Goal: Task Accomplishment & Management: Use online tool/utility

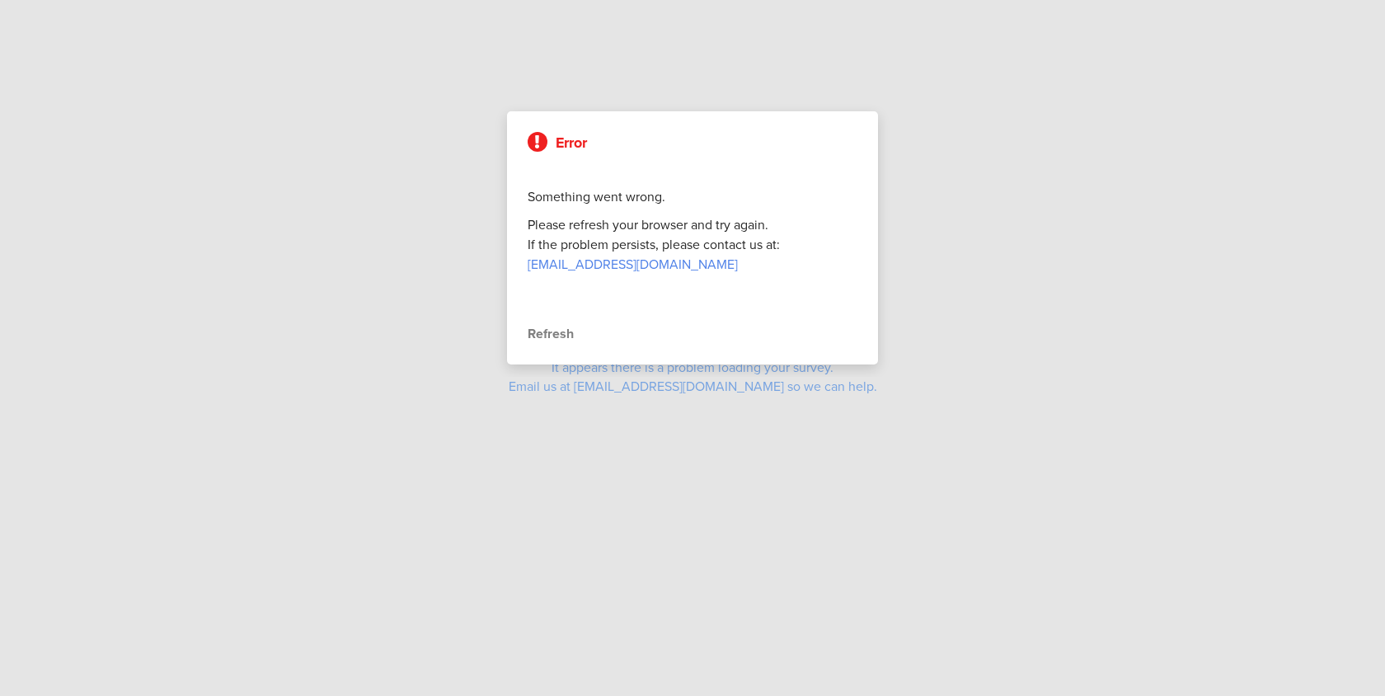
click at [554, 344] on div "Error Something went wrong. Please refresh your browser and try again. If the p…" at bounding box center [692, 237] width 371 height 253
click at [553, 334] on div "Refresh" at bounding box center [693, 334] width 330 height 20
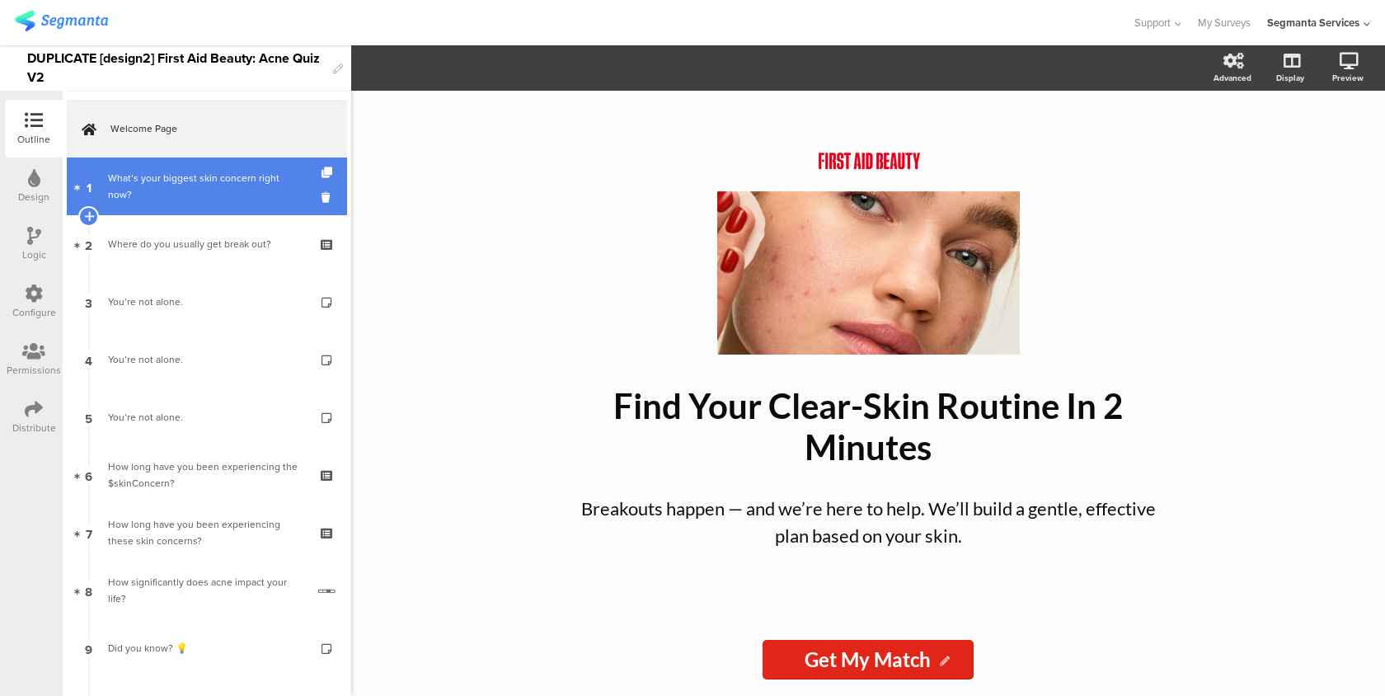
click at [223, 201] on link "1 What’s your biggest skin concern right now?" at bounding box center [207, 186] width 280 height 58
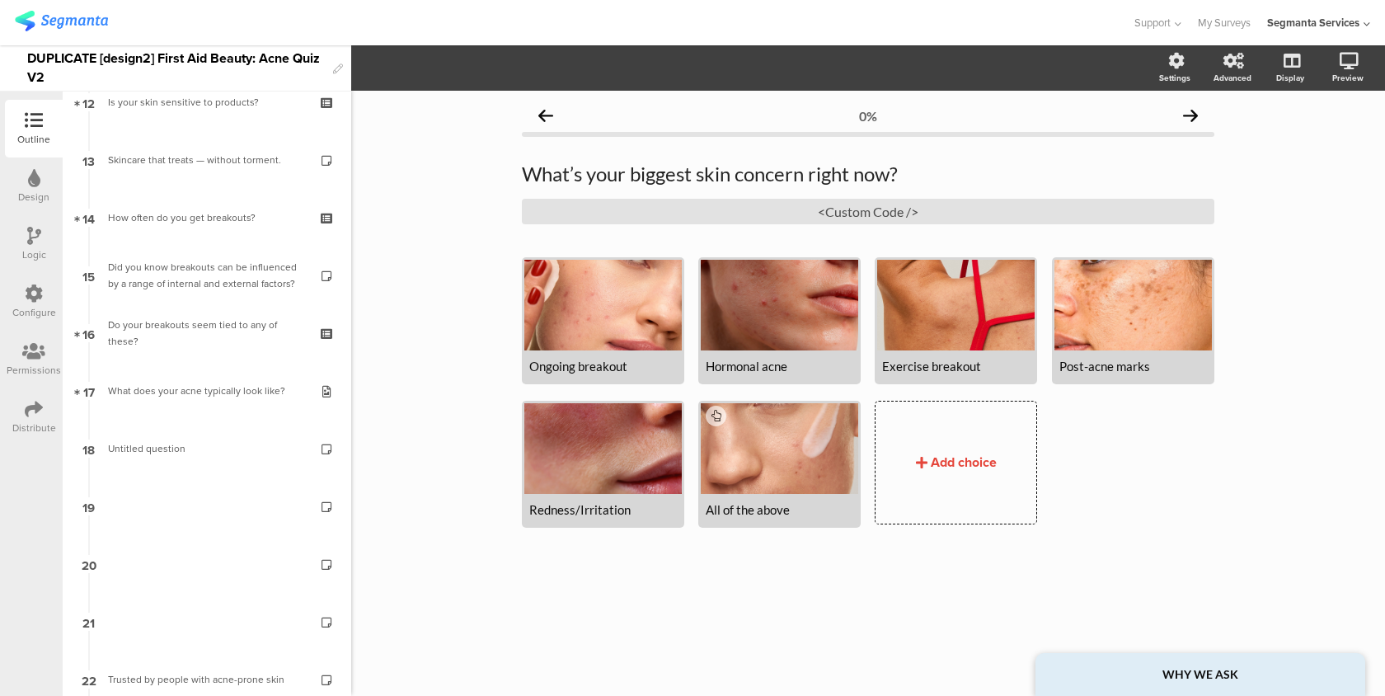
scroll to position [1576, 0]
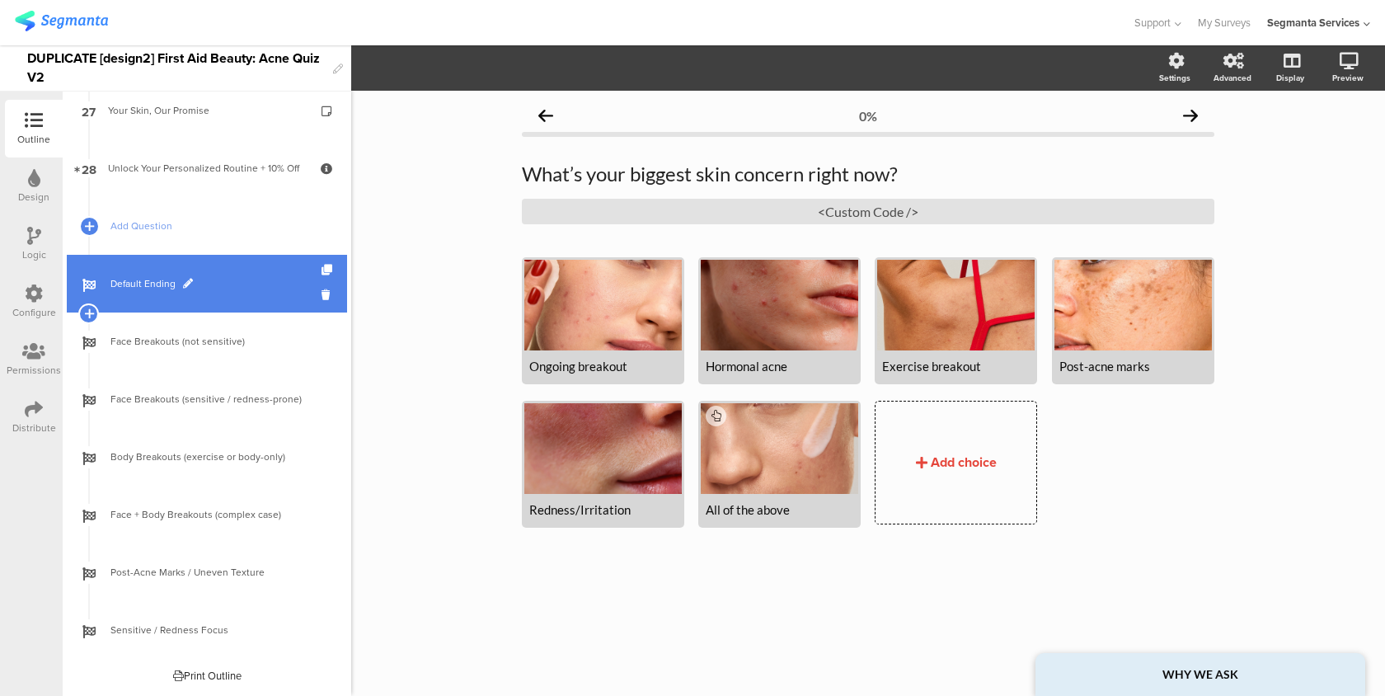
click at [224, 279] on span "Default Ending" at bounding box center [215, 283] width 211 height 16
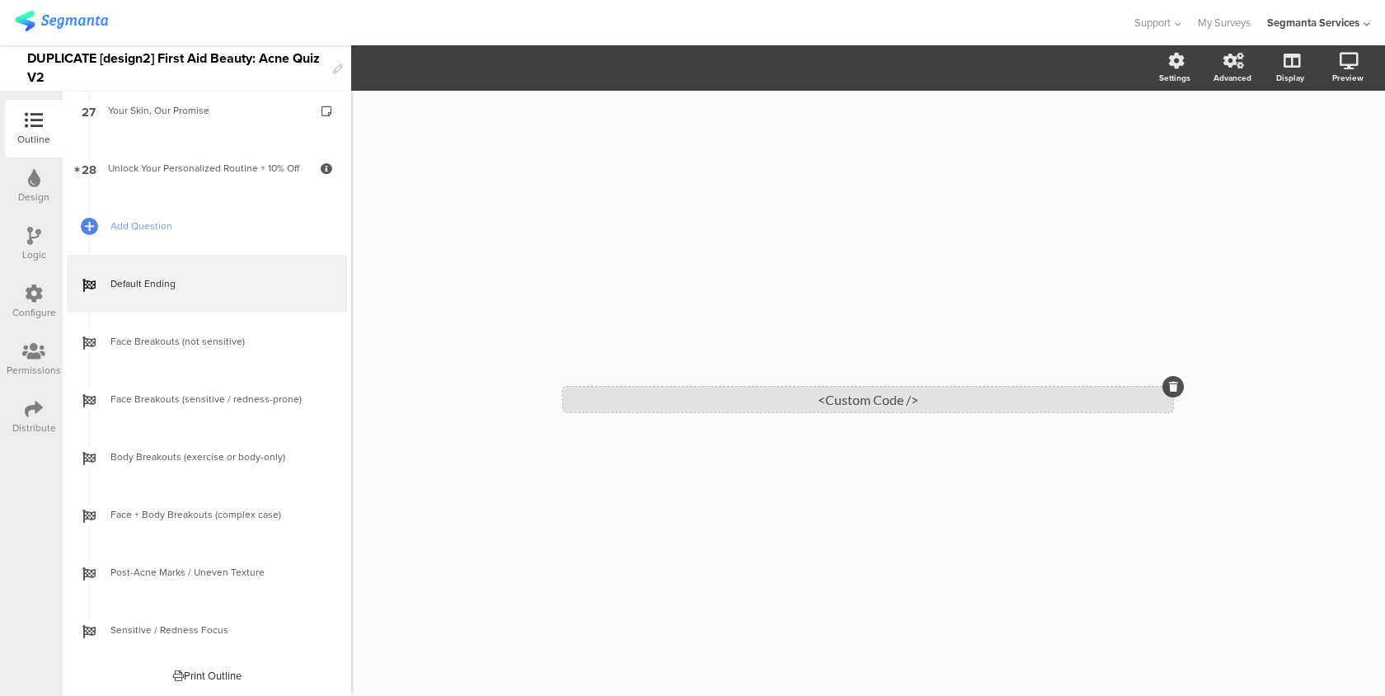
click at [736, 388] on div "<Custom Code />" at bounding box center [868, 400] width 610 height 26
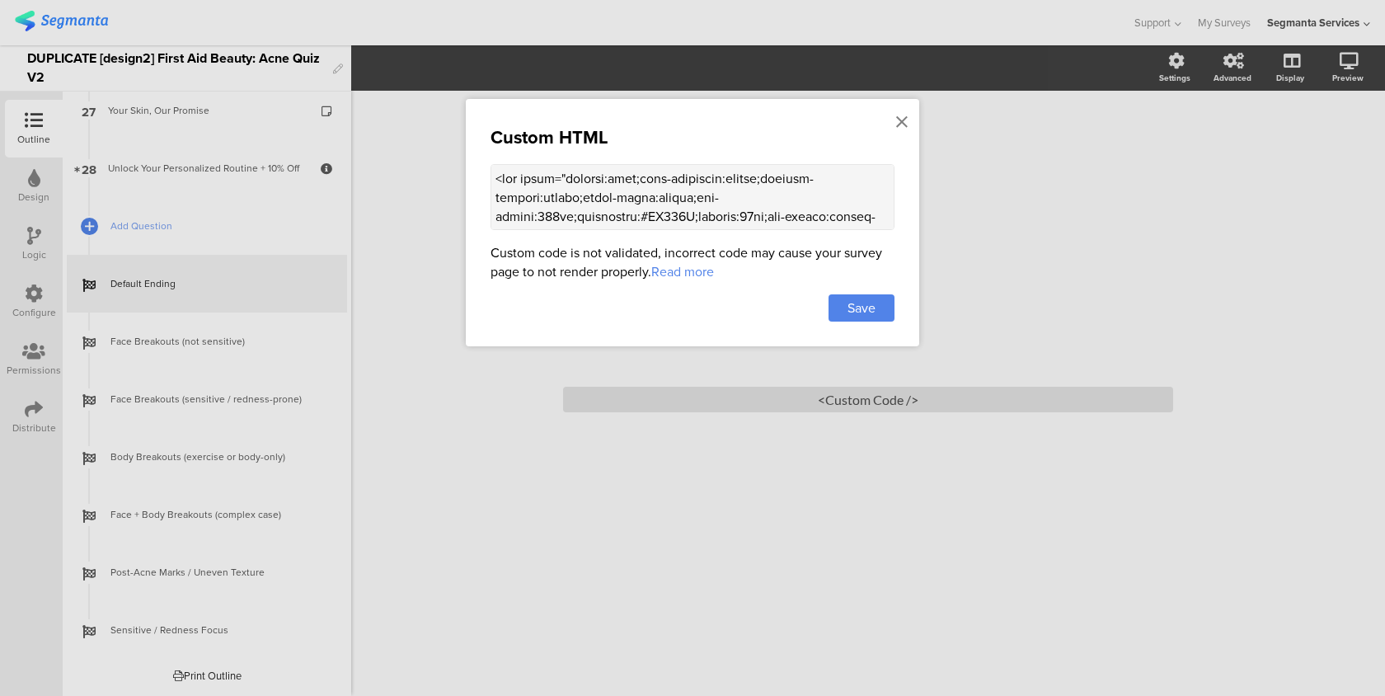
click at [685, 201] on textarea at bounding box center [693, 197] width 404 height 66
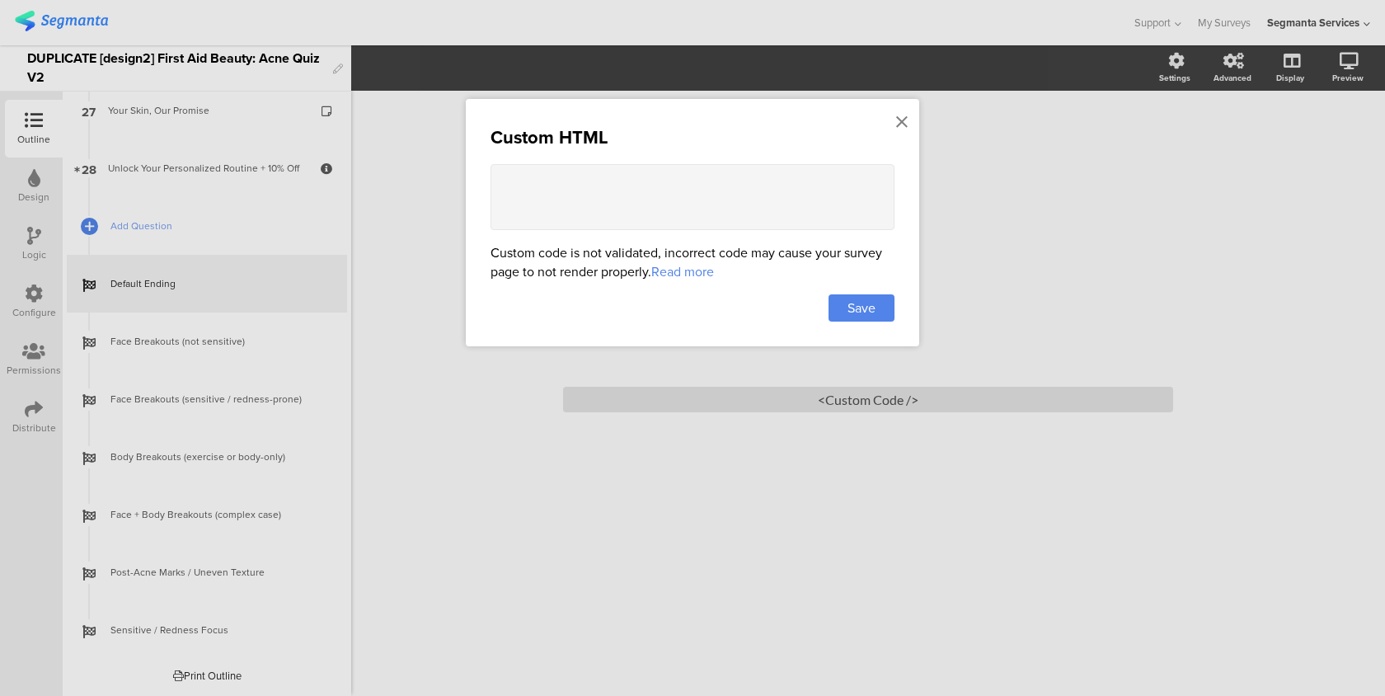
paste textarea "<div style="display:flex;flex-direction:column;justify-content:center;align-ite…"
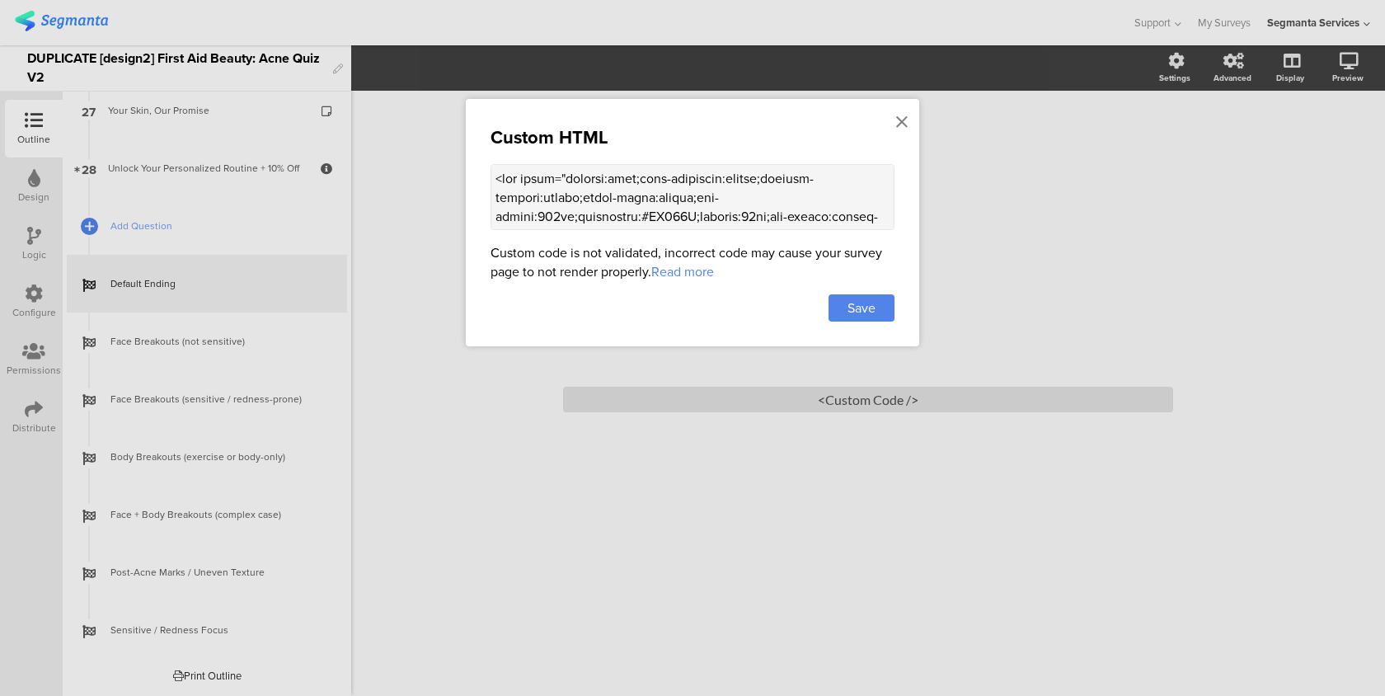
scroll to position [1483, 0]
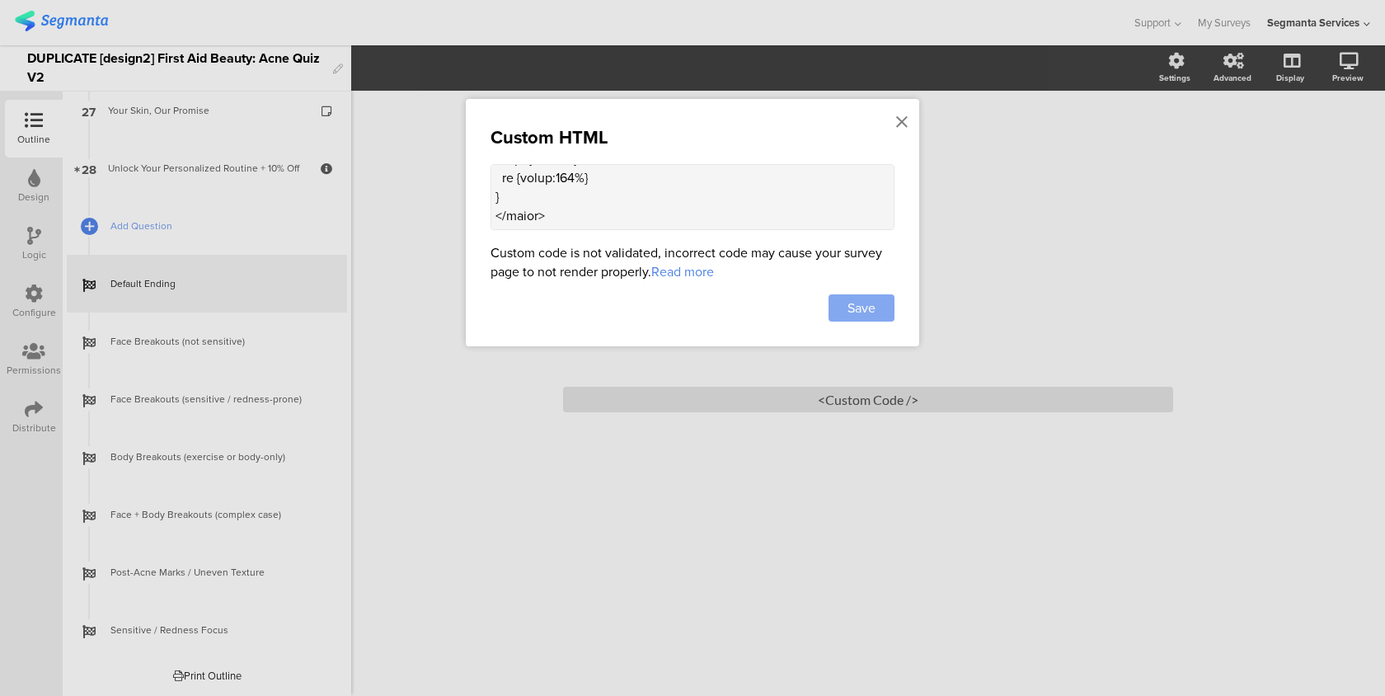
type textarea "<div style="display:flex;flex-direction:column;justify-content:center;align-ite…"
click at [862, 306] on span "Save" at bounding box center [861, 307] width 28 height 19
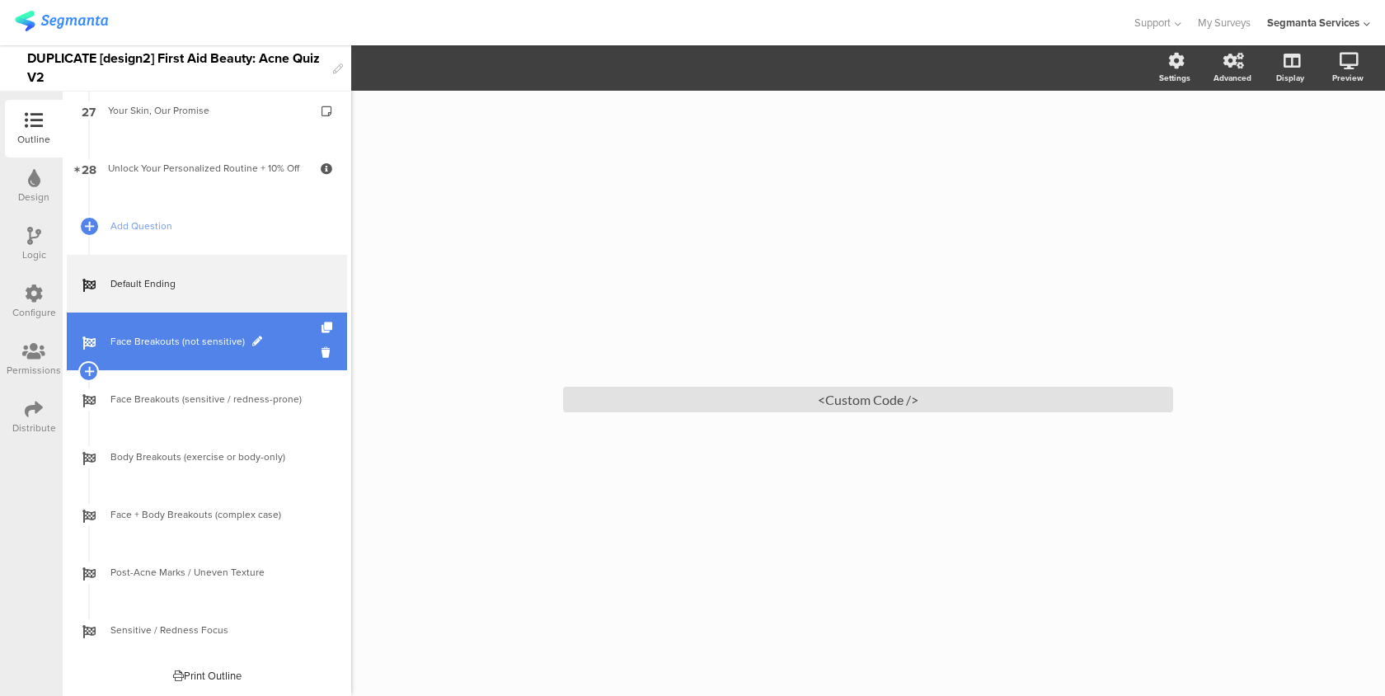
click at [214, 340] on span "Face Breakouts (not sensitive)" at bounding box center [215, 341] width 211 height 16
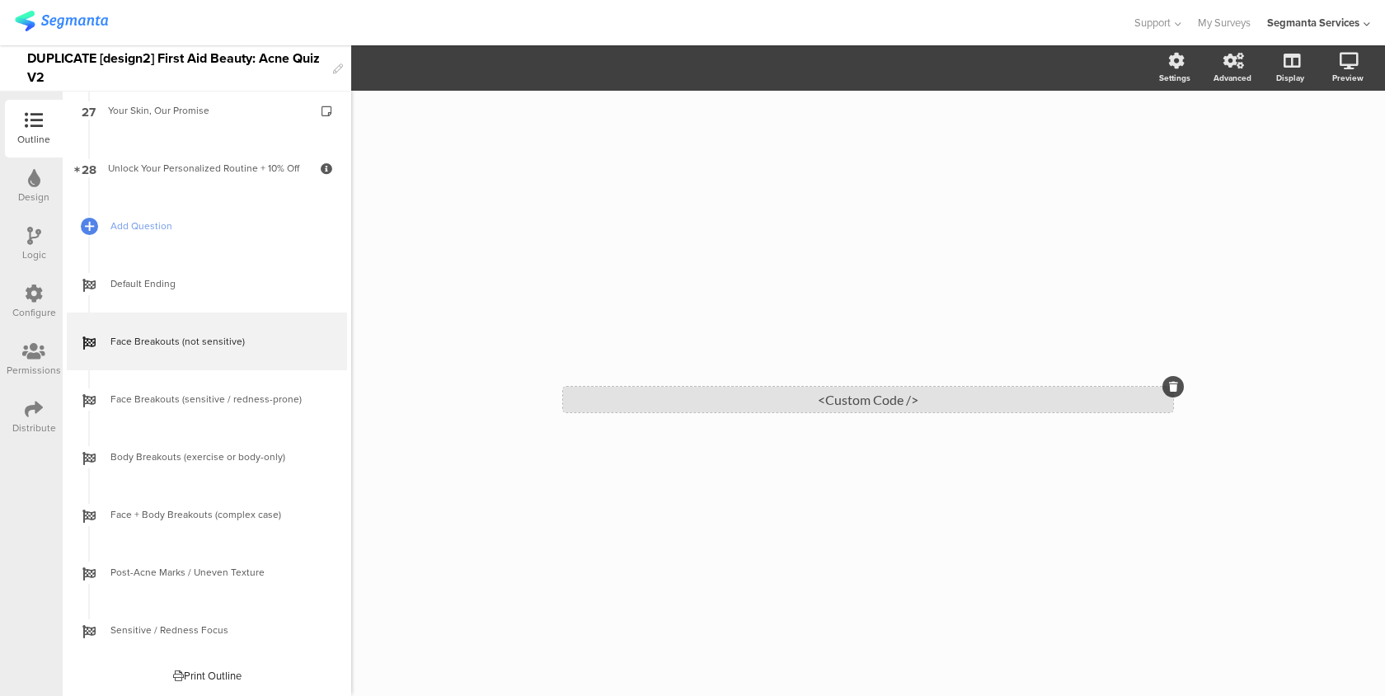
click at [730, 397] on div "<Custom Code />" at bounding box center [868, 400] width 610 height 26
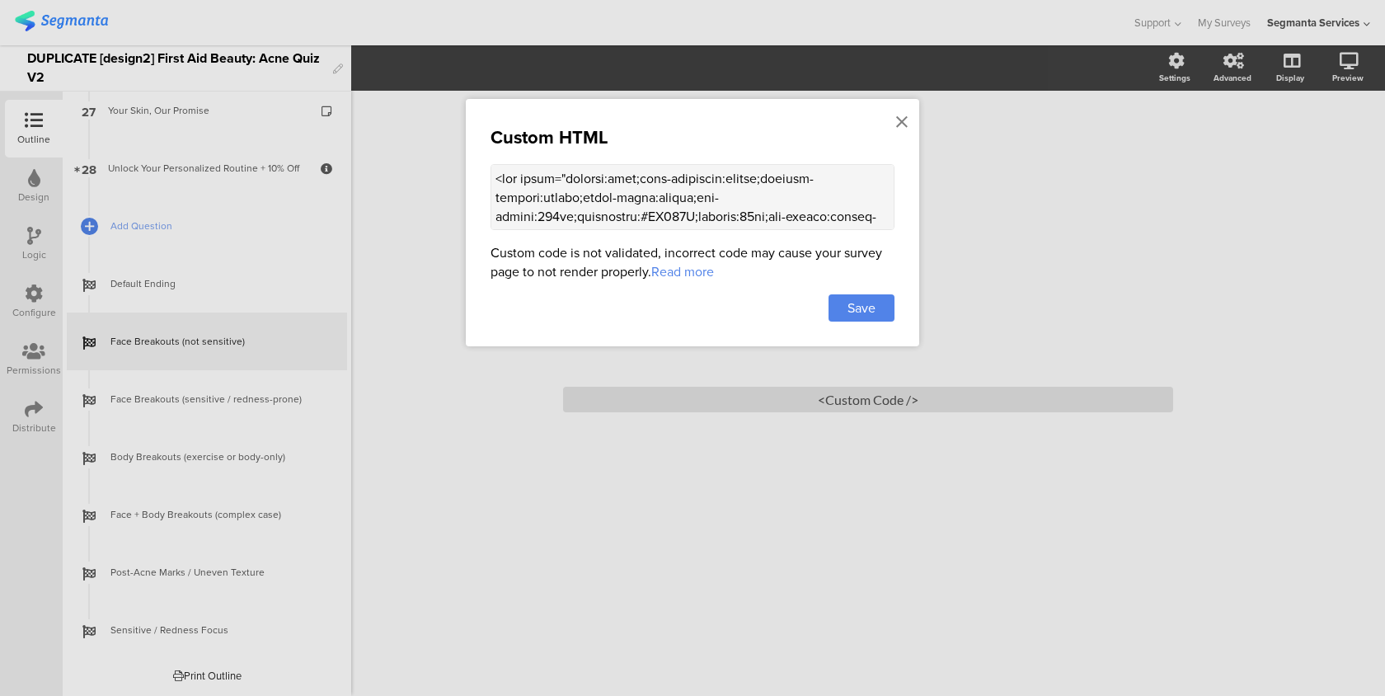
click at [678, 212] on textarea at bounding box center [693, 197] width 404 height 66
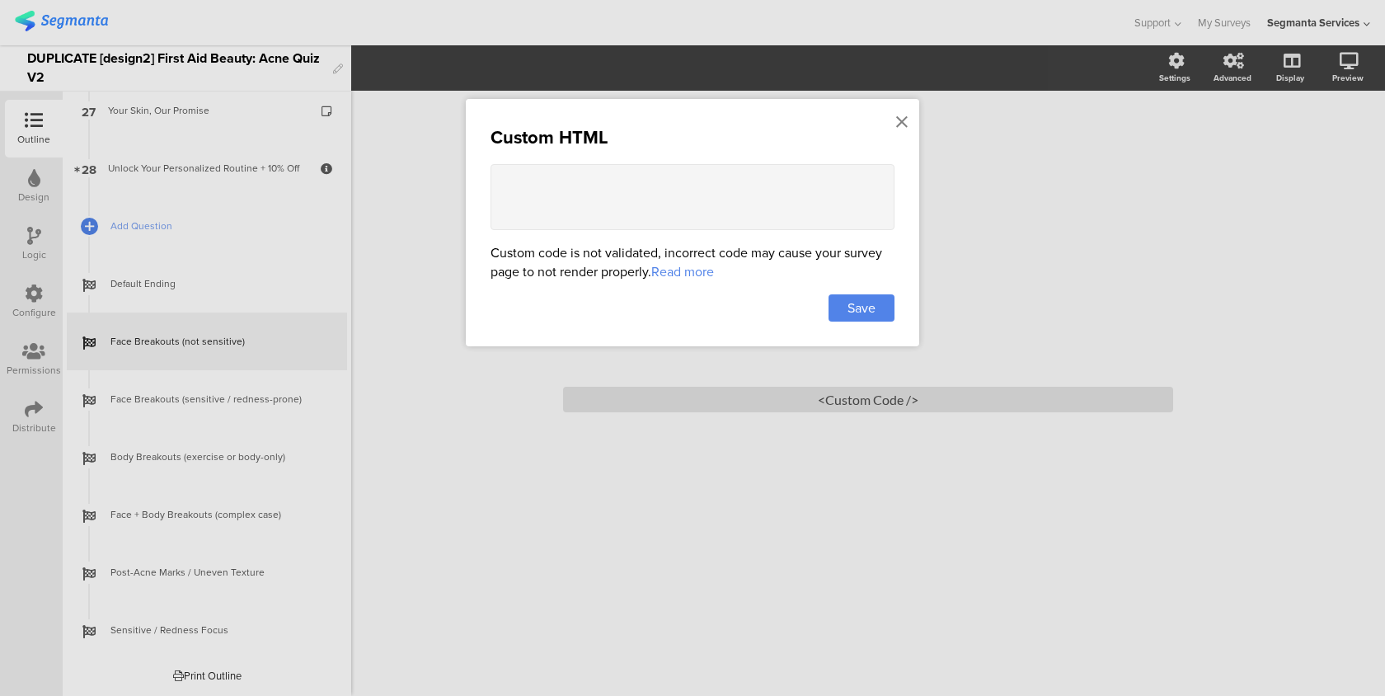
paste textarea "<div style="display:flex;flex-direction:column;justify-content:center;align-ite…"
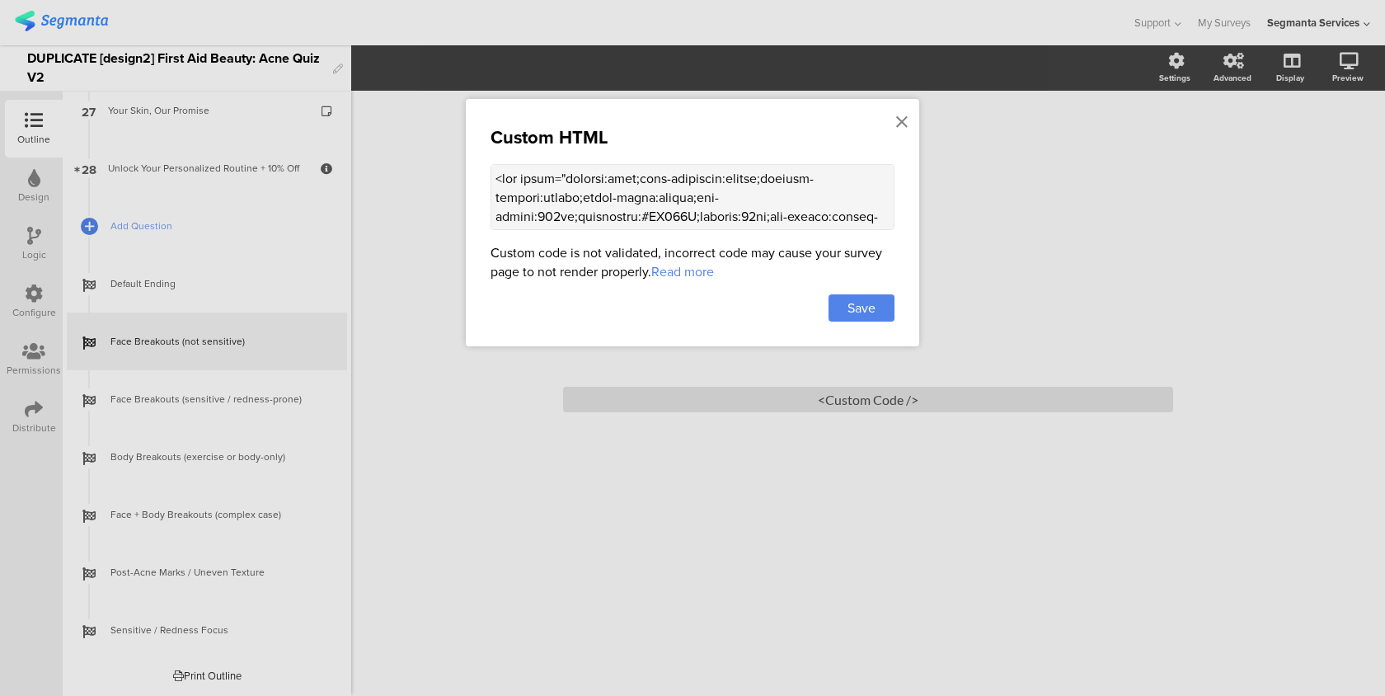
scroll to position [1483, 0]
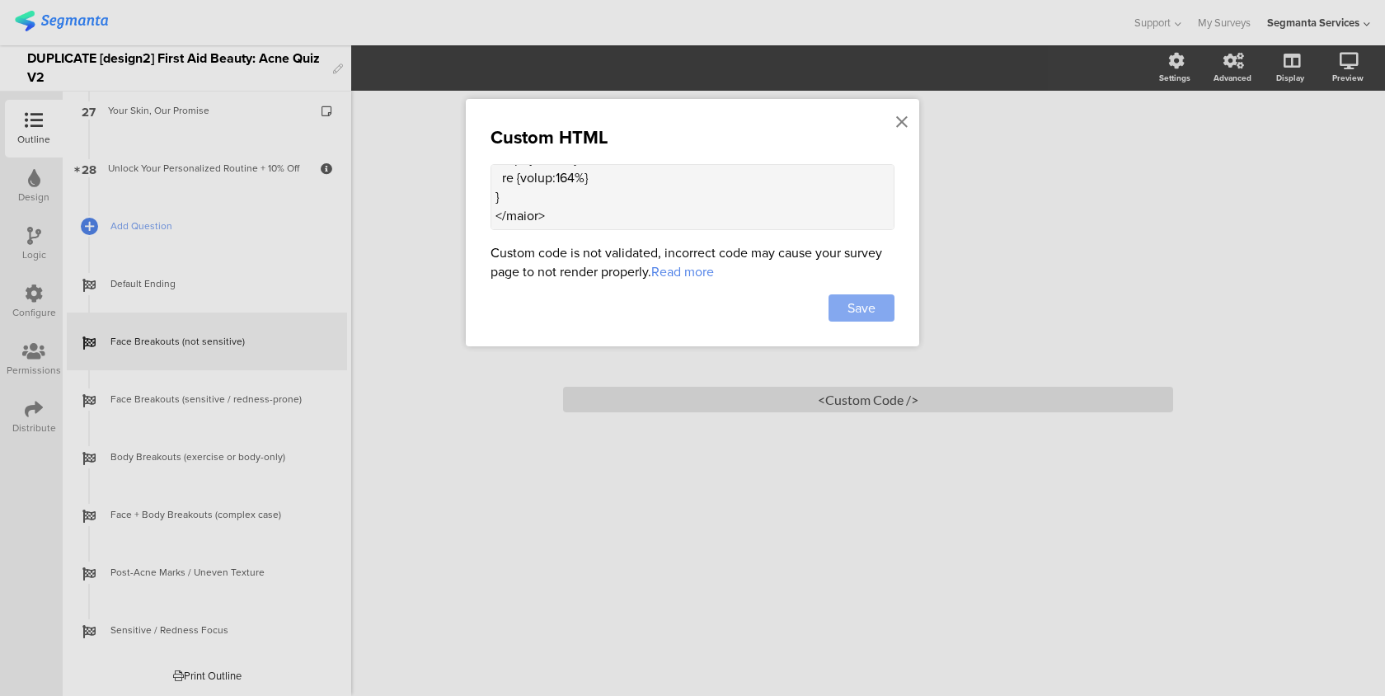
type textarea "<div style="display:flex;flex-direction:column;justify-content:center;align-ite…"
click at [880, 309] on div "Save" at bounding box center [862, 307] width 66 height 27
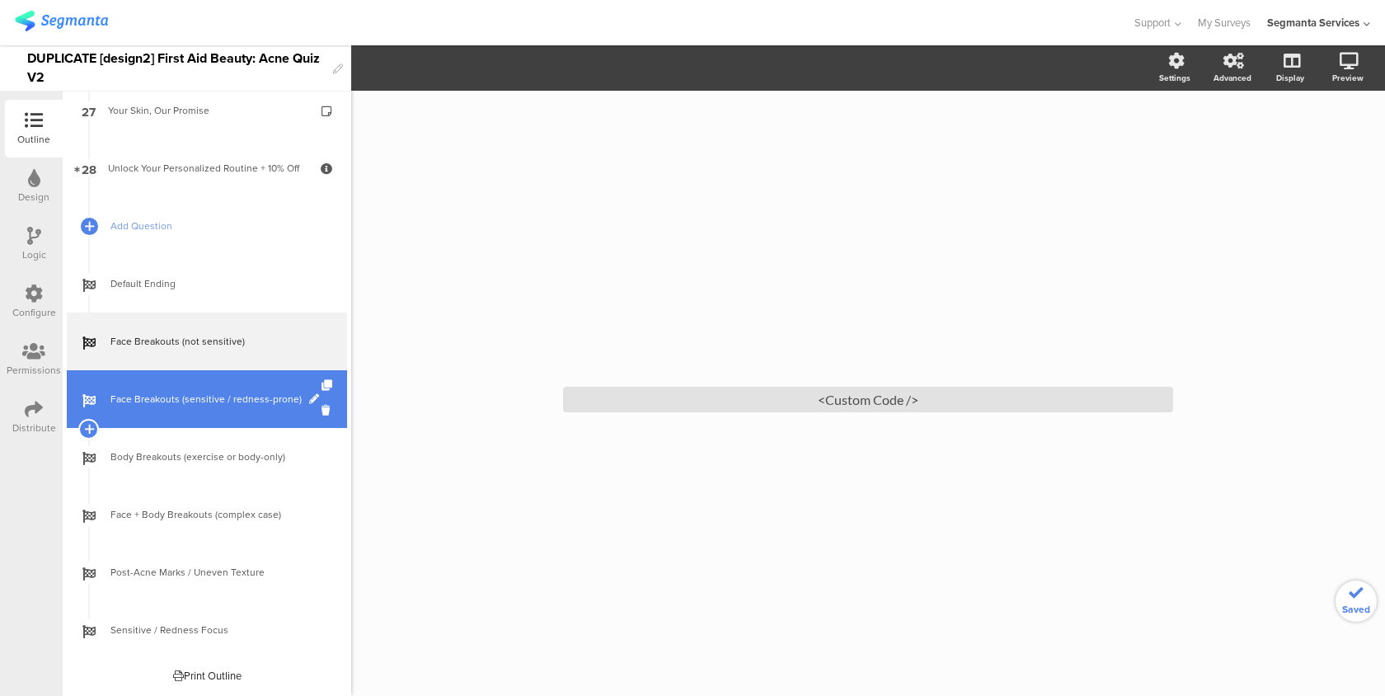
click at [200, 406] on span "Face Breakouts (sensitive / redness-prone)" at bounding box center [215, 399] width 211 height 16
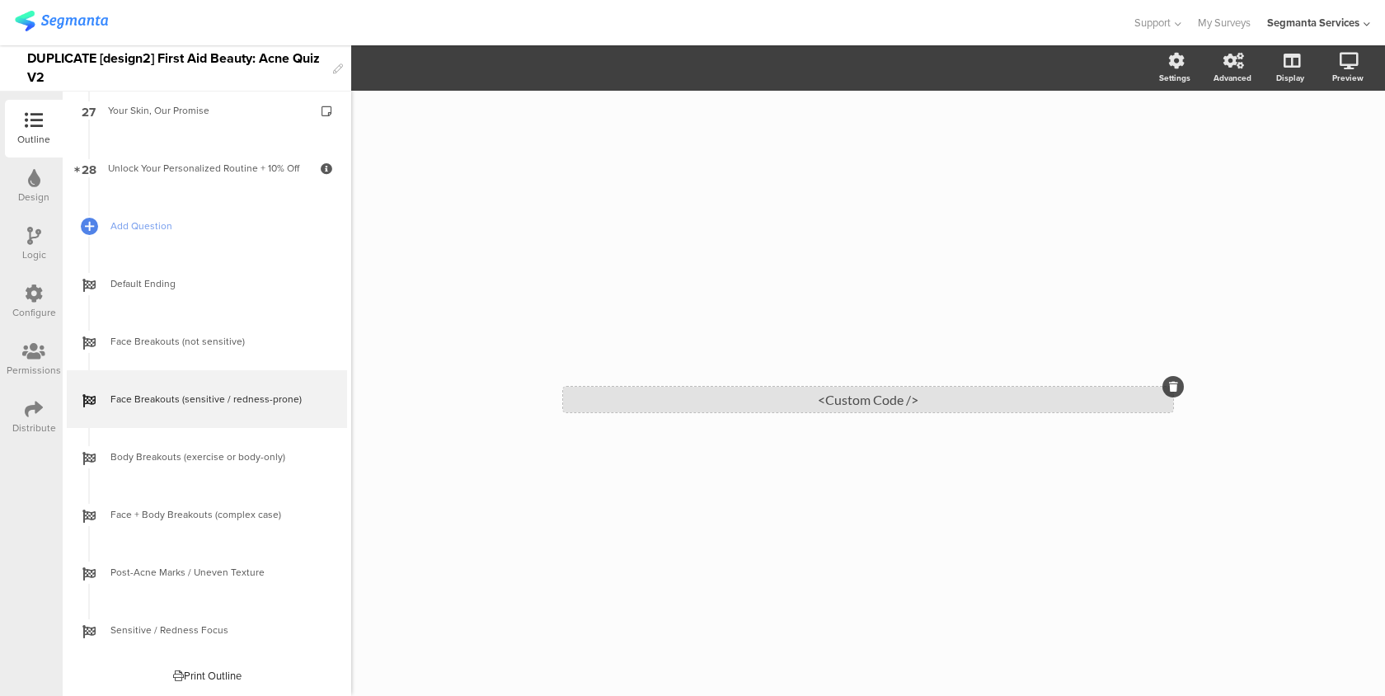
click at [759, 406] on div "<Custom Code />" at bounding box center [868, 400] width 610 height 26
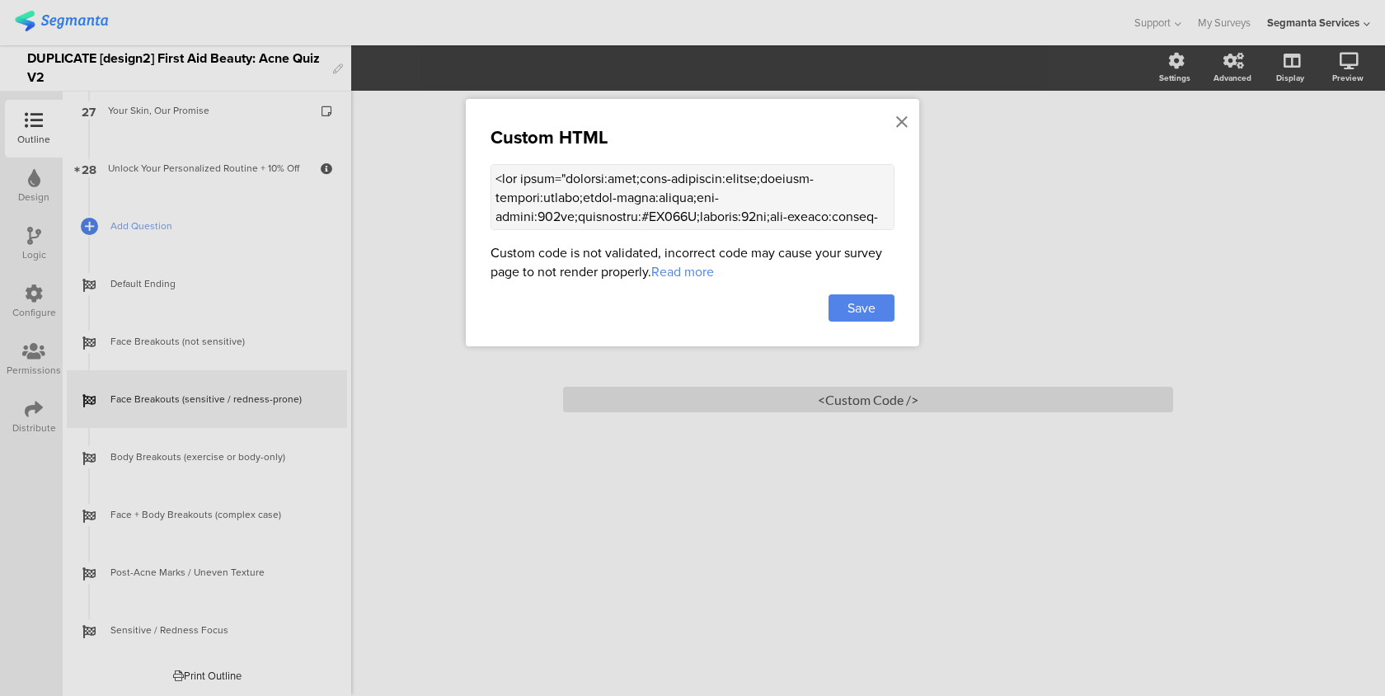
click at [672, 167] on textarea at bounding box center [693, 197] width 404 height 66
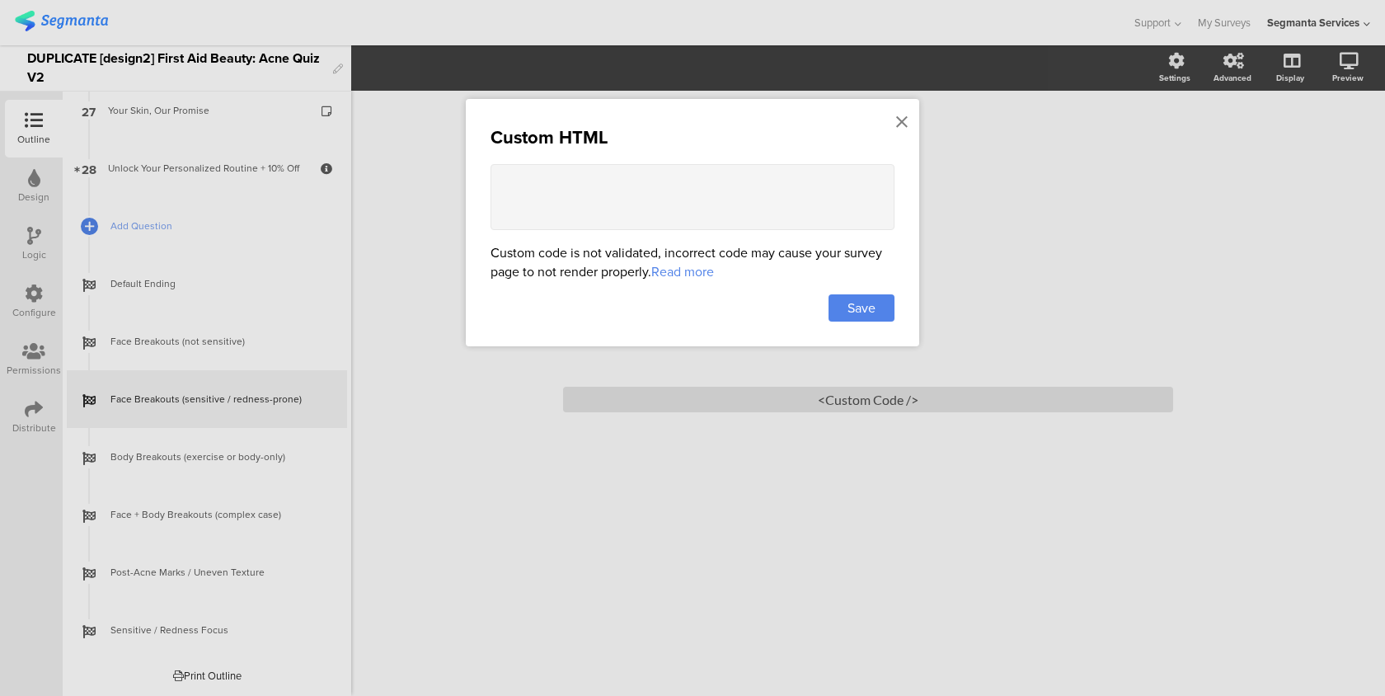
paste textarea "<div style="display:flex;flex-direction:column;justify-content:center;align-ite…"
type textarea "<div style="display:flex;flex-direction:column;justify-content:center;align-ite…"
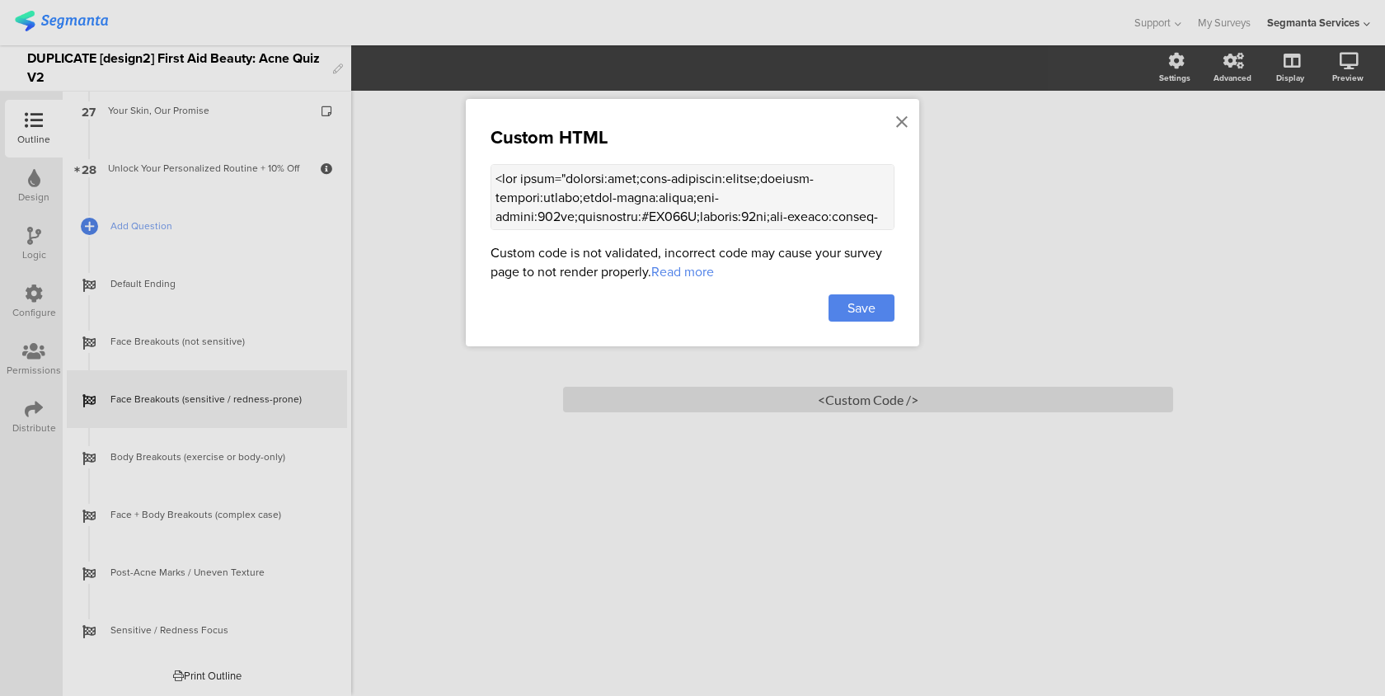
scroll to position [1483, 0]
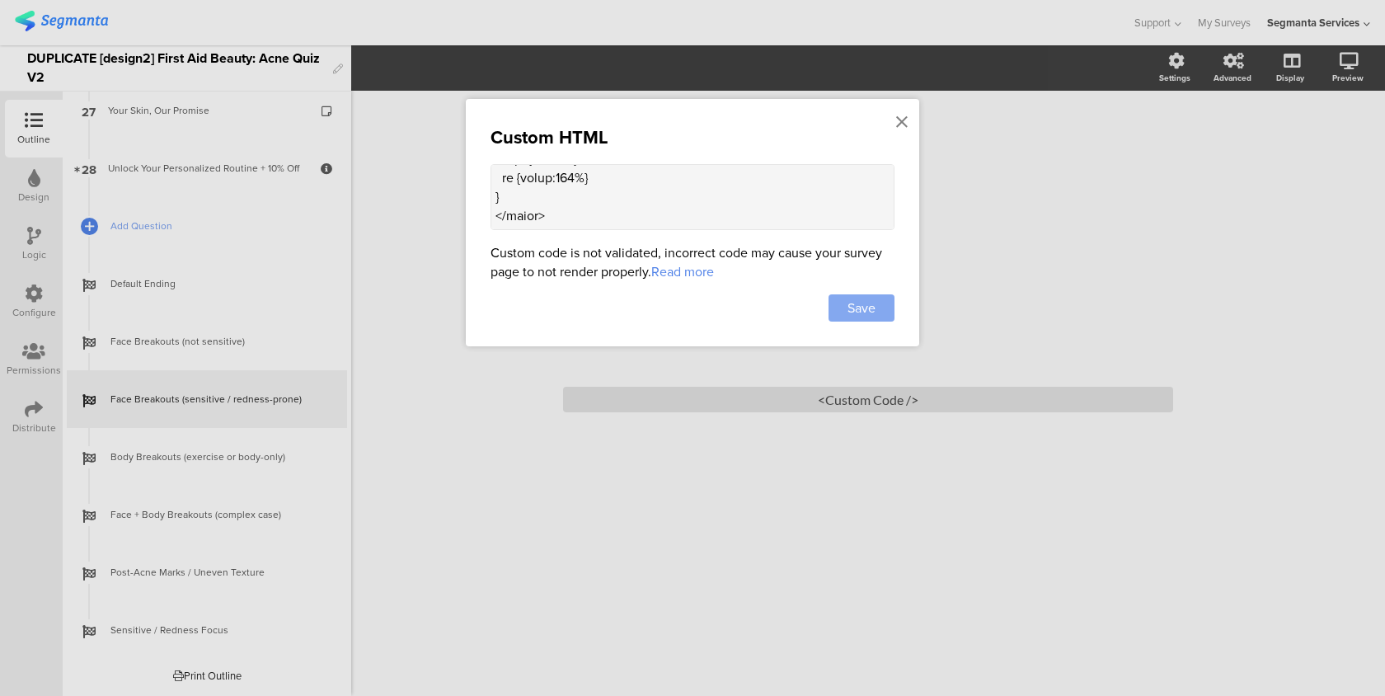
click at [875, 317] on span "Save" at bounding box center [861, 307] width 28 height 19
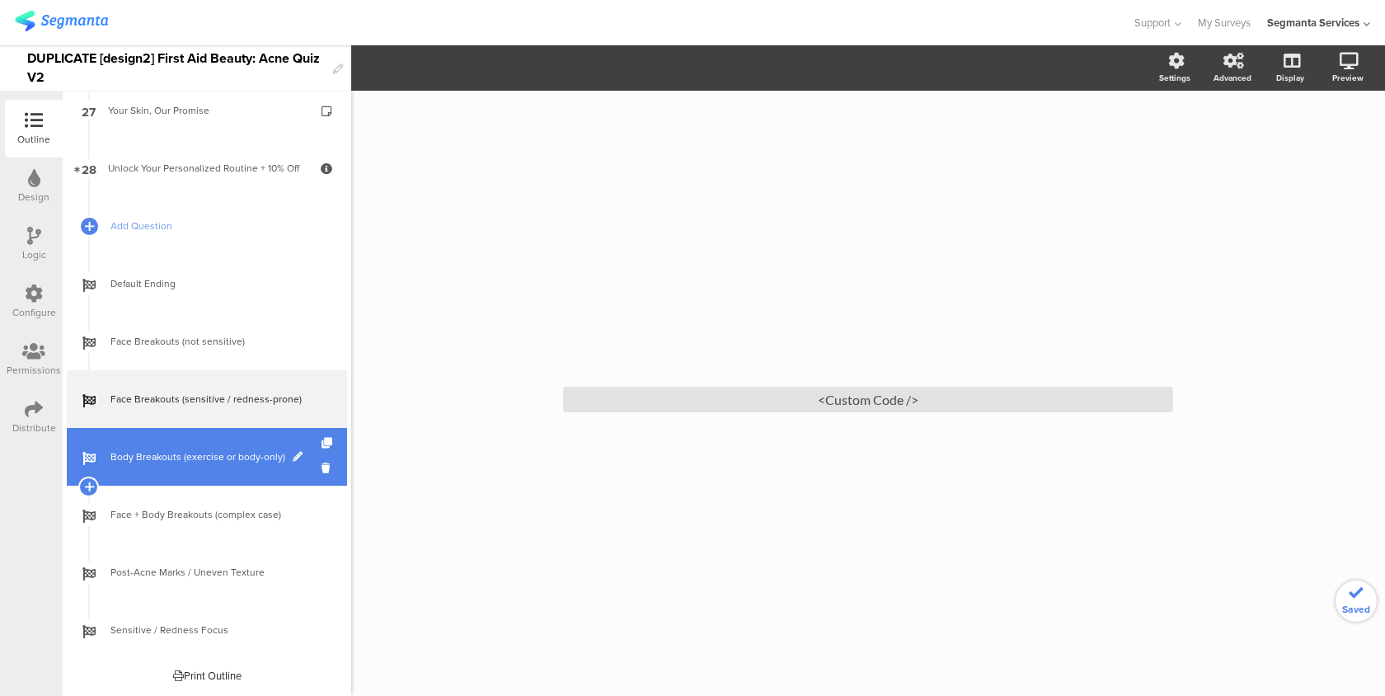
click at [162, 465] on link "Body Breakouts (exercise or body-only)" at bounding box center [207, 457] width 280 height 58
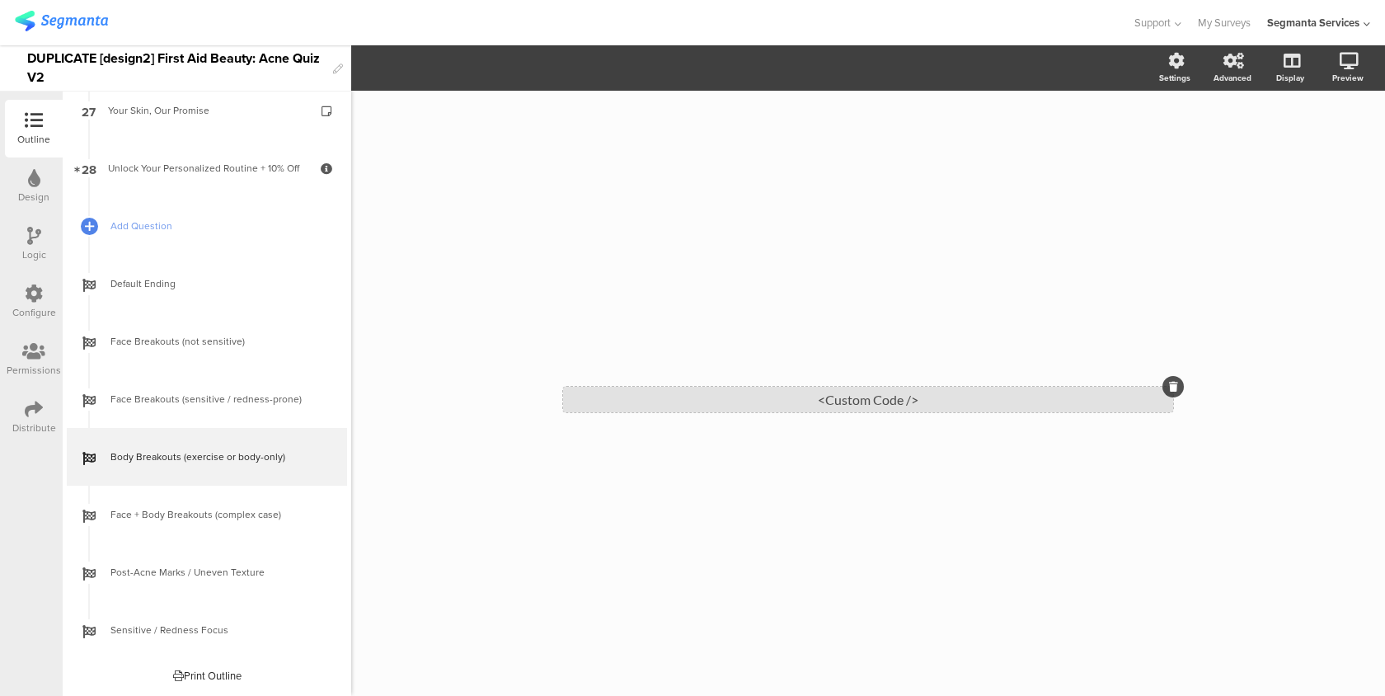
click at [707, 406] on div "<Custom Code />" at bounding box center [868, 400] width 610 height 26
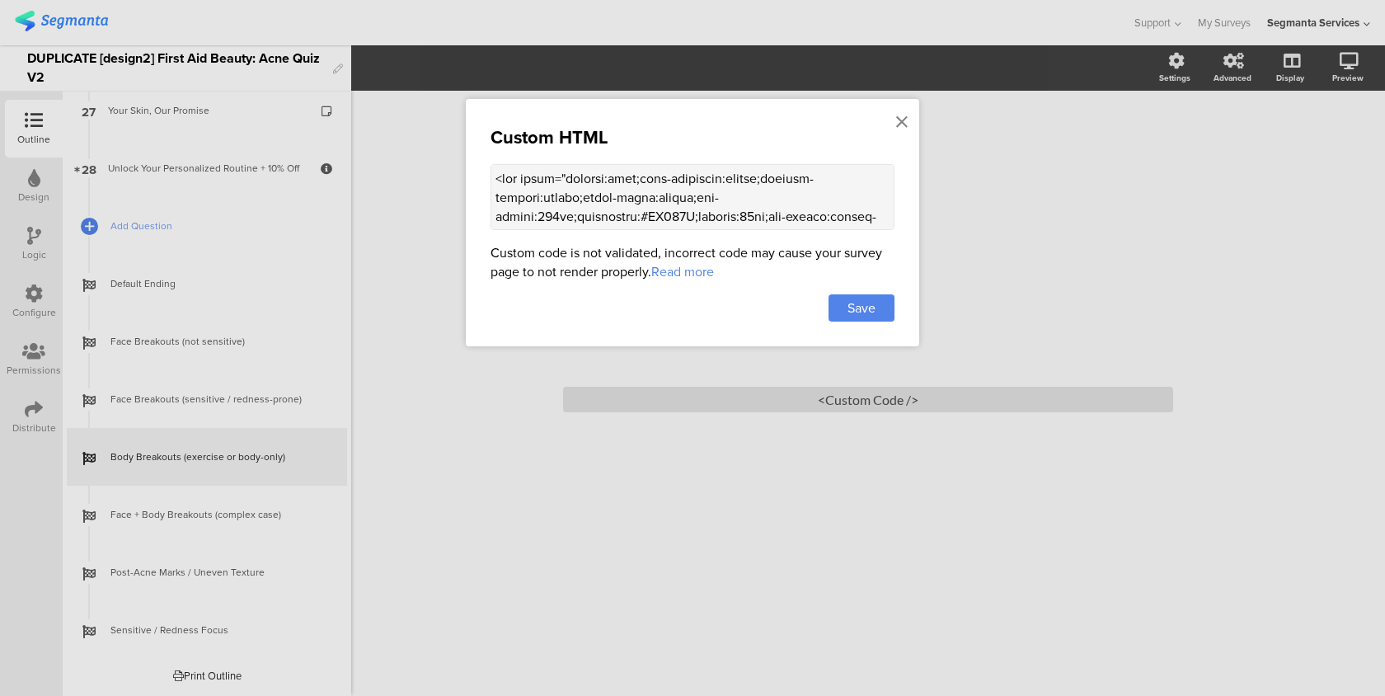
click at [680, 240] on div "Custom HTML Custom code is not validated, incorrect code may cause your survey …" at bounding box center [692, 222] width 453 height 247
click at [680, 223] on textarea at bounding box center [693, 197] width 404 height 66
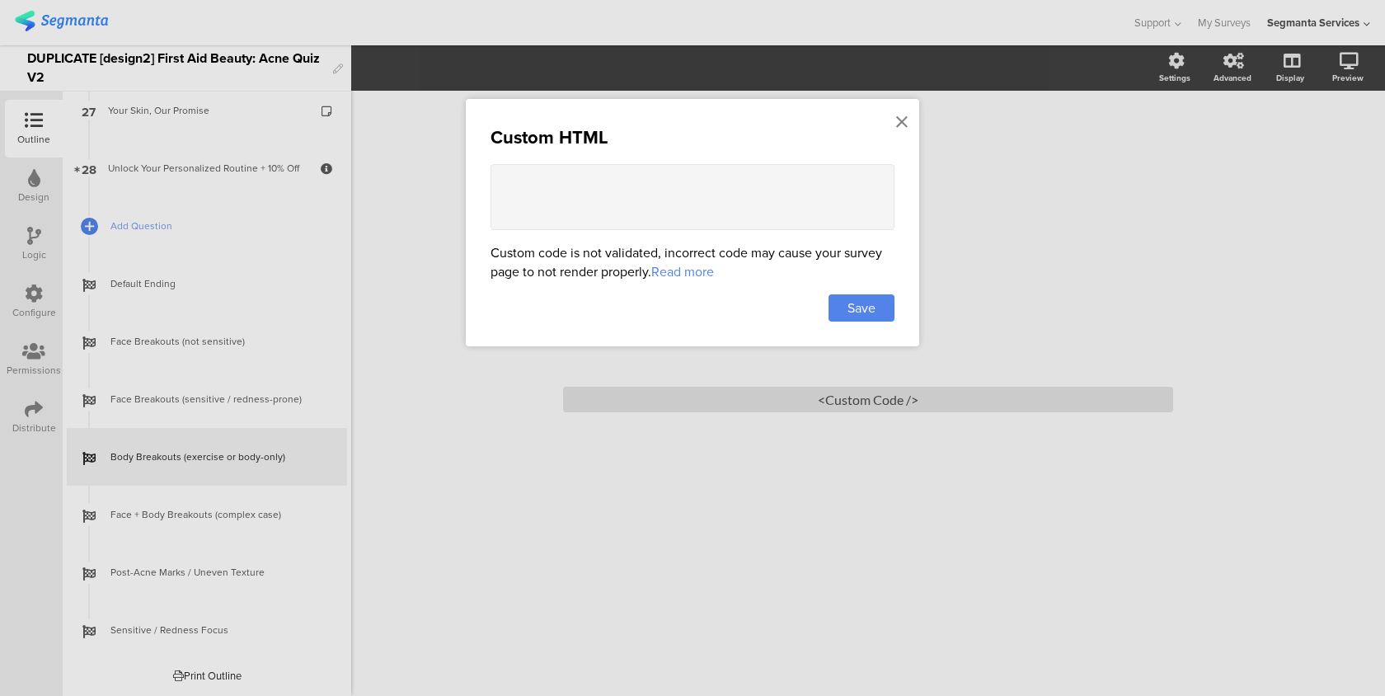
paste textarea "<div style="display:flex;flex-direction:column;justify-content:center;align-ite…"
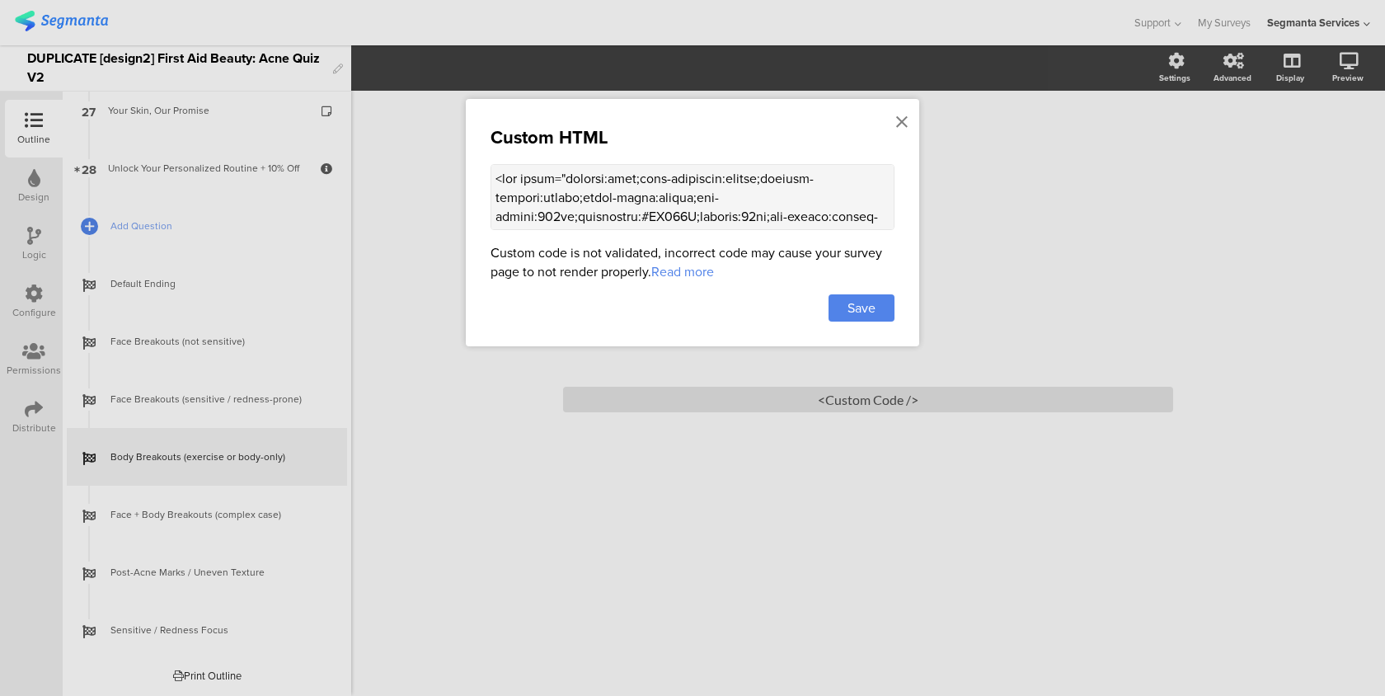
scroll to position [1483, 0]
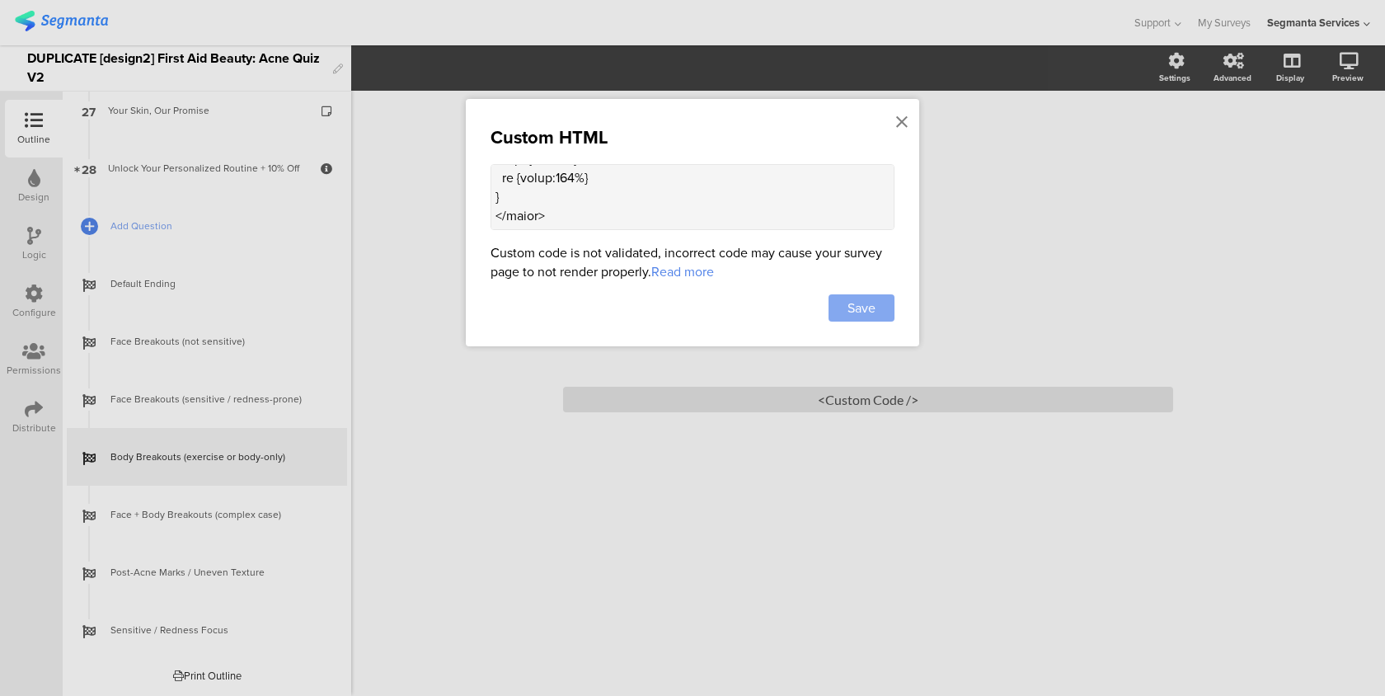
type textarea "<div style="display:flex;flex-direction:column;justify-content:center;align-ite…"
click at [852, 306] on span "Save" at bounding box center [861, 307] width 28 height 19
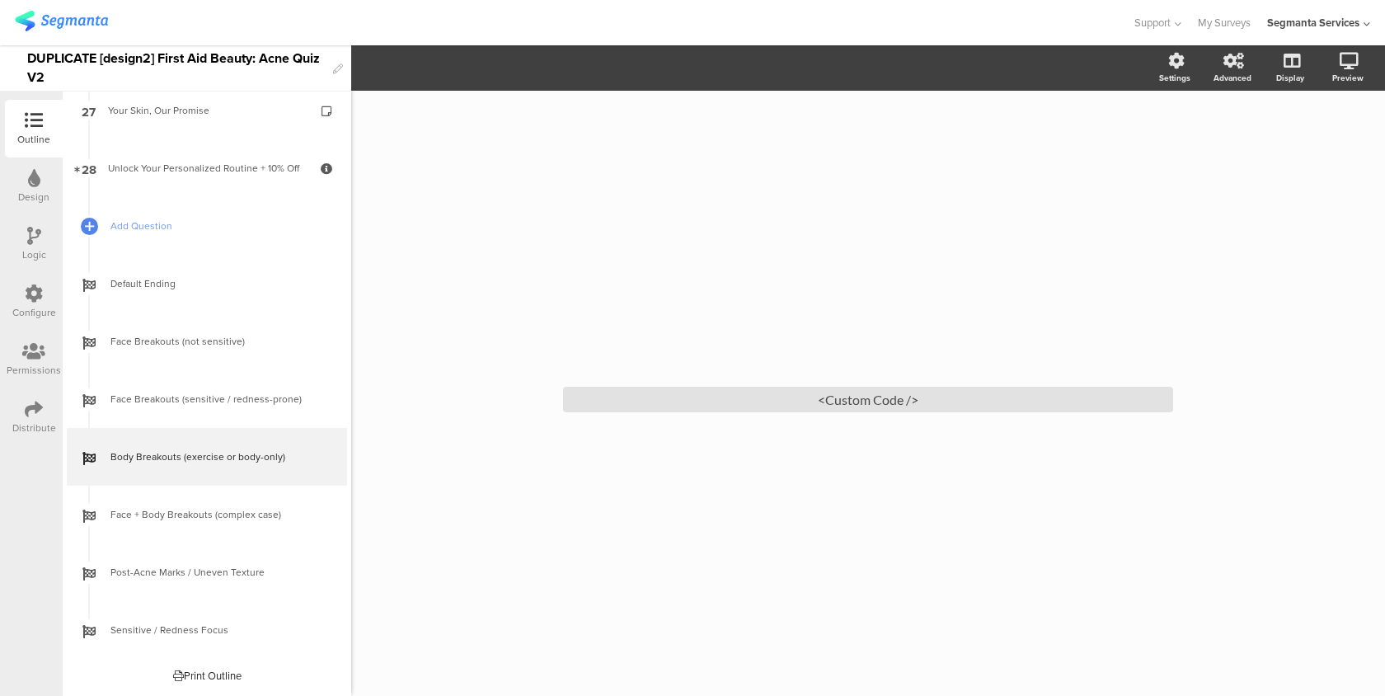
click at [206, 525] on link "Face + Body Breakouts (complex case)" at bounding box center [207, 515] width 280 height 58
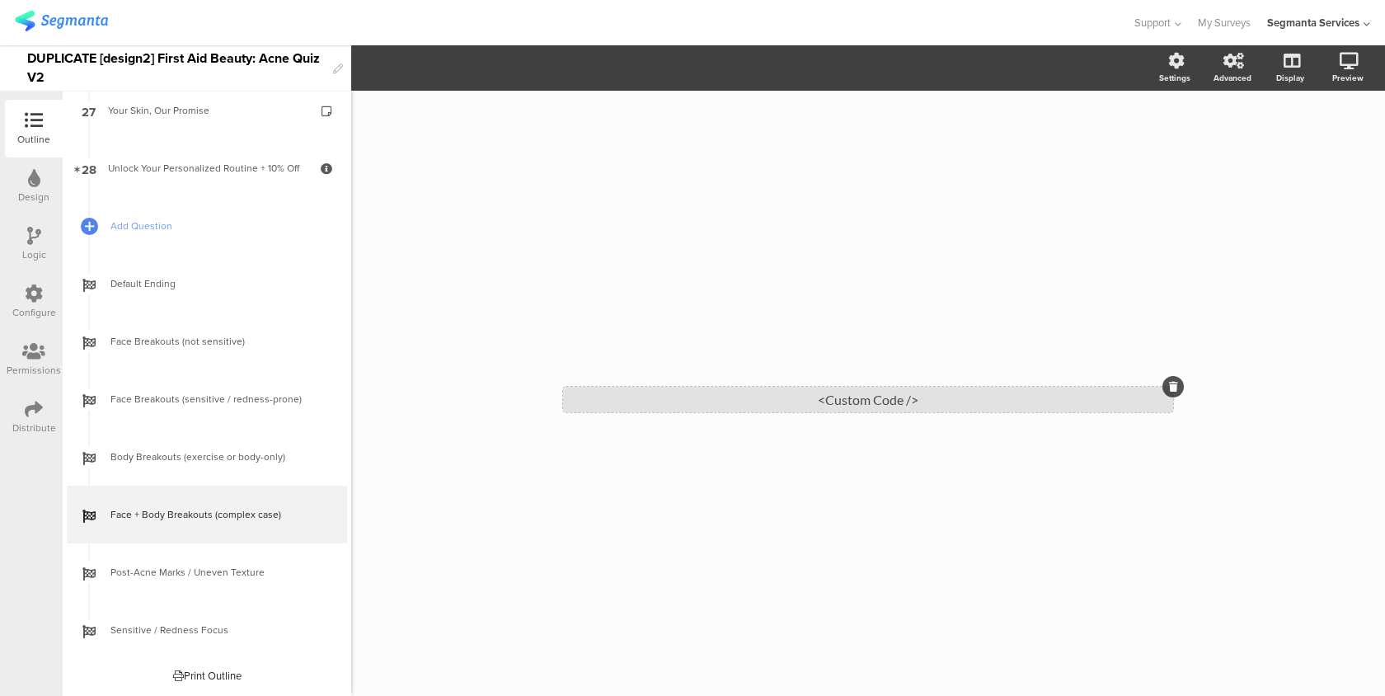
click at [604, 400] on div "<Custom Code />" at bounding box center [868, 400] width 610 height 26
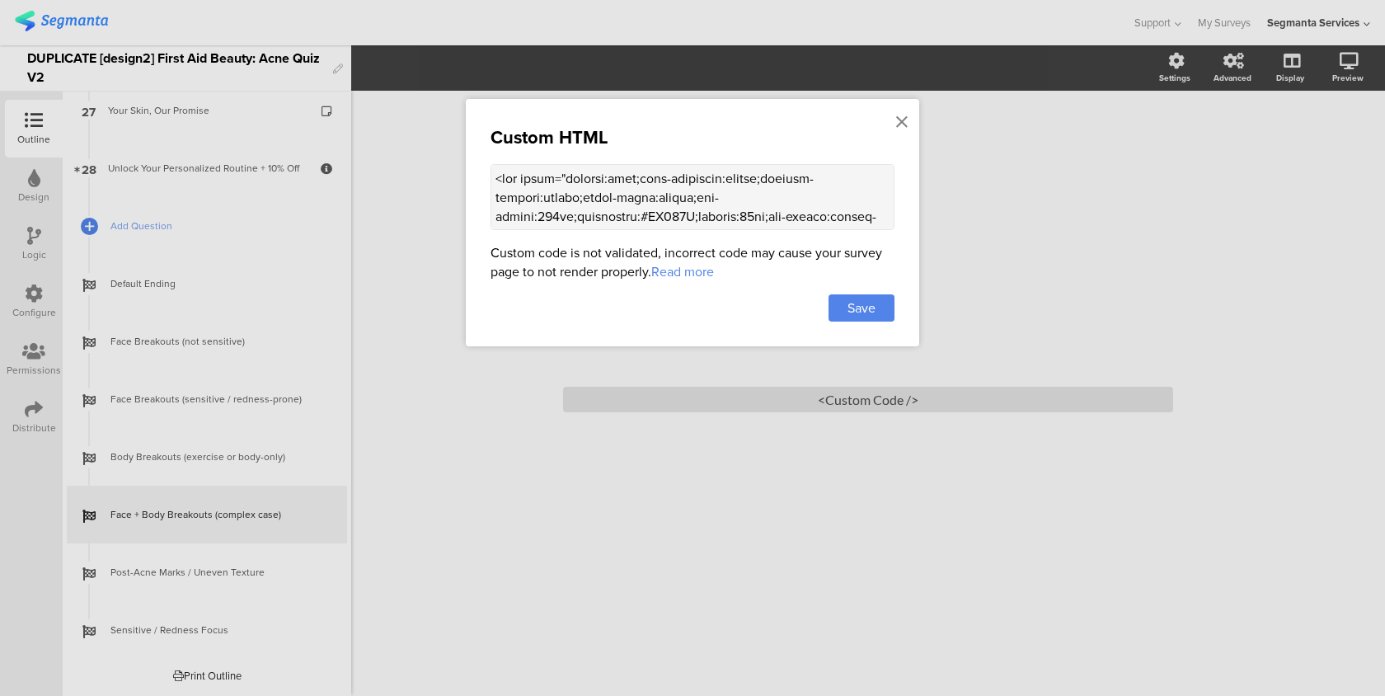
click at [621, 204] on textarea at bounding box center [693, 197] width 404 height 66
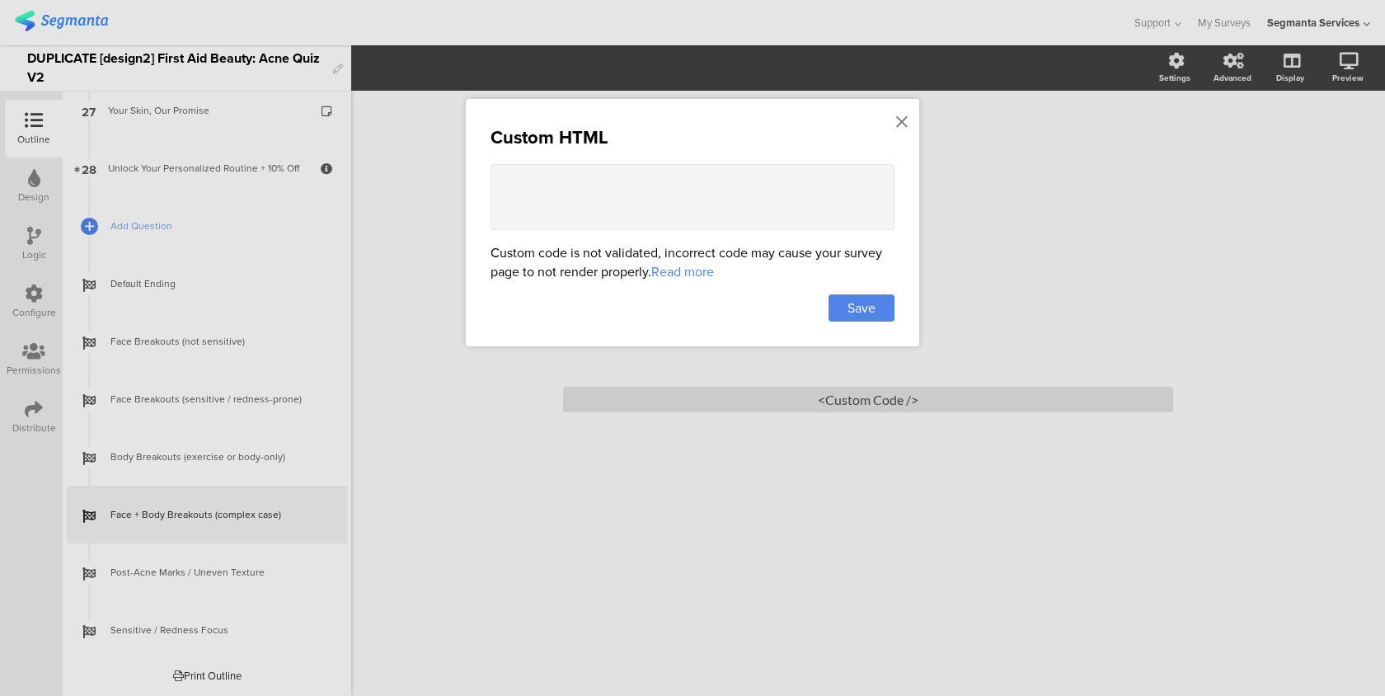
paste textarea "<div style="display:flex;flex-direction:column;justify-content:center;align-ite…"
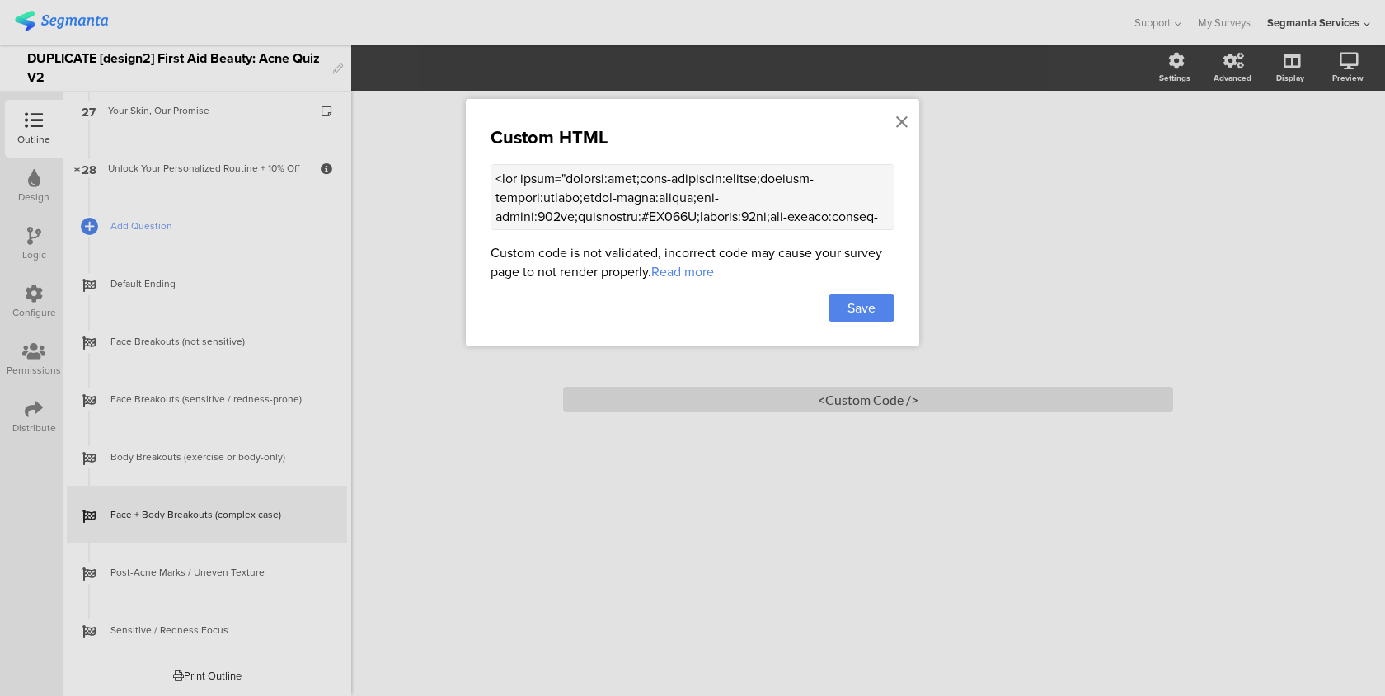
scroll to position [1483, 0]
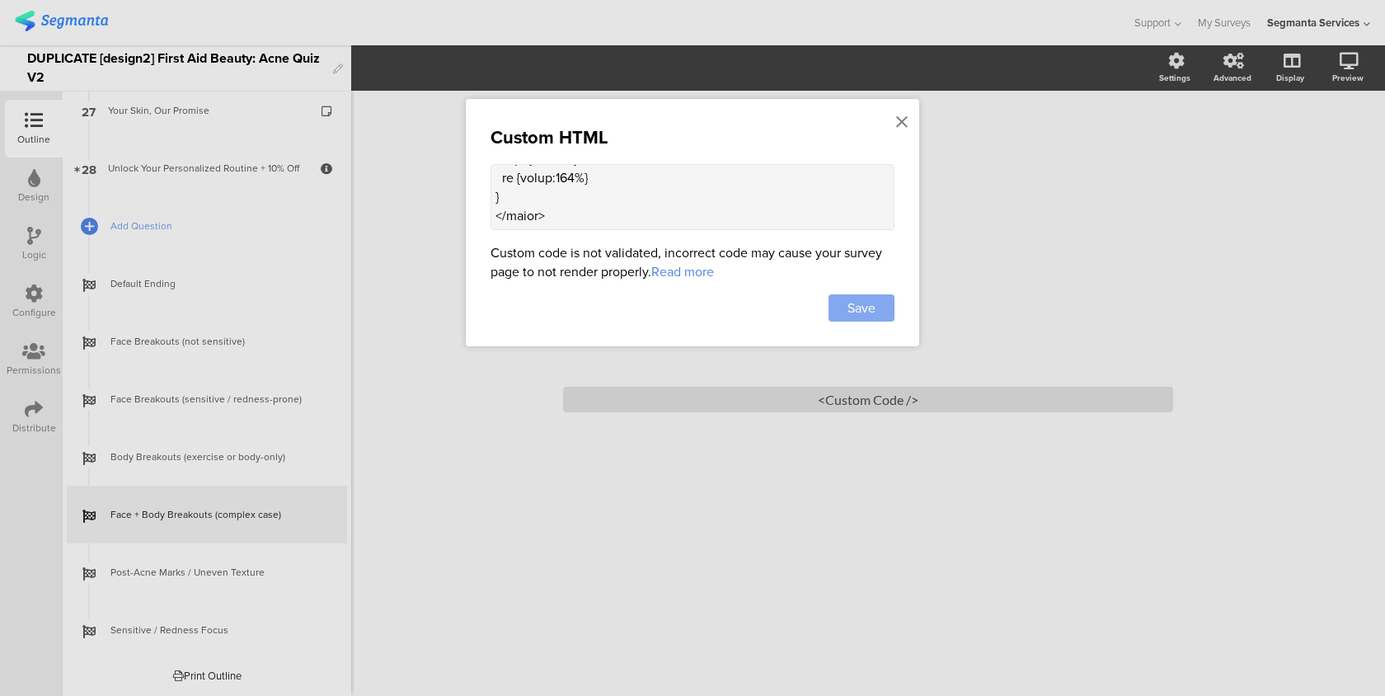
type textarea "<div style="display:flex;flex-direction:column;justify-content:center;align-ite…"
click at [860, 321] on div "Save" at bounding box center [862, 307] width 66 height 27
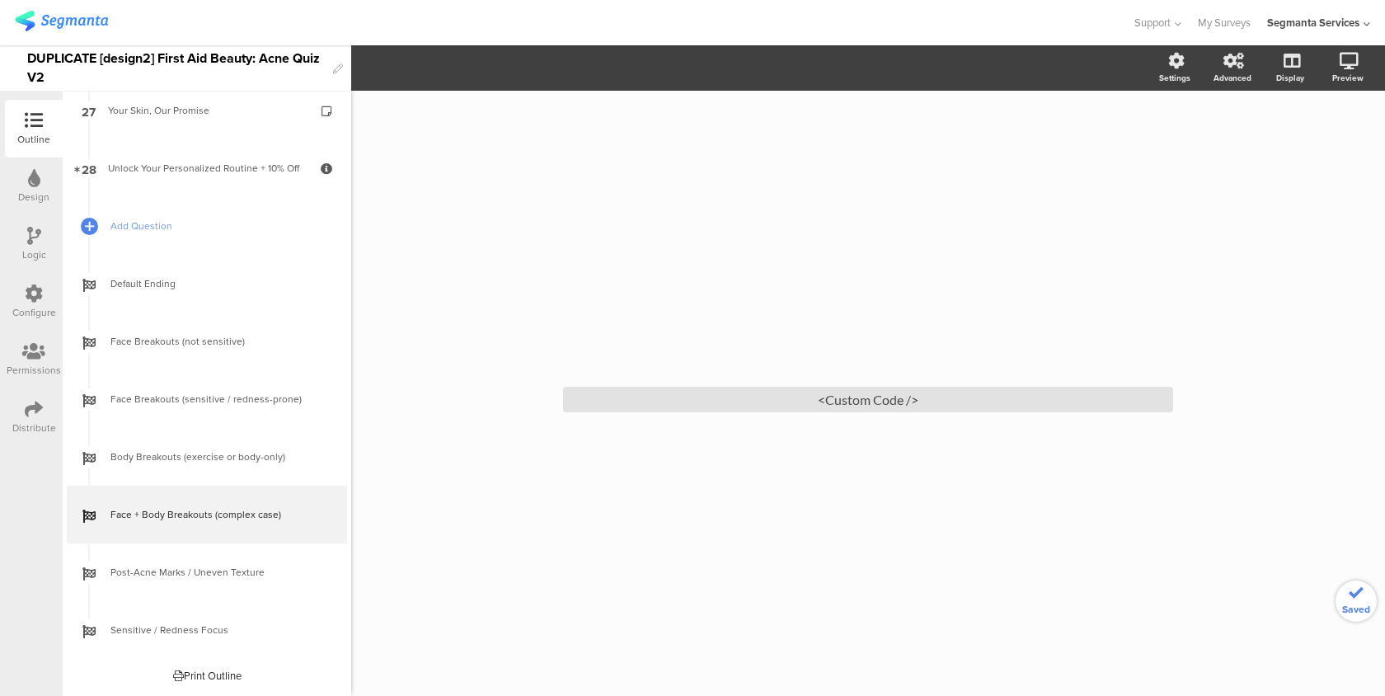
click at [124, 573] on span "Post-Acne Marks / Uneven Texture" at bounding box center [215, 572] width 211 height 16
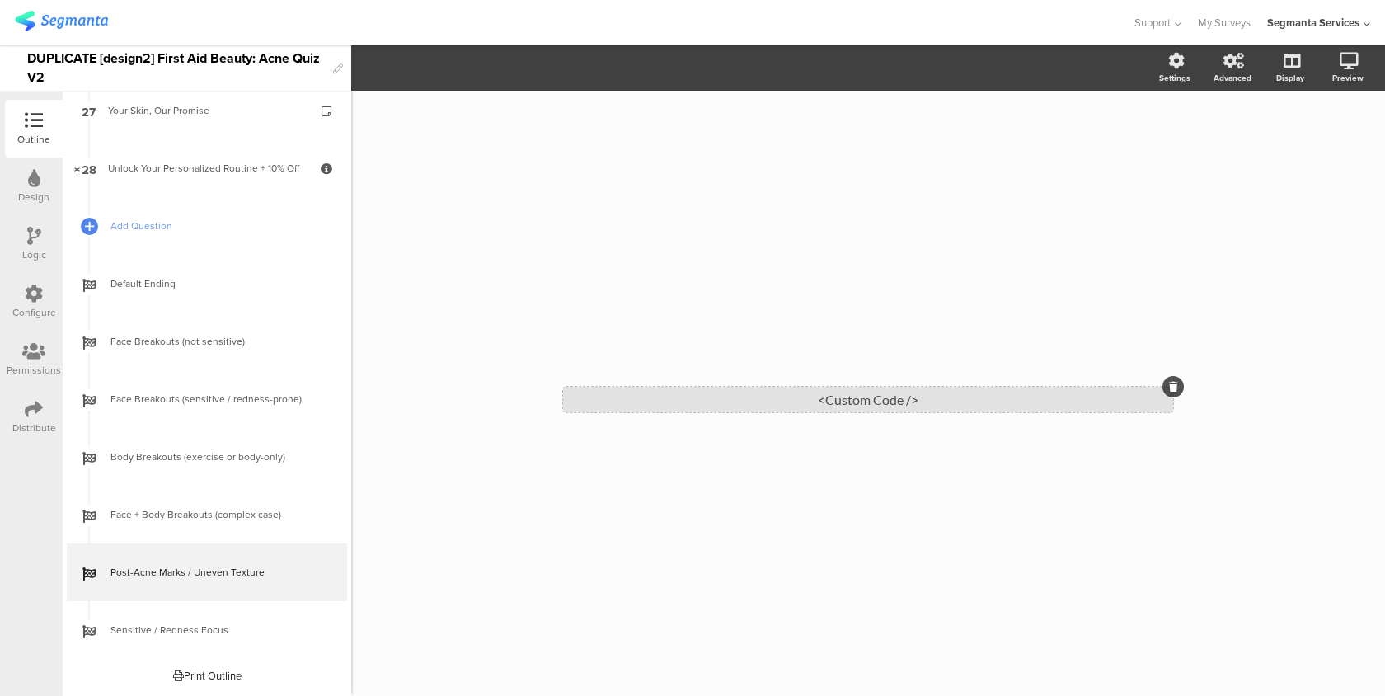
click at [695, 392] on div "<Custom Code />" at bounding box center [868, 400] width 610 height 26
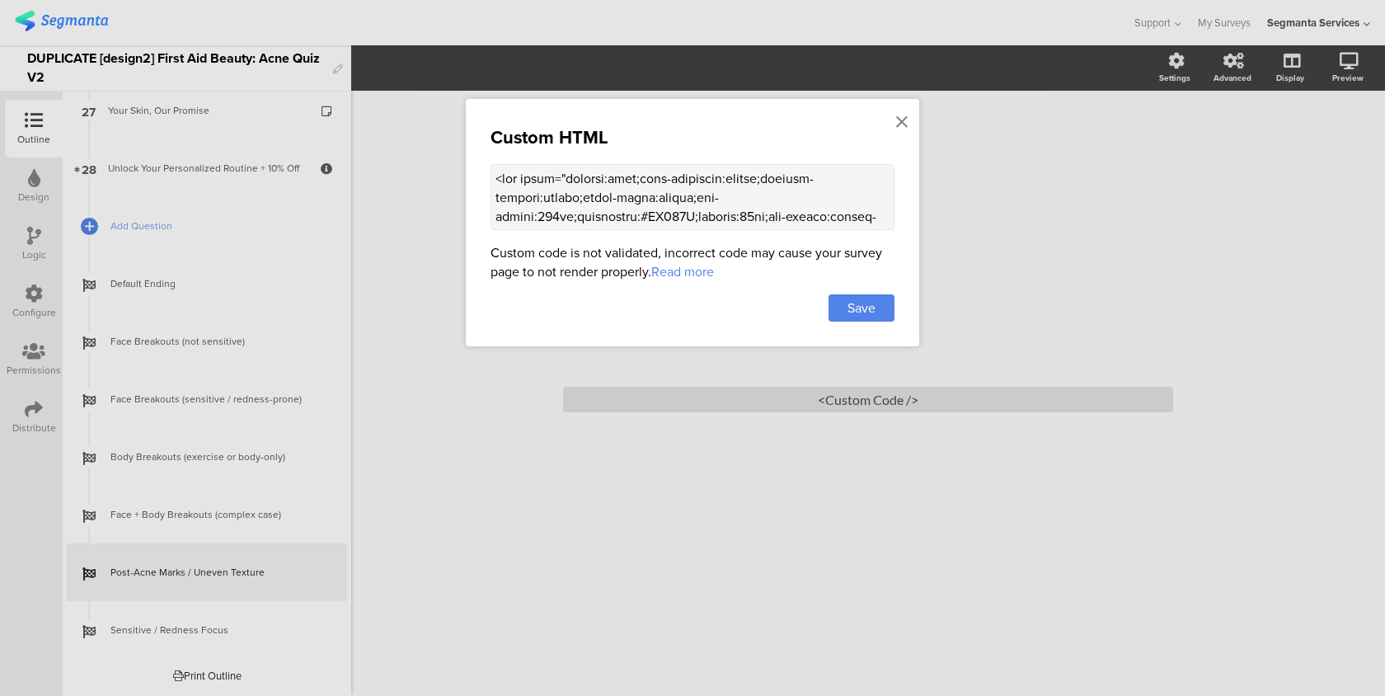
click at [693, 224] on textarea at bounding box center [693, 197] width 404 height 66
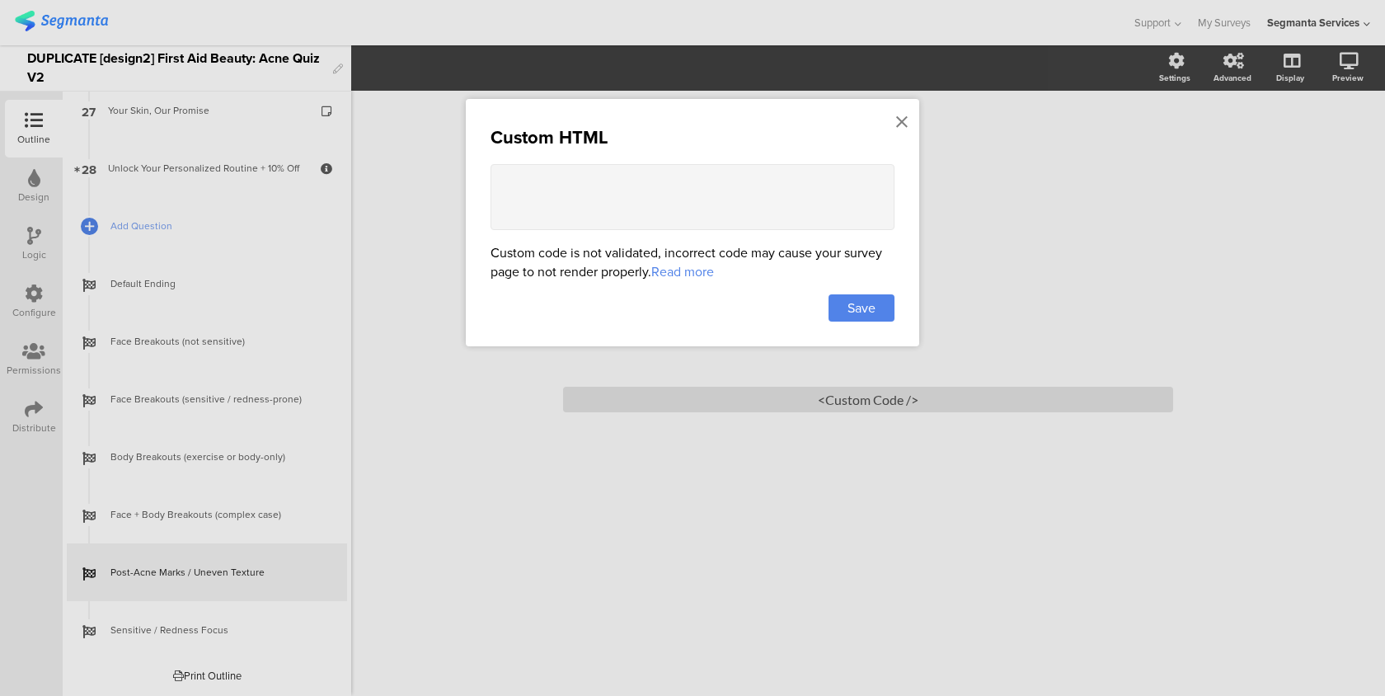
paste textarea "<div style="display:flex;flex-direction:column;justify-content:center;align-ite…"
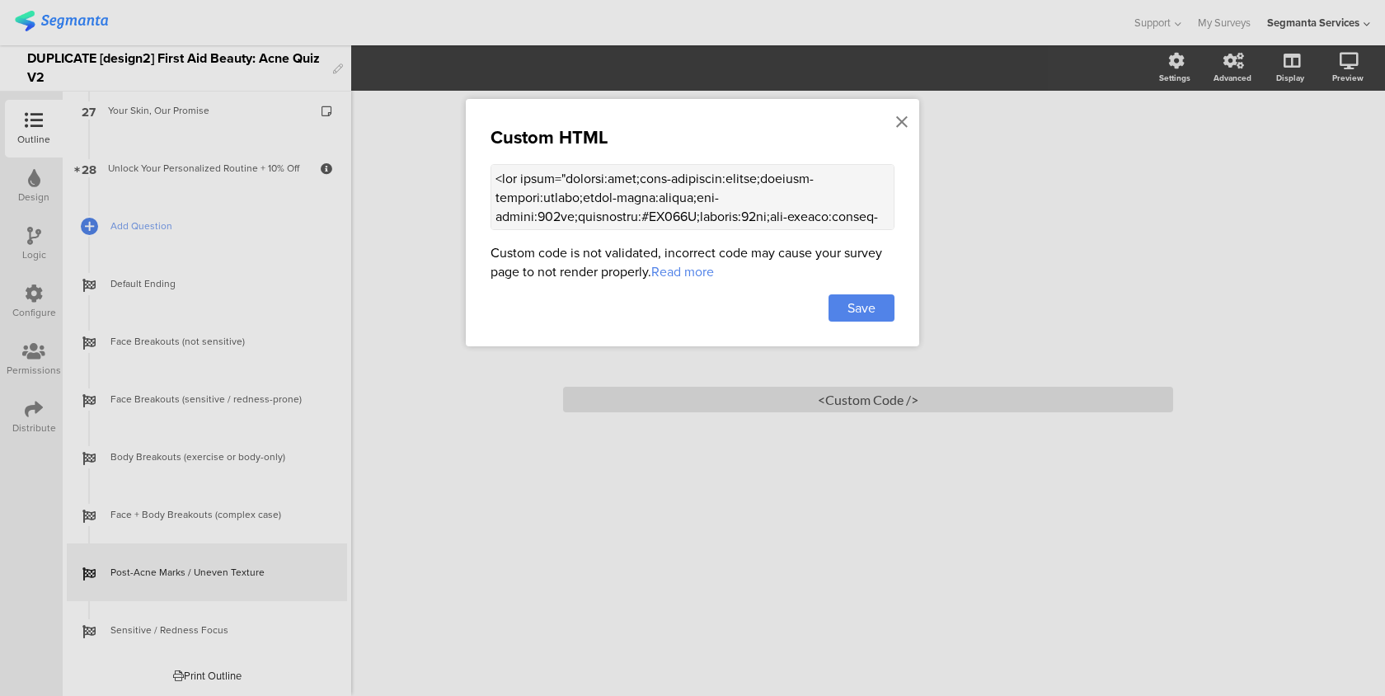
scroll to position [1483, 0]
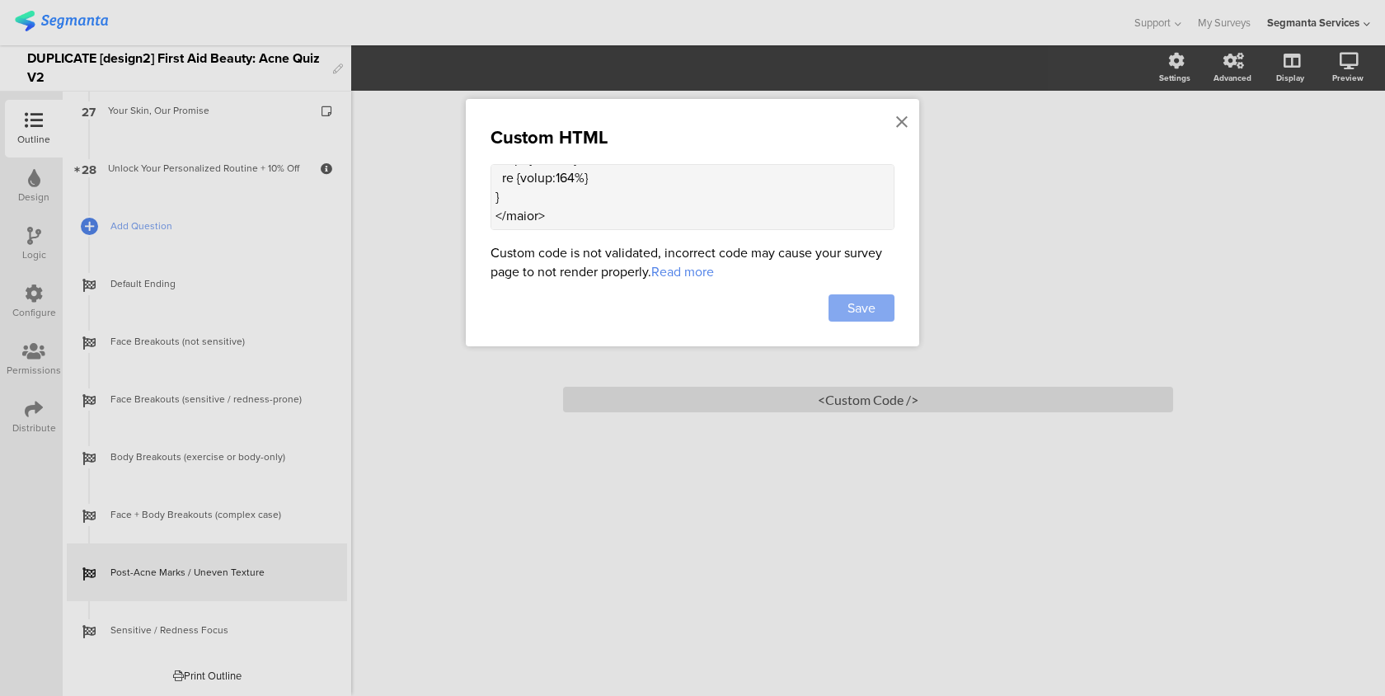
type textarea "<div style="display:flex;flex-direction:column;justify-content:center;align-ite…"
click at [858, 300] on span "Save" at bounding box center [861, 307] width 28 height 19
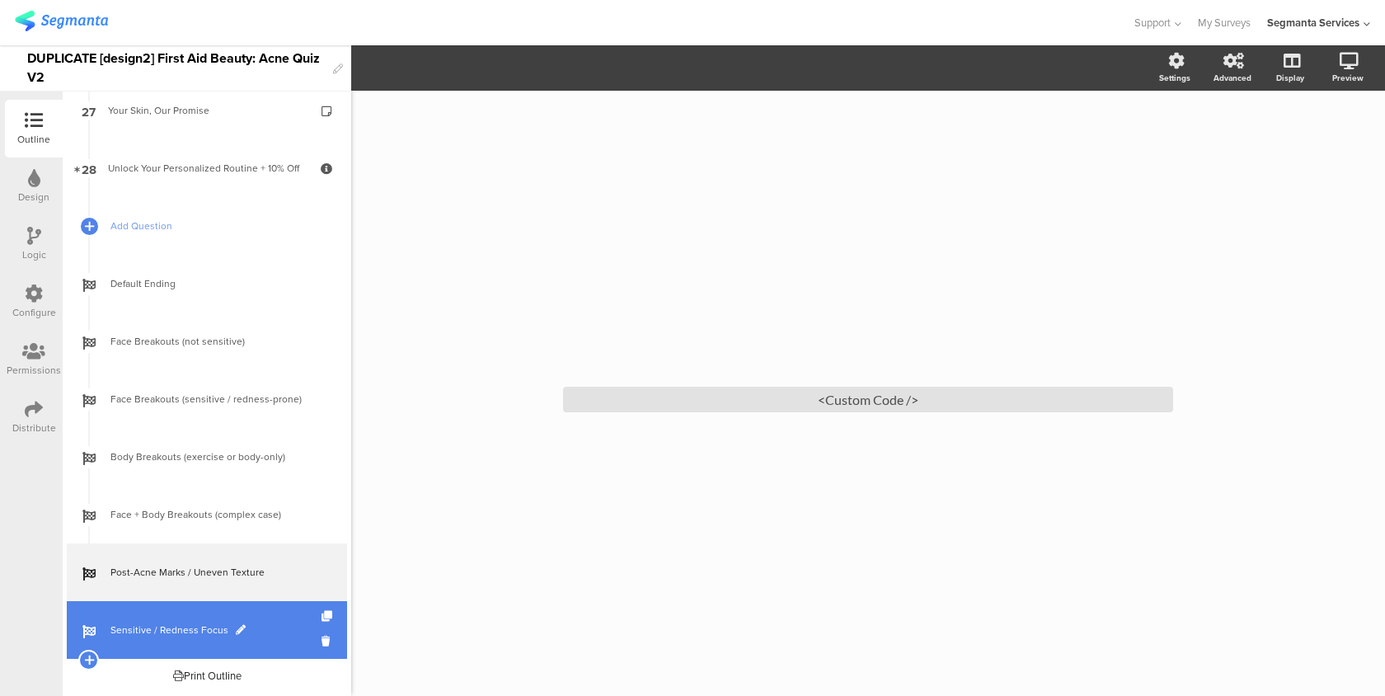
click at [150, 619] on link "Sensitive / Redness Focus" at bounding box center [207, 630] width 280 height 58
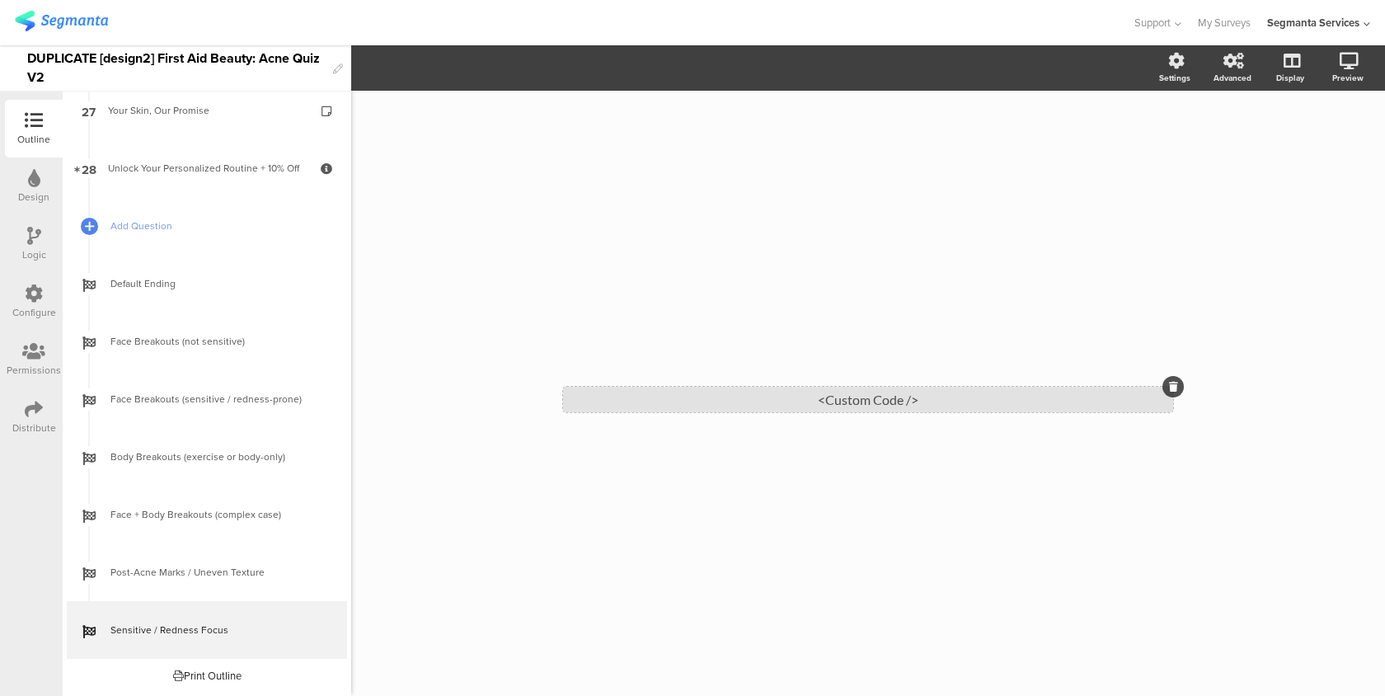
click at [586, 401] on div "<Custom Code />" at bounding box center [868, 400] width 610 height 26
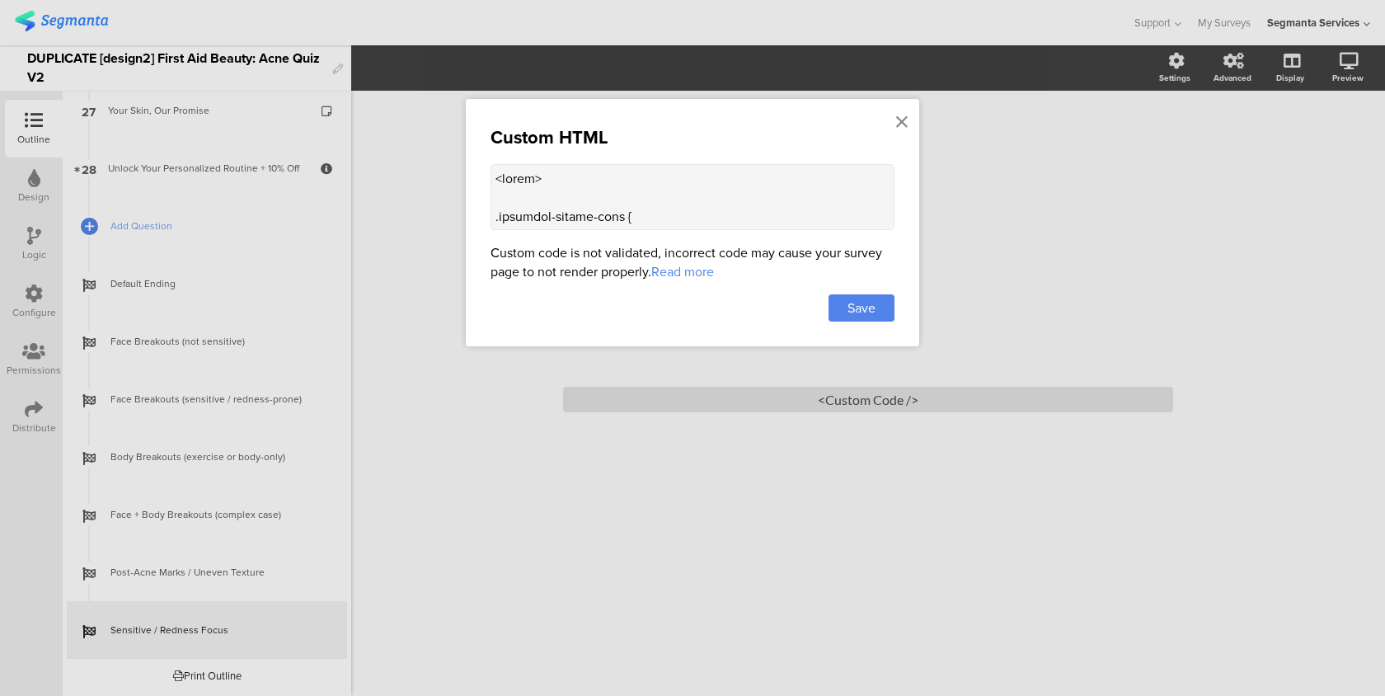
click at [579, 206] on textarea at bounding box center [693, 197] width 404 height 66
paste textarea "<div style="display:flex;flex-direction:column;justify-content:center;align-ite…"
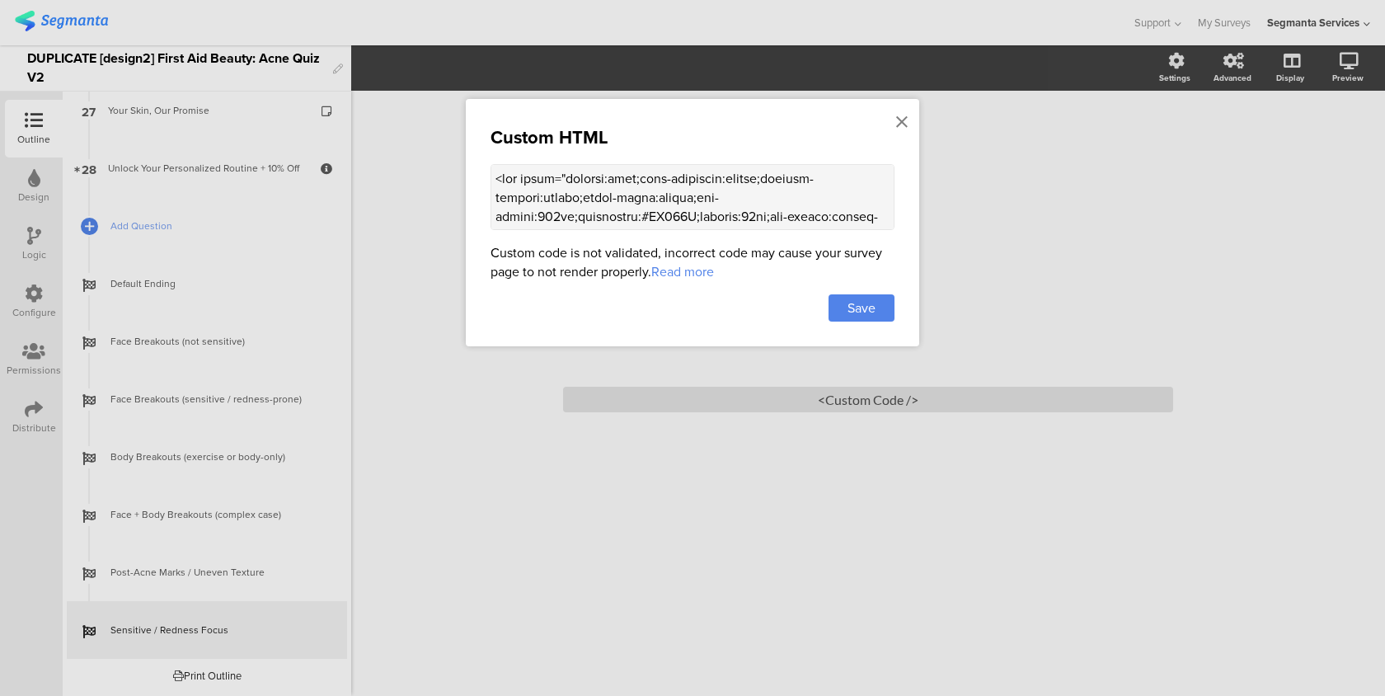
scroll to position [1483, 0]
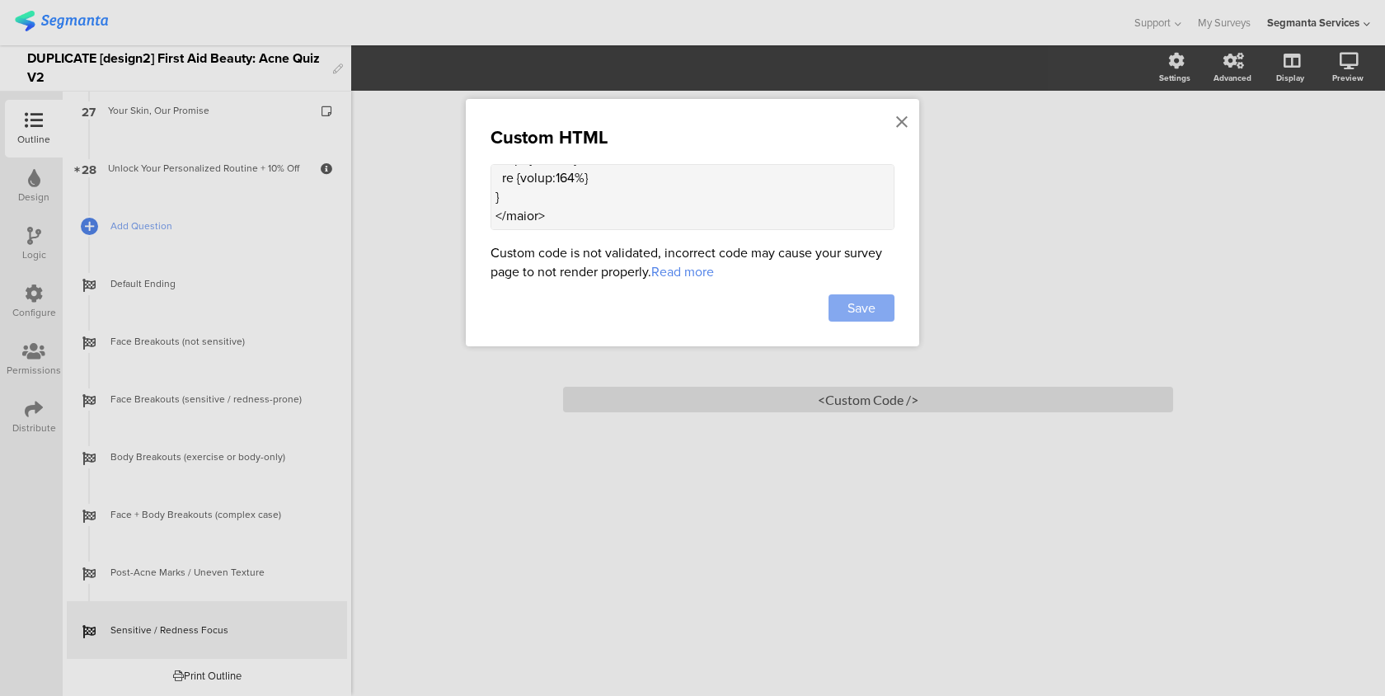
type textarea "<div style="display:flex;flex-direction:column;justify-content:center;align-ite…"
click at [845, 317] on div "Save" at bounding box center [862, 307] width 66 height 27
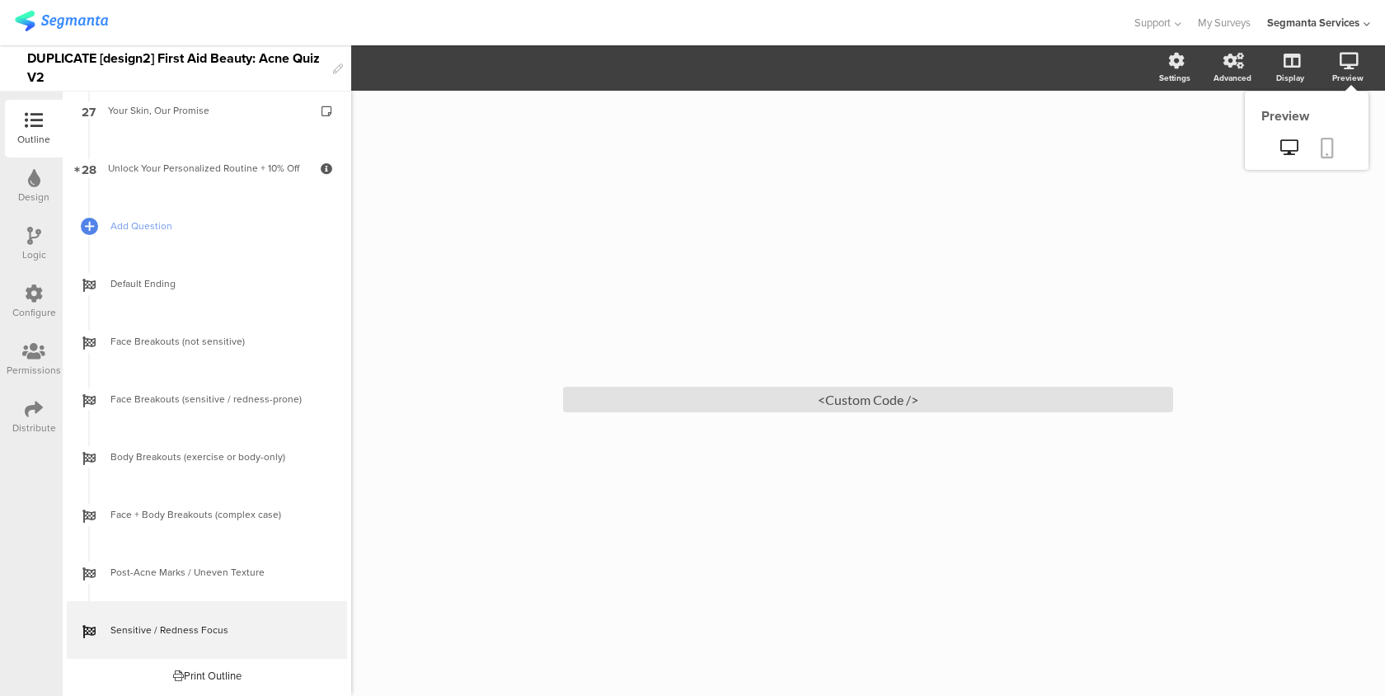
click at [1331, 142] on icon at bounding box center [1327, 148] width 13 height 21
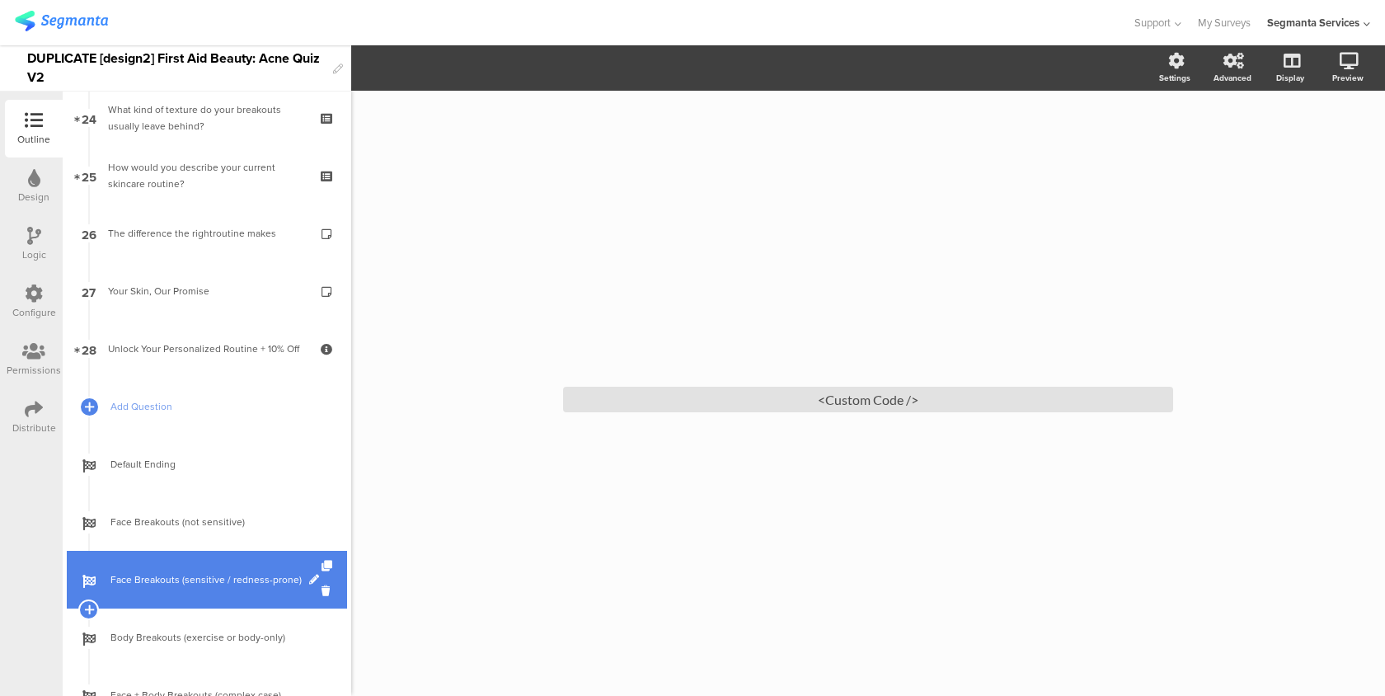
scroll to position [1318, 0]
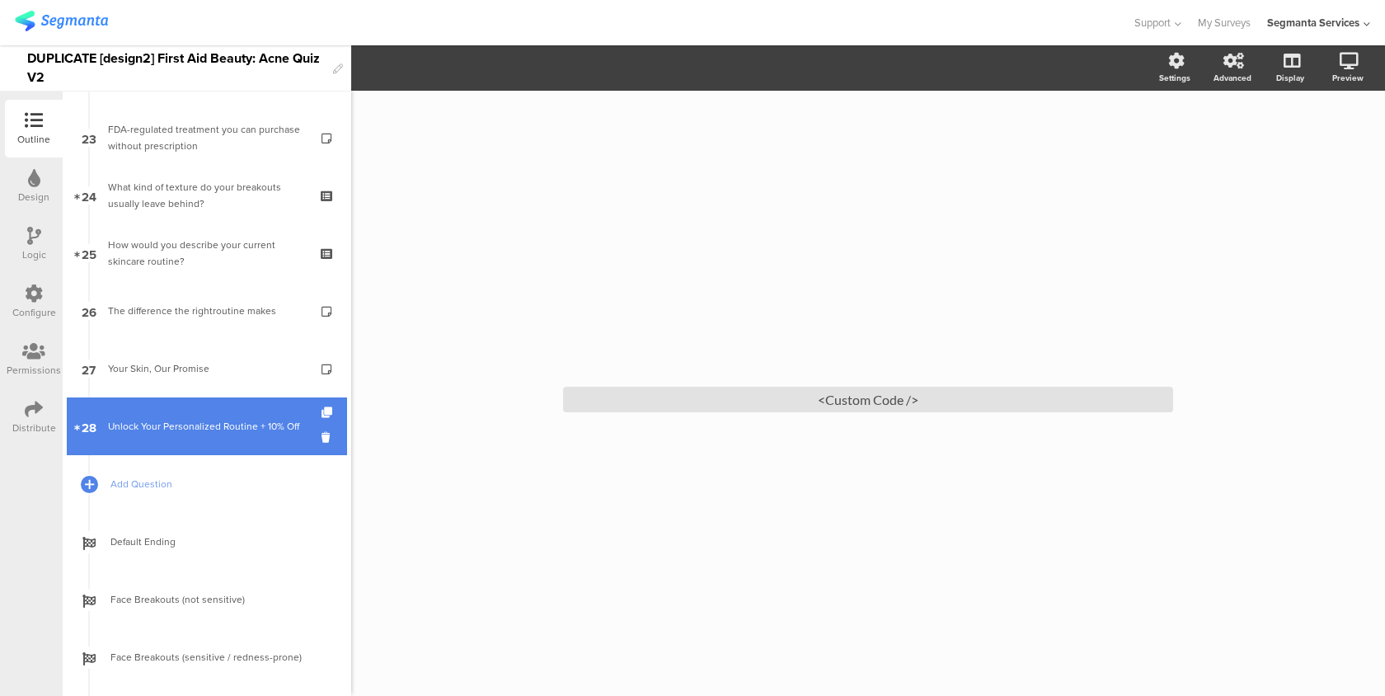
click at [235, 430] on div "Unlock Your Personalized Routine + 10% Off" at bounding box center [206, 426] width 197 height 16
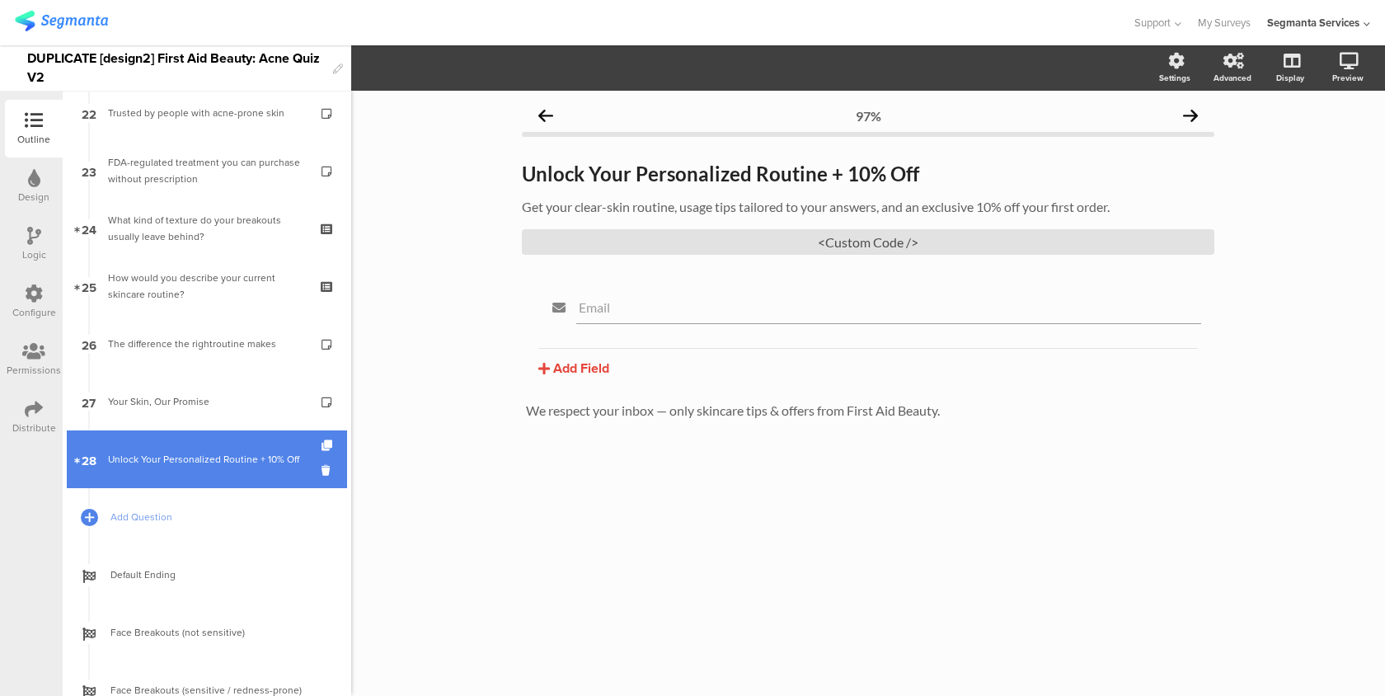
scroll to position [1281, 0]
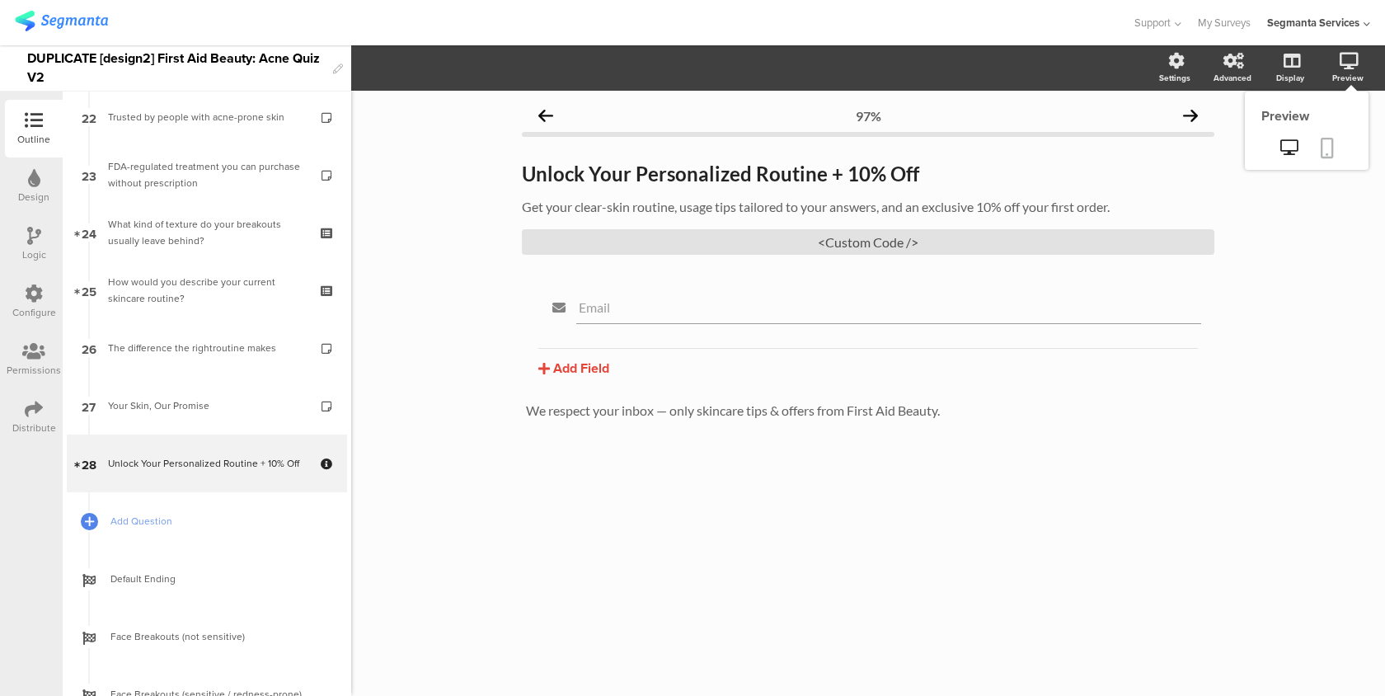
click at [1332, 138] on icon at bounding box center [1327, 148] width 13 height 21
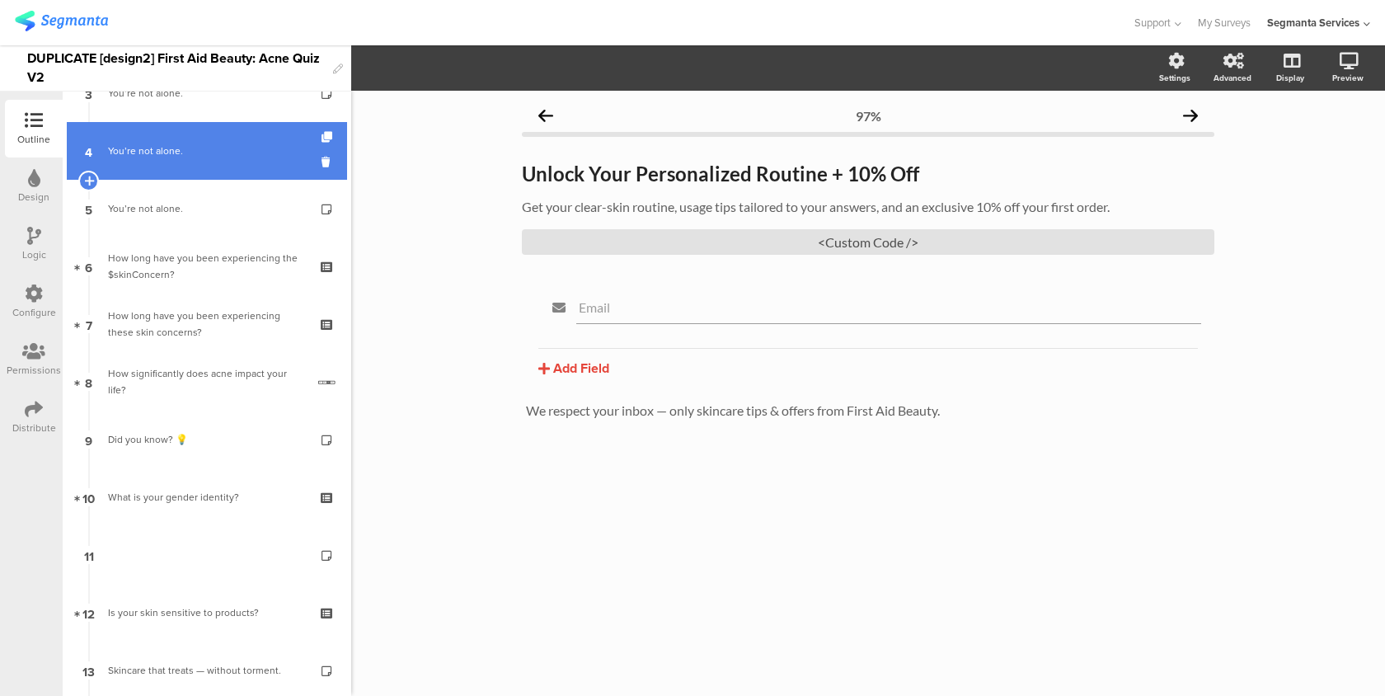
scroll to position [323, 0]
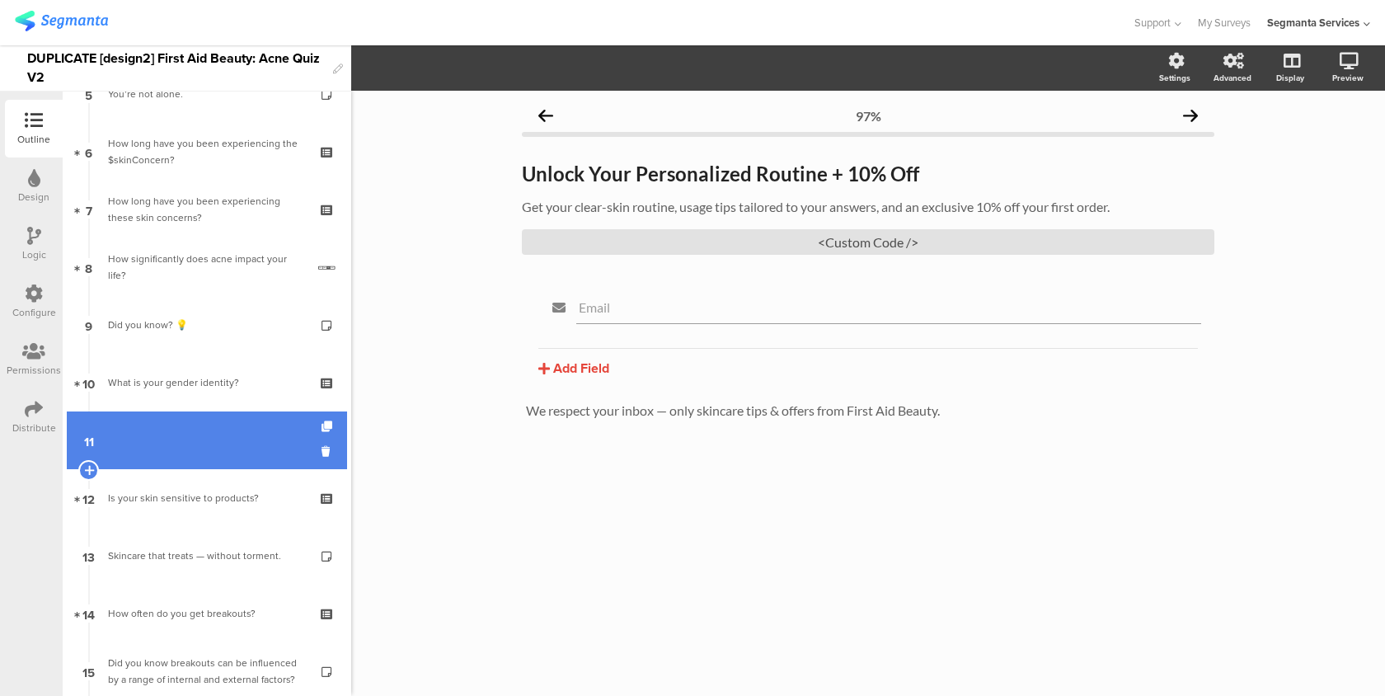
click at [246, 430] on link "11" at bounding box center [207, 440] width 280 height 58
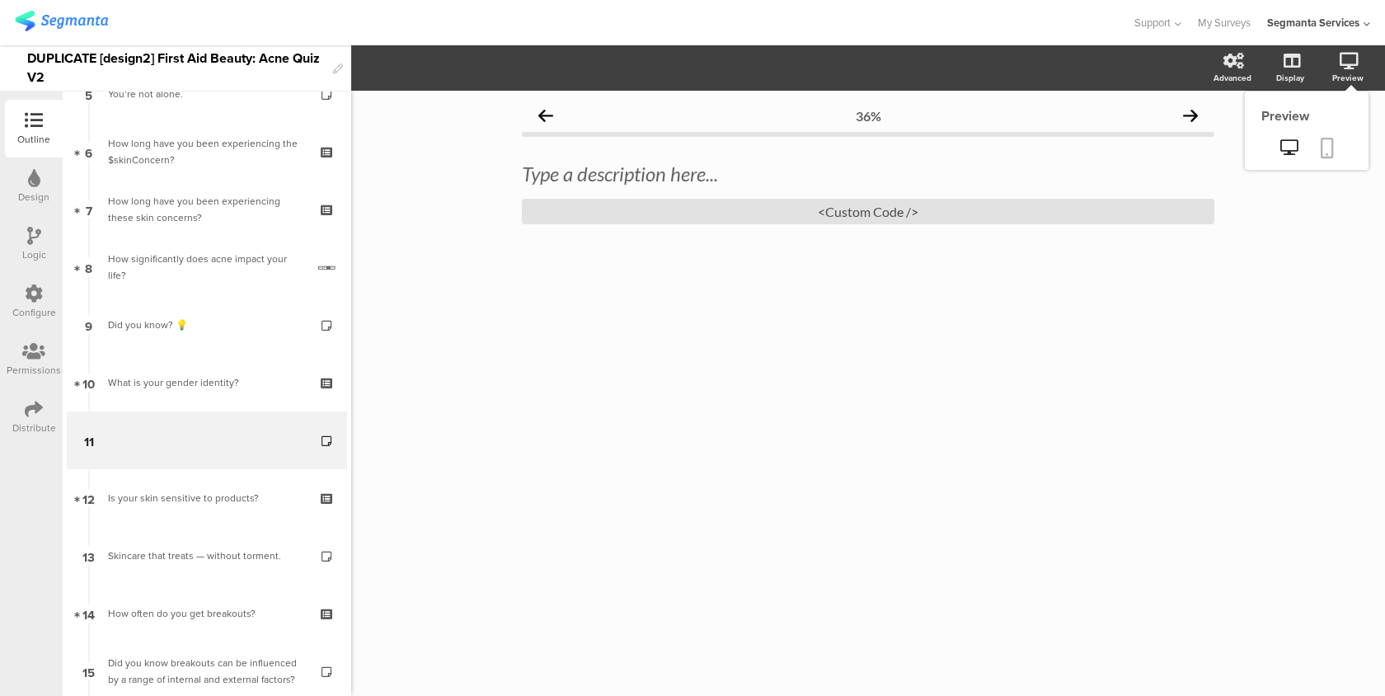
click at [1325, 146] on icon at bounding box center [1327, 148] width 13 height 21
click at [1327, 138] on icon at bounding box center [1327, 148] width 13 height 21
click at [916, 194] on sg-custom-html-editor "<Custom Code />" at bounding box center [868, 205] width 692 height 38
click at [908, 215] on div "<Custom Code />" at bounding box center [868, 212] width 692 height 26
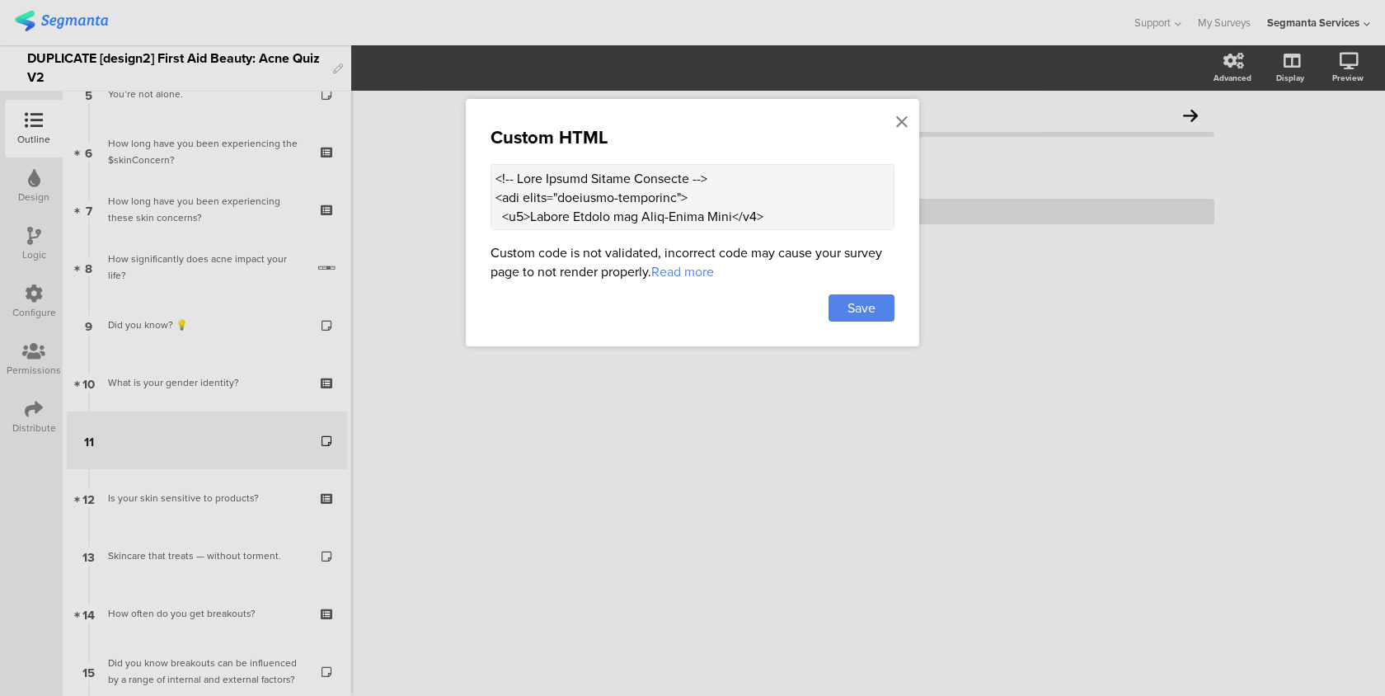
click at [802, 145] on div "Custom HTML" at bounding box center [693, 137] width 404 height 27
click at [789, 162] on div "Custom HTML Custom code is not validated, incorrect code may cause your survey …" at bounding box center [692, 222] width 453 height 247
click at [758, 199] on textarea at bounding box center [693, 197] width 404 height 66
paste textarea "<!-- Acne Expert Quotes Carousel with Image --> <div class="carousel-container"…"
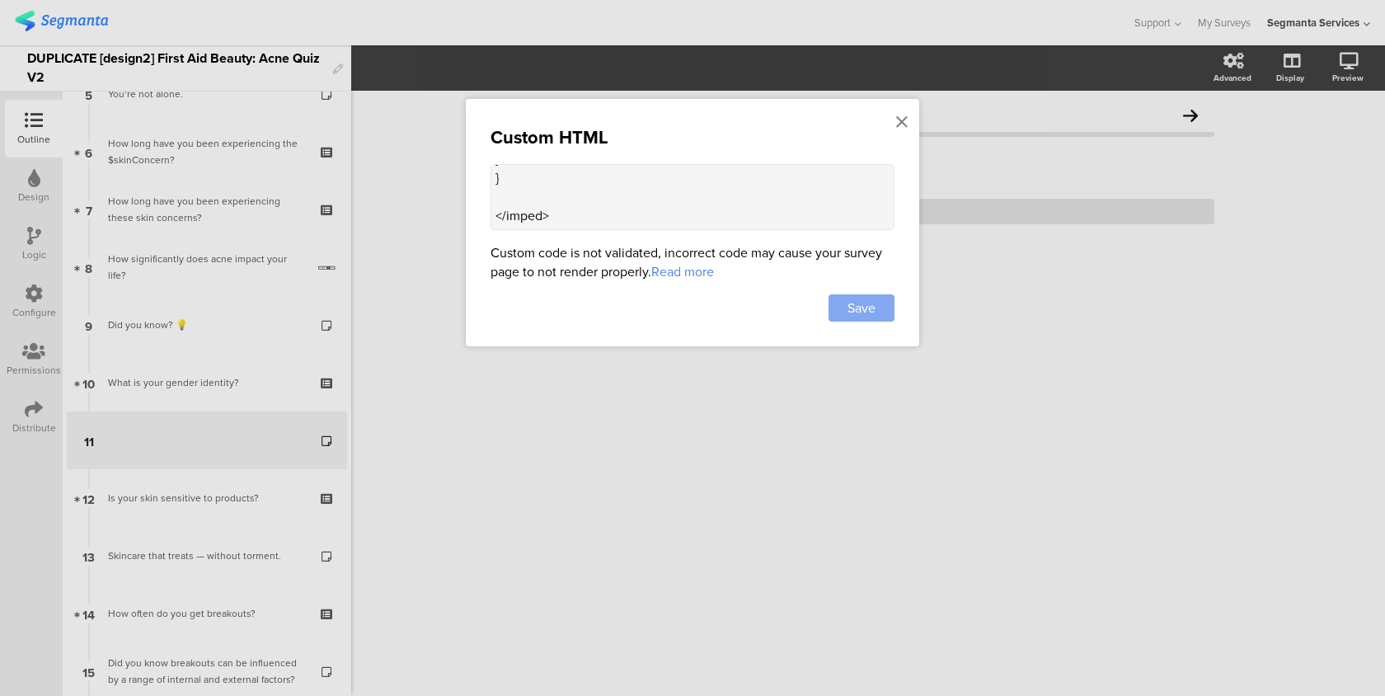
type textarea "<!-- Acne Expert Quotes Carousel with Image --> <div class="carousel-container"…"
click at [859, 308] on span "Save" at bounding box center [861, 307] width 28 height 19
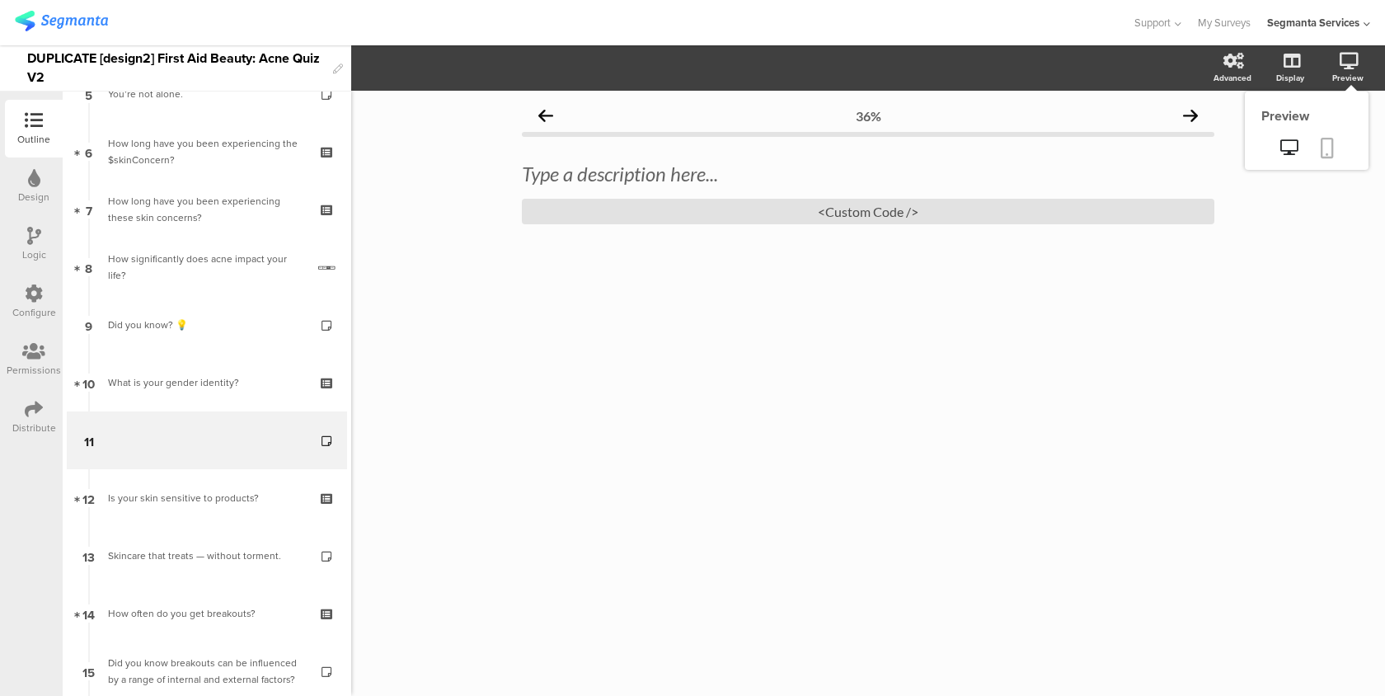
click at [1334, 143] on link at bounding box center [1327, 149] width 36 height 31
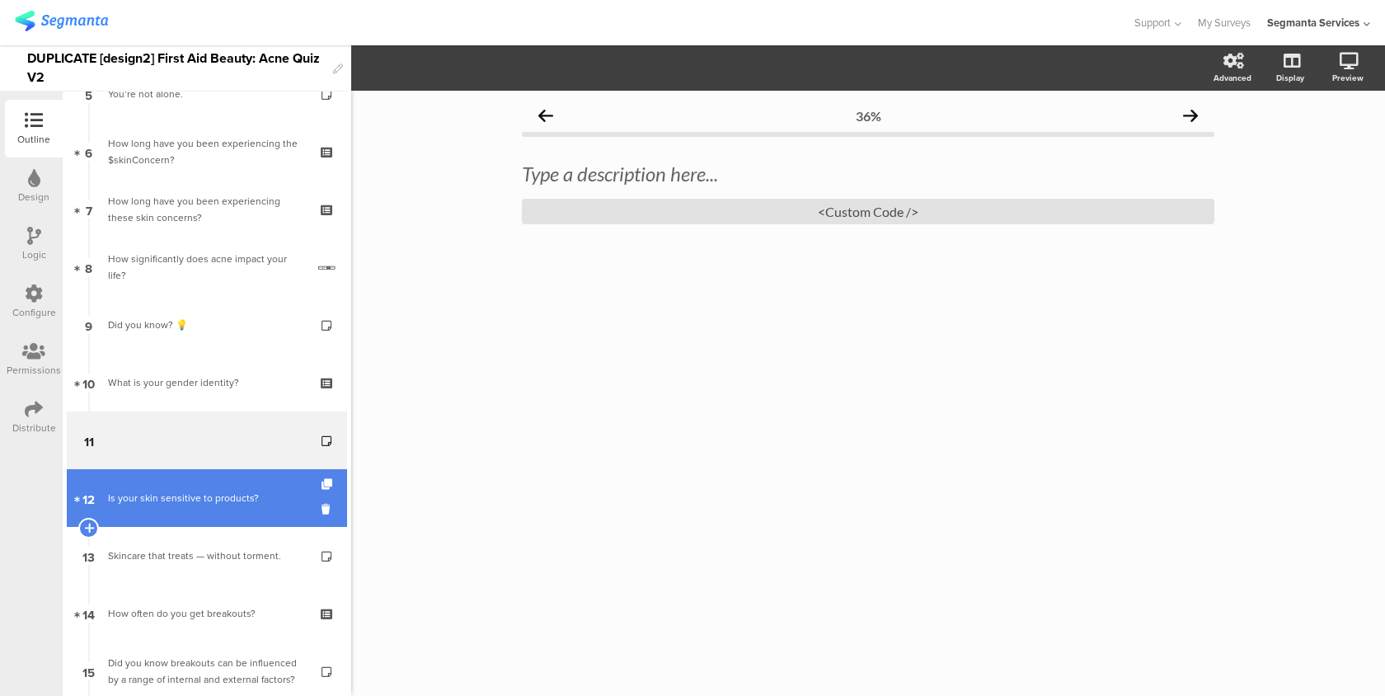
click at [232, 481] on link "12 Is your skin sensitive to products?" at bounding box center [207, 498] width 280 height 58
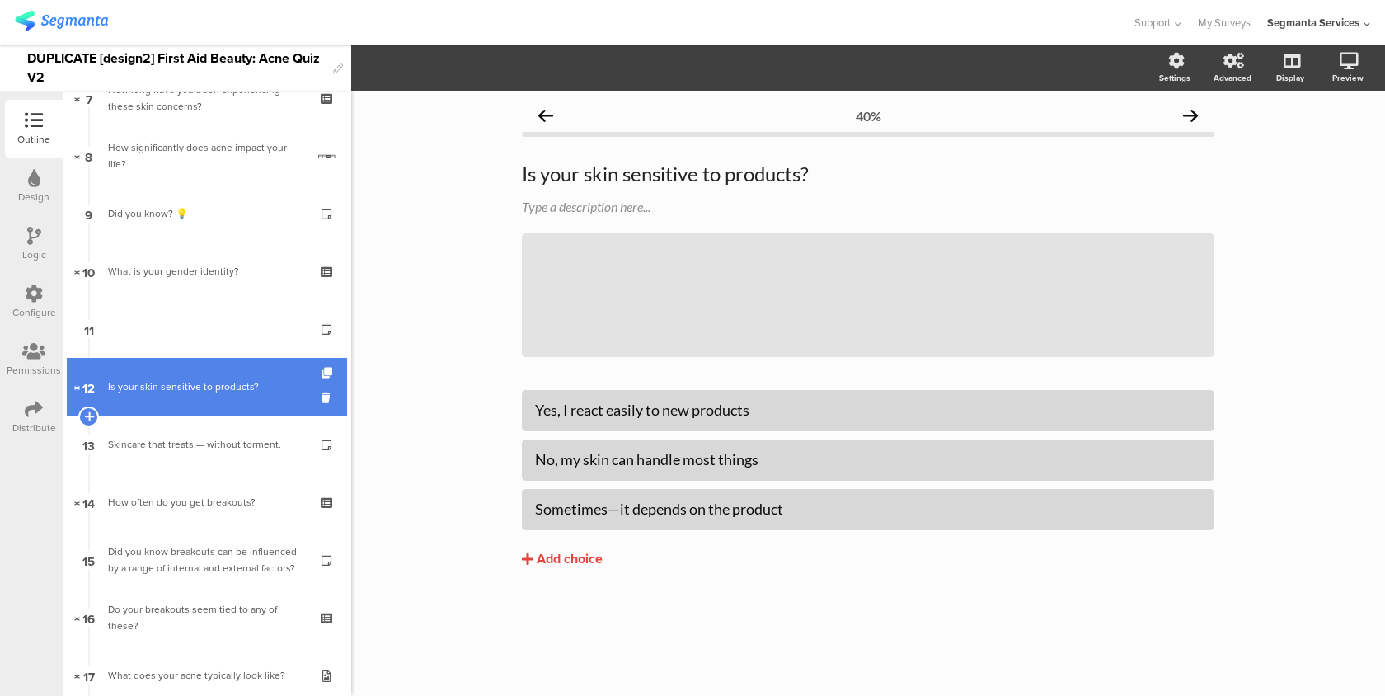
scroll to position [450, 0]
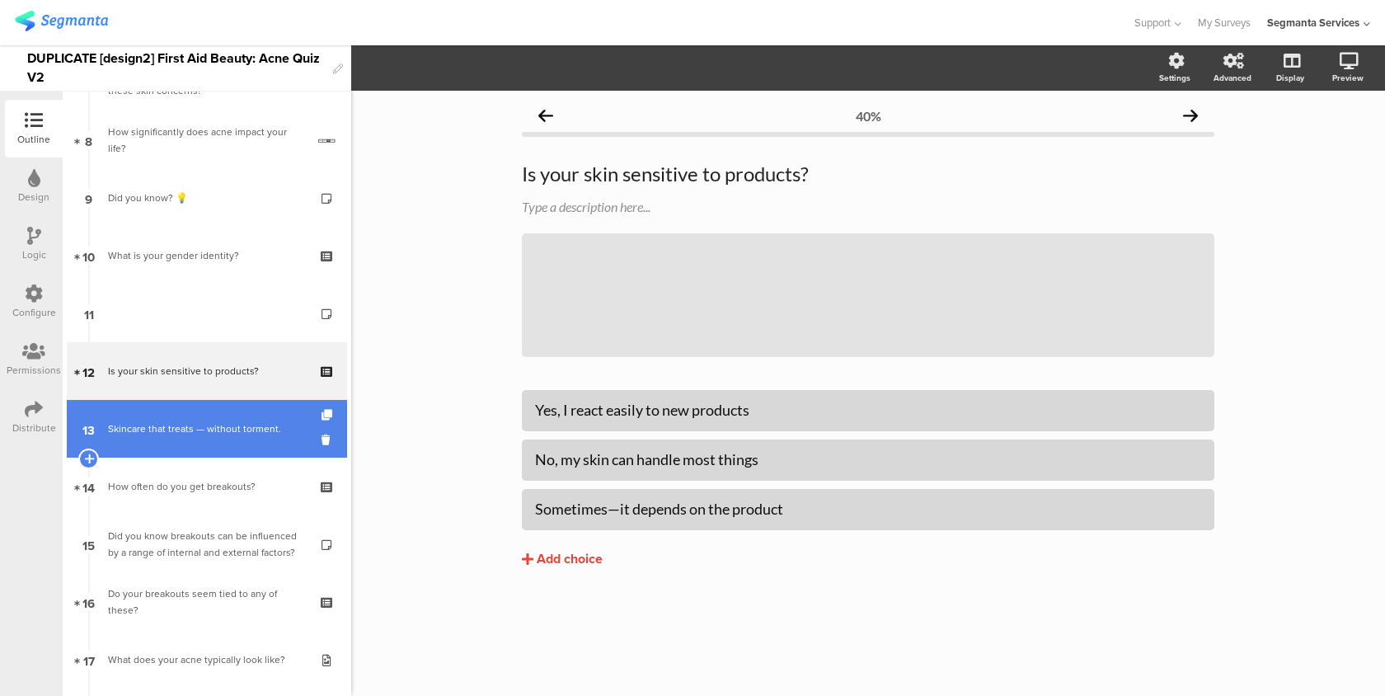
click at [260, 420] on div "Skincare that treats — without torment." at bounding box center [206, 428] width 197 height 16
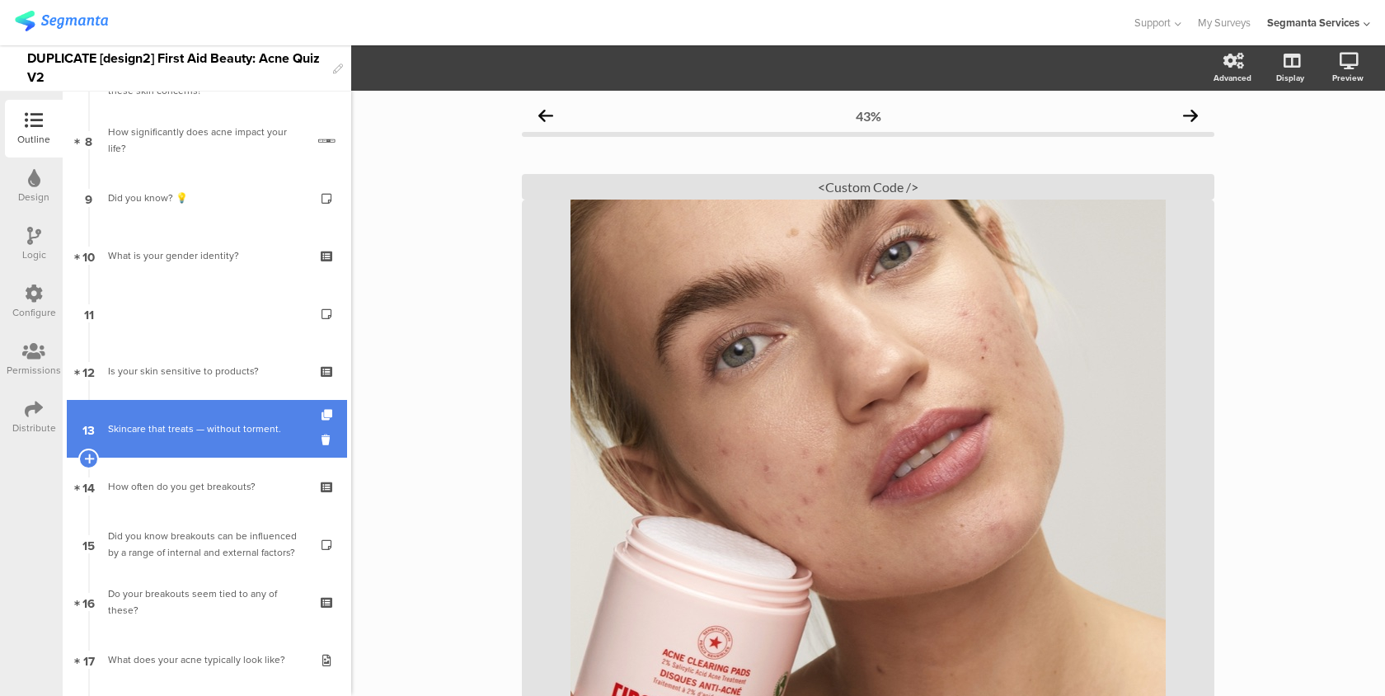
scroll to position [613, 0]
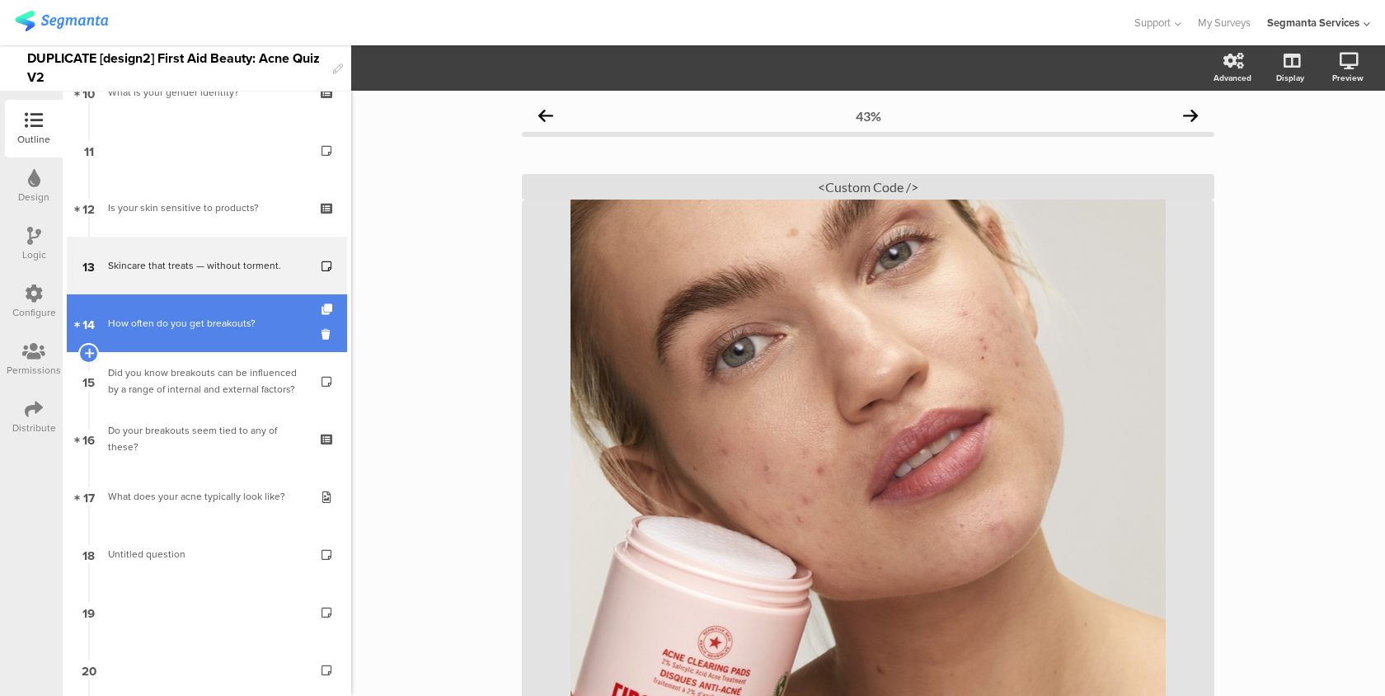
click at [270, 340] on link "14 How often do you get breakouts?" at bounding box center [207, 323] width 280 height 58
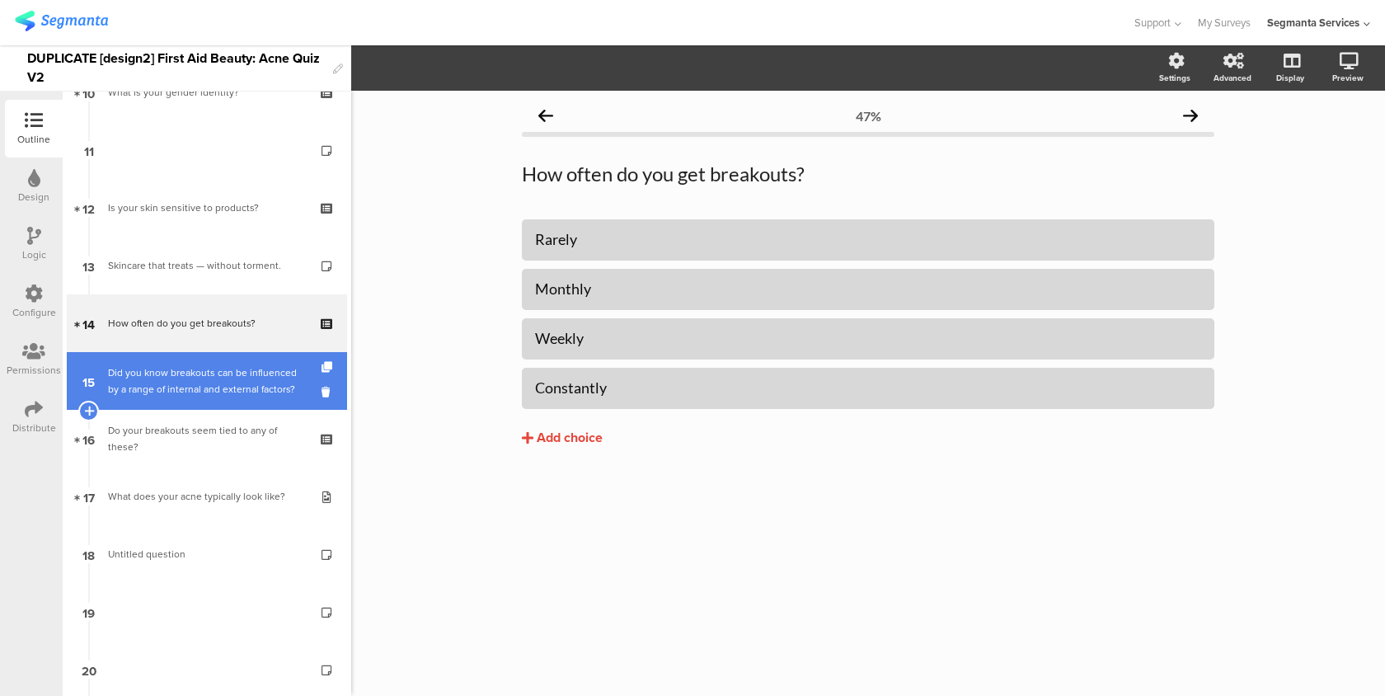
click at [264, 383] on div "Did you know breakouts can be influenced by a range of internal and external fa…" at bounding box center [206, 380] width 197 height 33
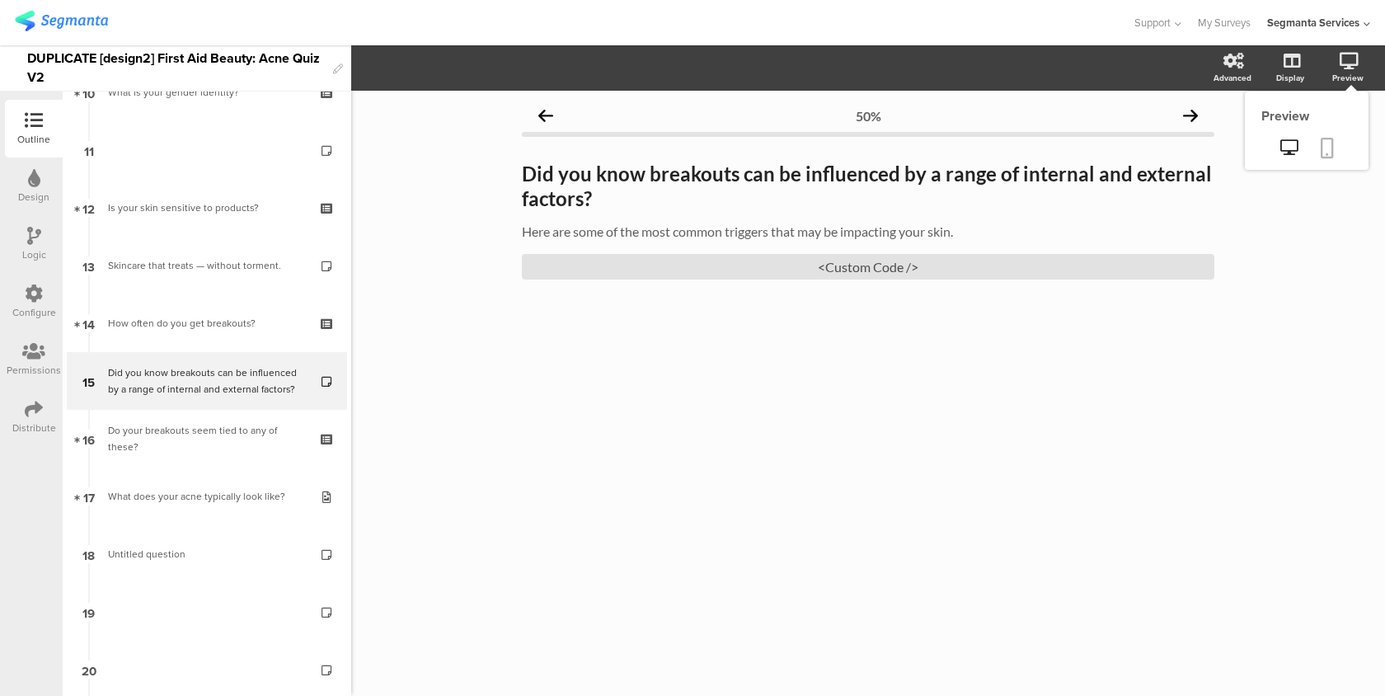
click at [1337, 136] on link at bounding box center [1327, 149] width 36 height 31
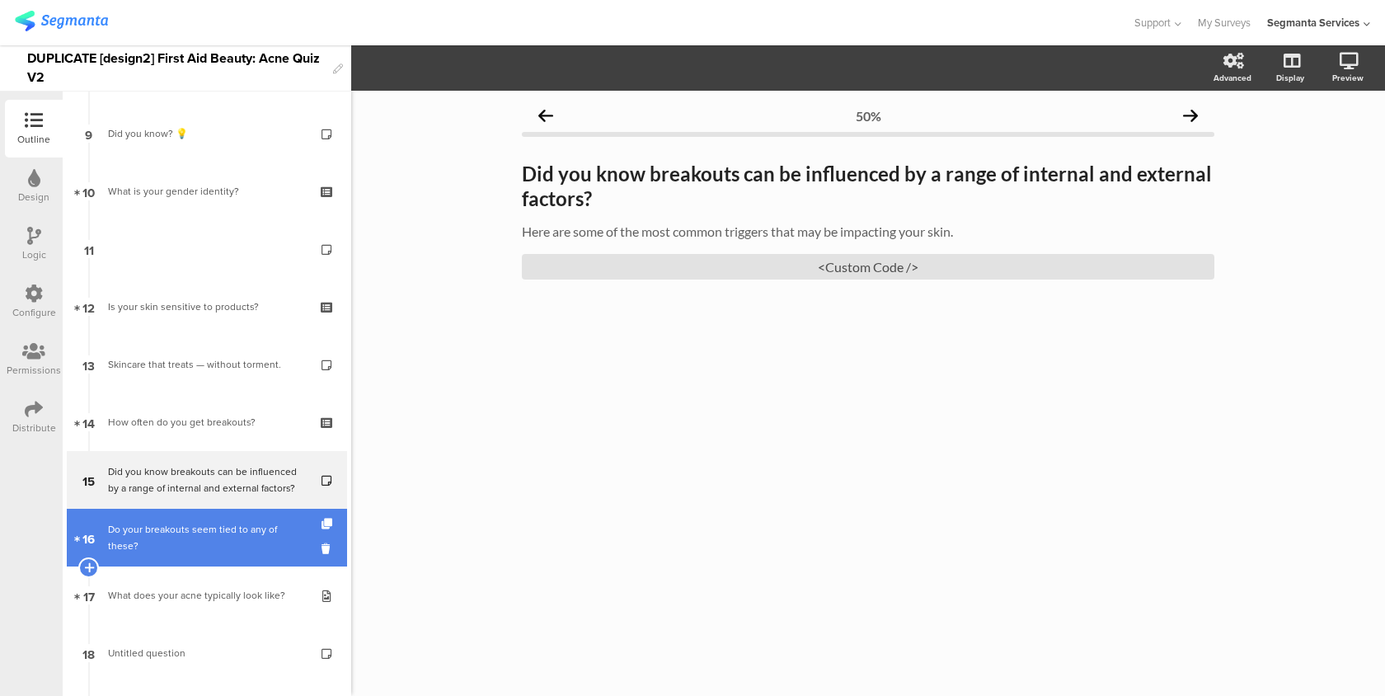
scroll to position [515, 0]
click at [204, 533] on div "Do your breakouts seem tied to any of these?" at bounding box center [206, 536] width 197 height 33
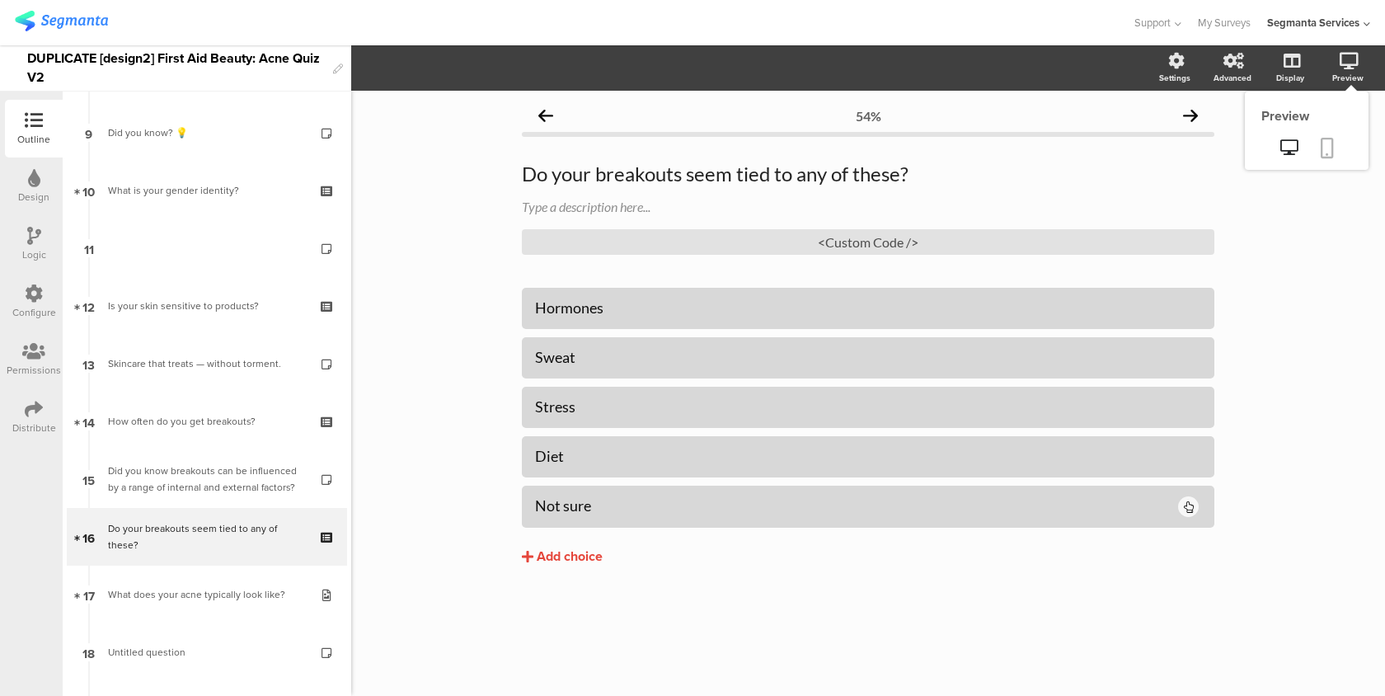
click at [1340, 148] on link at bounding box center [1327, 149] width 36 height 31
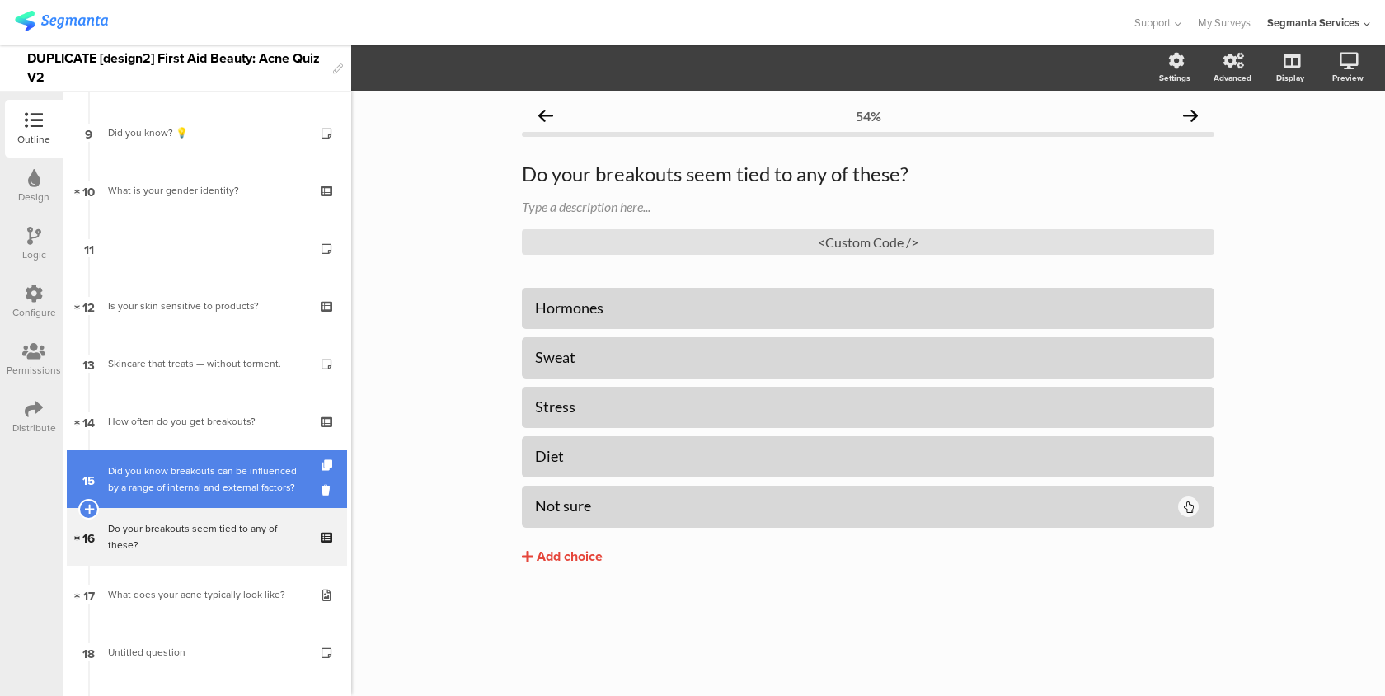
click at [246, 455] on link "15 Did you know breakouts can be influenced by a range of internal and external…" at bounding box center [207, 479] width 280 height 58
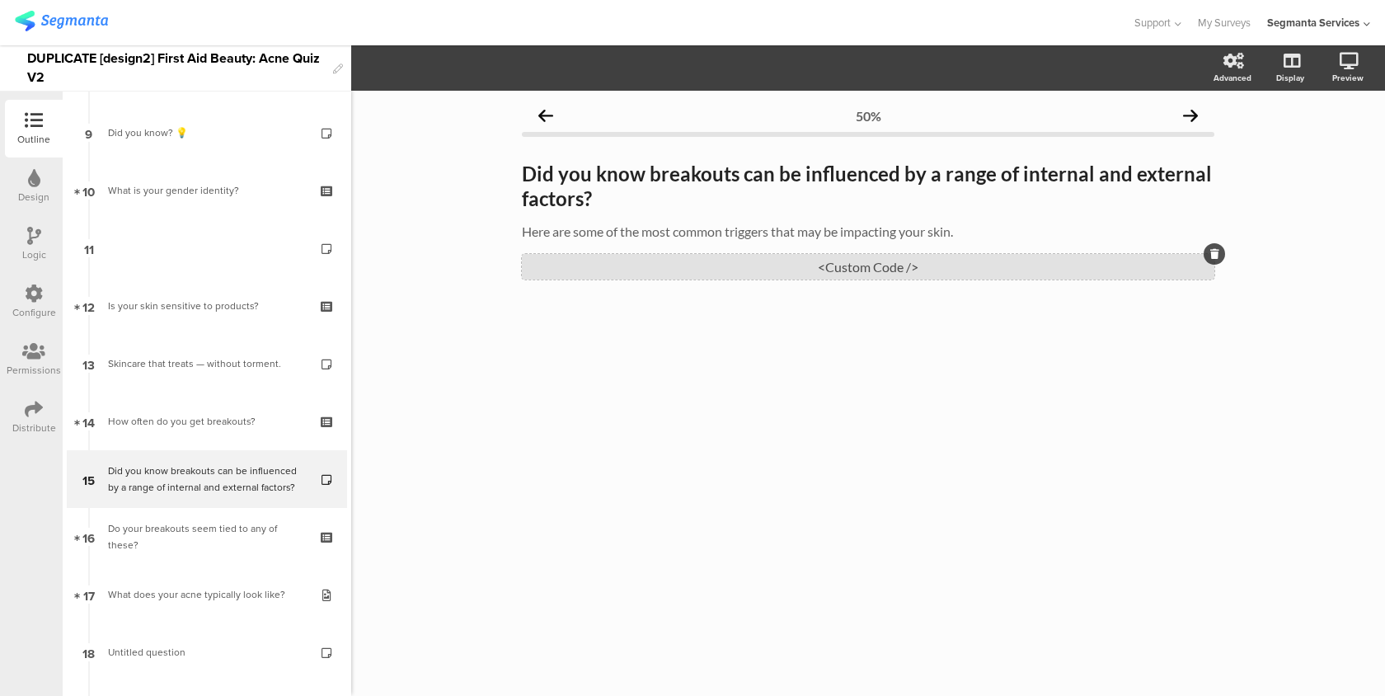
click at [777, 275] on div "<Custom Code />" at bounding box center [868, 267] width 692 height 26
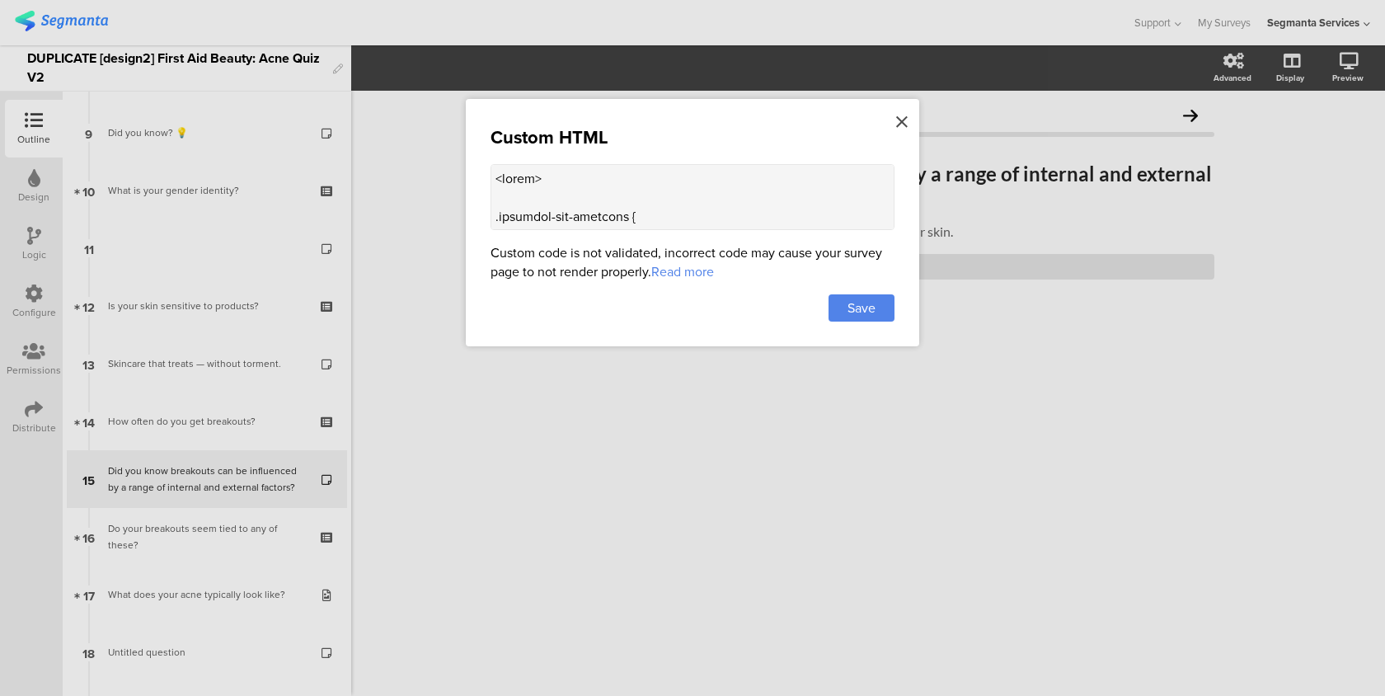
click at [907, 120] on icon at bounding box center [902, 122] width 12 height 18
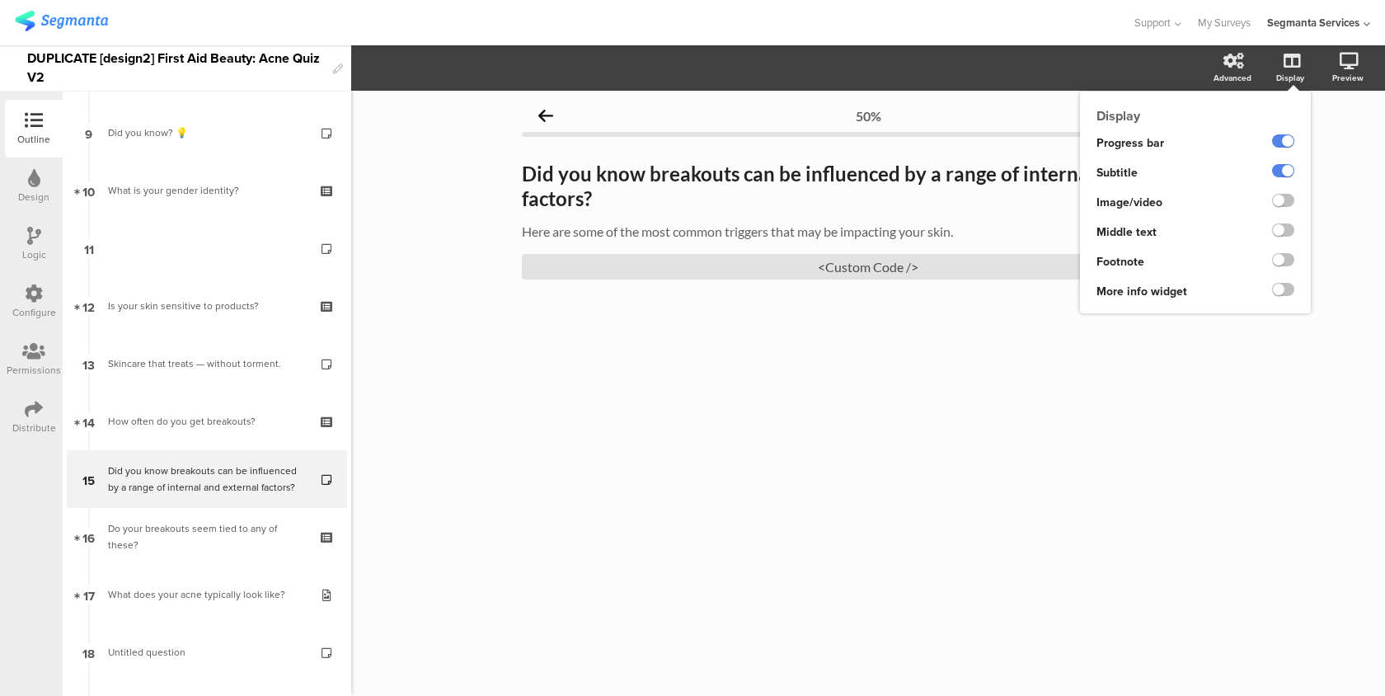
click at [1277, 194] on ng-transclude at bounding box center [1283, 202] width 22 height 19
click at [1277, 200] on label at bounding box center [1283, 200] width 22 height 13
click at [0, 0] on input "checkbox" at bounding box center [0, 0] width 0 height 0
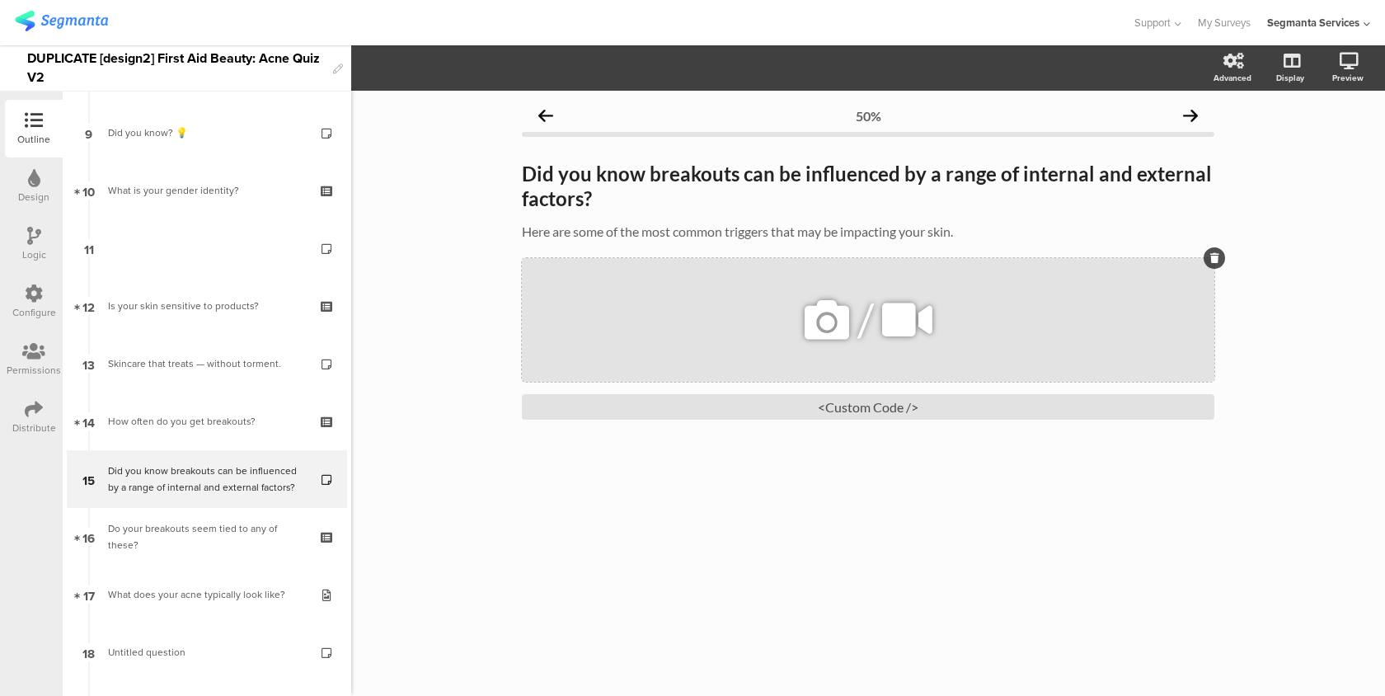
click at [909, 294] on icon at bounding box center [907, 320] width 62 height 56
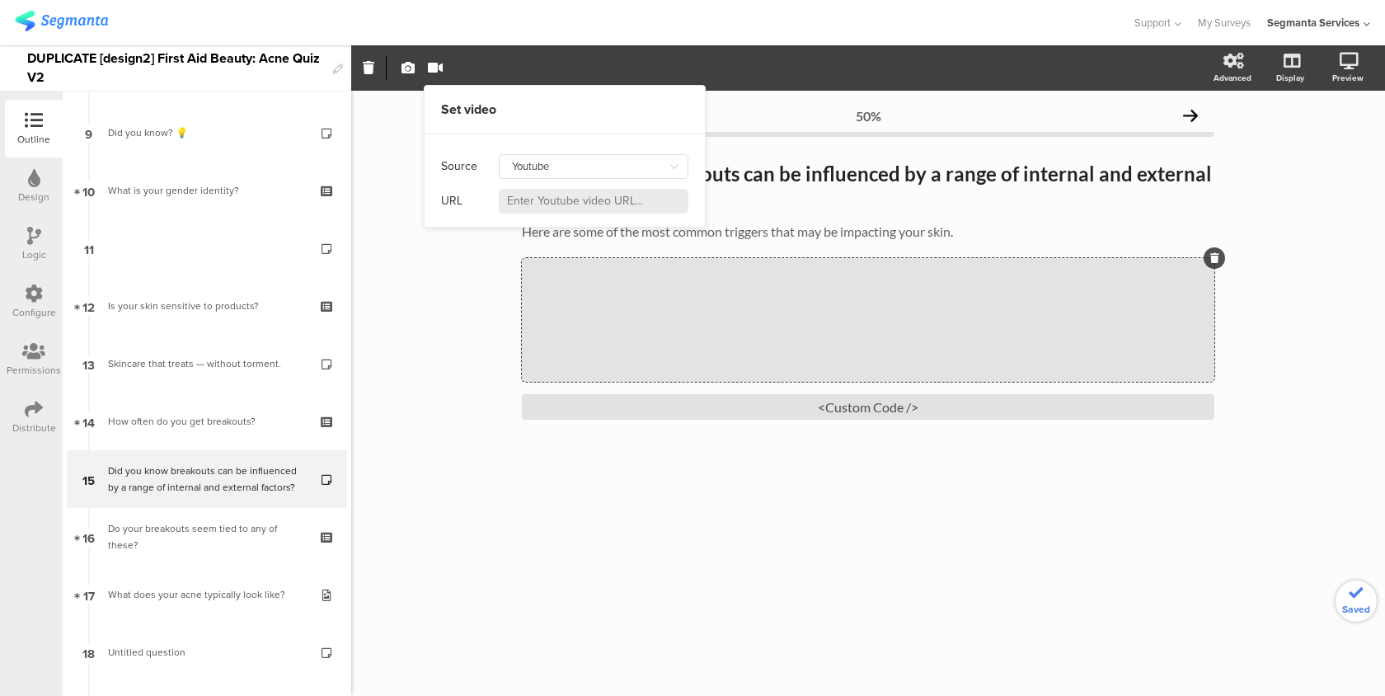
click at [627, 195] on input at bounding box center [594, 201] width 190 height 25
drag, startPoint x: 573, startPoint y: 162, endPoint x: 573, endPoint y: 173, distance: 11.5
click at [573, 162] on input "Youtube" at bounding box center [594, 166] width 190 height 25
click at [567, 247] on div "Self hosted video" at bounding box center [560, 237] width 89 height 28
type input "Self hosted video"
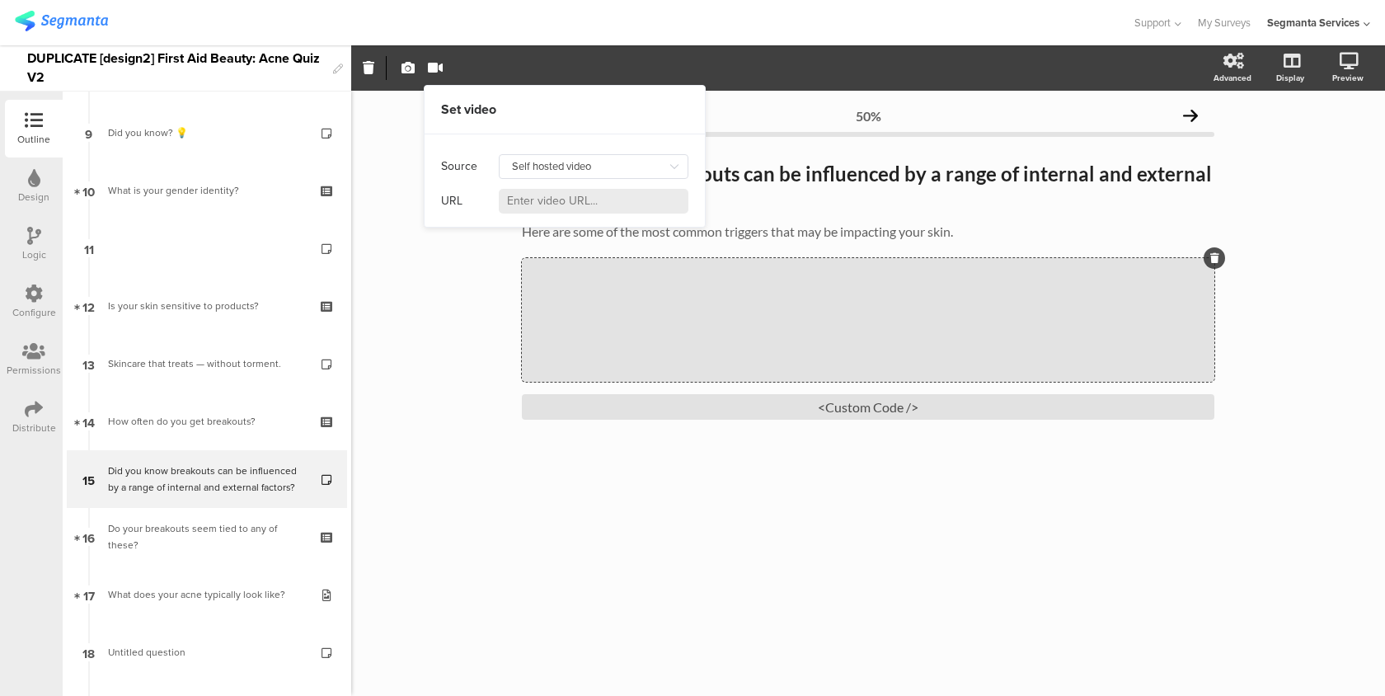
click at [567, 195] on input at bounding box center [594, 201] width 190 height 25
paste input "https://www.firstaidbeauty.com/cdn/shop/videos/c/vp/f722e2af524b46cc950e823ce98…"
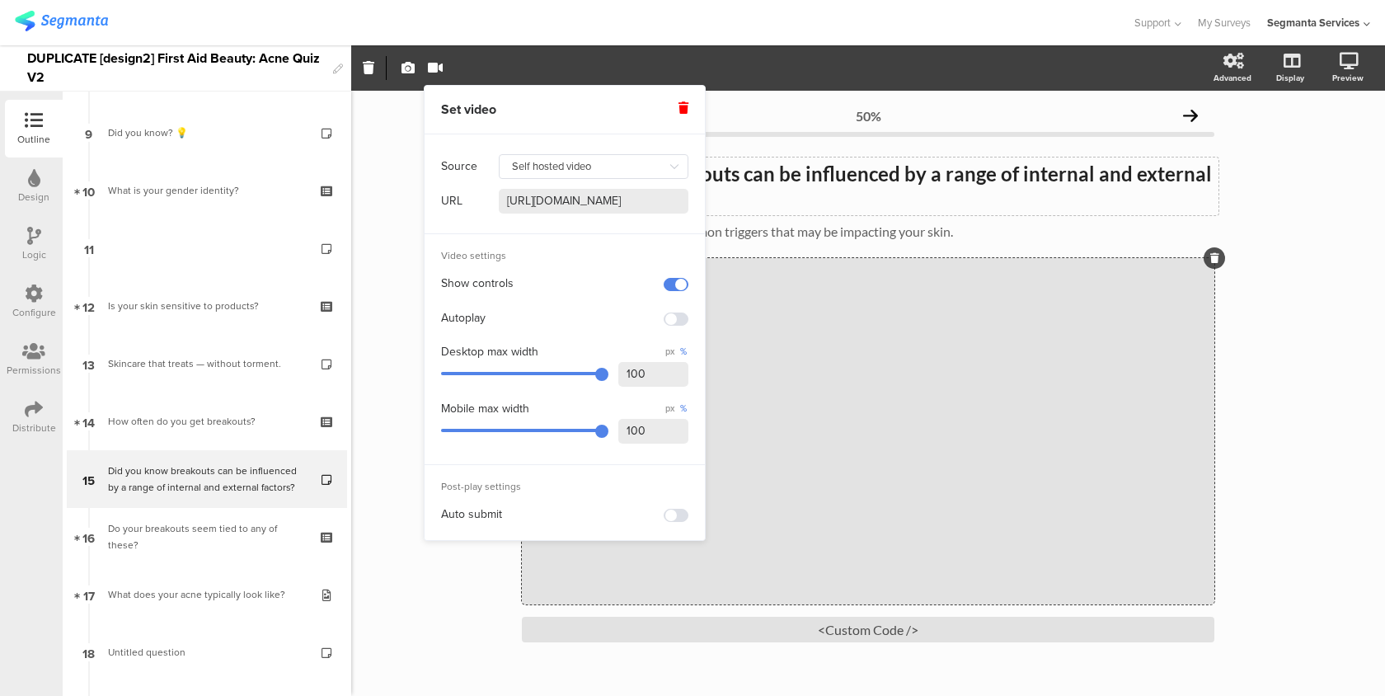
type input "https://www.firstaidbeauty.com/cdn/shop/videos/c/vp/f722e2af524b46cc950e823ce98…"
click at [868, 206] on div "Did you know breakouts can be influenced by a range of internal and external fa…" at bounding box center [868, 186] width 701 height 58
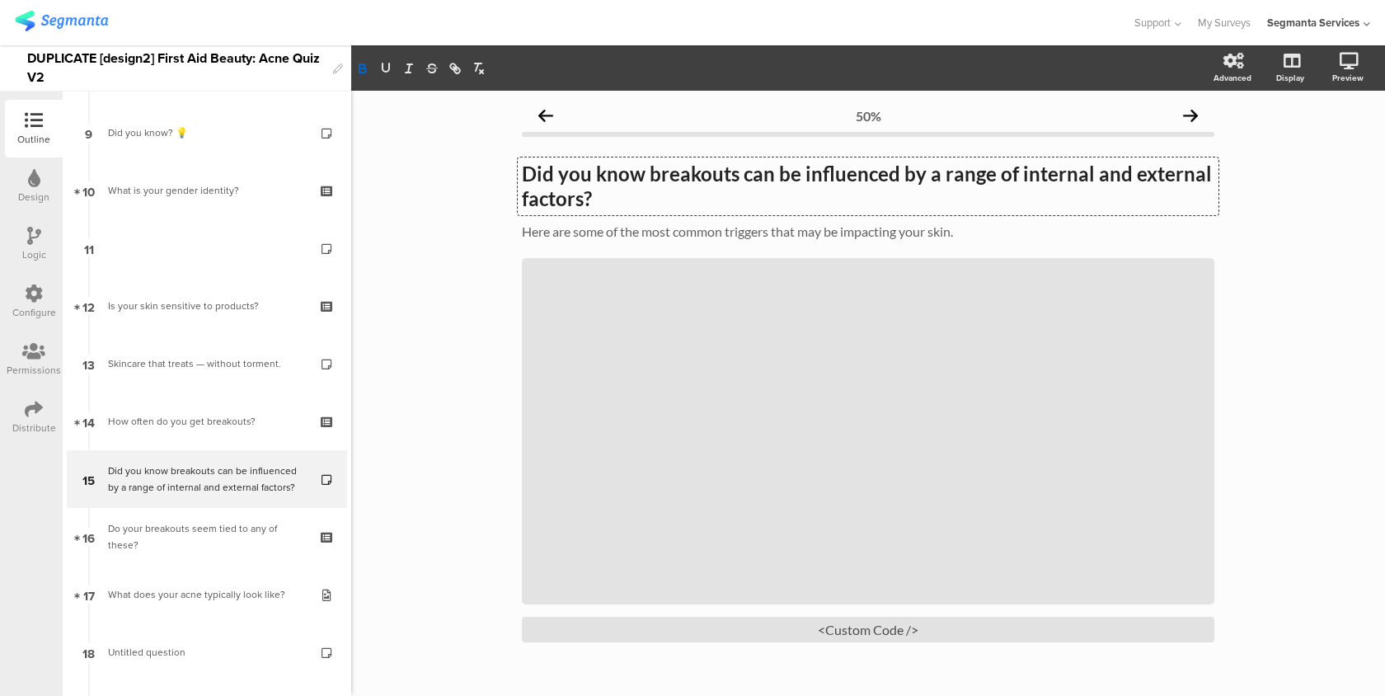
scroll to position [89, 0]
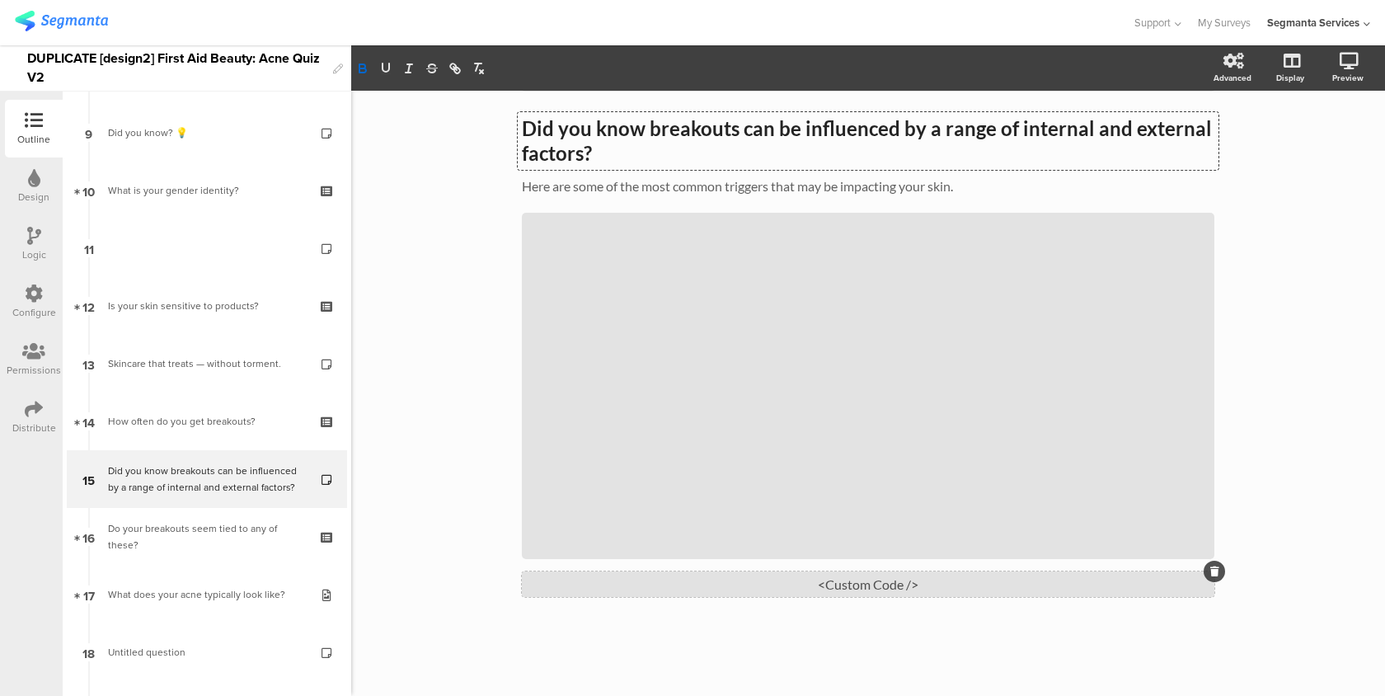
click at [809, 589] on div "<Custom Code />" at bounding box center [868, 584] width 692 height 26
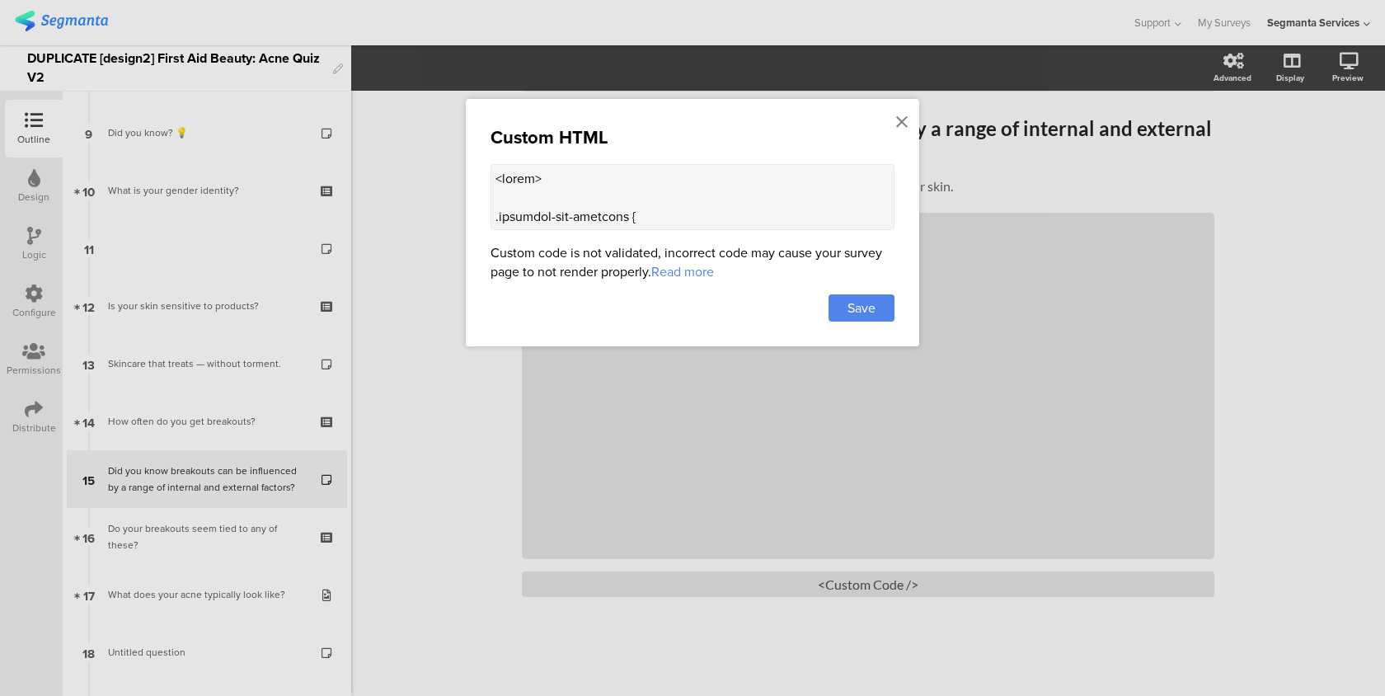
click at [702, 223] on textarea at bounding box center [693, 197] width 404 height 66
paste textarea "<style> .progress-bar-segments { display: none !important; } .animated-router-v…"
type textarea "<style> .progress-bar-segments { display: none !important; } .animated-router-v…"
click at [869, 309] on span "Save" at bounding box center [861, 307] width 28 height 19
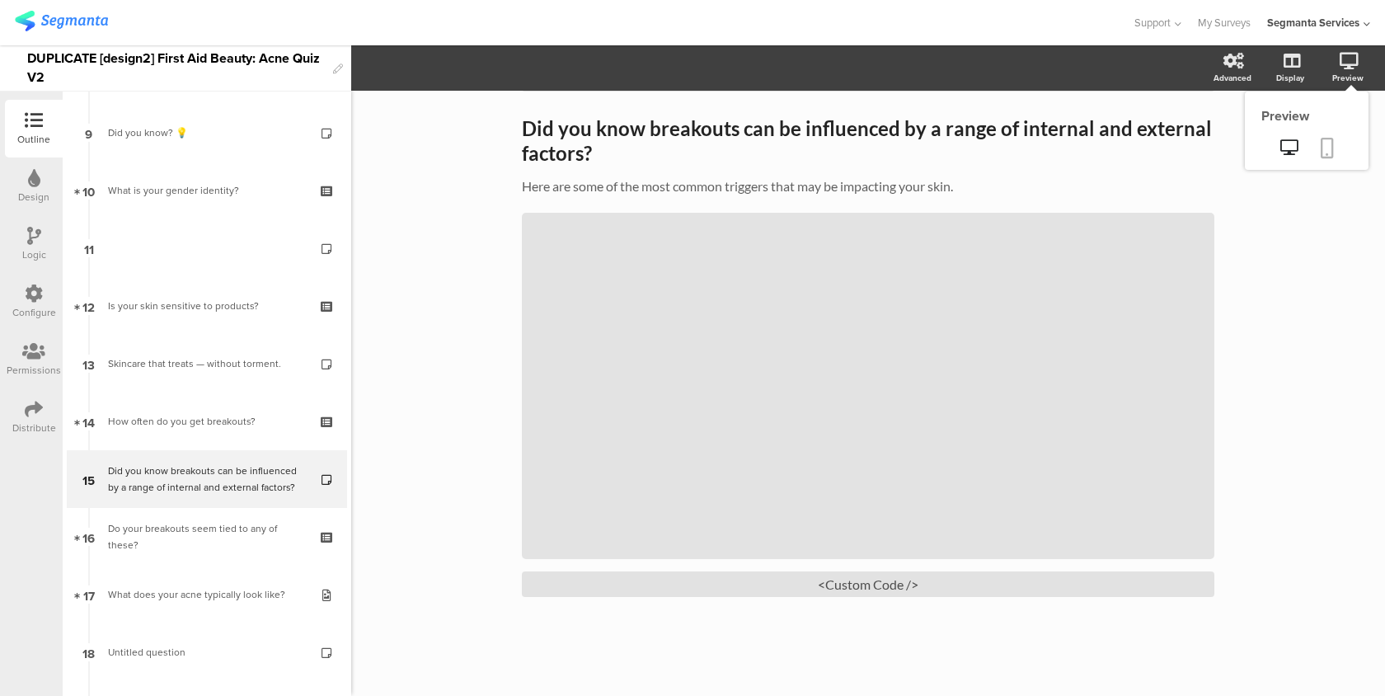
click at [1339, 137] on link at bounding box center [1327, 149] width 36 height 31
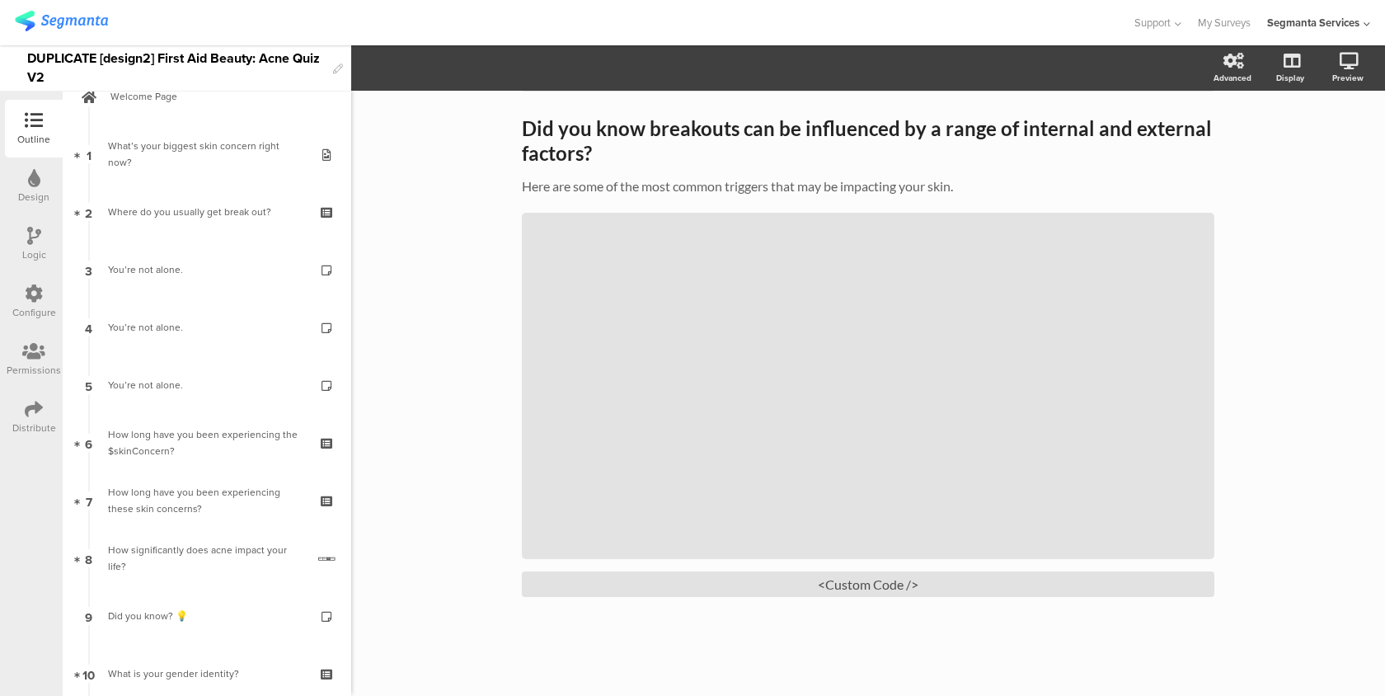
scroll to position [0, 0]
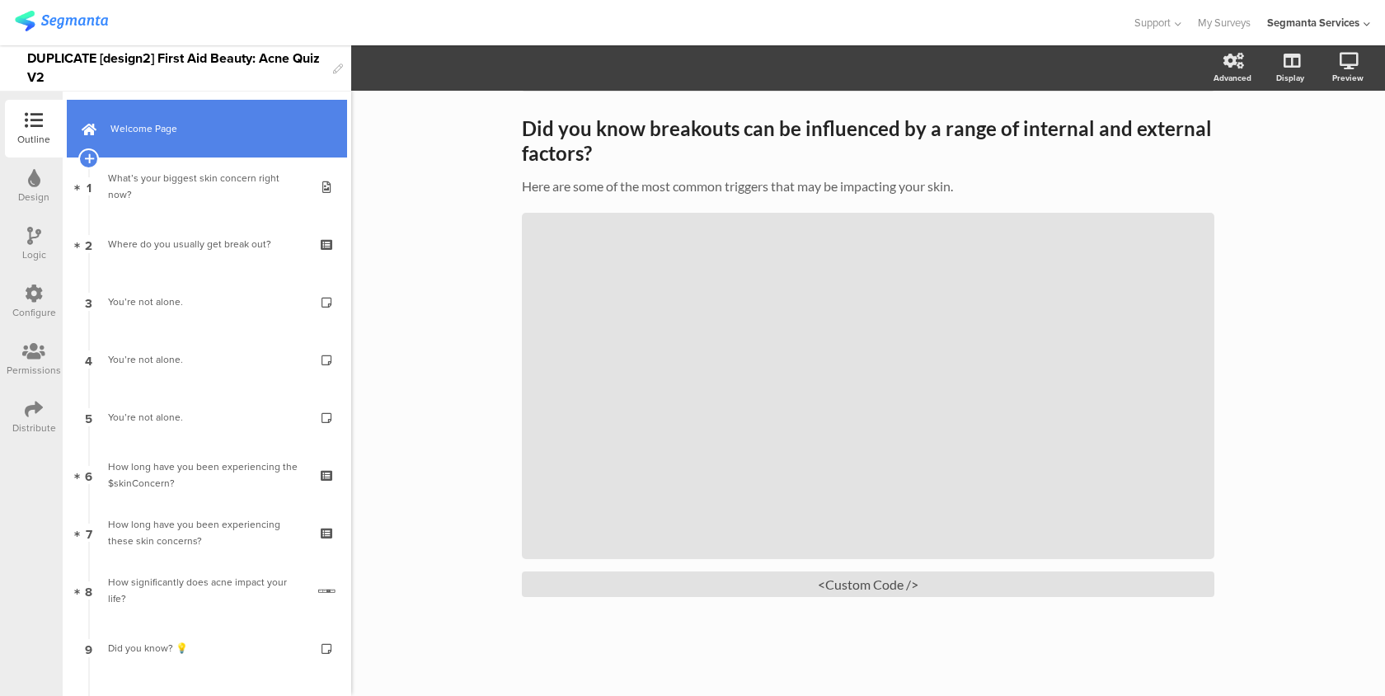
click at [259, 147] on link "Welcome Page" at bounding box center [207, 129] width 280 height 58
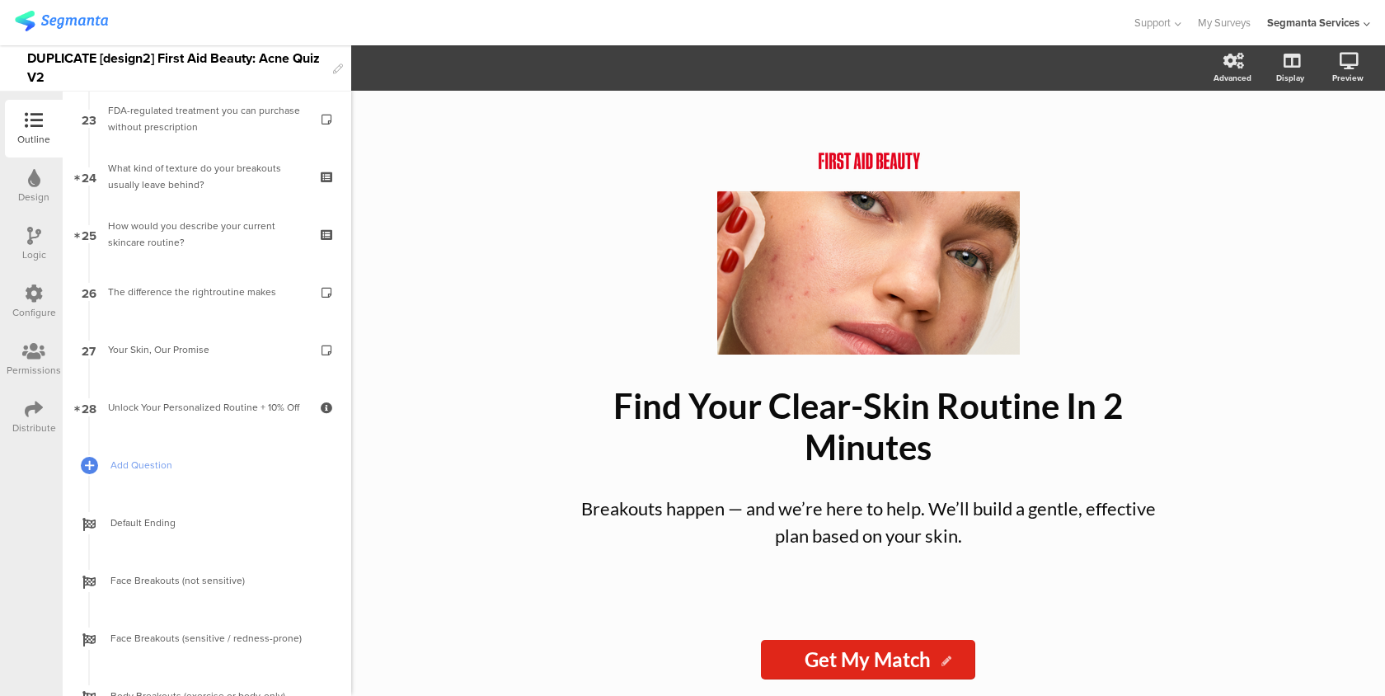
scroll to position [1576, 0]
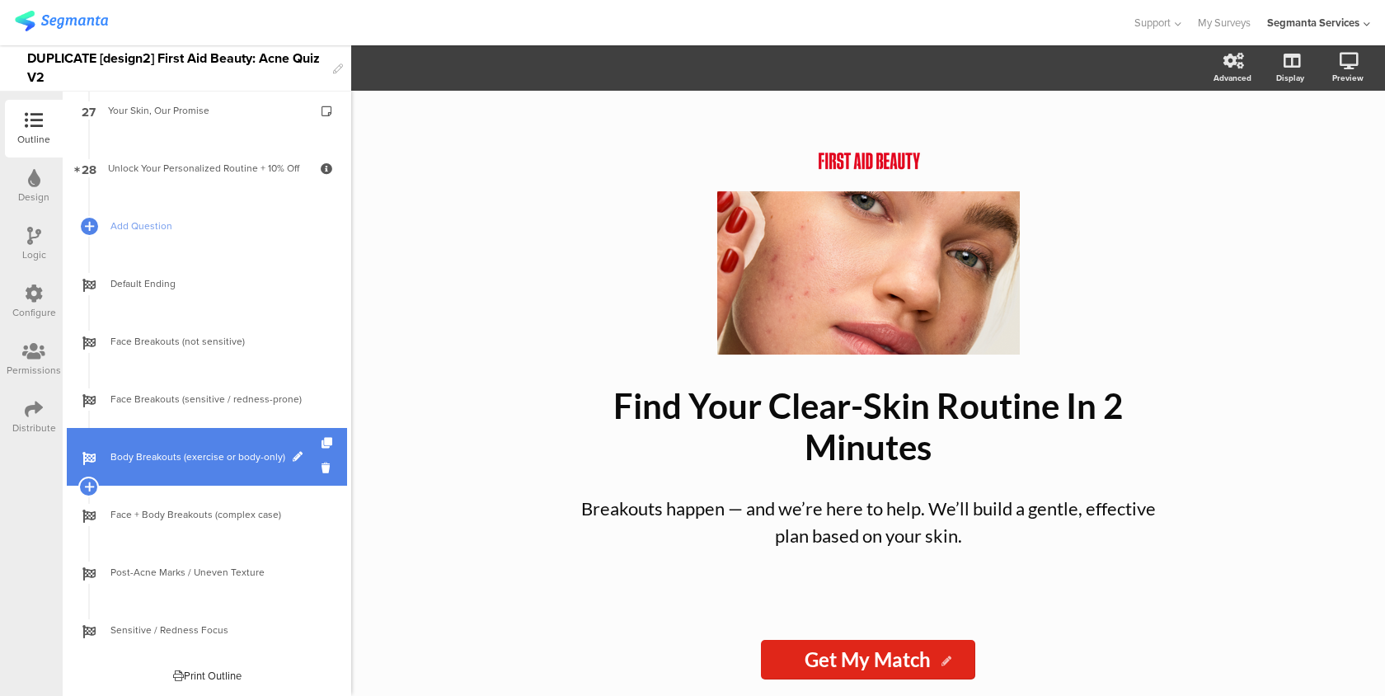
click at [229, 455] on span "Body Breakouts (exercise or body-only)" at bounding box center [215, 456] width 211 height 16
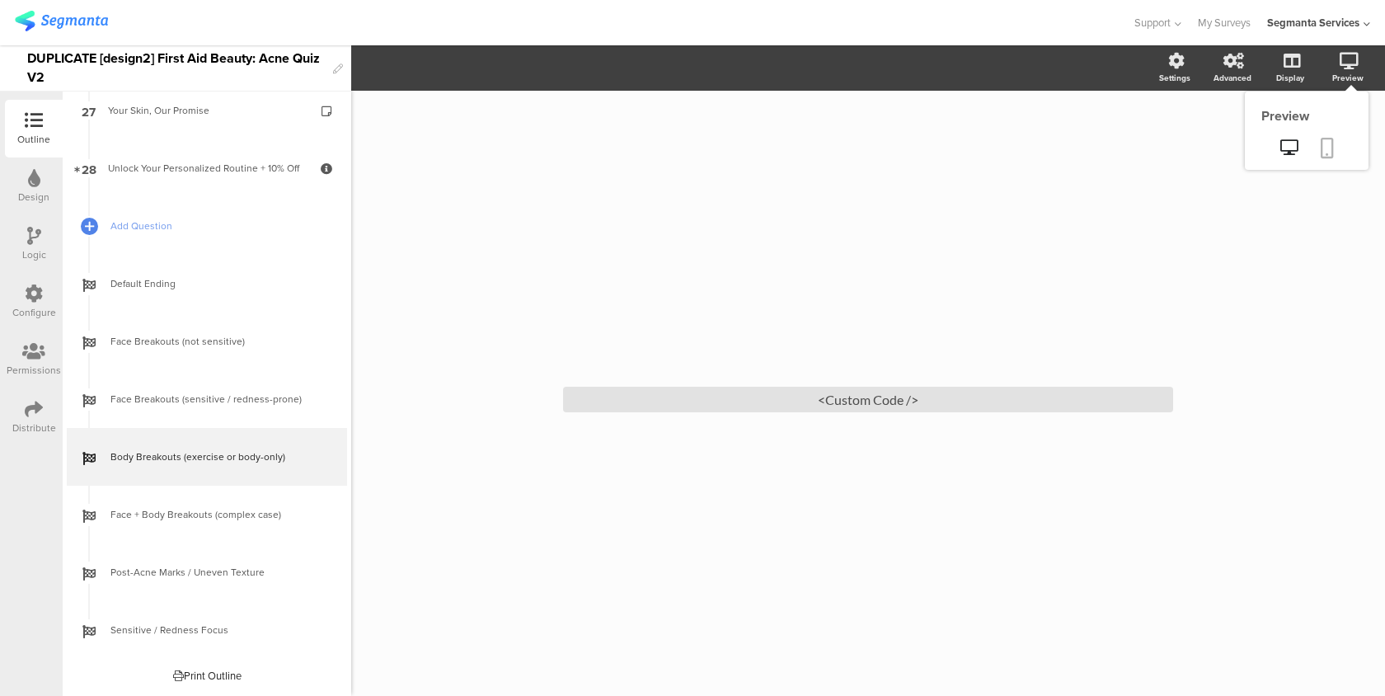
click at [1321, 138] on icon at bounding box center [1327, 148] width 13 height 21
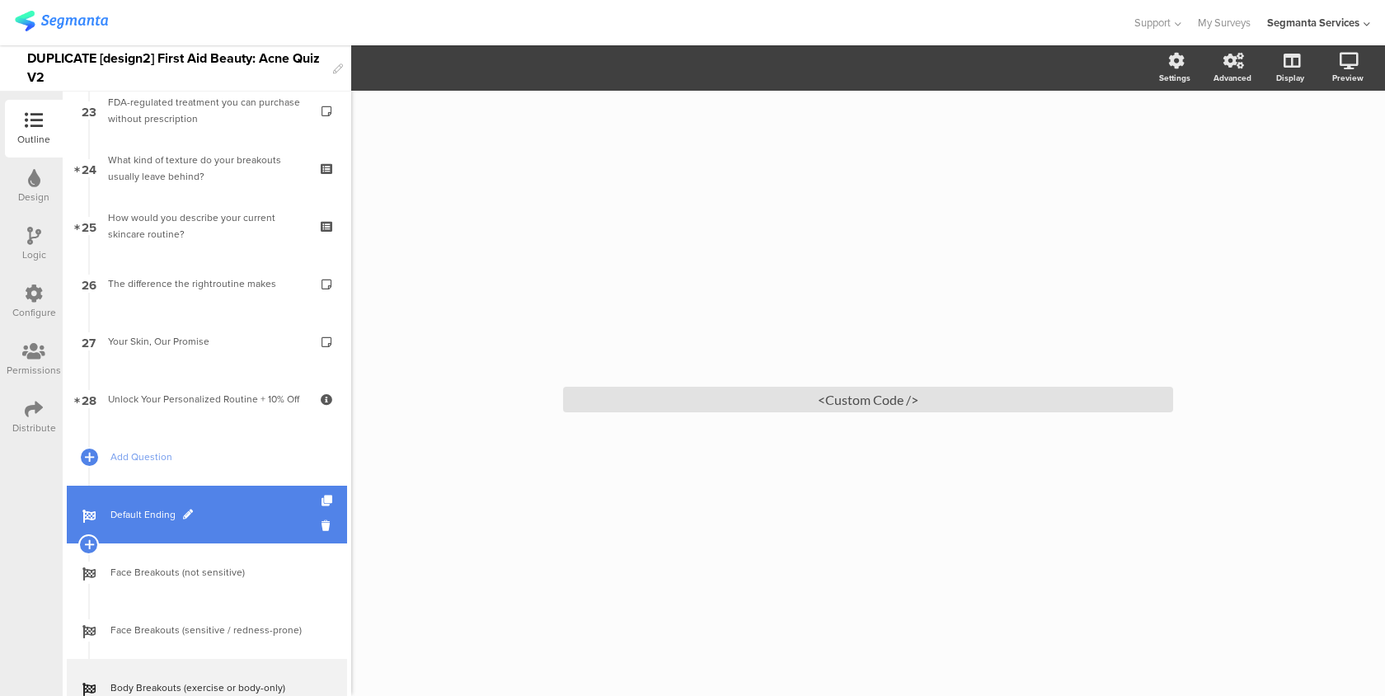
scroll to position [960, 0]
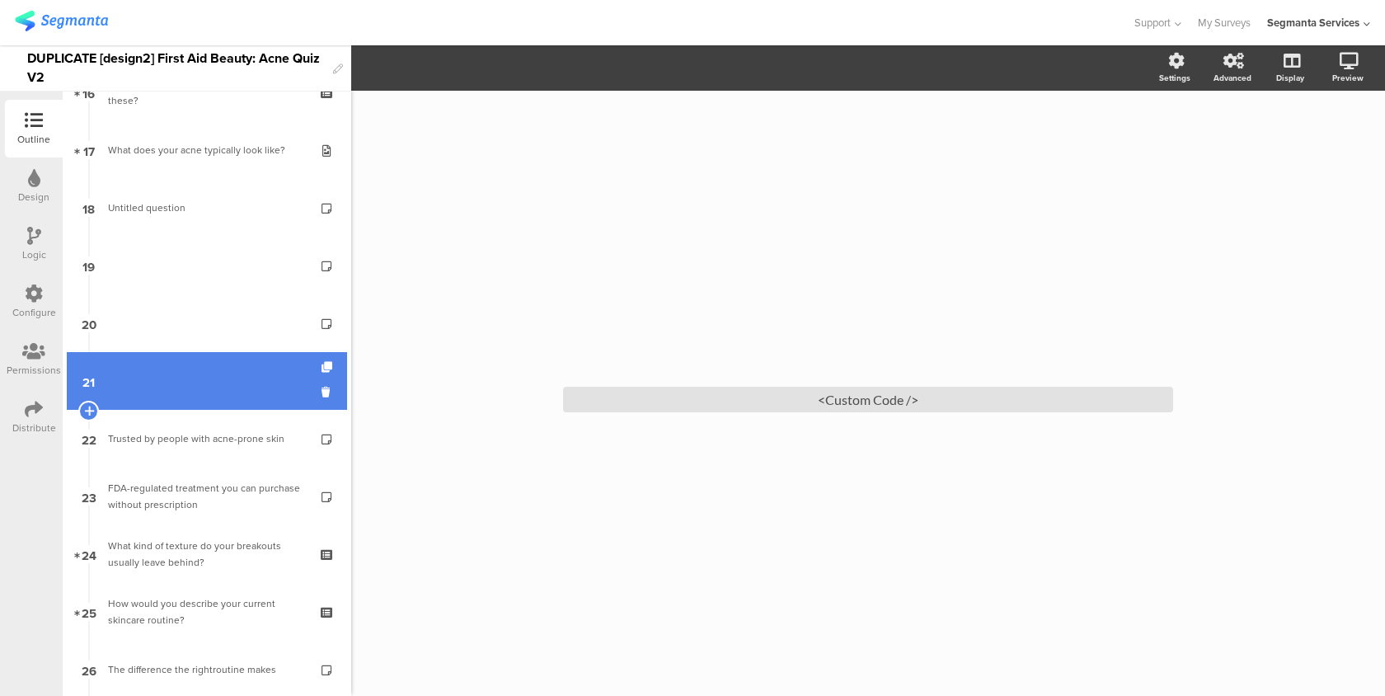
click at [200, 390] on link "21" at bounding box center [207, 381] width 280 height 58
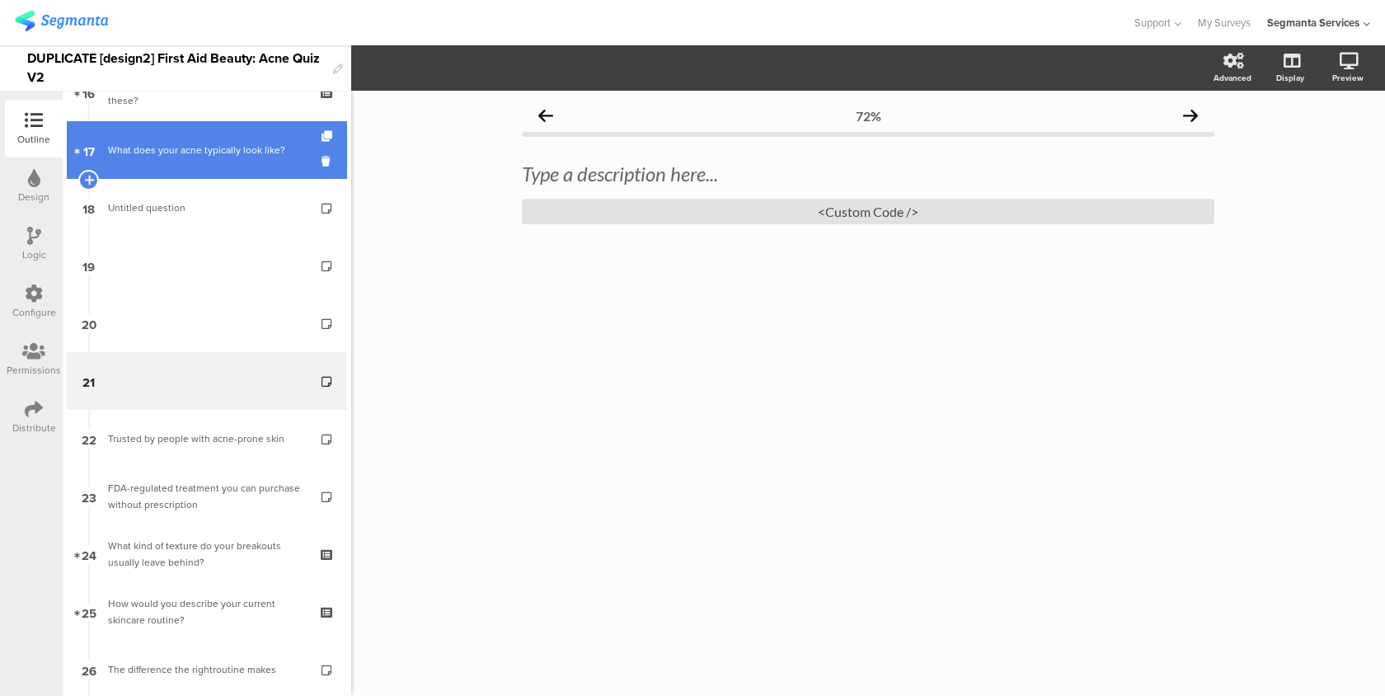
click at [250, 165] on link "17 What does your acne typically look like?" at bounding box center [207, 150] width 280 height 58
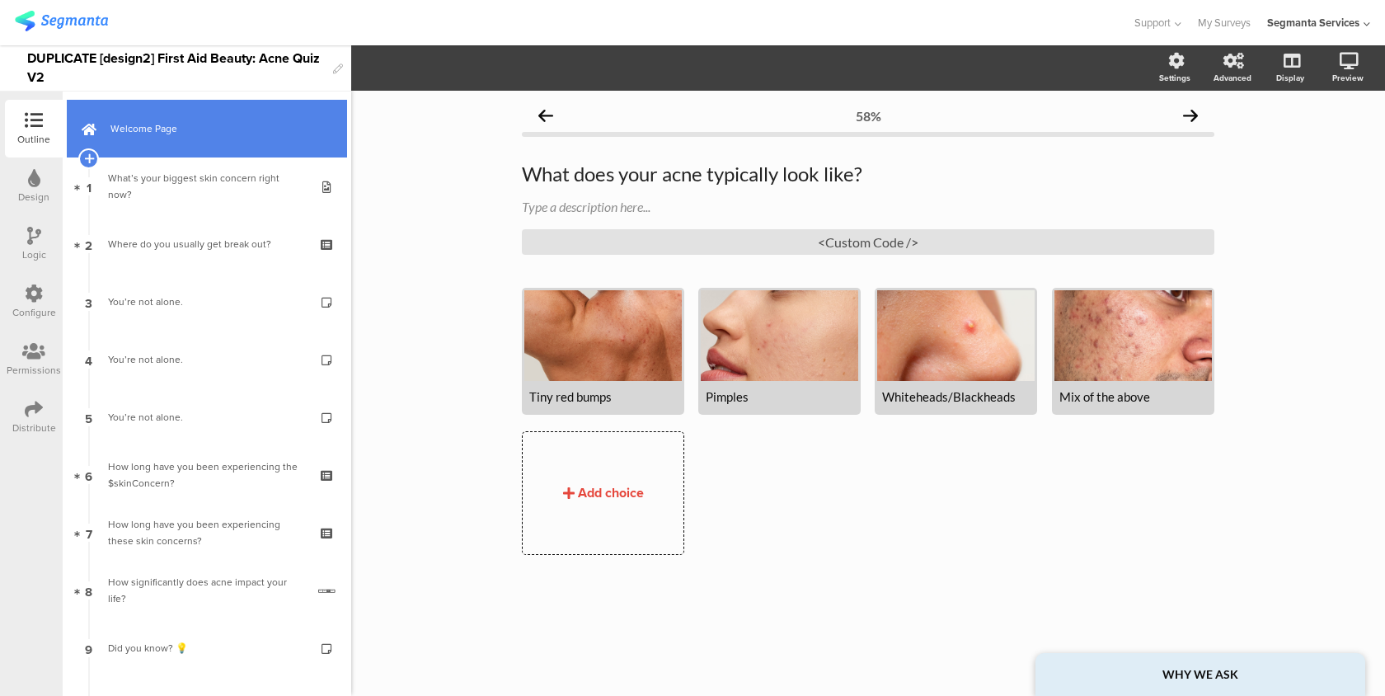
click at [250, 142] on link "Welcome Page" at bounding box center [207, 129] width 280 height 58
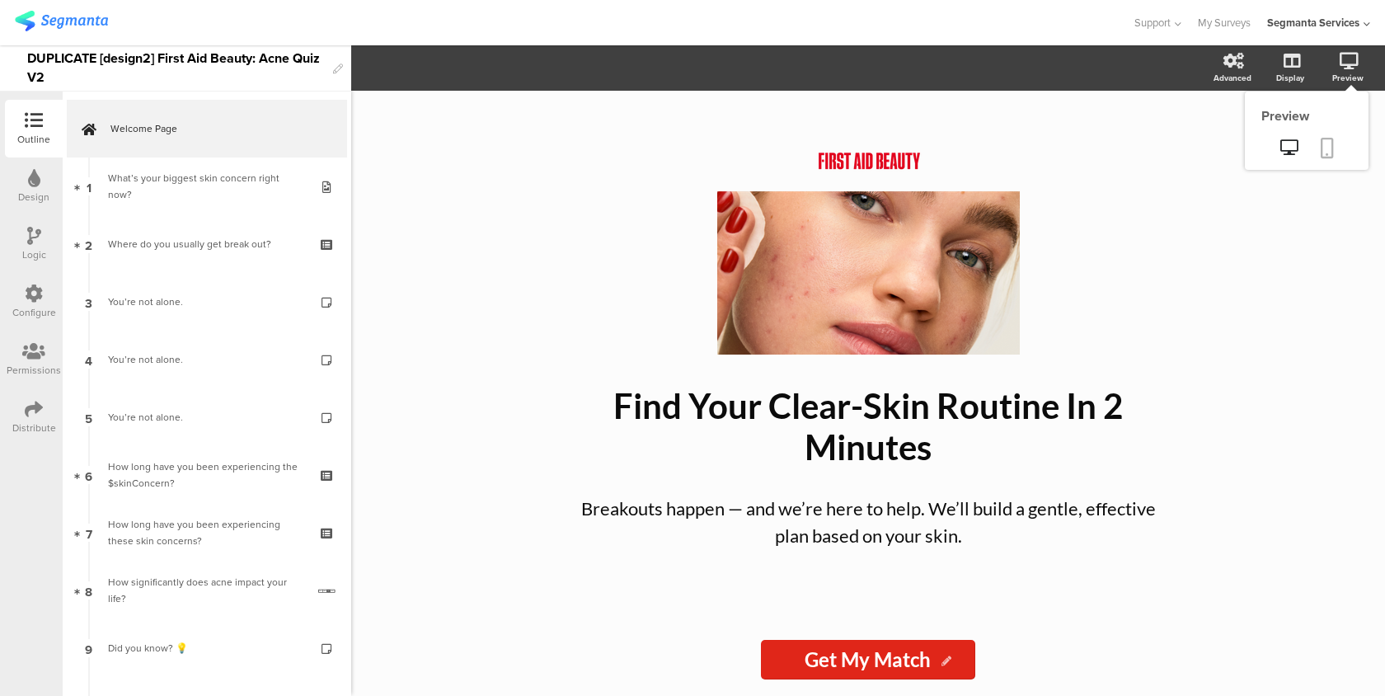
click at [1326, 147] on icon at bounding box center [1327, 148] width 13 height 21
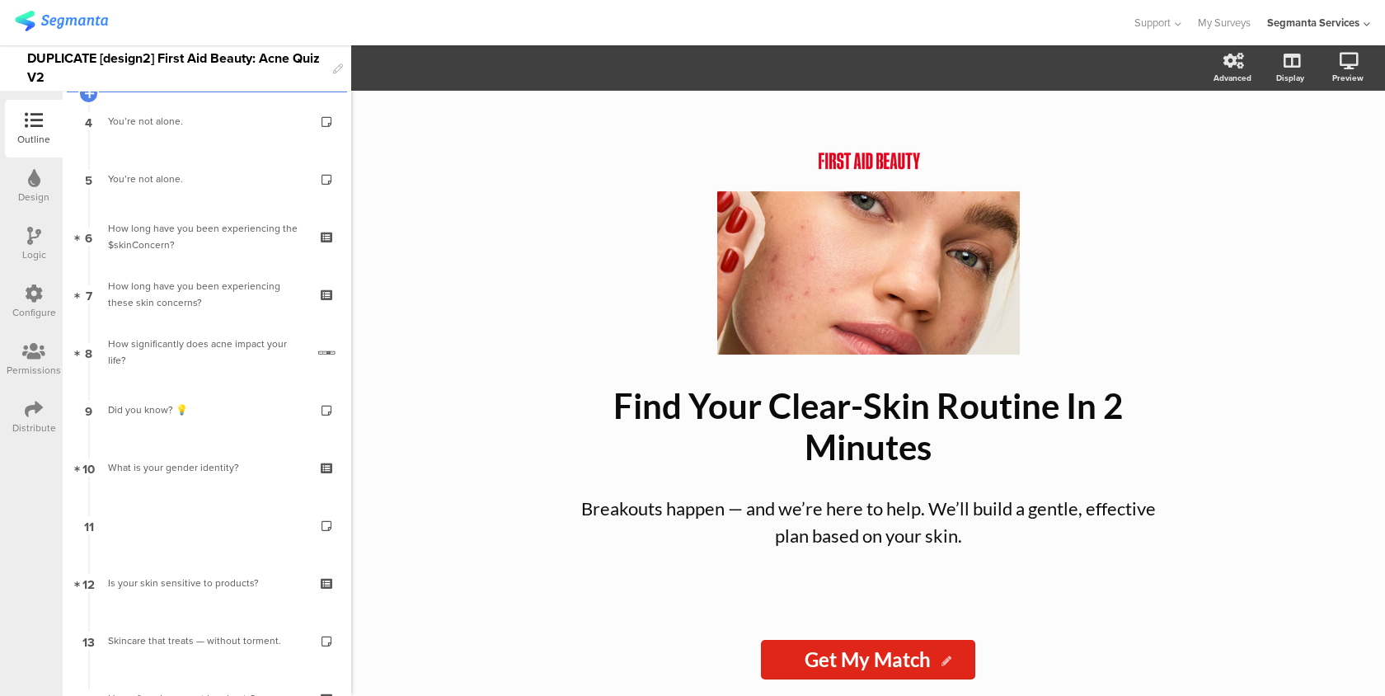
scroll to position [486, 0]
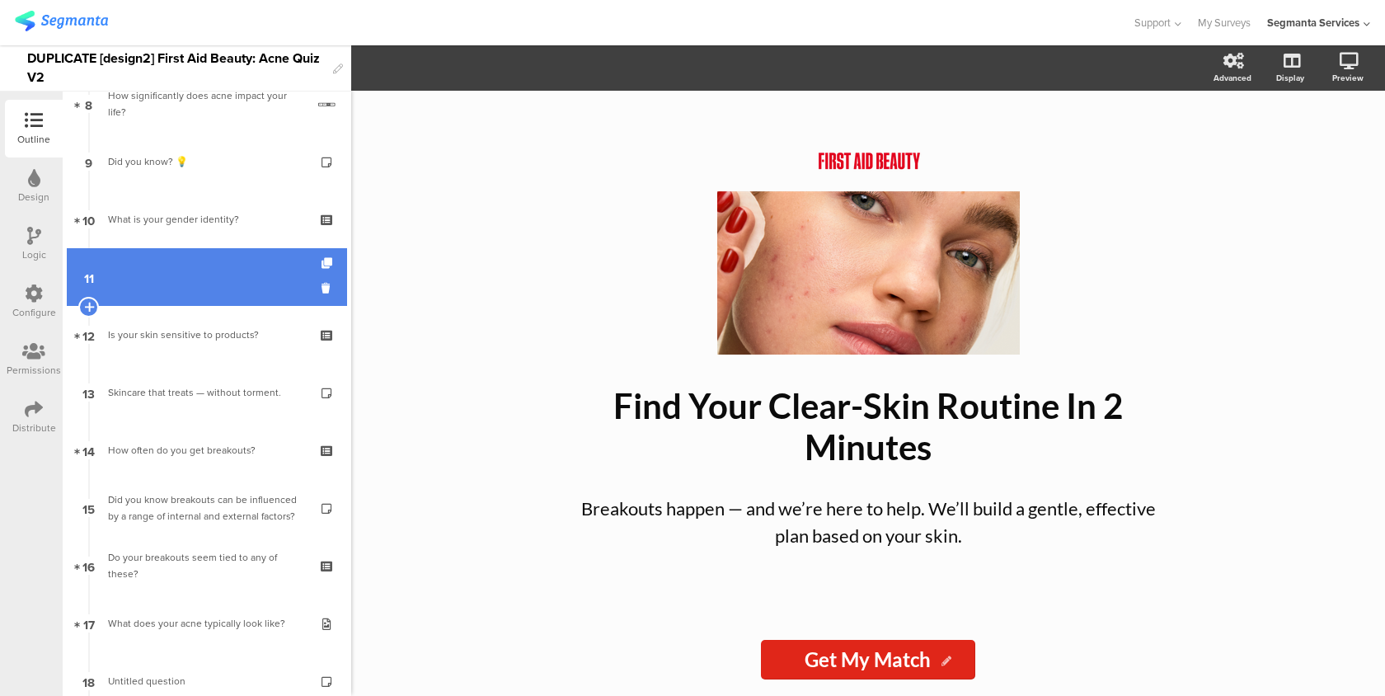
click at [227, 269] on link "11" at bounding box center [207, 277] width 280 height 58
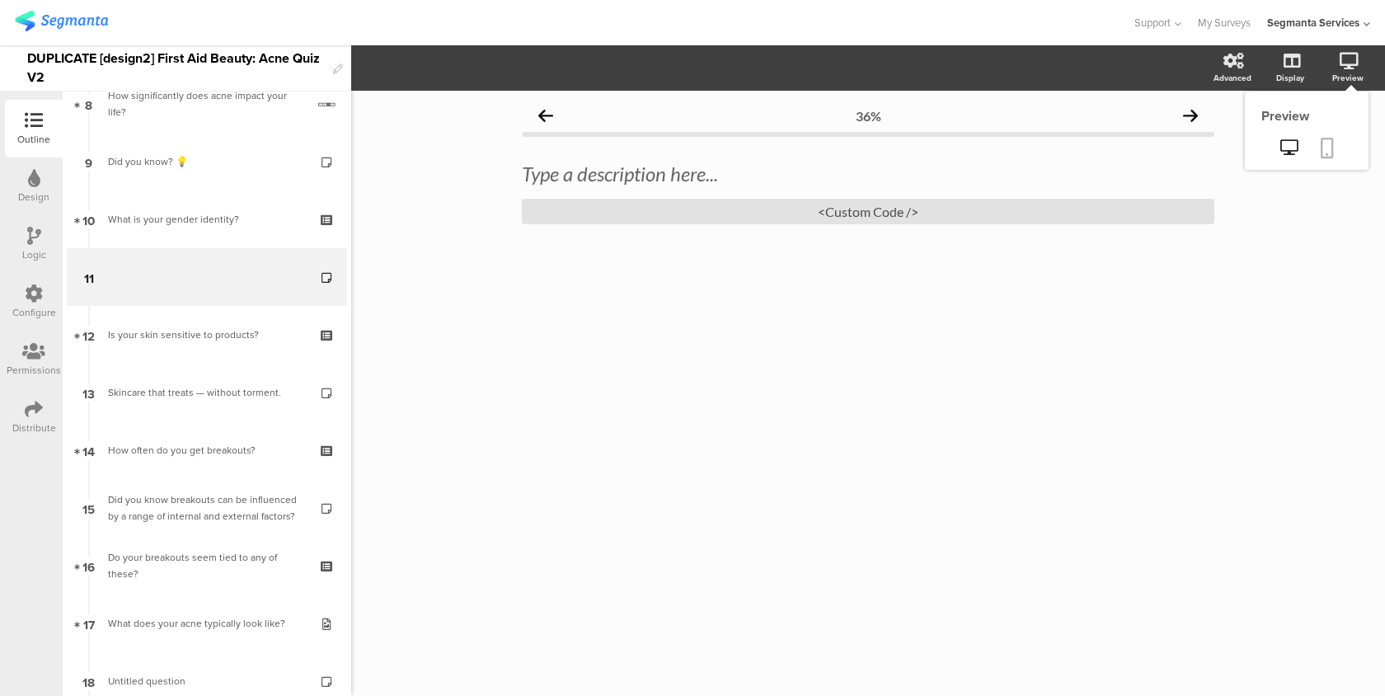
click at [1329, 138] on icon at bounding box center [1327, 148] width 13 height 21
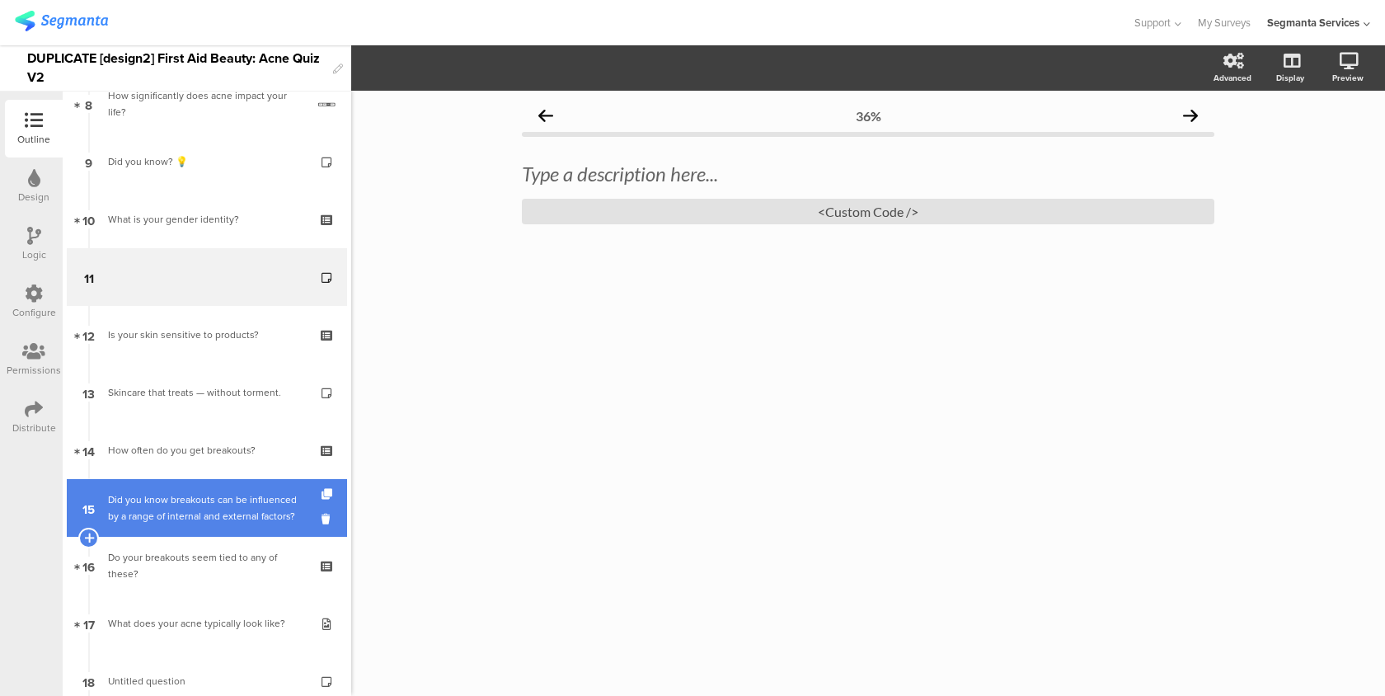
scroll to position [735, 0]
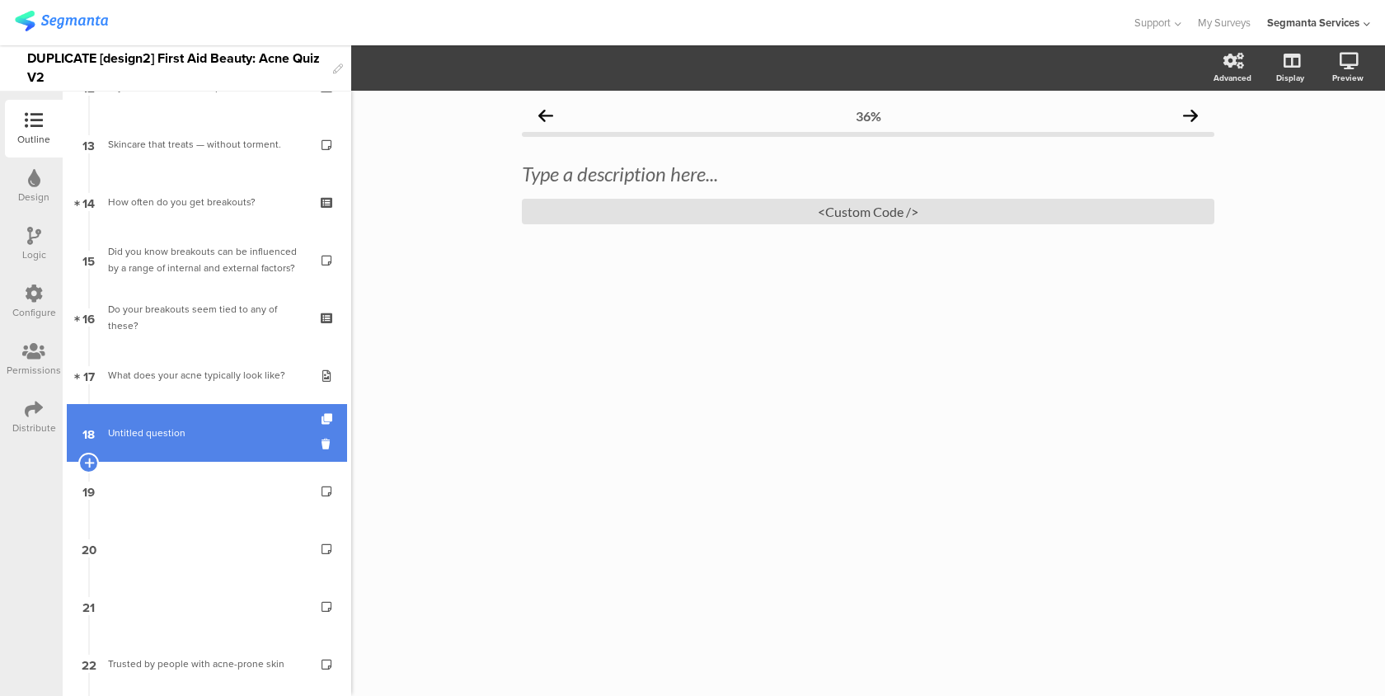
click at [232, 439] on span "Untitled question" at bounding box center [206, 433] width 197 height 16
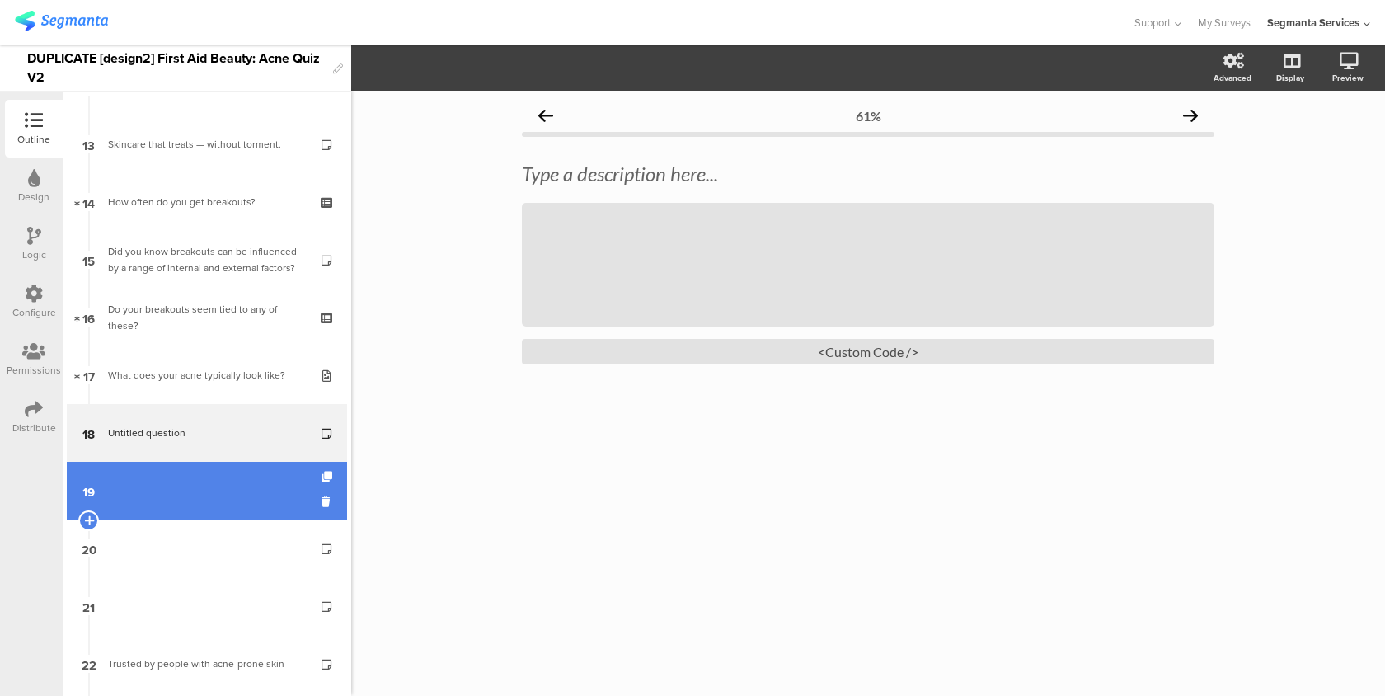
click at [223, 497] on link "19" at bounding box center [207, 491] width 280 height 58
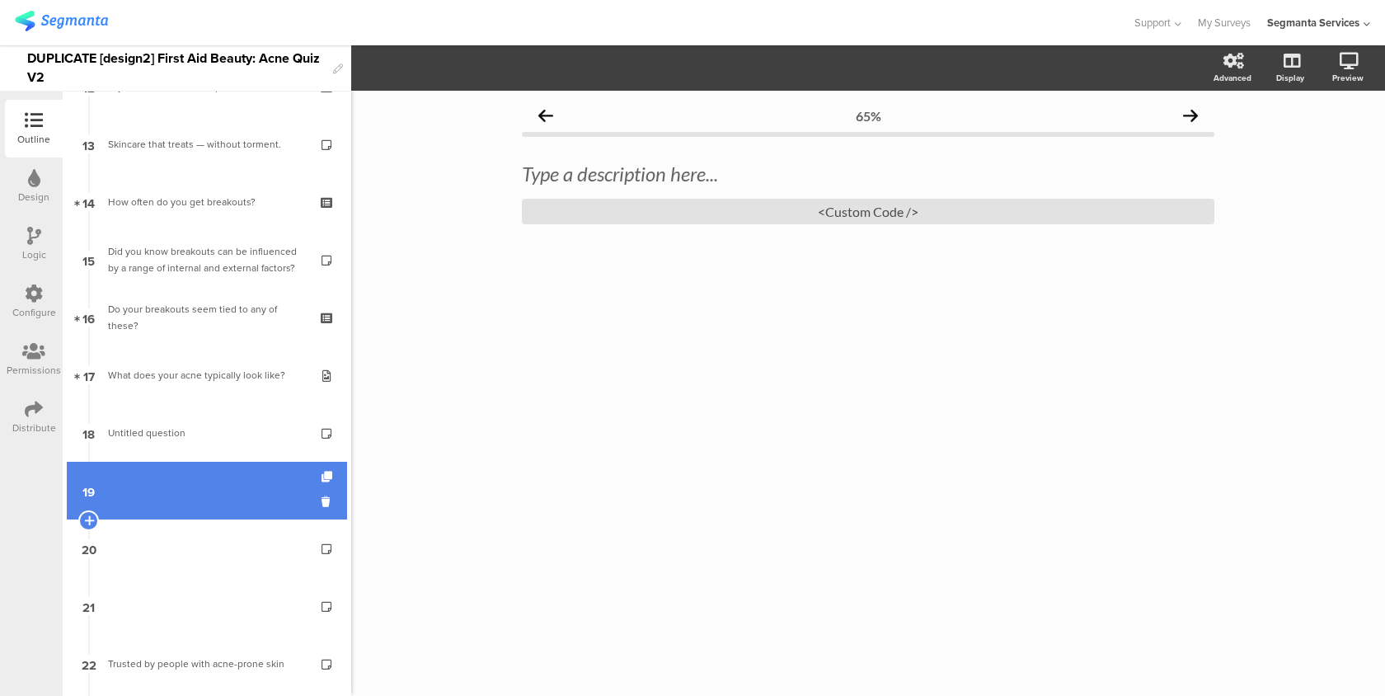
scroll to position [831, 0]
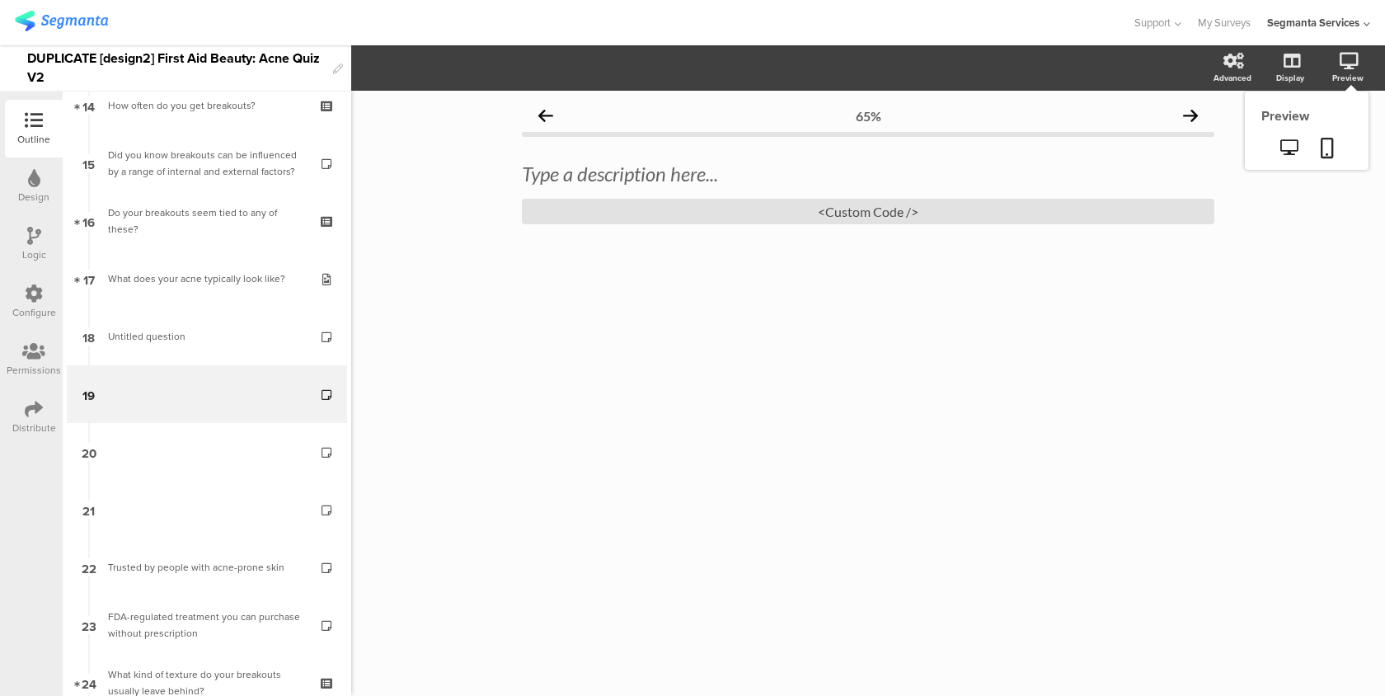
click at [1341, 128] on div "Preview" at bounding box center [1307, 131] width 124 height 78
click at [1326, 150] on icon at bounding box center [1327, 148] width 13 height 21
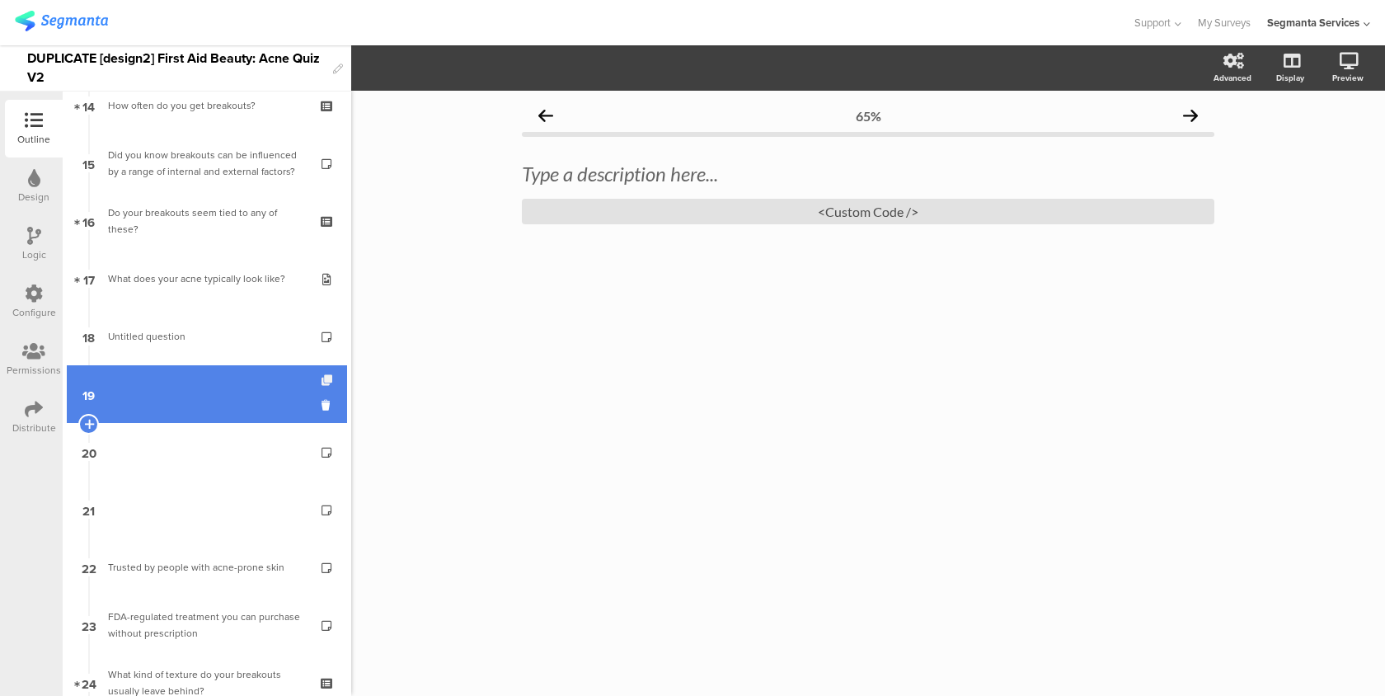
click at [326, 378] on icon at bounding box center [329, 380] width 14 height 11
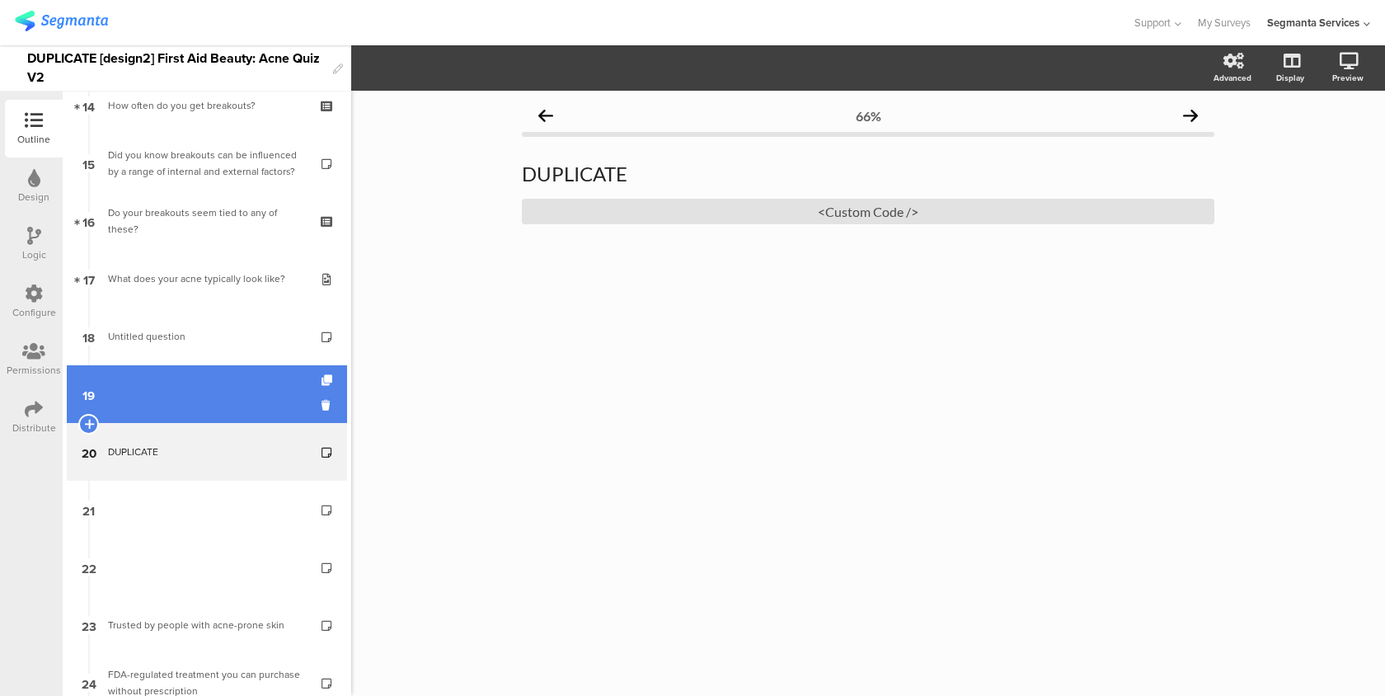
click at [237, 396] on link "19" at bounding box center [207, 394] width 280 height 58
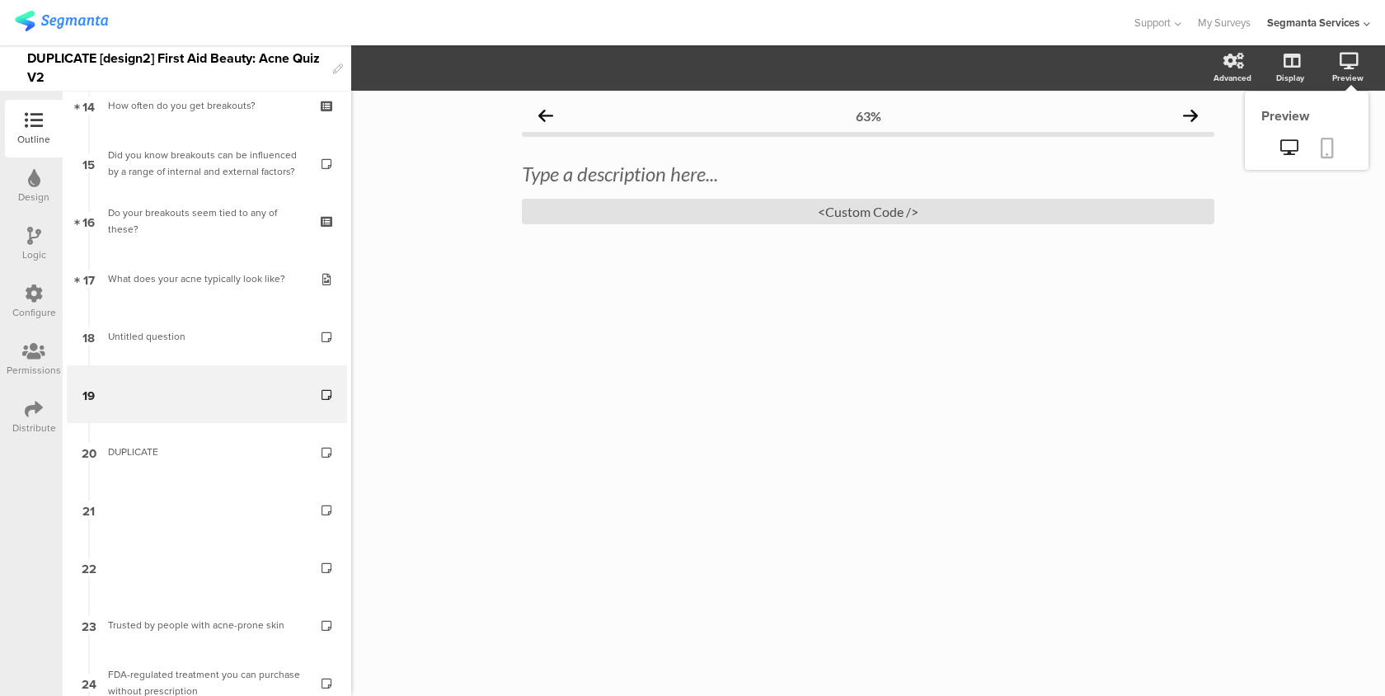
click at [1339, 143] on link at bounding box center [1327, 149] width 36 height 31
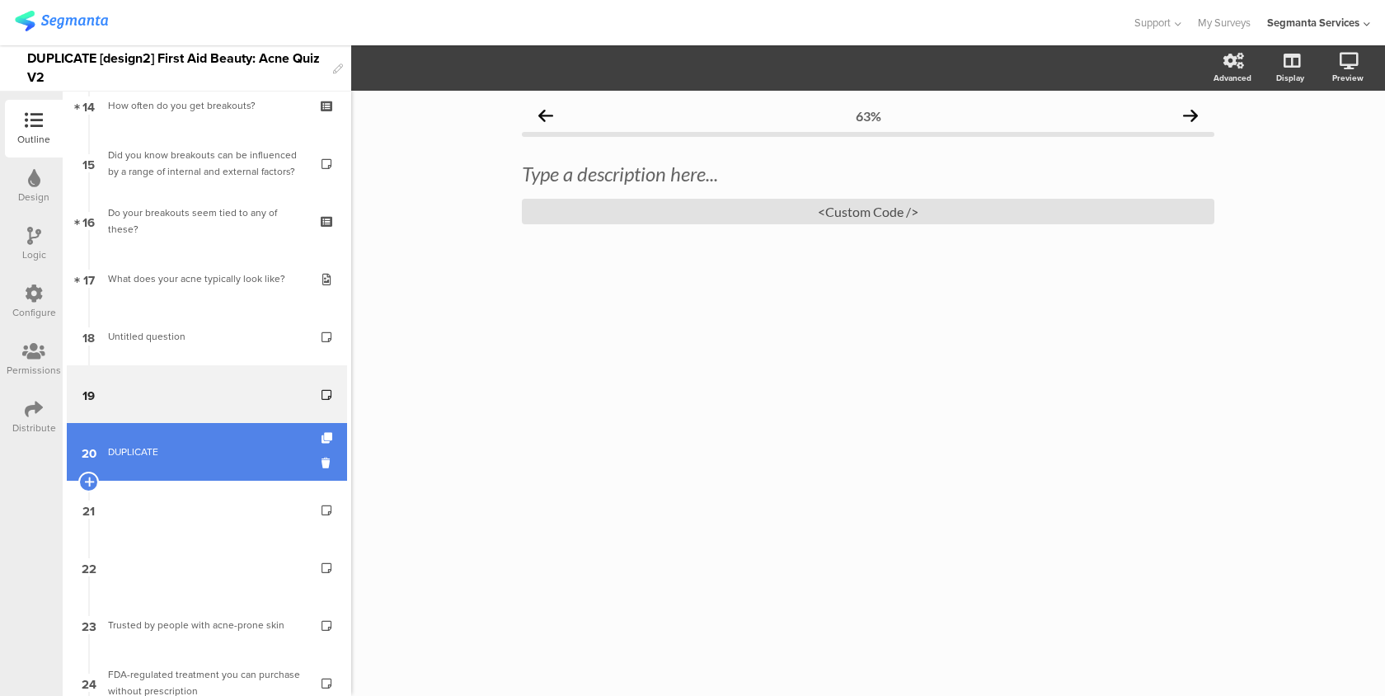
click at [230, 437] on link "20 DUPLICATE" at bounding box center [207, 452] width 280 height 58
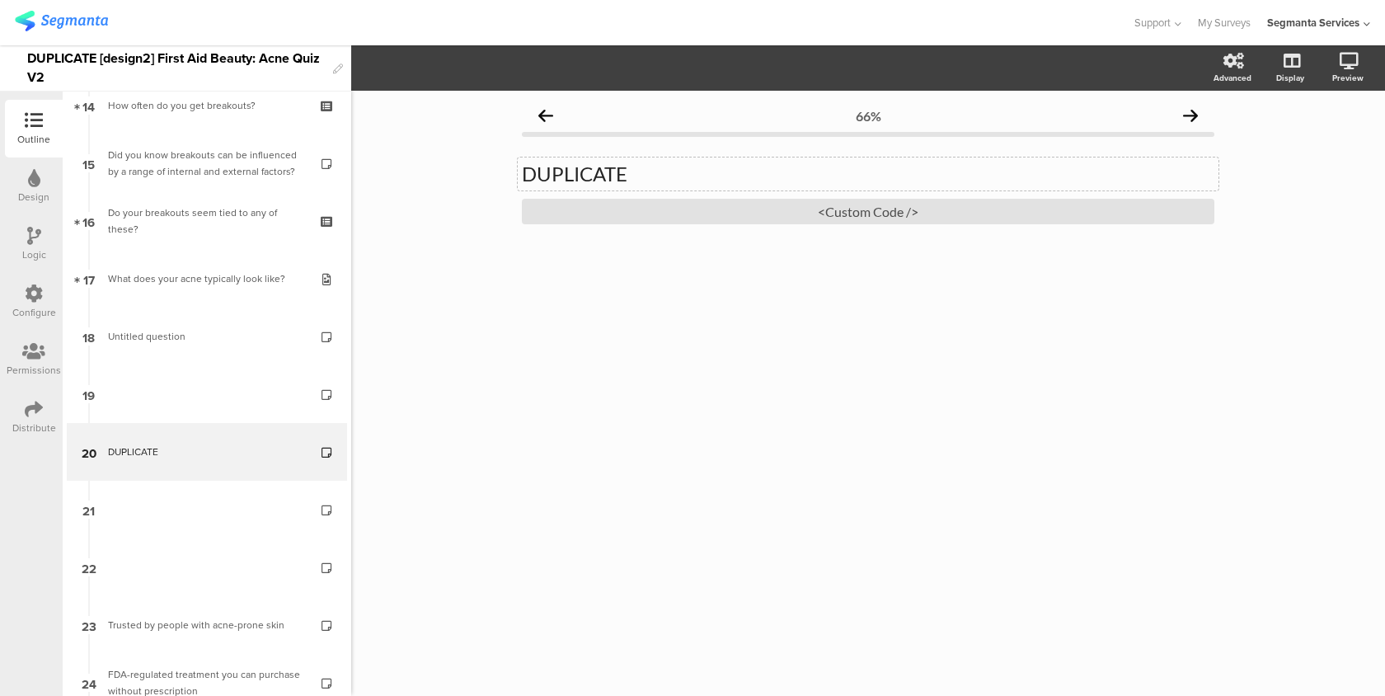
click at [625, 175] on div "DUPLICATE DUPLICATE" at bounding box center [868, 173] width 701 height 33
click at [362, 67] on icon "button" at bounding box center [362, 68] width 15 height 15
click at [636, 209] on div "<Custom Code />" at bounding box center [868, 212] width 692 height 26
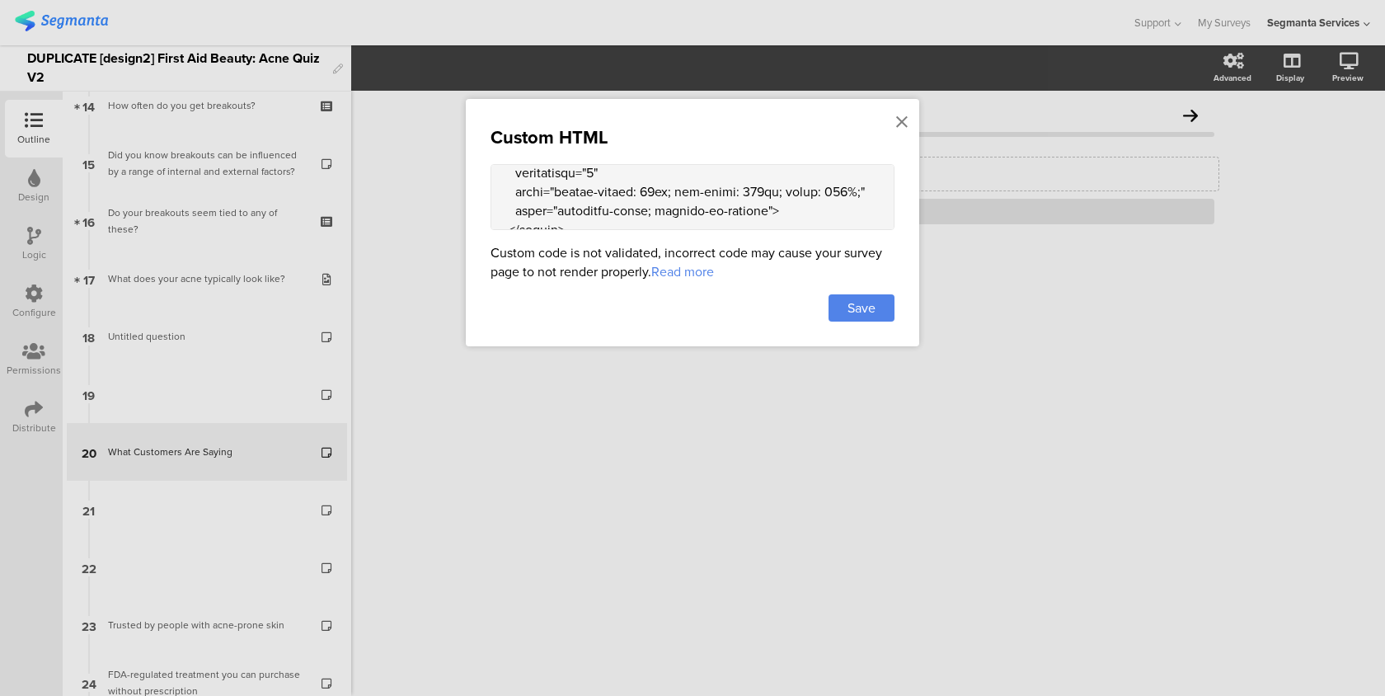
scroll to position [328, 0]
drag, startPoint x: 500, startPoint y: 177, endPoint x: 541, endPoint y: 200, distance: 47.2
click at [541, 200] on textarea at bounding box center [693, 197] width 404 height 66
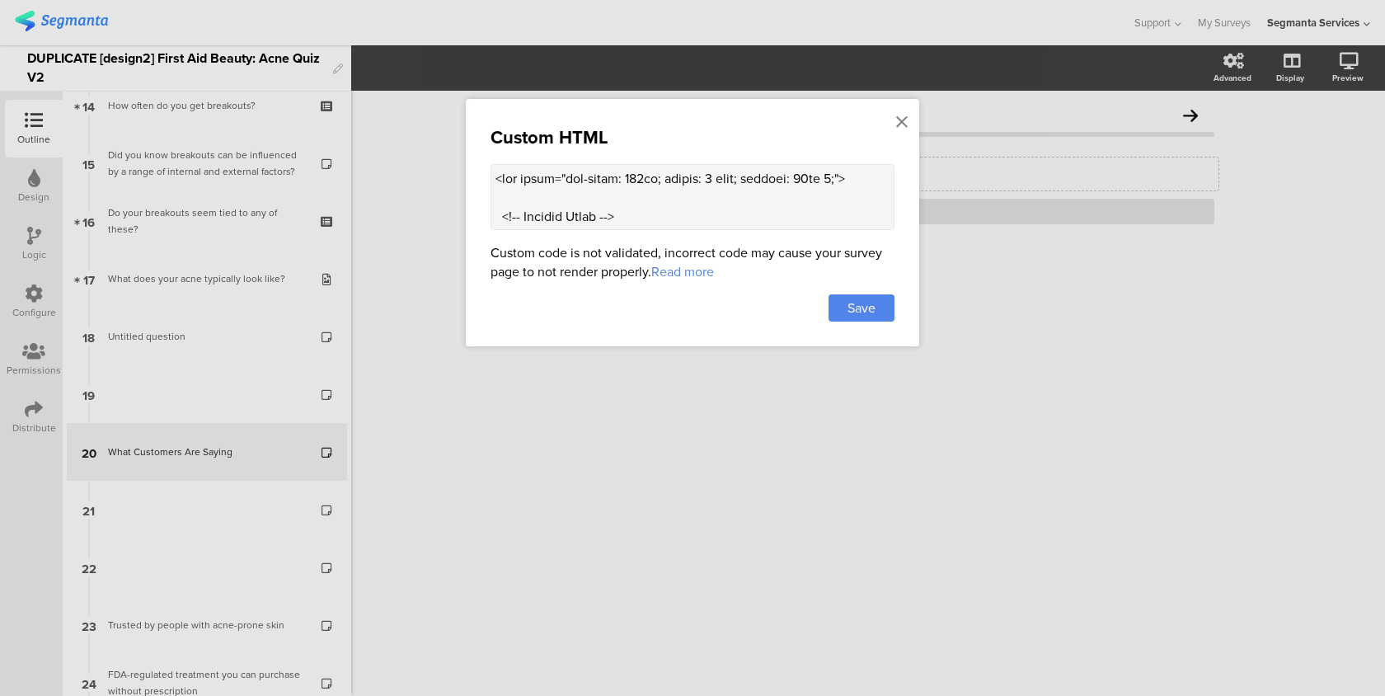
drag, startPoint x: 542, startPoint y: 206, endPoint x: 487, endPoint y: 134, distance: 90.7
click at [487, 134] on div "Custom HTML Custom code is not validated, incorrect code may cause your survey …" at bounding box center [692, 222] width 453 height 247
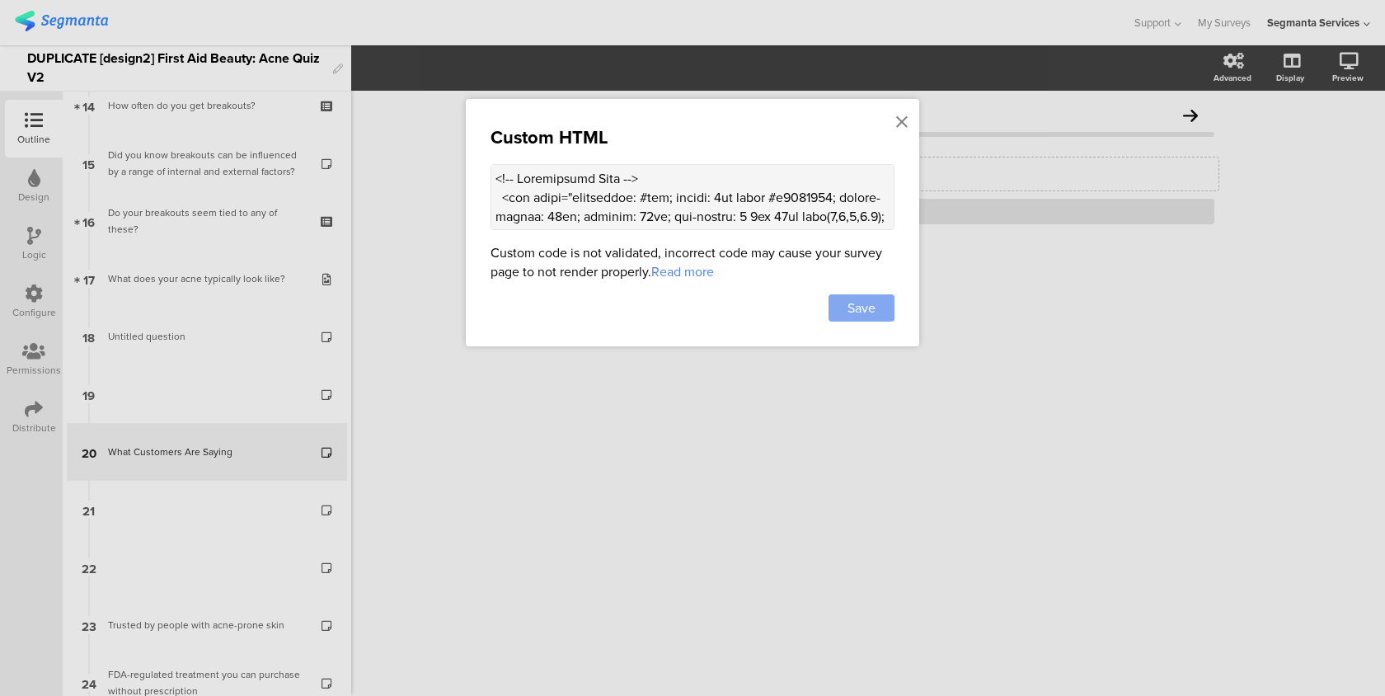
type textarea "<!-- Testimonial Card --> <div style="background: #fff; border: 2px solid #e026…"
click at [871, 312] on span "Save" at bounding box center [861, 307] width 28 height 19
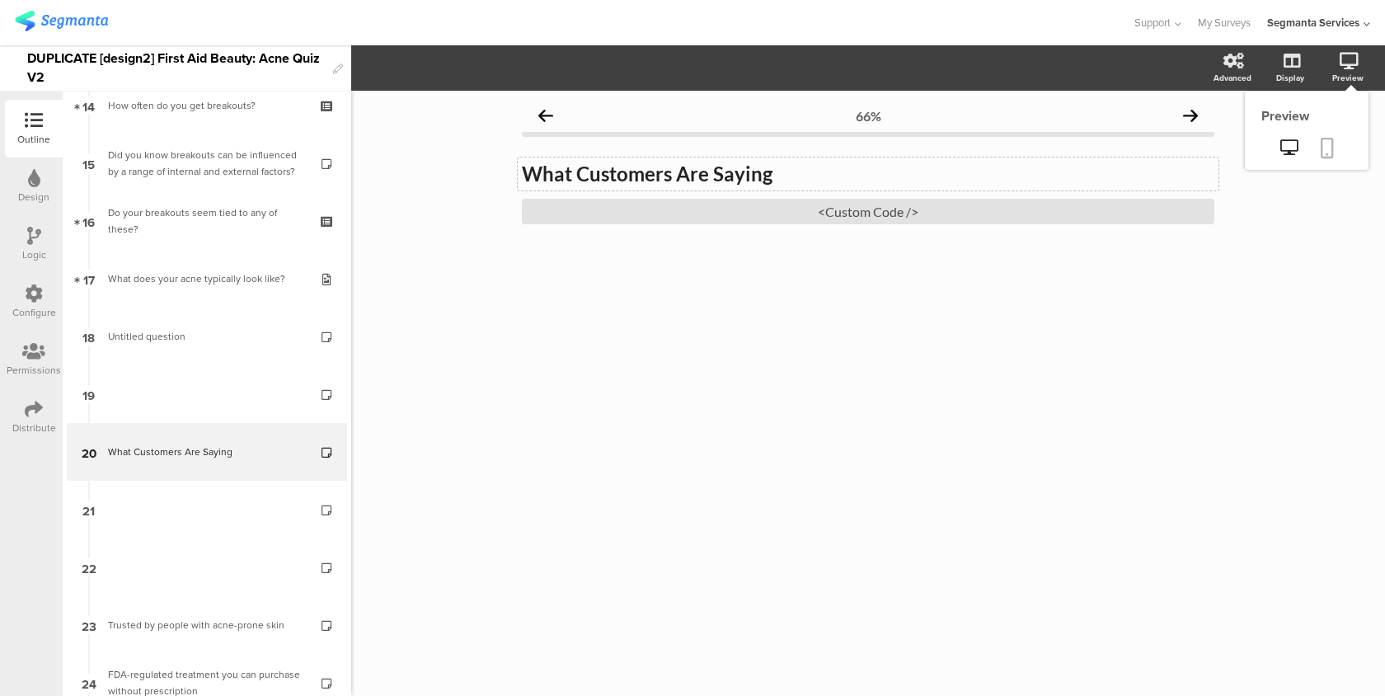
click at [1336, 148] on link at bounding box center [1327, 149] width 36 height 31
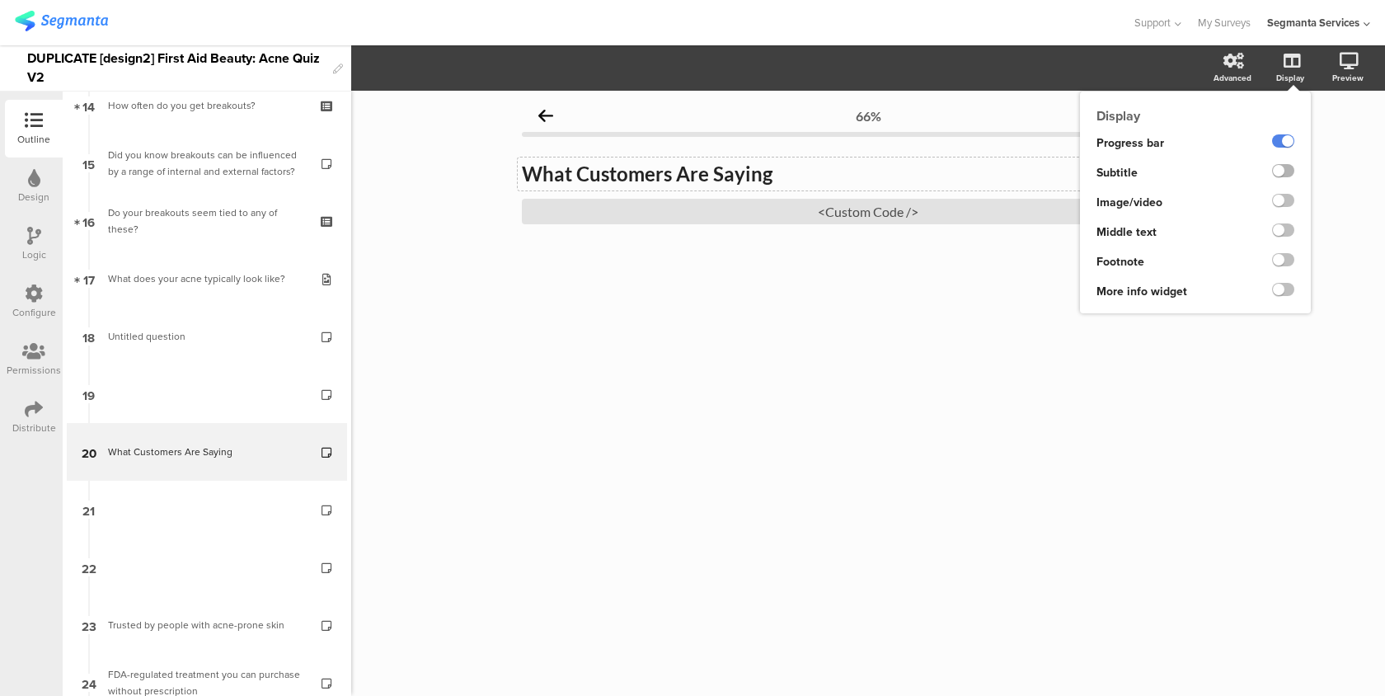
click at [1283, 167] on label at bounding box center [1283, 170] width 22 height 13
click at [0, 0] on input "checkbox" at bounding box center [0, 0] width 0 height 0
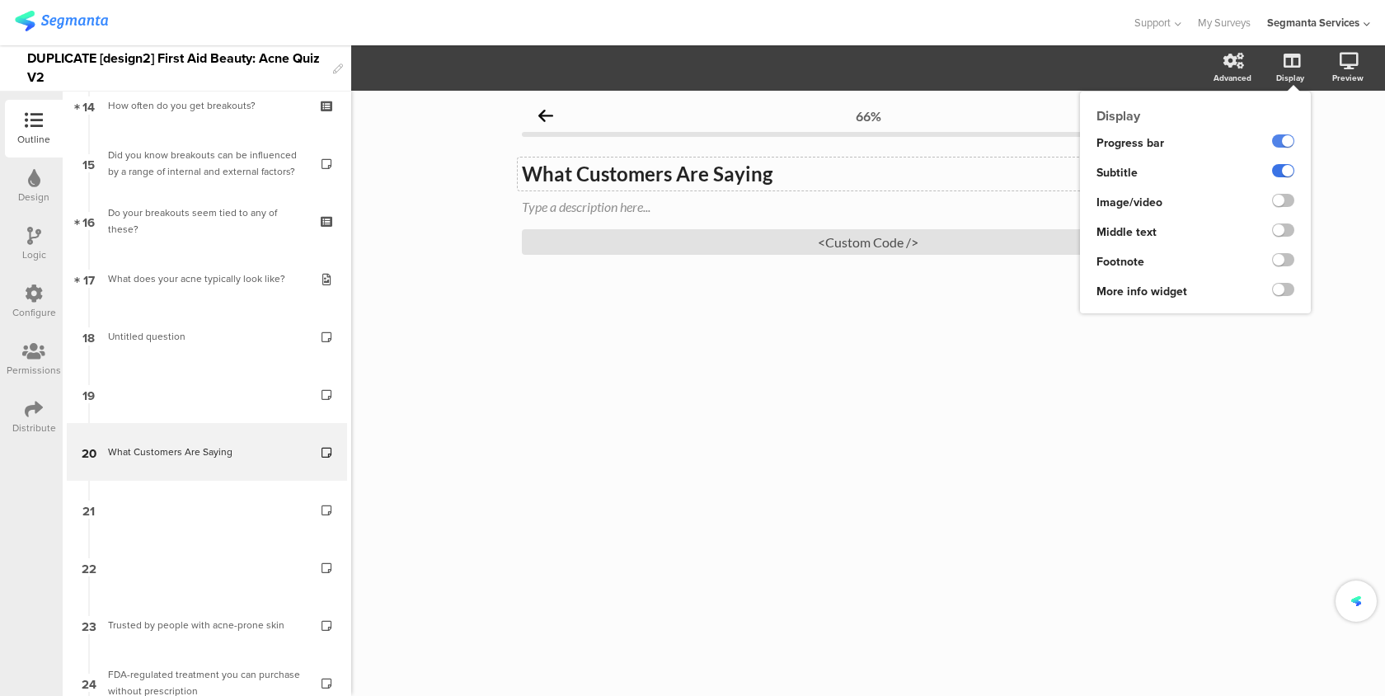
click at [1283, 167] on label at bounding box center [1283, 170] width 22 height 13
click at [0, 0] on input "checkbox" at bounding box center [0, 0] width 0 height 0
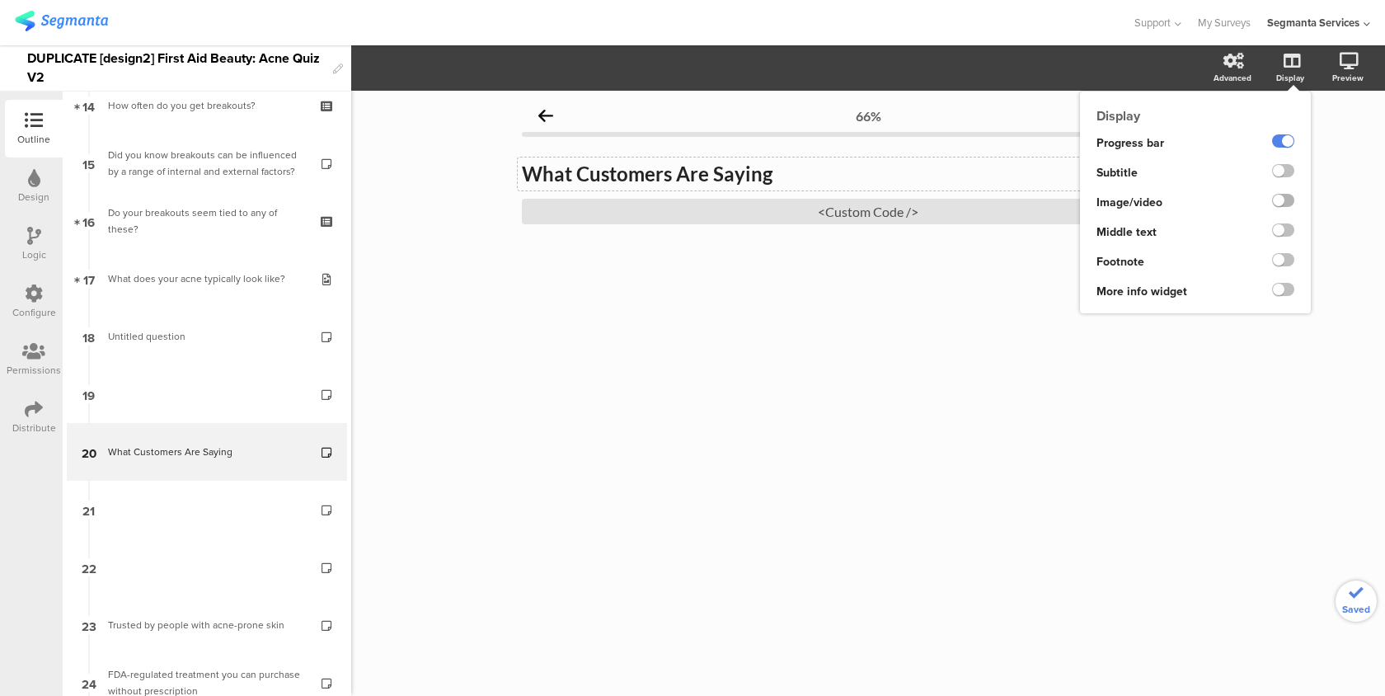
click at [1288, 197] on label at bounding box center [1283, 200] width 22 height 13
click at [0, 0] on input "checkbox" at bounding box center [0, 0] width 0 height 0
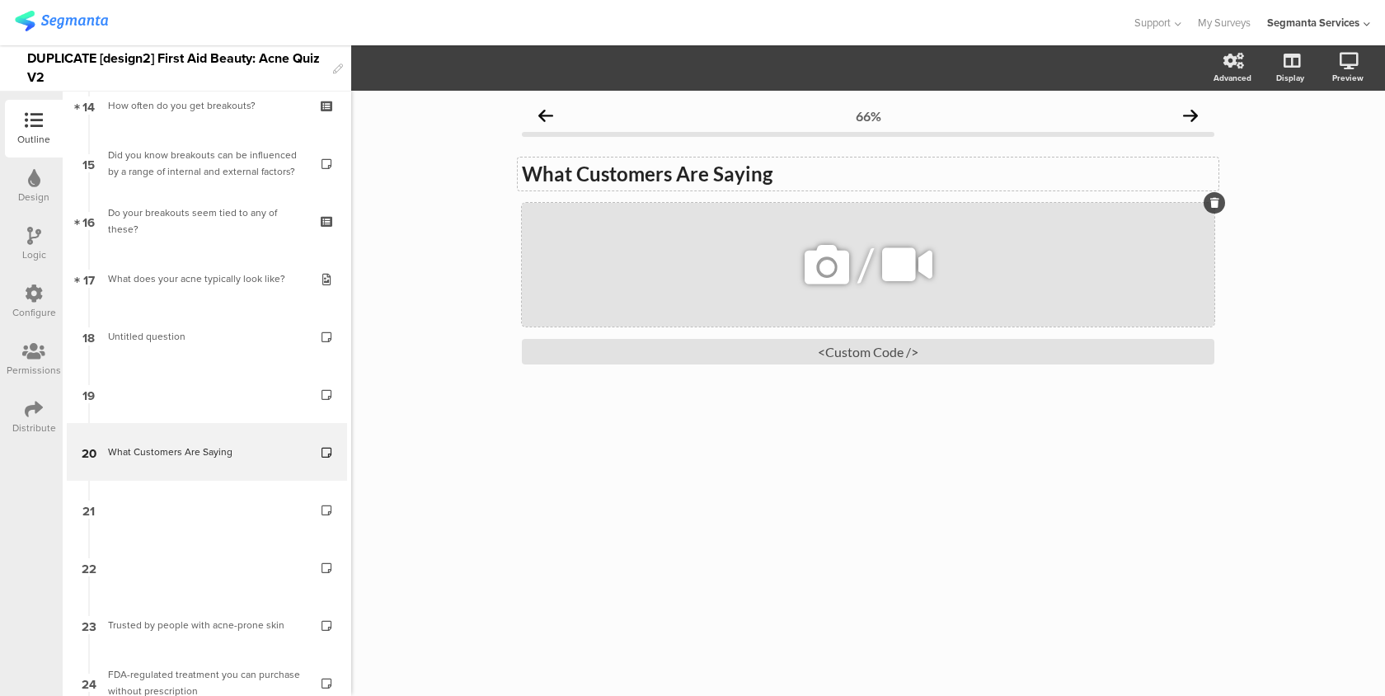
click at [905, 262] on icon at bounding box center [907, 265] width 62 height 56
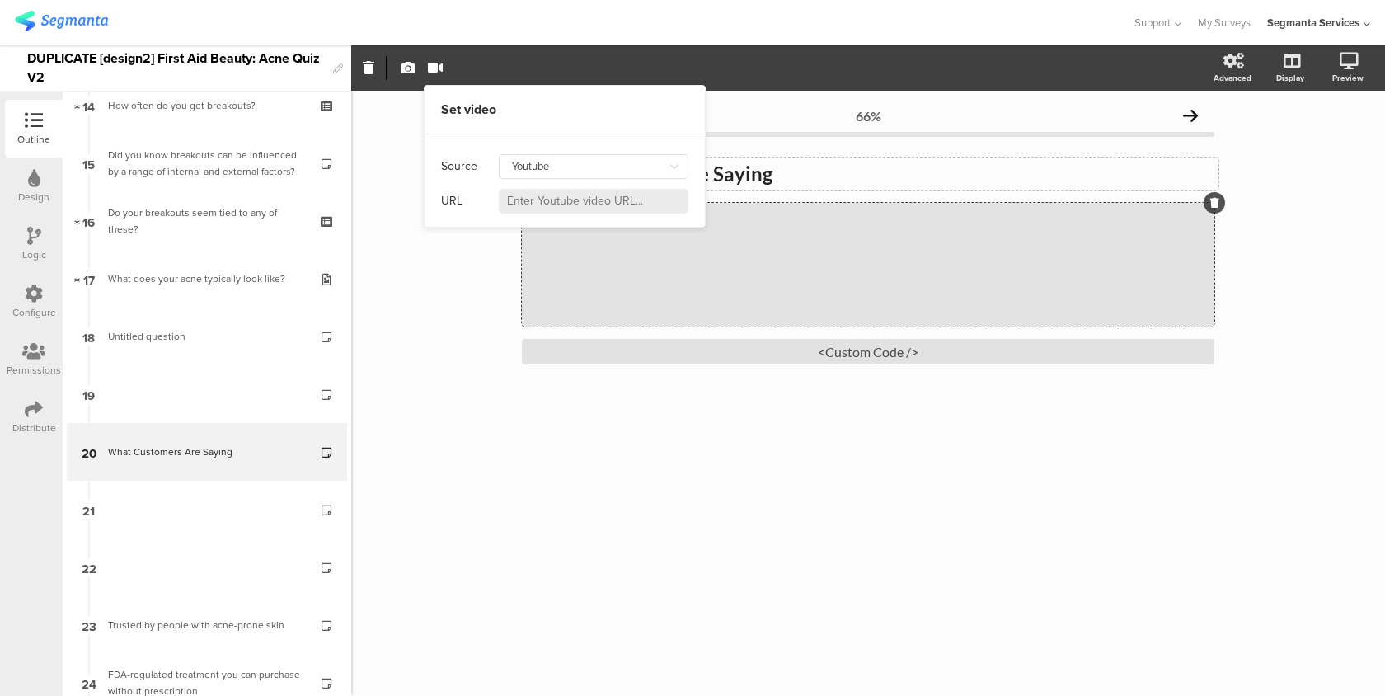
click at [547, 207] on input at bounding box center [594, 201] width 190 height 25
paste input "https://www.youtube-nocookie.com/embed/YBRmq-i1DC0?autohide=1&rel=0&autoplay=0&…"
type input "https://www.youtube.com/watch?v=YBRmq-i1DC0"
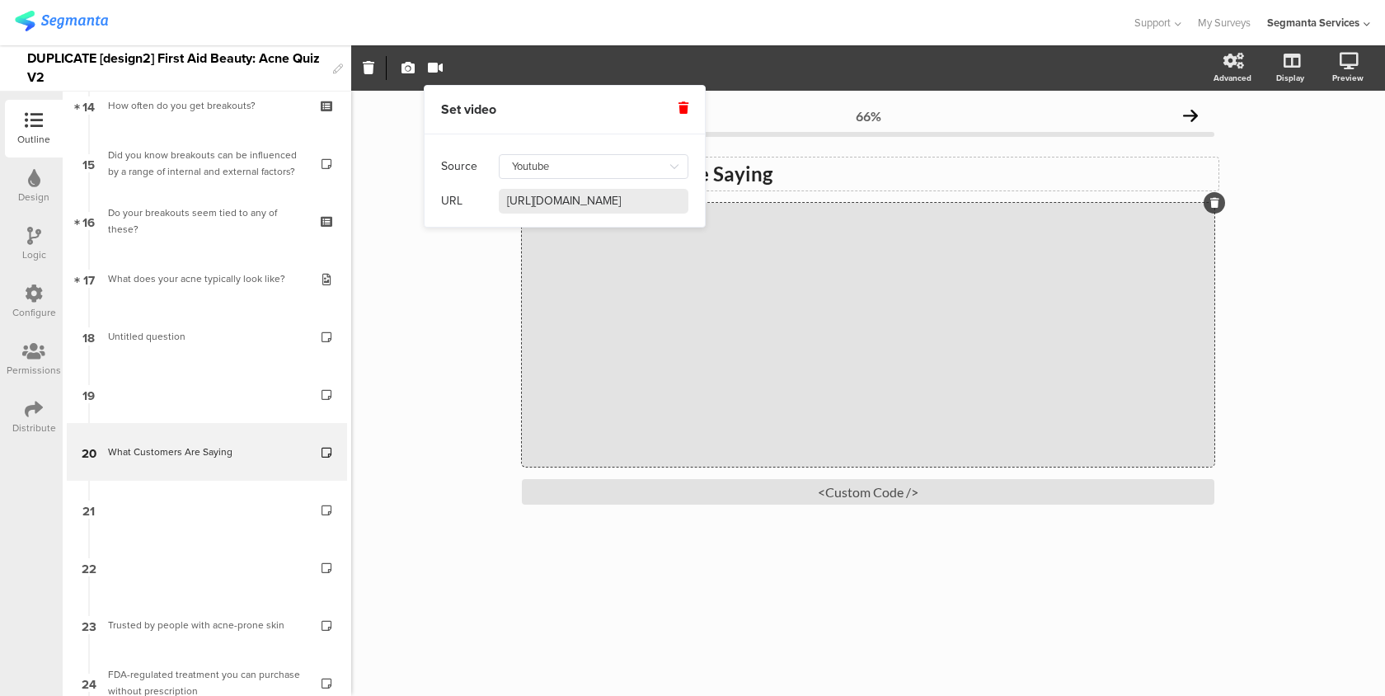
click at [483, 280] on div "66% What Customers Are Saying What Customers Are Saying / <Custom Code />" at bounding box center [868, 393] width 1034 height 605
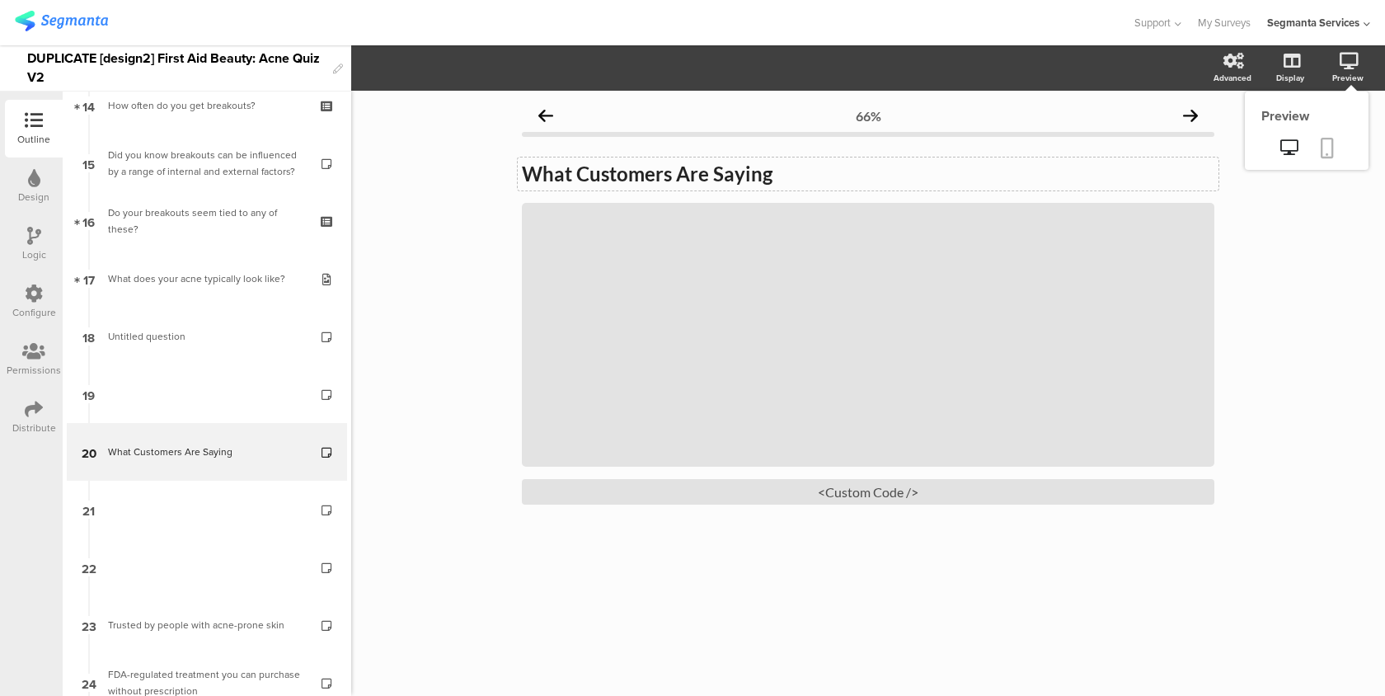
click at [1335, 143] on link at bounding box center [1327, 149] width 36 height 31
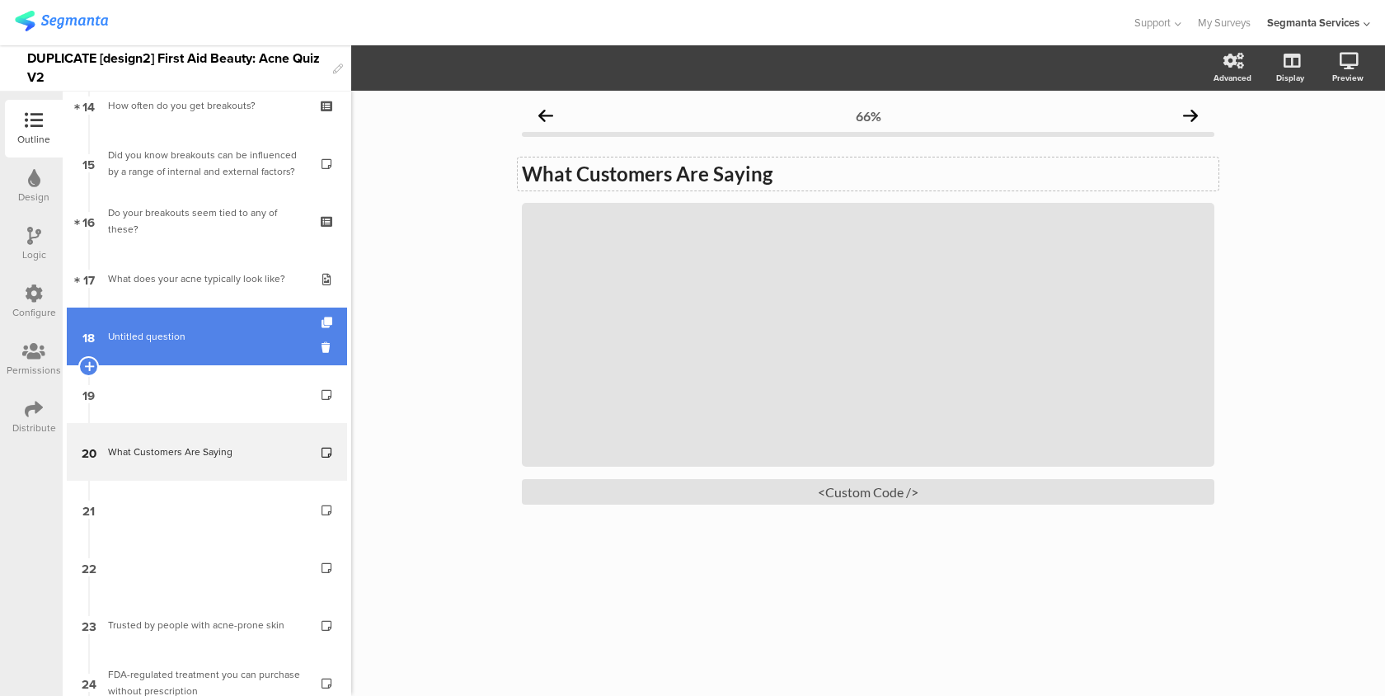
click at [282, 353] on link "18 Untitled question" at bounding box center [207, 337] width 280 height 58
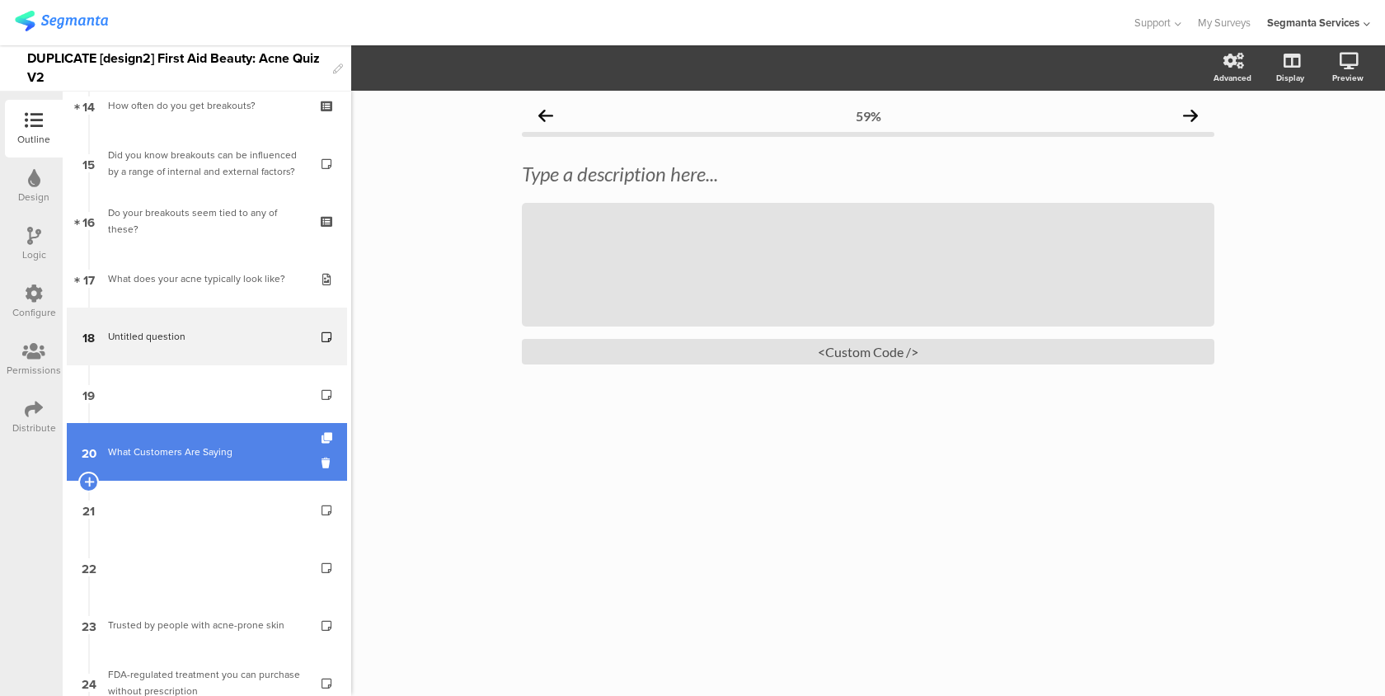
click at [261, 424] on link "20 What Customers Are Saying" at bounding box center [207, 452] width 280 height 58
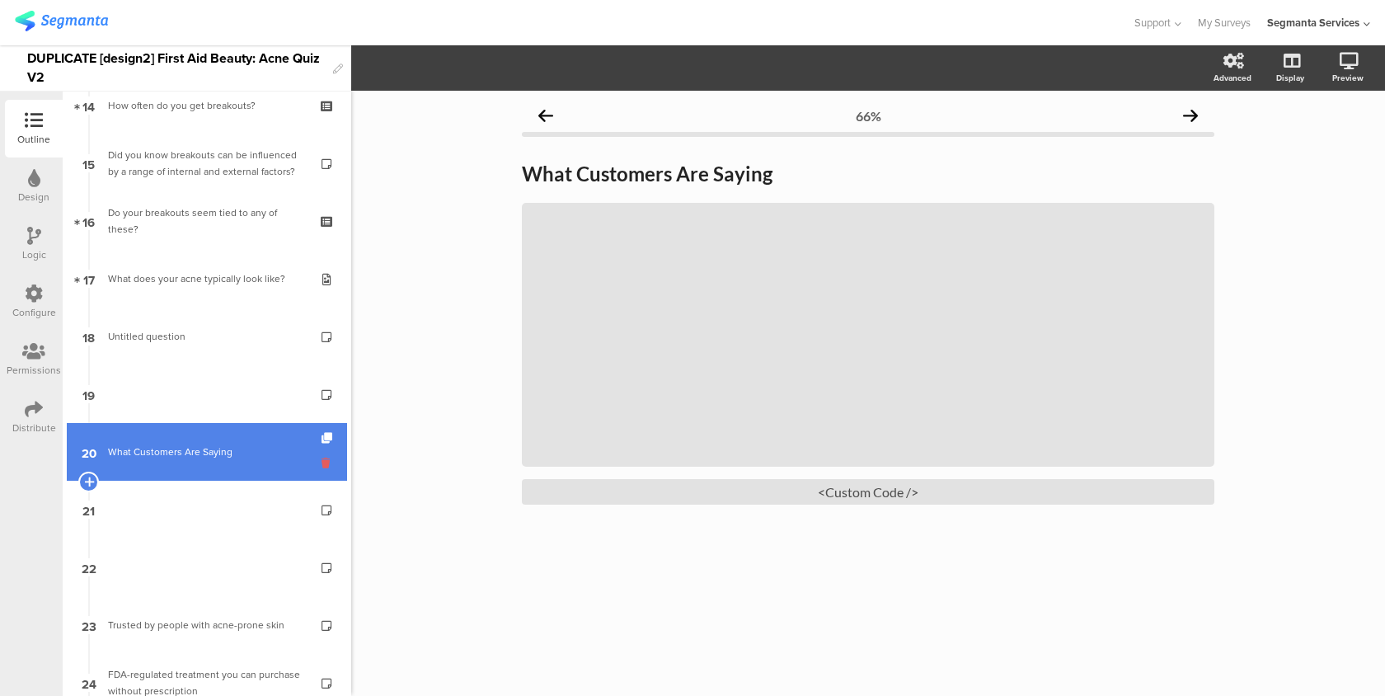
click at [327, 463] on icon at bounding box center [329, 463] width 14 height 16
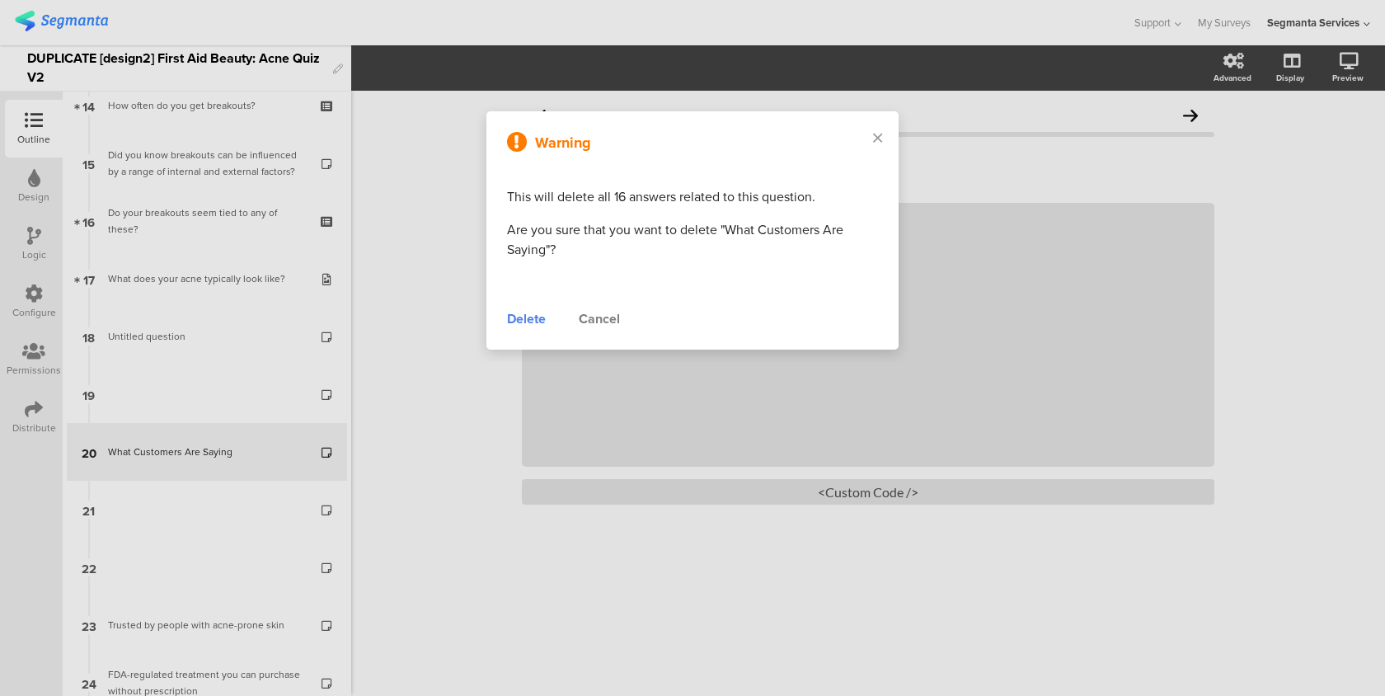
click at [532, 318] on div "Delete" at bounding box center [526, 319] width 39 height 20
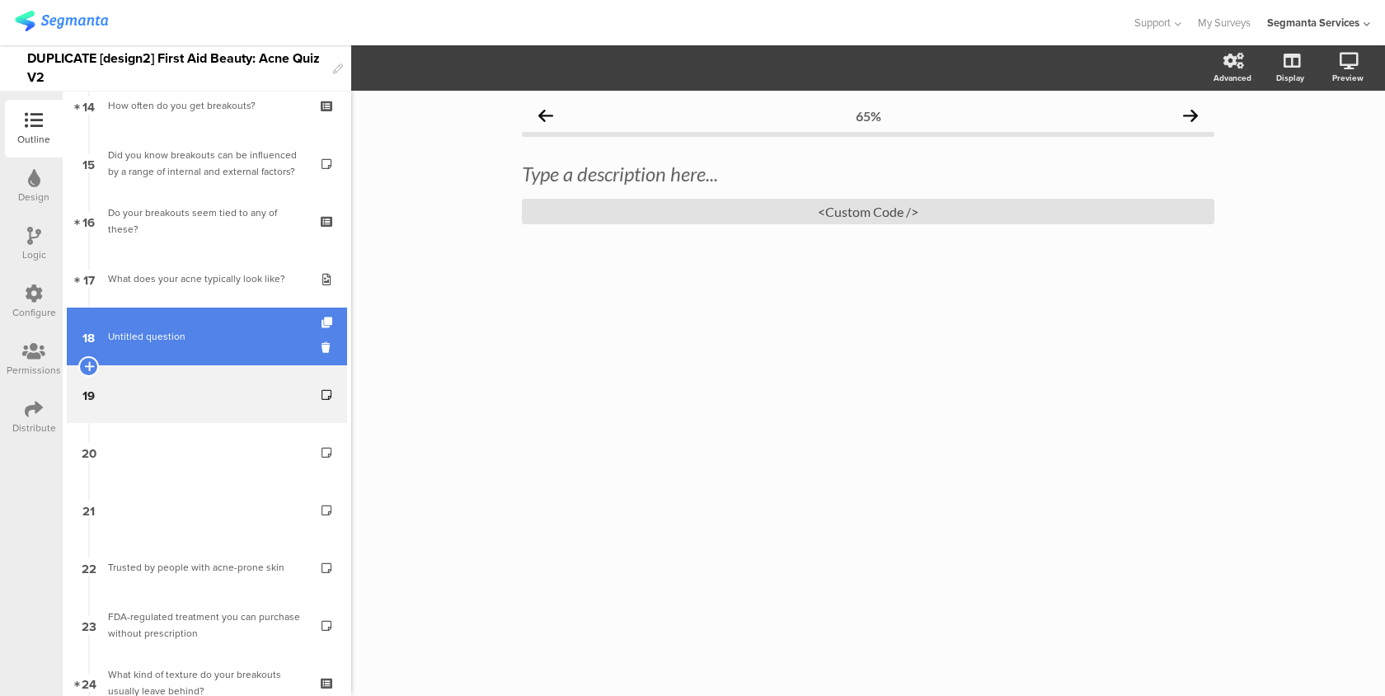
click at [246, 350] on link "18 Untitled question" at bounding box center [207, 337] width 280 height 58
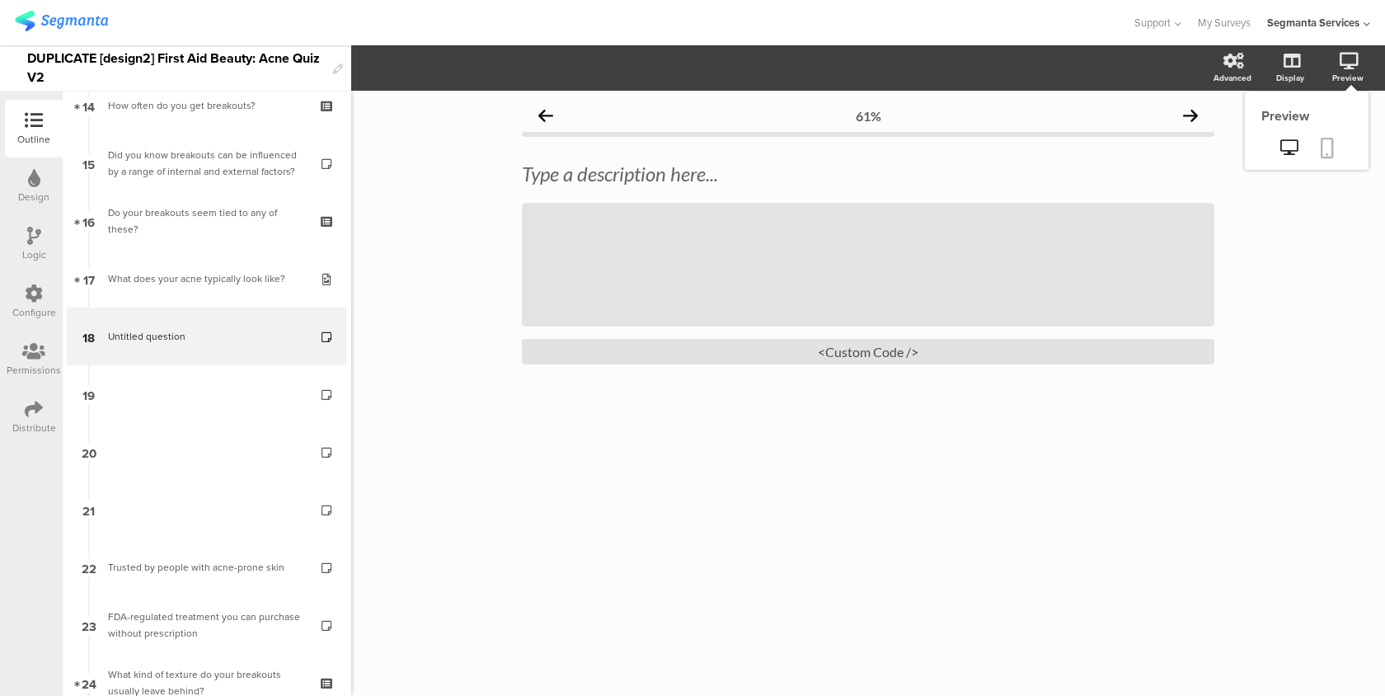
click at [1319, 154] on link at bounding box center [1327, 149] width 36 height 31
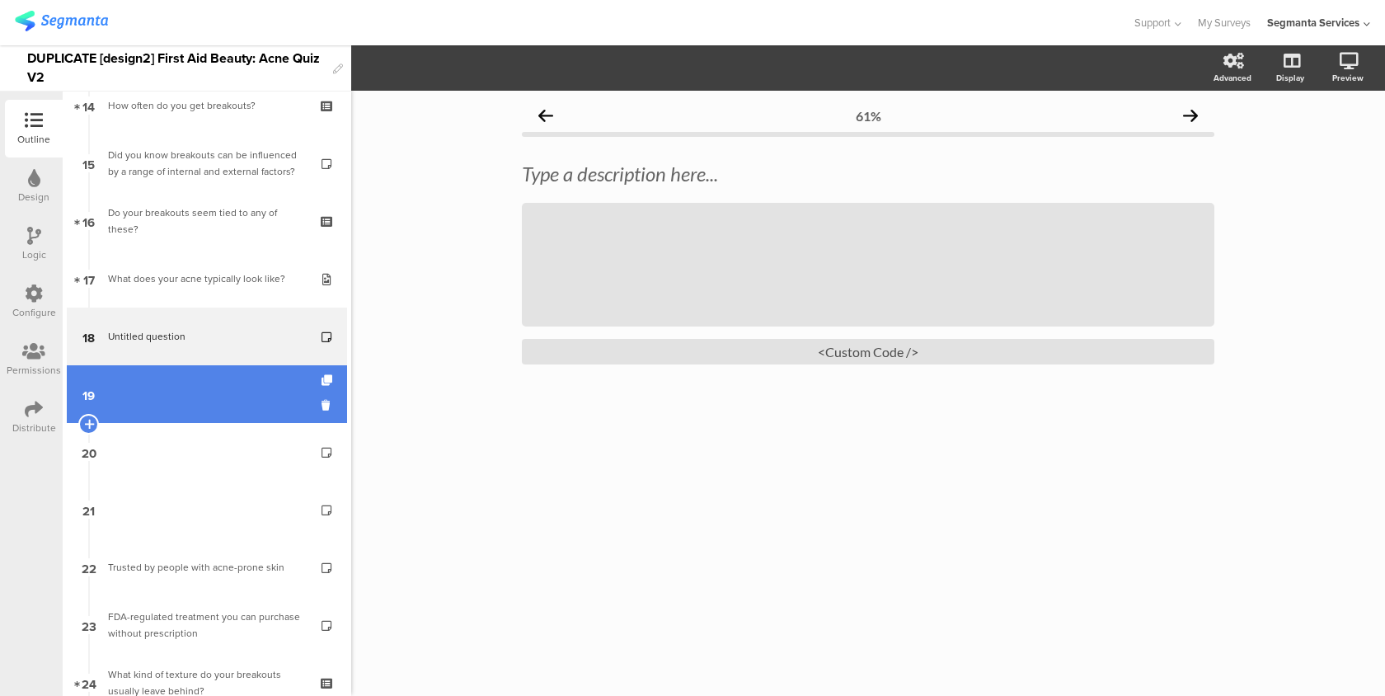
click at [263, 391] on link "19" at bounding box center [207, 394] width 280 height 58
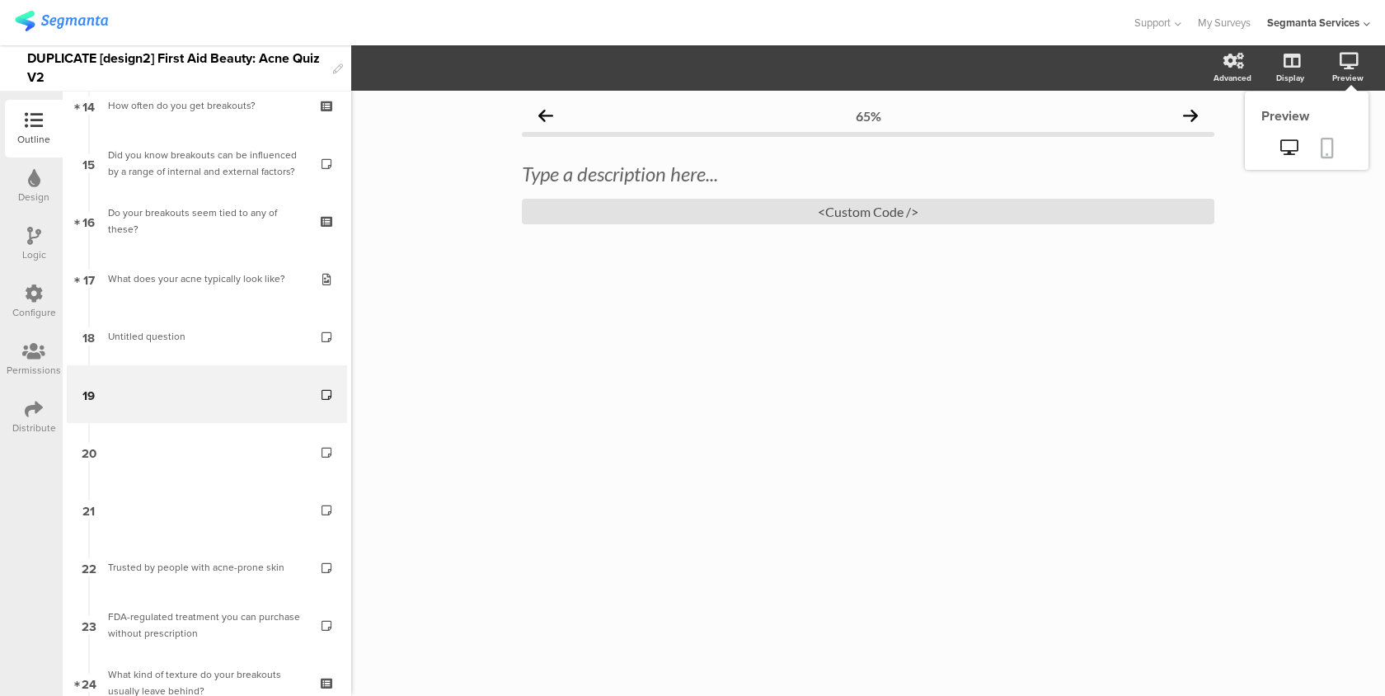
click at [1332, 142] on icon at bounding box center [1327, 148] width 13 height 21
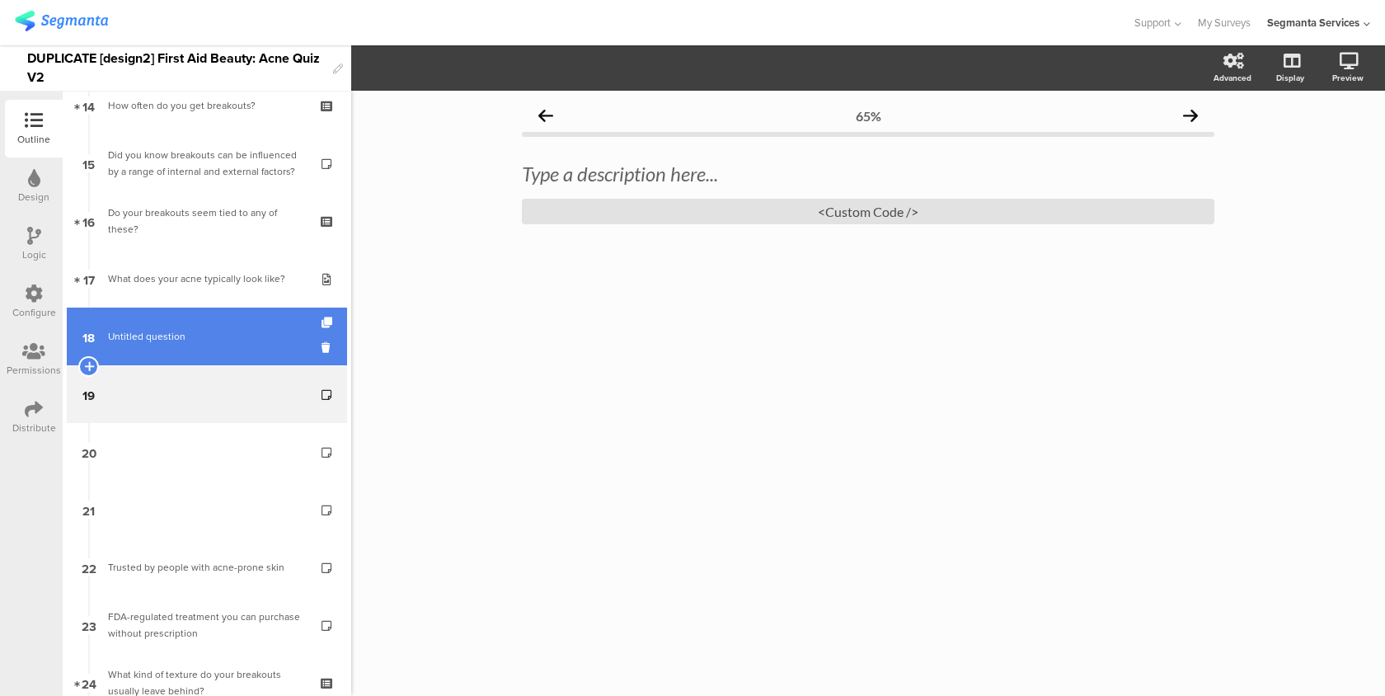
click at [246, 364] on link "18 Untitled question" at bounding box center [207, 337] width 280 height 58
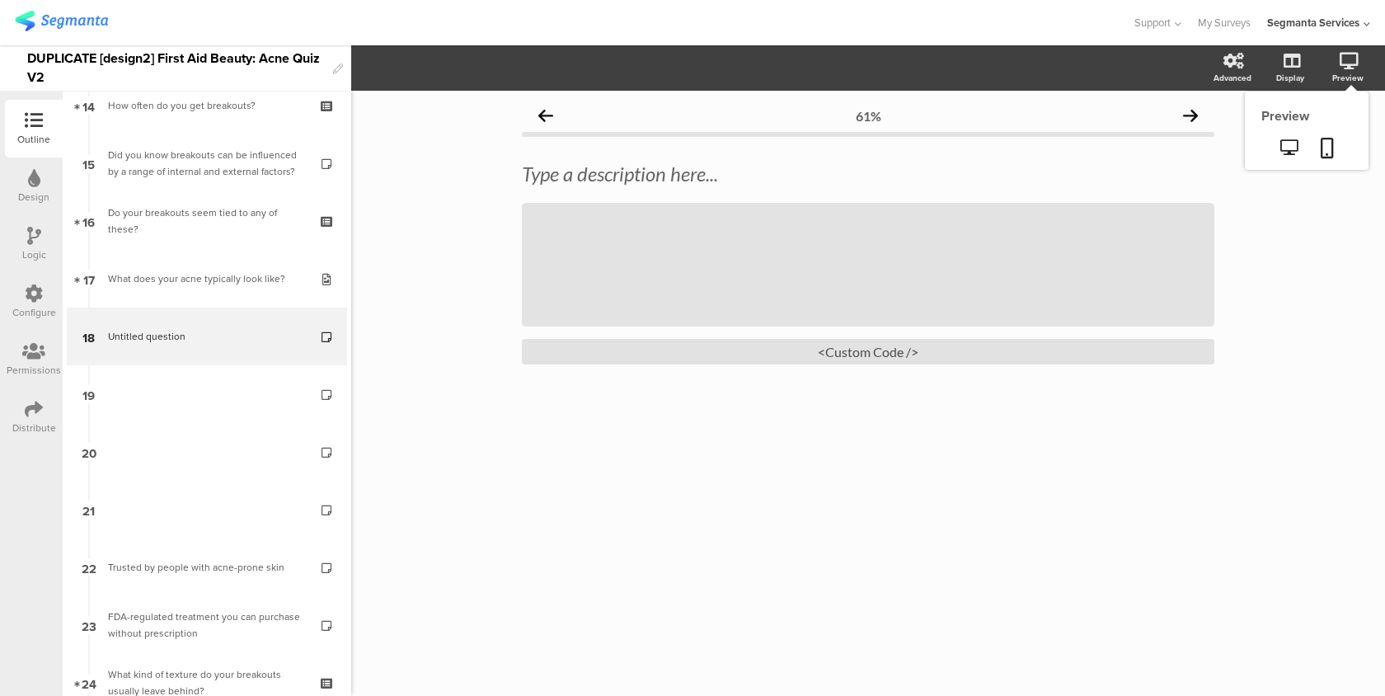
click at [1340, 122] on div "Preview" at bounding box center [1307, 115] width 124 height 19
click at [1325, 135] on link at bounding box center [1327, 149] width 36 height 31
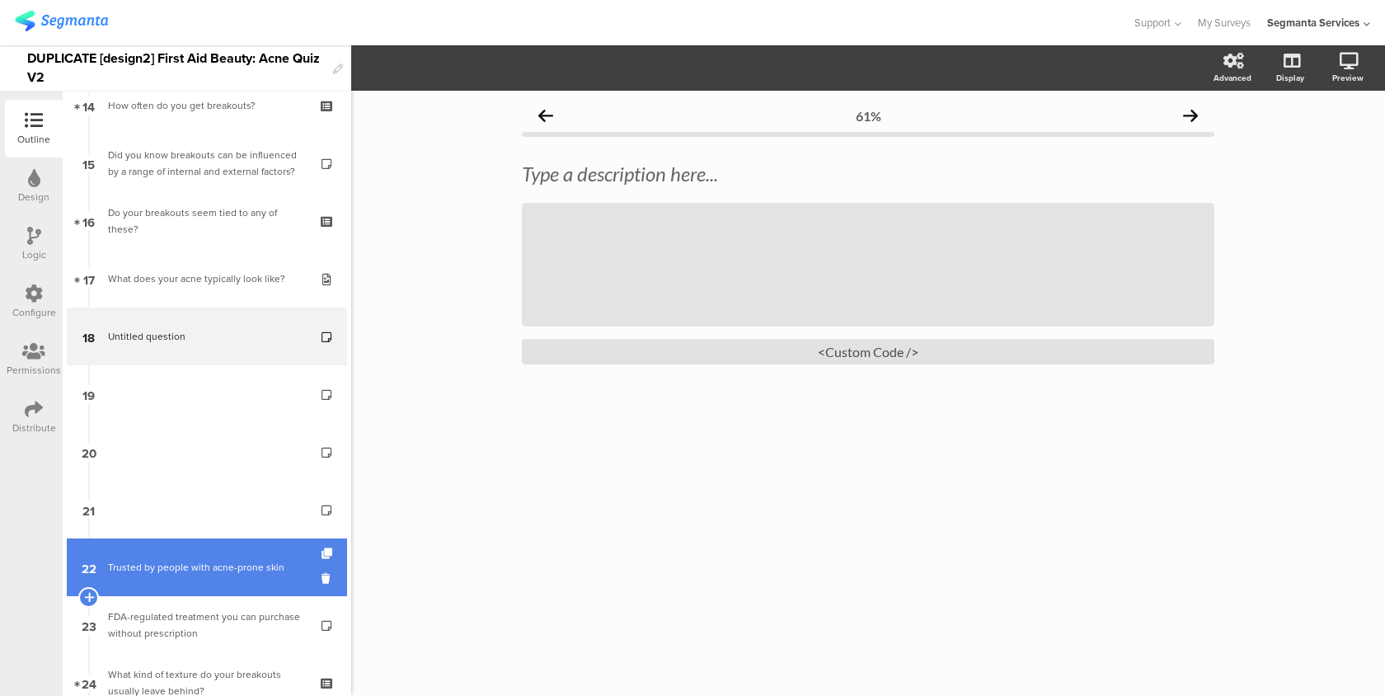
click at [226, 569] on div "Trusted by people with acne-prone skin" at bounding box center [206, 567] width 197 height 16
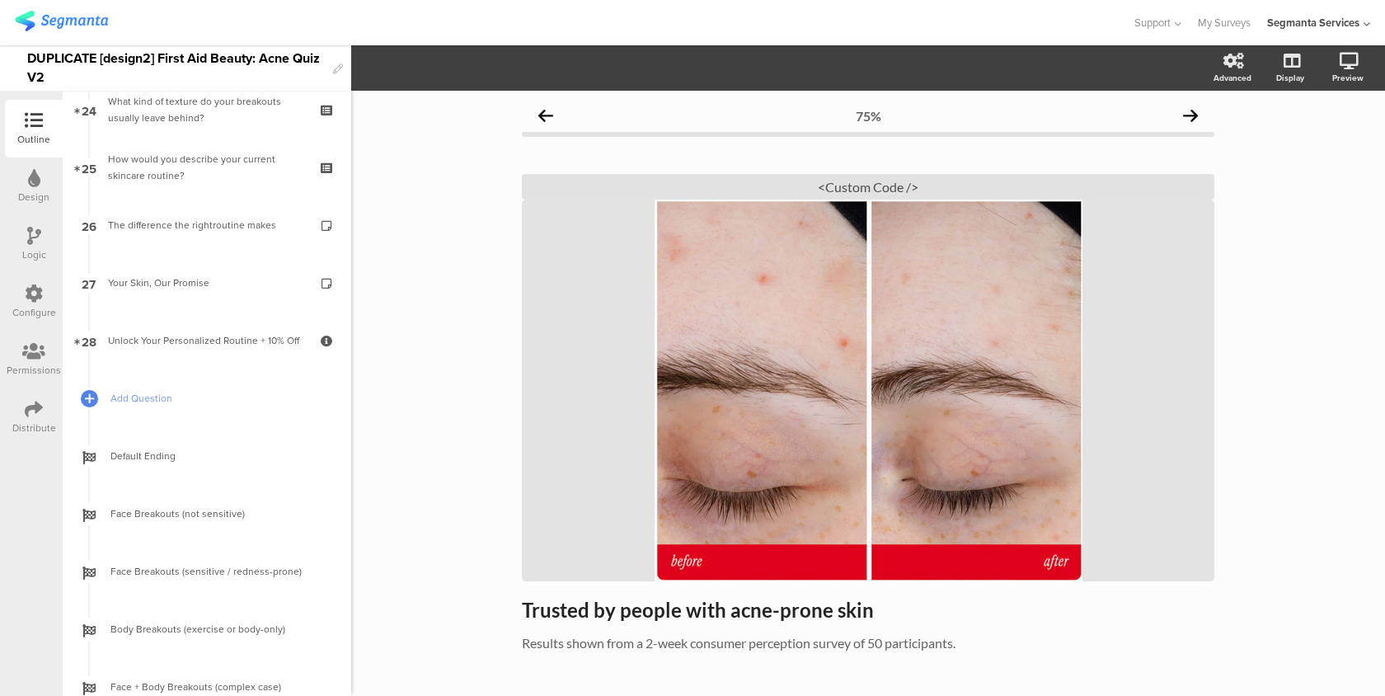
scroll to position [1420, 0]
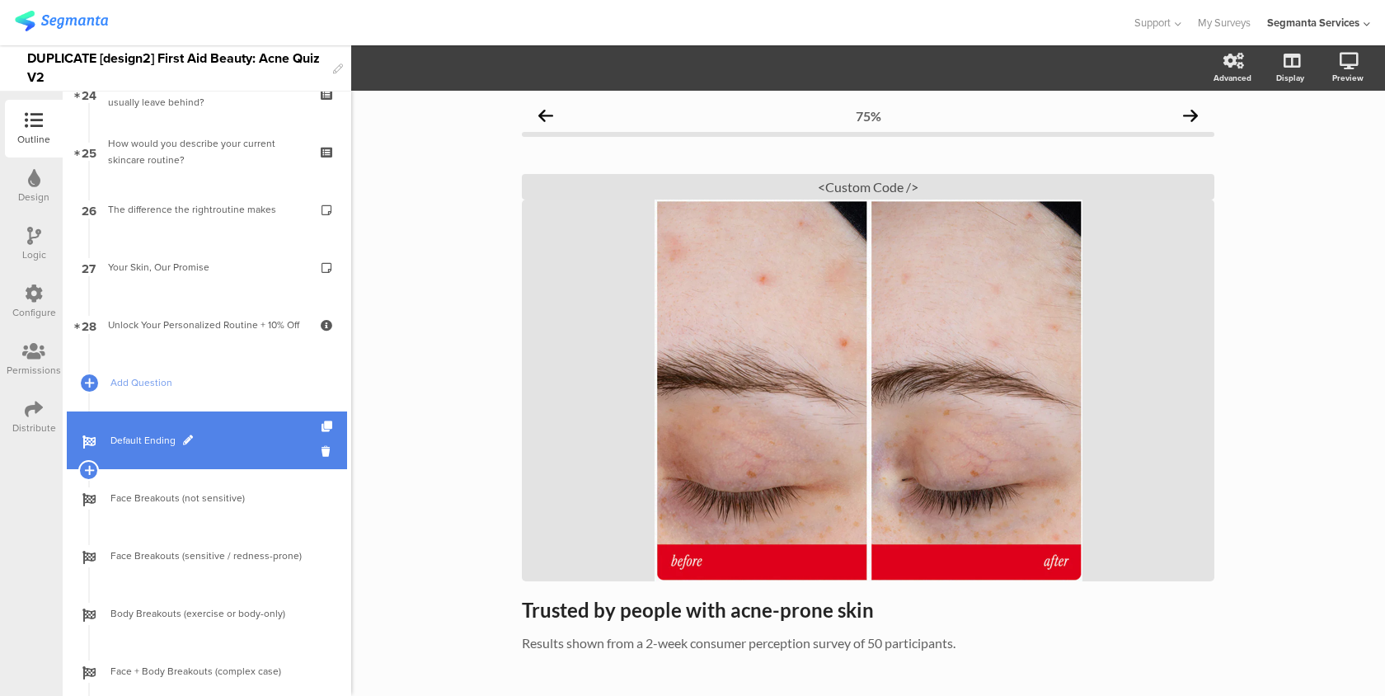
click at [242, 441] on span "Default Ending" at bounding box center [215, 440] width 211 height 16
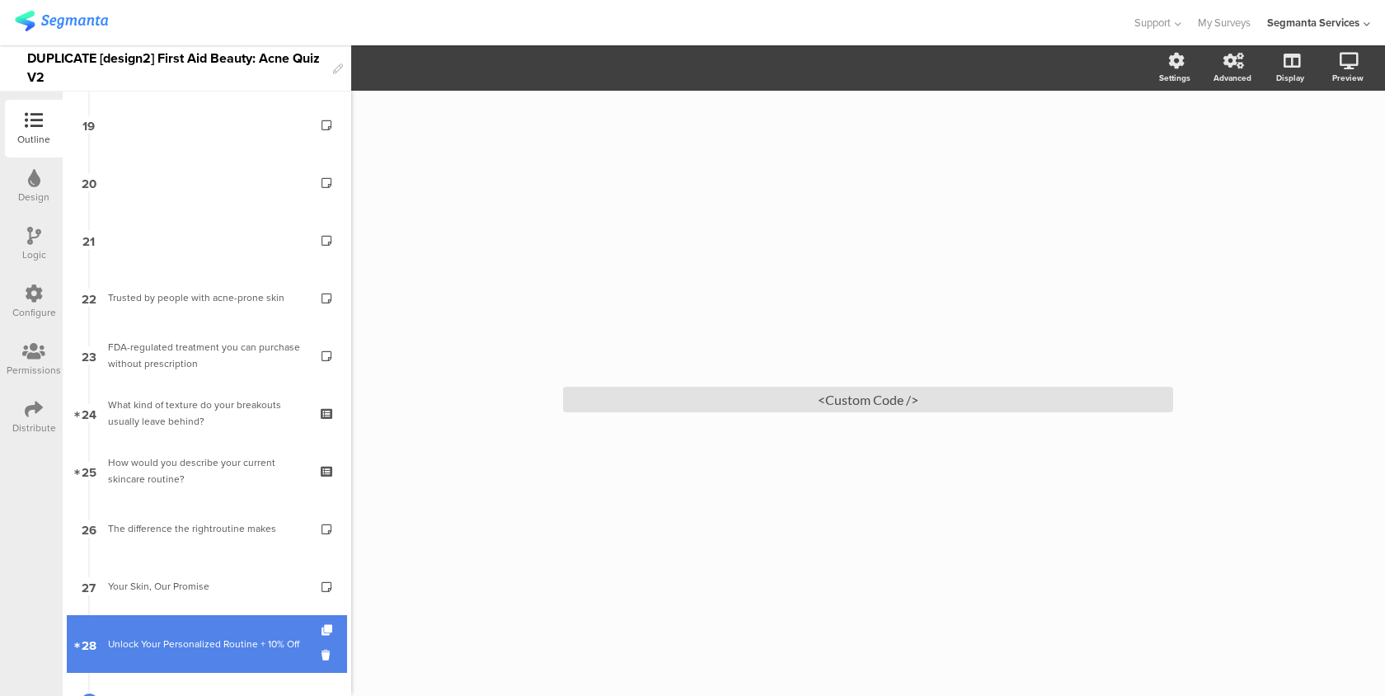
scroll to position [1077, 0]
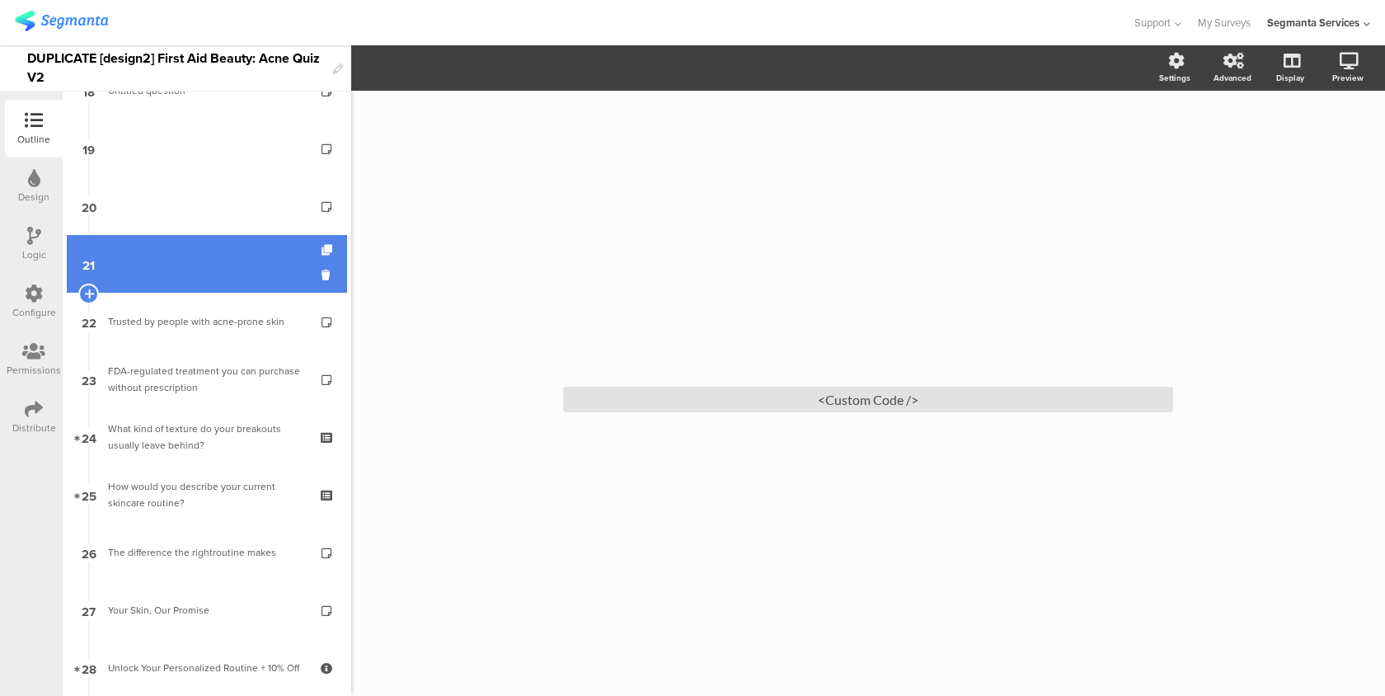
click at [240, 276] on link "21" at bounding box center [207, 264] width 280 height 58
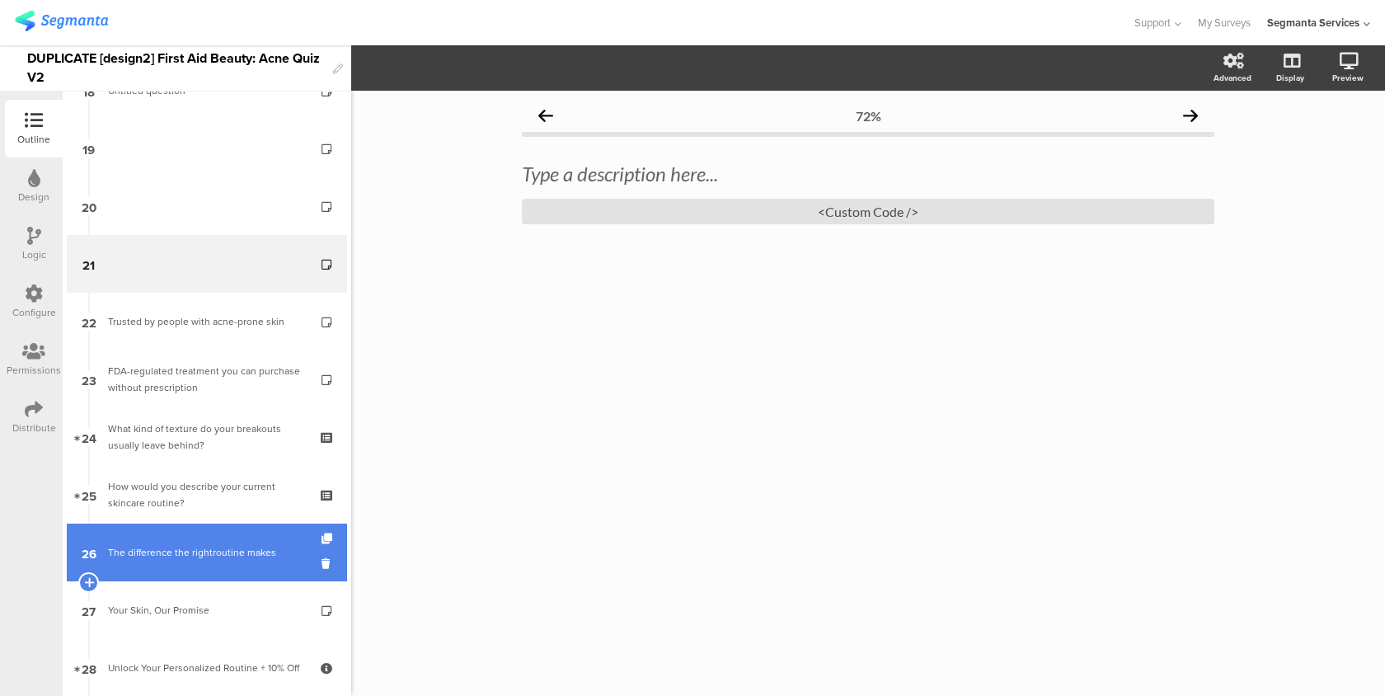
click at [214, 576] on link "26 The difference the rightroutine makes" at bounding box center [207, 552] width 280 height 58
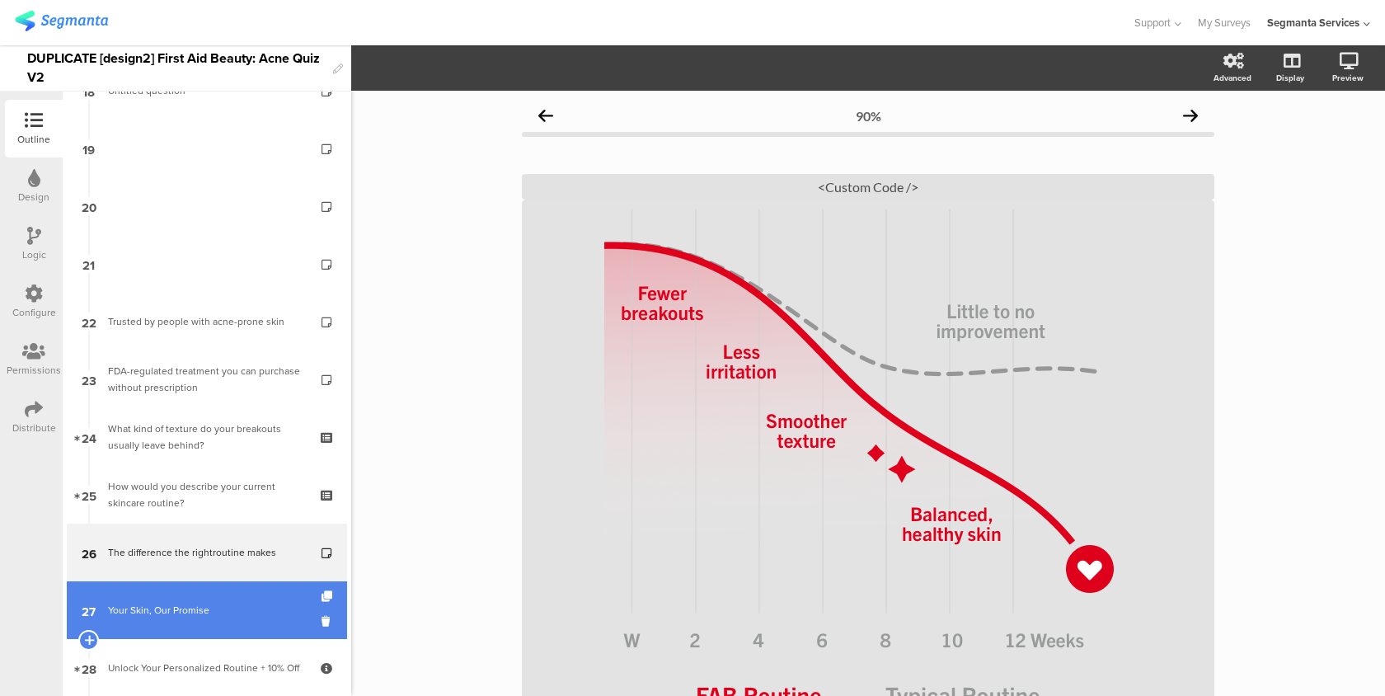
click at [212, 599] on link "27 Your Skin, Our Promise" at bounding box center [207, 610] width 280 height 58
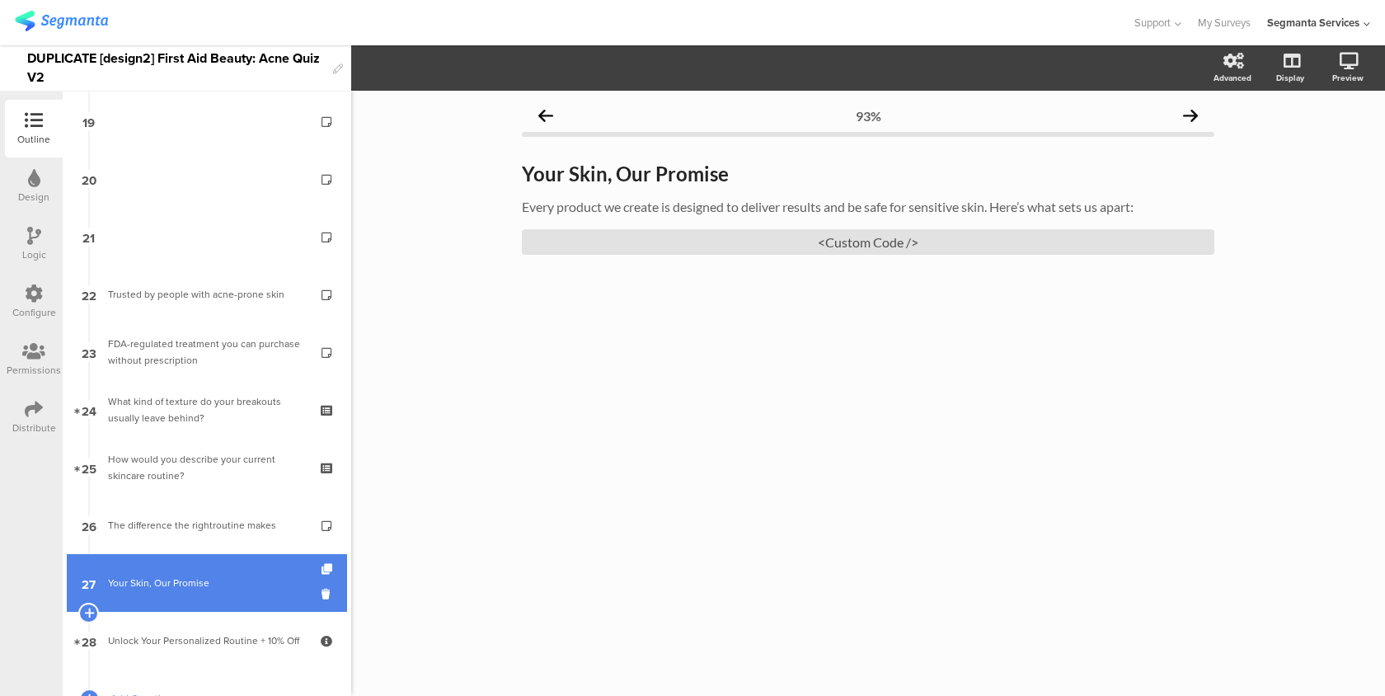
scroll to position [1110, 0]
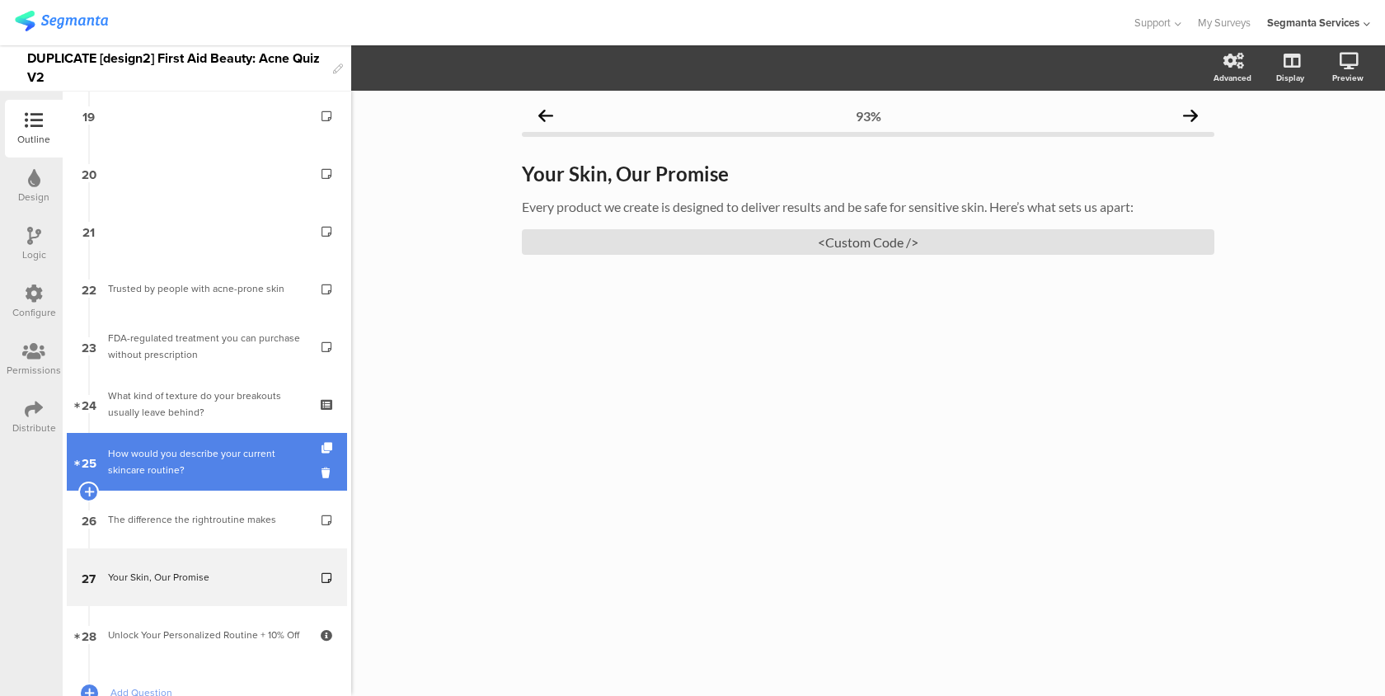
click at [189, 477] on div "How would you describe your current skincare routine?" at bounding box center [206, 461] width 197 height 33
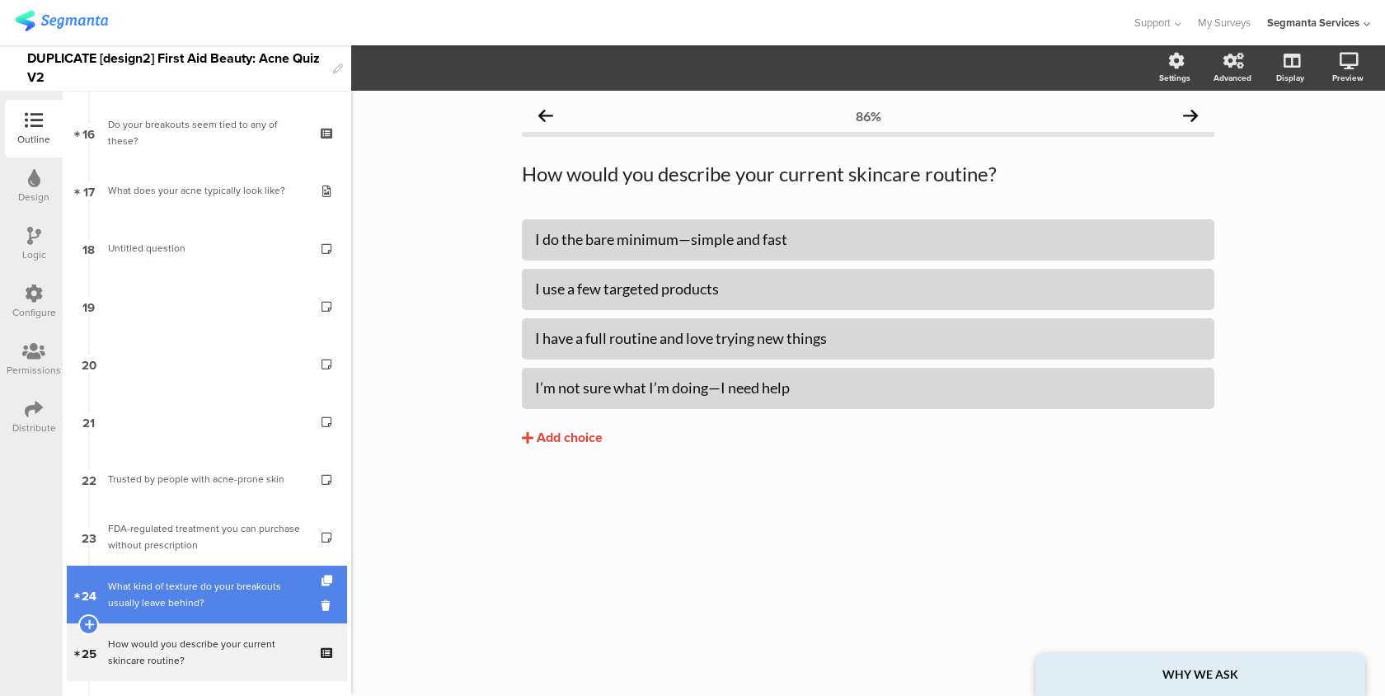
scroll to position [918, 0]
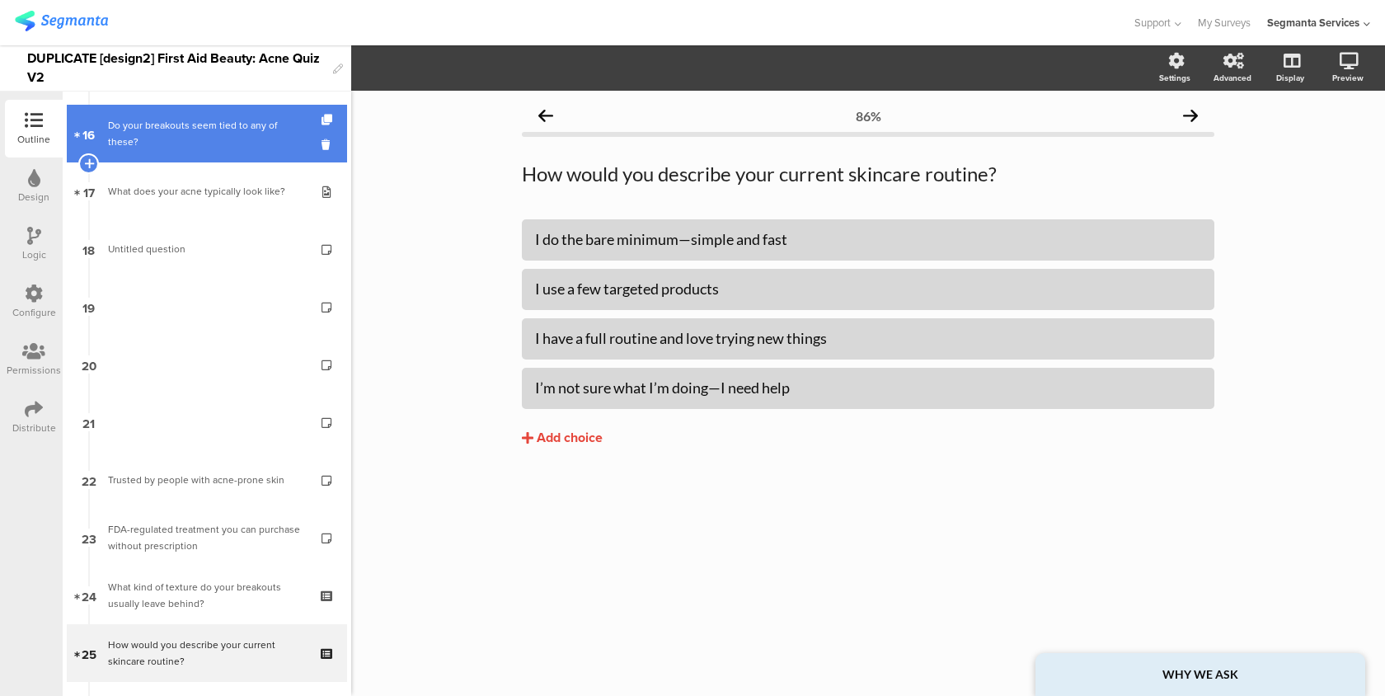
click at [224, 146] on link "16 Do your breakouts seem tied to any of these?" at bounding box center [207, 134] width 280 height 58
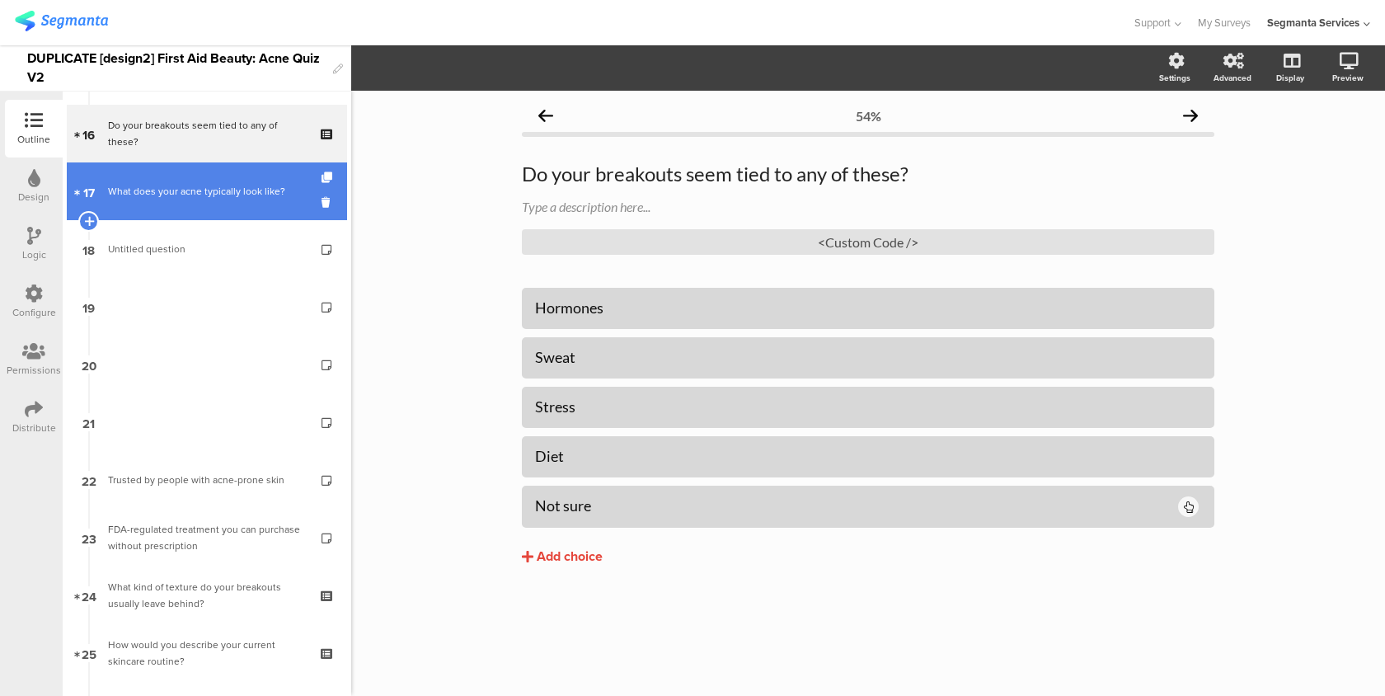
click at [235, 197] on div "What does your acne typically look like?" at bounding box center [206, 191] width 197 height 16
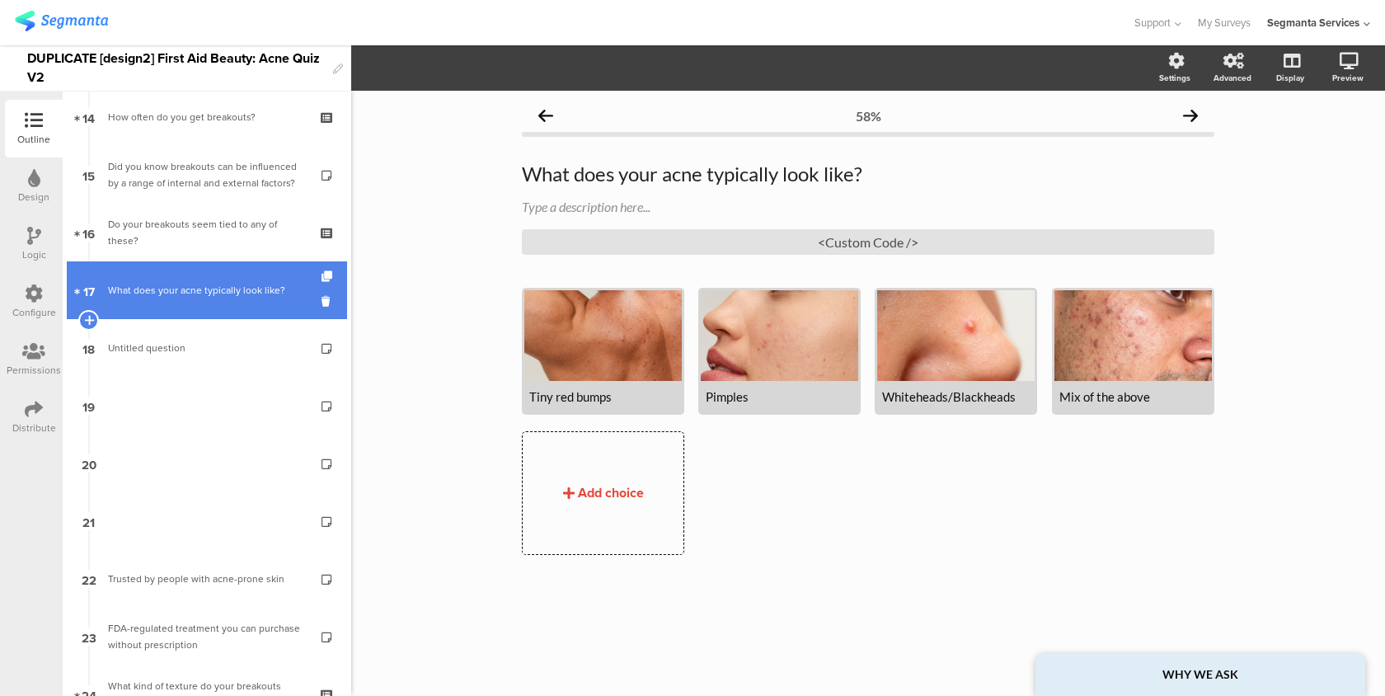
scroll to position [786, 0]
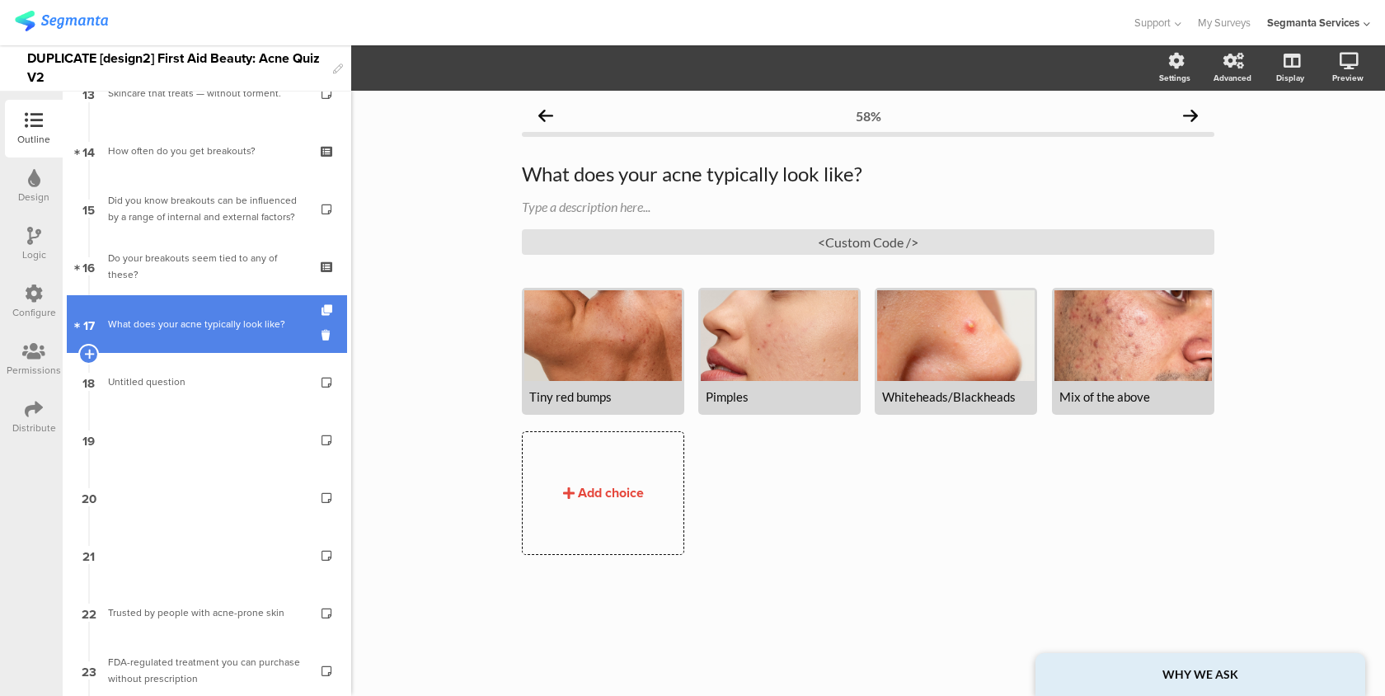
click at [235, 197] on div "Did you know breakouts can be influenced by a range of internal and external fa…" at bounding box center [206, 208] width 197 height 33
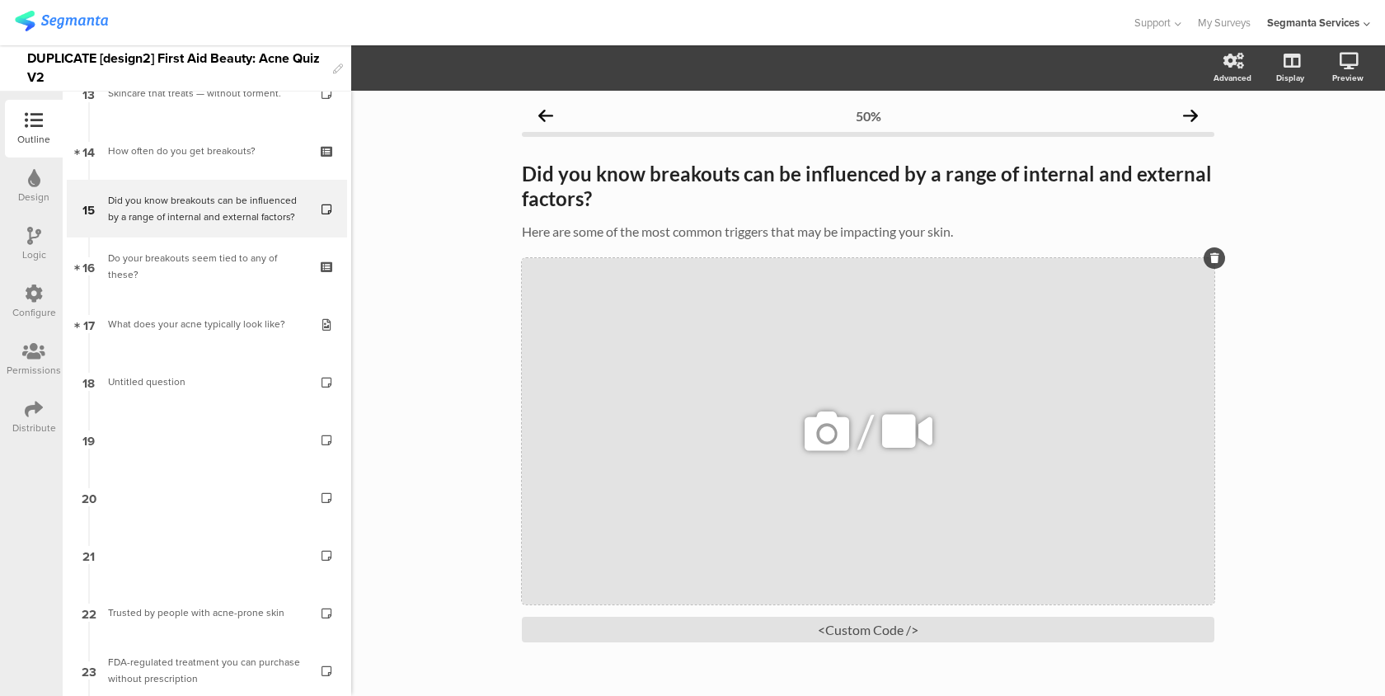
click at [615, 336] on div "/" at bounding box center [868, 431] width 692 height 346
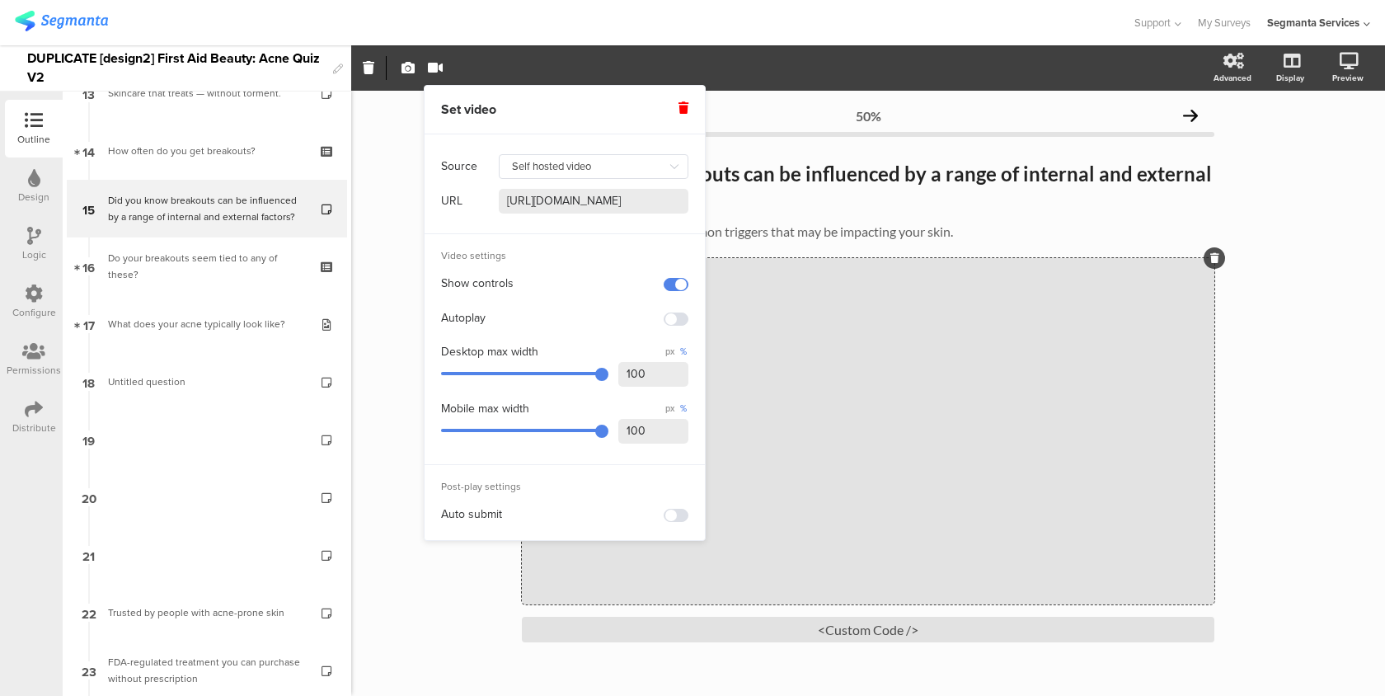
click at [673, 354] on span "px" at bounding box center [670, 351] width 12 height 13
drag, startPoint x: 669, startPoint y: 366, endPoint x: 544, endPoint y: 365, distance: 124.5
click at [544, 365] on div "Desktop max width px % 100" at bounding box center [564, 366] width 247 height 51
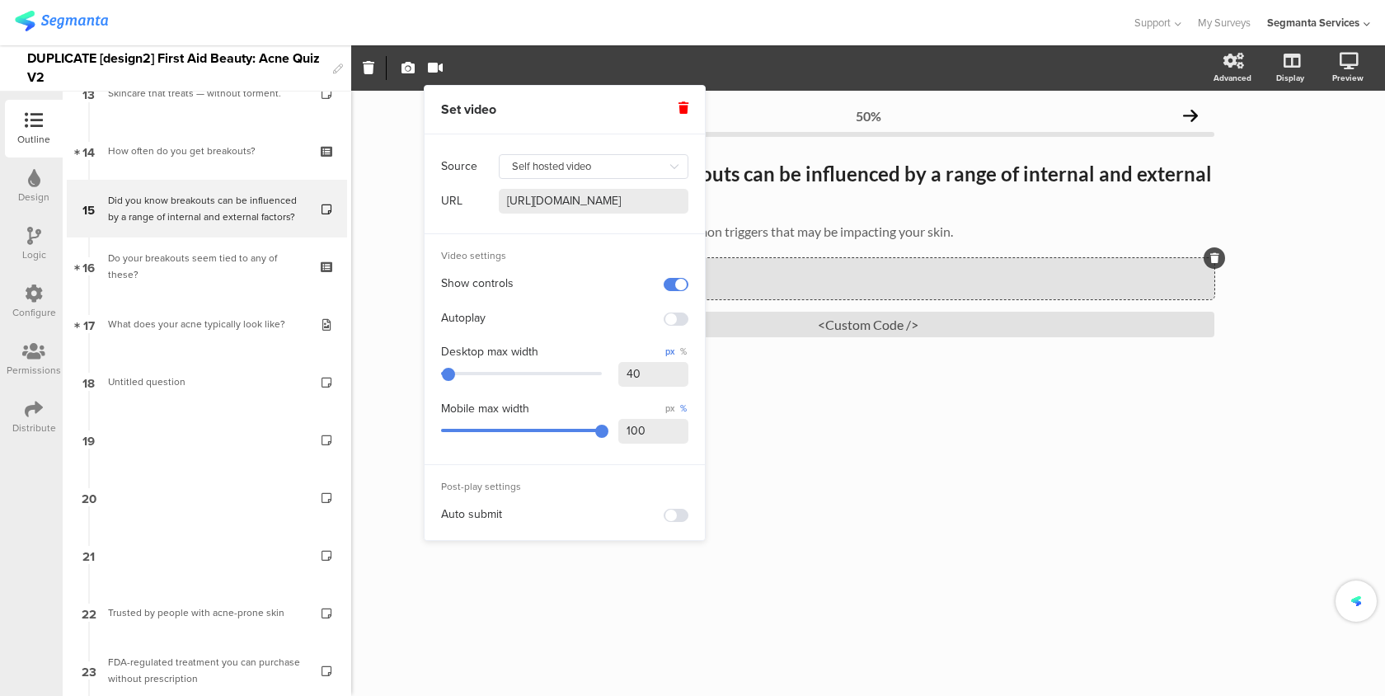
type input "400"
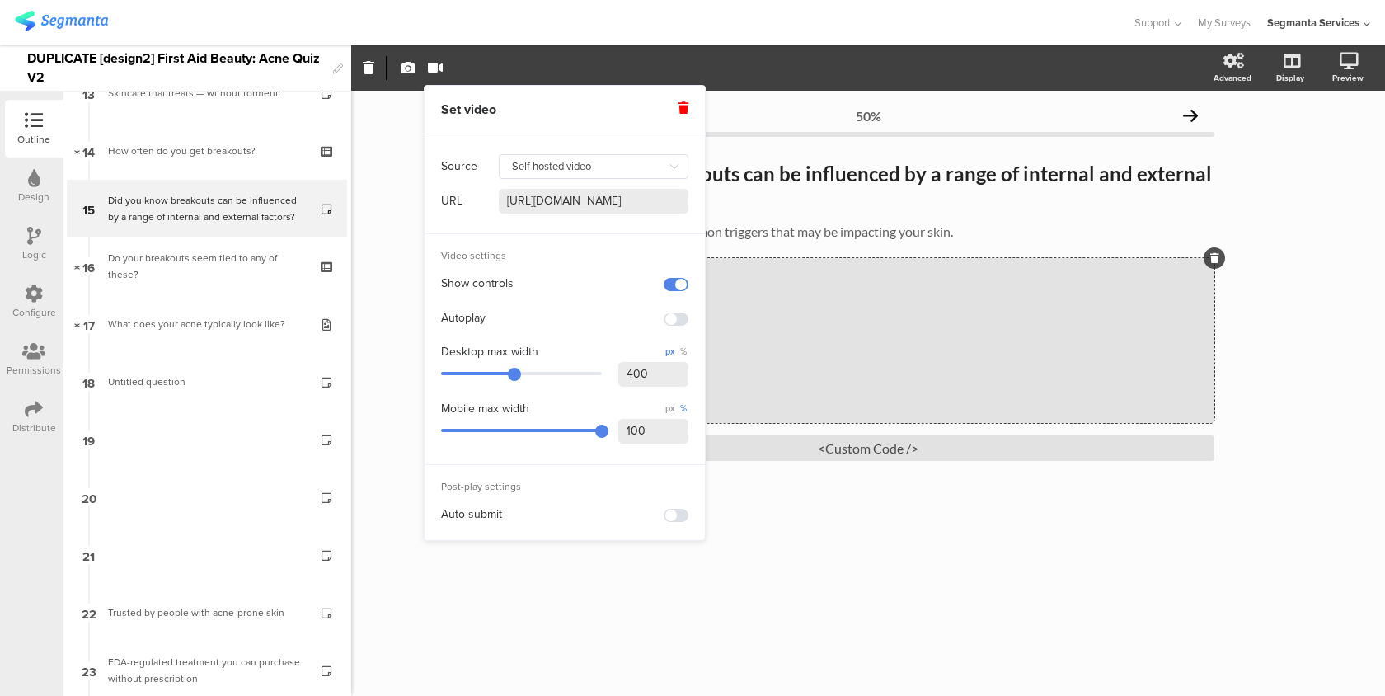
click at [1284, 237] on div "50% Did you know breakouts can be influenced by a range of internal and externa…" at bounding box center [868, 393] width 1034 height 605
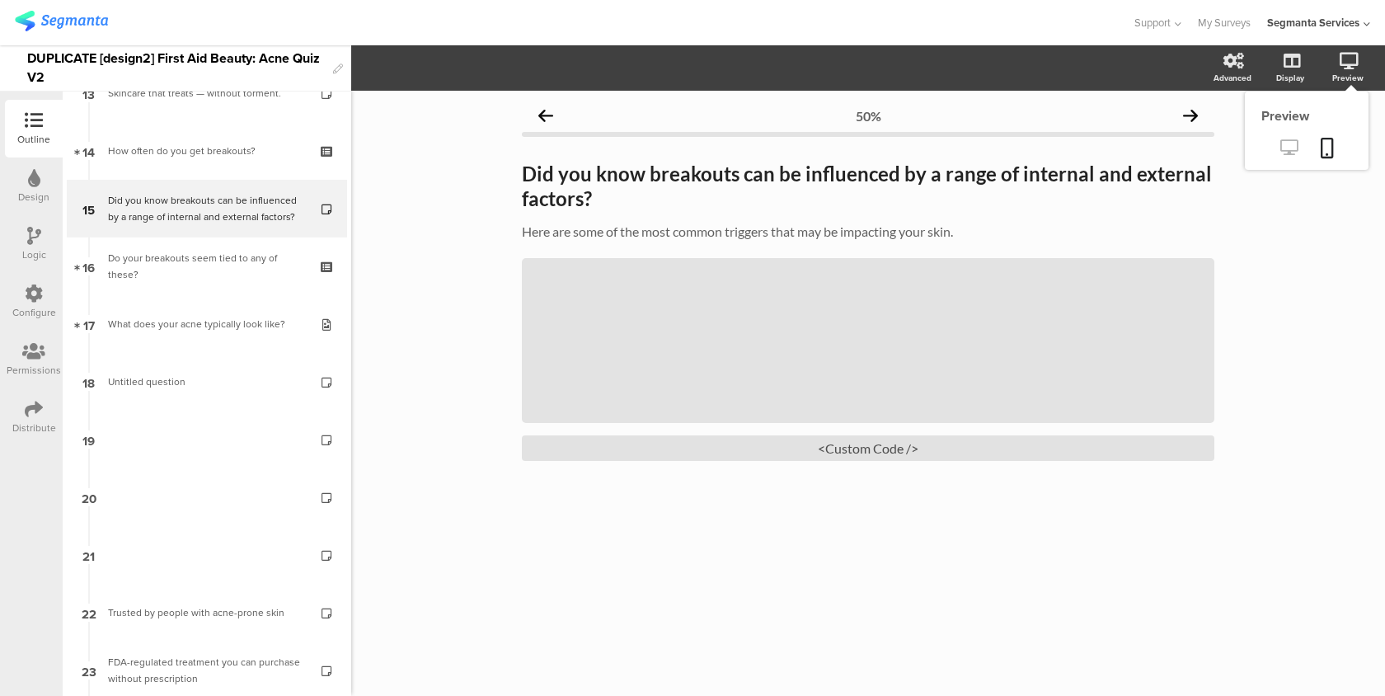
click at [1292, 143] on icon at bounding box center [1288, 147] width 17 height 16
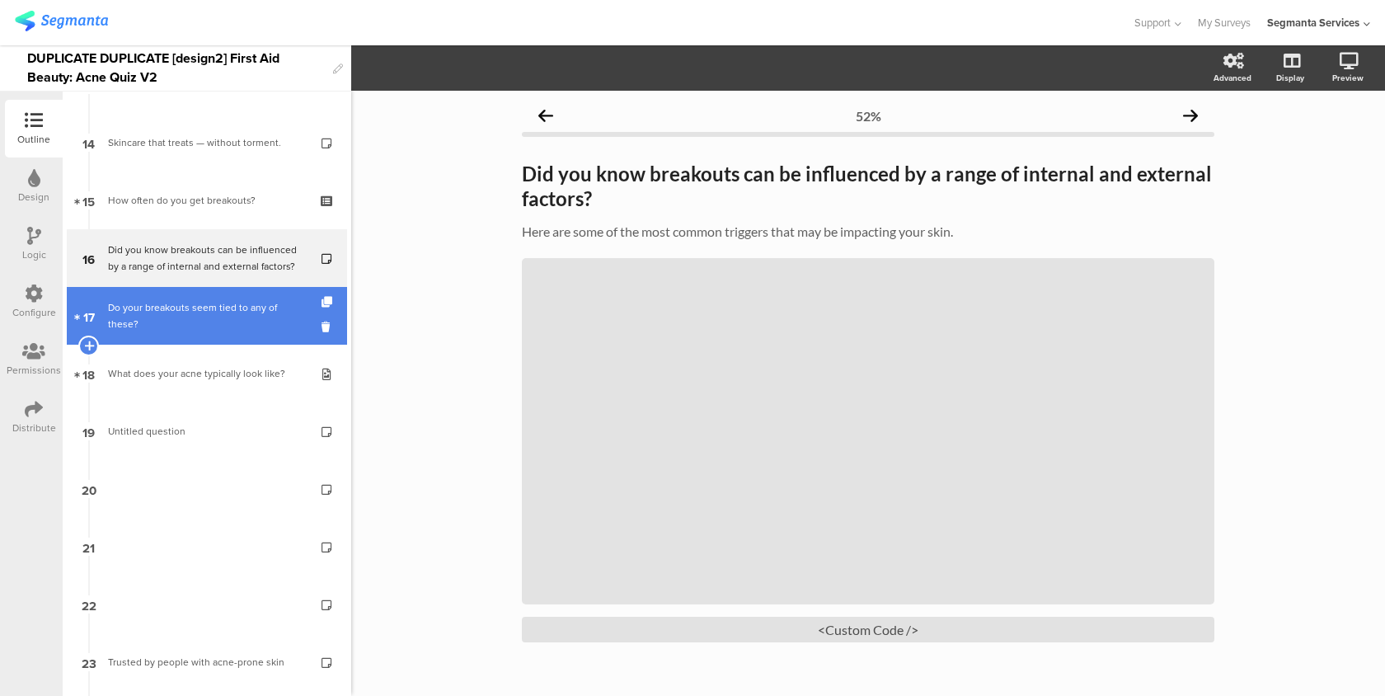
click at [233, 305] on link "17 Do your breakouts seem tied to any of these?" at bounding box center [207, 316] width 280 height 58
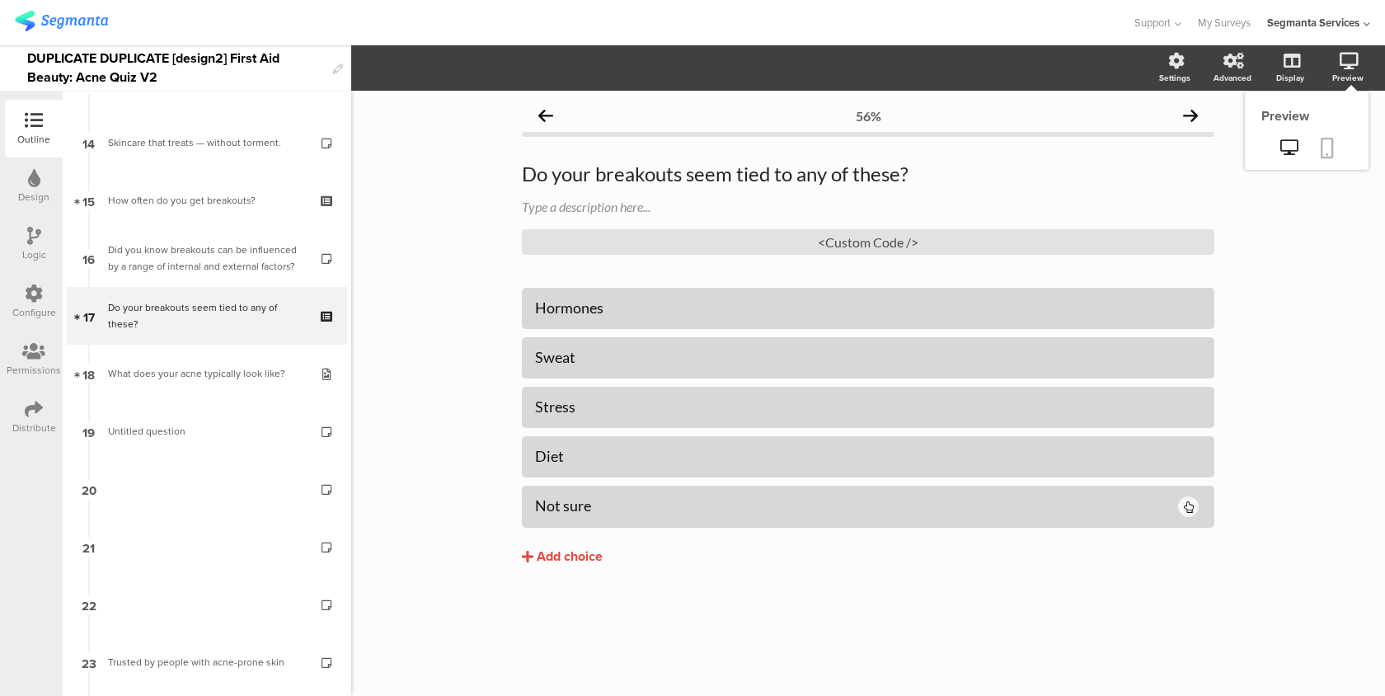
click at [1321, 153] on icon at bounding box center [1327, 148] width 13 height 21
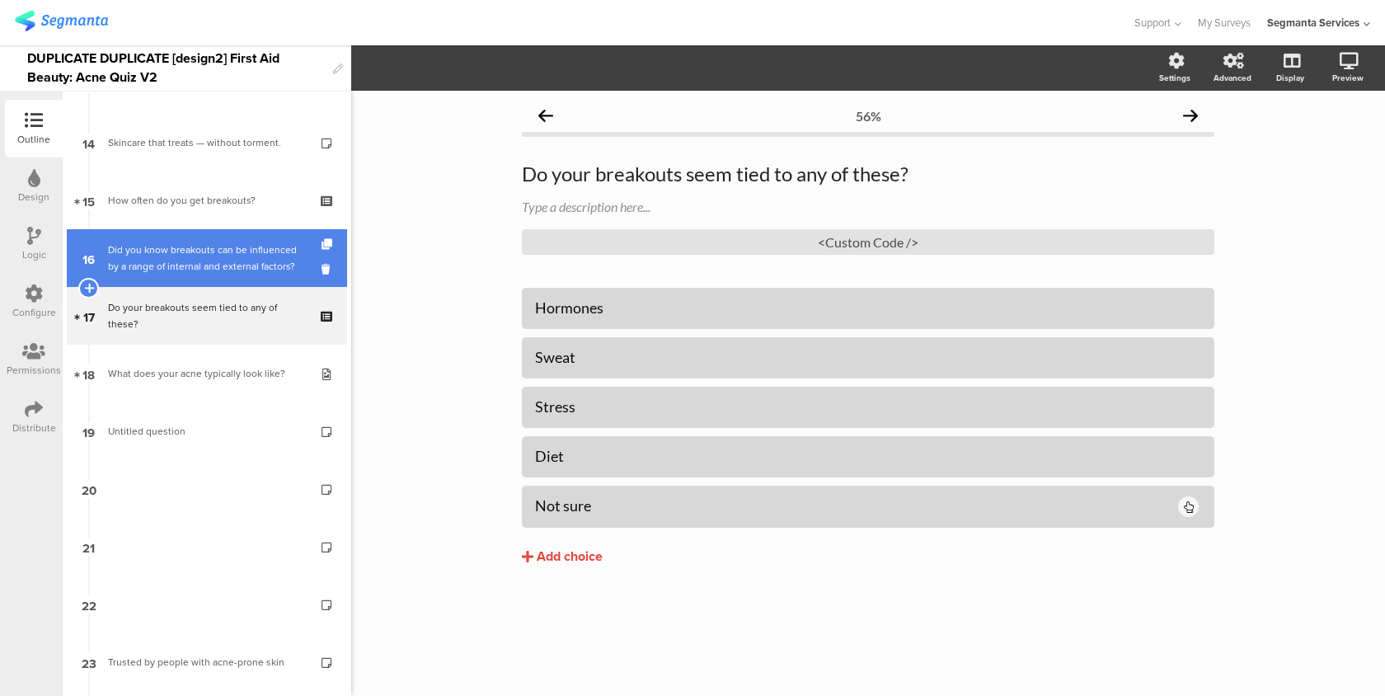
click at [246, 261] on div "Did you know breakouts can be influenced by a range of internal and external fa…" at bounding box center [206, 258] width 197 height 33
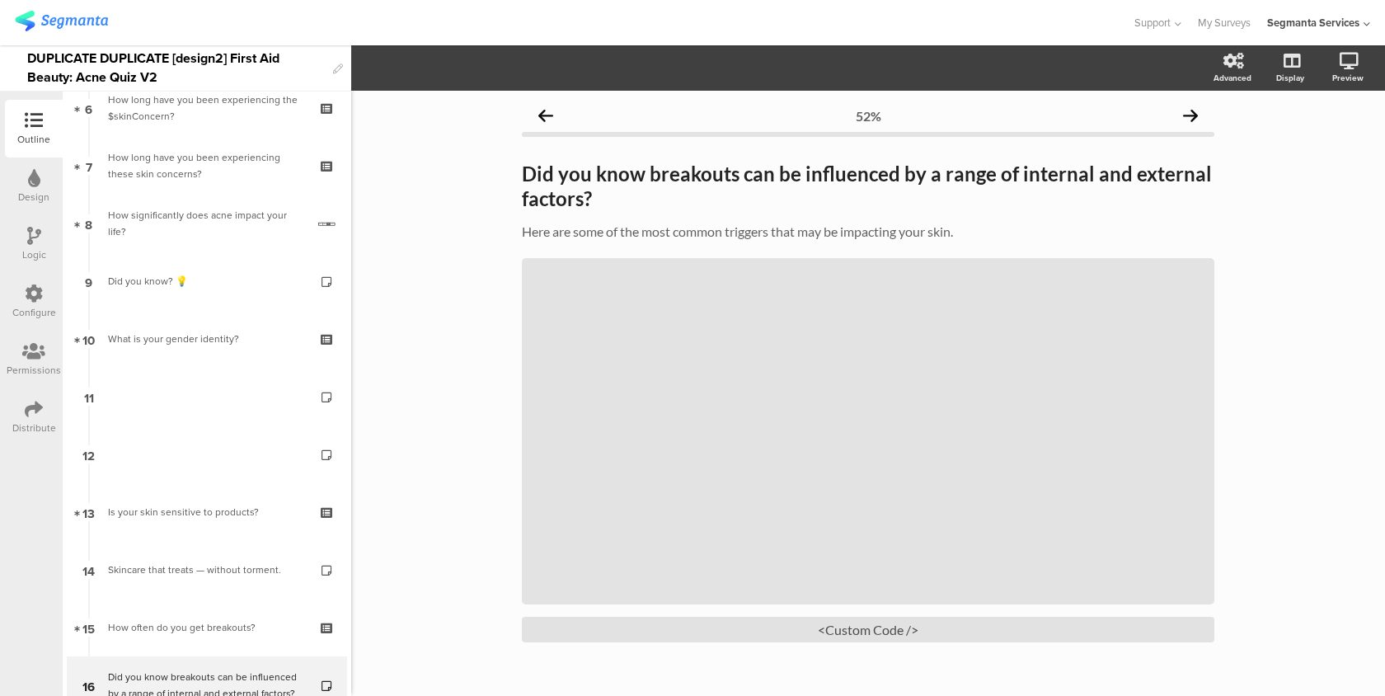
scroll to position [336, 0]
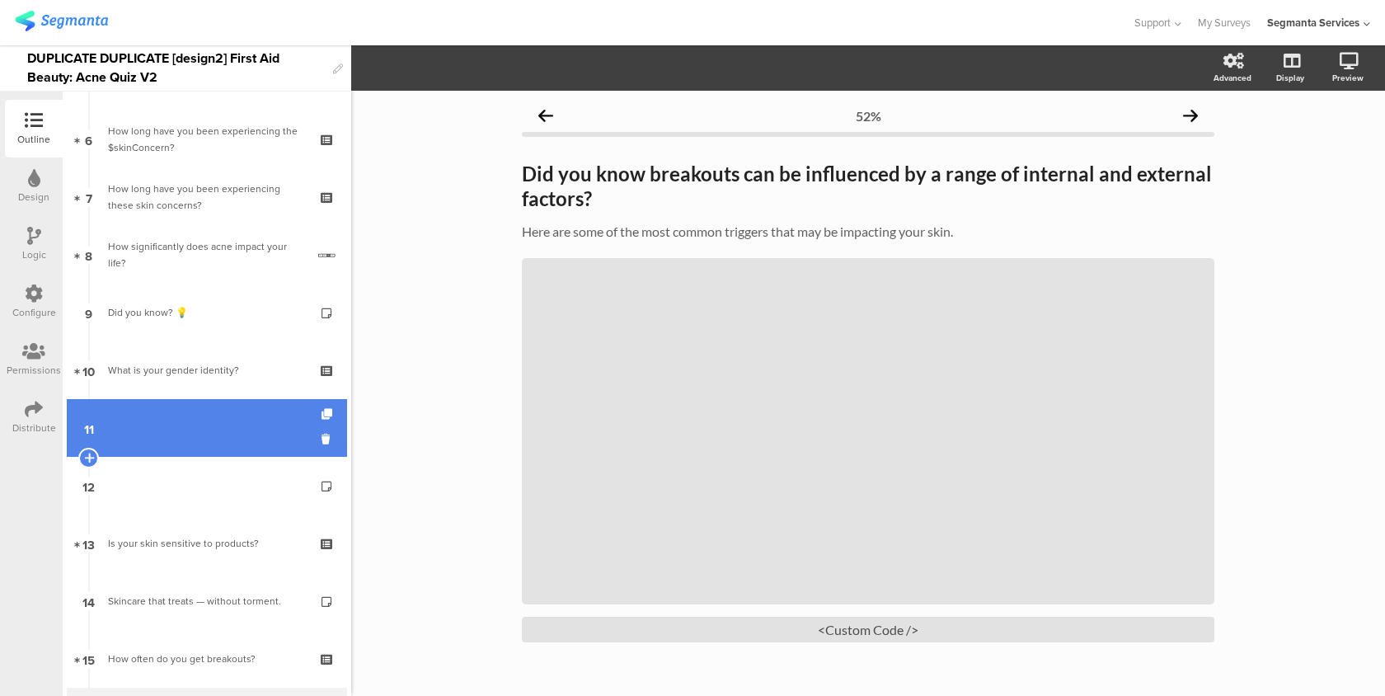
click at [213, 424] on link "11" at bounding box center [207, 428] width 280 height 58
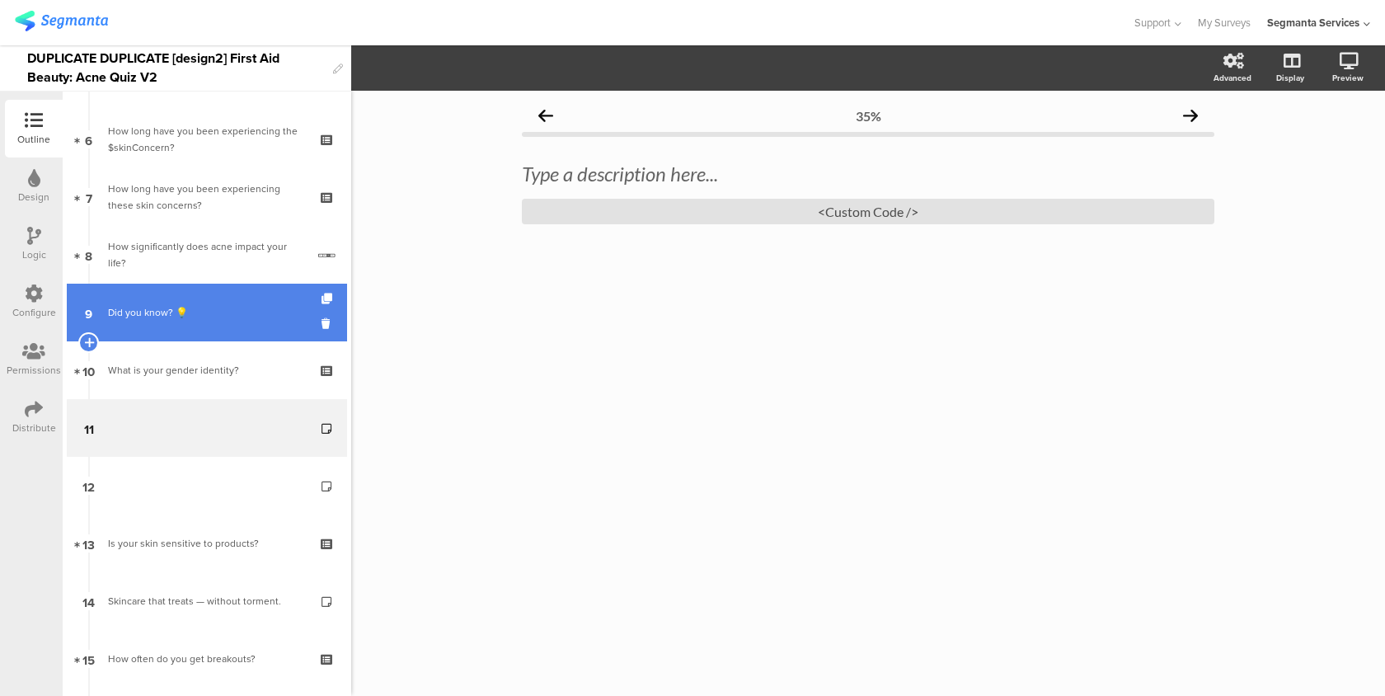
click at [239, 318] on div "Did you know? 💡" at bounding box center [206, 312] width 197 height 16
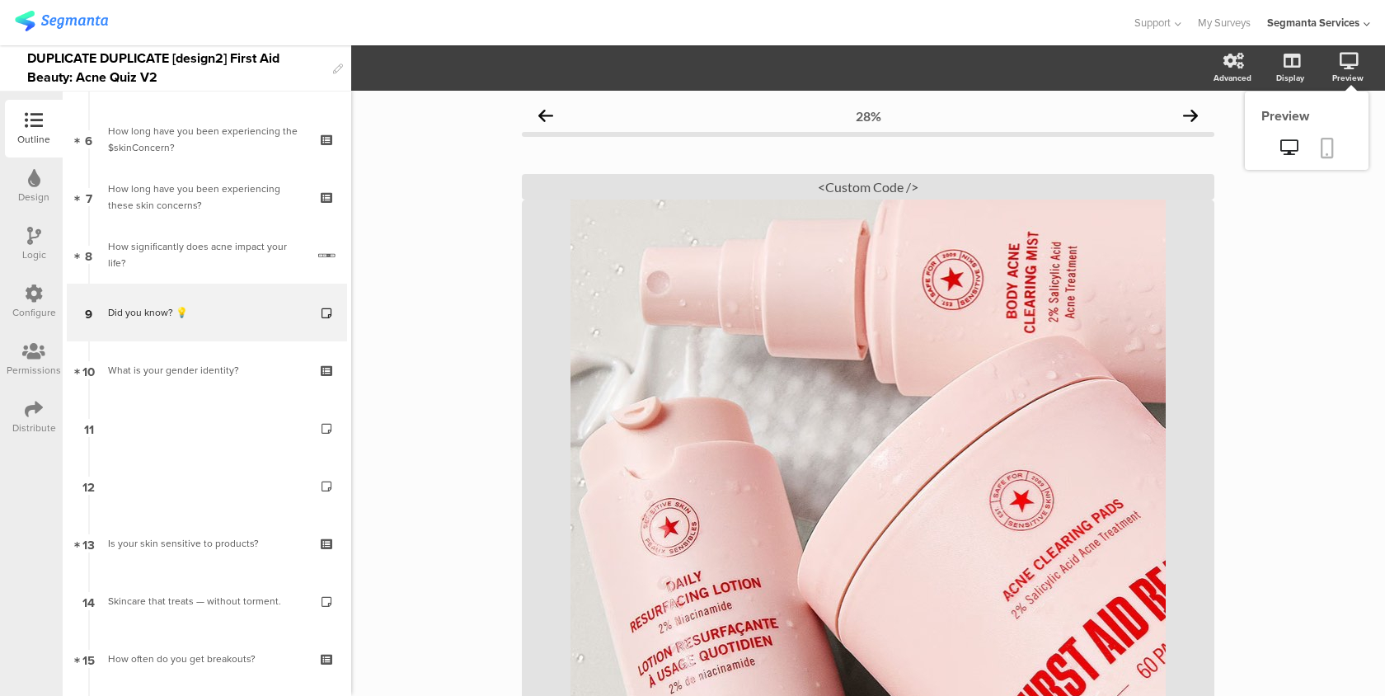
click at [1336, 150] on link at bounding box center [1327, 149] width 36 height 31
click at [42, 308] on div "Configure" at bounding box center [34, 312] width 44 height 15
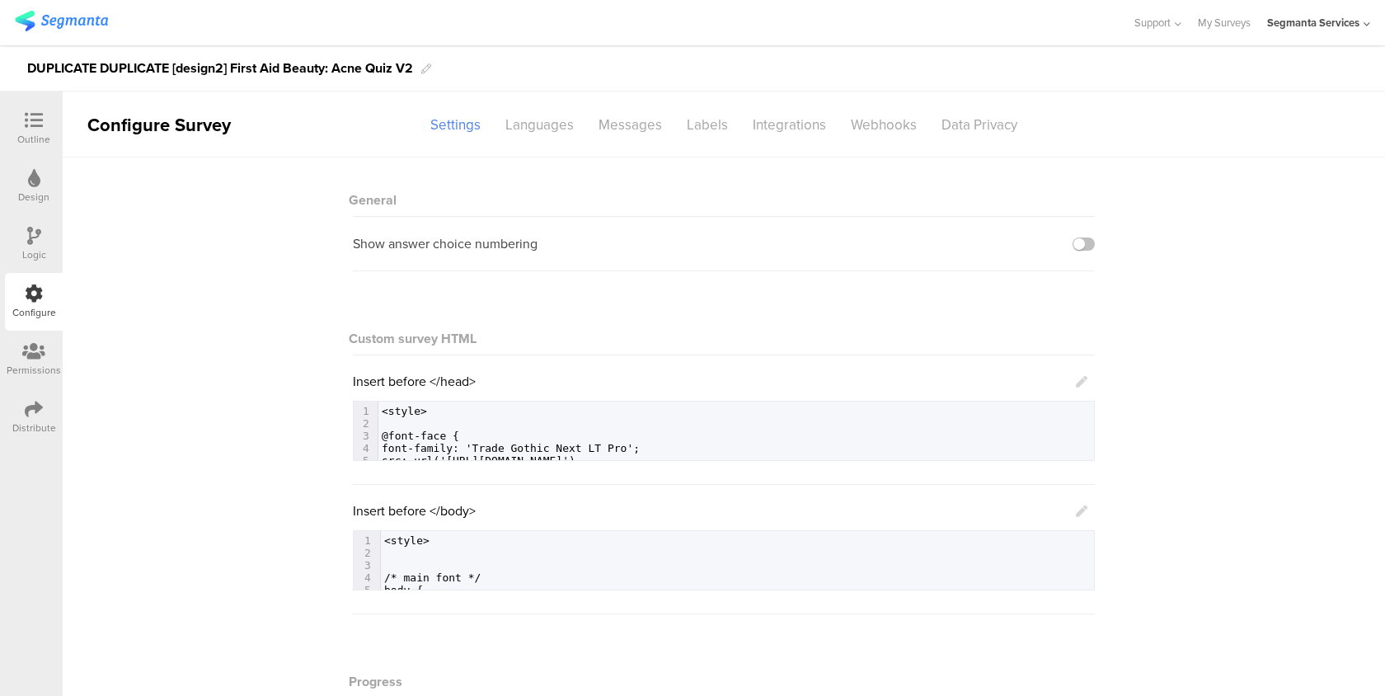
click at [38, 407] on icon at bounding box center [34, 409] width 18 height 18
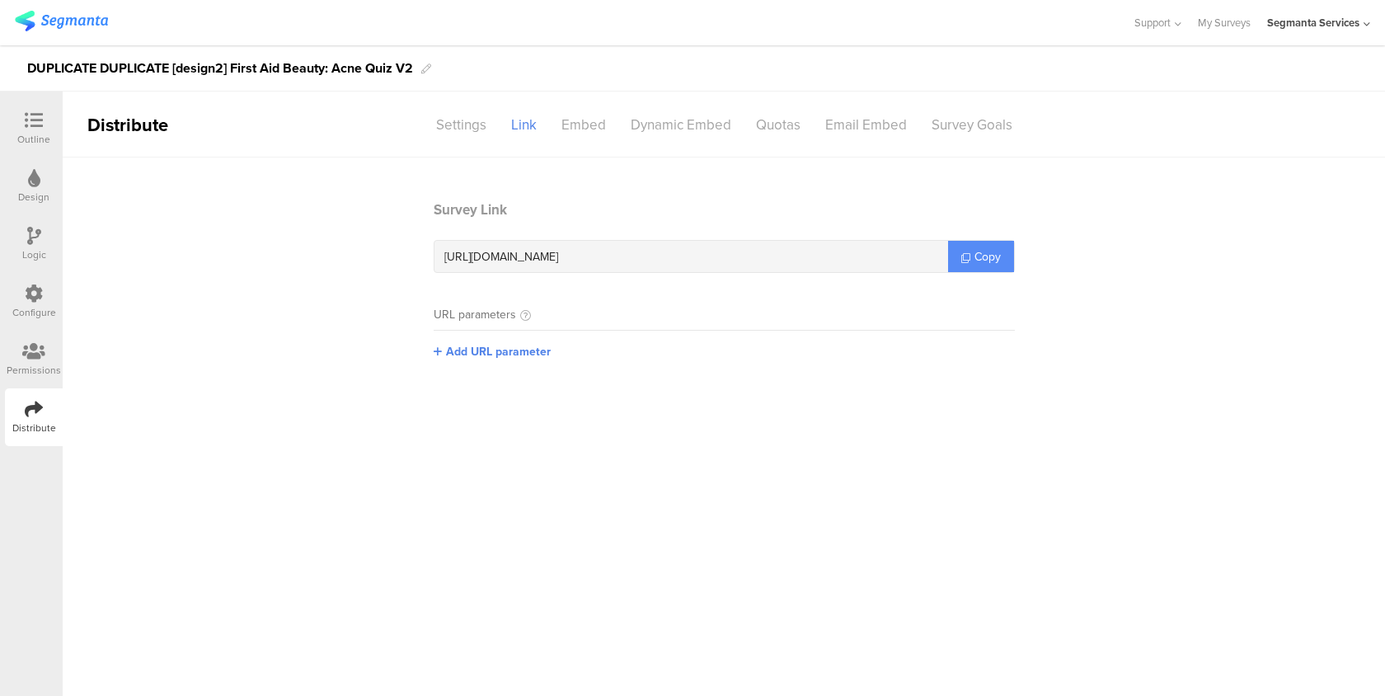
click at [981, 259] on span "Copy" at bounding box center [987, 256] width 26 height 17
click at [57, 116] on div "Outline" at bounding box center [34, 129] width 58 height 58
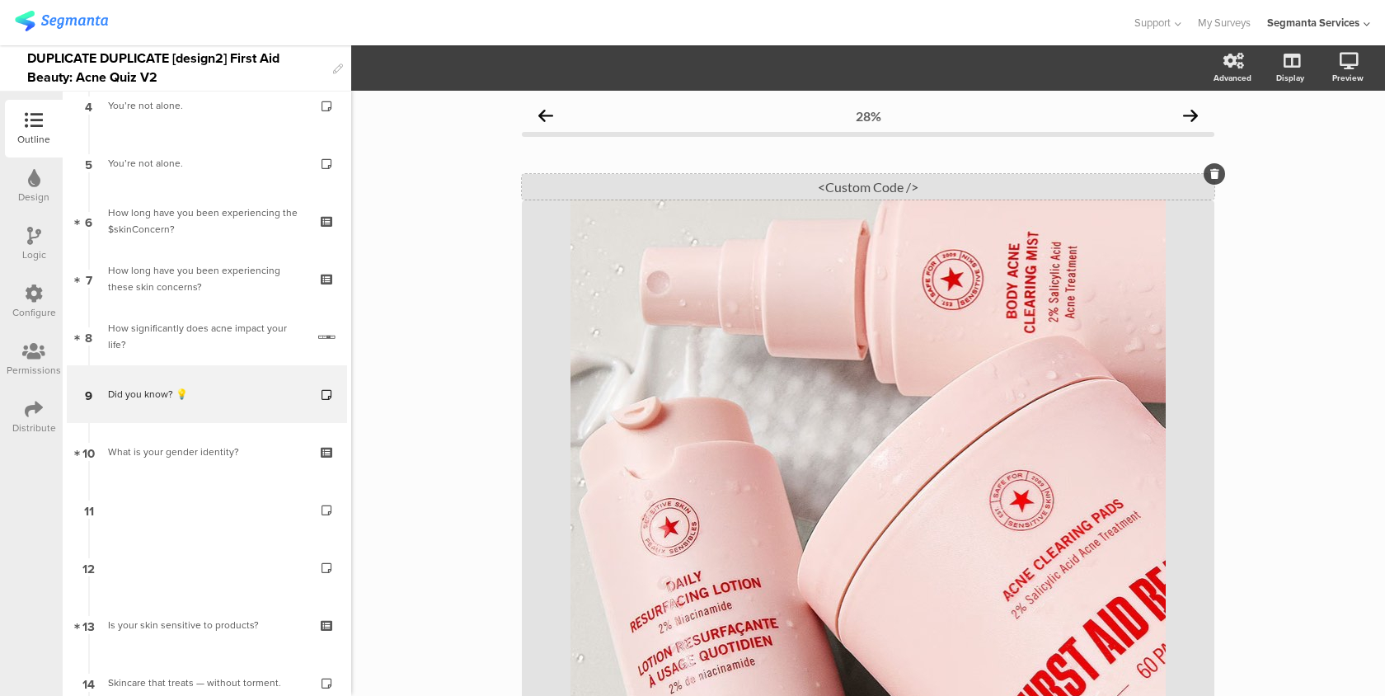
click at [863, 195] on div "<Custom Code />" at bounding box center [868, 187] width 692 height 26
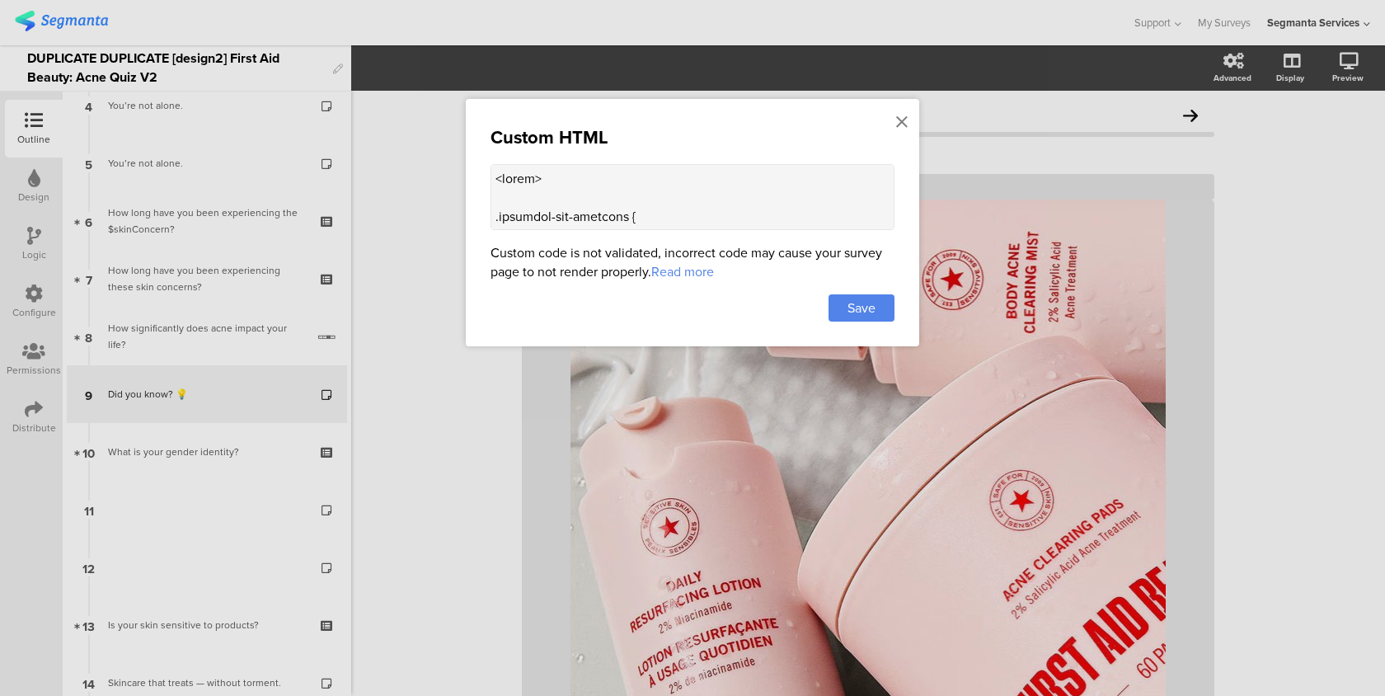
click at [665, 186] on textarea at bounding box center [693, 197] width 404 height 66
click at [896, 121] on icon at bounding box center [902, 122] width 12 height 18
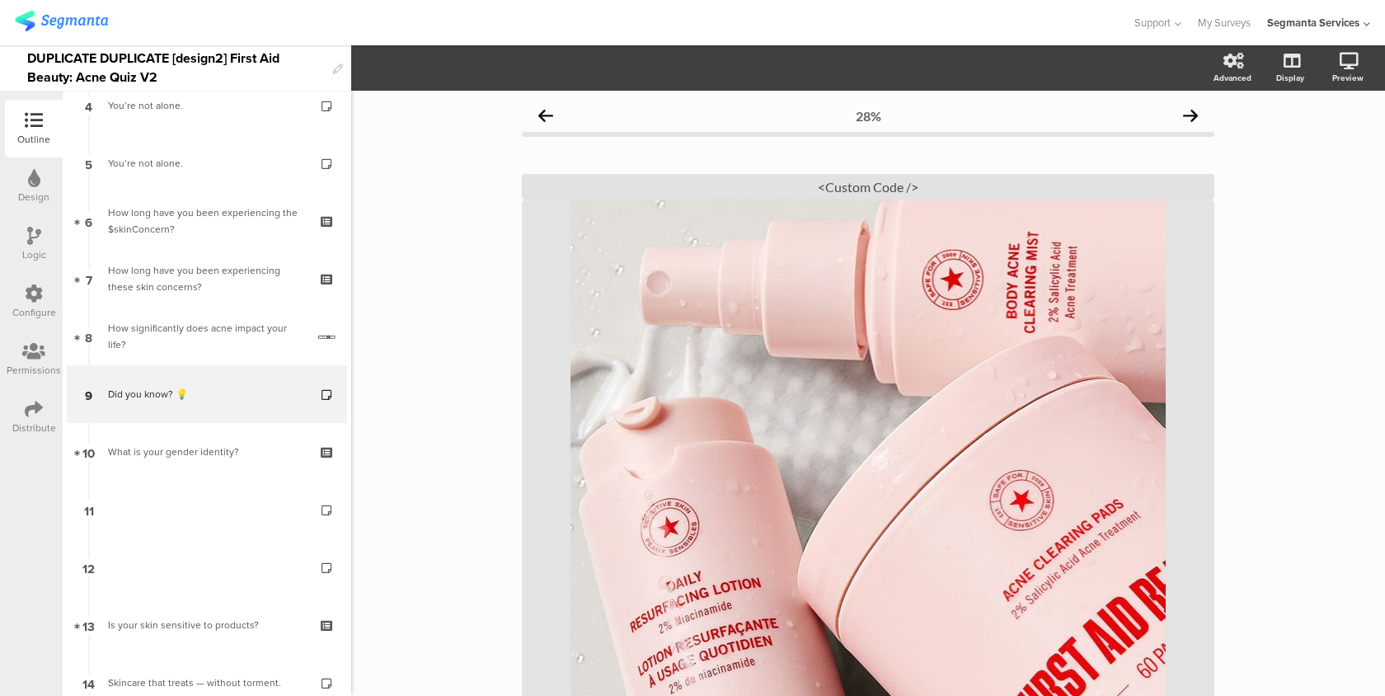
click at [36, 282] on div "Configure" at bounding box center [34, 302] width 58 height 58
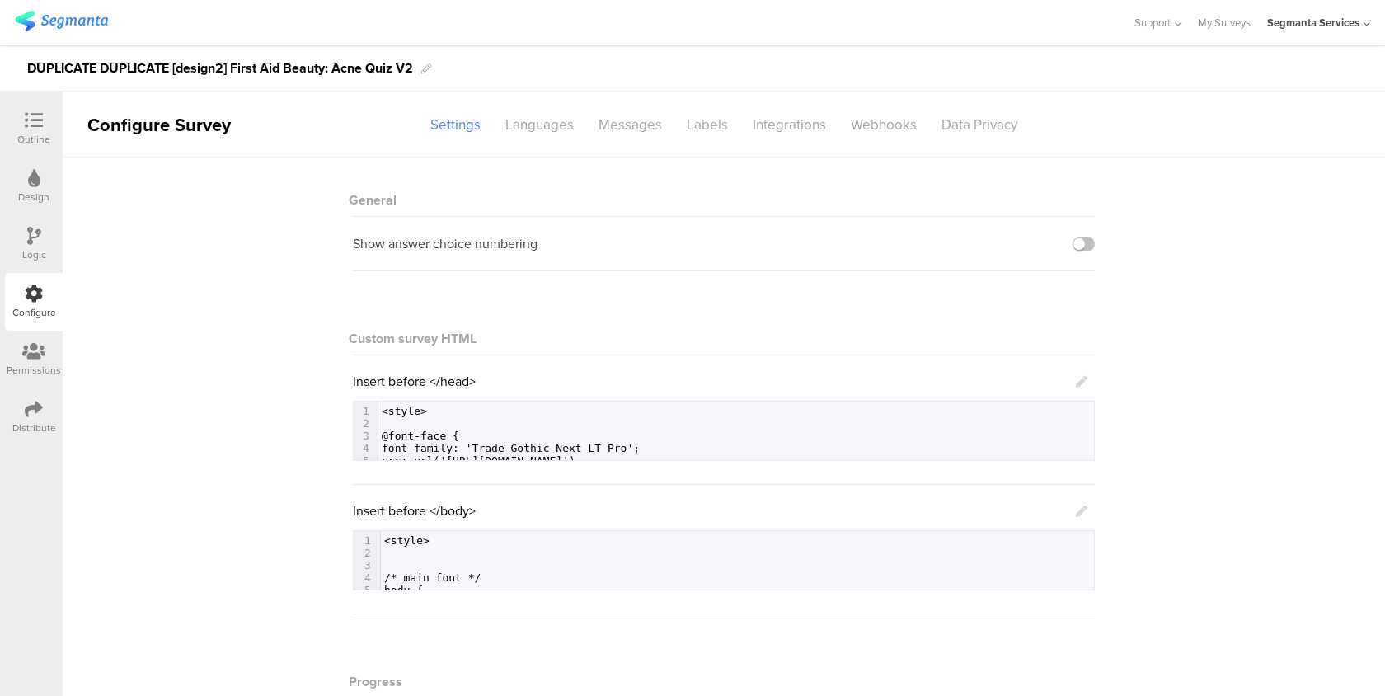
click at [20, 256] on div "Logic" at bounding box center [34, 244] width 58 height 58
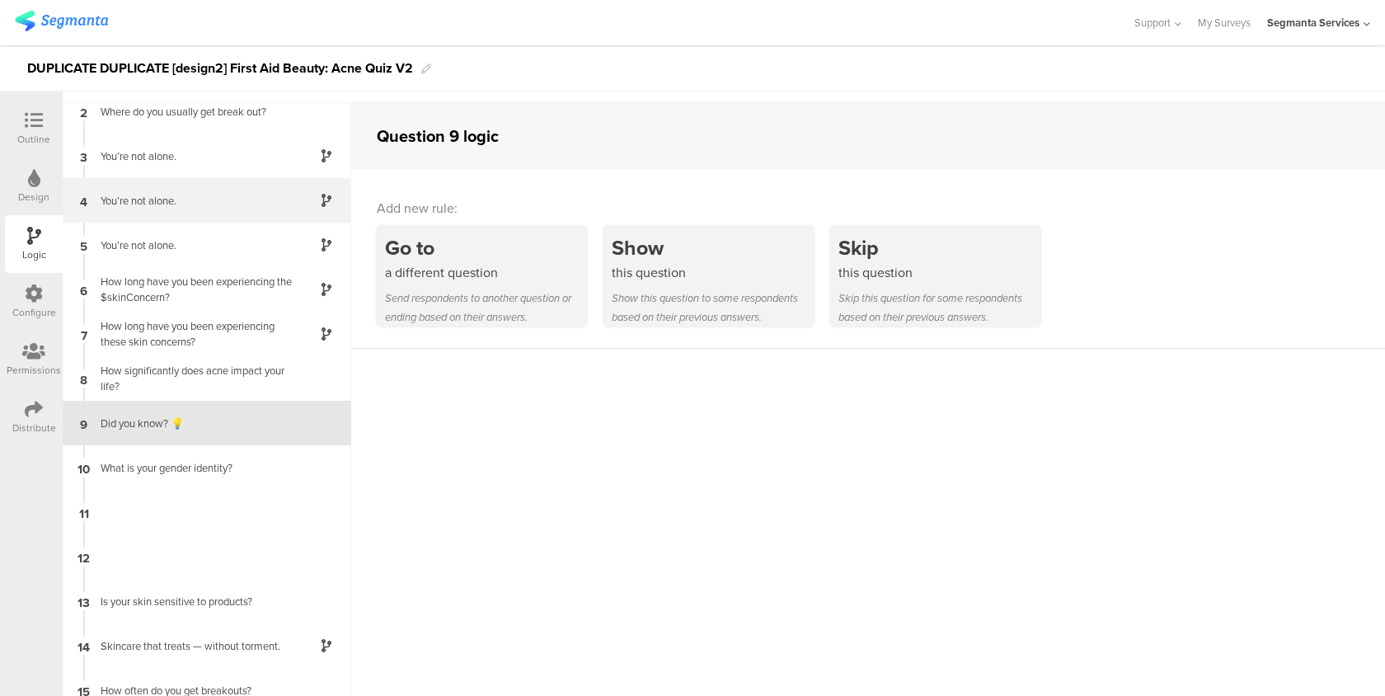
scroll to position [76, 0]
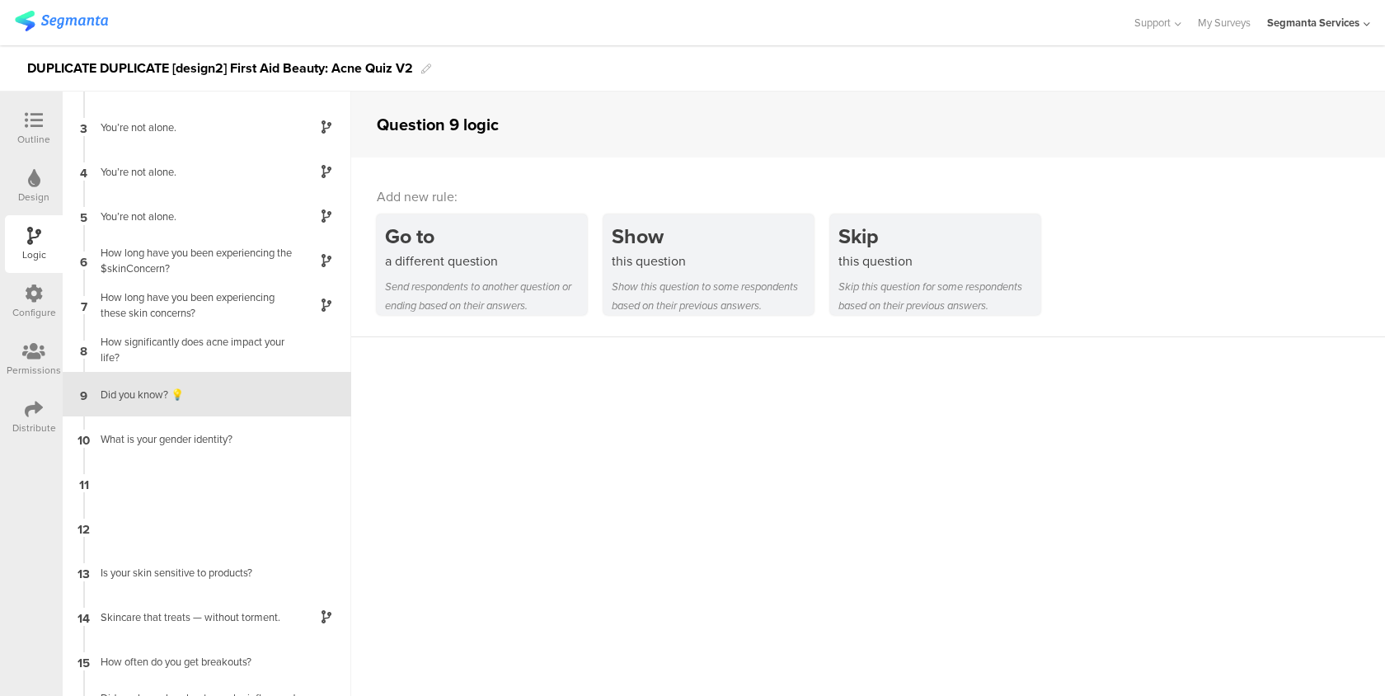
click at [45, 190] on div "Design" at bounding box center [33, 197] width 31 height 15
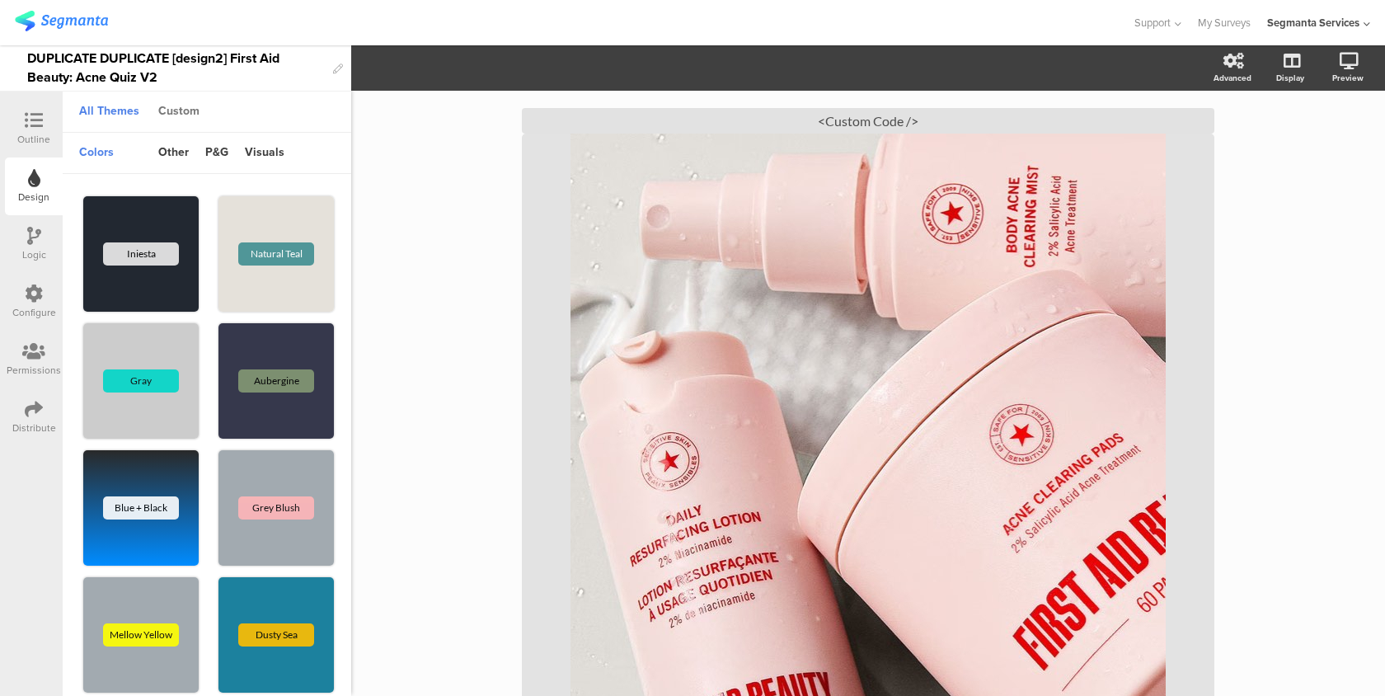
click at [180, 113] on div "Custom" at bounding box center [179, 112] width 58 height 28
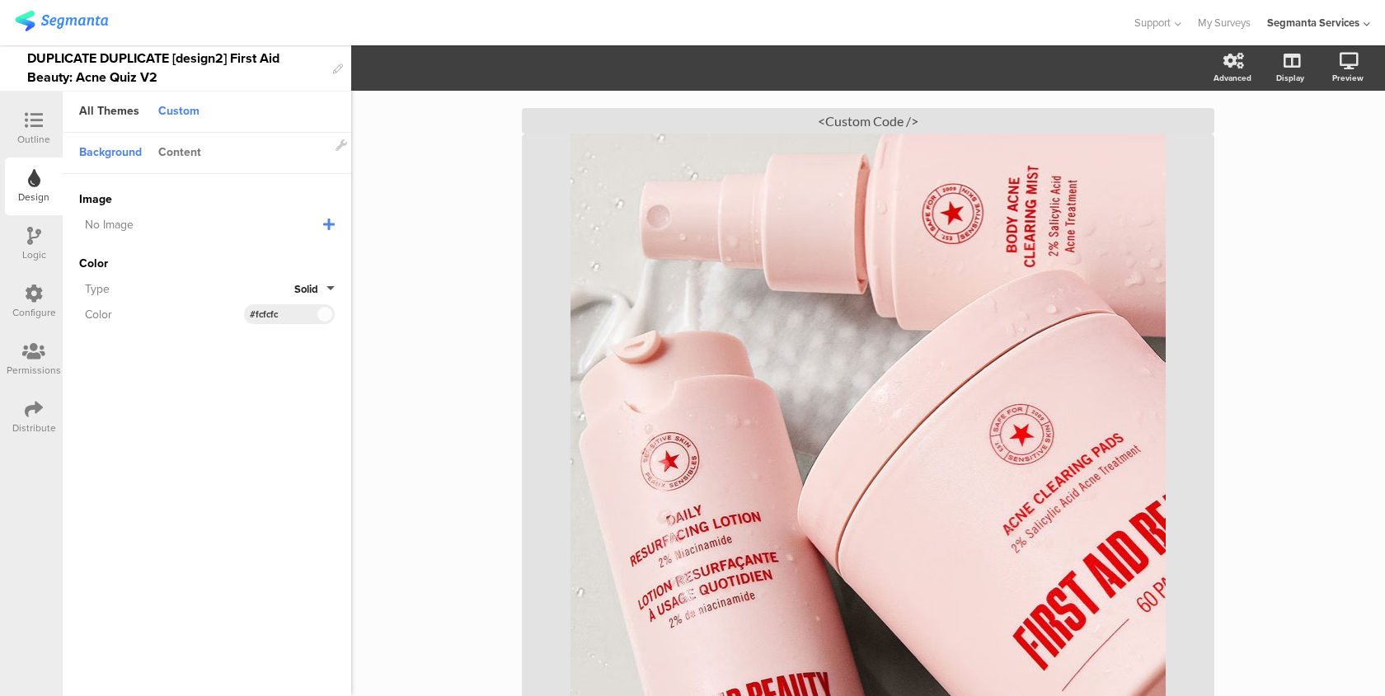
click at [181, 153] on div "Content" at bounding box center [179, 153] width 59 height 28
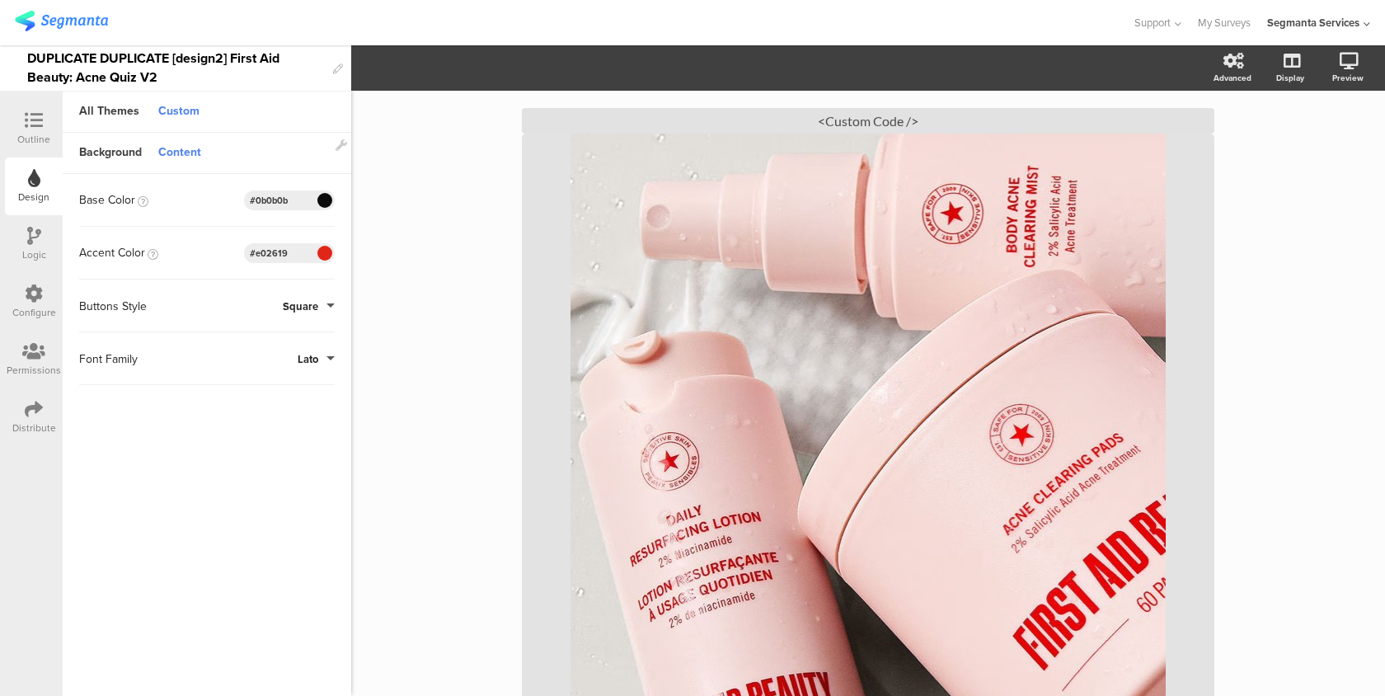
drag, startPoint x: 293, startPoint y: 254, endPoint x: 199, endPoint y: 253, distance: 94.0
click at [199, 253] on div "Accent Color #E02619 Clear OK #e02619" at bounding box center [207, 253] width 256 height 20
click at [817, 336] on div "/" at bounding box center [868, 431] width 692 height 595
click at [1283, 148] on icon at bounding box center [1288, 147] width 17 height 16
click at [36, 113] on icon at bounding box center [34, 120] width 18 height 18
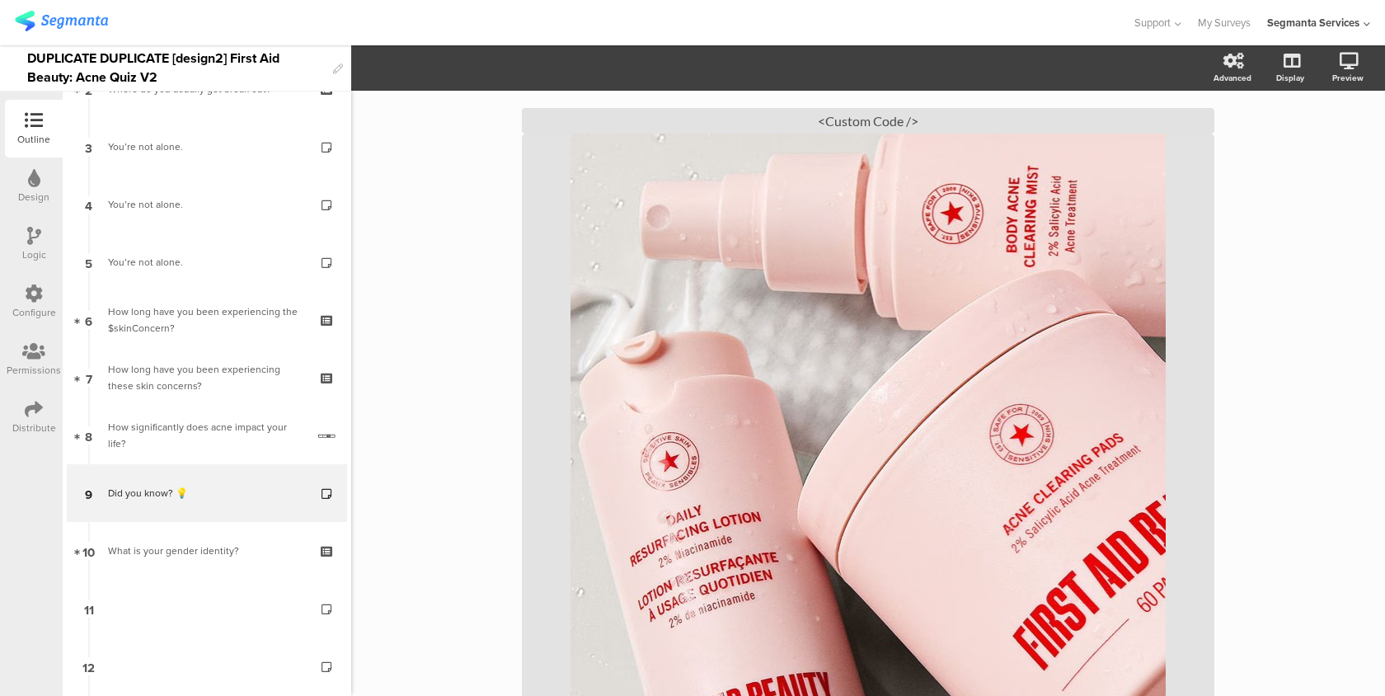
scroll to position [254, 0]
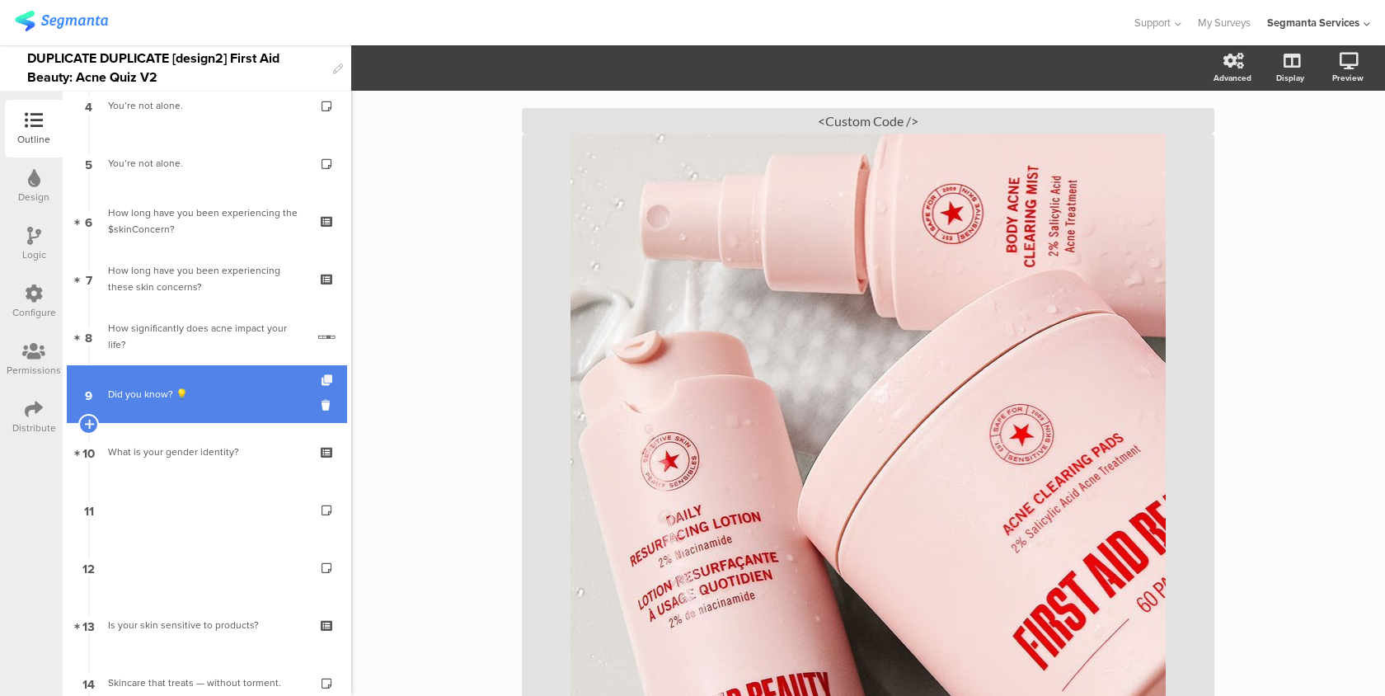
click at [325, 383] on icon at bounding box center [329, 380] width 14 height 11
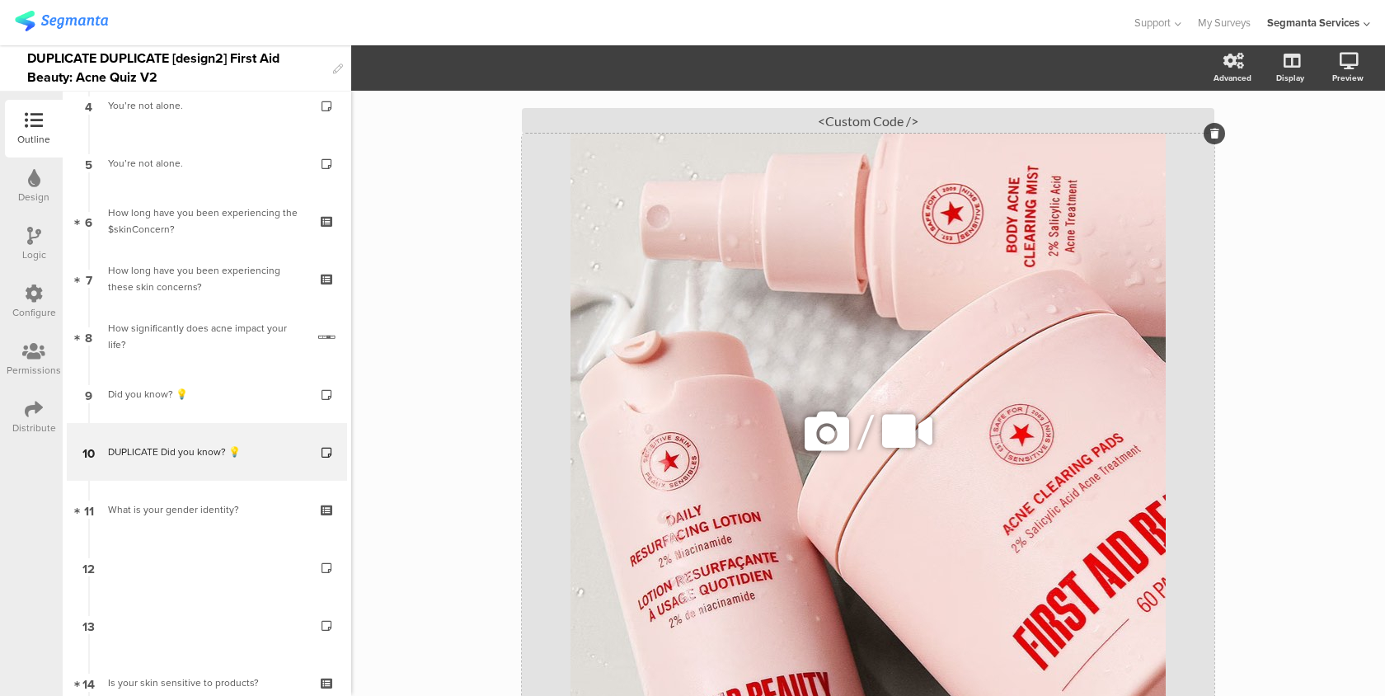
click at [664, 443] on div "/" at bounding box center [868, 431] width 692 height 595
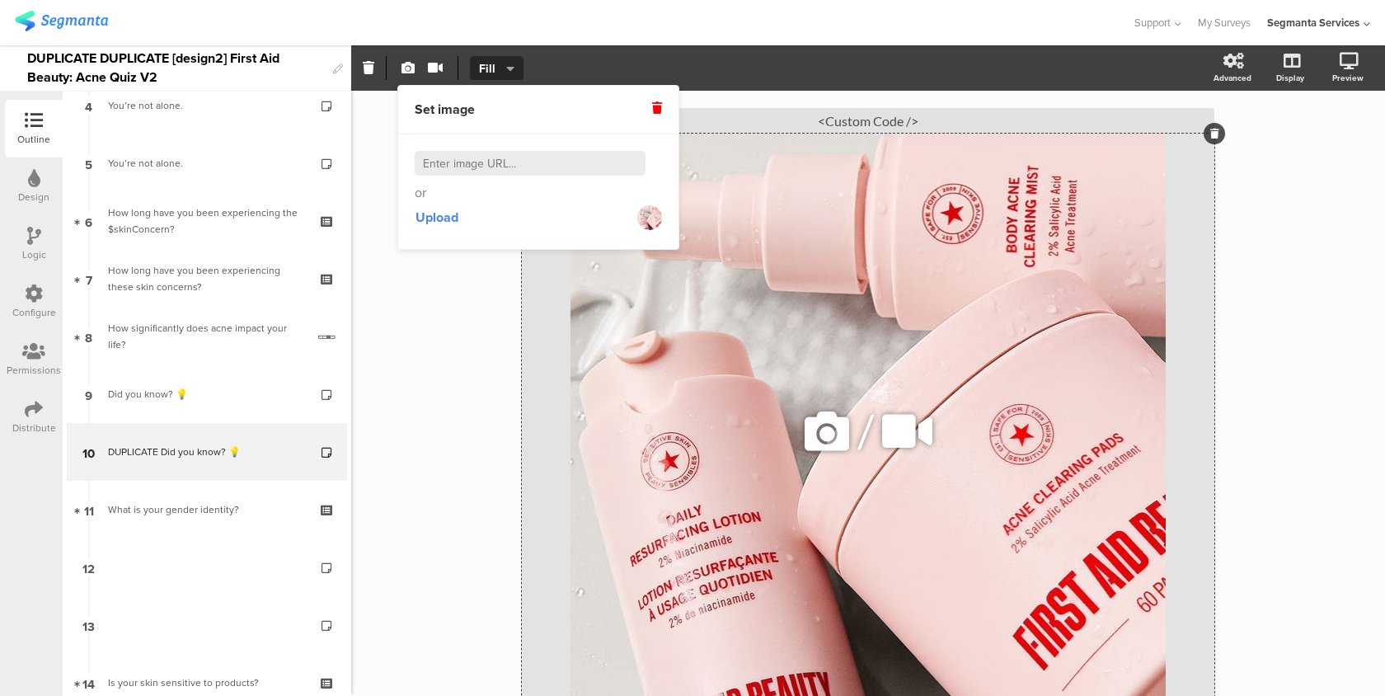
click at [859, 140] on div "/" at bounding box center [868, 431] width 692 height 595
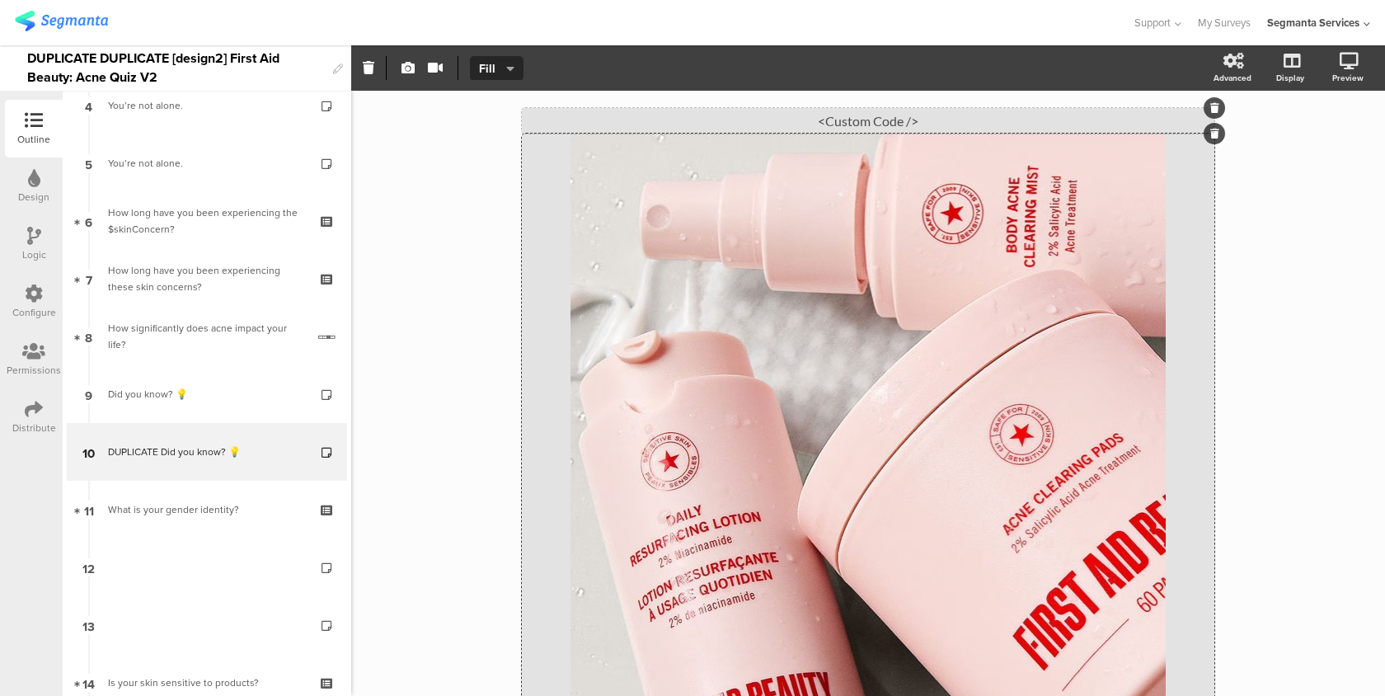
click at [859, 119] on div "<Custom Code />" at bounding box center [868, 121] width 692 height 26
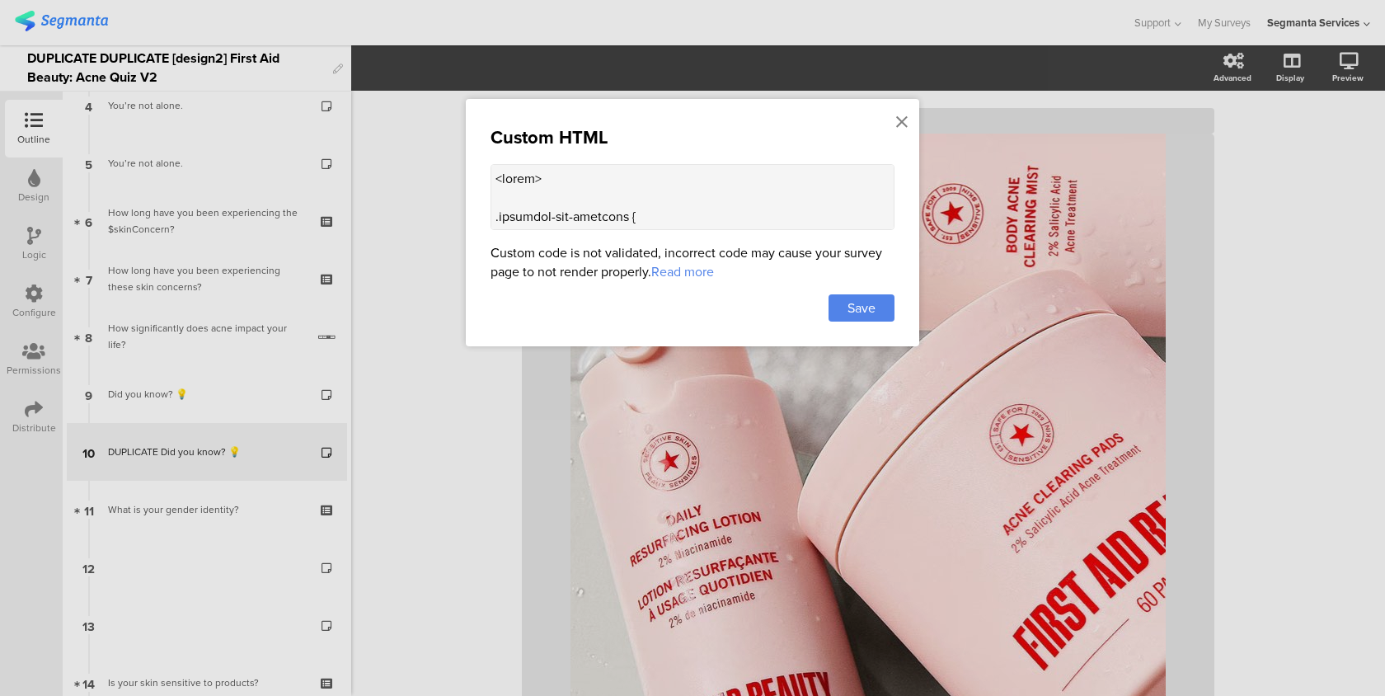
drag, startPoint x: 509, startPoint y: 226, endPoint x: 489, endPoint y: 211, distance: 25.4
click at [489, 211] on div "Custom HTML Custom code is not validated, incorrect code may cause your survey …" at bounding box center [692, 222] width 453 height 247
click at [575, 201] on textarea at bounding box center [693, 197] width 404 height 66
paste textarea ".progress-bar-segments { display: none !important; } .animated-router-view { /*…"
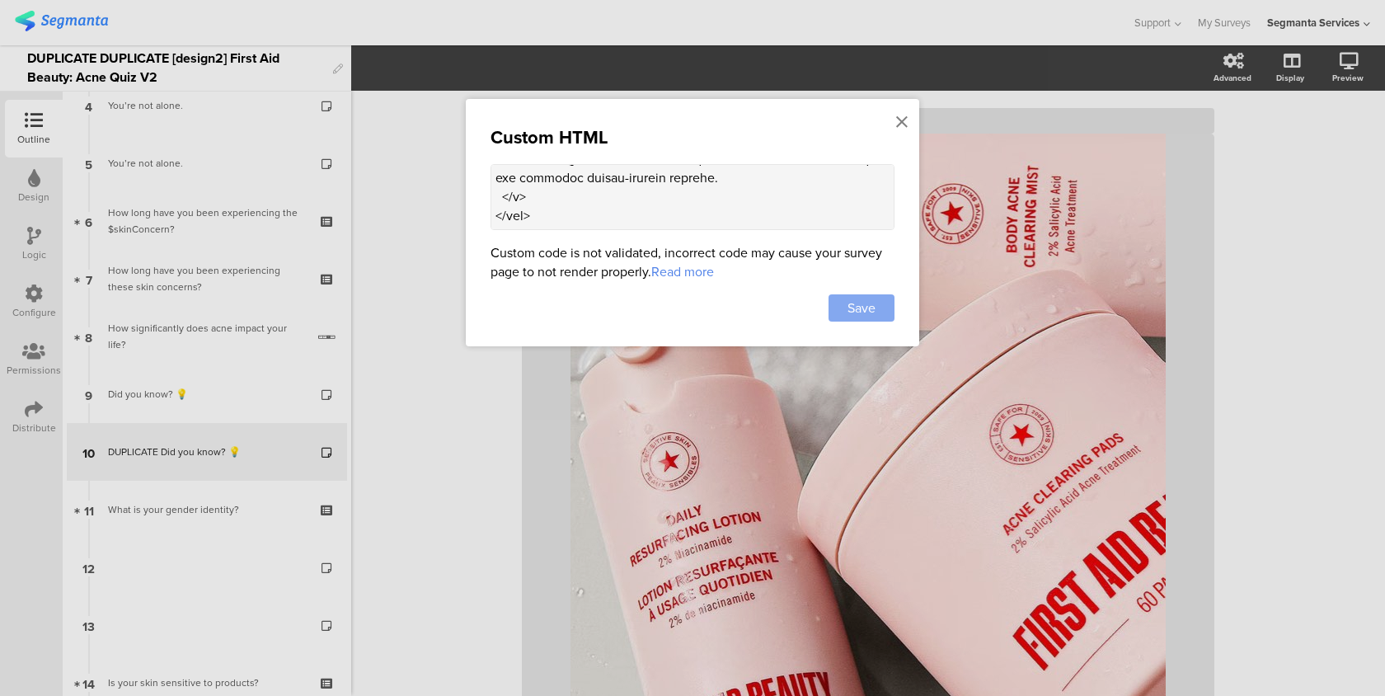
type textarea "<style> .progress-bar-segments { display: none !important; } .animated-router-v…"
click at [876, 308] on div "Save" at bounding box center [862, 307] width 66 height 27
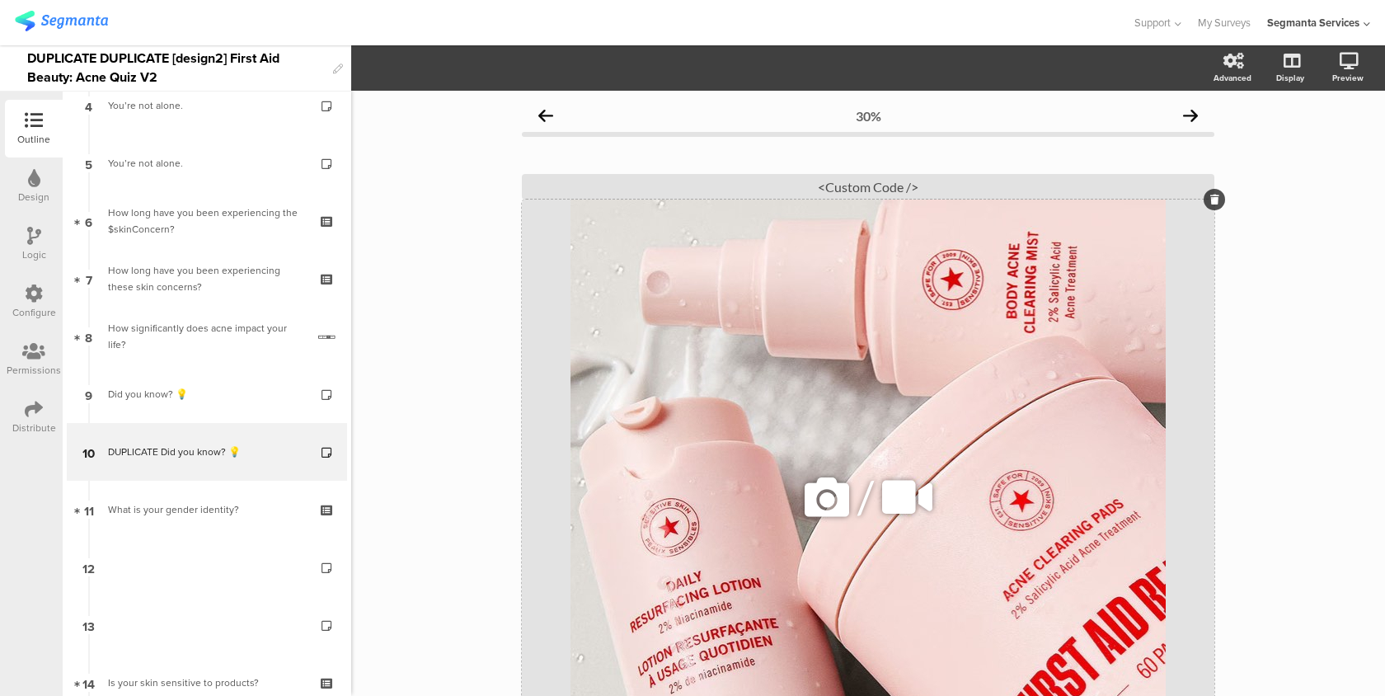
scroll to position [284, 0]
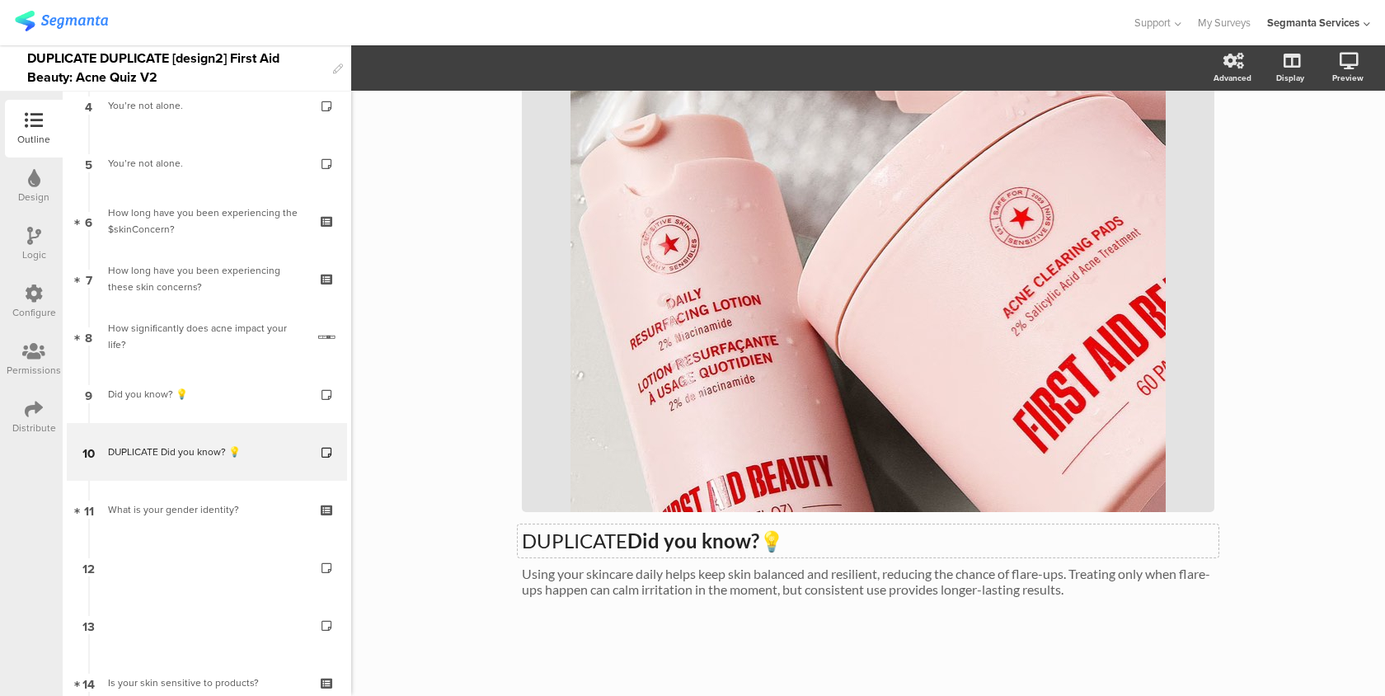
click at [704, 552] on div "DUPLICATE Did you know? 💡 DUPLICATE Did you know? 💡" at bounding box center [868, 540] width 701 height 33
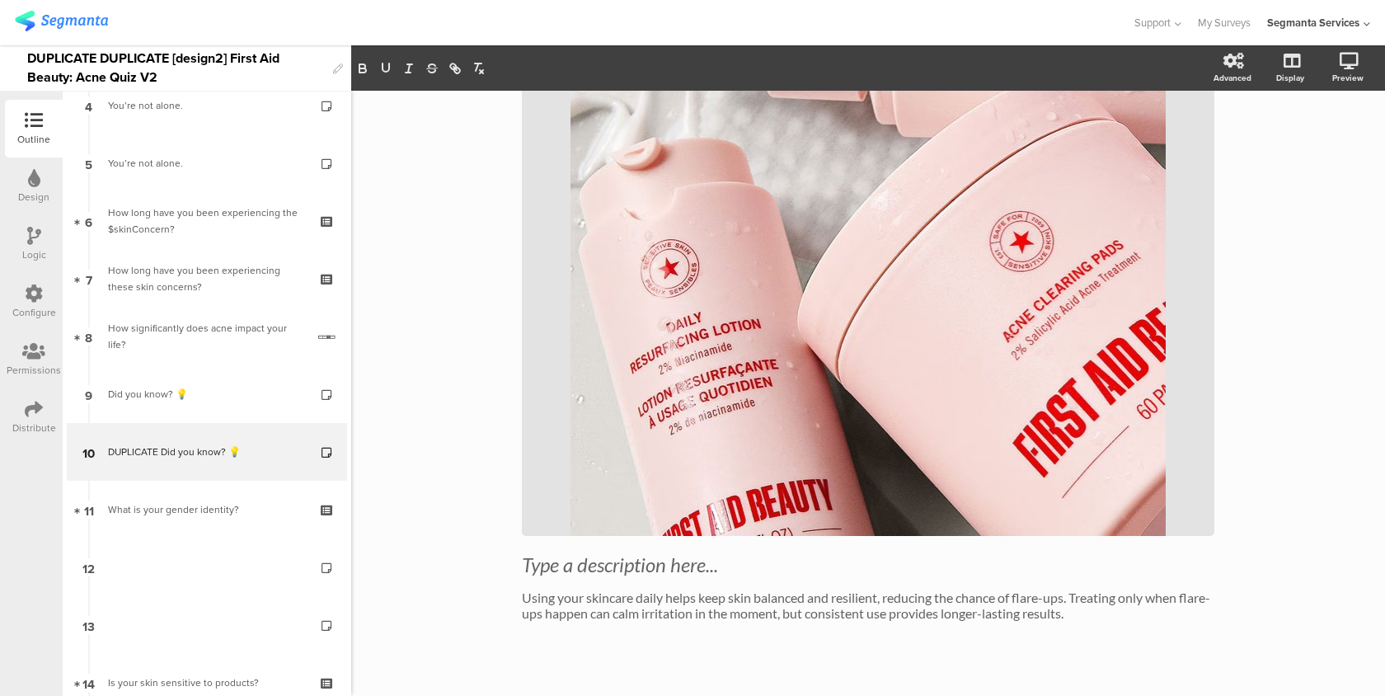
click at [695, 635] on div "Type a description here... Using your skincare daily helps keep skin balanced a…" at bounding box center [868, 261] width 692 height 751
click at [695, 609] on span "Type a description here... Using your skincare daily helps keep skin balanced a…" at bounding box center [868, 586] width 692 height 68
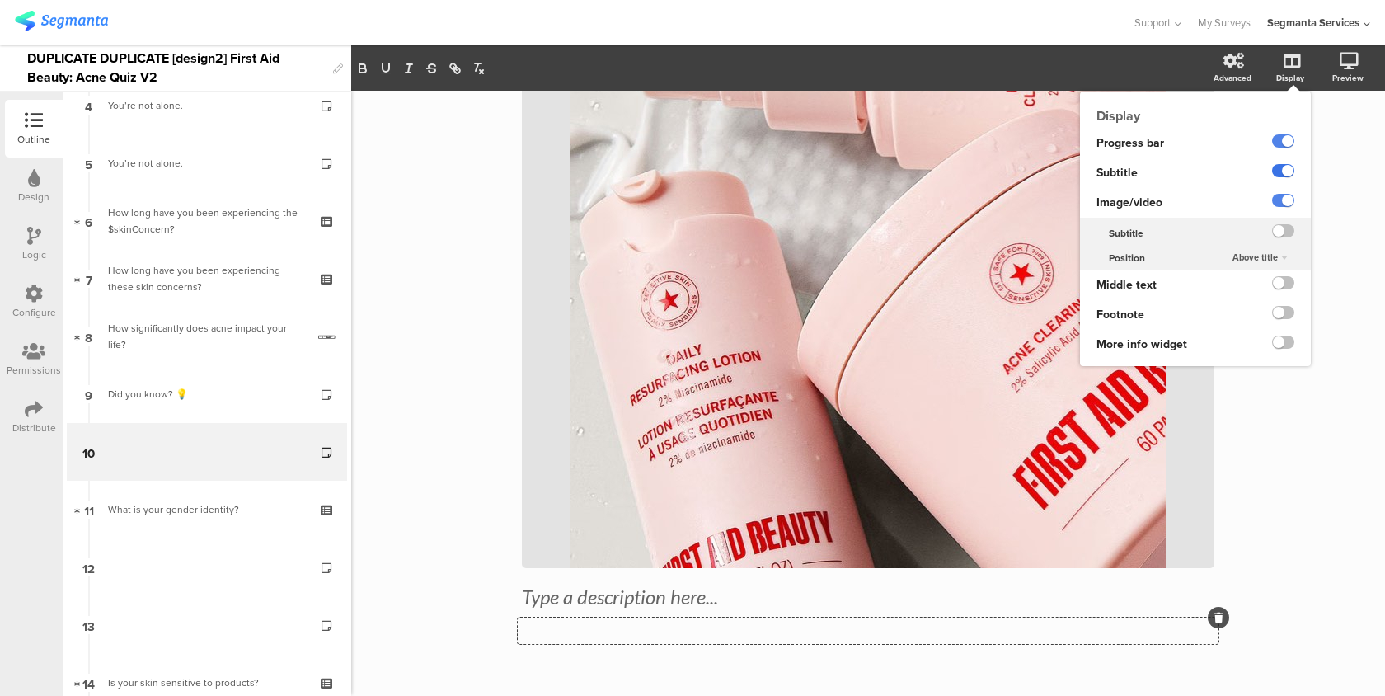
click at [1285, 169] on label at bounding box center [1283, 170] width 22 height 13
click at [0, 0] on input "checkbox" at bounding box center [0, 0] width 0 height 0
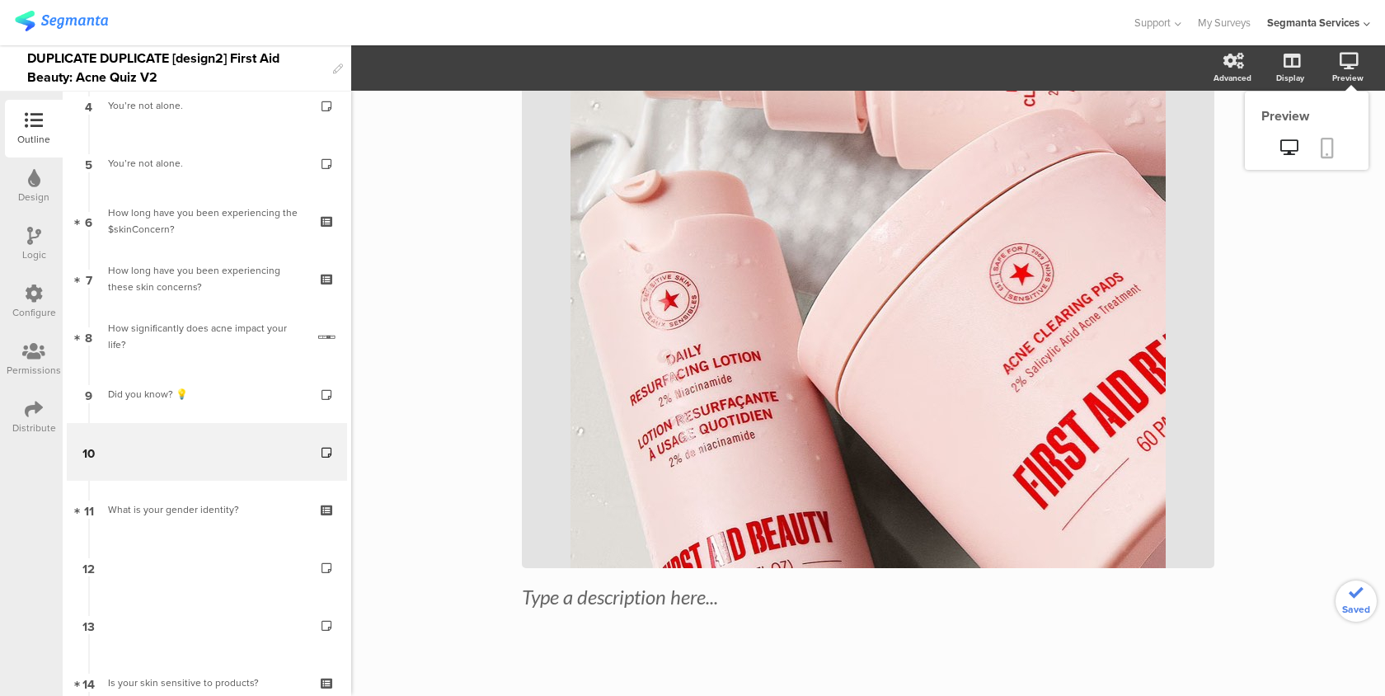
click at [1334, 145] on link at bounding box center [1327, 149] width 36 height 31
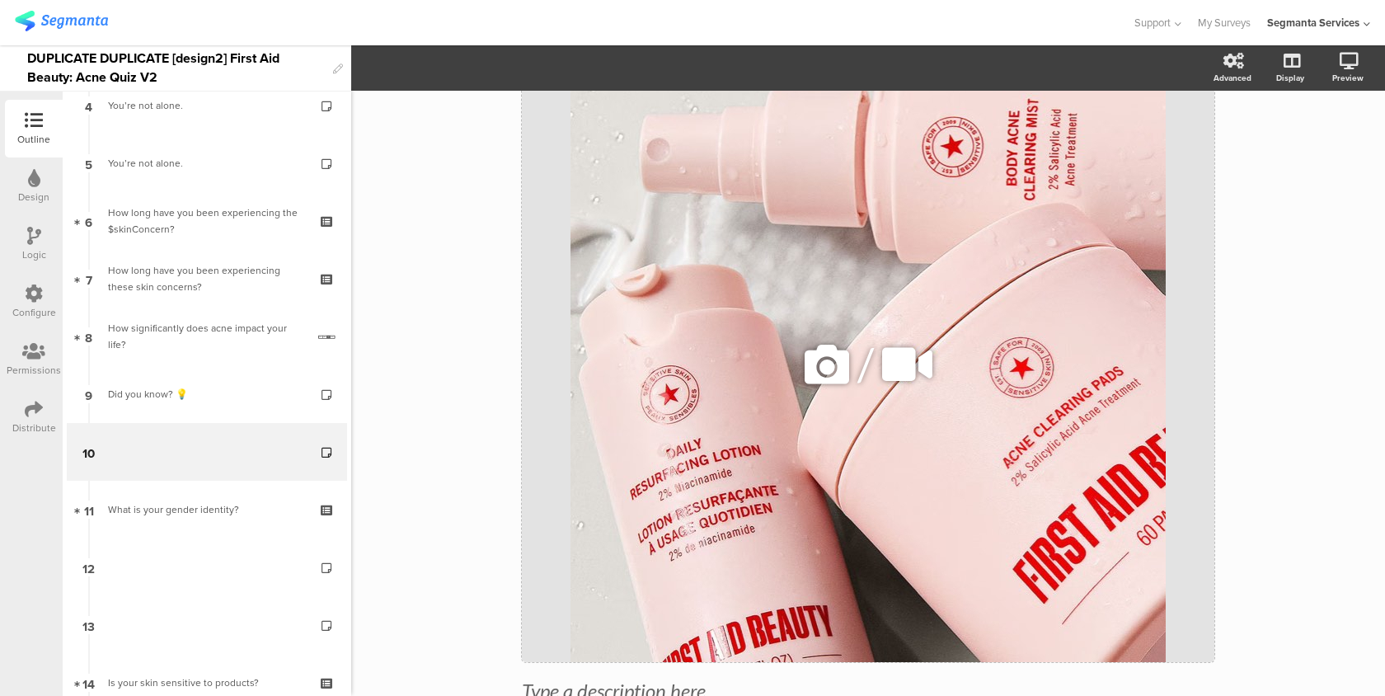
scroll to position [0, 0]
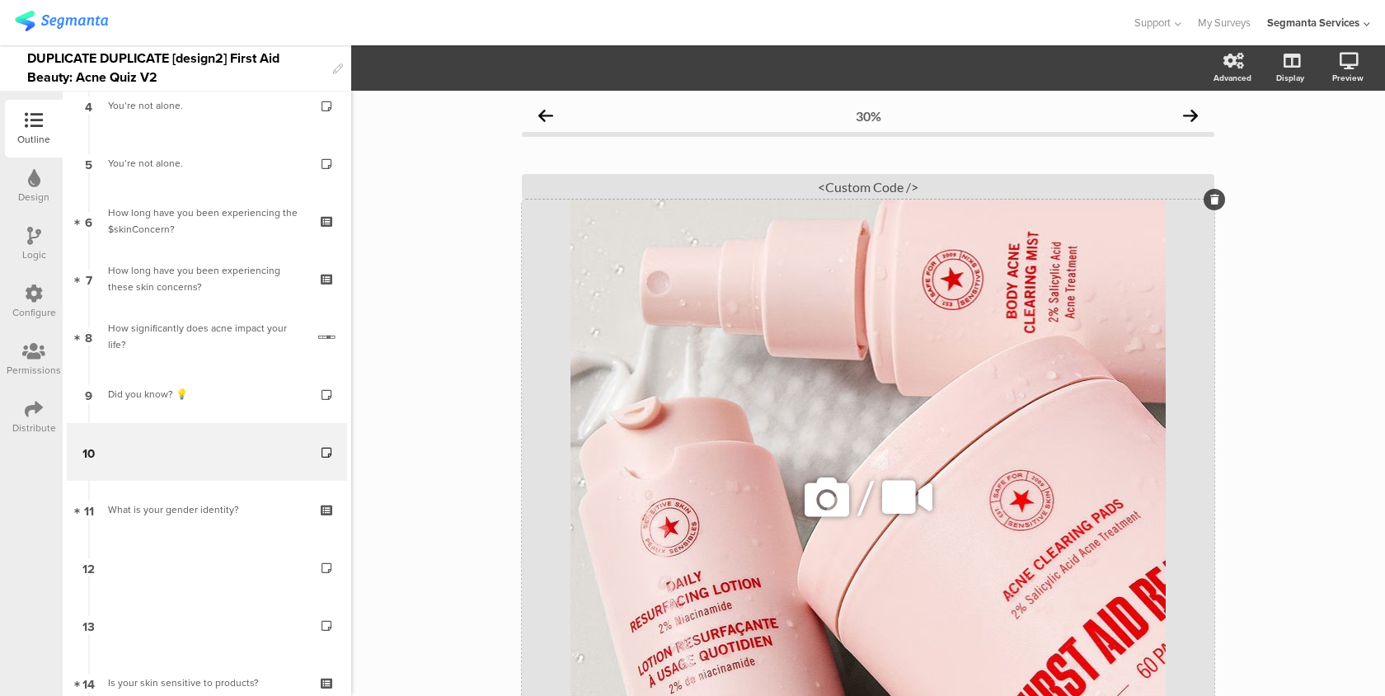
click at [1208, 200] on div at bounding box center [1214, 199] width 21 height 21
click at [1218, 202] on div at bounding box center [1214, 199] width 21 height 21
click at [1214, 200] on icon at bounding box center [1214, 200] width 9 height 10
click at [1137, 243] on div "/" at bounding box center [868, 497] width 692 height 595
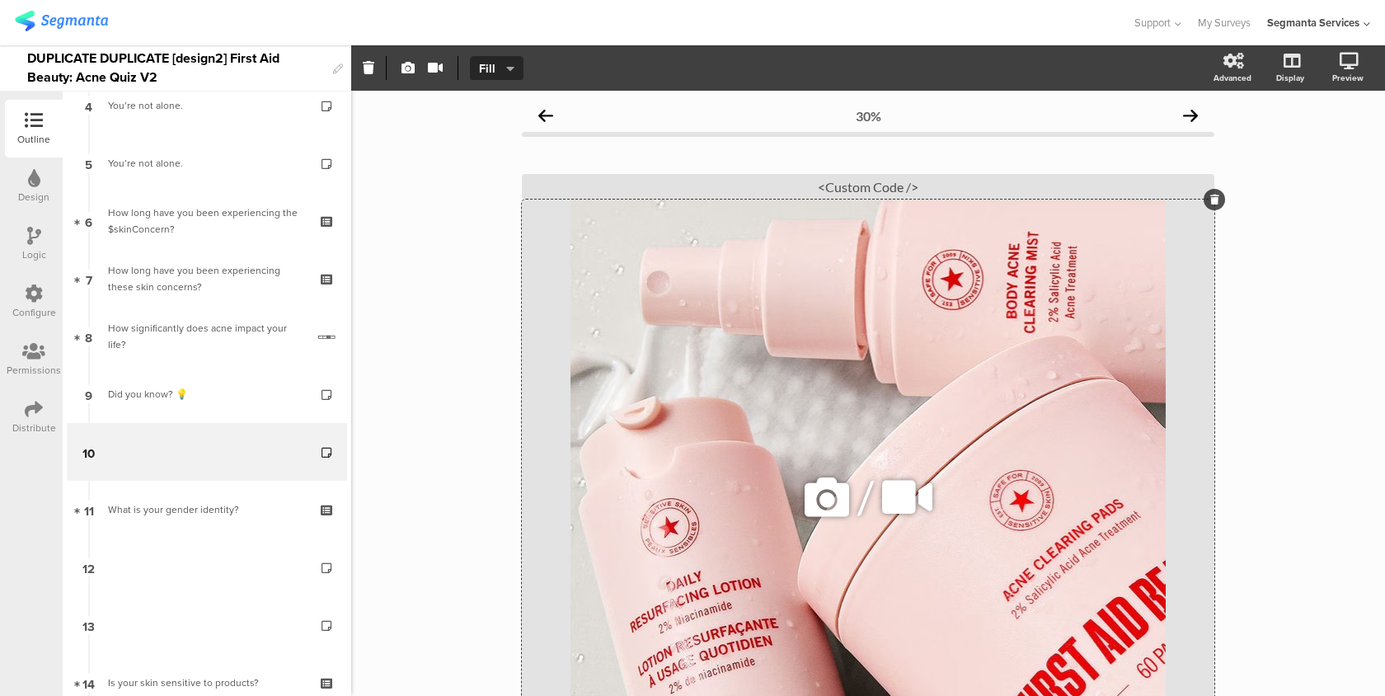
click at [1213, 204] on icon at bounding box center [1214, 200] width 9 height 10
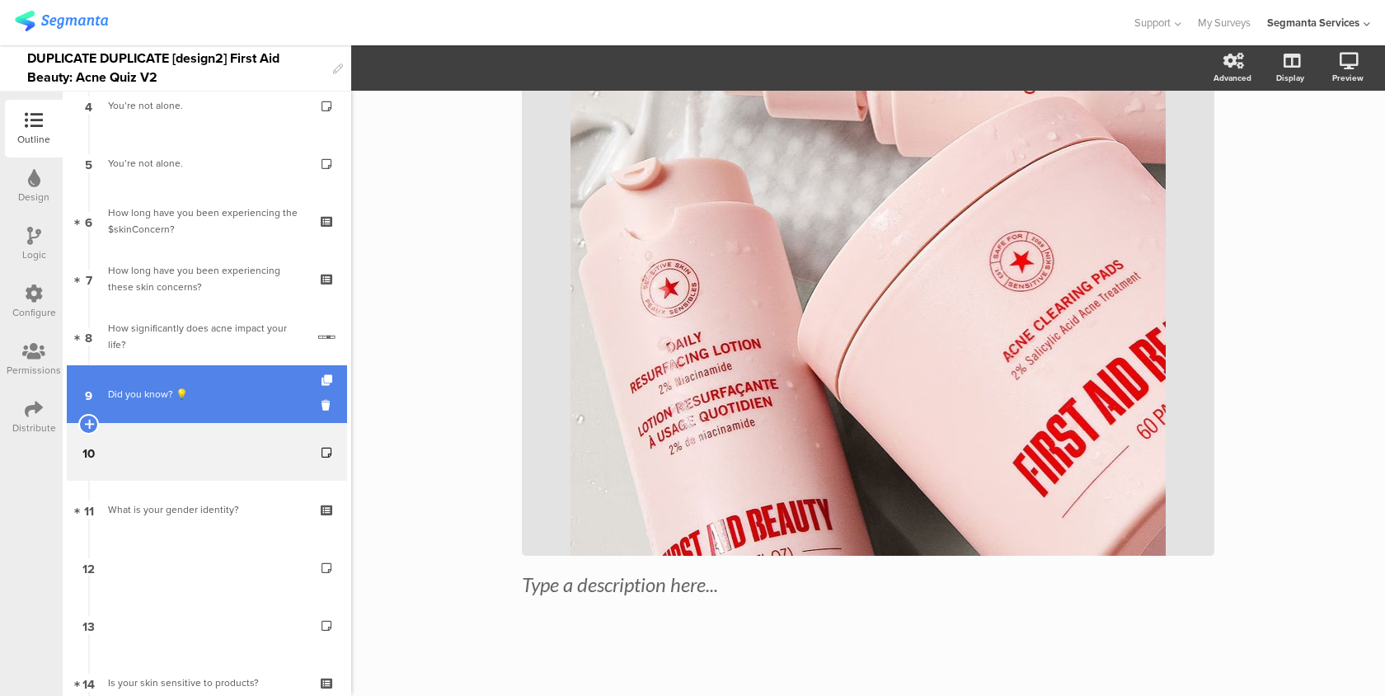
click at [242, 397] on div "Did you know? 💡" at bounding box center [206, 394] width 197 height 16
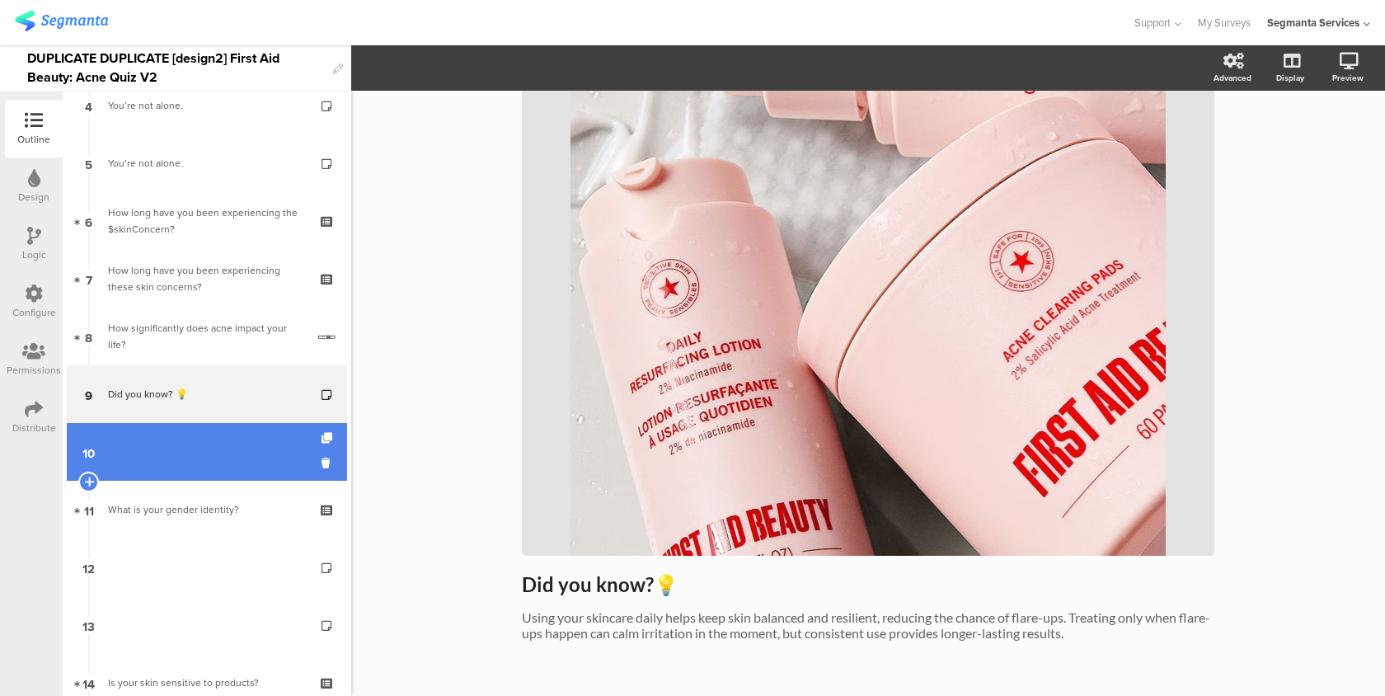
click at [214, 443] on link "10" at bounding box center [207, 452] width 280 height 58
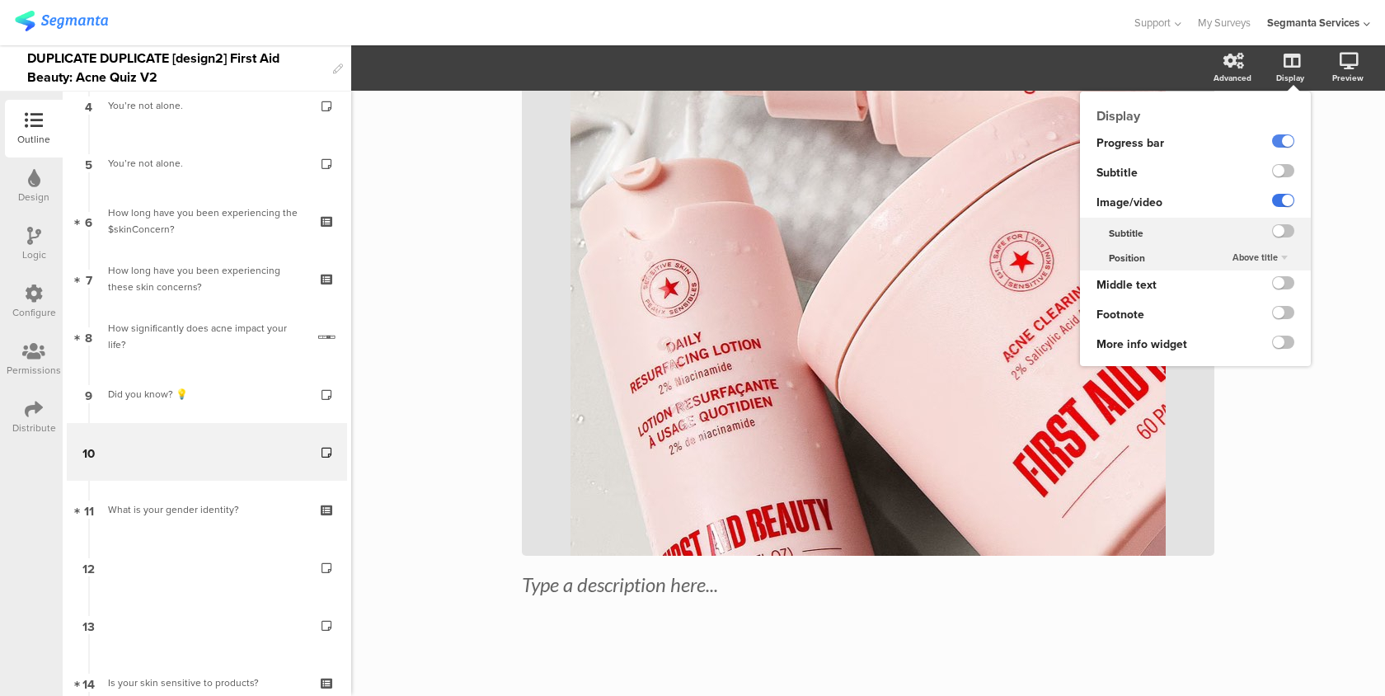
click at [1287, 198] on label at bounding box center [1283, 200] width 22 height 13
click at [0, 0] on input "checkbox" at bounding box center [0, 0] width 0 height 0
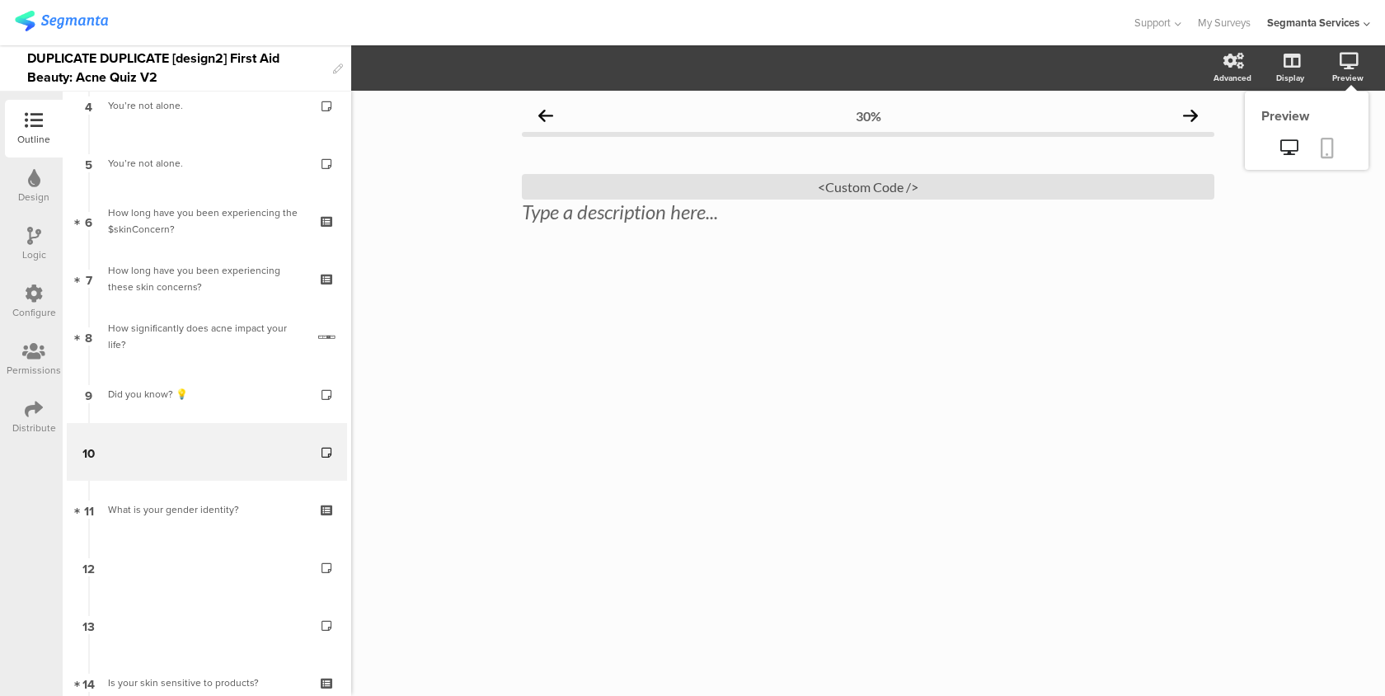
click at [1332, 144] on icon at bounding box center [1327, 148] width 13 height 21
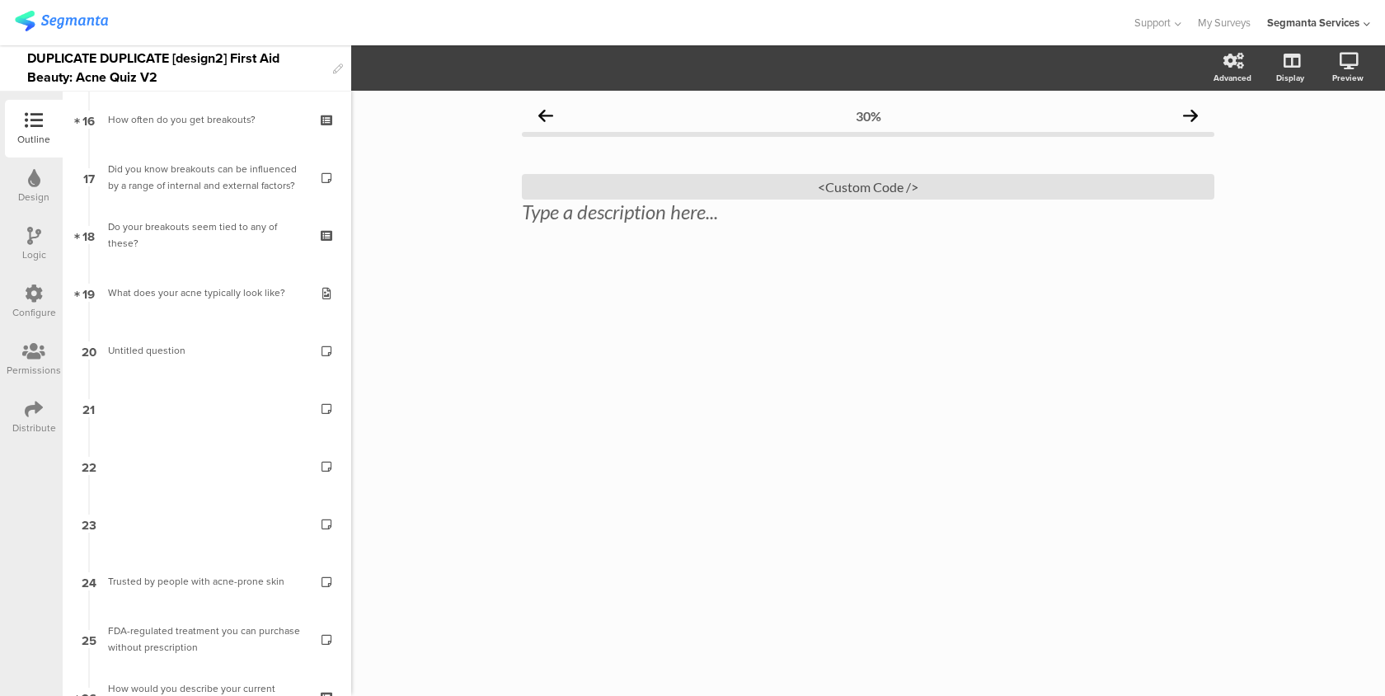
scroll to position [319, 0]
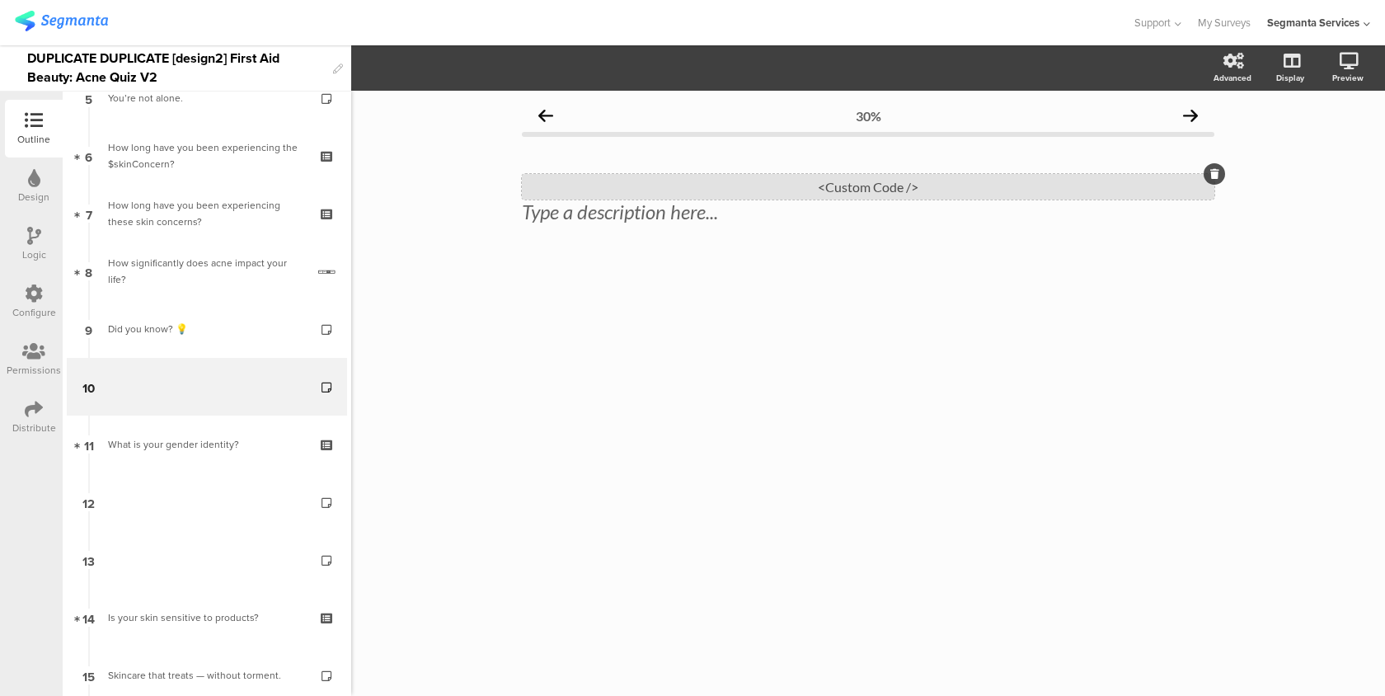
click at [654, 192] on div "<Custom Code />" at bounding box center [868, 187] width 692 height 26
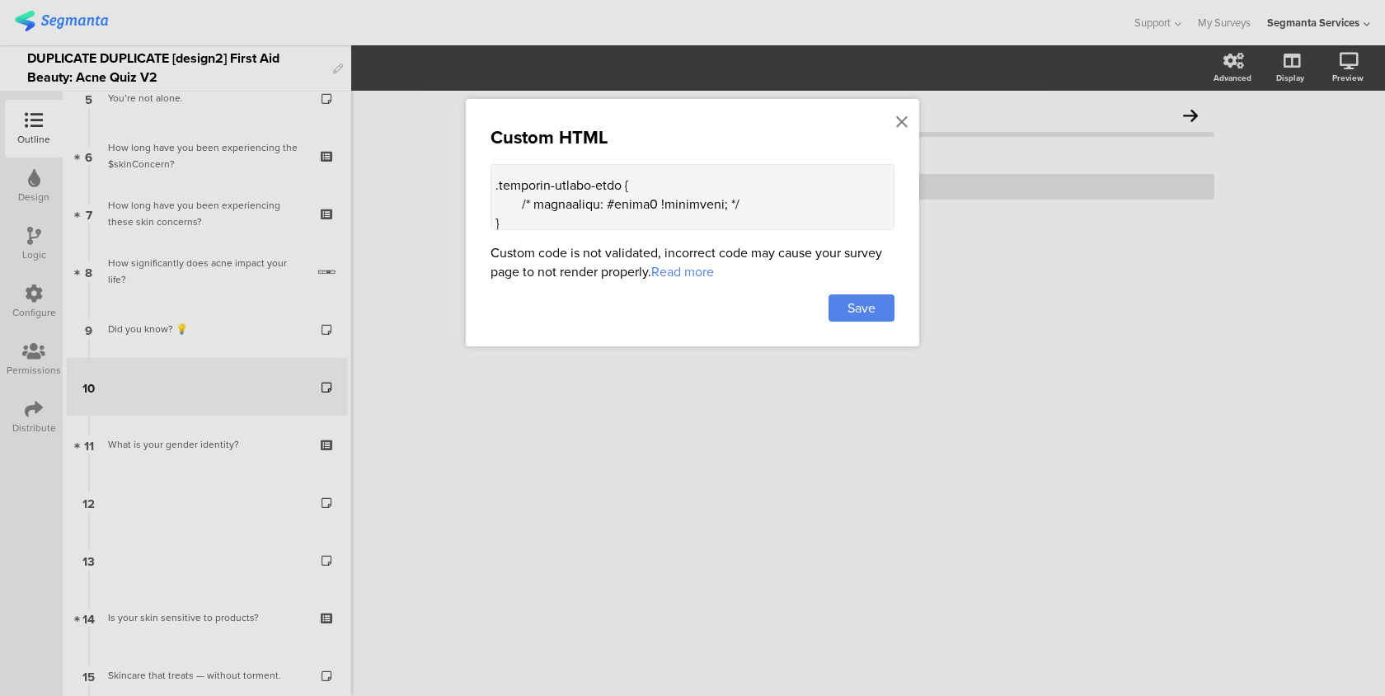
scroll to position [90, 0]
click at [533, 208] on textarea at bounding box center [693, 197] width 404 height 66
click at [733, 204] on textarea at bounding box center [693, 197] width 404 height 66
type textarea "<style> .progress-bar-segments { display: none !important; } .animated-router-v…"
click at [842, 325] on div "Custom HTML Custom code is not validated, incorrect code may cause your survey …" at bounding box center [692, 222] width 453 height 247
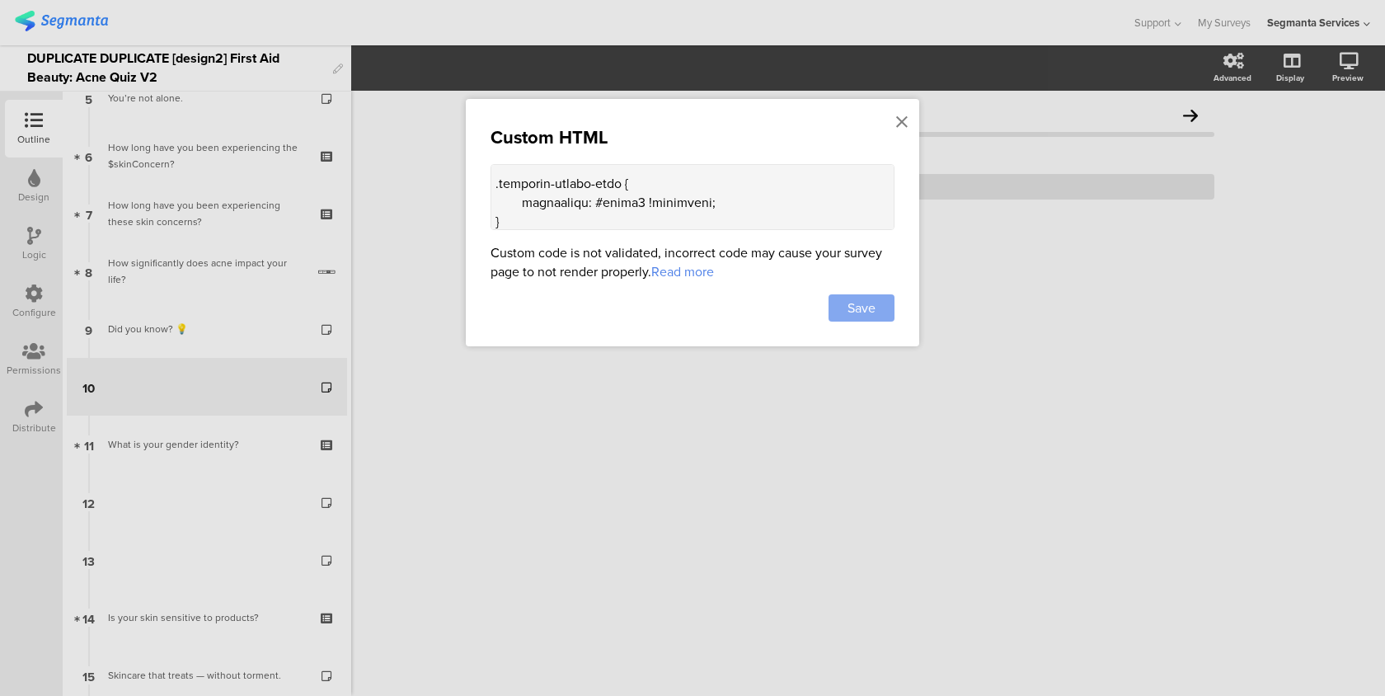
click at [845, 308] on div "Save" at bounding box center [862, 307] width 66 height 27
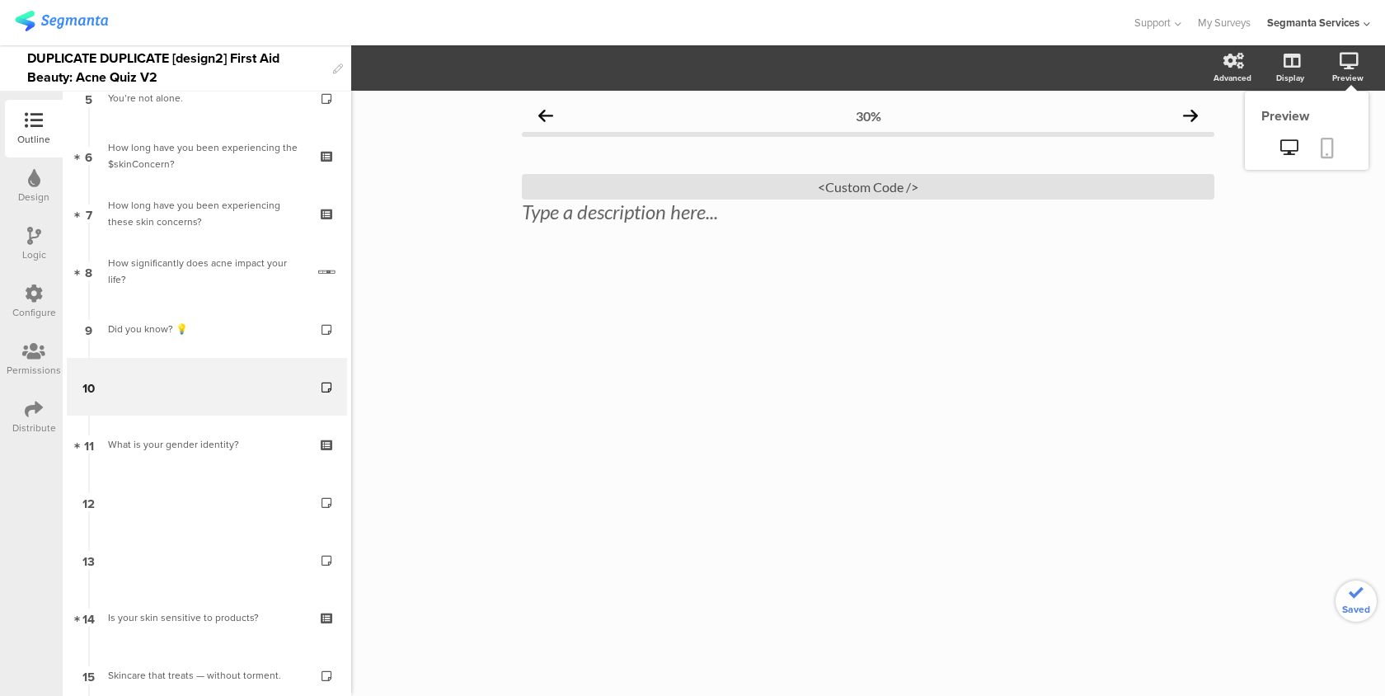
click at [1330, 150] on icon at bounding box center [1327, 148] width 13 height 21
click at [815, 185] on div "<Custom Code />" at bounding box center [868, 187] width 692 height 26
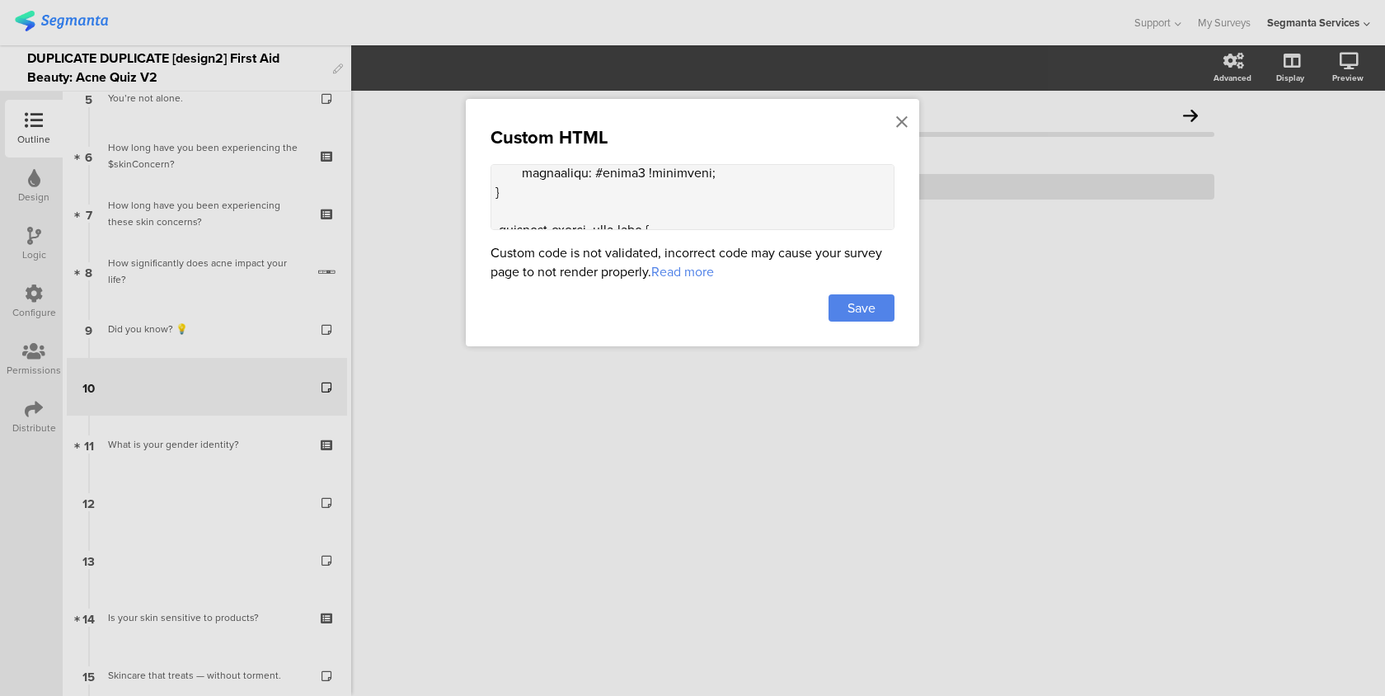
scroll to position [96, 0]
drag, startPoint x: 646, startPoint y: 196, endPoint x: 601, endPoint y: 197, distance: 45.3
click at [601, 197] on textarea at bounding box center [693, 197] width 404 height 66
paste textarea "e02619"
type textarea "<style> .progress-bar-segments { display: none !important; } .animated-router-v…"
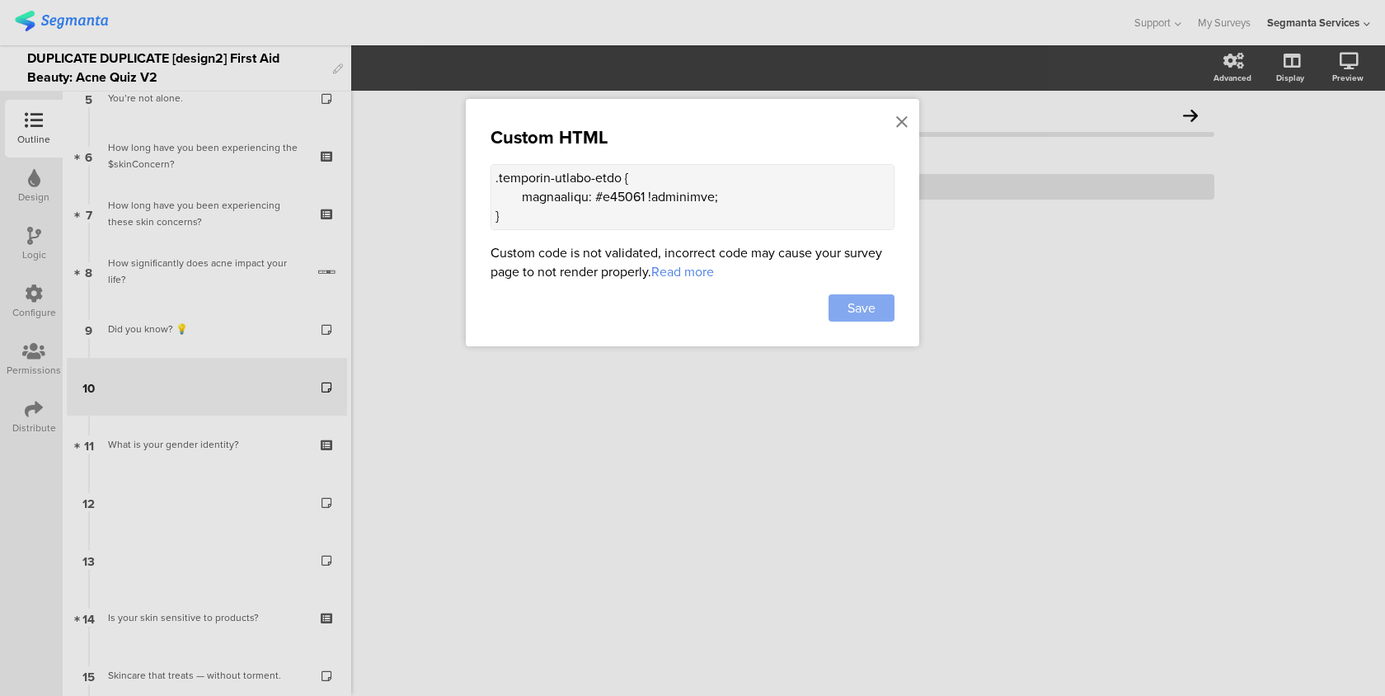
click at [862, 308] on span "Save" at bounding box center [861, 307] width 28 height 19
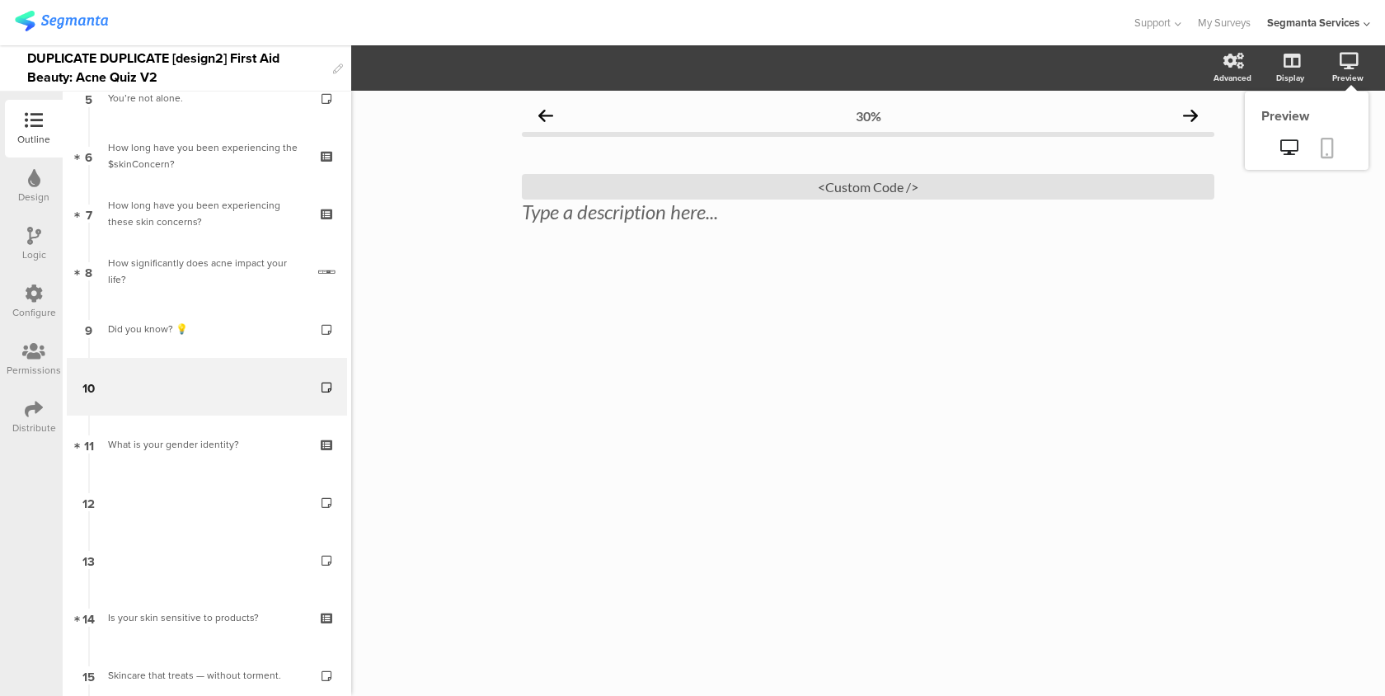
click at [1329, 145] on icon at bounding box center [1327, 148] width 13 height 21
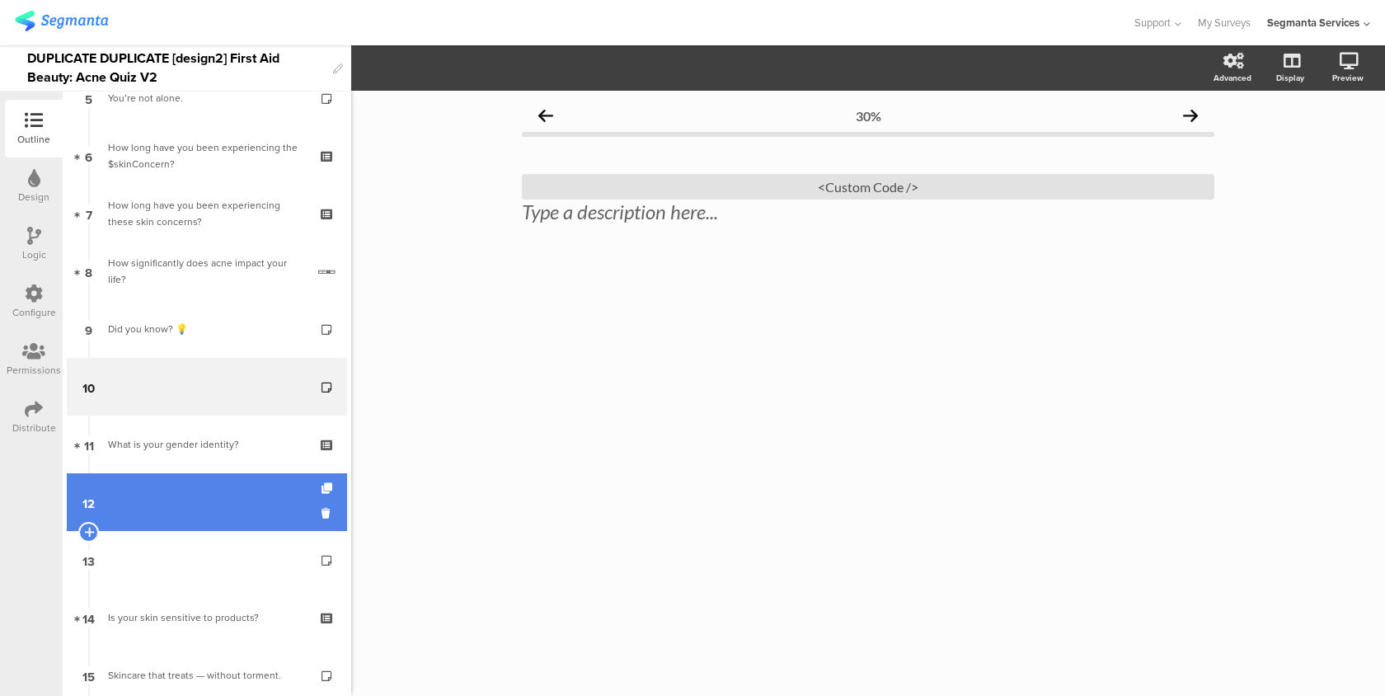
click at [271, 484] on link "12" at bounding box center [207, 502] width 280 height 58
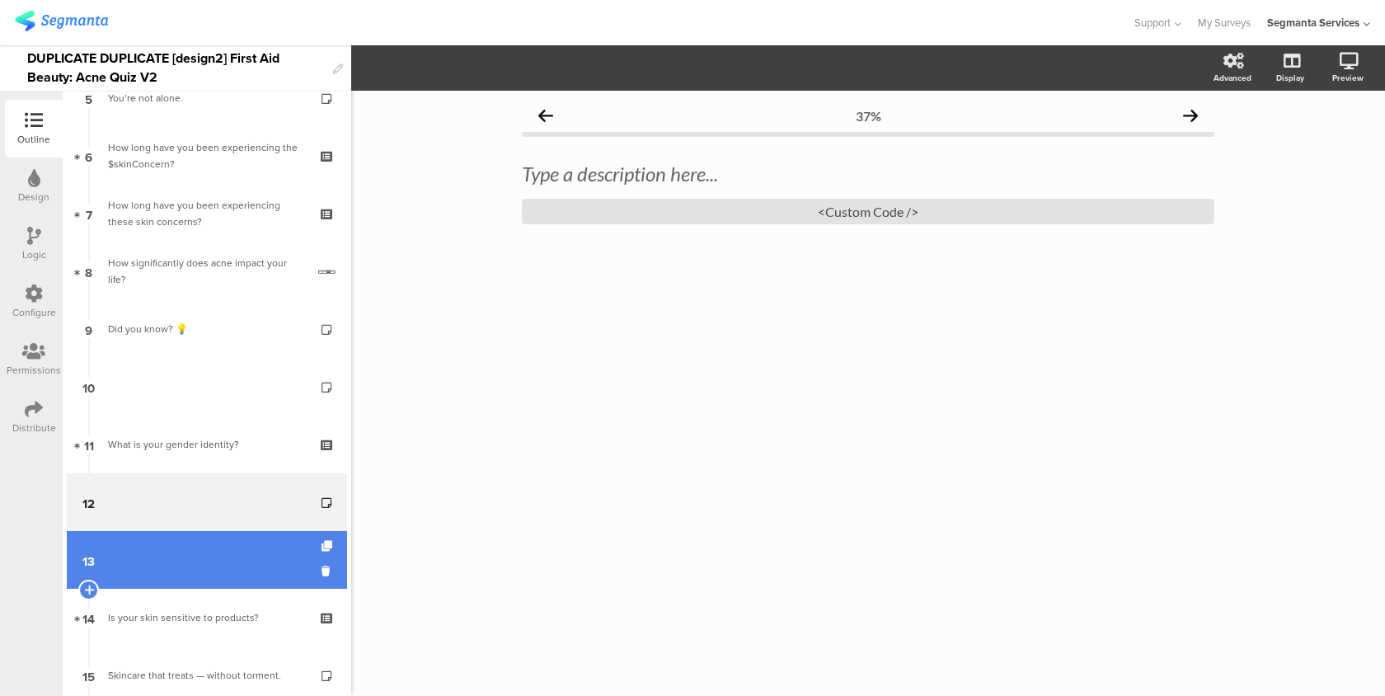
click at [252, 547] on link "13" at bounding box center [207, 560] width 280 height 58
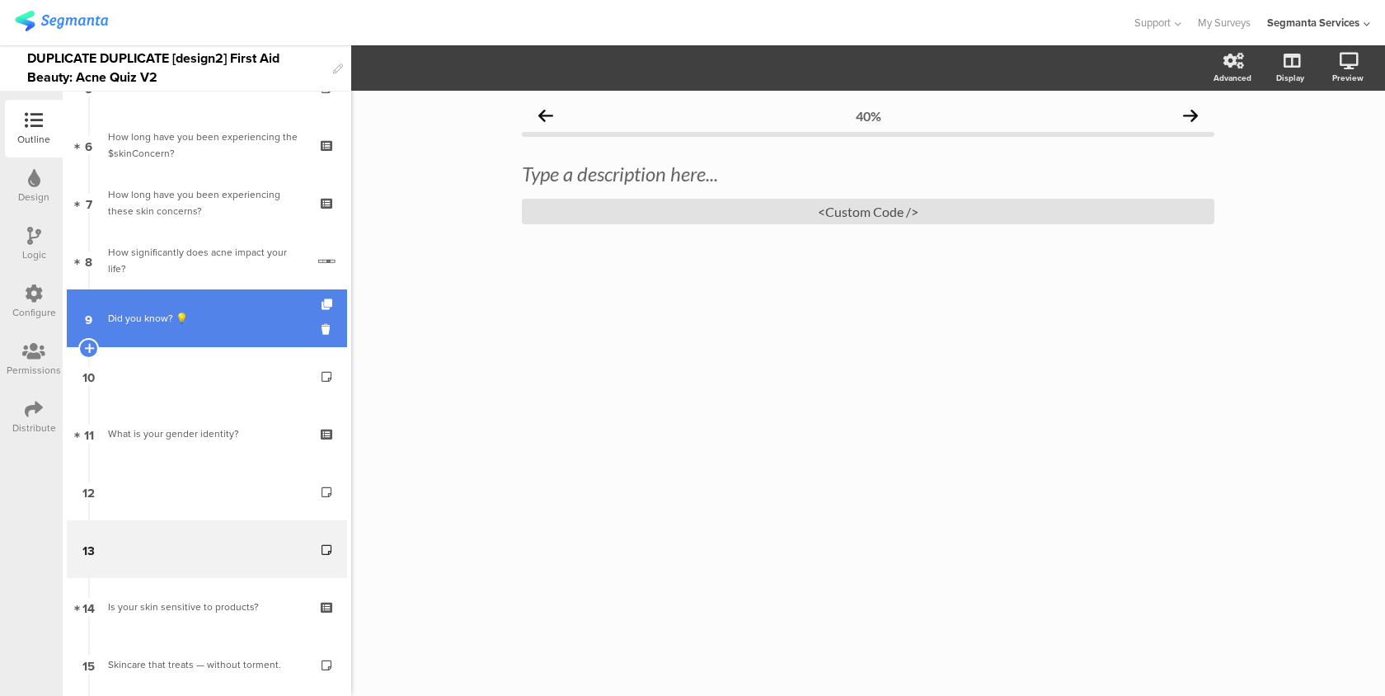
click at [277, 290] on link "9 Did you know? 💡" at bounding box center [207, 318] width 280 height 58
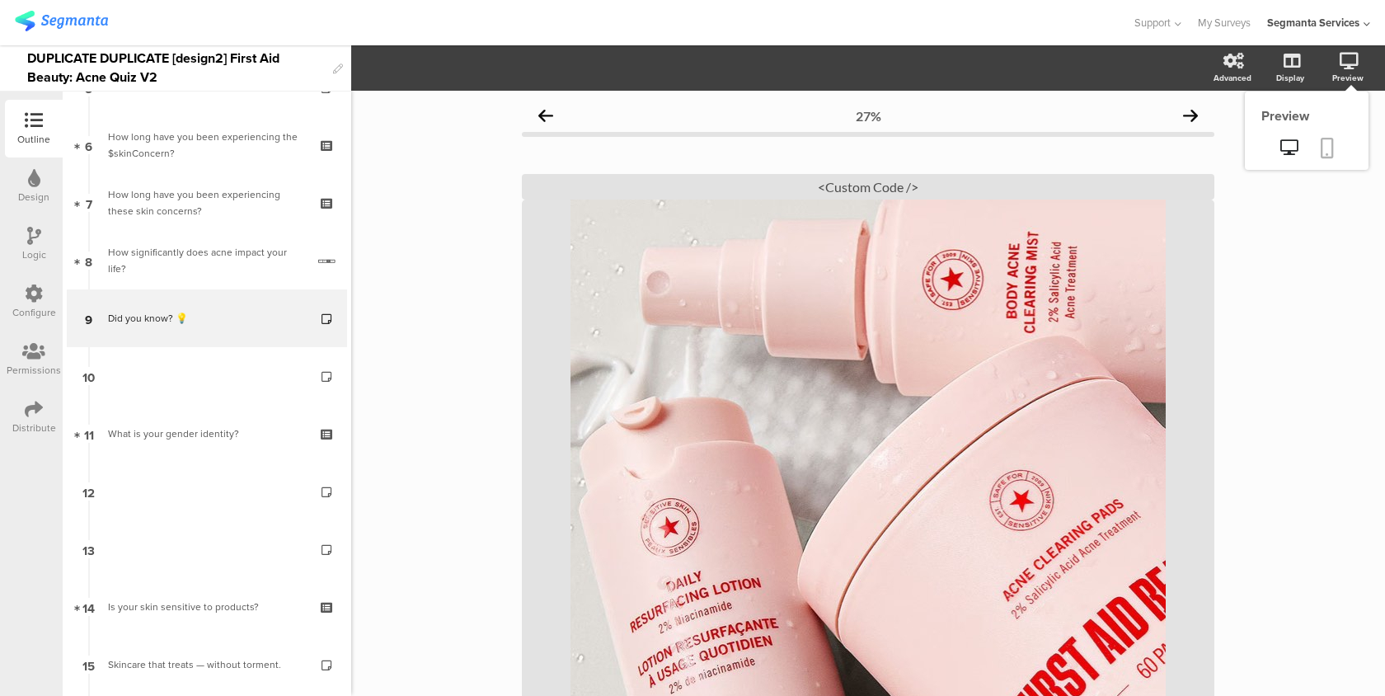
click at [1331, 144] on icon at bounding box center [1327, 148] width 13 height 21
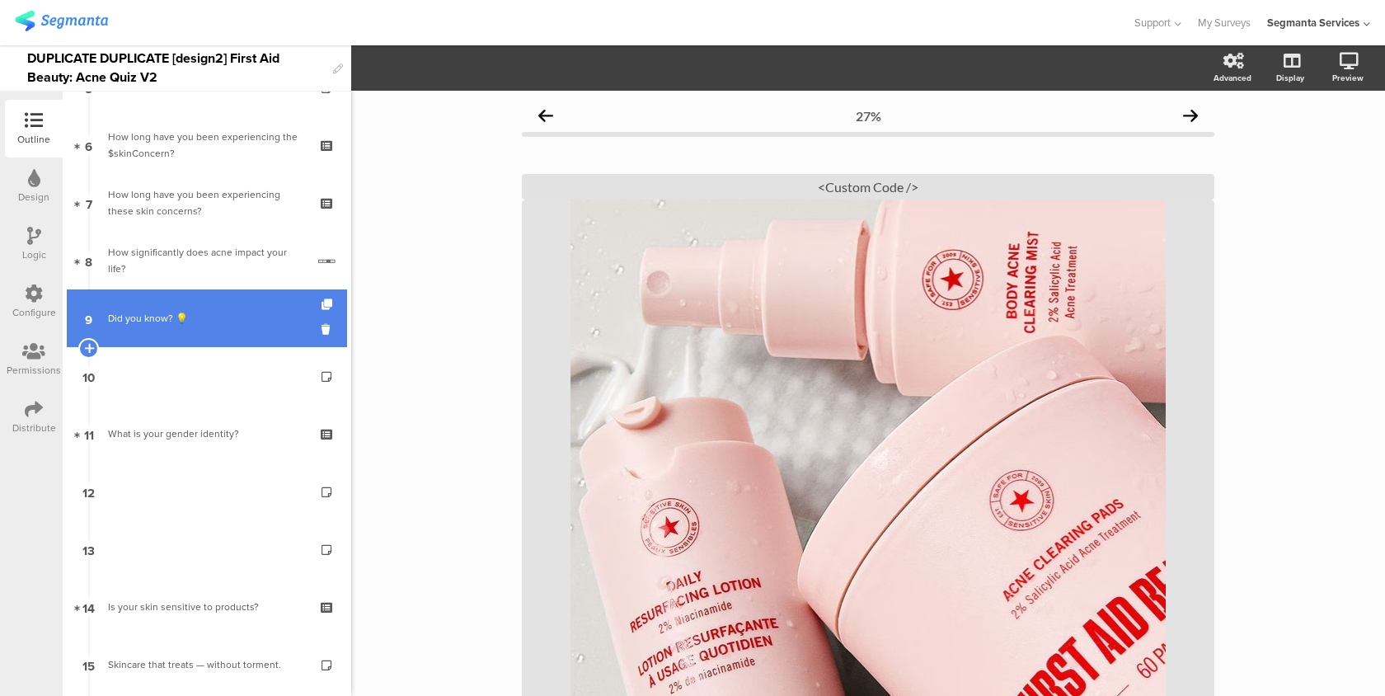
click at [250, 344] on link "9 Did you know? 💡" at bounding box center [207, 318] width 280 height 58
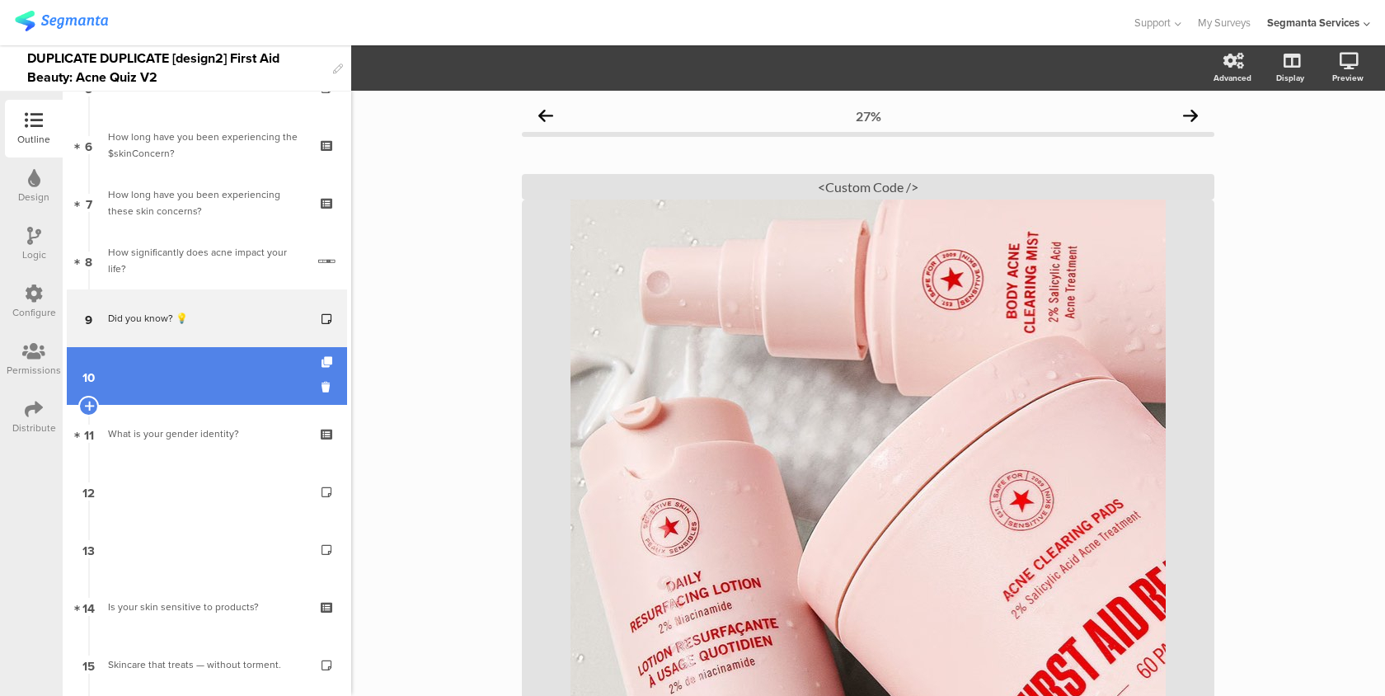
click at [240, 376] on link "10" at bounding box center [207, 376] width 280 height 58
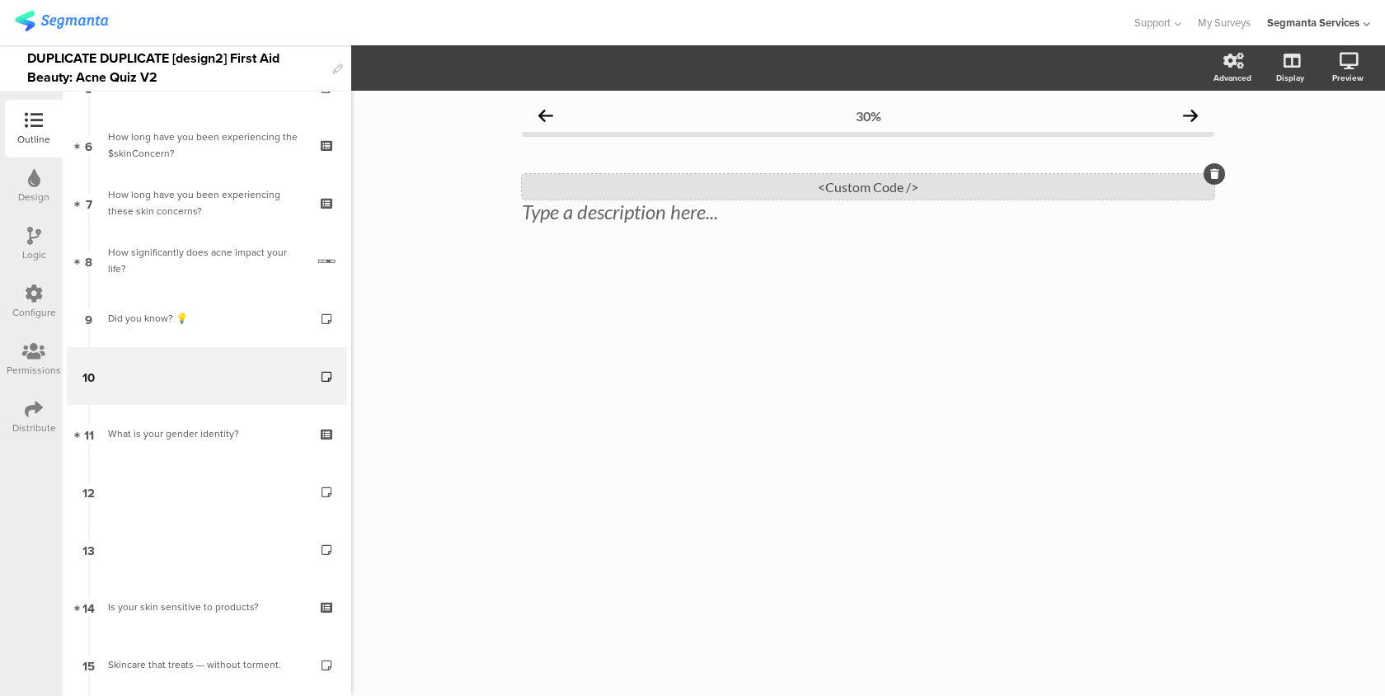
click at [711, 197] on div "<Custom Code />" at bounding box center [868, 187] width 692 height 26
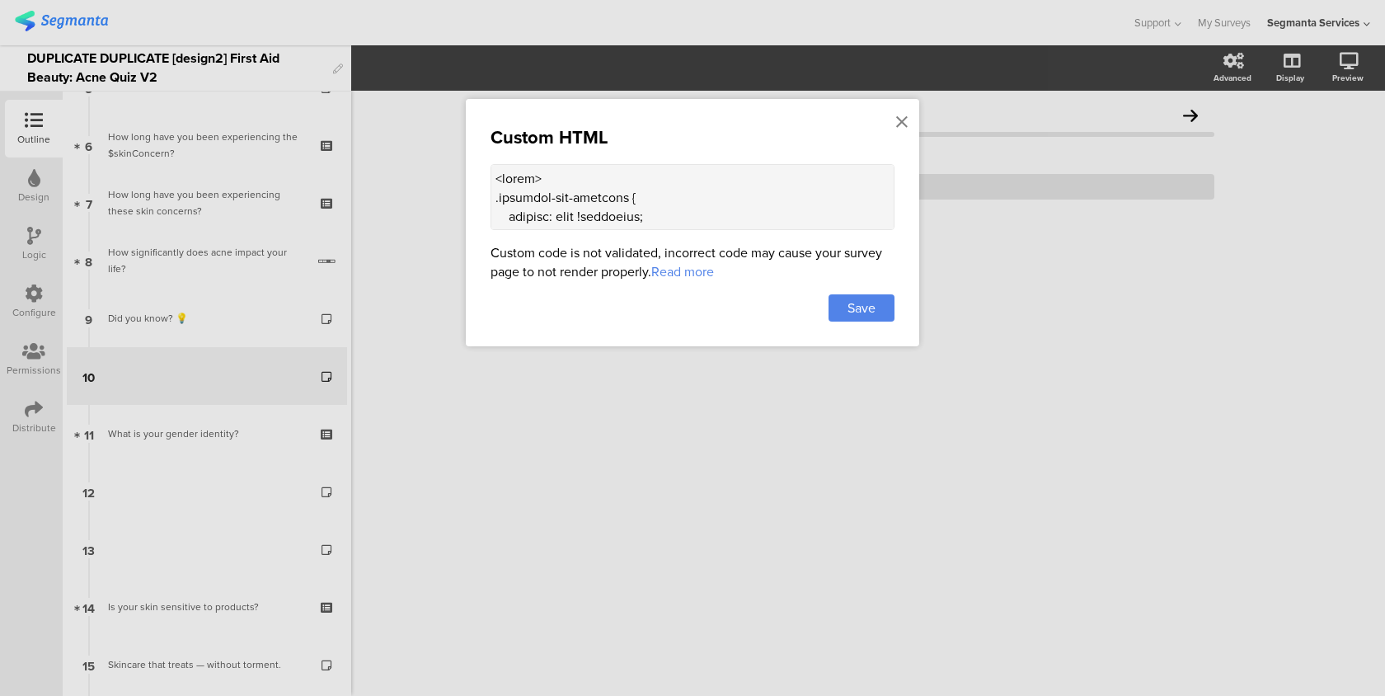
click at [628, 171] on textarea at bounding box center [693, 197] width 404 height 66
paste textarea "/* background: #deedf6 !important; */ } .question-header .main-text { text-alig…"
type textarea "<style> .progress-bar-segments { display: none !important; } .animated-router-v…"
click at [874, 303] on span "Save" at bounding box center [861, 307] width 28 height 19
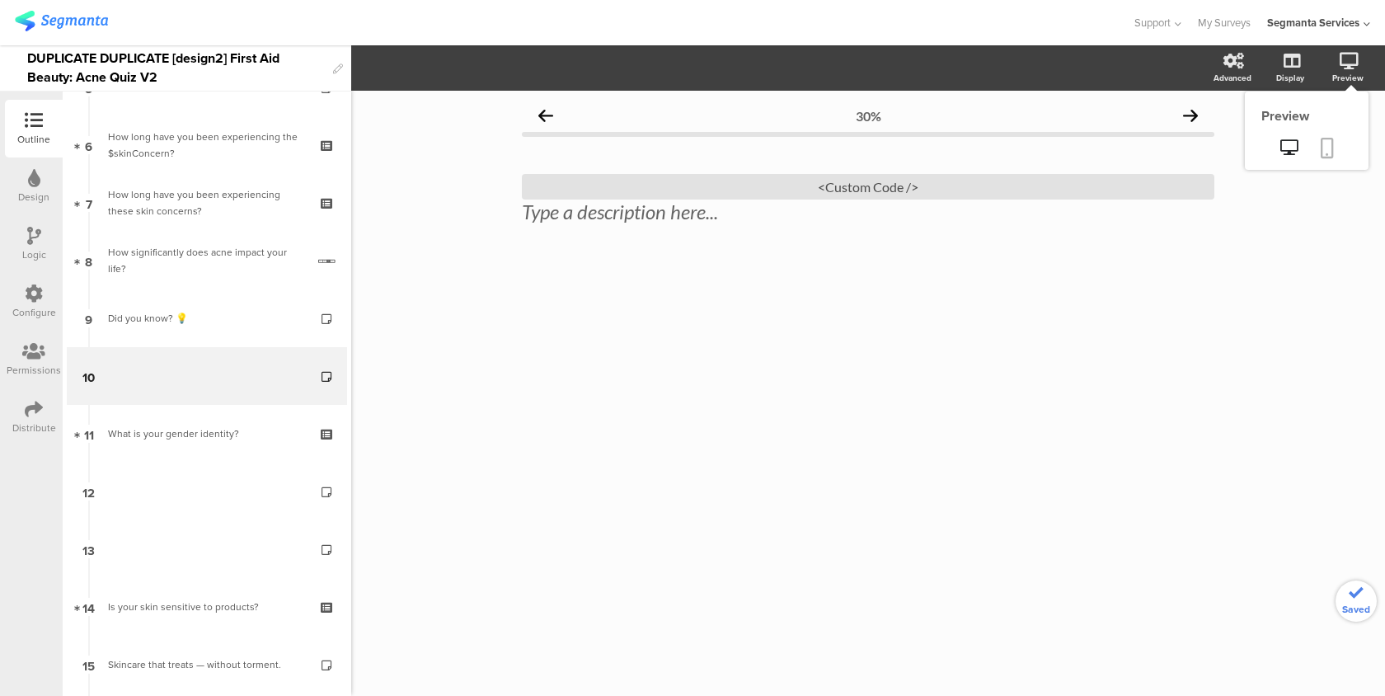
click at [1334, 147] on link at bounding box center [1327, 149] width 36 height 31
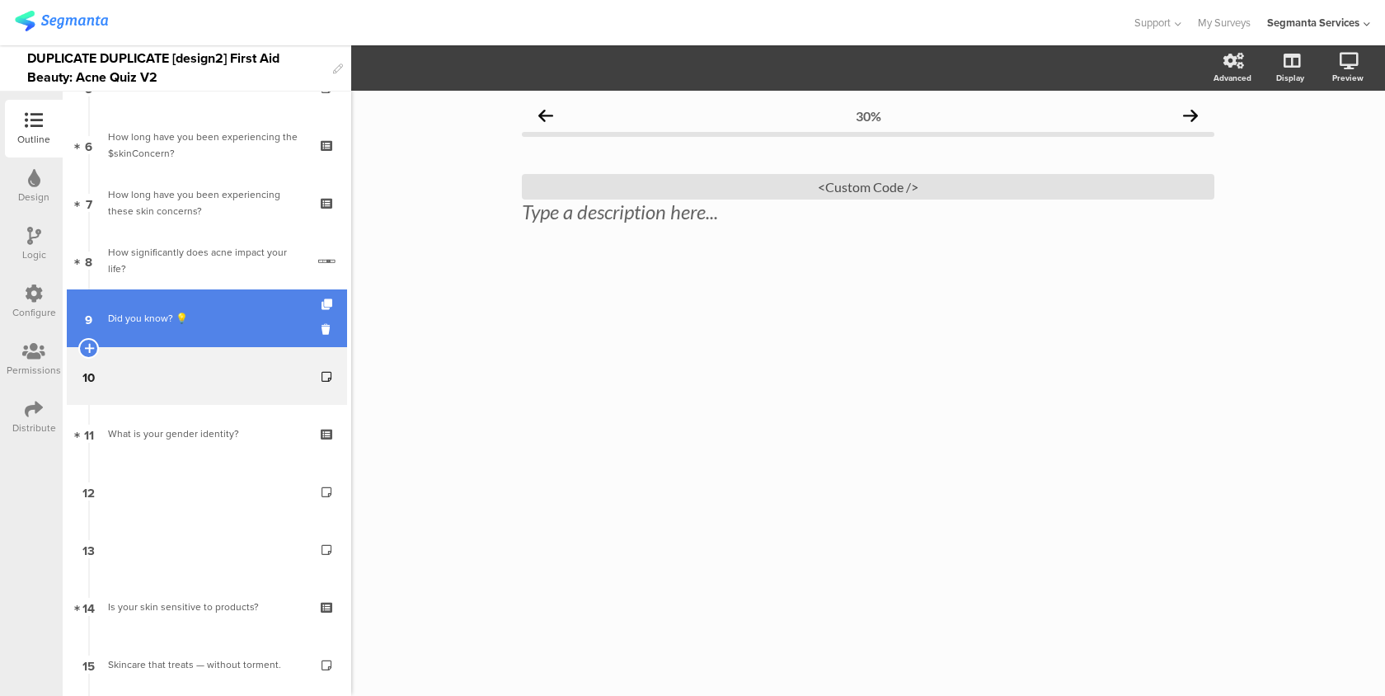
click at [220, 339] on link "9 Did you know? 💡" at bounding box center [207, 318] width 280 height 58
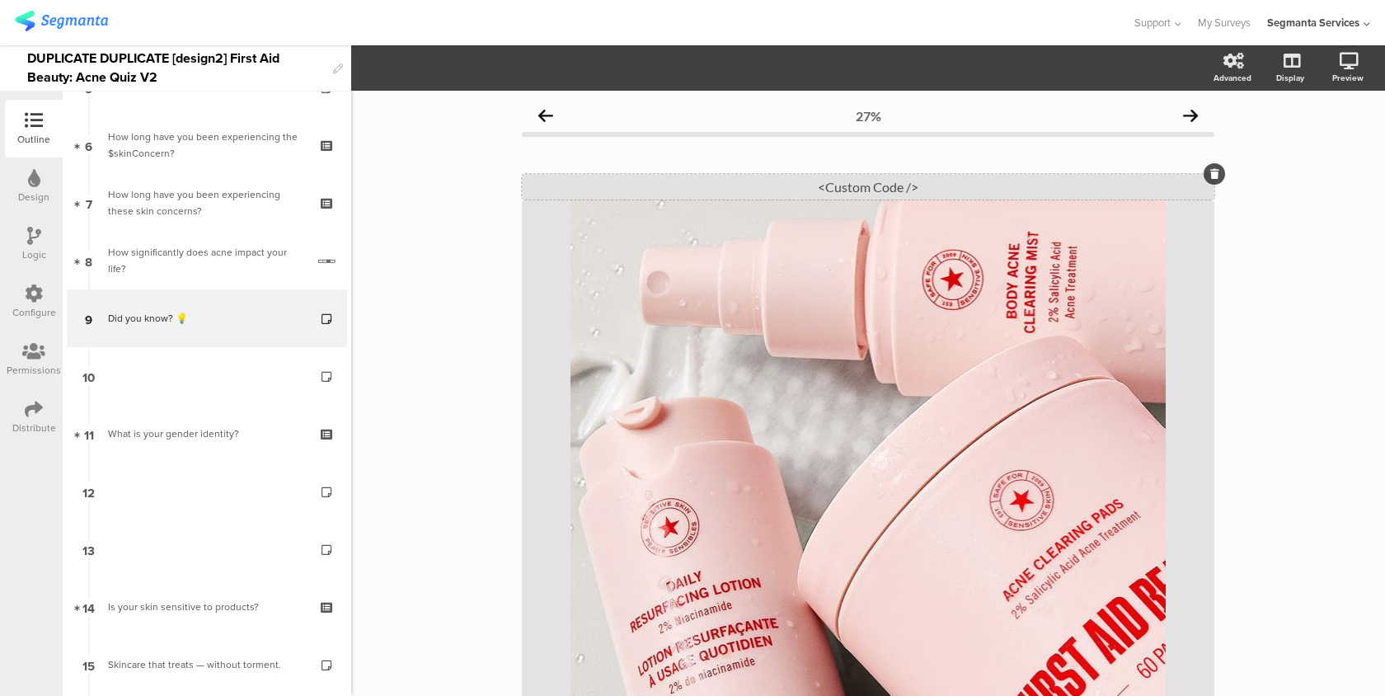
click at [590, 189] on div "<Custom Code />" at bounding box center [868, 187] width 692 height 26
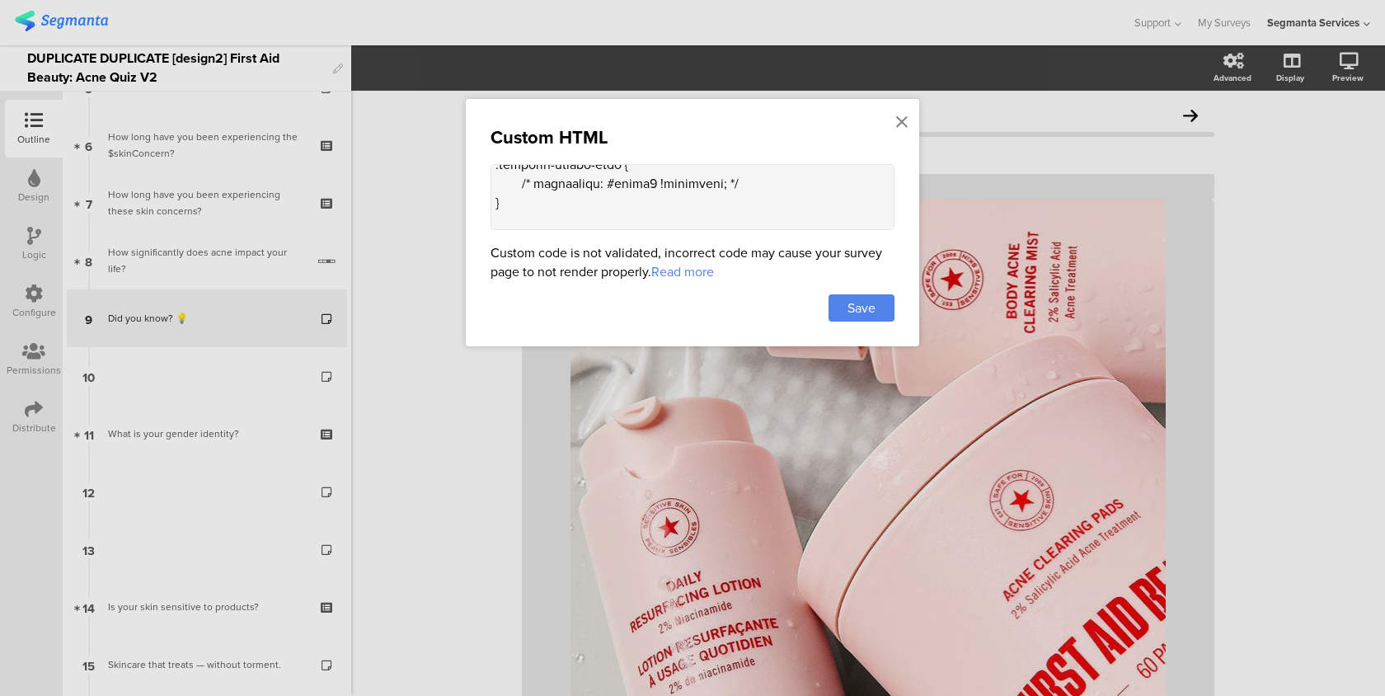
scroll to position [120, 0]
click at [899, 120] on icon at bounding box center [902, 122] width 12 height 18
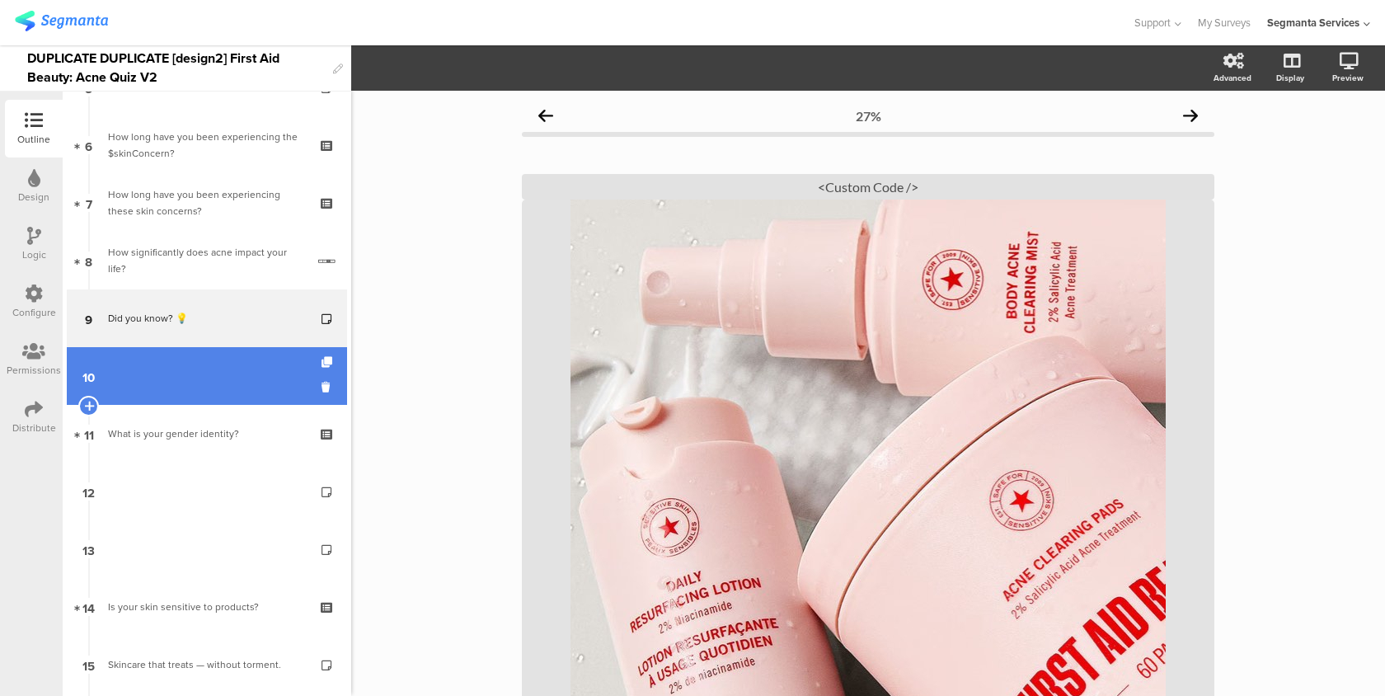
click at [260, 358] on link "10" at bounding box center [207, 376] width 280 height 58
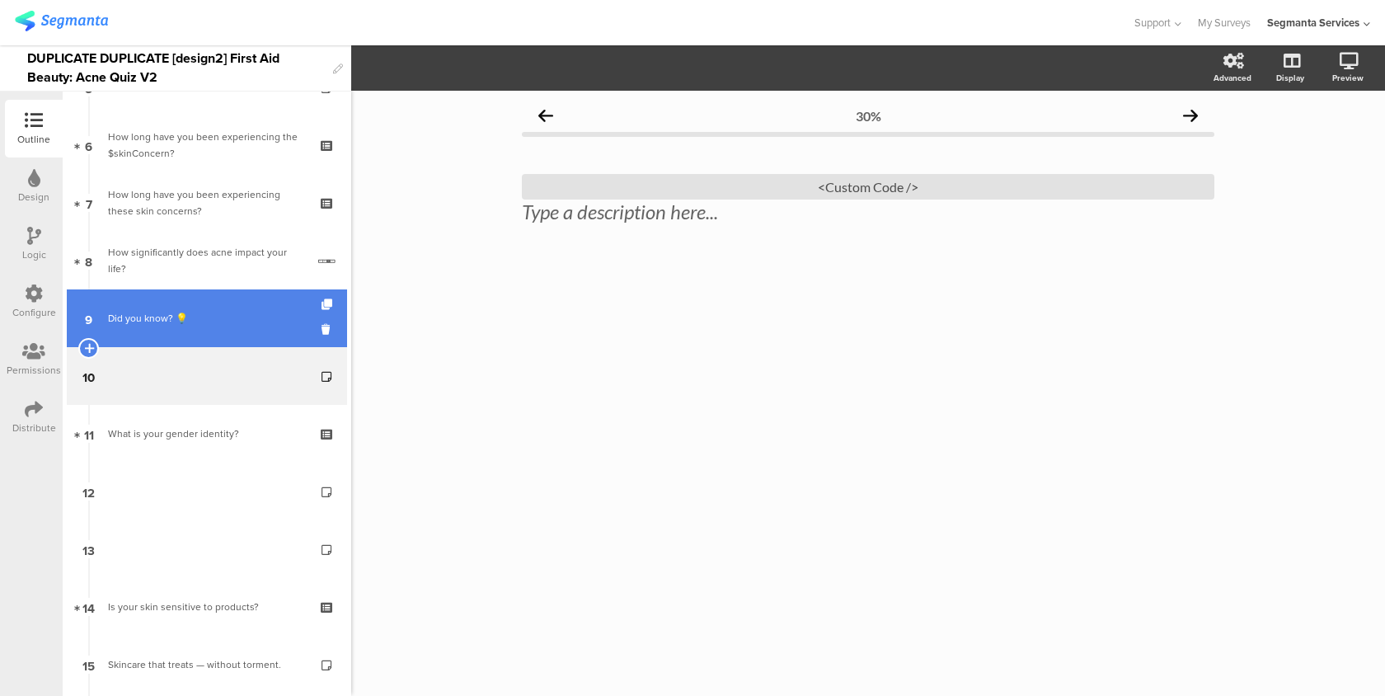
click at [71, 326] on link "9 Did you know? 💡" at bounding box center [207, 318] width 280 height 58
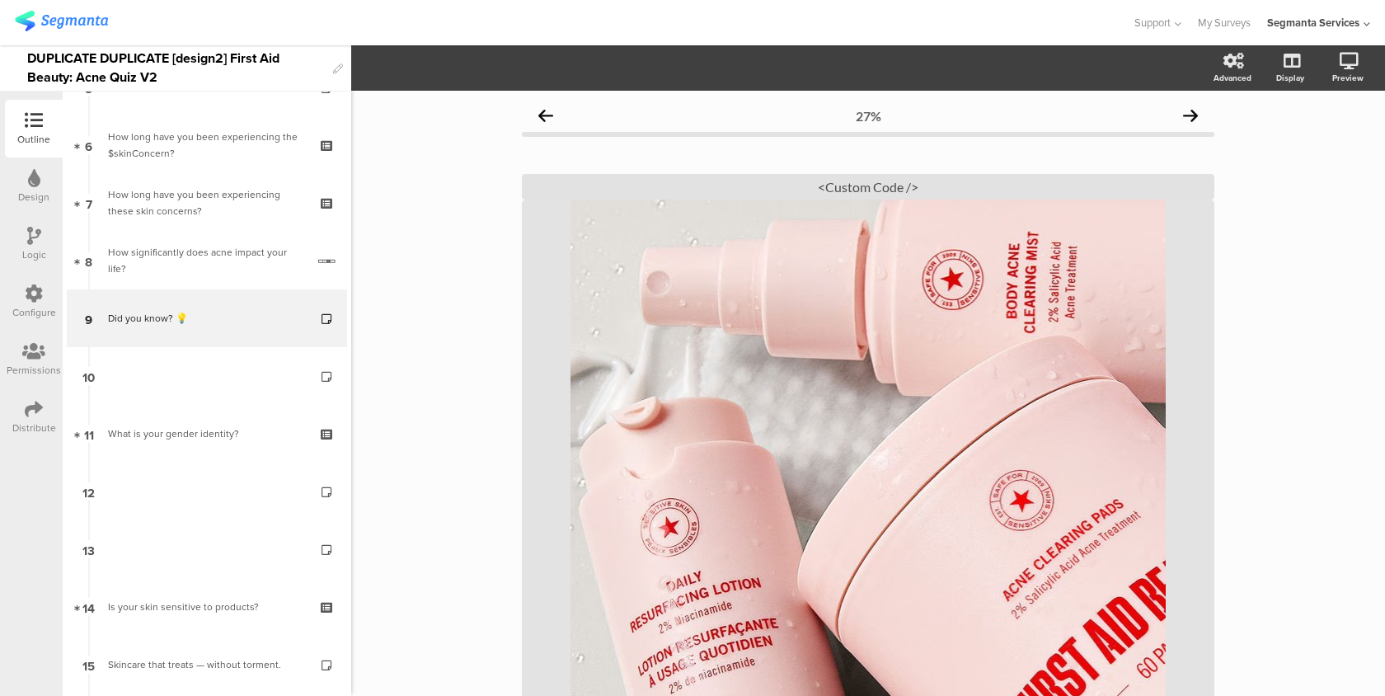
click at [48, 310] on div "Configure" at bounding box center [34, 312] width 44 height 15
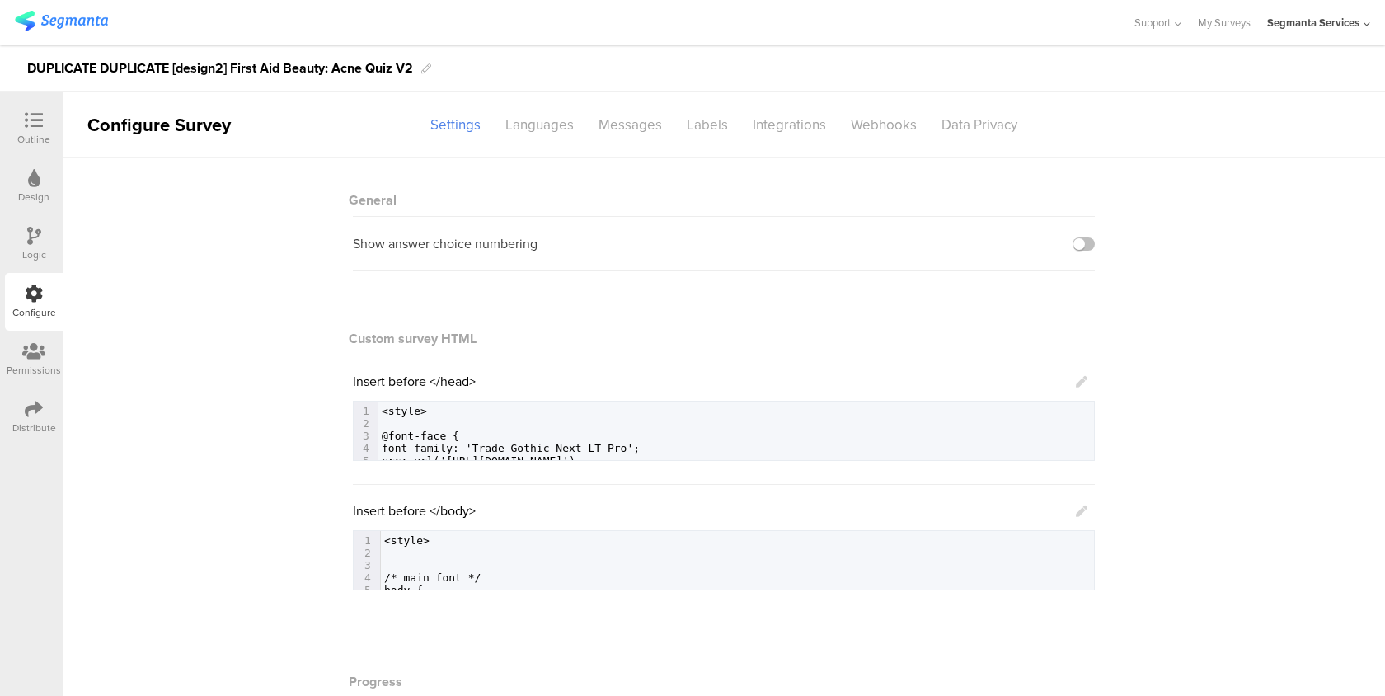
click at [29, 242] on icon at bounding box center [34, 236] width 14 height 18
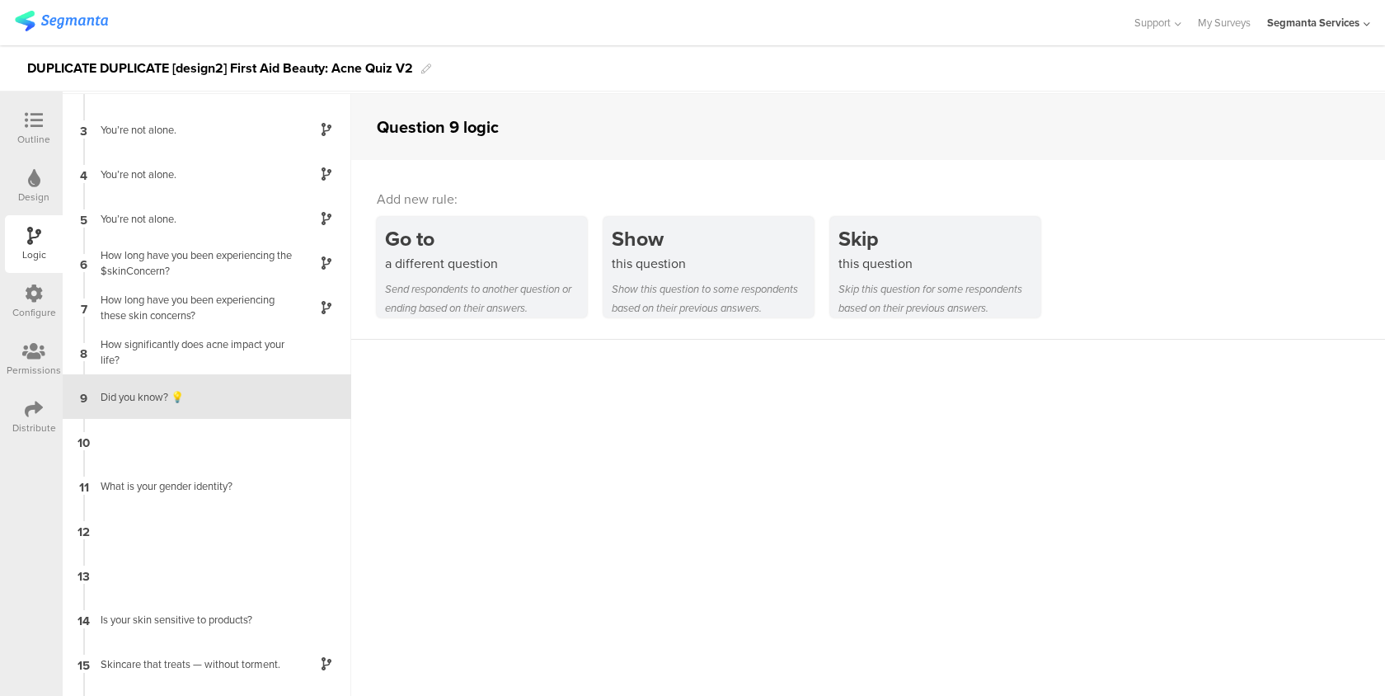
scroll to position [66, 0]
click at [49, 180] on div "Design" at bounding box center [34, 186] width 58 height 58
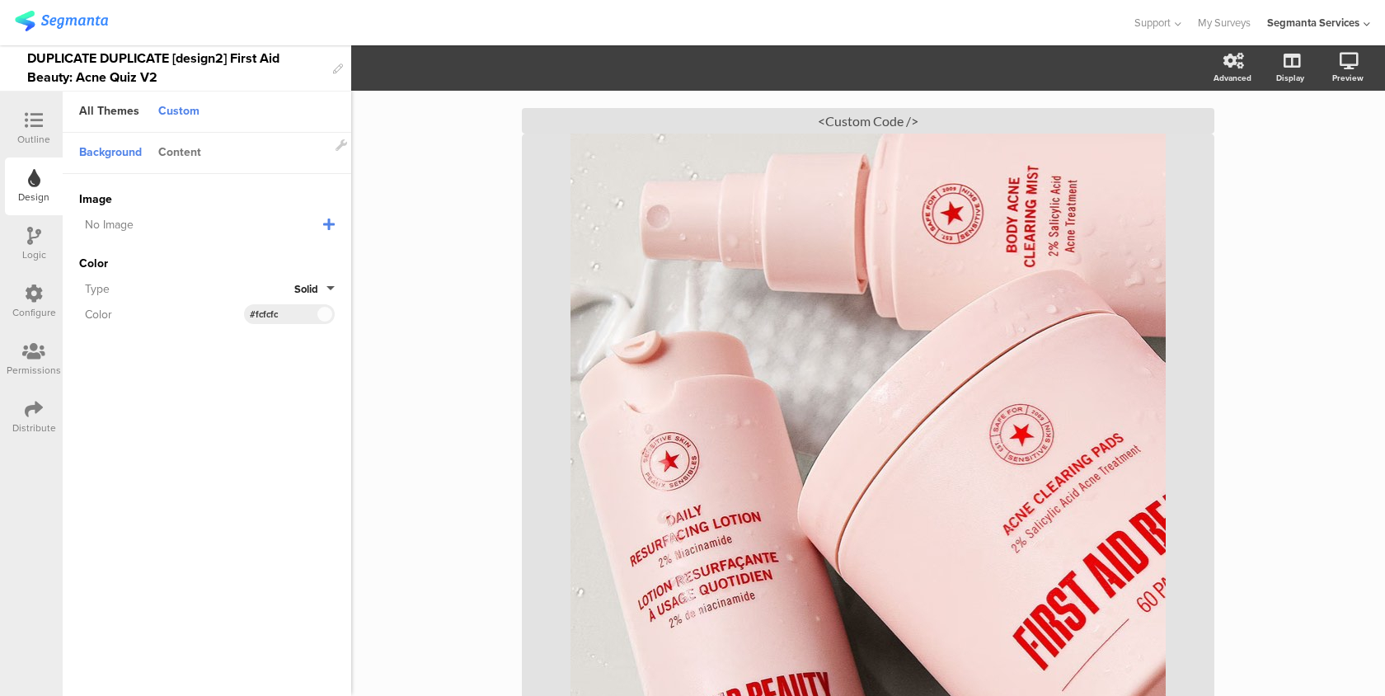
click at [177, 161] on div "Content" at bounding box center [179, 153] width 59 height 28
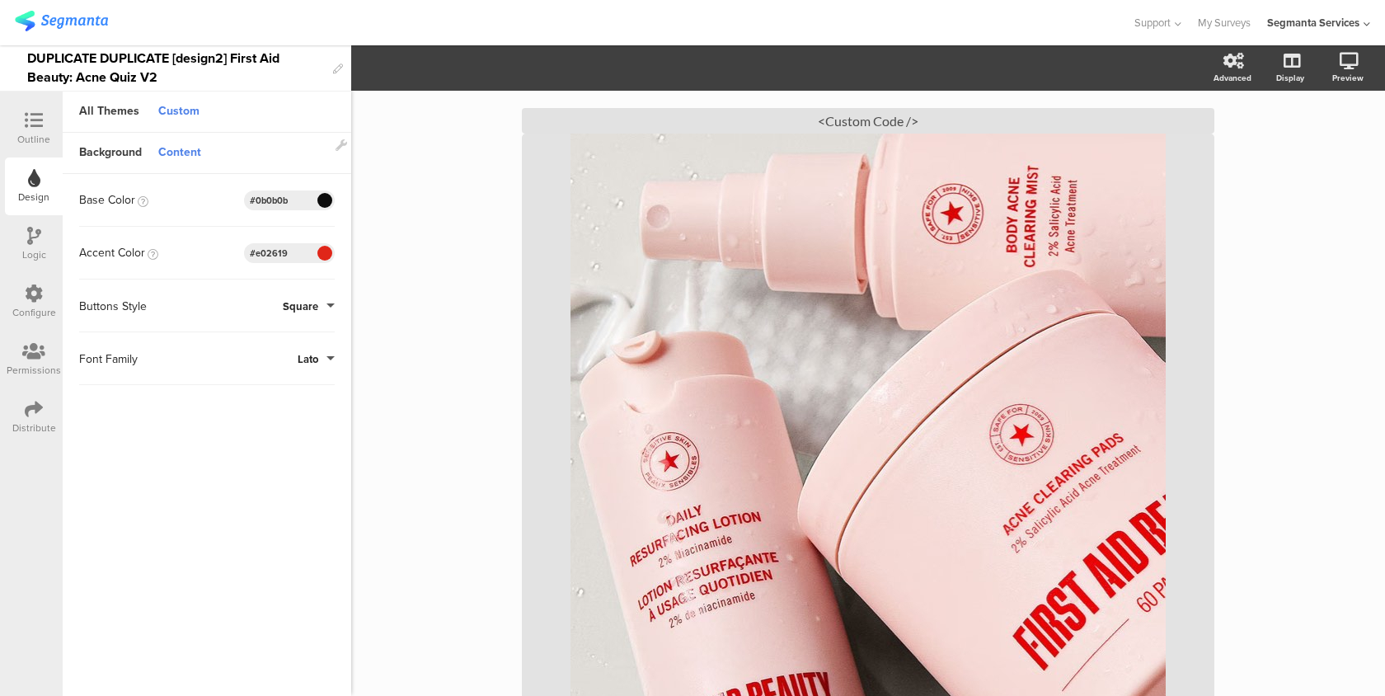
drag, startPoint x: 298, startPoint y: 256, endPoint x: 218, endPoint y: 254, distance: 79.2
click at [218, 254] on div "Accent Color #E02619 Clear OK #e02619" at bounding box center [207, 253] width 256 height 20
click at [45, 134] on div "Outline" at bounding box center [33, 139] width 33 height 15
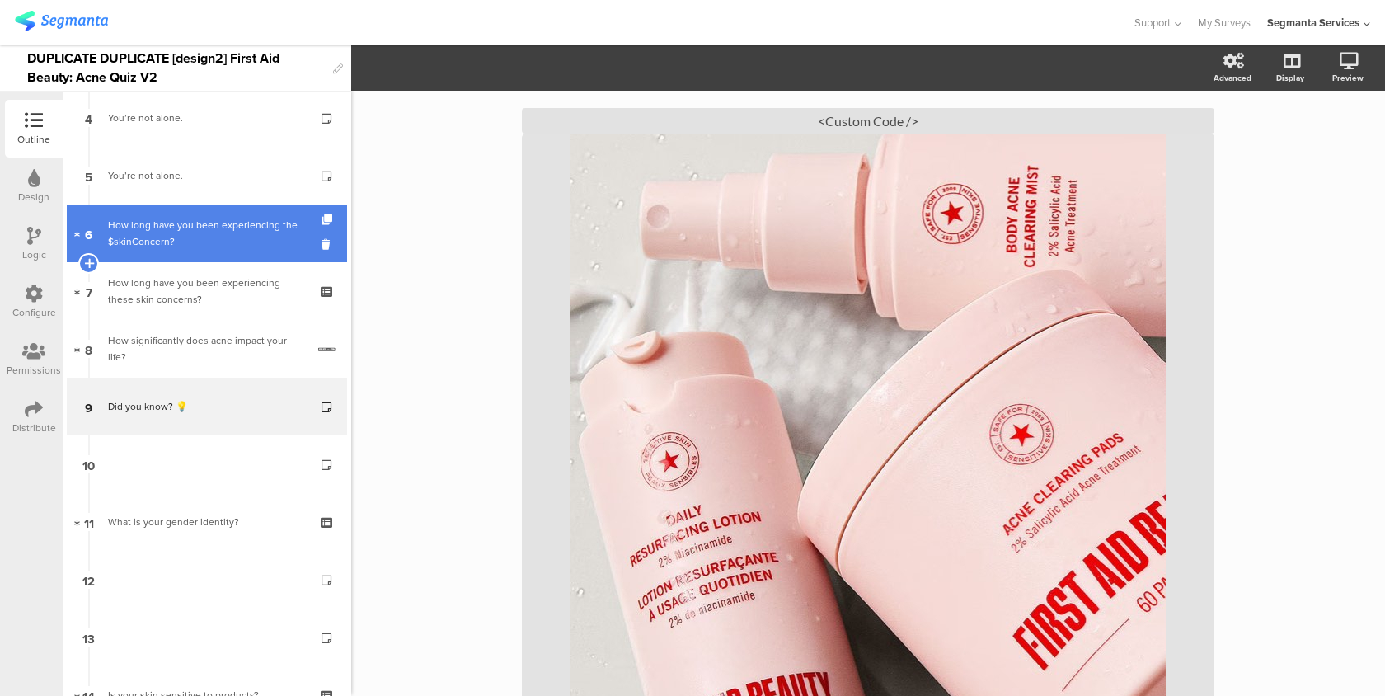
scroll to position [254, 0]
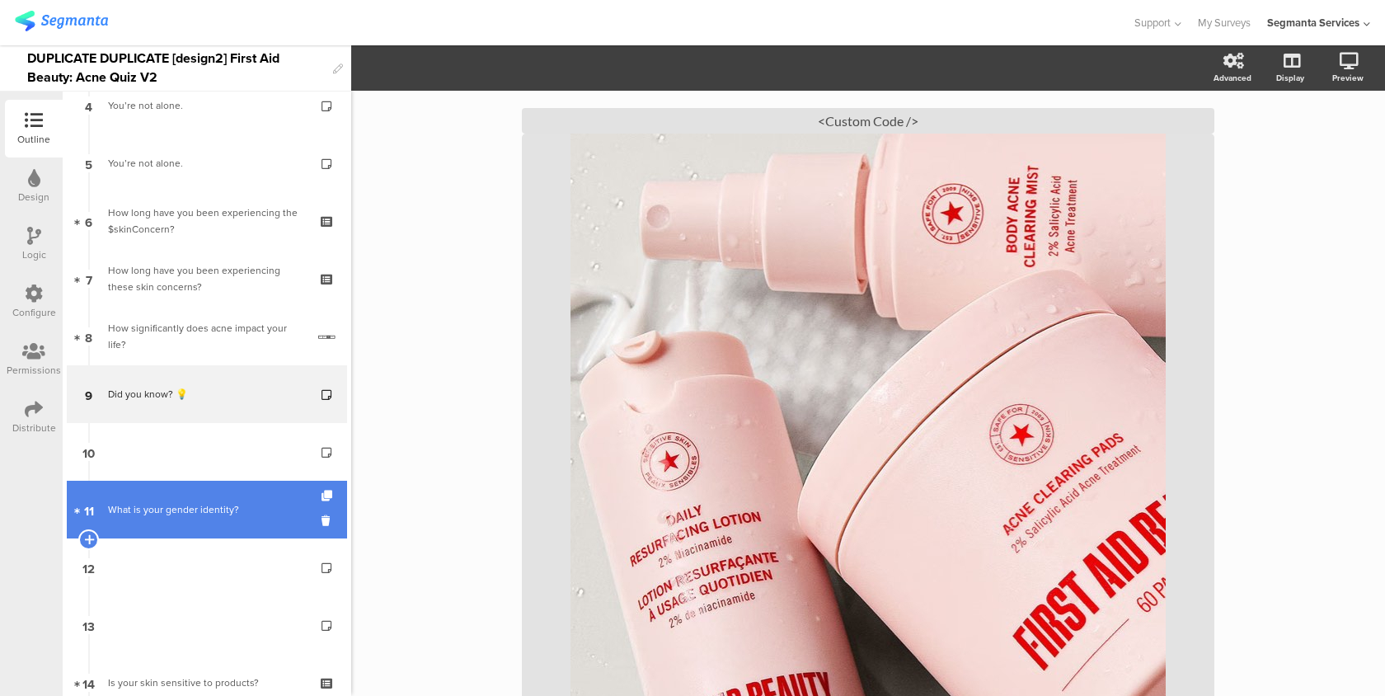
click at [179, 481] on link "11 What is your gender identity?" at bounding box center [207, 510] width 280 height 58
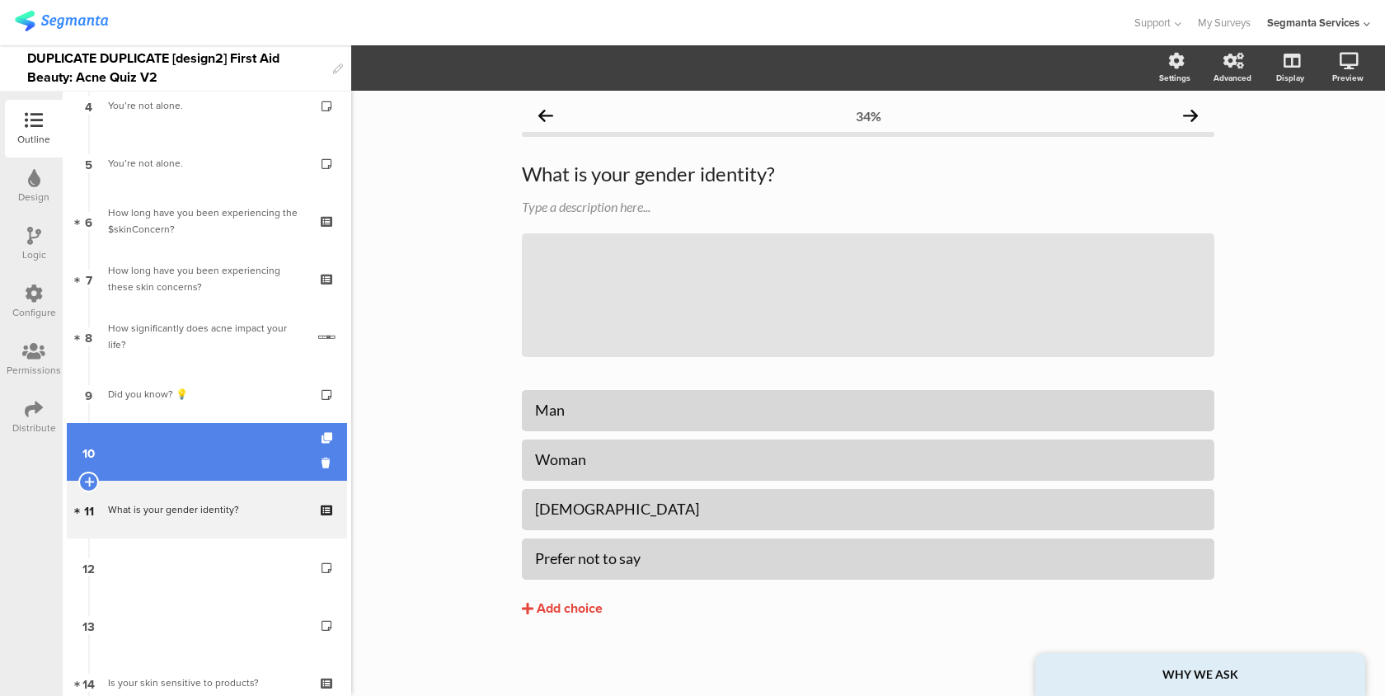
click at [184, 439] on link "10" at bounding box center [207, 452] width 280 height 58
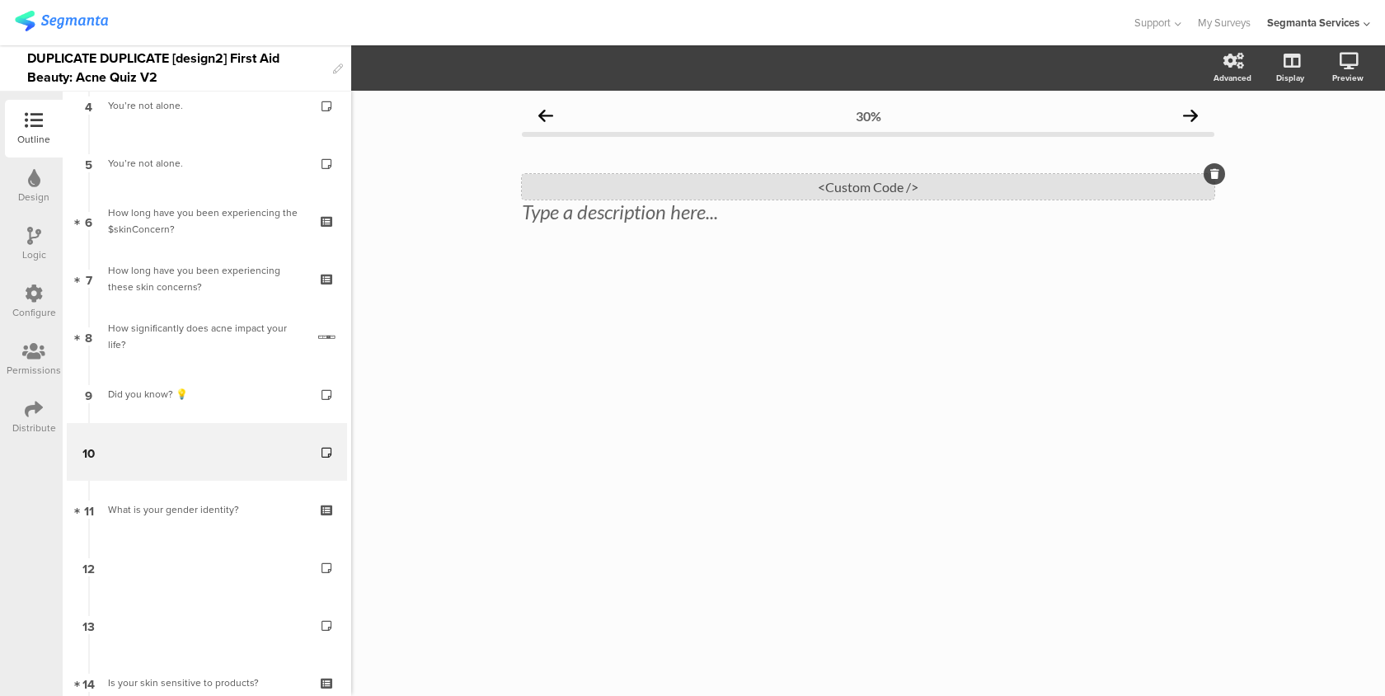
click at [702, 193] on div "<Custom Code />" at bounding box center [868, 187] width 692 height 26
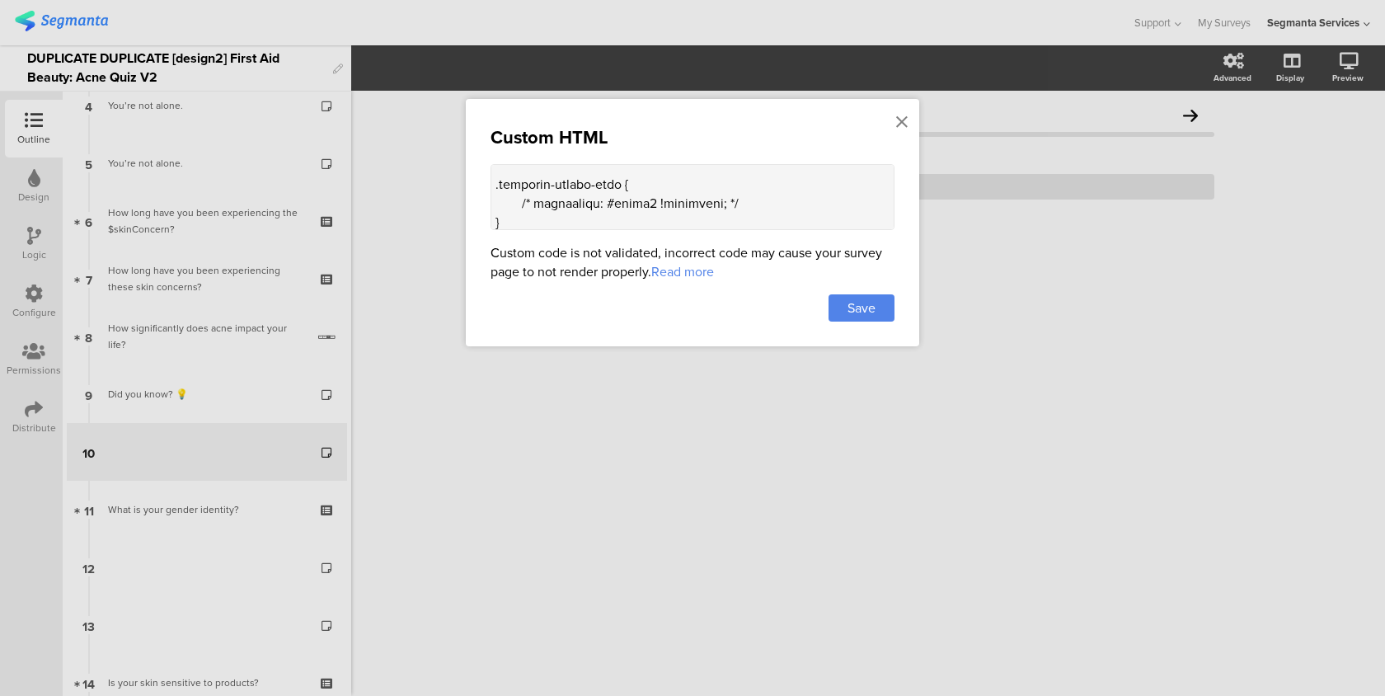
scroll to position [86, 0]
drag, startPoint x: 747, startPoint y: 205, endPoint x: 565, endPoint y: 195, distance: 182.5
click at [565, 195] on textarea at bounding box center [693, 197] width 404 height 66
drag, startPoint x: 657, startPoint y: 208, endPoint x: 611, endPoint y: 208, distance: 46.2
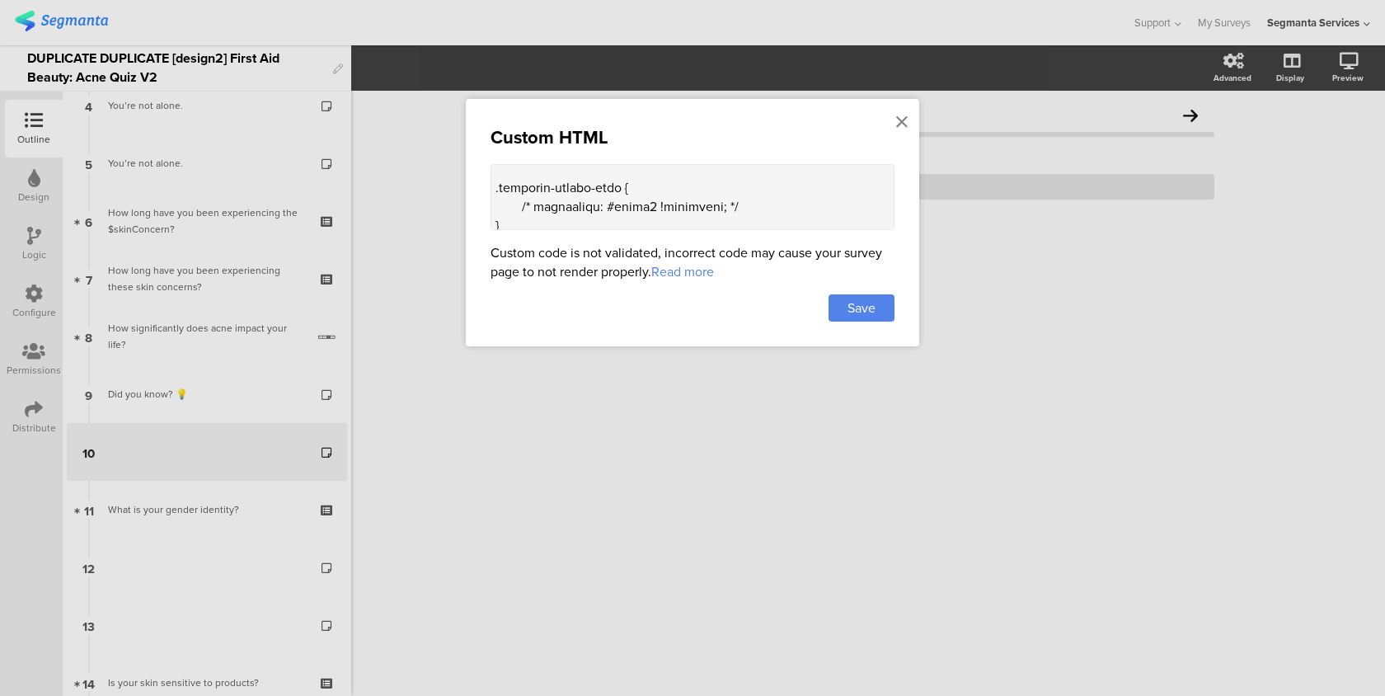
click at [611, 208] on textarea at bounding box center [693, 197] width 404 height 66
paste textarea "e02619"
click at [535, 207] on textarea at bounding box center [693, 197] width 404 height 66
click at [737, 207] on textarea at bounding box center [693, 197] width 404 height 66
type textarea "<style> .progress-bar-segments { display: none !important; } .animated-router-v…"
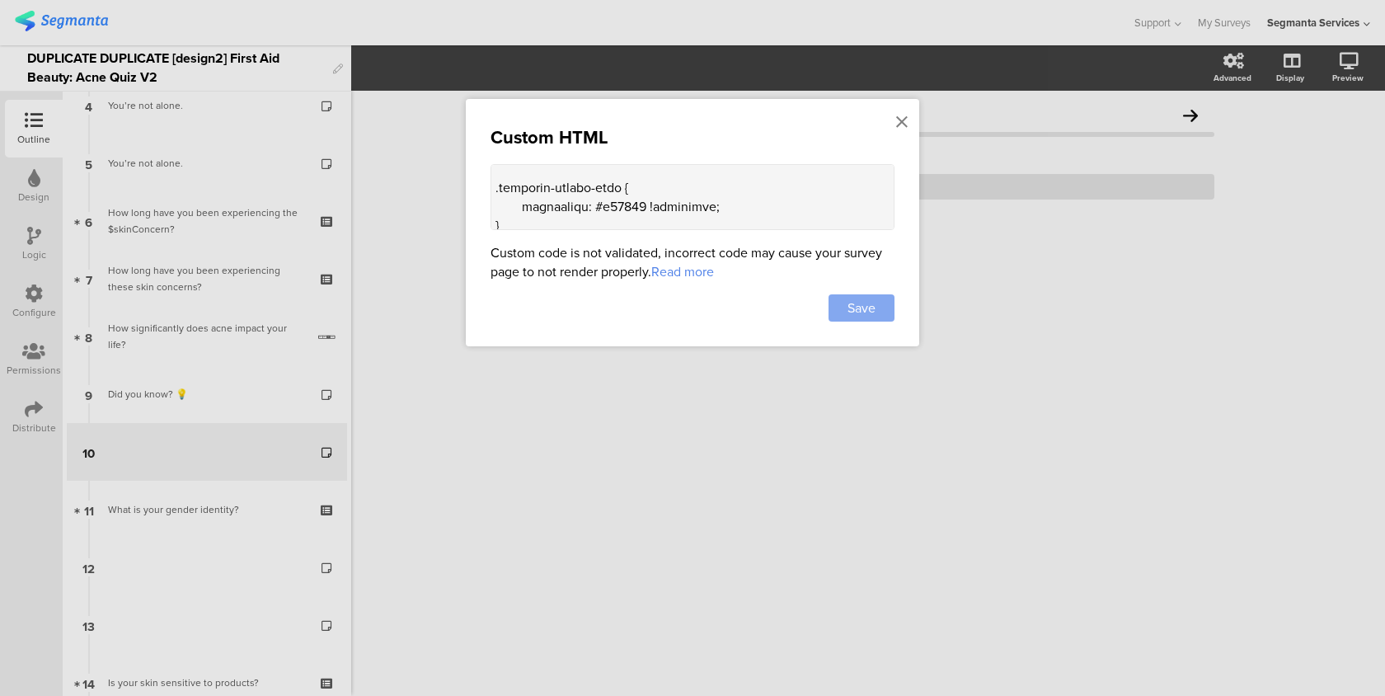
click at [871, 317] on span "Save" at bounding box center [861, 307] width 28 height 19
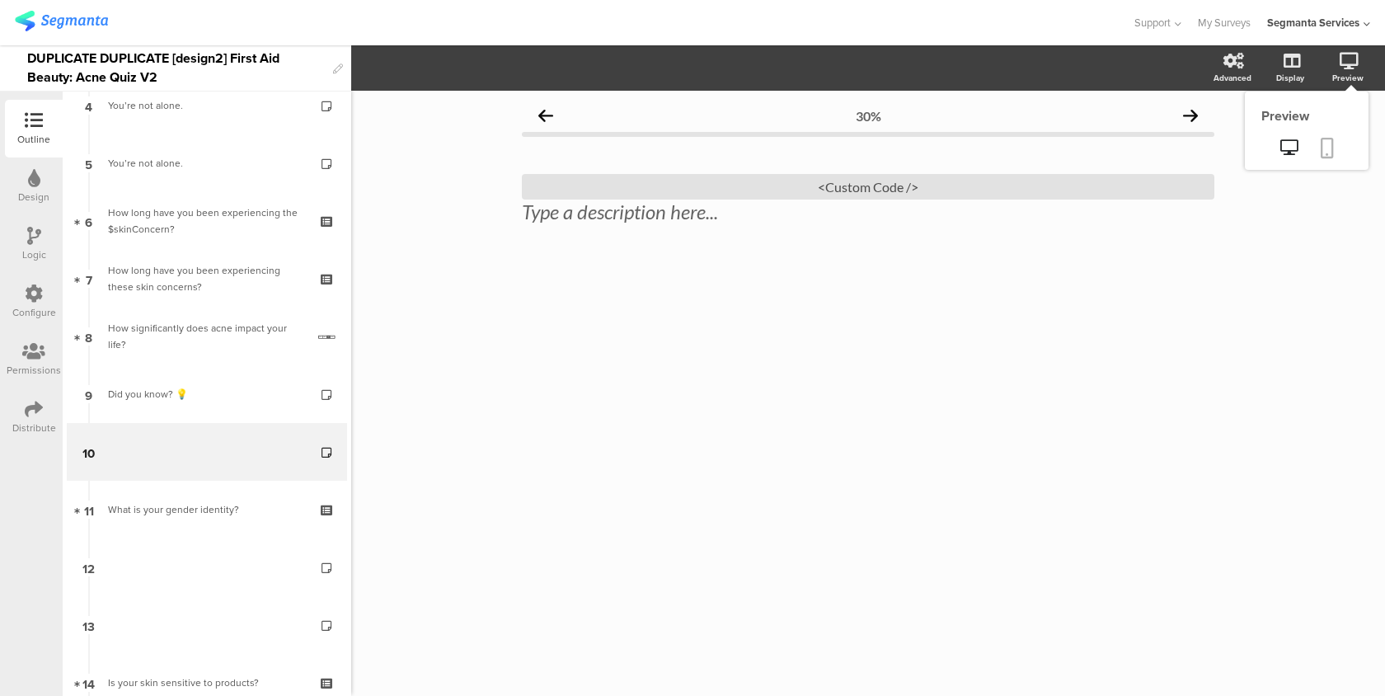
click at [1341, 148] on link at bounding box center [1327, 149] width 36 height 31
click at [826, 180] on div "<Custom Code />" at bounding box center [868, 187] width 692 height 26
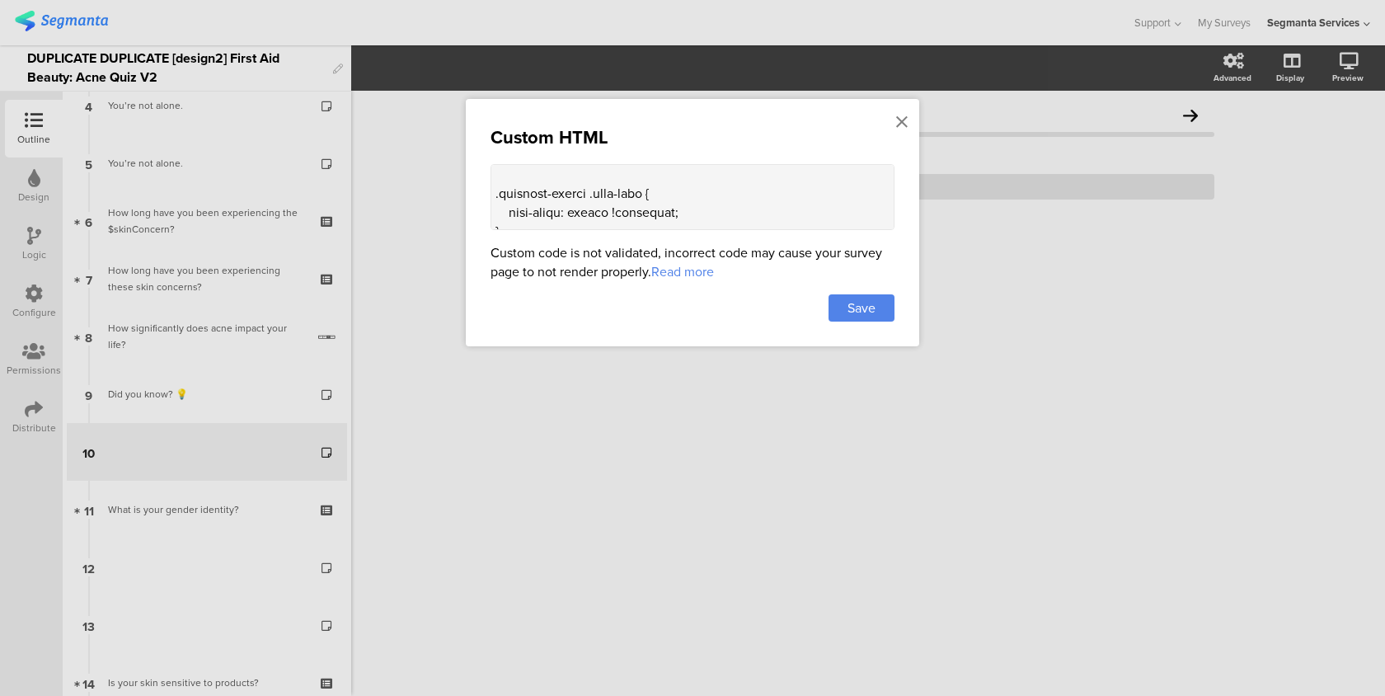
scroll to position [141, 0]
click at [527, 172] on textarea at bounding box center [693, 197] width 404 height 66
paste textarea ".back-and-restart[data-v-0caaa59b] { color: white !important;"
drag, startPoint x: 696, startPoint y: 178, endPoint x: 591, endPoint y: 174, distance: 104.8
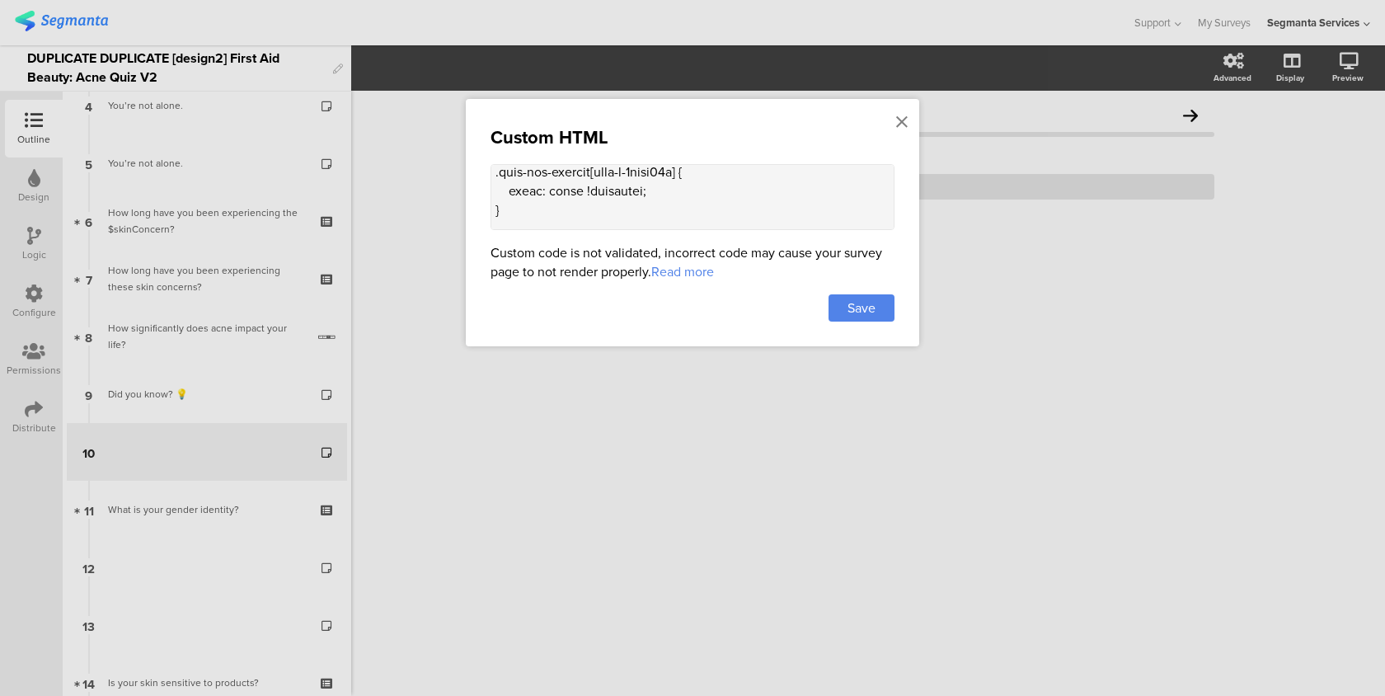
click at [591, 174] on textarea at bounding box center [693, 197] width 404 height 66
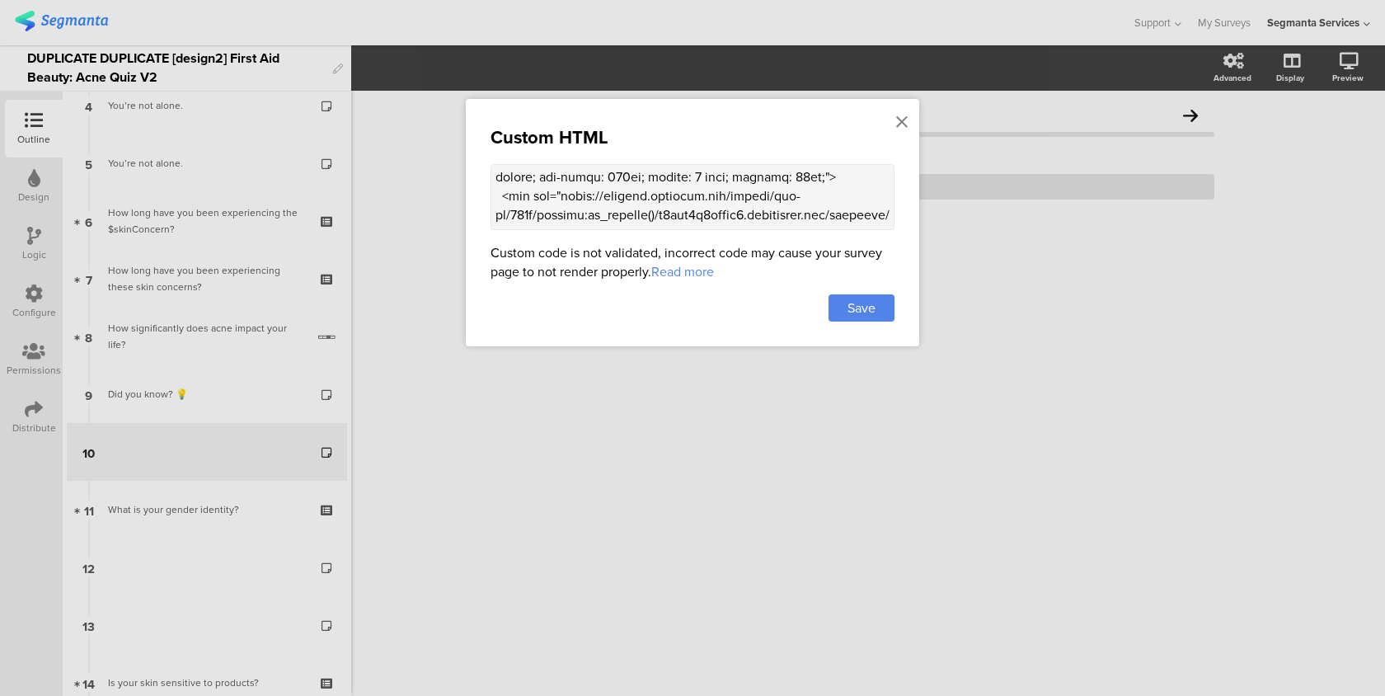
scroll to position [840, 0]
drag, startPoint x: 762, startPoint y: 206, endPoint x: 748, endPoint y: 206, distance: 14.0
click at [748, 206] on textarea at bounding box center [693, 197] width 404 height 66
type textarea "<style> .progress-bar-segments { display: none !important; } .animated-router-v…"
click at [890, 303] on div "Save" at bounding box center [862, 307] width 66 height 27
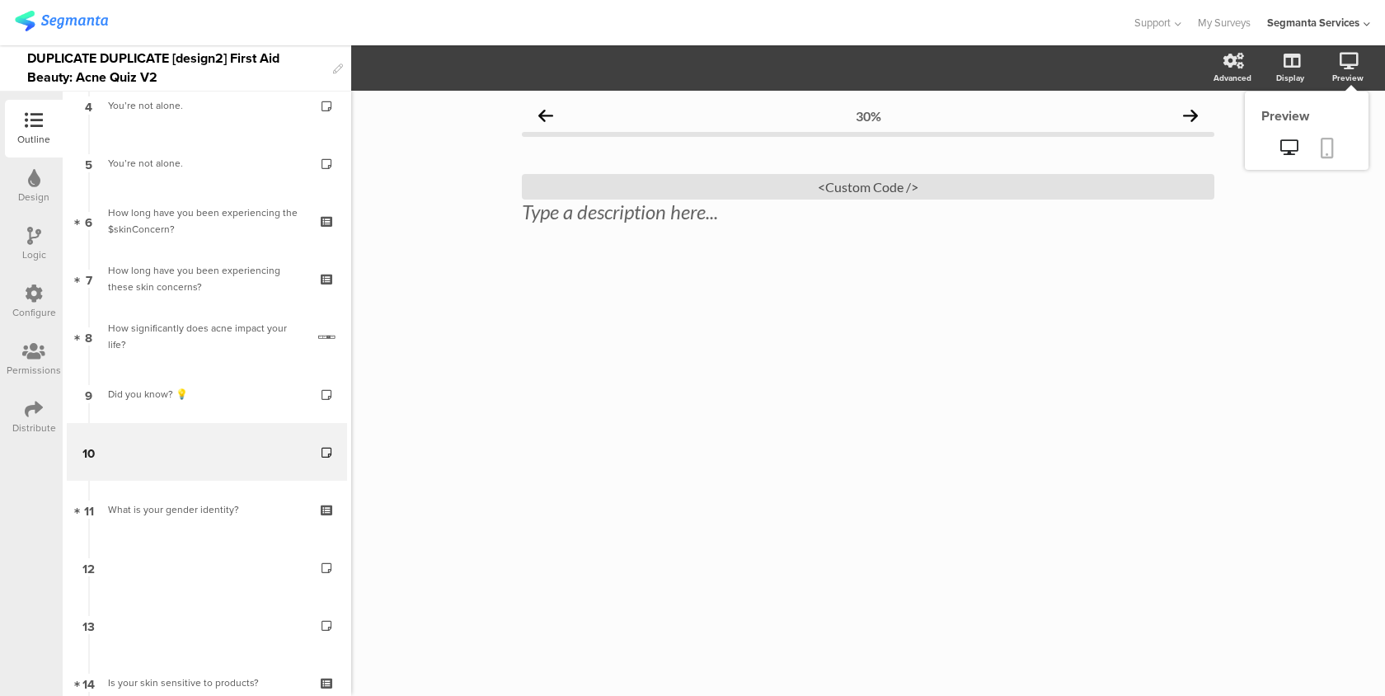
click at [1329, 145] on icon at bounding box center [1327, 148] width 13 height 21
click at [1331, 153] on icon at bounding box center [1327, 148] width 13 height 21
click at [899, 189] on div "<Custom Code />" at bounding box center [868, 187] width 692 height 26
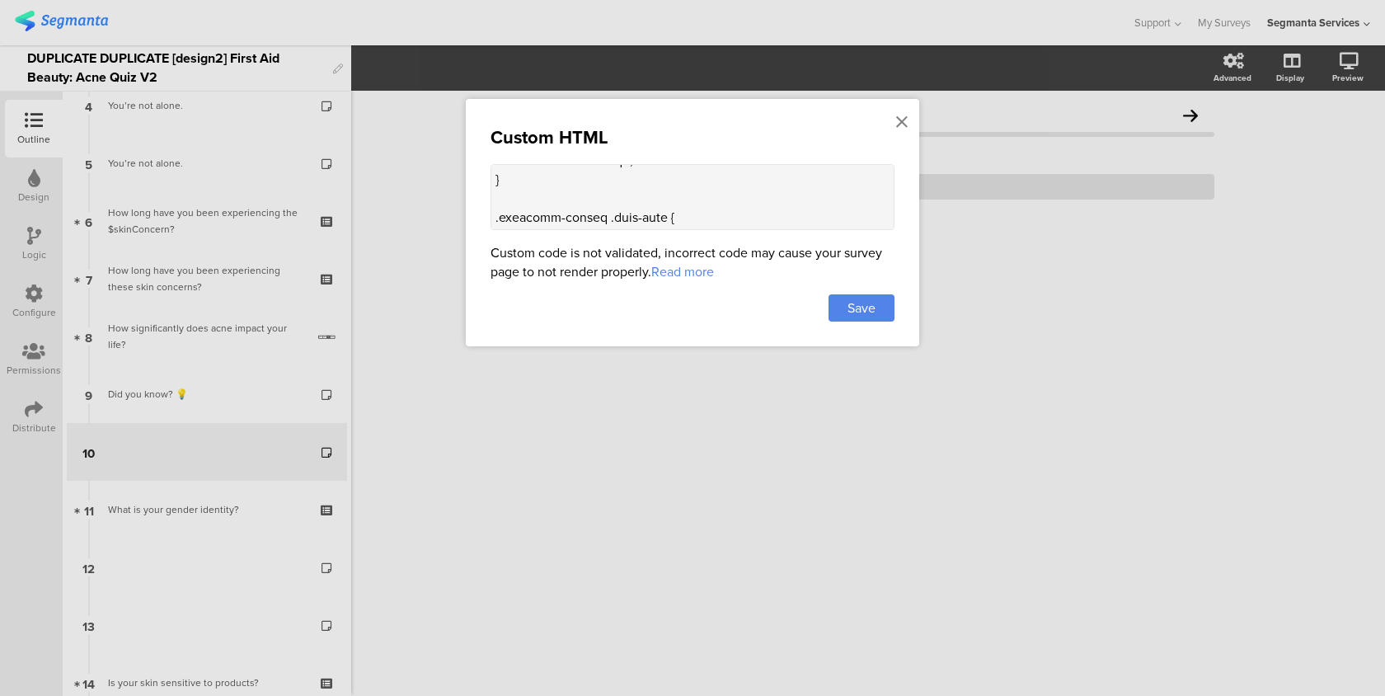
scroll to position [209, 0]
click at [603, 193] on textarea at bounding box center [693, 197] width 404 height 66
paste textarea ".question-footer .footer-next-text[data-v-bcb9ae2a], .question-footer .incomple…"
drag, startPoint x: 669, startPoint y: 192, endPoint x: 677, endPoint y: 173, distance: 20.7
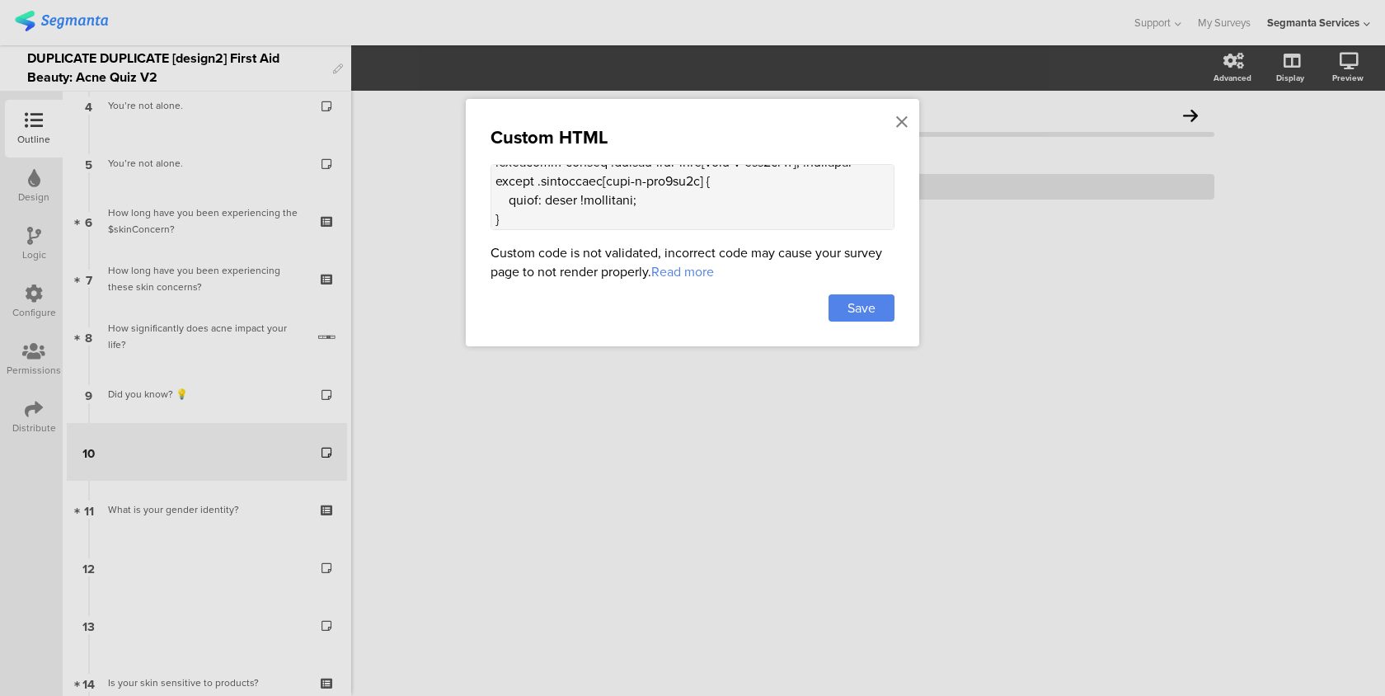
click at [677, 173] on textarea at bounding box center [693, 197] width 404 height 66
drag, startPoint x: 787, startPoint y: 173, endPoint x: 680, endPoint y: 165, distance: 107.5
click at [680, 165] on textarea at bounding box center [693, 197] width 404 height 66
click at [683, 212] on textarea at bounding box center [693, 197] width 404 height 66
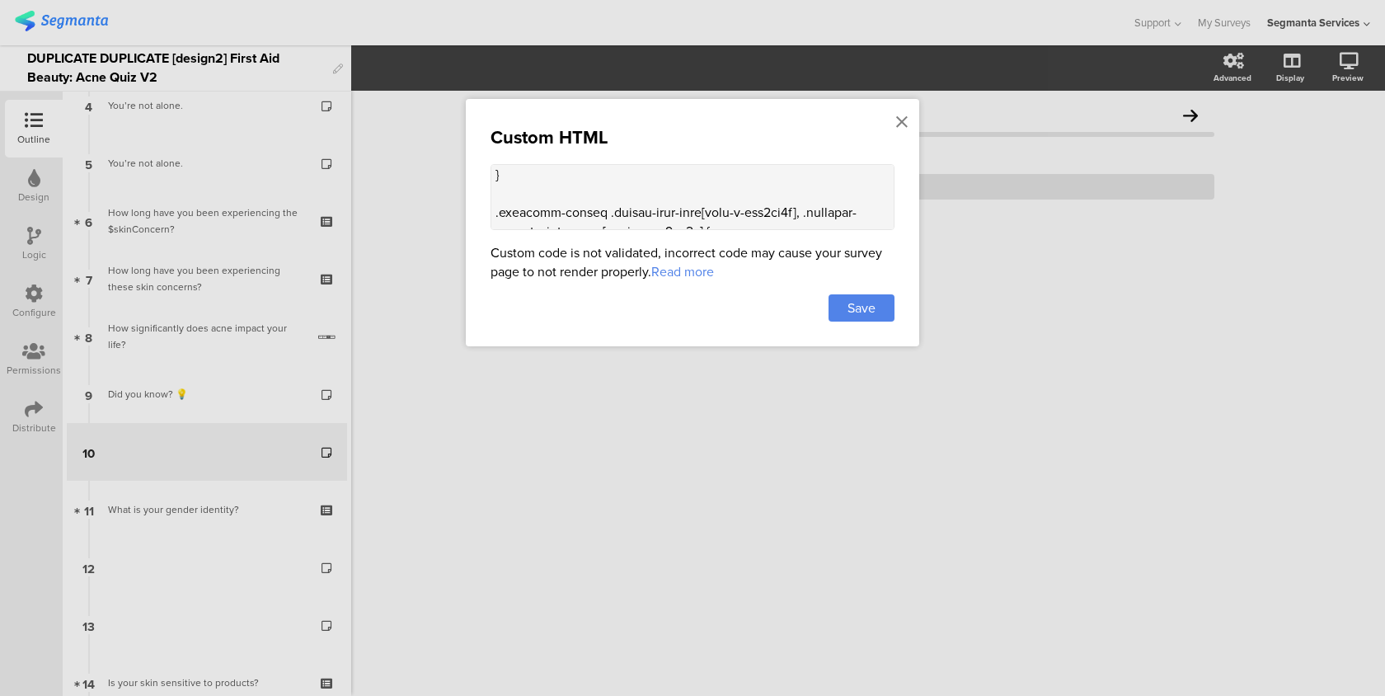
scroll to position [221, 0]
drag, startPoint x: 785, startPoint y: 211, endPoint x: 688, endPoint y: 208, distance: 97.3
click at [688, 208] on textarea at bounding box center [693, 197] width 404 height 66
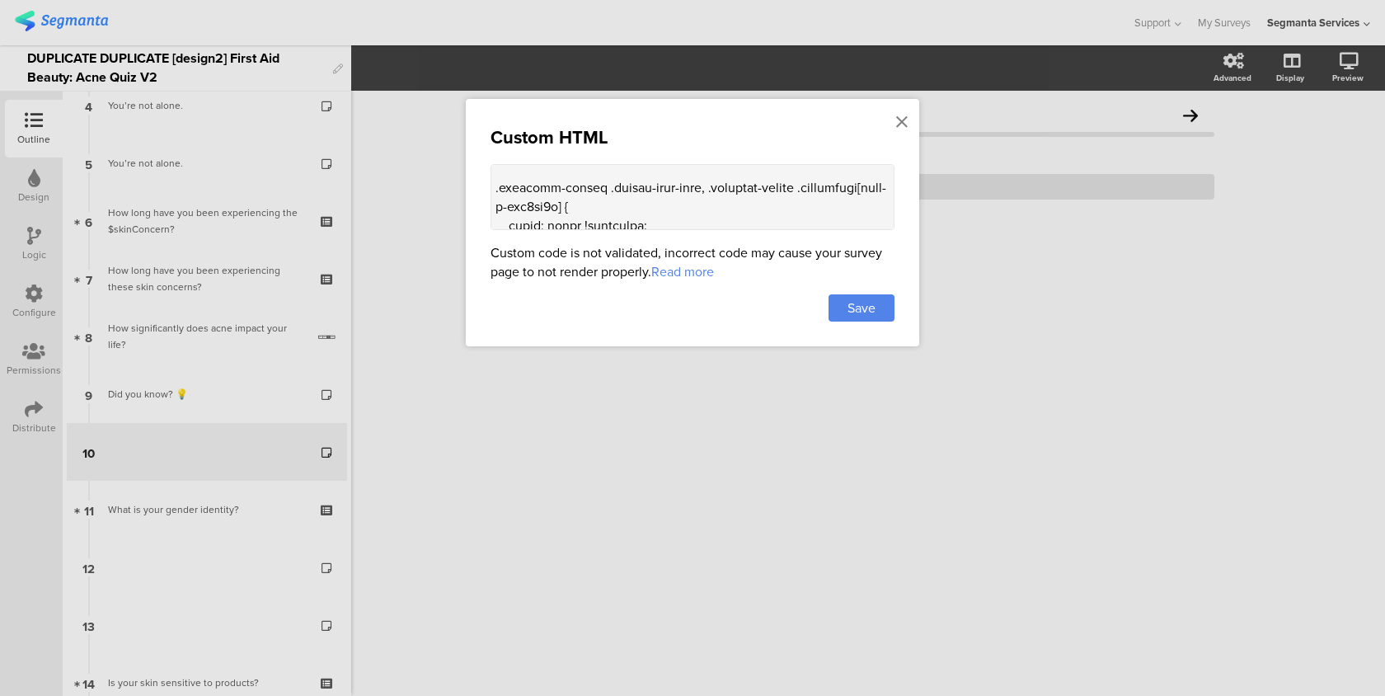
drag, startPoint x: 569, startPoint y: 219, endPoint x: 852, endPoint y: 202, distance: 284.1
click at [852, 202] on textarea at bounding box center [693, 197] width 404 height 66
paste textarea ".question-footer[data-v-bcb9ae2a] { background: white !important"
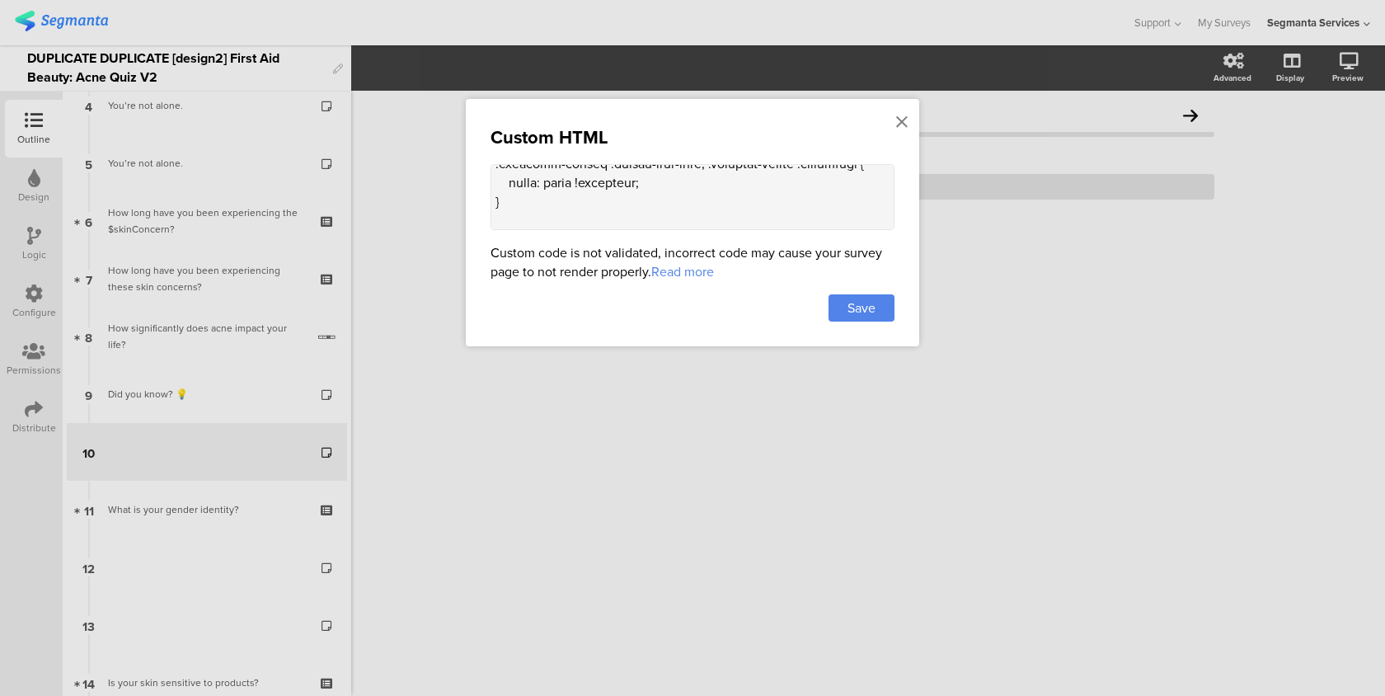
click at [556, 215] on textarea at bounding box center [693, 197] width 404 height 66
paste textarea ".question-footer[data-v-bcb9ae2a] { background: white !important"
drag, startPoint x: 692, startPoint y: 179, endPoint x: 586, endPoint y: 177, distance: 105.5
click at [586, 177] on textarea at bounding box center [693, 197] width 404 height 66
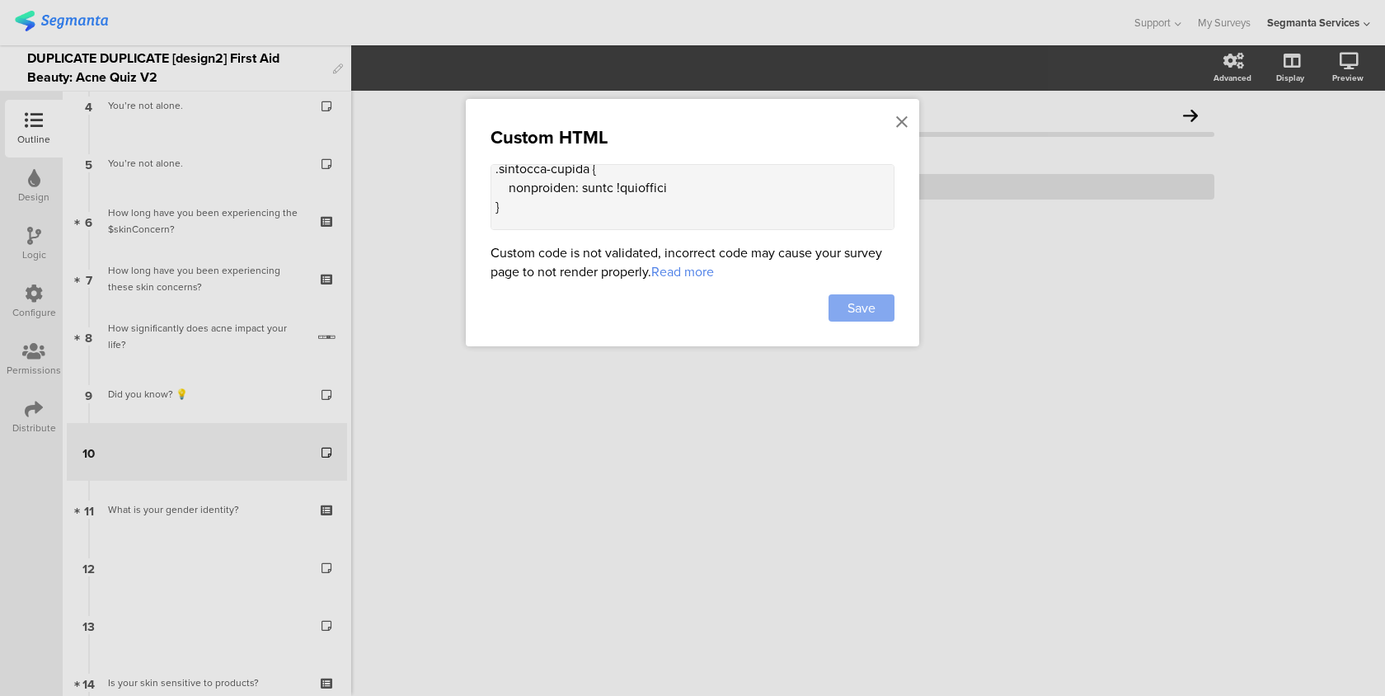
type textarea "<style> .progress-bar-segments { display: none !important; } .animated-router-v…"
click at [840, 298] on div "Save" at bounding box center [862, 307] width 66 height 27
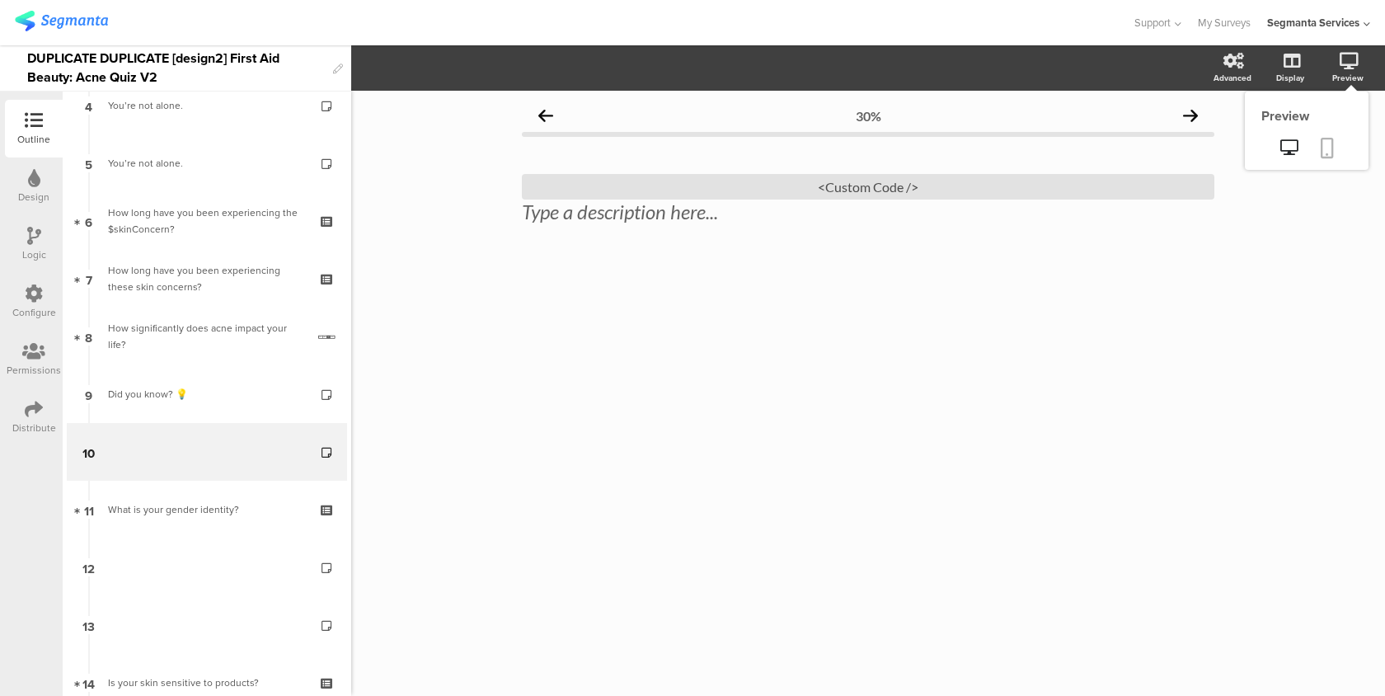
click at [1309, 152] on link at bounding box center [1327, 149] width 36 height 31
click at [813, 185] on div "<Custom Code />" at bounding box center [868, 187] width 692 height 26
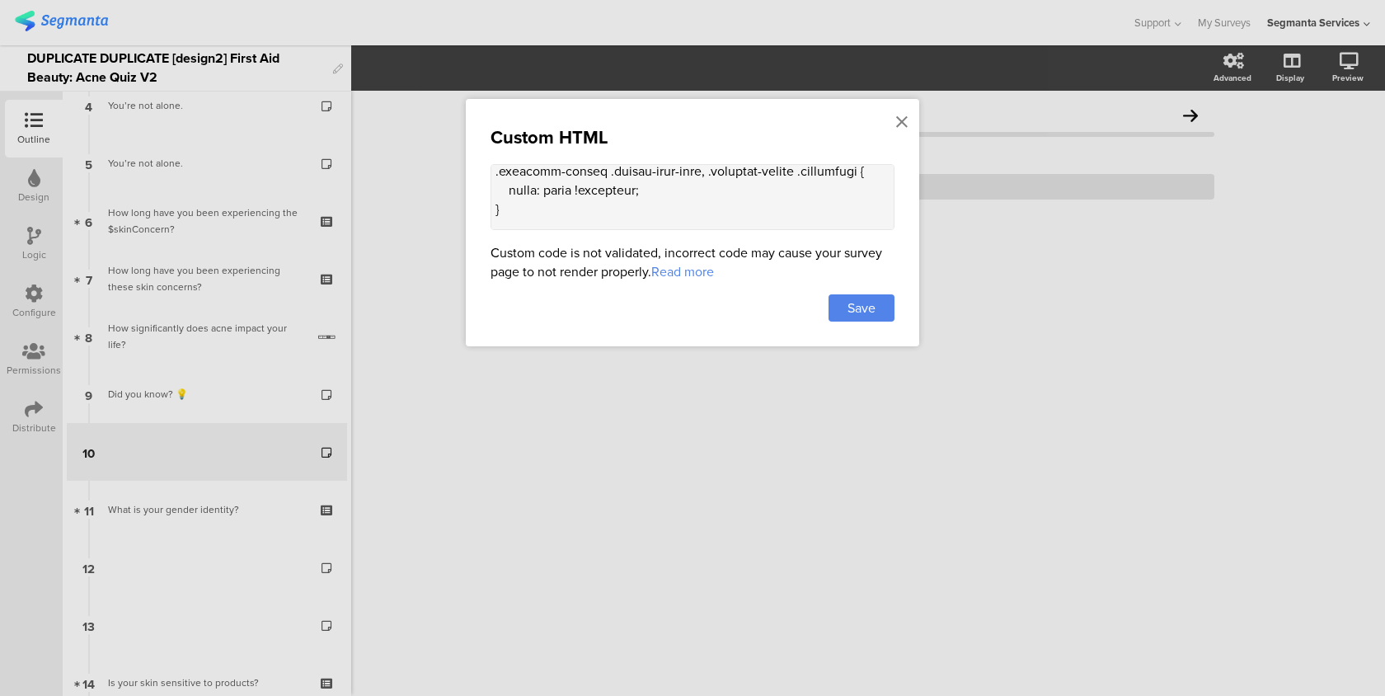
scroll to position [258, 0]
drag, startPoint x: 849, startPoint y: 176, endPoint x: 491, endPoint y: 177, distance: 357.8
click at [491, 177] on textarea at bounding box center [693, 197] width 404 height 66
paste textarea "[data-v-bcb9ae2a] { background: white !important"
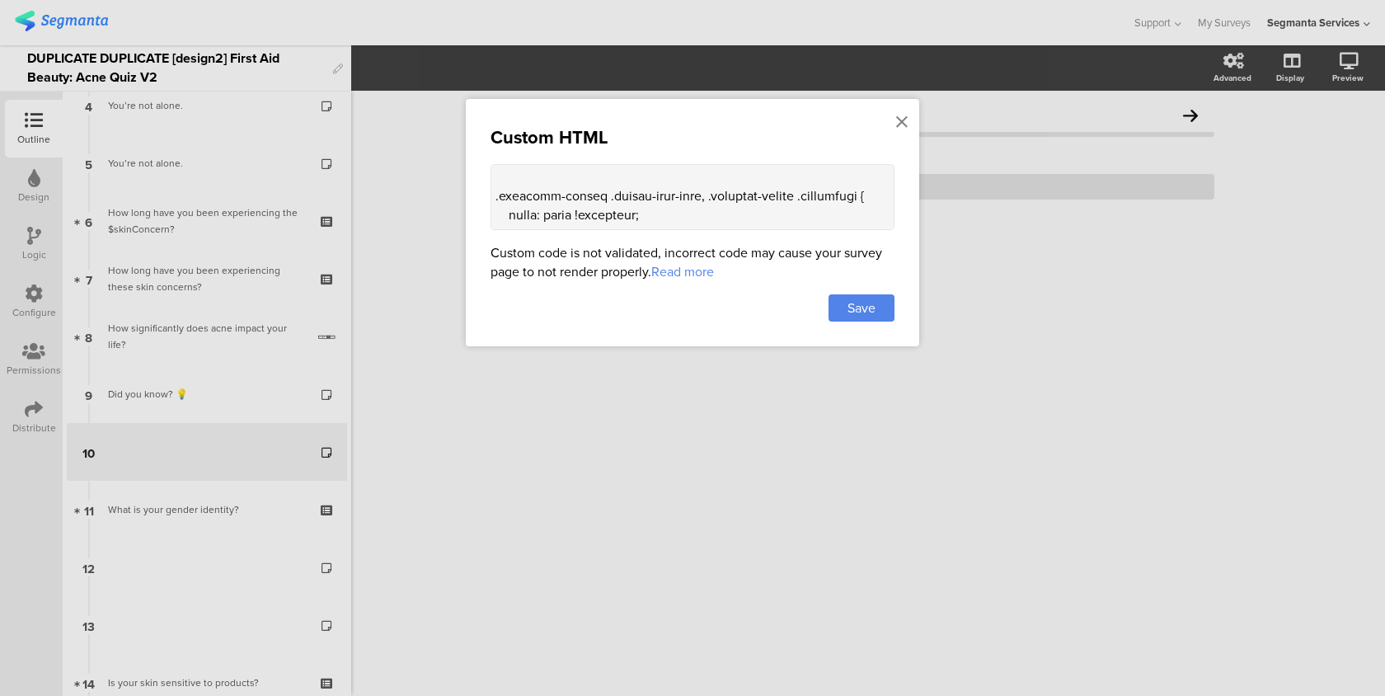
scroll to position [250, 0]
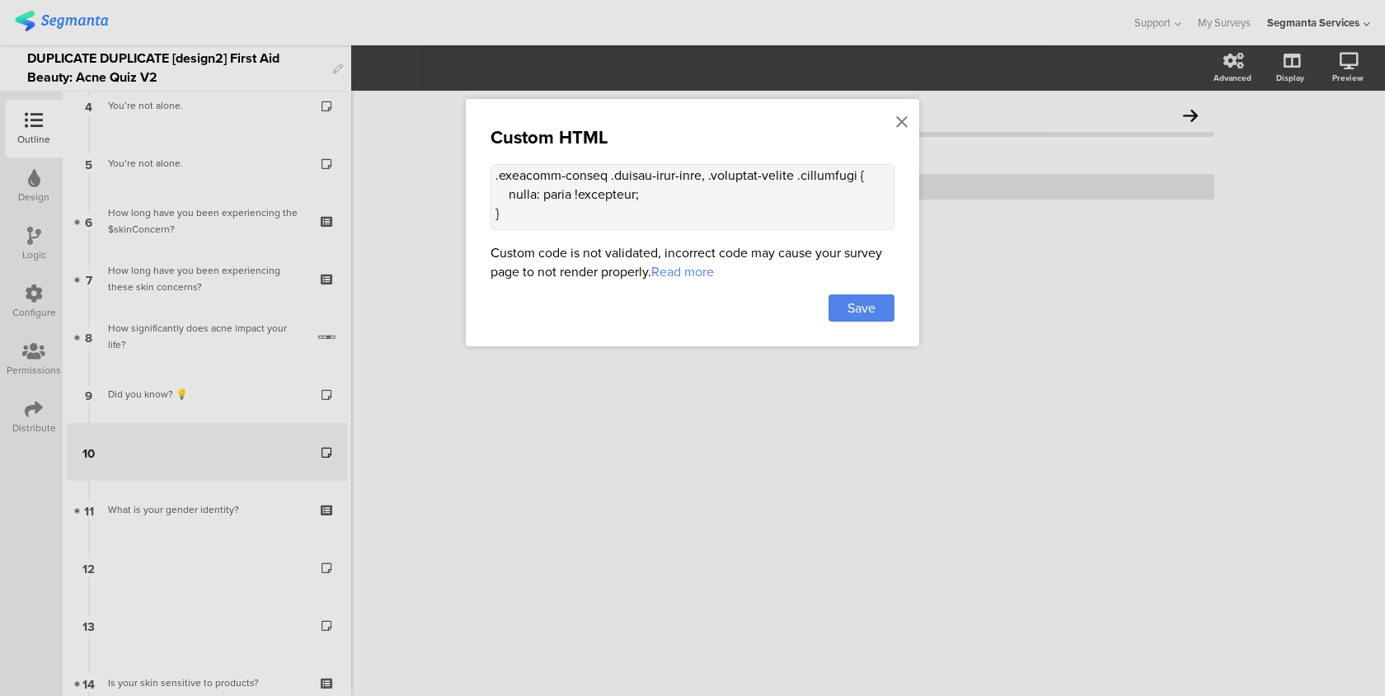
paste textarea "[data-v-bcb9ae2a]"
drag, startPoint x: 787, startPoint y: 187, endPoint x: 682, endPoint y: 185, distance: 105.6
click at [682, 185] on textarea at bounding box center [693, 197] width 404 height 66
type textarea "<style> .progress-bar-segments { display: none !important; } .animated-router-v…"
click at [890, 311] on div "Save" at bounding box center [862, 307] width 66 height 27
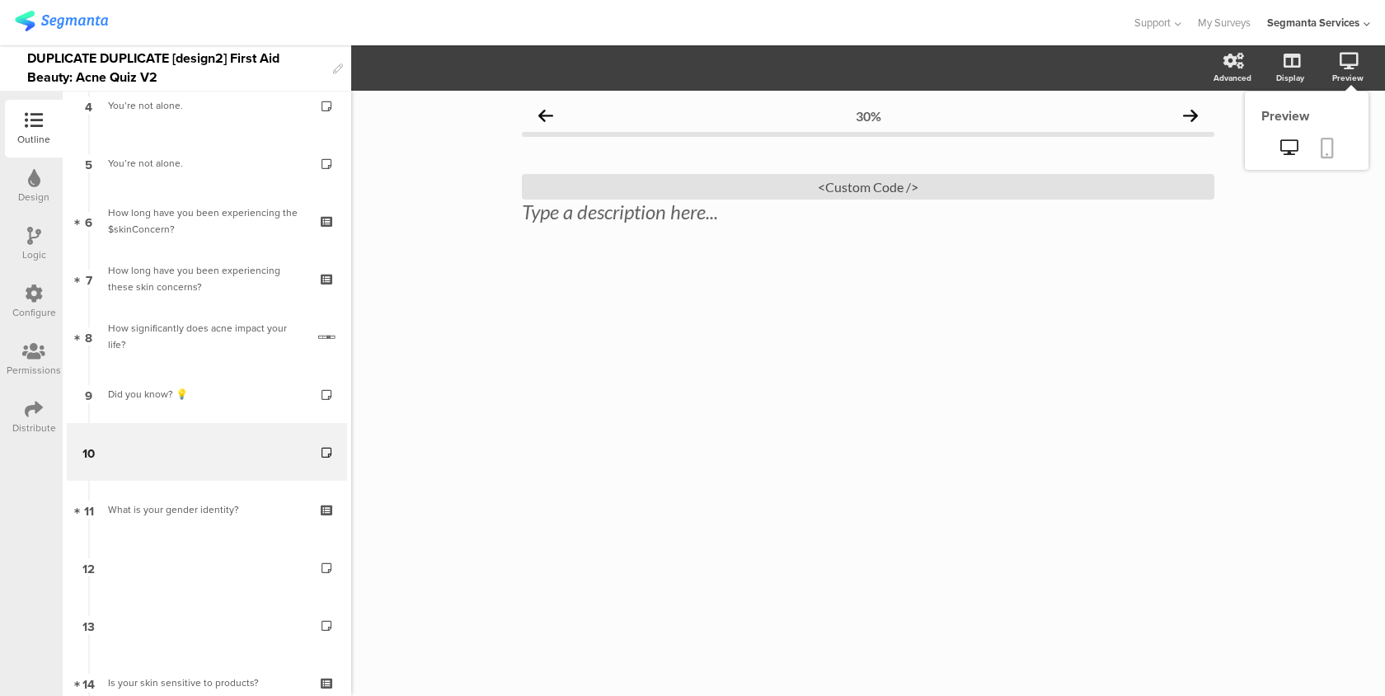
click at [1335, 138] on link at bounding box center [1327, 149] width 36 height 31
click at [805, 186] on div "<Custom Code />" at bounding box center [868, 187] width 692 height 26
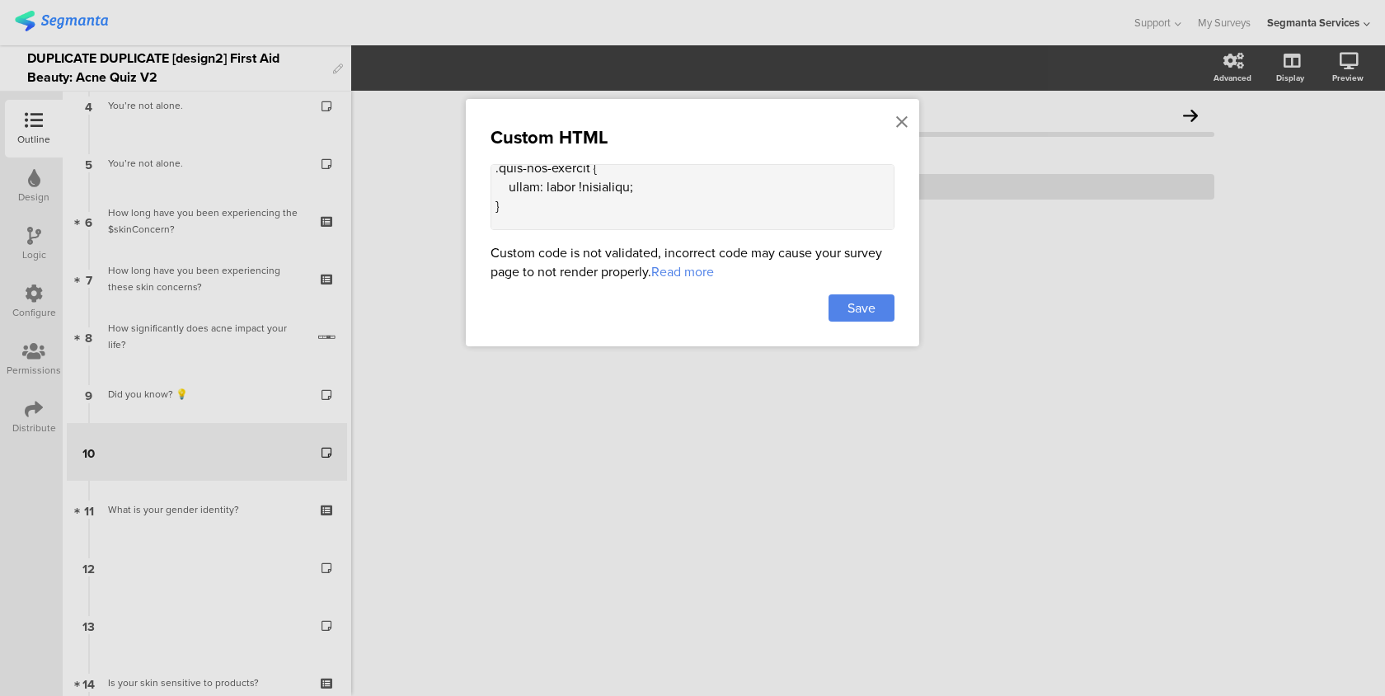
scroll to position [181, 0]
drag, startPoint x: 507, startPoint y: 204, endPoint x: 489, endPoint y: 179, distance: 31.3
click at [489, 179] on div "Custom HTML Custom code is not validated, incorrect code may cause your survey …" at bounding box center [692, 222] width 453 height 247
type textarea "<style> .progress-bar-segments { display: none !important; } .animated-router-v…"
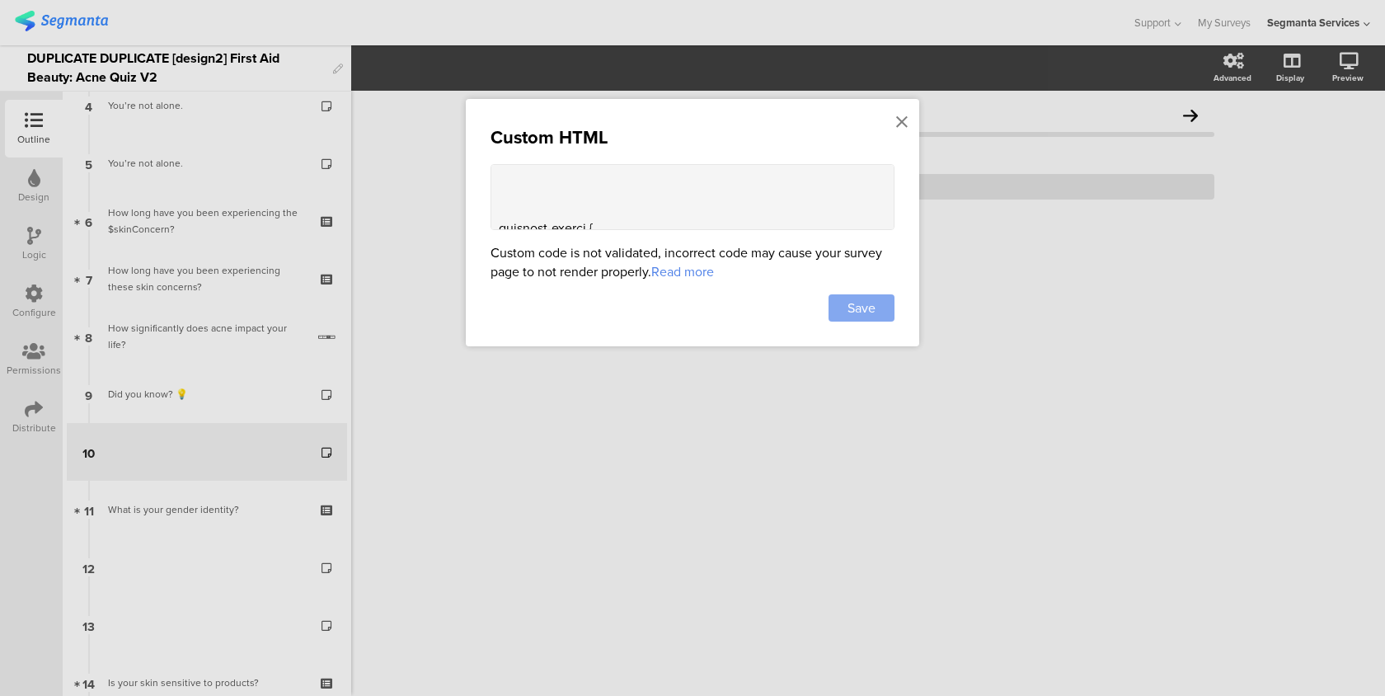
click at [874, 303] on span "Save" at bounding box center [861, 307] width 28 height 19
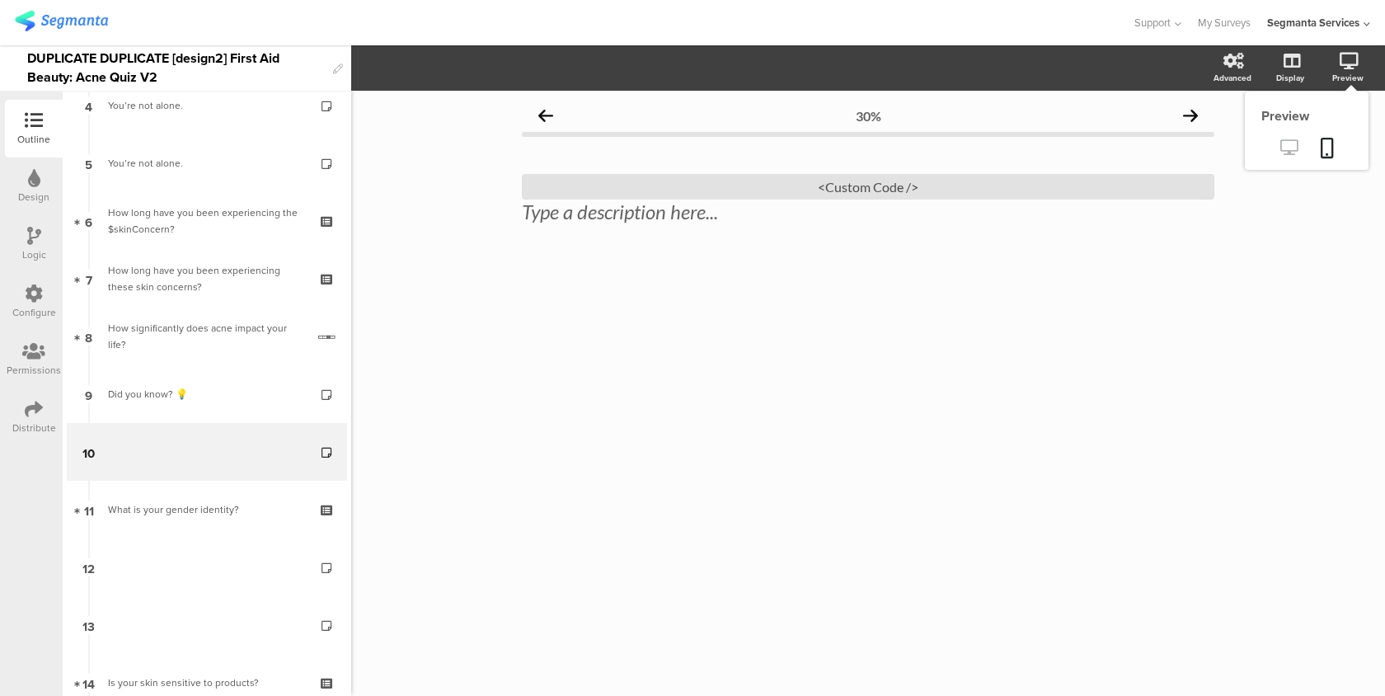
click at [1282, 155] on icon at bounding box center [1288, 147] width 17 height 16
click at [797, 187] on div "<Custom Code />" at bounding box center [868, 187] width 692 height 26
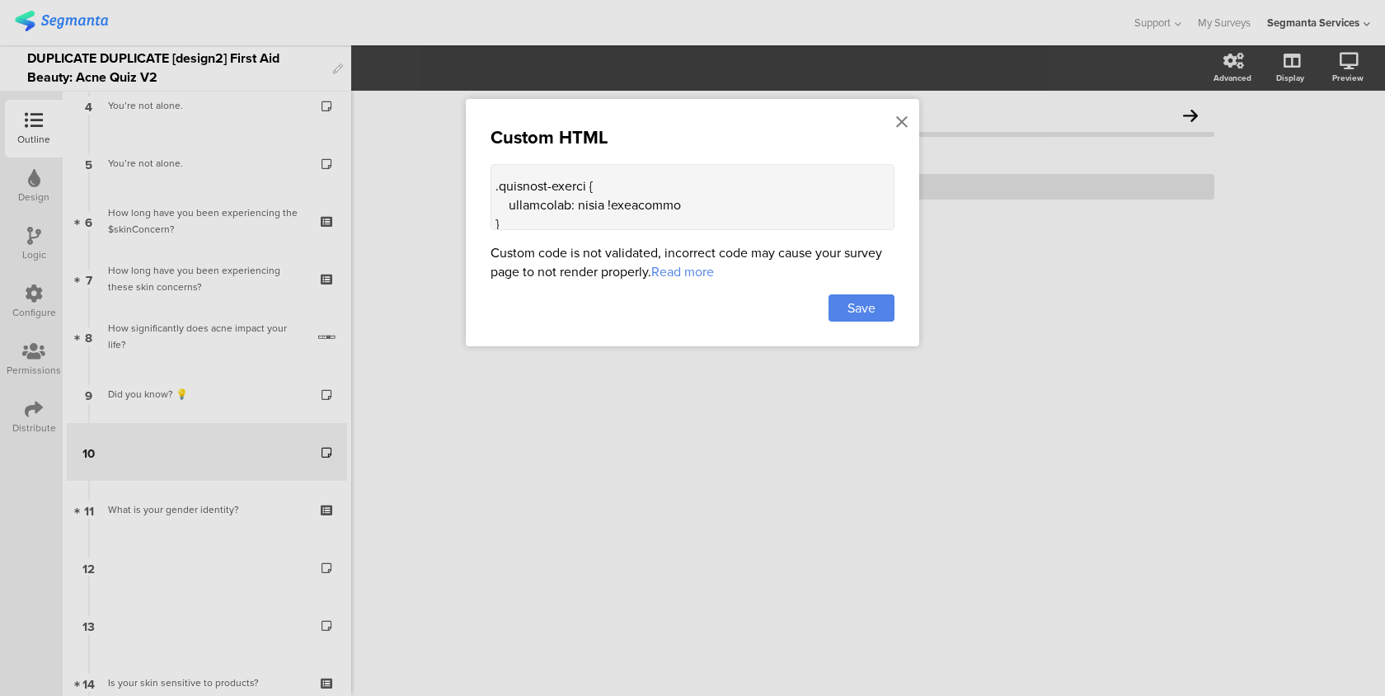
scroll to position [222, 0]
drag, startPoint x: 520, startPoint y: 218, endPoint x: 488, endPoint y: 181, distance: 49.1
click at [488, 181] on div "Custom HTML Custom code is not validated, incorrect code may cause your survey …" at bounding box center [692, 222] width 453 height 247
type textarea "<style> .progress-bar-segments { display: none !important; } .animated-router-v…"
click at [875, 302] on span "Save" at bounding box center [861, 307] width 28 height 19
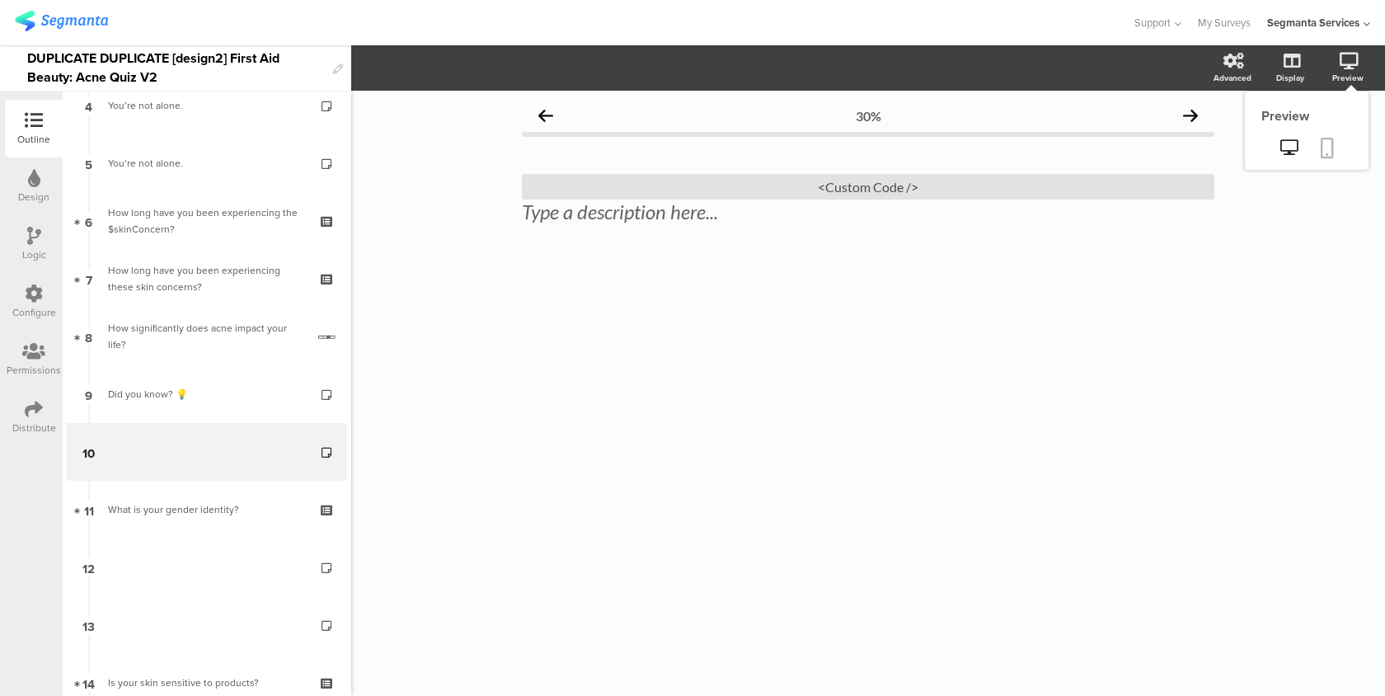
click at [1312, 157] on link at bounding box center [1327, 149] width 36 height 31
click at [783, 193] on div "<Custom Code />" at bounding box center [868, 187] width 692 height 26
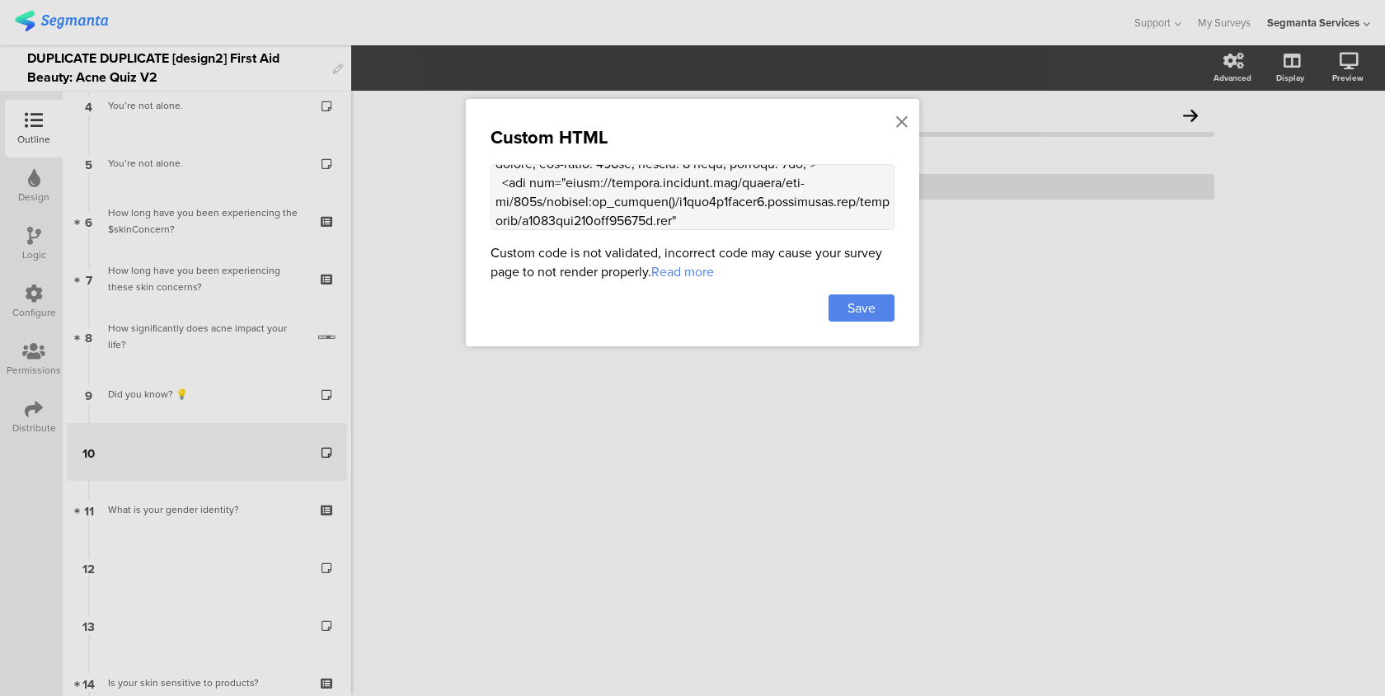
scroll to position [762, 0]
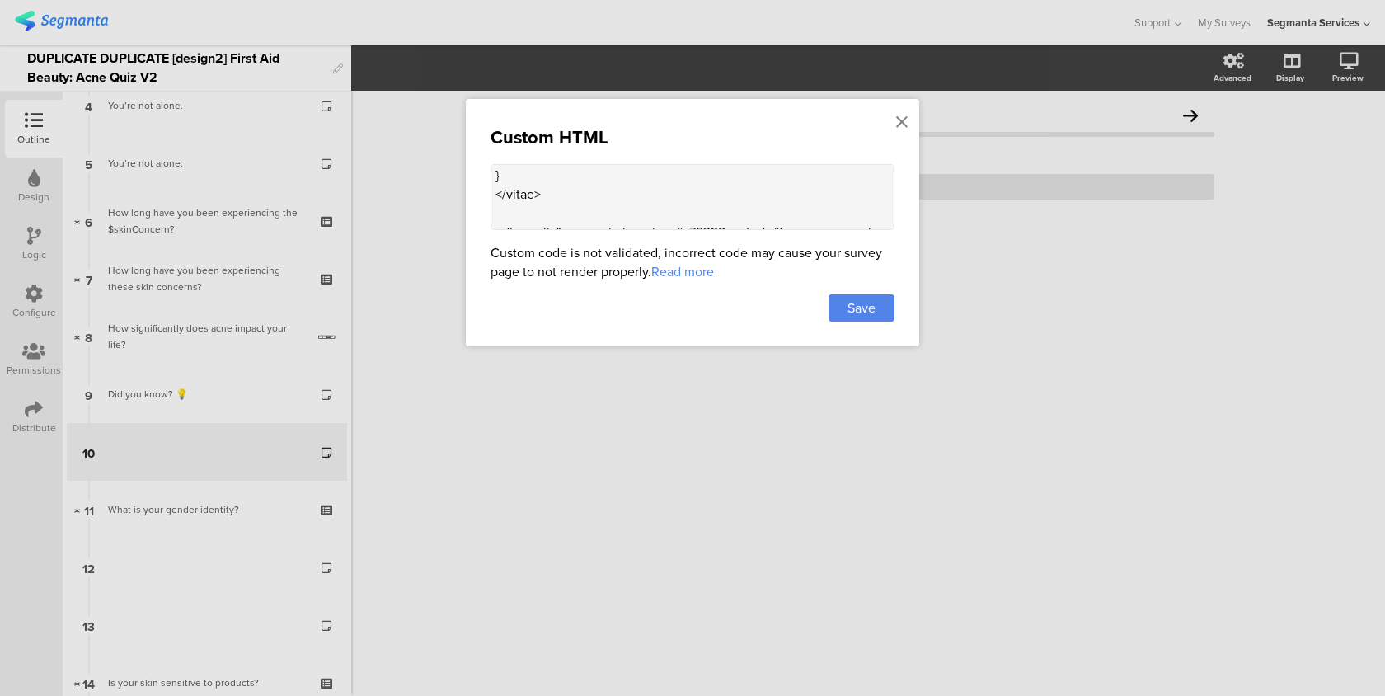
click at [556, 204] on textarea at bounding box center [693, 197] width 404 height 66
paste textarea "@media screen and (max-width: 1255px) { .question-footer-wrapper"
click at [657, 200] on textarea at bounding box center [693, 197] width 404 height 66
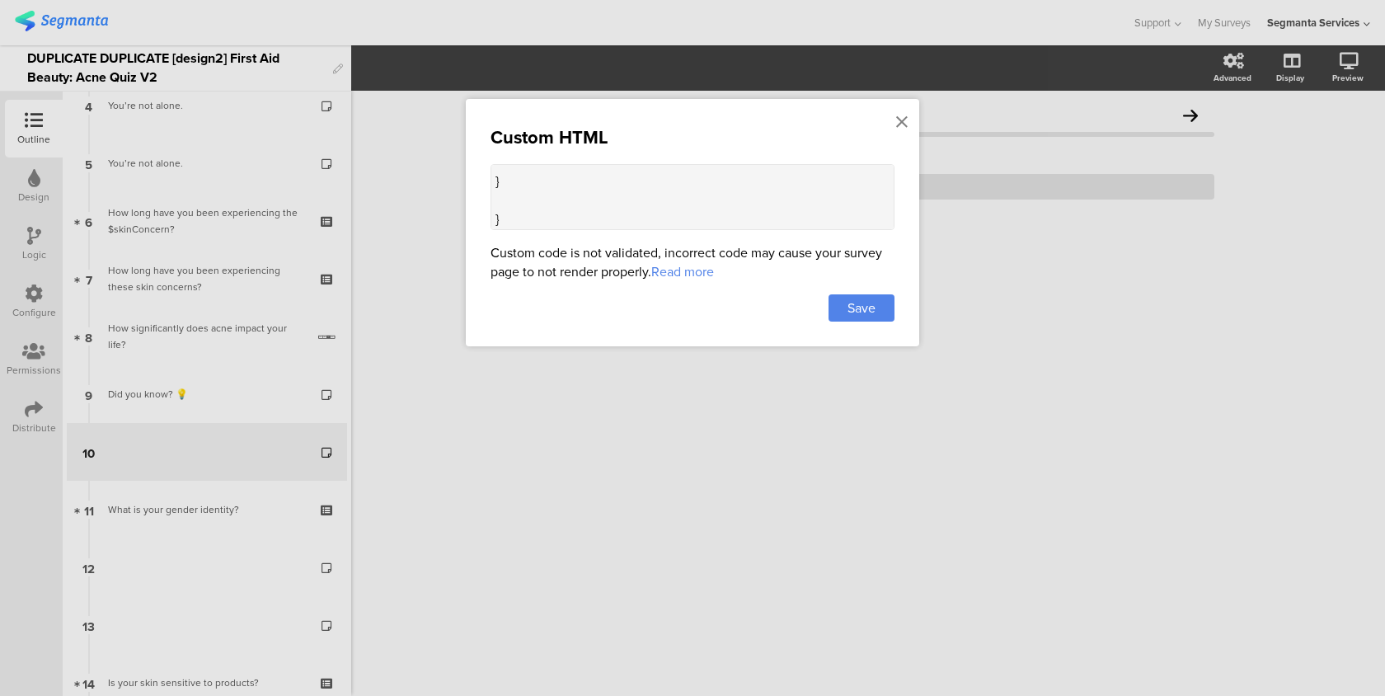
click at [597, 202] on textarea at bounding box center [693, 197] width 404 height 66
paste textarea "bottom: 40px !important;"
click at [585, 199] on textarea at bounding box center [693, 197] width 404 height 66
paste textarea ".question-footer[data-v-bcb9ae2a]"
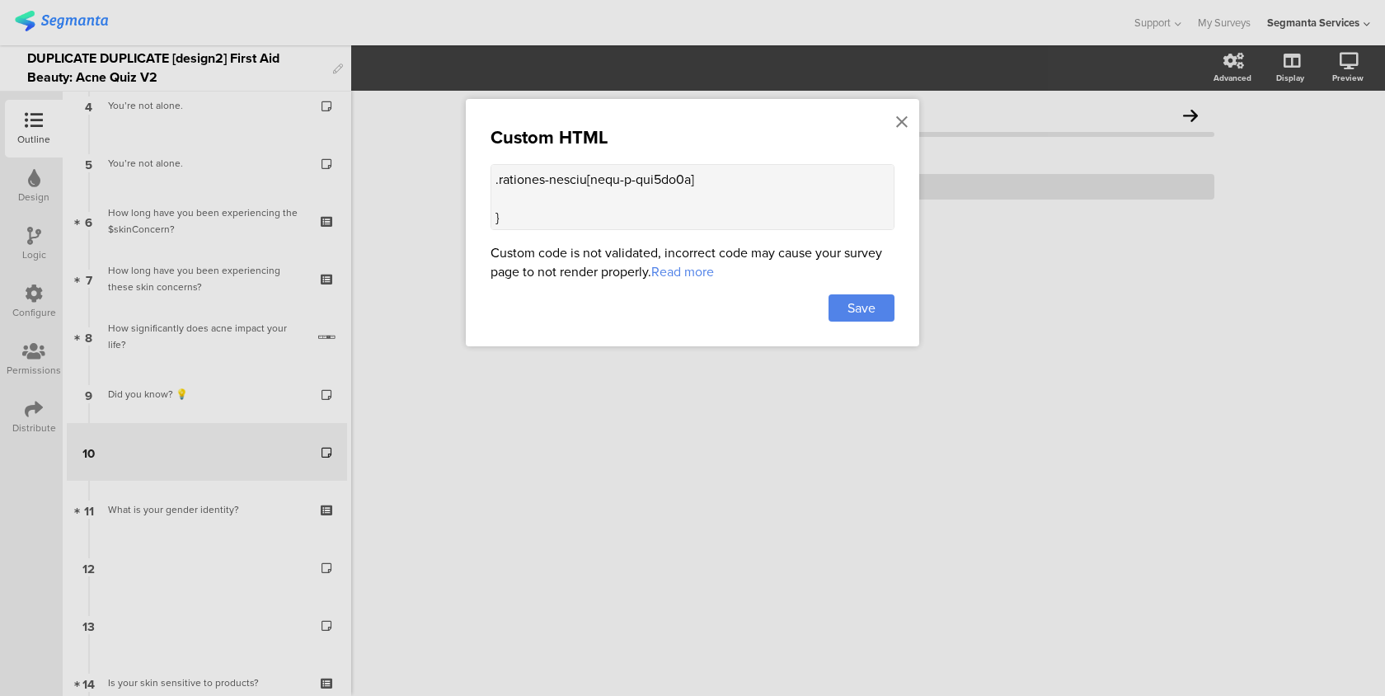
drag, startPoint x: 705, startPoint y: 217, endPoint x: 585, endPoint y: 214, distance: 120.4
click at [585, 214] on textarea at bounding box center [693, 197] width 404 height 66
paste textarea "margin: 20px !important;"
click at [577, 195] on textarea at bounding box center [693, 197] width 404 height 66
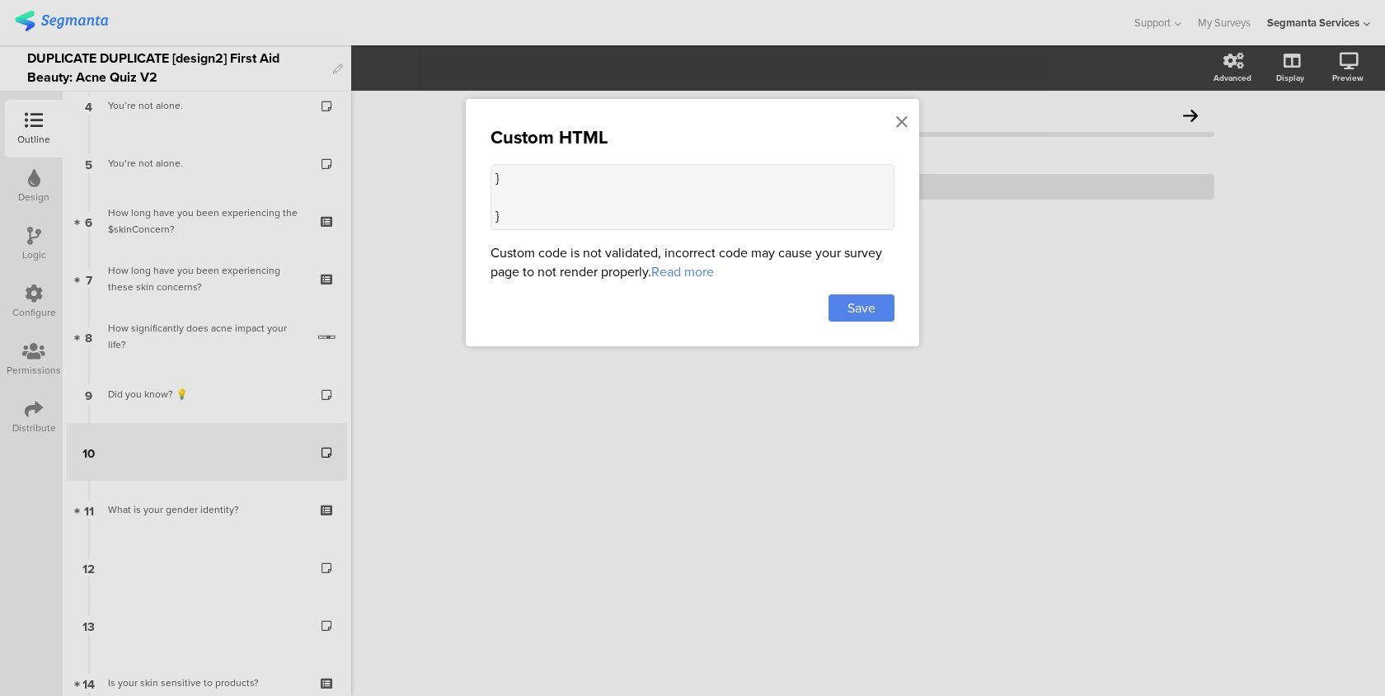
paste textarea "margin: 20px !important;"
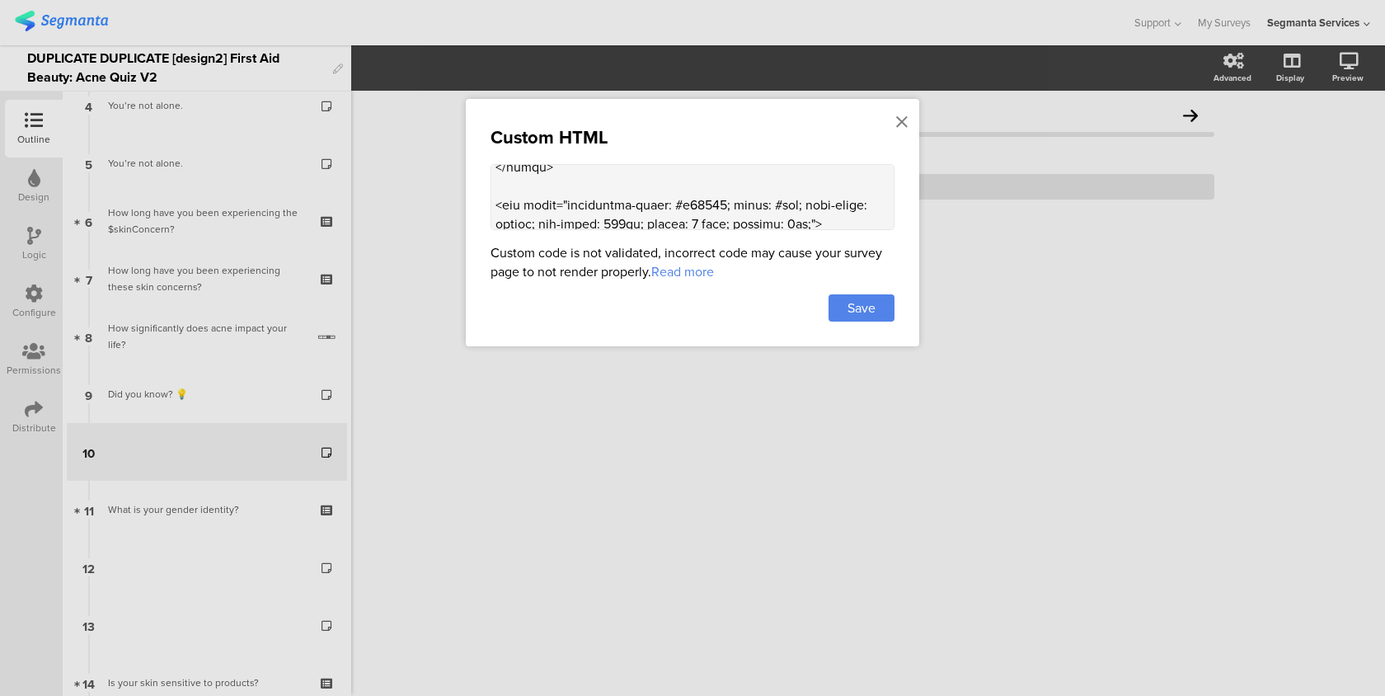
click at [598, 190] on textarea at bounding box center [693, 197] width 404 height 66
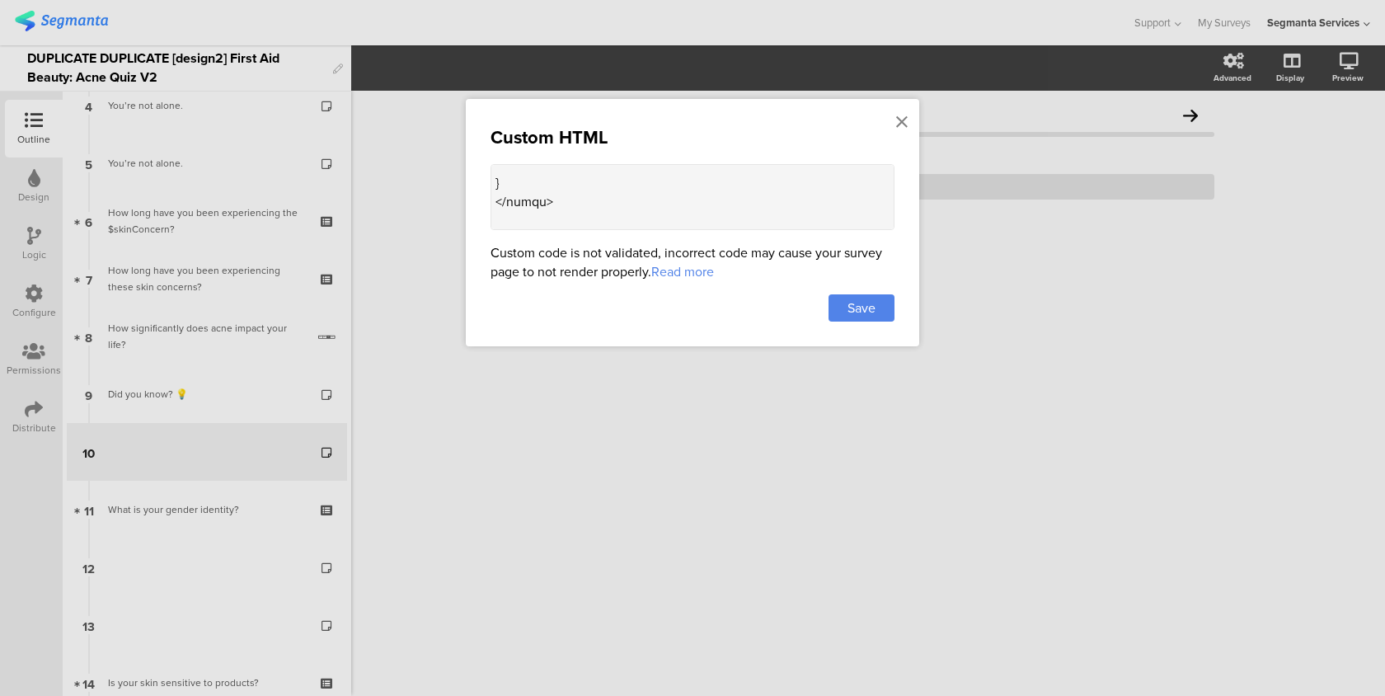
click at [581, 190] on textarea at bounding box center [693, 197] width 404 height 66
paste textarea ".question-footer .footer-next-text[data-v-bcb9ae2a]"
click at [790, 181] on textarea at bounding box center [693, 197] width 404 height 66
drag, startPoint x: 788, startPoint y: 181, endPoint x: 683, endPoint y: 181, distance: 104.7
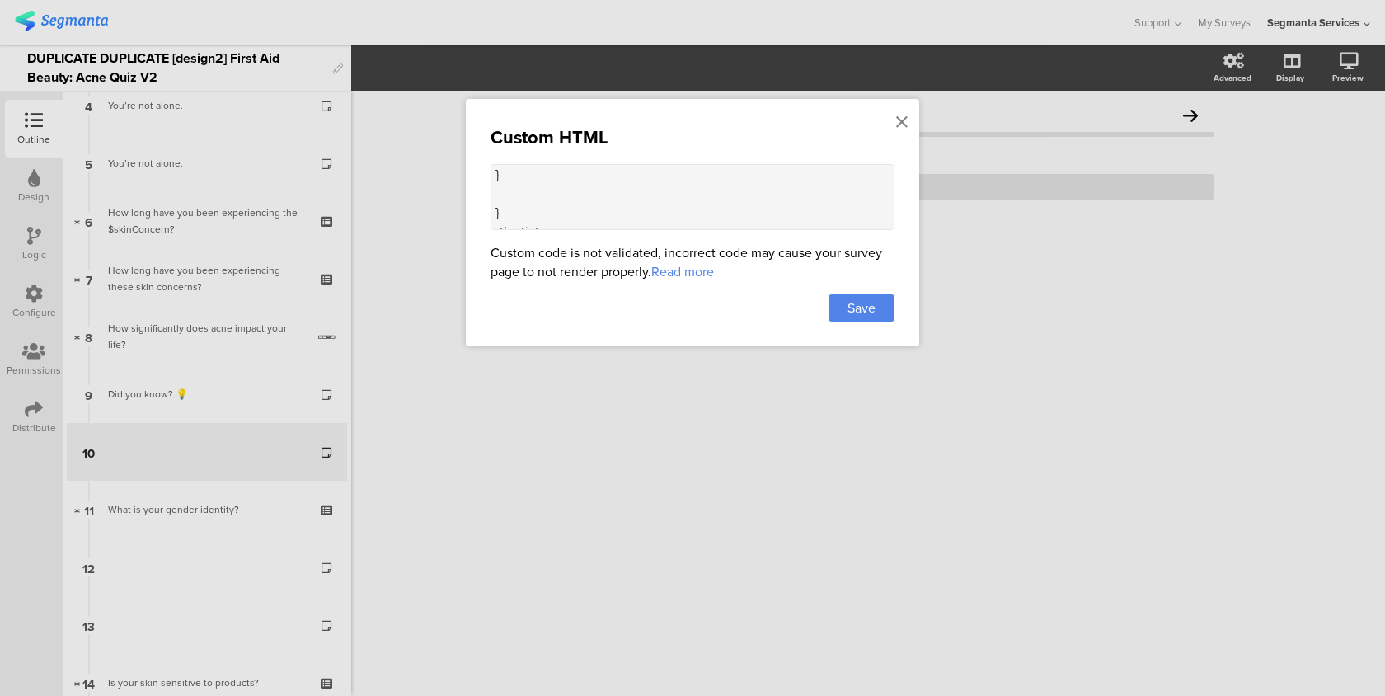
click at [683, 181] on textarea at bounding box center [693, 197] width 404 height 66
click at [728, 199] on textarea at bounding box center [693, 197] width 404 height 66
paste textarea "border: 1px solid white;"
click at [564, 204] on textarea at bounding box center [693, 197] width 404 height 66
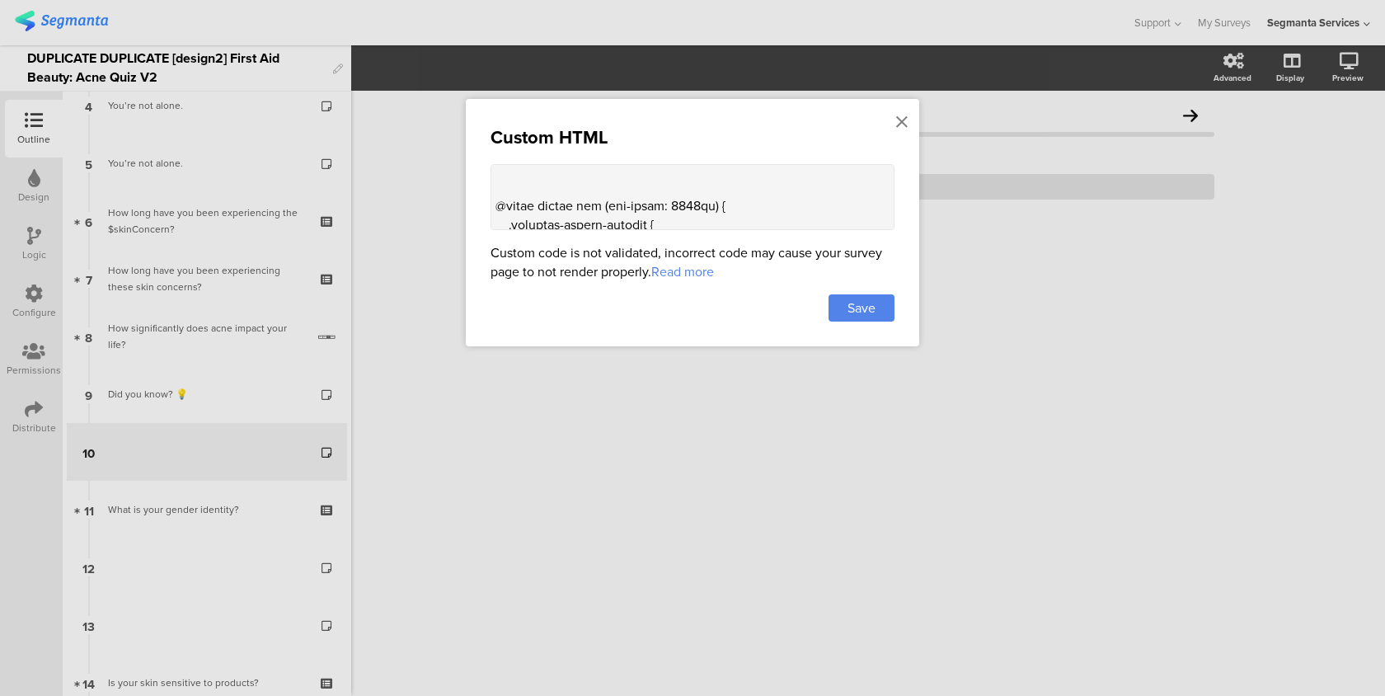
scroll to position [819, 0]
paste textarea ".back-and-restart[data-v-0caaa59b] { color: white !important;"
drag, startPoint x: 697, startPoint y: 179, endPoint x: 591, endPoint y: 176, distance: 105.6
click at [591, 176] on textarea at bounding box center [693, 197] width 404 height 66
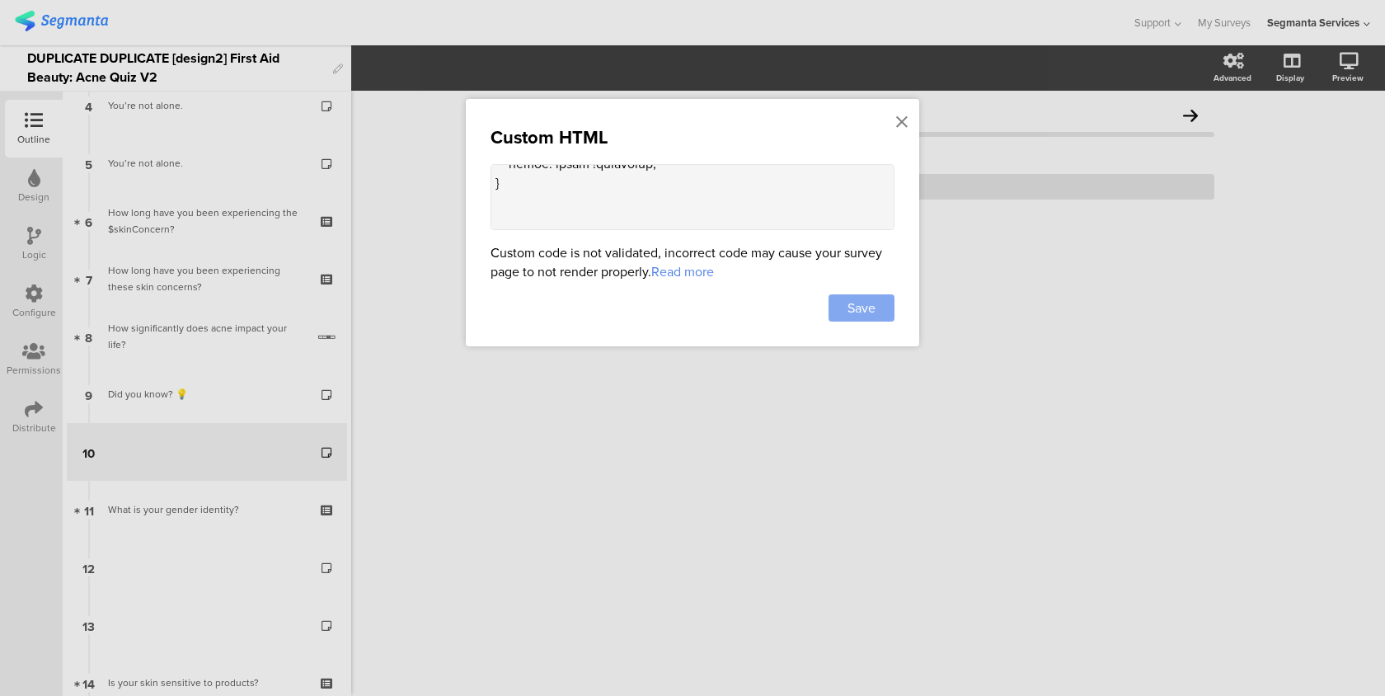
type textarea "<style> .progress-bar-segments { display: none !important; } .animated-router-v…"
click at [880, 312] on div "Save" at bounding box center [862, 307] width 66 height 27
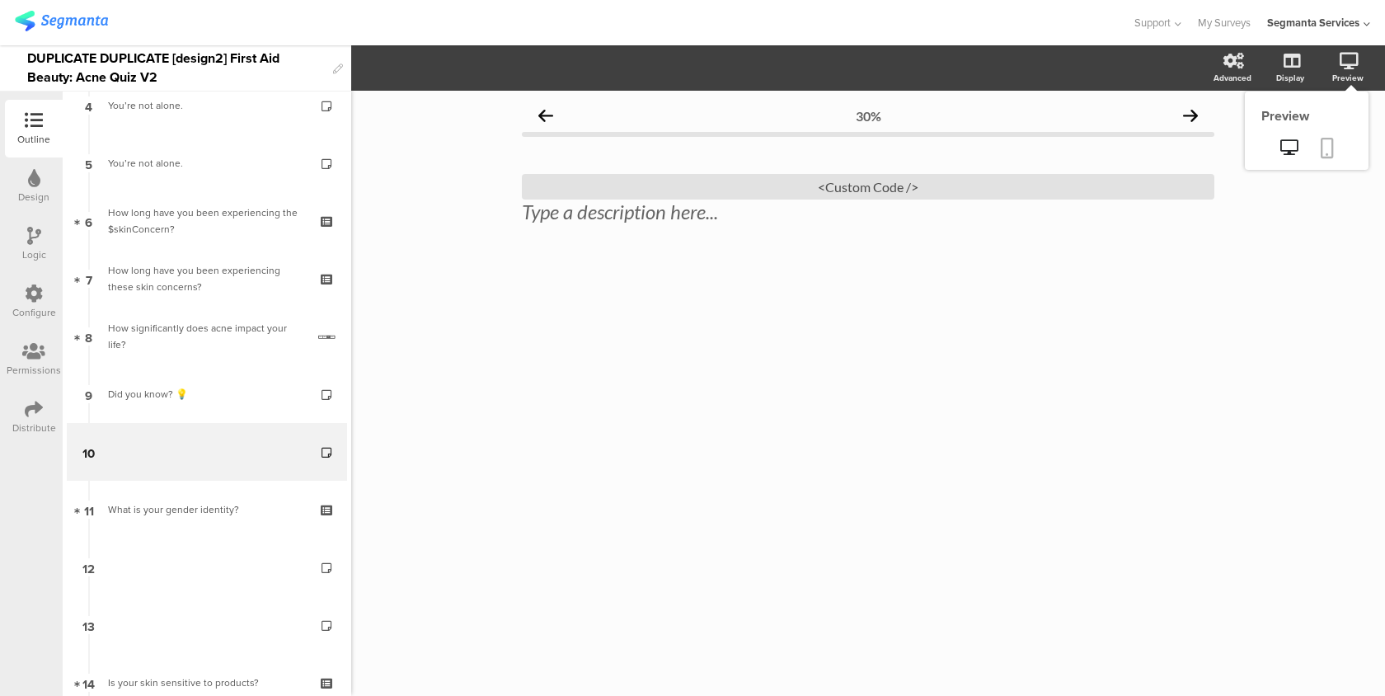
click at [1323, 148] on icon at bounding box center [1327, 148] width 13 height 21
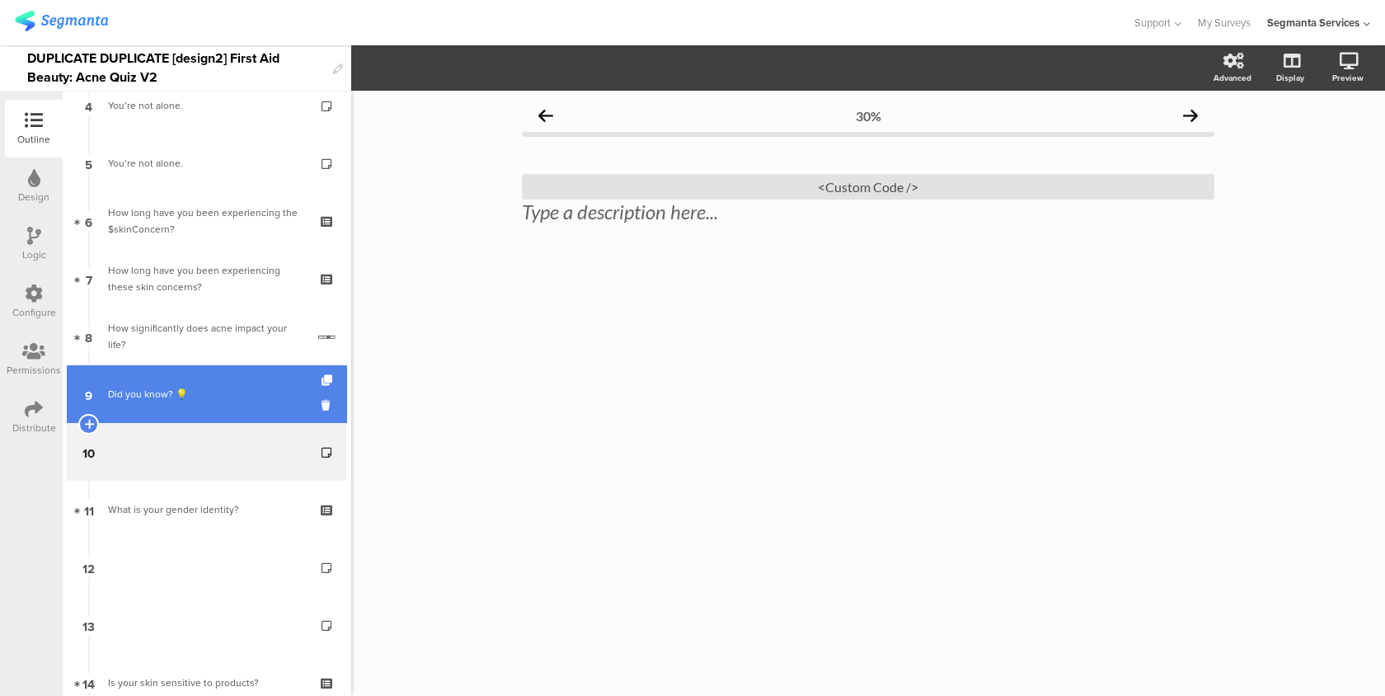
click at [228, 397] on div "Did you know? 💡" at bounding box center [206, 394] width 197 height 16
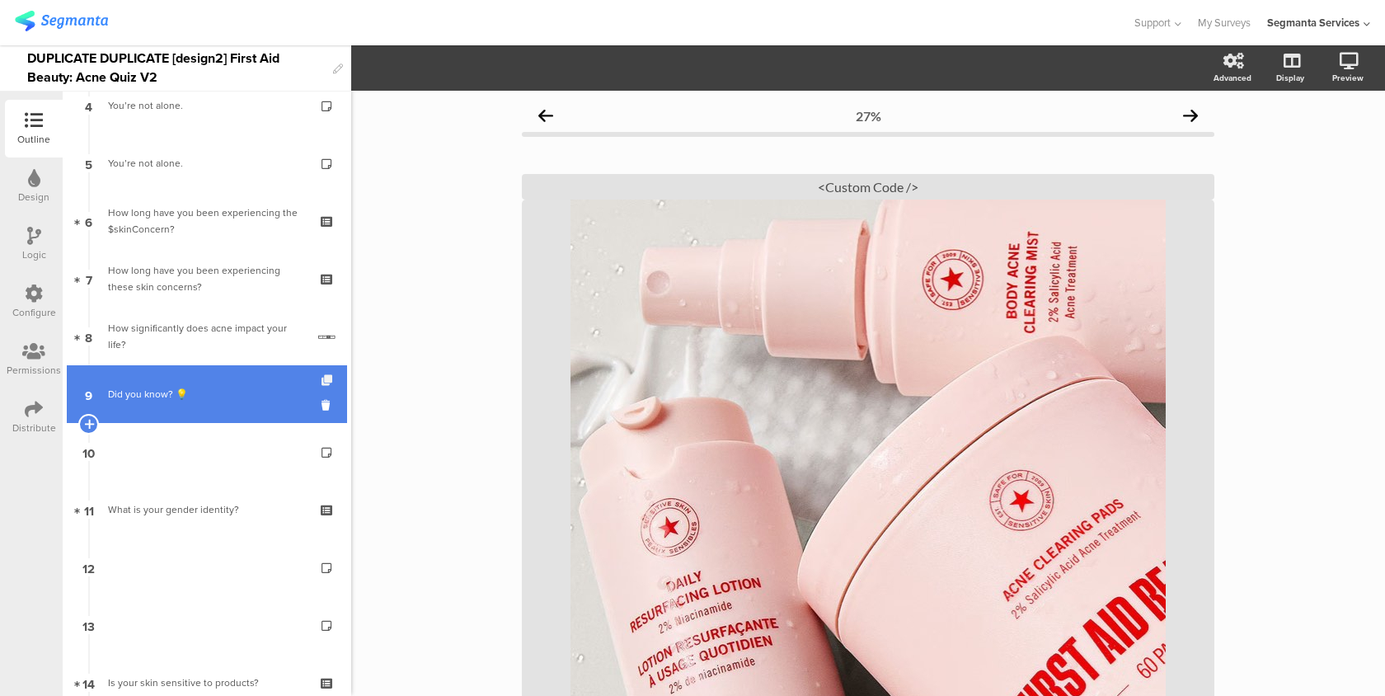
click at [330, 378] on icon at bounding box center [329, 380] width 14 height 11
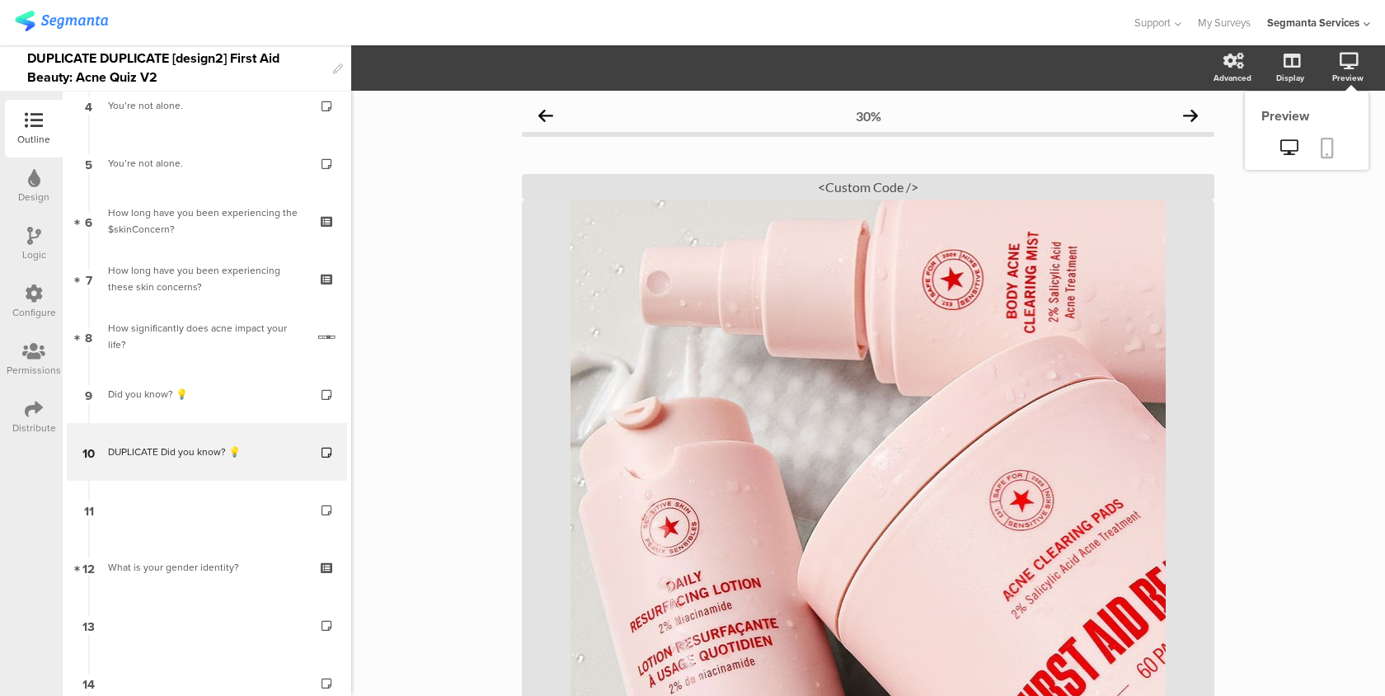
click at [1322, 143] on icon at bounding box center [1327, 148] width 13 height 21
click at [716, 268] on div "/" at bounding box center [868, 497] width 692 height 595
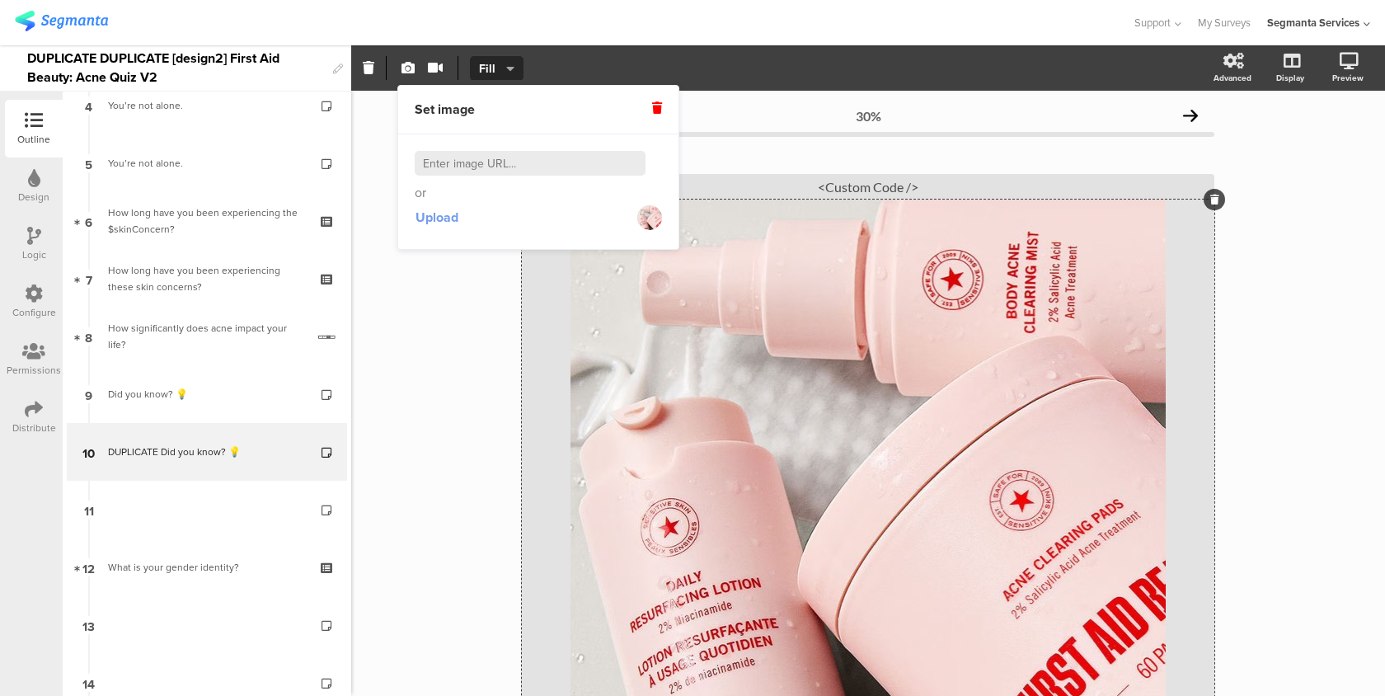
click at [436, 223] on span "Upload" at bounding box center [436, 217] width 43 height 19
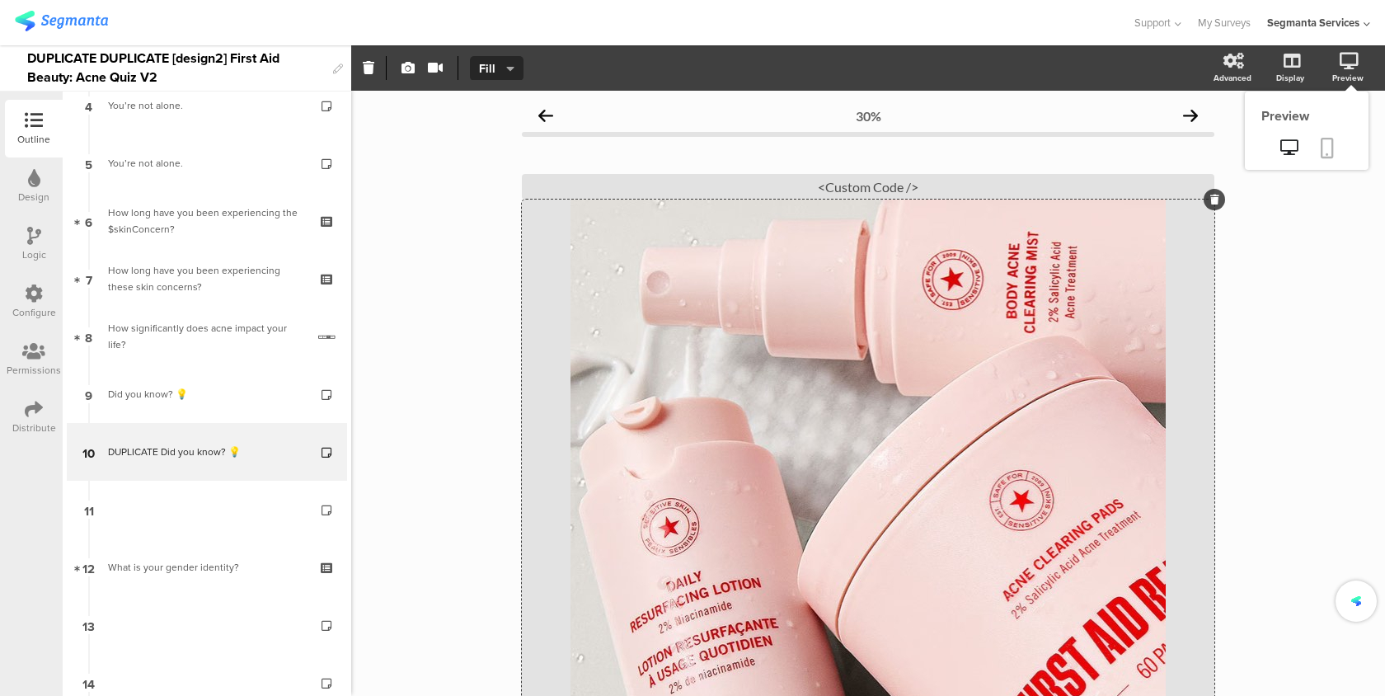
click at [1331, 145] on icon at bounding box center [1327, 148] width 13 height 21
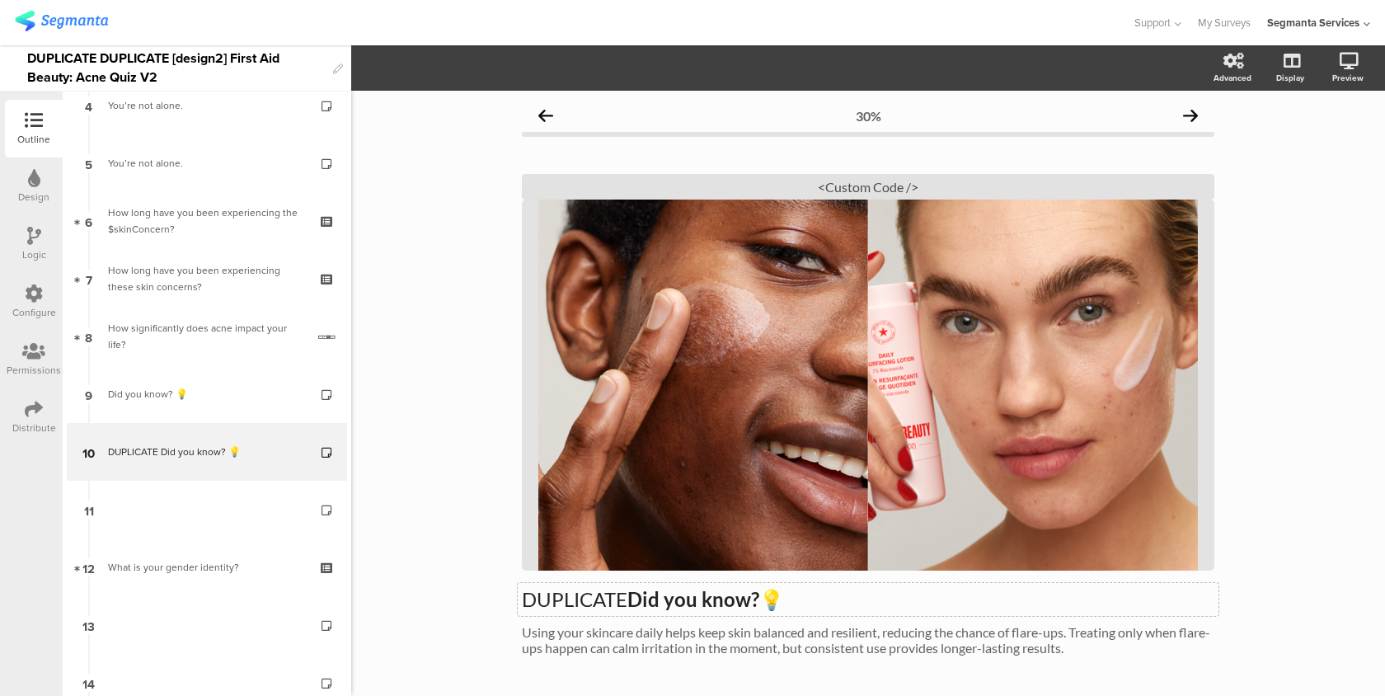
click at [627, 594] on div "DUPLICATE Did you know? 💡 DUPLICATE Did you know? 💡" at bounding box center [868, 599] width 701 height 33
drag, startPoint x: 635, startPoint y: 599, endPoint x: 509, endPoint y: 597, distance: 125.3
click at [509, 597] on div "30% DUPLICATE Did you know? 💡 DUPLICATE Did you know? 💡 DUPLICATE Did you know?…" at bounding box center [867, 423] width 725 height 664
click at [1338, 138] on link at bounding box center [1327, 149] width 36 height 31
click at [1330, 144] on icon at bounding box center [1327, 148] width 13 height 21
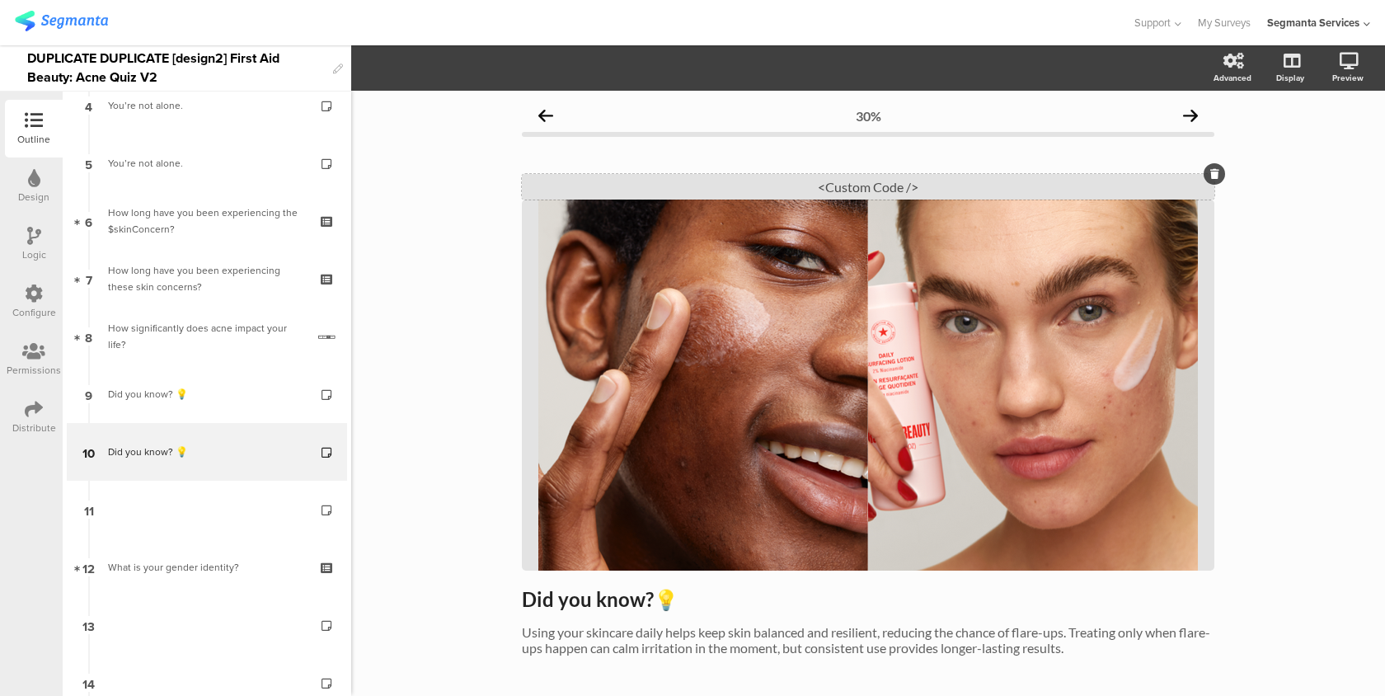
click at [766, 191] on div "<Custom Code />" at bounding box center [868, 187] width 692 height 26
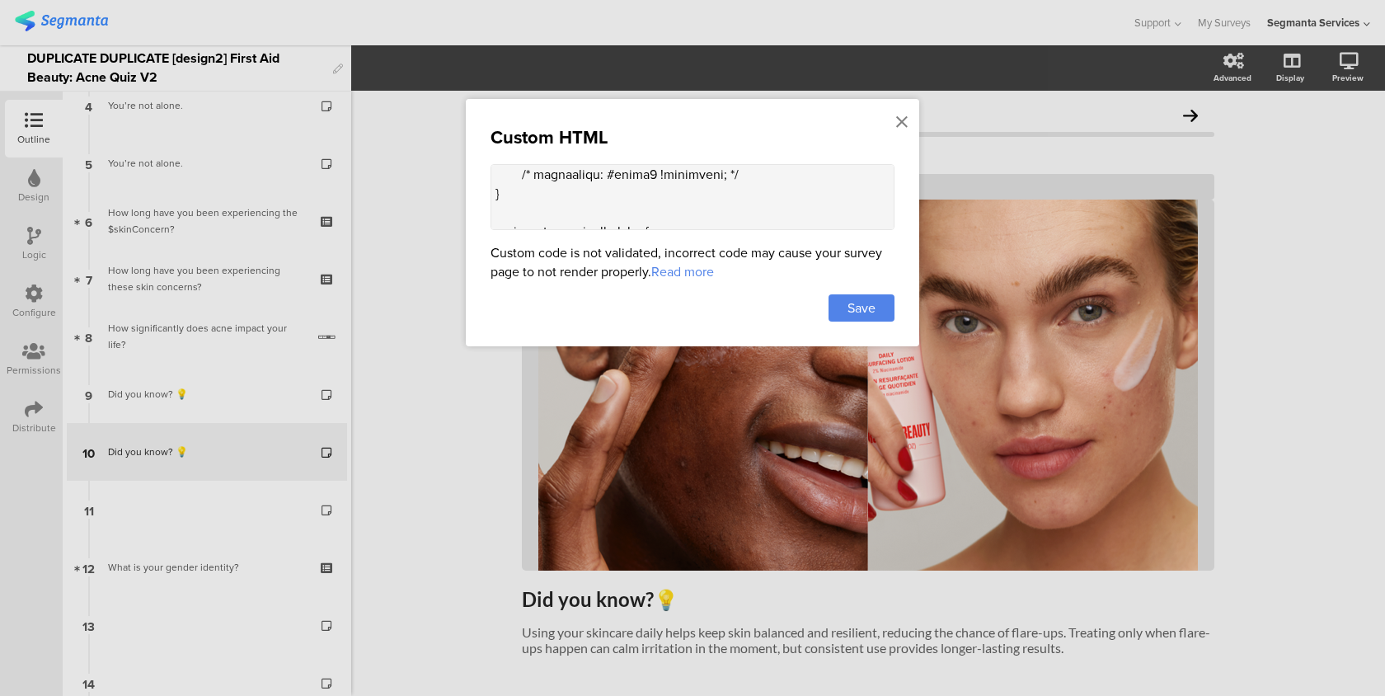
scroll to position [136, 0]
drag, startPoint x: 724, startPoint y: 183, endPoint x: 533, endPoint y: 181, distance: 190.4
click at [533, 181] on textarea at bounding box center [693, 197] width 404 height 66
click at [756, 200] on textarea at bounding box center [693, 197] width 404 height 66
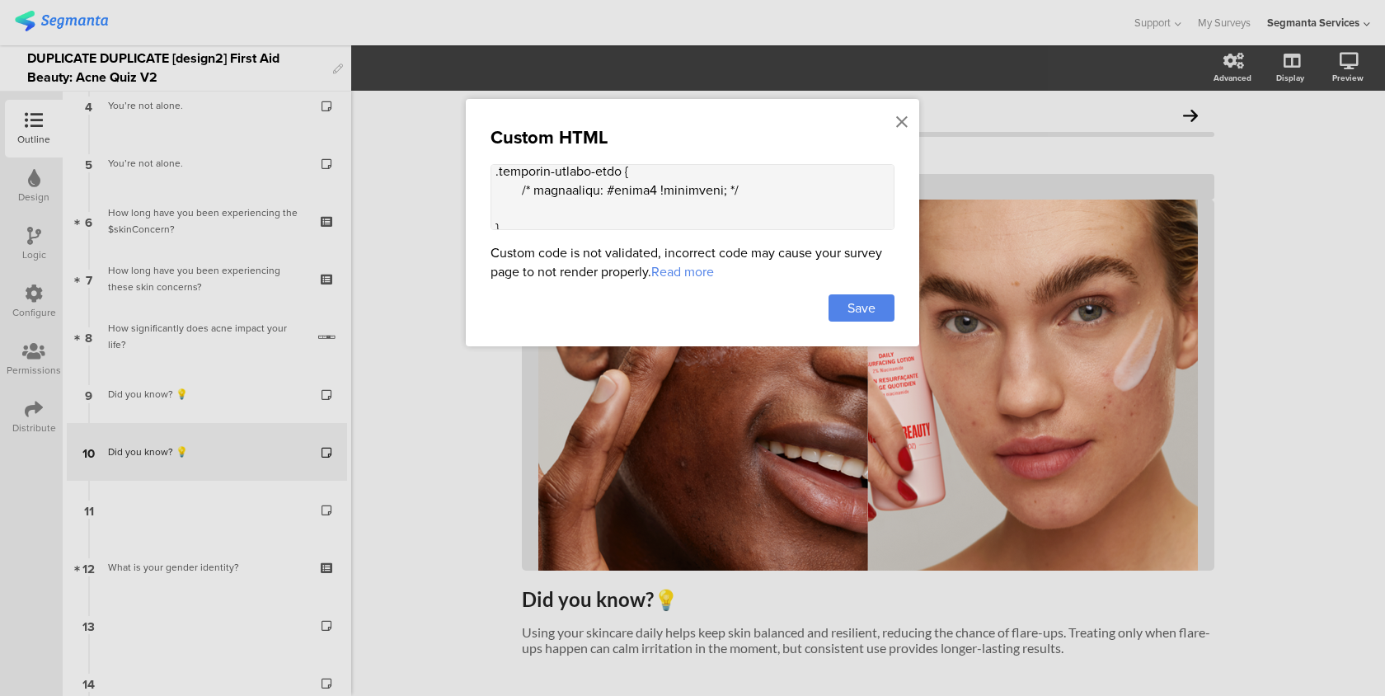
paste textarea "/* התמונה כרקע */ background-image: url('https://i.ibb.co/7NRMwty0/your-image.p…"
click at [537, 218] on textarea at bounding box center [693, 197] width 404 height 66
click at [692, 176] on textarea at bounding box center [693, 197] width 404 height 66
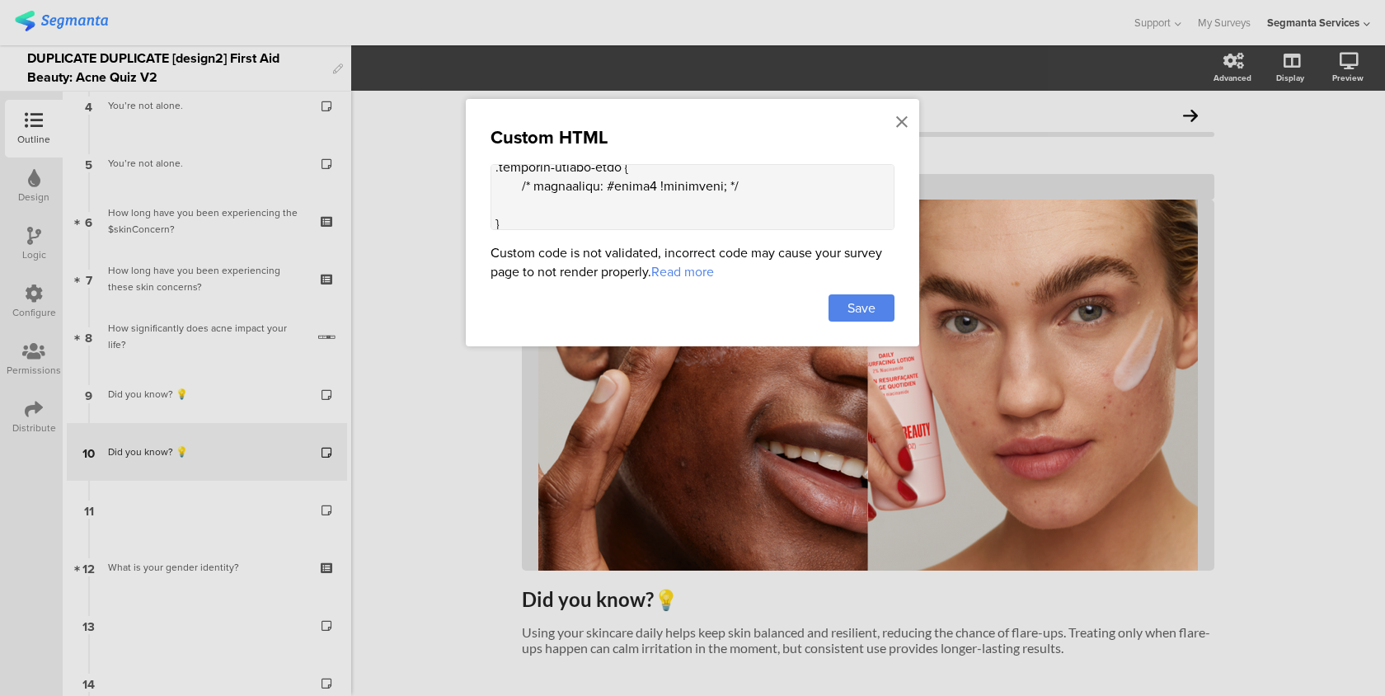
click at [664, 190] on textarea at bounding box center [693, 197] width 404 height 66
click at [663, 172] on textarea at bounding box center [693, 197] width 404 height 66
paste textarea "background-image: url('https://i.ibb.co/7NRMwty0/your-image.png'); background-r…"
drag, startPoint x: 735, startPoint y: 178, endPoint x: 479, endPoint y: 172, distance: 255.6
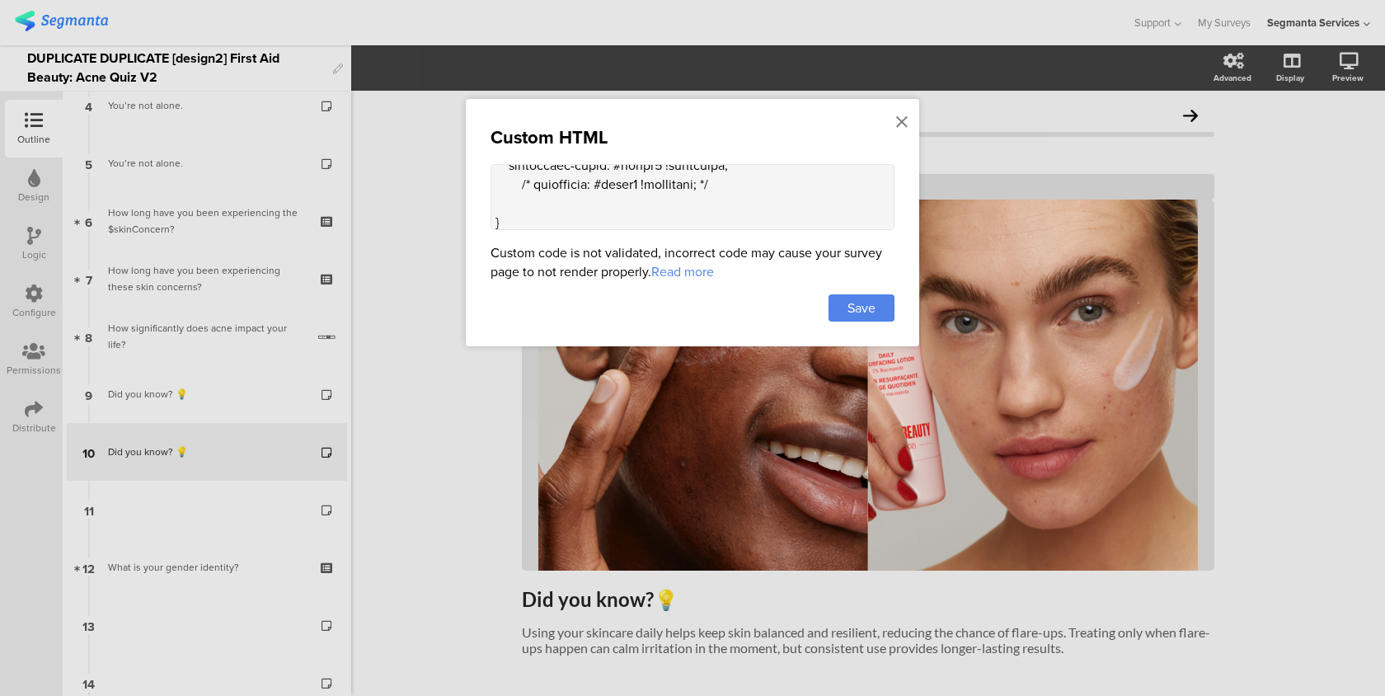
click at [479, 172] on div "Custom HTML Custom code is not validated, incorrect code may cause your survey …" at bounding box center [692, 222] width 453 height 247
click at [664, 207] on textarea at bounding box center [693, 197] width 404 height 66
type textarea "<style> .progress-bar-segments { display: none !important; } .animated-router-v…"
click at [907, 120] on icon at bounding box center [902, 122] width 12 height 18
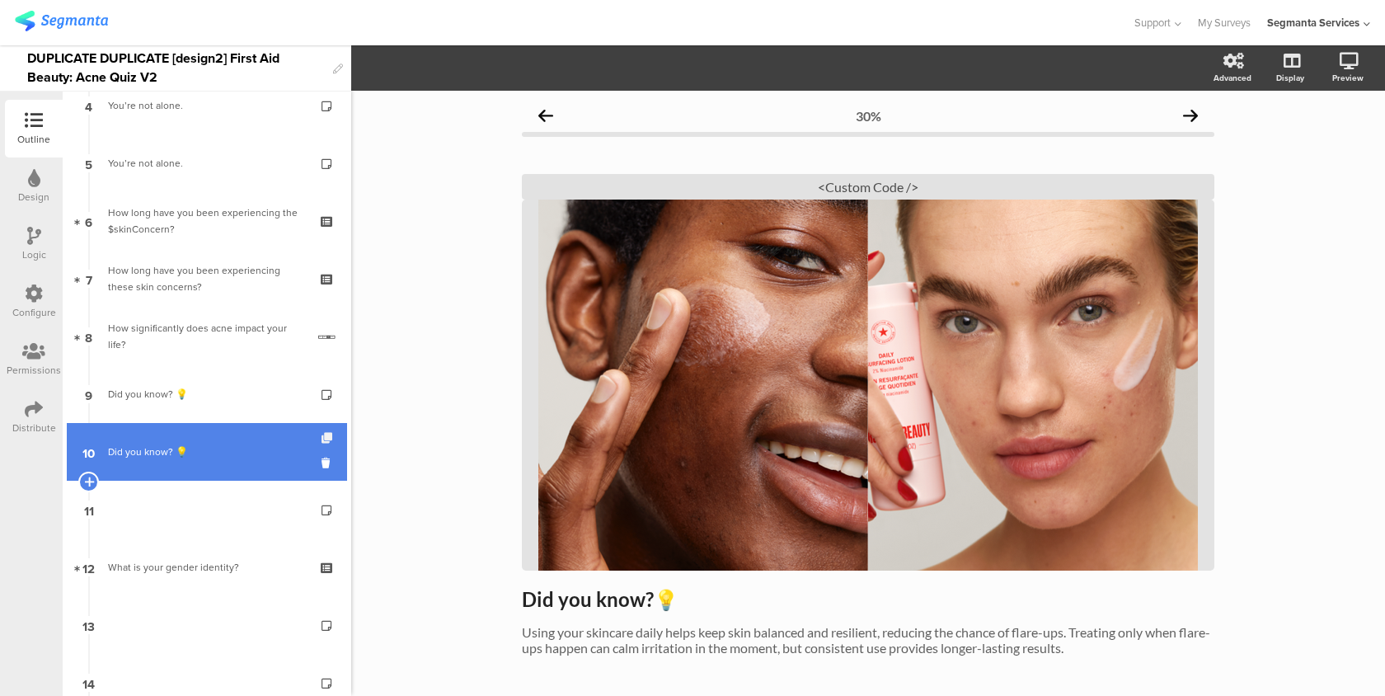
click at [326, 439] on icon at bounding box center [329, 438] width 14 height 11
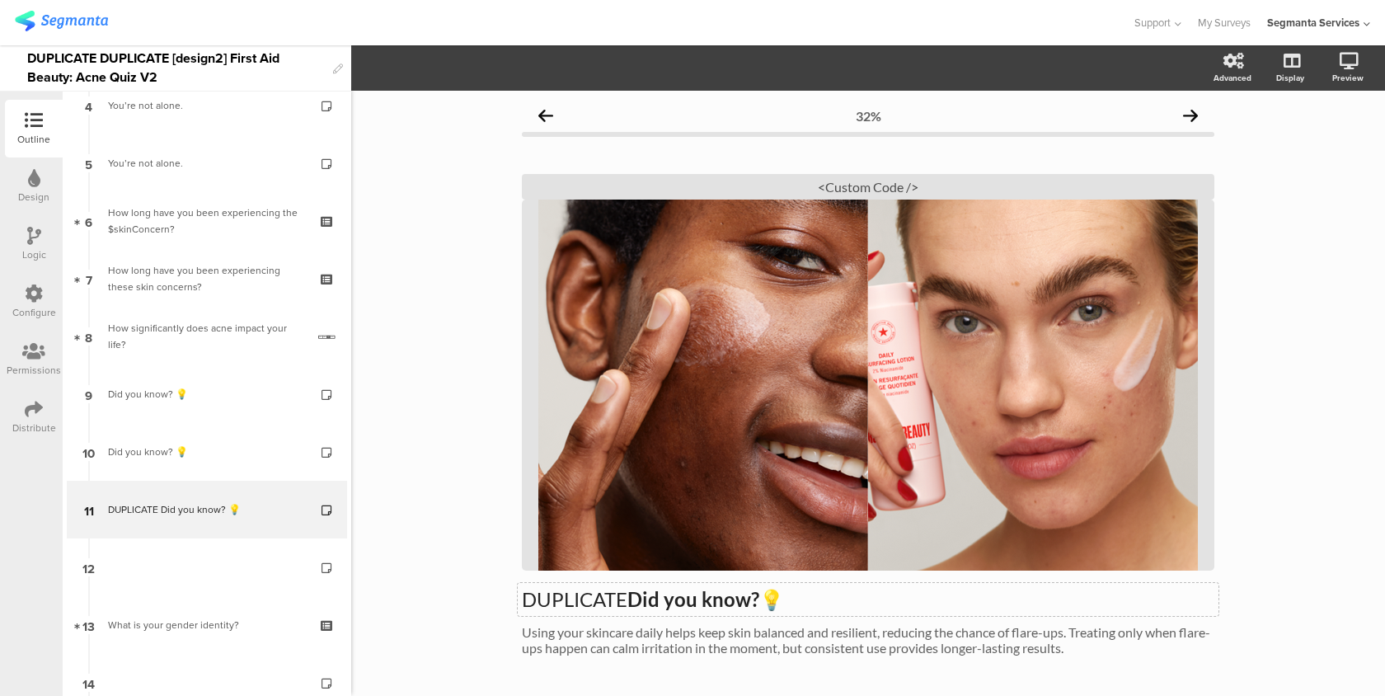
click at [580, 599] on div "DUPLICATE Did you know? 💡 DUPLICATE Did you know? 💡" at bounding box center [868, 599] width 701 height 33
drag, startPoint x: 627, startPoint y: 595, endPoint x: 477, endPoint y: 599, distance: 150.1
click at [477, 599] on div "32% DUPLICATE Did you know? 💡 DUPLICATE Did you know? 💡 DUPLICATE Did you know?…" at bounding box center [868, 423] width 1034 height 664
click at [899, 190] on div "<Custom Code />" at bounding box center [868, 187] width 692 height 26
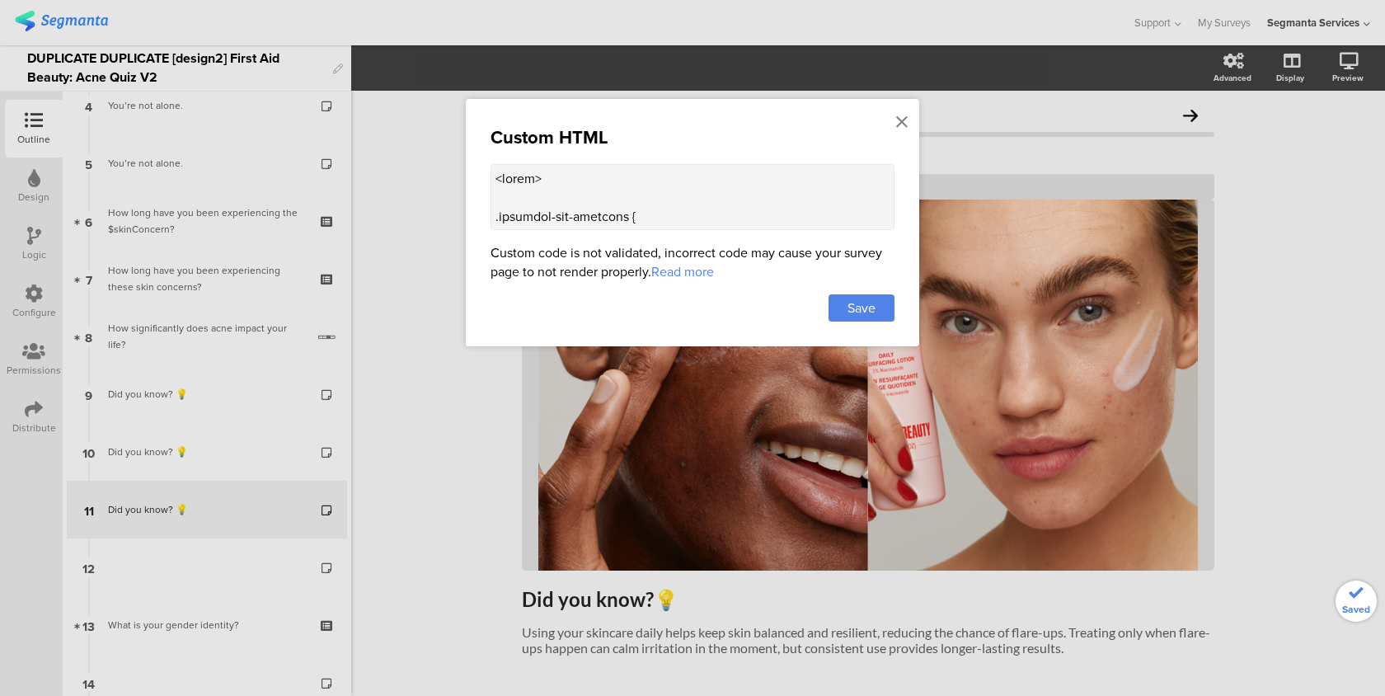
click at [658, 208] on textarea at bounding box center [693, 197] width 404 height 66
paste textarea "background-image: url('https://i.ibb.co/7NRMwty0/your-image.png'); background-r…"
type textarea "<style> .progress-bar-segments { display: none !important; } .animated-router-v…"
click at [852, 303] on span "Save" at bounding box center [861, 307] width 28 height 19
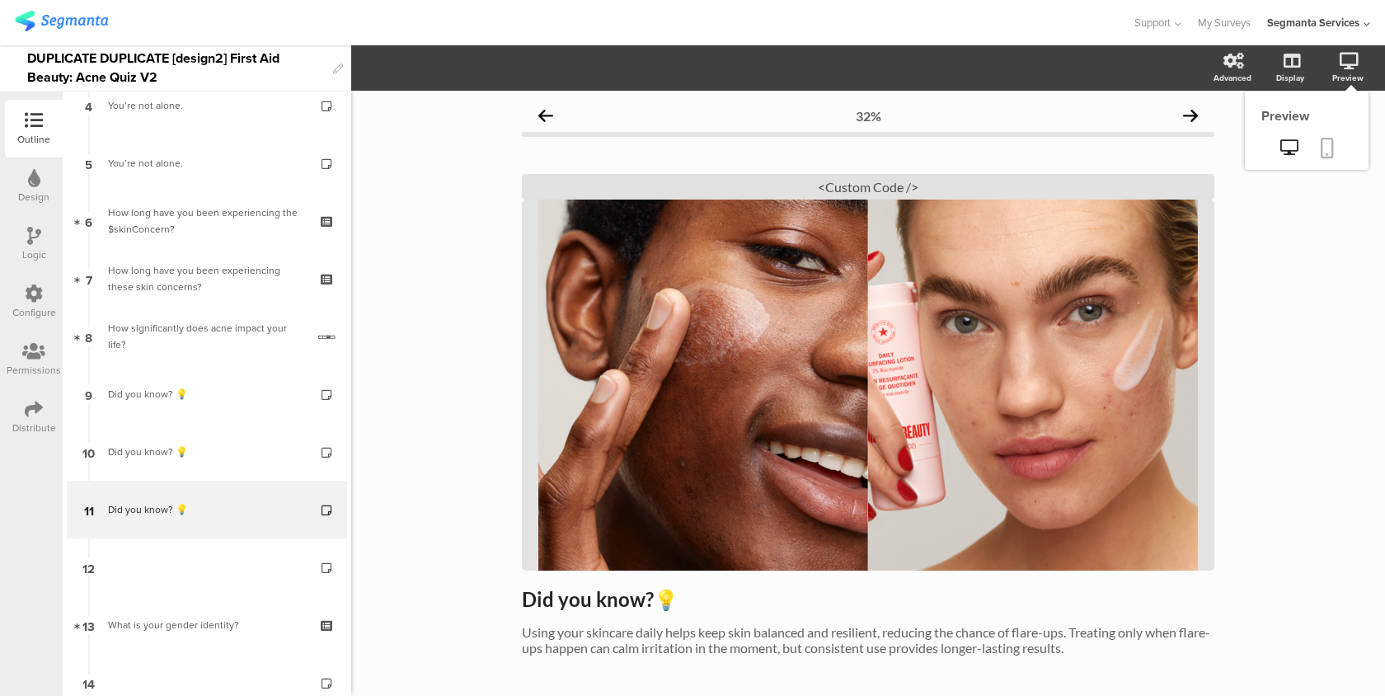
click at [1322, 147] on icon at bounding box center [1327, 148] width 13 height 21
click at [721, 189] on div "<Custom Code />" at bounding box center [868, 187] width 692 height 26
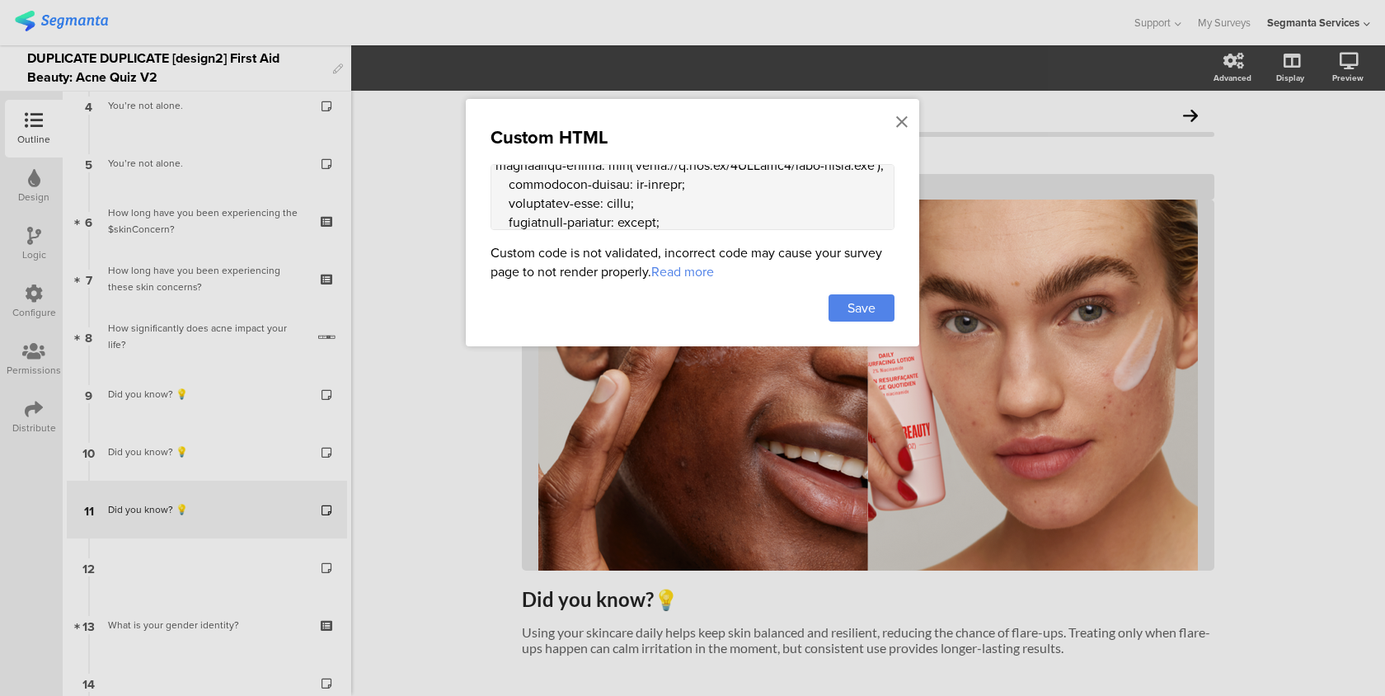
scroll to position [184, 0]
drag, startPoint x: 725, startPoint y: 211, endPoint x: 662, endPoint y: 209, distance: 62.7
click at [662, 209] on textarea at bounding box center [693, 197] width 404 height 66
click at [691, 194] on textarea at bounding box center [693, 197] width 404 height 66
paste textarea "!important;"
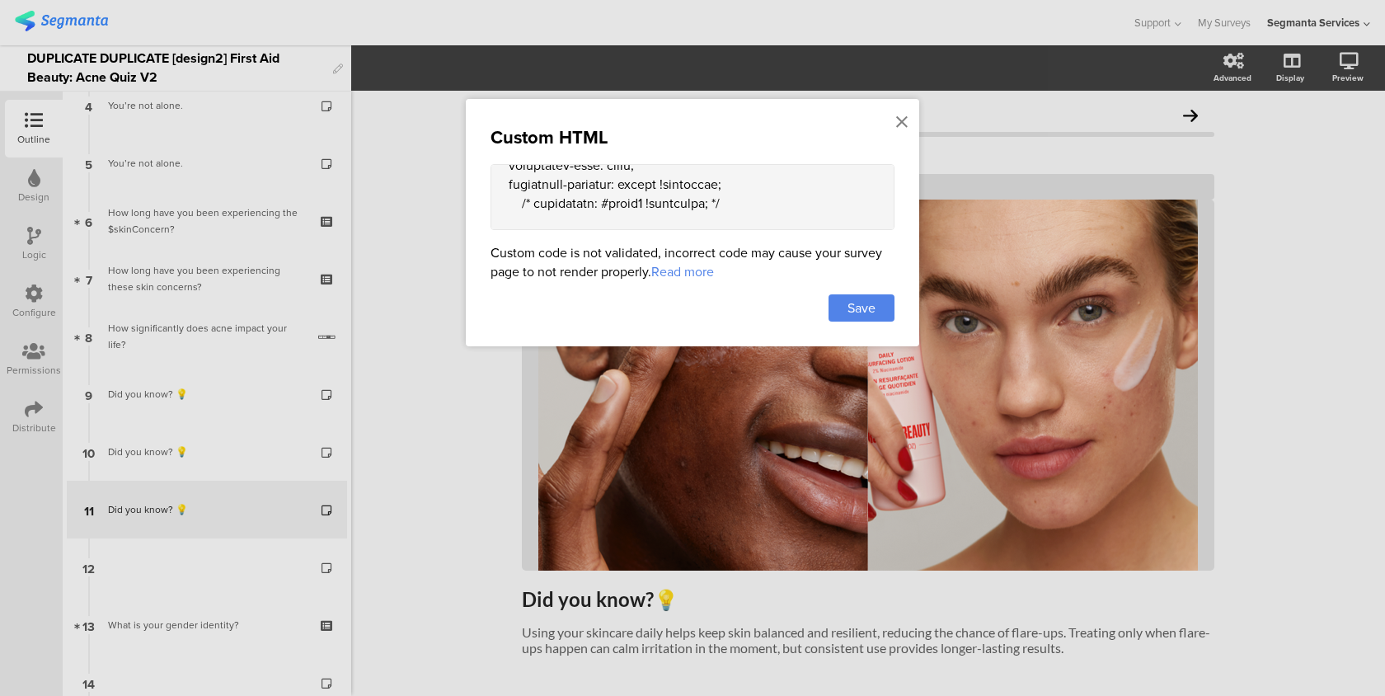
scroll to position [172, 0]
click at [674, 185] on textarea at bounding box center [693, 197] width 404 height 66
paste textarea "!important;"
click at [708, 197] on textarea at bounding box center [693, 197] width 404 height 66
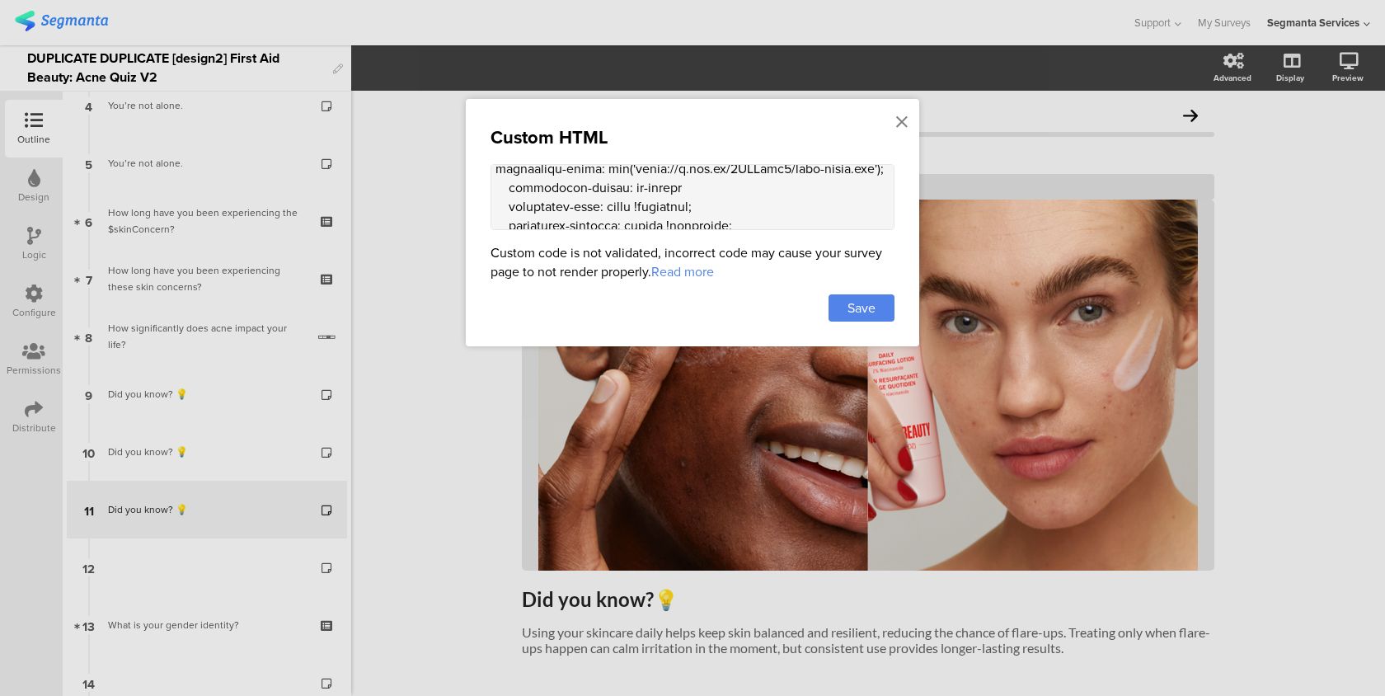
paste textarea "!important;"
click at [887, 172] on textarea at bounding box center [693, 197] width 404 height 66
click at [882, 174] on textarea at bounding box center [693, 197] width 404 height 66
paste textarea "!important;"
type textarea "<style> .progress-bar-segments { display: none !important; } .animated-router-v…"
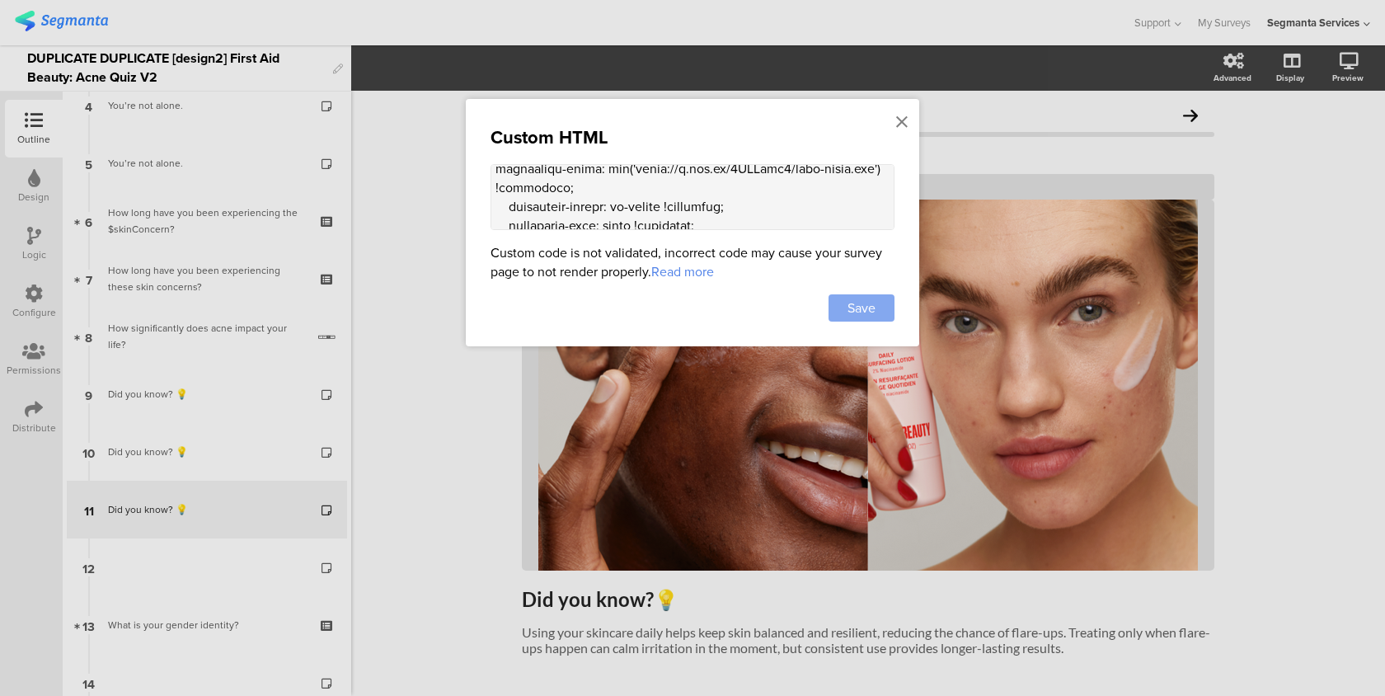
click at [882, 309] on div "Save" at bounding box center [862, 307] width 66 height 27
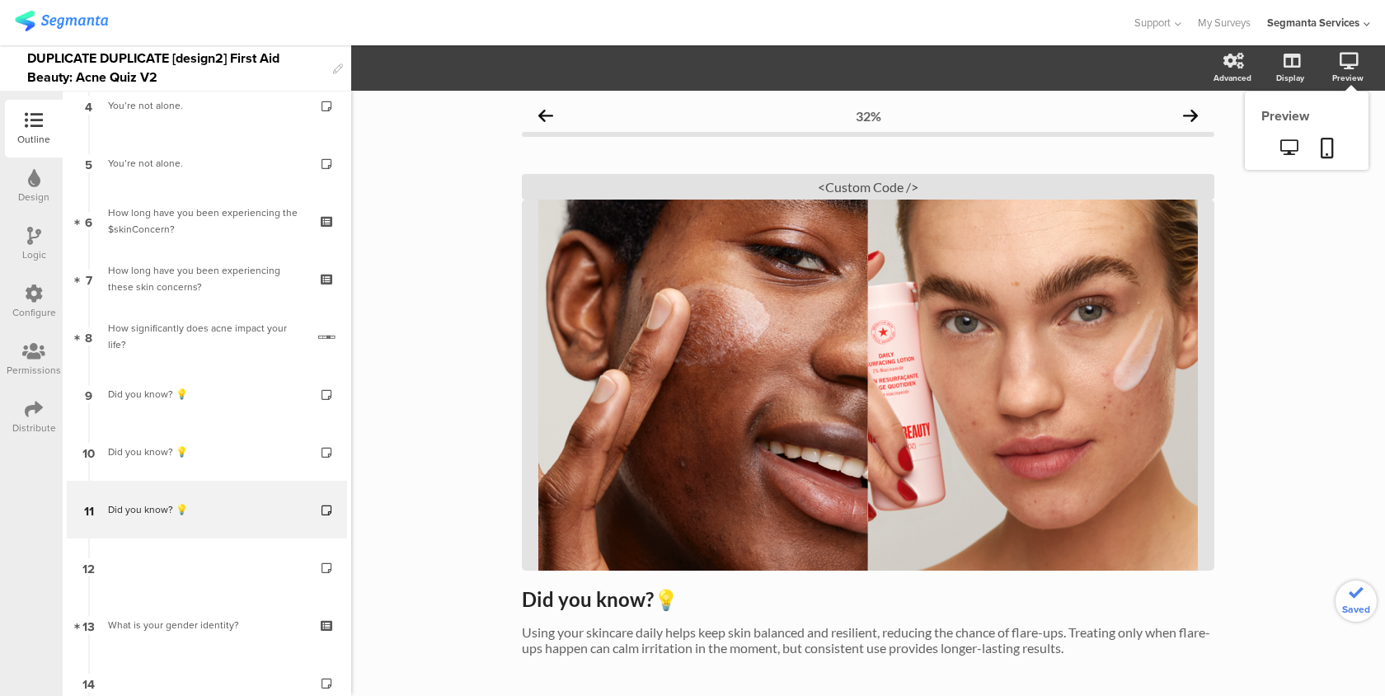
click at [1279, 166] on sg-preview-menu at bounding box center [1307, 149] width 124 height 41
click at [1287, 150] on icon at bounding box center [1288, 147] width 17 height 16
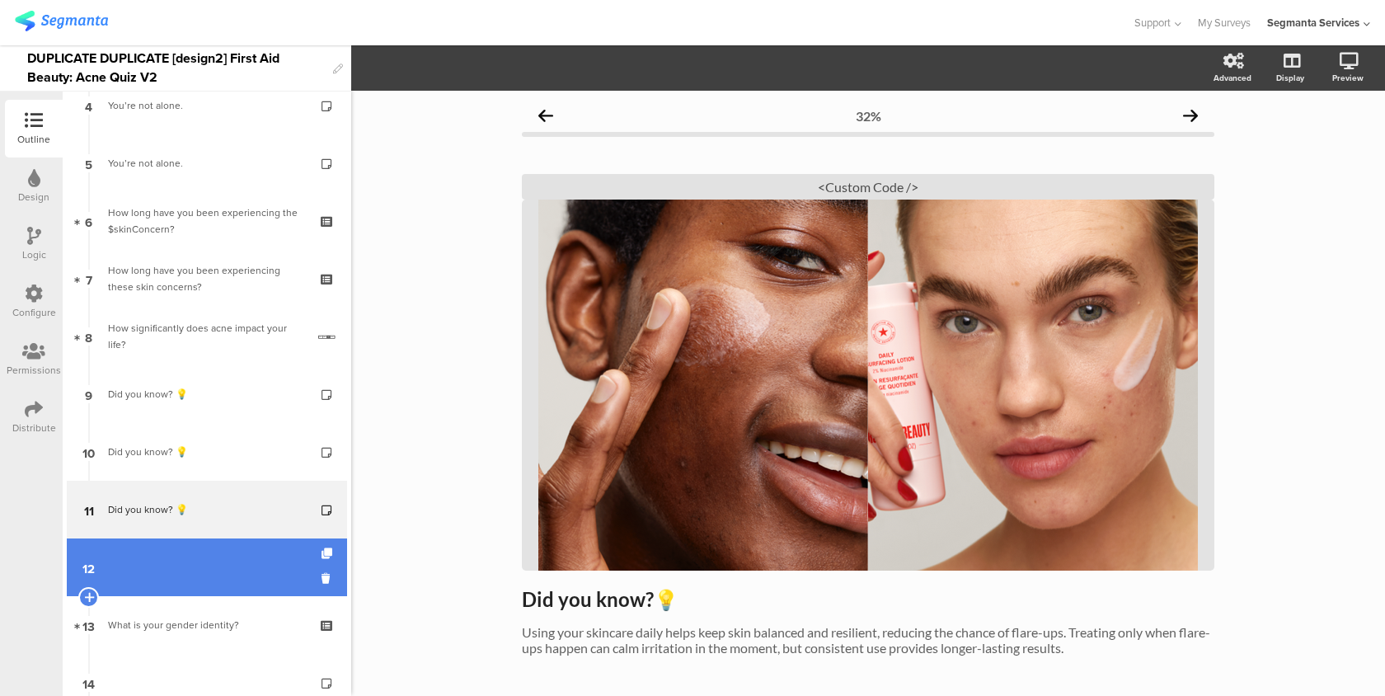
click at [271, 552] on link "12" at bounding box center [207, 567] width 280 height 58
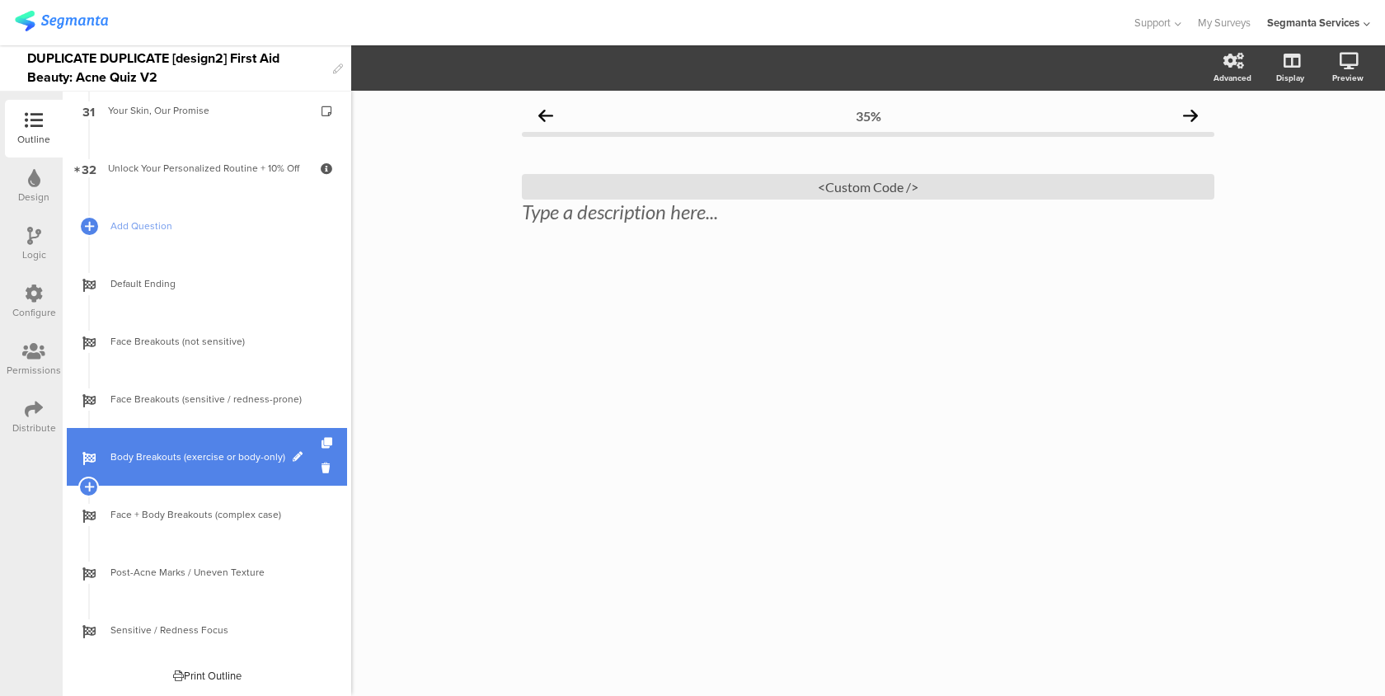
scroll to position [1674, 0]
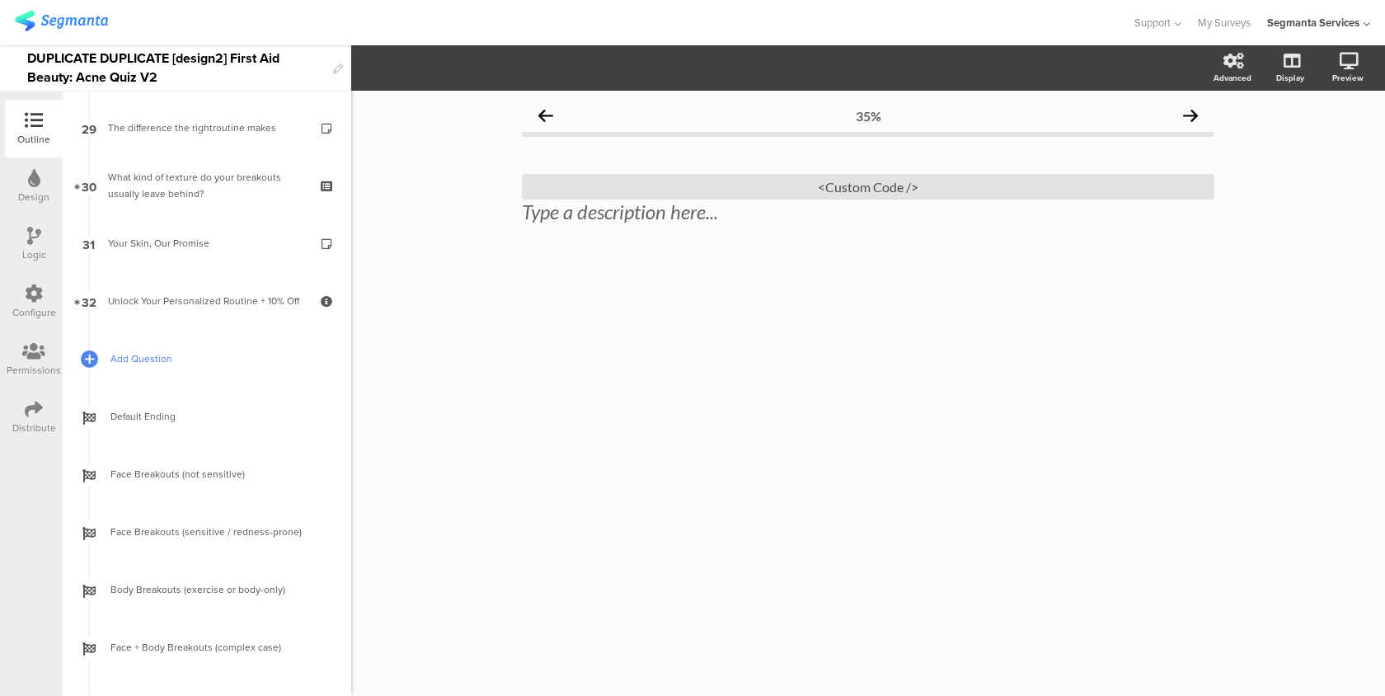
click at [123, 361] on span "Add Question" at bounding box center [215, 358] width 211 height 16
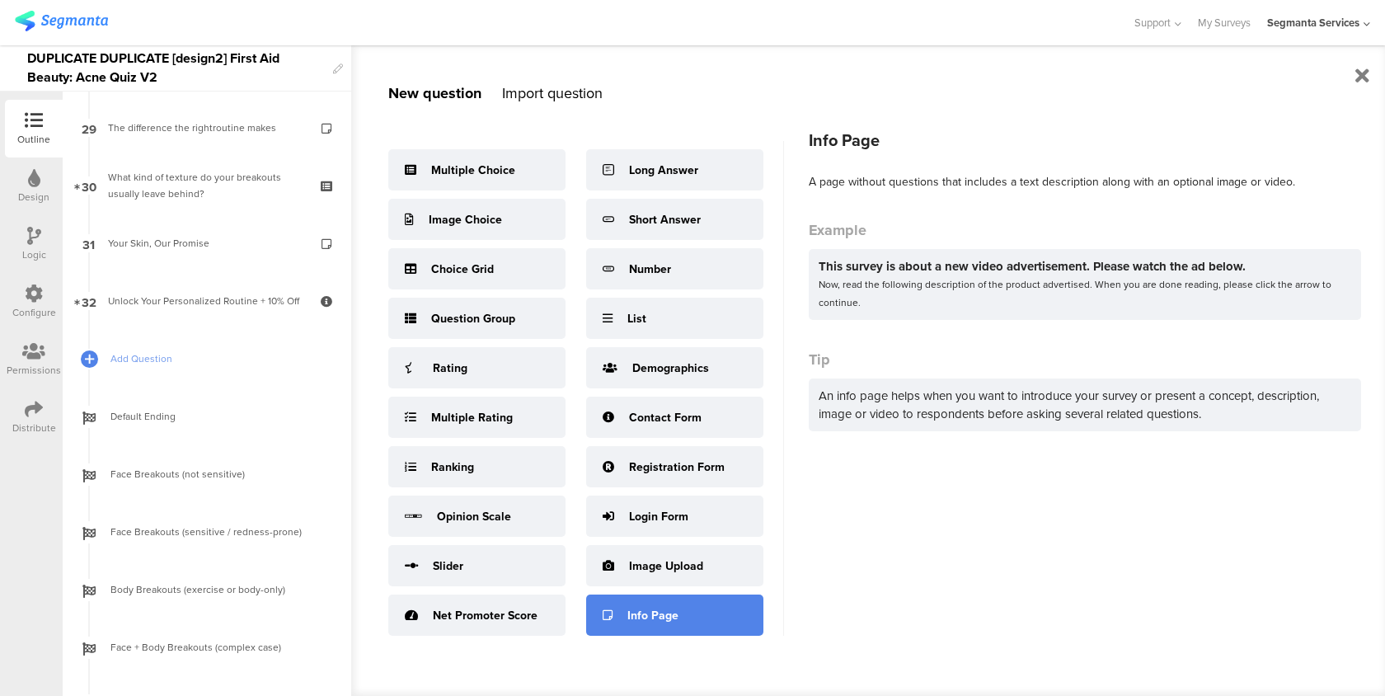
click at [593, 607] on div "Info Page" at bounding box center [674, 614] width 177 height 41
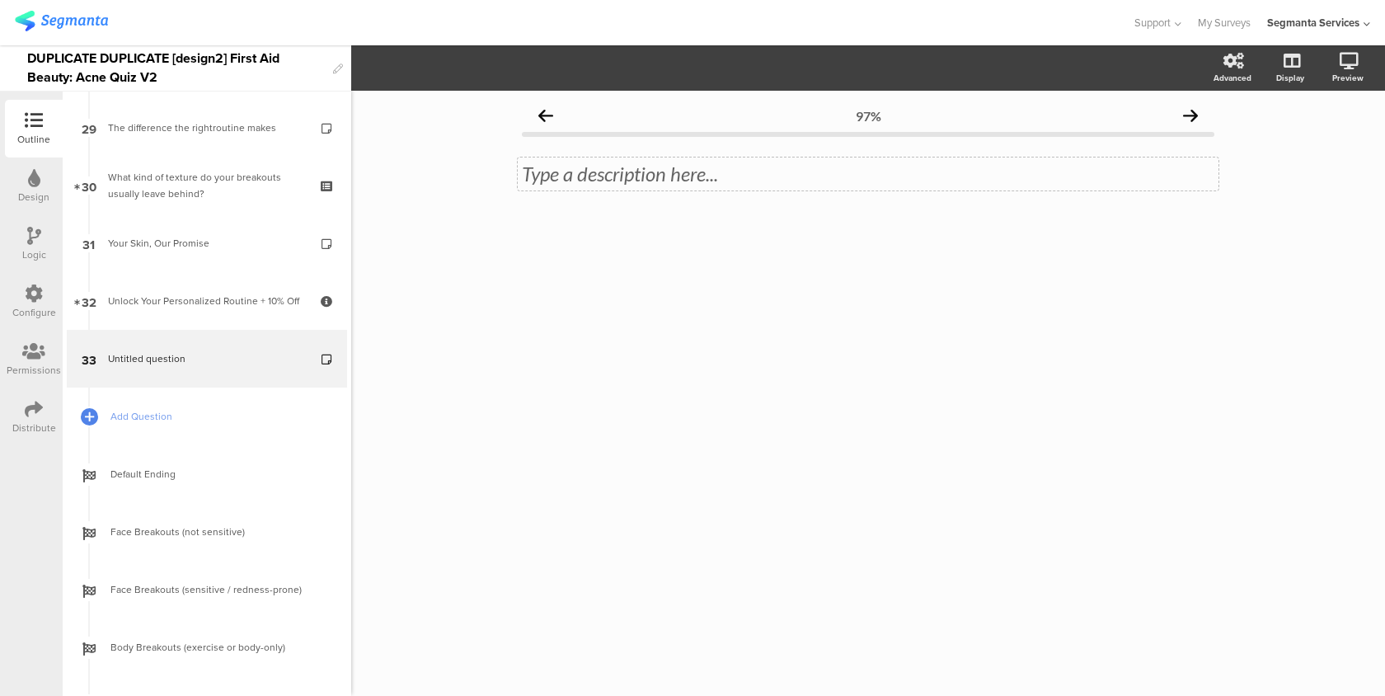
click at [578, 162] on div "Type a description here..." at bounding box center [868, 173] width 701 height 33
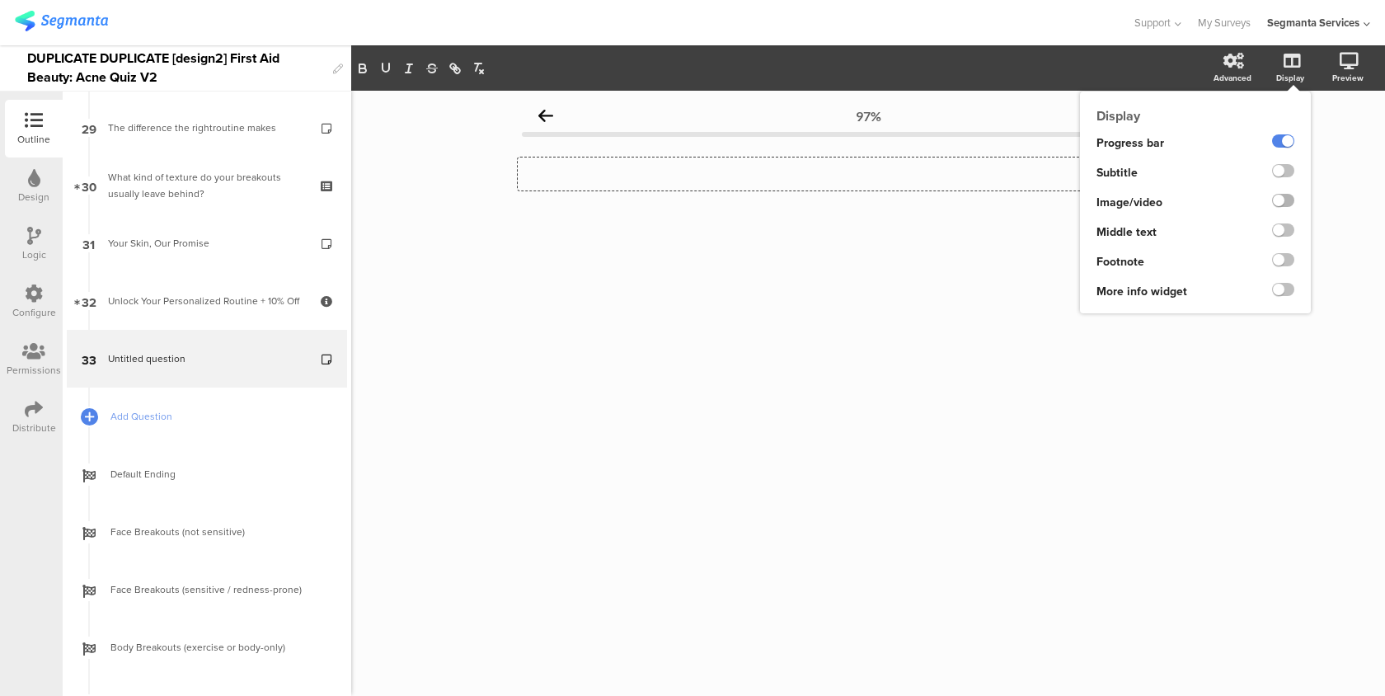
click at [1287, 201] on label at bounding box center [1283, 200] width 22 height 13
click at [0, 0] on input "checkbox" at bounding box center [0, 0] width 0 height 0
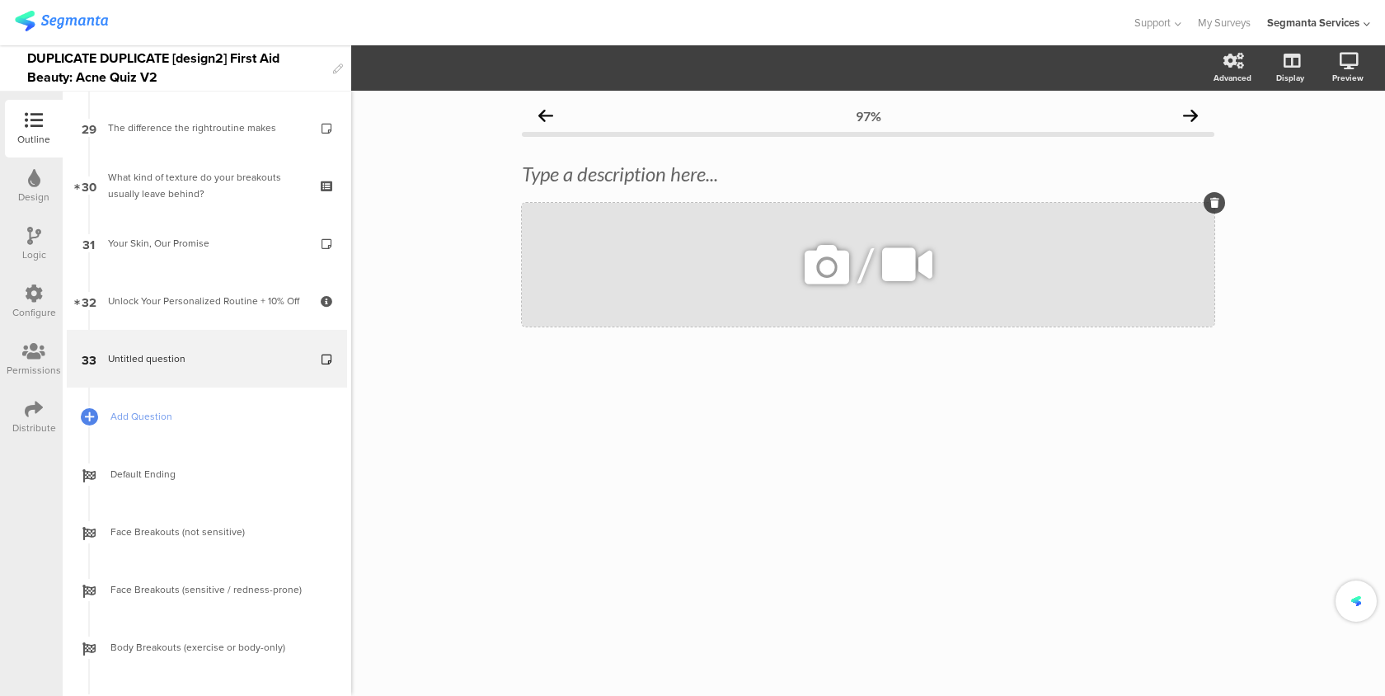
click at [842, 246] on icon at bounding box center [827, 265] width 56 height 56
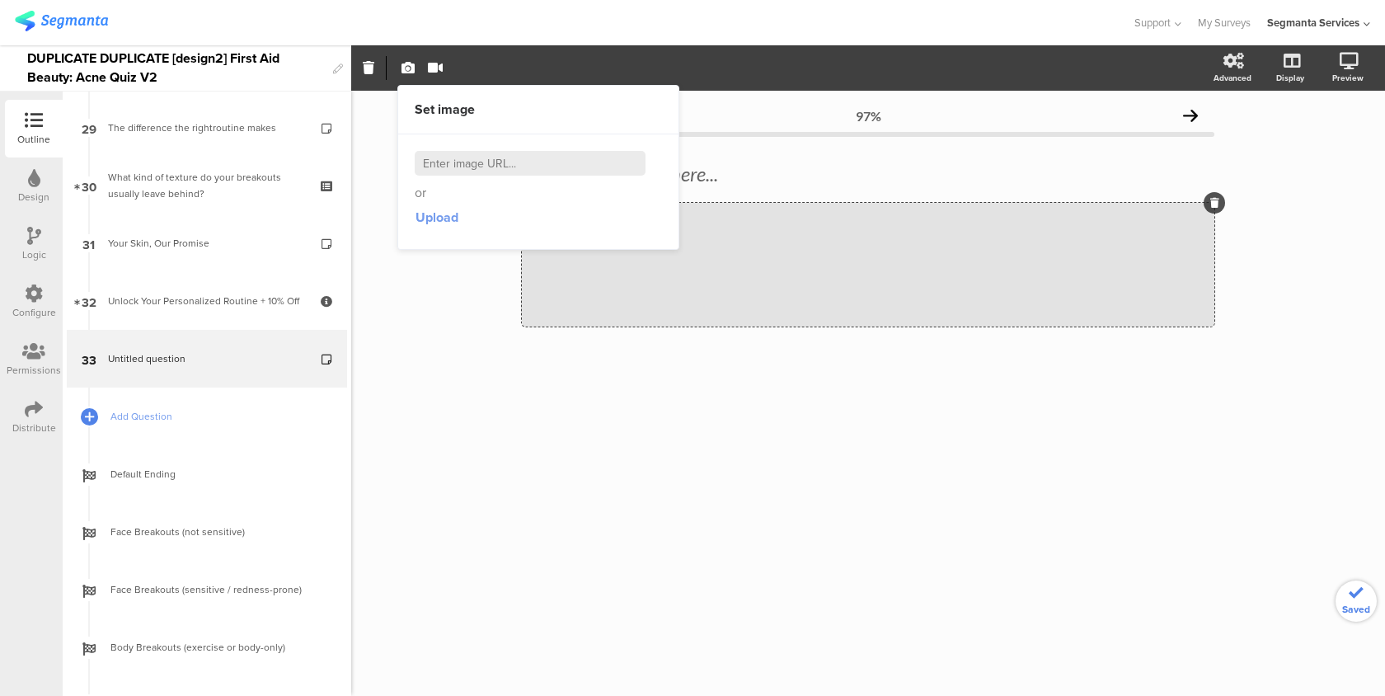
click at [452, 223] on span "Upload" at bounding box center [436, 217] width 43 height 19
click at [491, 59] on button "Fit" at bounding box center [497, 68] width 54 height 25
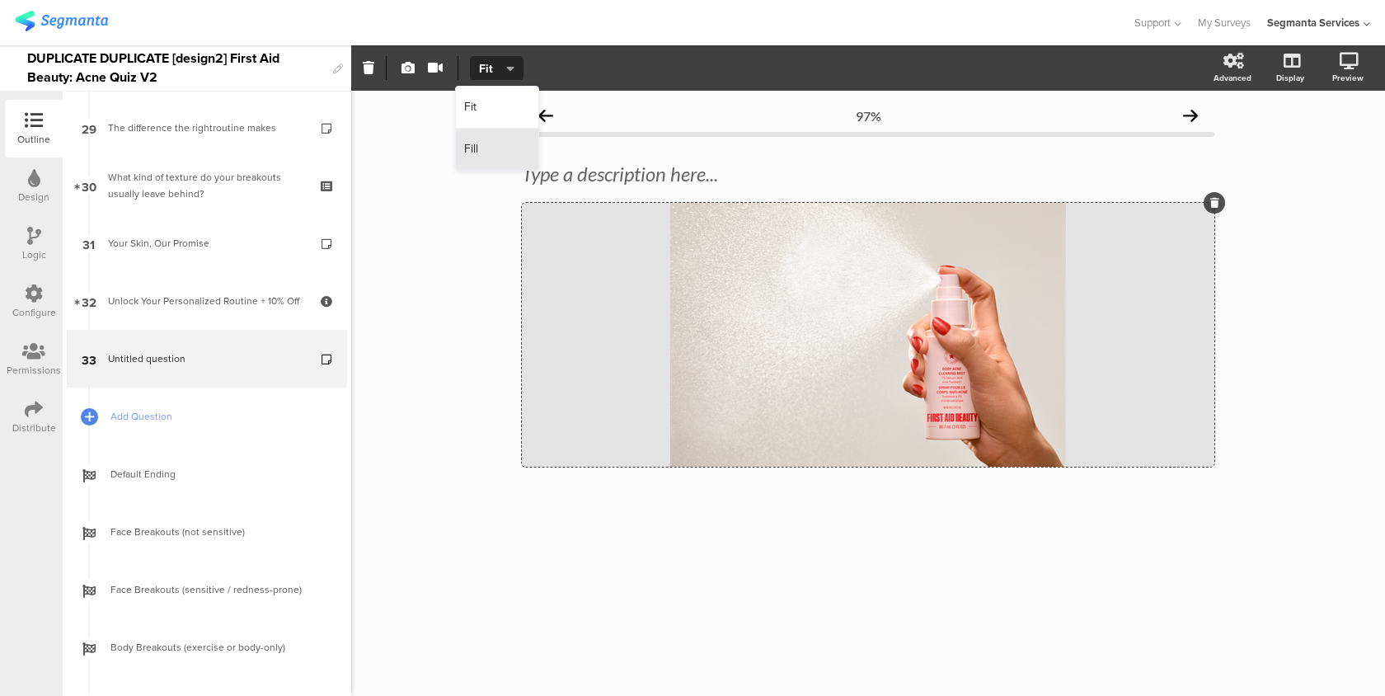
click at [497, 153] on div "Fill" at bounding box center [497, 149] width 82 height 41
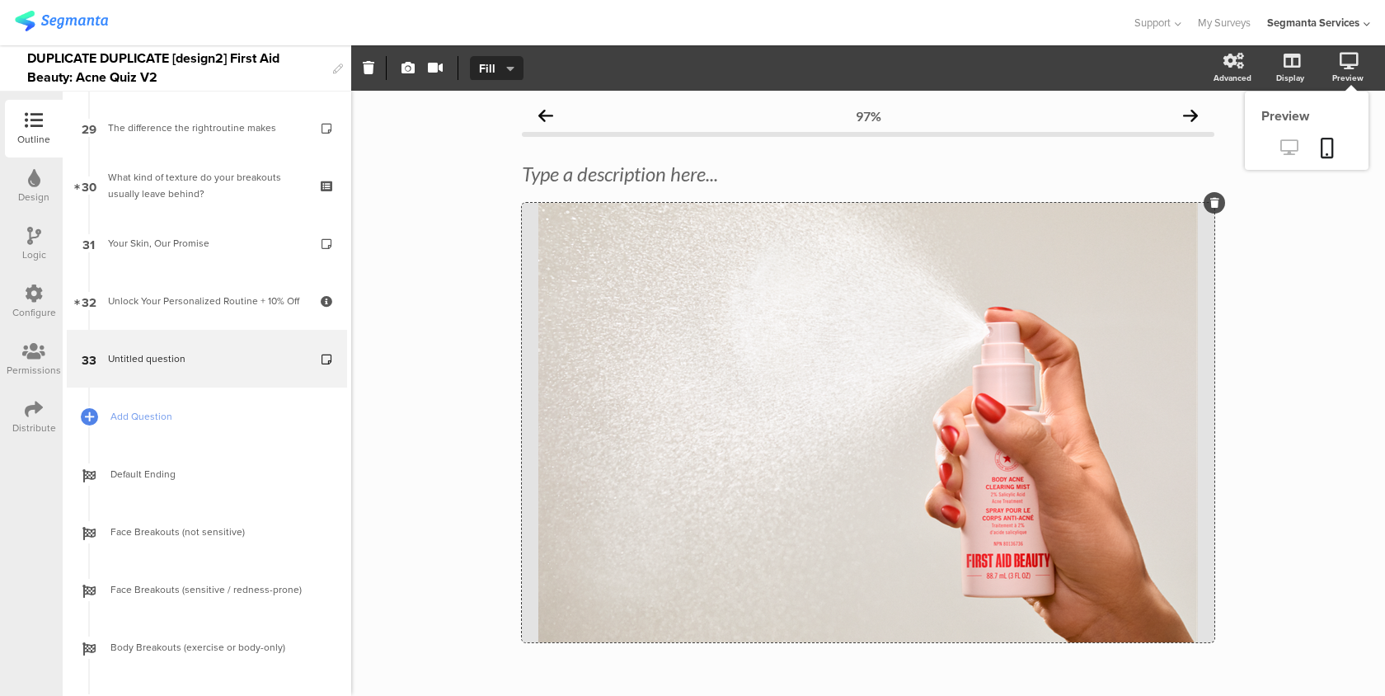
click at [1290, 152] on icon at bounding box center [1288, 147] width 17 height 16
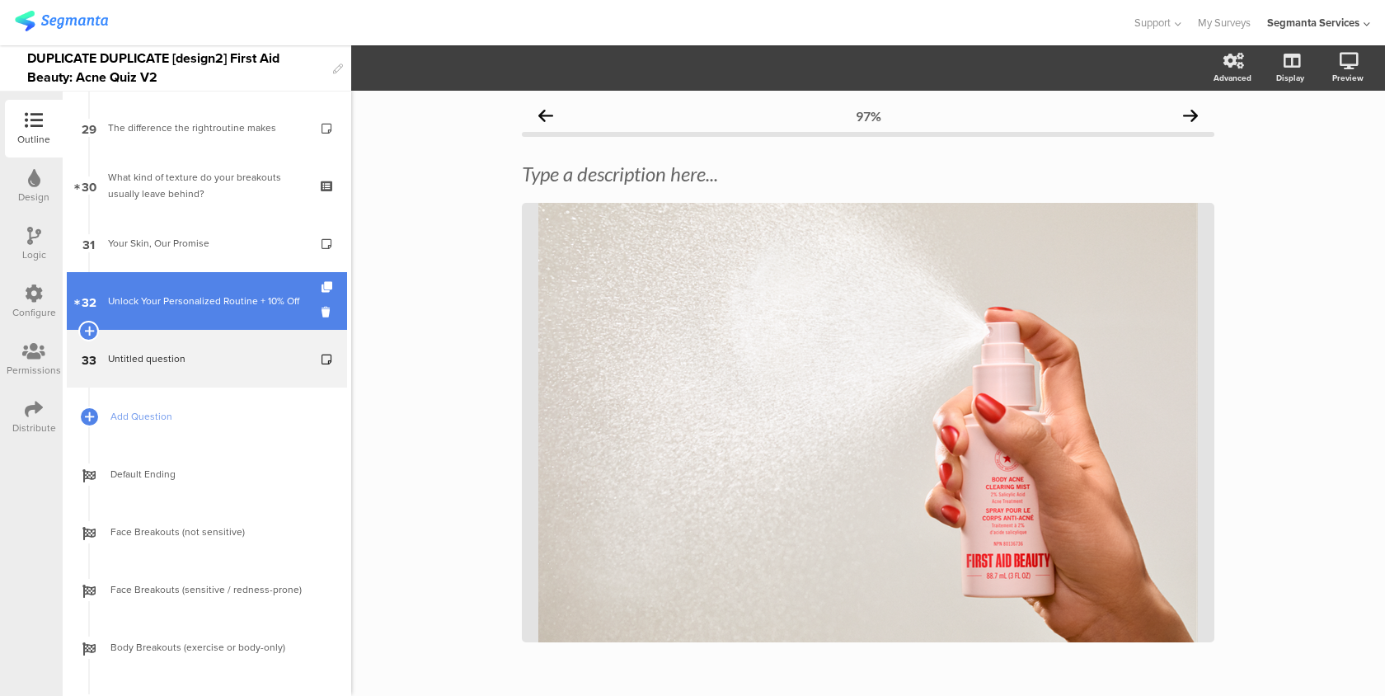
click at [240, 312] on link "32 Unlock Your Personalized Routine + 10% Off" at bounding box center [207, 301] width 280 height 58
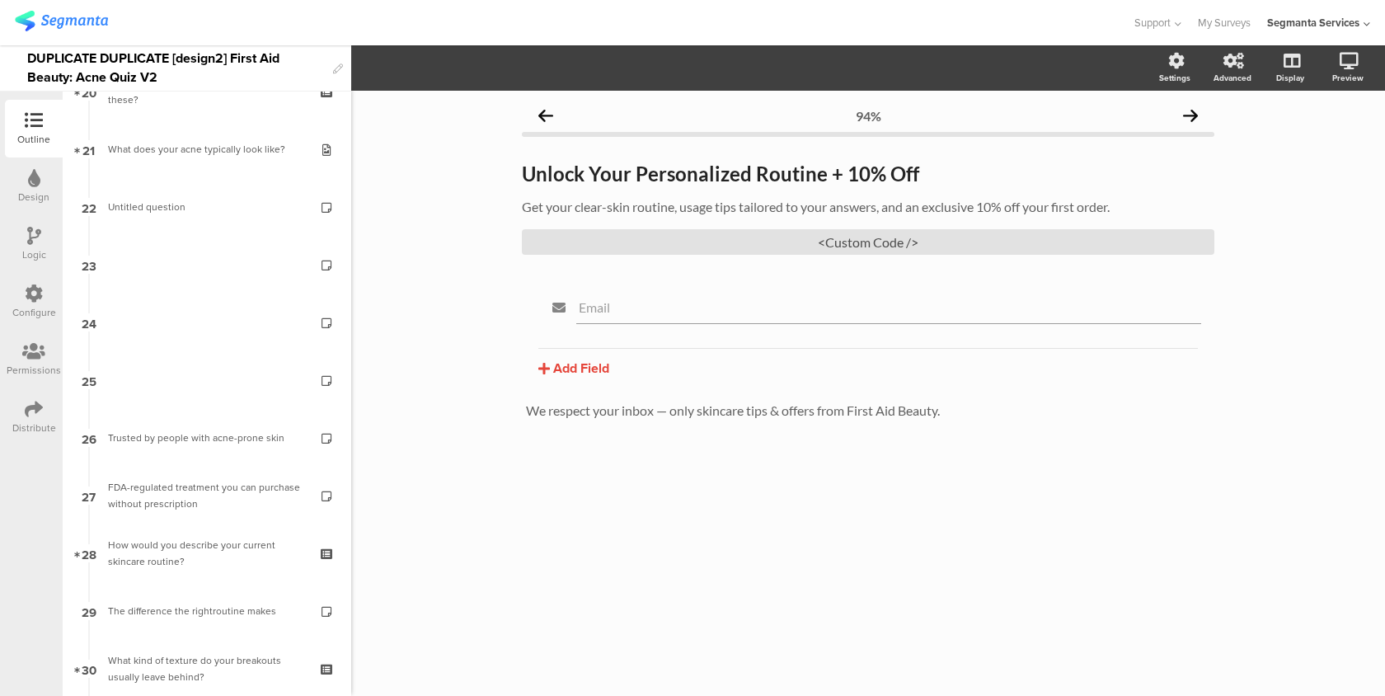
scroll to position [1010, 0]
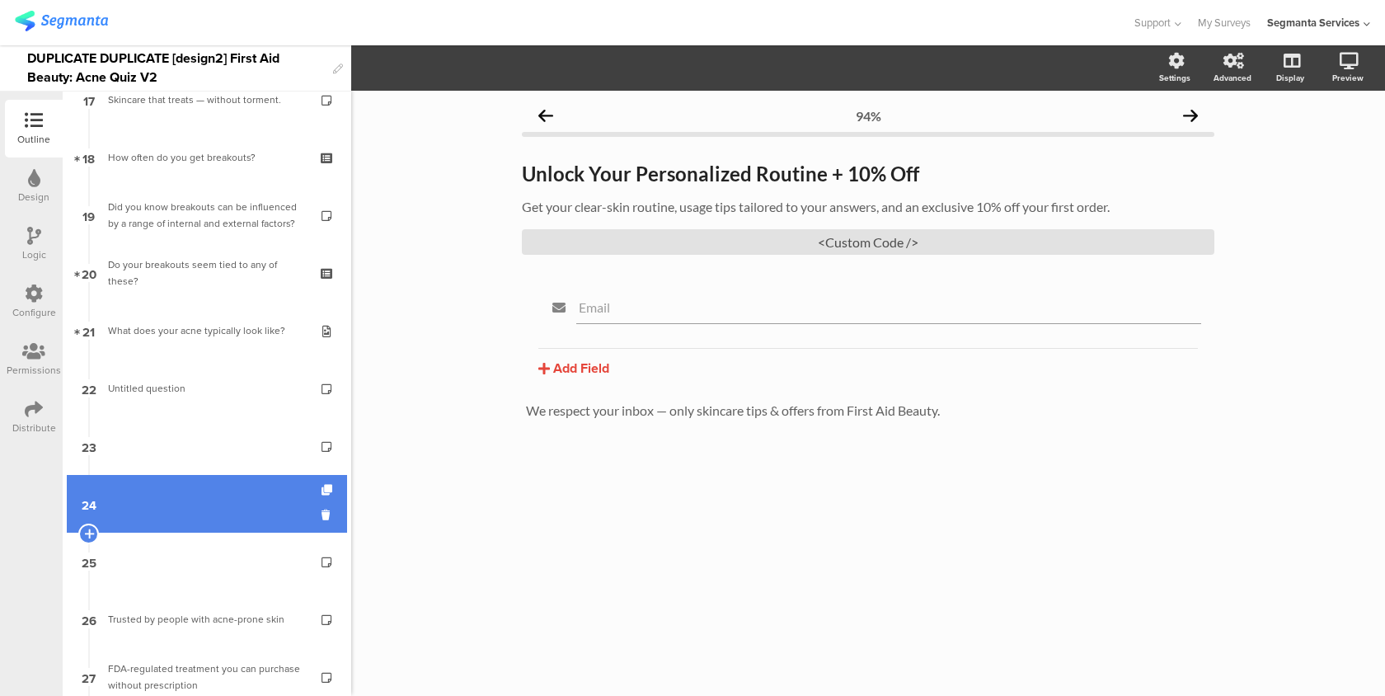
click at [183, 517] on link "24" at bounding box center [207, 504] width 280 height 58
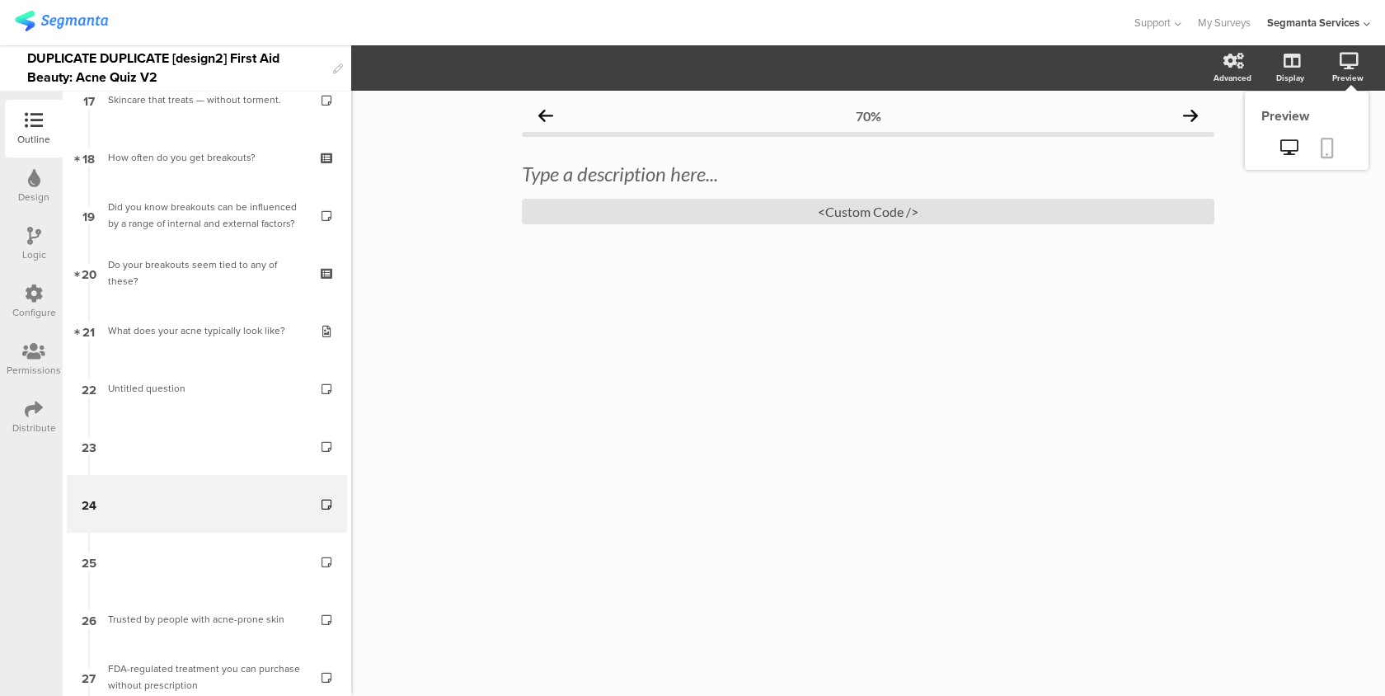
click at [1331, 155] on icon at bounding box center [1327, 148] width 13 height 21
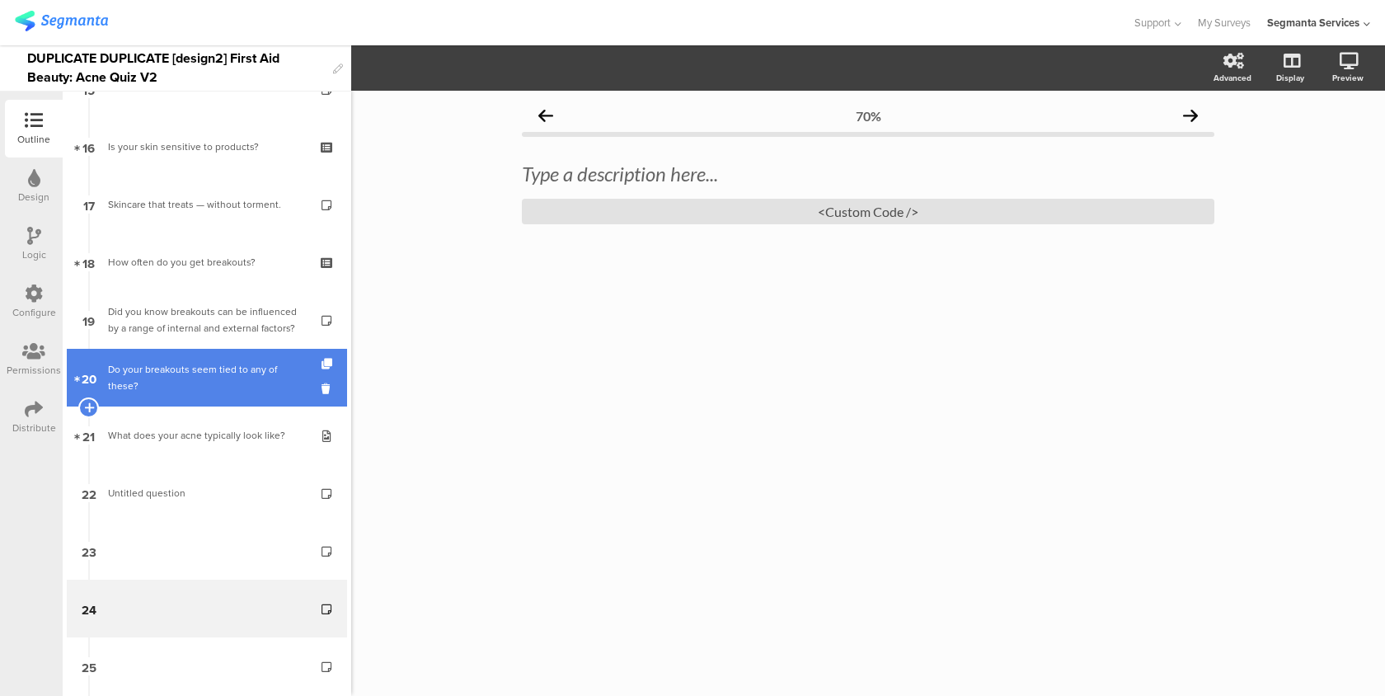
scroll to position [707, 0]
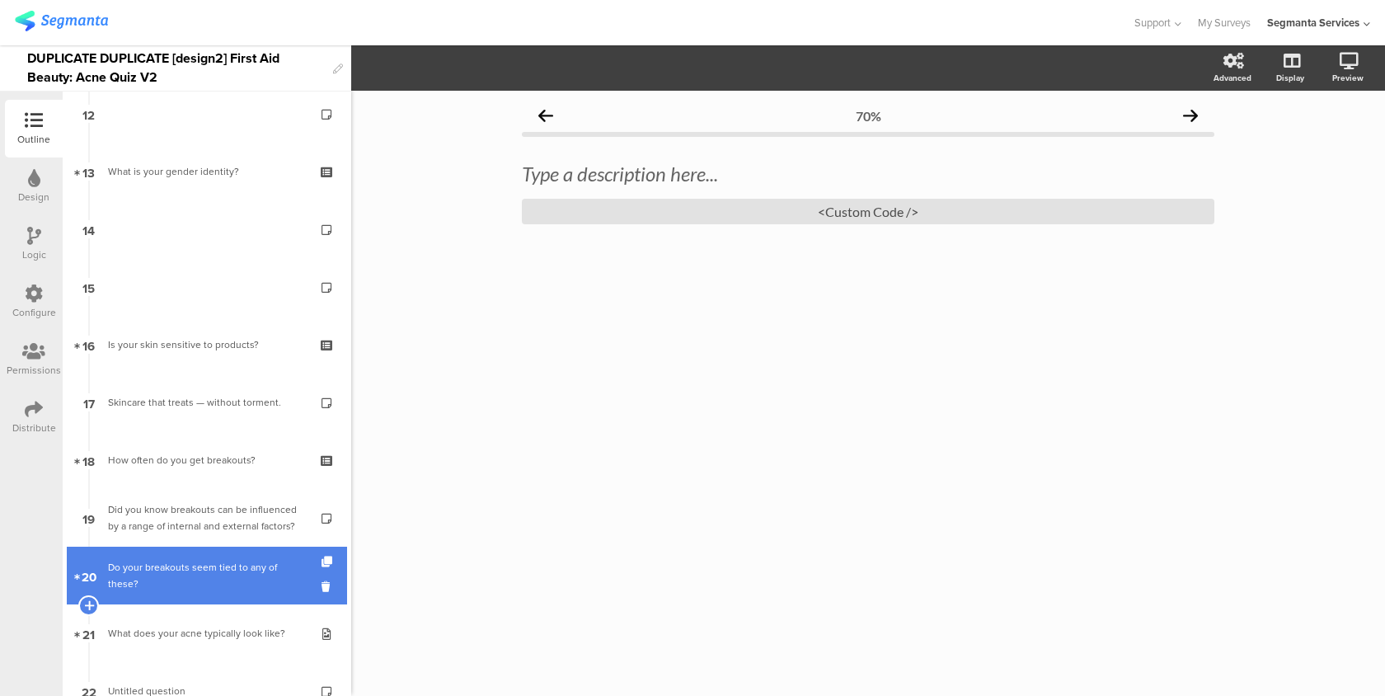
click at [245, 270] on link "15" at bounding box center [207, 287] width 280 height 58
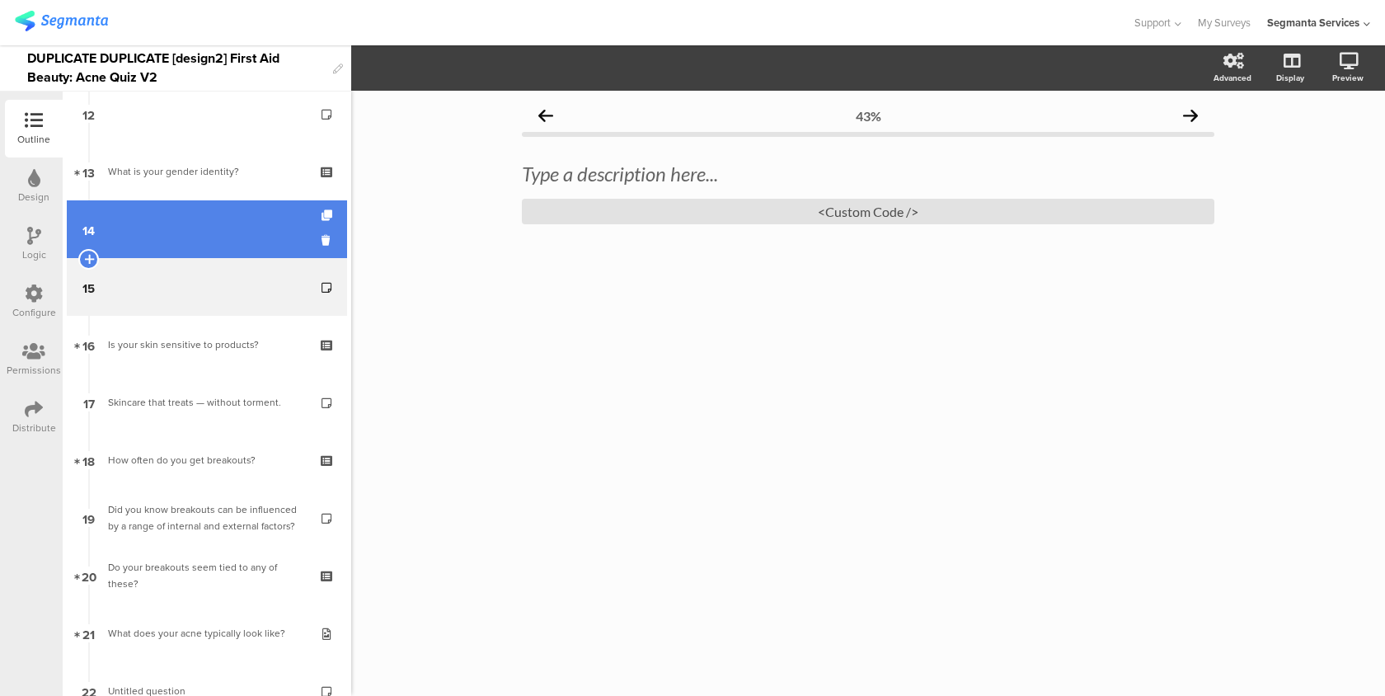
click at [246, 230] on link "14" at bounding box center [207, 229] width 280 height 58
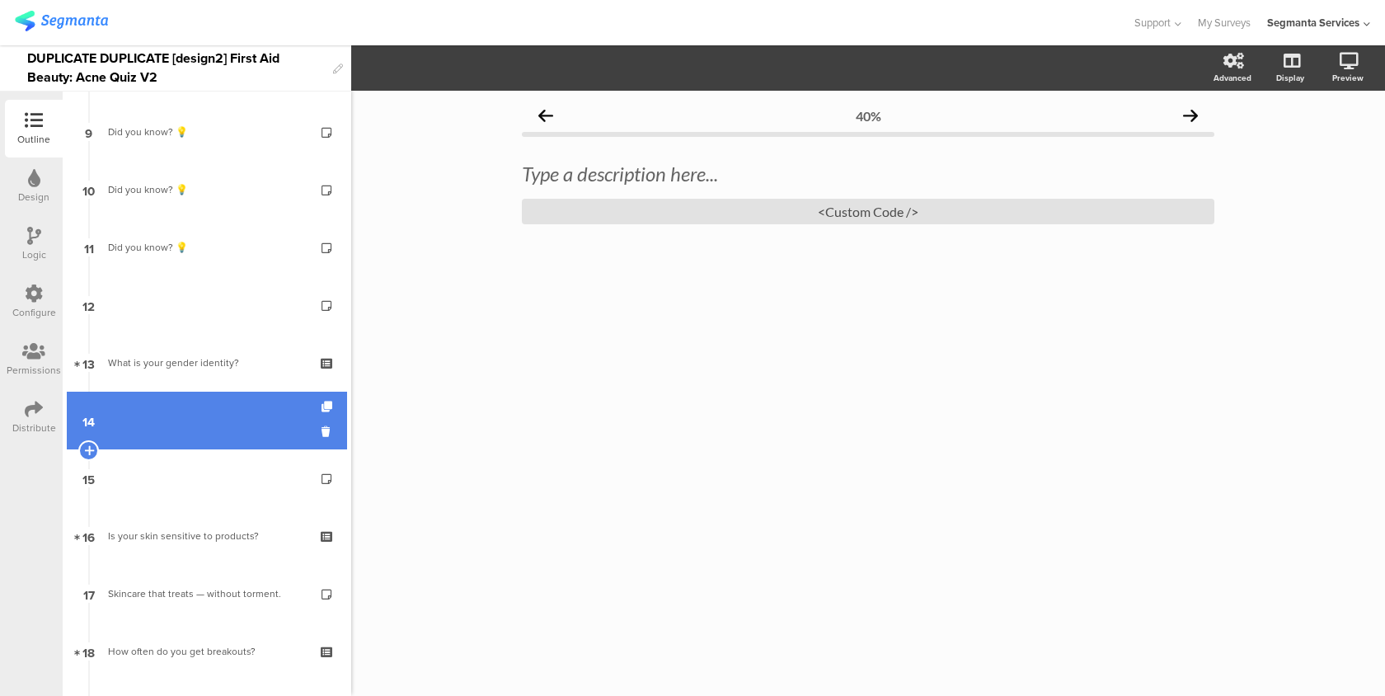
scroll to position [461, 0]
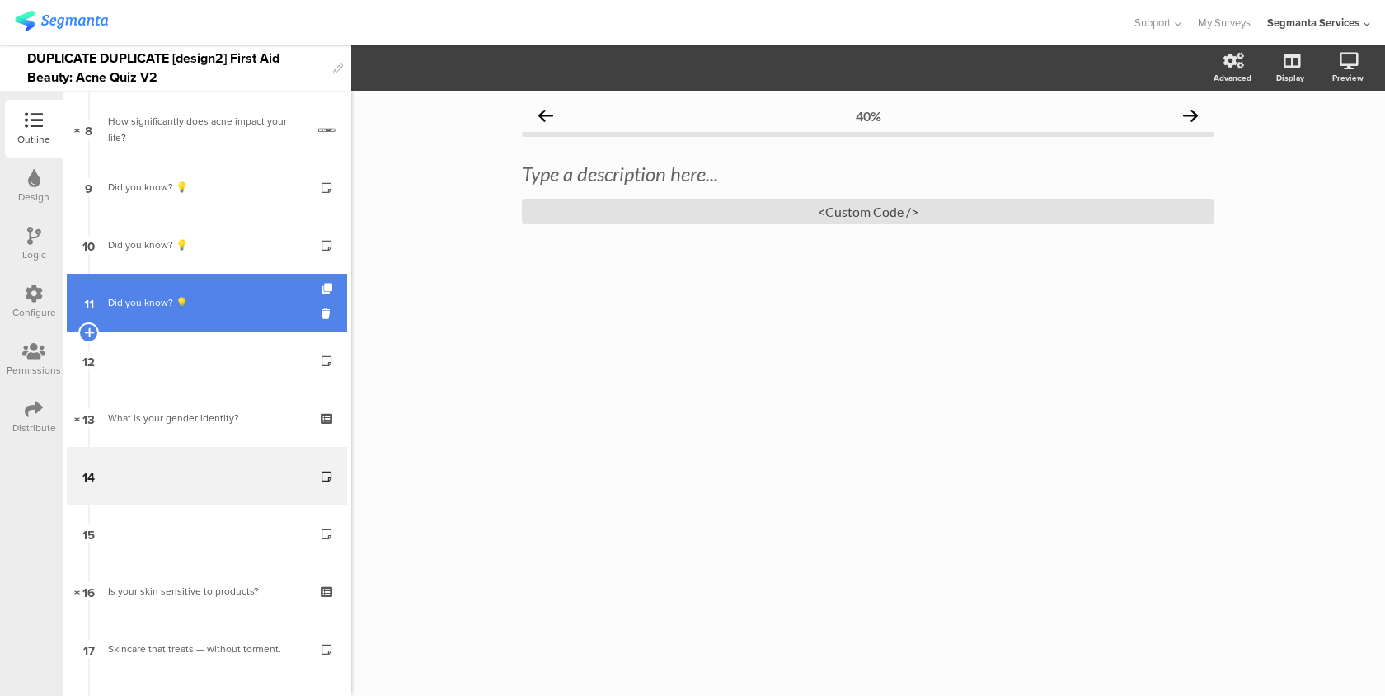
click at [217, 314] on link "11 Did you know? 💡" at bounding box center [207, 303] width 280 height 58
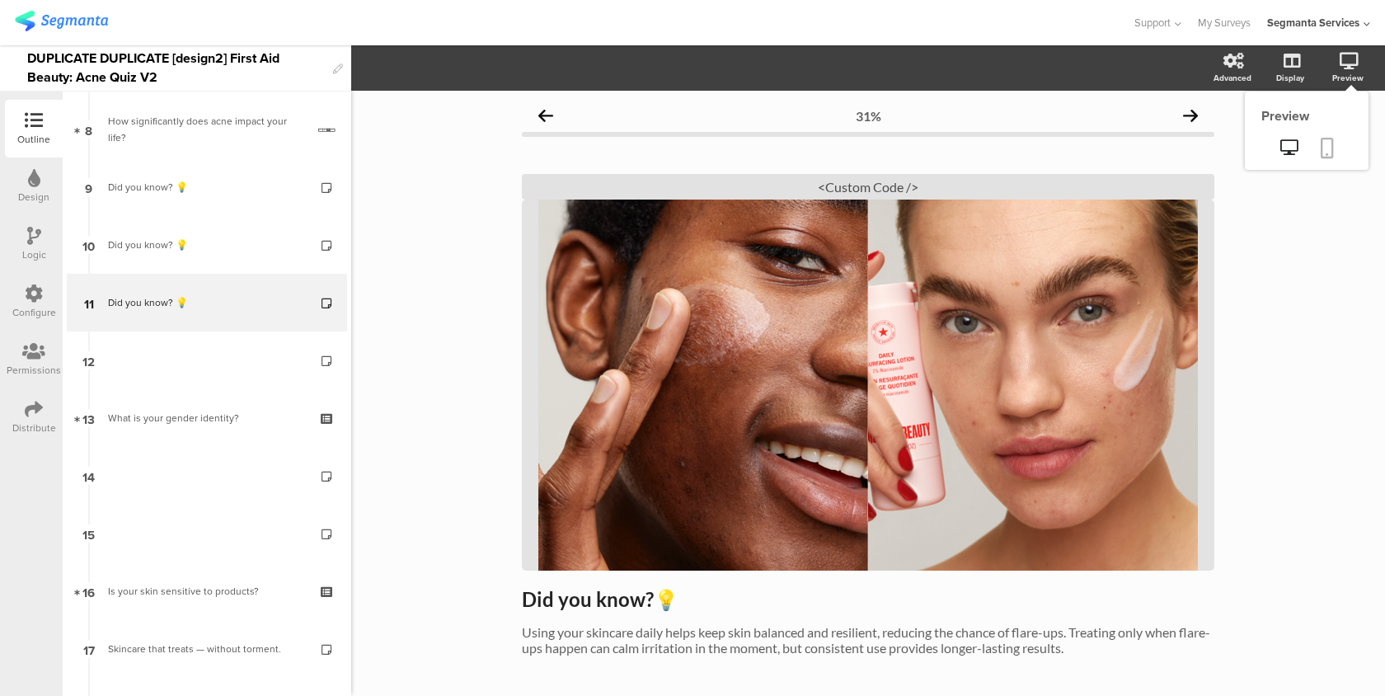
click at [1326, 159] on link at bounding box center [1327, 149] width 36 height 31
click at [787, 185] on div "<Custom Code />" at bounding box center [868, 187] width 692 height 26
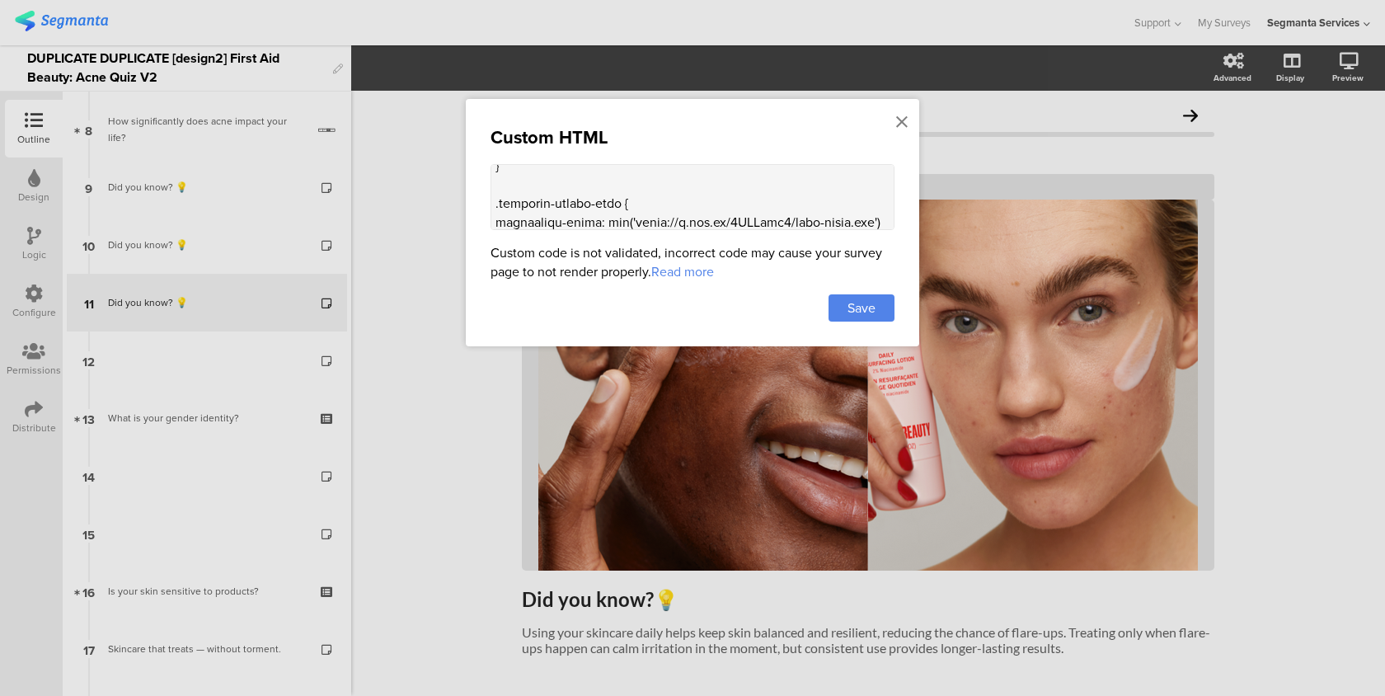
scroll to position [134, 0]
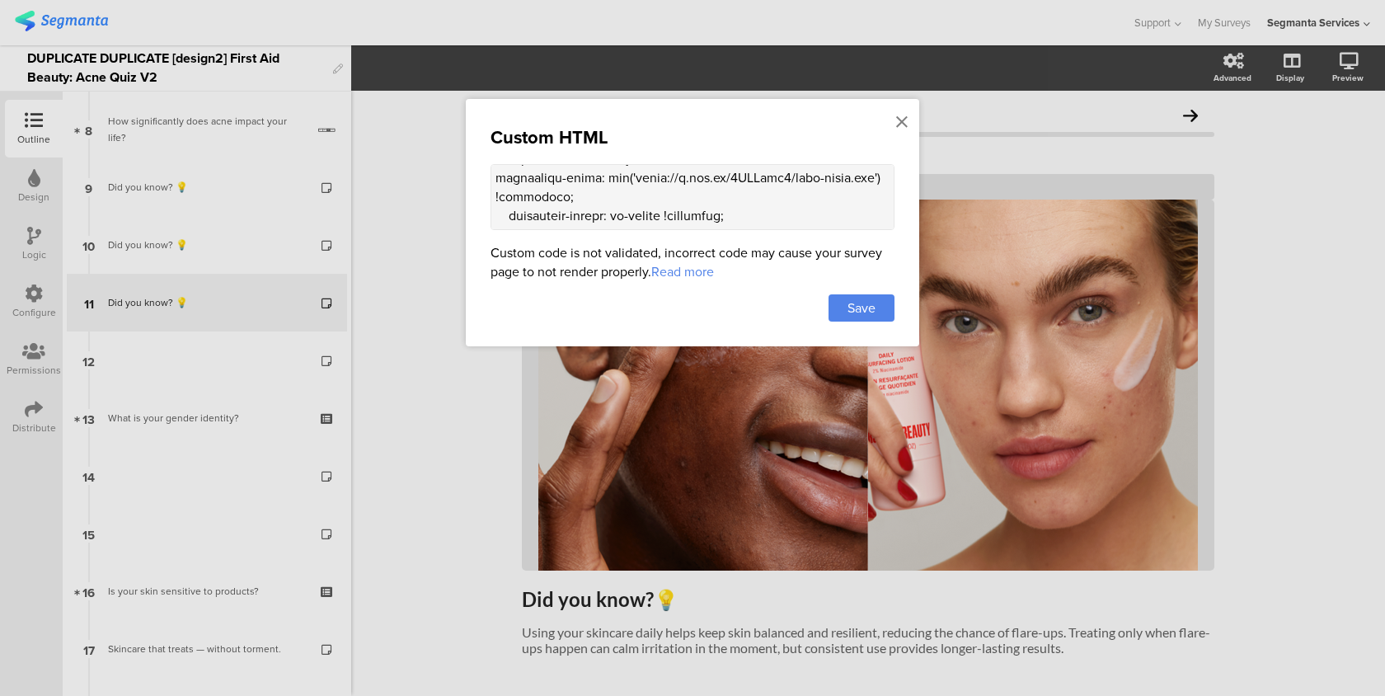
drag, startPoint x: 633, startPoint y: 181, endPoint x: 869, endPoint y: 180, distance: 235.8
click at [869, 180] on textarea at bounding box center [693, 197] width 404 height 66
paste textarea "thumbor.segmanta.com/unsafe/fit-in/800x/filters:no_upscale()/d3qka8e8qzmug1.clo…"
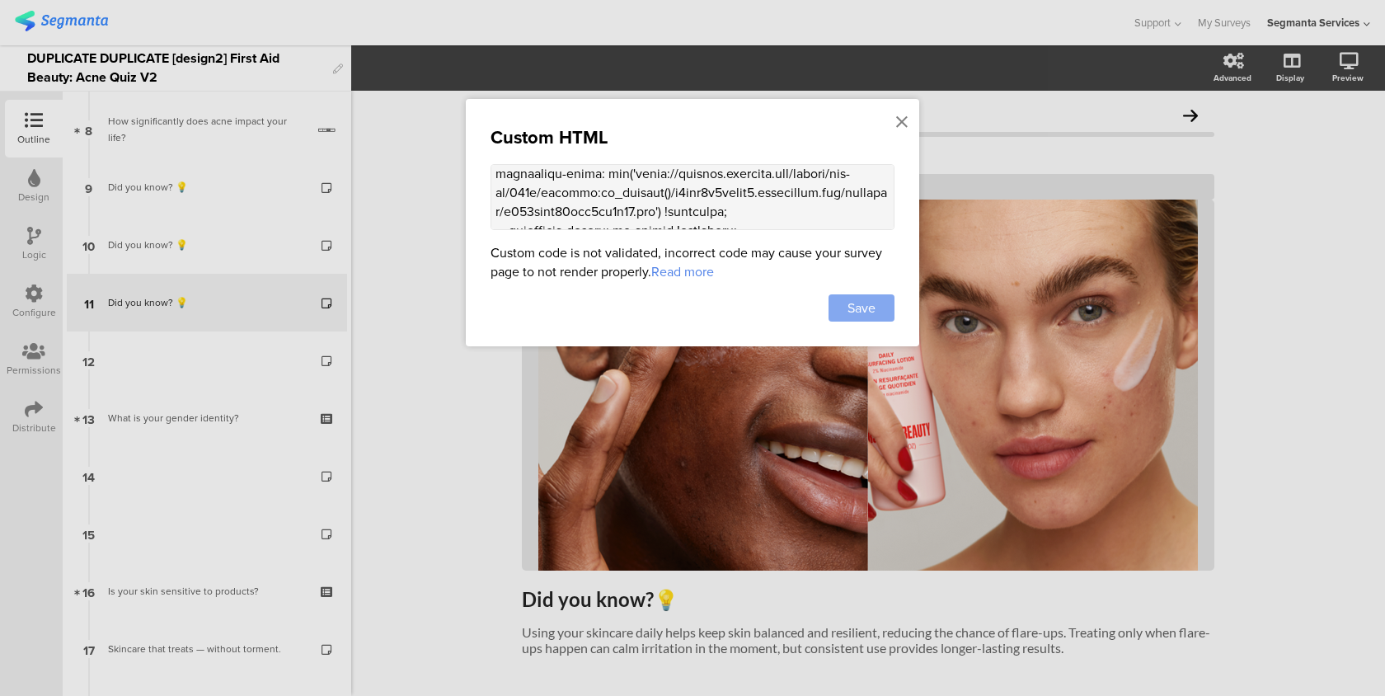
type textarea "<style> .progress-bar-segments { display: none !important; } .animated-router-v…"
click at [864, 309] on span "Save" at bounding box center [861, 307] width 28 height 19
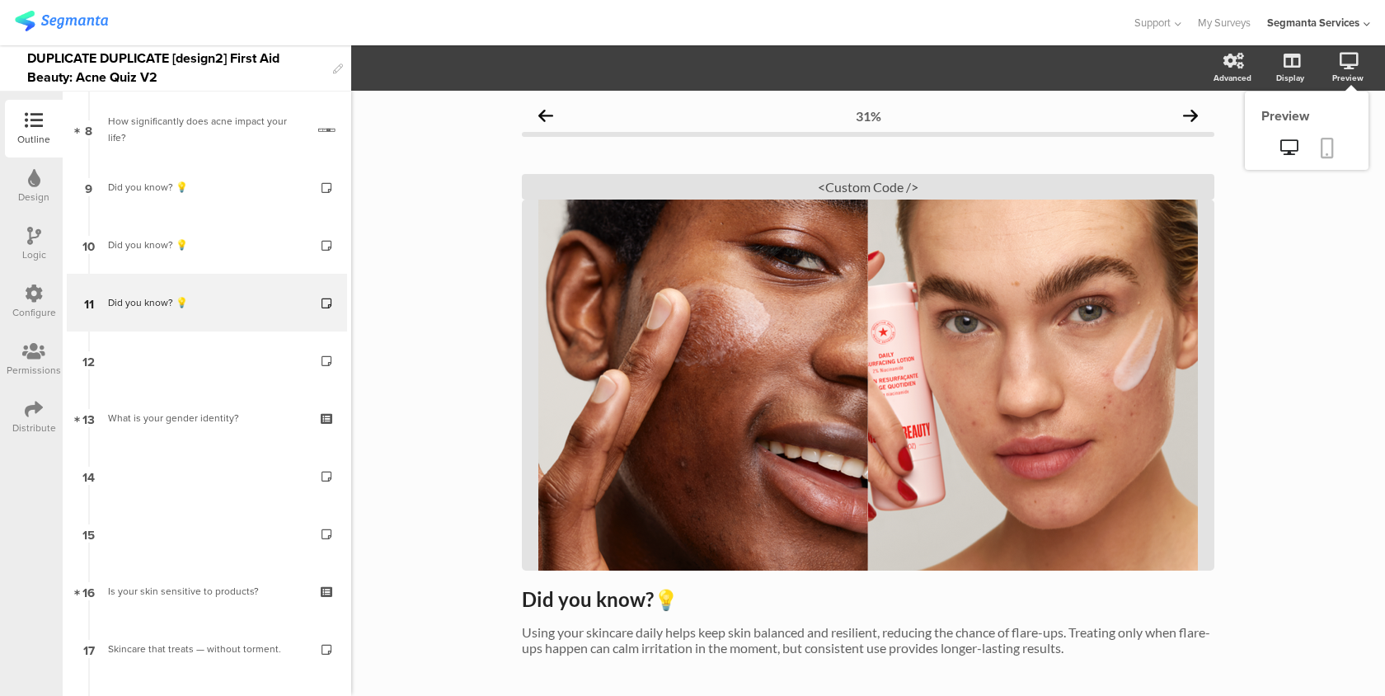
click at [1333, 140] on link at bounding box center [1327, 149] width 36 height 31
click at [1214, 203] on icon at bounding box center [1214, 200] width 9 height 10
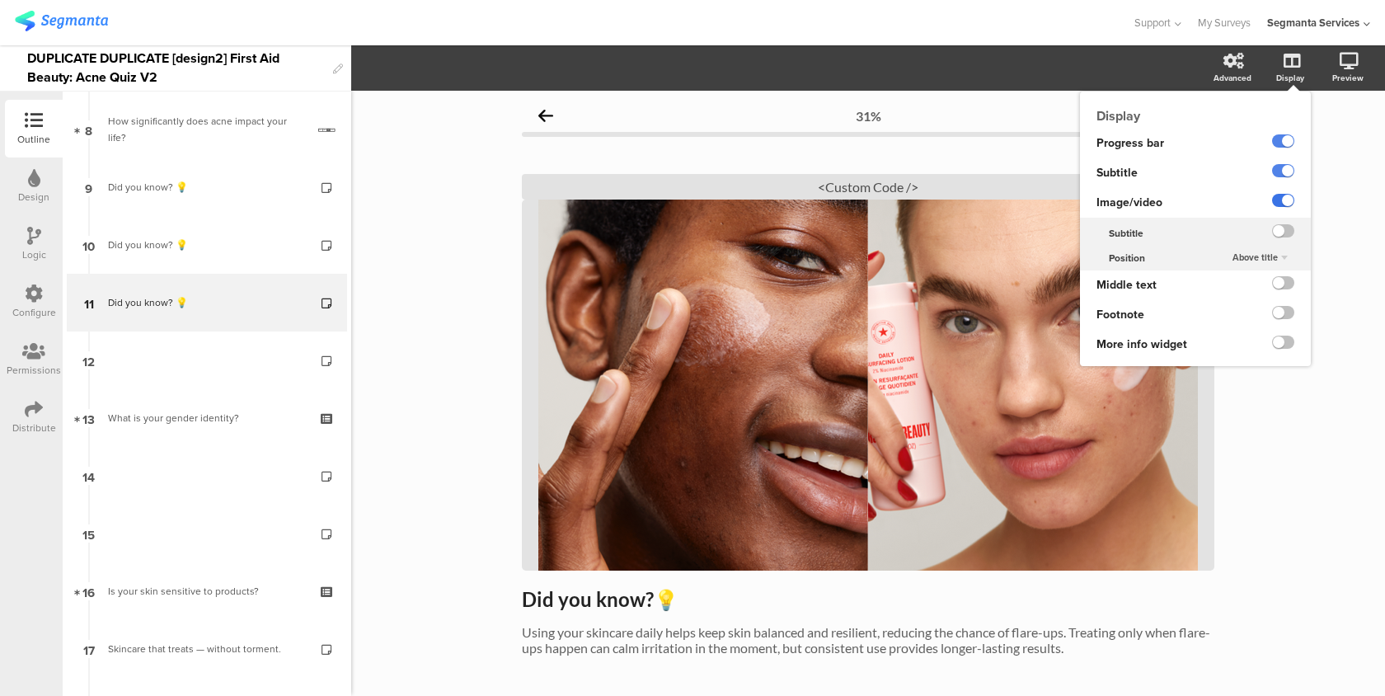
click at [1288, 198] on label at bounding box center [1283, 200] width 22 height 13
click at [0, 0] on input "checkbox" at bounding box center [0, 0] width 0 height 0
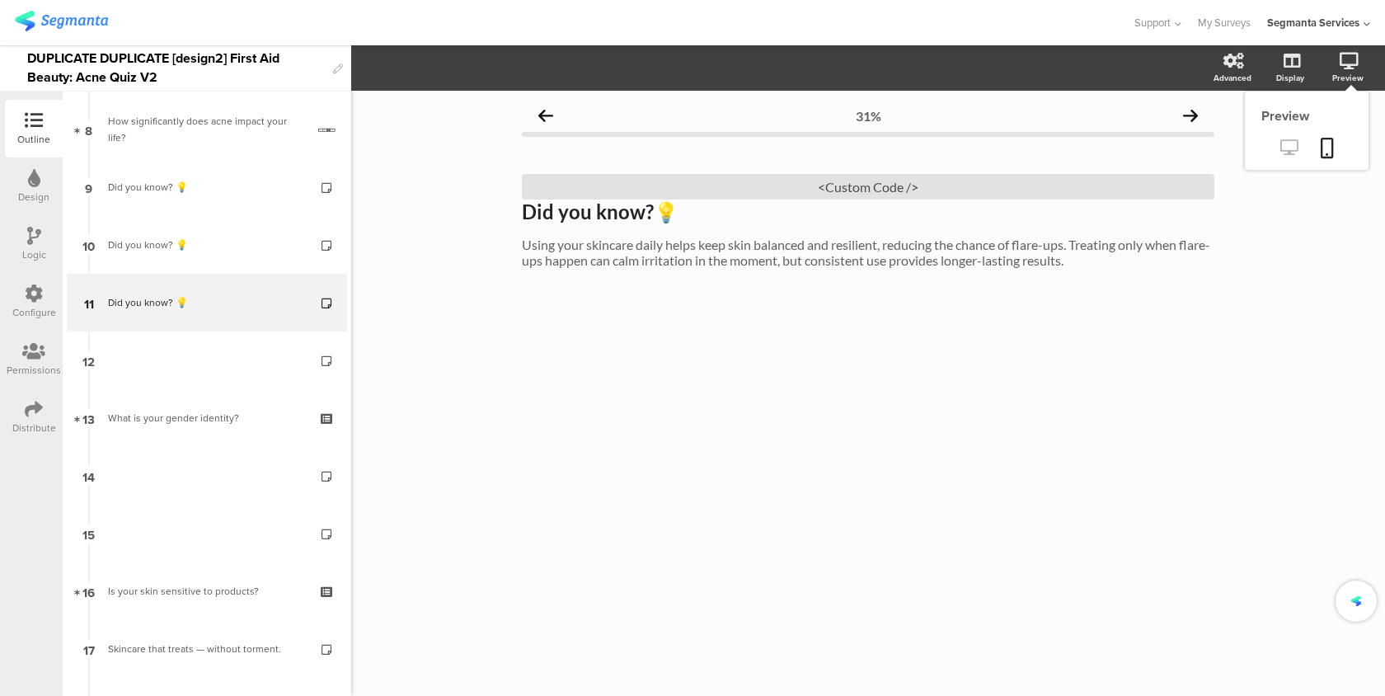
click at [1285, 158] on link at bounding box center [1289, 148] width 40 height 27
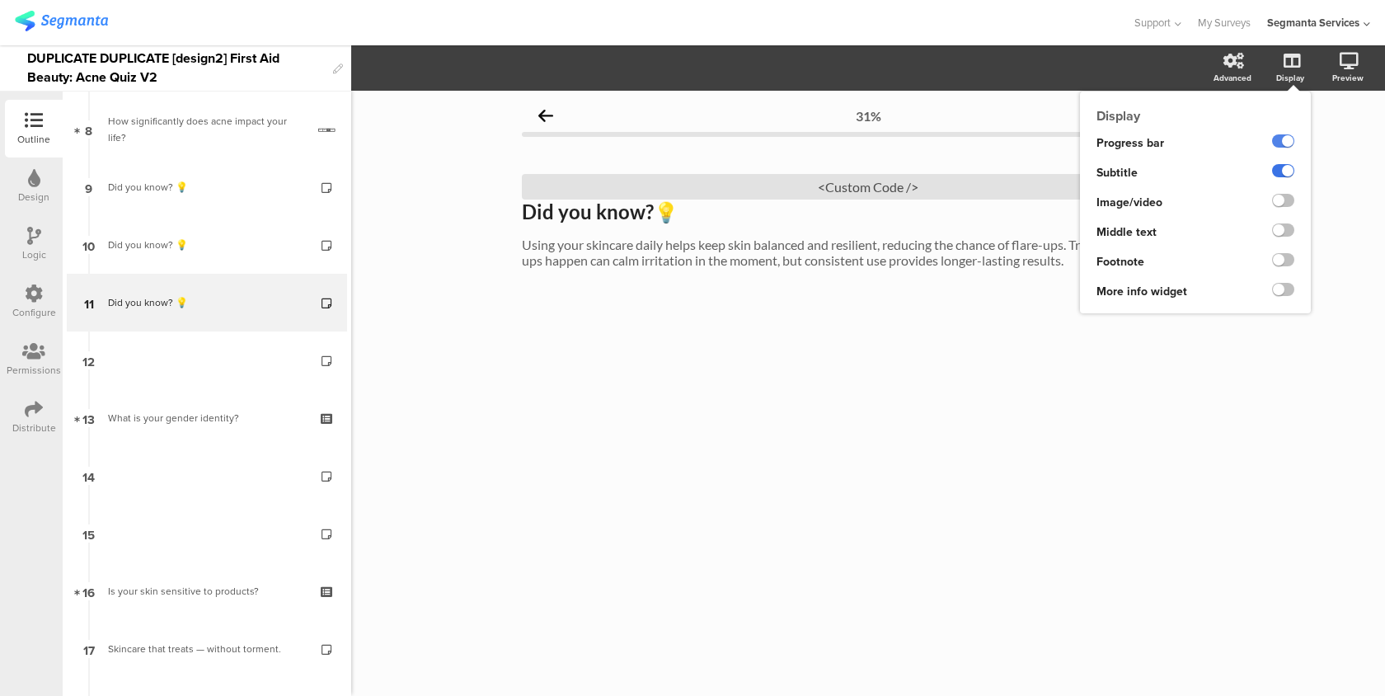
click at [1288, 172] on label at bounding box center [1283, 170] width 22 height 13
click at [0, 0] on input "checkbox" at bounding box center [0, 0] width 0 height 0
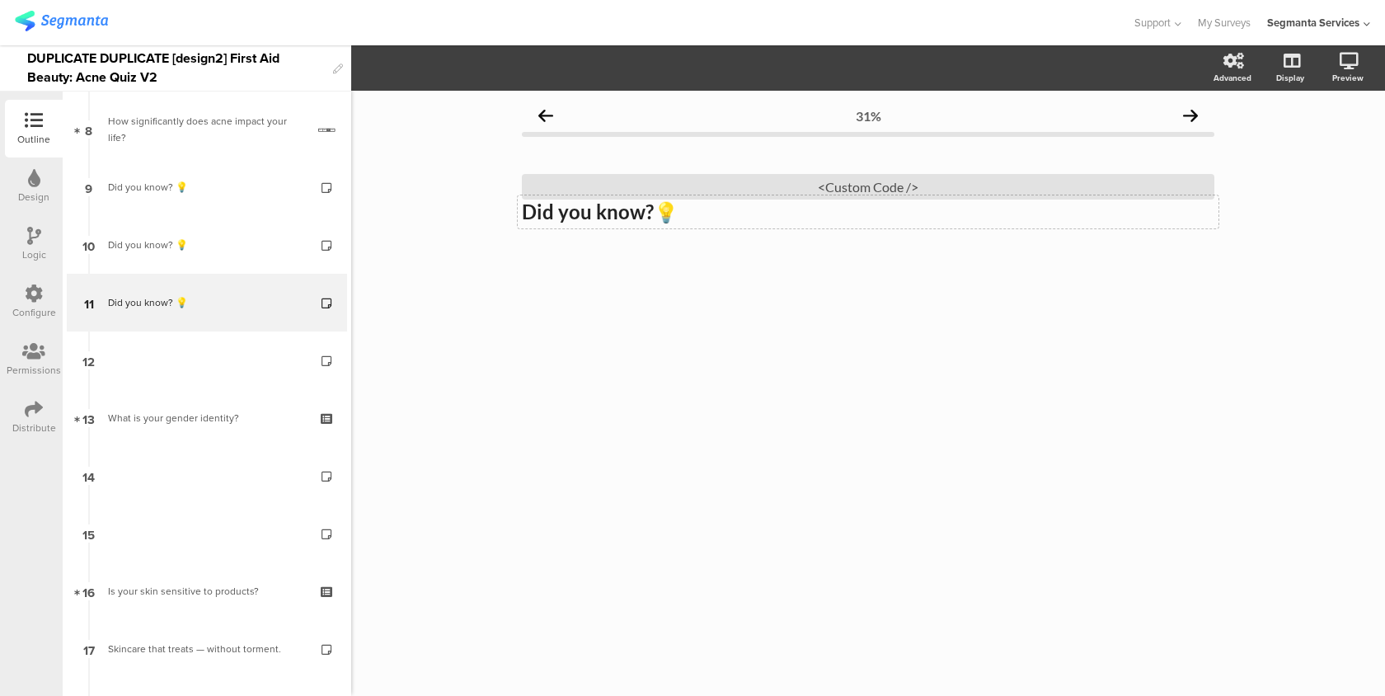
click at [702, 216] on div "Did you know? 💡 Did you know? 💡" at bounding box center [868, 211] width 701 height 33
click at [709, 183] on div "<Custom Code />" at bounding box center [868, 187] width 692 height 26
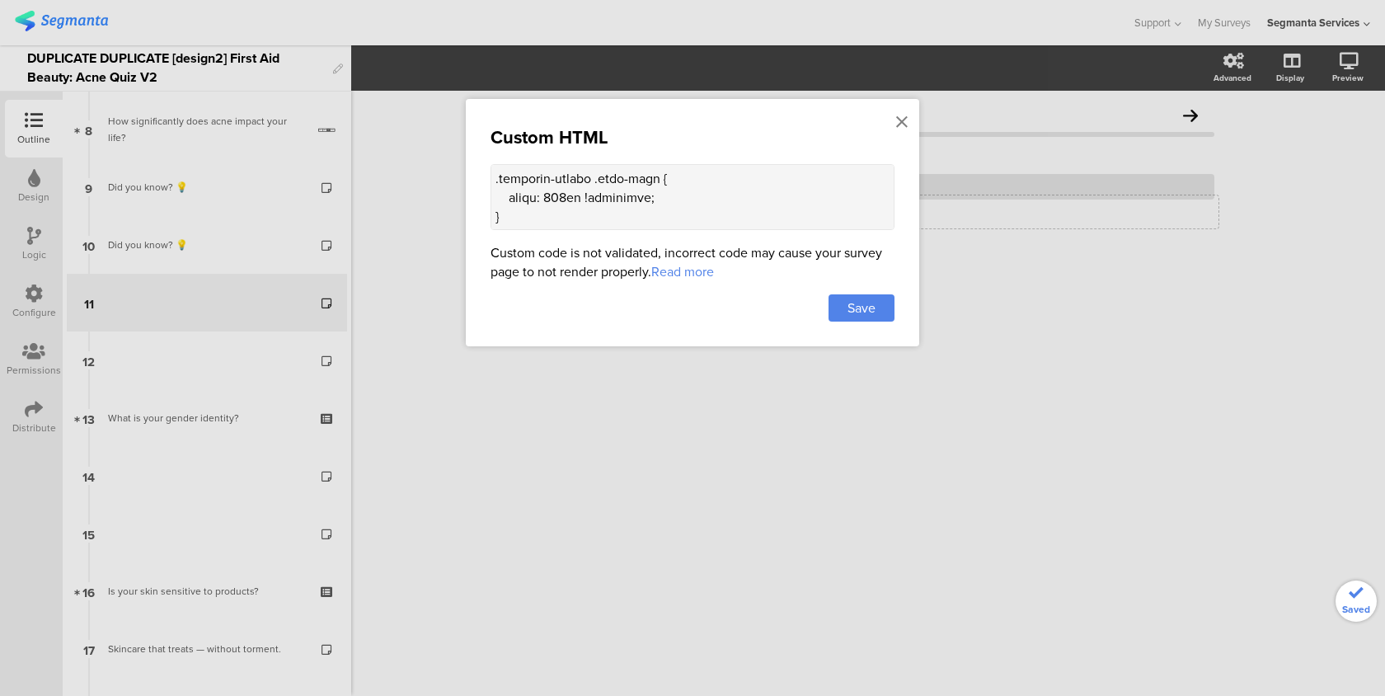
scroll to position [1705, 0]
click at [566, 214] on textarea at bounding box center [693, 197] width 404 height 66
paste textarea "<div class="custom-background-text"> <p> Did you know? 💡<br><br> Using your ski…"
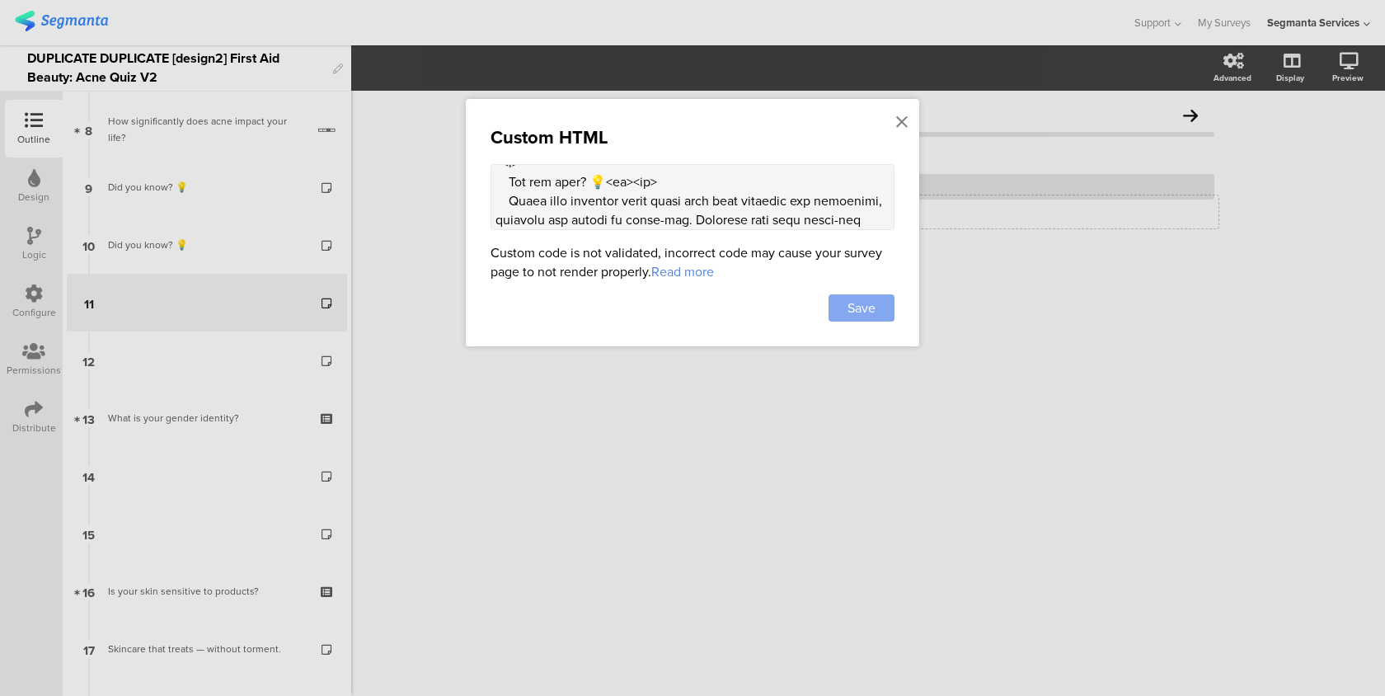
type textarea "<style> .progress-bar-segments { display: none !important; } .animated-router-v…"
click at [856, 312] on span "Save" at bounding box center [861, 307] width 28 height 19
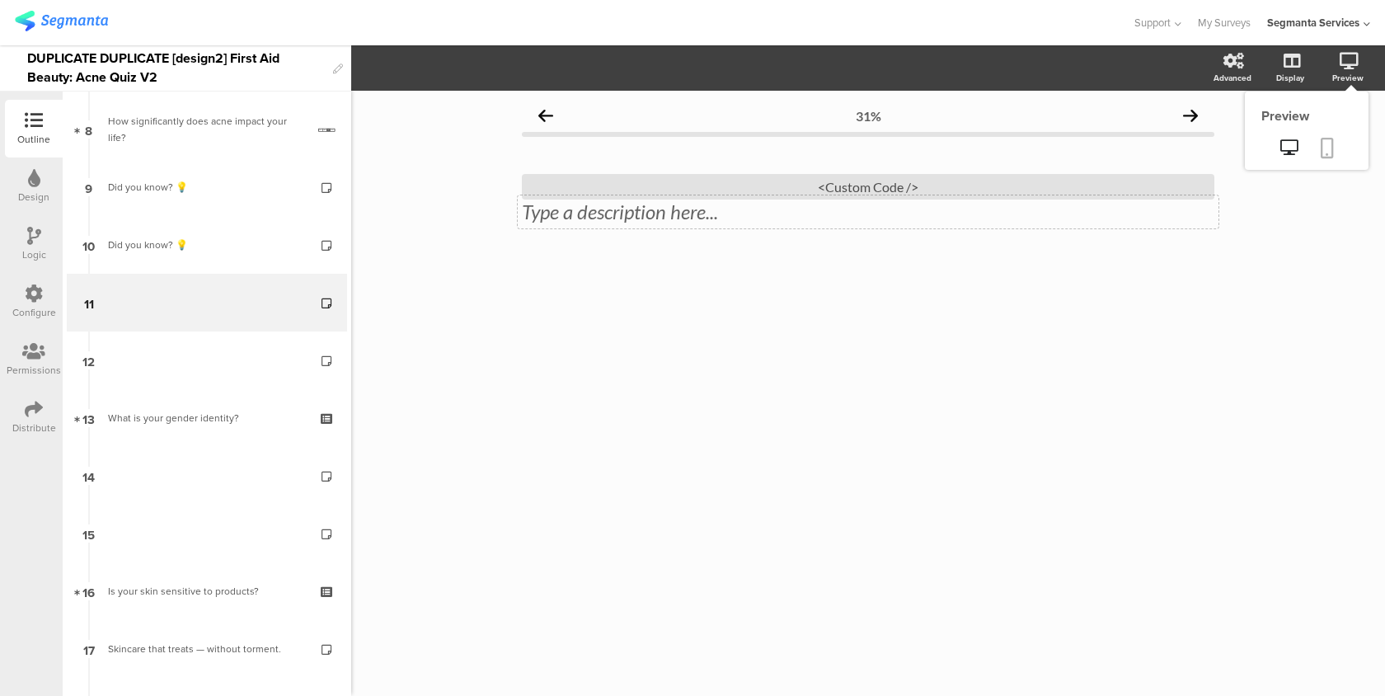
click at [1340, 149] on link at bounding box center [1327, 149] width 36 height 31
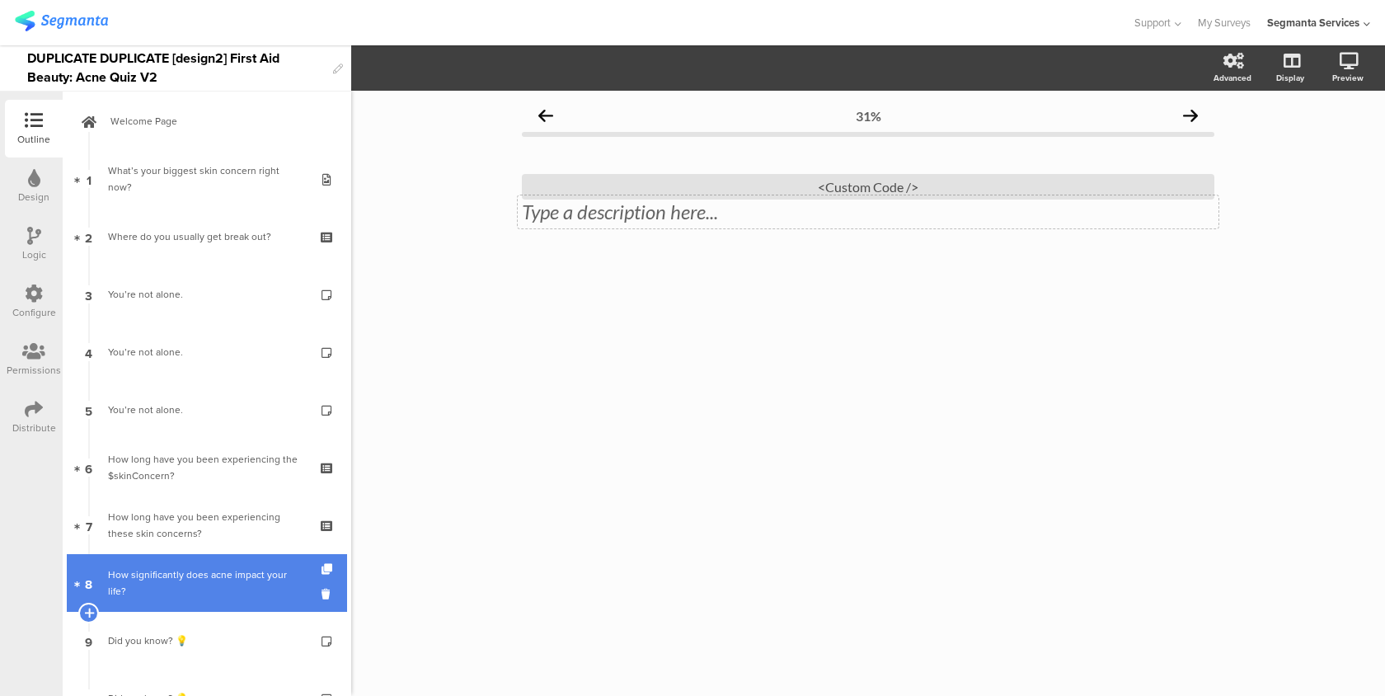
scroll to position [0, 0]
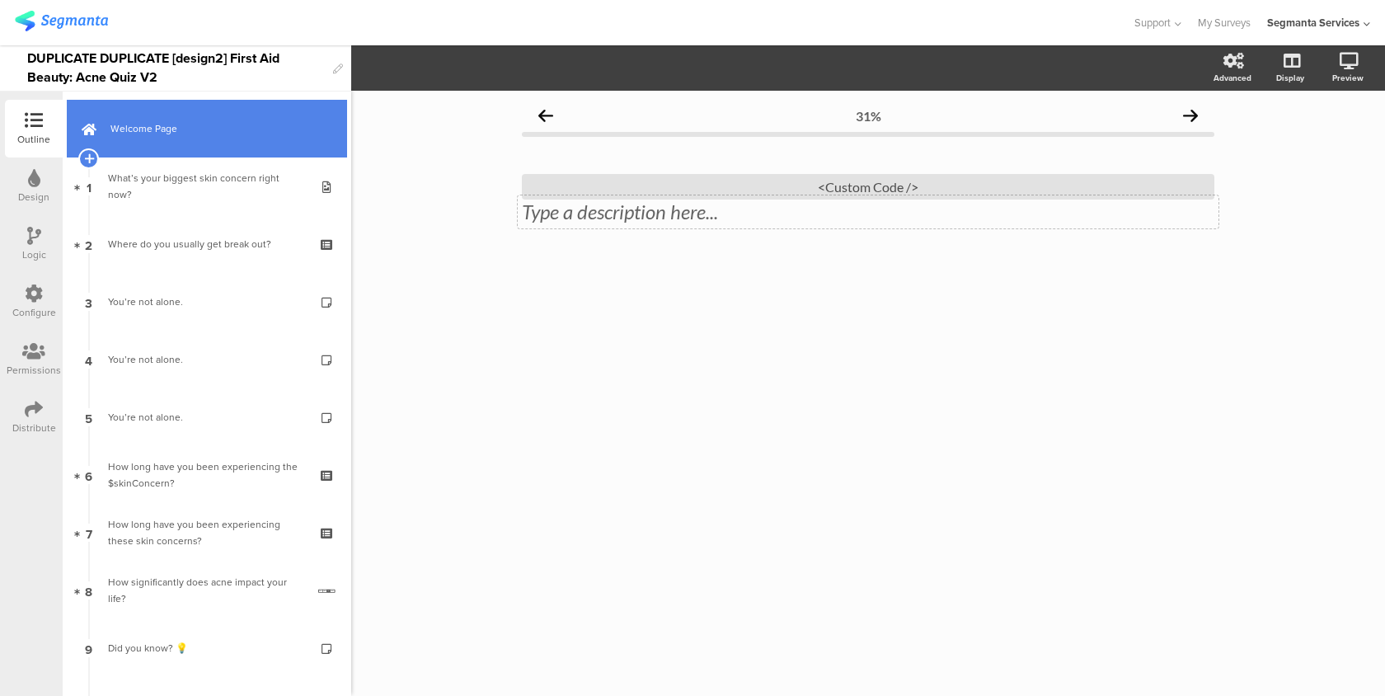
click at [204, 150] on link "Welcome Page" at bounding box center [207, 129] width 280 height 58
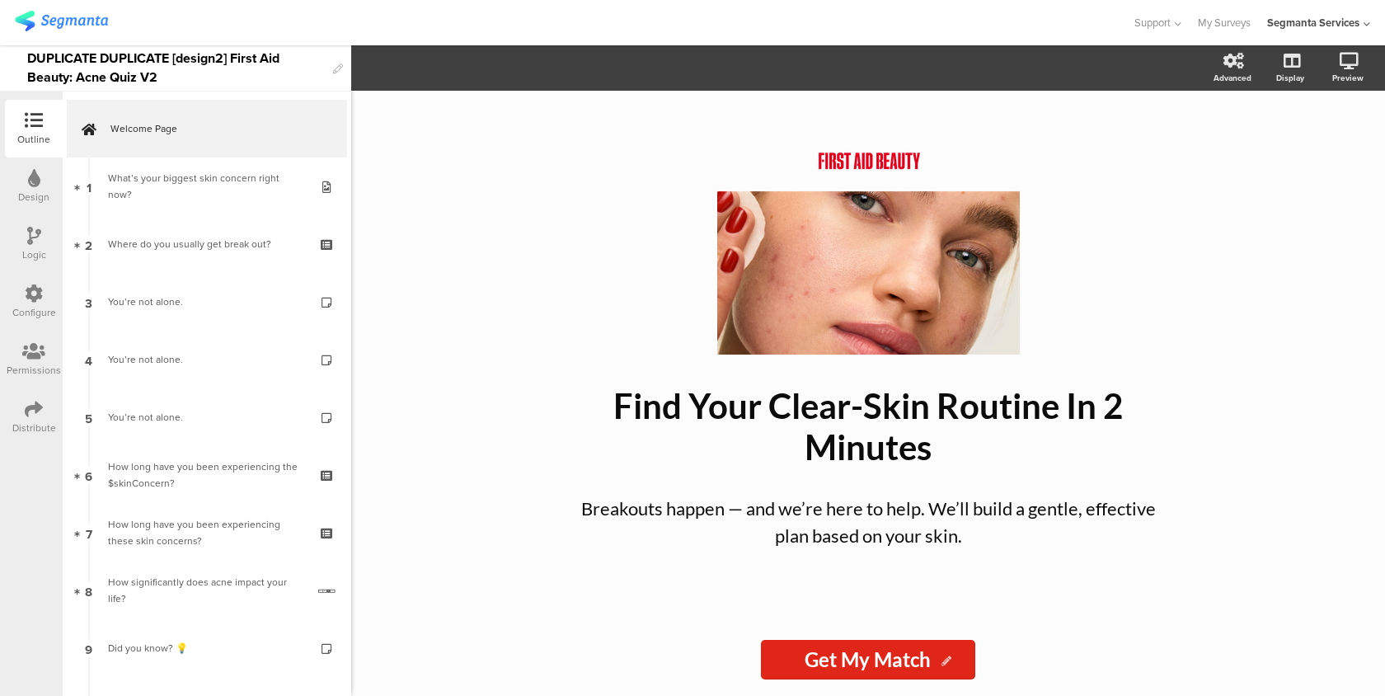
click at [1329, 154] on div "/ Find Your Clear-Skin Routine In 2 Minutes Find Your Clear-Skin Routine In 2 M…" at bounding box center [868, 393] width 1034 height 605
click at [1331, 149] on icon at bounding box center [1327, 148] width 13 height 21
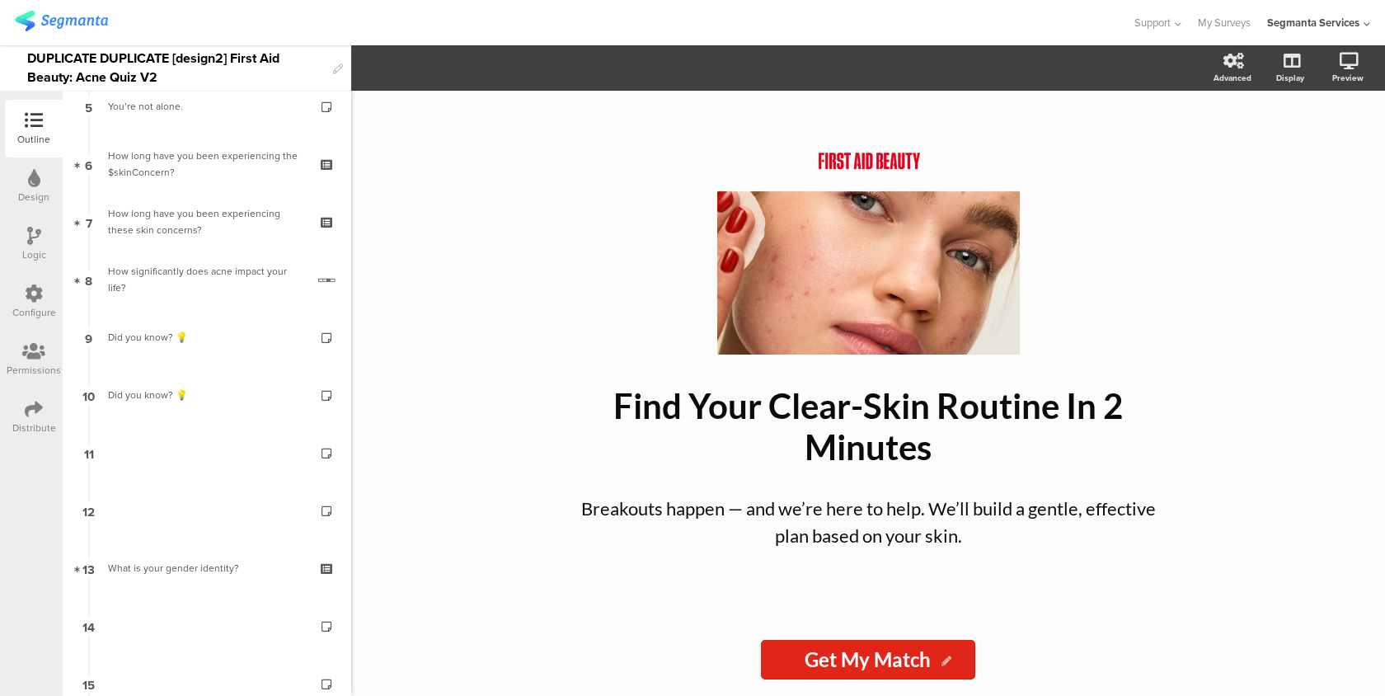
scroll to position [373, 0]
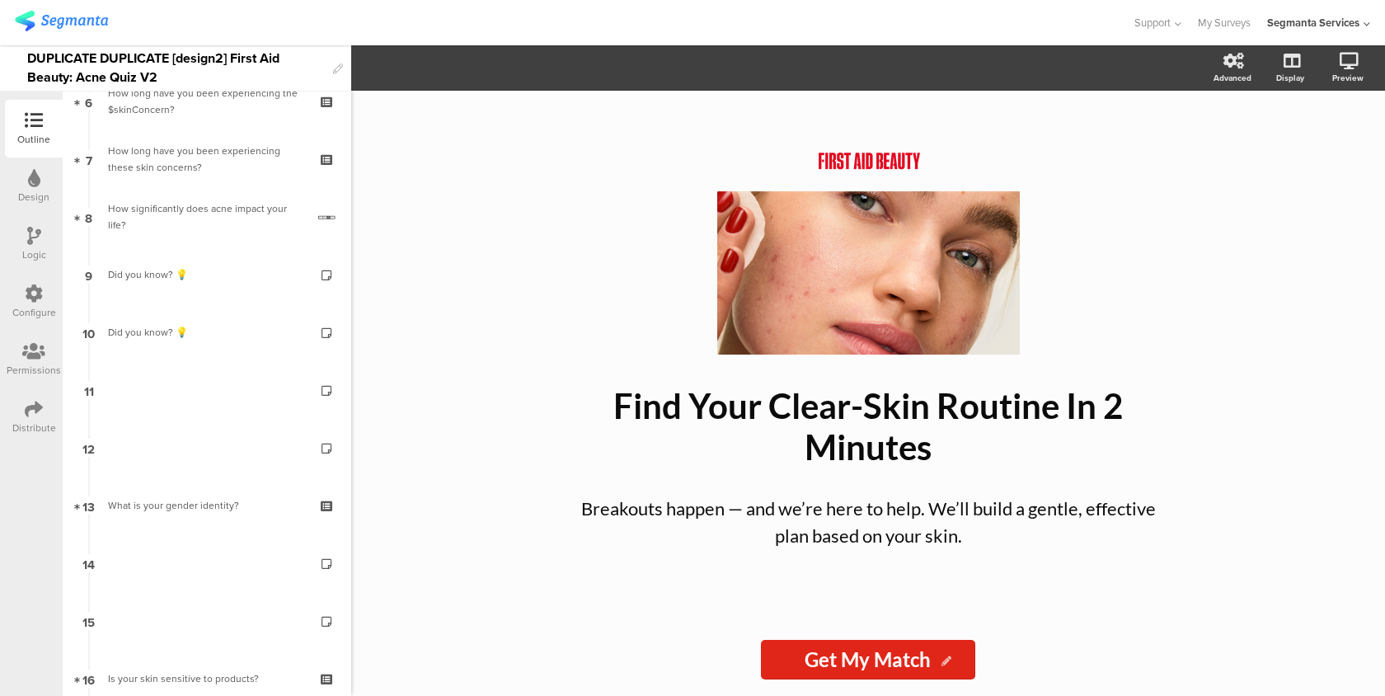
click at [221, 328] on div "Did you know? 💡" at bounding box center [206, 332] width 197 height 16
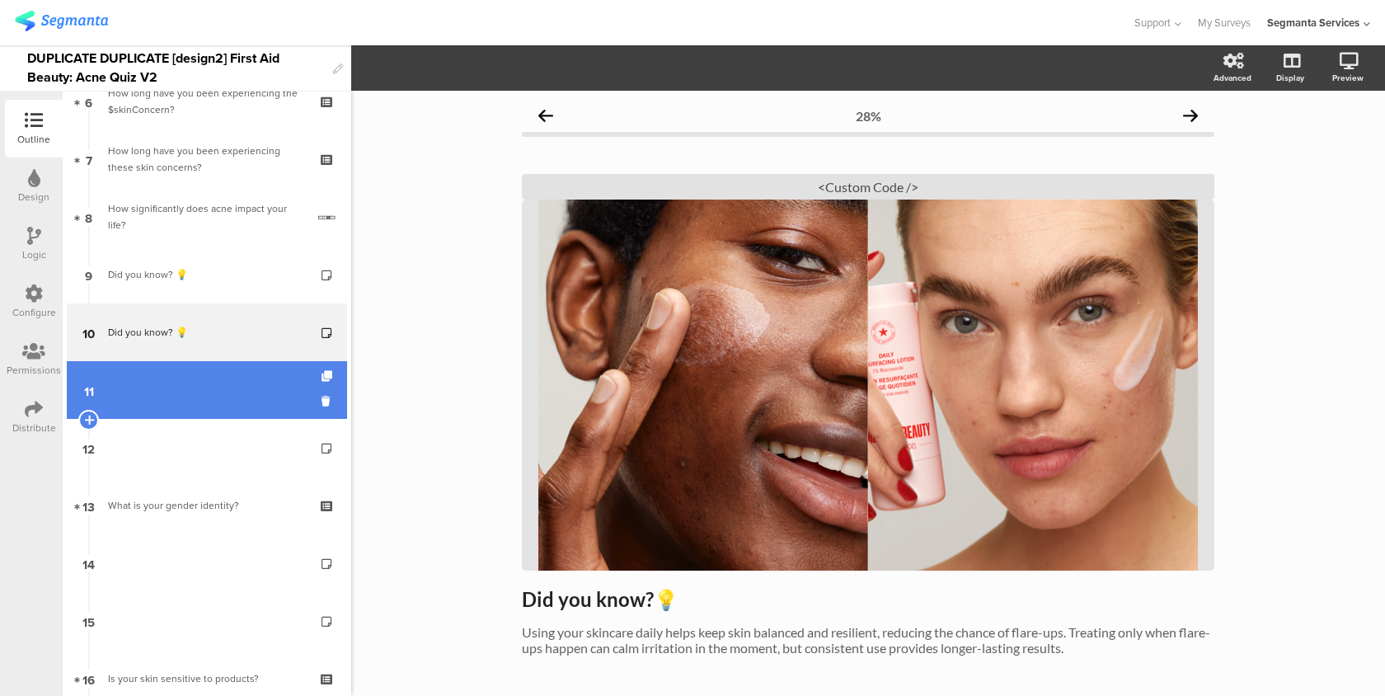
click at [216, 380] on link "11" at bounding box center [207, 390] width 280 height 58
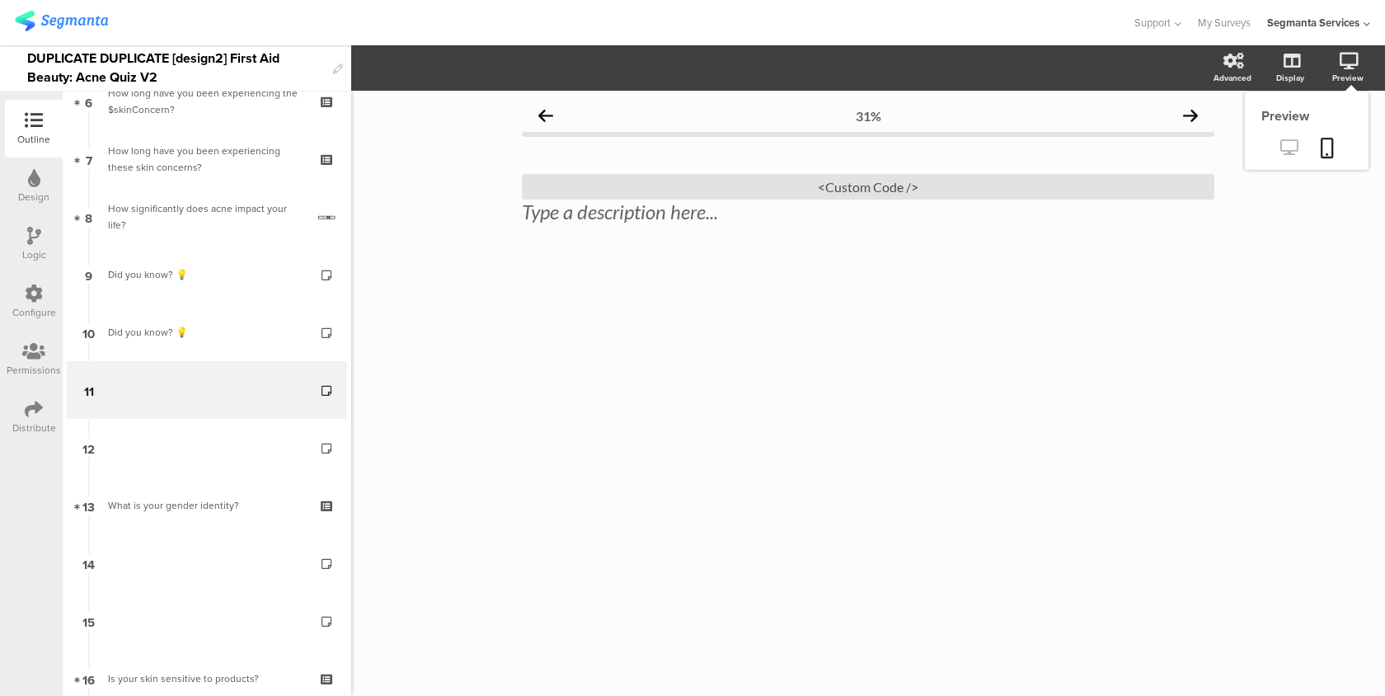
click at [1289, 148] on icon at bounding box center [1288, 147] width 17 height 16
click at [683, 185] on div "<Custom Code />" at bounding box center [868, 187] width 692 height 26
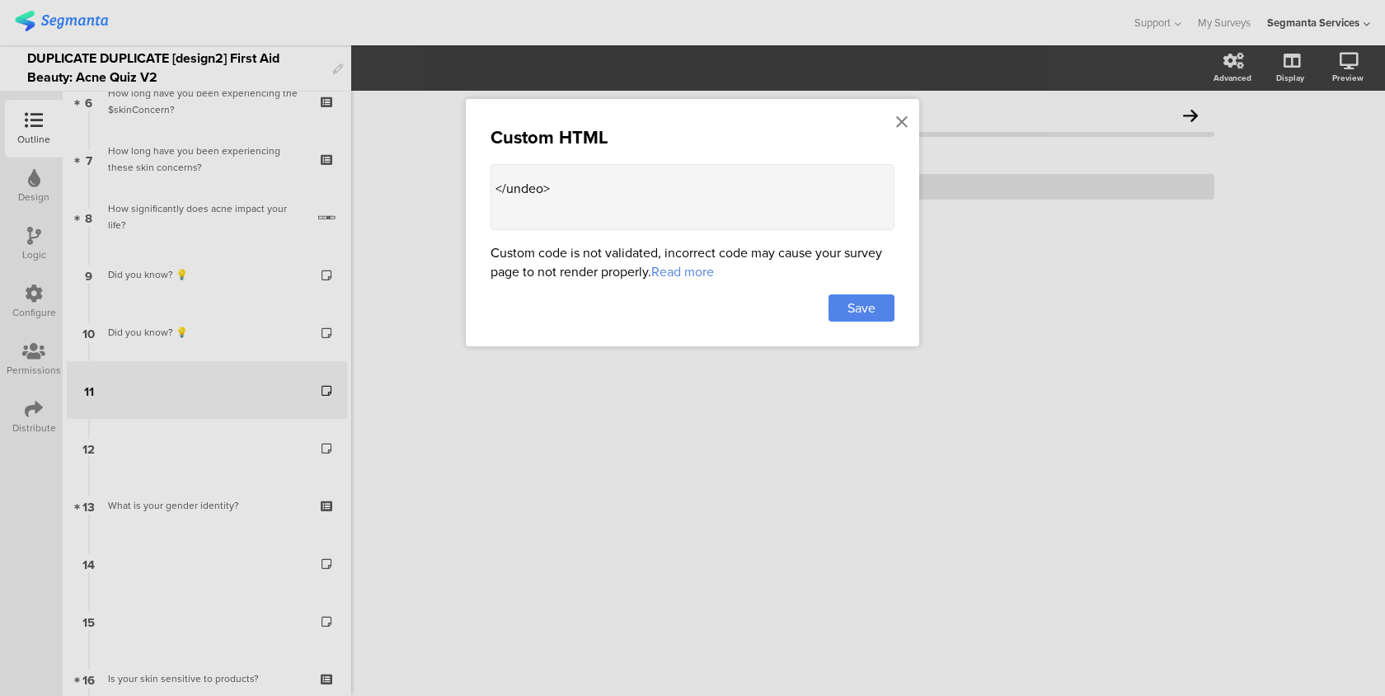
drag, startPoint x: 556, startPoint y: 224, endPoint x: 495, endPoint y: 153, distance: 93.0
click at [495, 153] on div "Custom HTML Custom code is not validated, incorrect code may cause your survey …" at bounding box center [692, 222] width 453 height 247
click at [591, 190] on textarea at bounding box center [693, 197] width 404 height 66
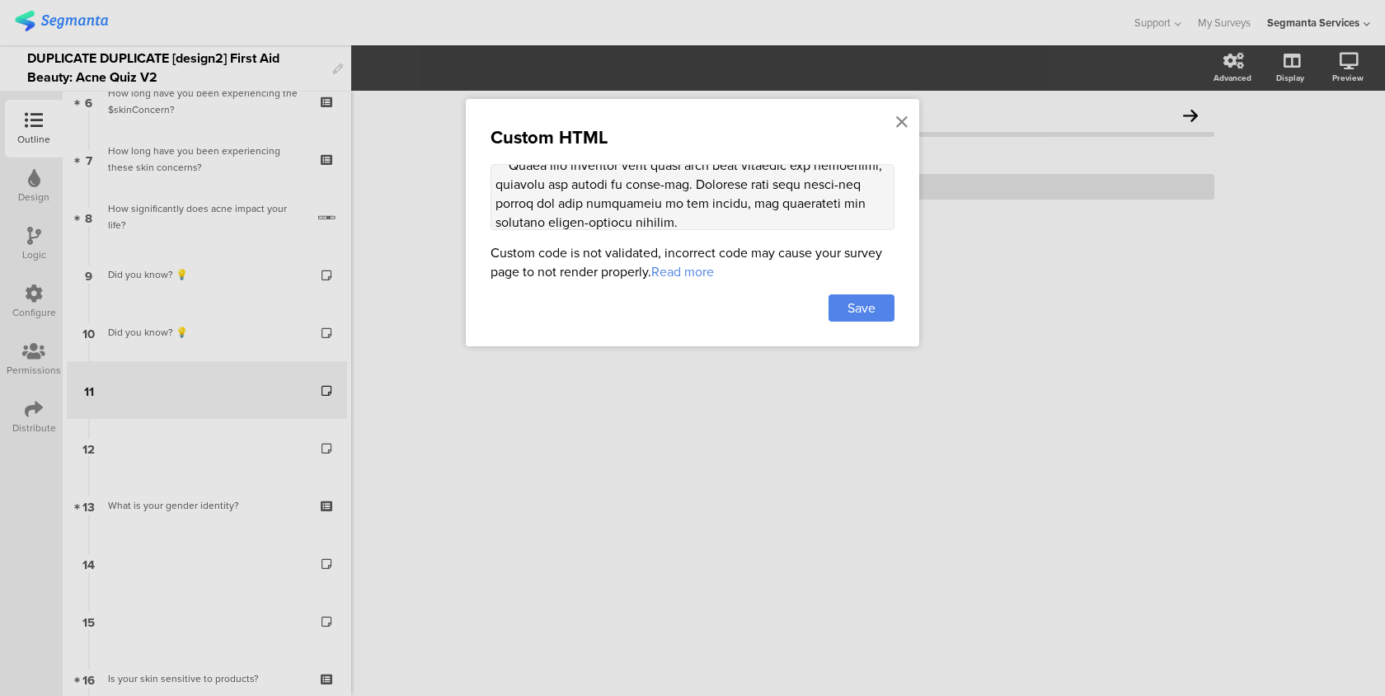
scroll to position [2180, 0]
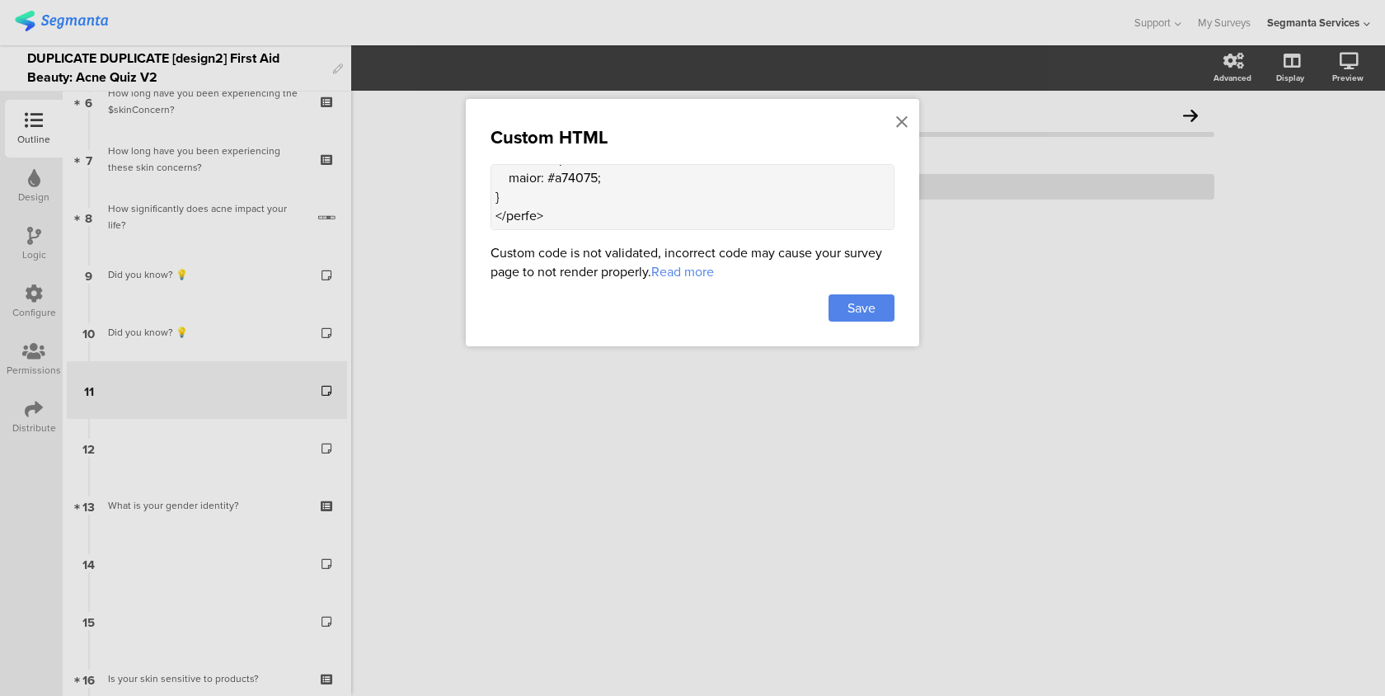
drag, startPoint x: 495, startPoint y: 185, endPoint x: 556, endPoint y: 446, distance: 267.6
click at [556, 446] on div "Custom HTML Custom code is not validated, incorrect code may cause your survey …" at bounding box center [692, 348] width 1385 height 696
paste textarea "Using your skincare daily helps keep skin balanced and resilient, reducing the …"
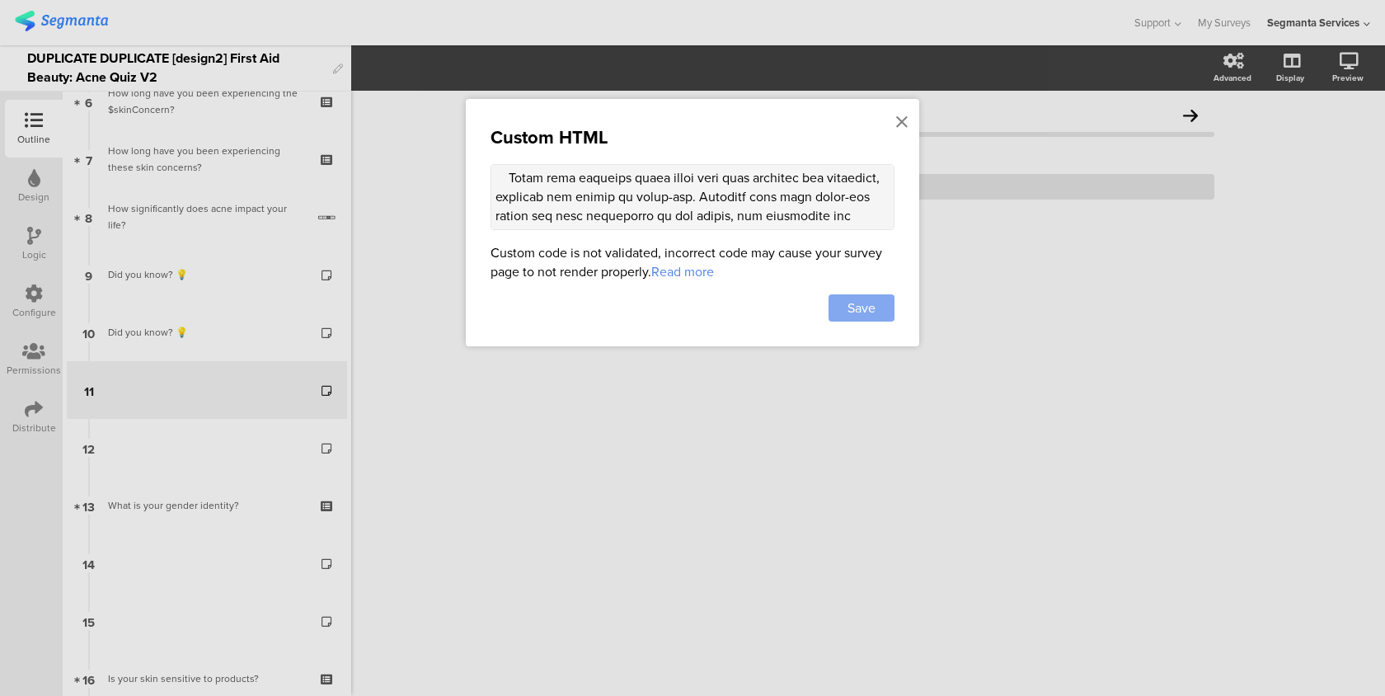
type textarea "<style> .progress-bar-segments { display: none !important; } .animated-router-v…"
click at [843, 314] on div "Save" at bounding box center [862, 307] width 66 height 27
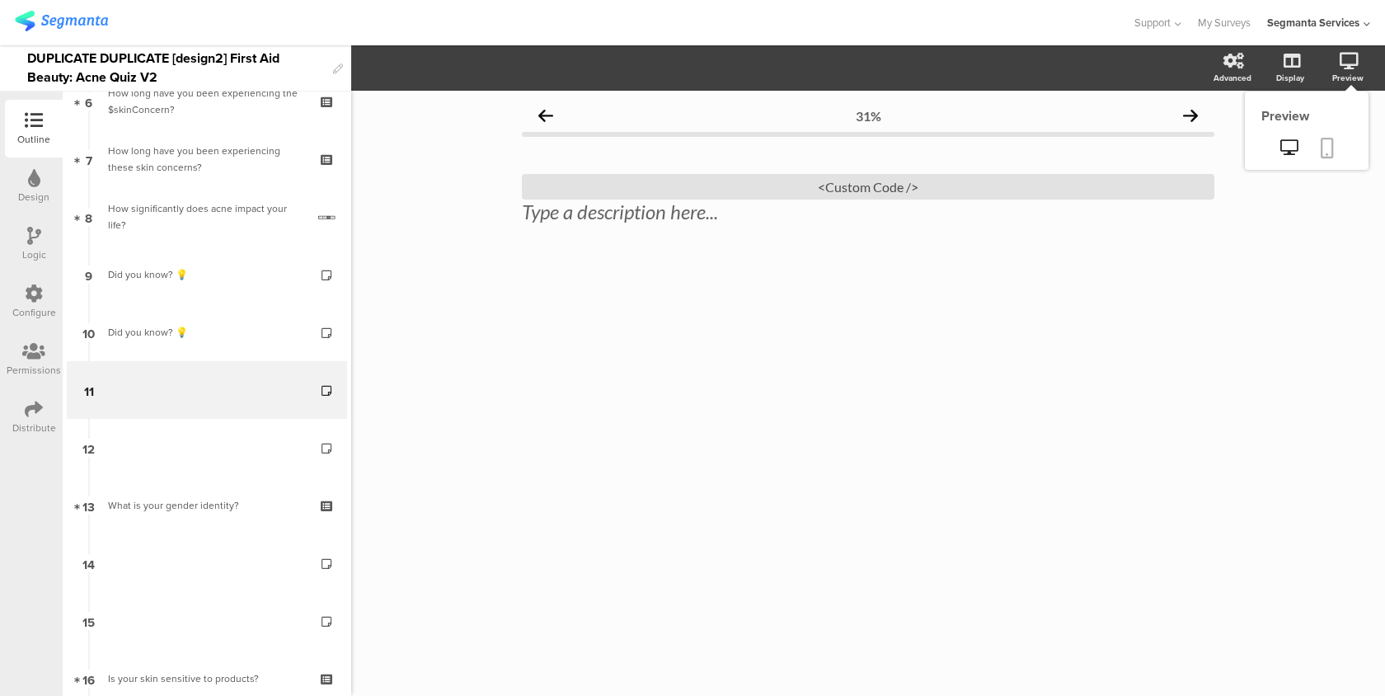
click at [1322, 143] on icon at bounding box center [1327, 148] width 13 height 21
click at [45, 232] on div "Logic" at bounding box center [34, 244] width 58 height 58
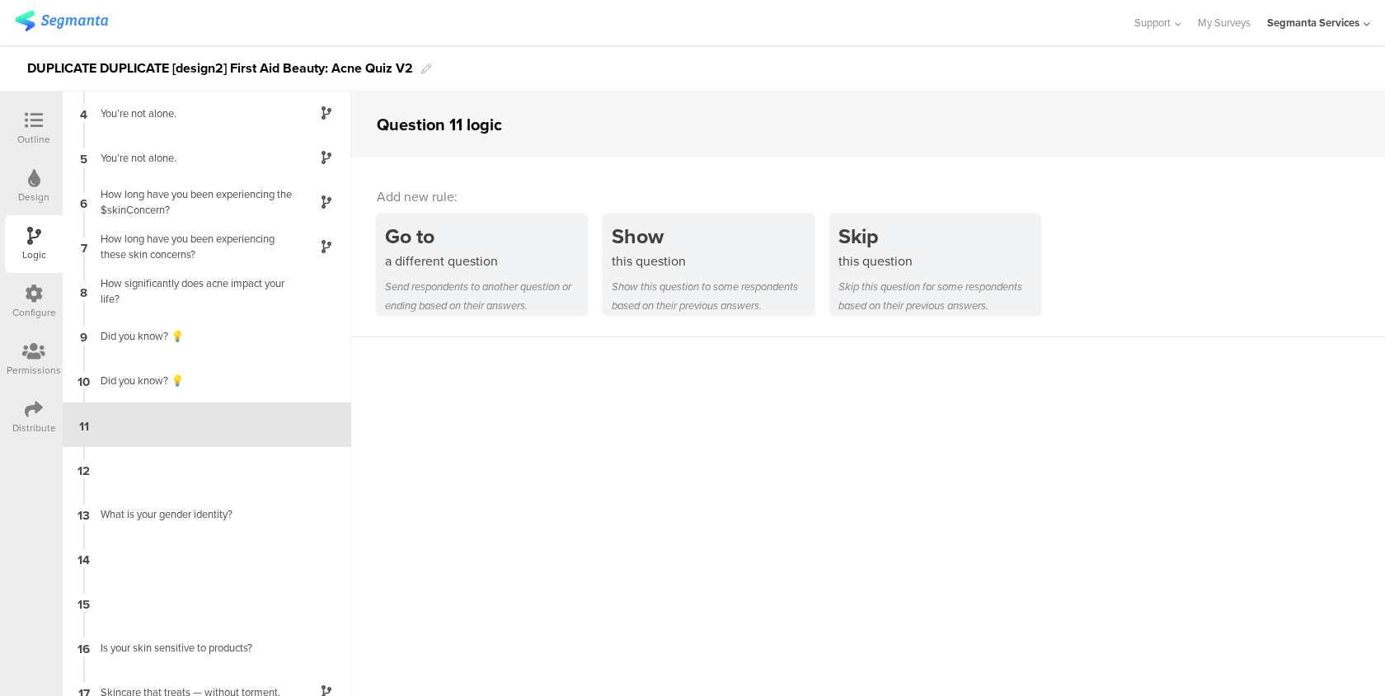
scroll to position [165, 0]
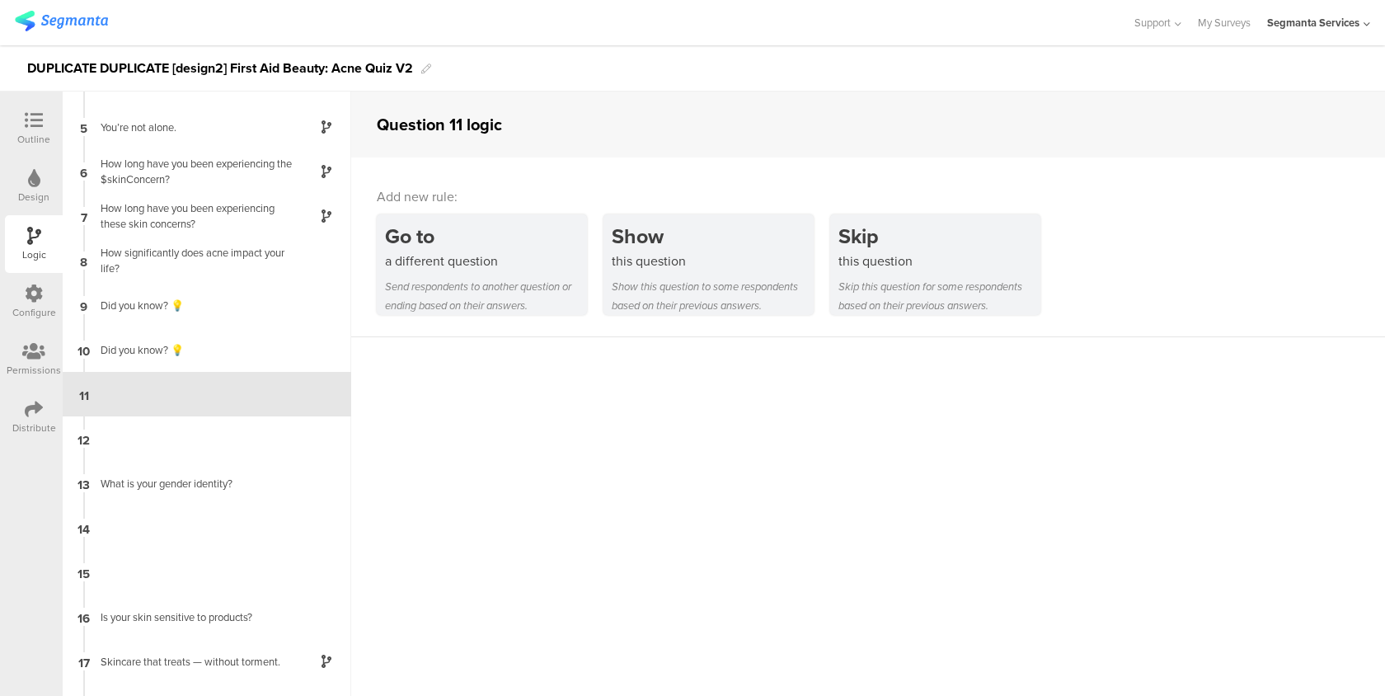
click at [40, 122] on icon at bounding box center [34, 120] width 18 height 18
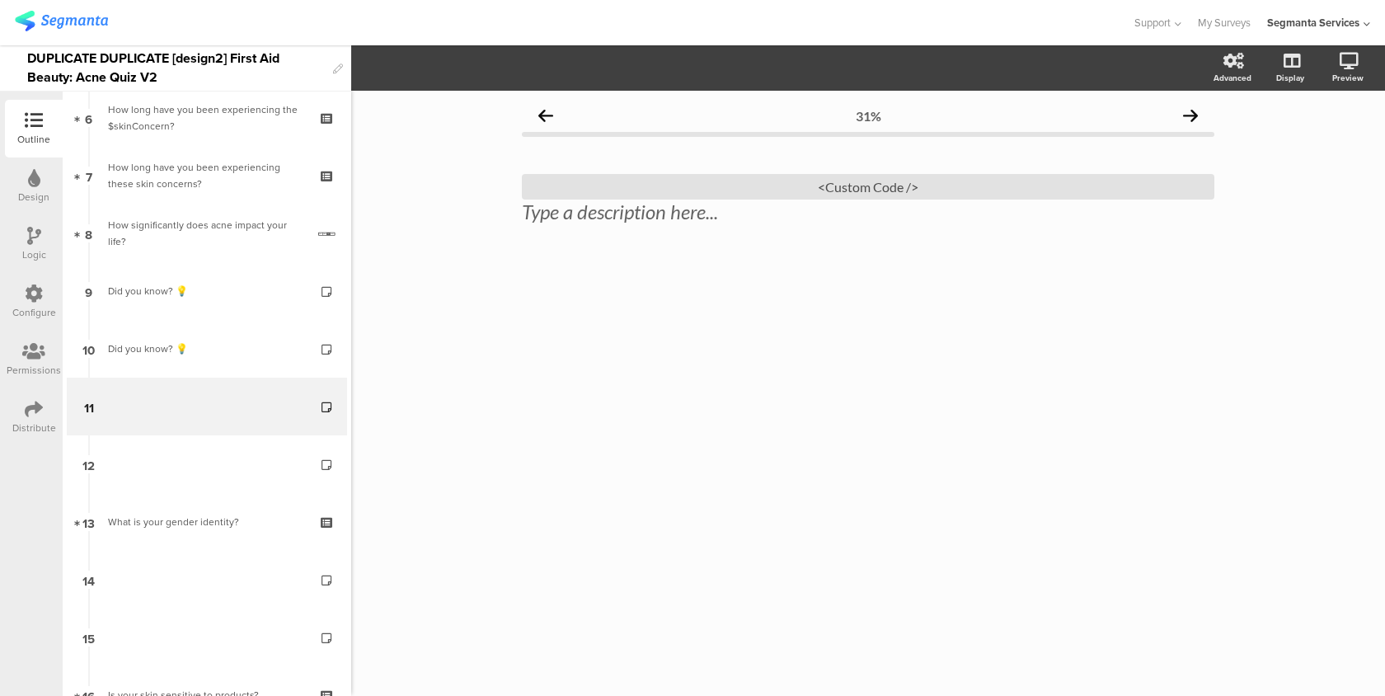
scroll to position [369, 0]
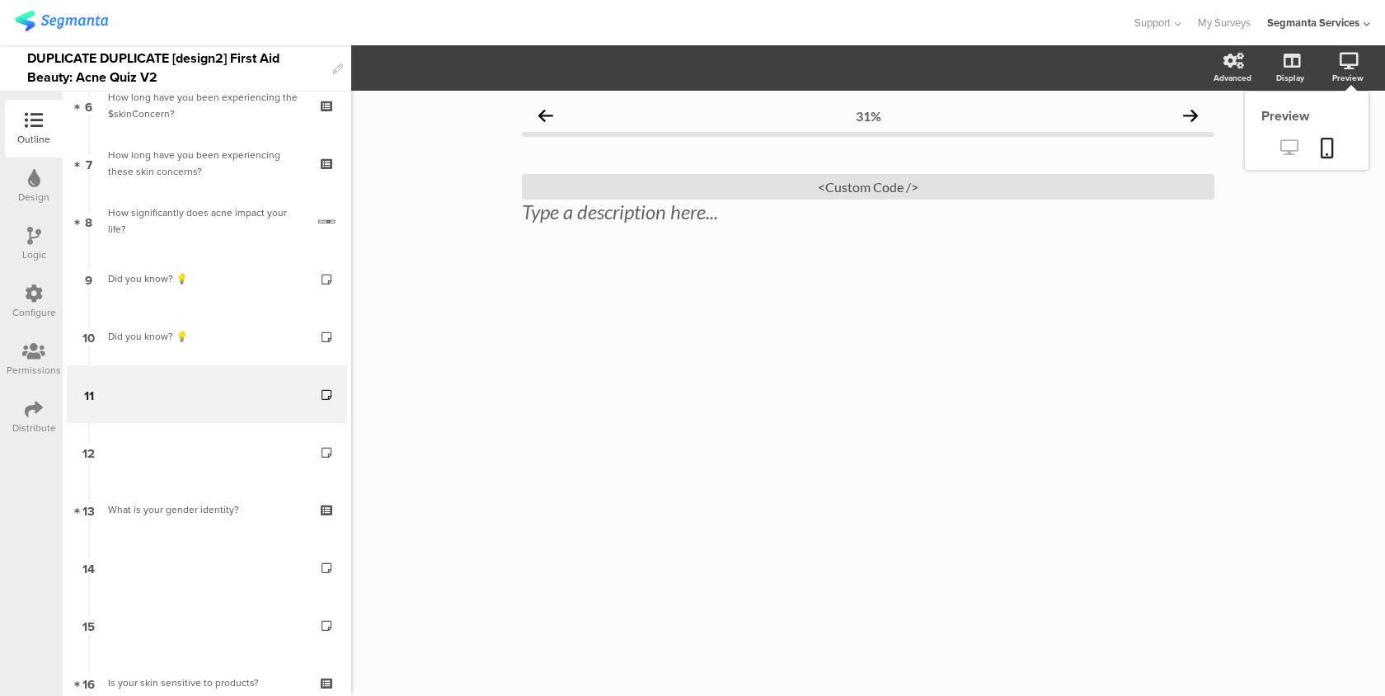
click at [1291, 141] on icon at bounding box center [1288, 147] width 17 height 16
click at [727, 181] on div "<Custom Code />" at bounding box center [868, 187] width 692 height 26
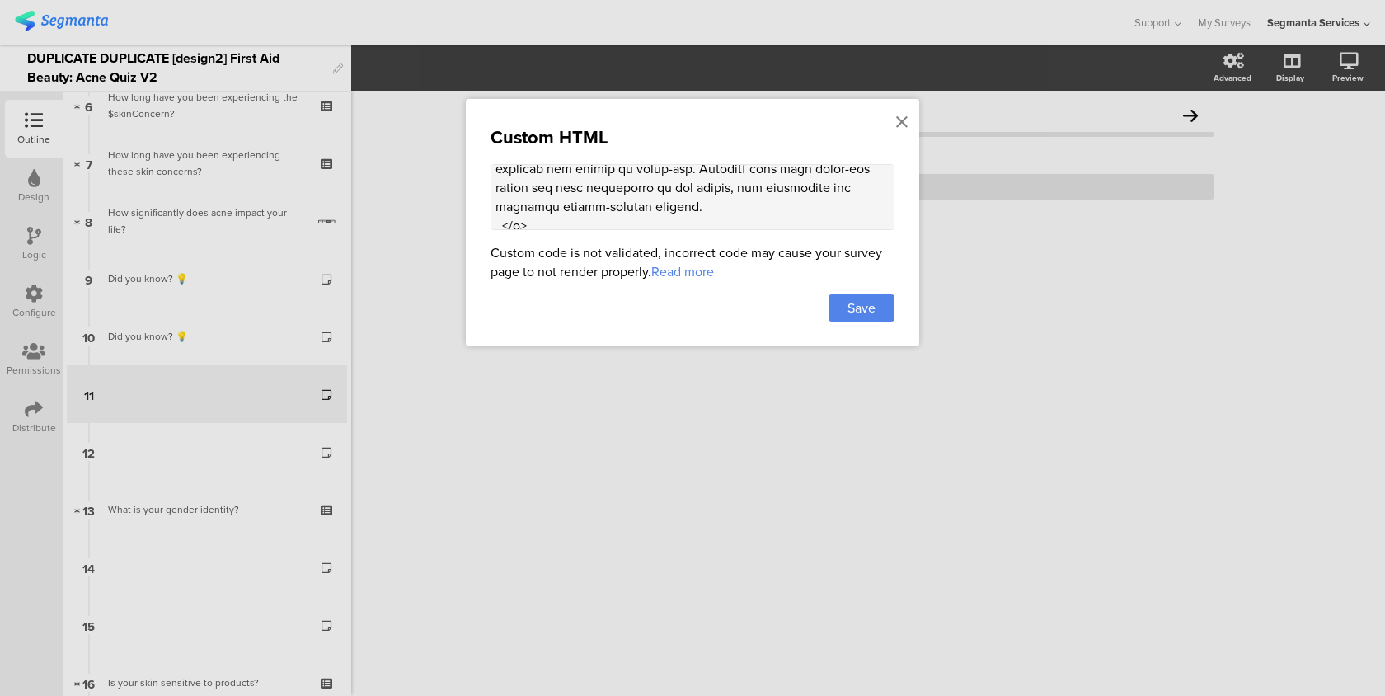
scroll to position [2200, 0]
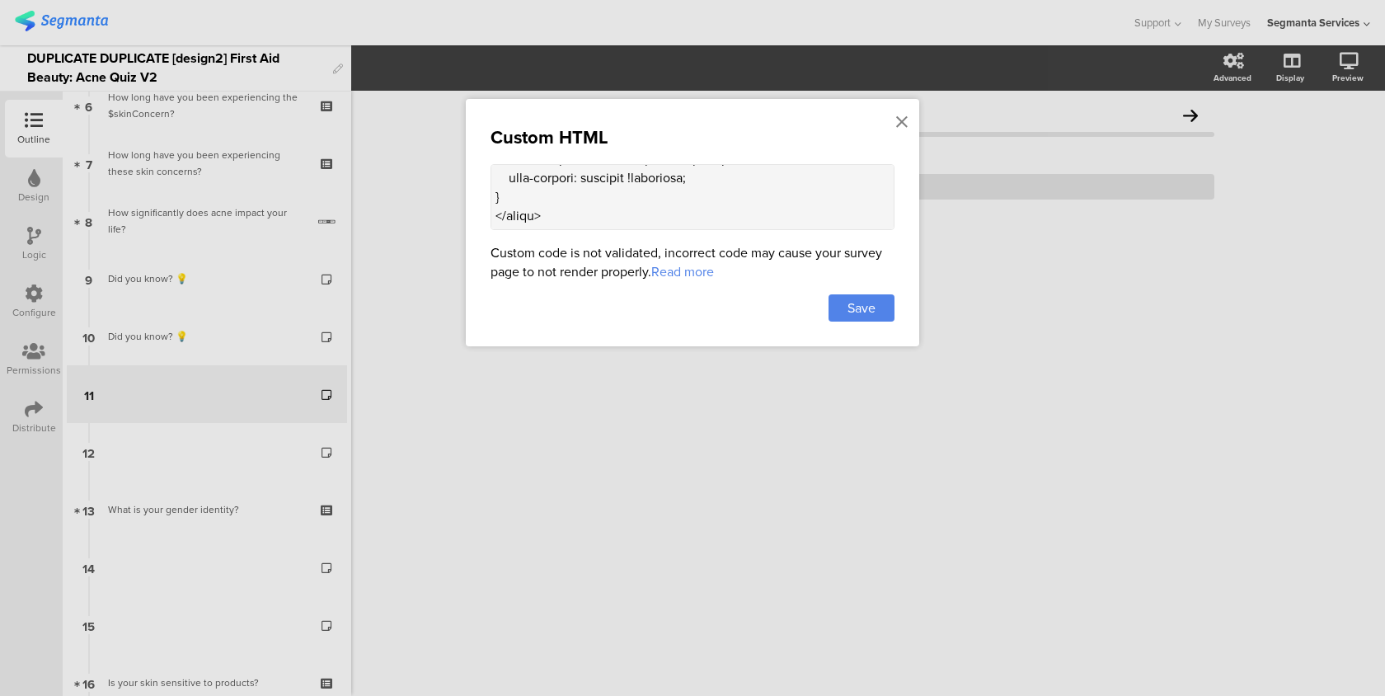
drag, startPoint x: 495, startPoint y: 190, endPoint x: 533, endPoint y: 400, distance: 213.8
click at [533, 400] on div "Custom HTML Custom code is not validated, incorrect code may cause your survey …" at bounding box center [692, 348] width 1385 height 696
paste textarea "html, body { height: 100%; margin: 0; } .custom-background-text { max-width: 40…"
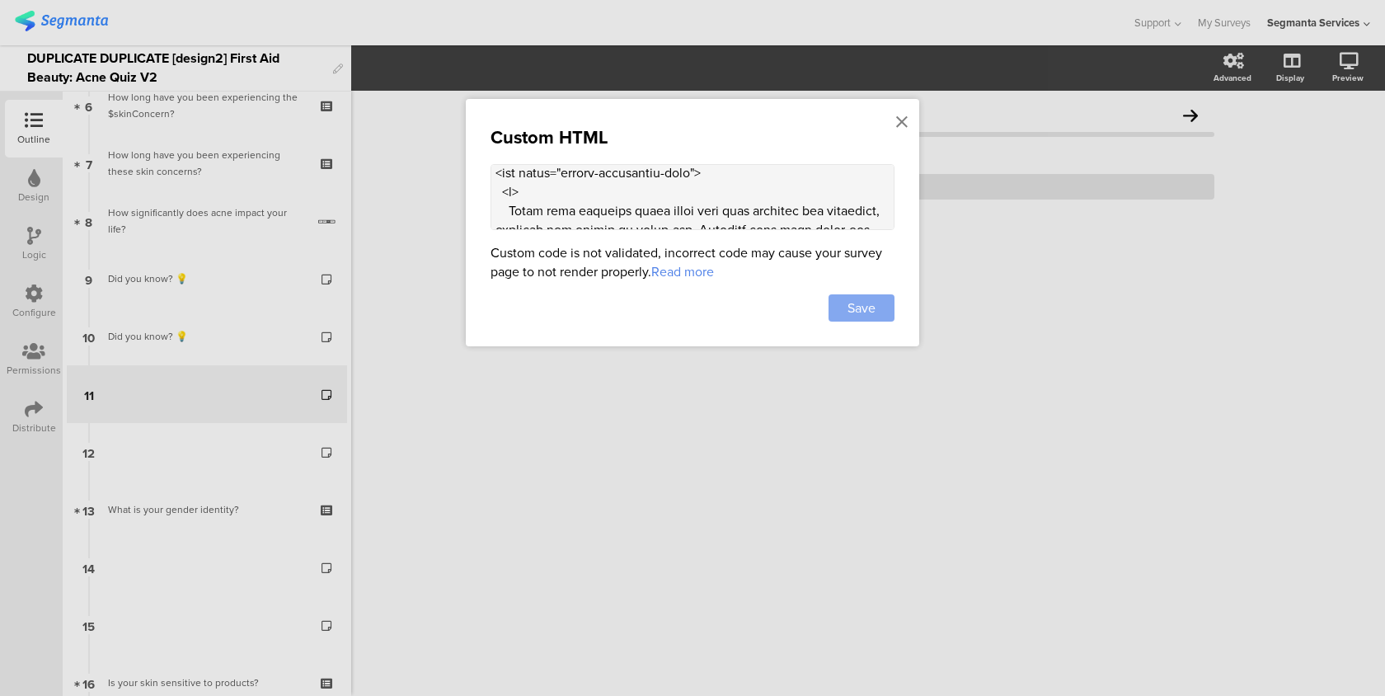
type textarea "<style> .progress-bar-segments { display: none !important; } .animated-router-v…"
click at [858, 317] on span "Save" at bounding box center [861, 307] width 28 height 19
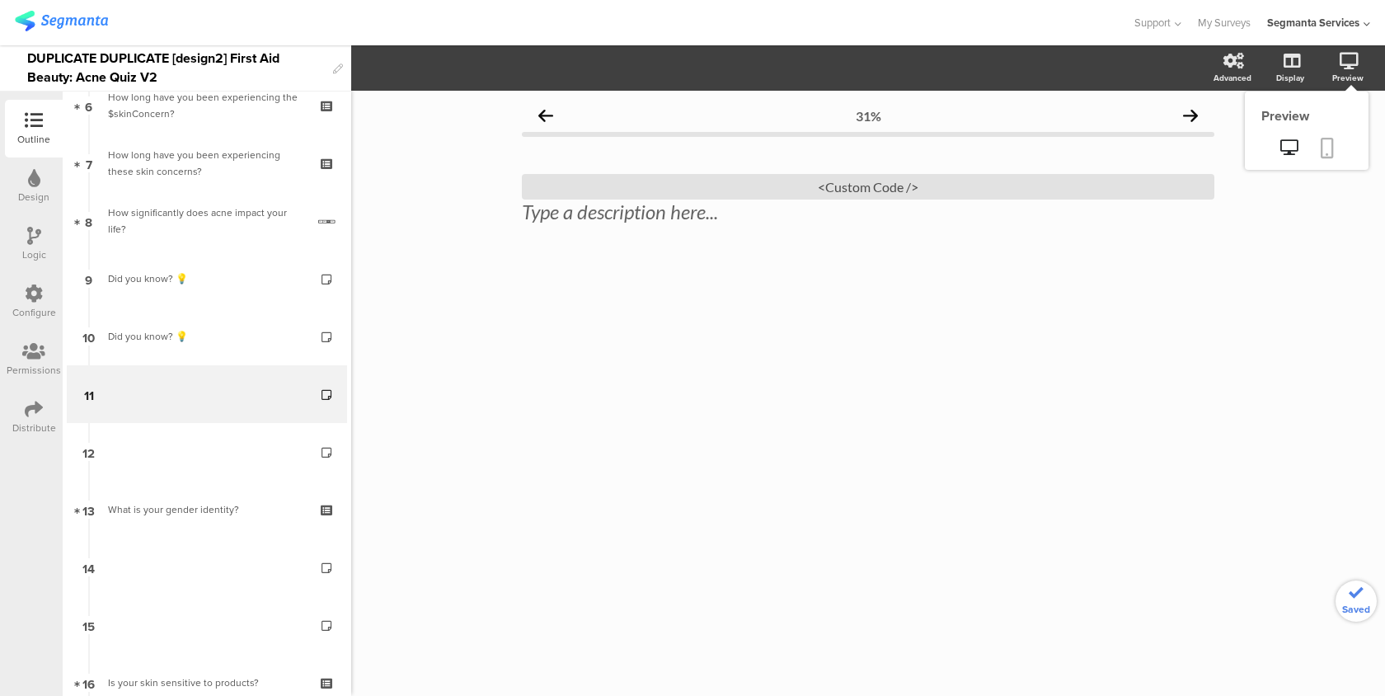
click at [1331, 140] on icon at bounding box center [1327, 148] width 13 height 21
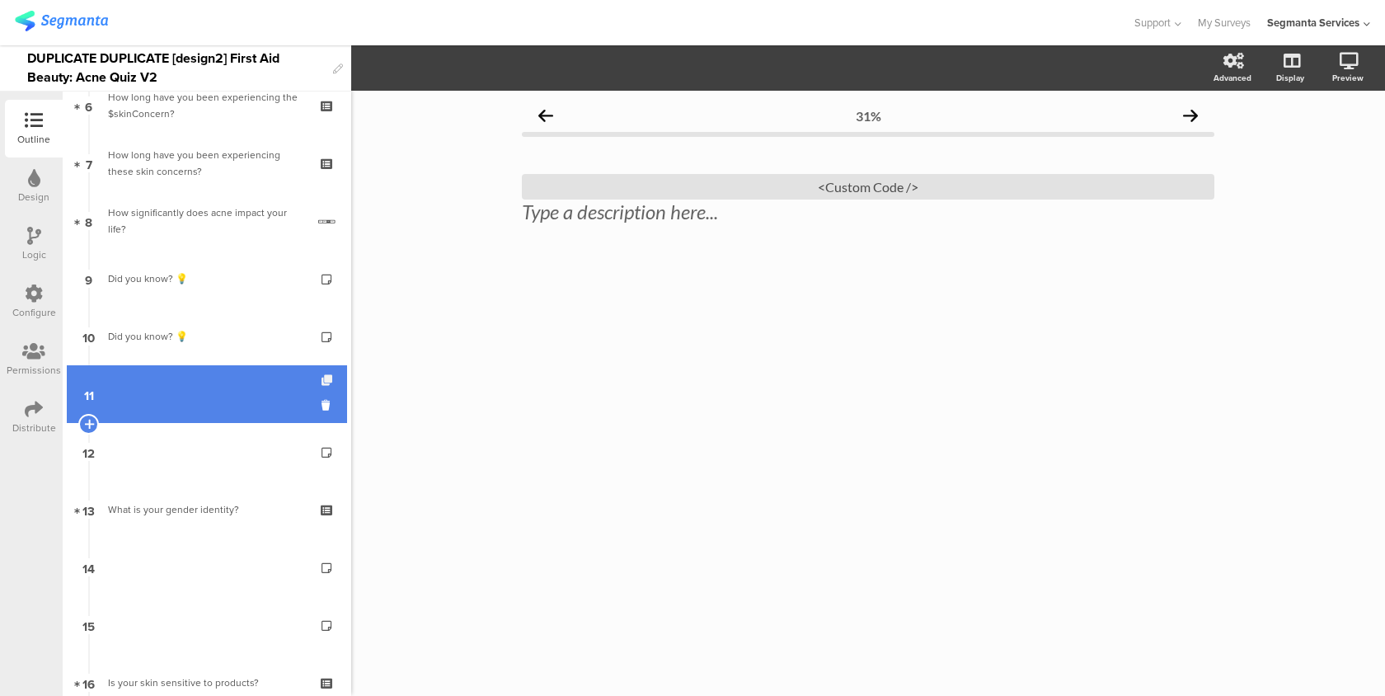
click at [324, 382] on icon at bounding box center [329, 380] width 14 height 11
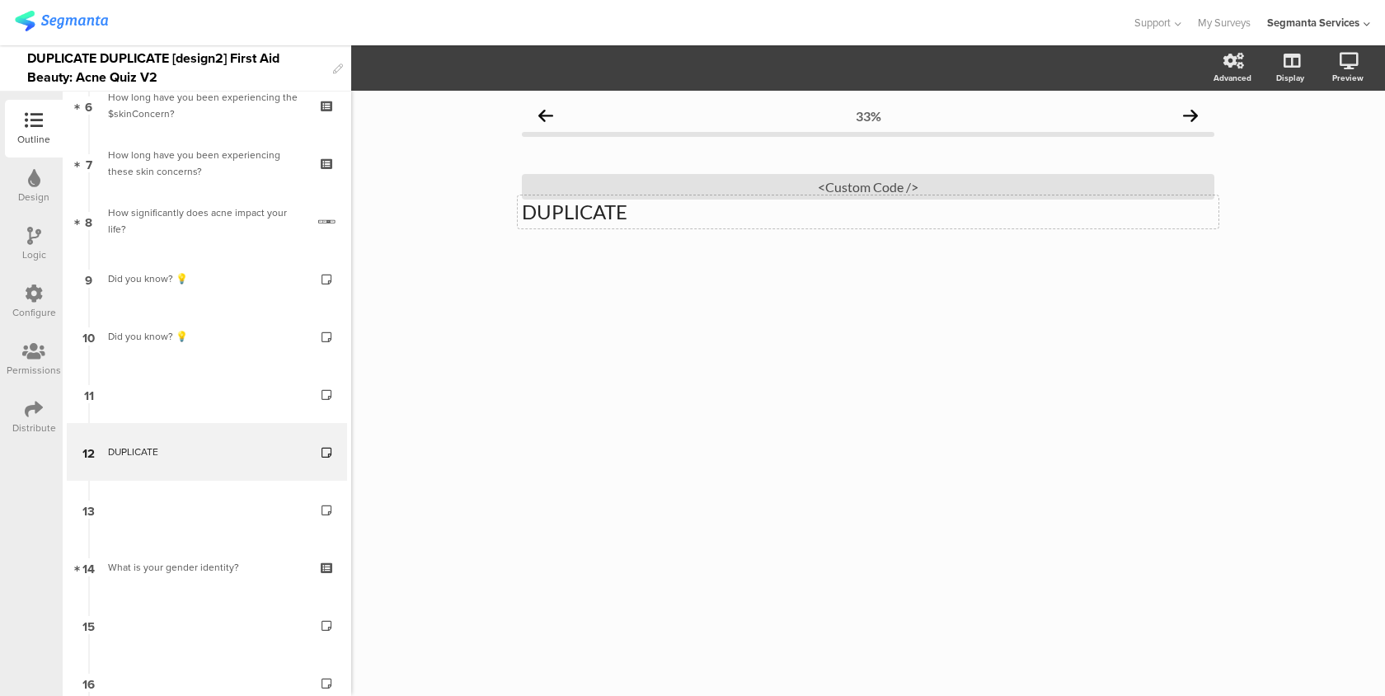
click at [589, 210] on p "DUPLICATE" at bounding box center [868, 212] width 692 height 25
click at [633, 179] on div "<Custom Code />" at bounding box center [868, 187] width 692 height 26
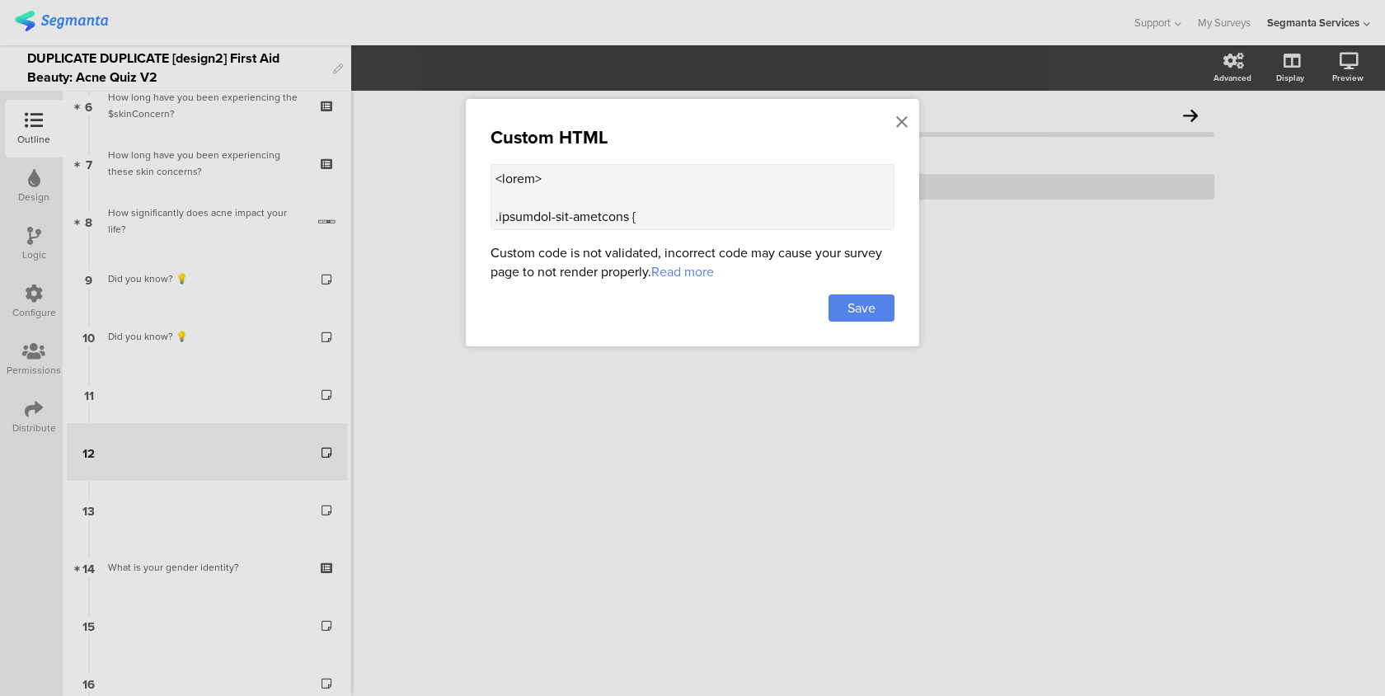
click at [628, 202] on textarea at bounding box center [693, 197] width 404 height 66
drag, startPoint x: 553, startPoint y: 218, endPoint x: 486, endPoint y: 129, distance: 111.3
click at [486, 129] on div "Custom HTML Custom code is not validated, incorrect code may cause your survey …" at bounding box center [692, 222] width 453 height 247
click at [576, 200] on textarea at bounding box center [693, 197] width 404 height 66
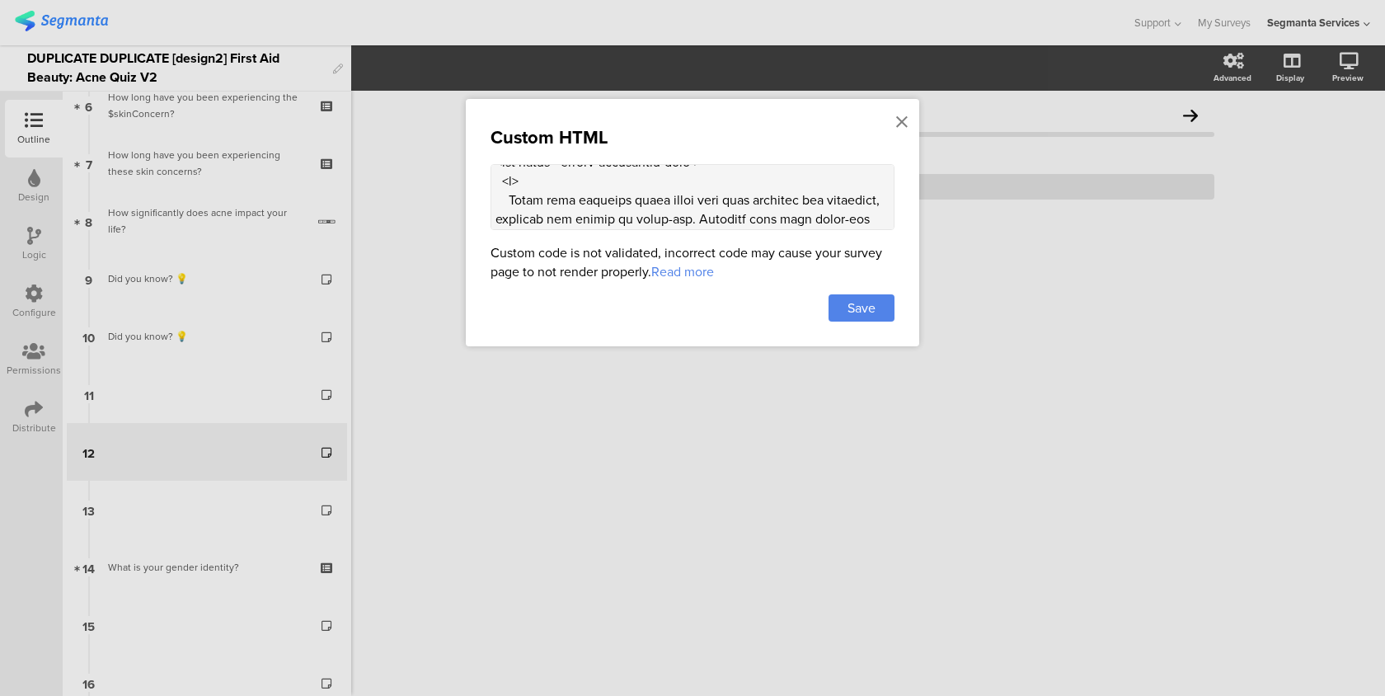
scroll to position [1776, 0]
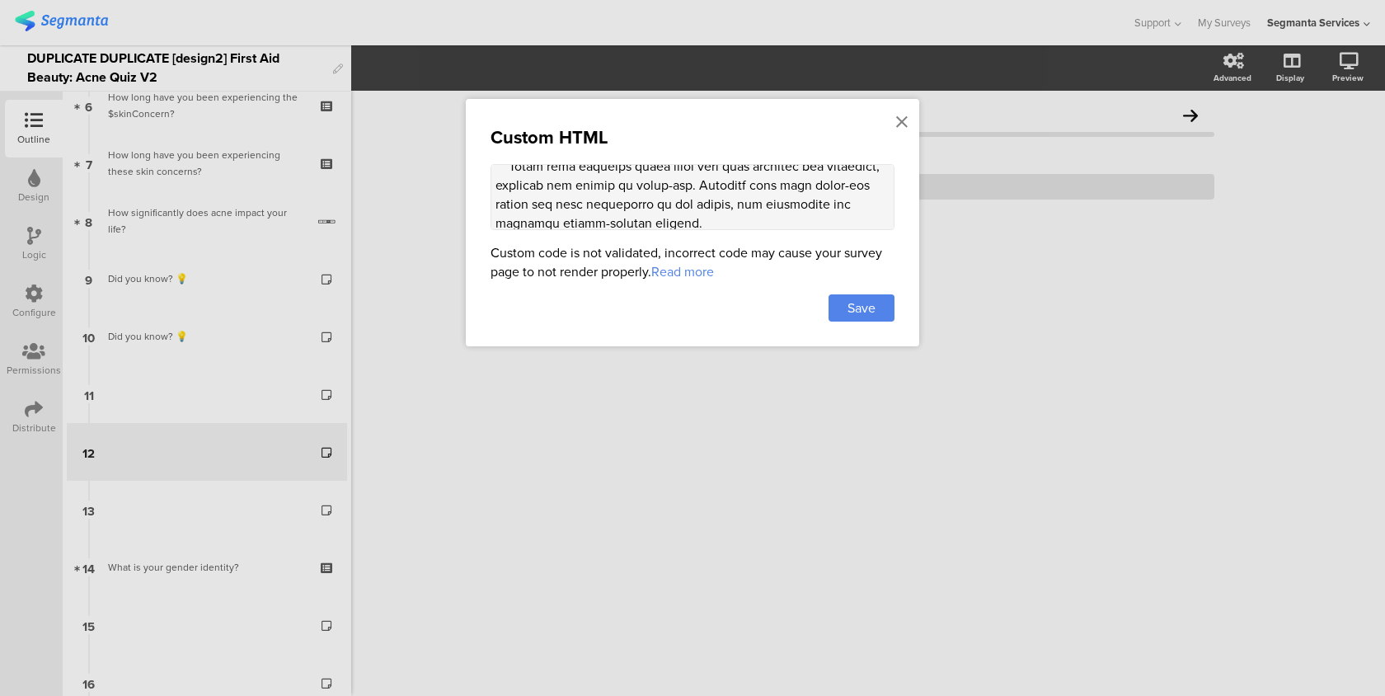
drag, startPoint x: 534, startPoint y: 334, endPoint x: 726, endPoint y: 302, distance: 194.8
click at [726, 302] on div "Custom HTML Custom code is not validated, incorrect code may cause your survey …" at bounding box center [692, 222] width 453 height 247
click at [718, 224] on textarea at bounding box center [693, 197] width 404 height 66
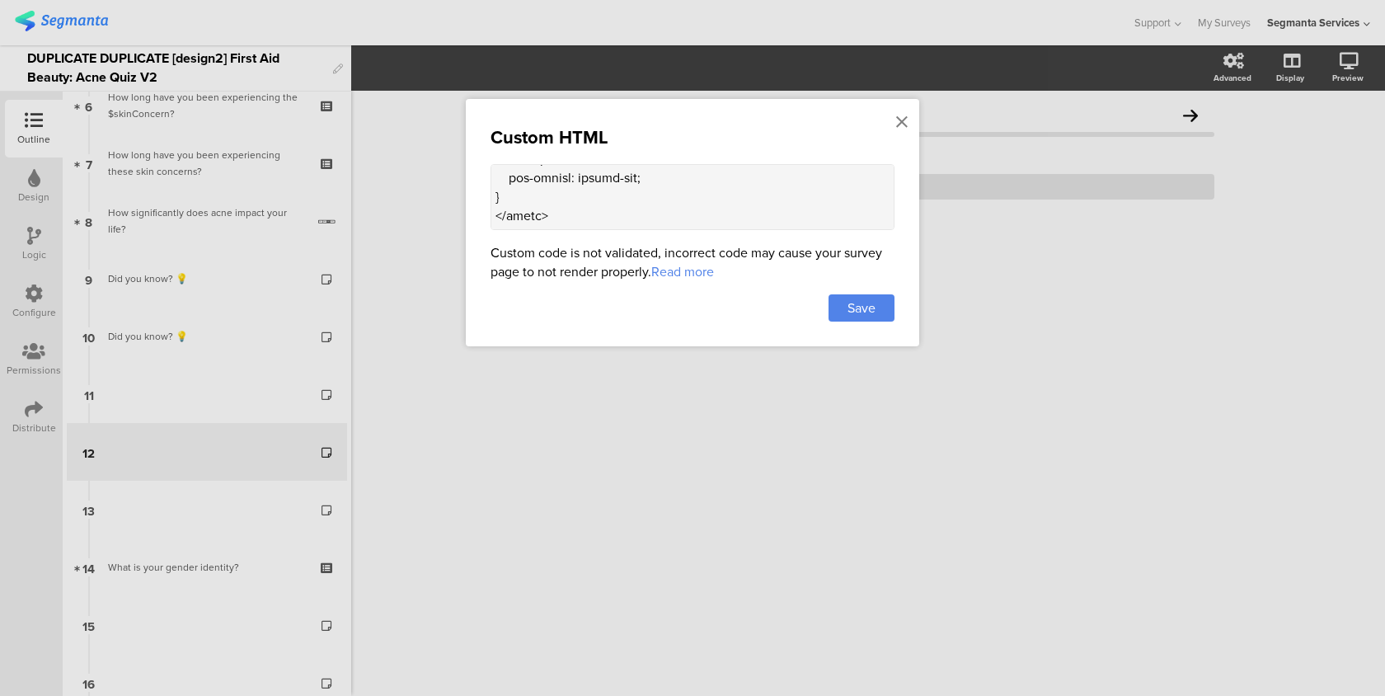
drag, startPoint x: 527, startPoint y: 185, endPoint x: 531, endPoint y: 452, distance: 266.3
click at [531, 452] on div "Custom HTML Custom code is not validated, incorrect code may cause your survey …" at bounding box center [692, 348] width 1385 height 696
paste textarea "<div class="center-container"> <div class="custom-background-text"> <p> Using y…"
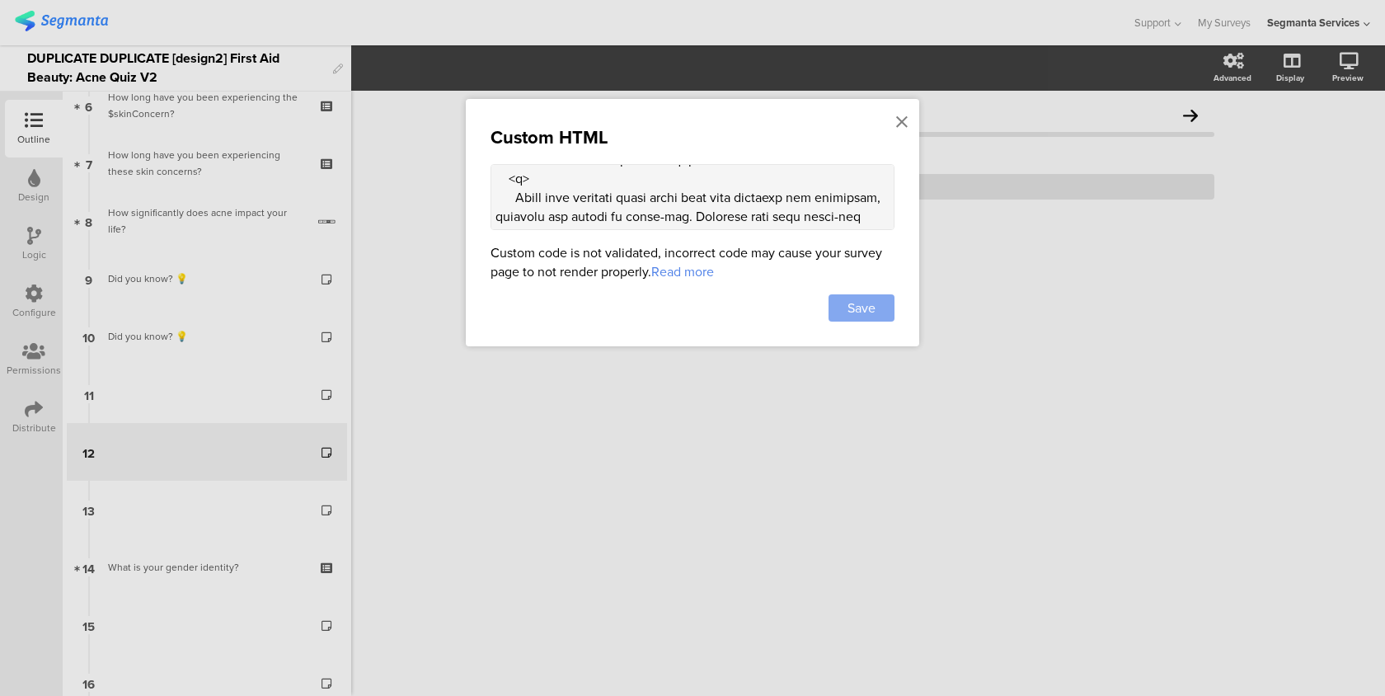
type textarea "<style> .progress-bar-segments { display: none !important; } .animated-router-v…"
click at [886, 310] on div "Save" at bounding box center [862, 307] width 66 height 27
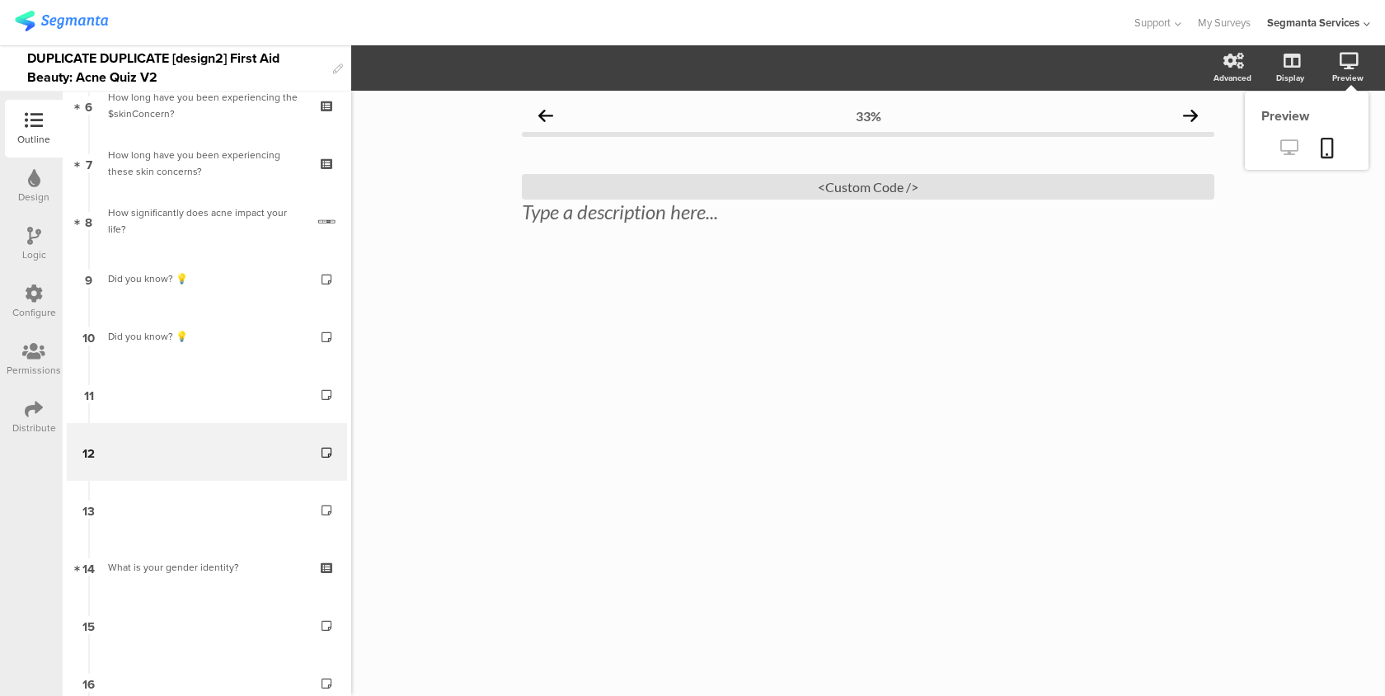
click at [1282, 148] on icon at bounding box center [1288, 147] width 17 height 16
click at [873, 190] on div "<Custom Code />" at bounding box center [868, 187] width 692 height 26
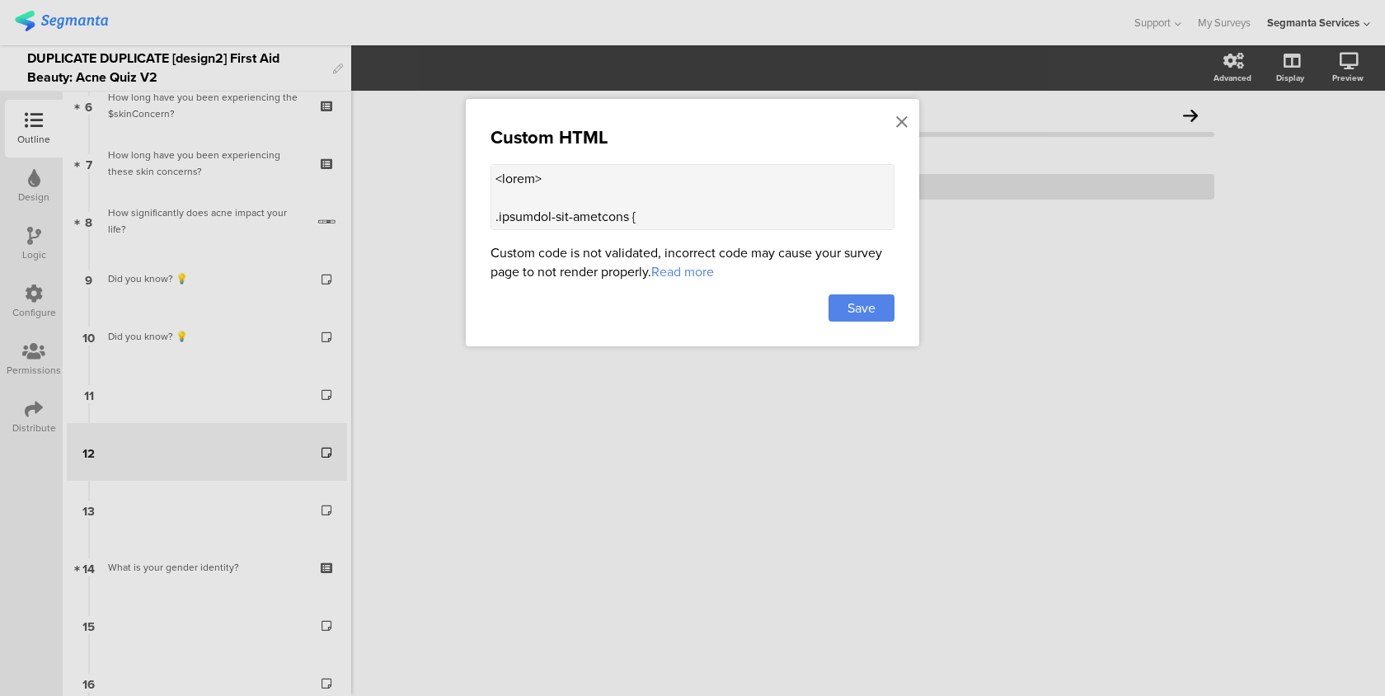
click at [685, 194] on textarea at bounding box center [693, 197] width 404 height 66
click at [548, 218] on textarea at bounding box center [693, 197] width 404 height 66
drag, startPoint x: 494, startPoint y: 182, endPoint x: 539, endPoint y: 421, distance: 243.3
click at [539, 421] on div "Custom HTML Custom code is not validated, incorrect code may cause your survey …" at bounding box center [692, 348] width 1385 height 696
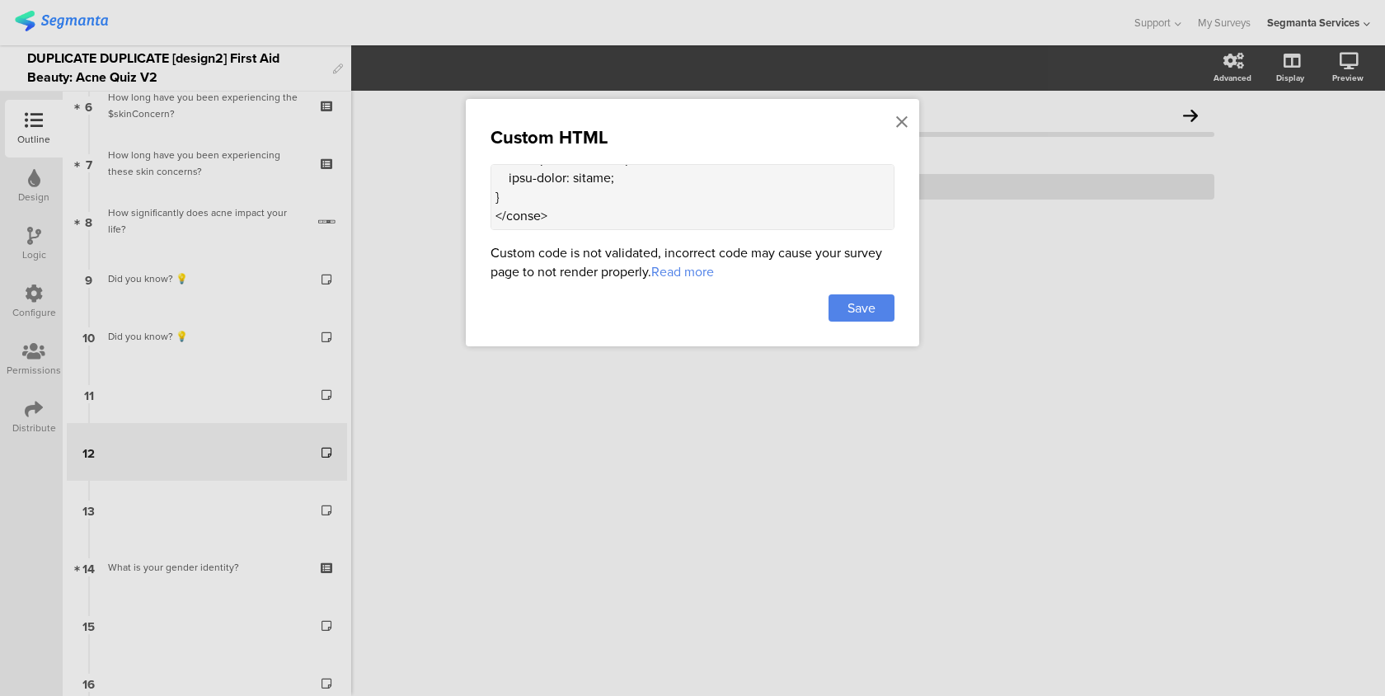
paste textarea "ustom-background-text"> <p> Using your skincare daily helps keep skin balanced …"
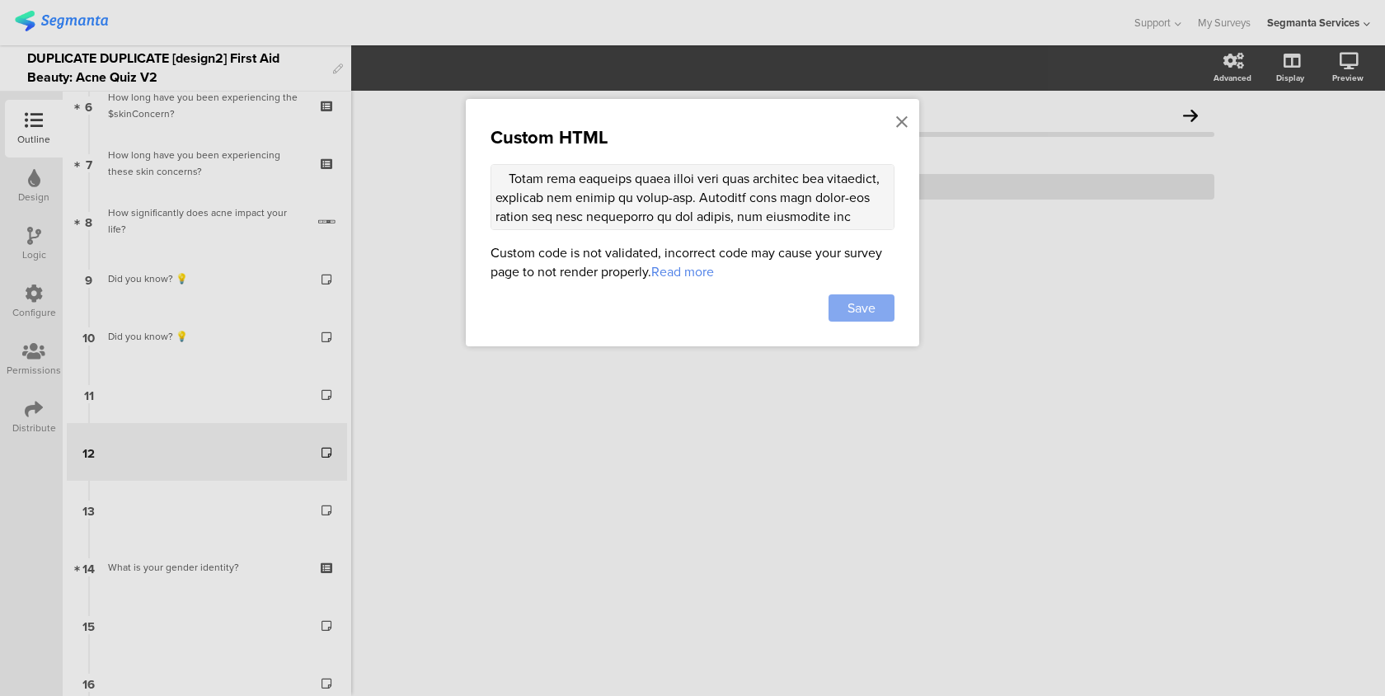
type textarea "<style> .progress-bar-segments { display: none !important; } .animated-router-v…"
click at [857, 310] on span "Save" at bounding box center [861, 307] width 28 height 19
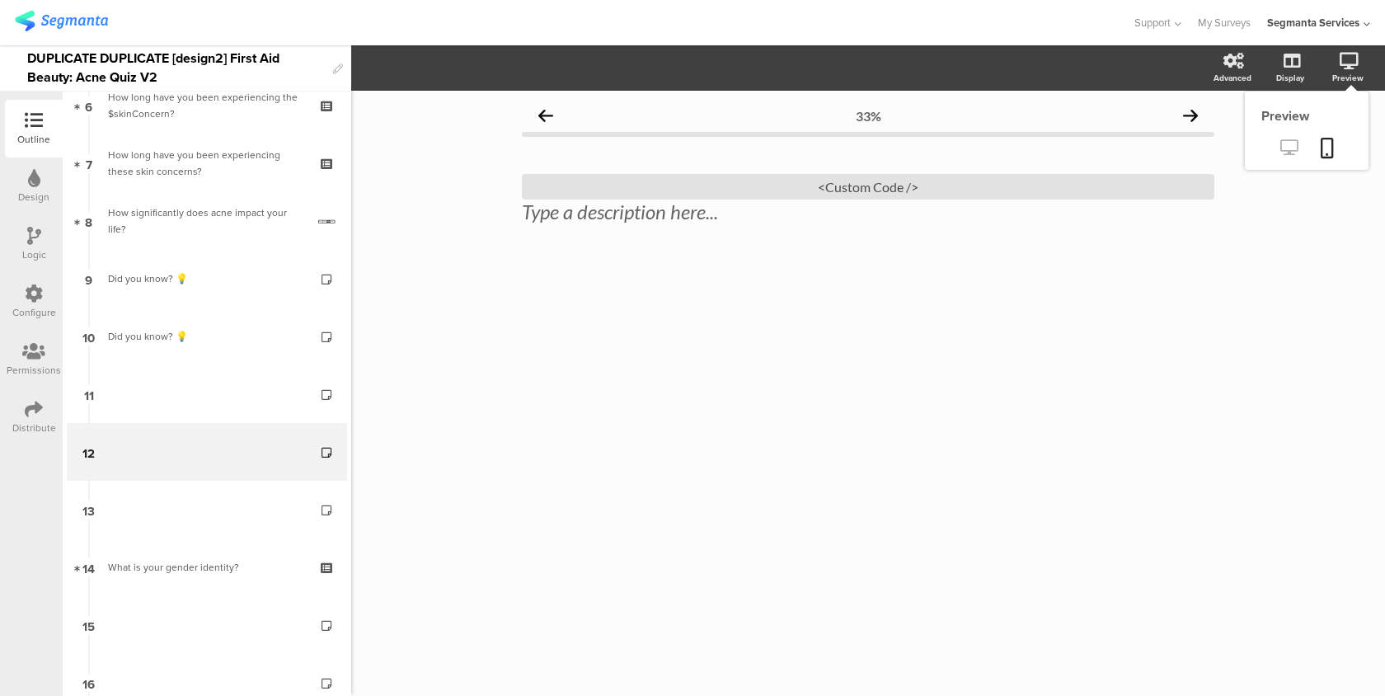
click at [1297, 150] on icon at bounding box center [1288, 147] width 17 height 16
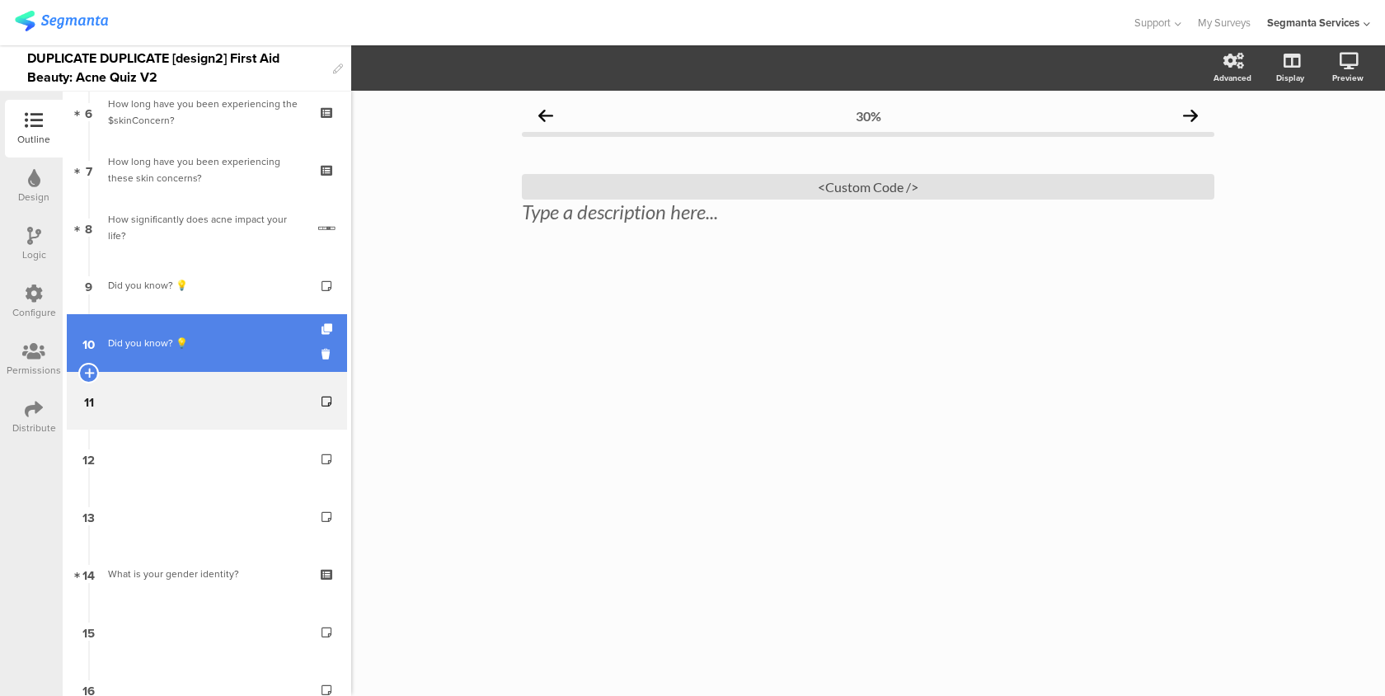
scroll to position [369, 0]
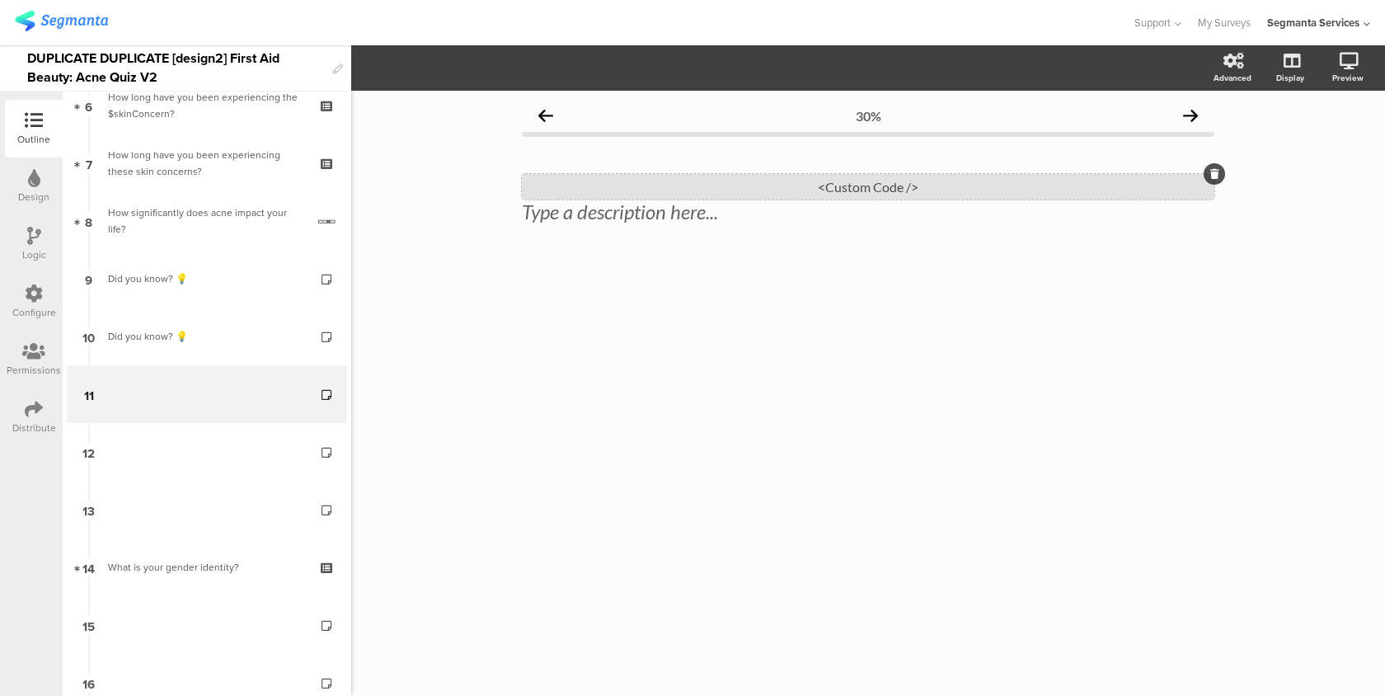
click at [610, 190] on div "<Custom Code />" at bounding box center [868, 187] width 692 height 26
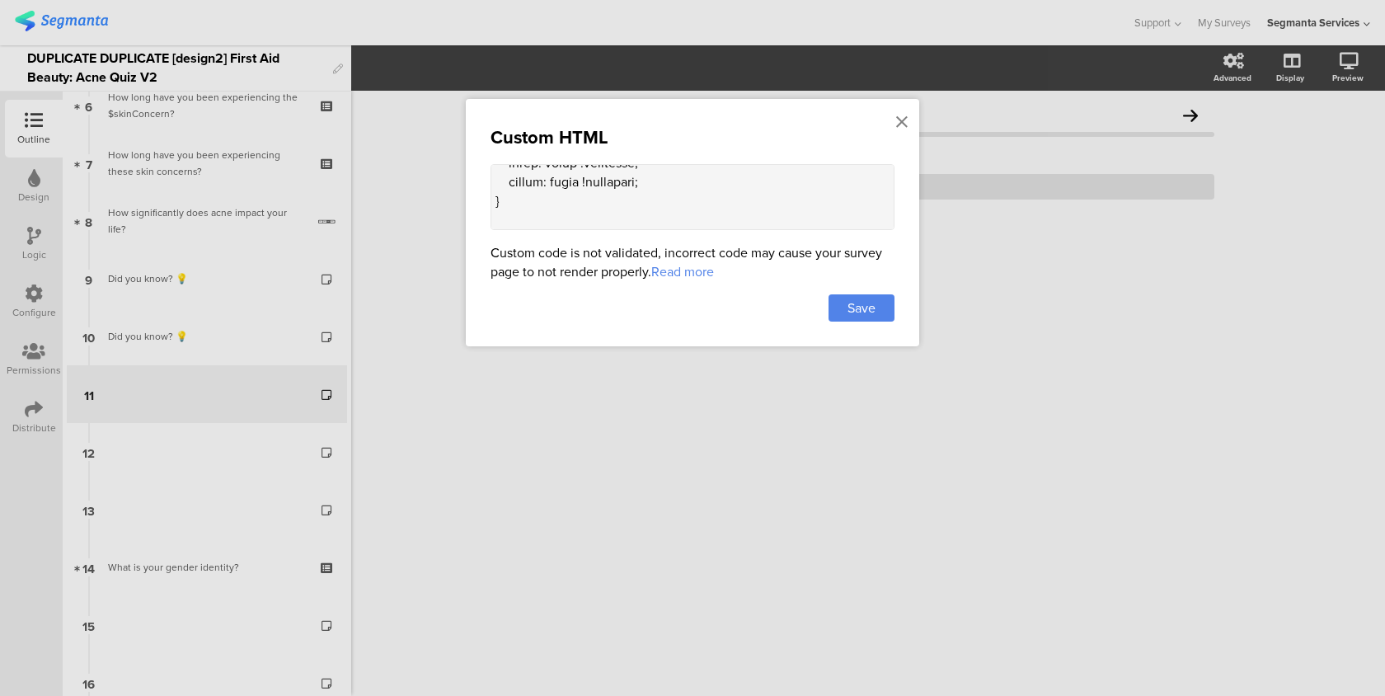
scroll to position [1461, 0]
drag, startPoint x: 506, startPoint y: 195, endPoint x: 487, endPoint y: 200, distance: 19.6
click at [487, 200] on div "Custom HTML Custom code is not validated, incorrect code may cause your survey …" at bounding box center [692, 222] width 453 height 247
click at [538, 200] on textarea at bounding box center [693, 197] width 404 height 66
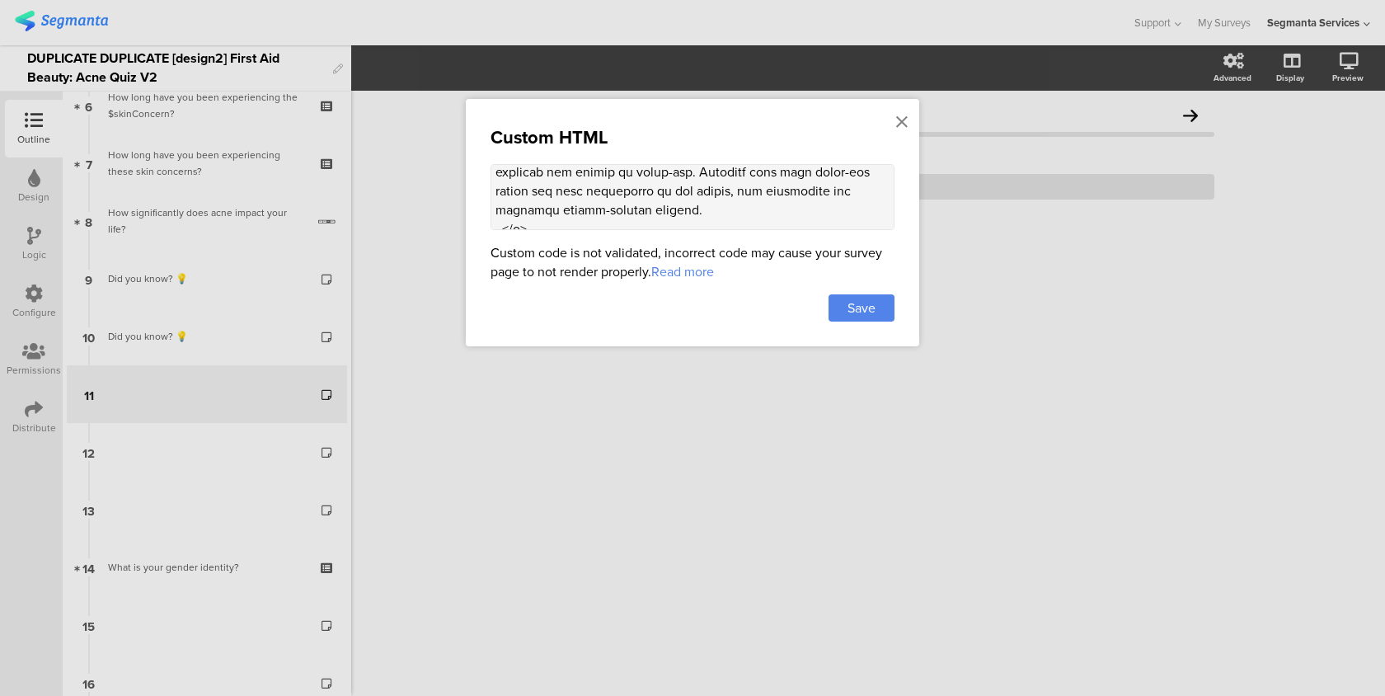
scroll to position [2437, 0]
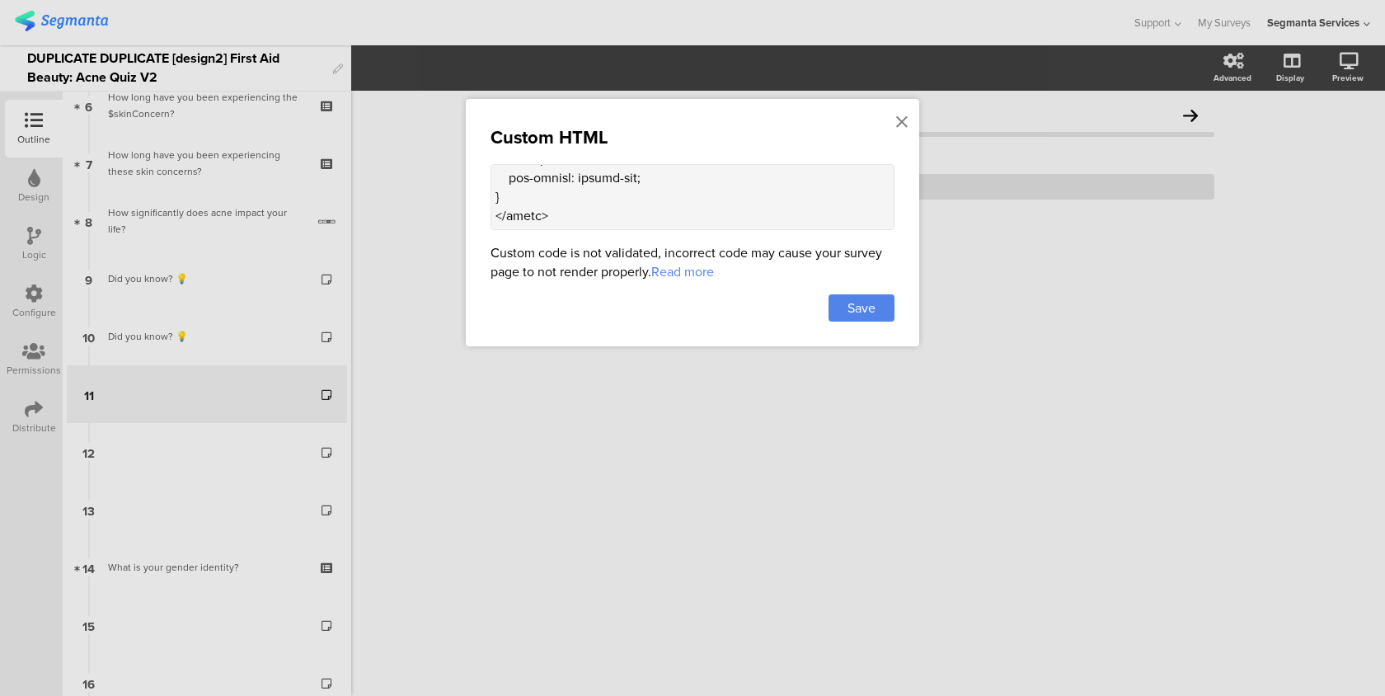
drag, startPoint x: 495, startPoint y: 190, endPoint x: 549, endPoint y: 381, distance: 198.6
click at [549, 381] on div "Custom HTML Custom code is not validated, incorrect code may cause your survey …" at bounding box center [692, 348] width 1385 height 696
paste textarea "enter-container"> <div class="custom-background-text"> <p> Using your skincare …"
type textarea "<style> .progress-bar-segments { display: none !important; } .animated-router-v…"
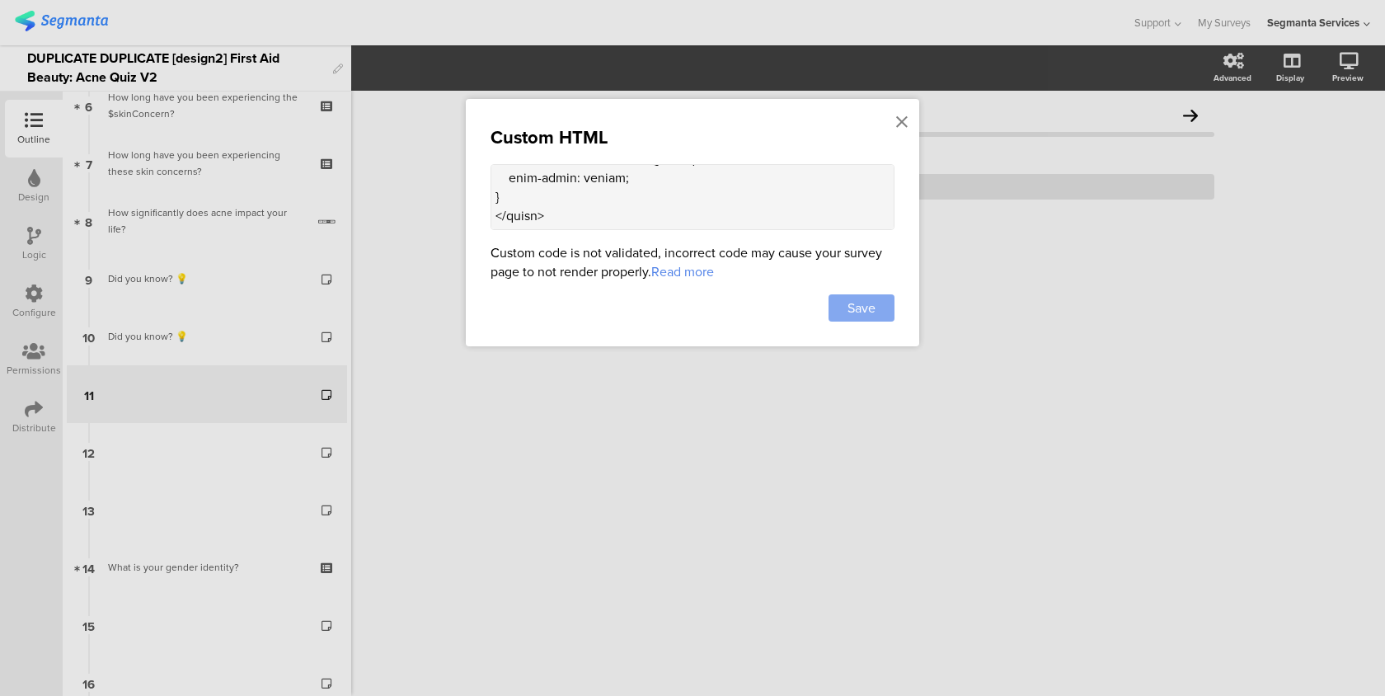
click at [871, 308] on span "Save" at bounding box center [861, 307] width 28 height 19
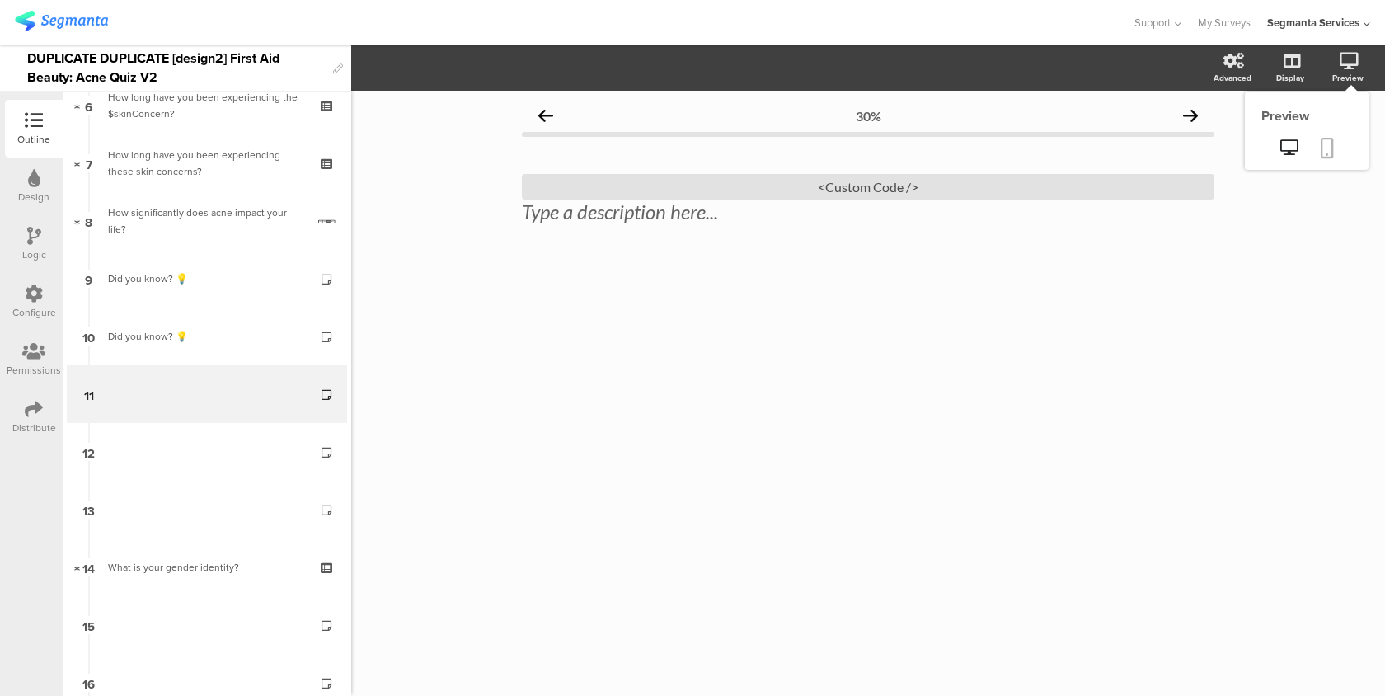
click at [1335, 150] on link at bounding box center [1327, 149] width 36 height 31
click at [638, 187] on div "<Custom Code />" at bounding box center [868, 187] width 692 height 26
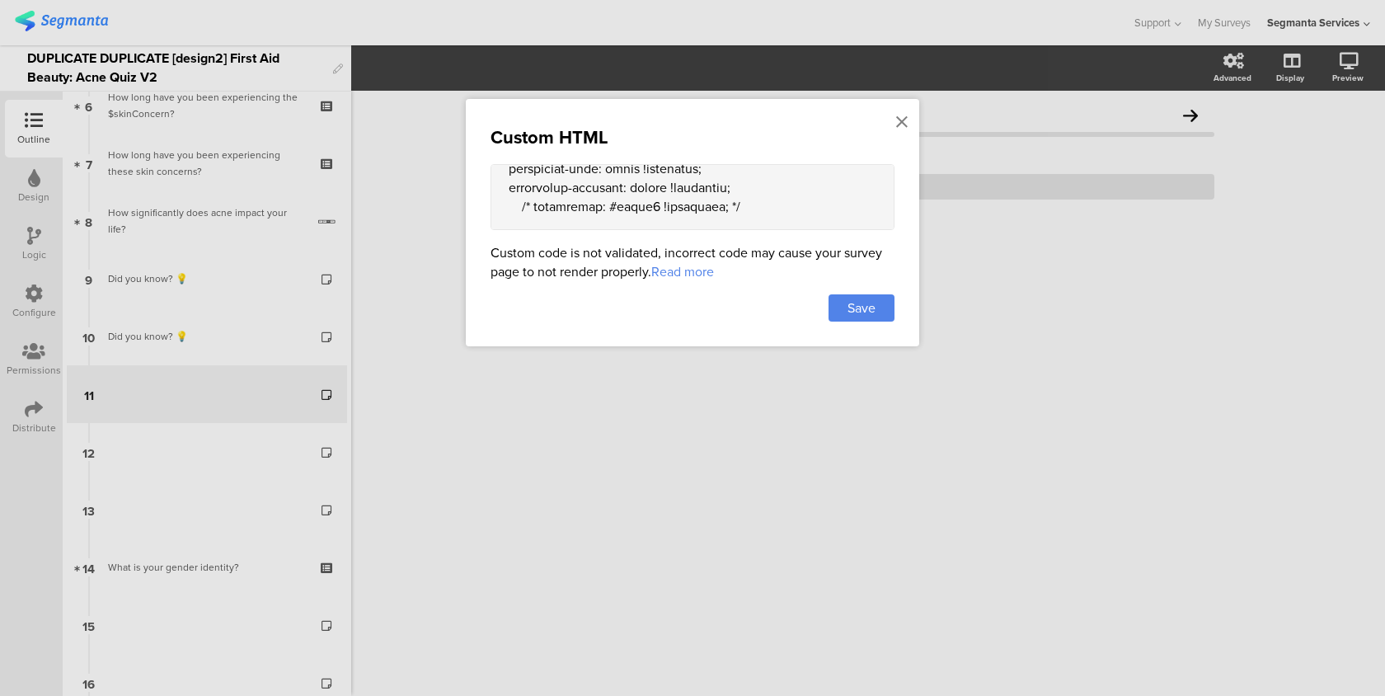
drag, startPoint x: 495, startPoint y: 202, endPoint x: 511, endPoint y: 246, distance: 47.5
click at [511, 246] on div "Custom HTML Custom code is not validated, incorrect code may cause your survey …" at bounding box center [692, 222] width 453 height 247
click at [563, 188] on textarea at bounding box center [693, 197] width 404 height 66
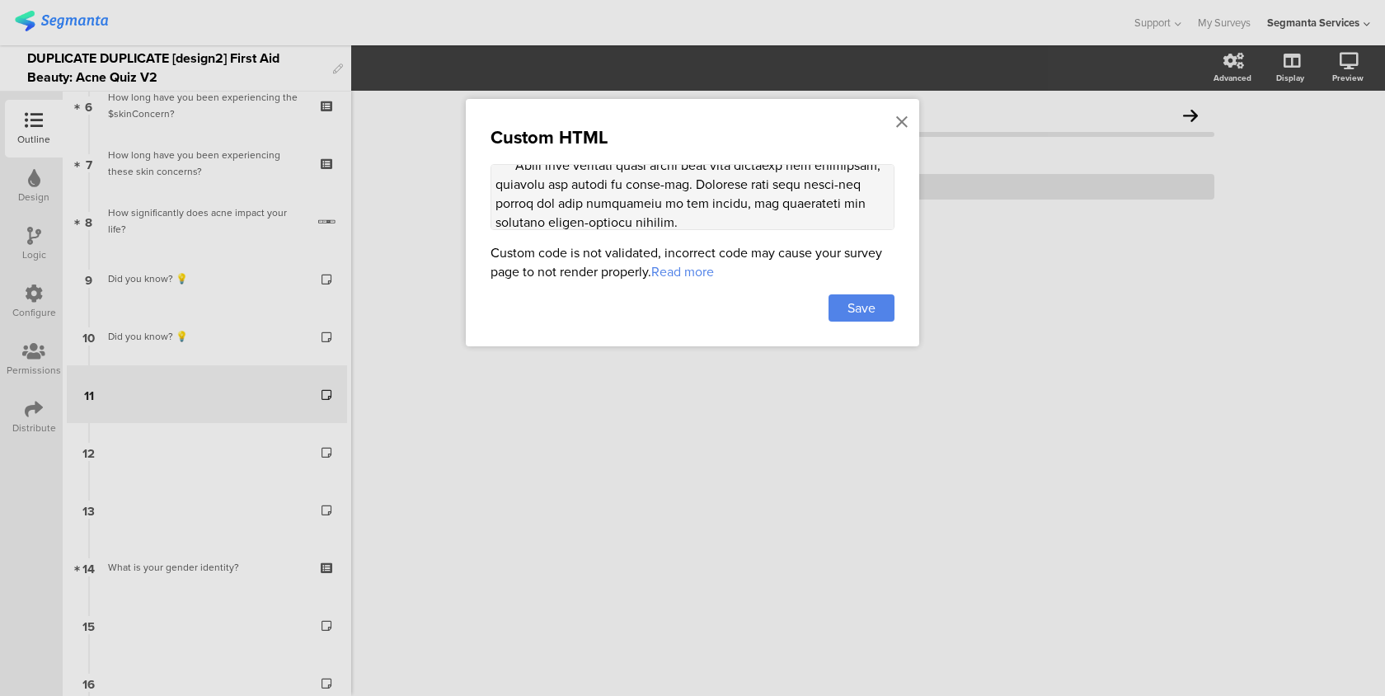
scroll to position [2536, 0]
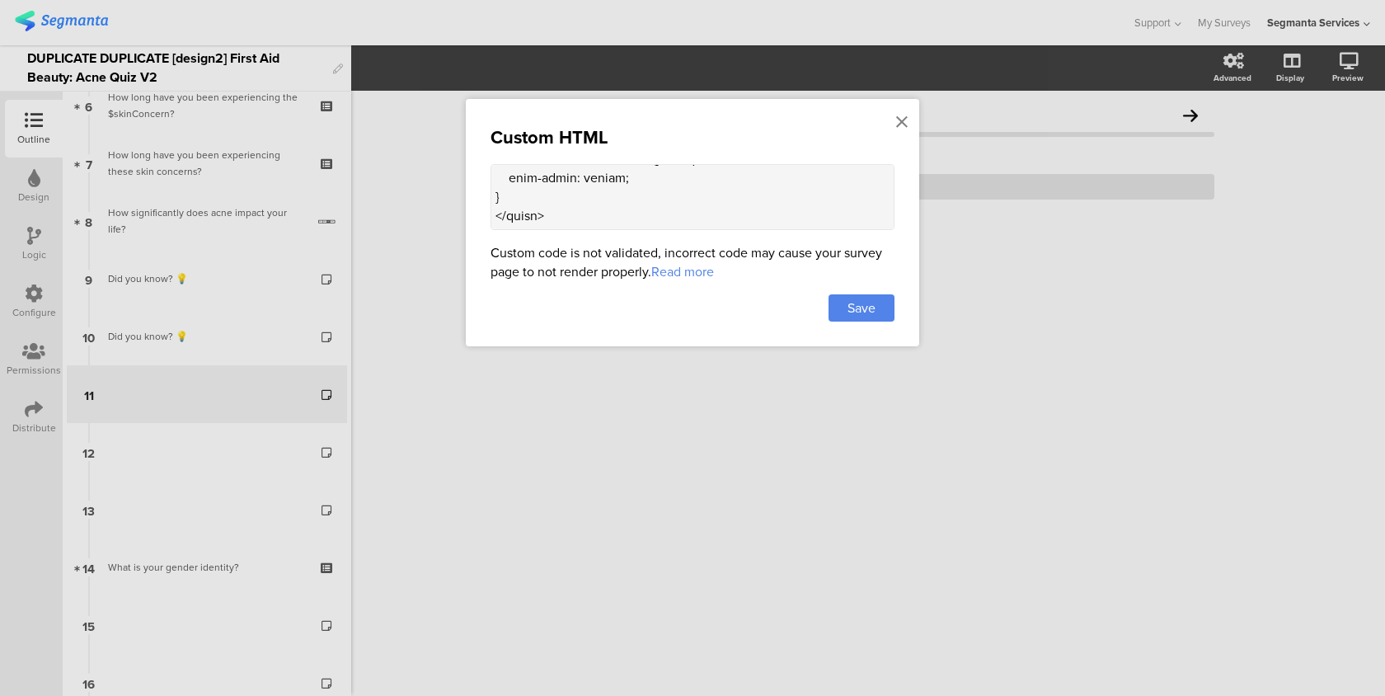
drag, startPoint x: 498, startPoint y: 183, endPoint x: 556, endPoint y: 218, distance: 67.7
click at [556, 218] on textarea at bounding box center [693, 197] width 404 height 66
paste textarea
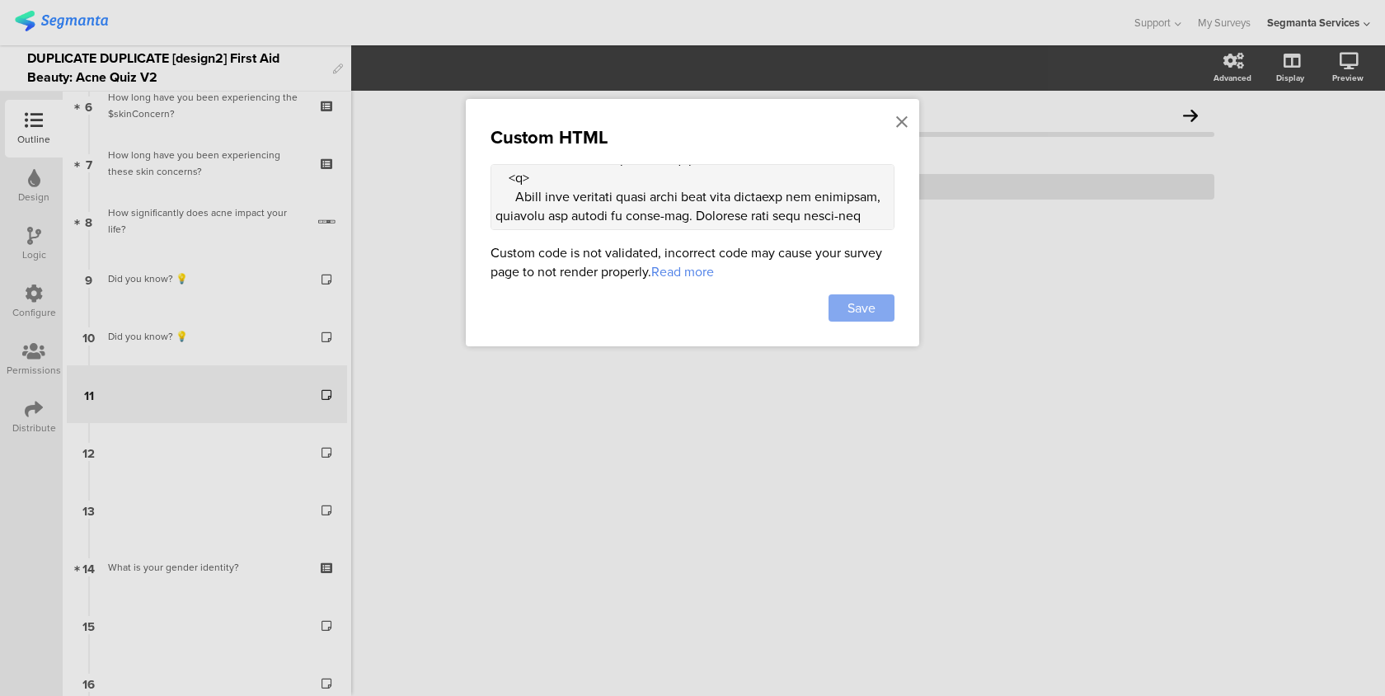
type textarea "<style> .progress-bar-segments { display: none !important; } .animated-router-v…"
click at [875, 300] on span "Save" at bounding box center [861, 307] width 28 height 19
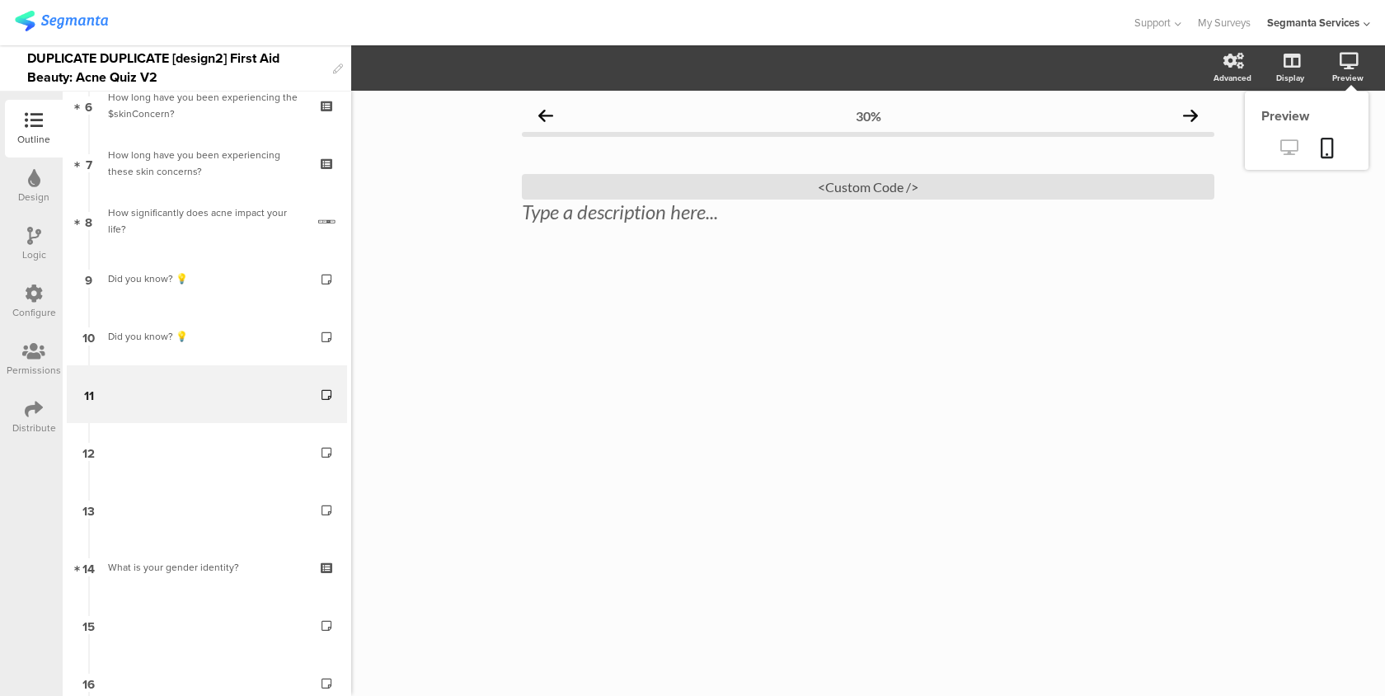
click at [1288, 148] on icon at bounding box center [1288, 147] width 17 height 16
click at [678, 195] on div "<Custom Code />" at bounding box center [868, 187] width 692 height 26
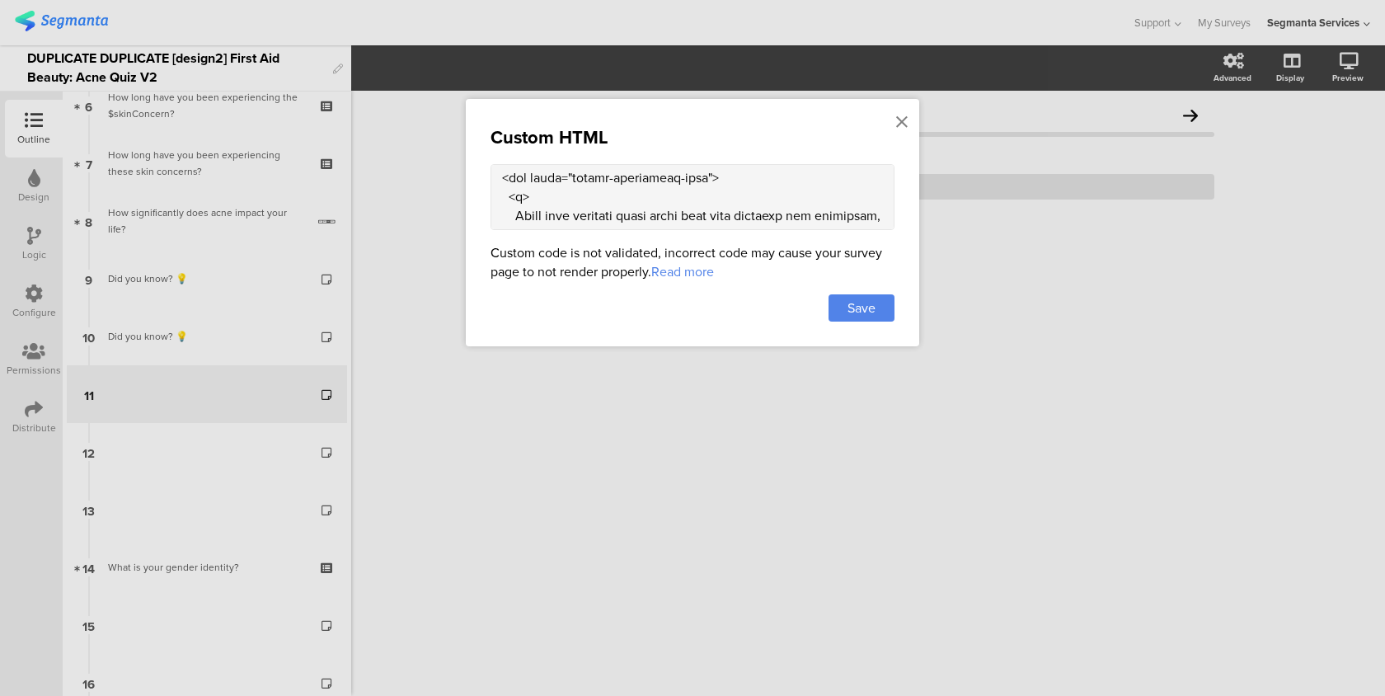
scroll to position [1800, 0]
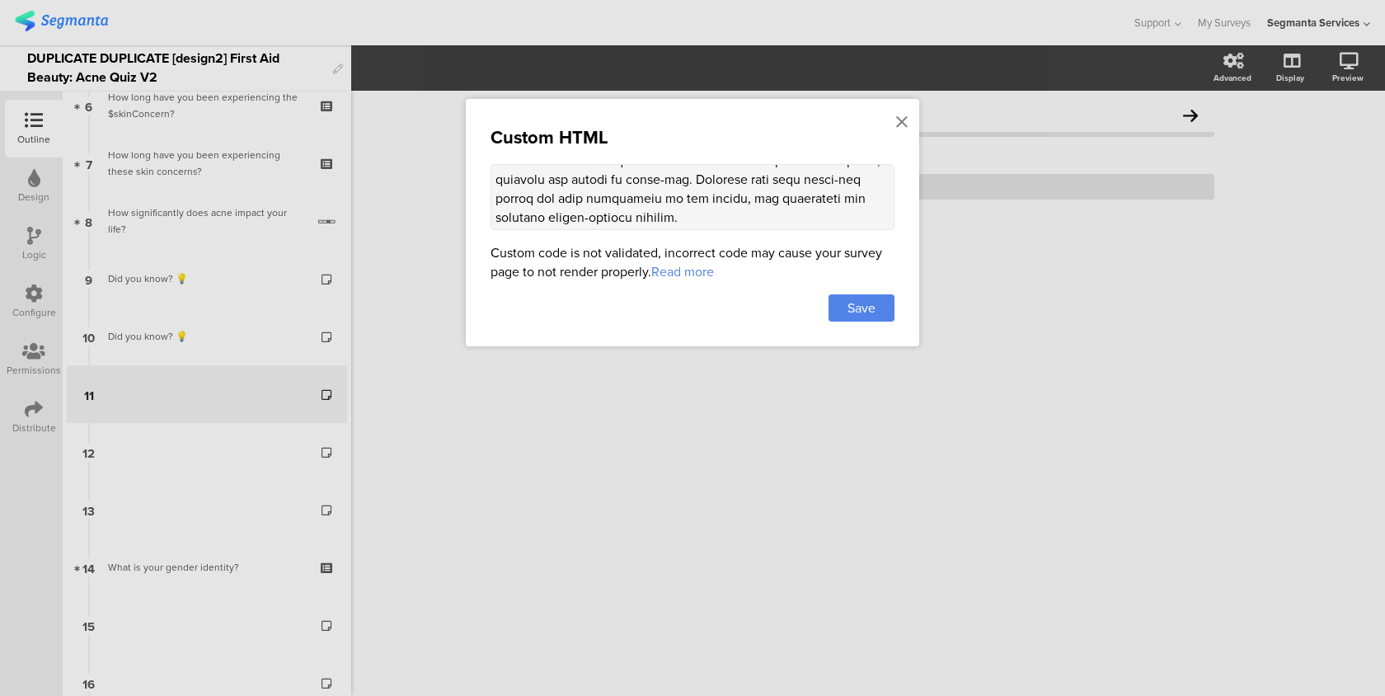
drag, startPoint x: 496, startPoint y: 179, endPoint x: 527, endPoint y: 191, distance: 32.9
click at [546, 311] on div "Custom HTML Custom code is not validated, incorrect code may cause your survey …" at bounding box center [692, 222] width 453 height 247
click at [527, 191] on textarea at bounding box center [693, 197] width 404 height 66
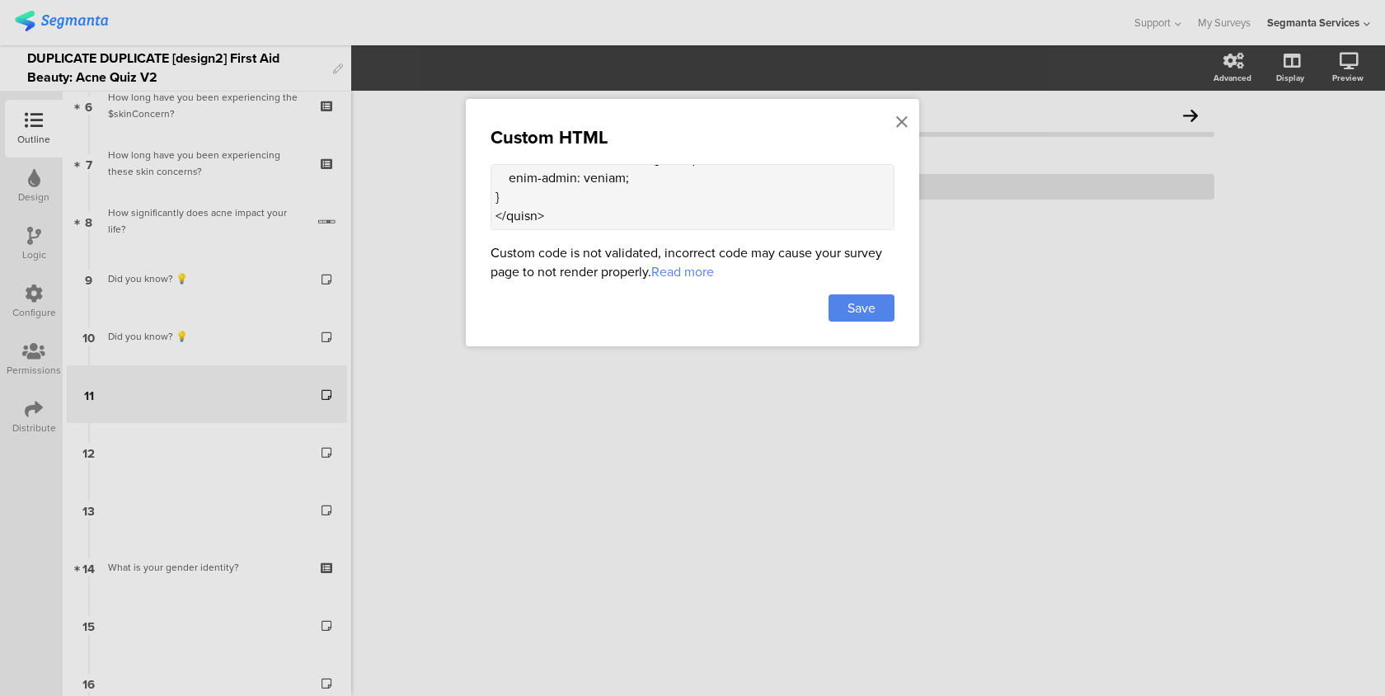
drag, startPoint x: 495, startPoint y: 177, endPoint x: 561, endPoint y: 217, distance: 77.6
click at [561, 217] on textarea at bounding box center [693, 197] width 404 height 66
paste textarea "/* מרכז אופקית */ align-items: center; /* מרכז אנכית */ min-height: 100vh; padd…"
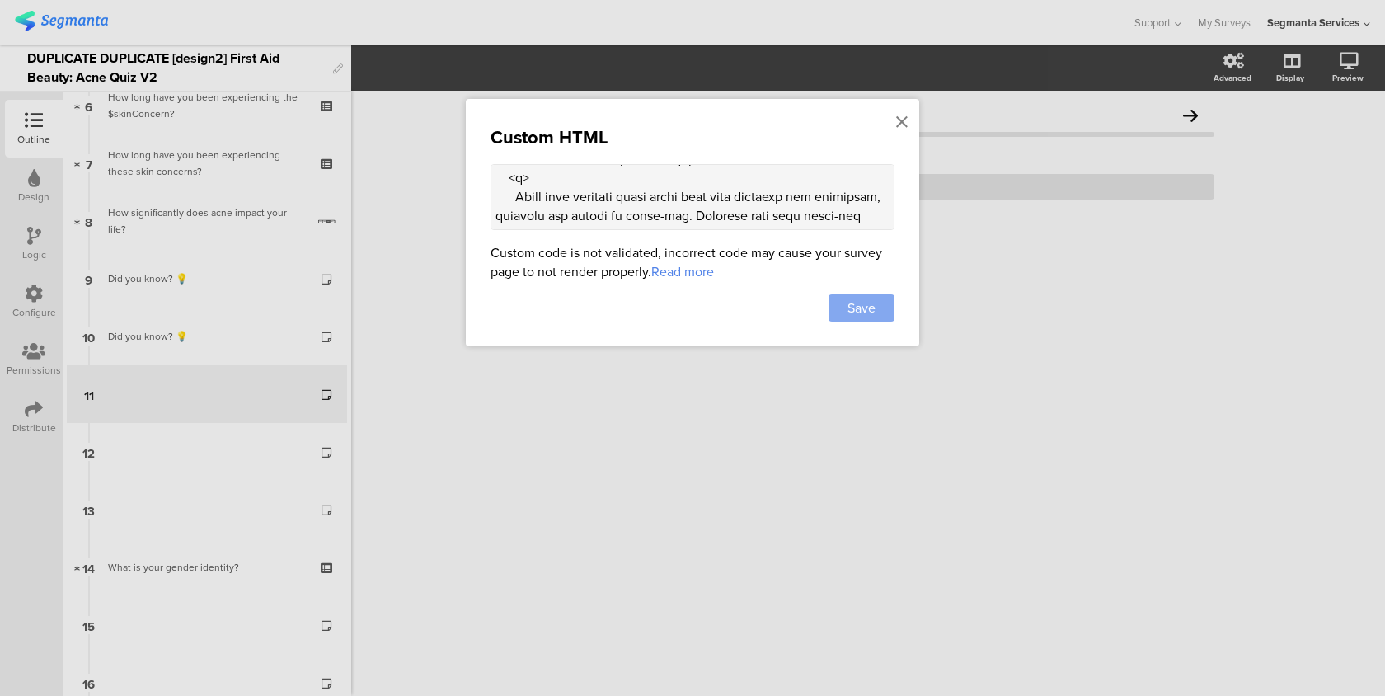
type textarea "<style> .progress-bar-segments { display: none !important; } .animated-router-v…"
click at [838, 311] on div "Save" at bounding box center [862, 307] width 66 height 27
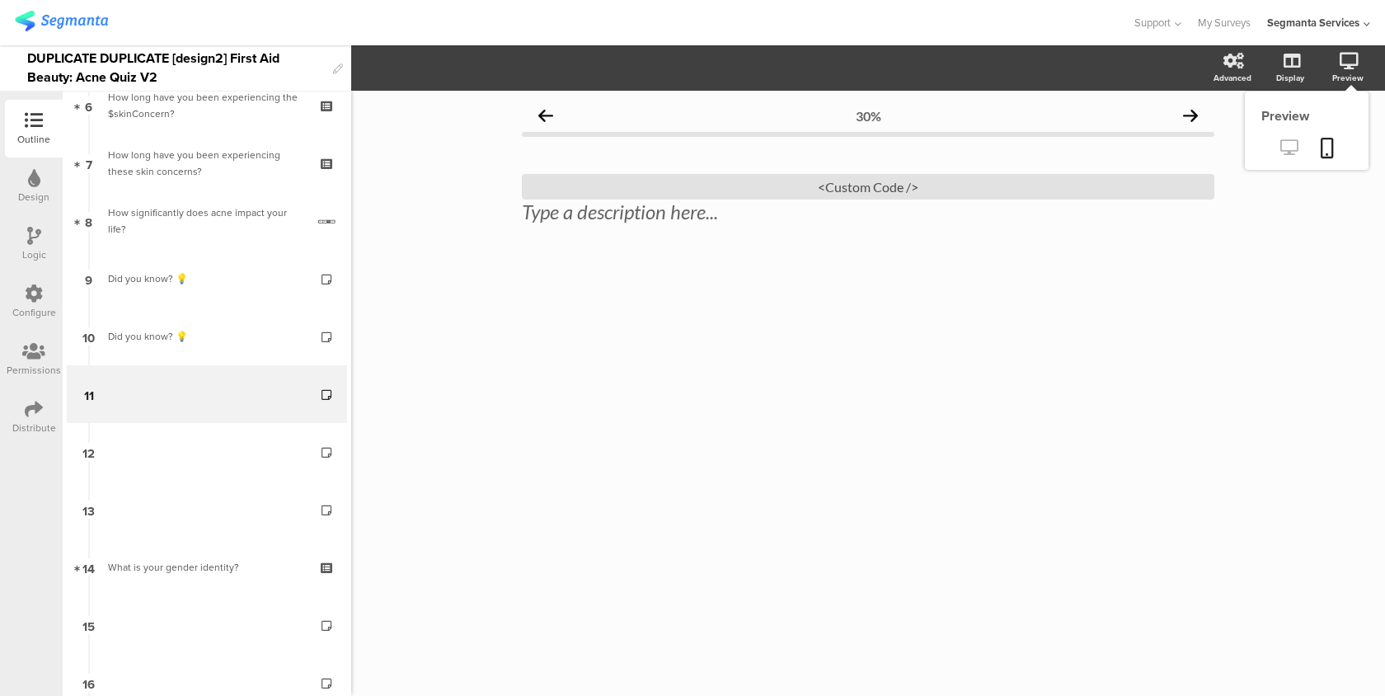
click at [1293, 158] on link at bounding box center [1289, 148] width 40 height 27
click at [598, 192] on div "<Custom Code />" at bounding box center [868, 187] width 692 height 26
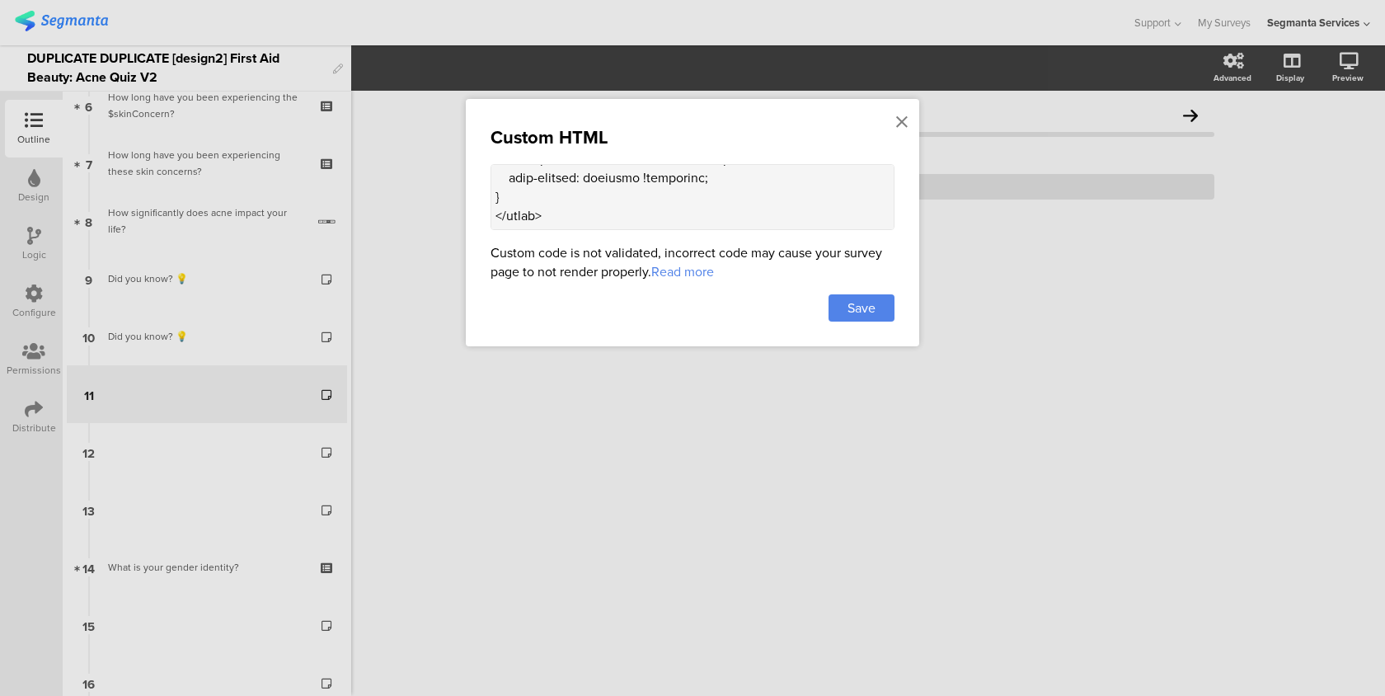
drag, startPoint x: 494, startPoint y: 196, endPoint x: 536, endPoint y: 331, distance: 141.6
click at [536, 331] on div "Custom HTML Custom code is not validated, incorrect code may cause your survey …" at bounding box center [692, 222] width 453 height 247
paste textarea "align-items: center; min-height: 100vh; /* מבטיח גובה מינימום של המסך */ paddin…"
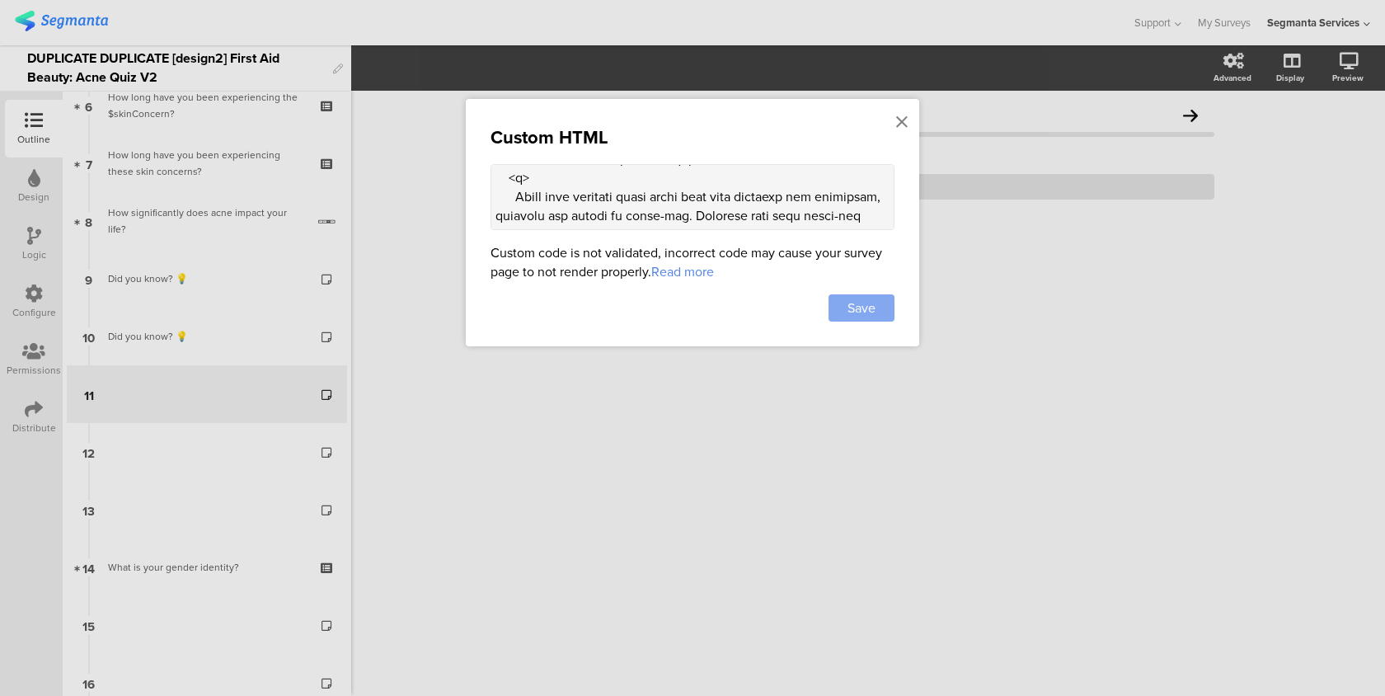
type textarea "<style> .progress-bar-segments { display: none !important; } .animated-router-v…"
click at [876, 317] on div "Save" at bounding box center [862, 307] width 66 height 27
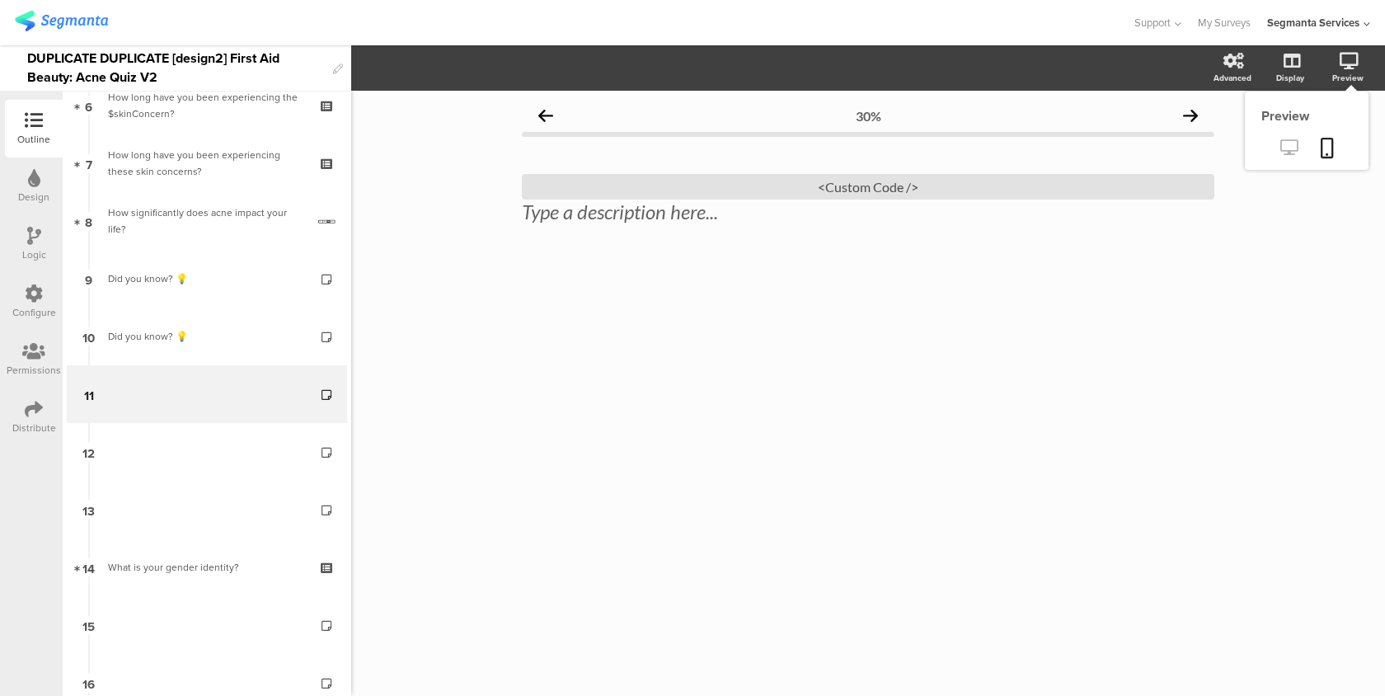
click at [1288, 149] on icon at bounding box center [1288, 147] width 17 height 16
click at [946, 189] on div "<Custom Code />" at bounding box center [868, 187] width 692 height 26
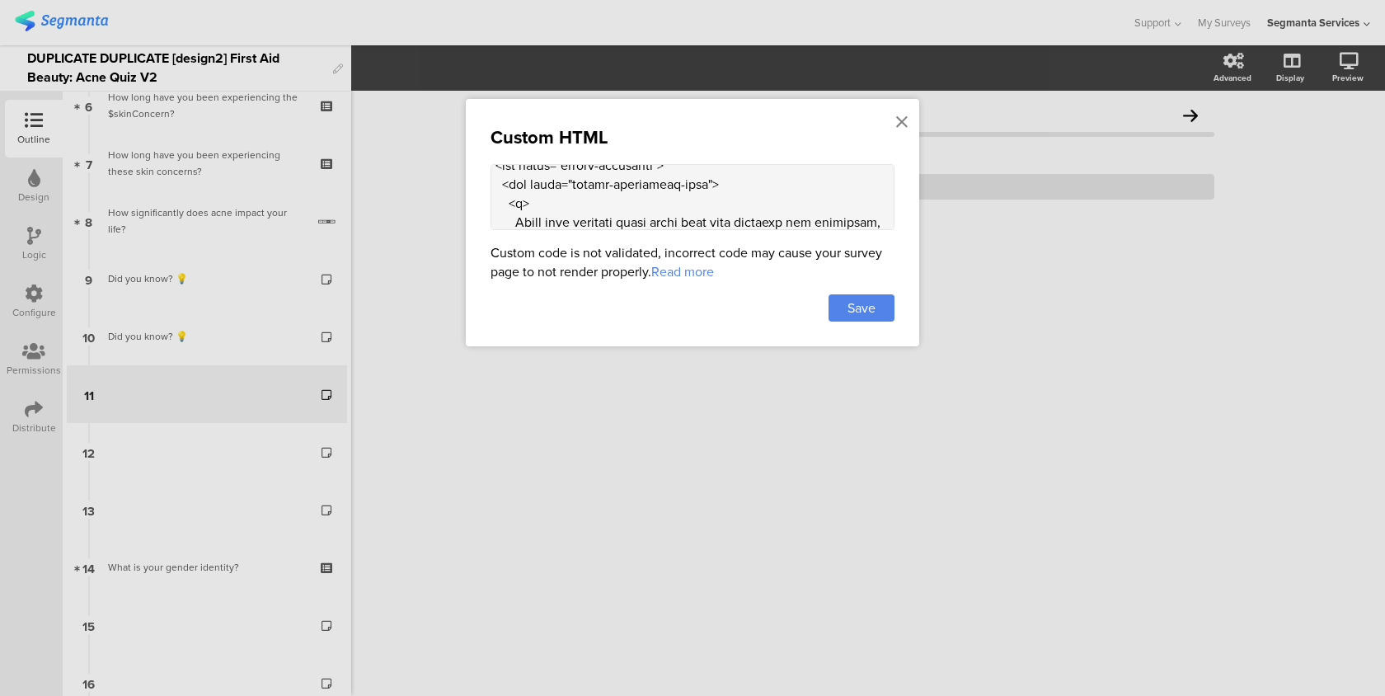
scroll to position [1763, 0]
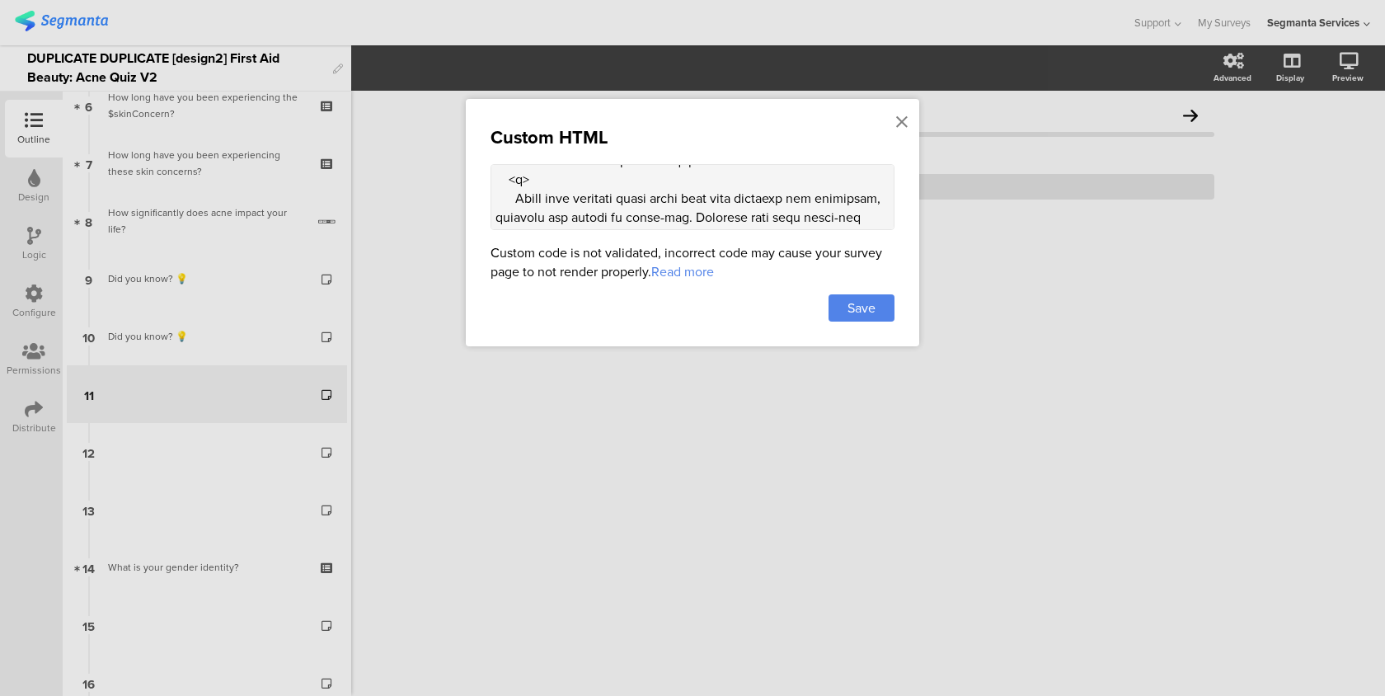
drag, startPoint x: 492, startPoint y: 213, endPoint x: 663, endPoint y: 542, distance: 370.6
click at [663, 542] on div "Custom HTML Custom code is not validated, incorrect code may cause your survey …" at bounding box center [692, 348] width 1385 height 696
click at [626, 223] on textarea at bounding box center [693, 197] width 404 height 66
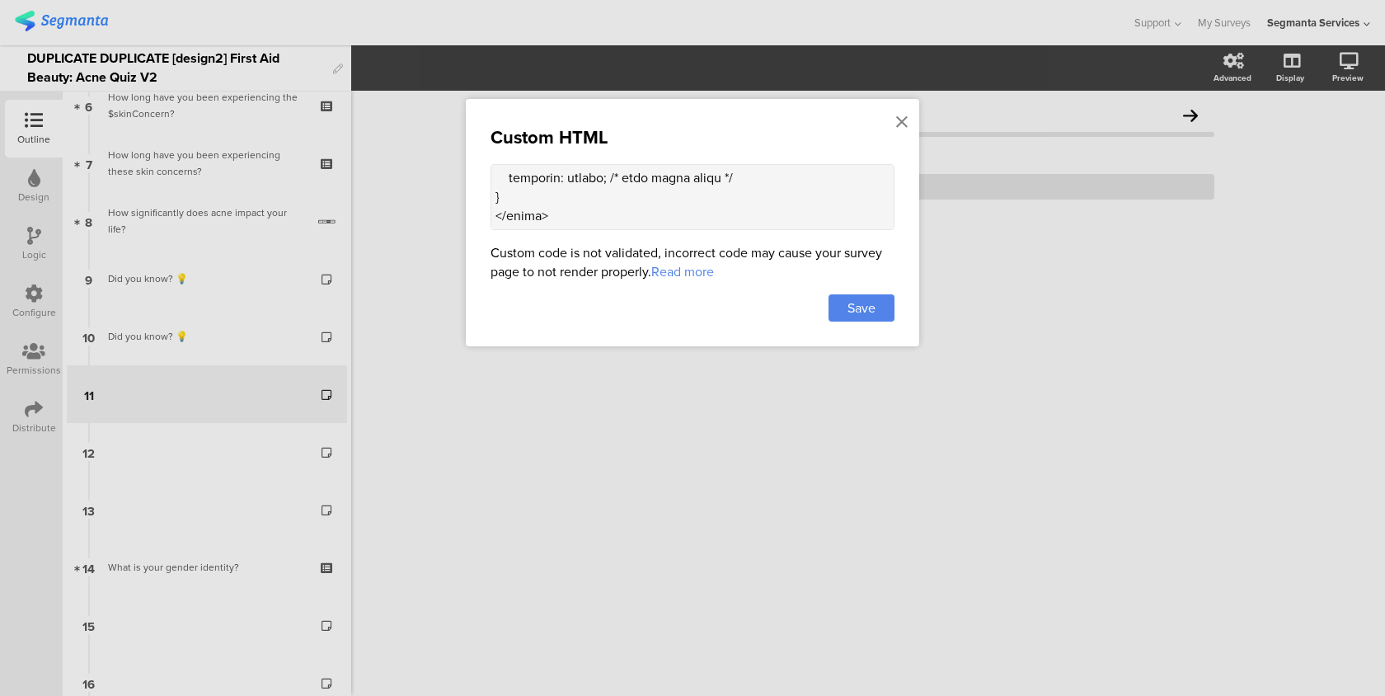
drag, startPoint x: 495, startPoint y: 198, endPoint x: 555, endPoint y: 426, distance: 236.2
click at [555, 426] on div "Custom HTML Custom code is not validated, incorrect code may cause your survey …" at bounding box center [692, 348] width 1385 height 696
paste textarea "<div class="center-container"> <div class="custom-background-text"> <p> Using y…"
type textarea "<style> .progress-bar-segments { display: none !important; } .animated-router-v…"
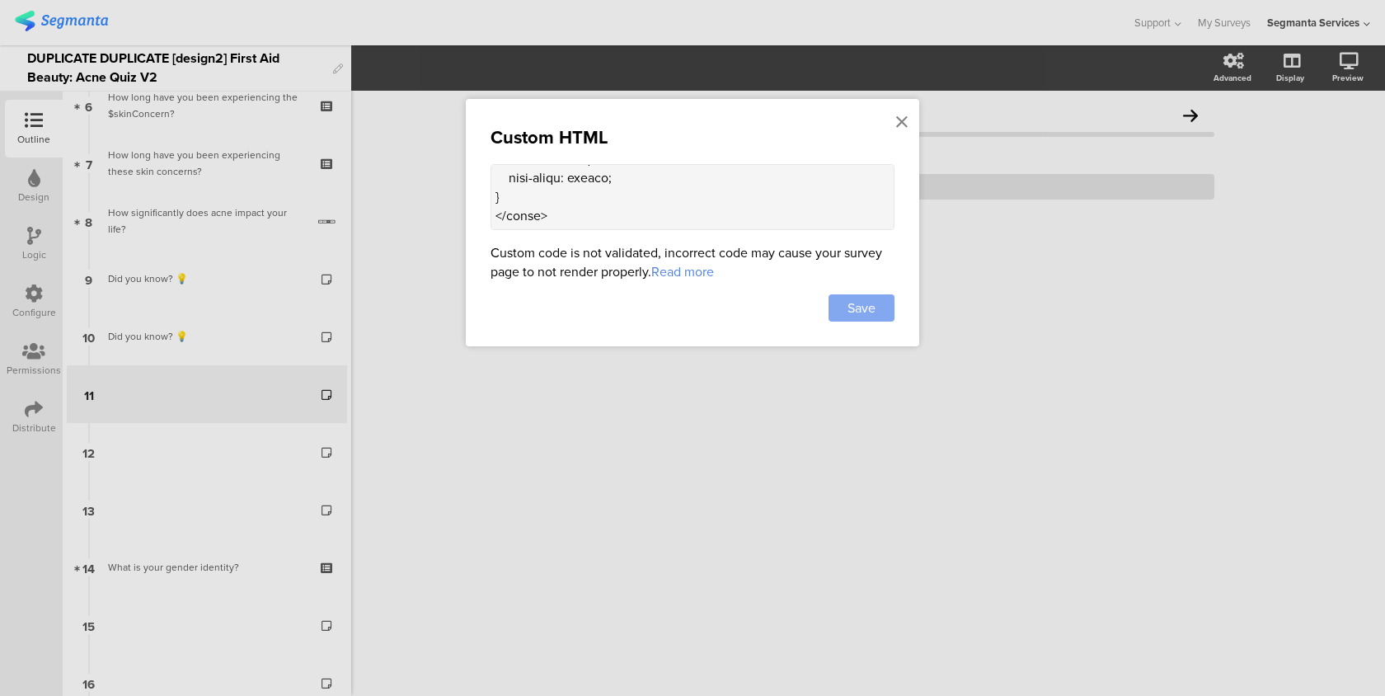
click at [877, 311] on div "Save" at bounding box center [862, 307] width 66 height 27
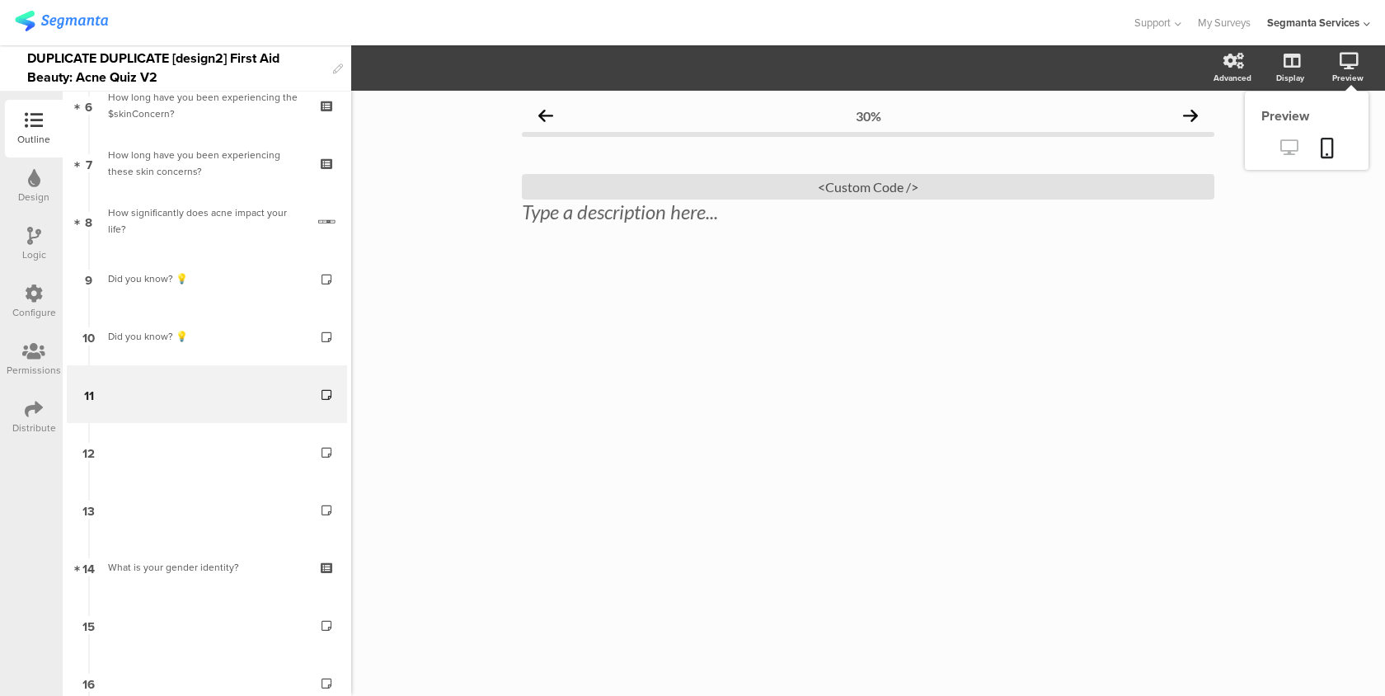
click at [1288, 153] on icon at bounding box center [1288, 147] width 17 height 16
click at [605, 193] on div "<Custom Code />" at bounding box center [868, 187] width 692 height 26
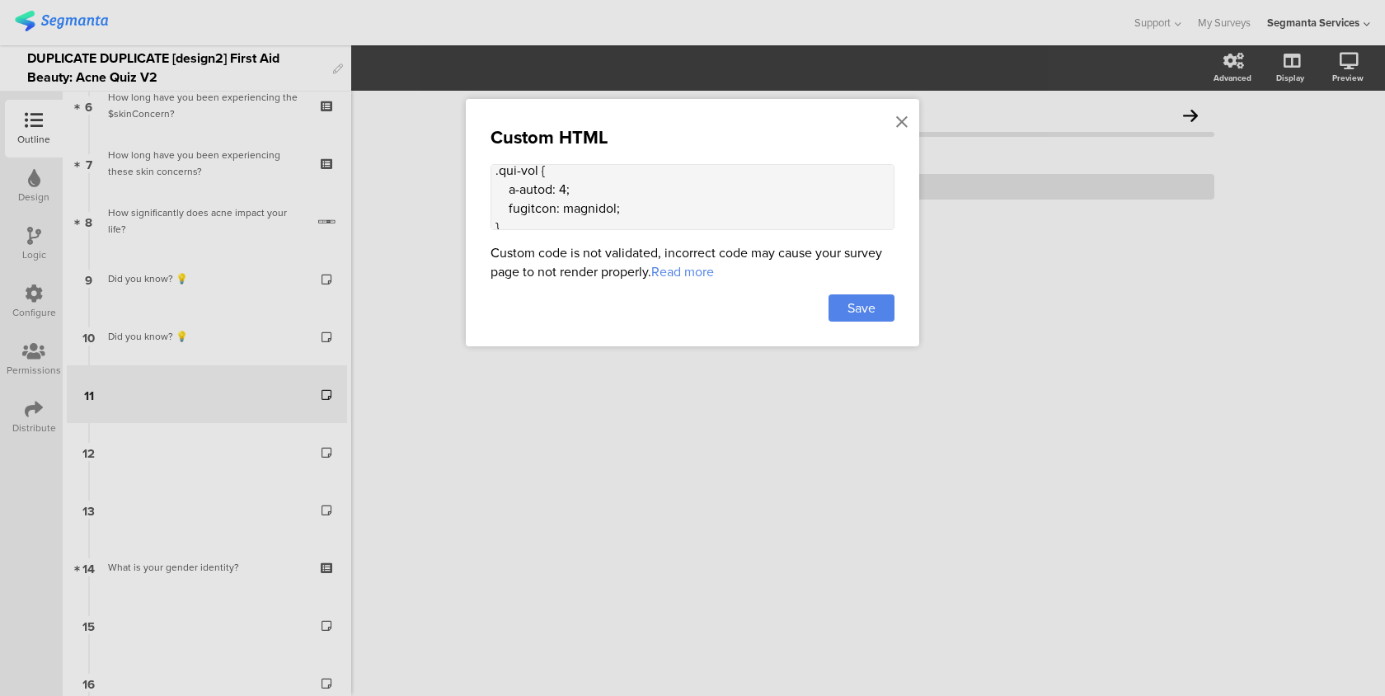
drag, startPoint x: 552, startPoint y: 214, endPoint x: 509, endPoint y: 217, distance: 42.1
click at [509, 217] on textarea at bounding box center [693, 197] width 404 height 66
drag, startPoint x: 496, startPoint y: 198, endPoint x: 523, endPoint y: 357, distance: 161.3
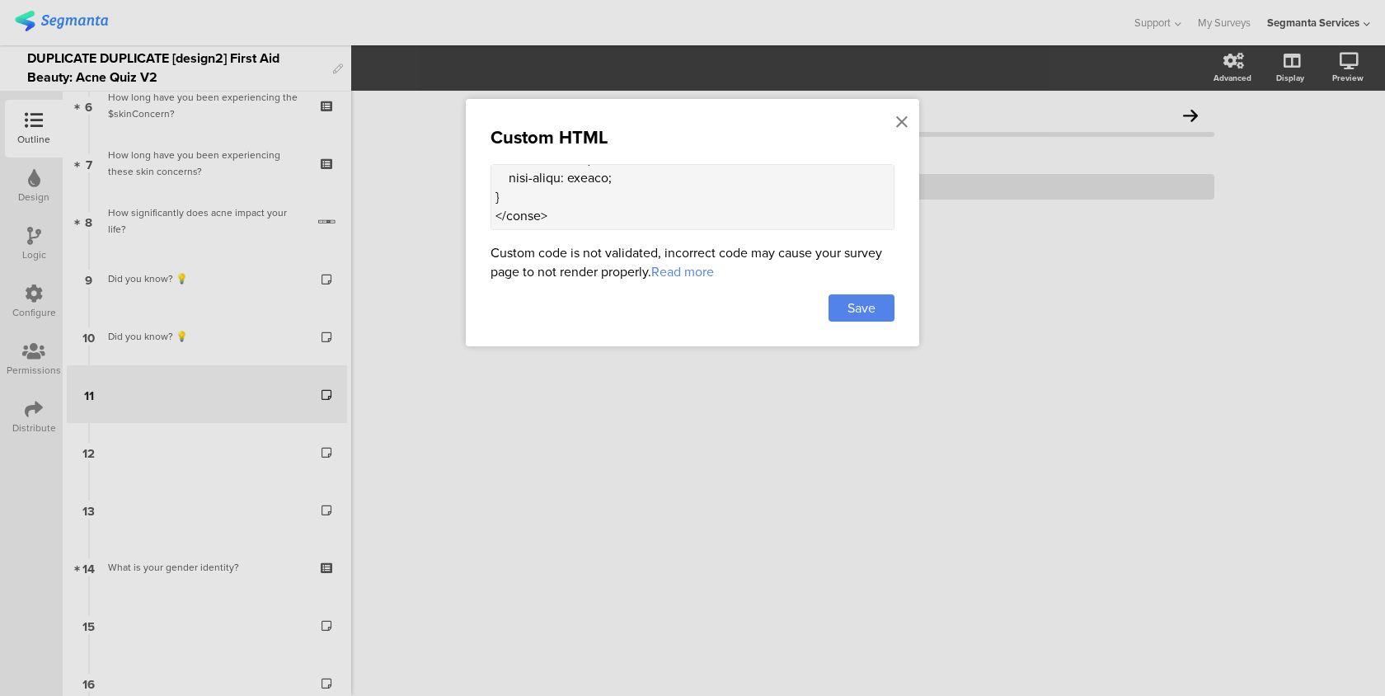
click at [523, 357] on div "Custom HTML Custom code is not validated, incorrect code may cause your survey …" at bounding box center [692, 348] width 1385 height 696
paste textarea "display: grid; place-items: center; height: 100vh; width: 100%; padding: 20px; …"
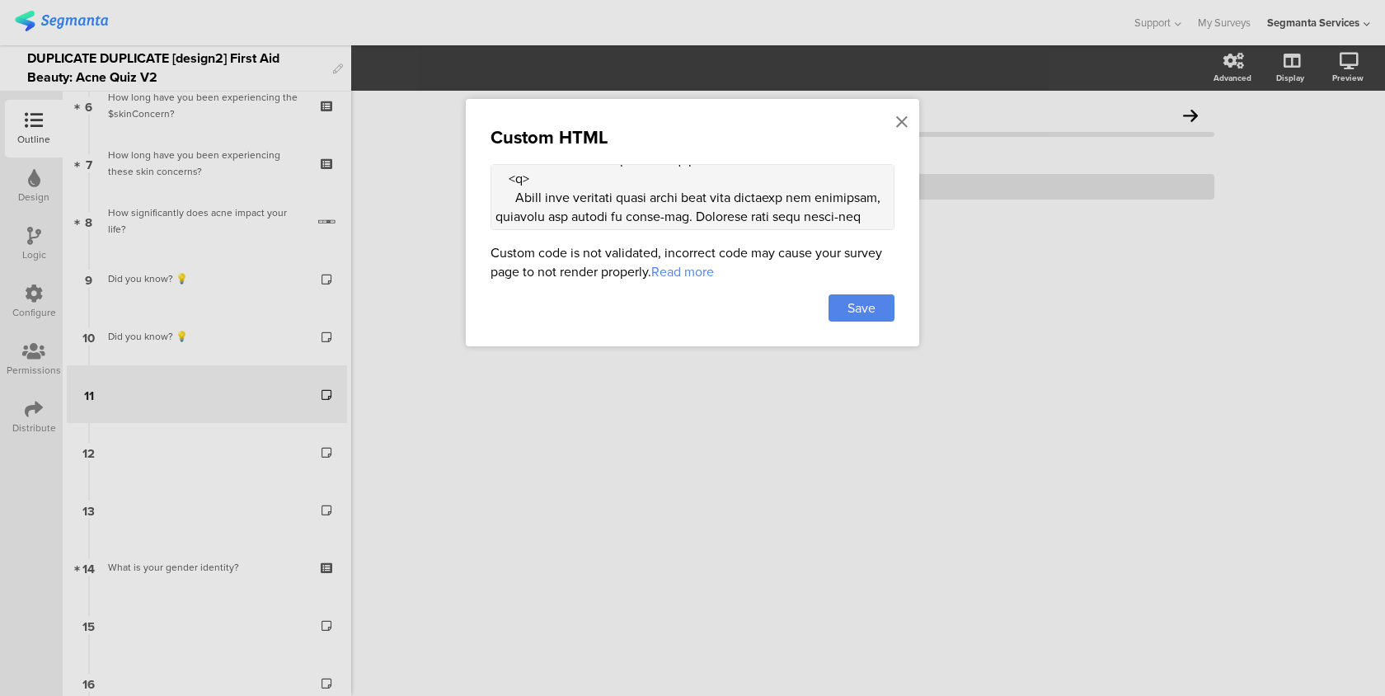
type textarea "<style> .progress-bar-segments { display: none !important; } .animated-router-v…"
click at [867, 324] on div "Custom HTML Custom code is not validated, incorrect code may cause your survey …" at bounding box center [692, 222] width 453 height 247
click at [867, 312] on span "Save" at bounding box center [861, 307] width 28 height 19
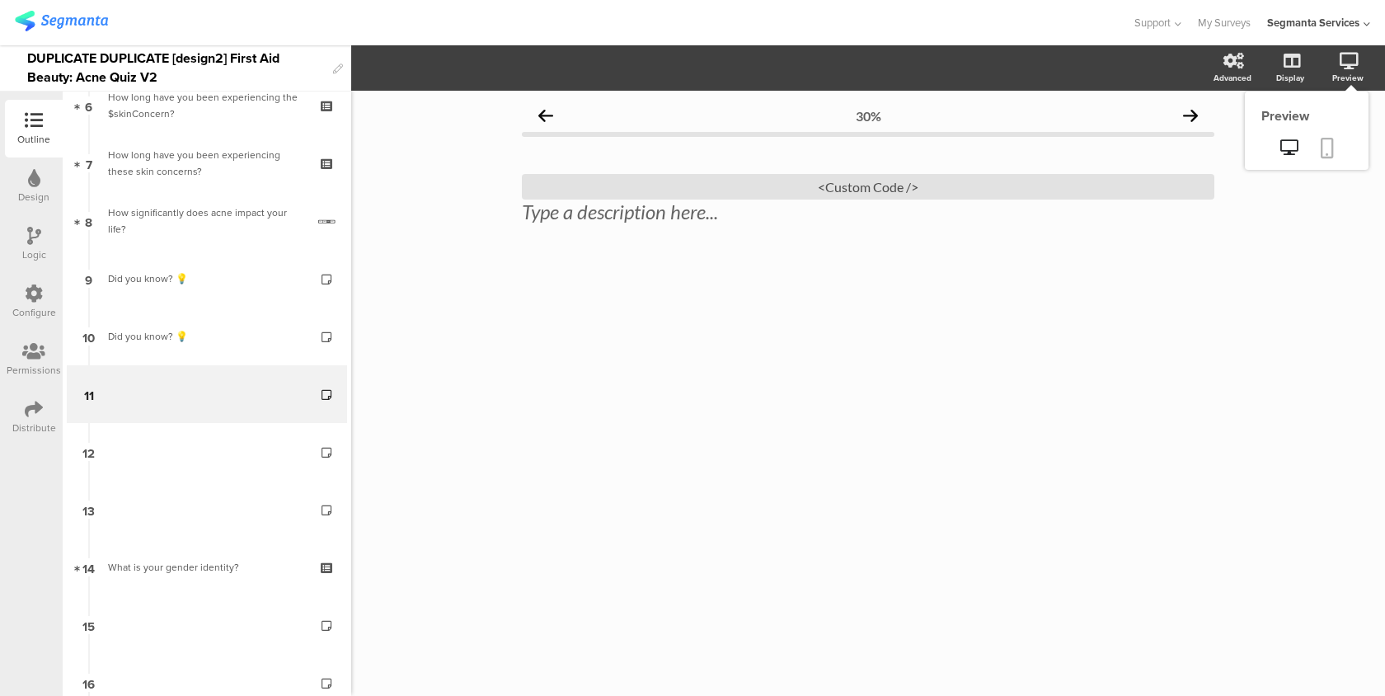
click at [1325, 157] on icon at bounding box center [1327, 148] width 13 height 21
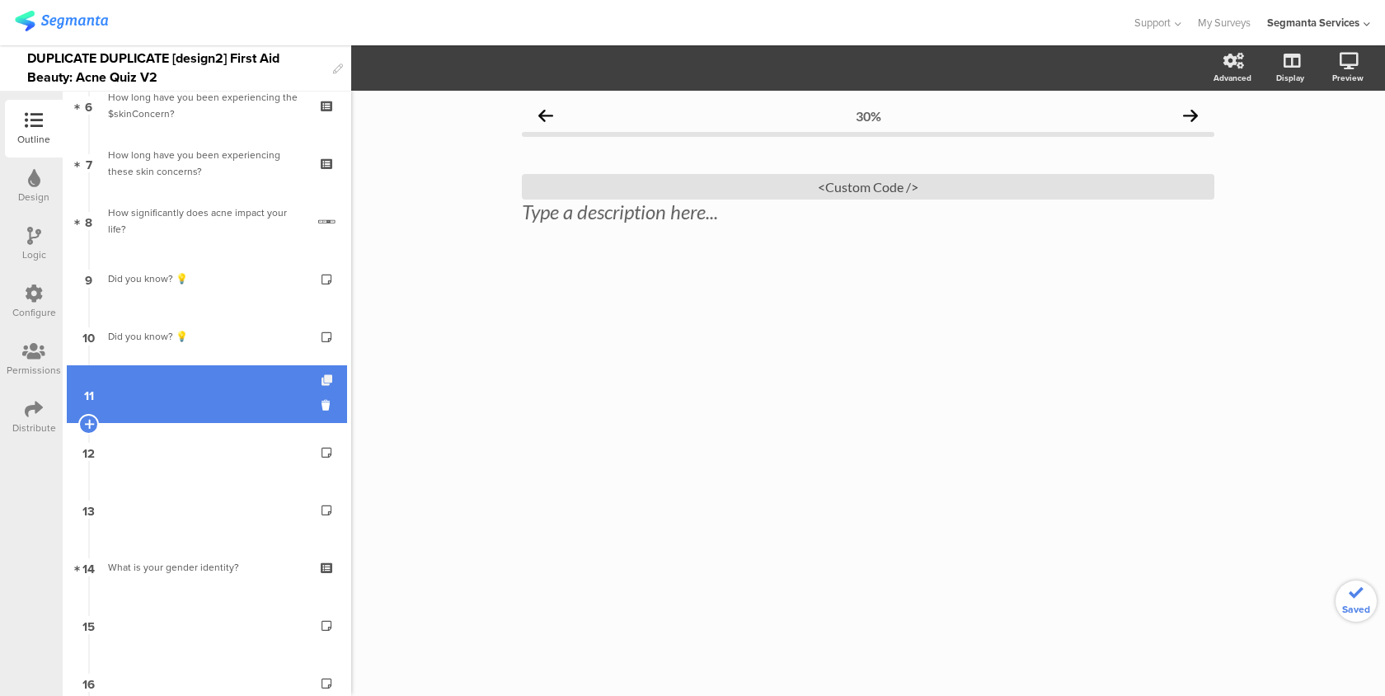
click at [330, 377] on icon at bounding box center [329, 380] width 14 height 11
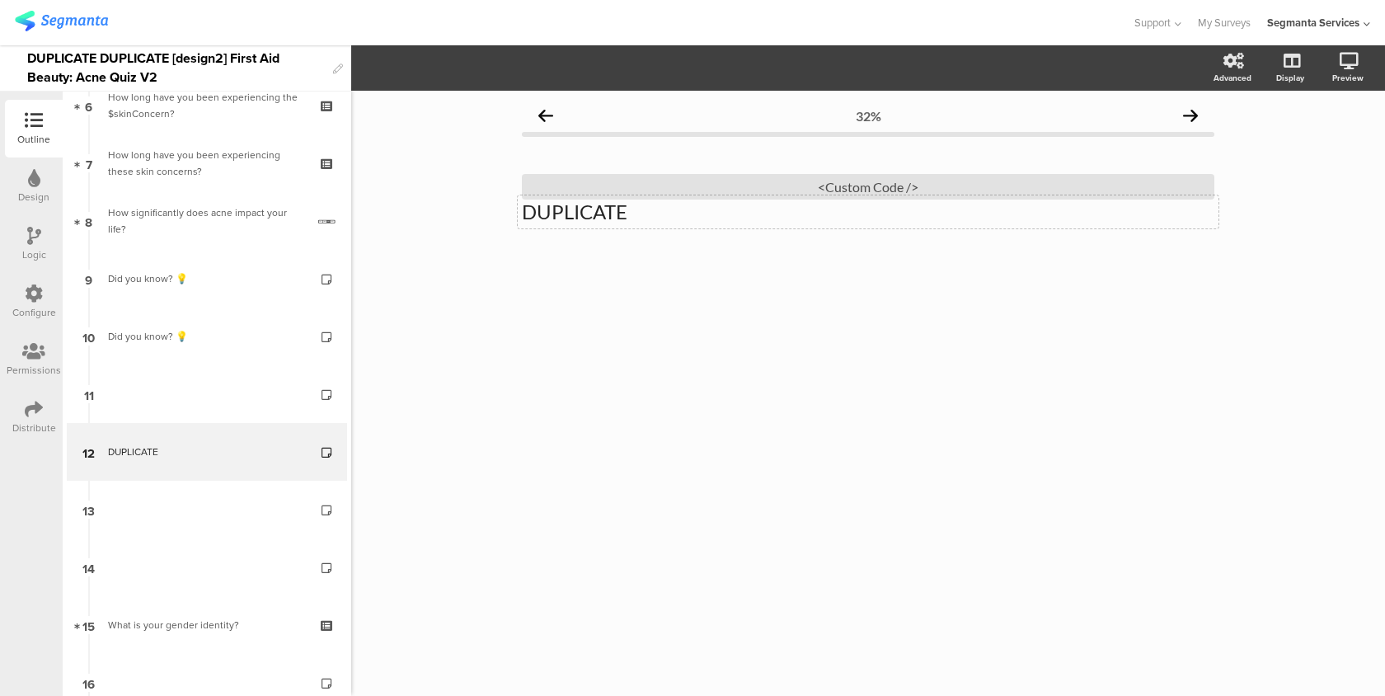
click at [591, 216] on p "DUPLICATE" at bounding box center [868, 212] width 692 height 25
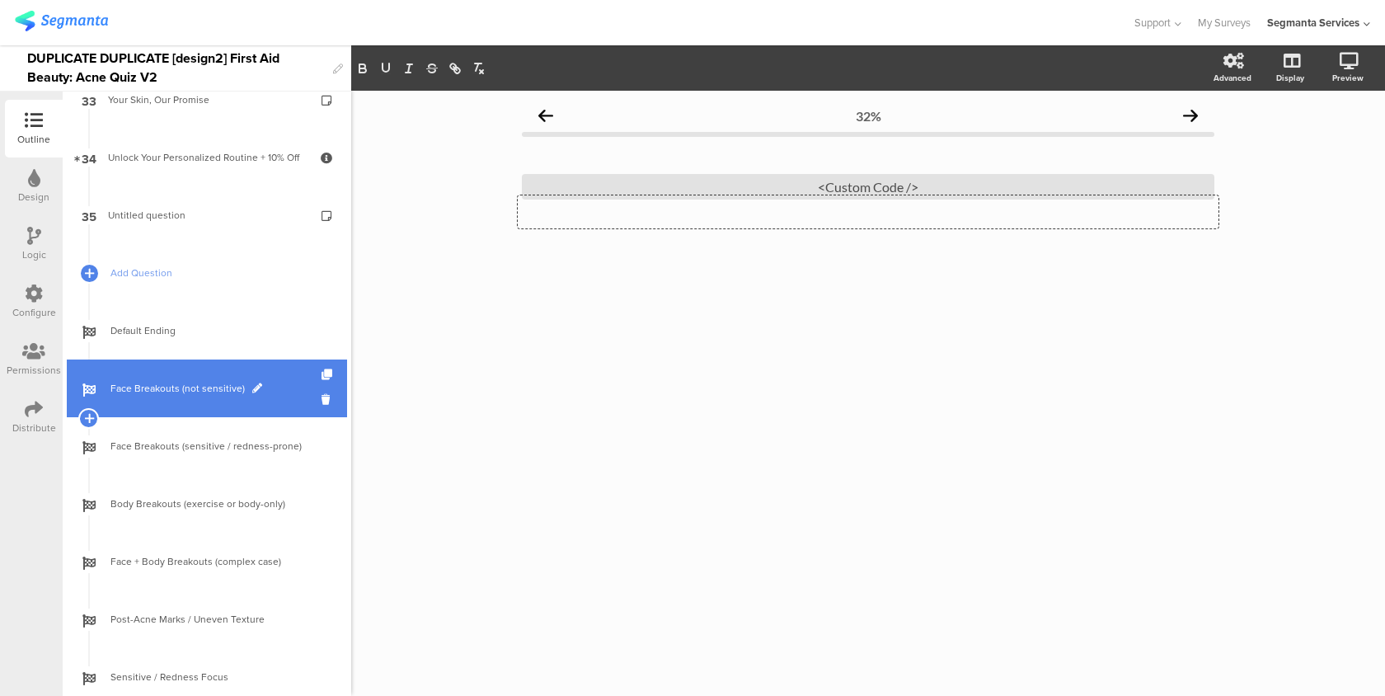
scroll to position [1885, 0]
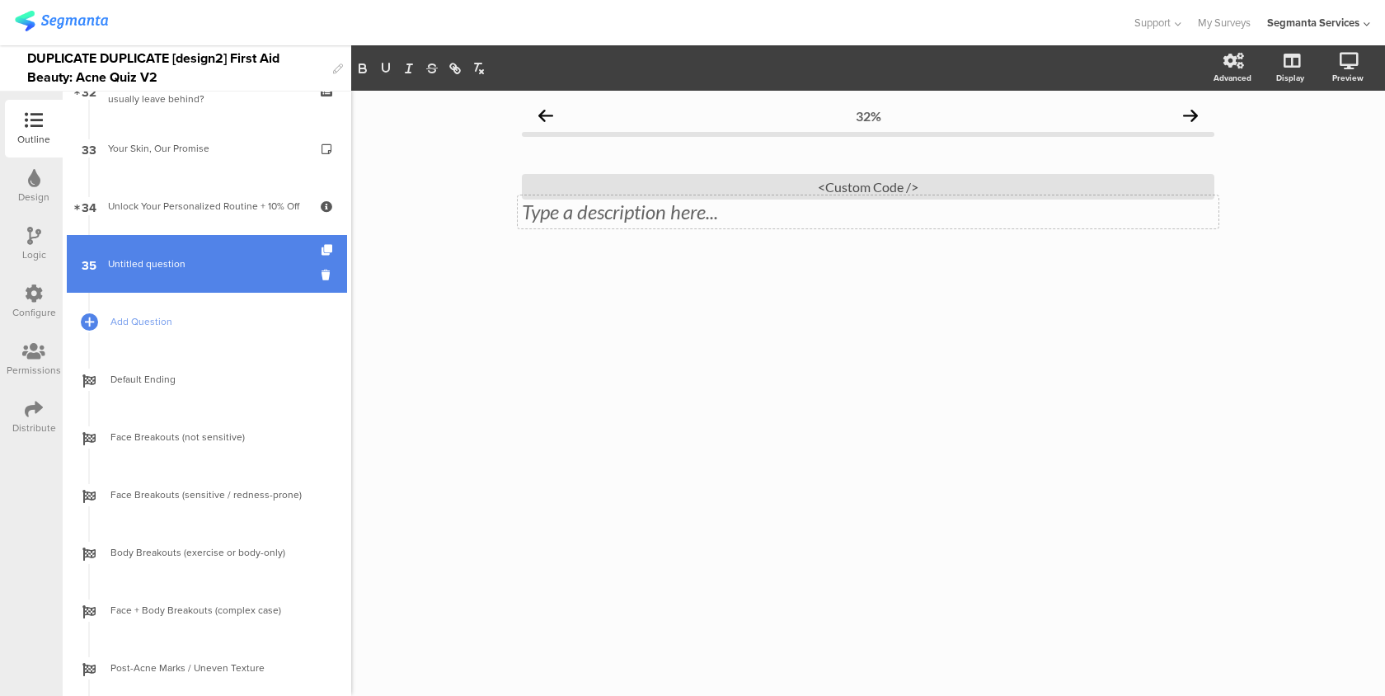
click at [217, 275] on link "35 Untitled question" at bounding box center [207, 264] width 280 height 58
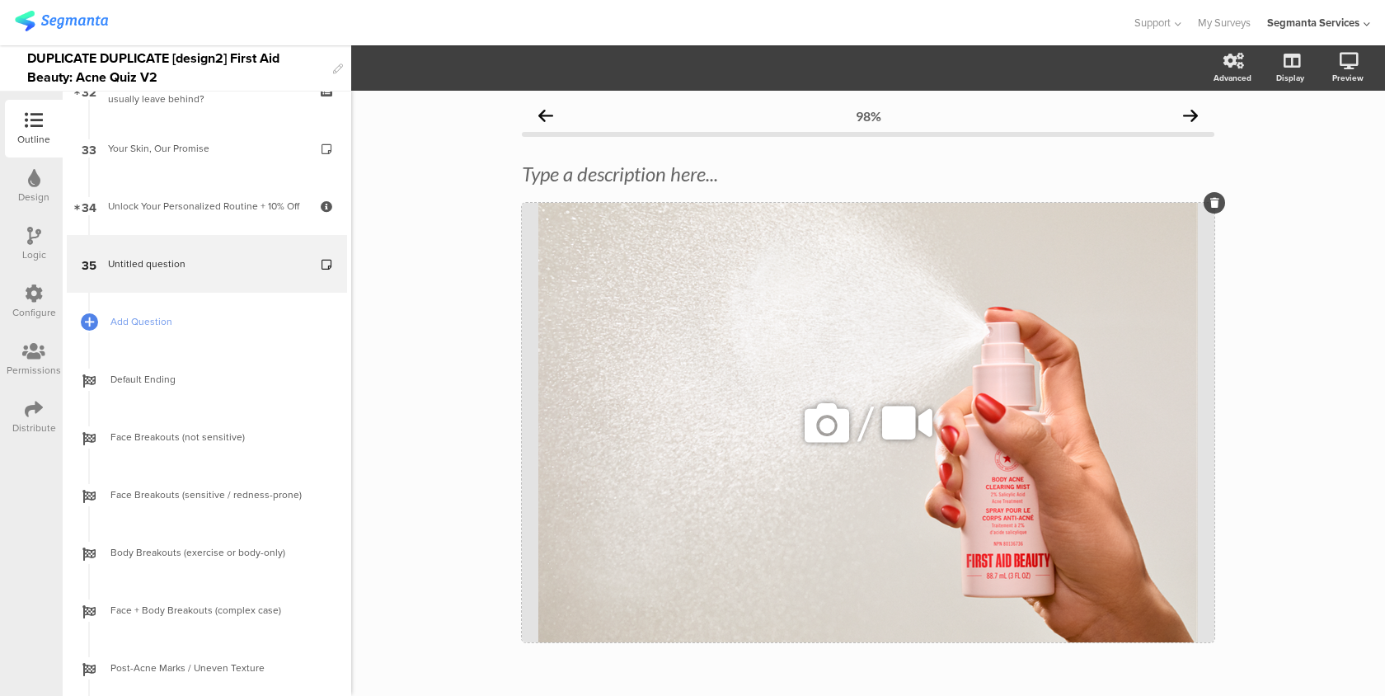
click at [641, 292] on div "/" at bounding box center [868, 422] width 692 height 439
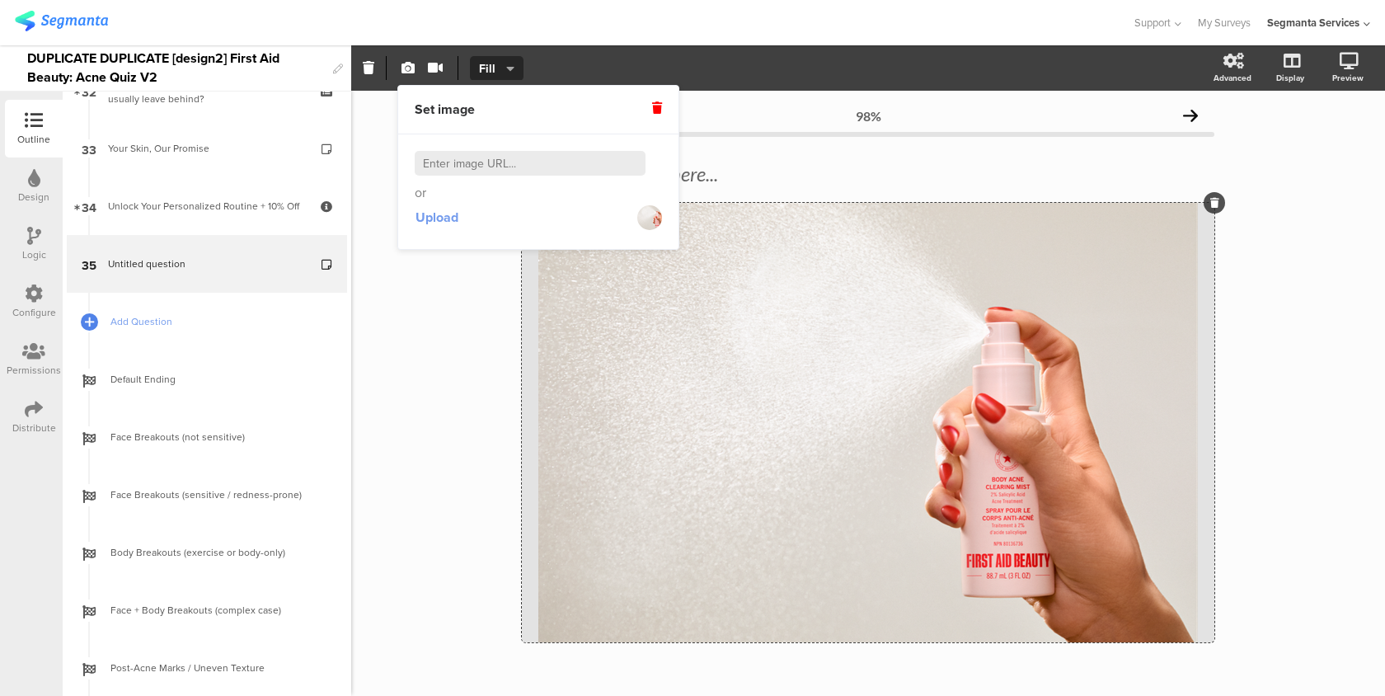
click at [454, 225] on span "Upload" at bounding box center [436, 217] width 43 height 19
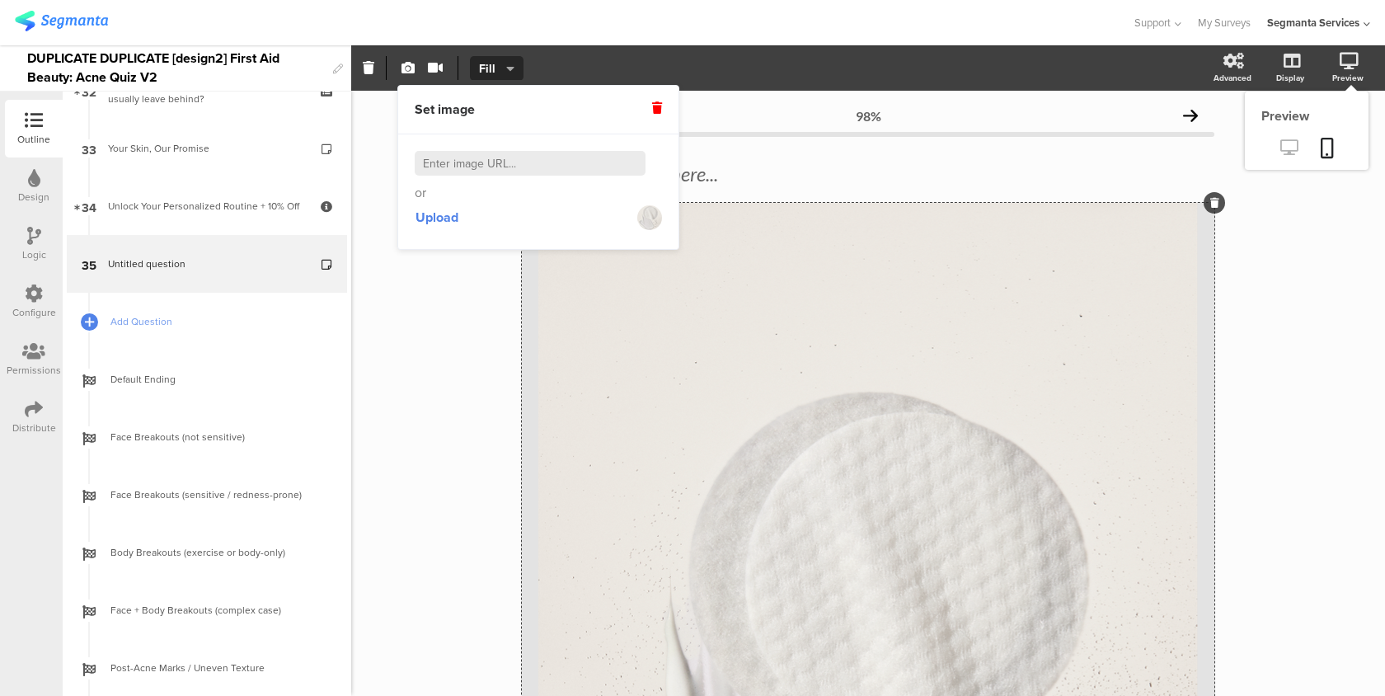
click at [1303, 145] on link at bounding box center [1289, 148] width 40 height 27
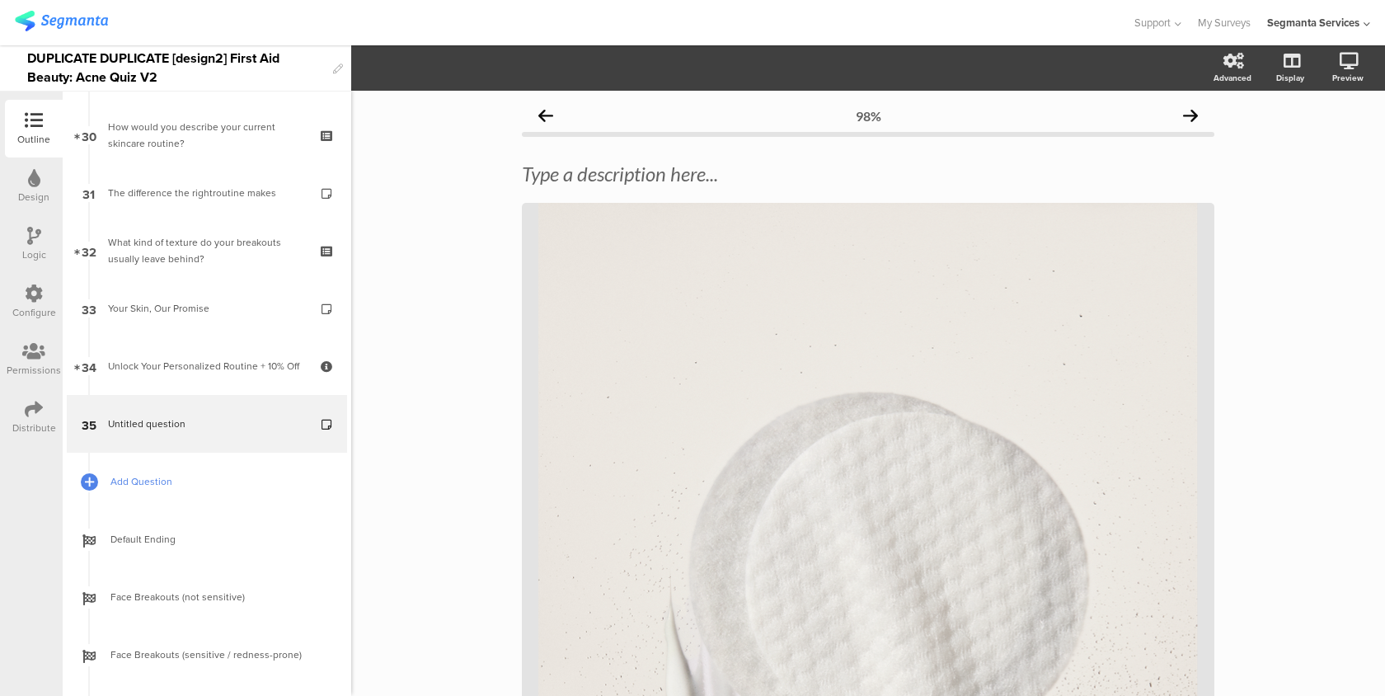
scroll to position [1392, 0]
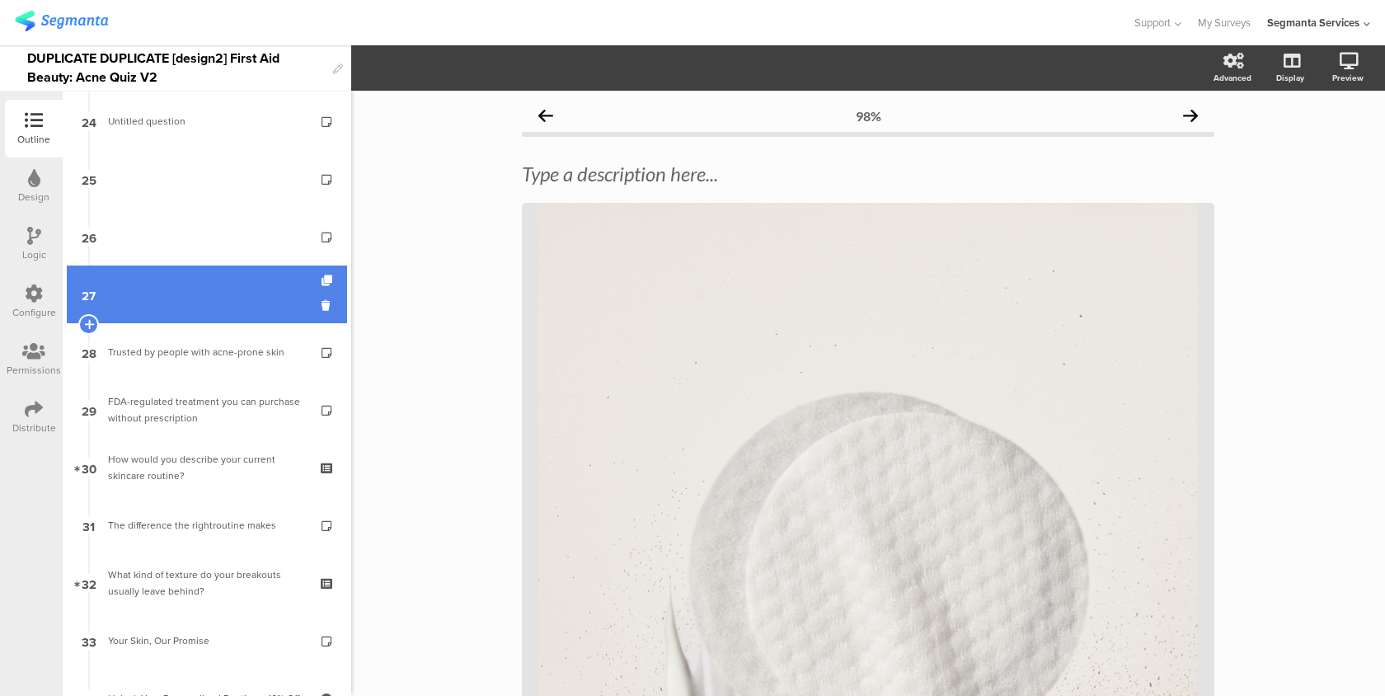
click at [232, 285] on link "27" at bounding box center [207, 294] width 280 height 58
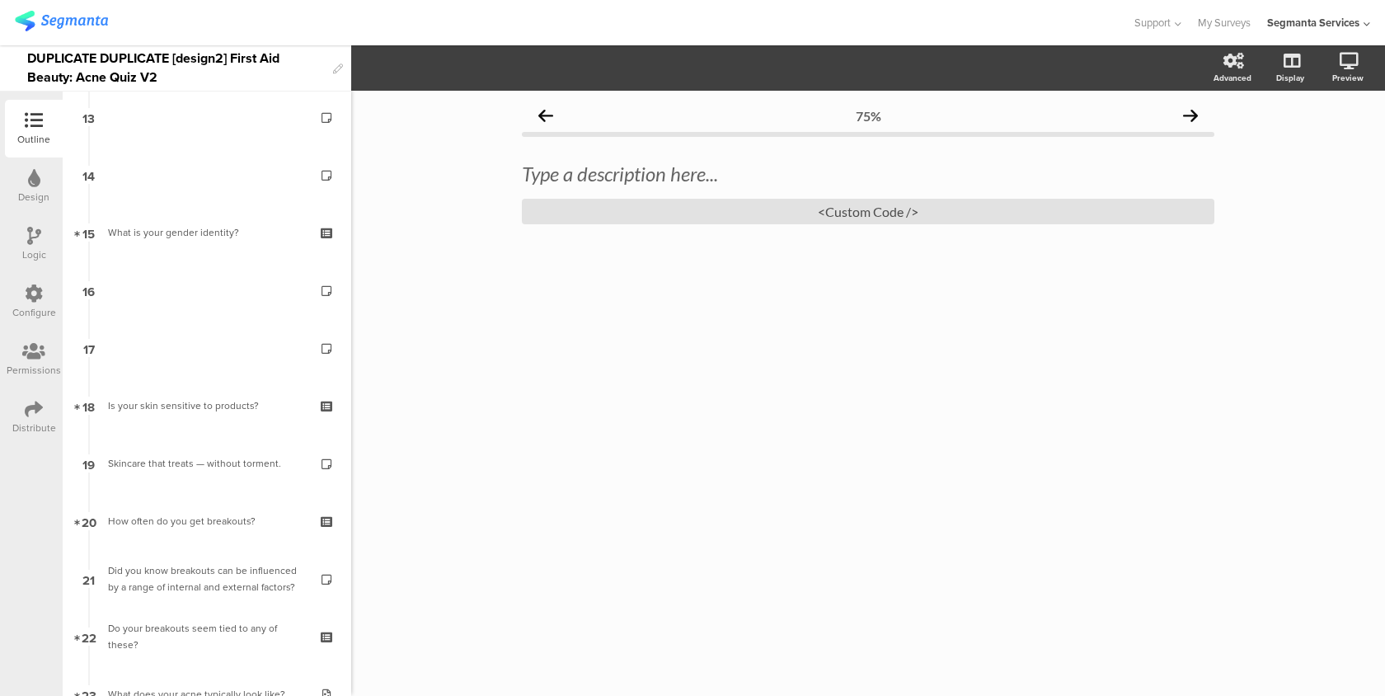
scroll to position [716, 0]
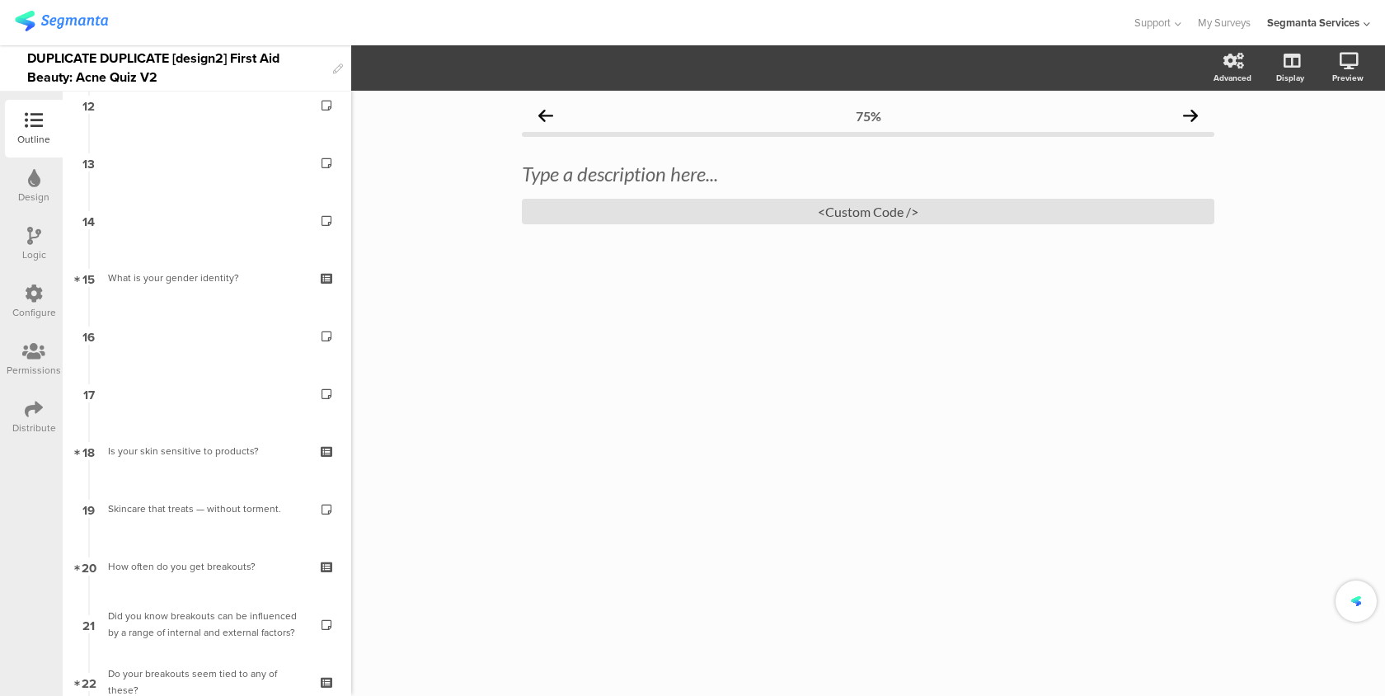
click at [237, 208] on link "14" at bounding box center [207, 220] width 280 height 58
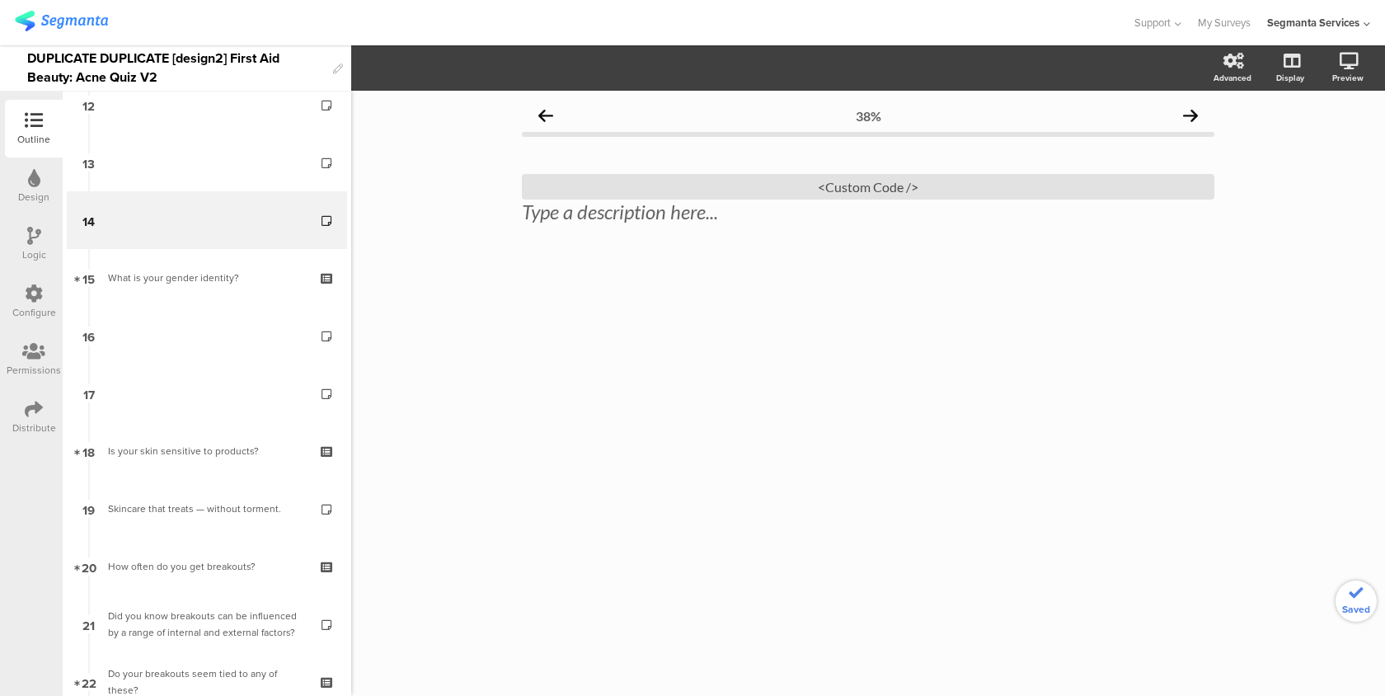
scroll to position [617, 0]
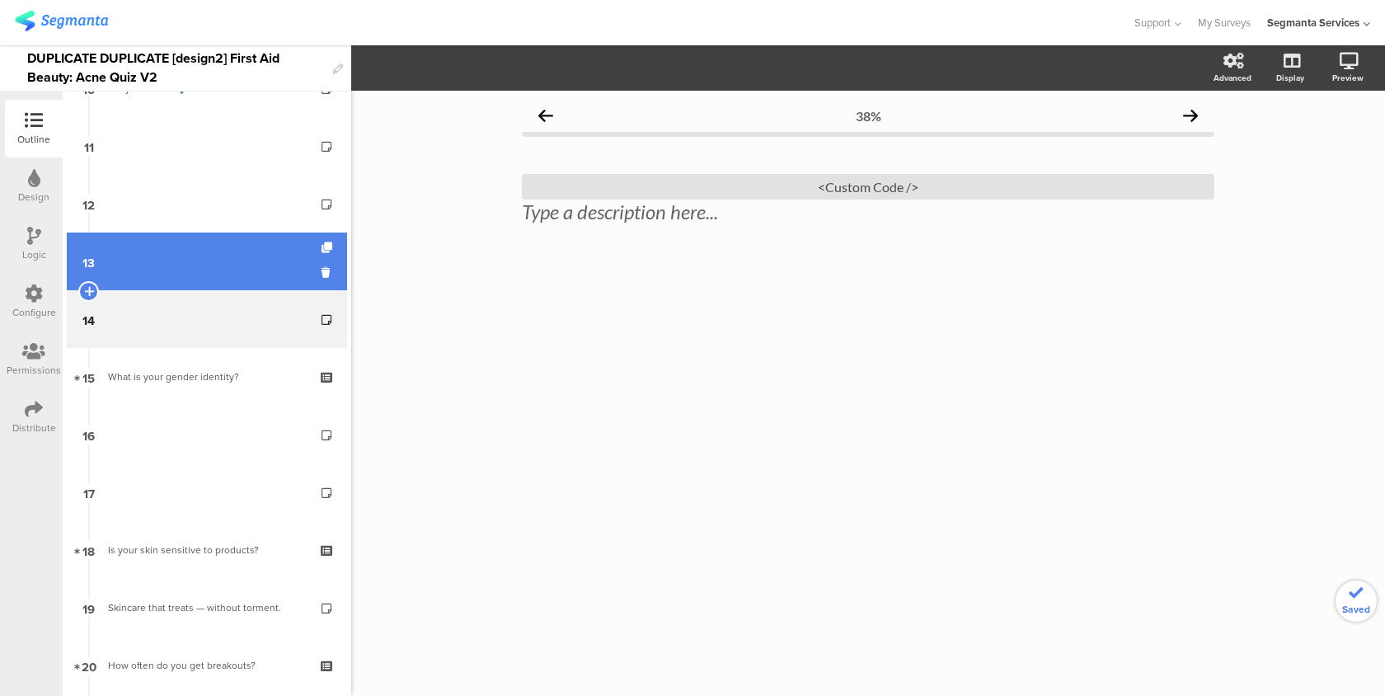
click at [226, 246] on link "13" at bounding box center [207, 261] width 280 height 58
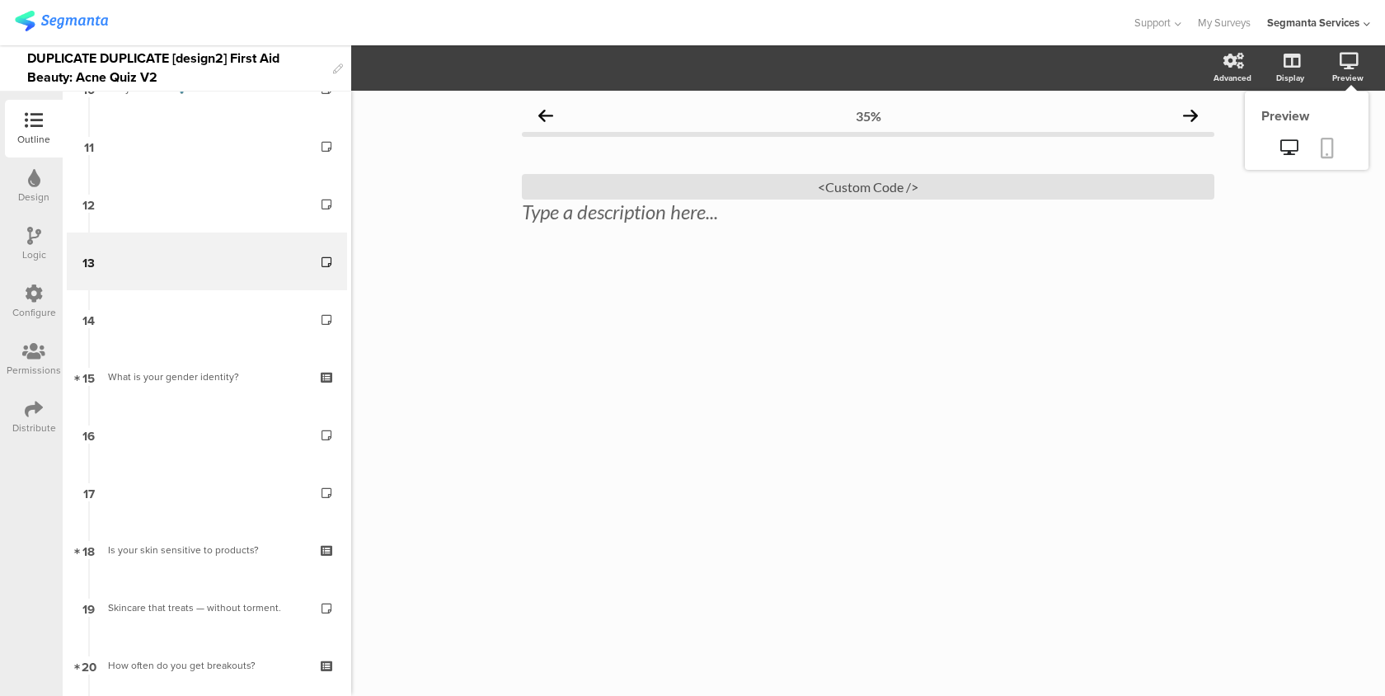
click at [1333, 142] on link at bounding box center [1327, 149] width 36 height 31
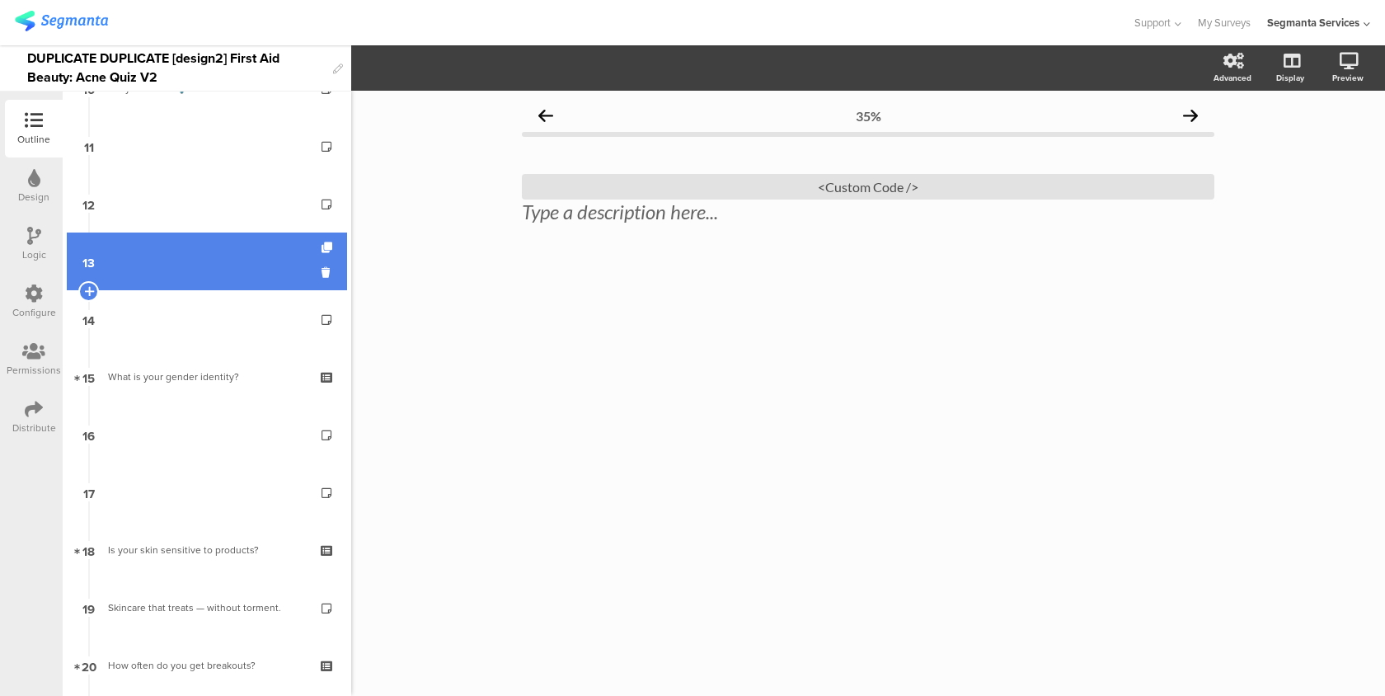
click at [187, 245] on link "13" at bounding box center [207, 261] width 280 height 58
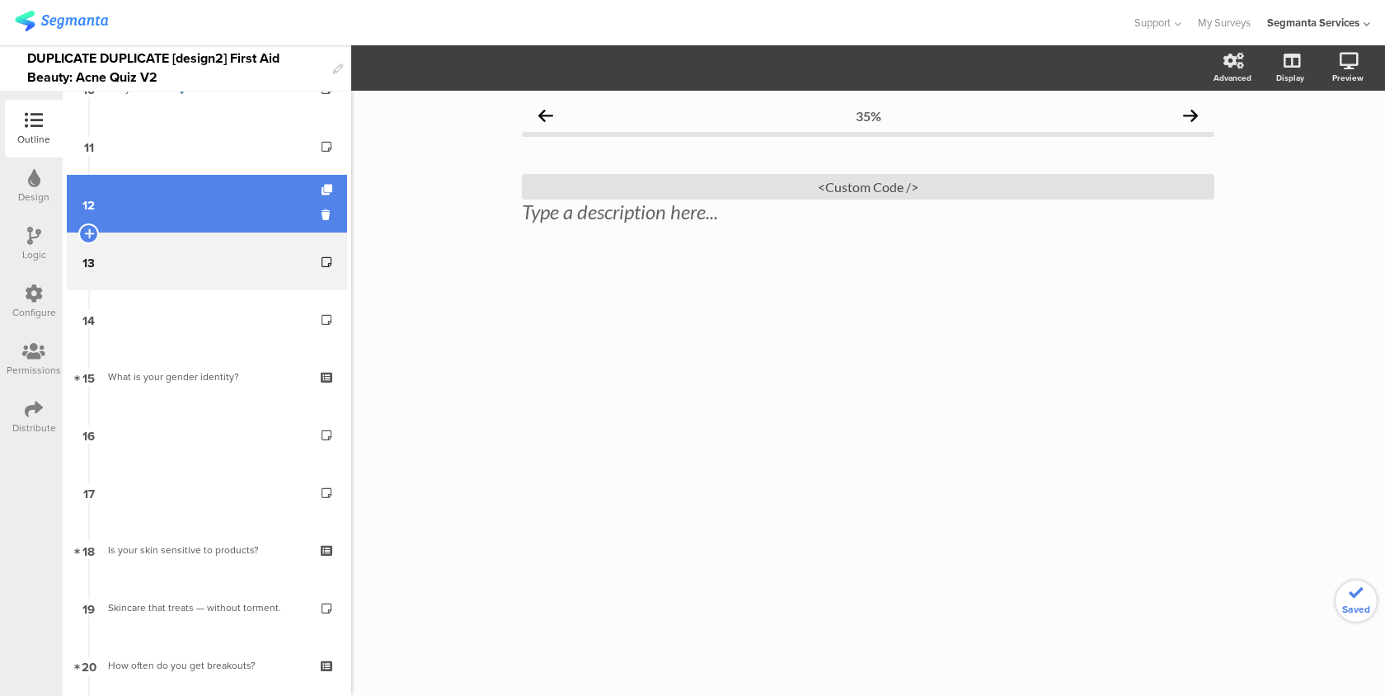
click at [335, 200] on div at bounding box center [329, 204] width 14 height 58
click at [213, 204] on link "12" at bounding box center [207, 204] width 280 height 58
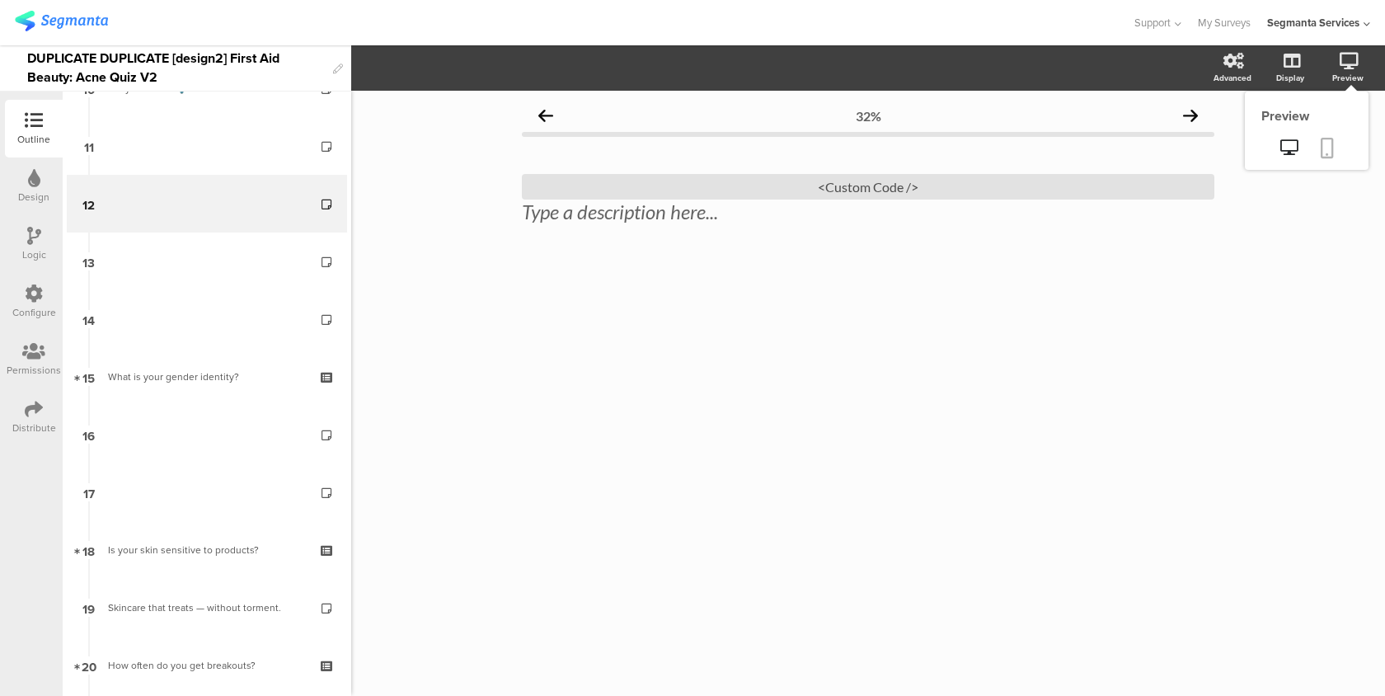
click at [1331, 160] on link at bounding box center [1327, 149] width 36 height 31
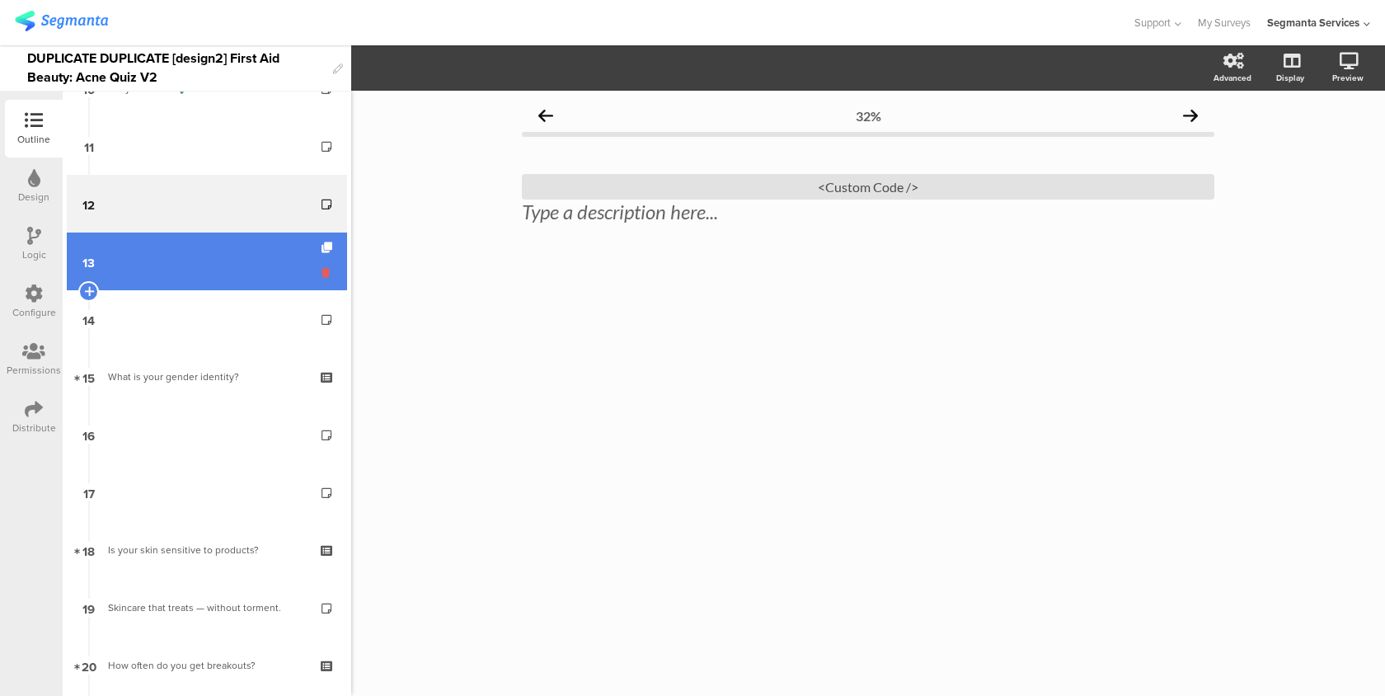
click at [324, 266] on icon at bounding box center [329, 273] width 14 height 16
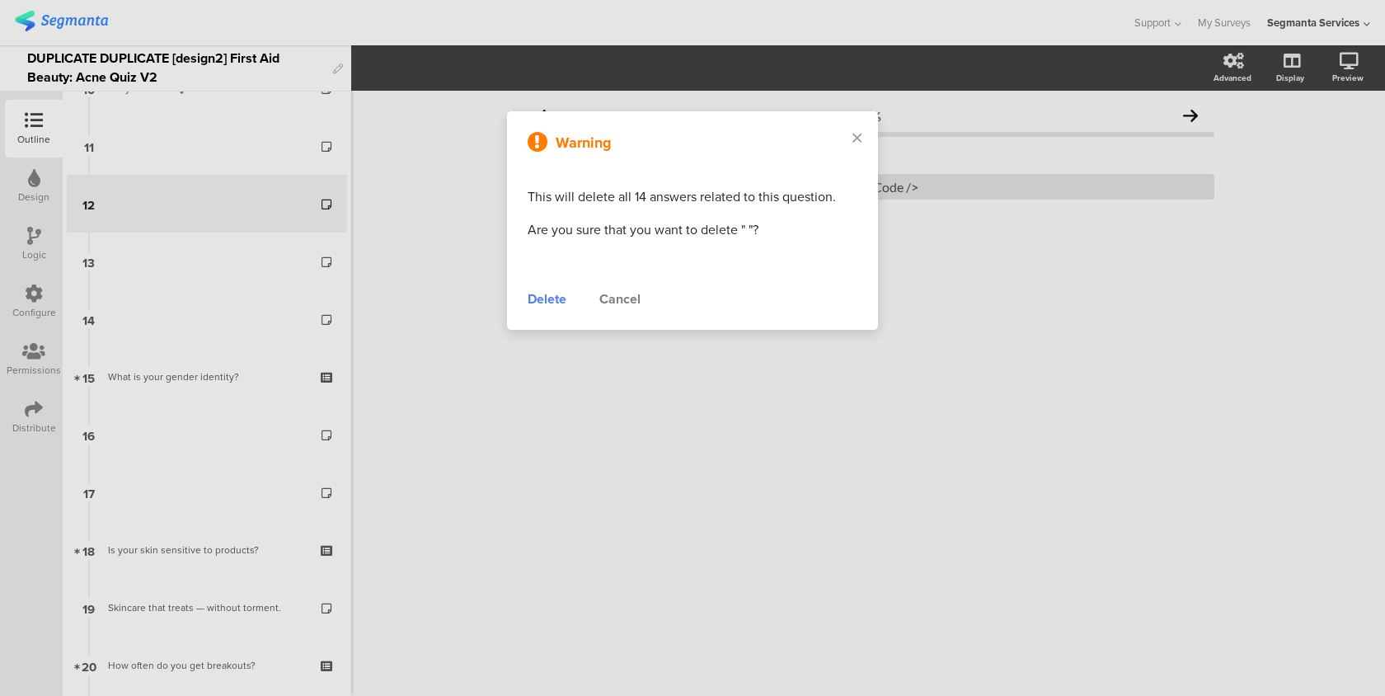
click at [539, 308] on div "Delete" at bounding box center [547, 299] width 39 height 20
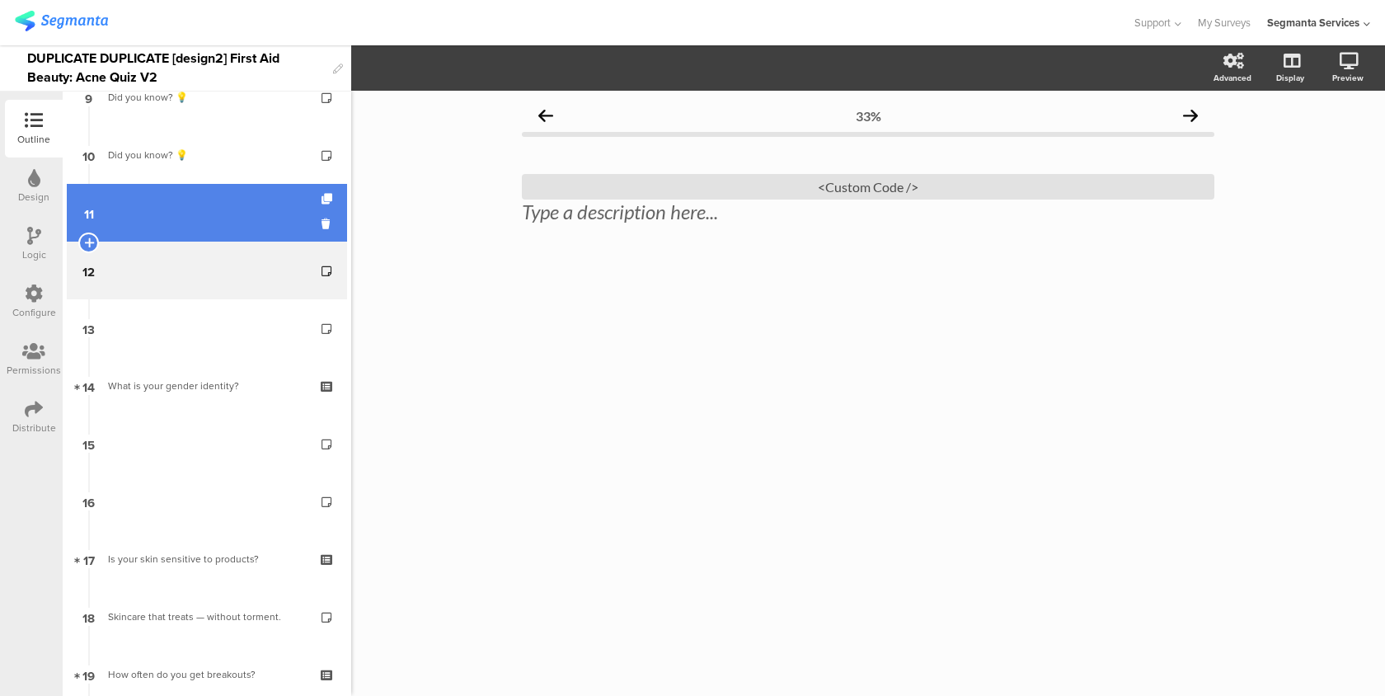
scroll to position [542, 0]
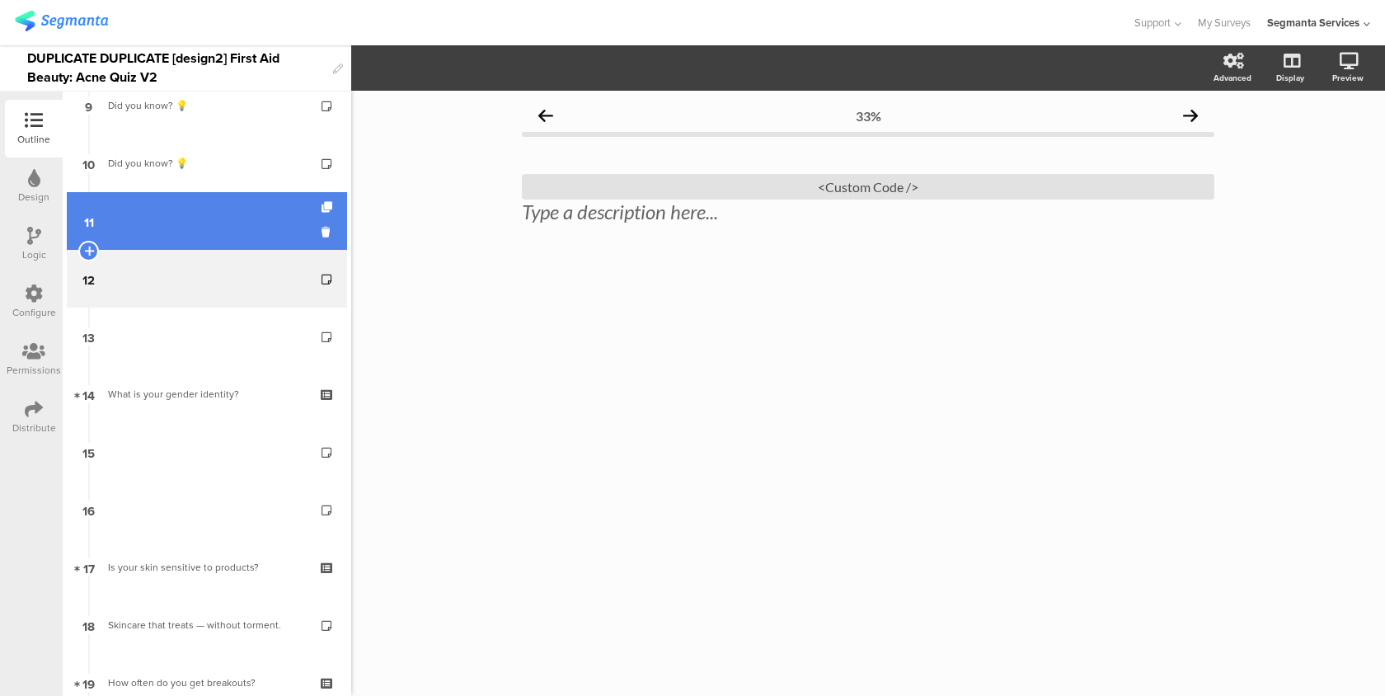
click at [255, 208] on link "11" at bounding box center [207, 221] width 280 height 58
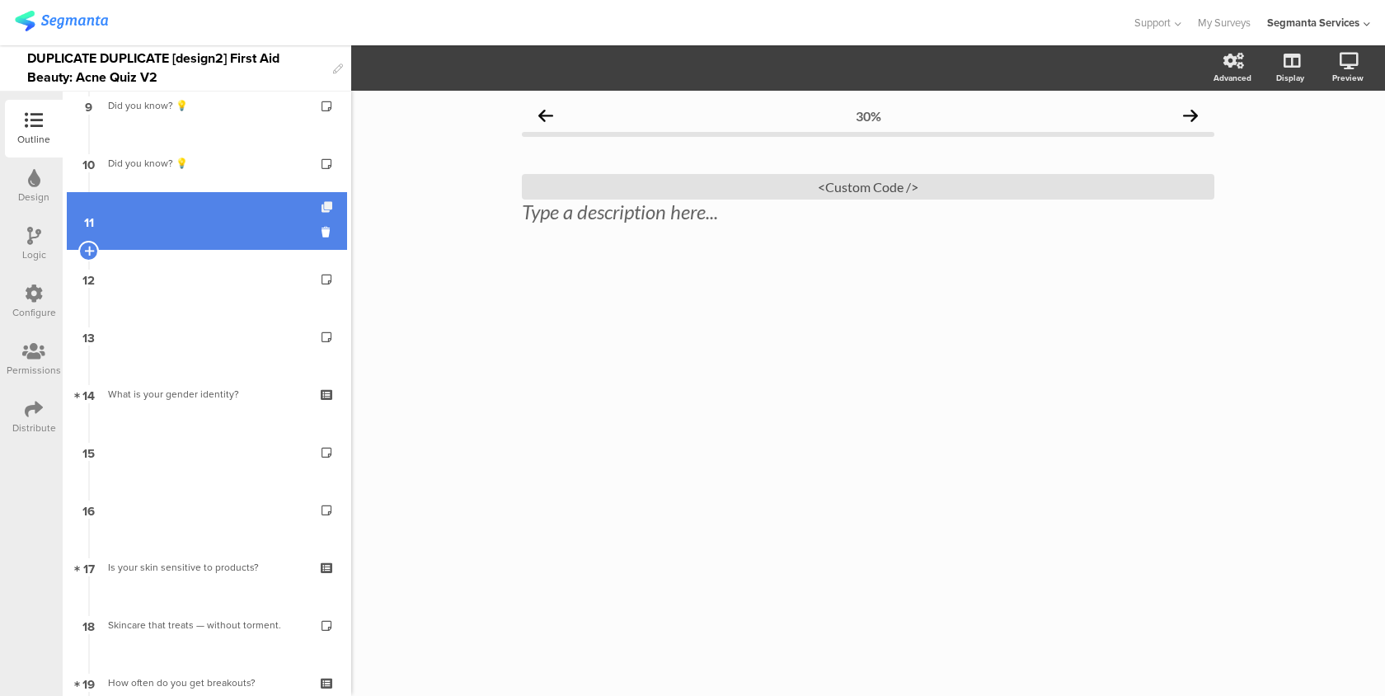
click at [326, 204] on icon at bounding box center [329, 207] width 14 height 11
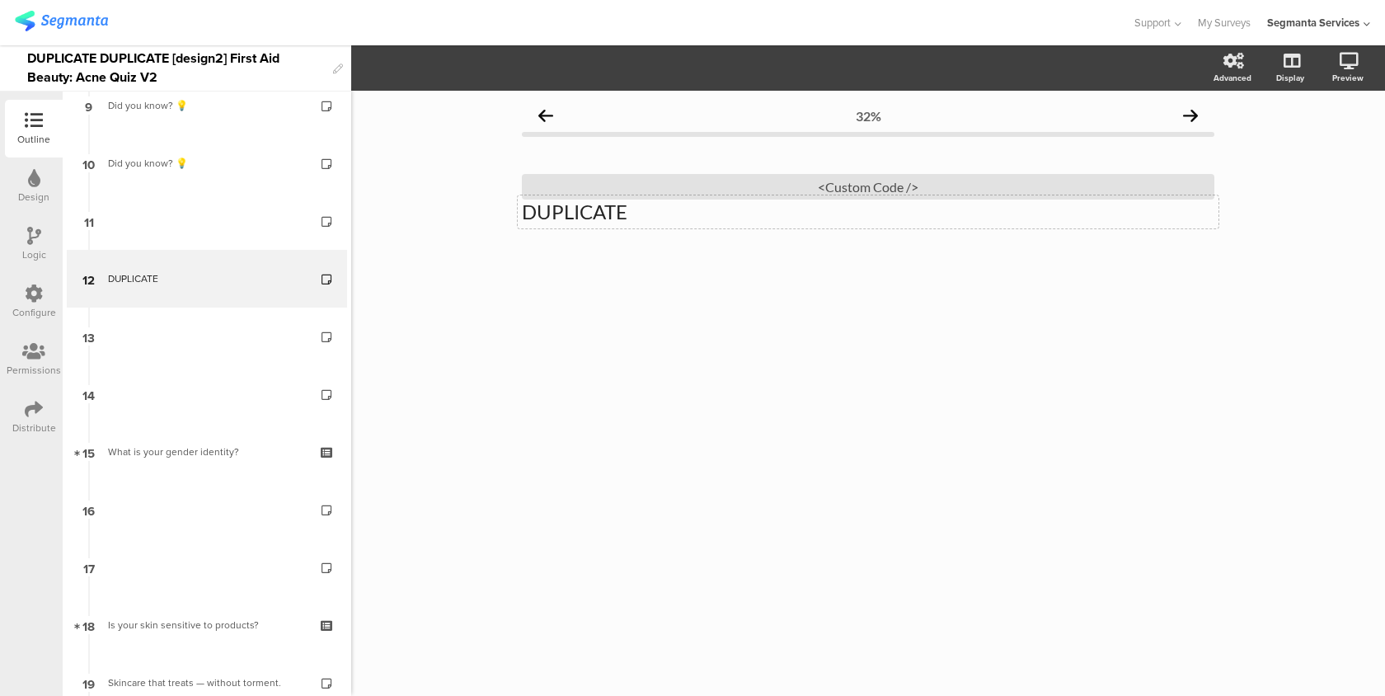
click at [550, 220] on p "DUPLICATE" at bounding box center [868, 212] width 692 height 25
click at [587, 184] on div "<Custom Code />" at bounding box center [868, 187] width 692 height 26
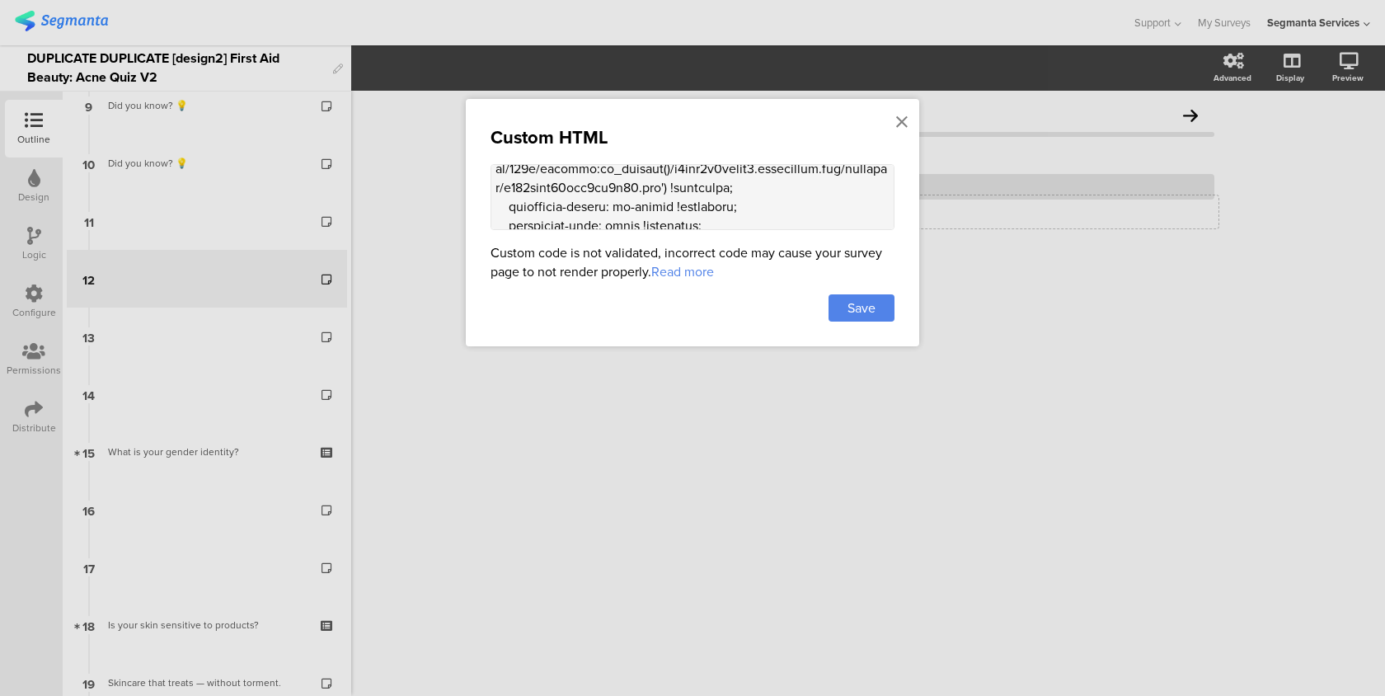
scroll to position [186, 0]
drag, startPoint x: 632, startPoint y: 184, endPoint x: 660, endPoint y: 177, distance: 28.8
click at [660, 177] on textarea at bounding box center [693, 197] width 404 height 66
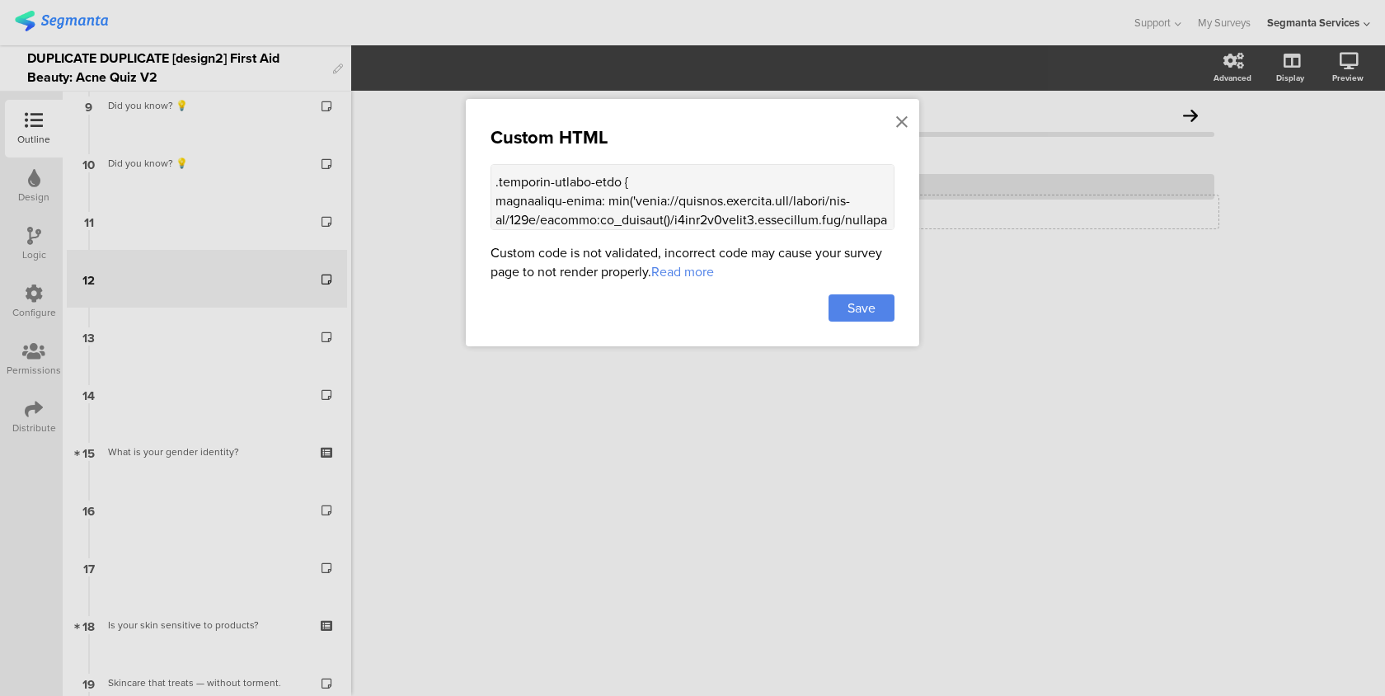
paste textarea "9fdfc6ec62e7f3a51180"
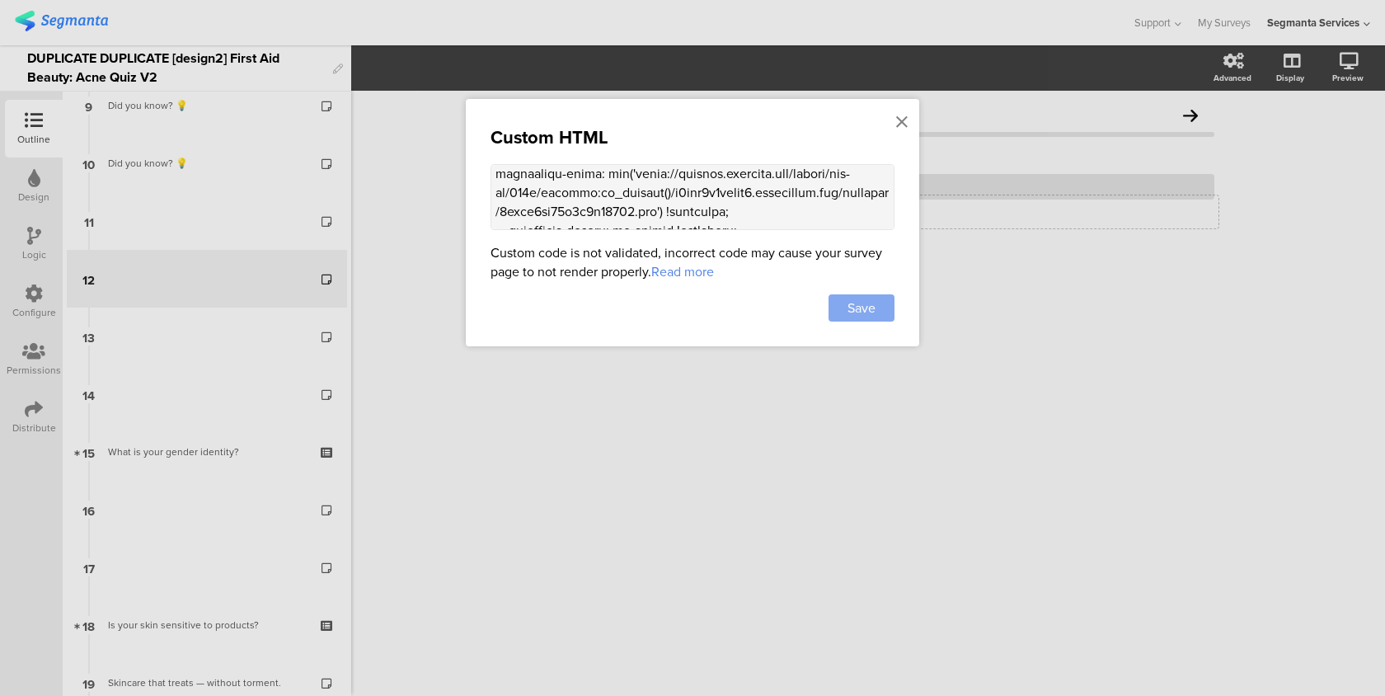
type textarea "<style> .progress-bar-segments { display: none !important; } .animated-router-v…"
click at [869, 305] on span "Save" at bounding box center [861, 307] width 28 height 19
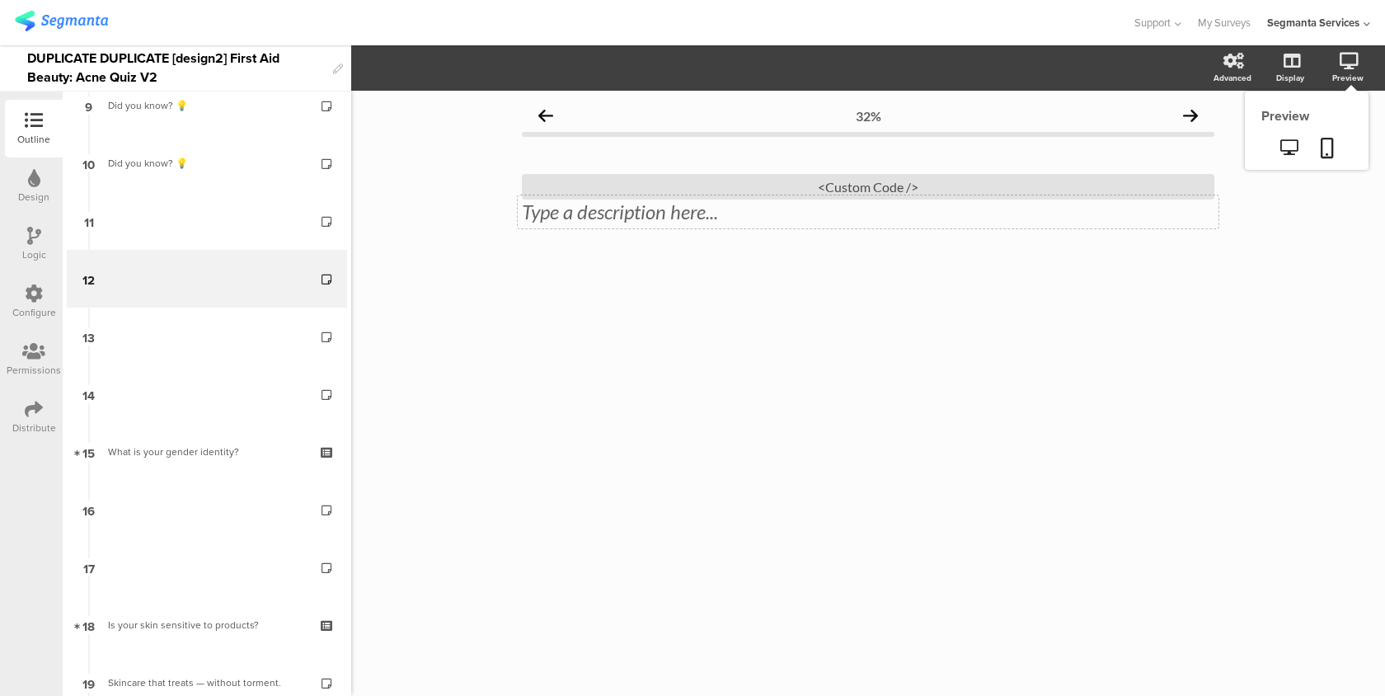
click at [1335, 129] on sg-preview-menu at bounding box center [1307, 149] width 124 height 41
click at [1335, 146] on link at bounding box center [1327, 149] width 36 height 31
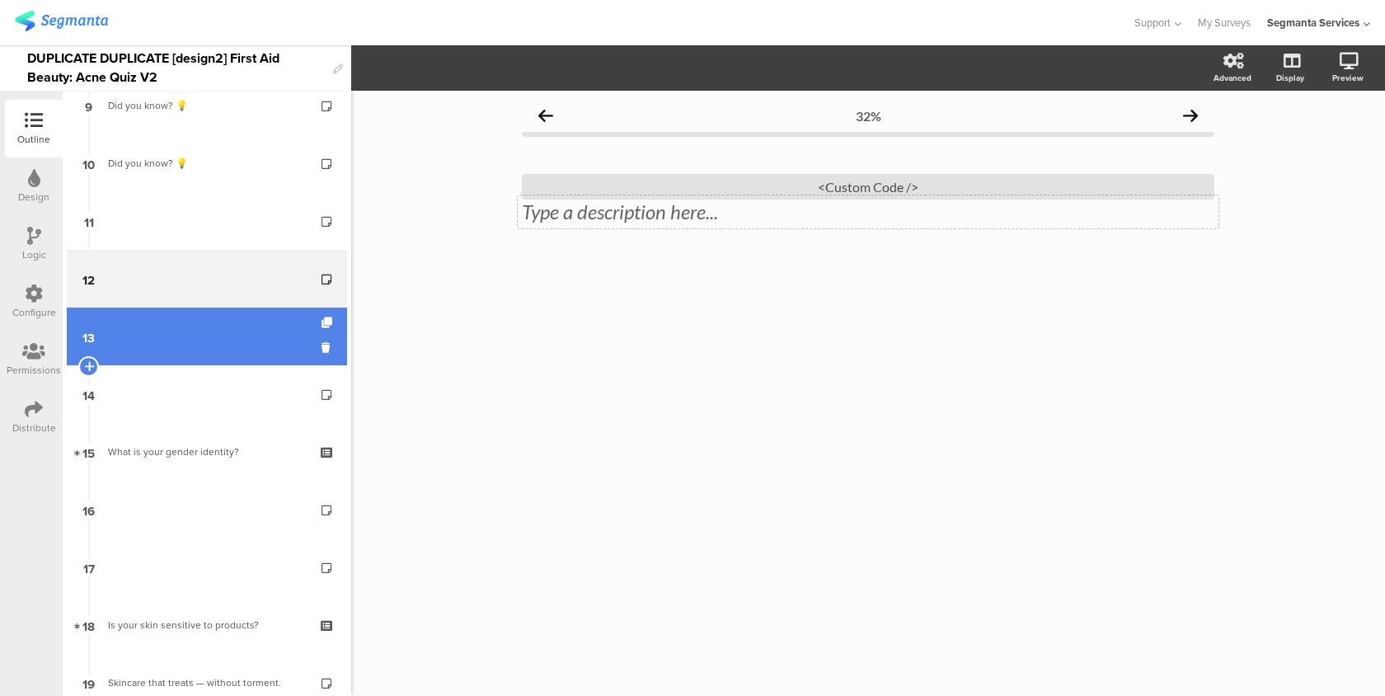
click at [276, 346] on link "13" at bounding box center [207, 337] width 280 height 58
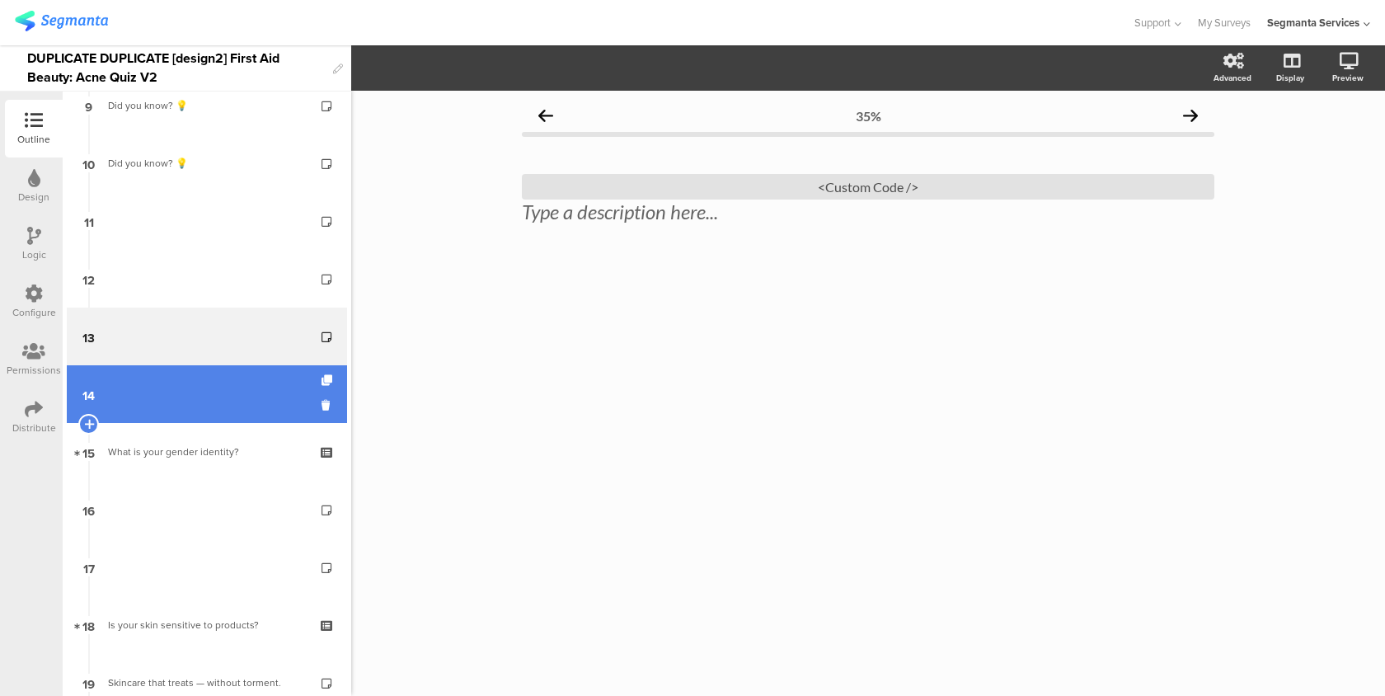
click at [264, 385] on link "14" at bounding box center [207, 394] width 280 height 58
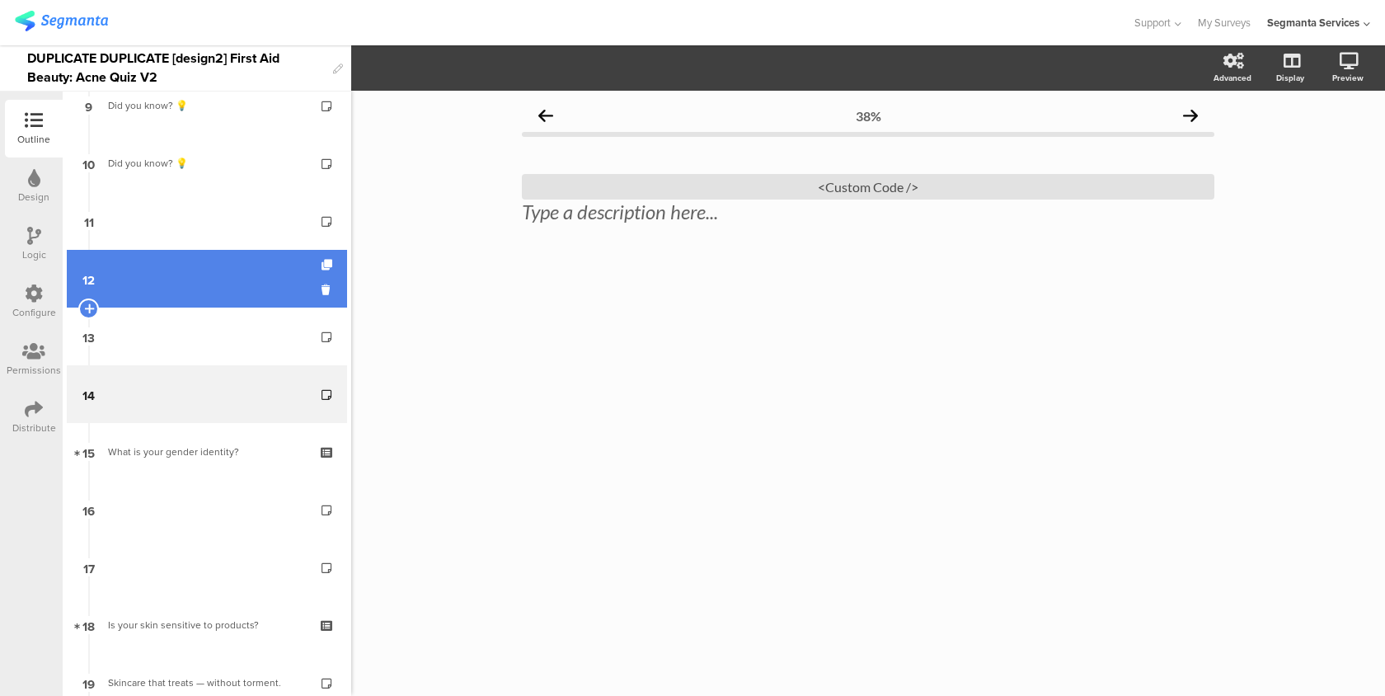
click at [279, 286] on link "12" at bounding box center [207, 279] width 280 height 58
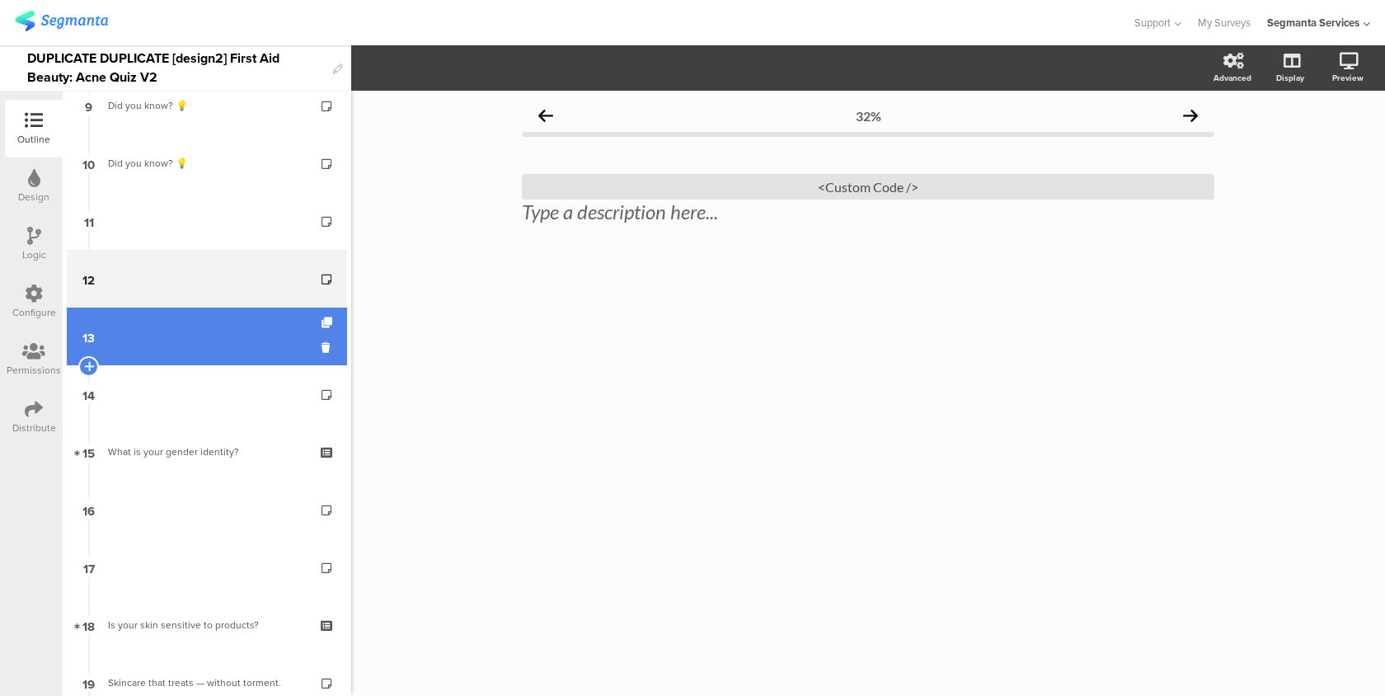
click at [263, 340] on link "13" at bounding box center [207, 337] width 280 height 58
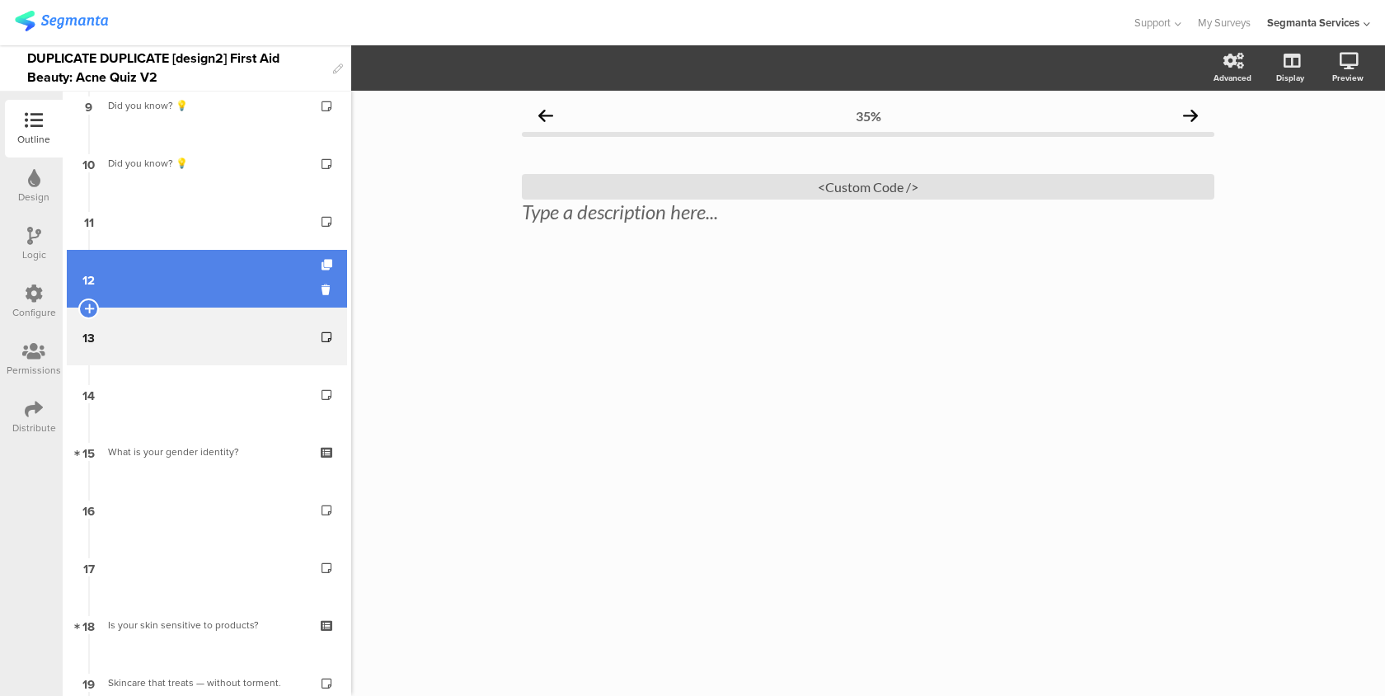
click at [262, 293] on link "12" at bounding box center [207, 279] width 280 height 58
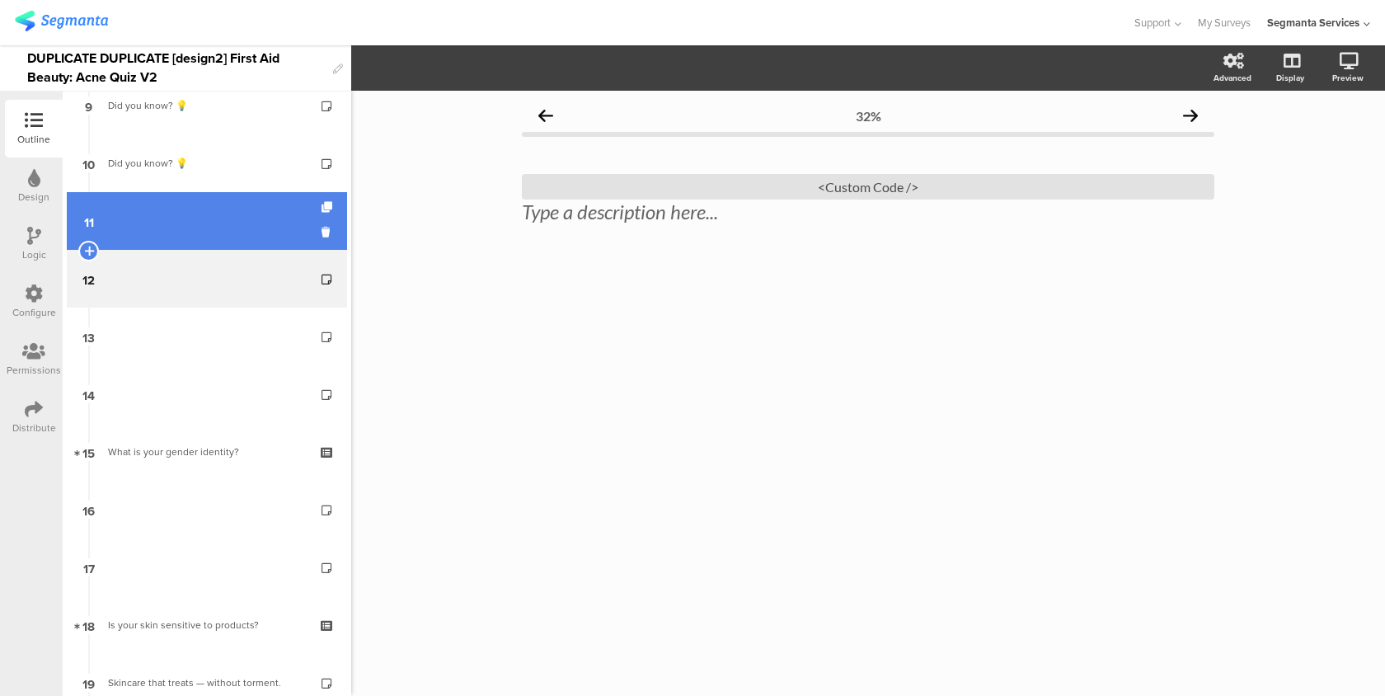
click at [215, 236] on link "11" at bounding box center [207, 221] width 280 height 58
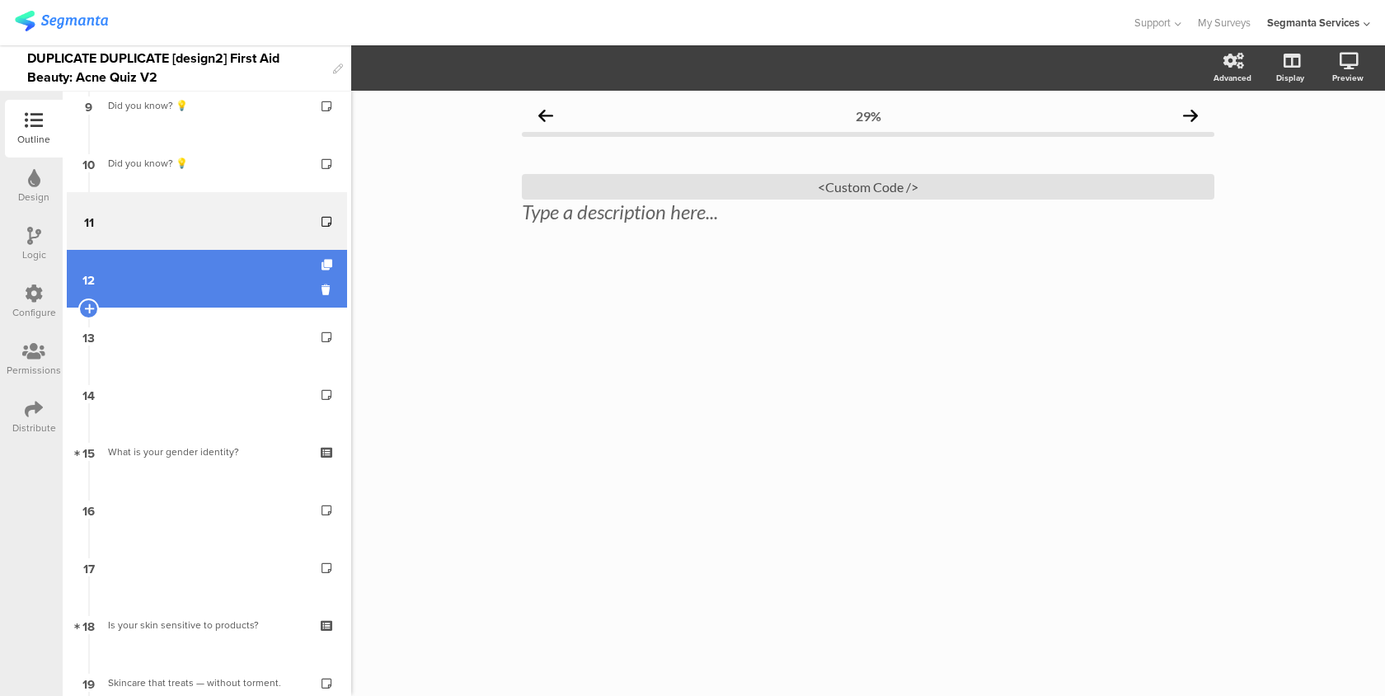
click at [279, 279] on link "12" at bounding box center [207, 279] width 280 height 58
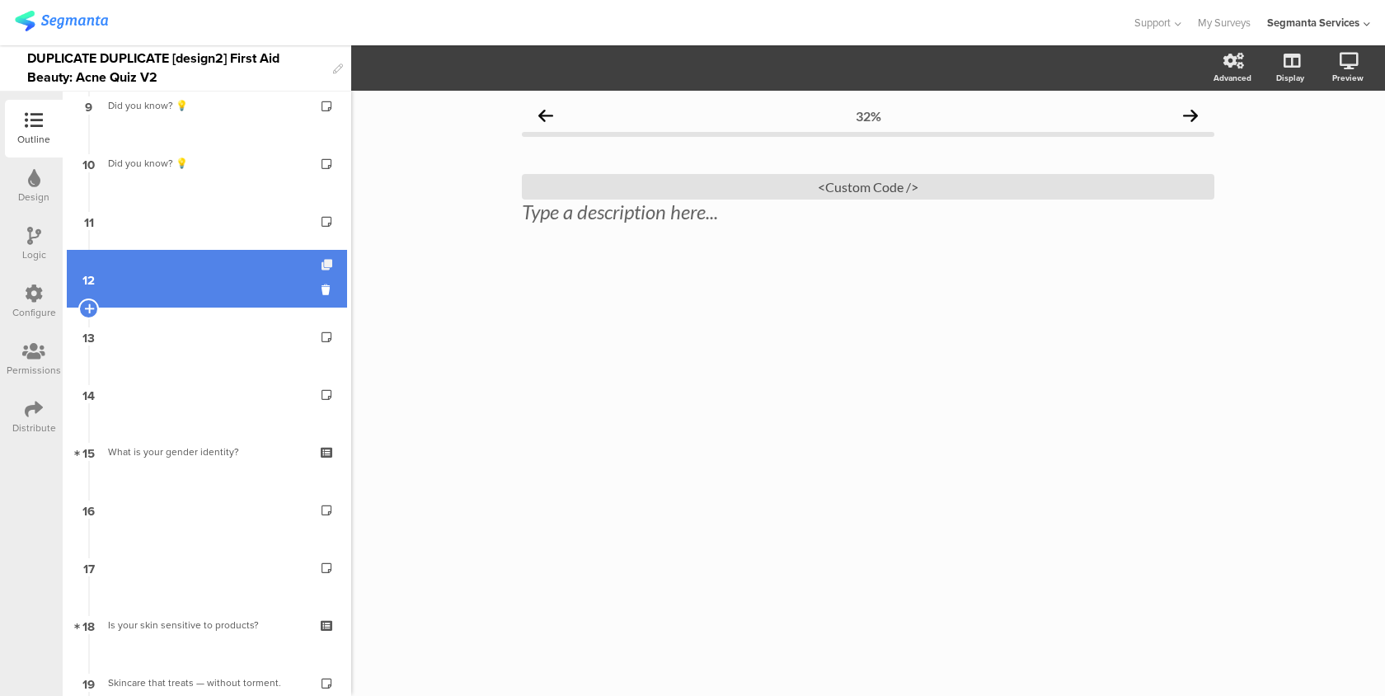
click at [330, 265] on icon at bounding box center [329, 265] width 14 height 11
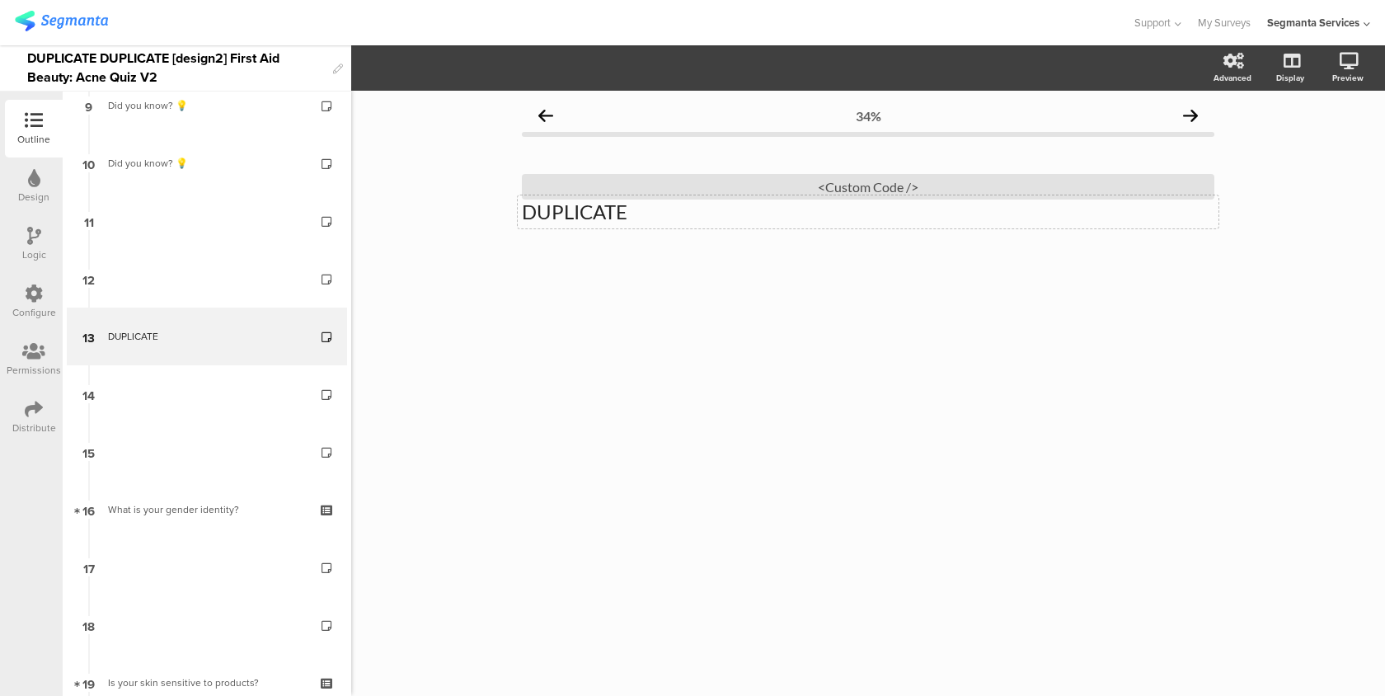
click at [702, 222] on div "DUPLICATE DUPLICATE" at bounding box center [868, 211] width 701 height 33
click at [716, 182] on div "<Custom Code />" at bounding box center [868, 187] width 692 height 26
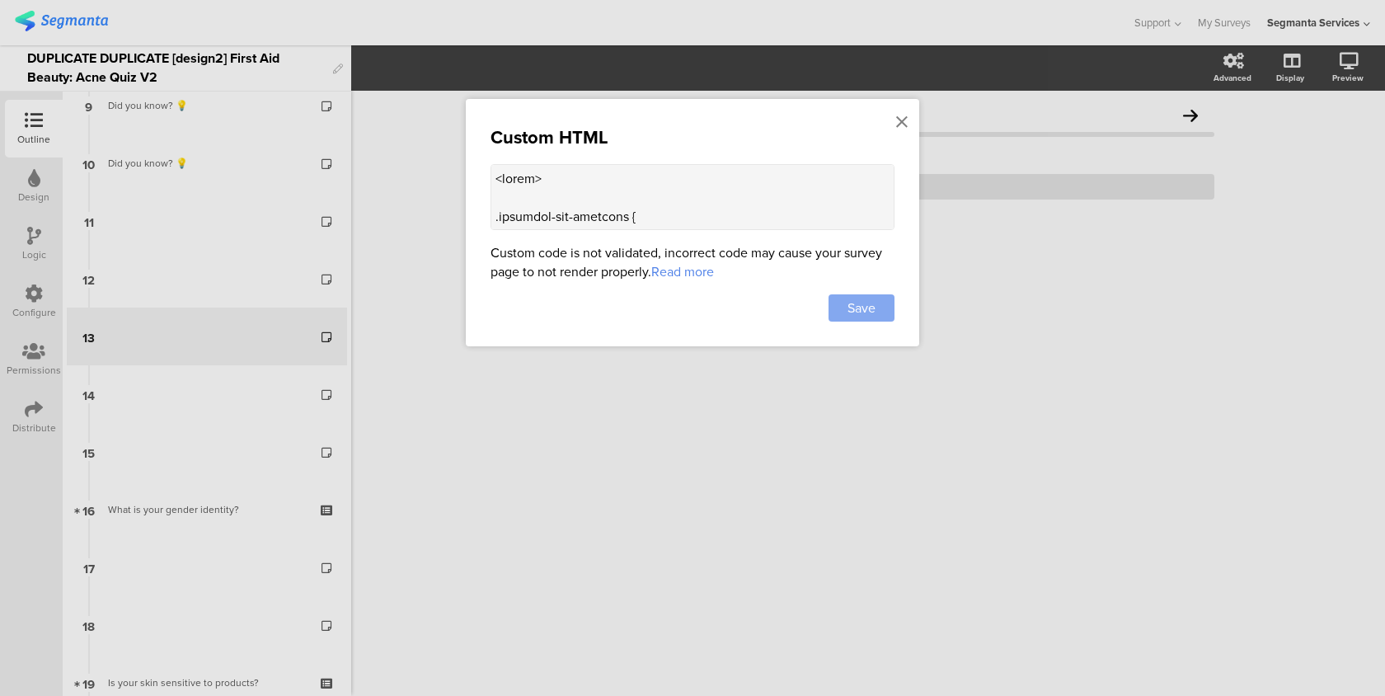
click at [847, 308] on span "Save" at bounding box center [861, 307] width 28 height 19
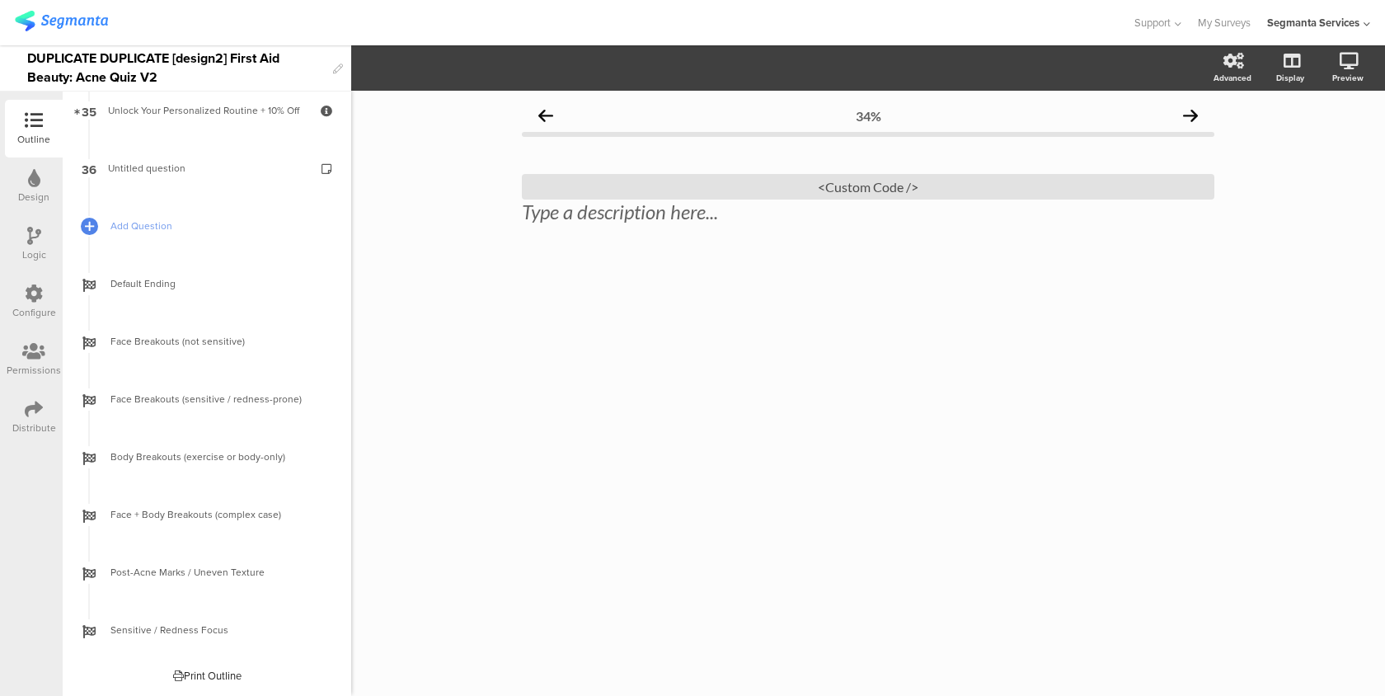
scroll to position [1897, 0]
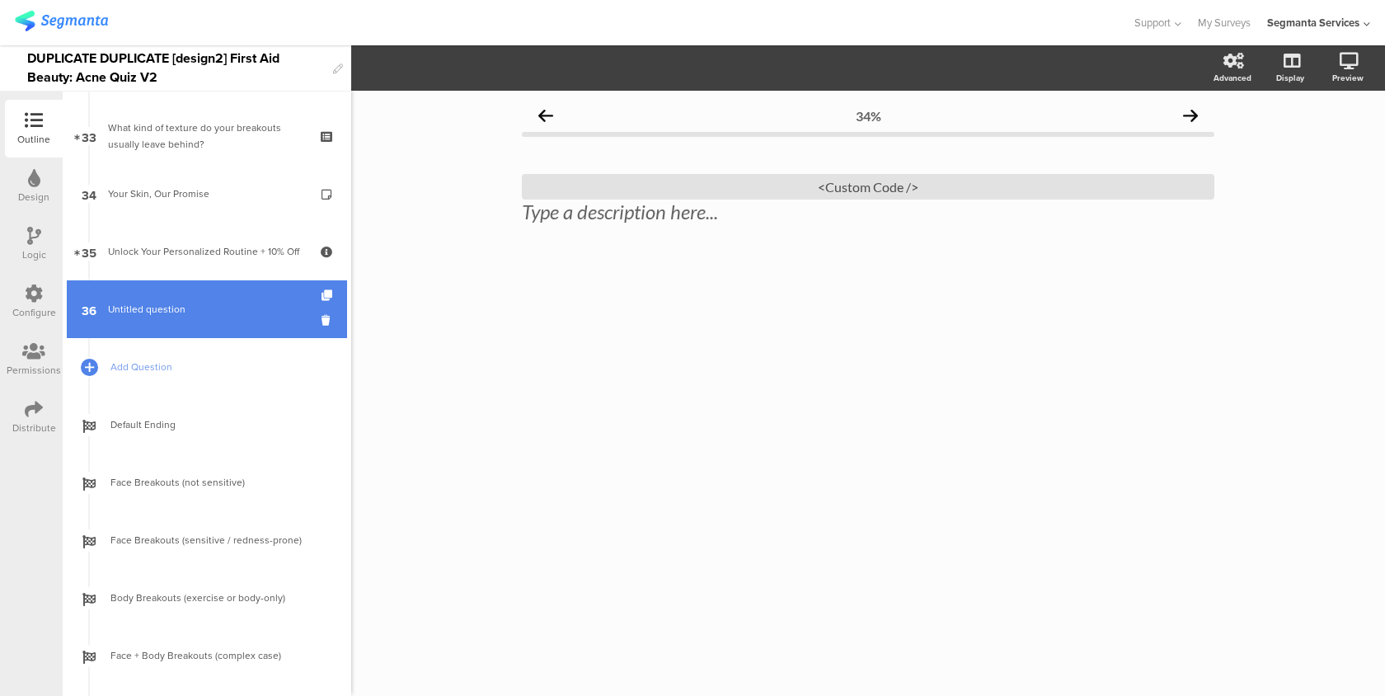
click at [232, 285] on link "36 Untitled question" at bounding box center [207, 309] width 280 height 58
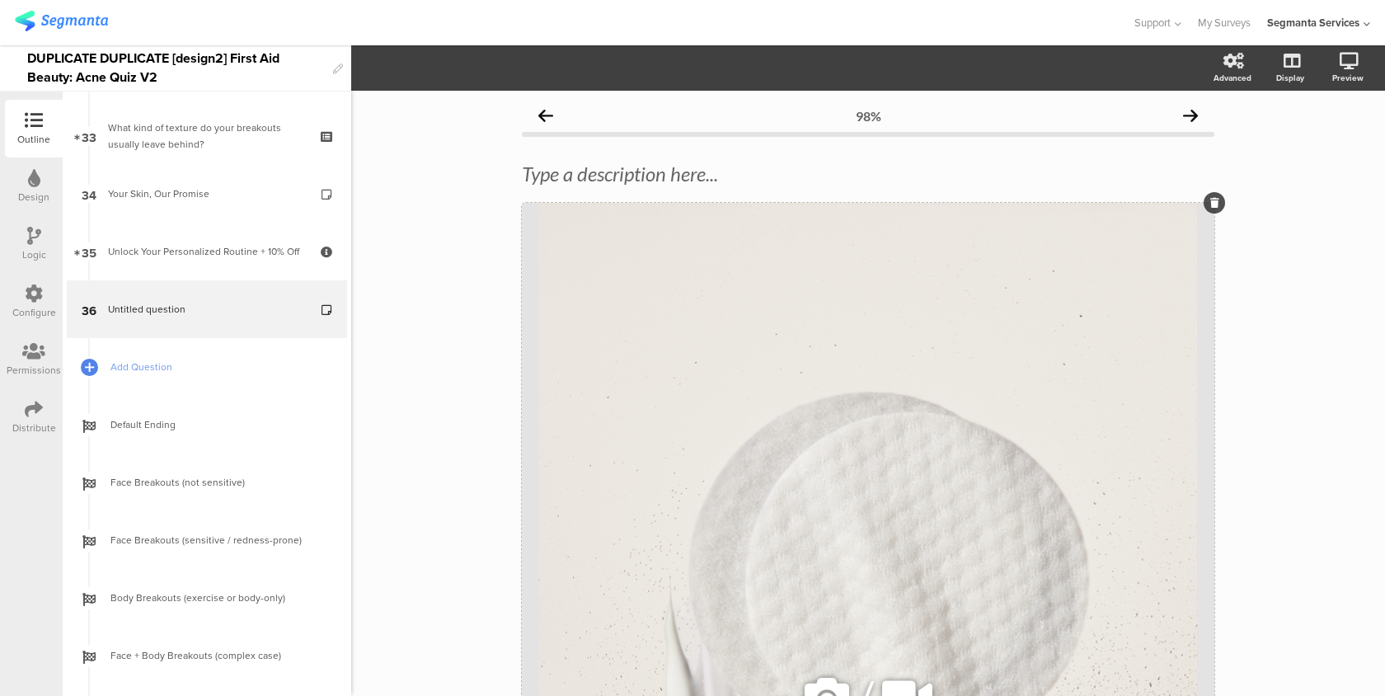
click at [668, 324] on div "/" at bounding box center [868, 697] width 692 height 988
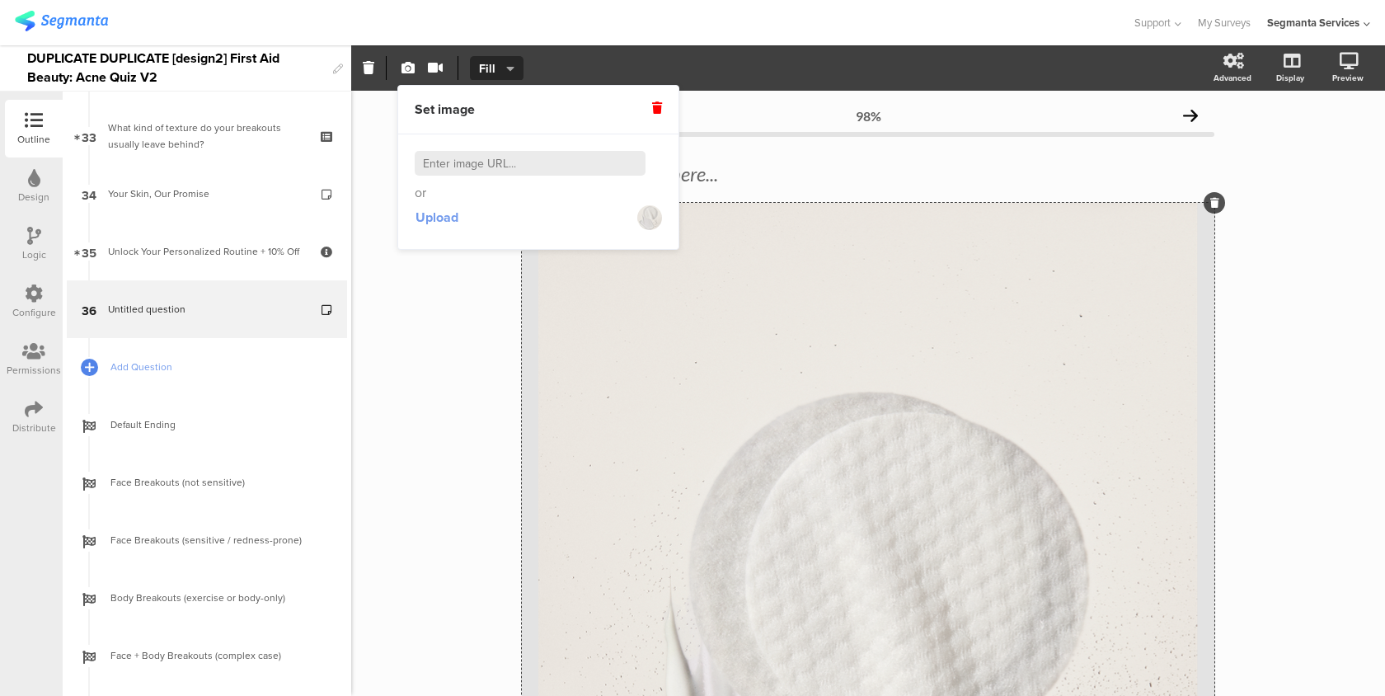
click at [431, 217] on span "Upload" at bounding box center [436, 217] width 43 height 19
click at [442, 220] on span "Upload" at bounding box center [436, 217] width 43 height 19
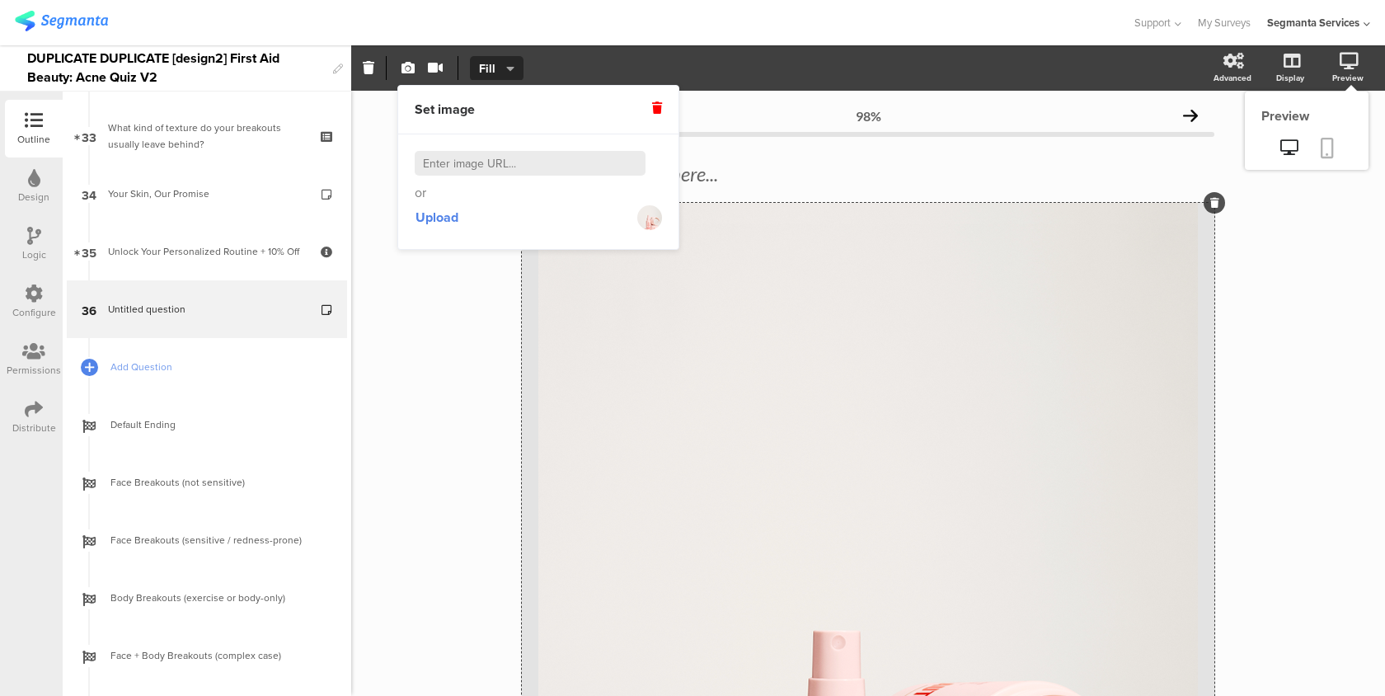
click at [1323, 156] on icon at bounding box center [1327, 148] width 13 height 21
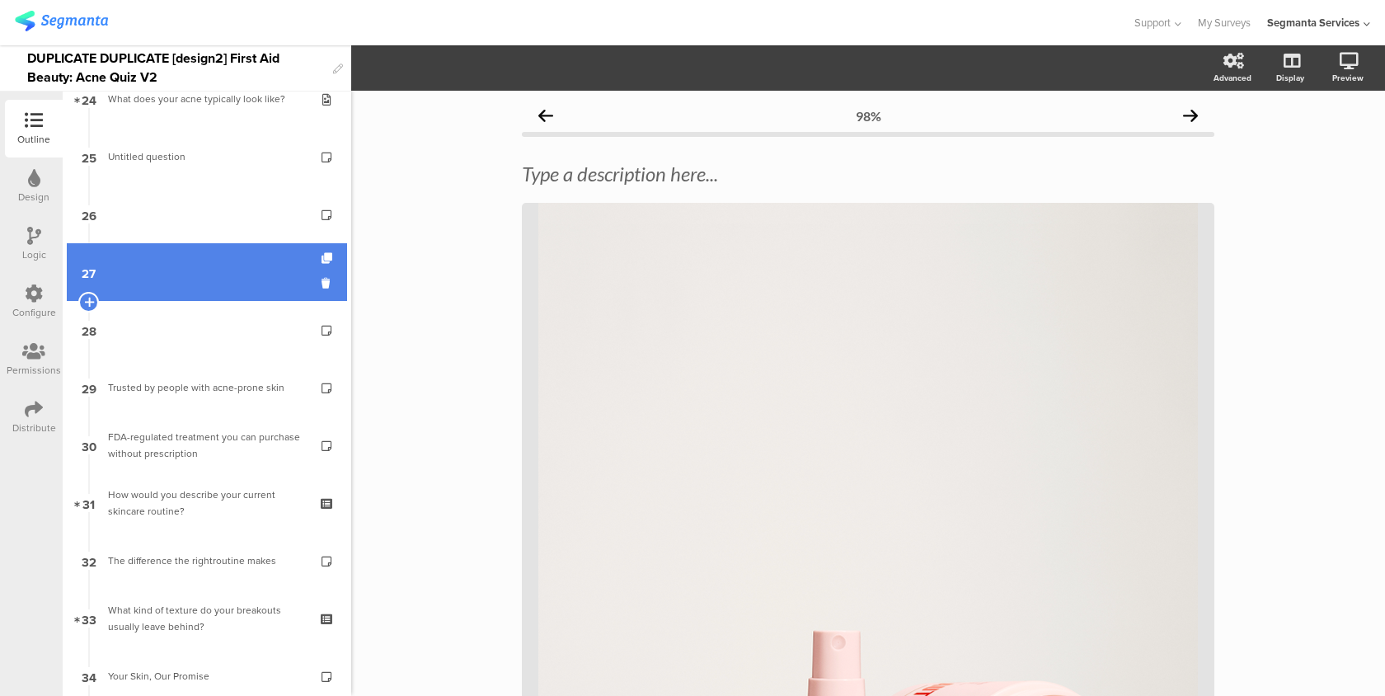
scroll to position [1378, 0]
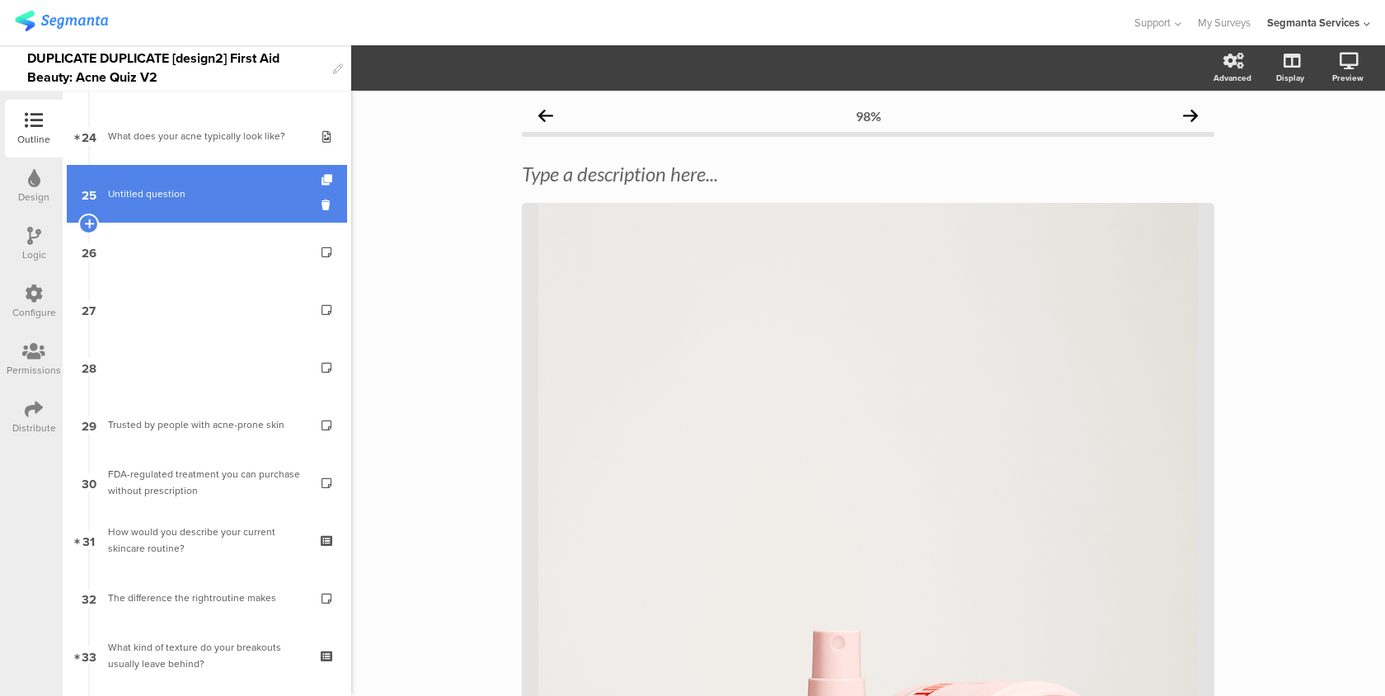
click at [258, 190] on span "Untitled question" at bounding box center [206, 193] width 197 height 16
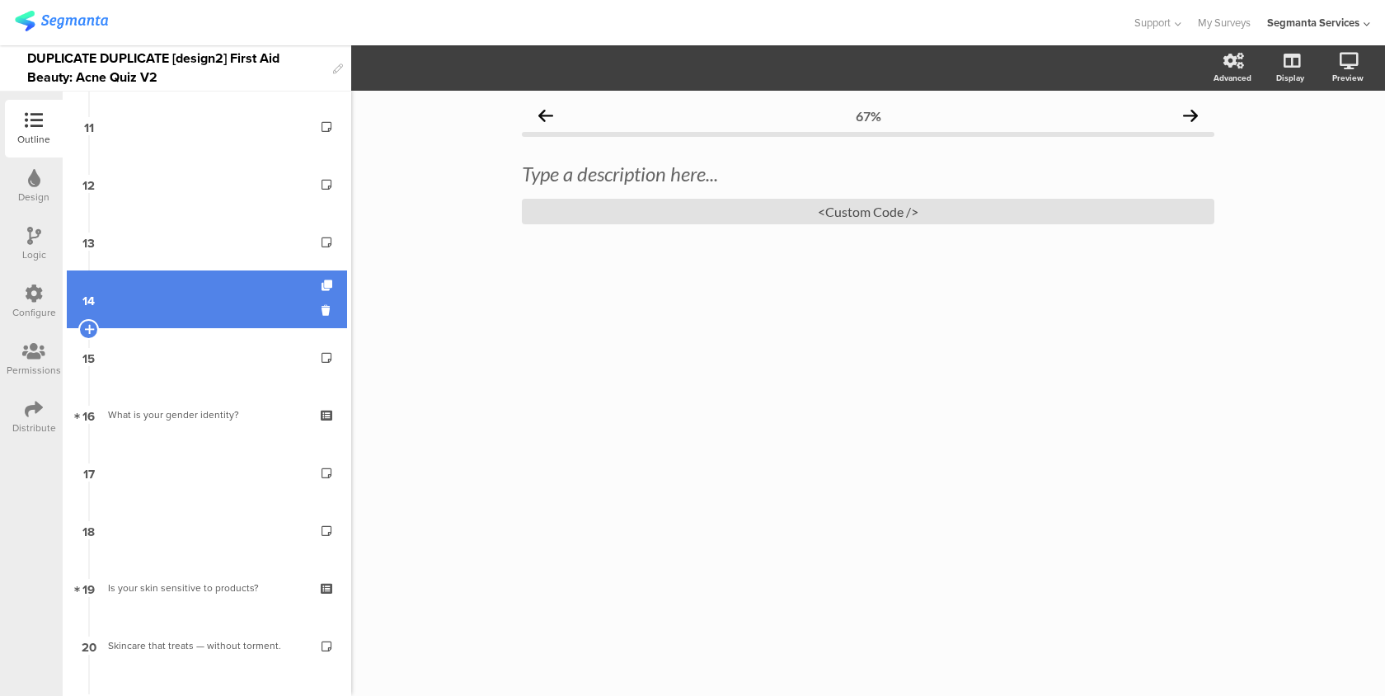
scroll to position [650, 0]
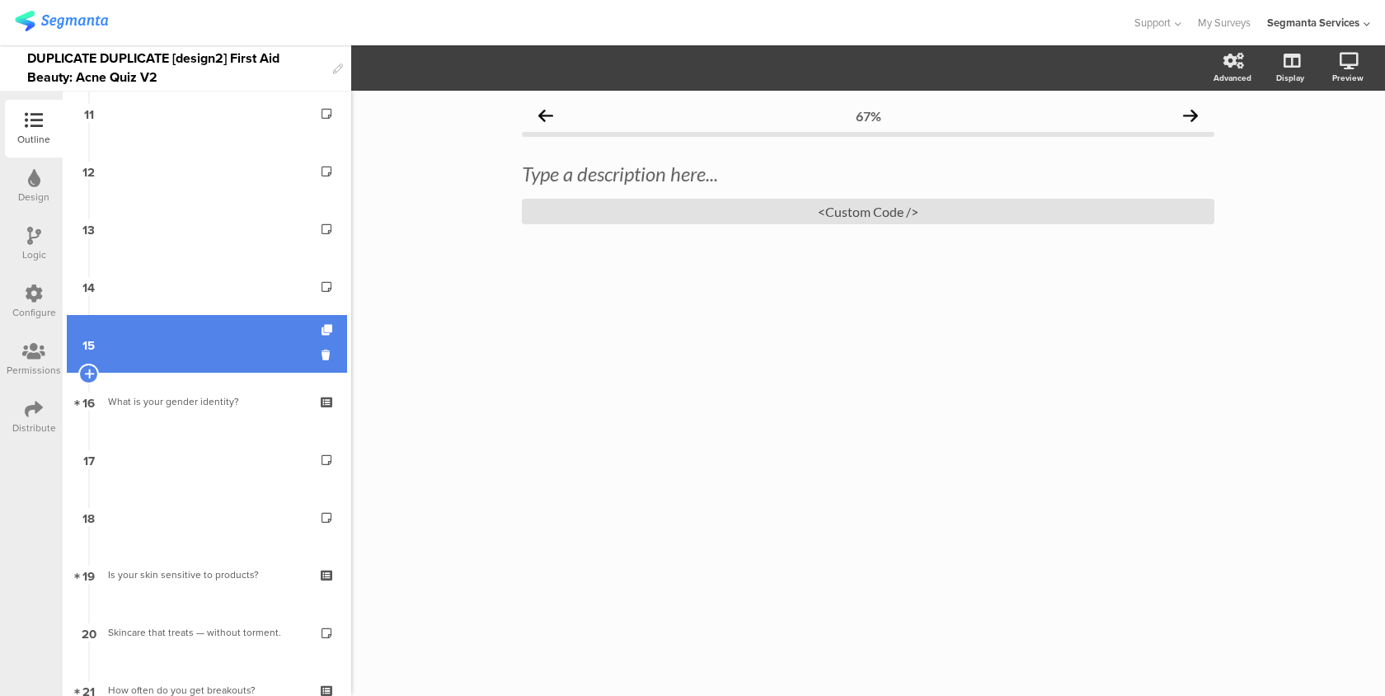
click at [207, 364] on link "15" at bounding box center [207, 344] width 280 height 58
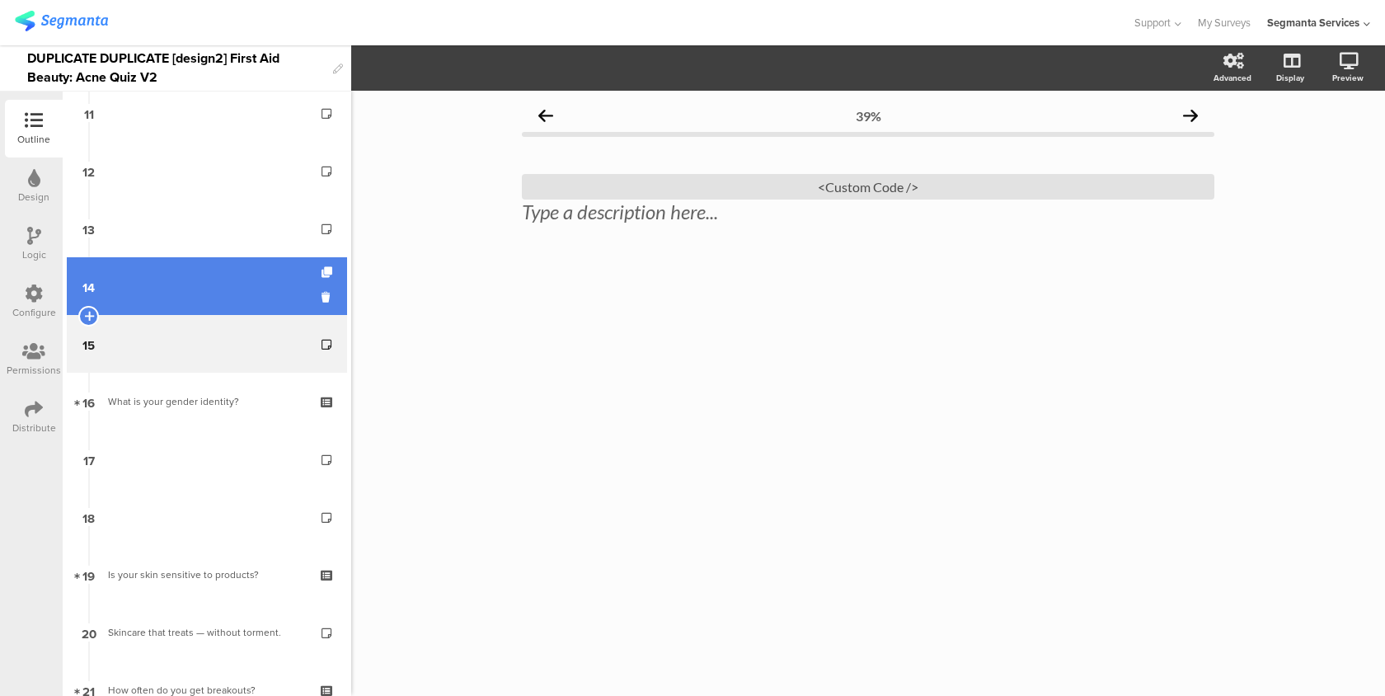
click at [237, 298] on link "14" at bounding box center [207, 286] width 280 height 58
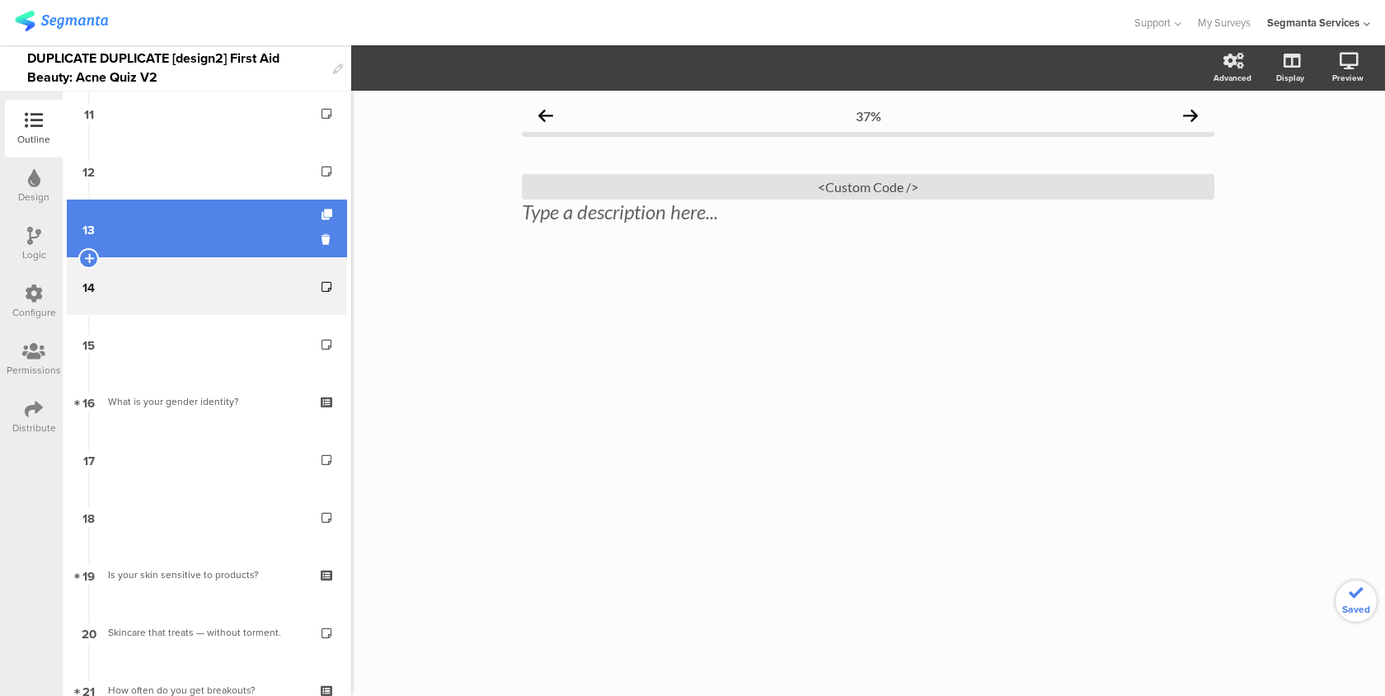
click at [222, 242] on link "13" at bounding box center [207, 229] width 280 height 58
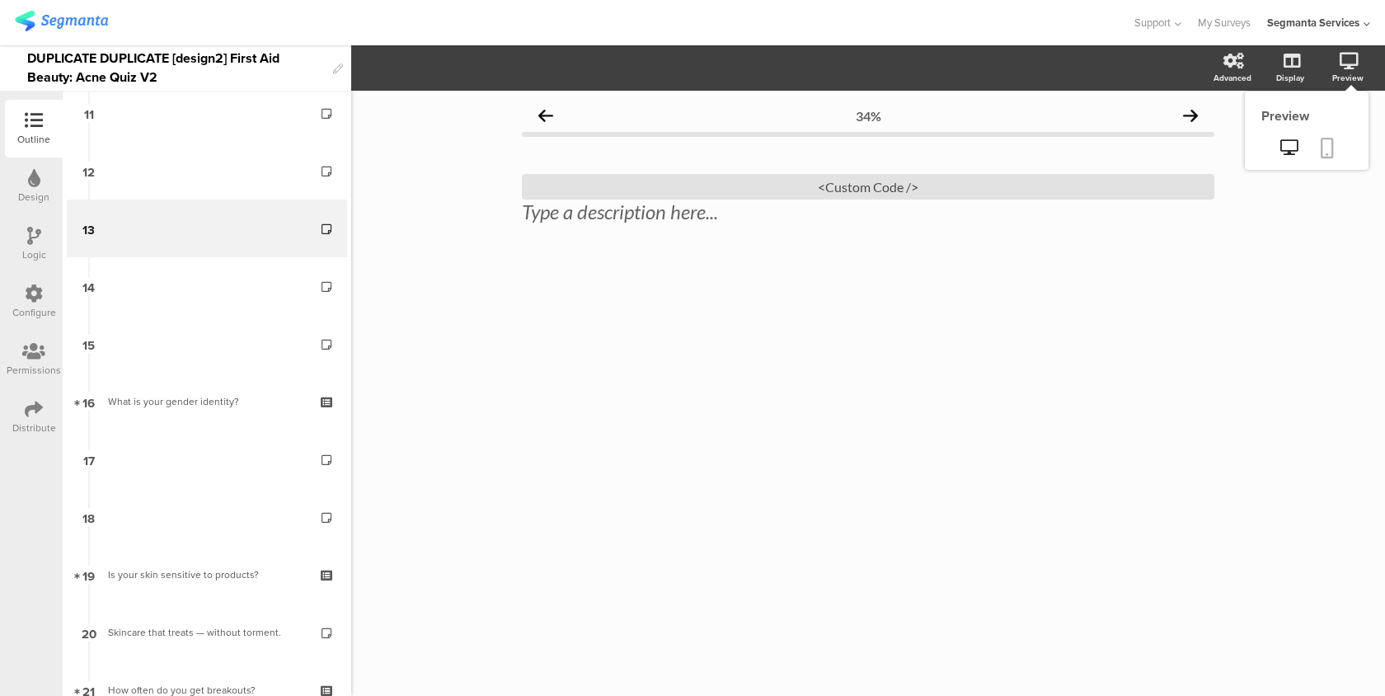
click at [1324, 147] on icon at bounding box center [1327, 148] width 13 height 21
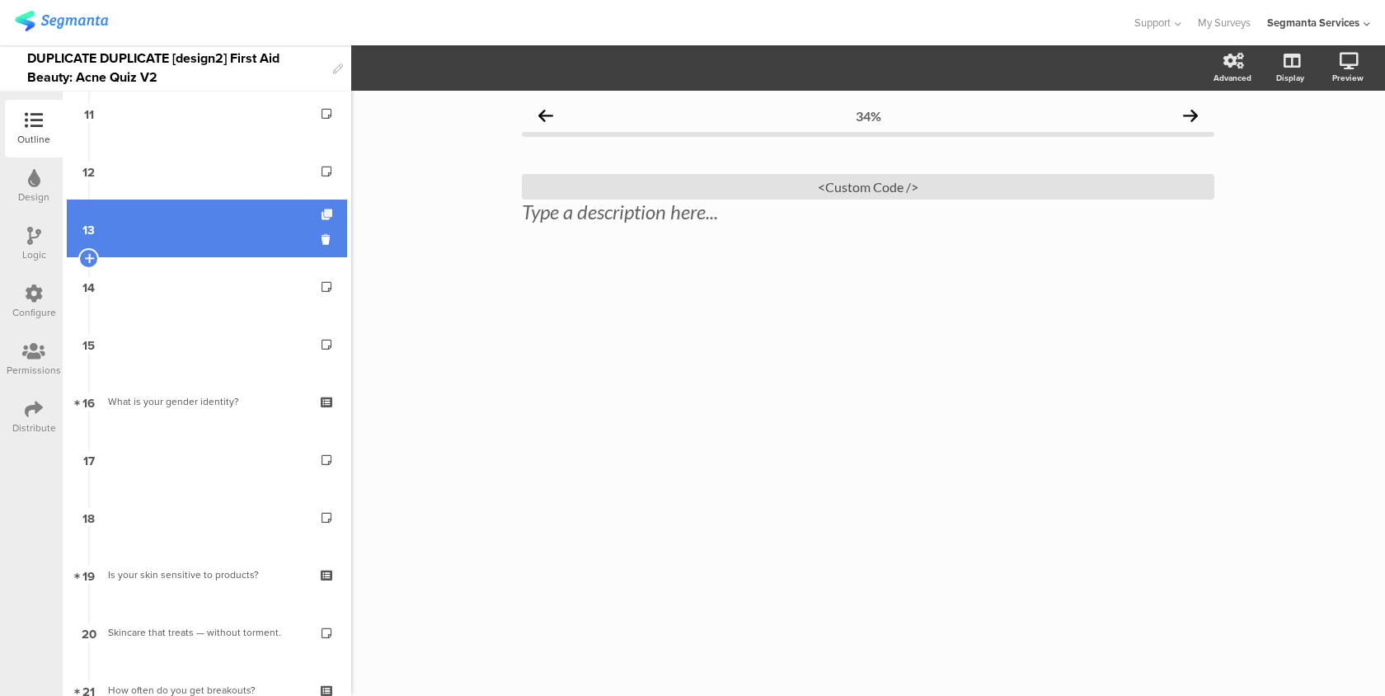
click at [327, 213] on icon at bounding box center [329, 214] width 14 height 11
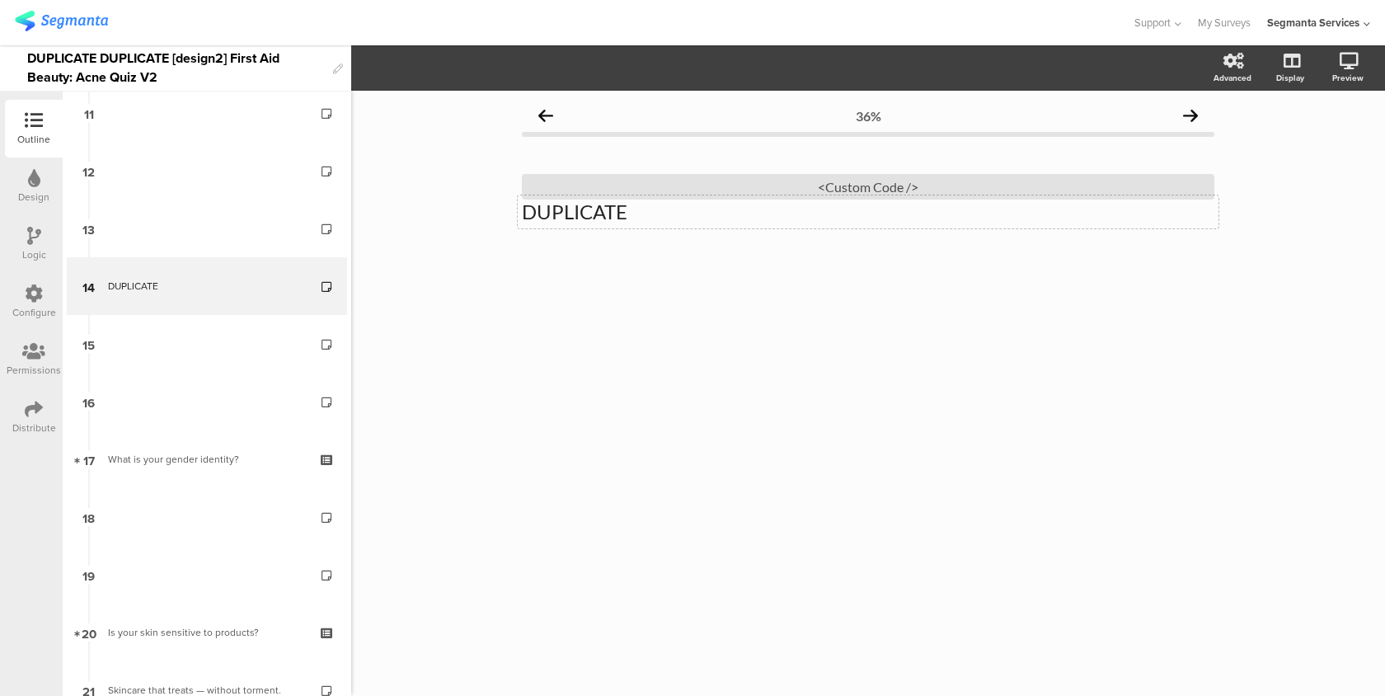
click at [559, 219] on div "DUPLICATE DUPLICATE" at bounding box center [868, 211] width 701 height 33
click at [610, 187] on div "<Custom Code />" at bounding box center [868, 187] width 692 height 26
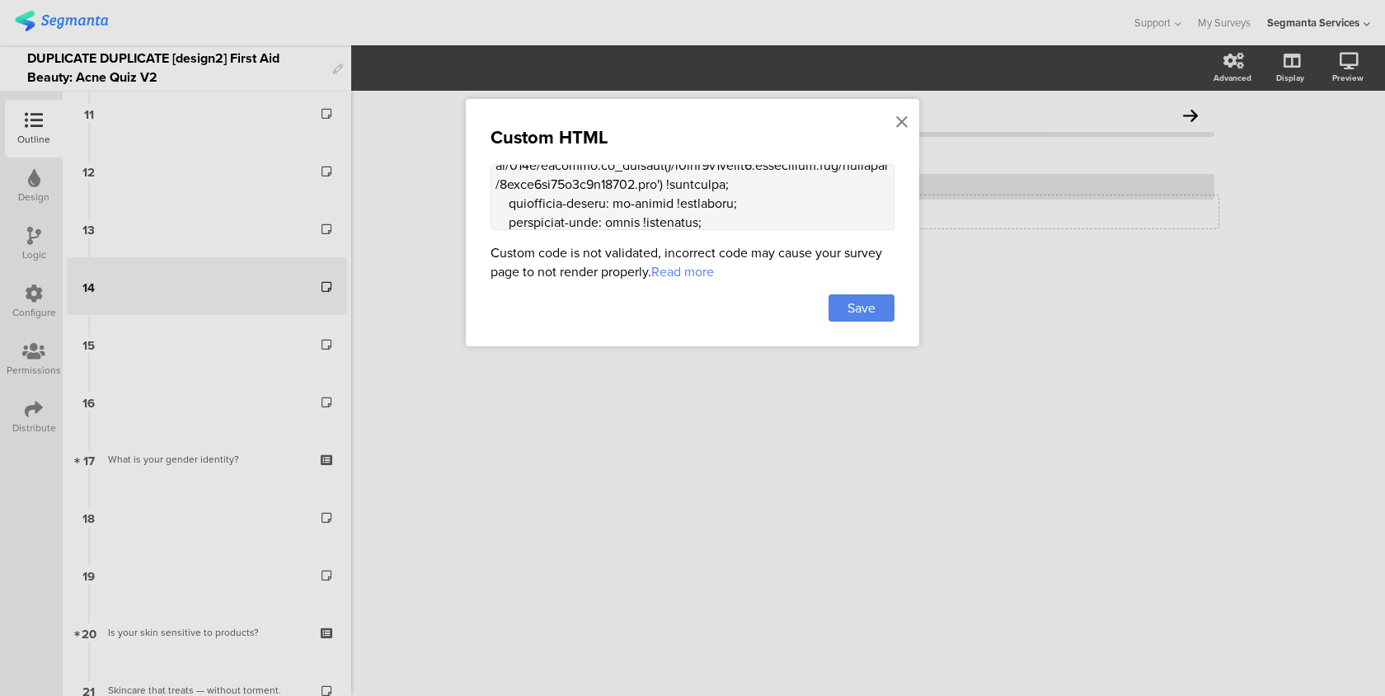
scroll to position [143, 0]
drag, startPoint x: 633, startPoint y: 175, endPoint x: 661, endPoint y: 214, distance: 48.5
click at [661, 214] on textarea at bounding box center [693, 197] width 404 height 66
paste textarea "aadd751359caba0abee1"
type textarea "<style> .progress-bar-segments { display: none !important; } .animated-router-v…"
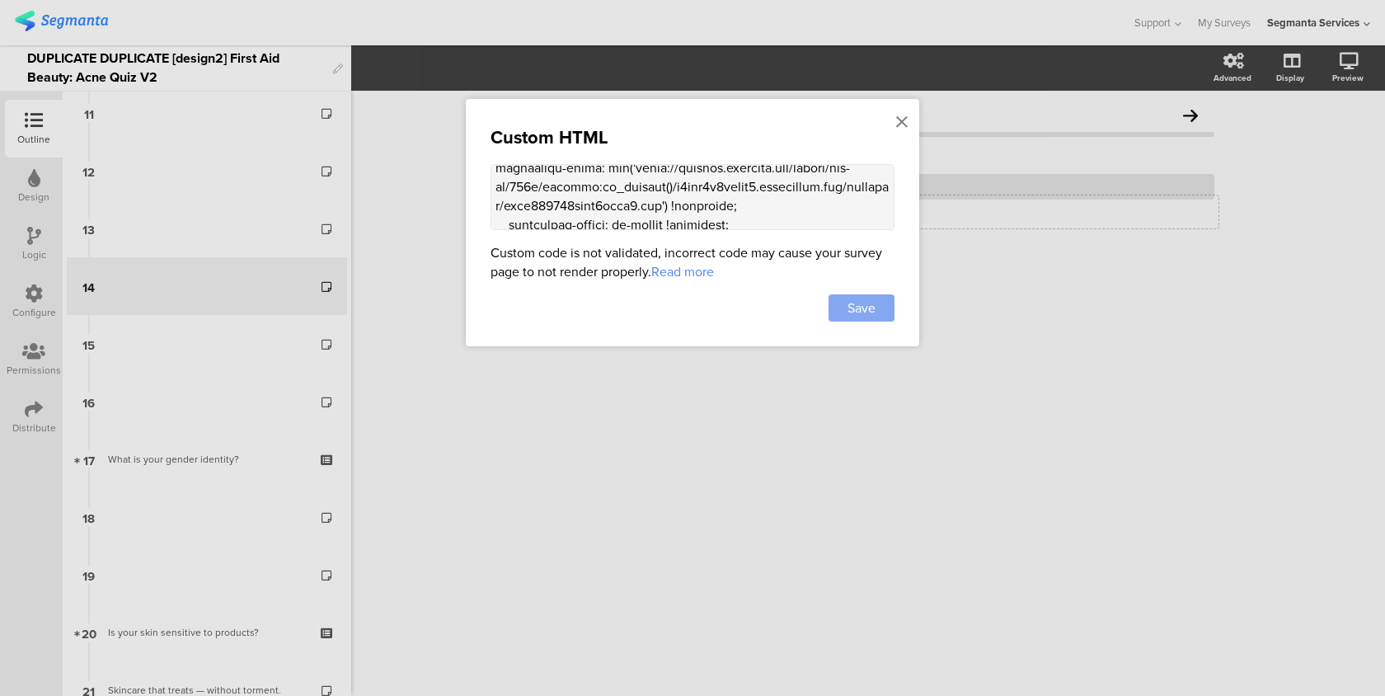
click at [843, 313] on div "Save" at bounding box center [862, 307] width 66 height 27
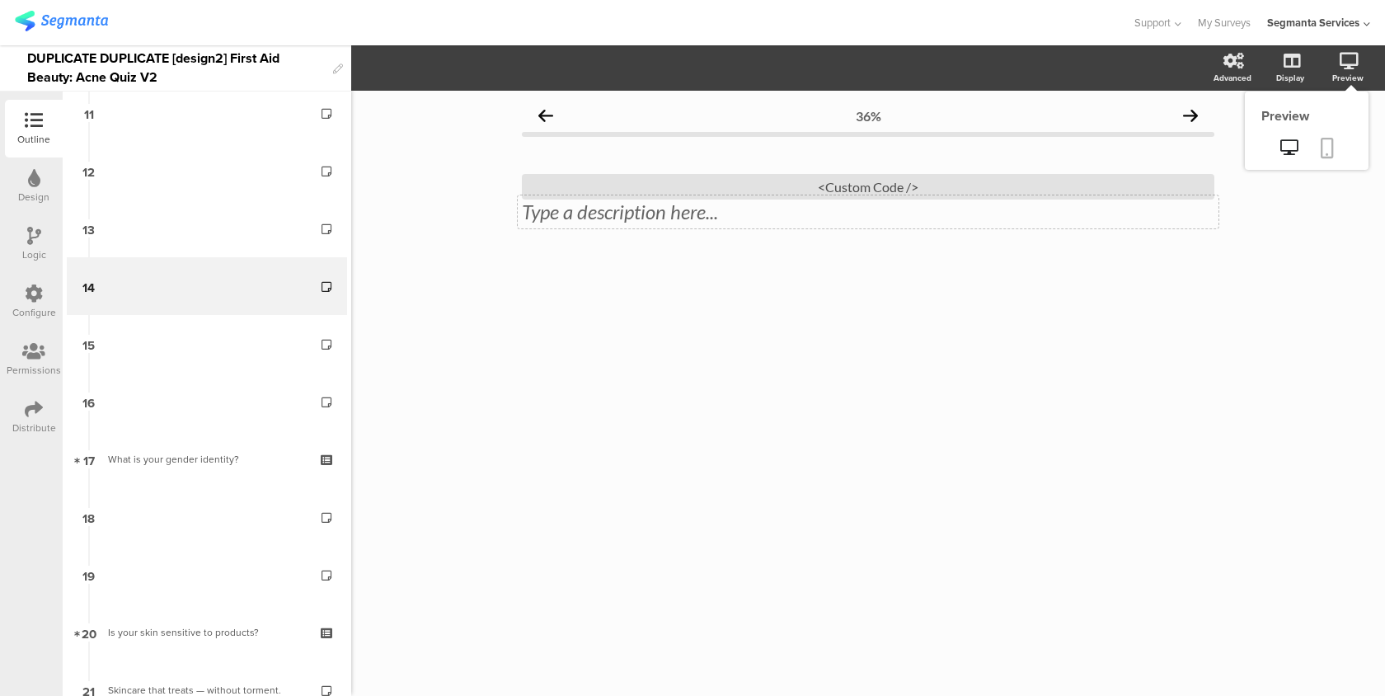
click at [1328, 143] on icon at bounding box center [1327, 148] width 13 height 21
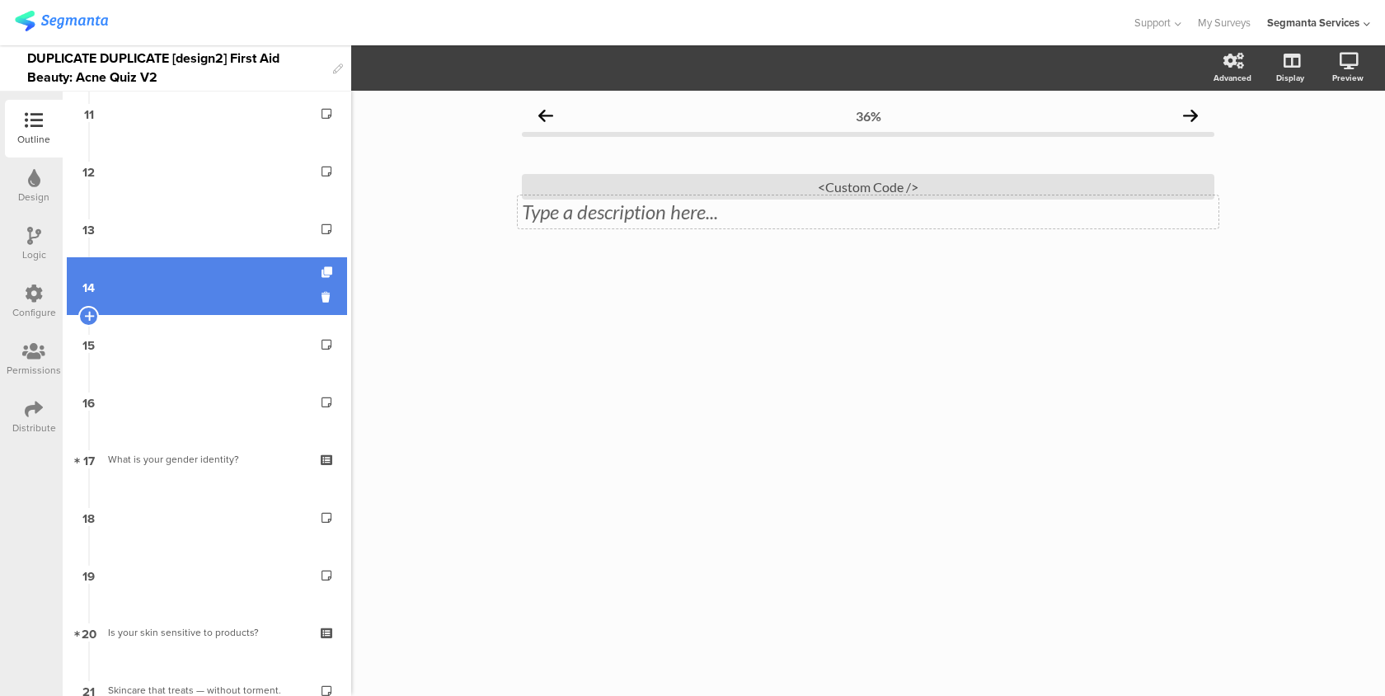
scroll to position [464, 0]
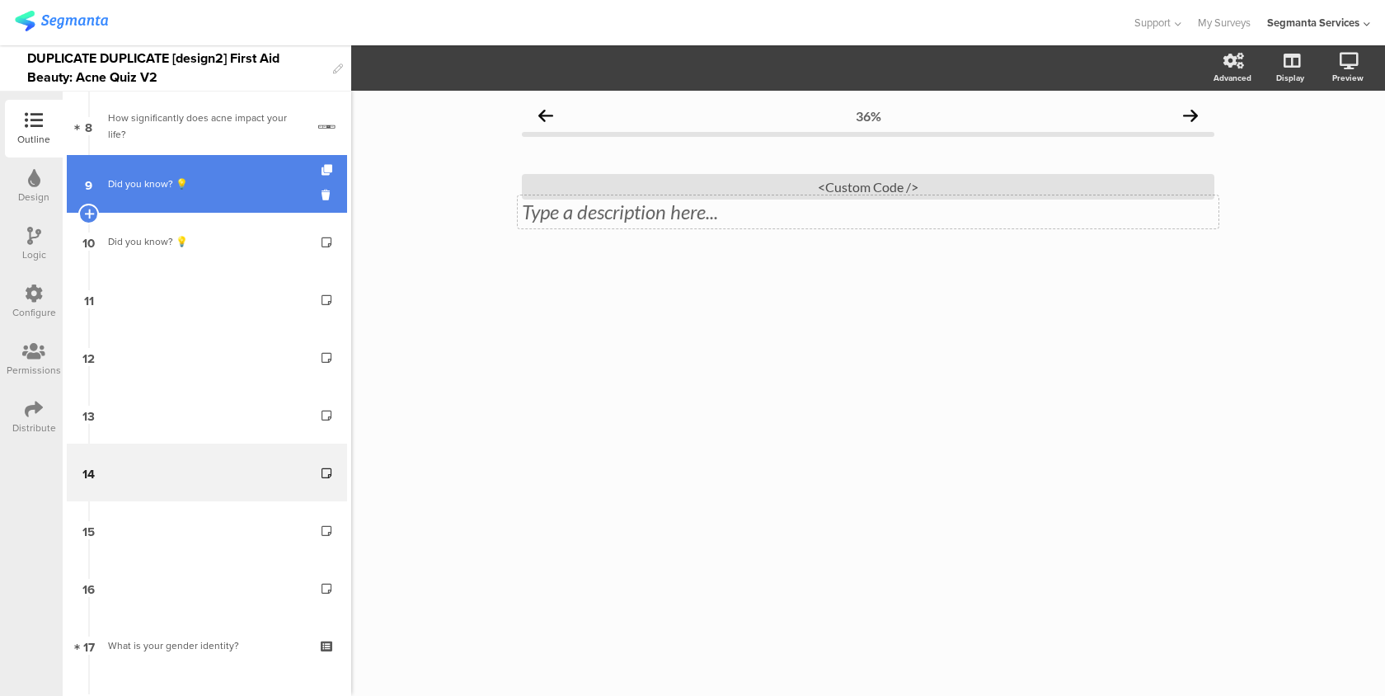
click at [257, 188] on div "Did you know? 💡" at bounding box center [206, 184] width 197 height 16
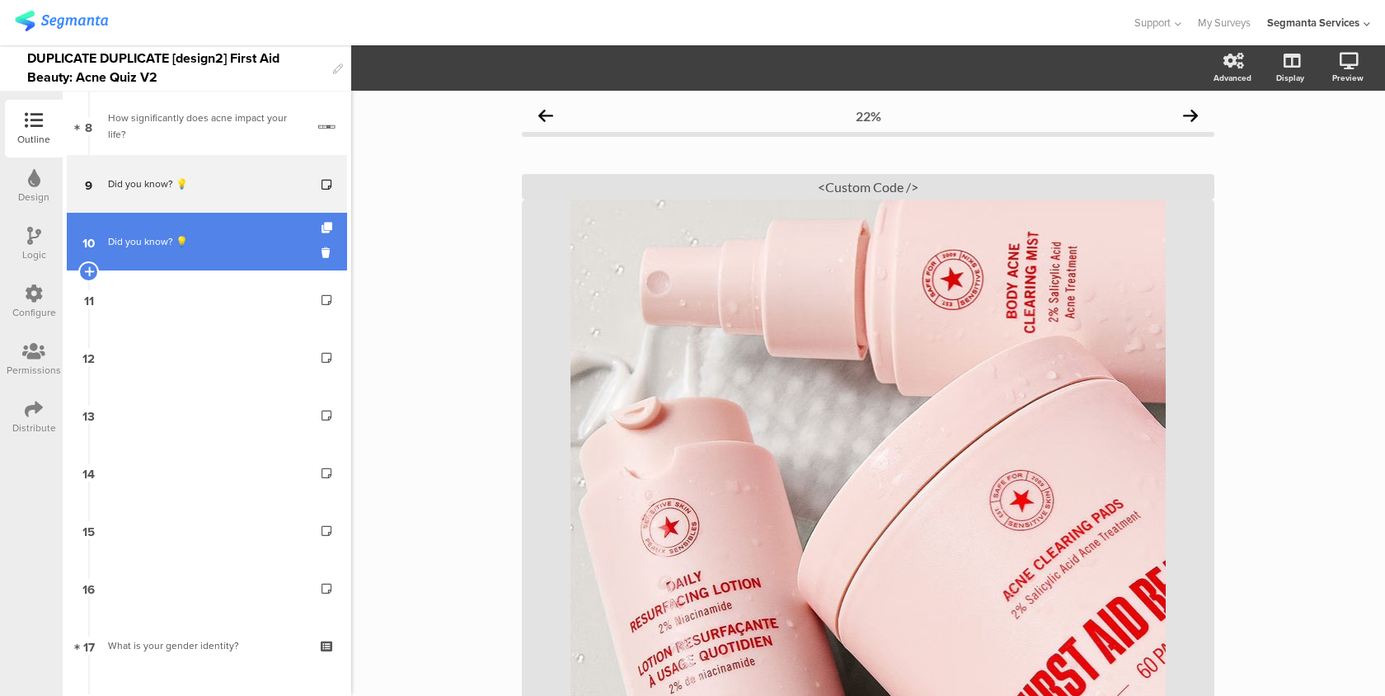
click at [240, 266] on link "10 Did you know? 💡" at bounding box center [207, 242] width 280 height 58
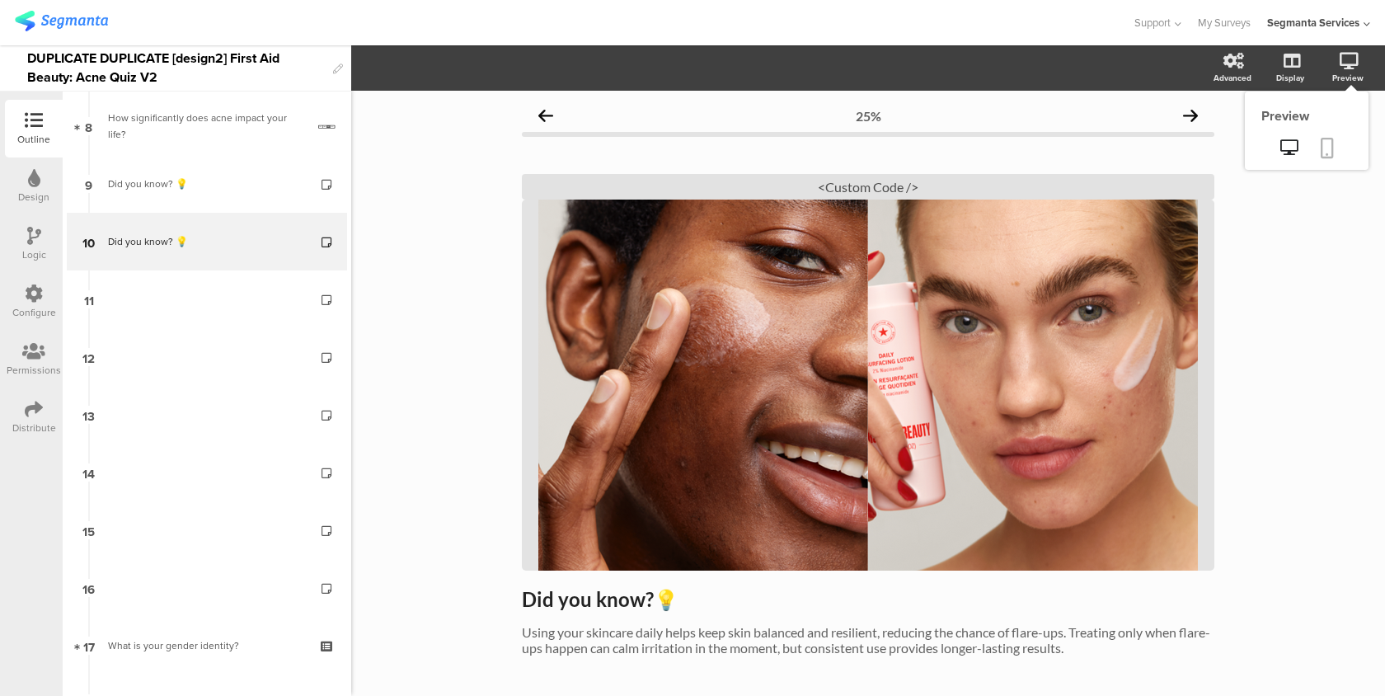
click at [1327, 153] on icon at bounding box center [1327, 148] width 13 height 21
click at [691, 188] on div "<Custom Code />" at bounding box center [868, 187] width 692 height 26
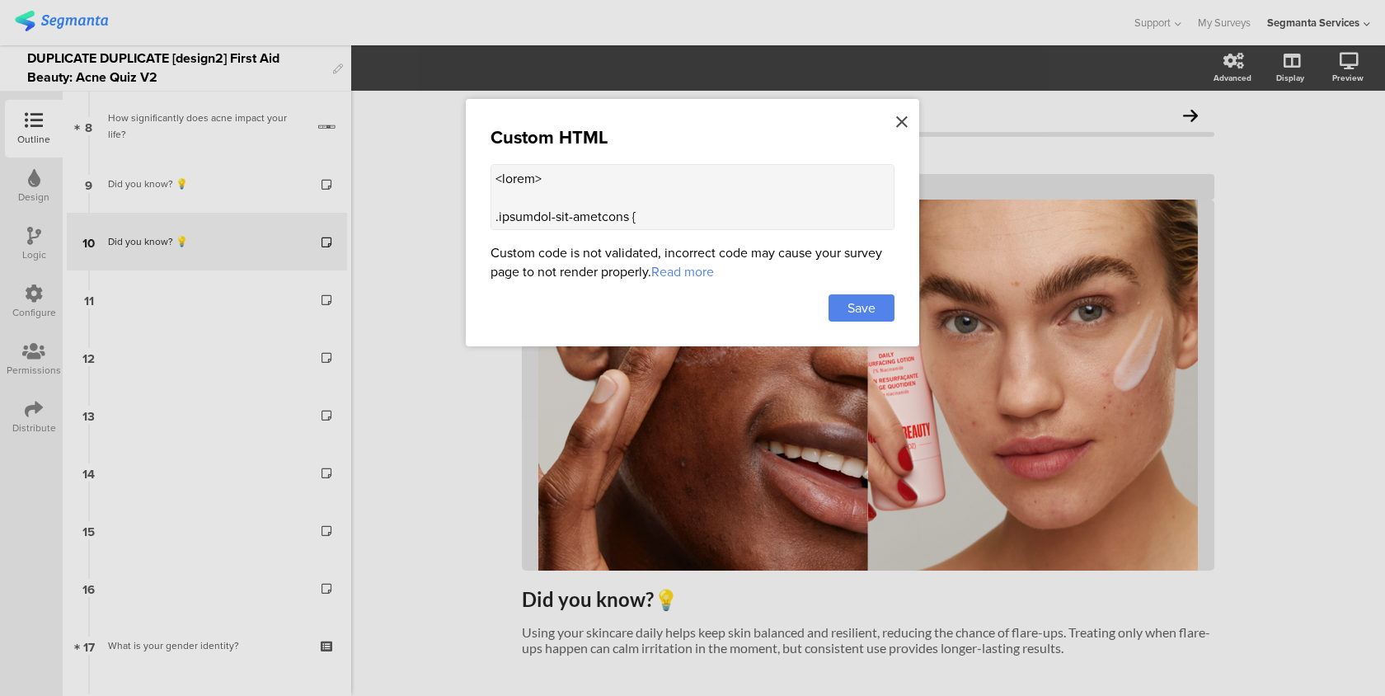
click at [897, 123] on icon at bounding box center [902, 122] width 12 height 18
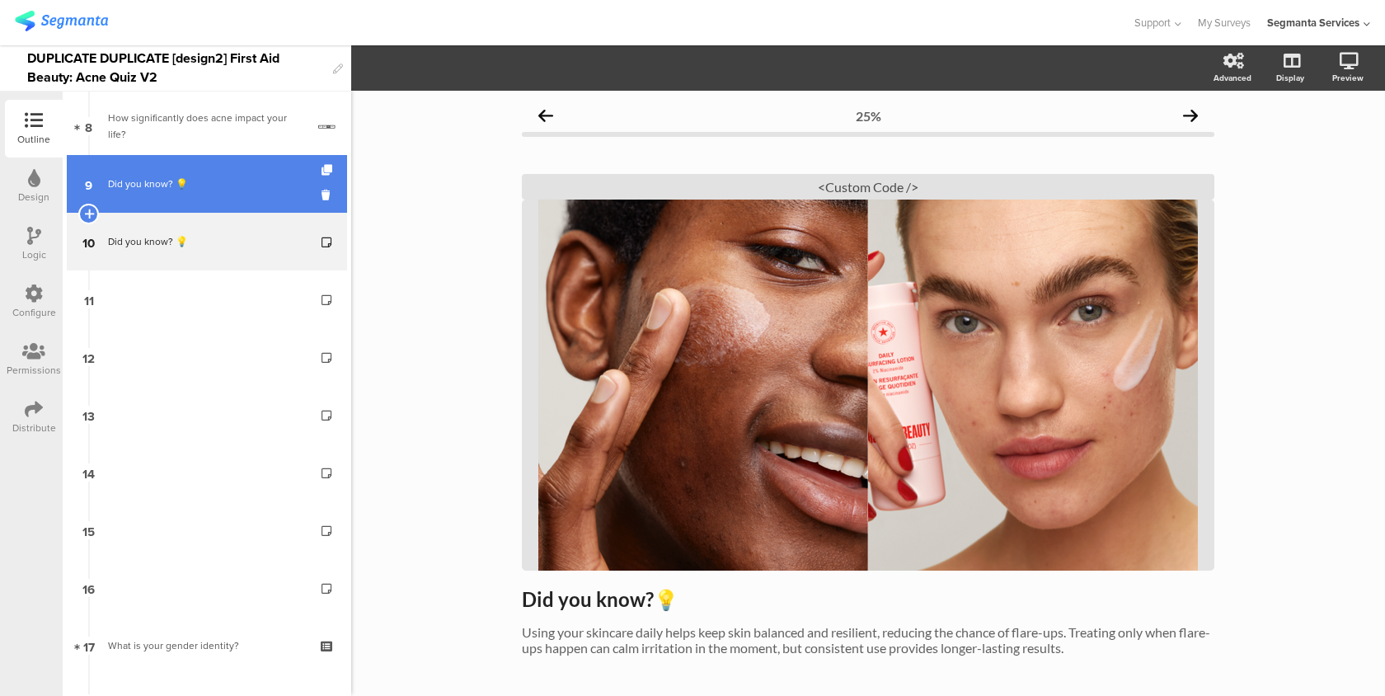
click at [235, 195] on link "9 Did you know? 💡" at bounding box center [207, 184] width 280 height 58
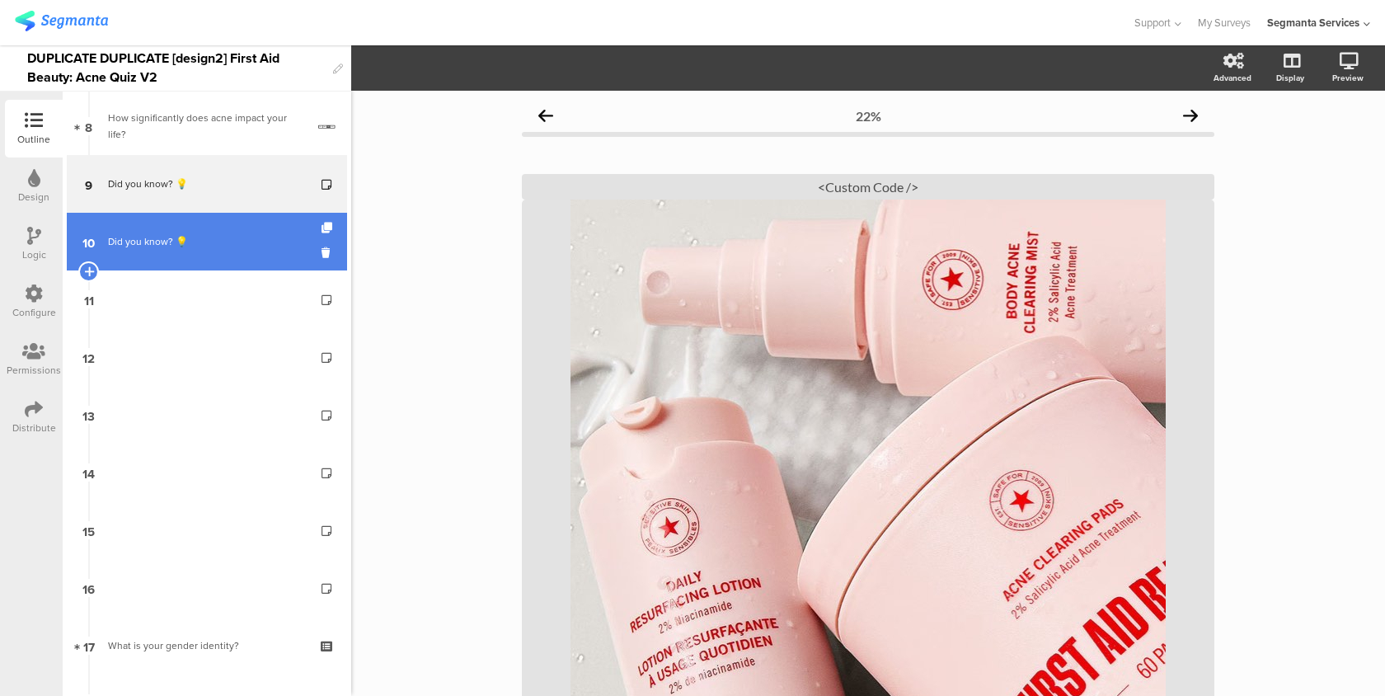
click at [223, 243] on div "Did you know? 💡" at bounding box center [206, 241] width 197 height 16
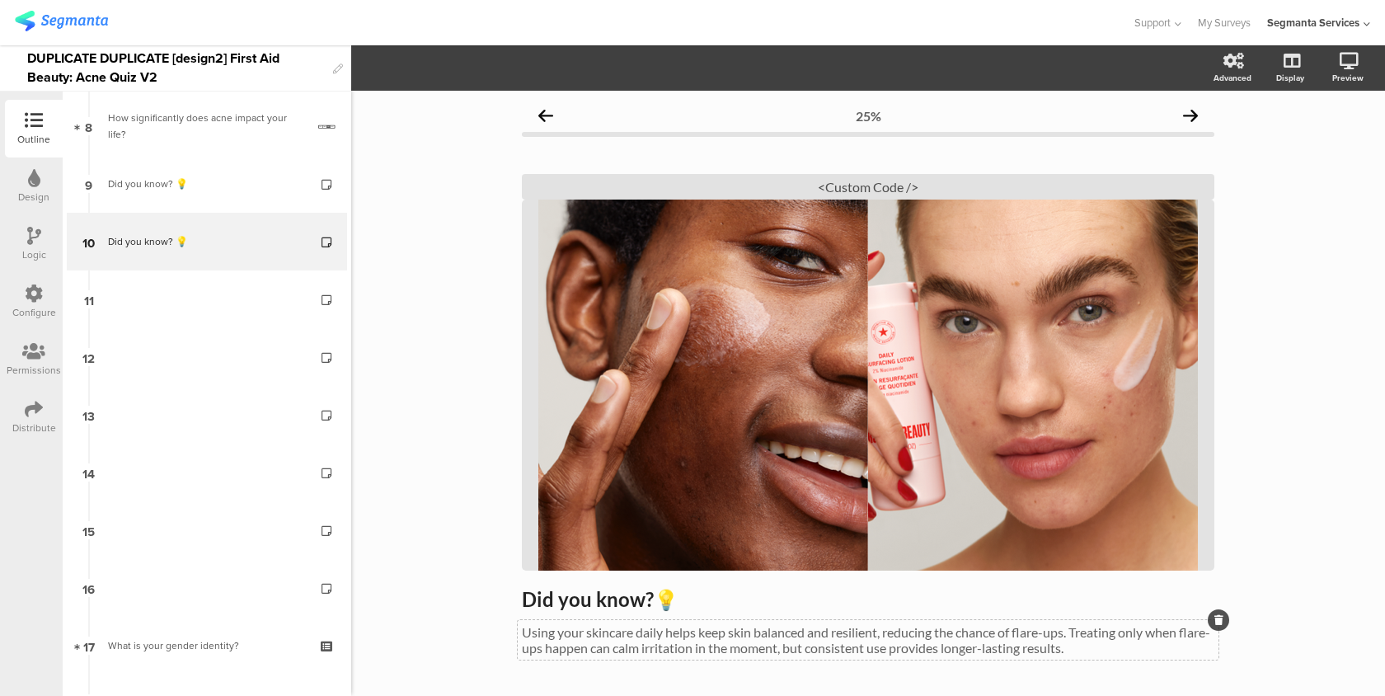
click at [599, 640] on div "Using your skincare daily helps keep skin balanced and resilient, reducing the …" at bounding box center [868, 640] width 701 height 40
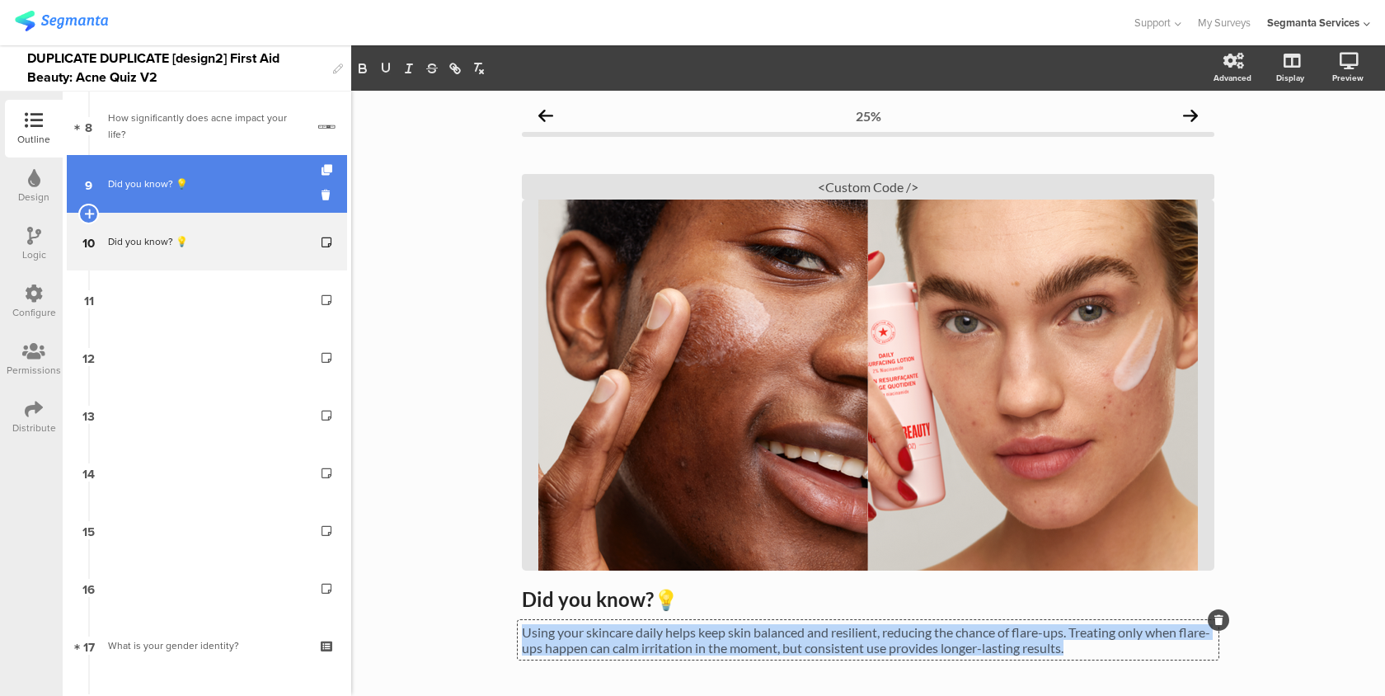
click at [247, 181] on div "Did you know? 💡" at bounding box center [206, 184] width 197 height 16
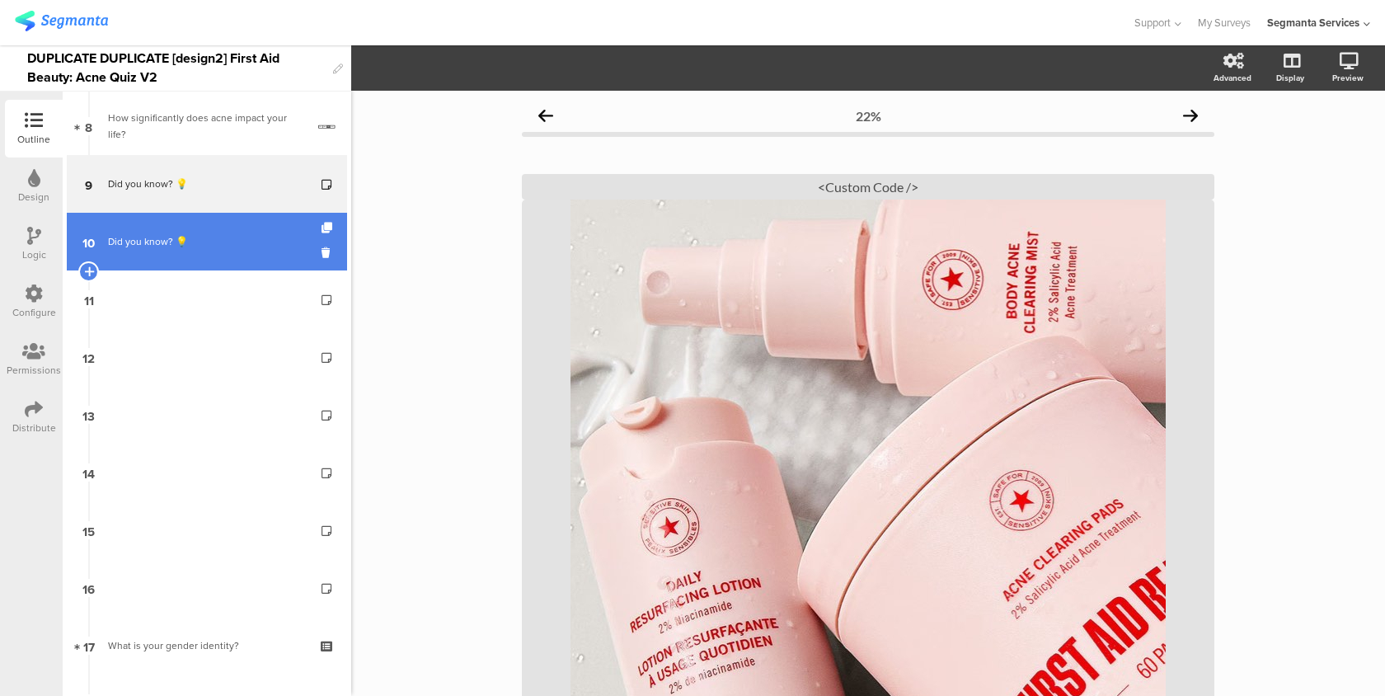
click at [239, 232] on link "10 Did you know? 💡" at bounding box center [207, 242] width 280 height 58
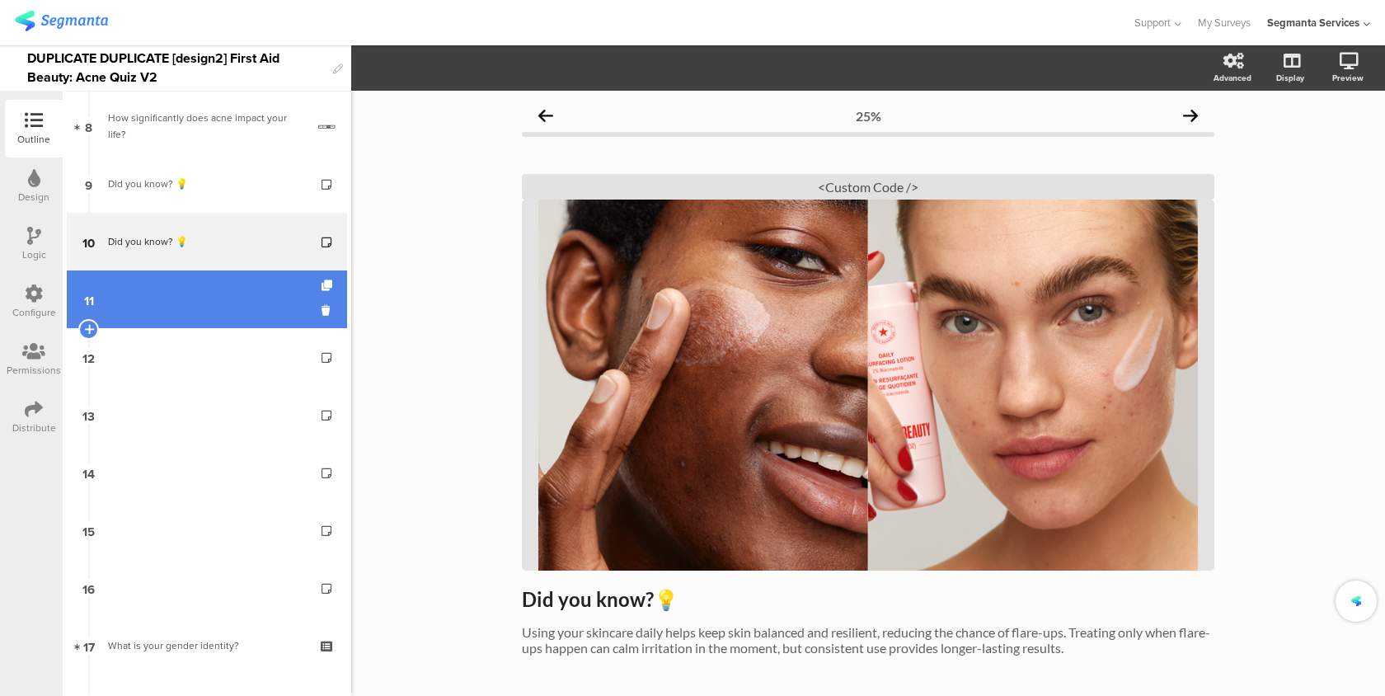
click at [222, 300] on link "11" at bounding box center [207, 299] width 280 height 58
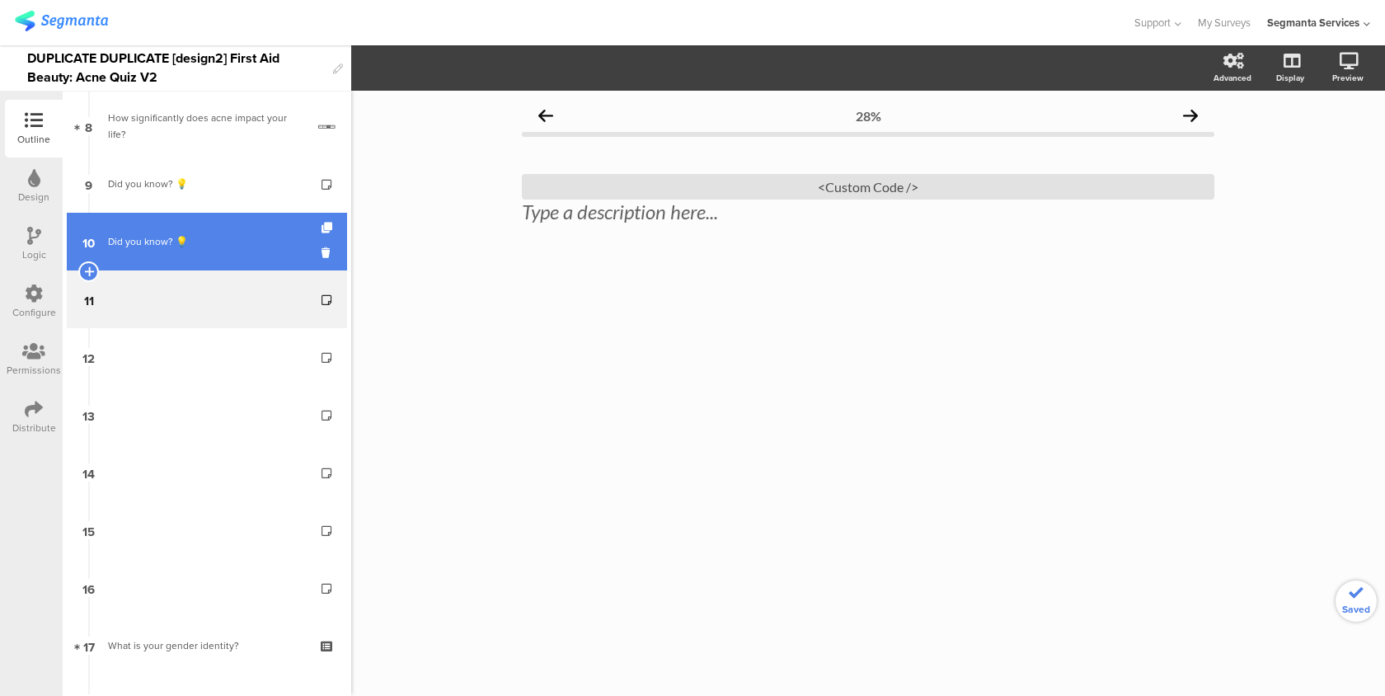
click at [237, 262] on link "10 Did you know? 💡" at bounding box center [207, 242] width 280 height 58
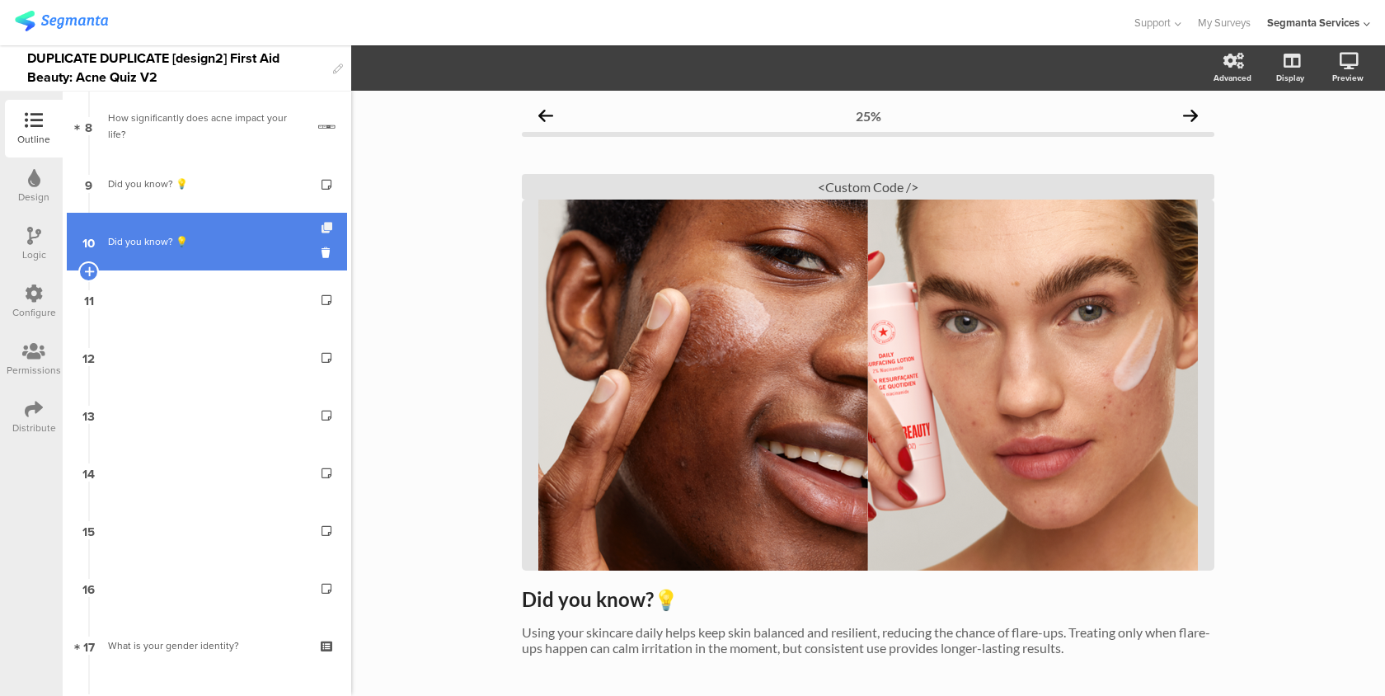
click at [331, 224] on icon at bounding box center [329, 228] width 14 height 11
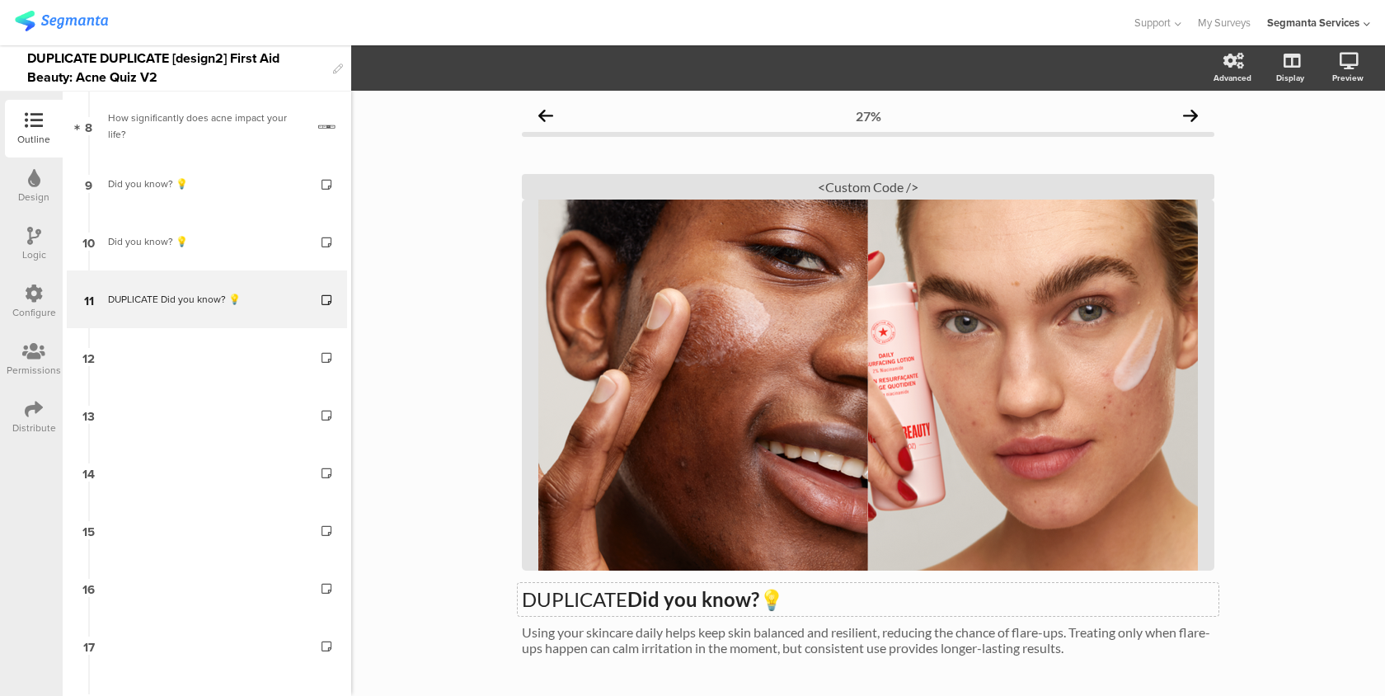
click at [583, 594] on p "DUPLICATE Did you know? 💡" at bounding box center [868, 599] width 692 height 25
click at [609, 622] on div "Using your skincare daily helps keep skin balanced and resilient, reducing the …" at bounding box center [868, 640] width 701 height 40
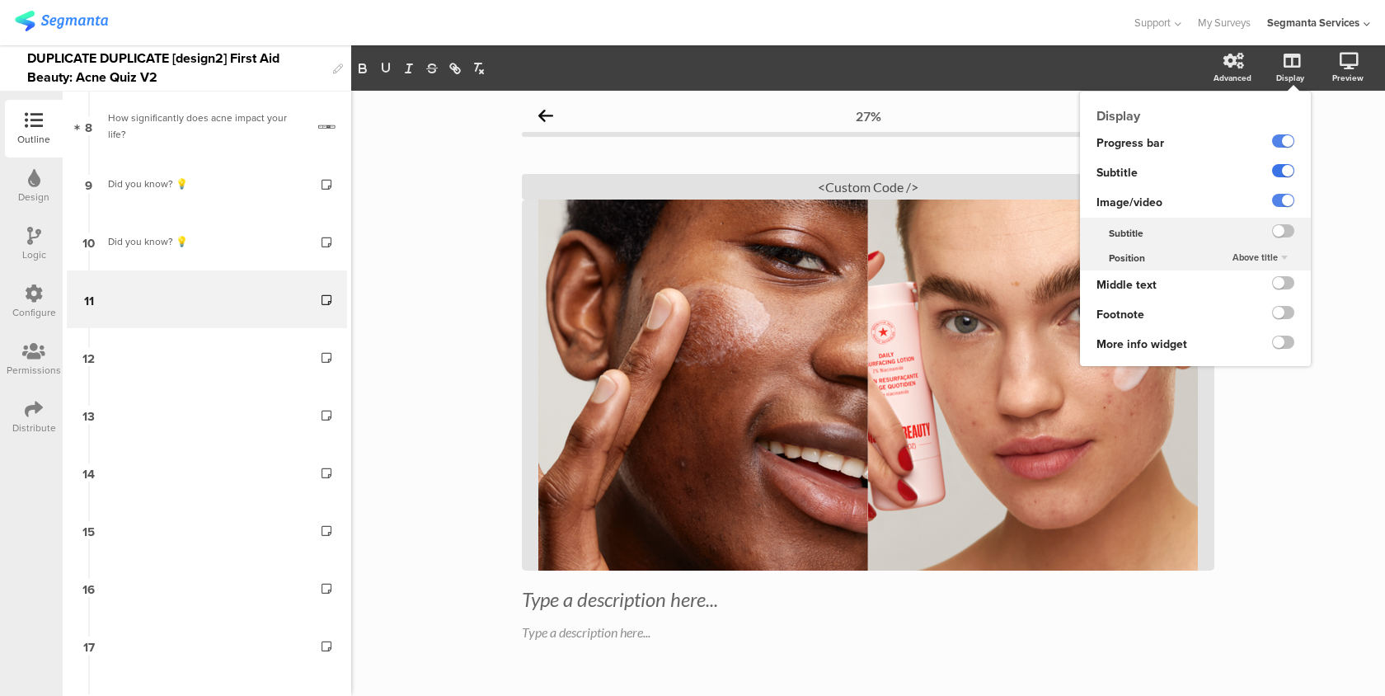
click at [1281, 170] on label at bounding box center [1283, 170] width 22 height 13
click at [0, 0] on input "checkbox" at bounding box center [0, 0] width 0 height 0
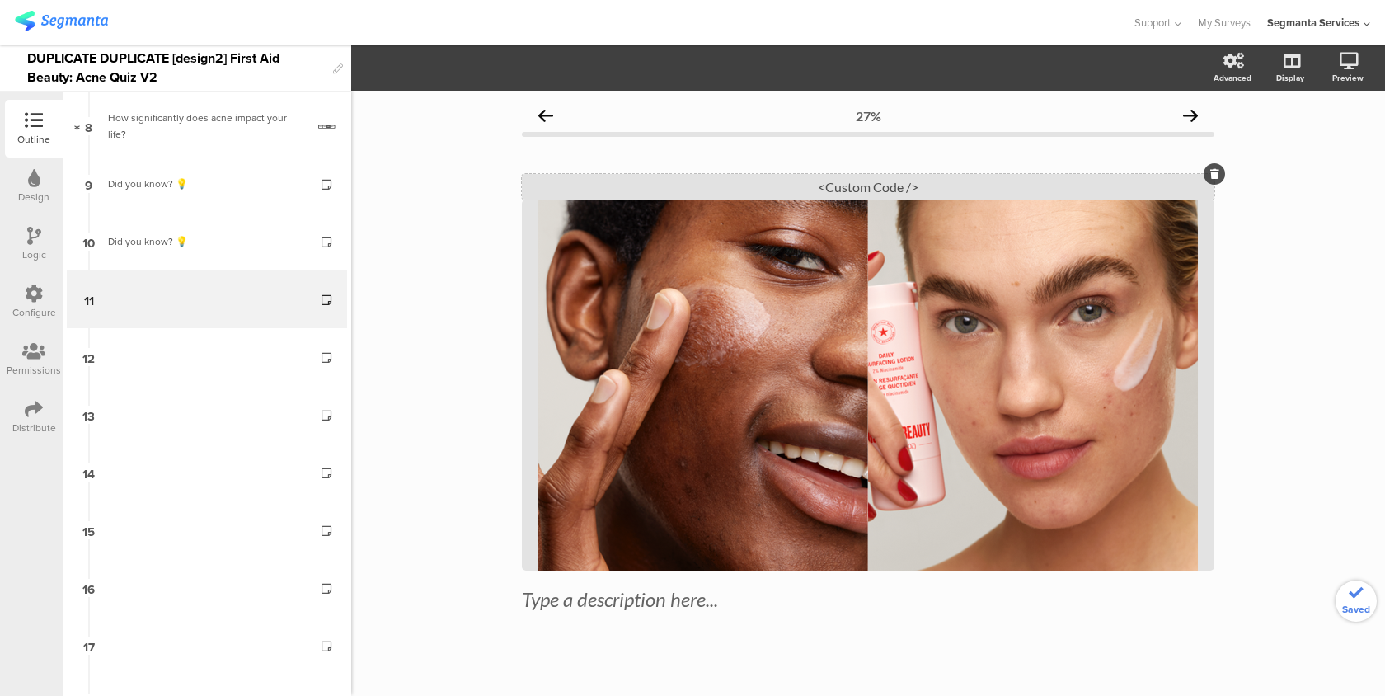
click at [830, 190] on div "<Custom Code />" at bounding box center [868, 187] width 692 height 26
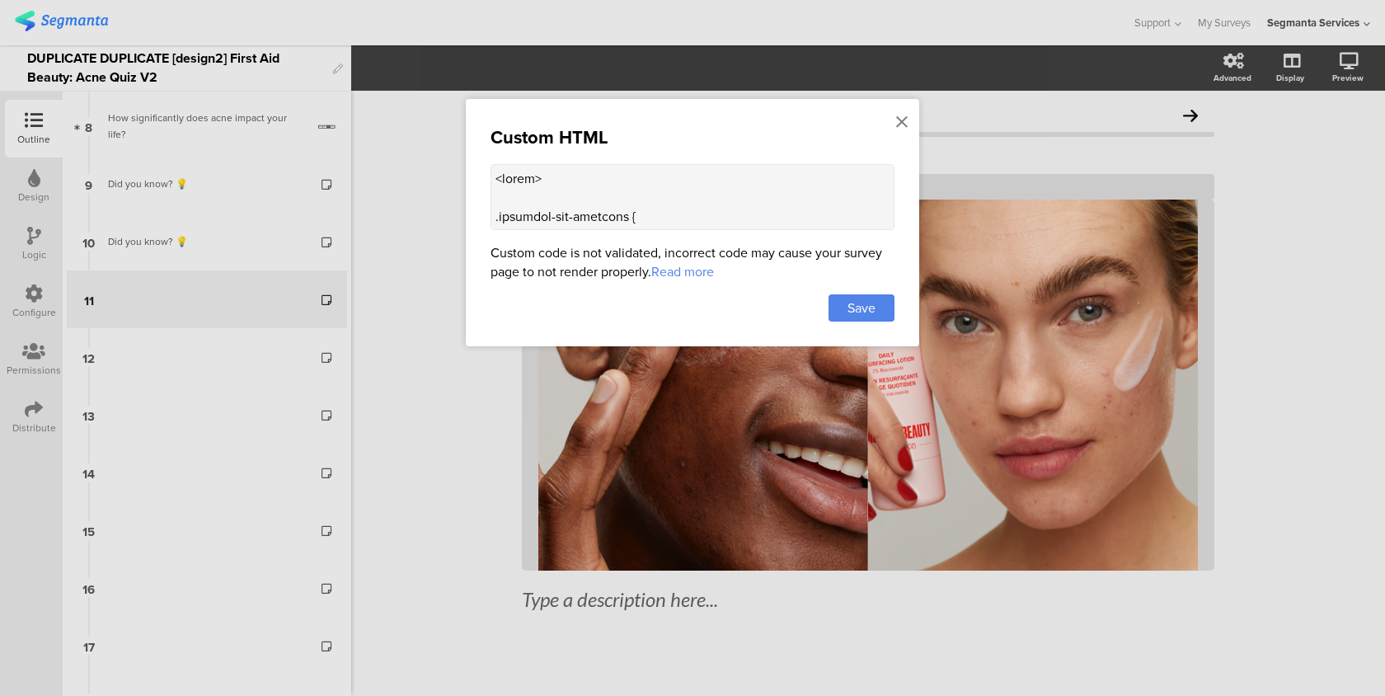
click at [1106, 246] on div at bounding box center [692, 348] width 1385 height 696
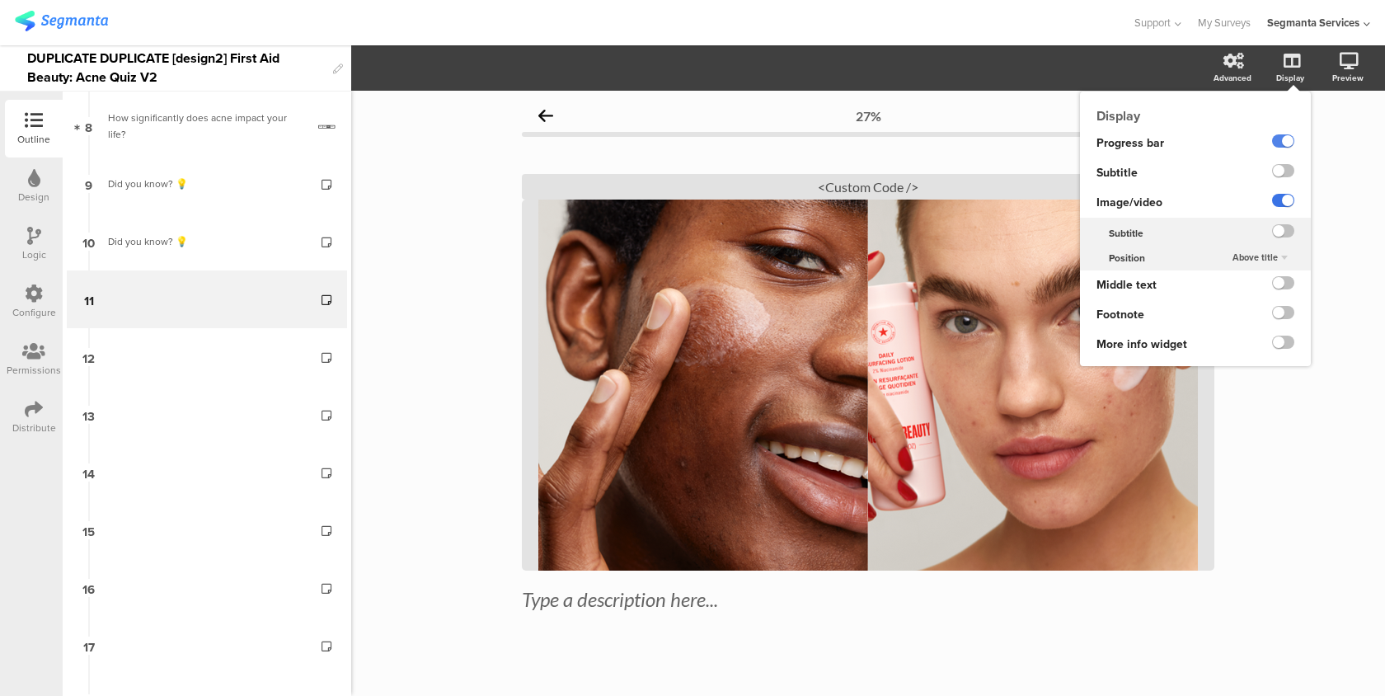
click at [1278, 205] on label at bounding box center [1283, 200] width 22 height 13
click at [0, 0] on input "checkbox" at bounding box center [0, 0] width 0 height 0
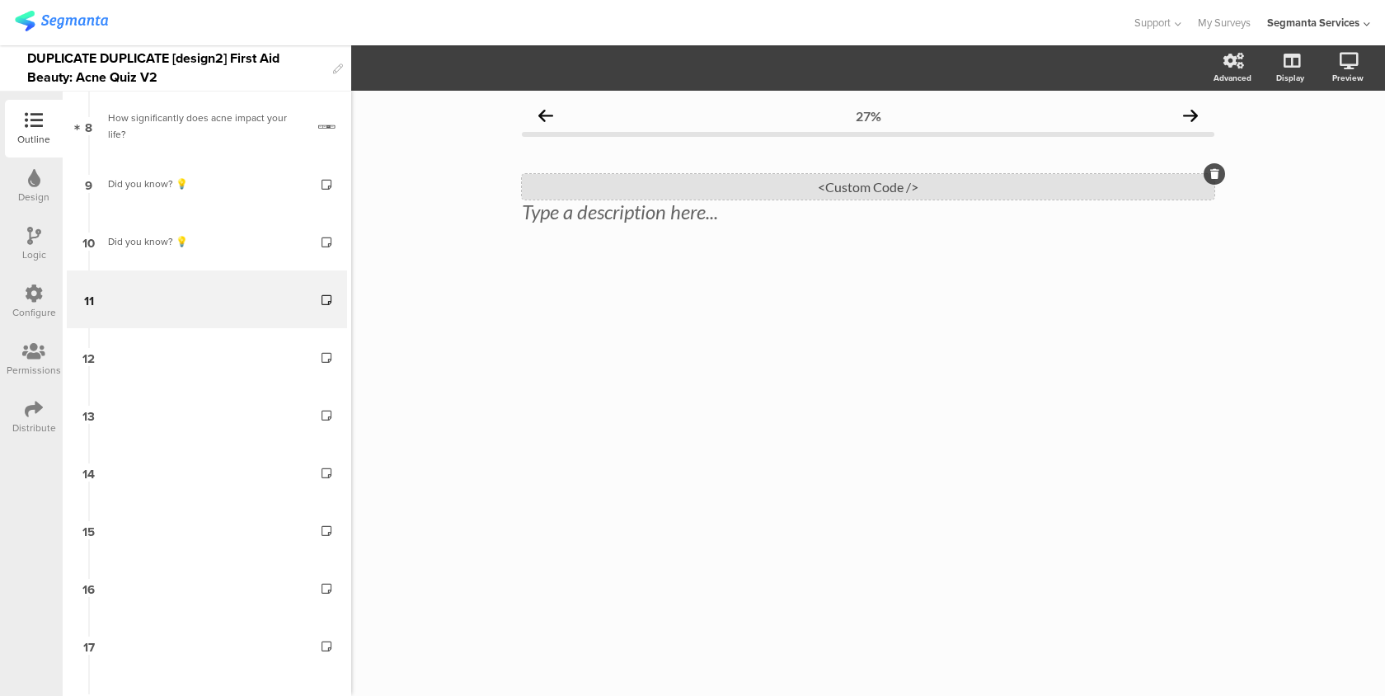
click at [948, 177] on div "<Custom Code />" at bounding box center [868, 187] width 692 height 26
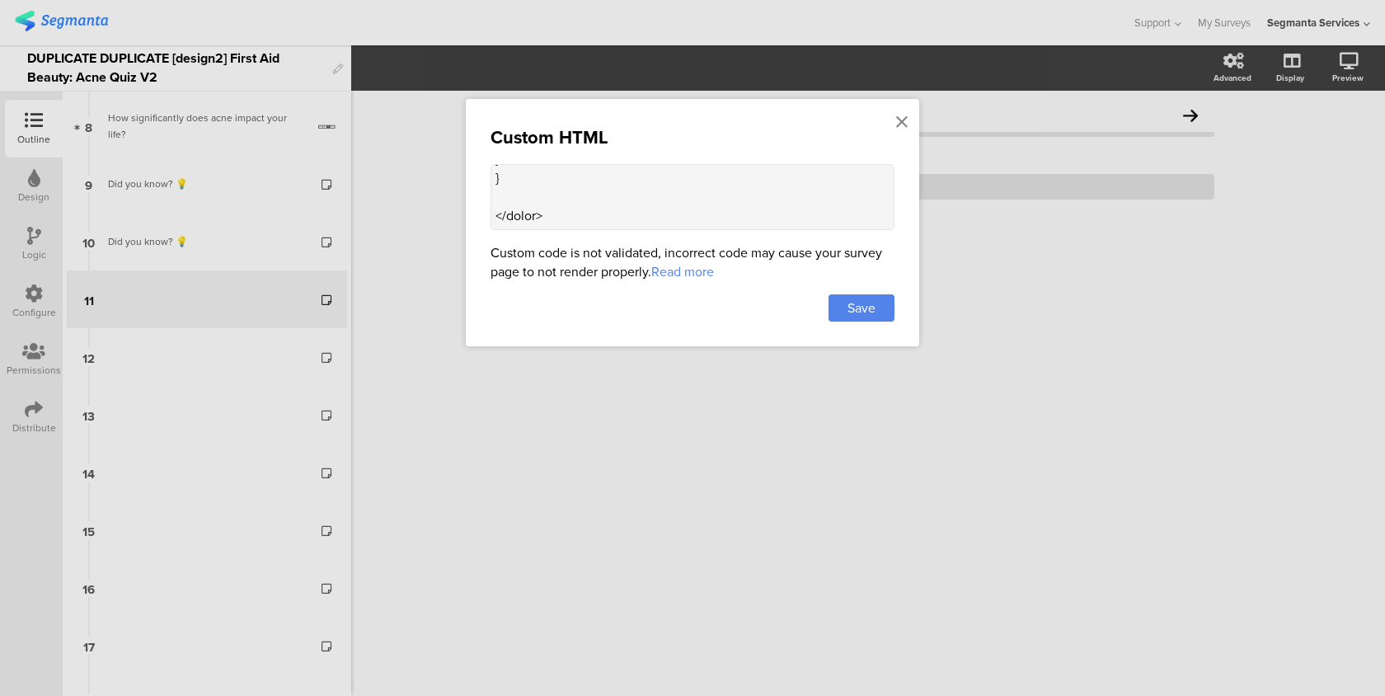
scroll to position [1566, 0]
click at [538, 225] on textarea at bounding box center [693, 197] width 404 height 66
paste textarea "<div class="fab-info-card"> <div class="fab-info-img"> <img src="https://thumbo…"
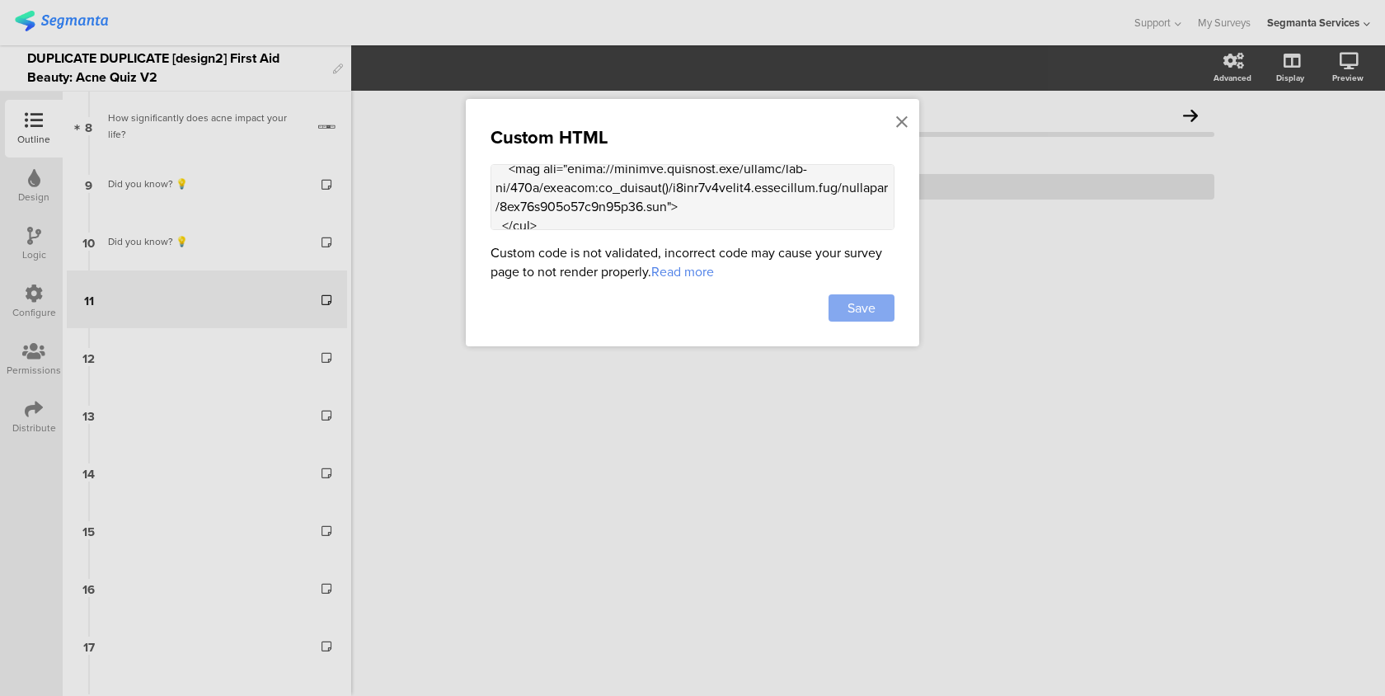
type textarea "<style> .progress-bar-segments { display: none !important; } .animated-router-v…"
click at [869, 310] on span "Save" at bounding box center [861, 307] width 28 height 19
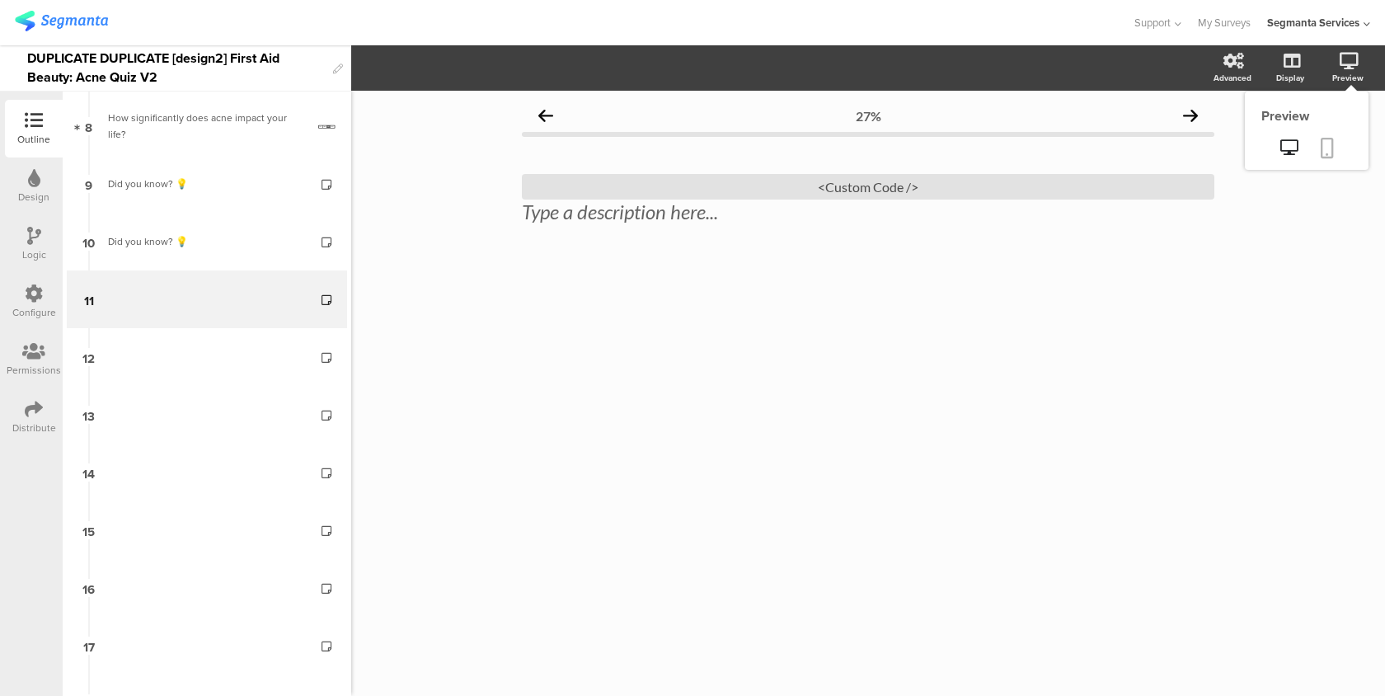
click at [1330, 146] on icon at bounding box center [1327, 148] width 13 height 21
click at [569, 181] on div "<Custom Code />" at bounding box center [868, 187] width 692 height 26
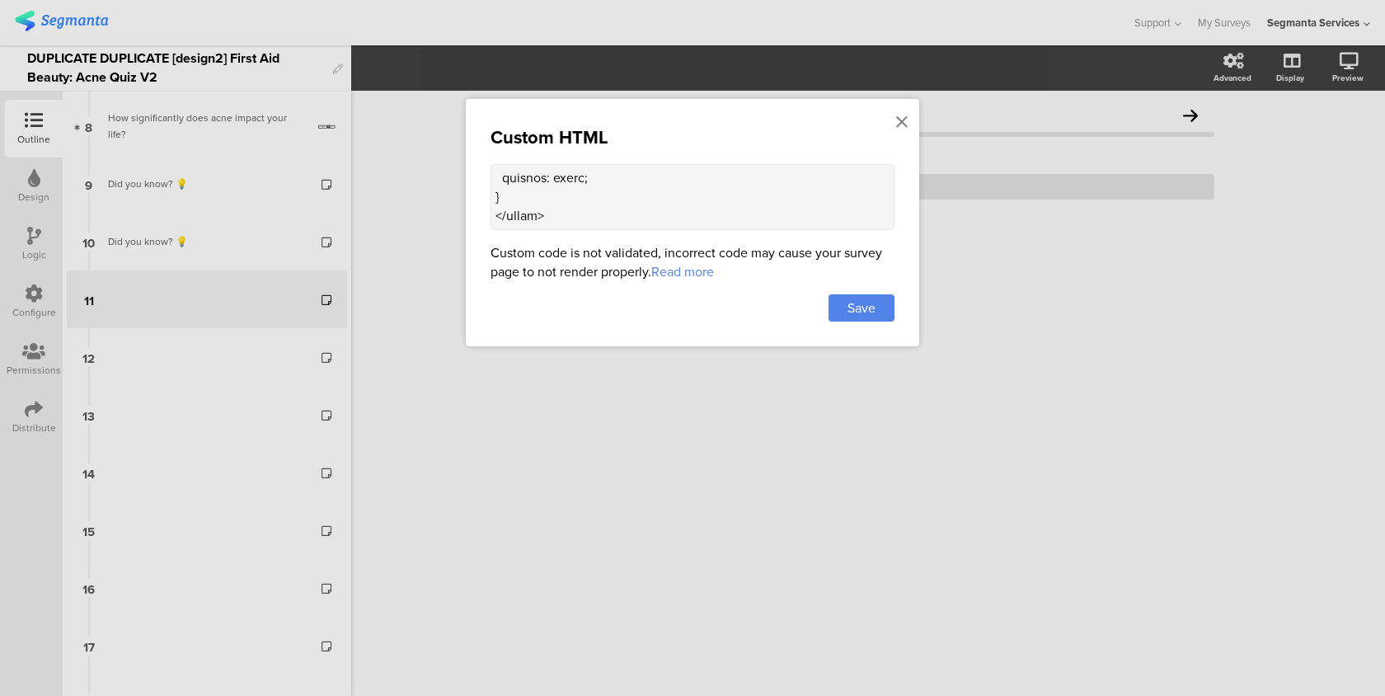
drag, startPoint x: 496, startPoint y: 216, endPoint x: 554, endPoint y: 381, distance: 174.7
click at [554, 381] on div "Custom HTML Custom code is not validated, incorrect code may cause your survey …" at bounding box center [692, 348] width 1385 height 696
paste textarea
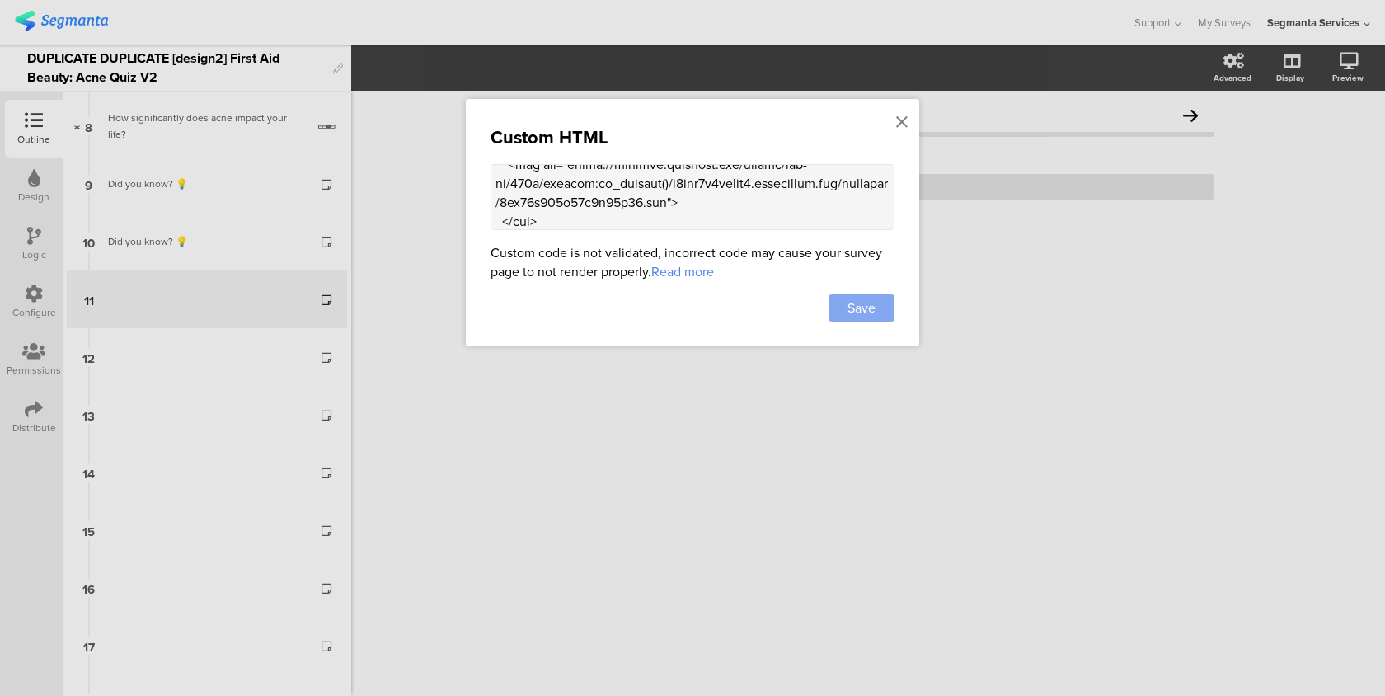
type textarea "<style> .progress-bar-segments { display: none !important; } .animated-router-v…"
click at [873, 309] on span "Save" at bounding box center [861, 307] width 28 height 19
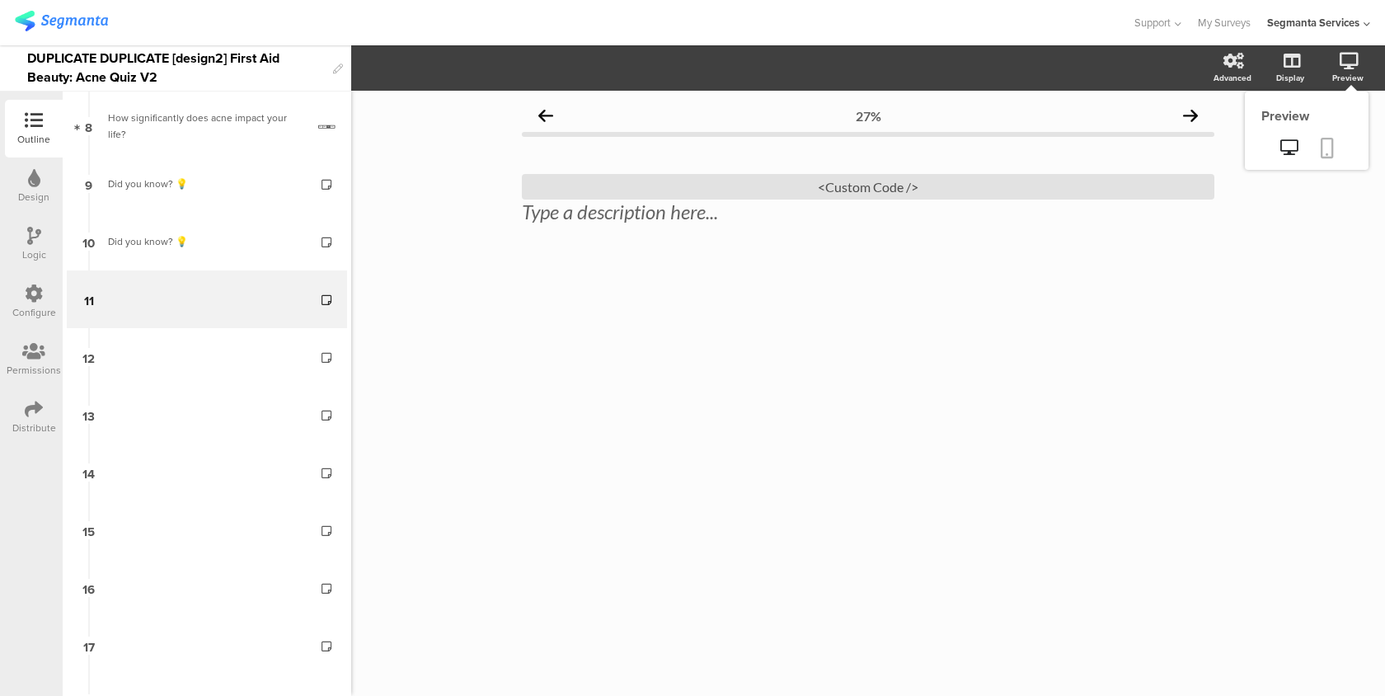
click at [1329, 156] on icon at bounding box center [1327, 148] width 13 height 21
click at [786, 186] on div "<Custom Code />" at bounding box center [868, 187] width 692 height 26
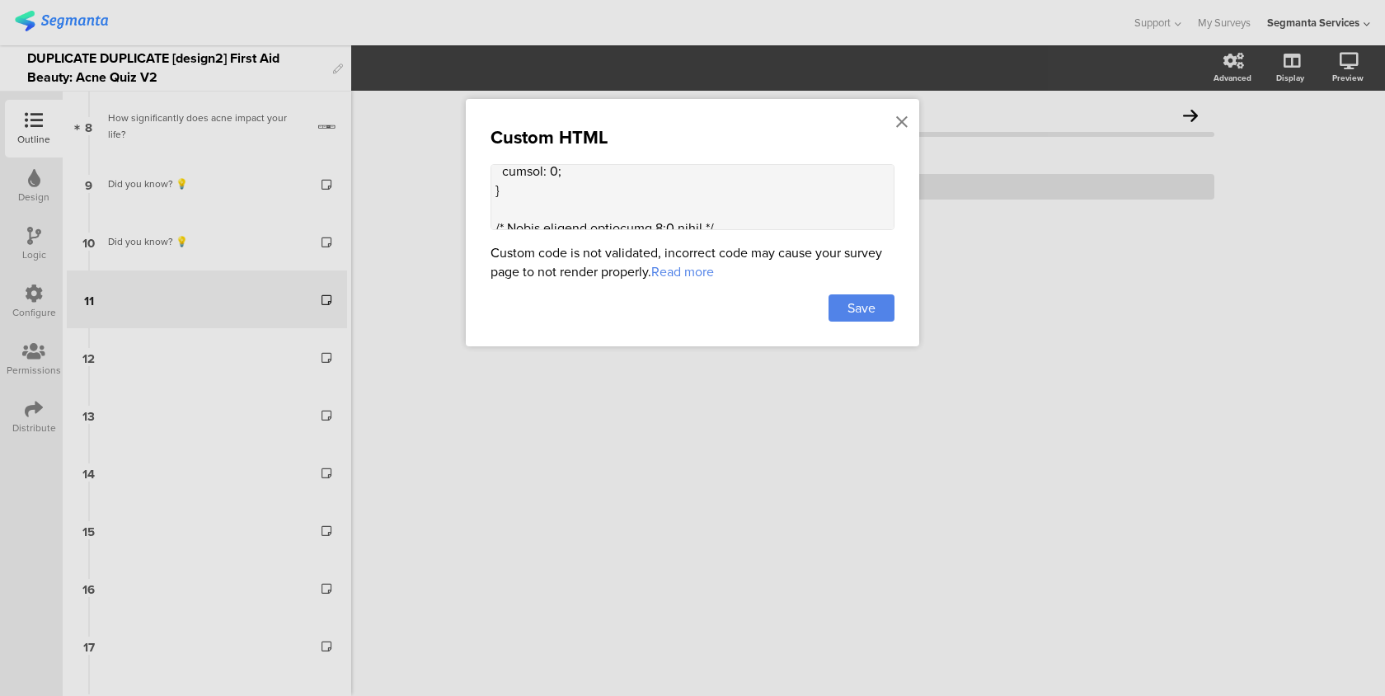
scroll to position [2357, 0]
click at [583, 214] on textarea at bounding box center [693, 197] width 404 height 66
drag, startPoint x: 667, startPoint y: 181, endPoint x: 612, endPoint y: 179, distance: 55.3
click at [612, 179] on textarea at bounding box center [693, 197] width 404 height 66
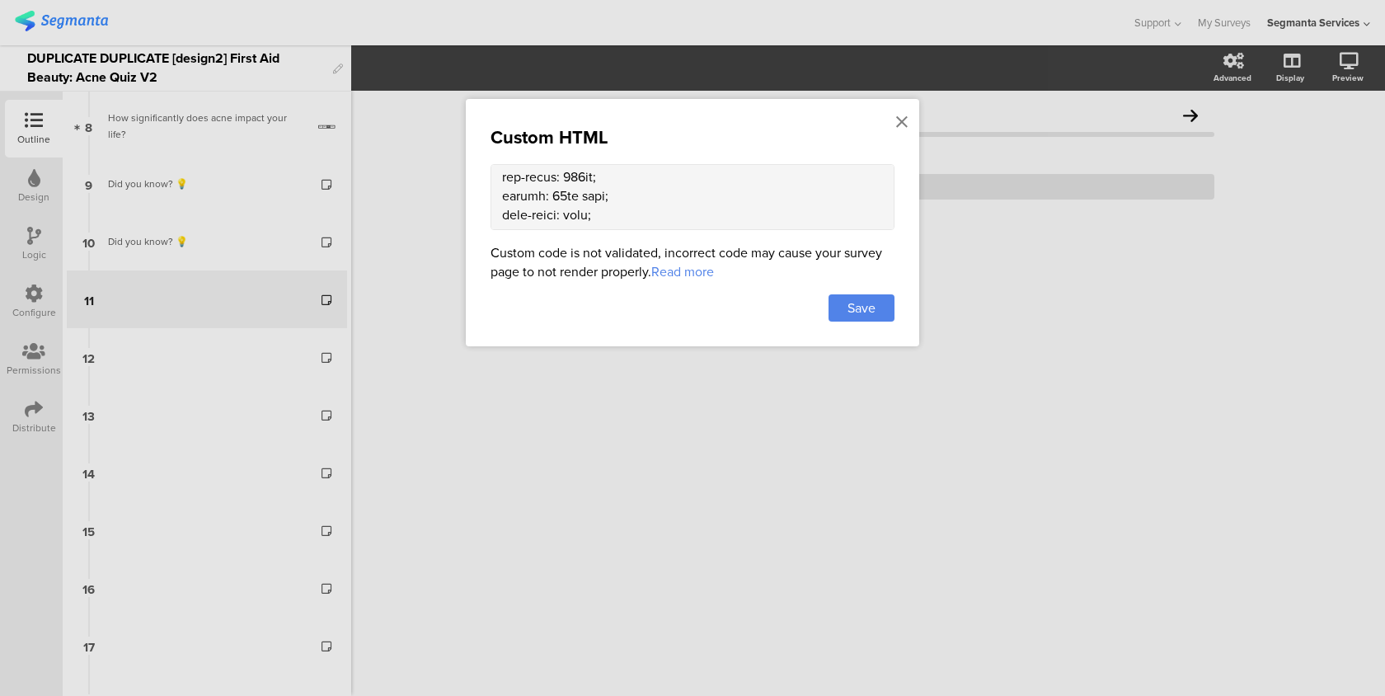
paste textarea "efefef"
type textarea "<style> .progress-bar-segments { display: none !important; } .animated-router-v…"
click at [862, 312] on span "Save" at bounding box center [861, 307] width 28 height 19
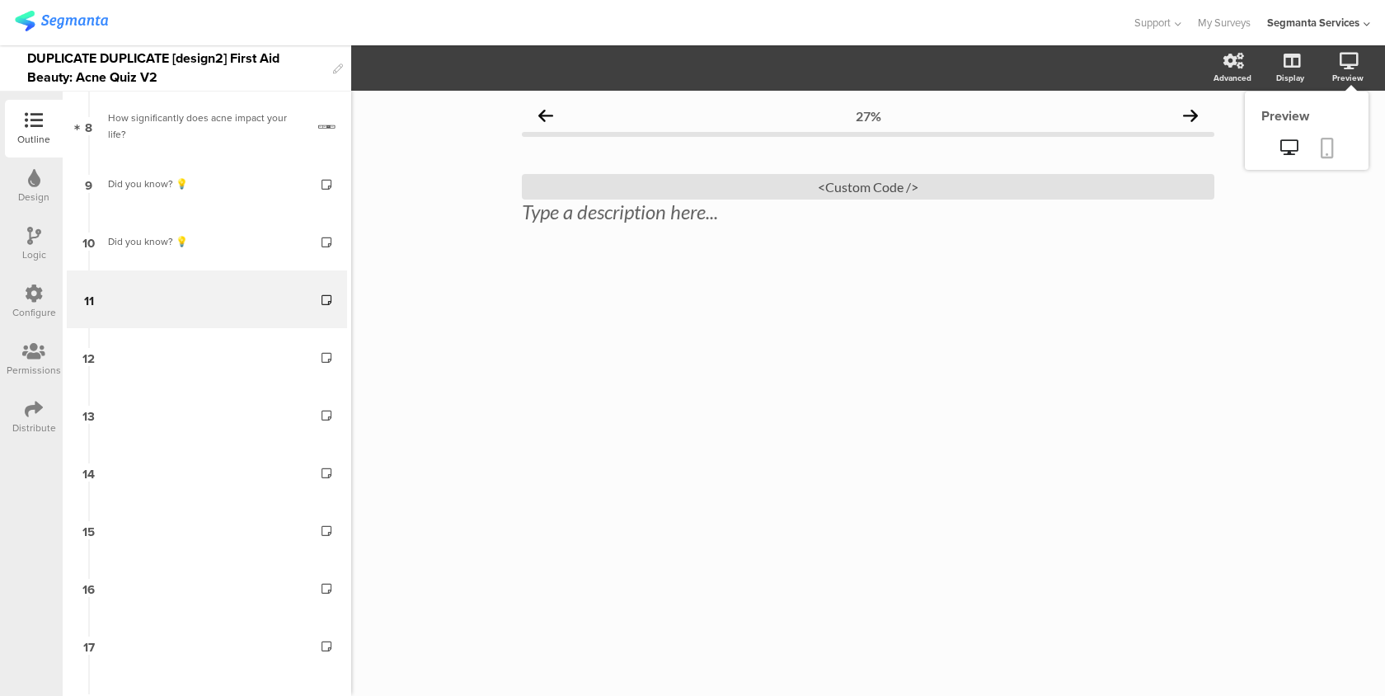
click at [1333, 146] on link at bounding box center [1327, 149] width 36 height 31
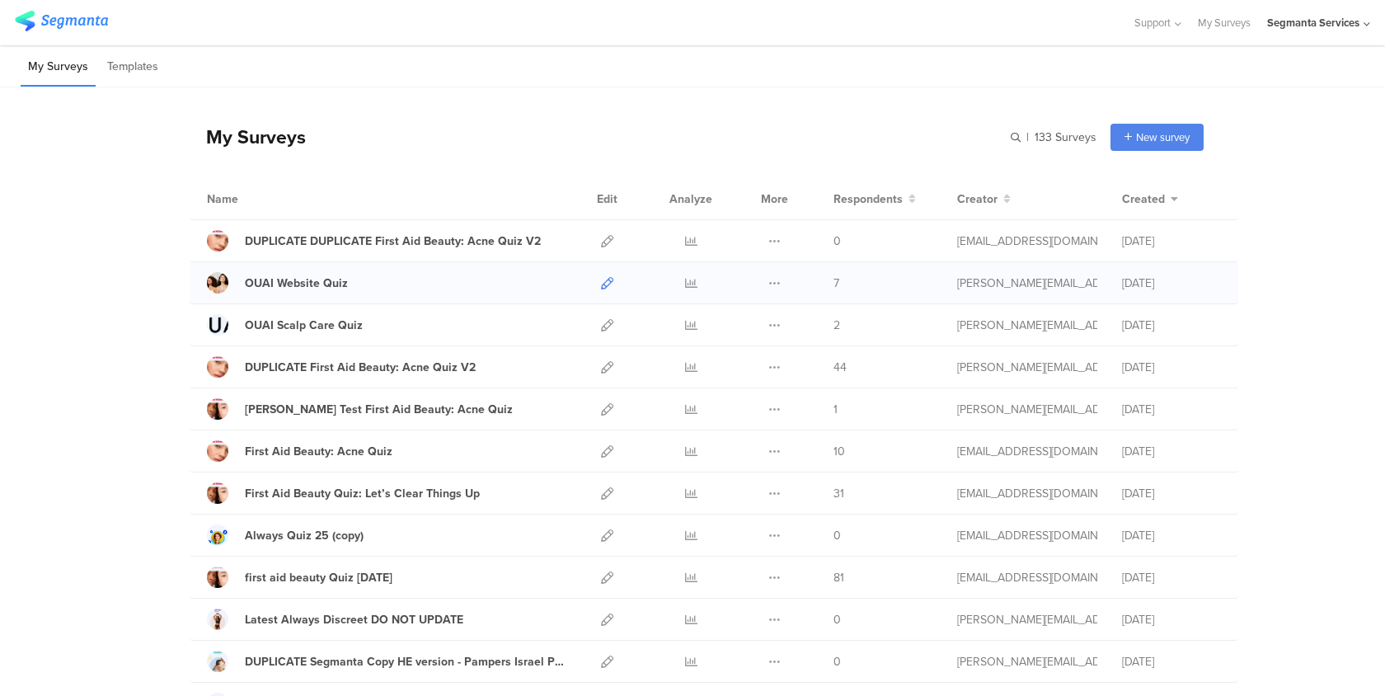
click at [605, 280] on icon at bounding box center [607, 283] width 12 height 12
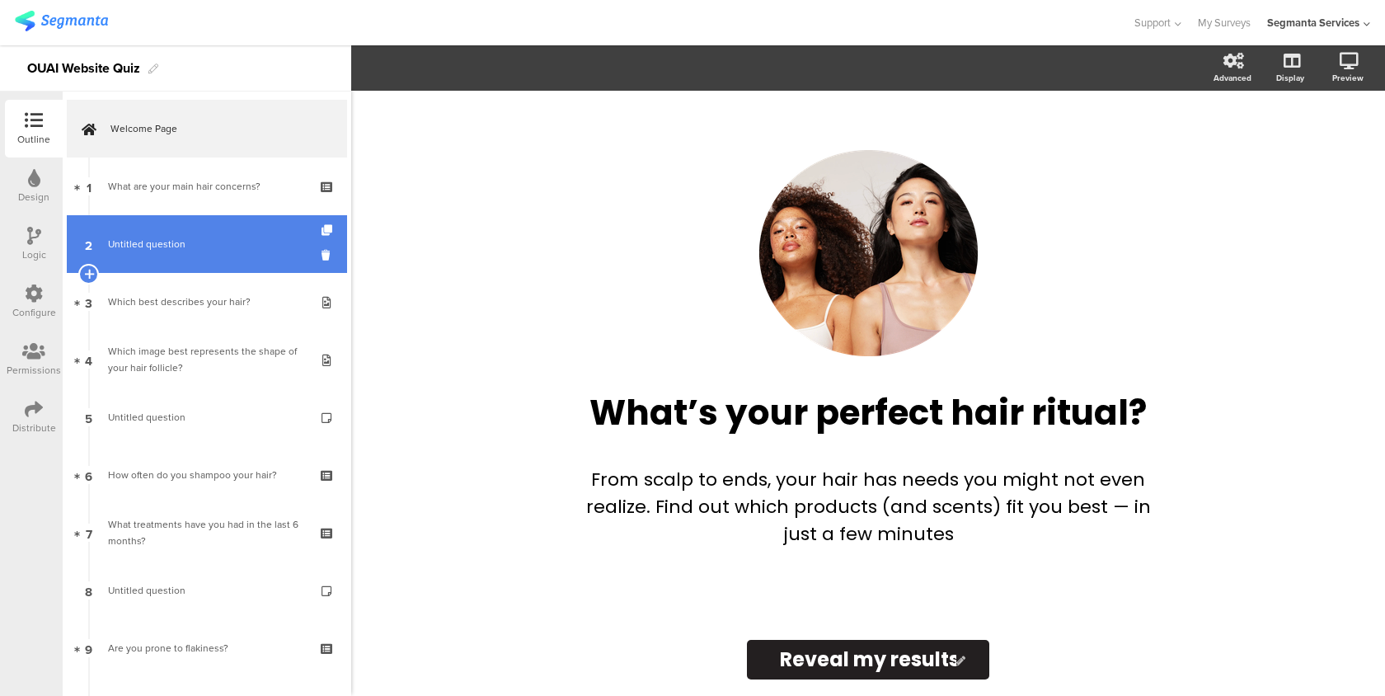
click at [257, 256] on link "2 Untitled question" at bounding box center [207, 244] width 280 height 58
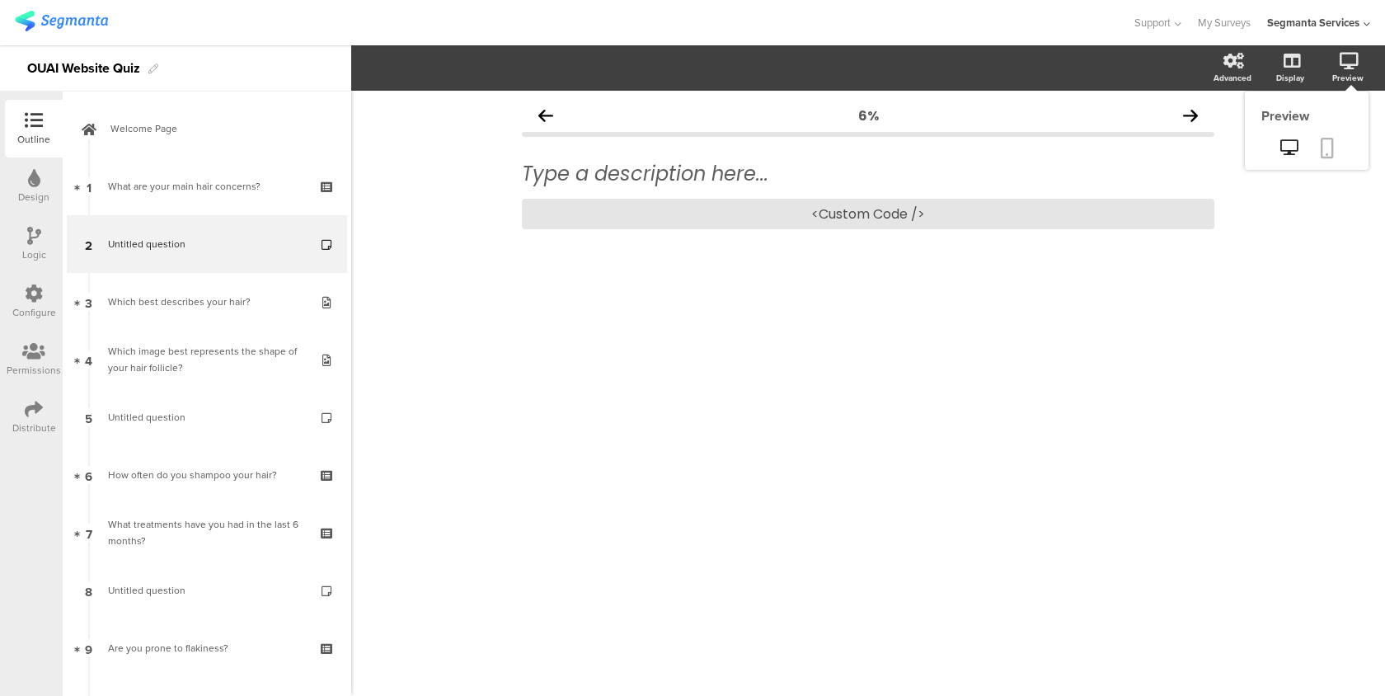
click at [1324, 147] on icon at bounding box center [1327, 148] width 13 height 21
click at [665, 207] on div "<Custom Code />" at bounding box center [868, 214] width 692 height 31
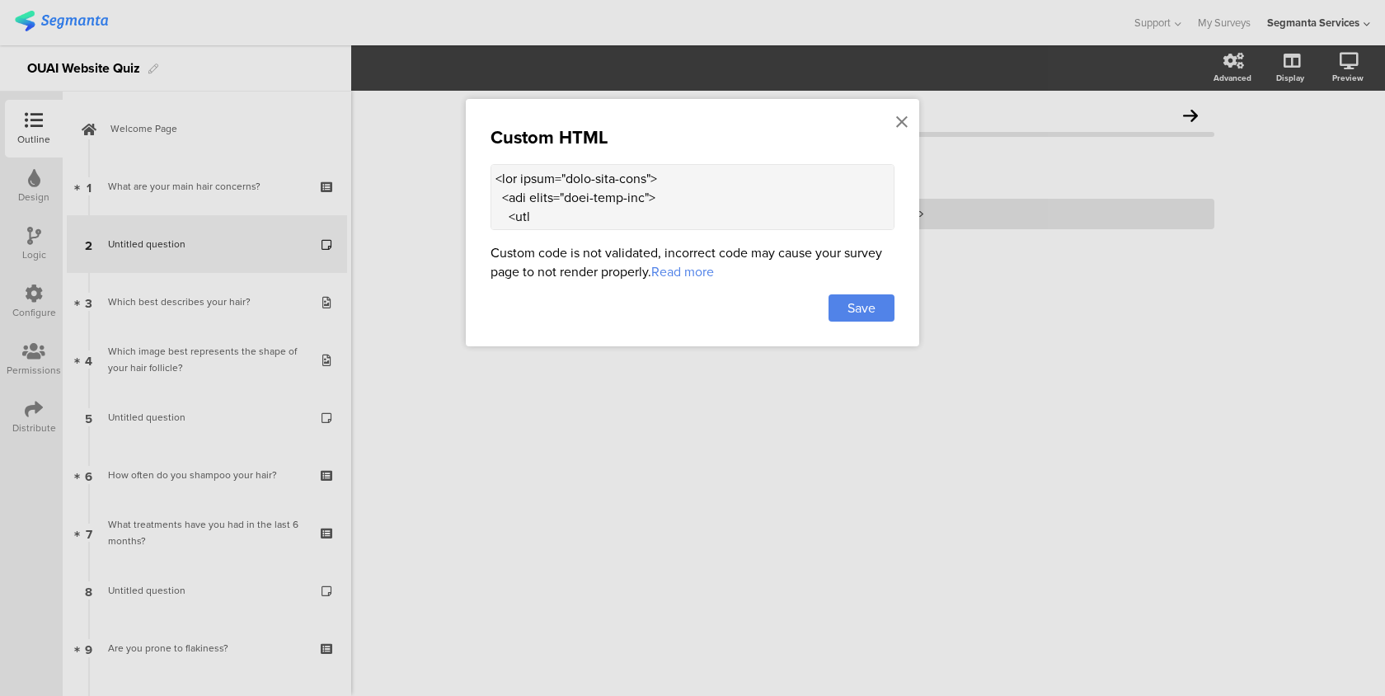
click at [632, 178] on textarea at bounding box center [693, 197] width 404 height 66
click at [896, 125] on icon at bounding box center [902, 122] width 12 height 18
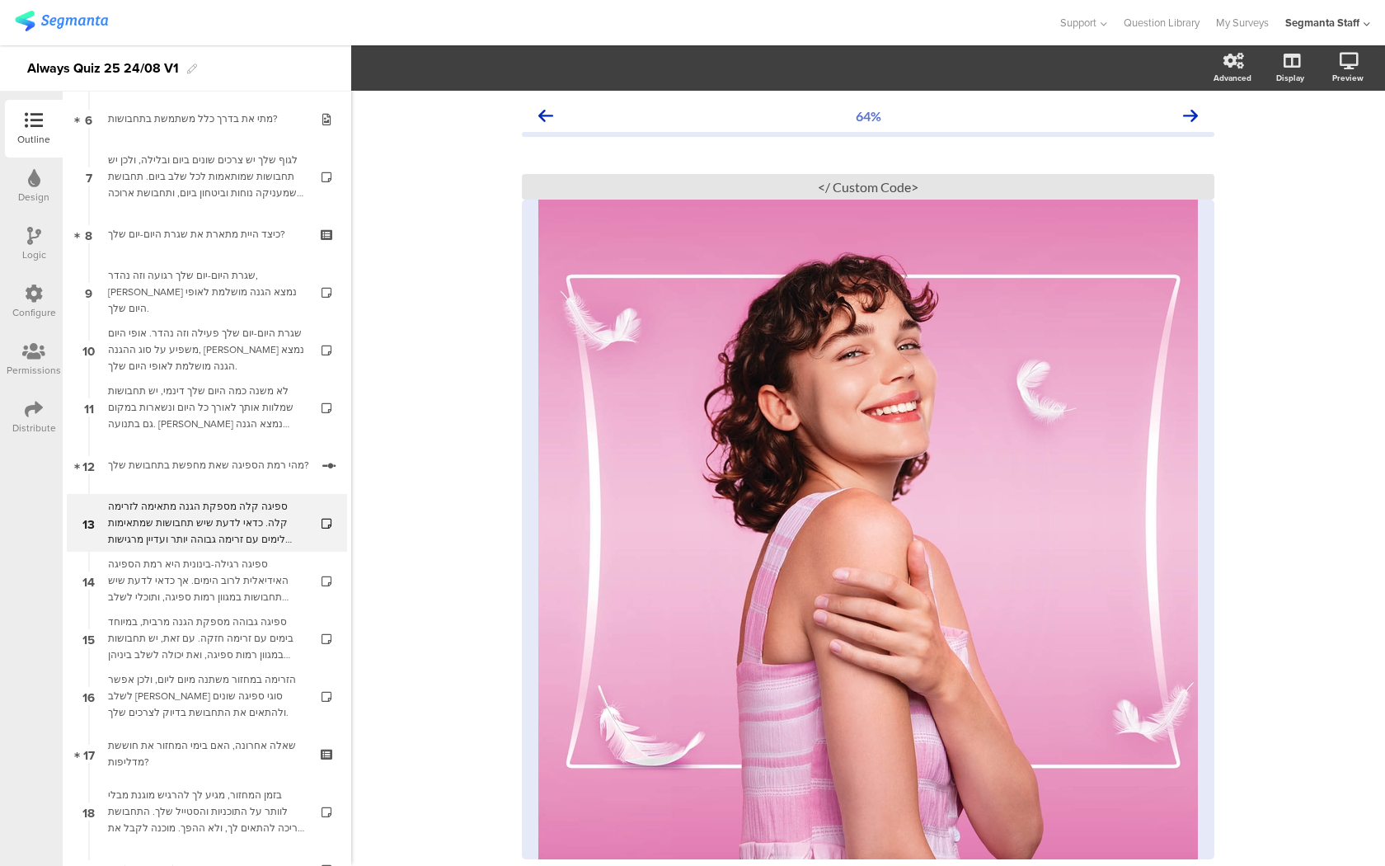
scroll to position [400, 0]
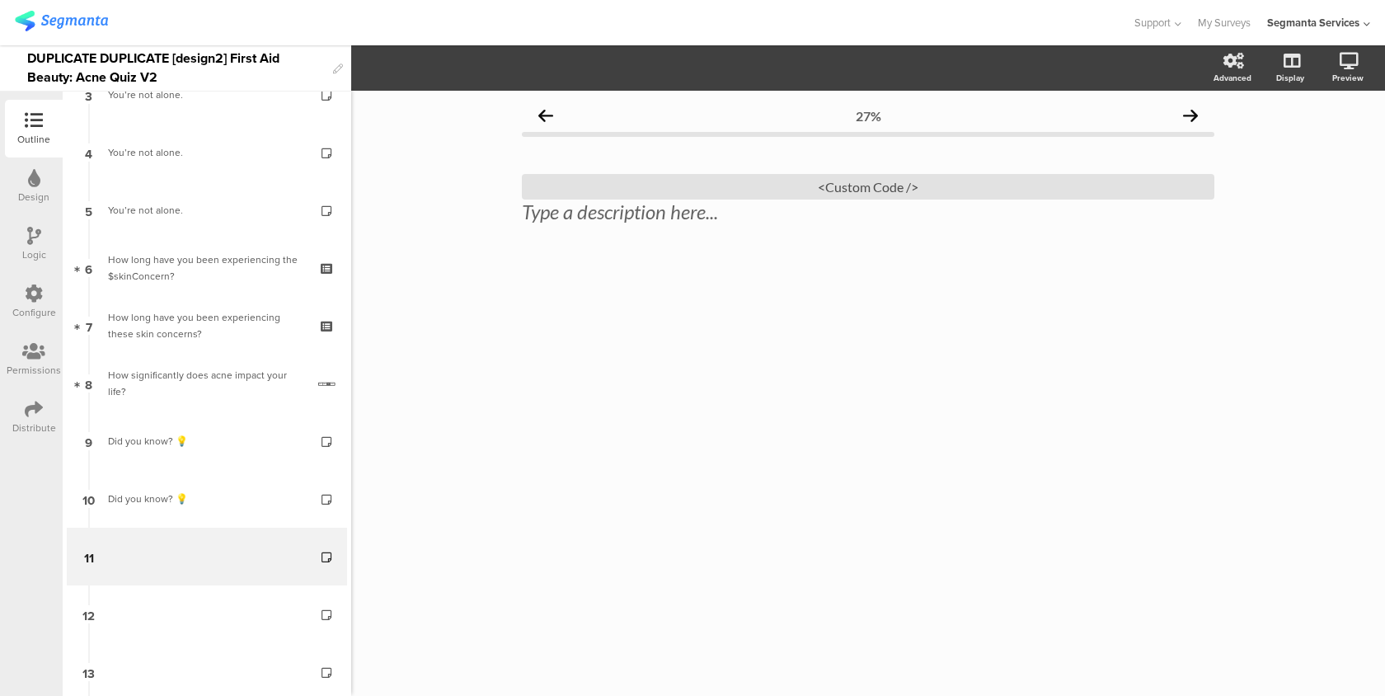
scroll to position [369, 0]
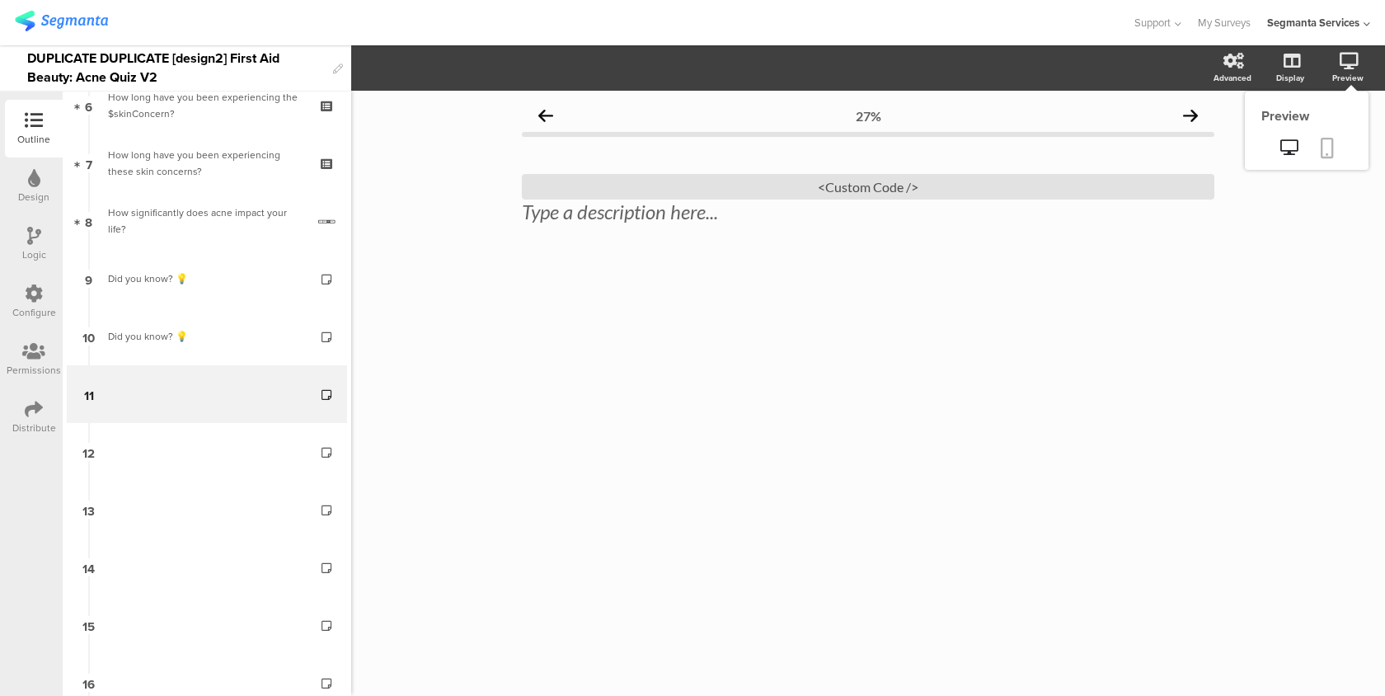
click at [1325, 162] on link at bounding box center [1327, 149] width 36 height 31
click at [1055, 187] on div "<Custom Code />" at bounding box center [868, 187] width 692 height 26
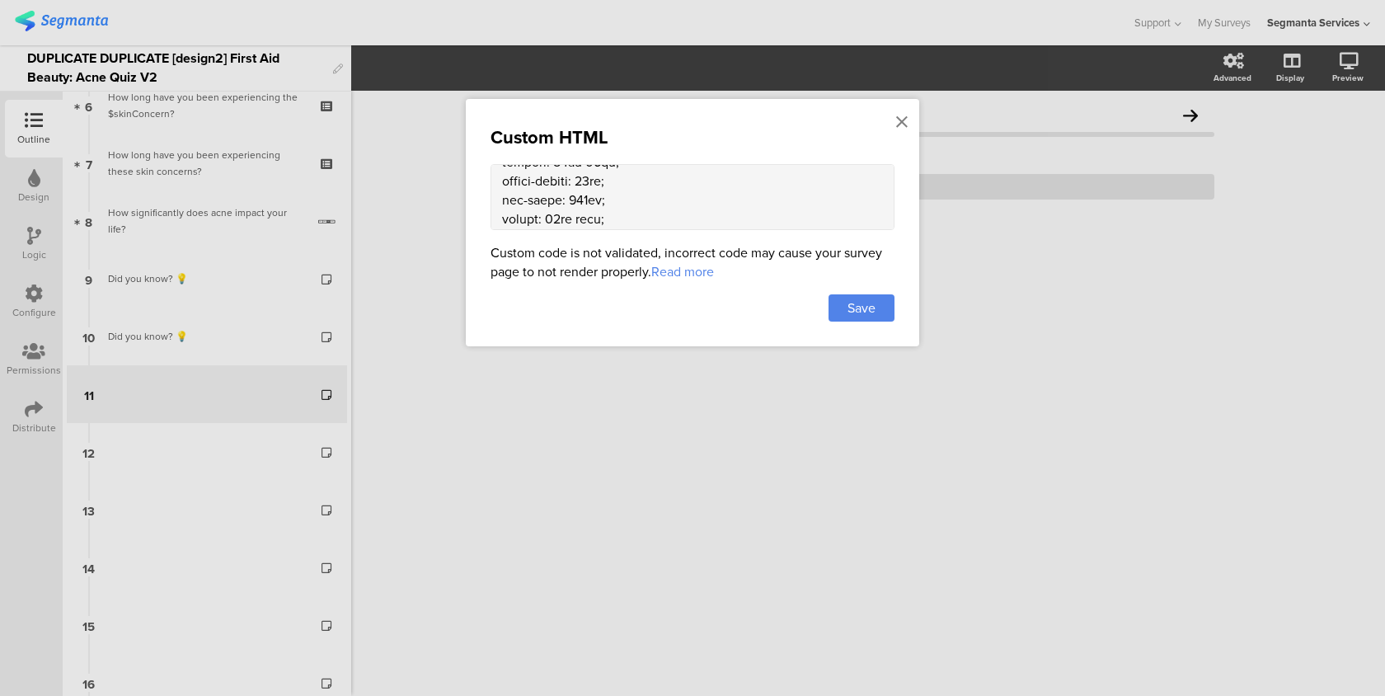
scroll to position [1958, 0]
drag, startPoint x: 652, startPoint y: 217, endPoint x: 612, endPoint y: 216, distance: 40.4
click at [612, 216] on textarea at bounding box center [693, 197] width 404 height 66
paste textarea "EBEBEA"
type textarea "<style> .progress-bar-segments { display: none !important; } .animated-router-v…"
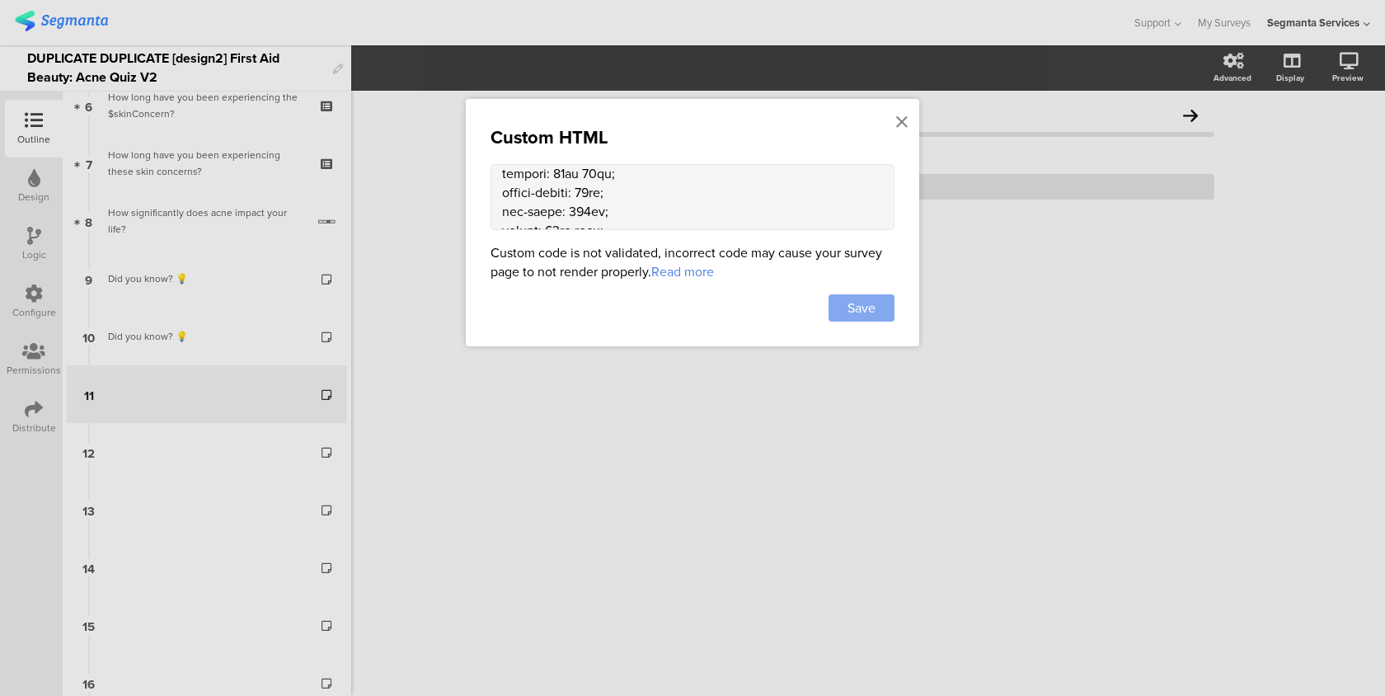
click at [848, 307] on span "Save" at bounding box center [861, 307] width 28 height 19
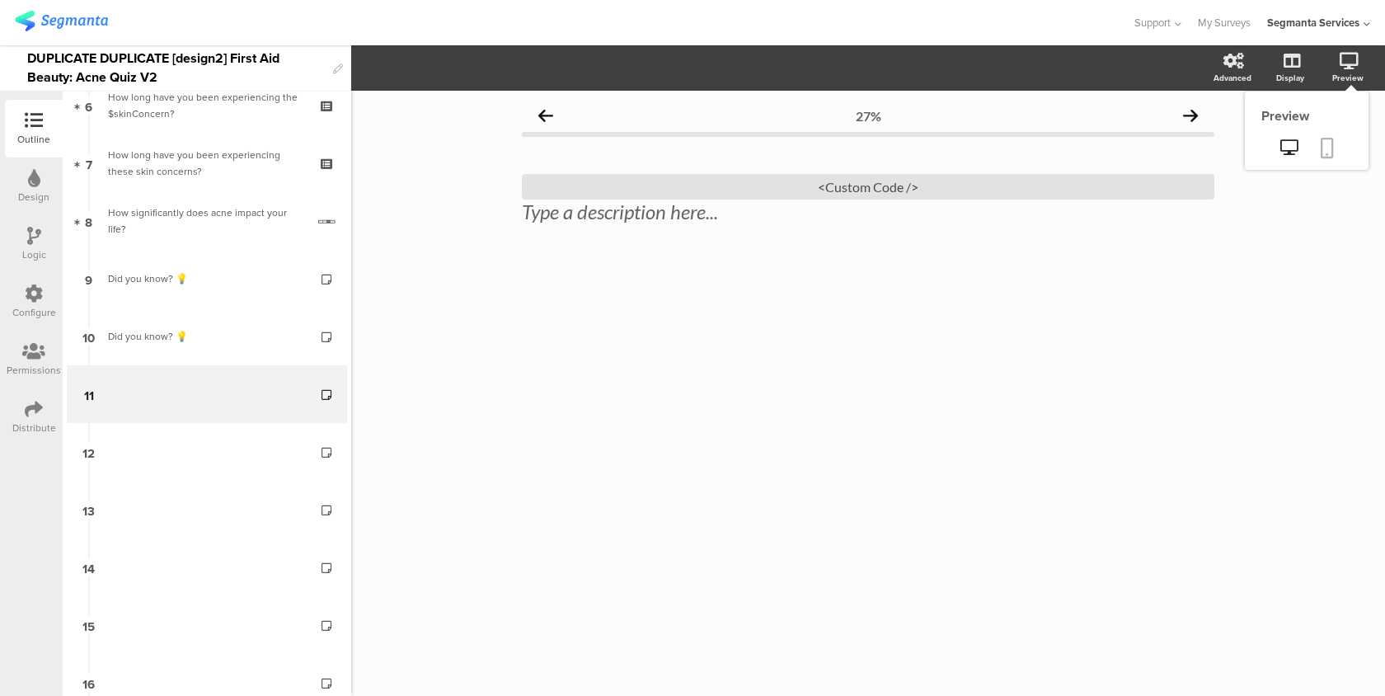
click at [1332, 148] on icon at bounding box center [1327, 148] width 13 height 21
click at [1324, 145] on icon at bounding box center [1327, 148] width 13 height 21
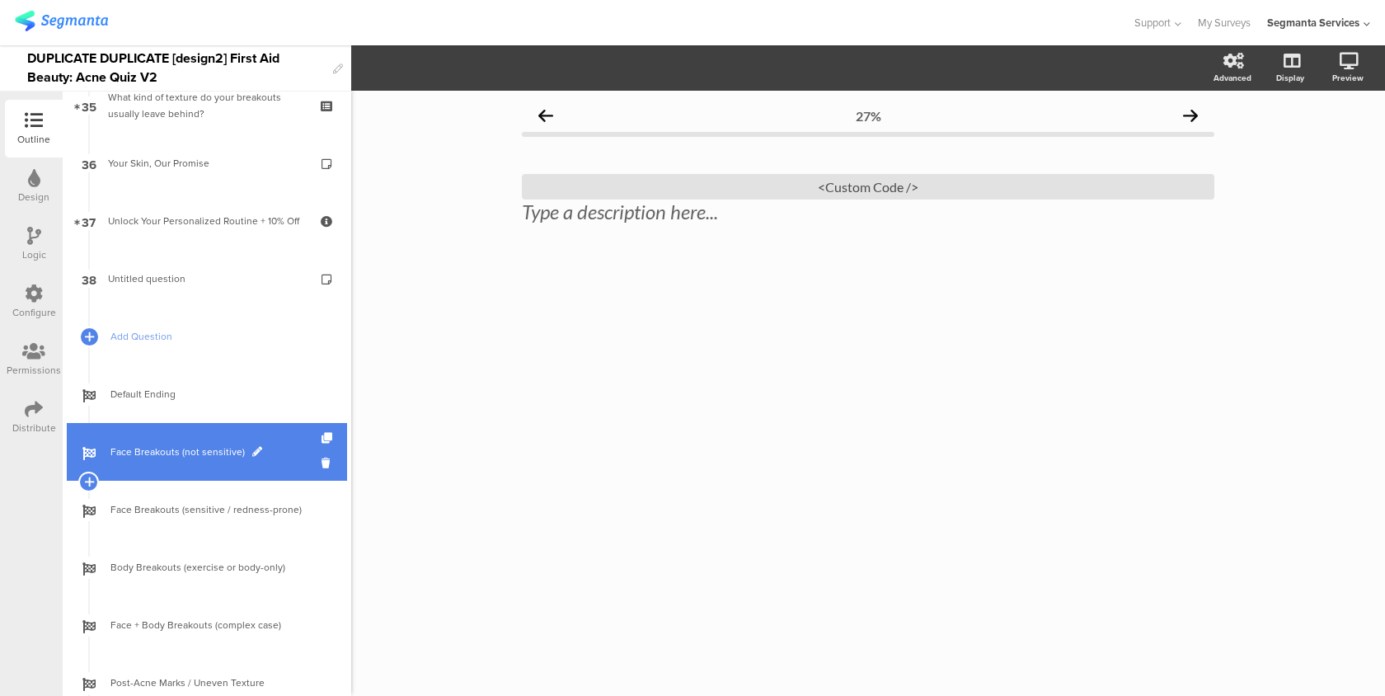
scroll to position [1892, 0]
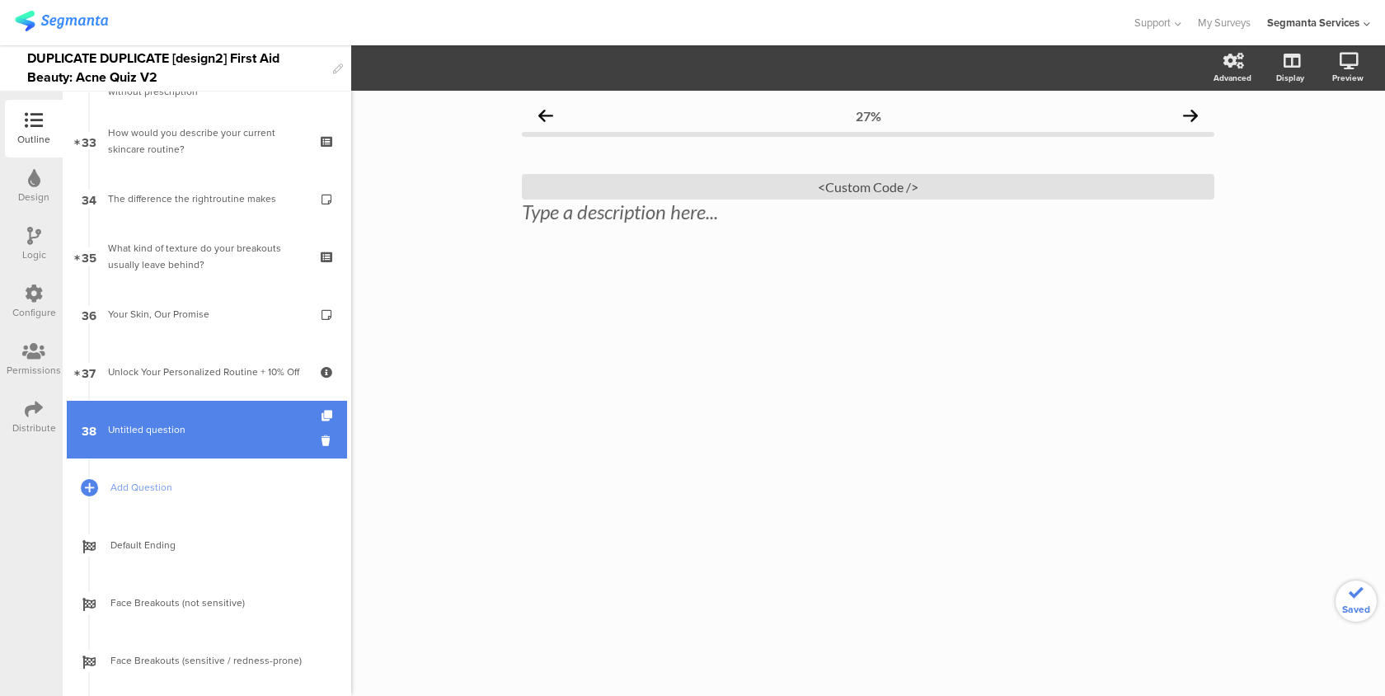
click at [201, 444] on link "38 Untitled question" at bounding box center [207, 430] width 280 height 58
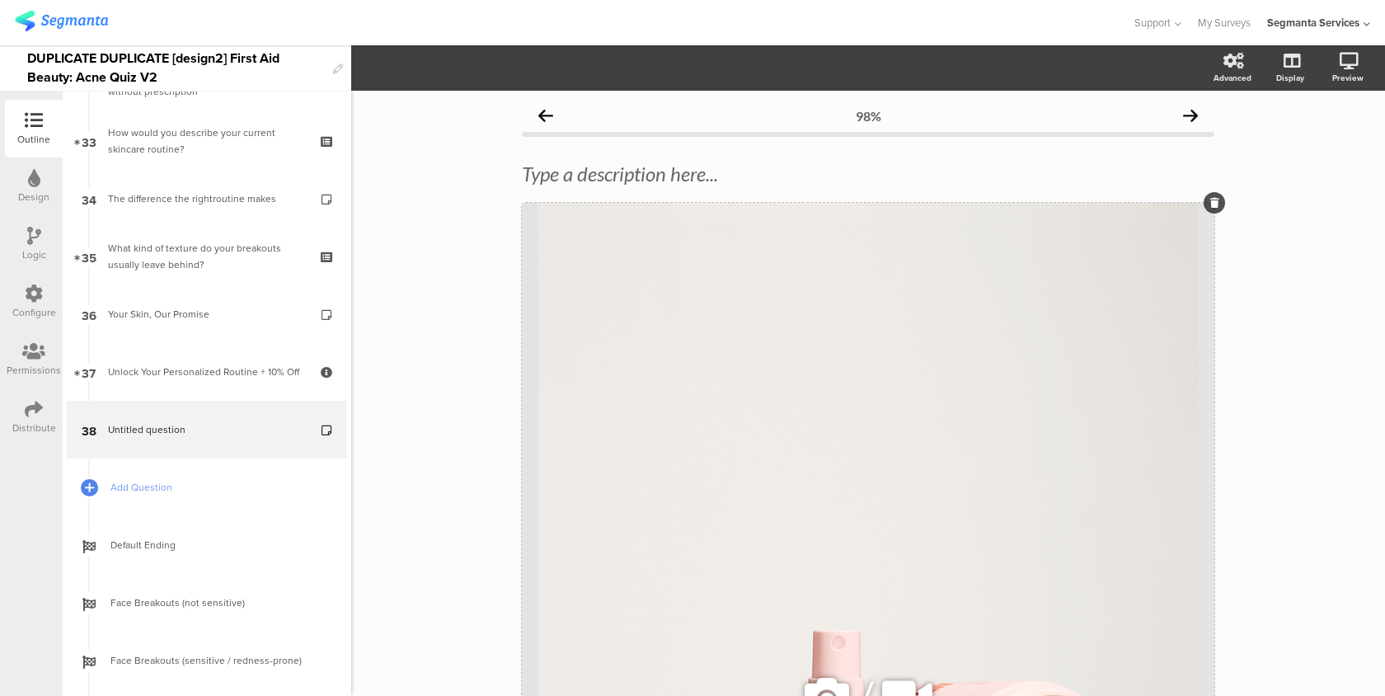
click at [740, 312] on div "/" at bounding box center [868, 697] width 692 height 988
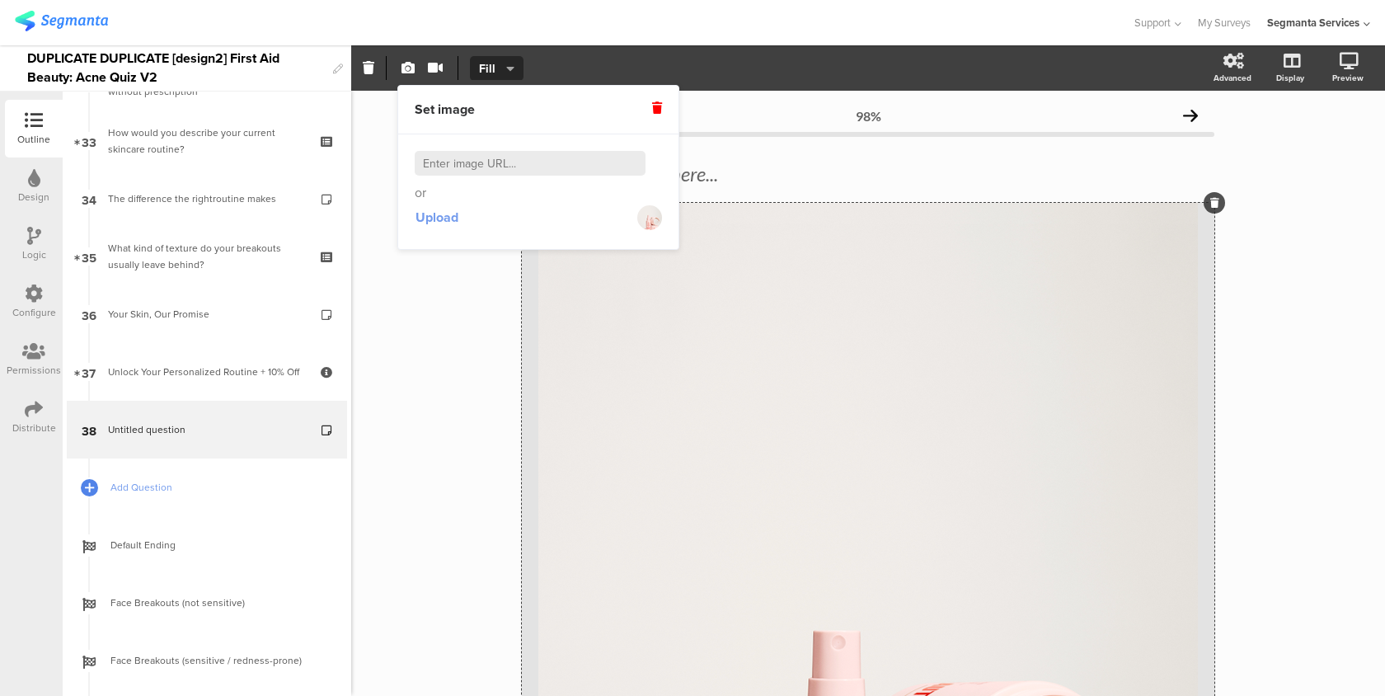
click at [438, 214] on span "Upload" at bounding box center [436, 217] width 43 height 19
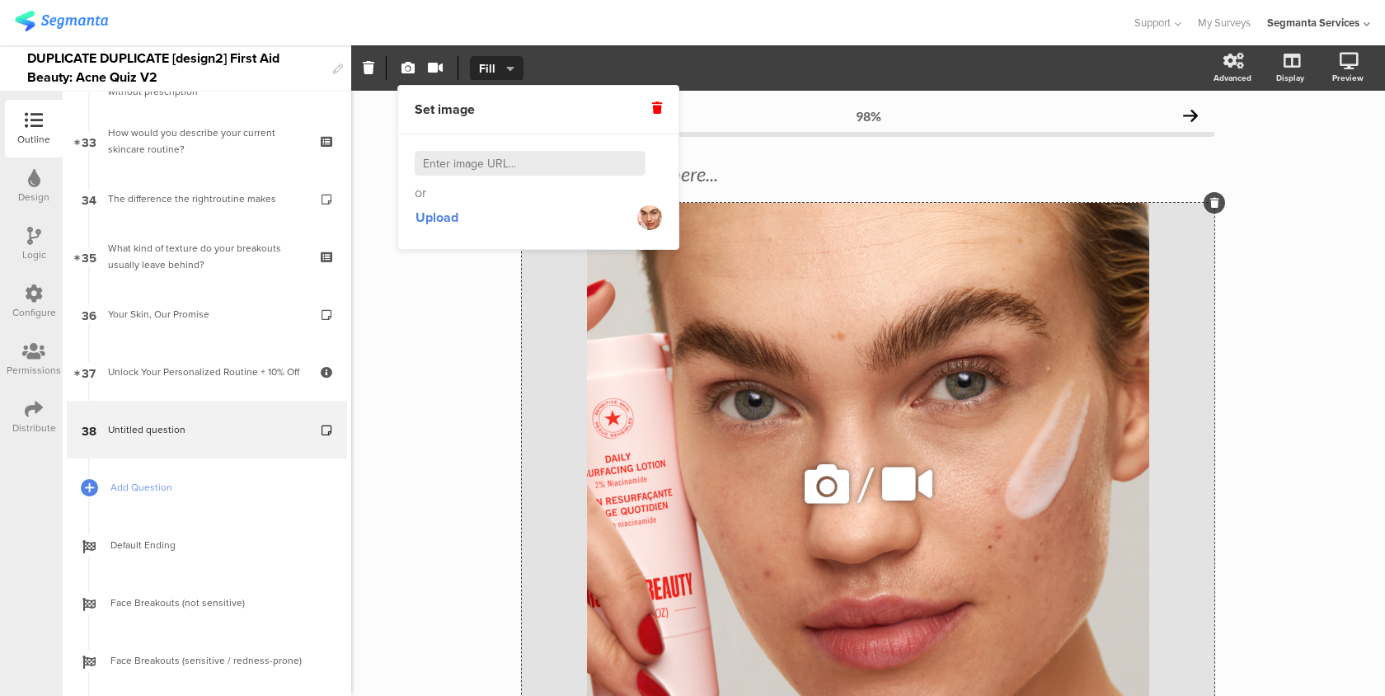
click at [763, 382] on div "/" at bounding box center [868, 484] width 692 height 562
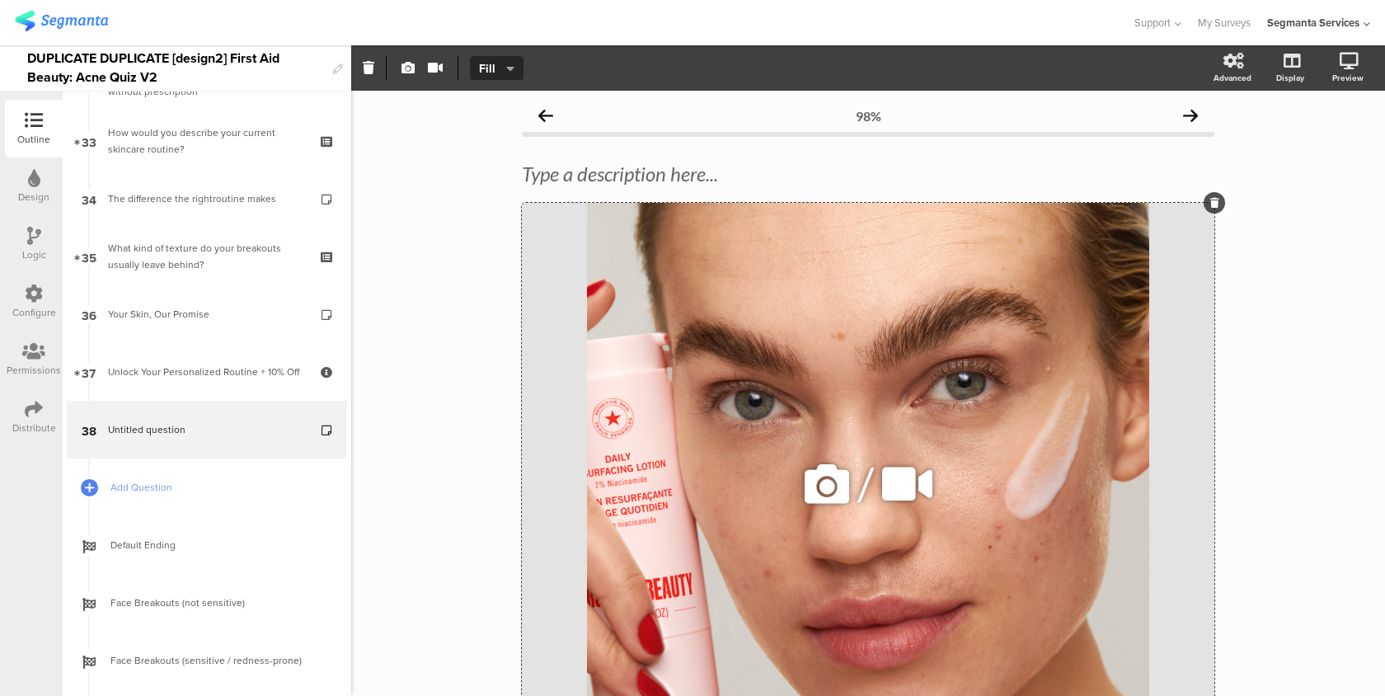
click at [739, 372] on div "/" at bounding box center [868, 484] width 692 height 562
click at [1328, 145] on icon at bounding box center [1327, 148] width 13 height 21
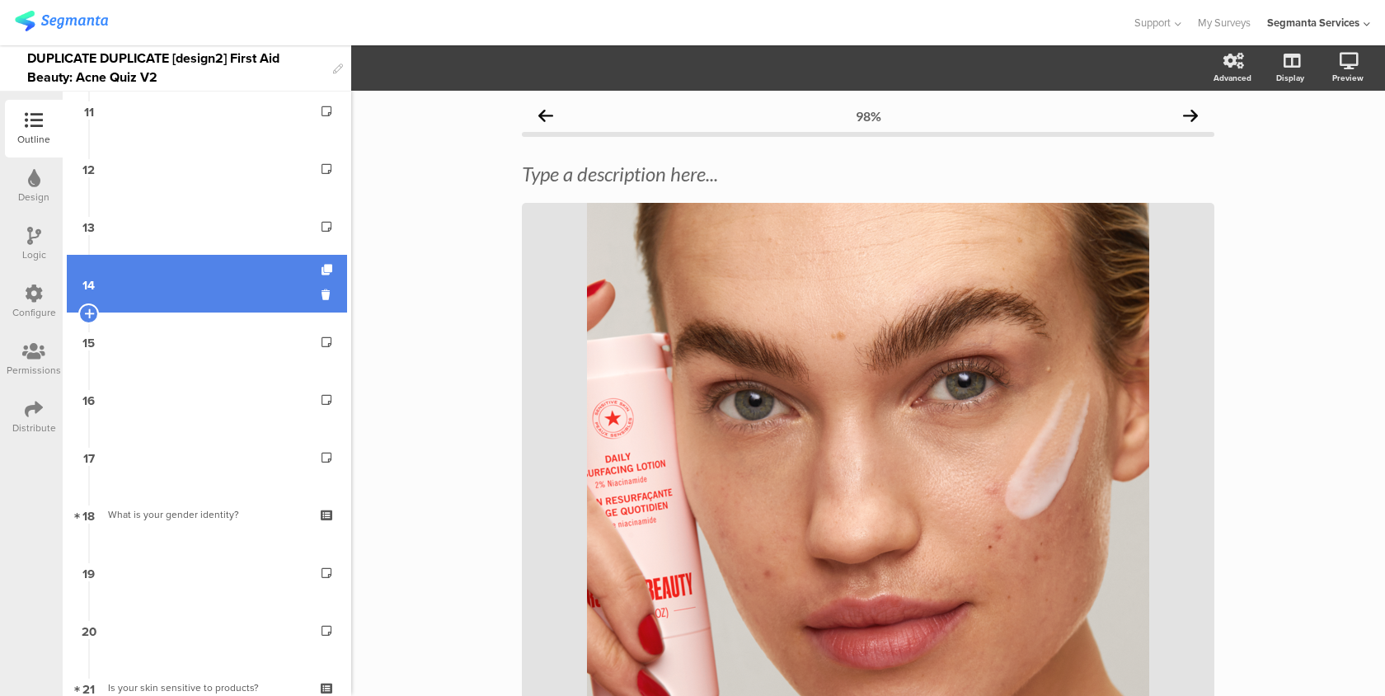
scroll to position [630, 0]
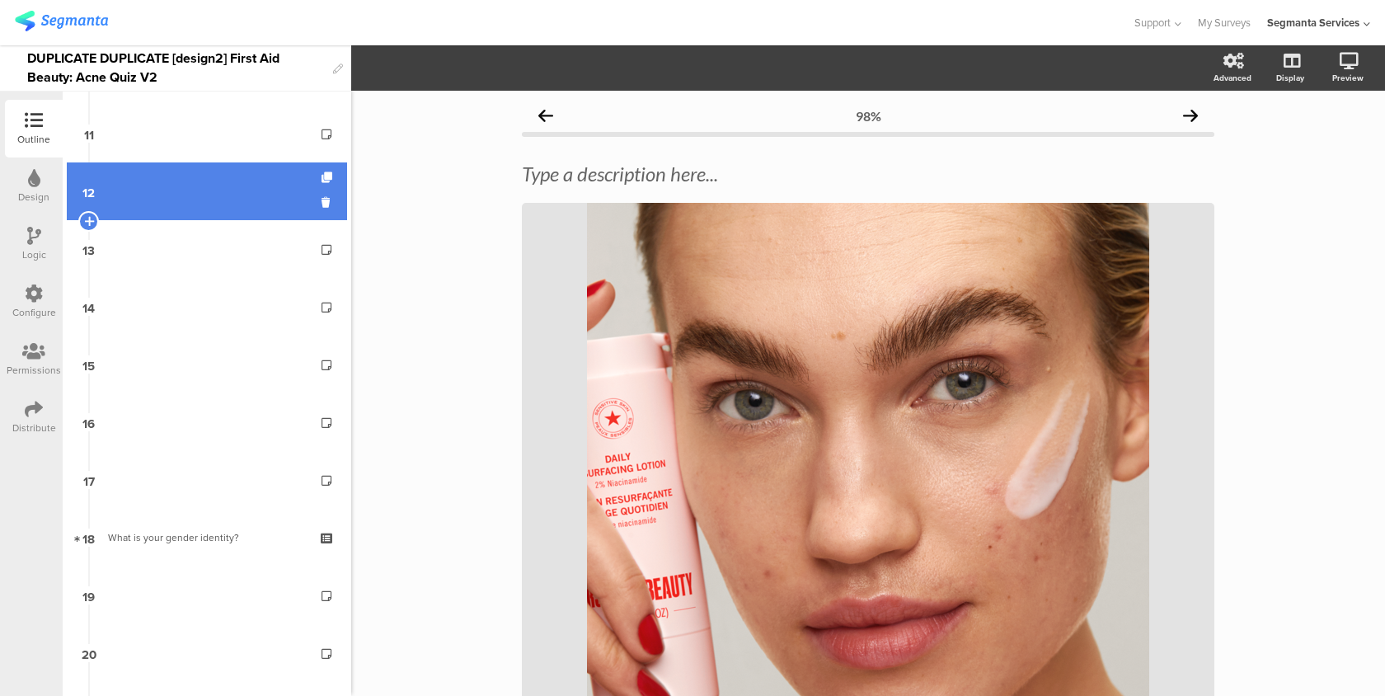
click at [201, 195] on link "12" at bounding box center [207, 191] width 280 height 58
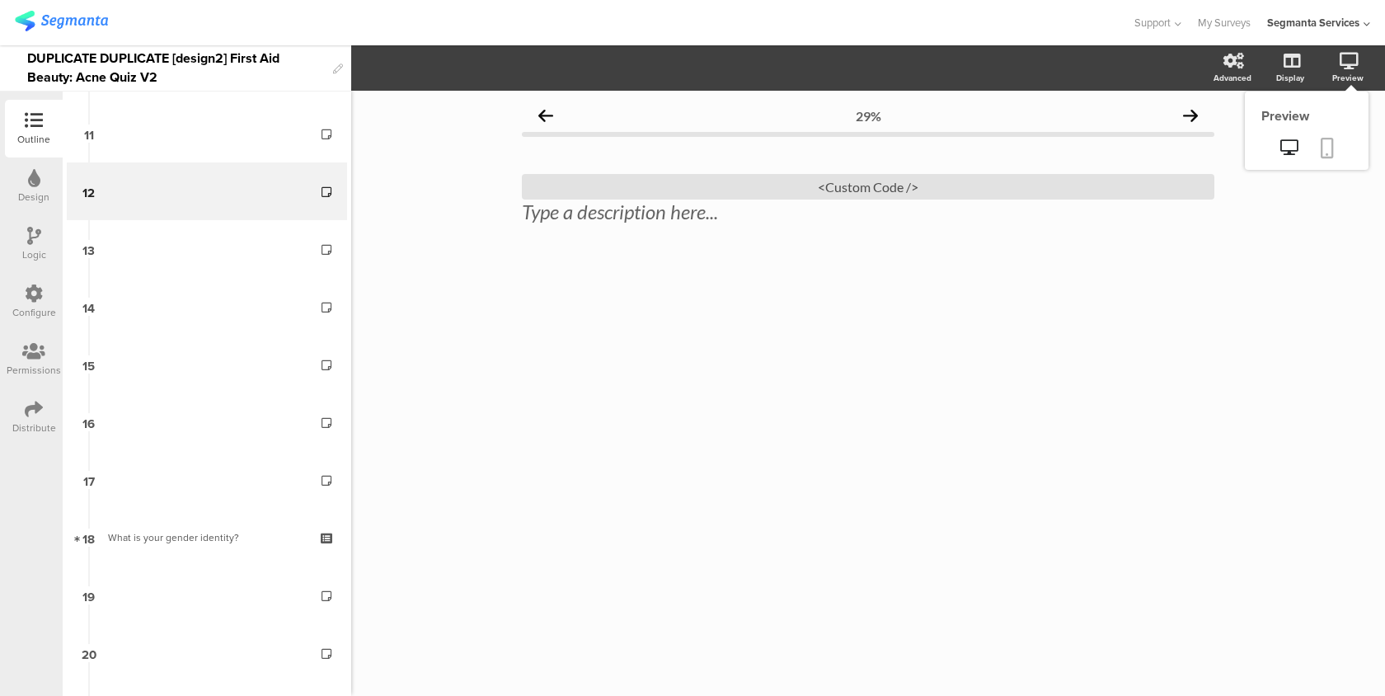
click at [1322, 159] on link at bounding box center [1327, 149] width 36 height 31
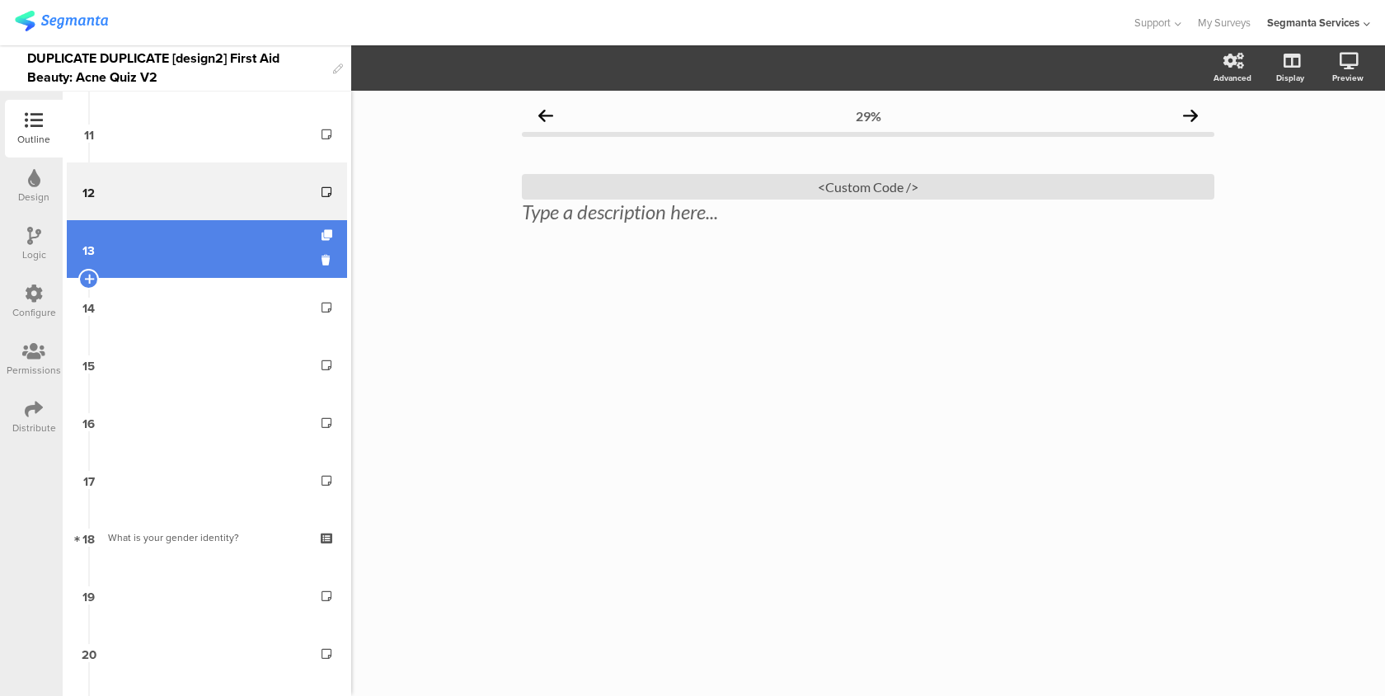
click at [143, 261] on link "13" at bounding box center [207, 249] width 280 height 58
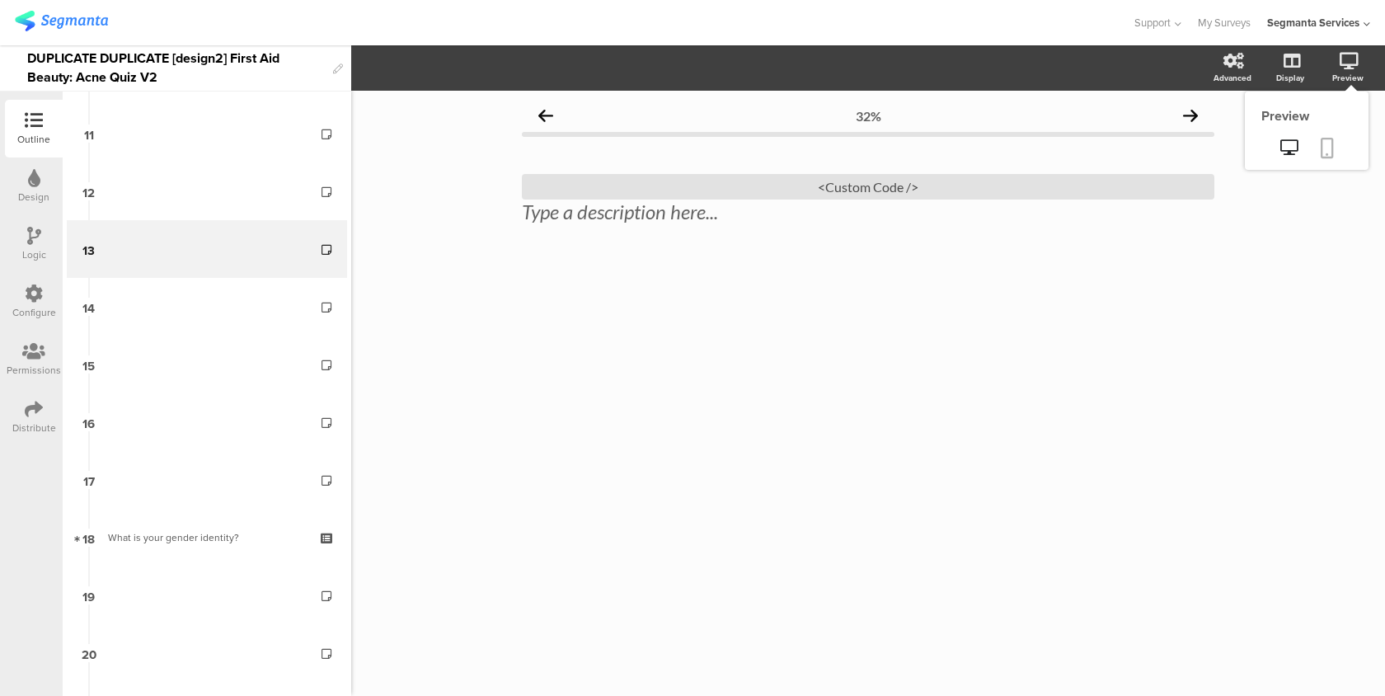
click at [1328, 153] on icon at bounding box center [1327, 148] width 13 height 21
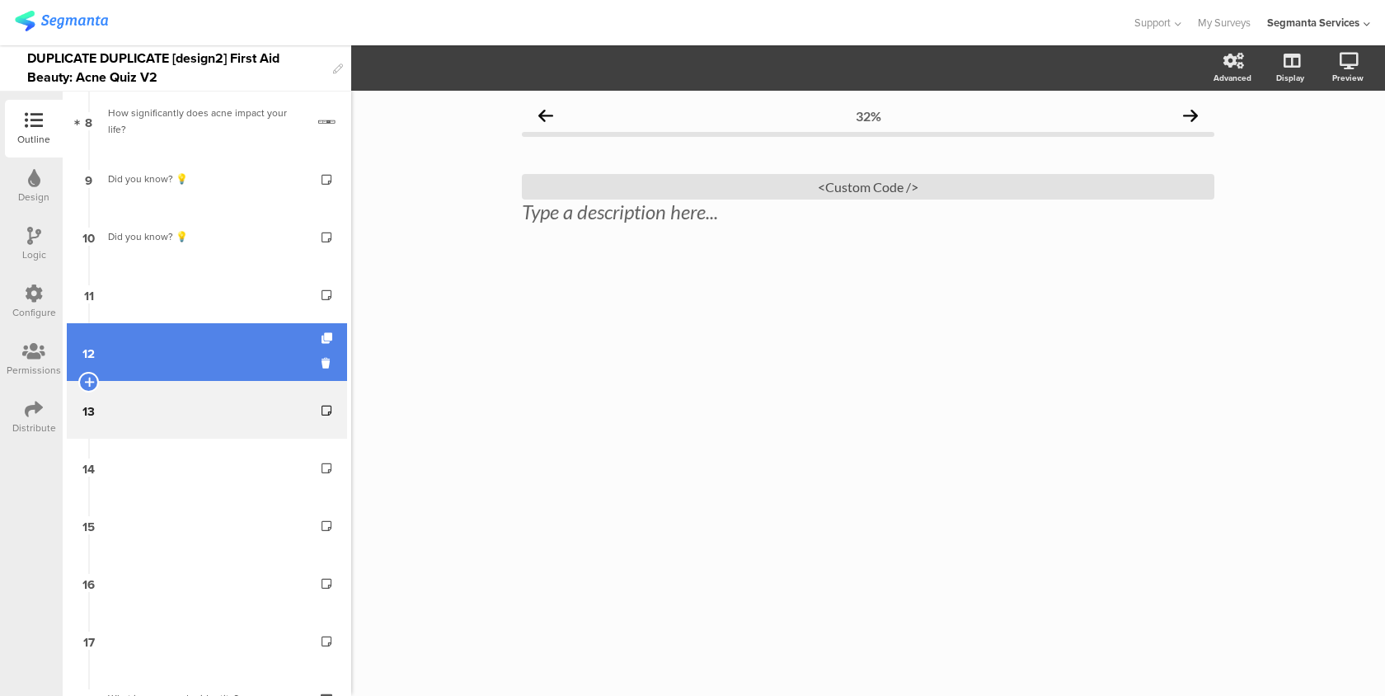
scroll to position [467, 0]
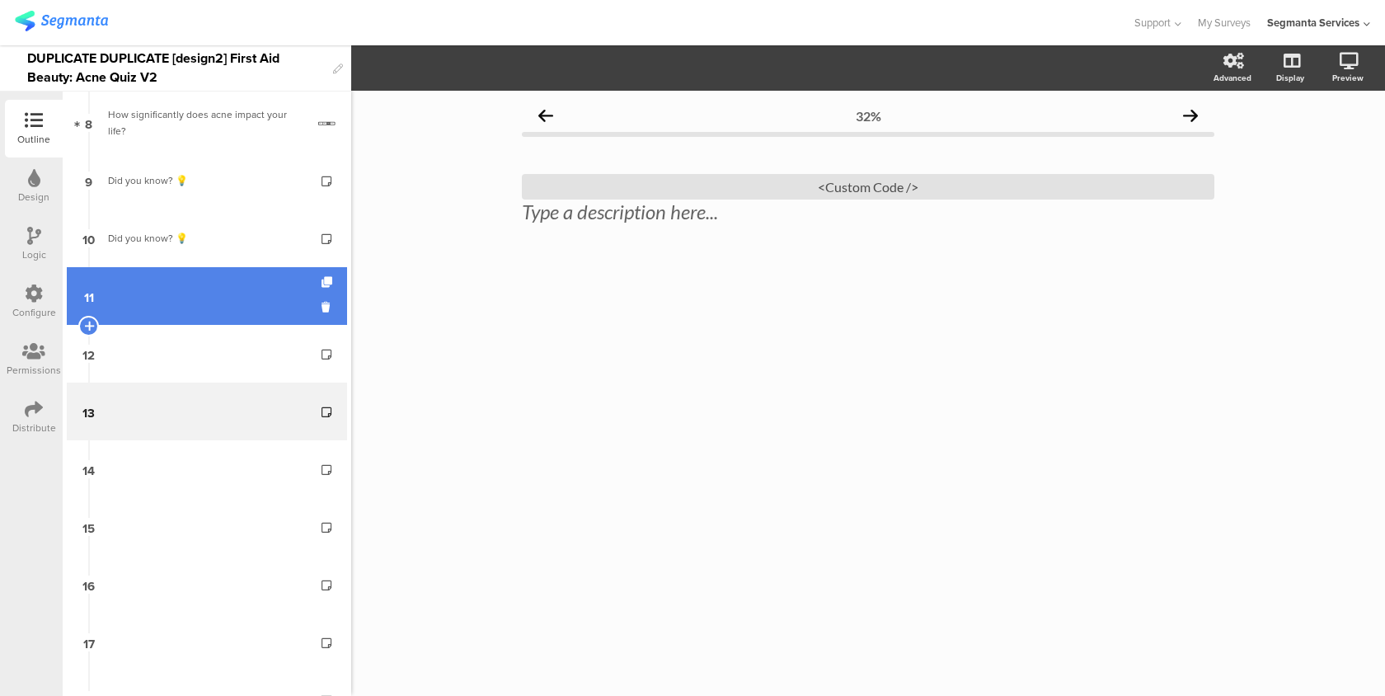
click at [182, 279] on link "11" at bounding box center [207, 296] width 280 height 58
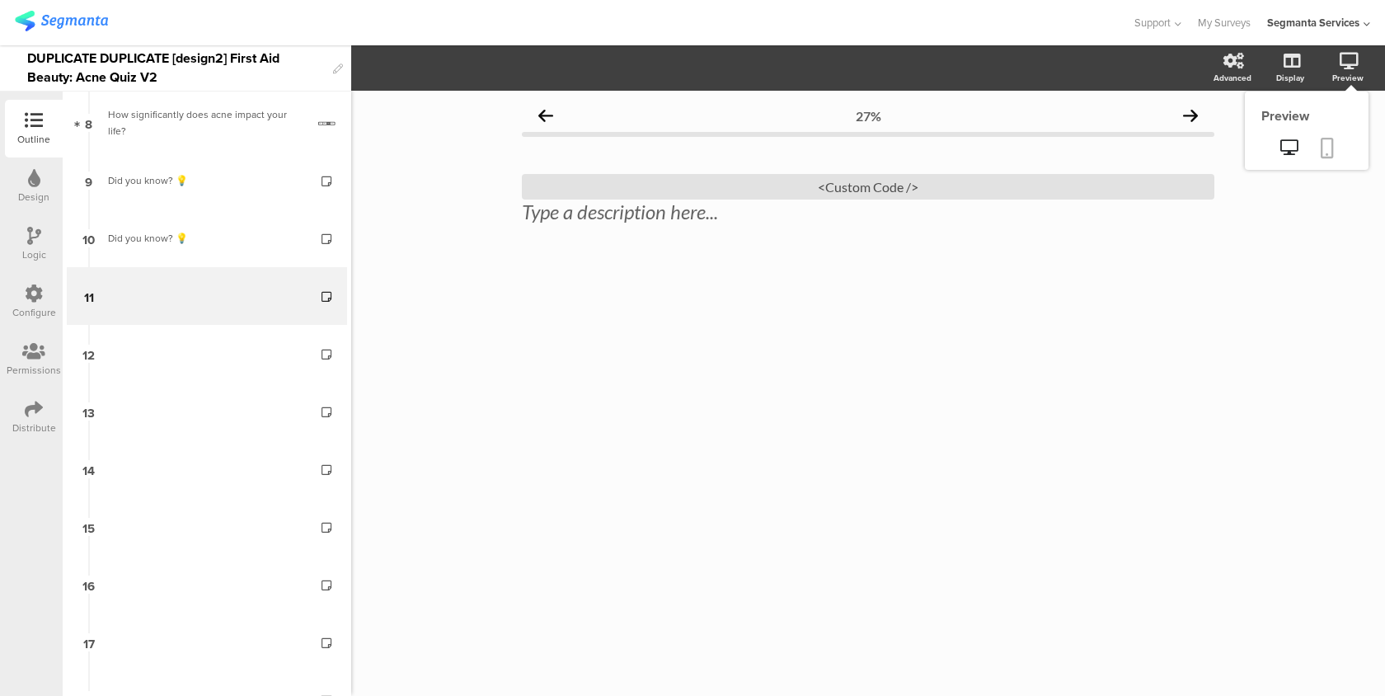
click at [1327, 151] on icon at bounding box center [1327, 148] width 13 height 21
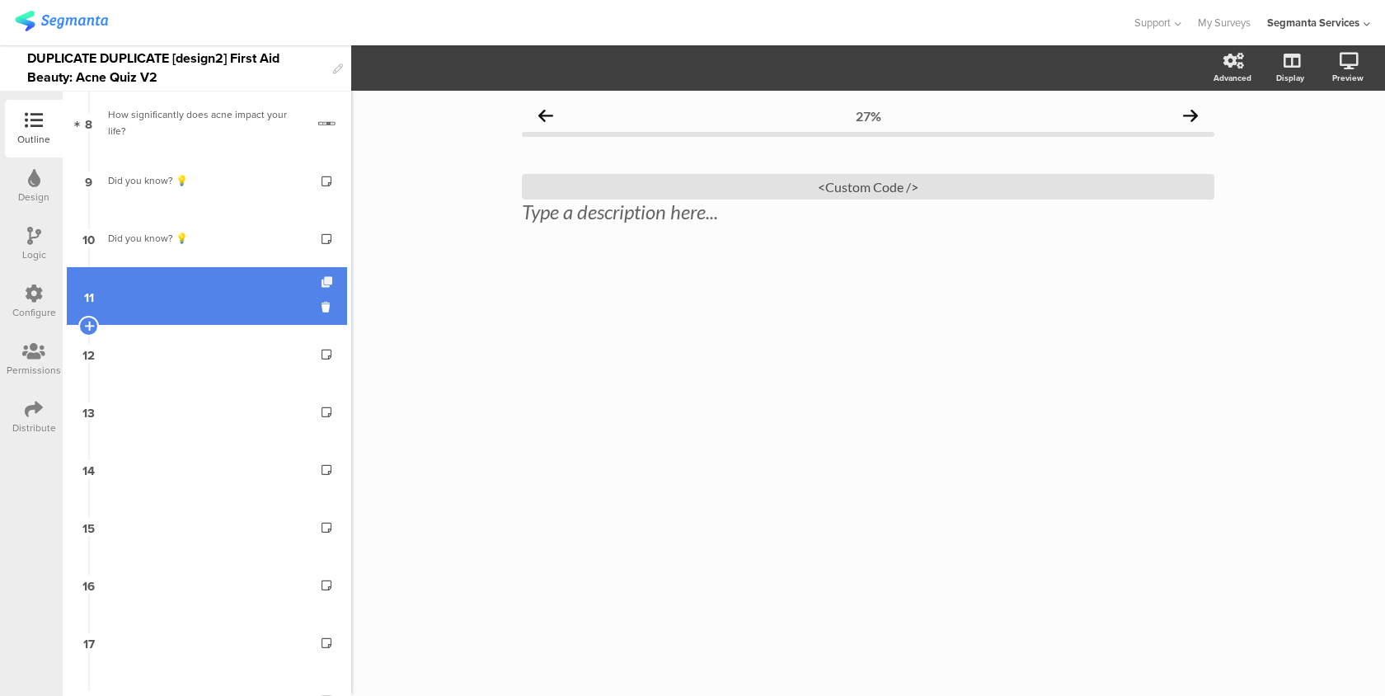
click at [329, 285] on icon at bounding box center [329, 282] width 14 height 11
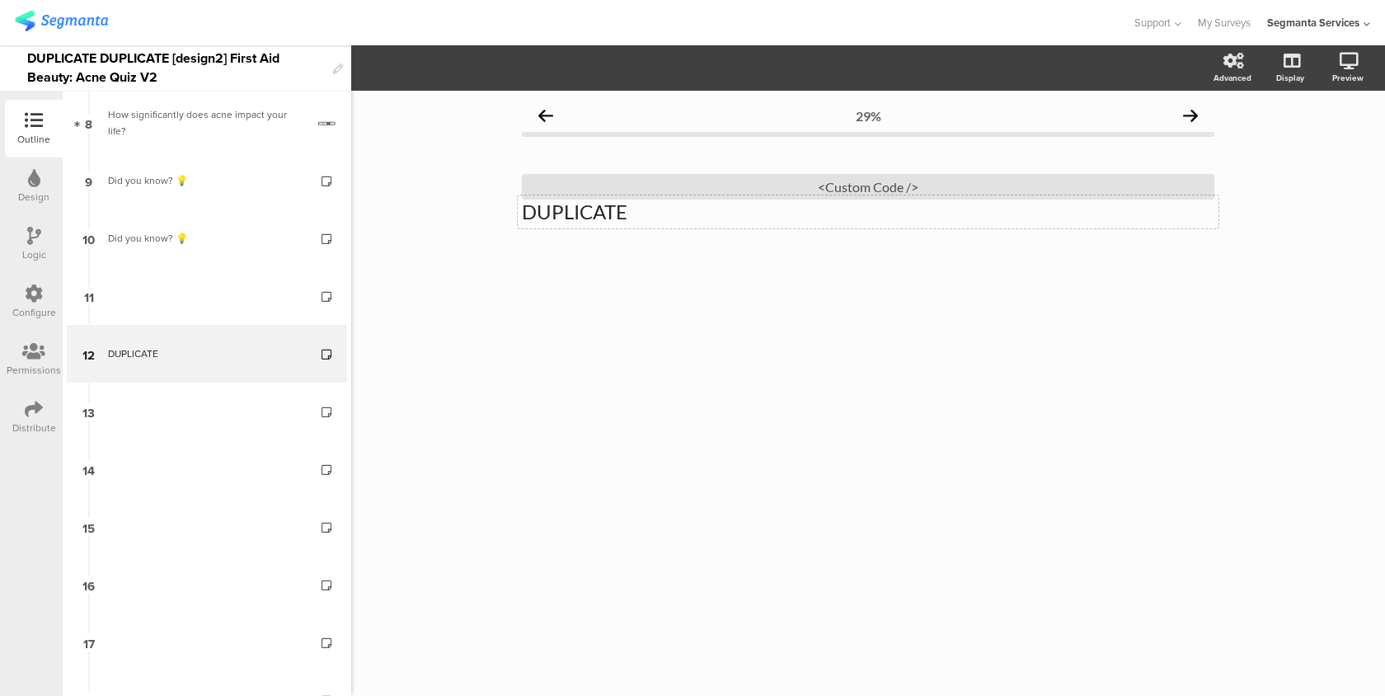
click at [614, 217] on p "DUPLICATE" at bounding box center [868, 212] width 692 height 25
click at [626, 190] on div "<Custom Code />" at bounding box center [868, 187] width 692 height 26
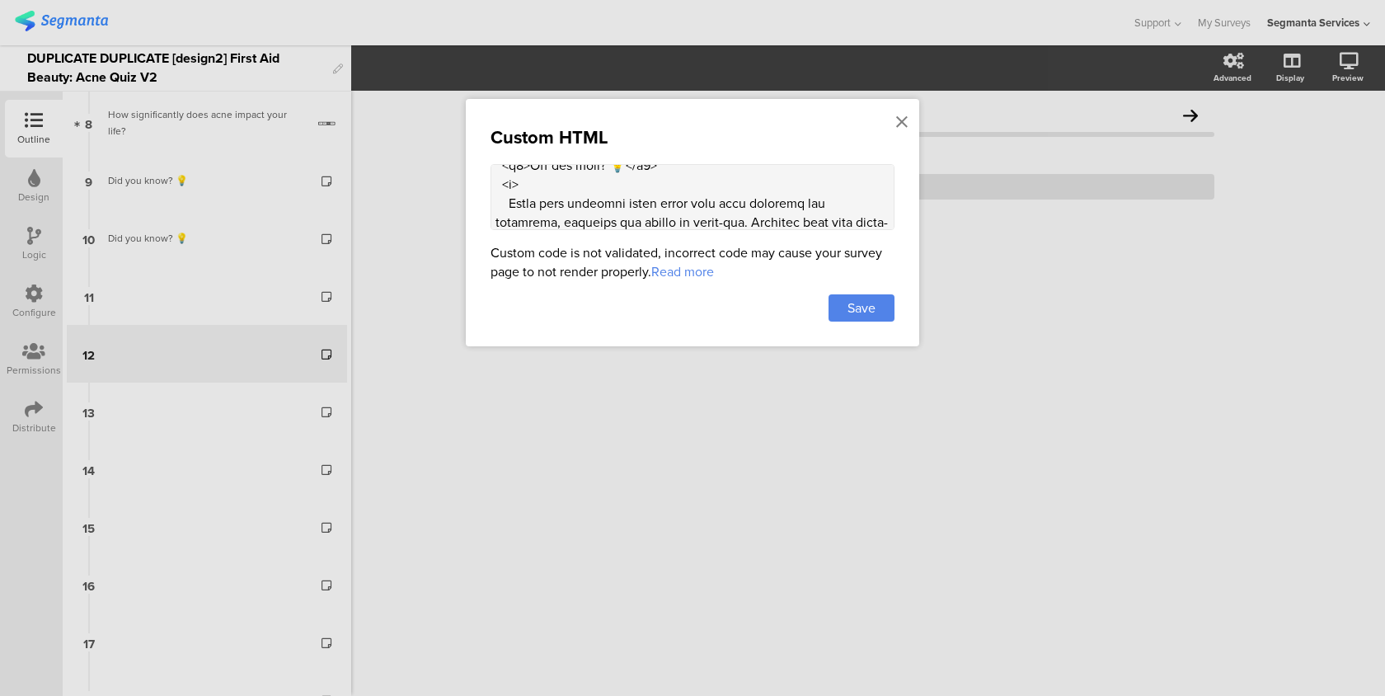
scroll to position [1695, 0]
drag, startPoint x: 570, startPoint y: 185, endPoint x: 673, endPoint y: 216, distance: 107.5
click at [673, 216] on textarea at bounding box center [693, 197] width 404 height 66
paste textarea "d138b0d60b3df2413708"
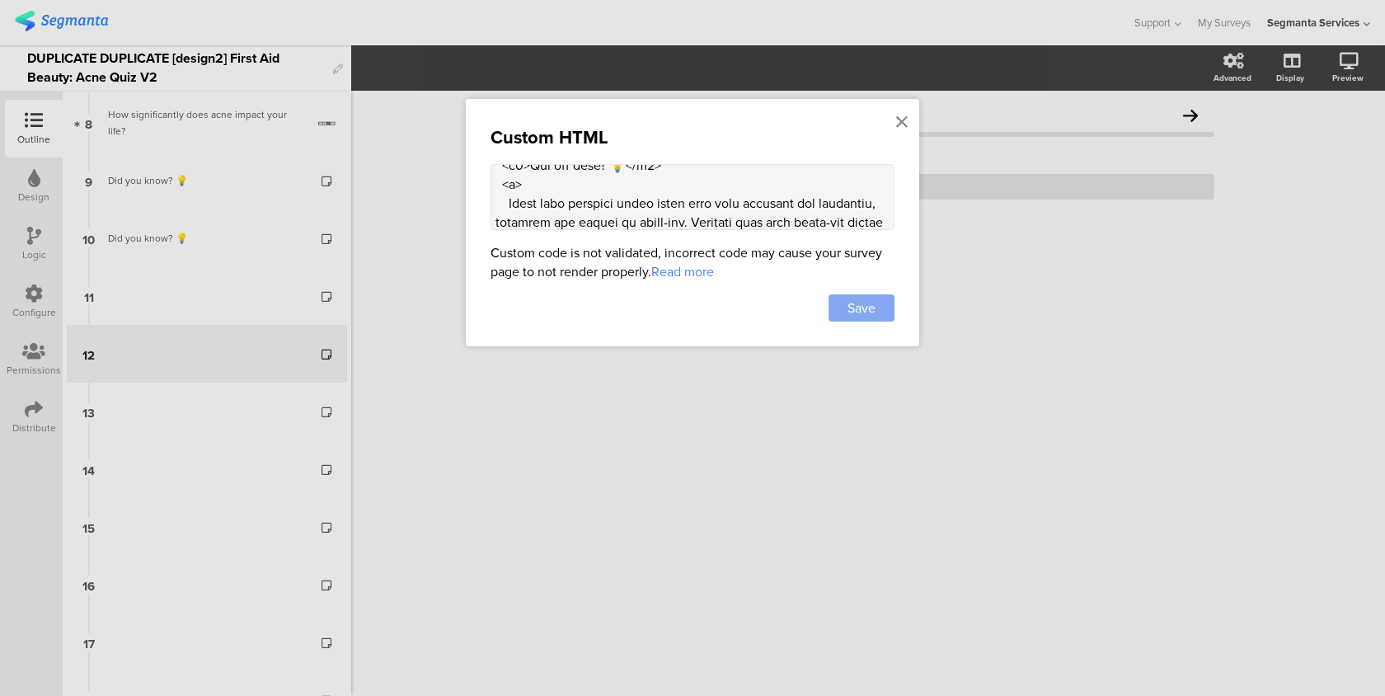
type textarea "<style> .progress-bar-segments { display: none !important; } .animated-router-v…"
click at [871, 309] on span "Save" at bounding box center [861, 307] width 28 height 19
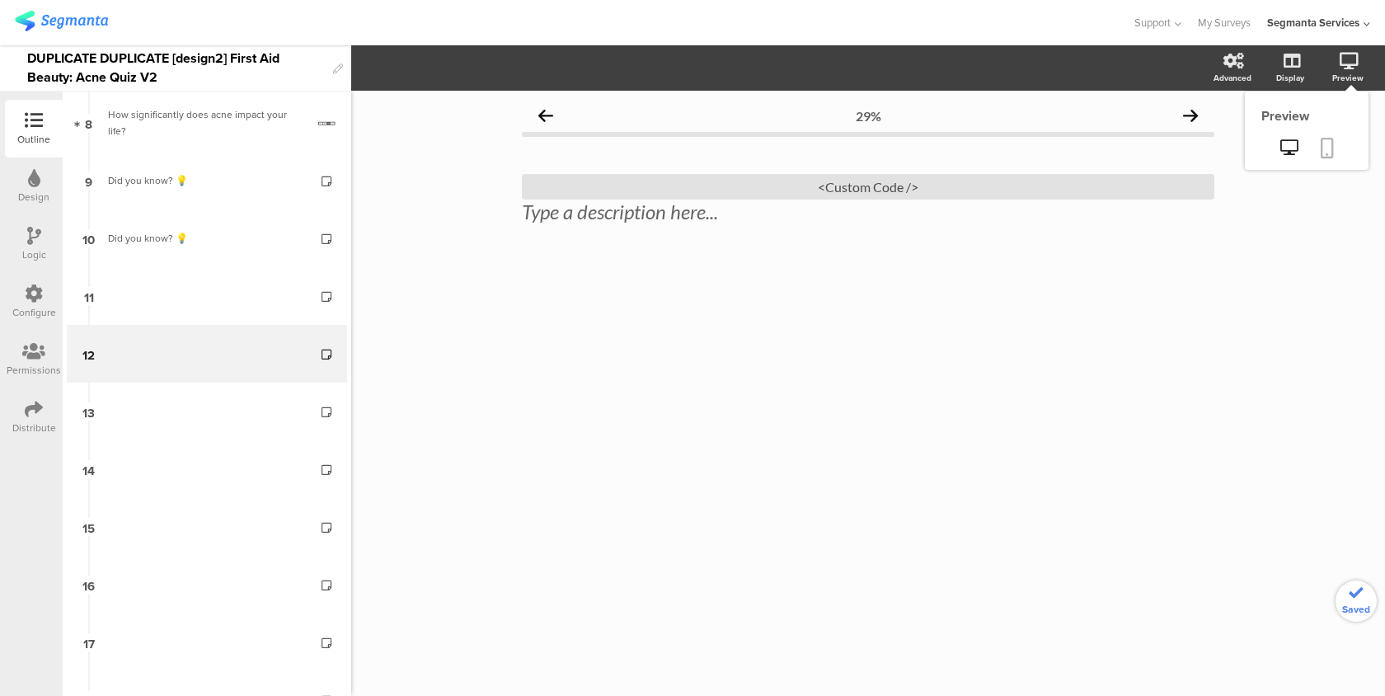
click at [1330, 144] on icon at bounding box center [1327, 148] width 13 height 21
click at [761, 177] on div "<Custom Code />" at bounding box center [868, 187] width 692 height 26
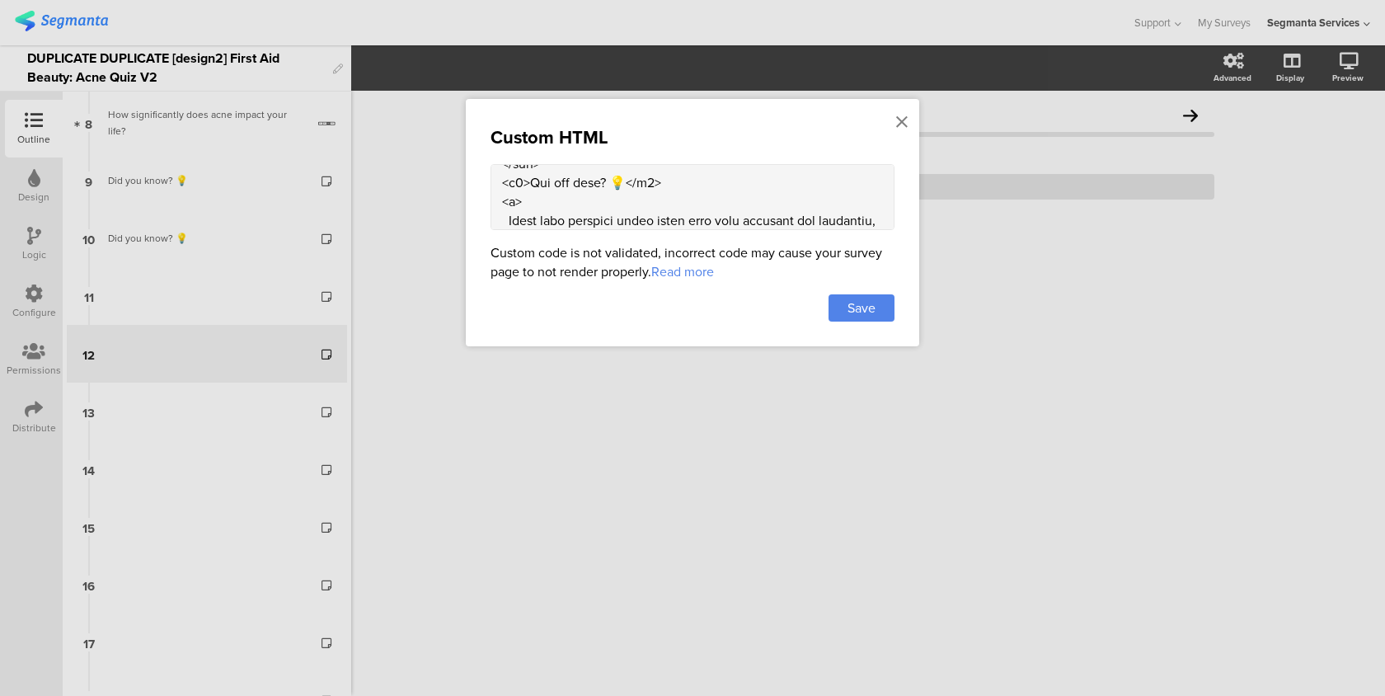
scroll to position [1716, 0]
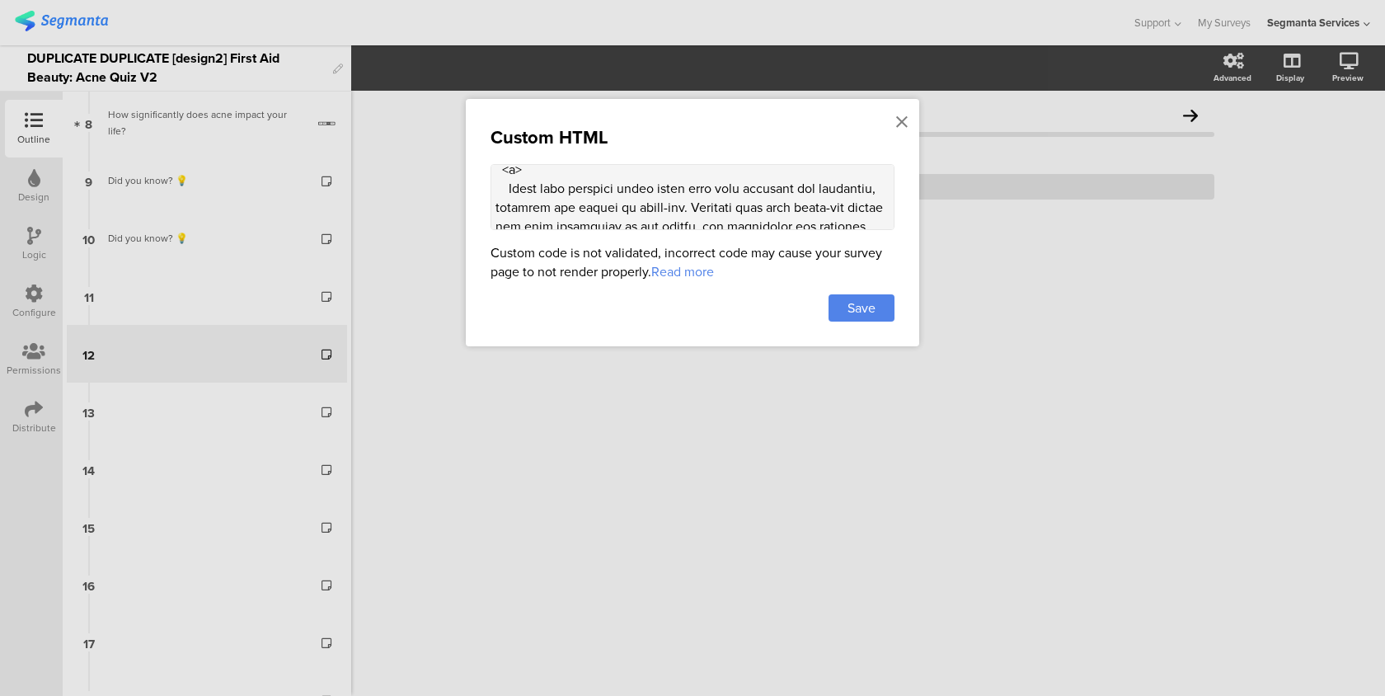
drag, startPoint x: 674, startPoint y: 203, endPoint x: 570, endPoint y: 173, distance: 107.2
click at [570, 173] on textarea at bounding box center [693, 197] width 404 height 66
click at [904, 120] on icon at bounding box center [902, 122] width 12 height 18
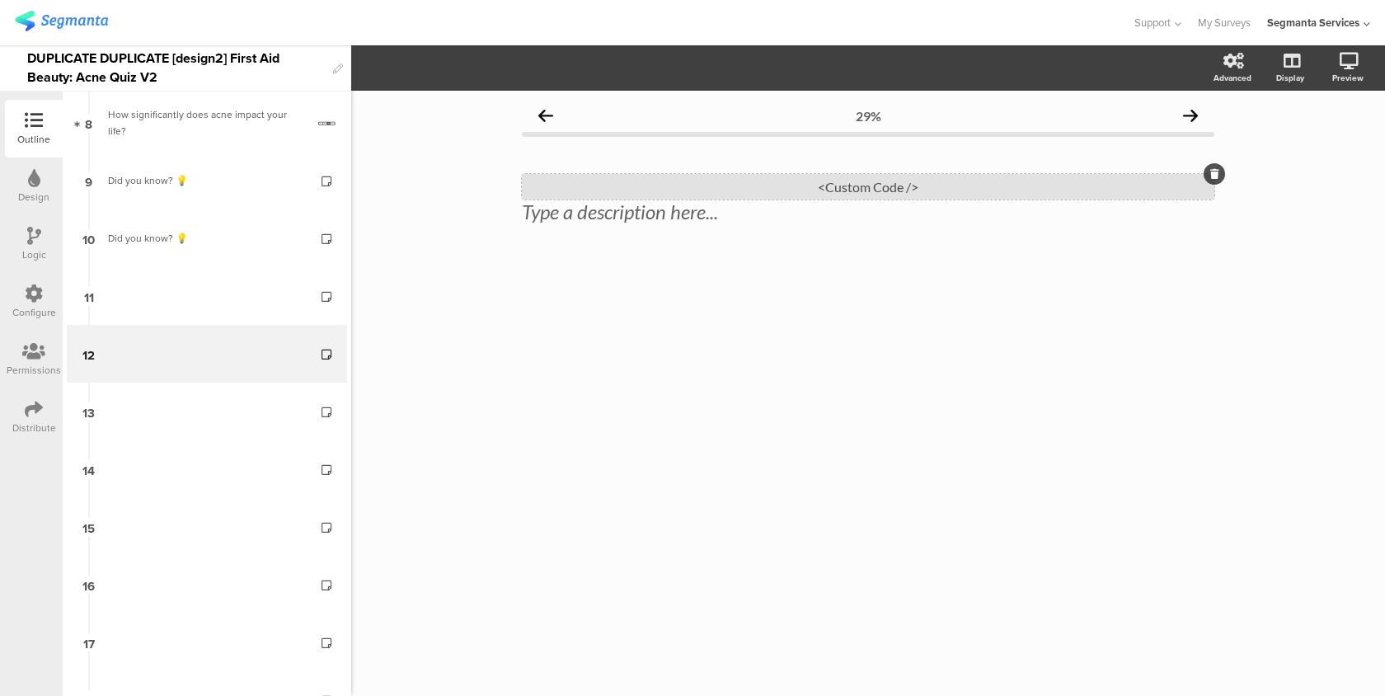
click at [836, 187] on div "<Custom Code />" at bounding box center [868, 187] width 692 height 26
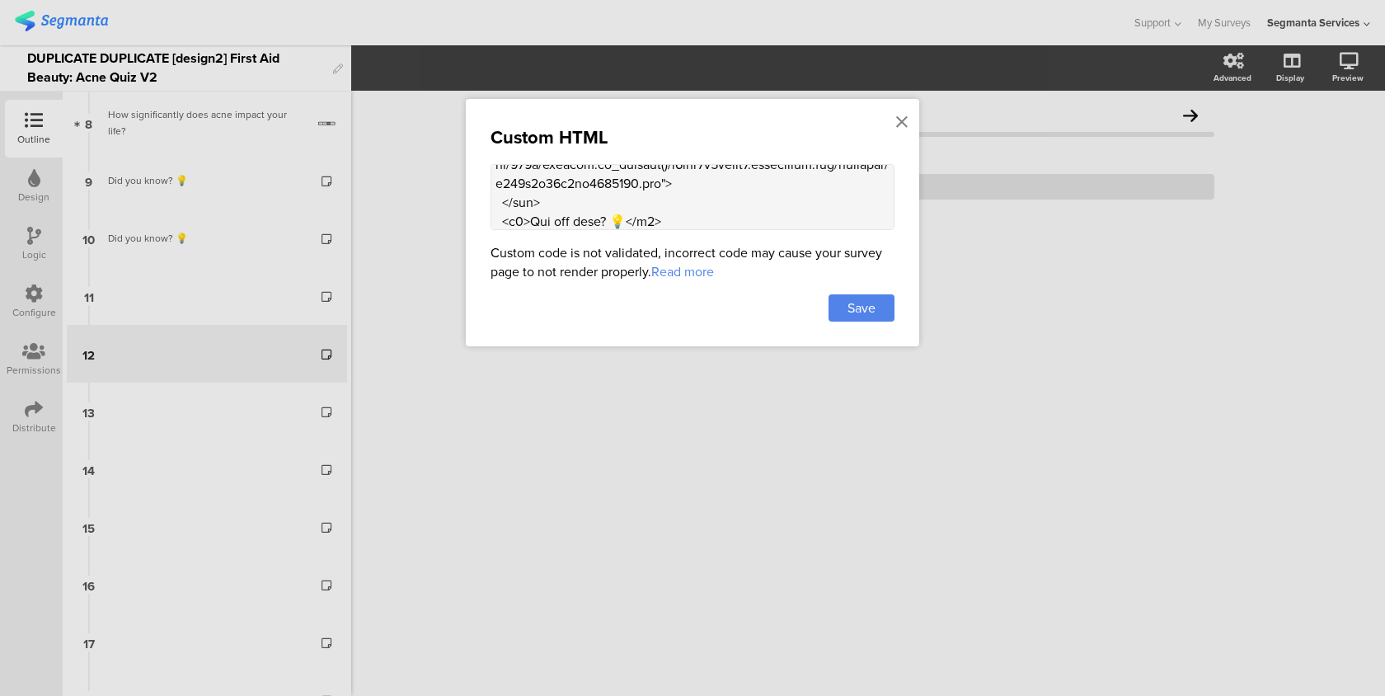
scroll to position [1654, 0]
drag, startPoint x: 494, startPoint y: 186, endPoint x: 564, endPoint y: 409, distance: 233.4
click at [564, 409] on div "Custom HTML Custom code is not validated, incorrect code may cause your survey …" at bounding box center [692, 348] width 1385 height 696
paste textarea "efefef; color: #231F20; padding: 20px 24px; border-radius: 12px; border: 0.1rem…"
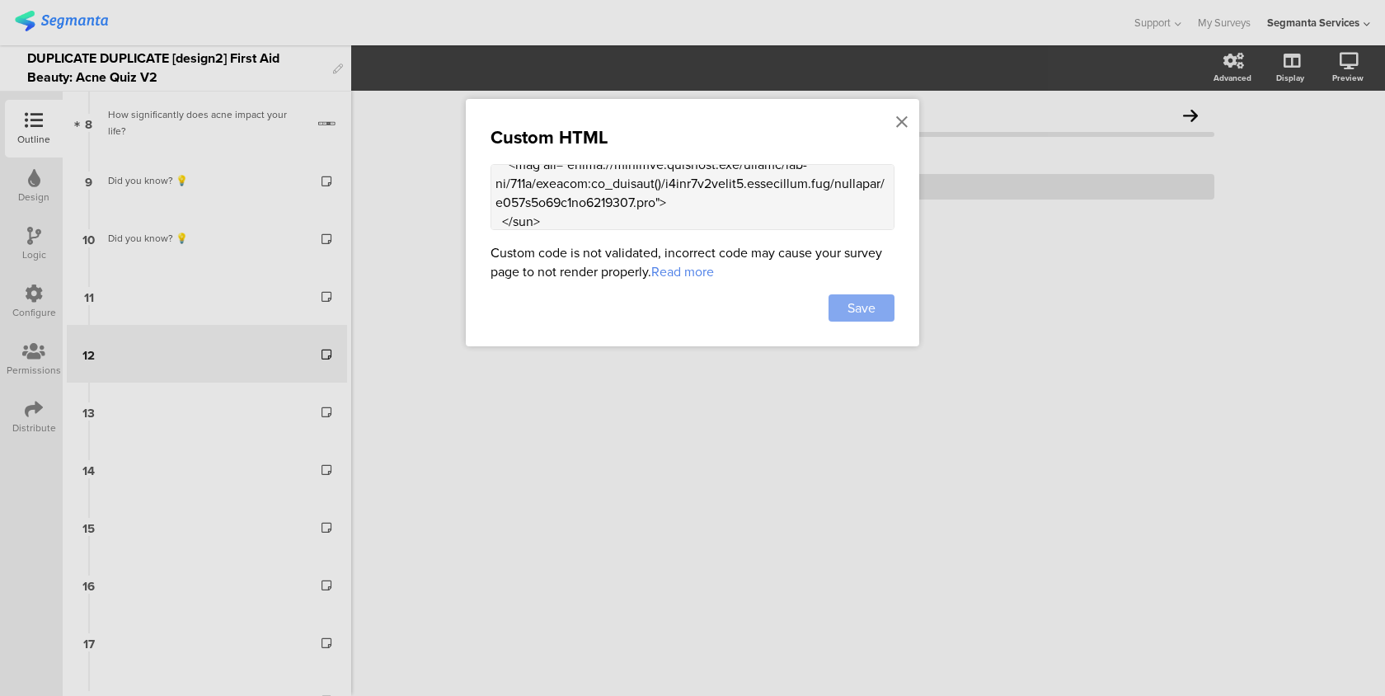
type textarea "<style> .progress-bar-segments { display: none !important; } .animated-router-v…"
click at [862, 321] on div "Save" at bounding box center [862, 307] width 66 height 27
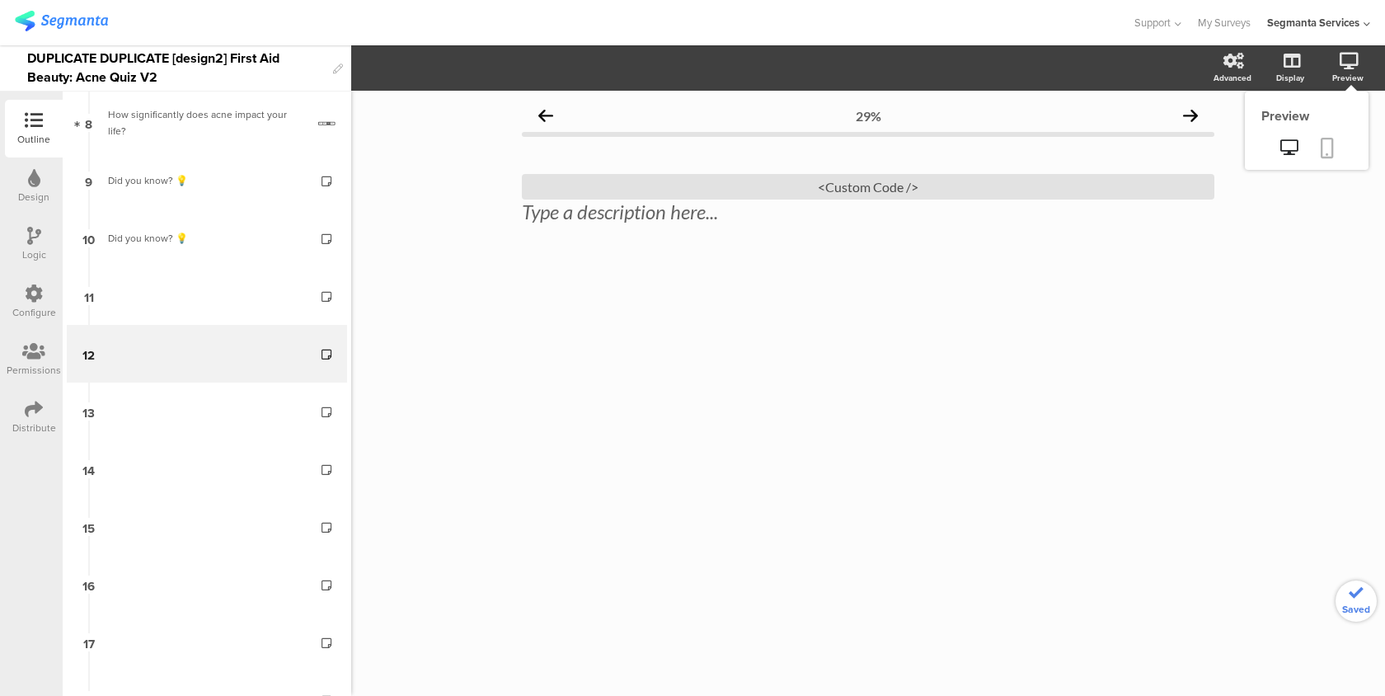
click at [1333, 141] on icon at bounding box center [1327, 148] width 13 height 21
click at [764, 198] on div "<Custom Code />" at bounding box center [868, 187] width 692 height 26
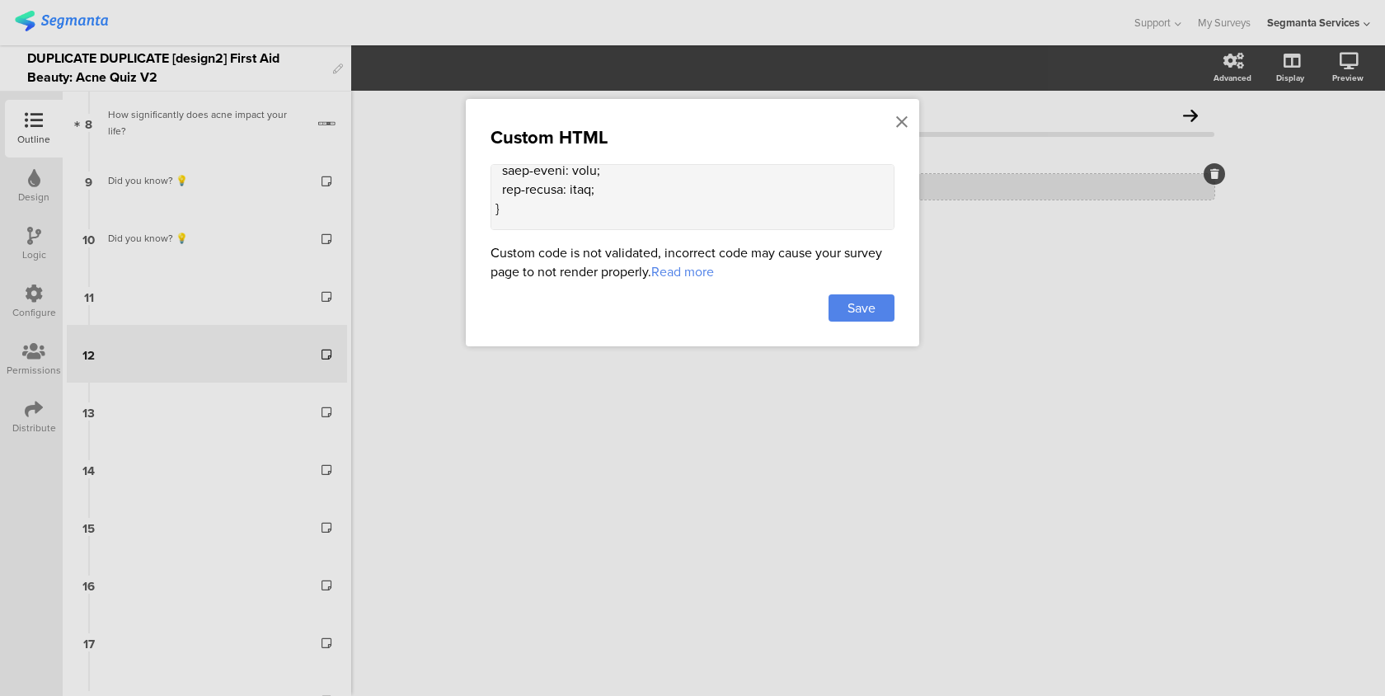
scroll to position [2039, 0]
click at [486, 214] on div "Custom HTML Custom code is not validated, incorrect code may cause your survey …" at bounding box center [692, 222] width 453 height 247
type textarea "<style> .progress-bar-segments { display: none !important; } .animated-router-v…"
click at [881, 317] on div "Save" at bounding box center [862, 307] width 66 height 27
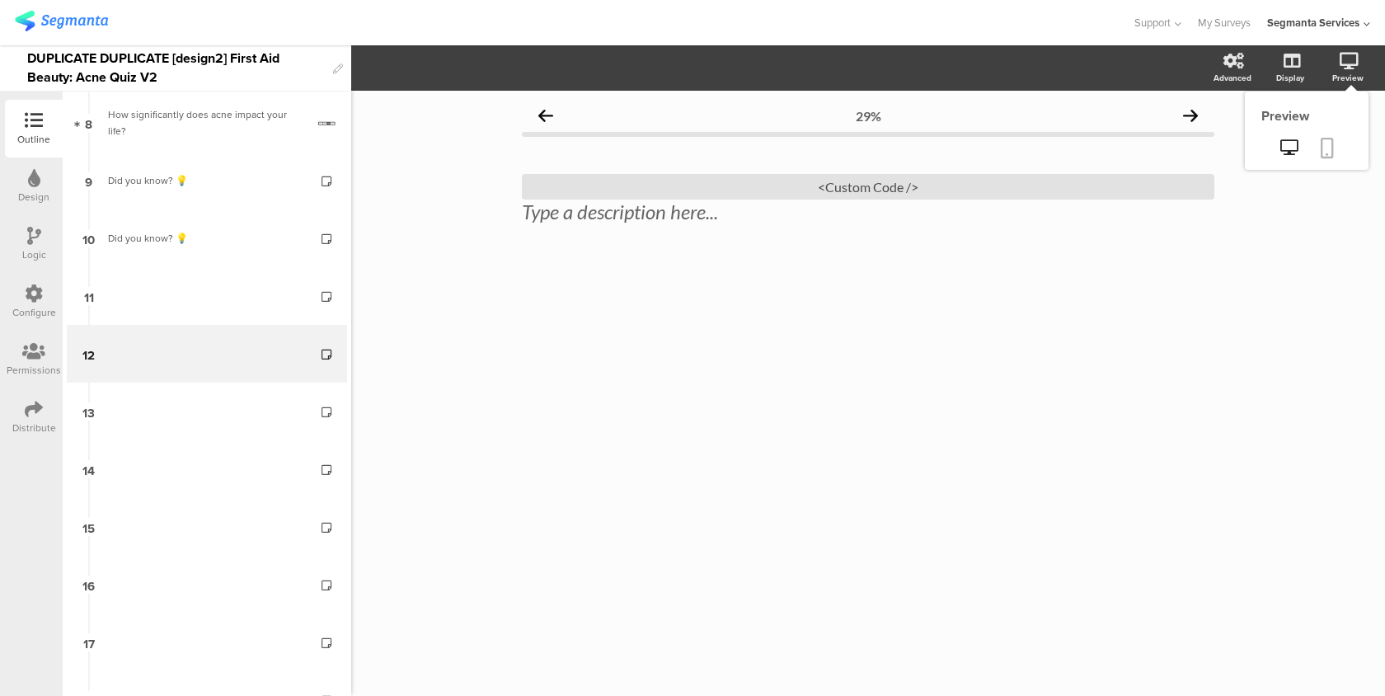
click at [1328, 143] on icon at bounding box center [1327, 148] width 13 height 21
click at [752, 192] on div "<Custom Code />" at bounding box center [868, 187] width 692 height 26
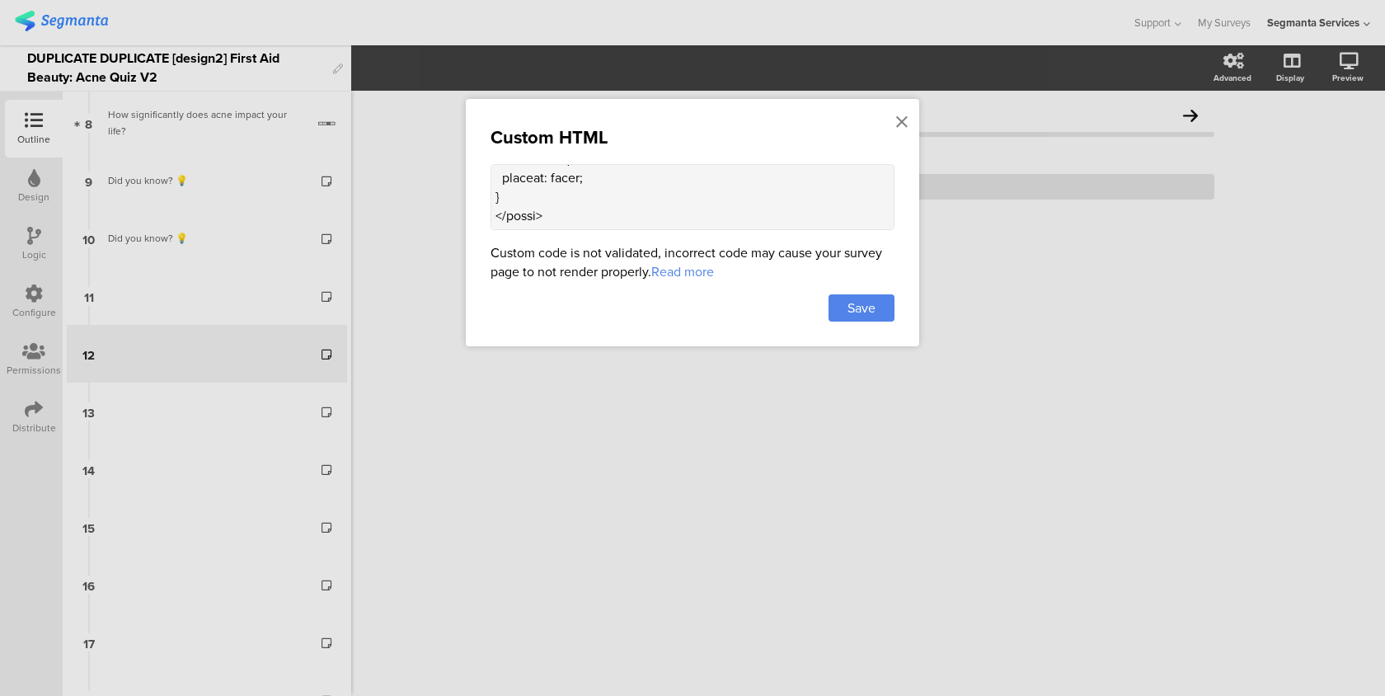
drag, startPoint x: 495, startPoint y: 207, endPoint x: 552, endPoint y: 340, distance: 145.2
click at [552, 340] on div "Custom HTML Custom code is not validated, incorrect code may cause your survey …" at bounding box center [692, 222] width 453 height 247
paste textarea "EBEBEA; /* updated background */ color: #231F20; padding: 20px 24px; border-rad…"
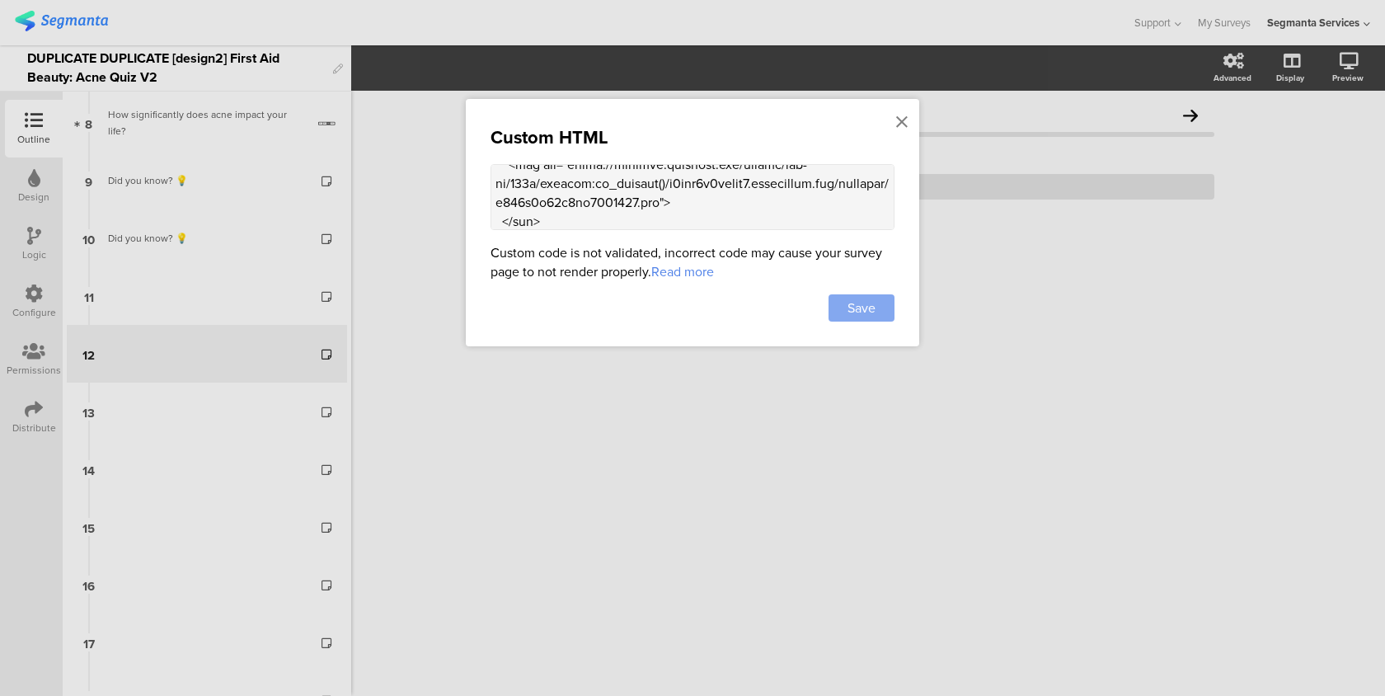
type textarea "<style> .progress-bar-segments { display: none !important; } .animated-router-v…"
click at [858, 303] on span "Save" at bounding box center [861, 307] width 28 height 19
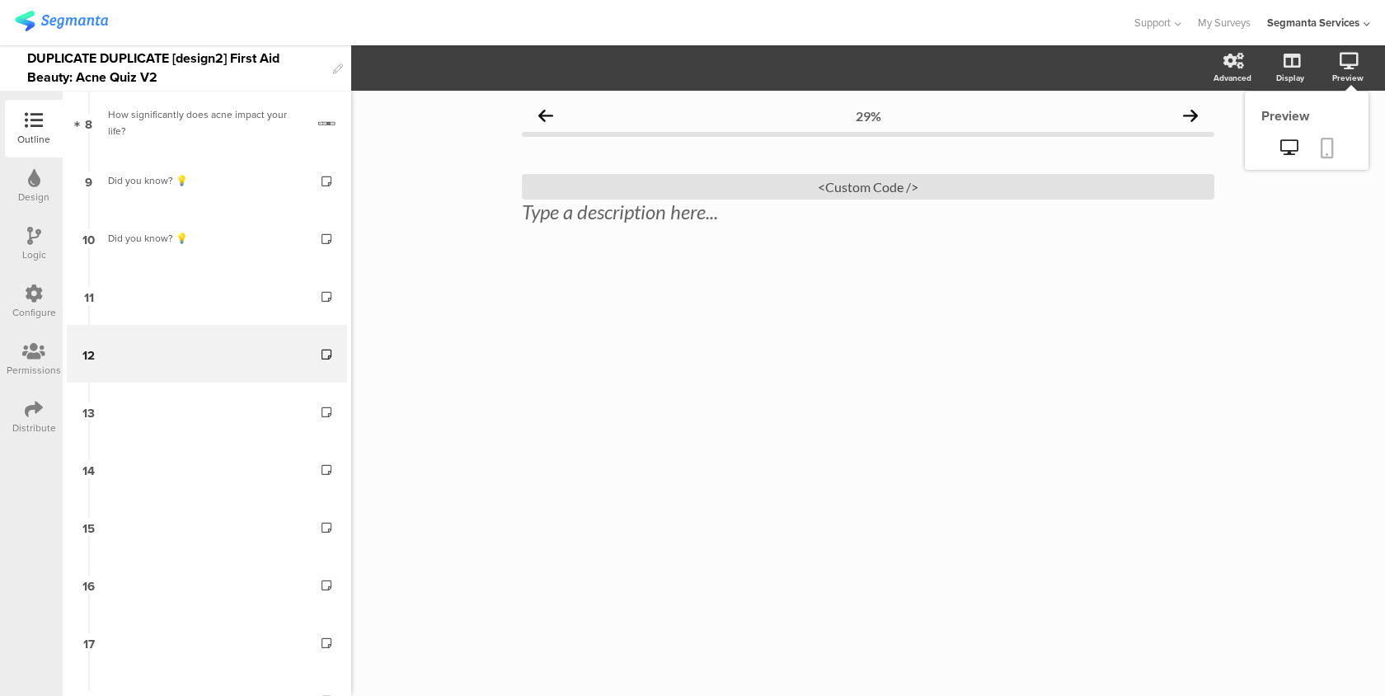
click at [1332, 138] on icon at bounding box center [1327, 148] width 13 height 21
click at [740, 185] on div "<Custom Code />" at bounding box center [868, 187] width 692 height 26
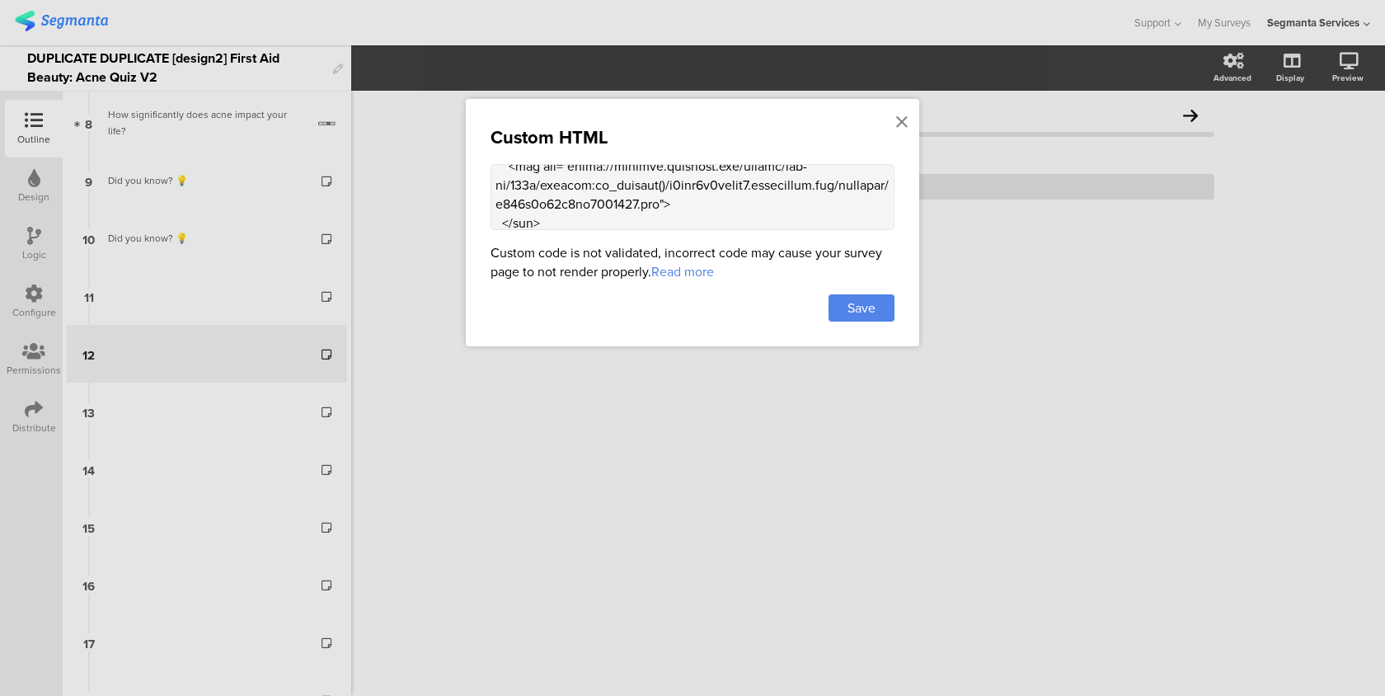
scroll to position [2516, 0]
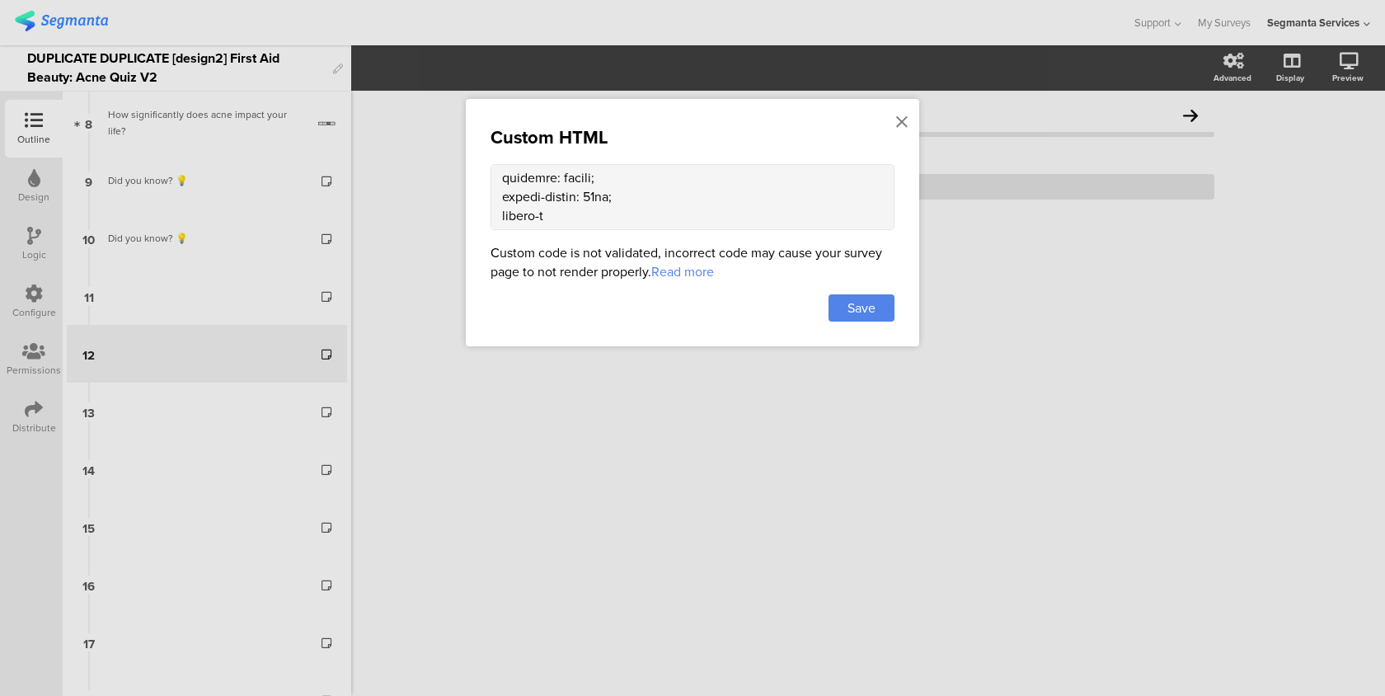
drag, startPoint x: 495, startPoint y: 212, endPoint x: 584, endPoint y: 400, distance: 208.0
click at [584, 400] on div "Custom HTML Custom code is not validated, incorrect code may cause your survey …" at bounding box center [692, 348] width 1385 height 696
paste textarea "alt="FAB Info"> </div> <h2>Did you know? 💡</h2> <p> Using your skincare daily h…"
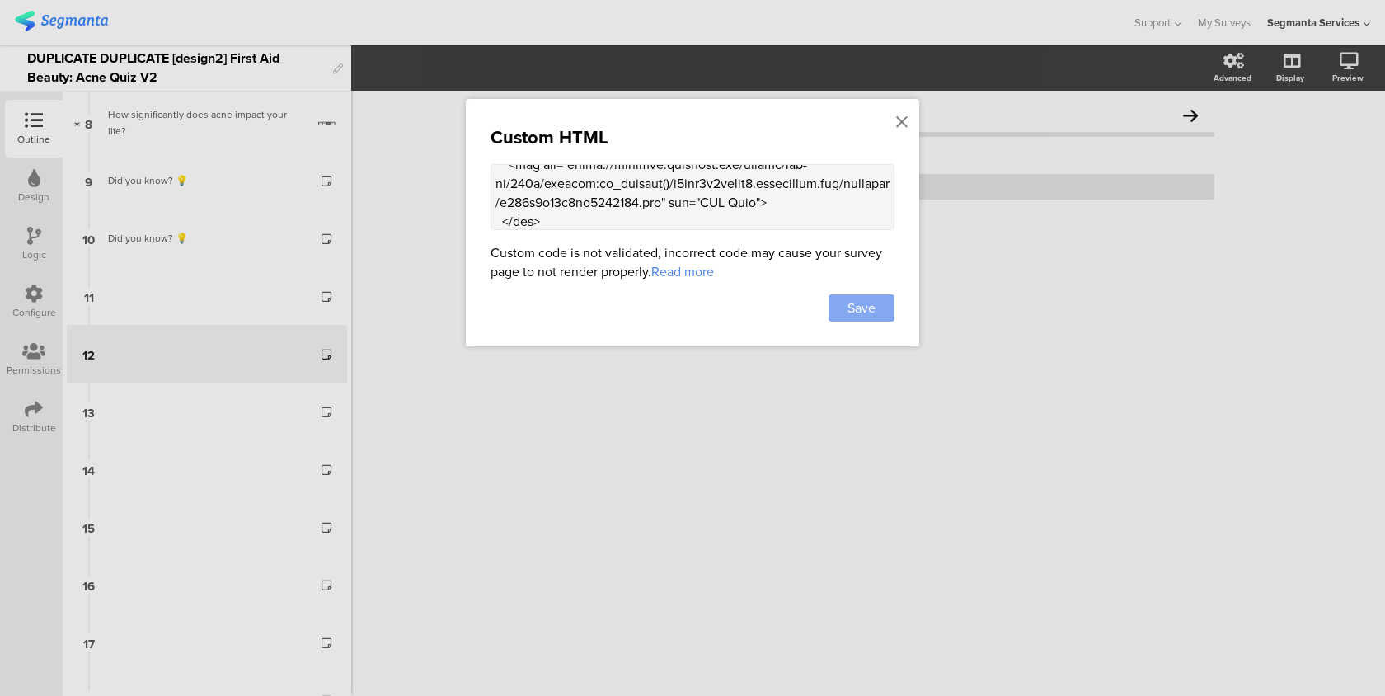
type textarea "<style> .progress-bar-segments { display: none !important; } .animated-router-v…"
click at [878, 311] on div "Save" at bounding box center [862, 307] width 66 height 27
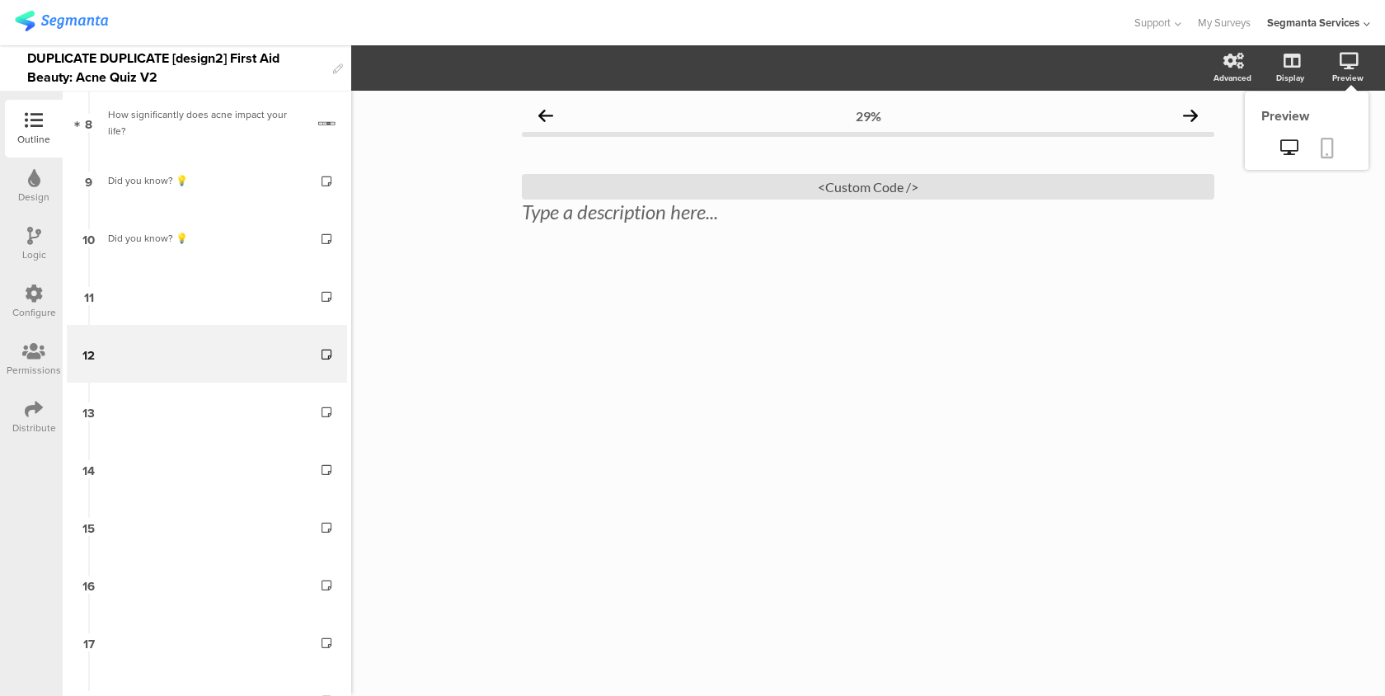
click at [1326, 142] on icon at bounding box center [1327, 148] width 13 height 21
click at [749, 188] on div "<Custom Code />" at bounding box center [868, 187] width 692 height 26
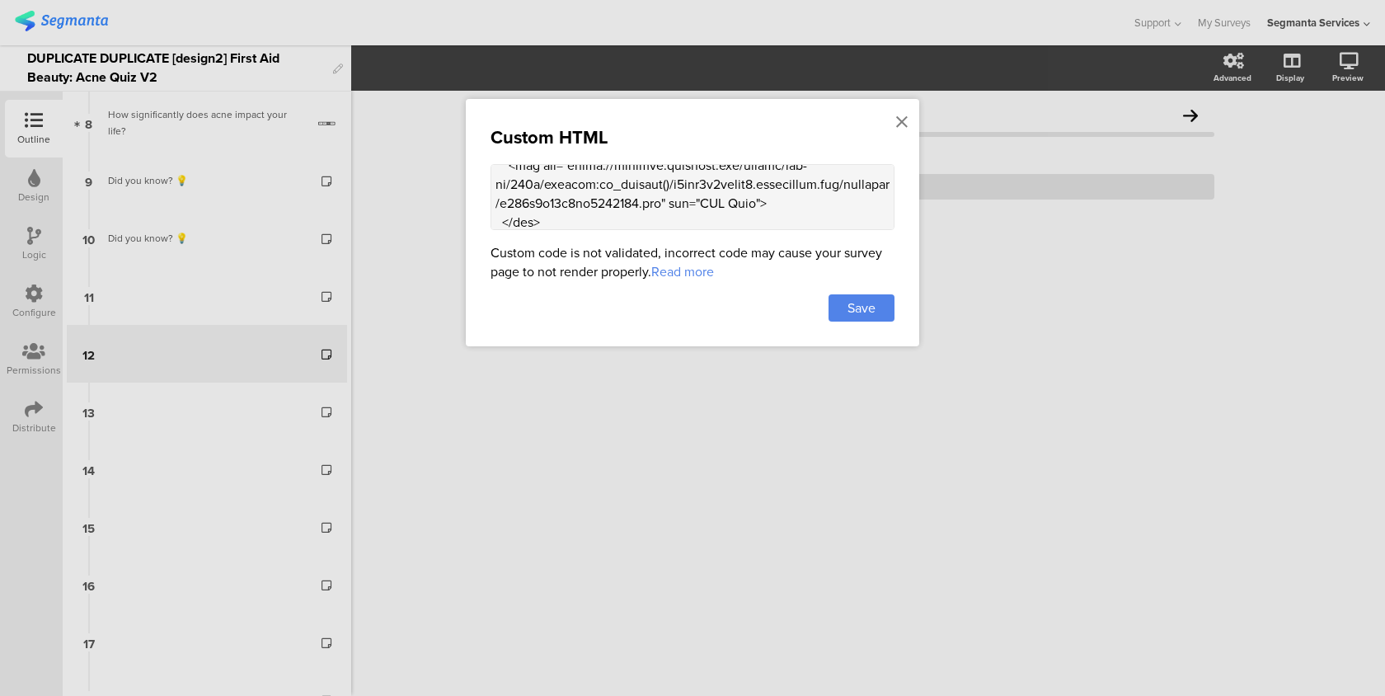
scroll to position [1644, 0]
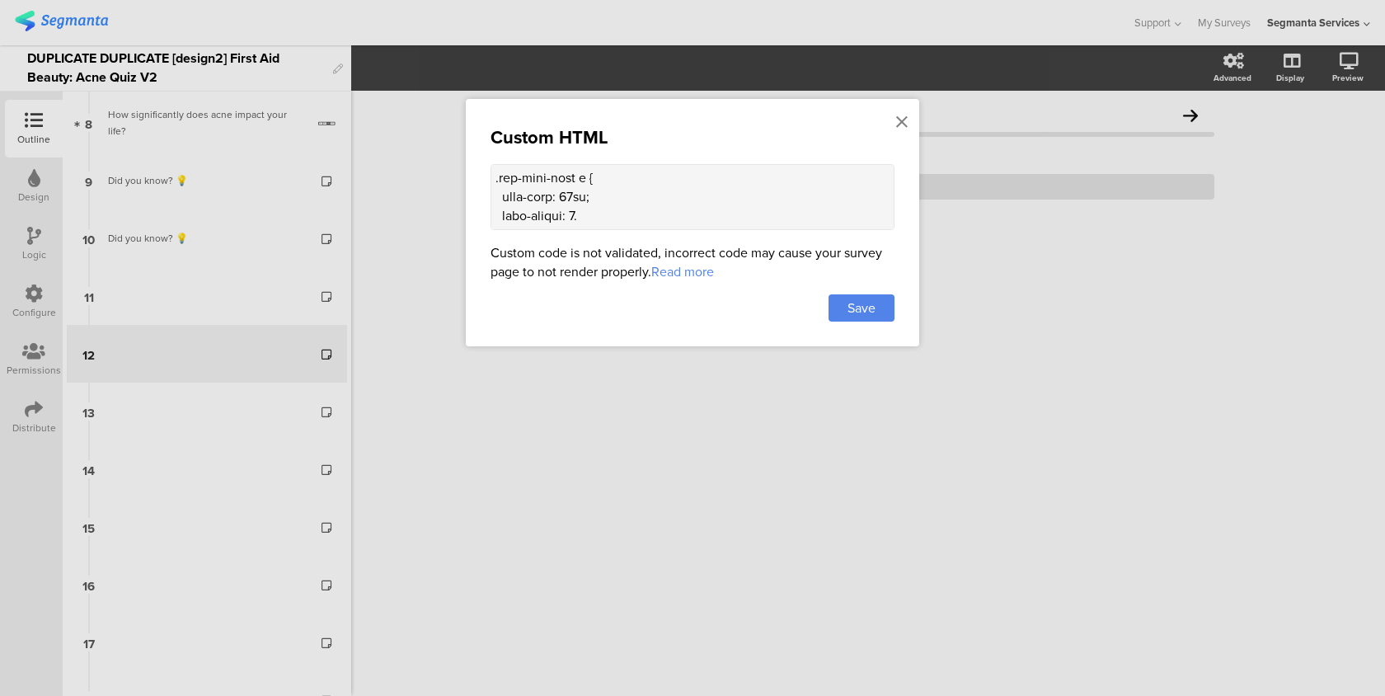
drag, startPoint x: 495, startPoint y: 195, endPoint x: 577, endPoint y: 392, distance: 214.3
click at [577, 392] on div "Custom HTML Custom code is not validated, incorrect code may cause your survey …" at bounding box center [692, 348] width 1385 height 696
paste textarea "> </div> <h2>Did you know? 💡</h2> <p> Using your skincare daily helps keep skin…"
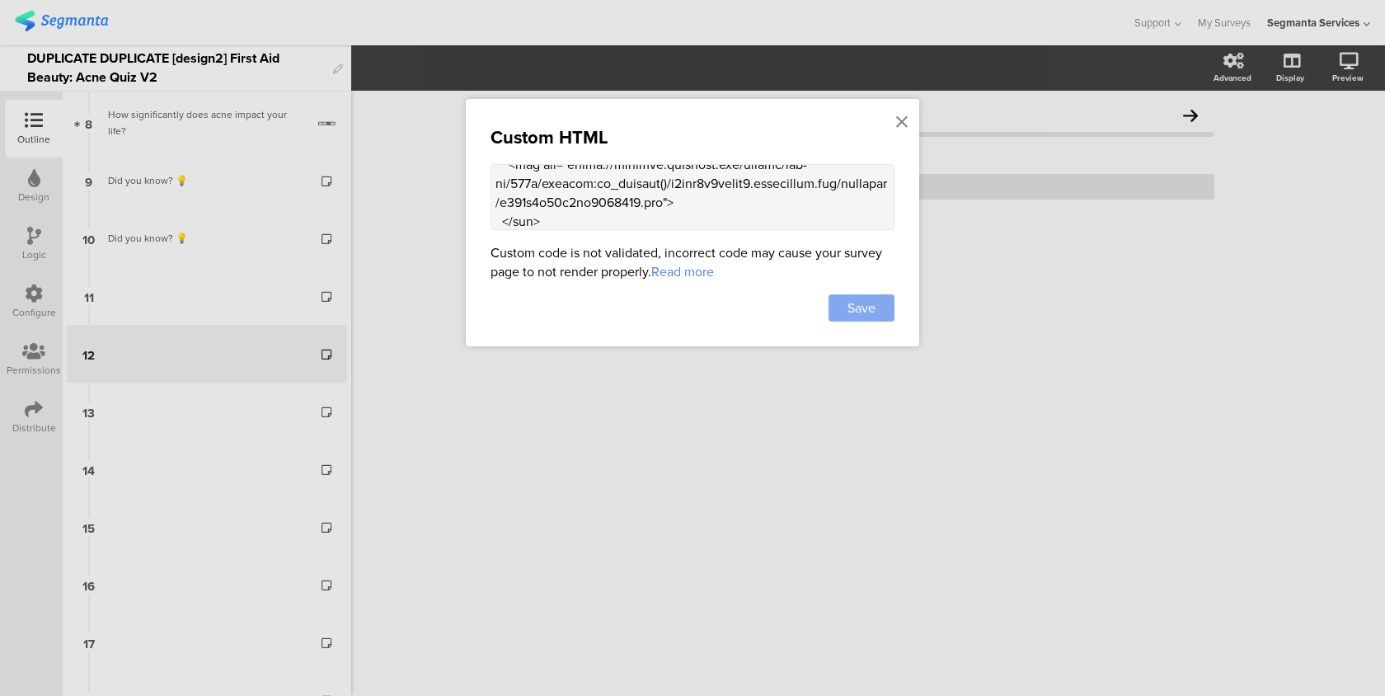
type textarea "<style> .progress-bar-segments { display: none !important; } .animated-router-v…"
click at [884, 317] on div "Save" at bounding box center [862, 307] width 66 height 27
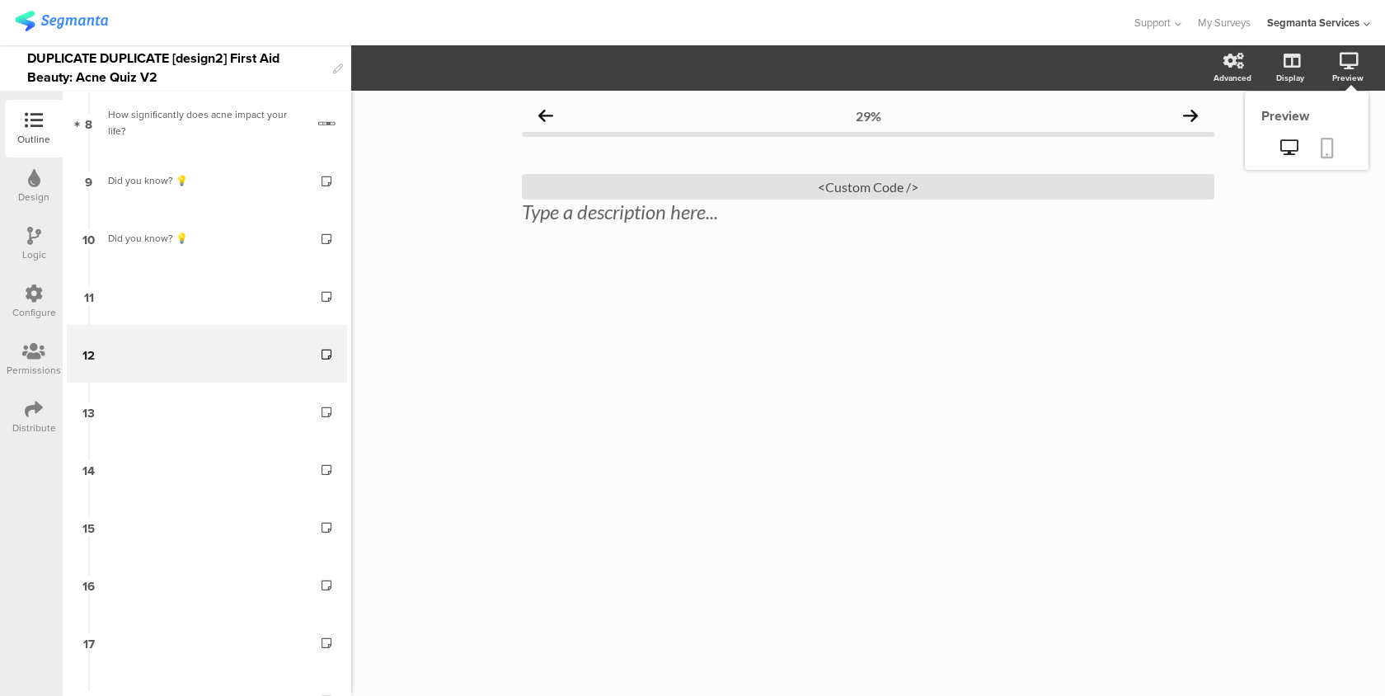
click at [1329, 142] on icon at bounding box center [1327, 148] width 13 height 21
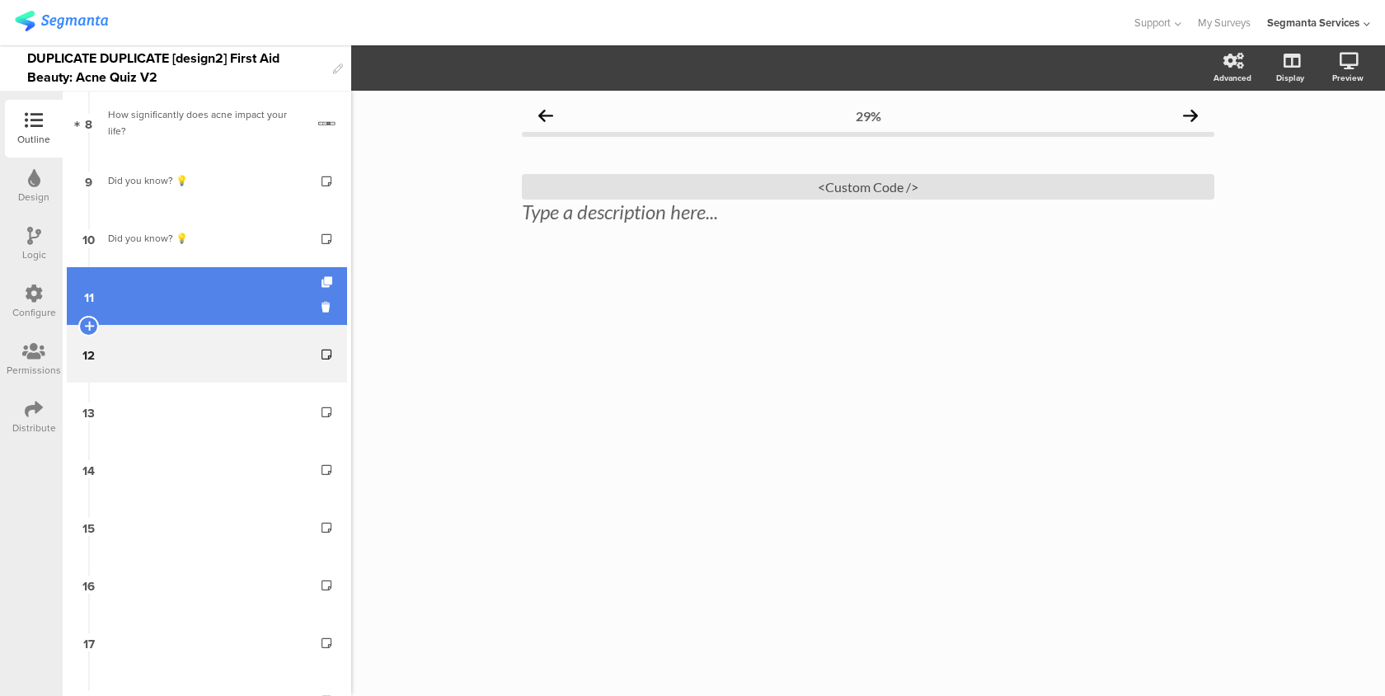
click at [262, 285] on link "11" at bounding box center [207, 296] width 280 height 58
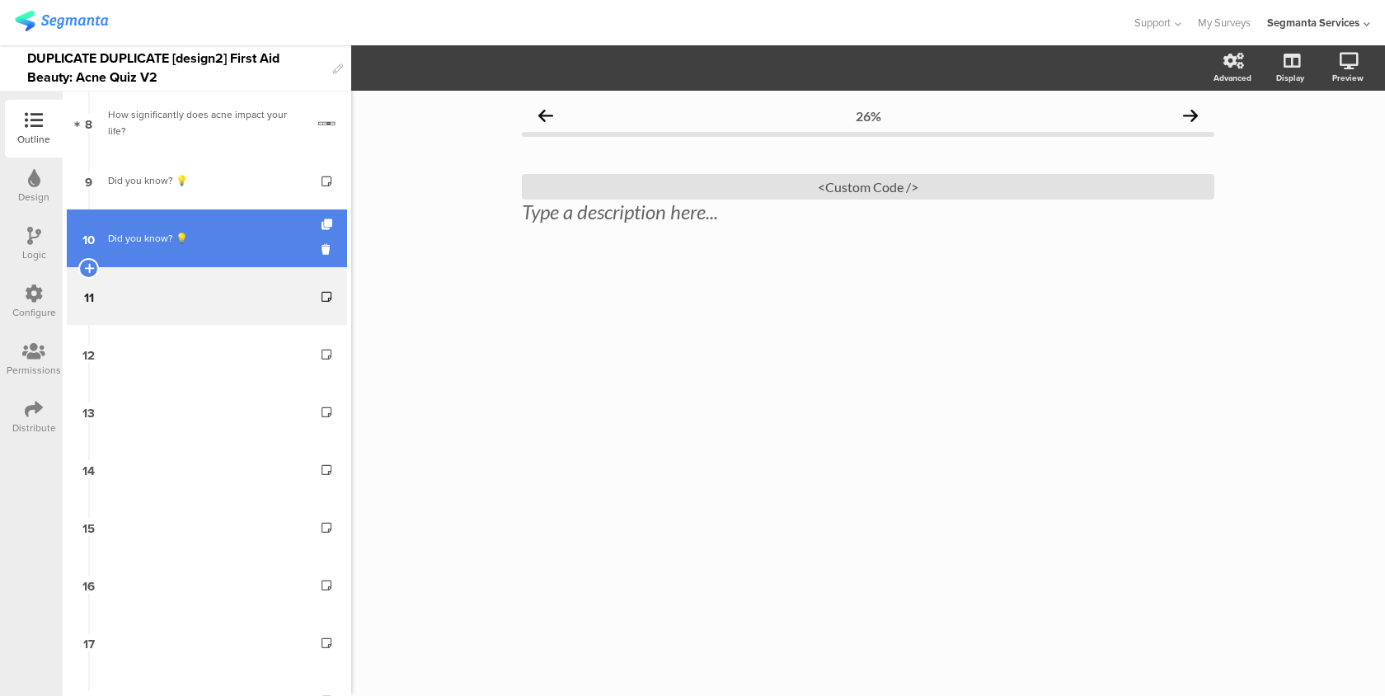
click at [276, 244] on div "Did you know? 💡" at bounding box center [206, 238] width 197 height 16
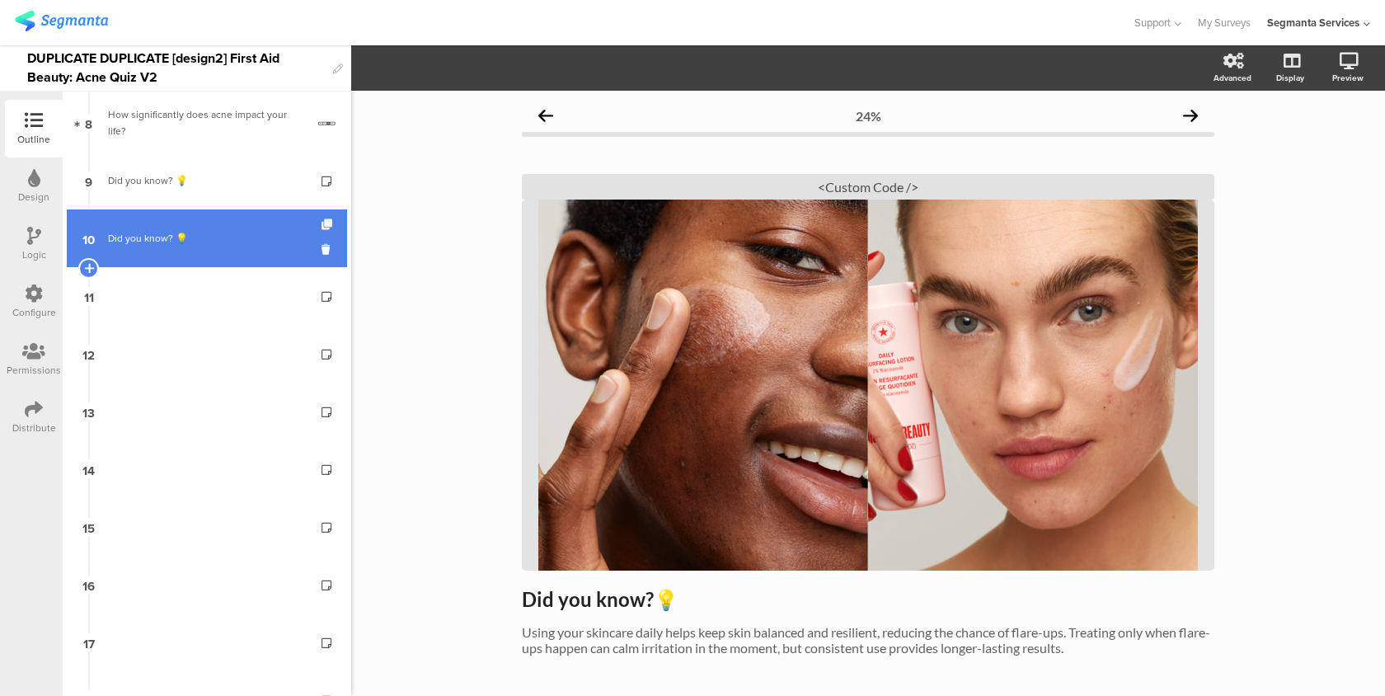
click at [329, 224] on icon at bounding box center [329, 224] width 14 height 11
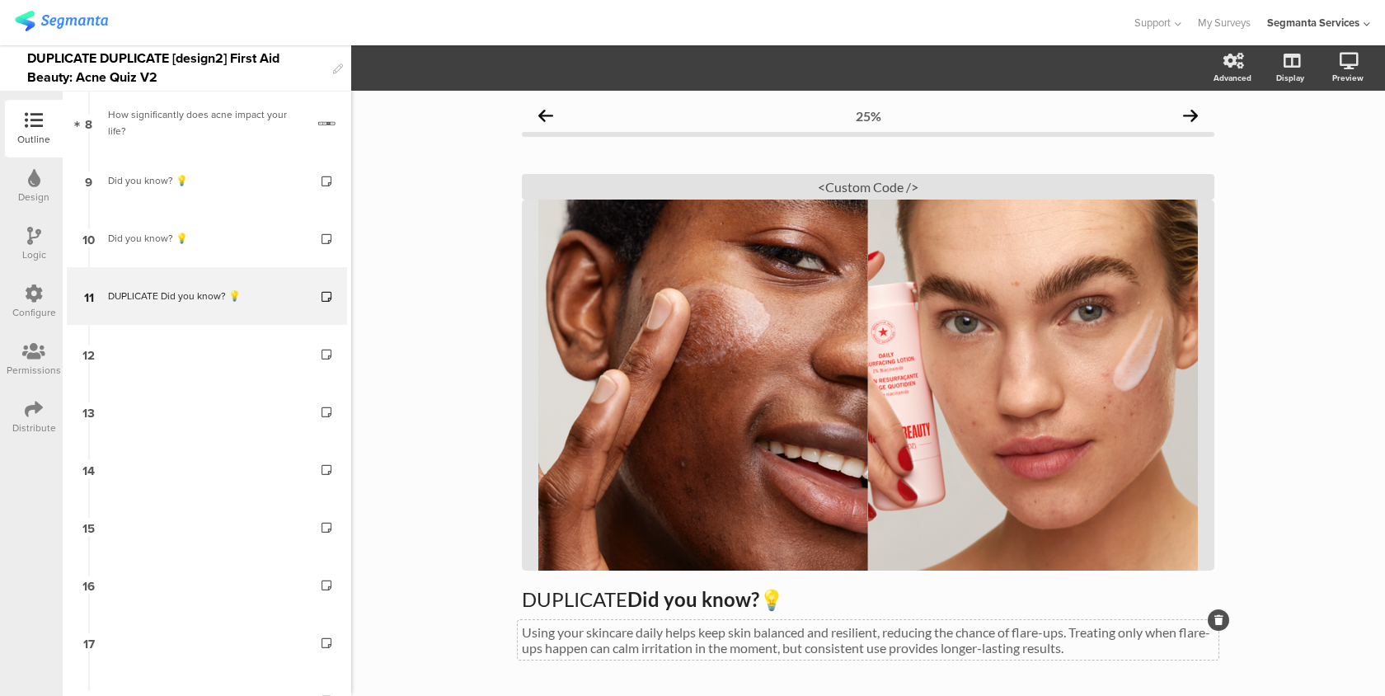
click at [576, 626] on p "Using your skincare daily helps keep skin balanced and resilient, reducing the …" at bounding box center [868, 639] width 692 height 31
click at [603, 598] on p "DUPLICATE Did you know? 💡" at bounding box center [868, 599] width 692 height 25
drag, startPoint x: 627, startPoint y: 596, endPoint x: 506, endPoint y: 598, distance: 120.4
click at [506, 598] on div "25% DUPLICATE Did you know? 💡 DUPLICATE Did you know? 💡 DUPLICATE Did you know?…" at bounding box center [867, 423] width 725 height 664
click at [1333, 138] on icon at bounding box center [1327, 148] width 13 height 21
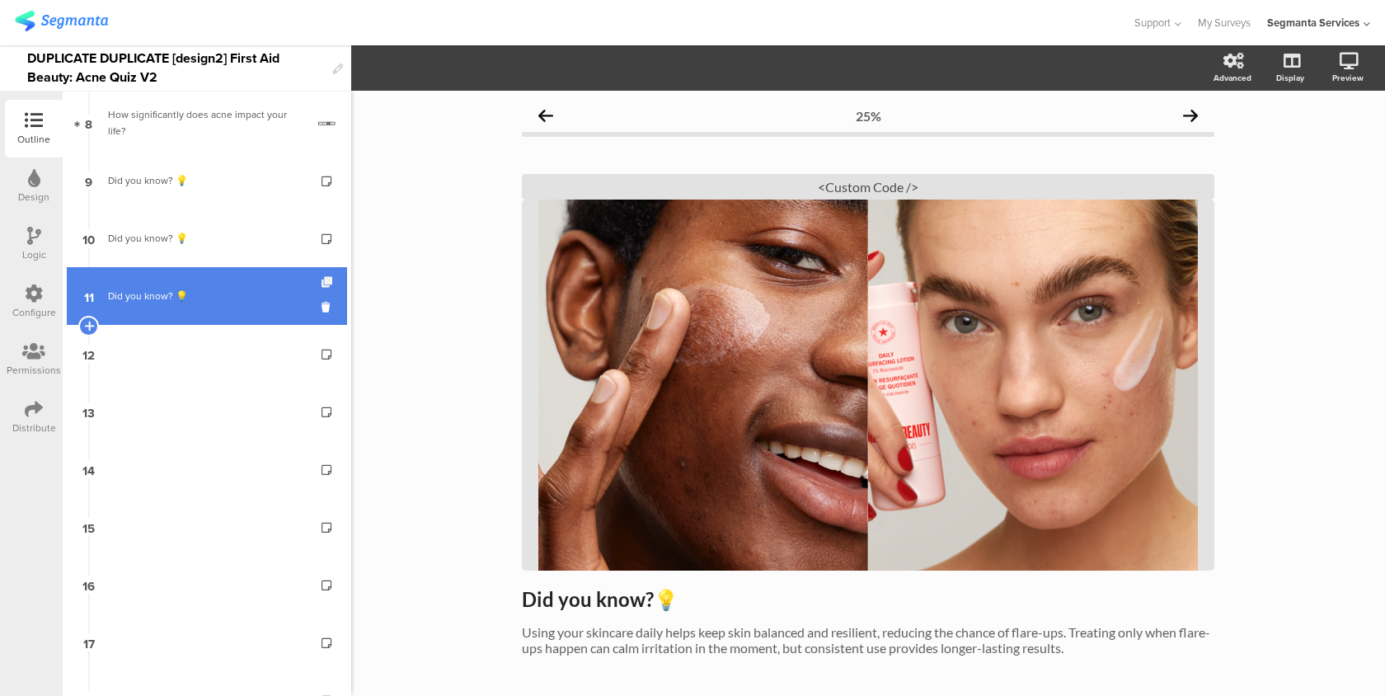
click at [326, 279] on icon at bounding box center [329, 282] width 14 height 11
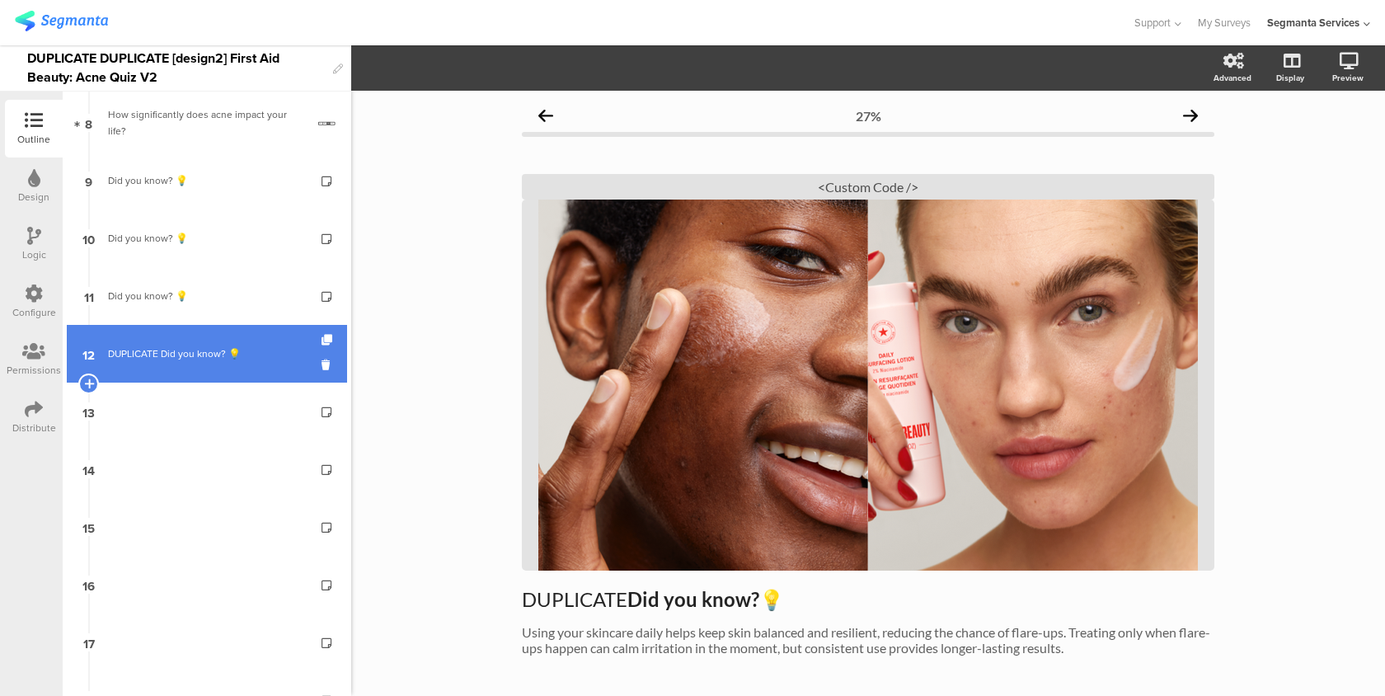
click at [248, 353] on div "DUPLICATE Did you know? 💡" at bounding box center [206, 353] width 197 height 16
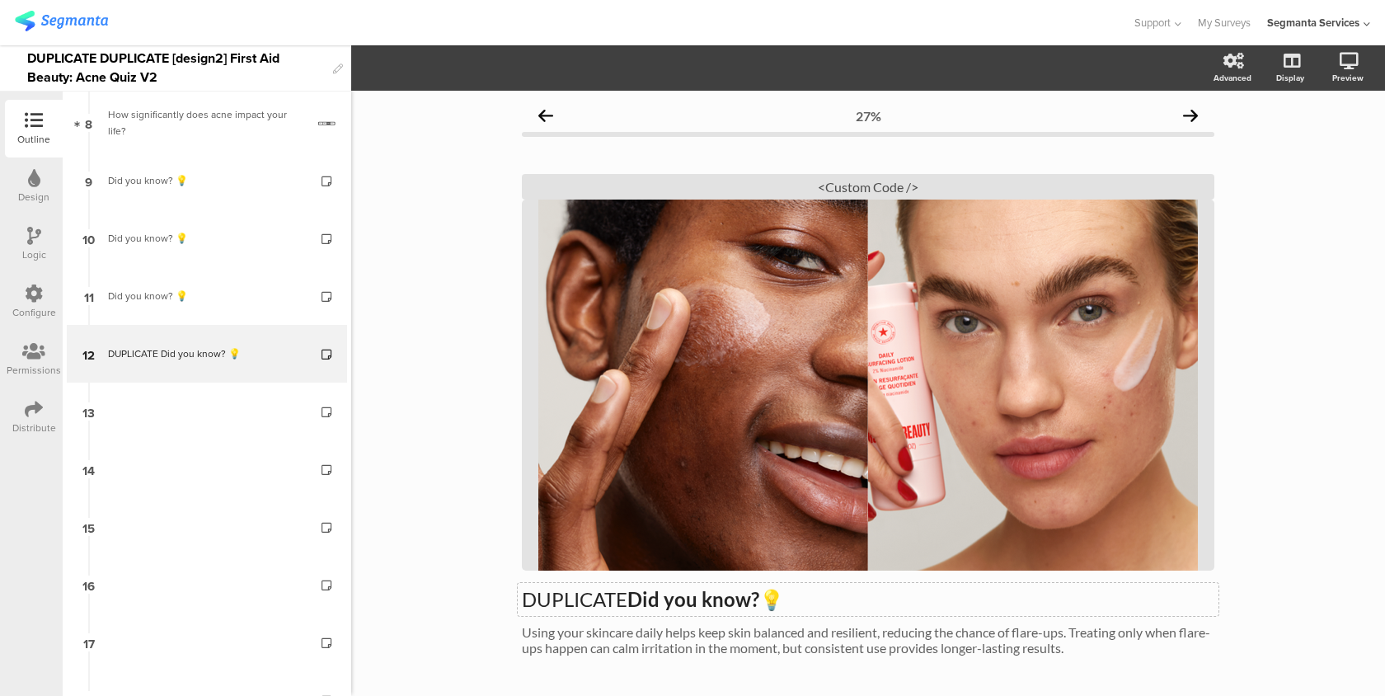
click at [775, 604] on div "DUPLICATE Did you know? 💡 DUPLICATE Did you know? 💡" at bounding box center [868, 599] width 701 height 33
drag, startPoint x: 634, startPoint y: 599, endPoint x: 520, endPoint y: 598, distance: 113.8
click at [520, 598] on div "DUPLICATE Did you know? 💡 DUPLICATE Did you know? 💡 DUPLICATE Did you know? 💡" at bounding box center [868, 599] width 701 height 33
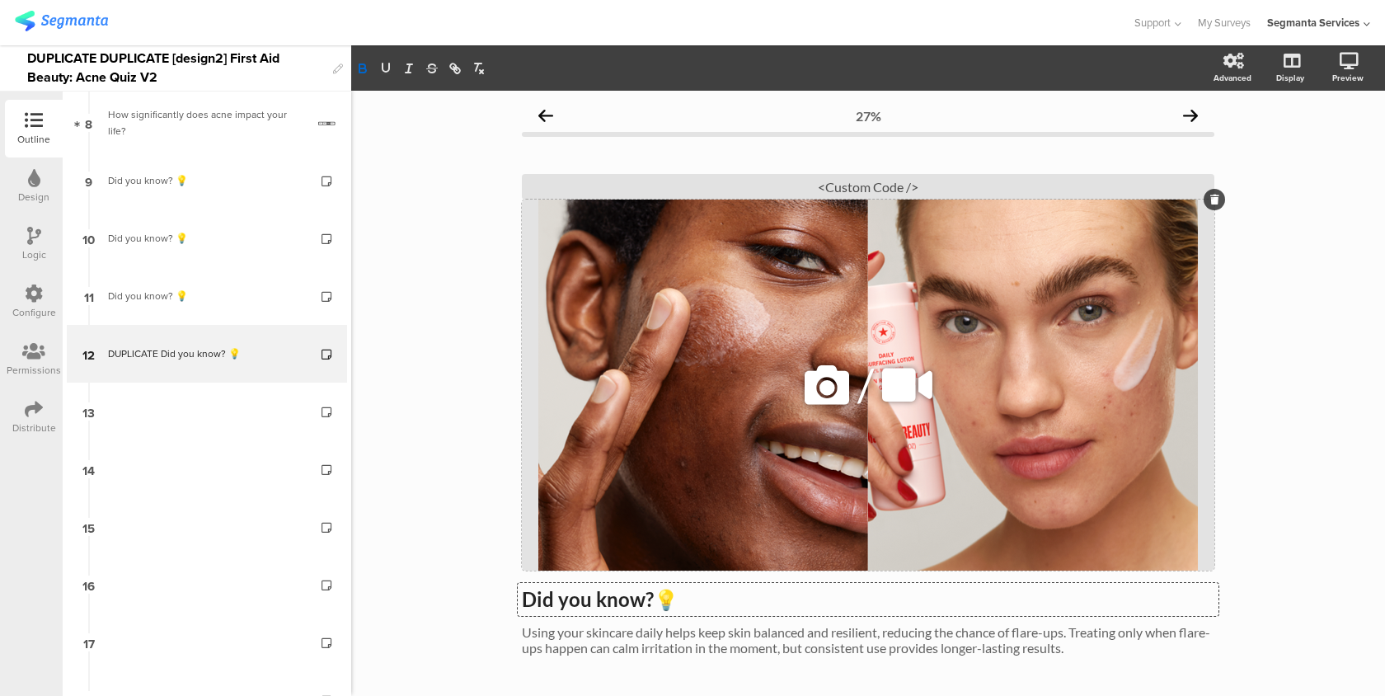
click at [946, 297] on div "/" at bounding box center [868, 385] width 692 height 371
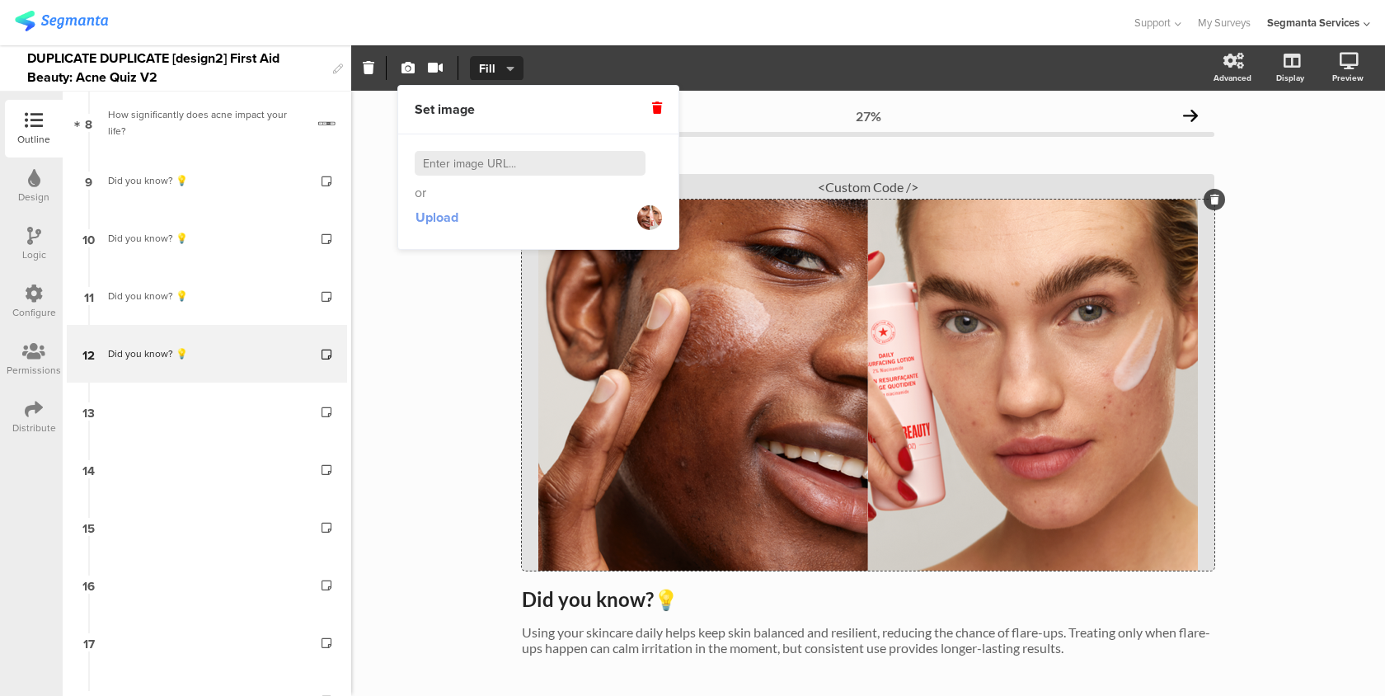
click at [447, 223] on span "Upload" at bounding box center [436, 217] width 43 height 19
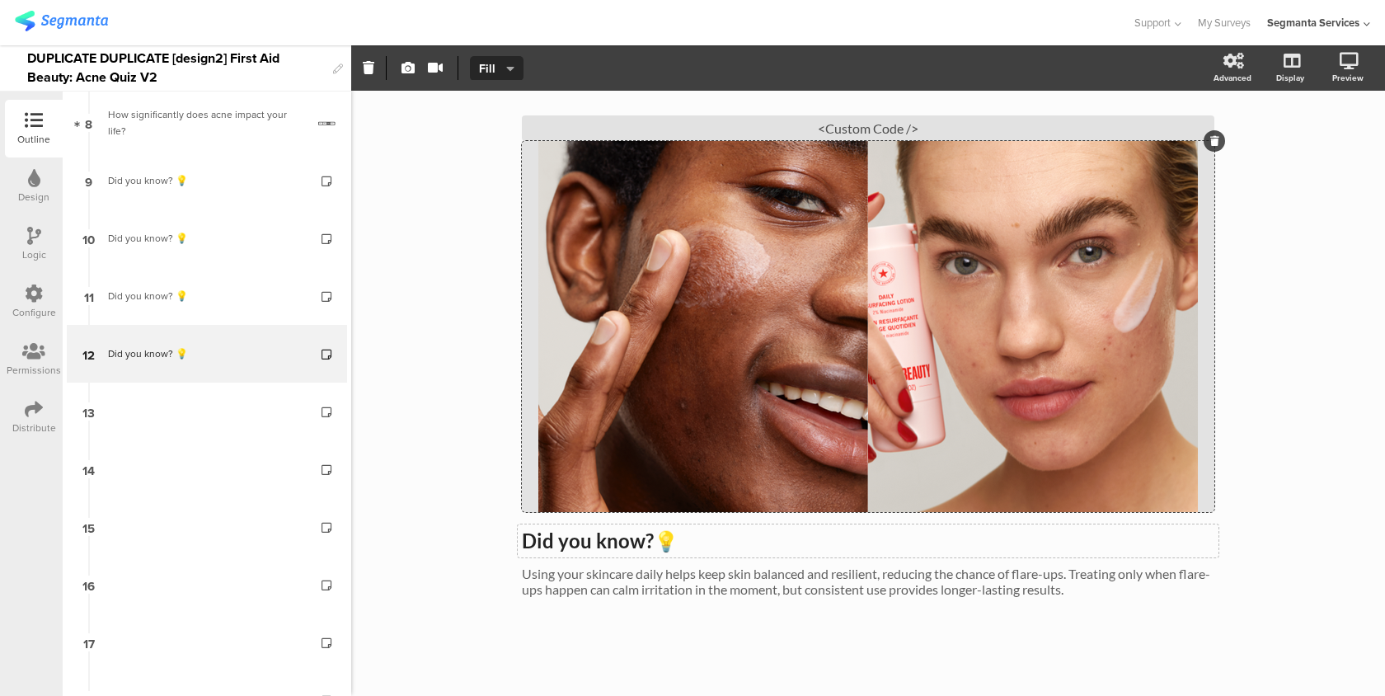
click at [817, 552] on div "Did you know? 💡 Did you know? 💡" at bounding box center [868, 540] width 701 height 33
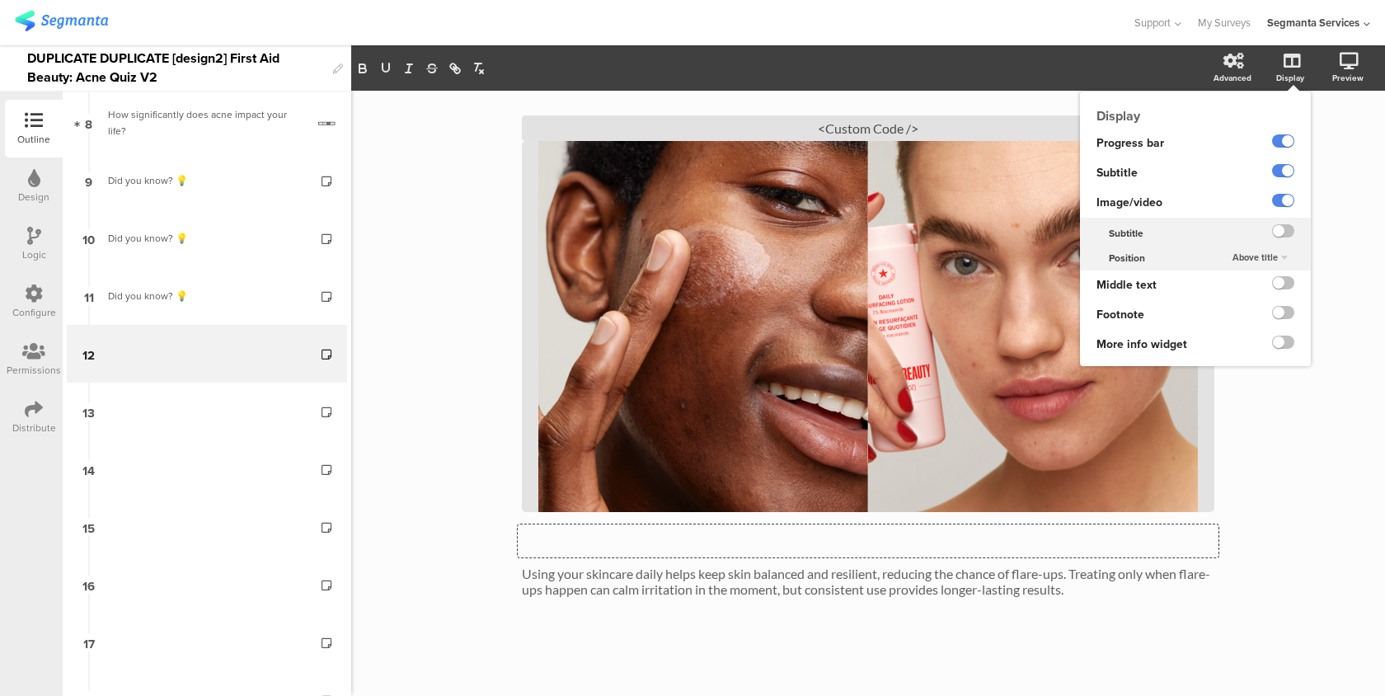
click at [1288, 181] on ng-transclude at bounding box center [1283, 172] width 22 height 19
click at [1285, 173] on label at bounding box center [1283, 170] width 22 height 13
click at [0, 0] on input "checkbox" at bounding box center [0, 0] width 0 height 0
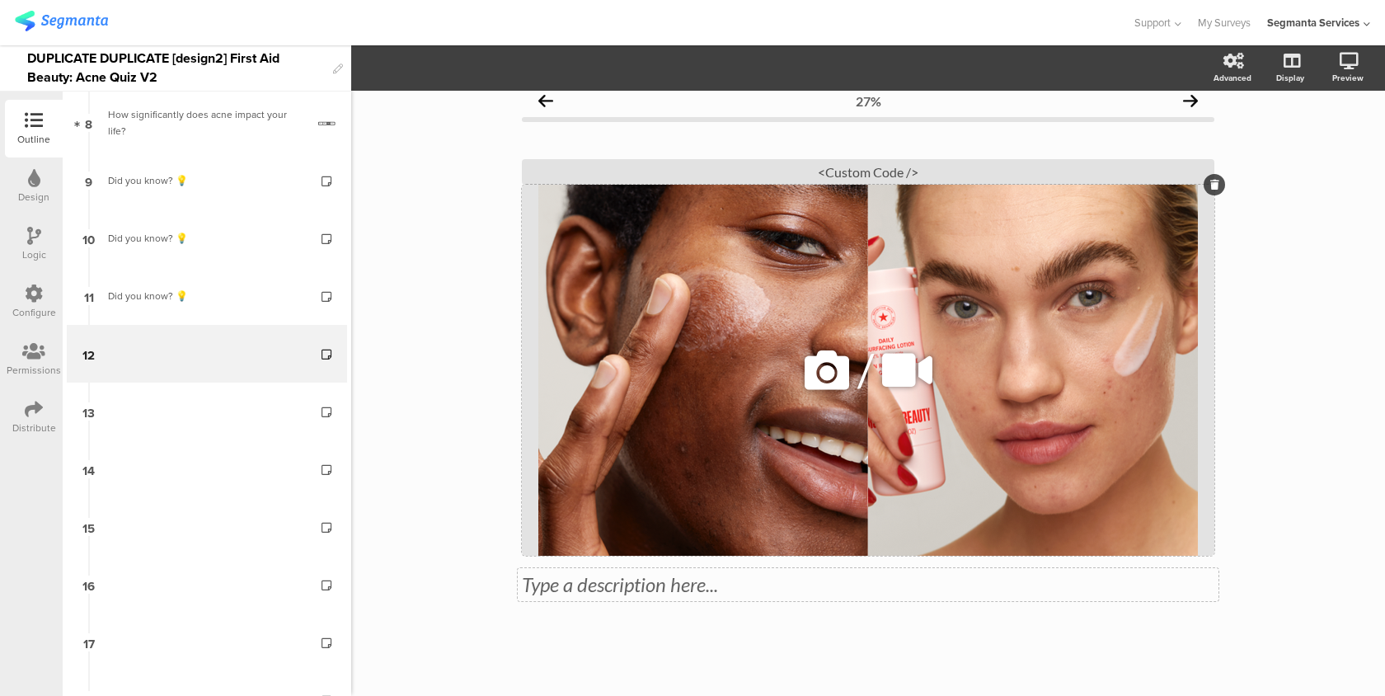
scroll to position [0, 0]
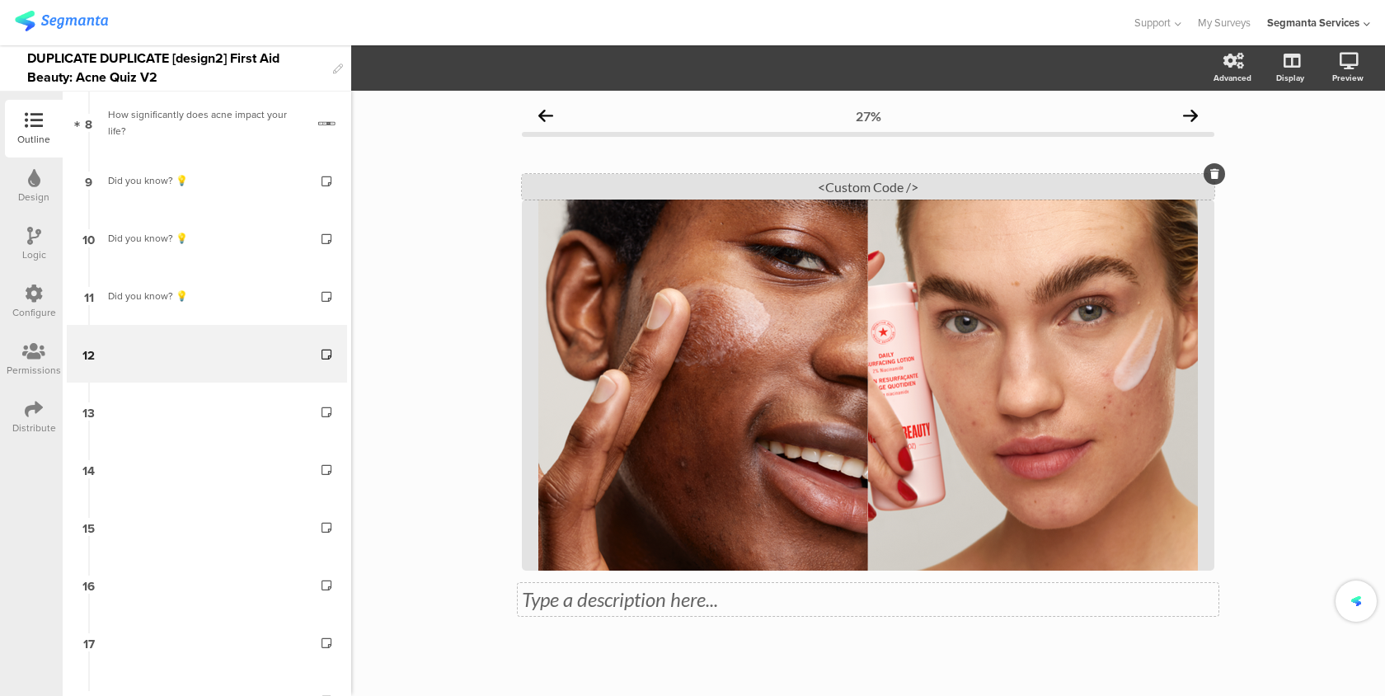
click at [1090, 194] on div "<Custom Code />" at bounding box center [868, 187] width 692 height 26
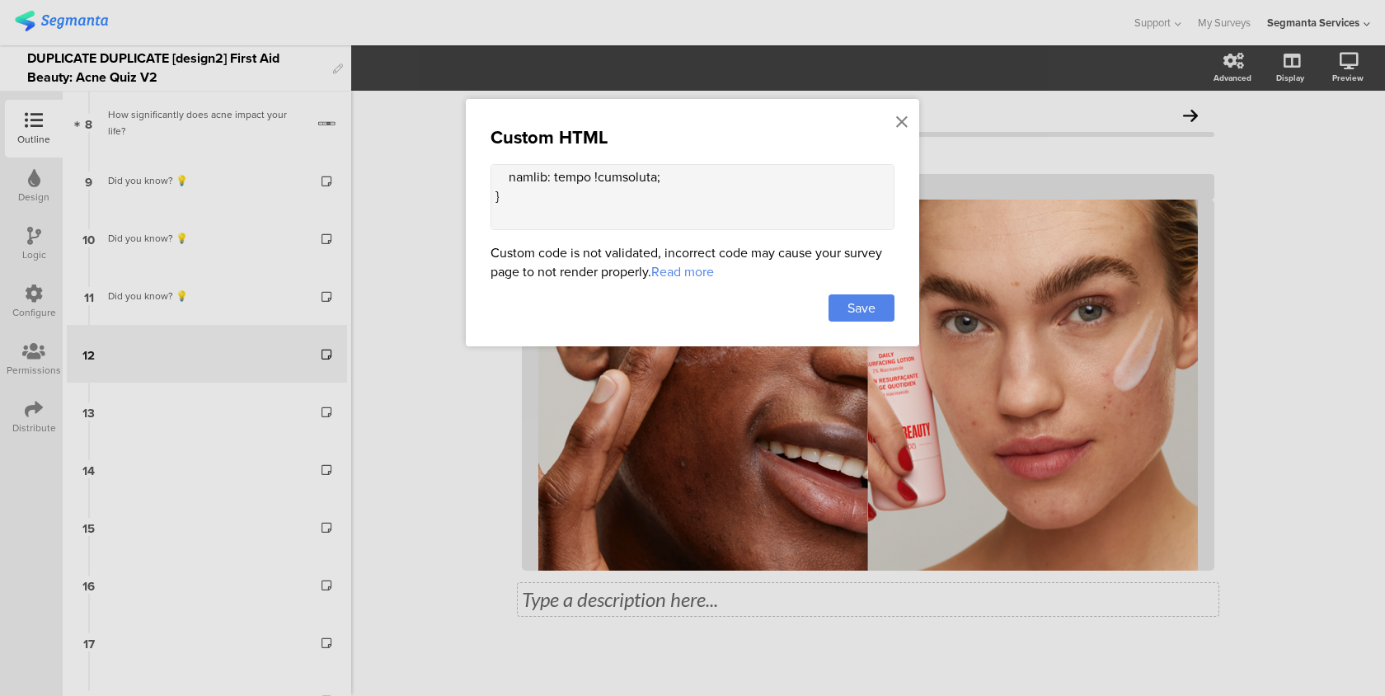
scroll to position [1566, 0]
click at [591, 228] on textarea at bounding box center [693, 197] width 404 height 66
paste textarea "<div class="fab-text-card"> <h2>Did you know? 💡</h2> <p> Using your skincare da…"
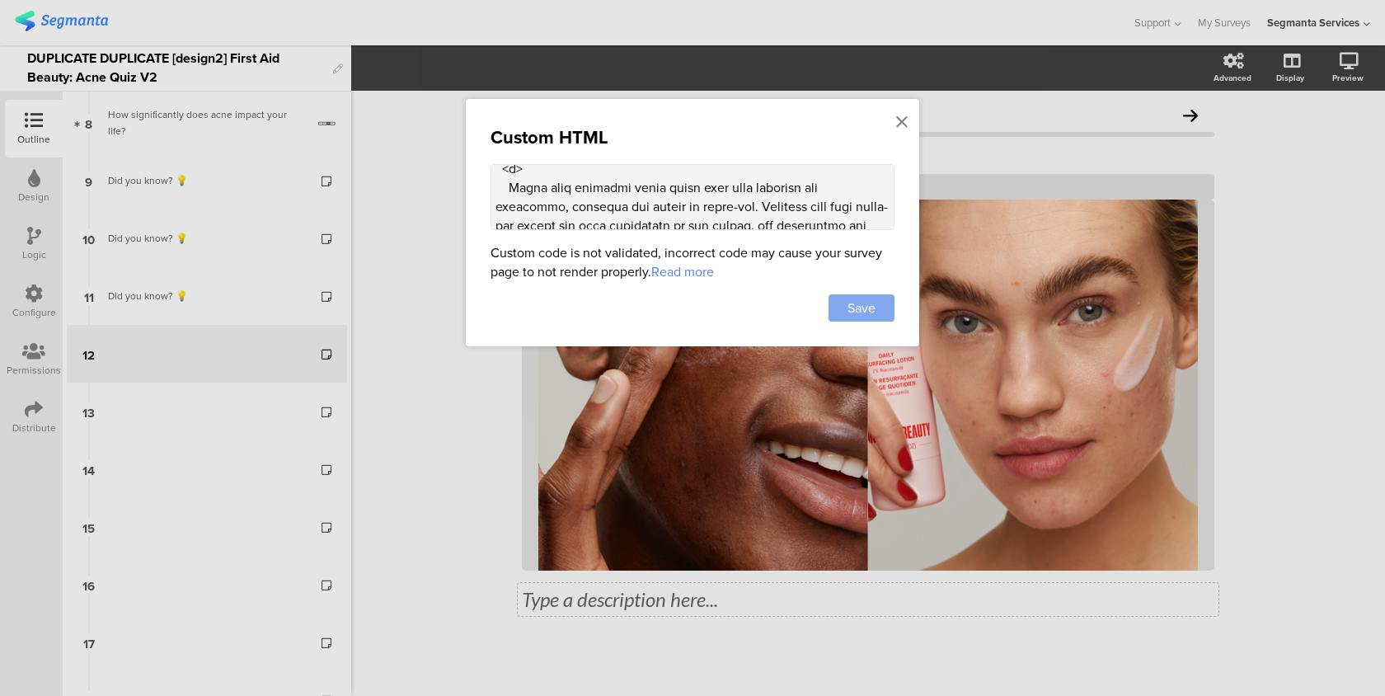
type textarea "<style> .progress-bar-segments { display: none !important; } .animated-router-v…"
click at [862, 315] on span "Save" at bounding box center [861, 307] width 28 height 19
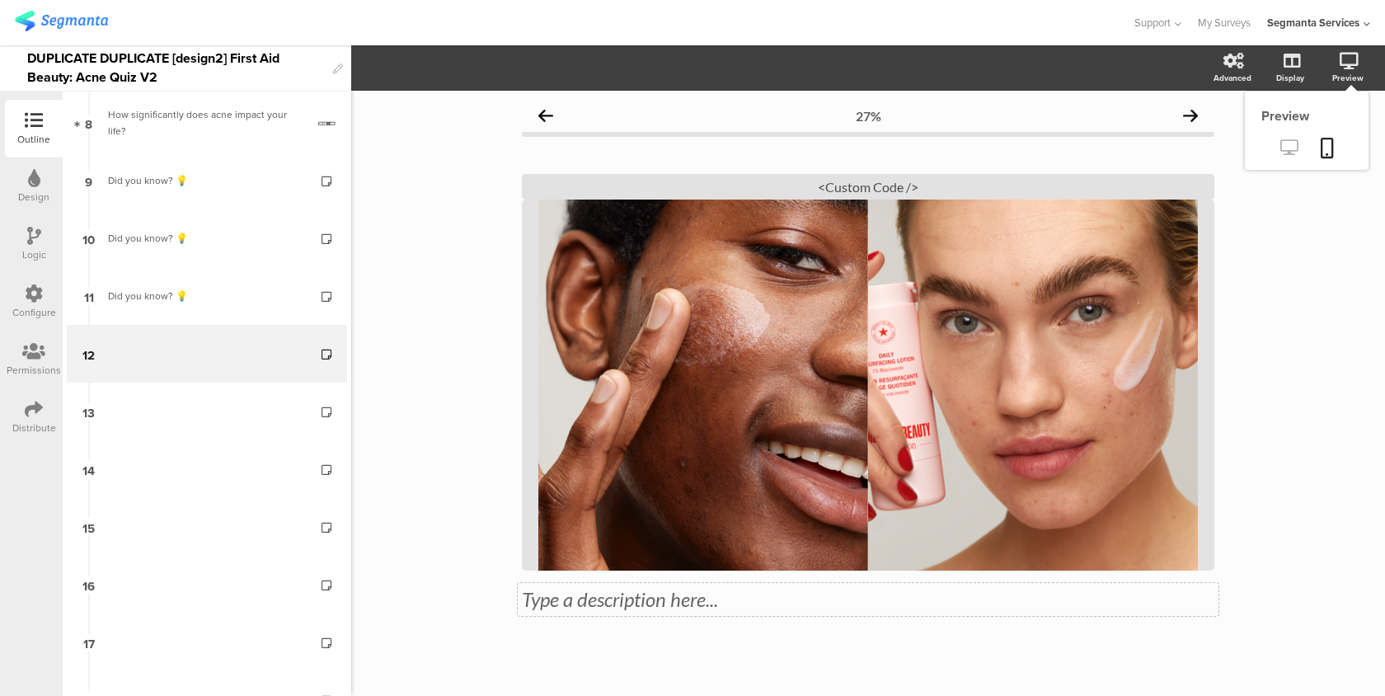
click at [1301, 148] on link at bounding box center [1289, 148] width 40 height 27
click at [660, 184] on div "<Custom Code />" at bounding box center [868, 187] width 692 height 26
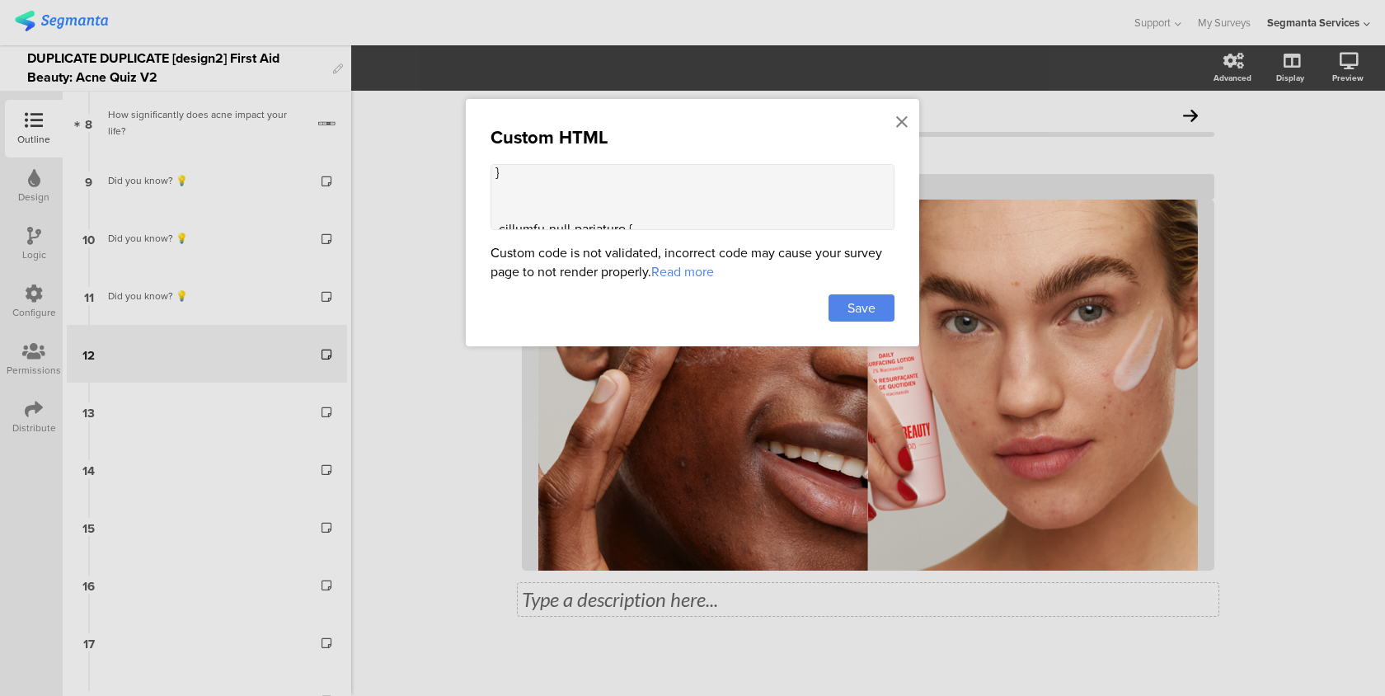
scroll to position [0, 0]
click at [556, 204] on textarea at bounding box center [693, 197] width 404 height 66
paste textarea ".question-header .main-text[data-v-e5dba86e] { display: none !important;"
drag, startPoint x: 758, startPoint y: 177, endPoint x: 664, endPoint y: 176, distance: 94.8
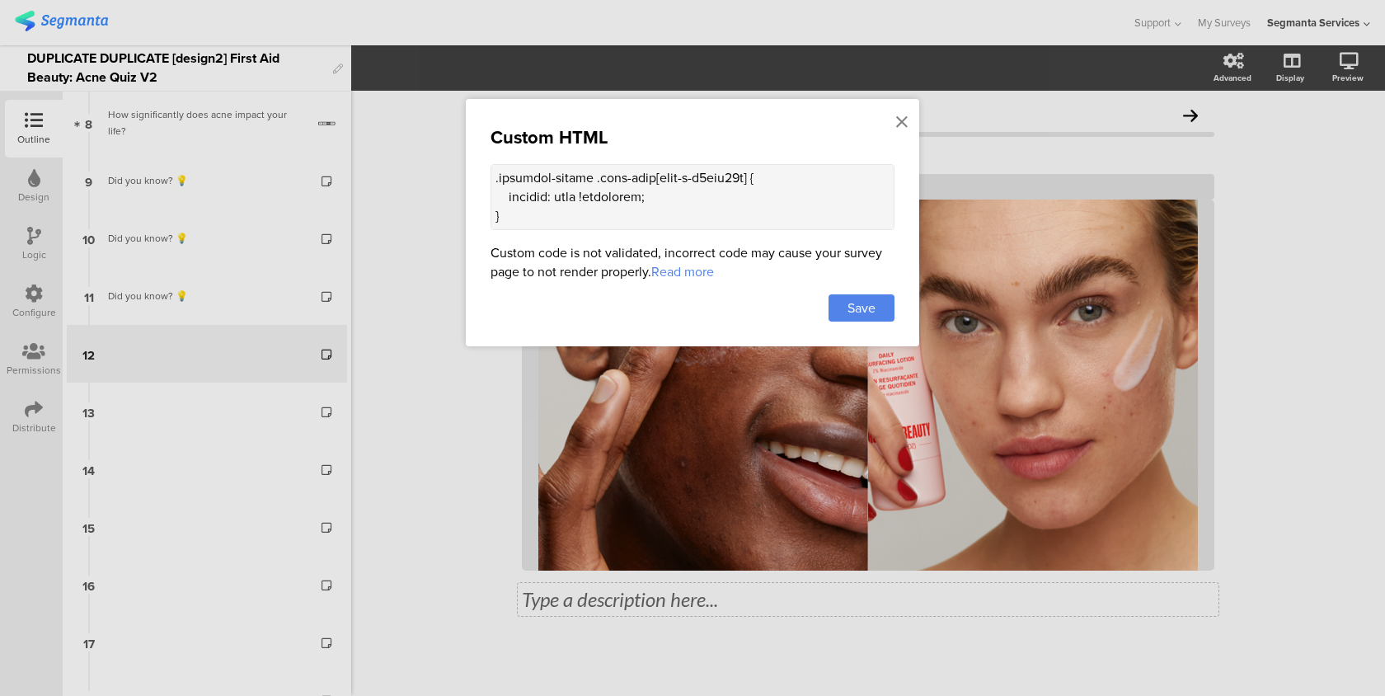
click at [664, 176] on textarea at bounding box center [693, 197] width 404 height 66
type textarea "<style> .question-header .main-text { display: none !important; } .progress-bar…"
click at [857, 313] on span "Save" at bounding box center [861, 307] width 28 height 19
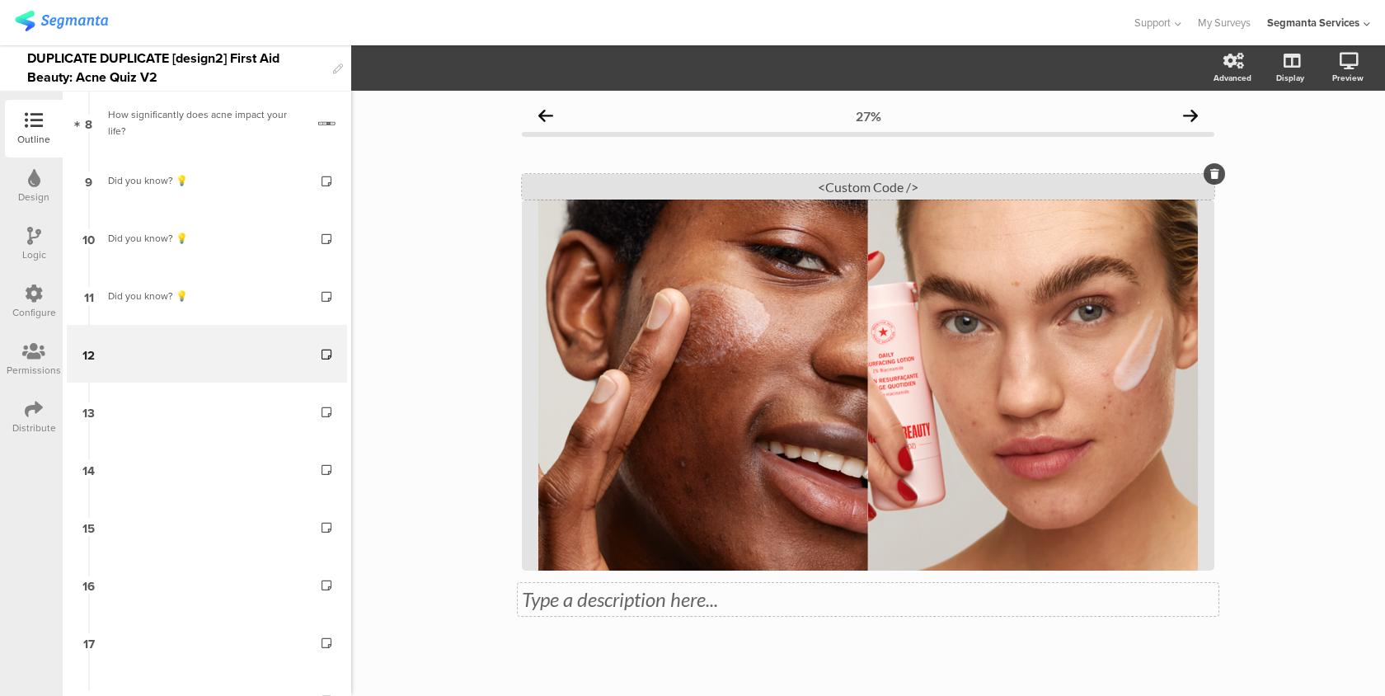
click at [830, 193] on div "<Custom Code />" at bounding box center [868, 187] width 692 height 26
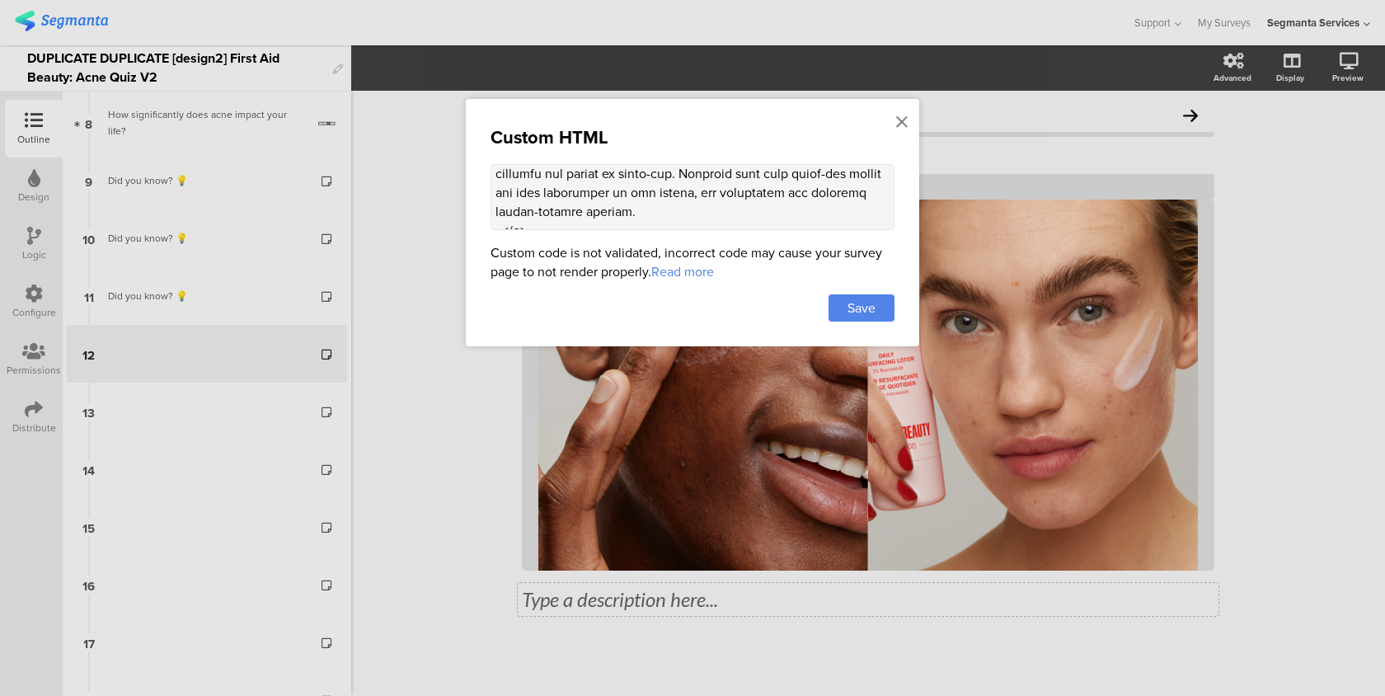
scroll to position [2279, 0]
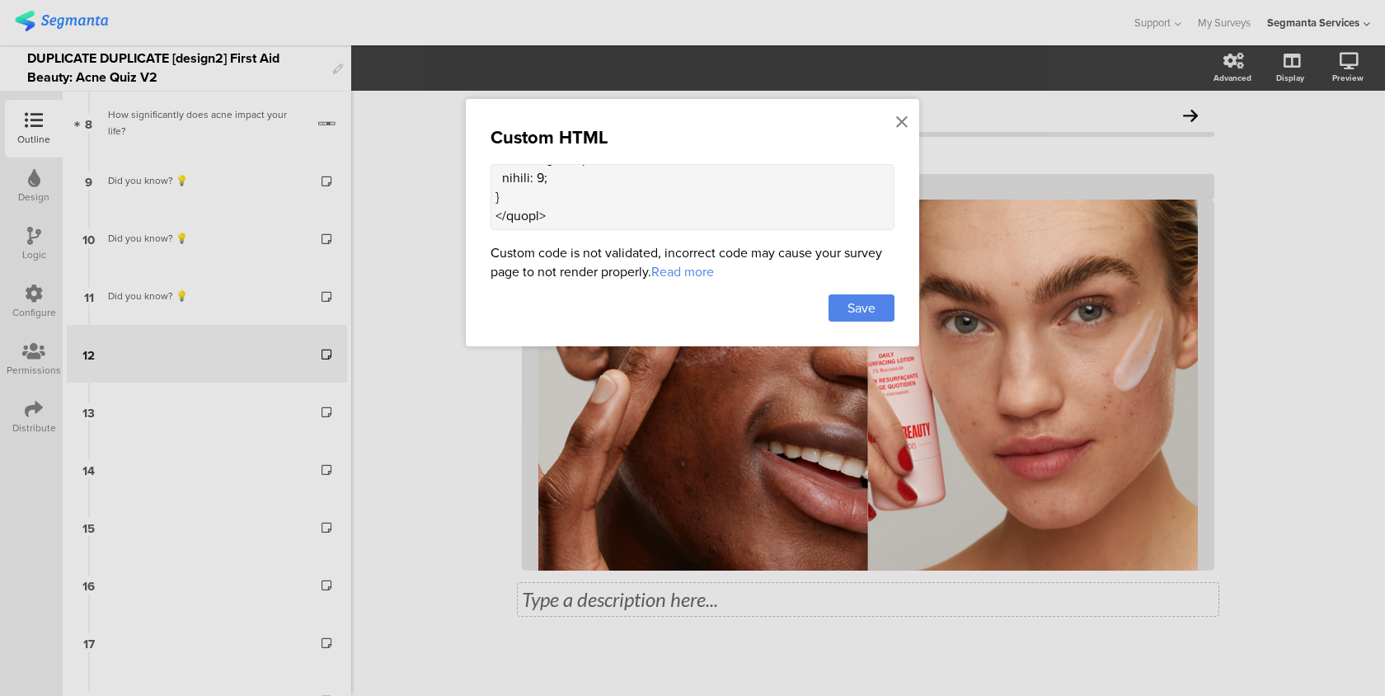
drag, startPoint x: 495, startPoint y: 185, endPoint x: 492, endPoint y: 410, distance: 225.1
click at [492, 410] on div "Custom HTML Custom code is not validated, incorrect code may cause your survey …" at bounding box center [692, 348] width 1385 height 696
paste textarea "center; /* center all text */ } .fab-text-card h2 { color: rgba(11, 11, 11, 0.9…"
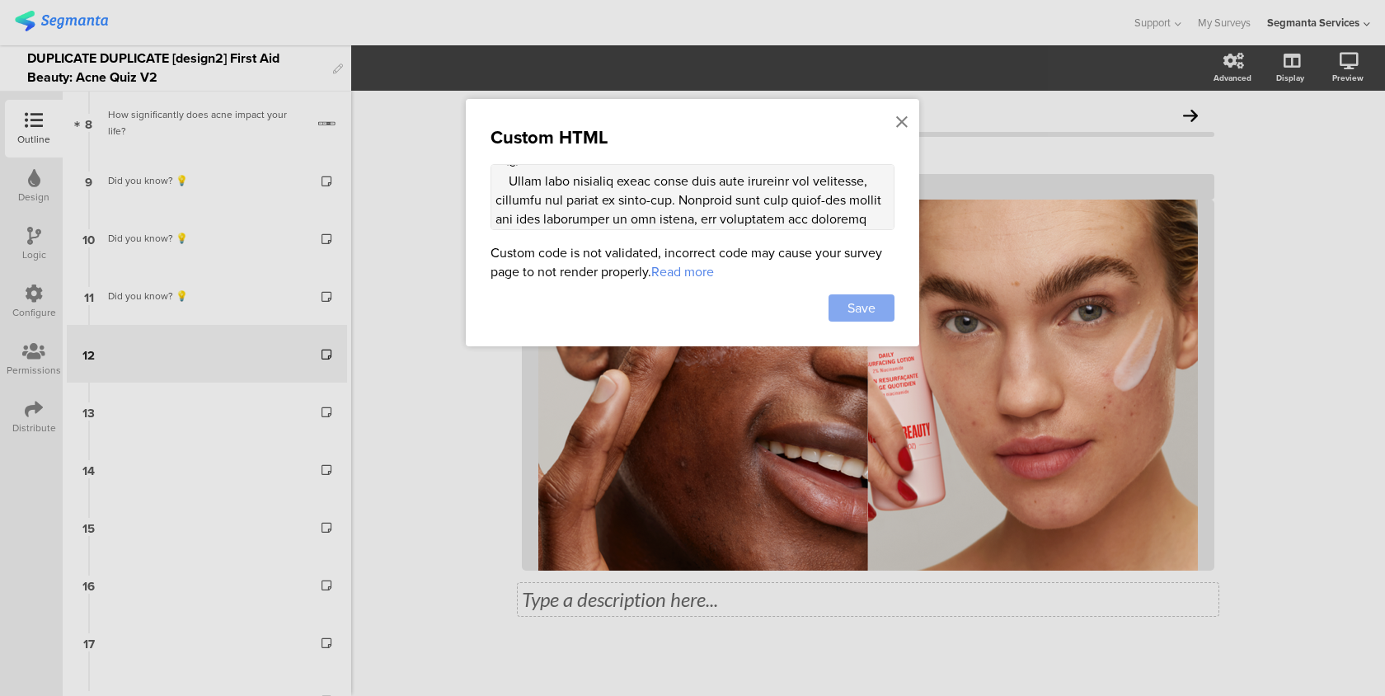
type textarea "<style> .question-header .main-text { display: none !important; } .progress-bar…"
click at [858, 318] on div "Save" at bounding box center [862, 307] width 66 height 27
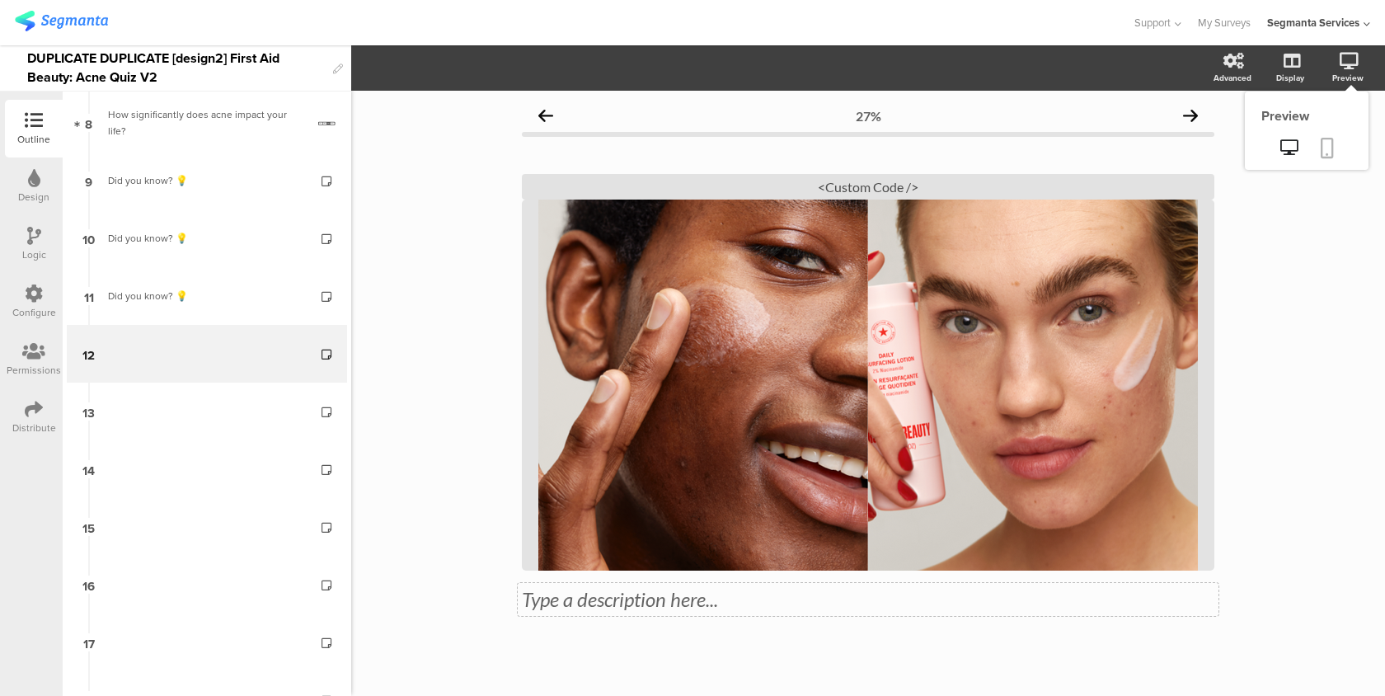
click at [1325, 141] on icon at bounding box center [1327, 148] width 13 height 21
click at [780, 326] on div "/" at bounding box center [868, 385] width 692 height 371
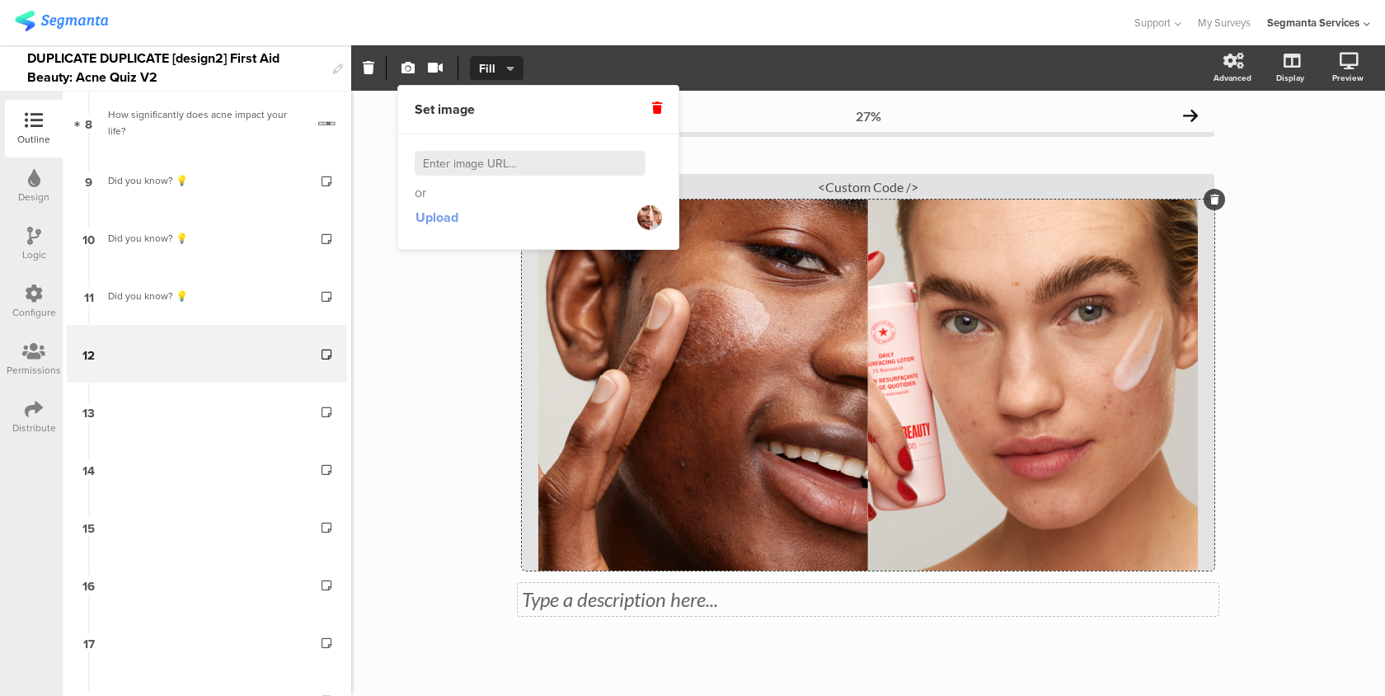
click at [453, 221] on span "Upload" at bounding box center [436, 217] width 43 height 19
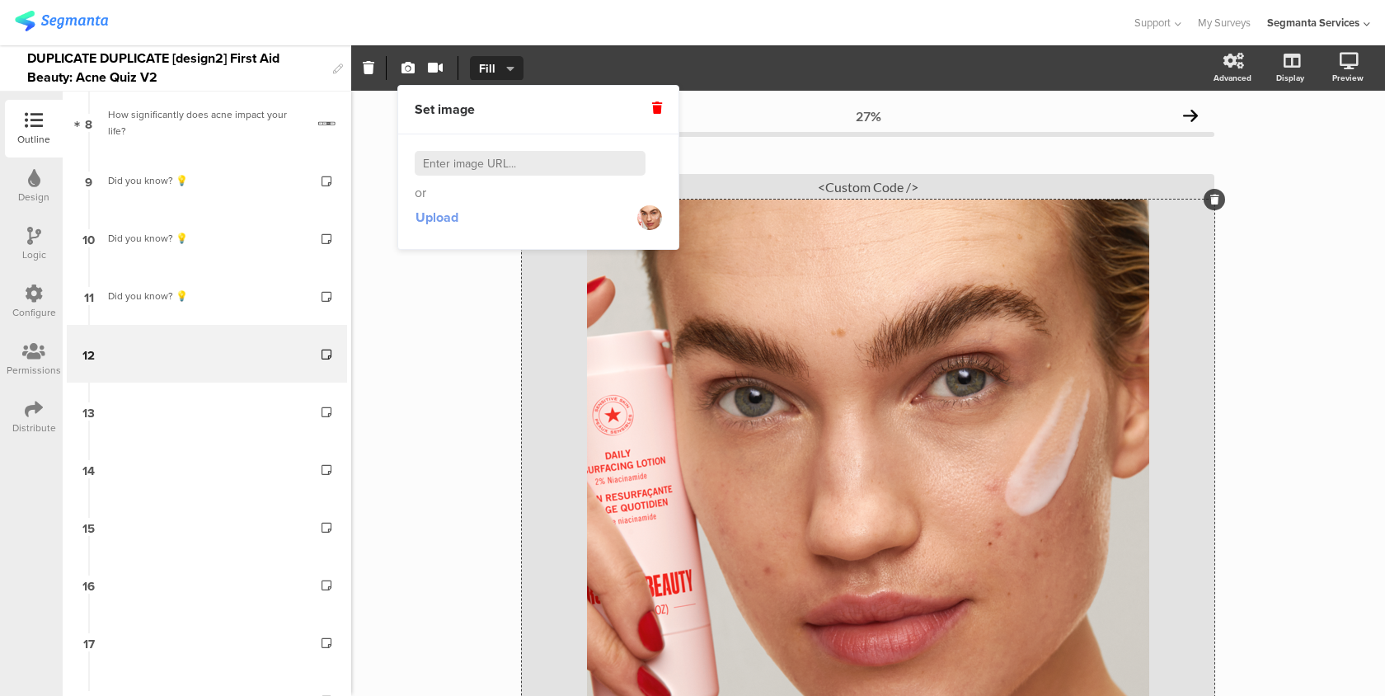
click at [439, 219] on span "Upload" at bounding box center [436, 217] width 43 height 19
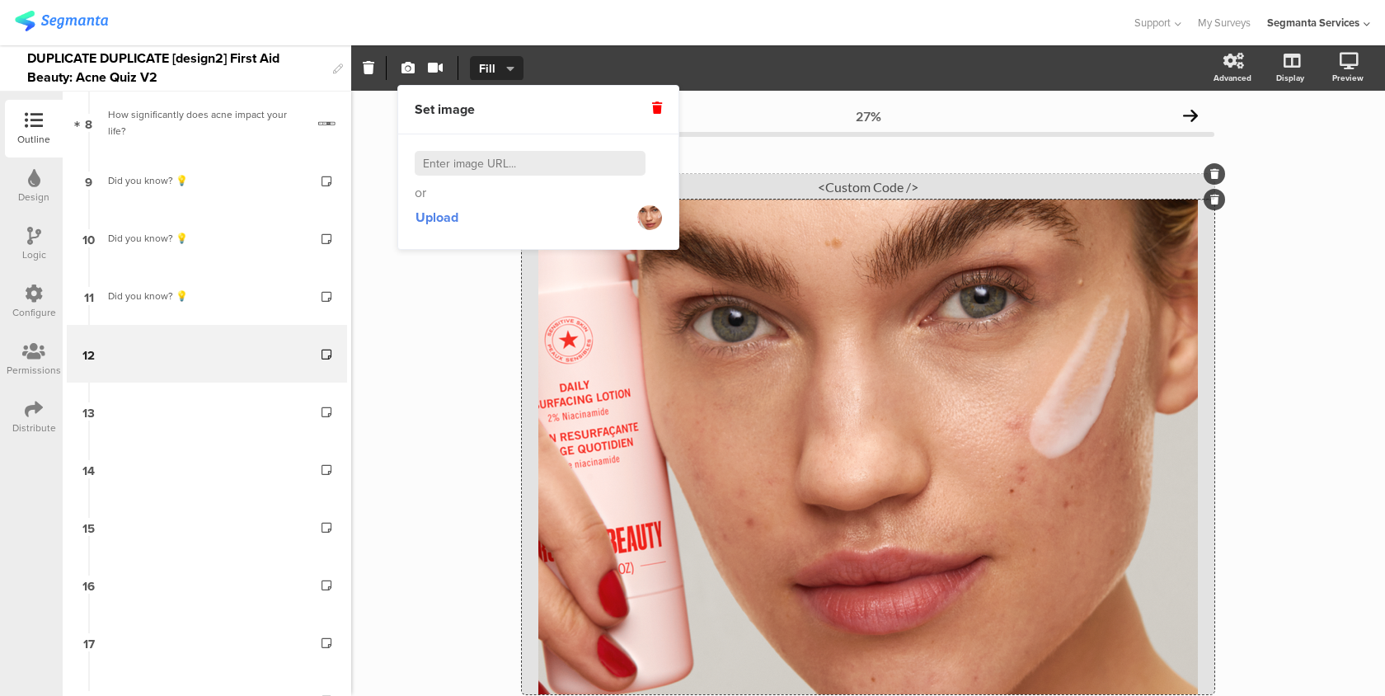
click at [757, 190] on div "<Custom Code />" at bounding box center [868, 187] width 692 height 26
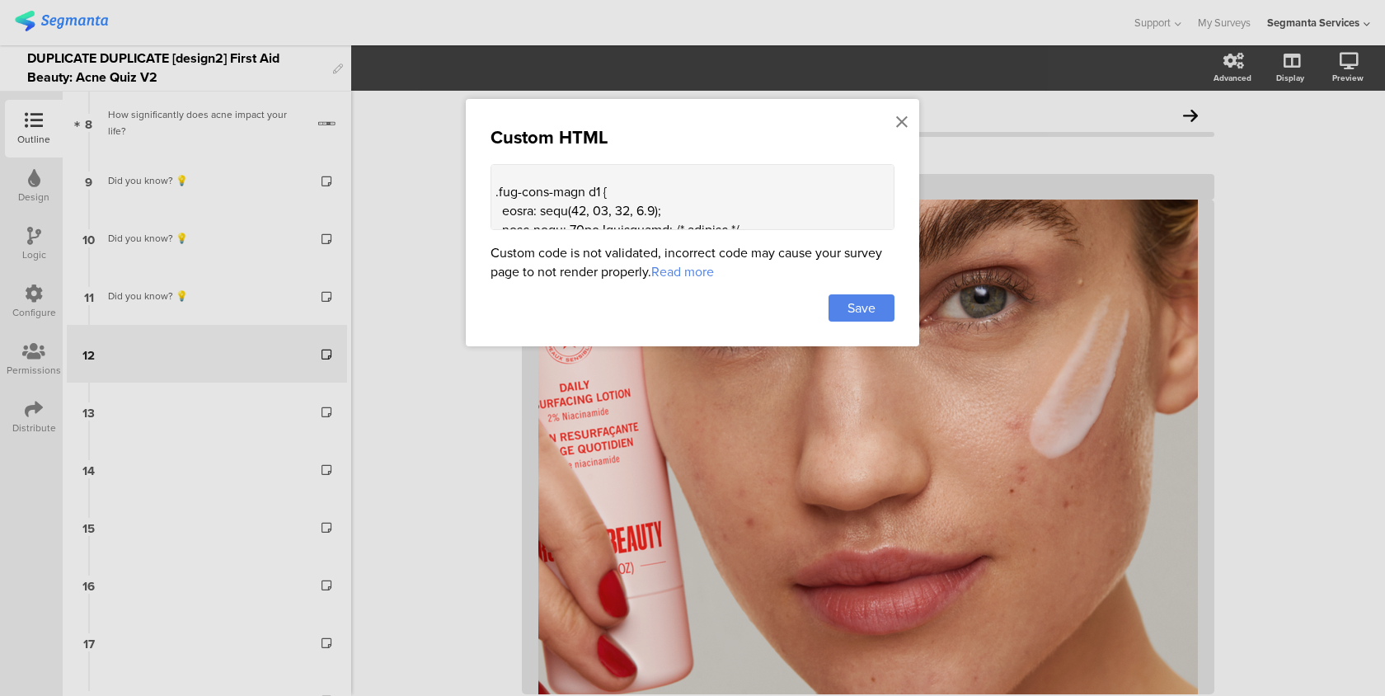
scroll to position [1958, 0]
drag, startPoint x: 615, startPoint y: 199, endPoint x: 503, endPoint y: 196, distance: 112.1
click at [503, 196] on textarea at bounding box center [693, 197] width 404 height 66
paste textarea "margin: 0px auto 20px"
type textarea "<style> .question-header .main-text { display: none !important; } .progress-bar…"
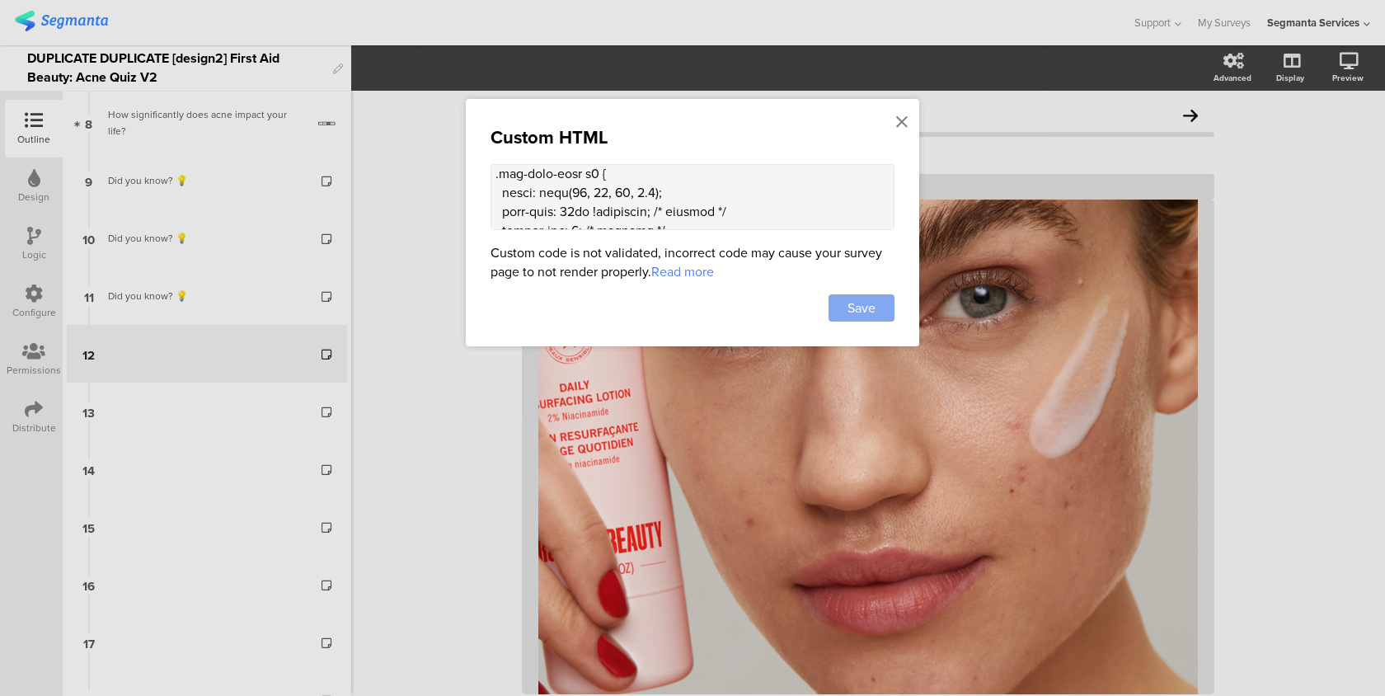
click at [857, 312] on span "Save" at bounding box center [861, 307] width 28 height 19
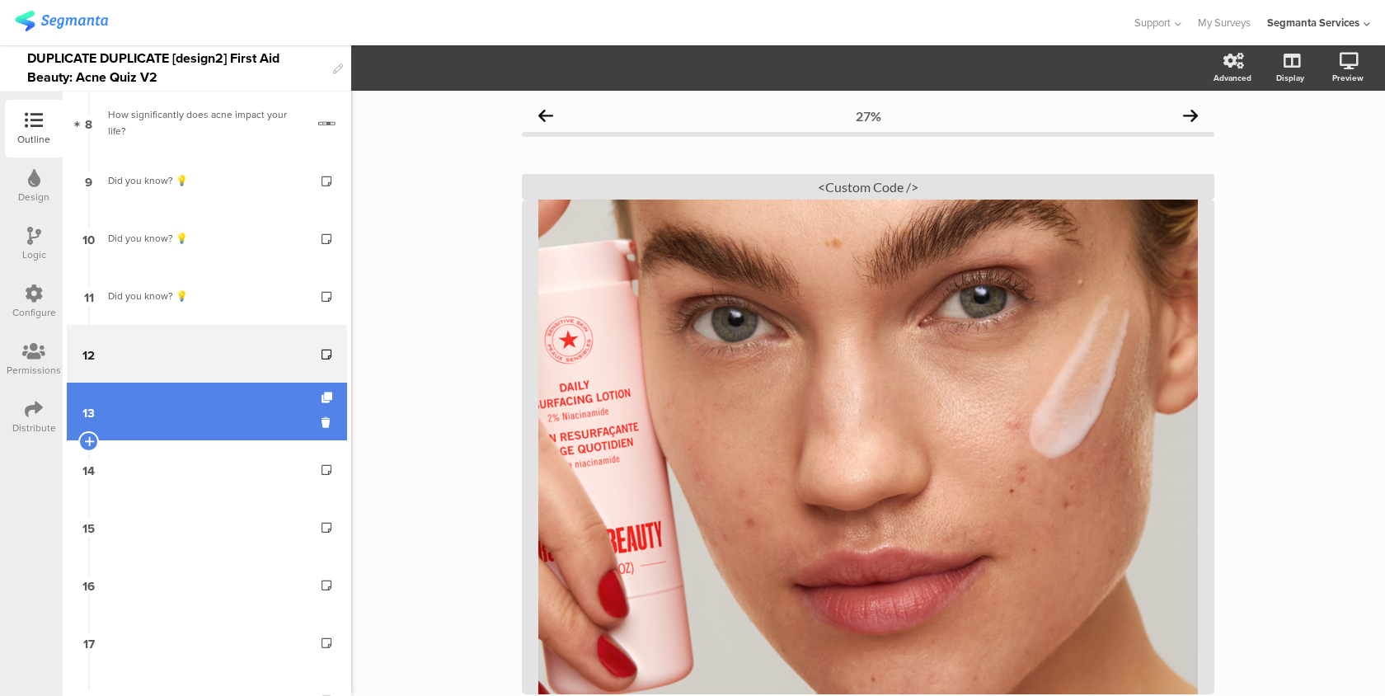
click at [165, 403] on link "13" at bounding box center [207, 412] width 280 height 58
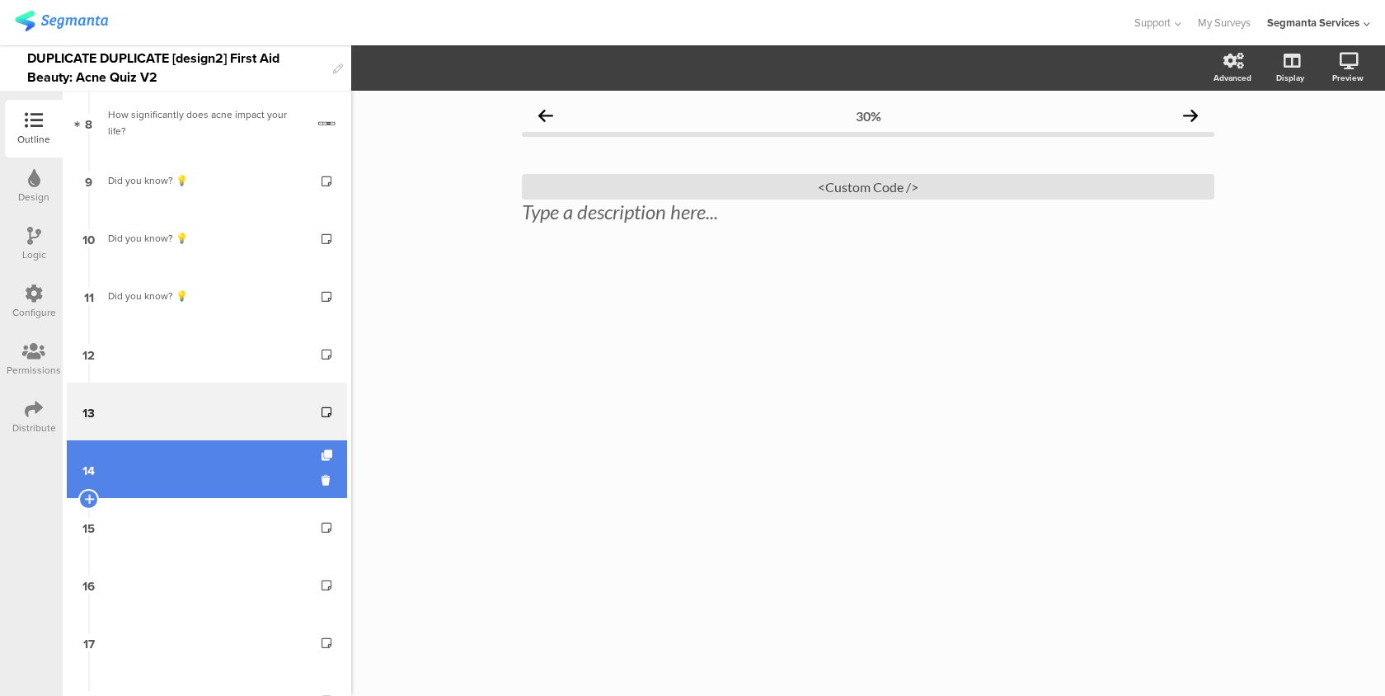
click at [157, 464] on link "14" at bounding box center [207, 469] width 280 height 58
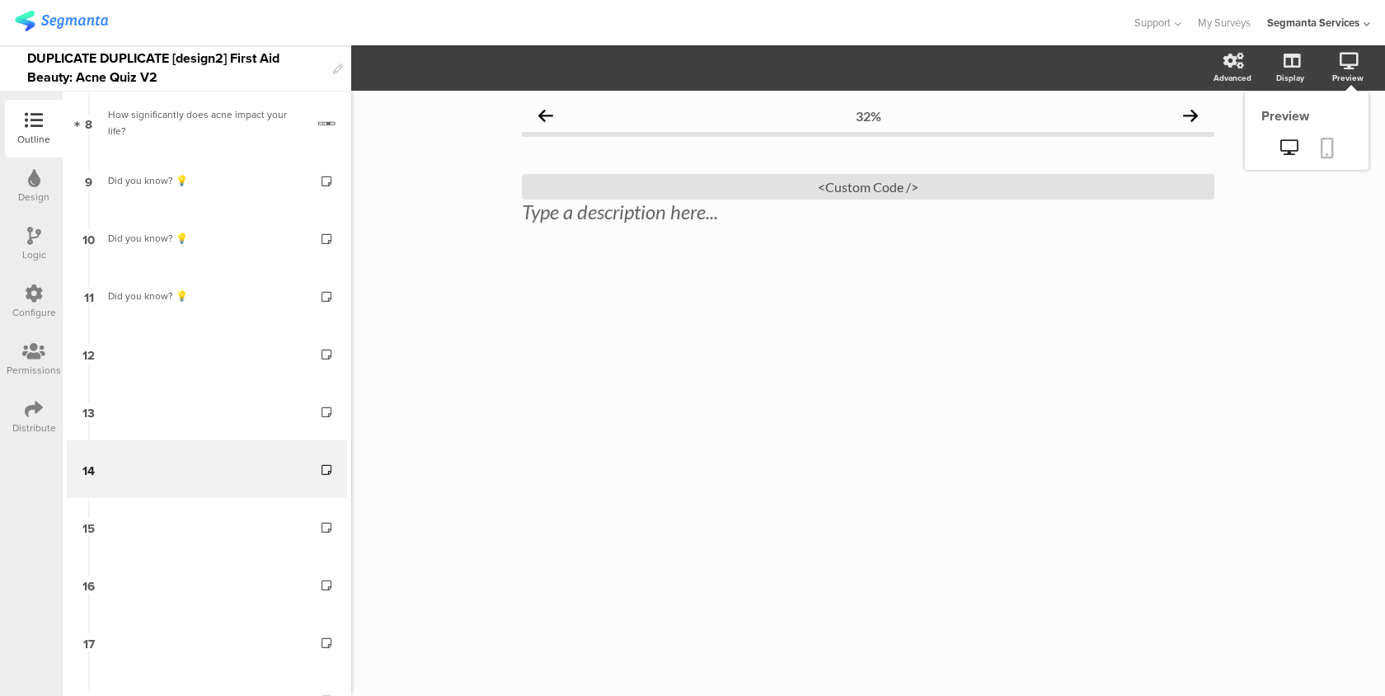
click at [1328, 143] on icon at bounding box center [1327, 148] width 13 height 21
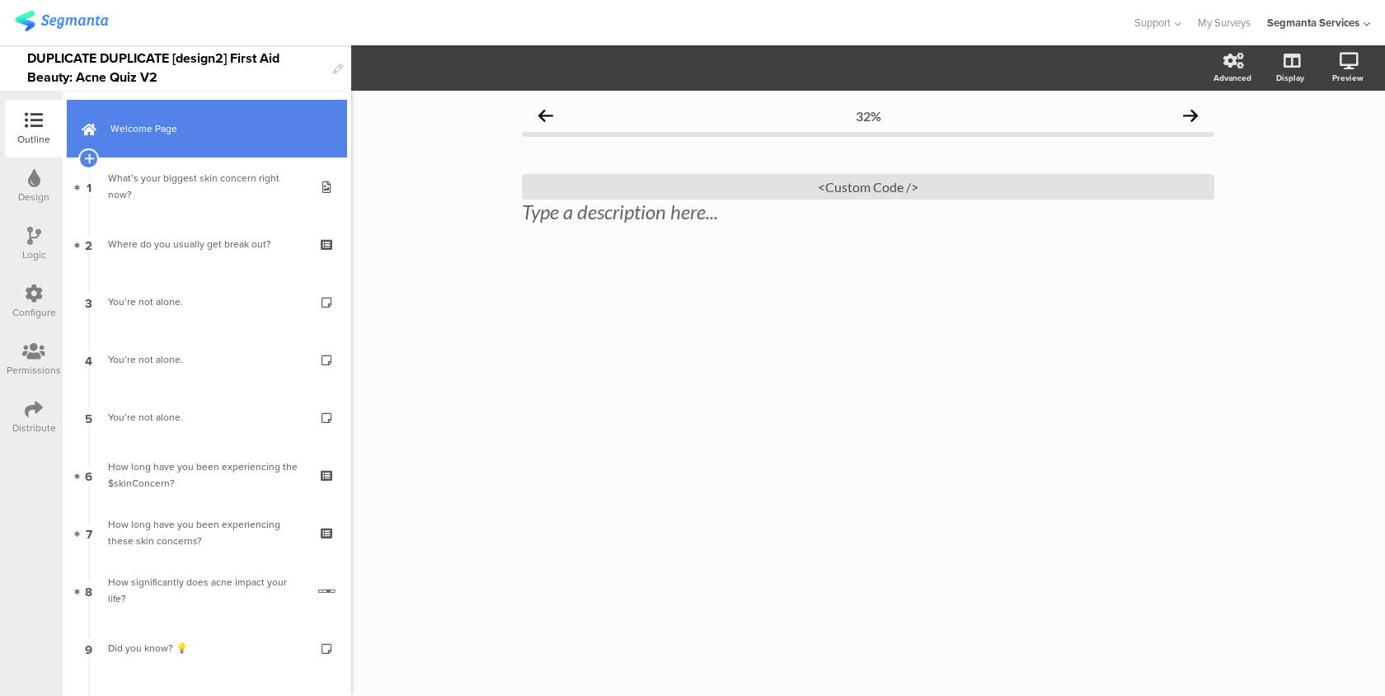
click at [251, 143] on link "Welcome Page" at bounding box center [207, 129] width 280 height 58
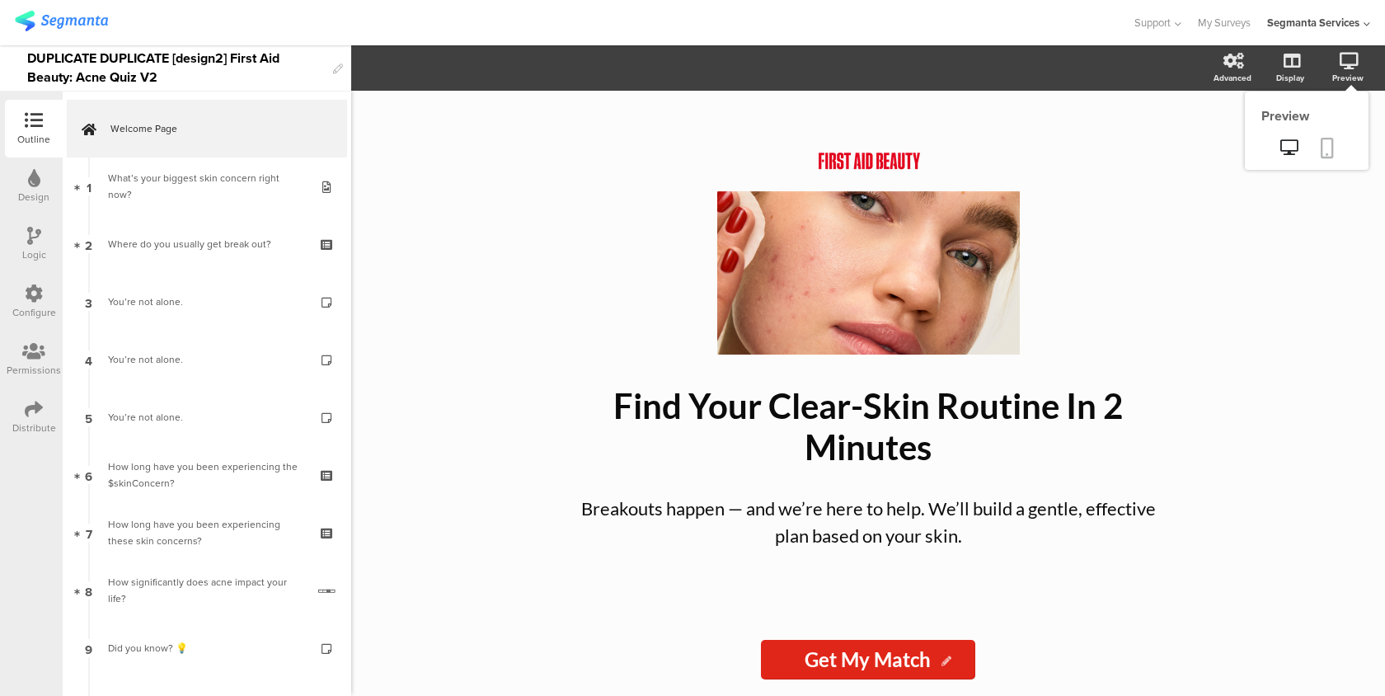
click at [1333, 141] on icon at bounding box center [1327, 148] width 13 height 21
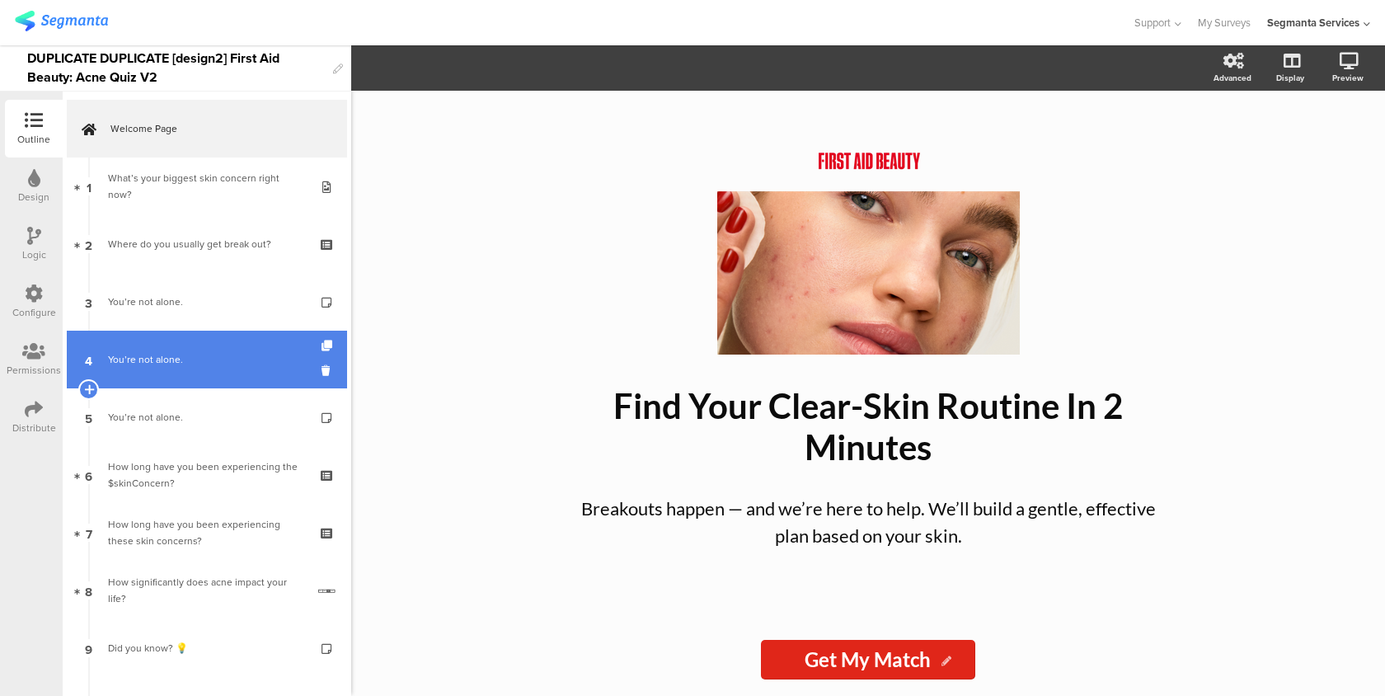
scroll to position [578, 0]
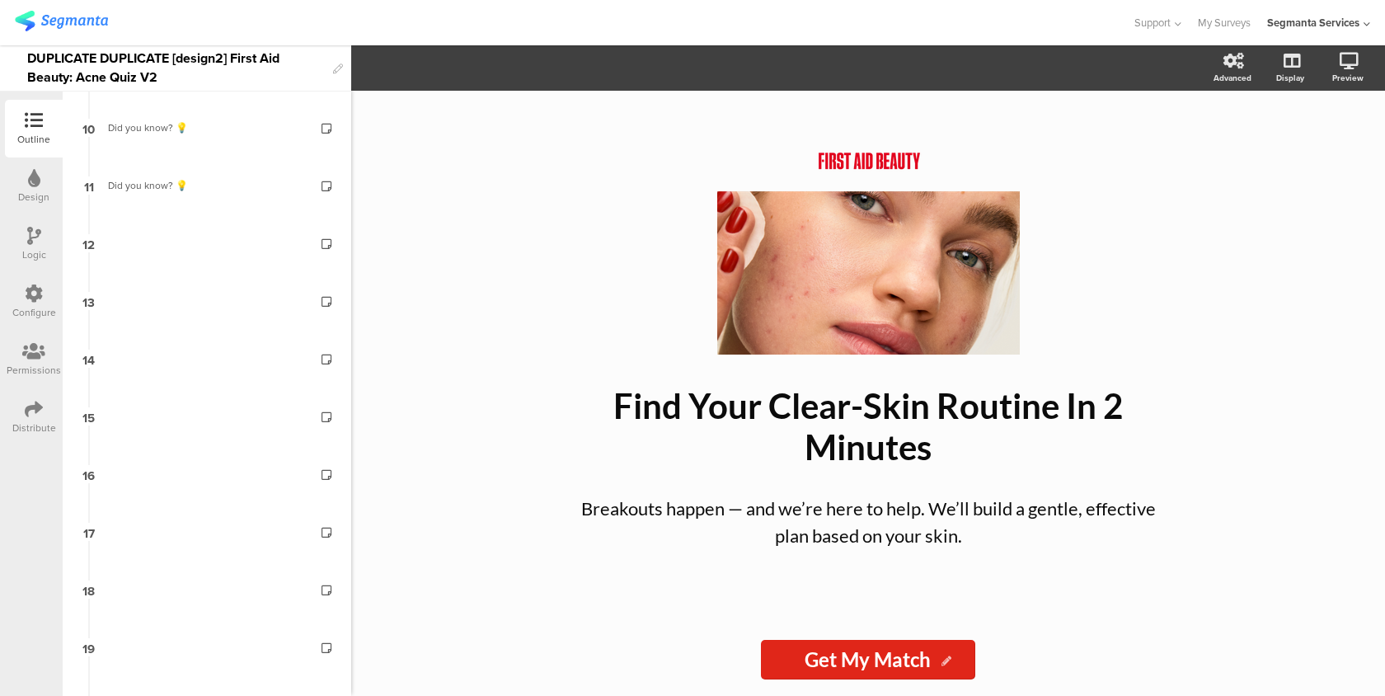
click at [186, 358] on link "14" at bounding box center [207, 359] width 280 height 58
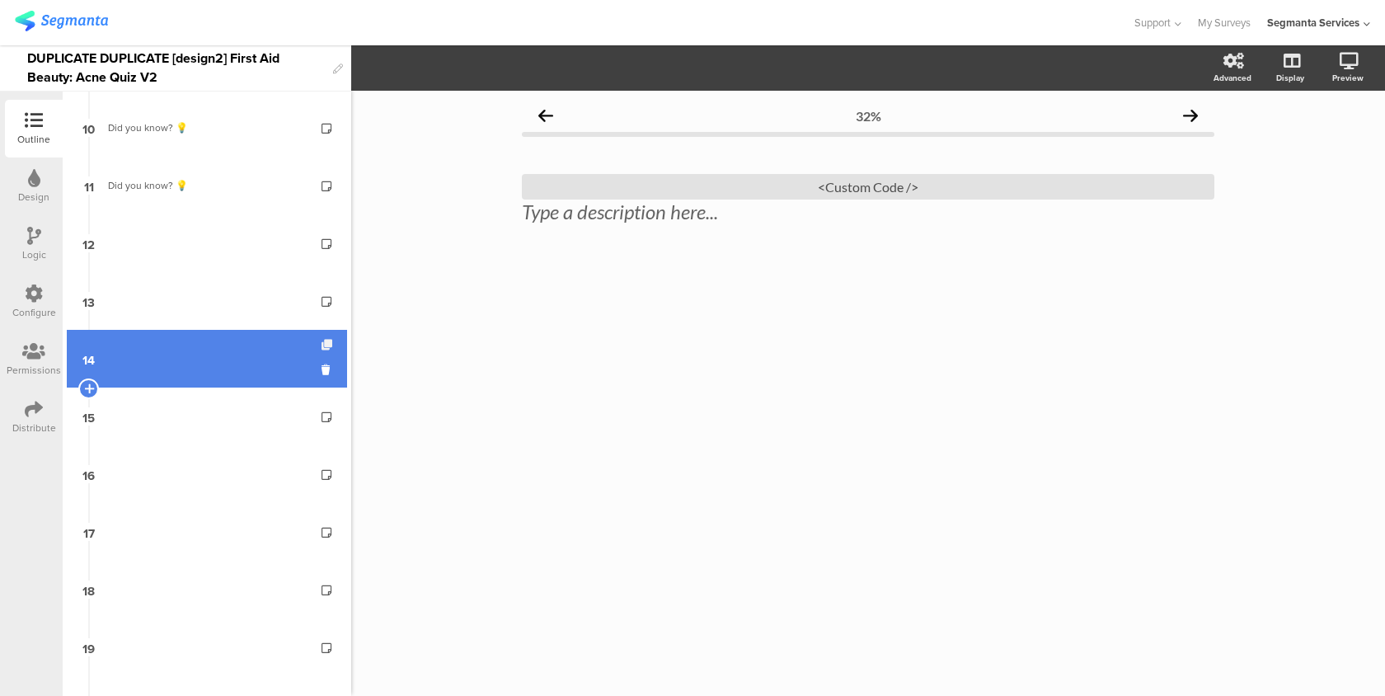
click at [329, 344] on icon at bounding box center [329, 345] width 14 height 11
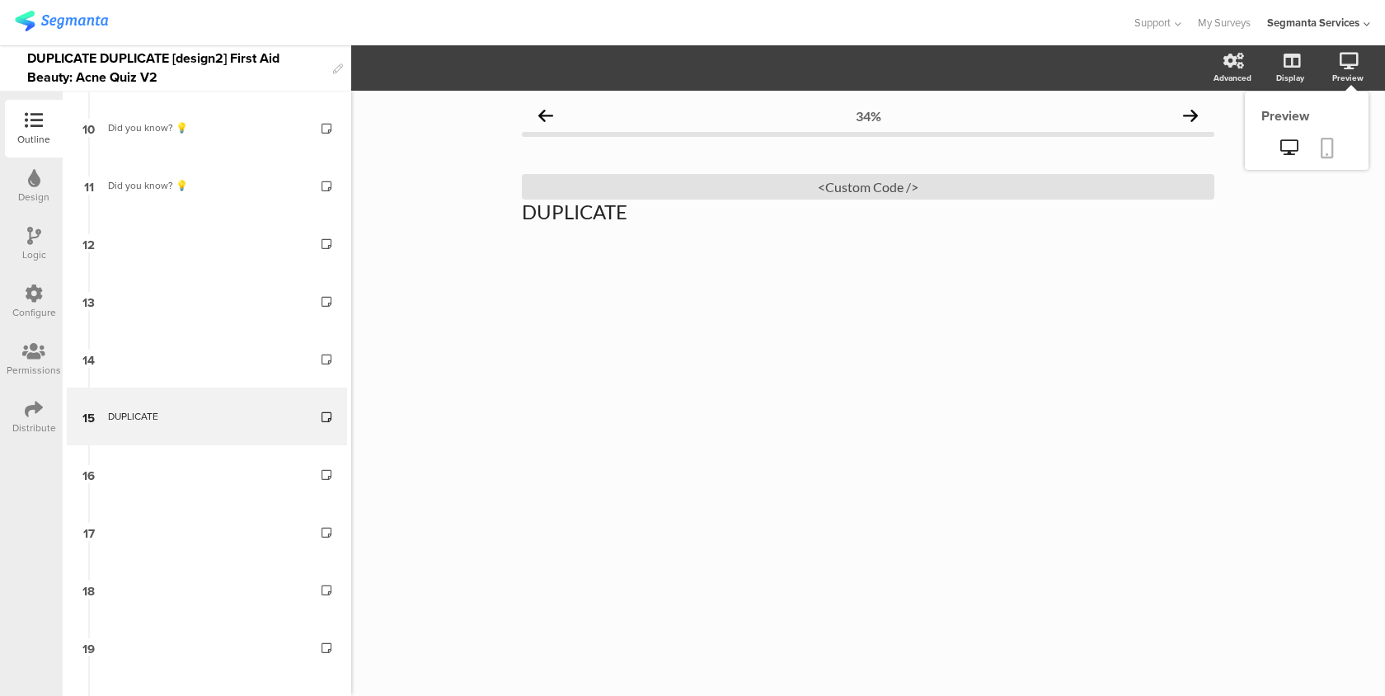
click at [1333, 141] on icon at bounding box center [1327, 148] width 13 height 21
click at [601, 223] on p "DUPLICATE" at bounding box center [868, 212] width 692 height 25
click at [644, 187] on div "<Custom Code />" at bounding box center [868, 187] width 692 height 26
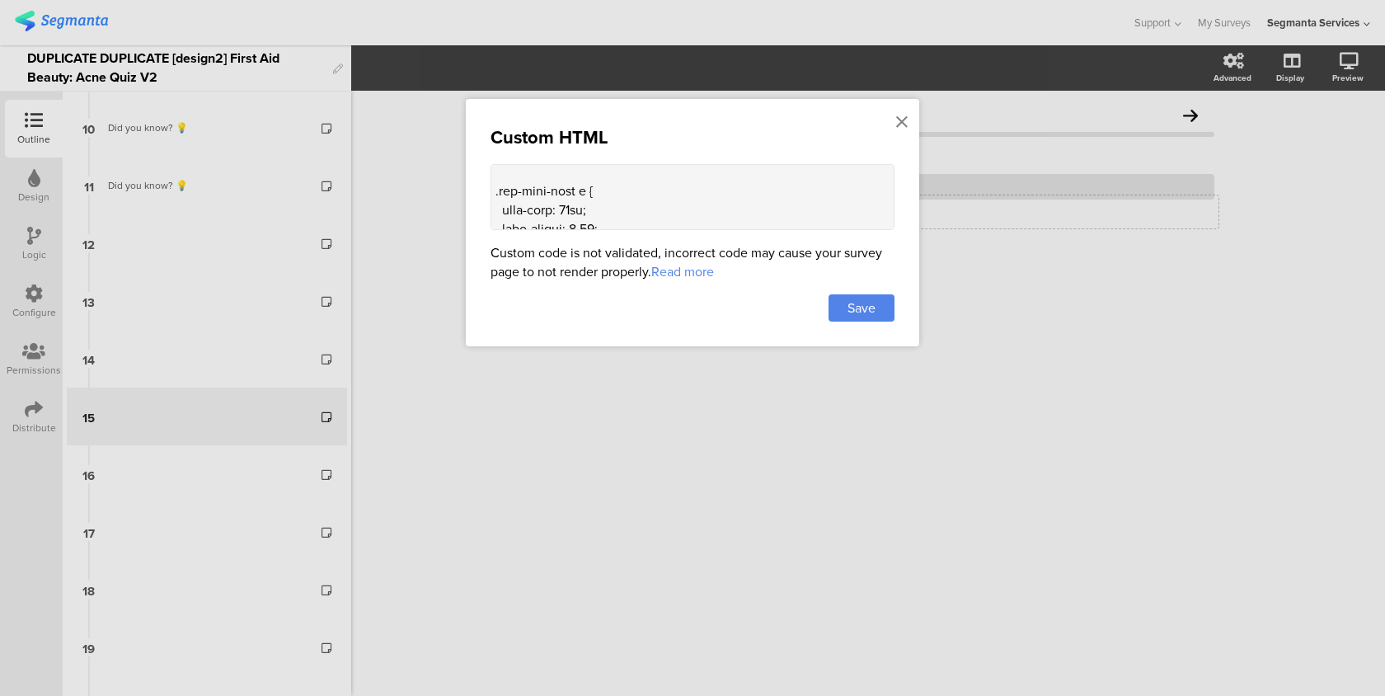
scroll to position [2207, 0]
click at [605, 171] on textarea at bounding box center [693, 197] width 404 height 66
click at [608, 169] on textarea at bounding box center [693, 197] width 404 height 66
paste textarea "font-family: "Trade Gothic LT Std", sans-serif !important; /* text-transform: c…"
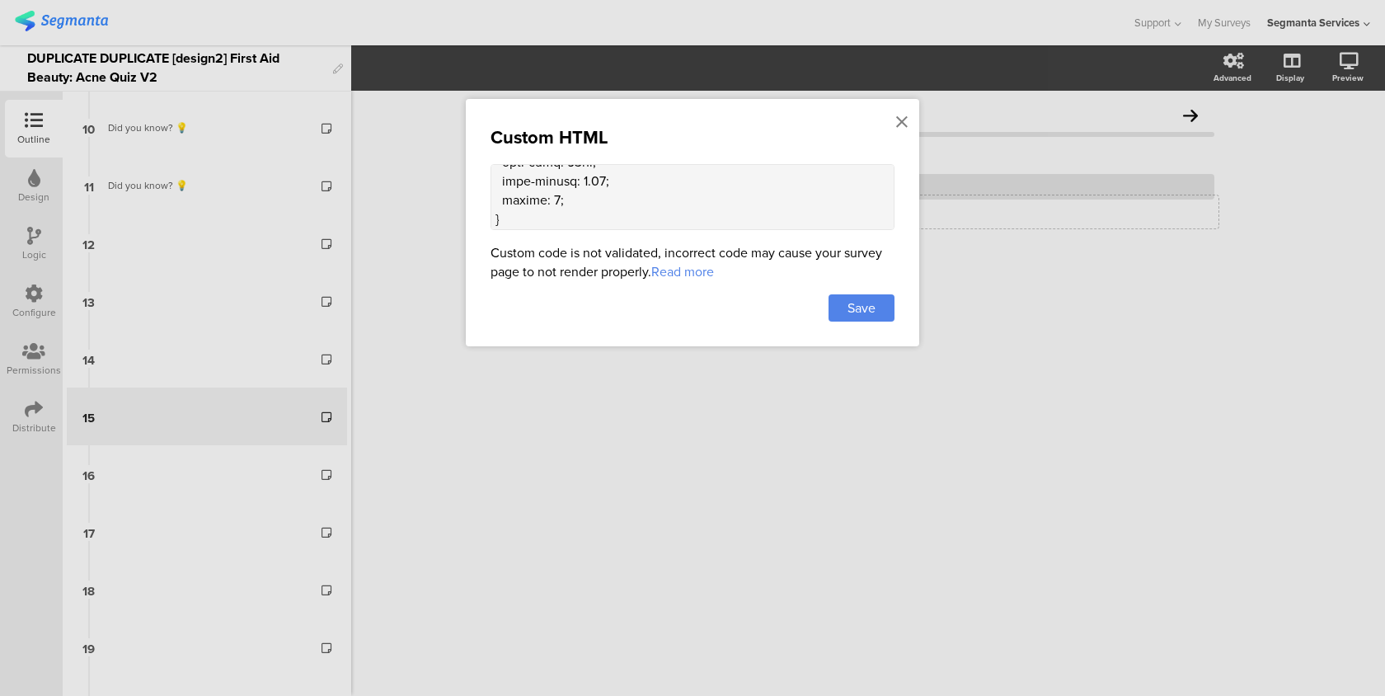
drag, startPoint x: 757, startPoint y: 177, endPoint x: 434, endPoint y: 175, distance: 323.2
click at [434, 175] on div "Custom HTML Custom code is not validated, incorrect code may cause your survey …" at bounding box center [692, 348] width 1385 height 696
click at [567, 180] on textarea at bounding box center [693, 197] width 404 height 66
click at [553, 217] on textarea at bounding box center [693, 197] width 404 height 66
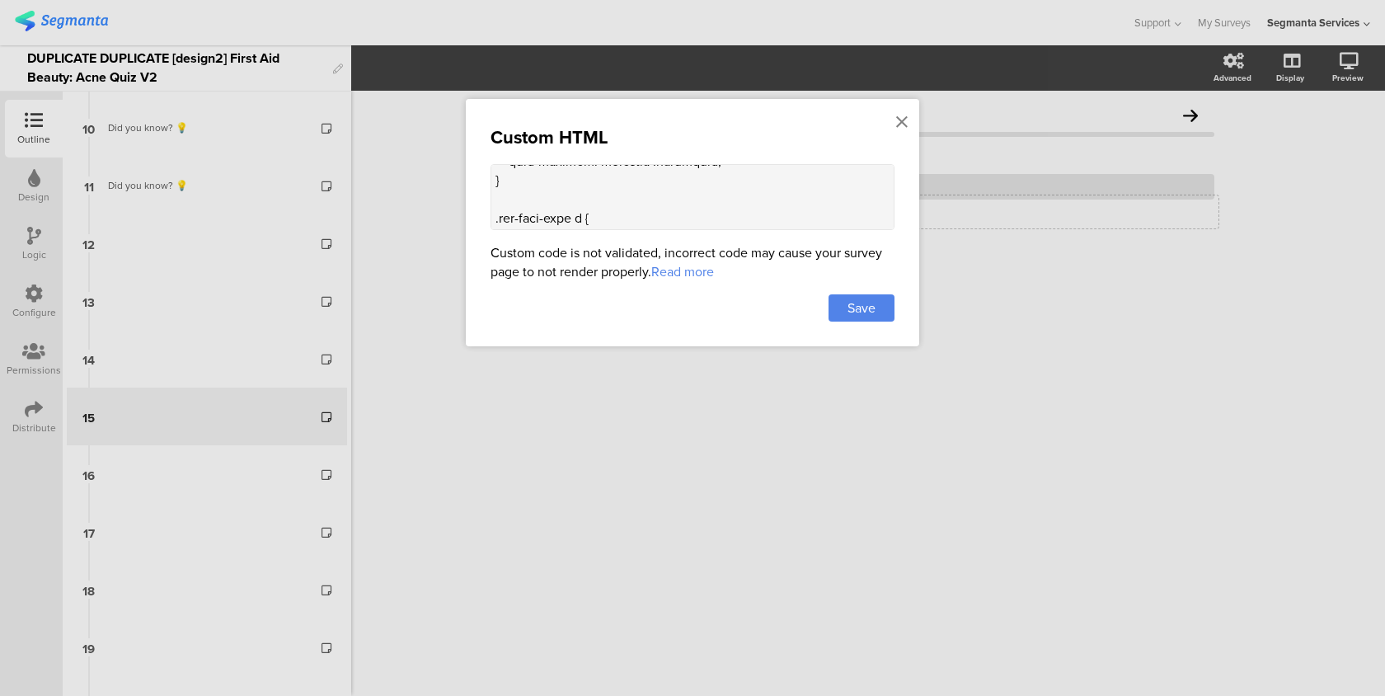
type textarea "<style> .progress-bar-segments { display: none !important; } .animated-router-v…"
click at [815, 296] on div "Save" at bounding box center [693, 307] width 404 height 27
click at [857, 307] on span "Save" at bounding box center [861, 307] width 28 height 19
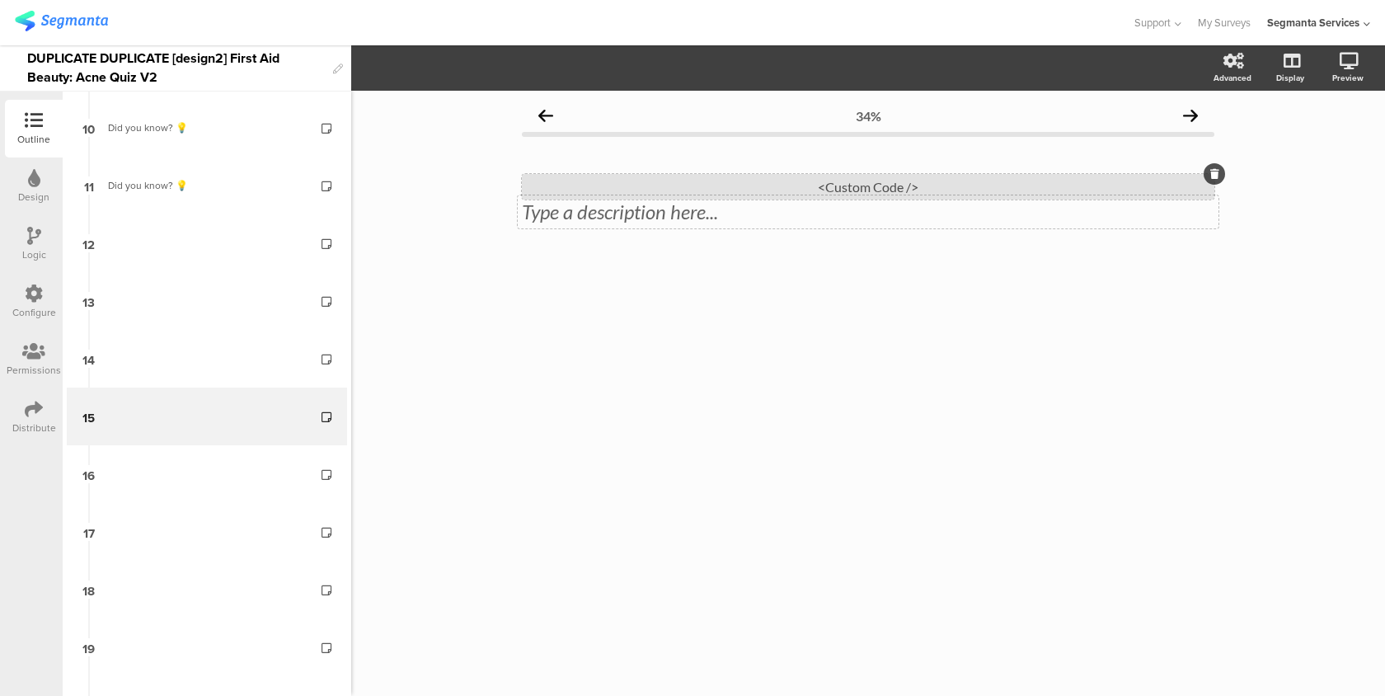
click at [739, 190] on div "<Custom Code />" at bounding box center [868, 187] width 692 height 26
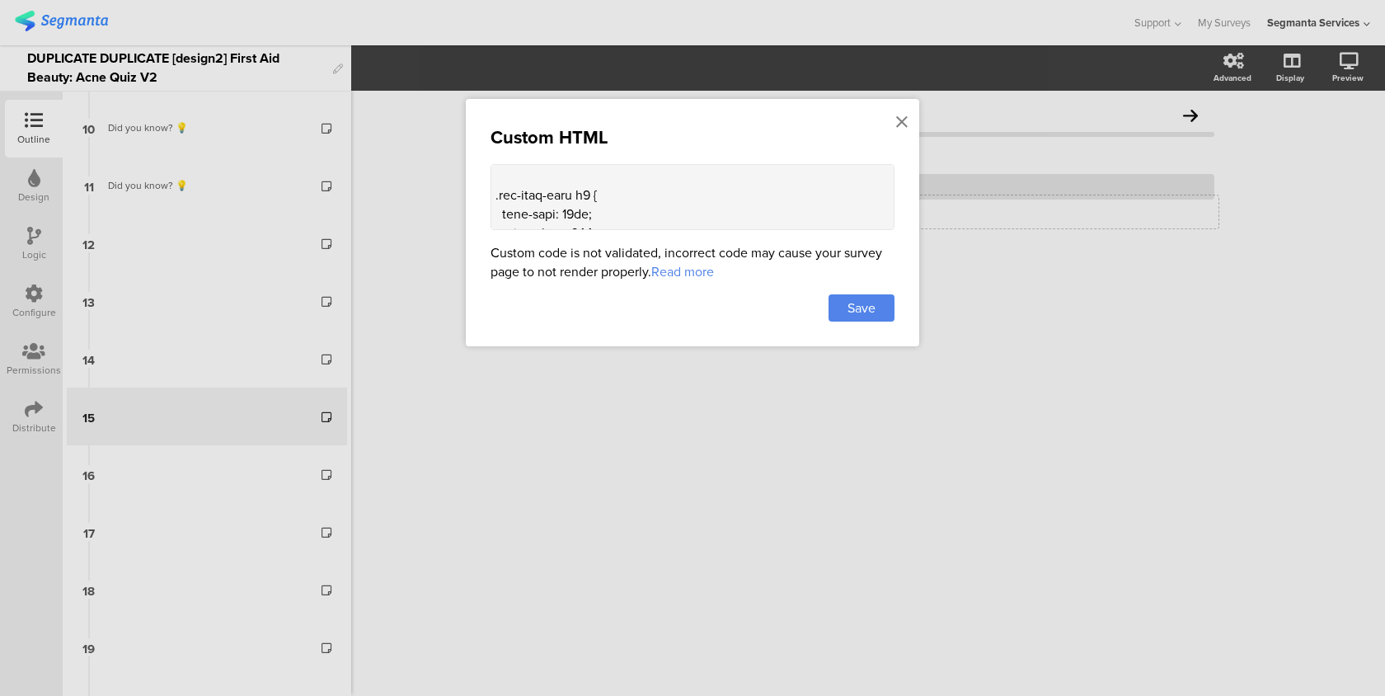
scroll to position [2068, 0]
drag, startPoint x: 562, startPoint y: 205, endPoint x: 551, endPoint y: 205, distance: 11.5
click at [551, 205] on textarea at bounding box center [693, 197] width 404 height 66
type textarea "<style> .progress-bar-segments { display: none !important; } .animated-router-v…"
click at [850, 309] on span "Save" at bounding box center [861, 307] width 28 height 19
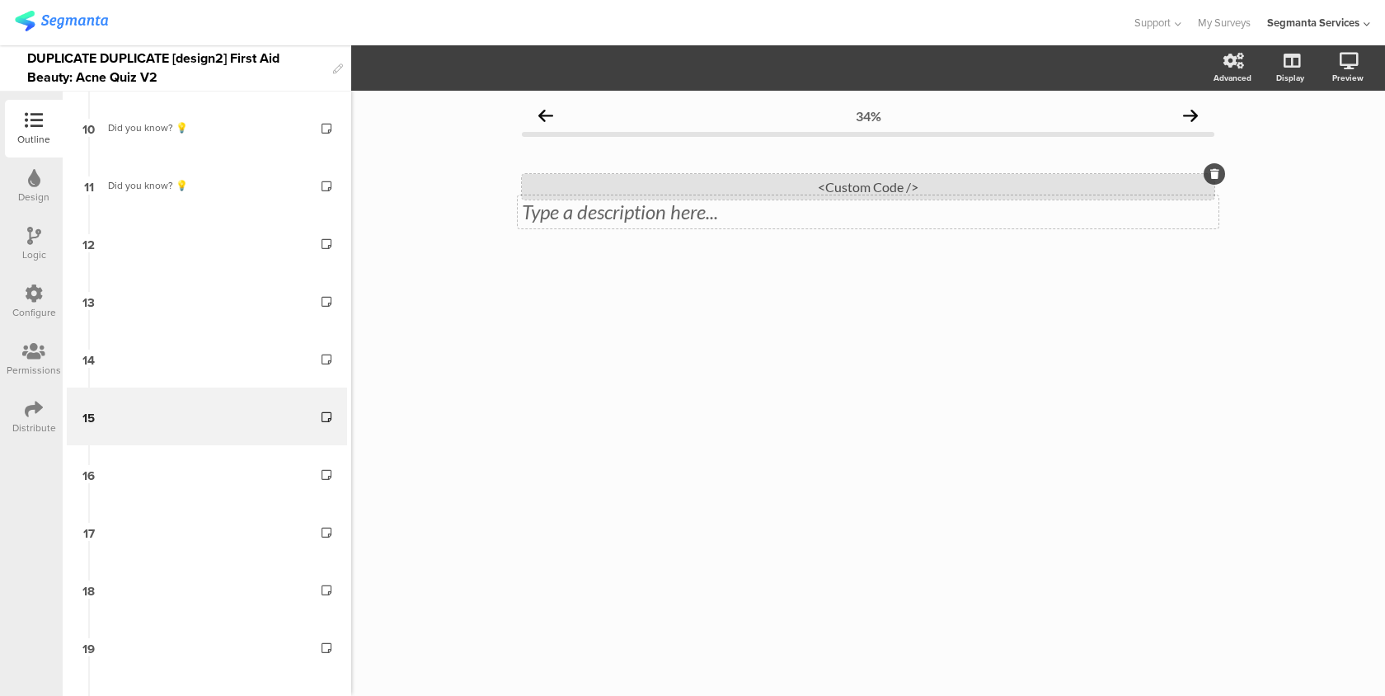
click at [843, 185] on div "<Custom Code />" at bounding box center [868, 187] width 692 height 26
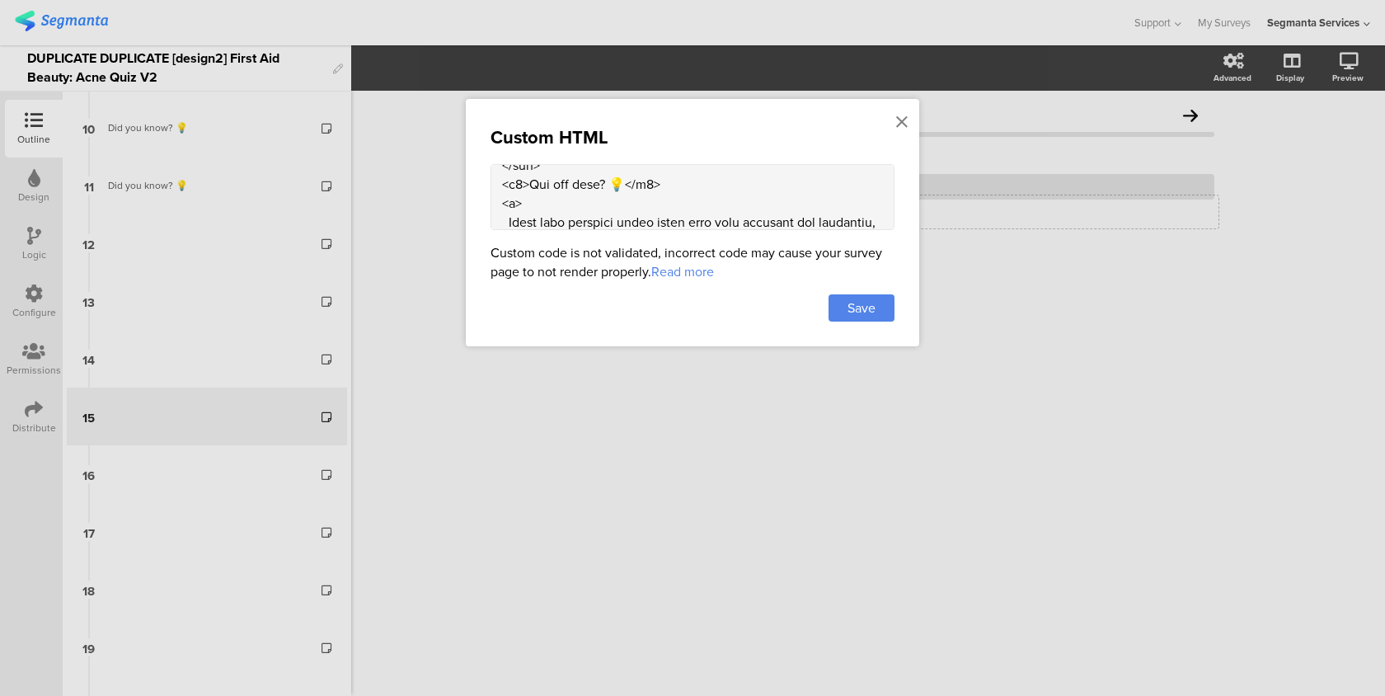
scroll to position [1786, 0]
click at [561, 171] on textarea at bounding box center [693, 197] width 404 height 66
type textarea "<style> .progress-bar-segments { display: none !important; } .animated-router-v…"
click at [847, 298] on div "Save" at bounding box center [862, 307] width 66 height 27
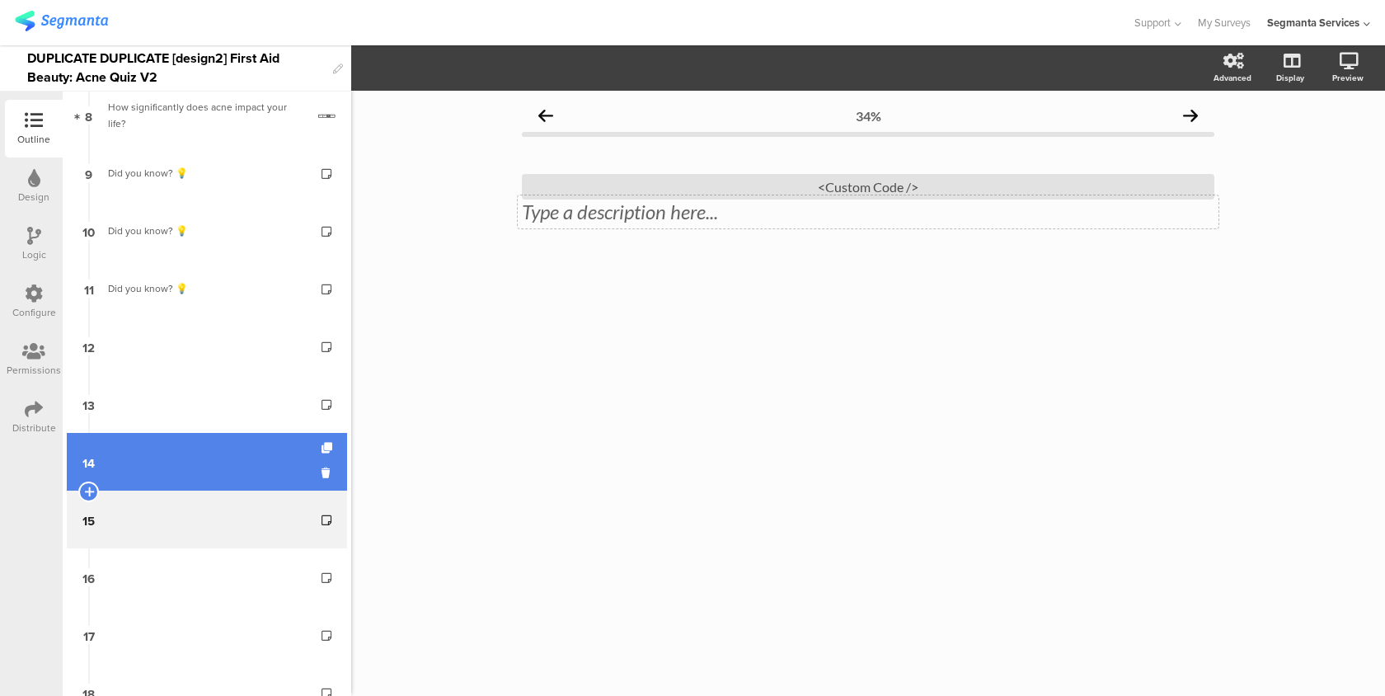
scroll to position [454, 0]
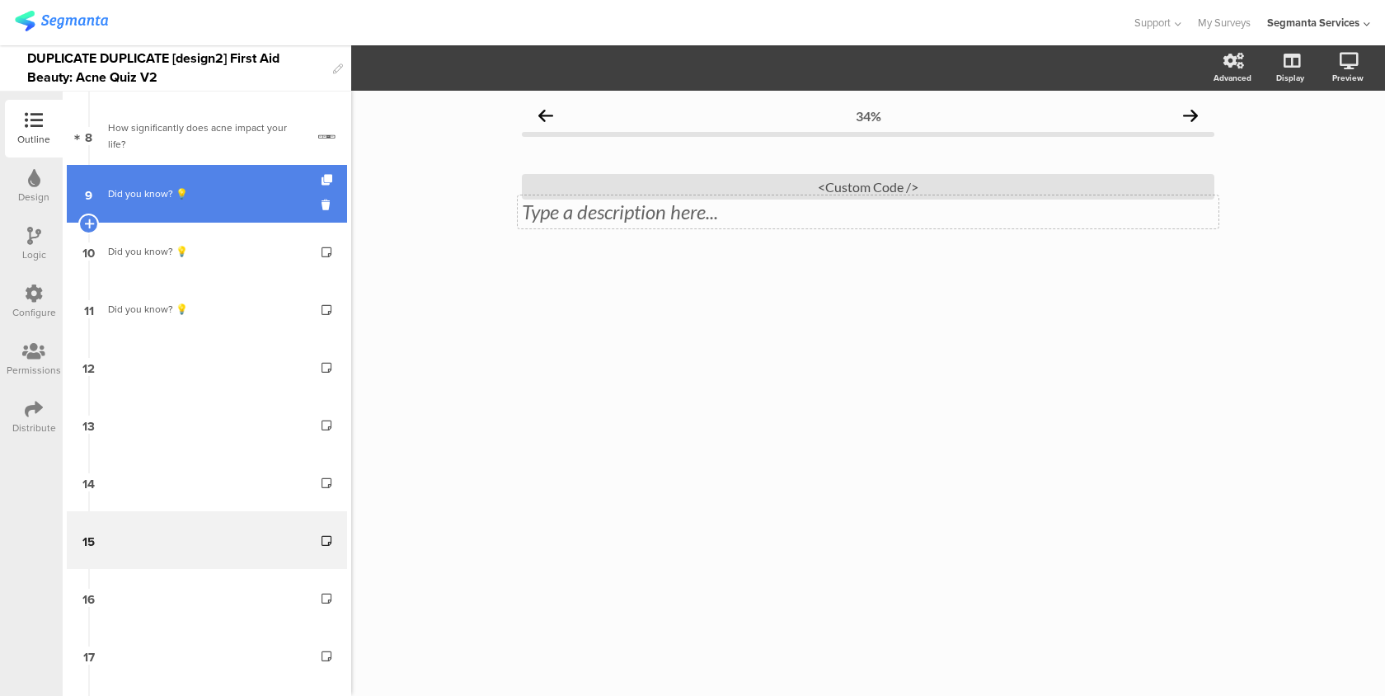
click at [237, 190] on div "Did you know? 💡" at bounding box center [206, 193] width 197 height 16
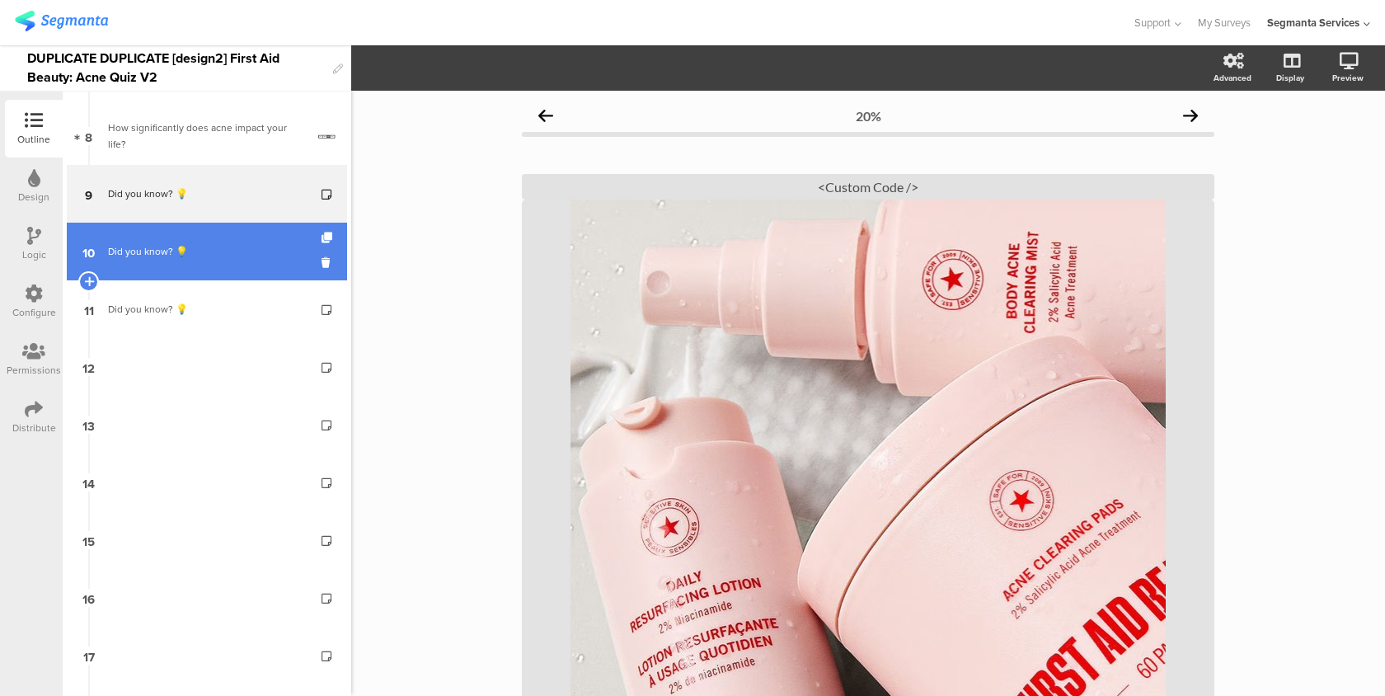
click at [249, 238] on link "10 Did you know? 💡" at bounding box center [207, 252] width 280 height 58
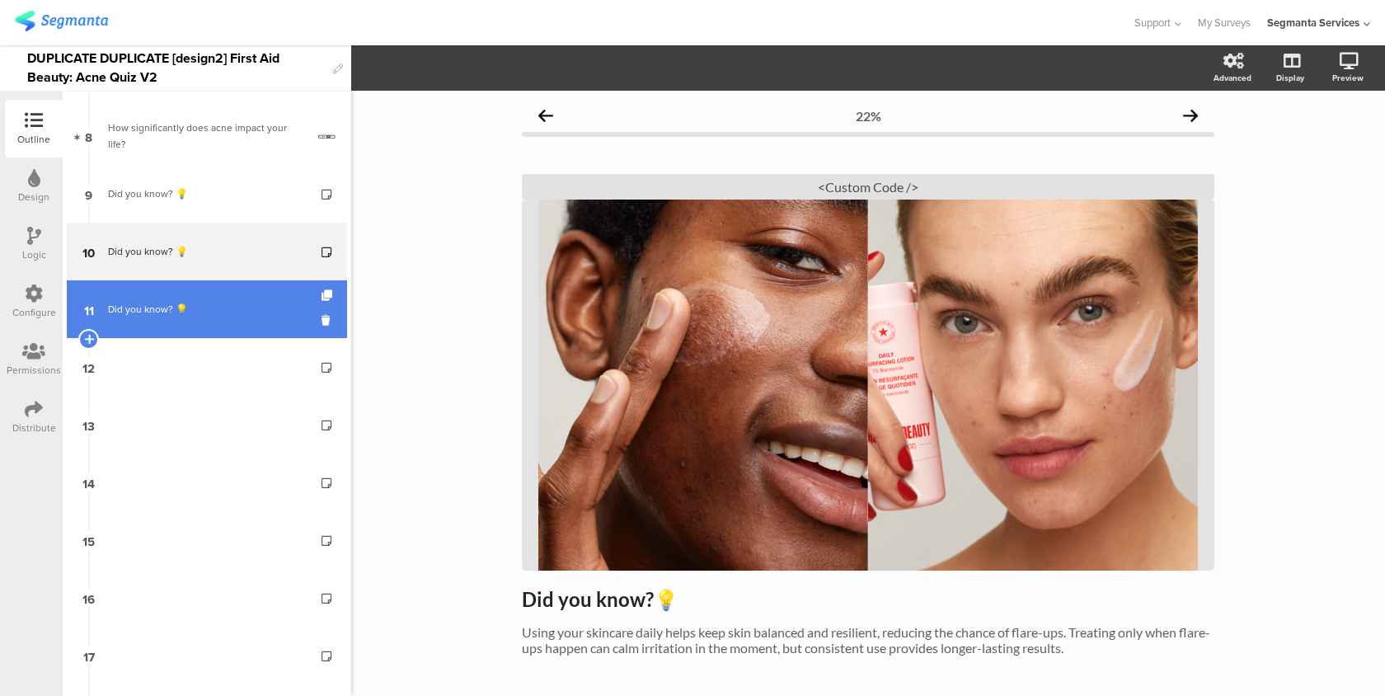
click at [284, 319] on link "11 Did you know? 💡" at bounding box center [207, 309] width 280 height 58
click at [326, 317] on icon at bounding box center [329, 320] width 14 height 16
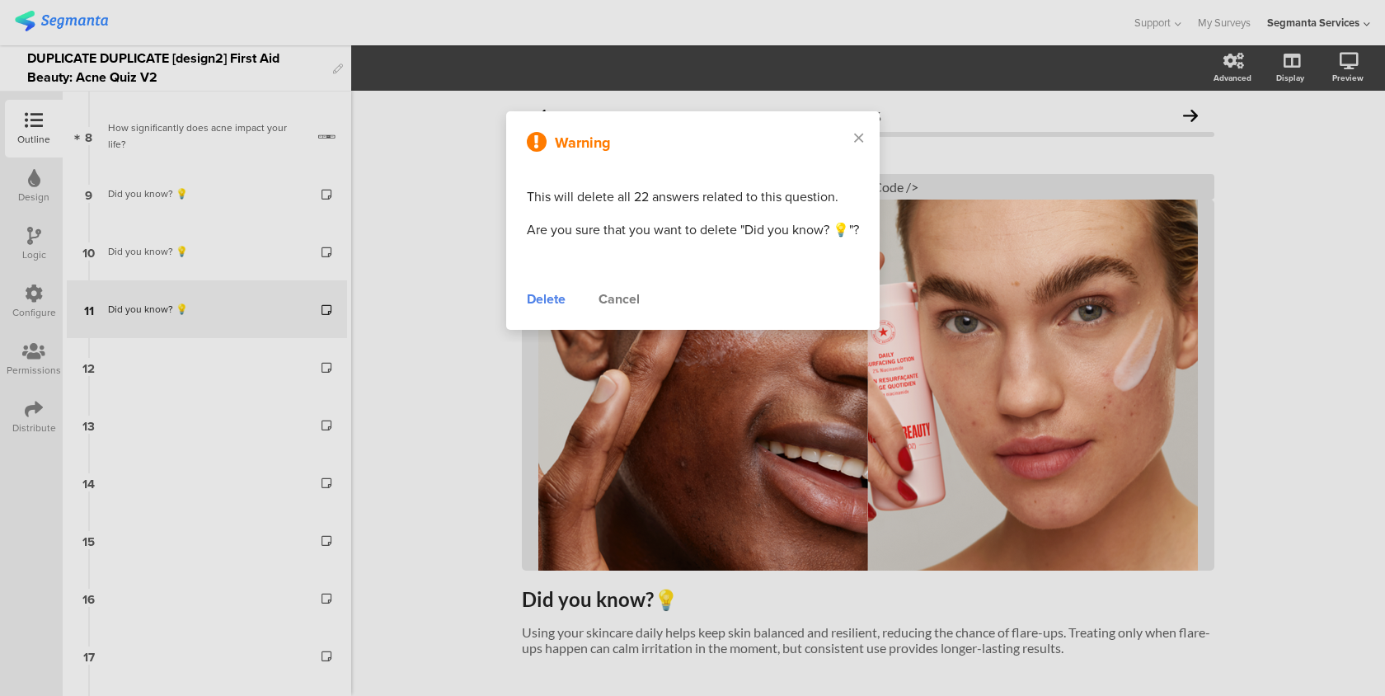
click at [553, 303] on div "Delete" at bounding box center [546, 299] width 39 height 20
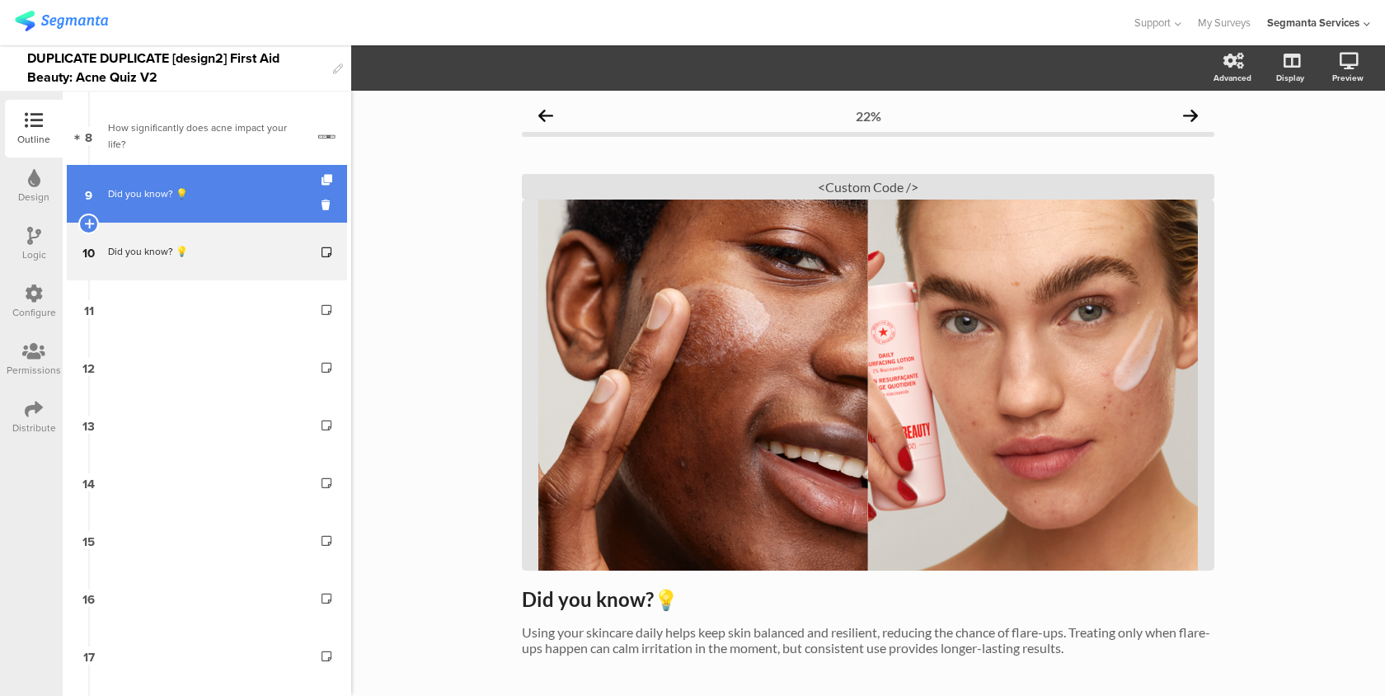
click at [248, 206] on link "9 Did you know? 💡" at bounding box center [207, 194] width 280 height 58
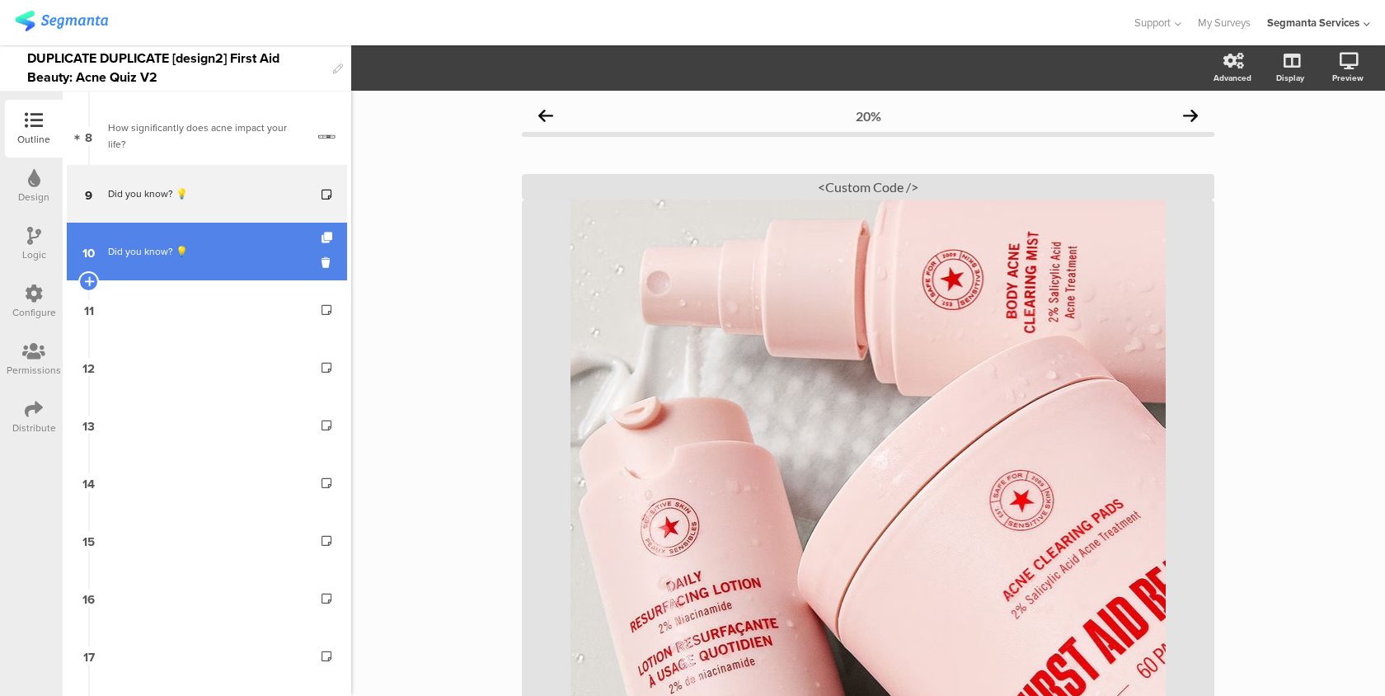
click at [246, 243] on div "Did you know? 💡" at bounding box center [206, 251] width 197 height 16
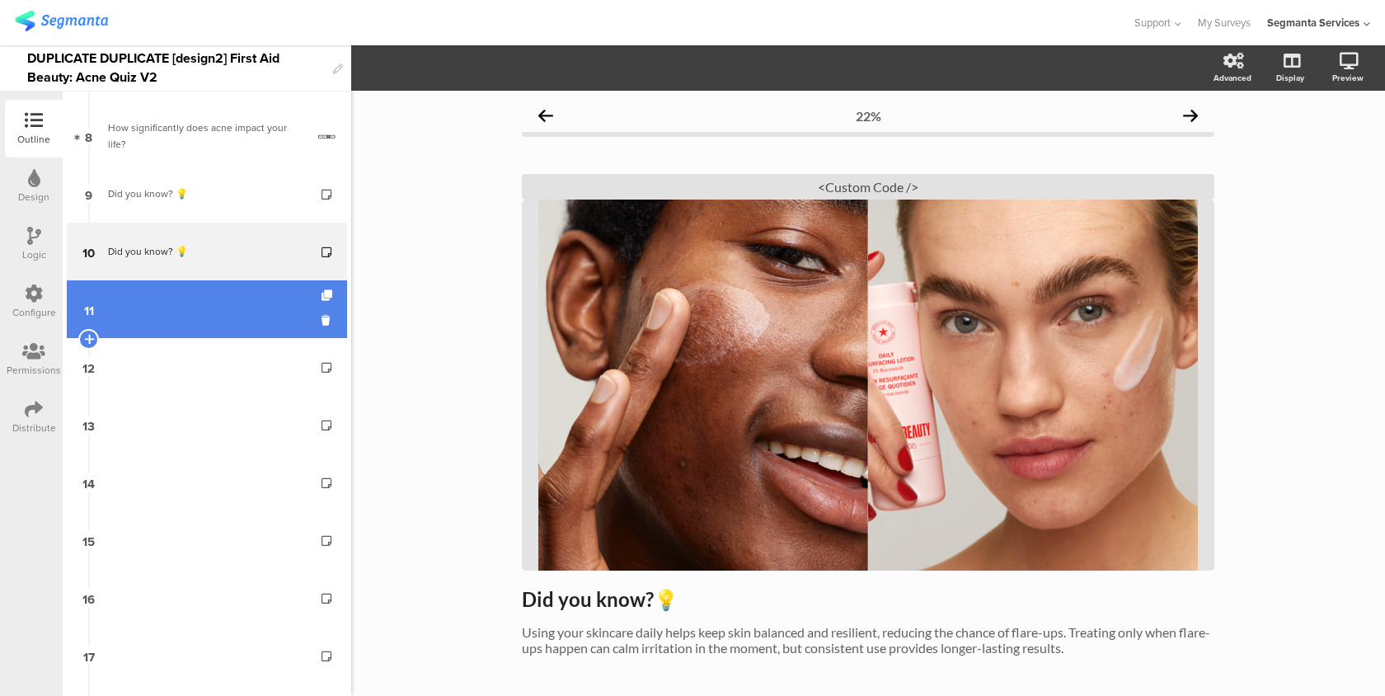
click at [236, 322] on link "11" at bounding box center [207, 309] width 280 height 58
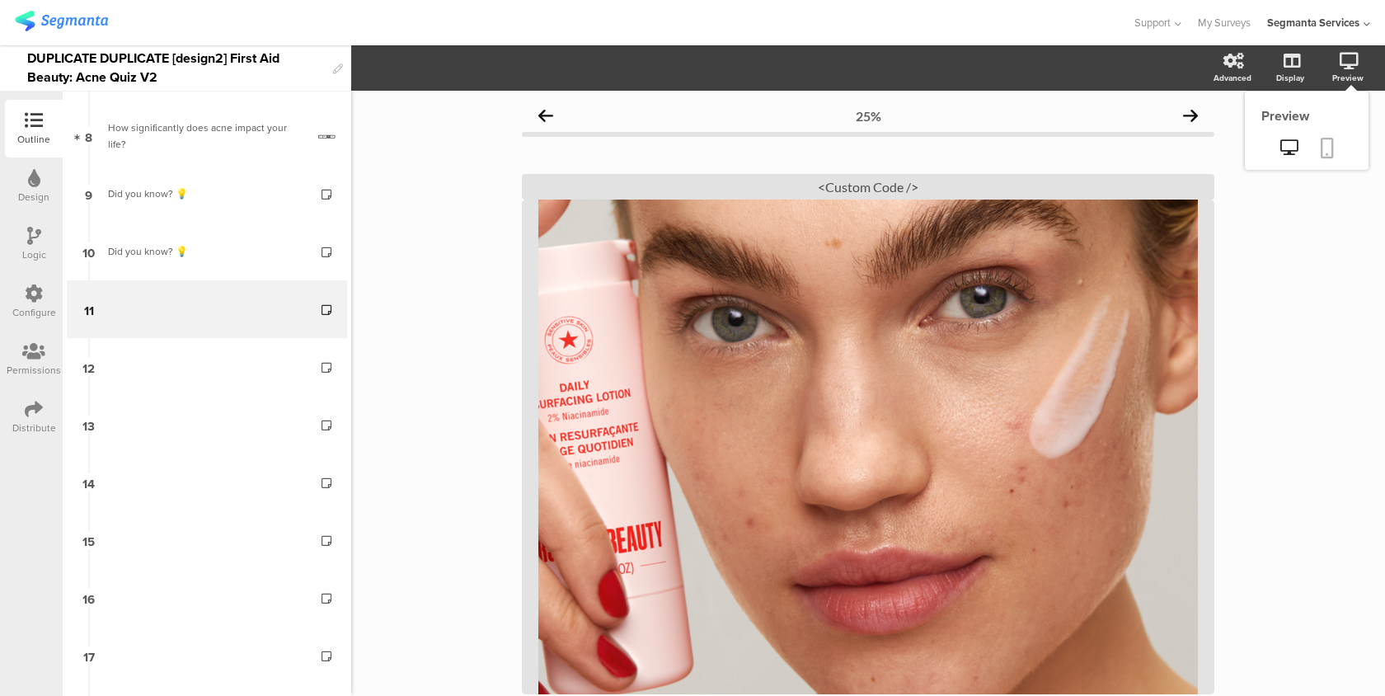
click at [1331, 144] on icon at bounding box center [1327, 148] width 13 height 21
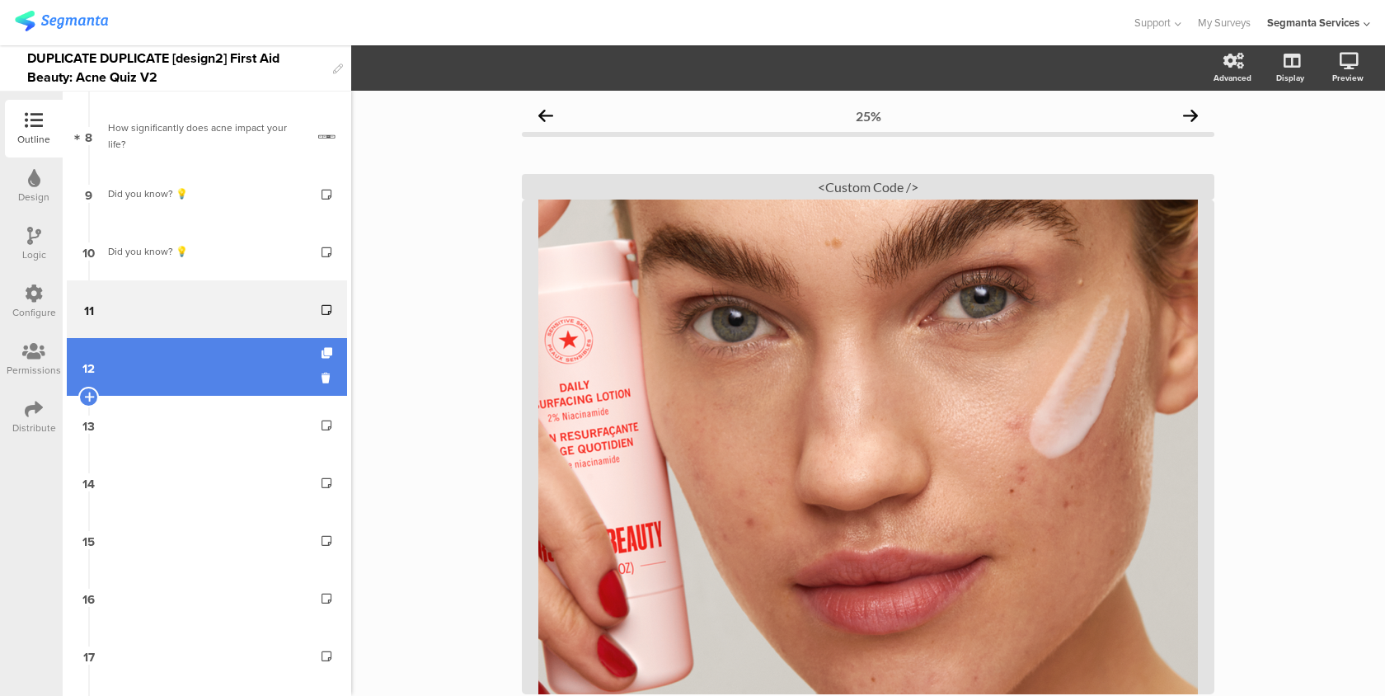
click at [228, 364] on link "12" at bounding box center [207, 367] width 280 height 58
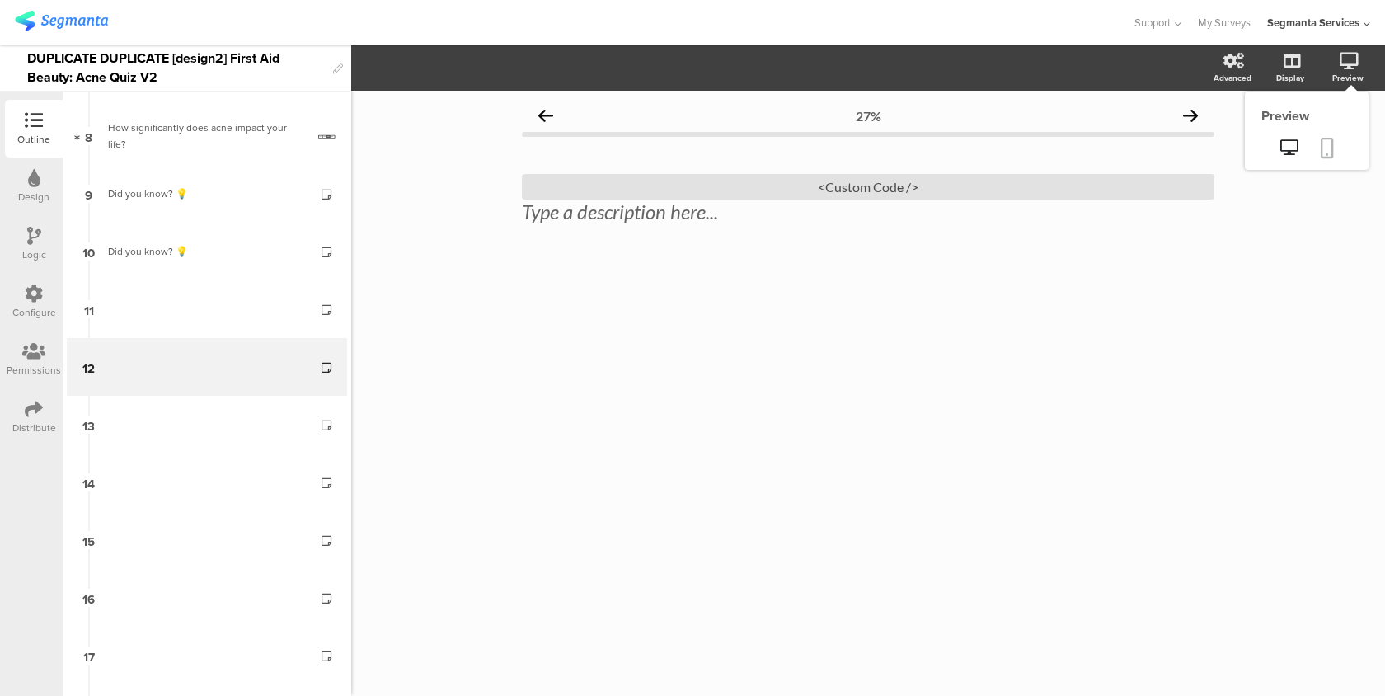
click at [1332, 141] on icon at bounding box center [1327, 148] width 13 height 21
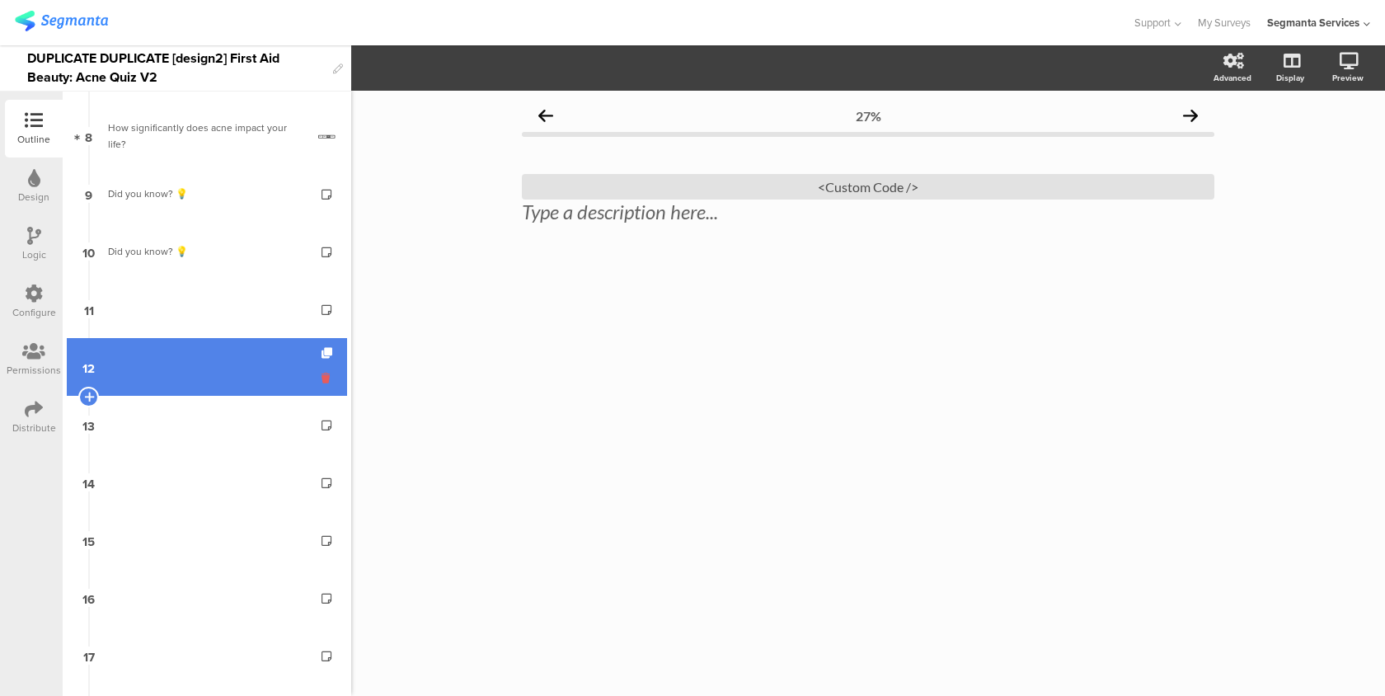
click at [331, 381] on icon at bounding box center [329, 378] width 14 height 16
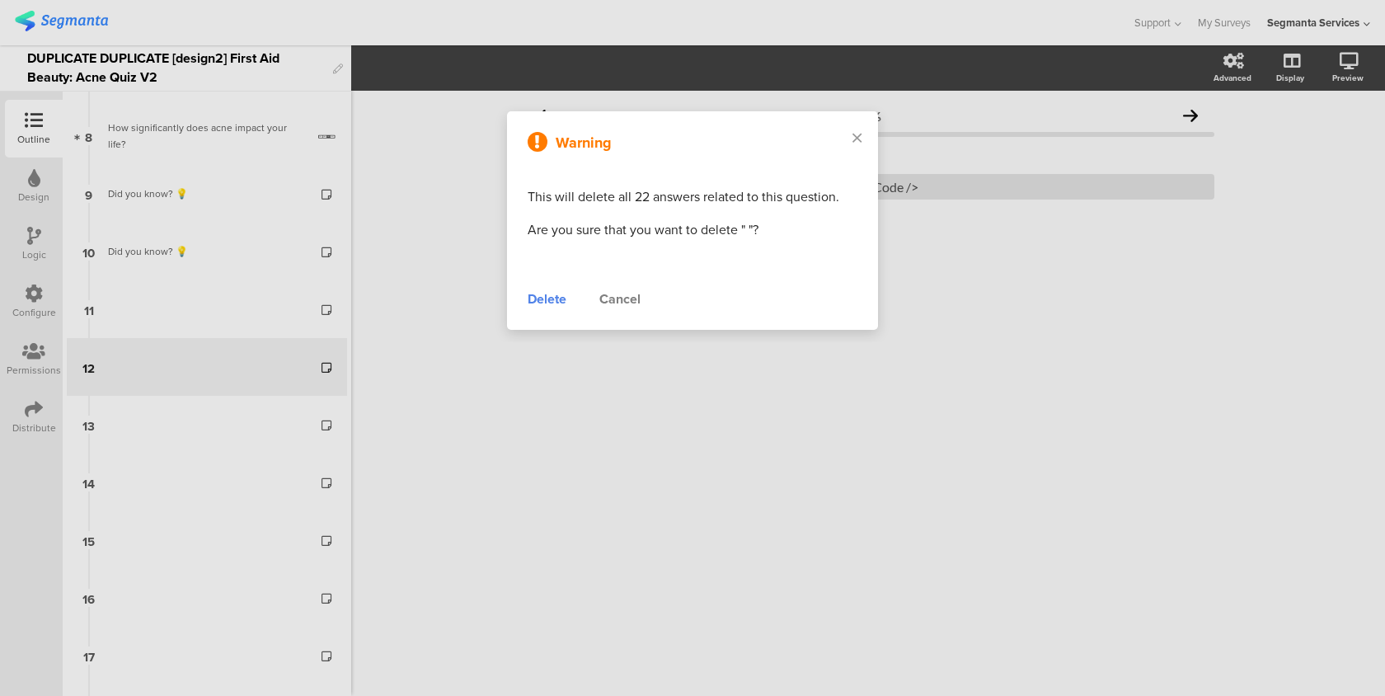
click at [546, 299] on div "Delete" at bounding box center [547, 299] width 39 height 20
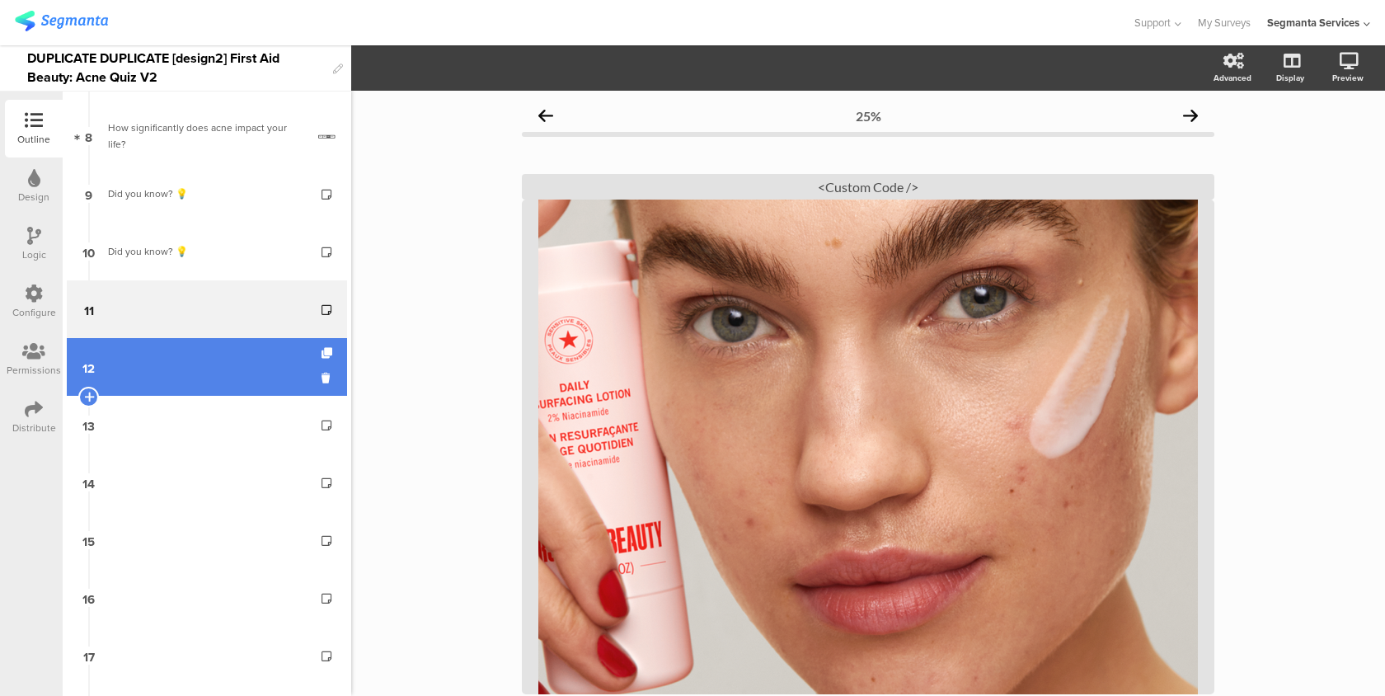
click at [307, 357] on link "12" at bounding box center [207, 367] width 280 height 58
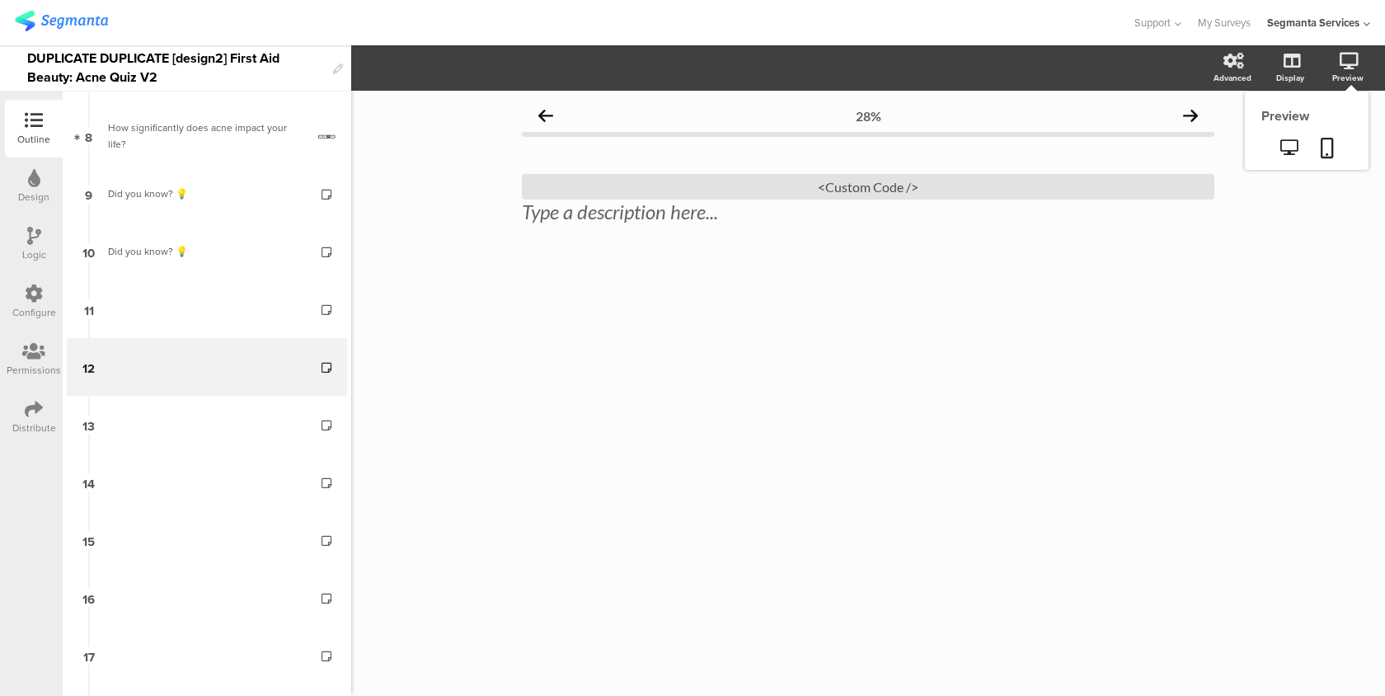
click at [1332, 131] on sg-preview-menu at bounding box center [1307, 149] width 124 height 41
click at [1329, 147] on icon at bounding box center [1327, 148] width 13 height 21
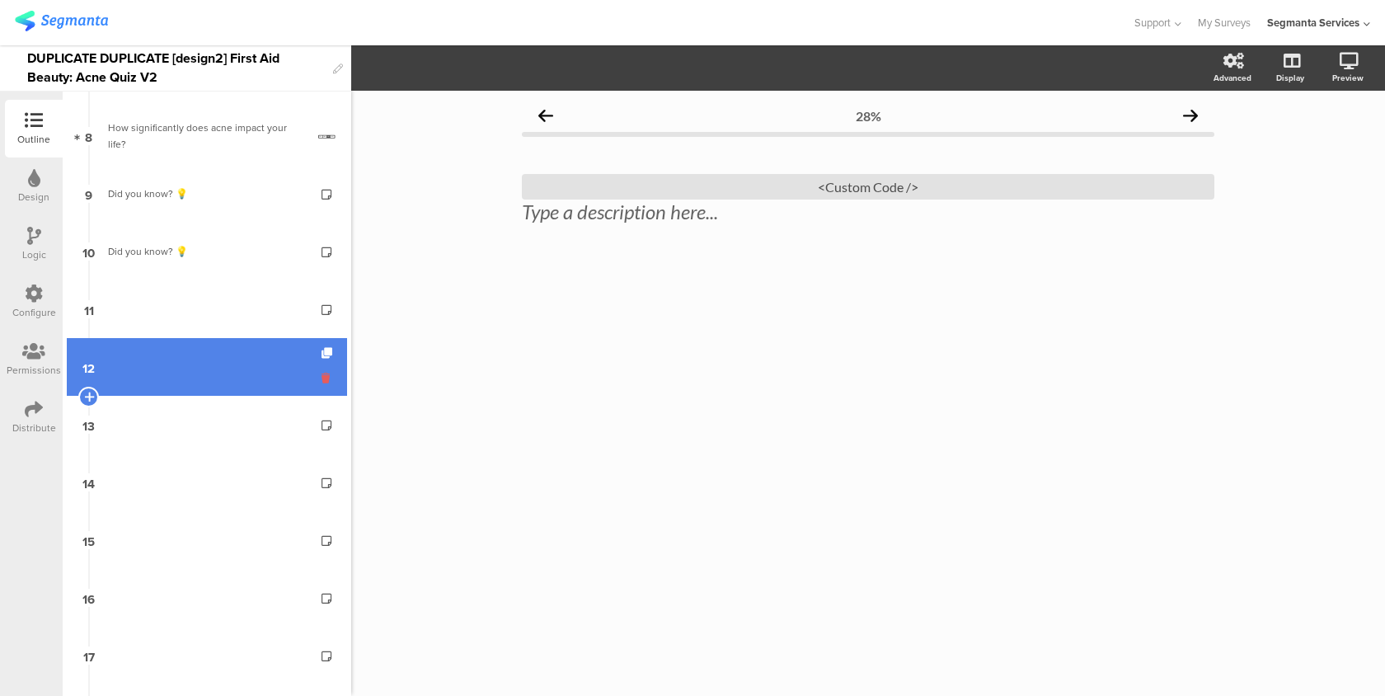
click at [326, 376] on icon at bounding box center [329, 378] width 14 height 16
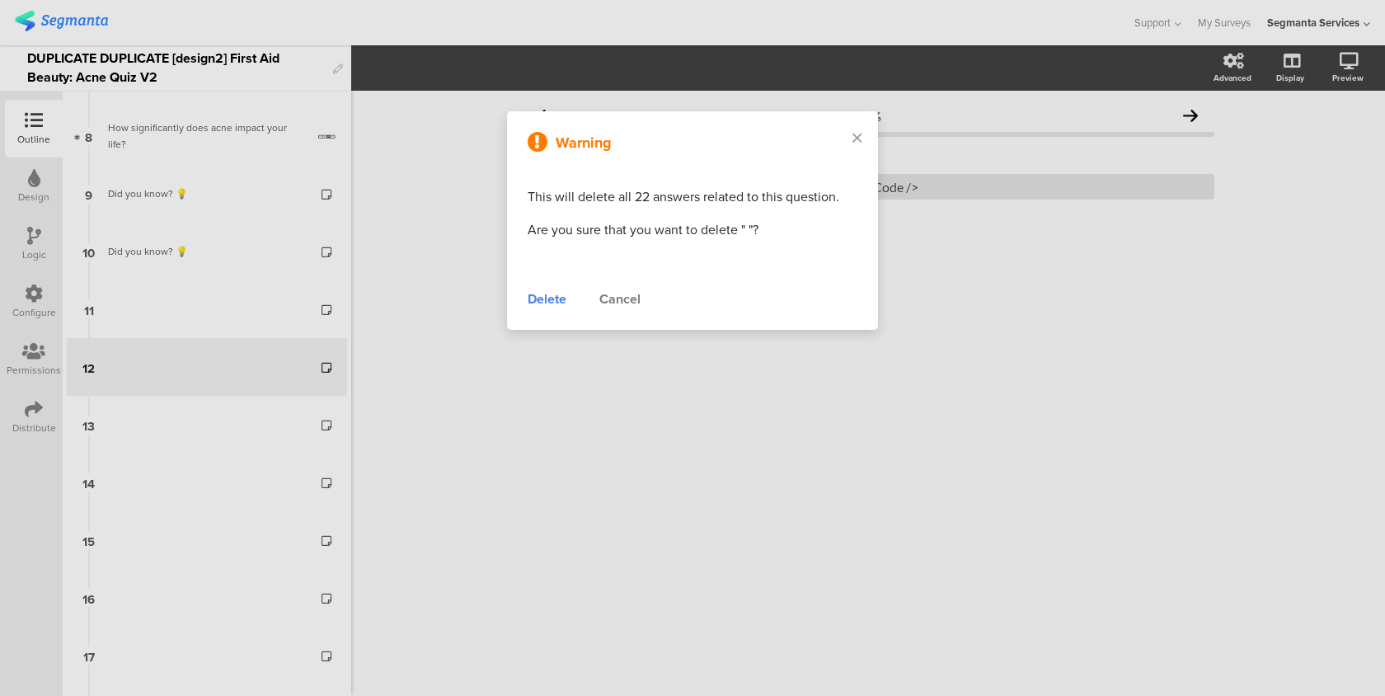
click at [557, 296] on div "Delete" at bounding box center [547, 299] width 39 height 20
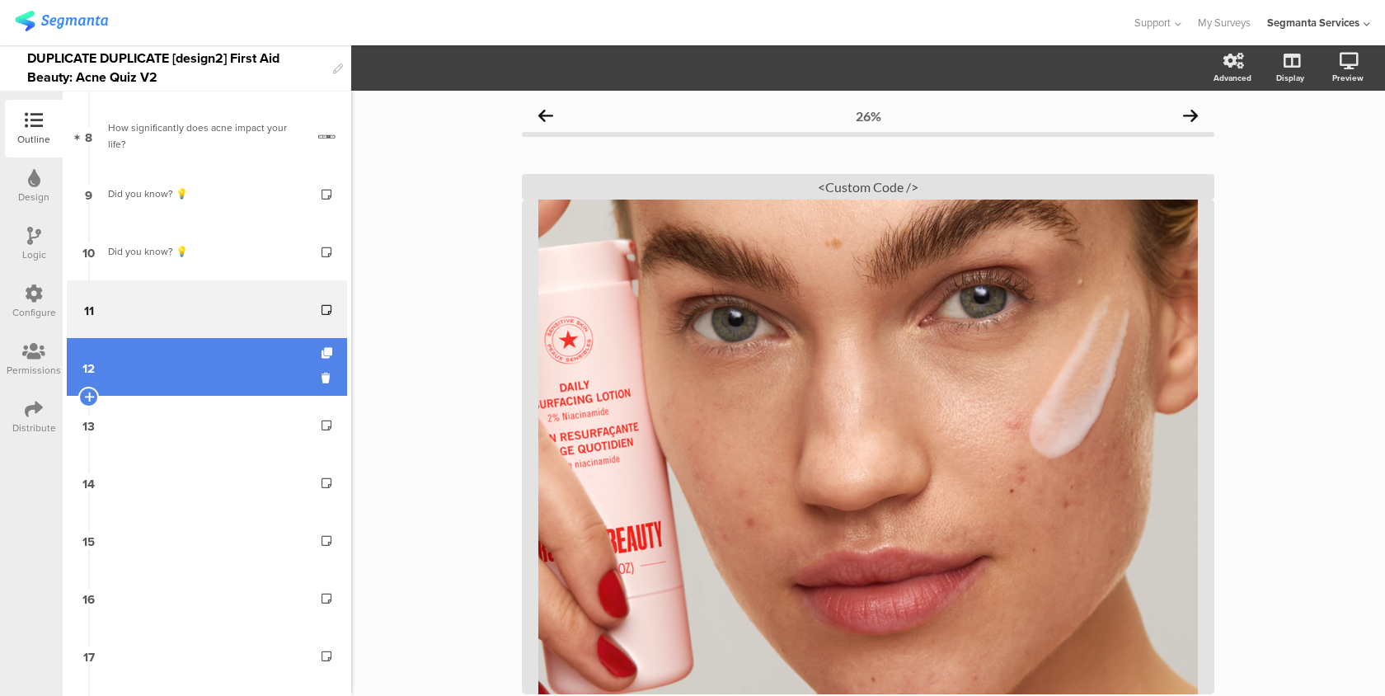
click at [269, 373] on link "12" at bounding box center [207, 367] width 280 height 58
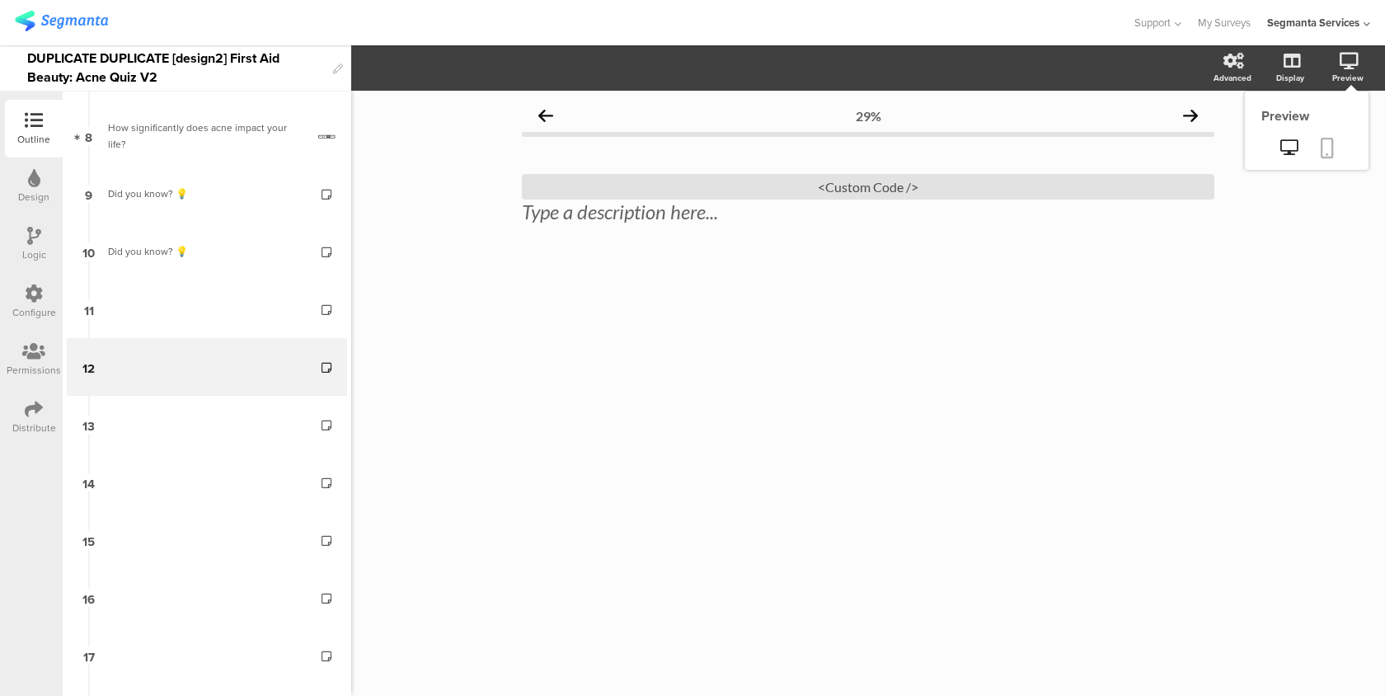
click at [1334, 137] on link at bounding box center [1327, 149] width 36 height 31
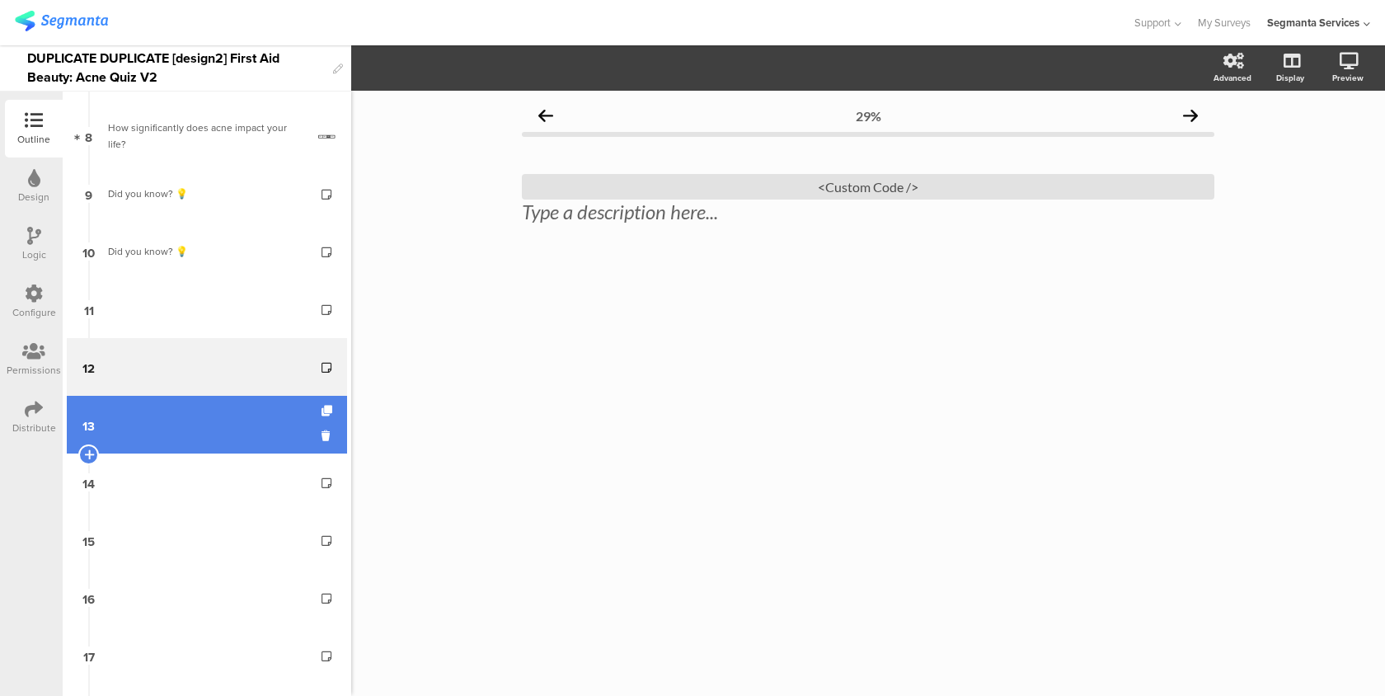
click at [219, 439] on link "13" at bounding box center [207, 425] width 280 height 58
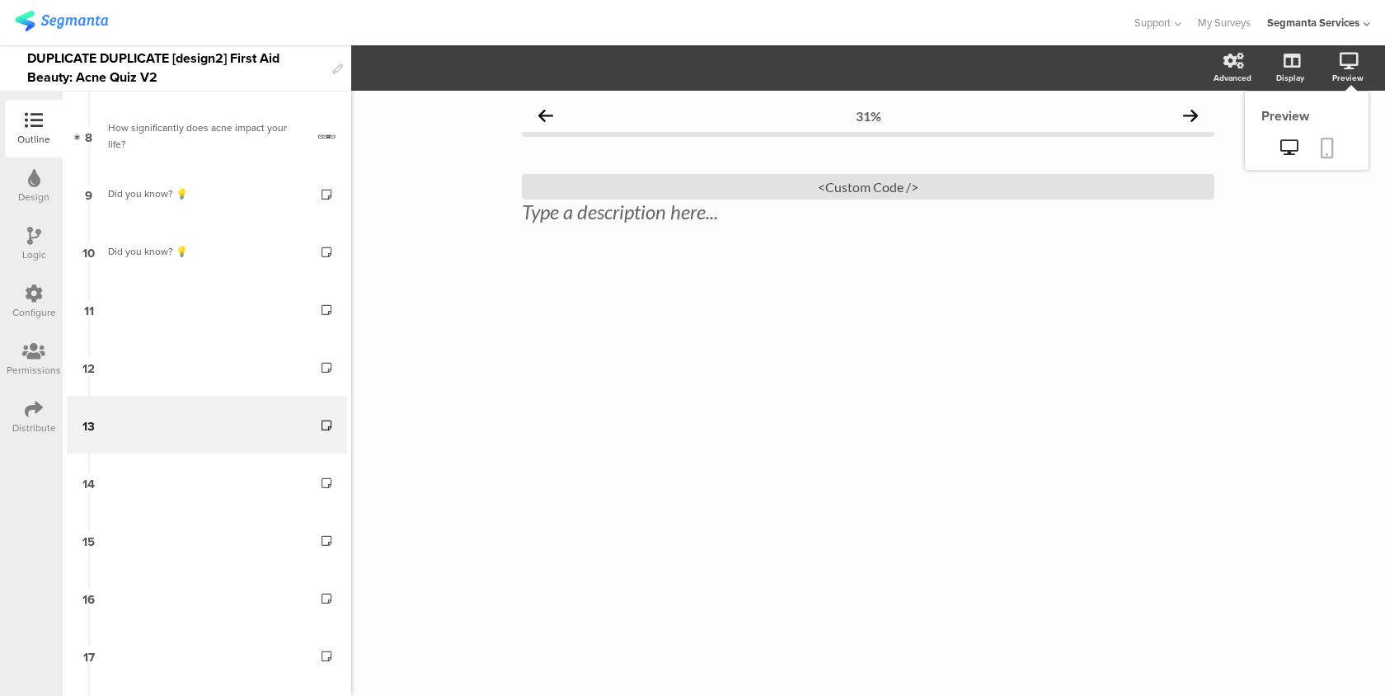
click at [1322, 152] on icon at bounding box center [1327, 148] width 13 height 21
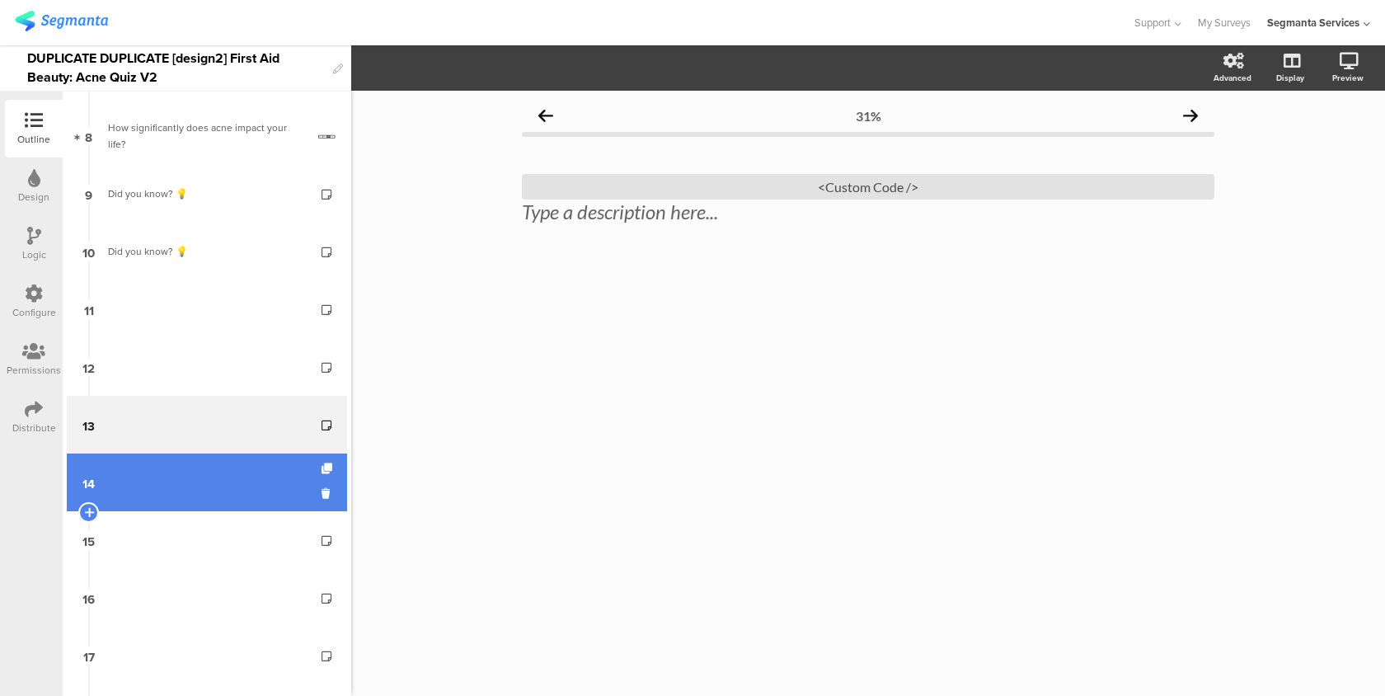
click at [191, 462] on link "14" at bounding box center [207, 482] width 280 height 58
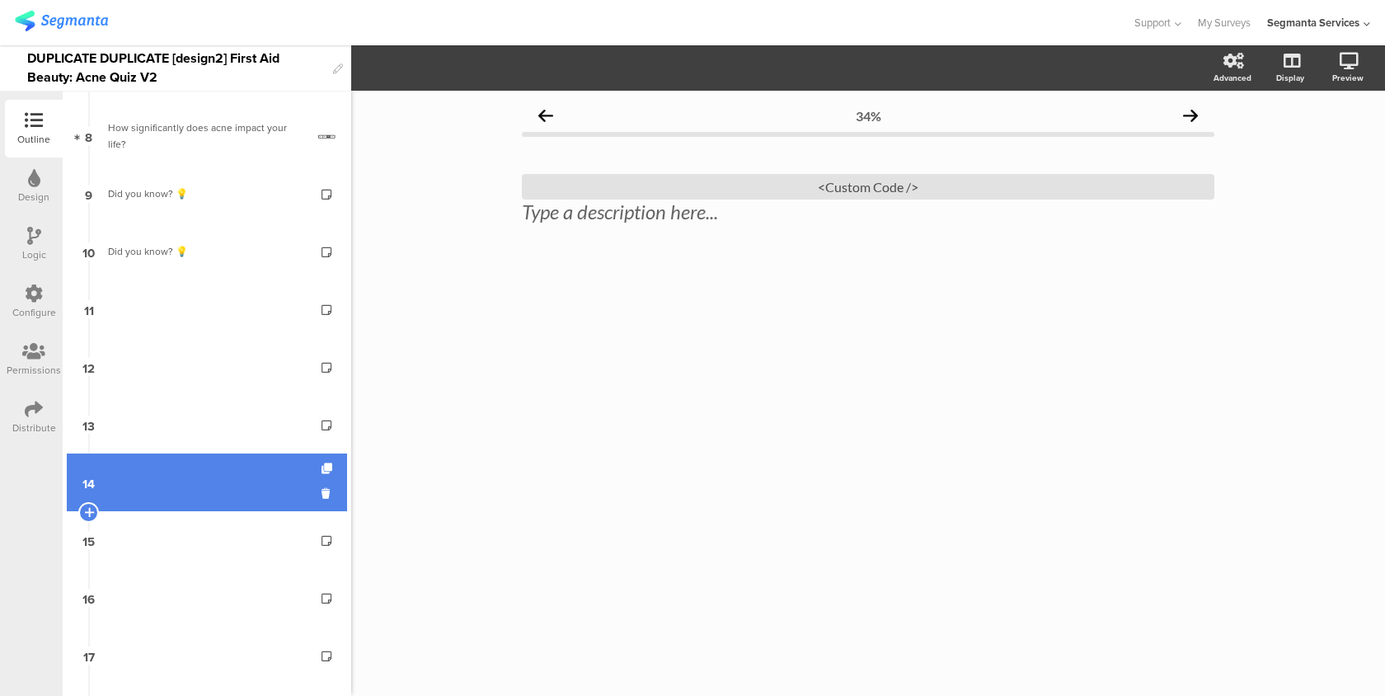
click at [191, 462] on link "14" at bounding box center [207, 482] width 280 height 58
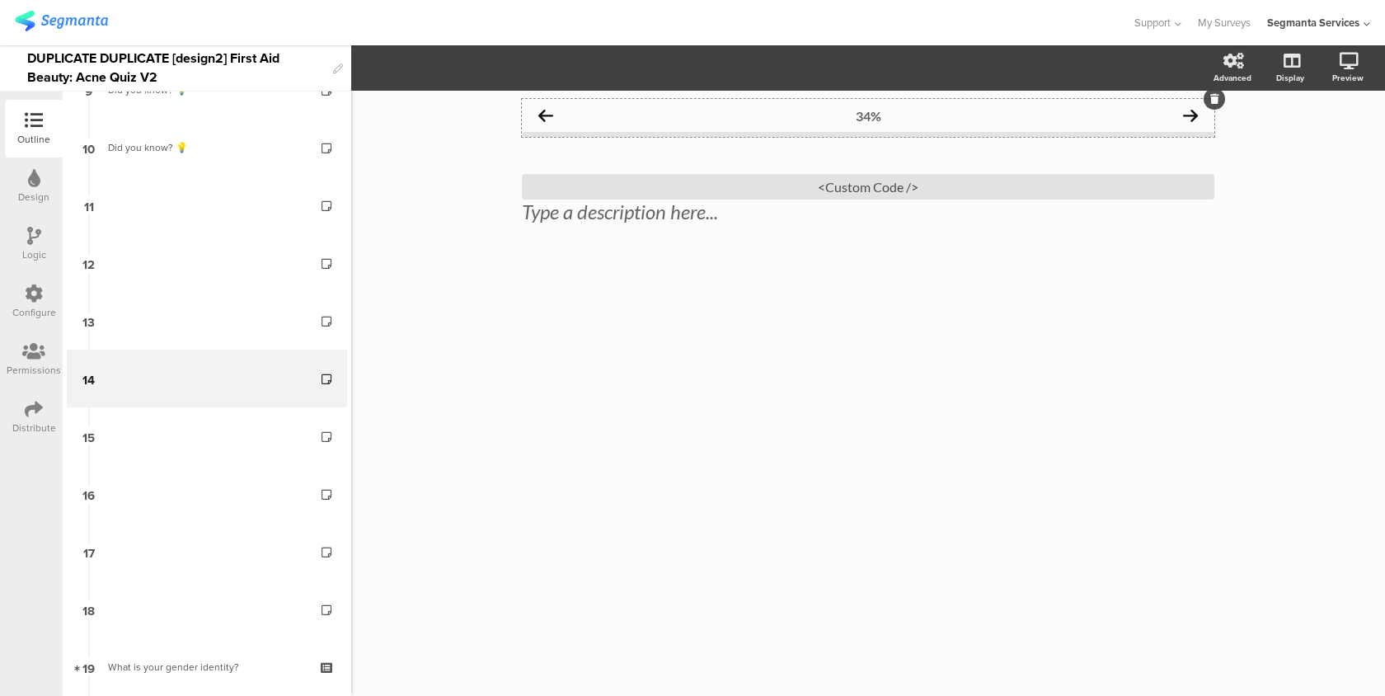
scroll to position [604, 0]
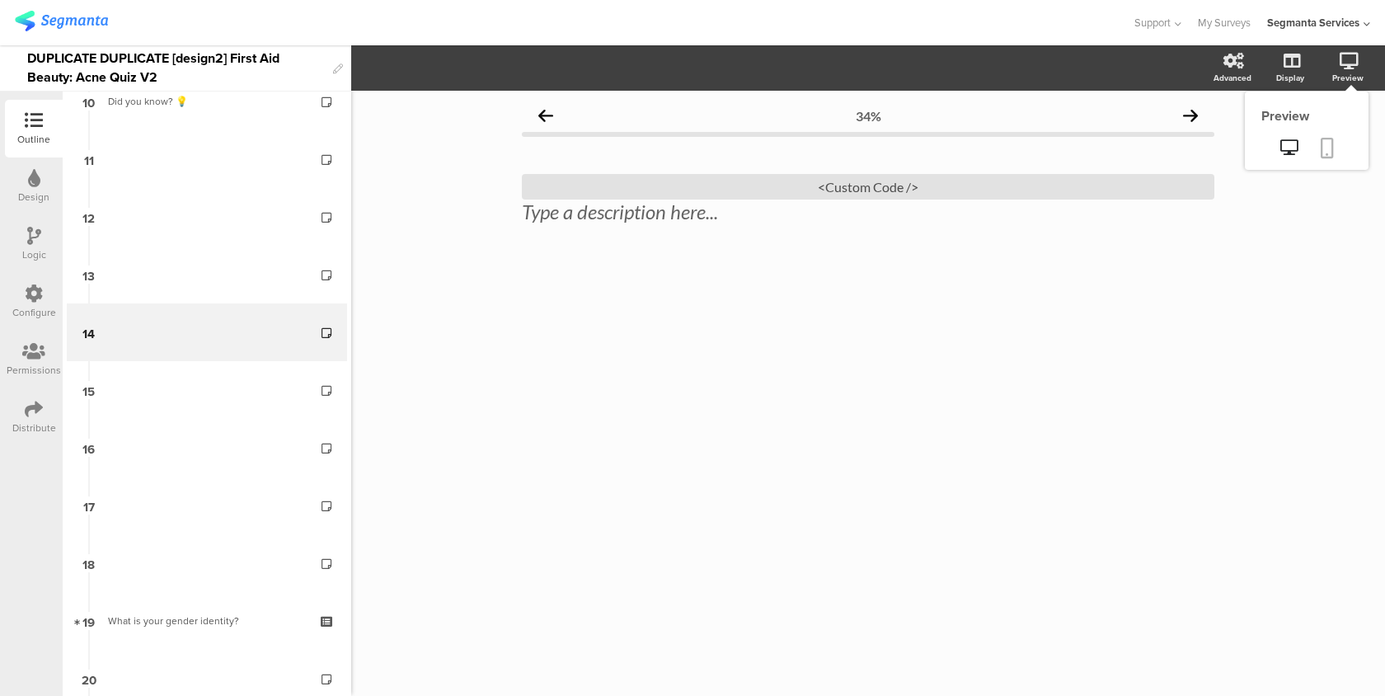
click at [1336, 153] on link at bounding box center [1327, 149] width 36 height 31
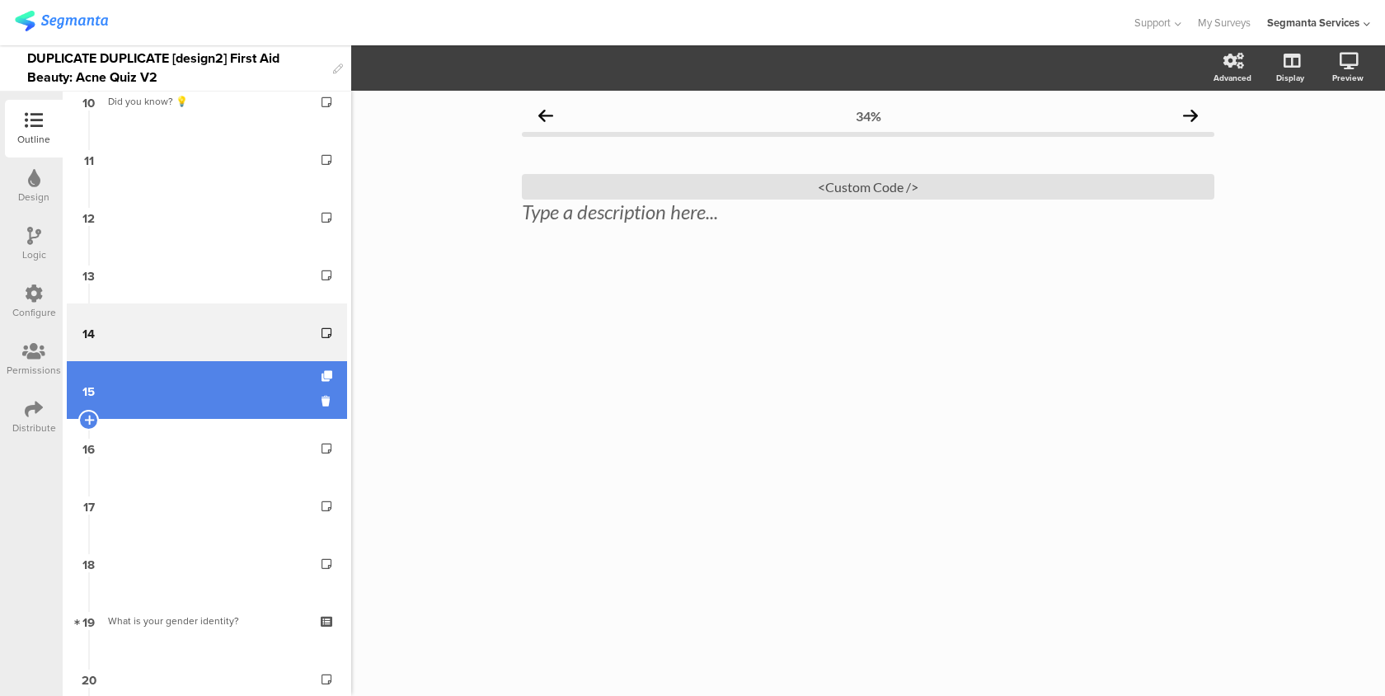
click at [196, 381] on link "15" at bounding box center [207, 390] width 280 height 58
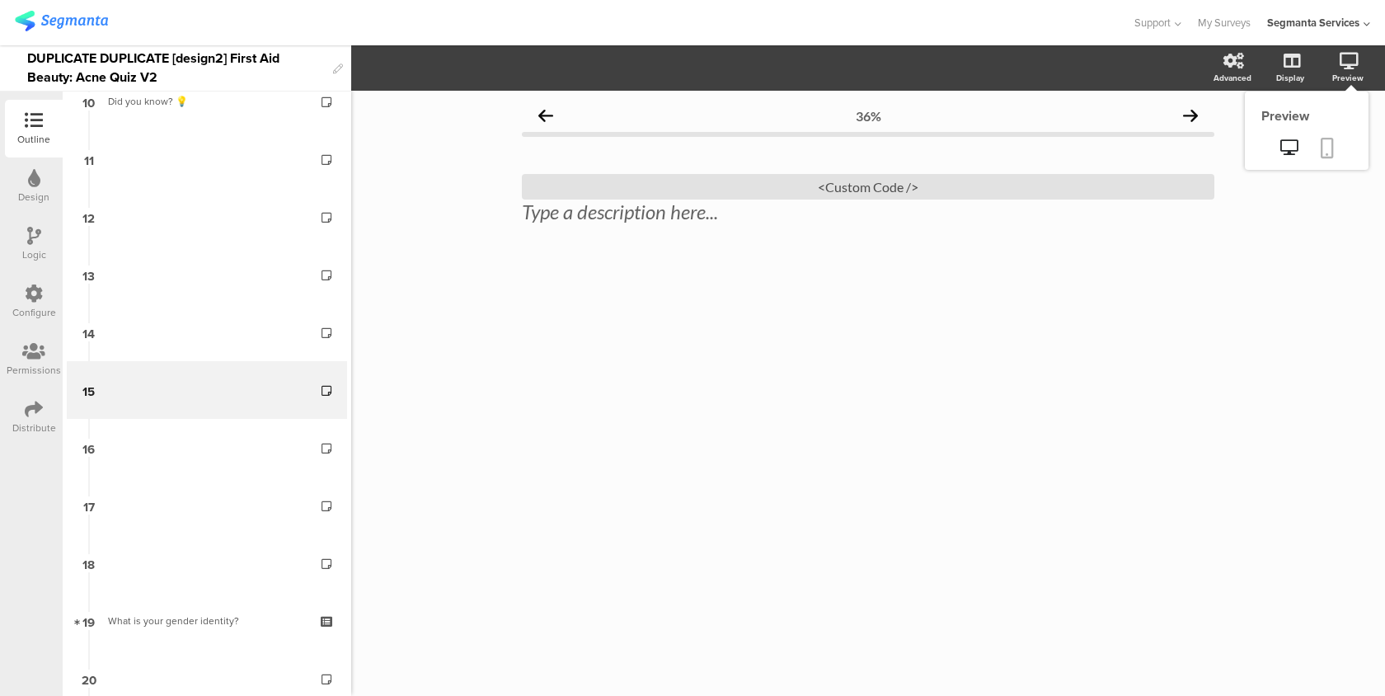
click at [1331, 140] on icon at bounding box center [1327, 148] width 13 height 21
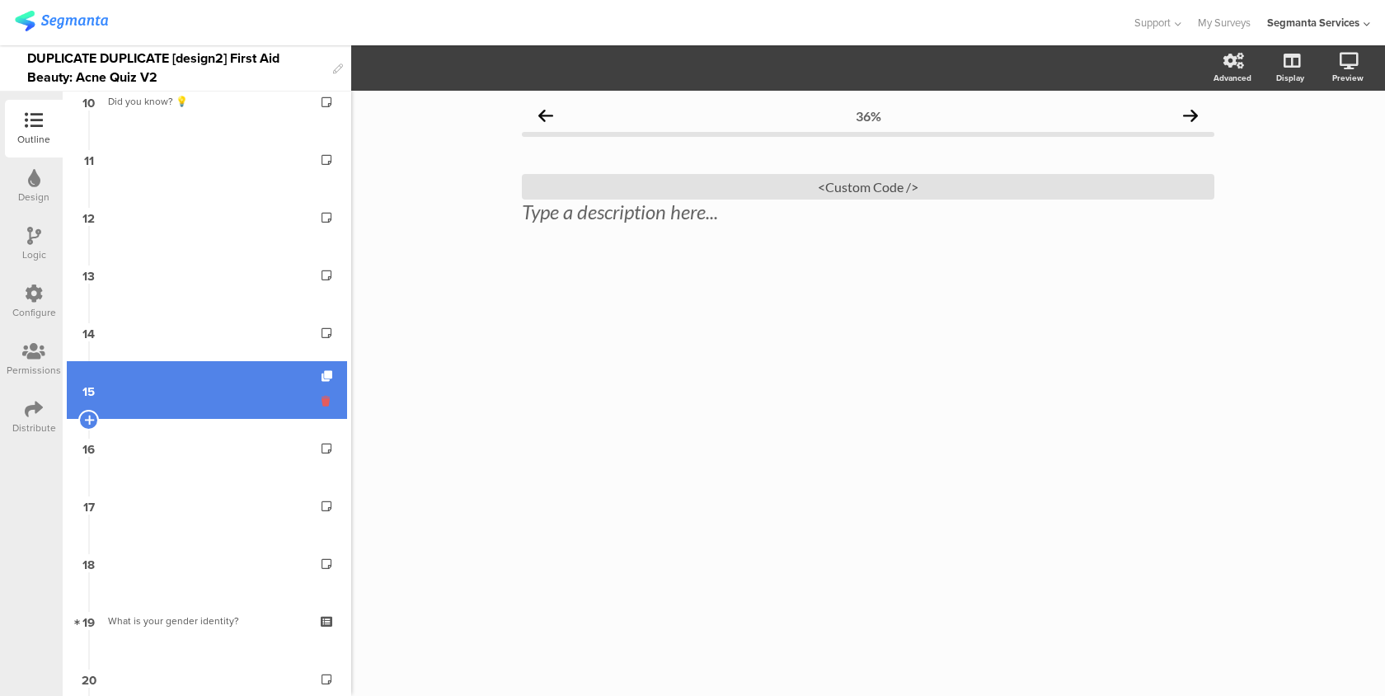
click at [326, 402] on icon at bounding box center [329, 401] width 14 height 16
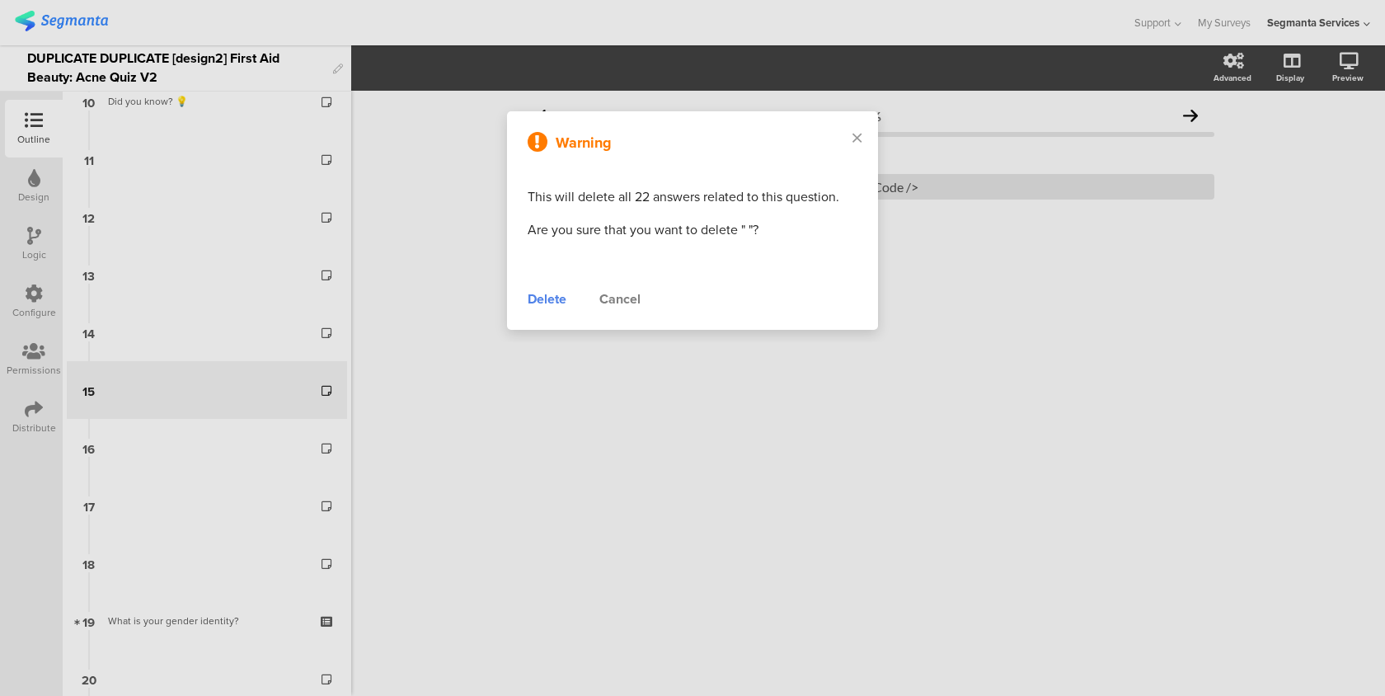
click at [546, 303] on div "Delete" at bounding box center [547, 299] width 39 height 20
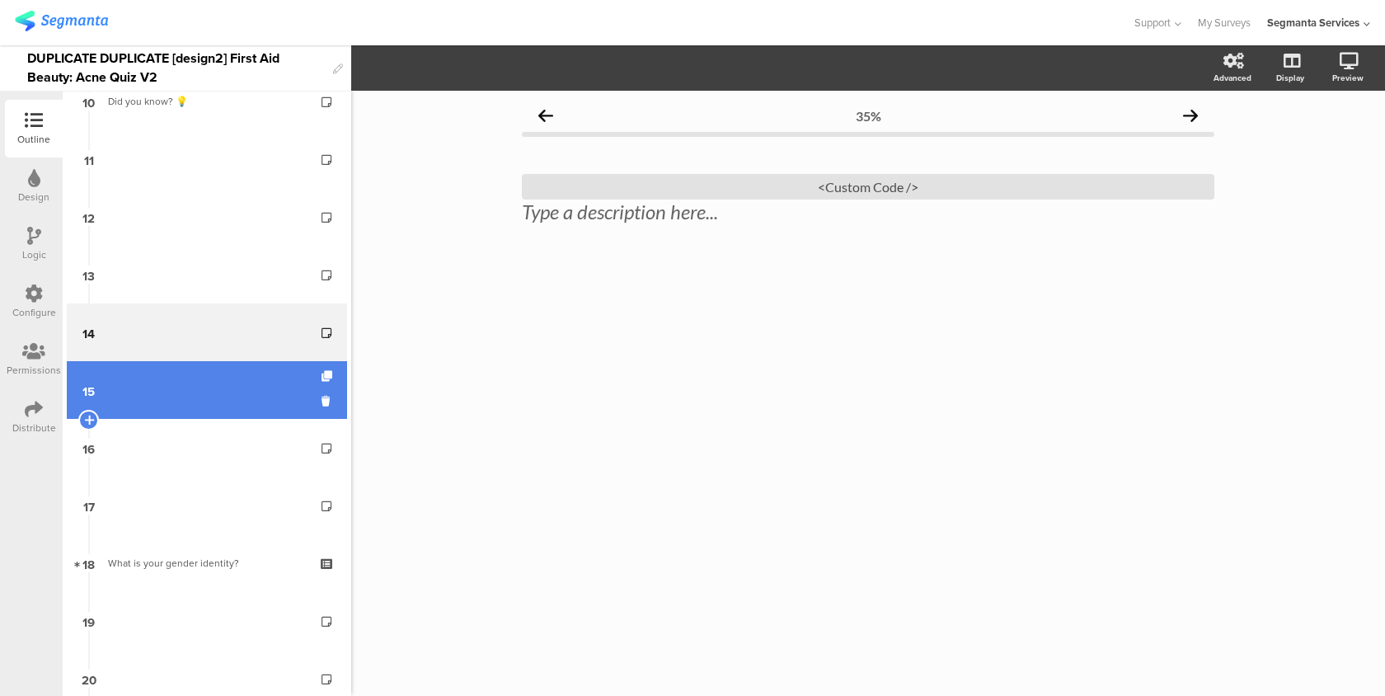
click at [233, 378] on link "15" at bounding box center [207, 390] width 280 height 58
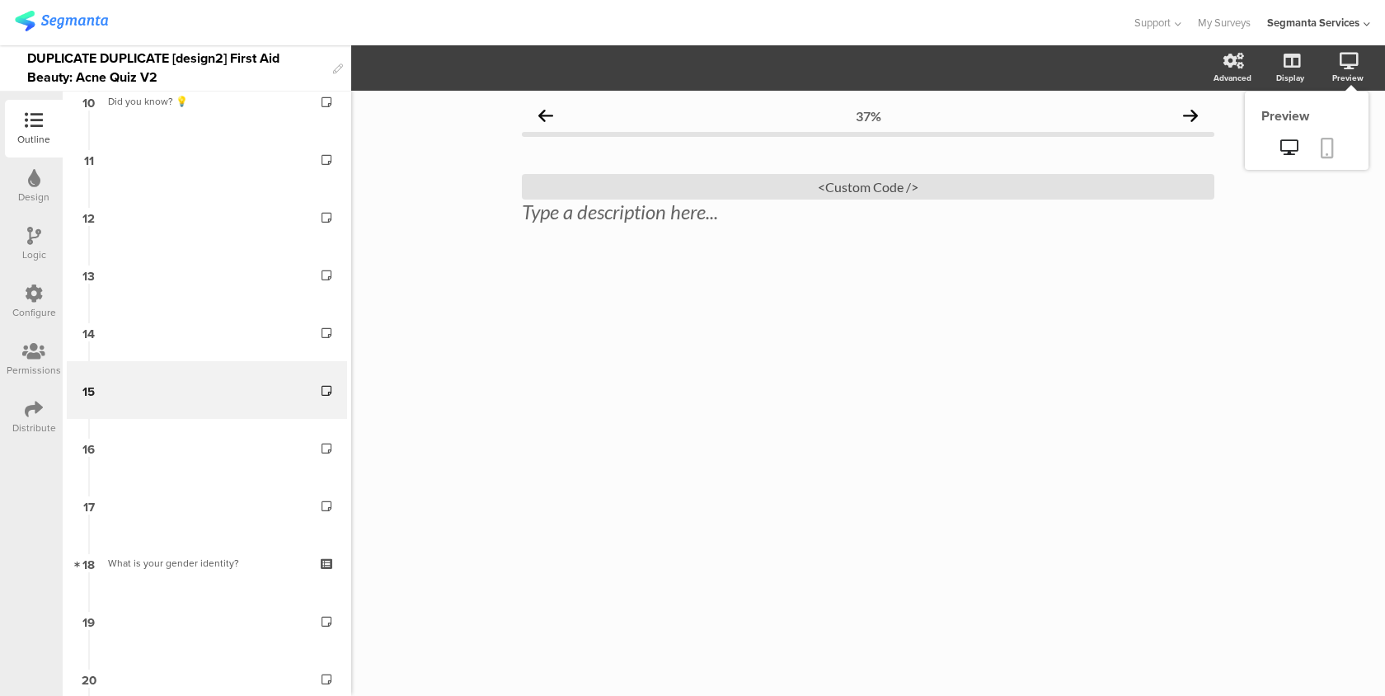
click at [1336, 152] on link at bounding box center [1327, 149] width 36 height 31
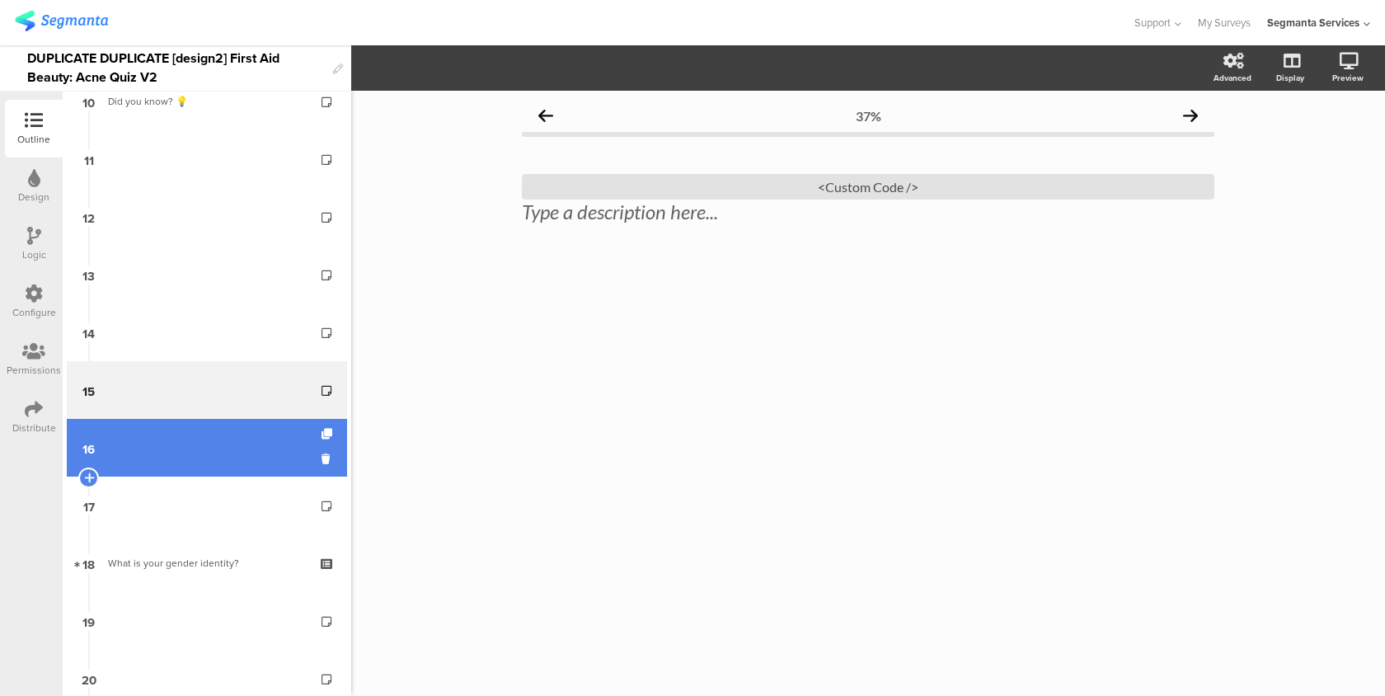
click at [200, 460] on link "16" at bounding box center [207, 448] width 280 height 58
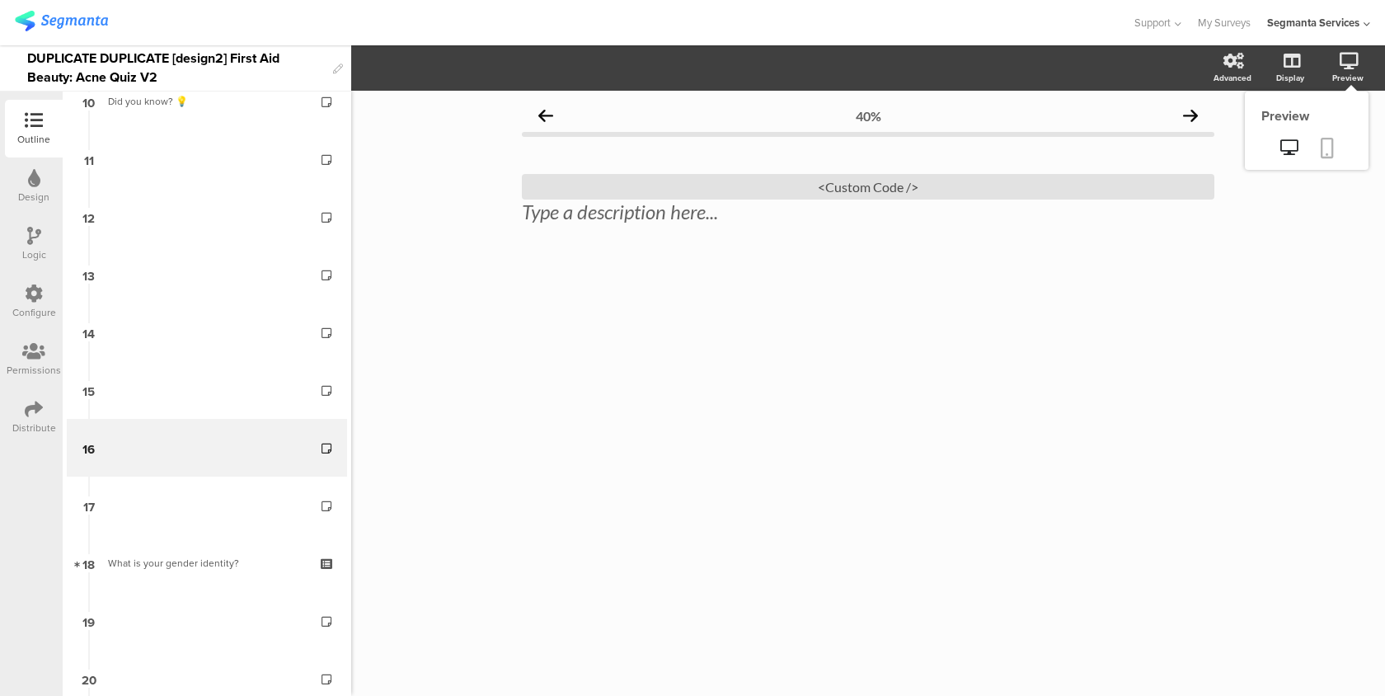
click at [1331, 139] on icon at bounding box center [1327, 148] width 13 height 21
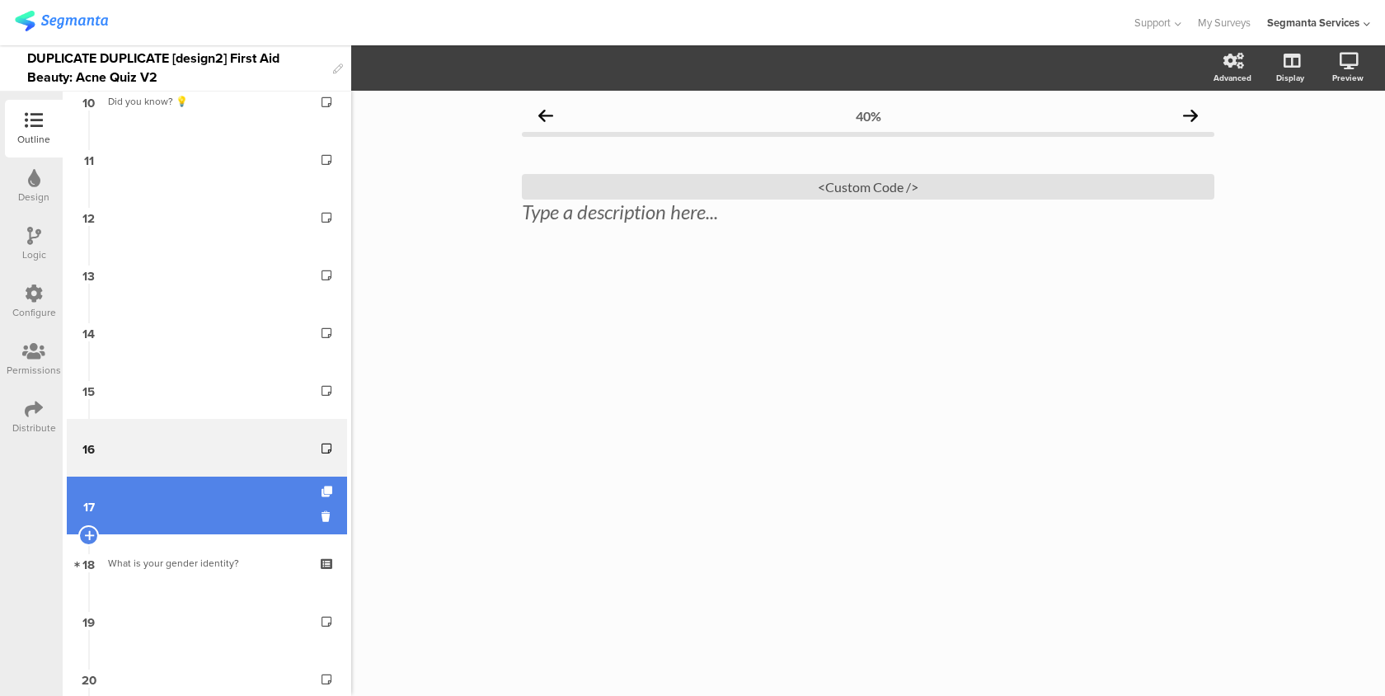
click at [171, 509] on link "17" at bounding box center [207, 506] width 280 height 58
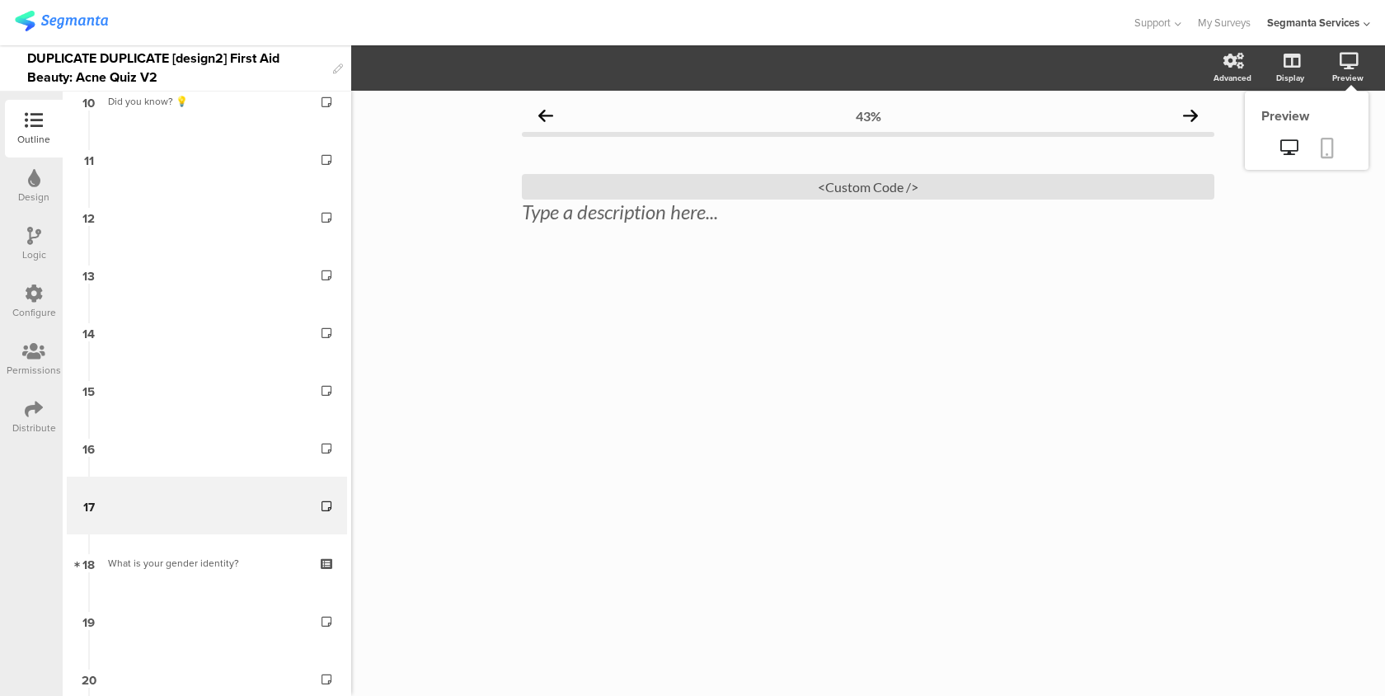
click at [1319, 160] on link at bounding box center [1327, 149] width 36 height 31
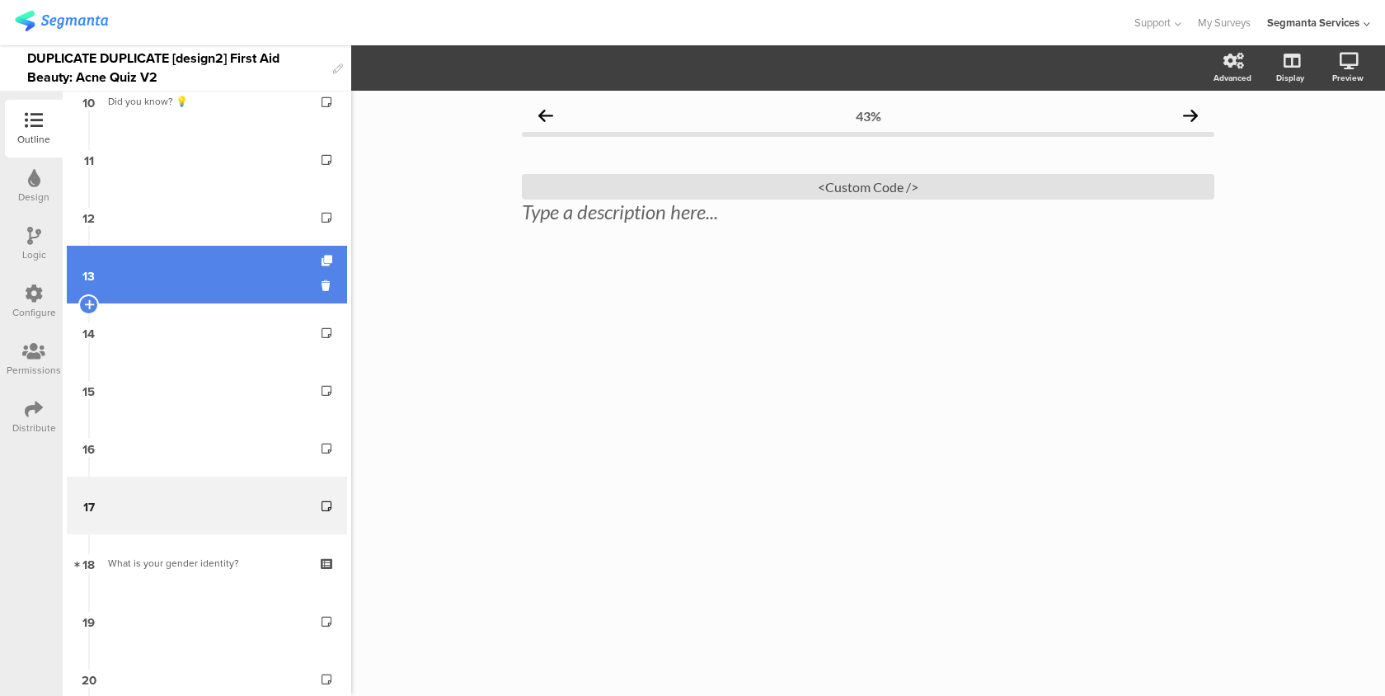
click at [190, 246] on link "13" at bounding box center [207, 275] width 280 height 58
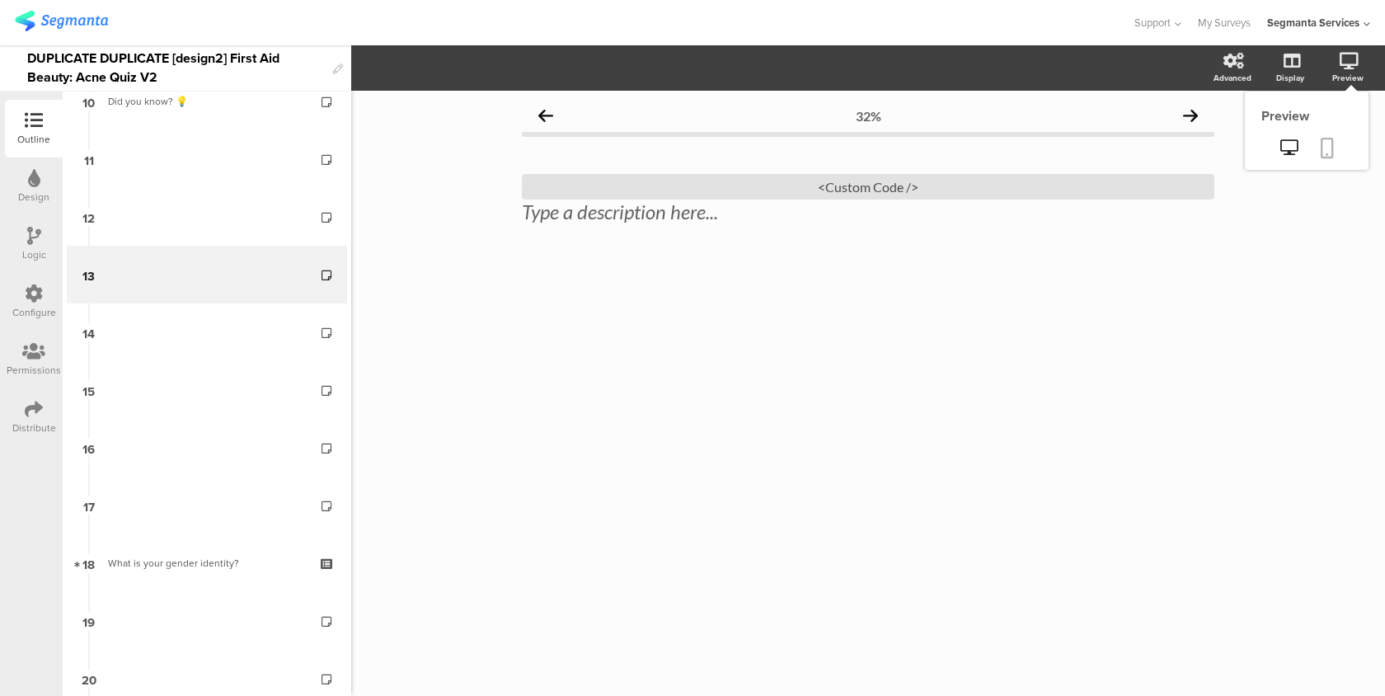
click at [1329, 155] on icon at bounding box center [1327, 148] width 13 height 21
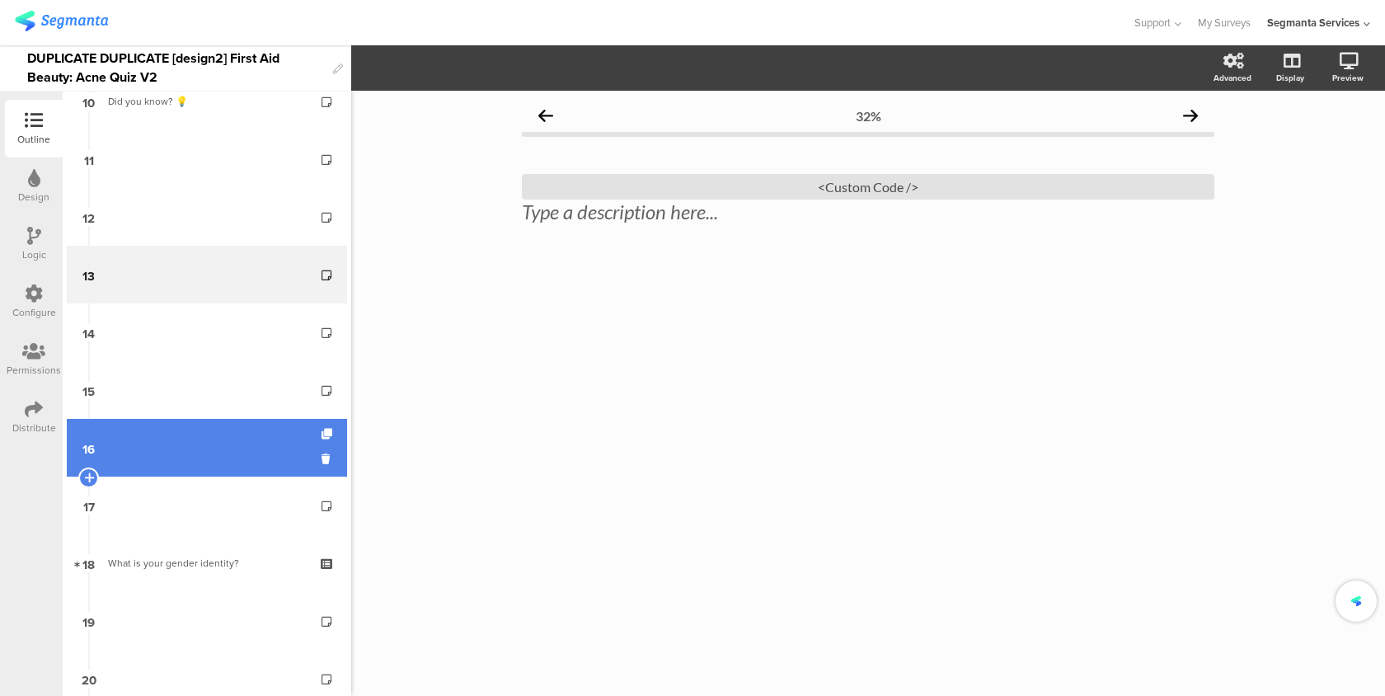
click at [221, 449] on link "16" at bounding box center [207, 448] width 280 height 58
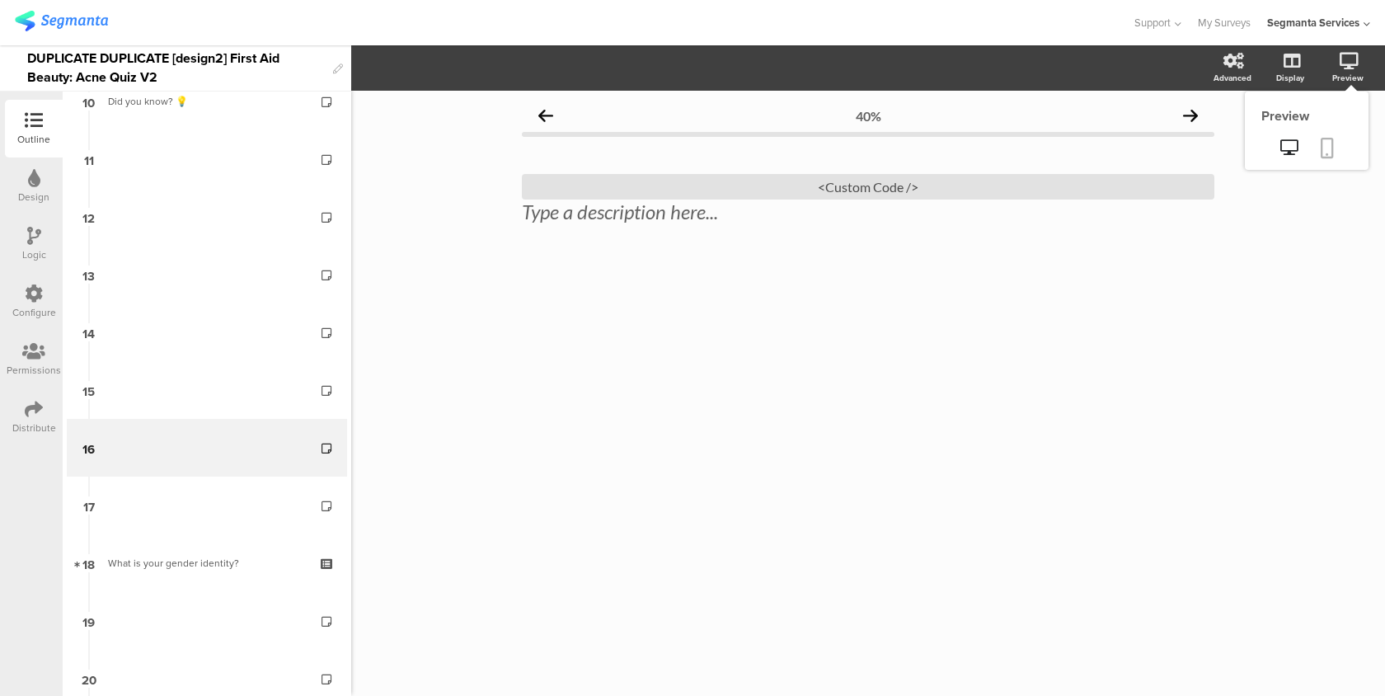
click at [1327, 142] on icon at bounding box center [1327, 148] width 13 height 21
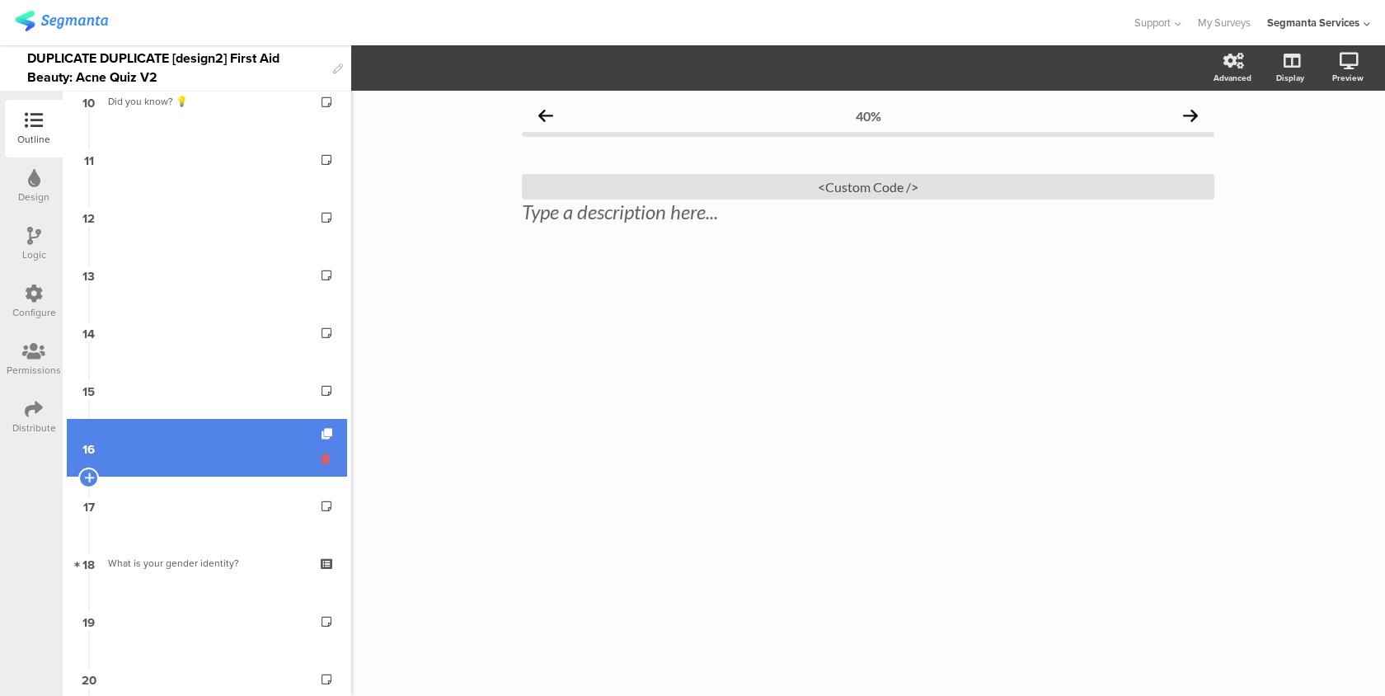
click at [324, 457] on icon at bounding box center [329, 459] width 14 height 16
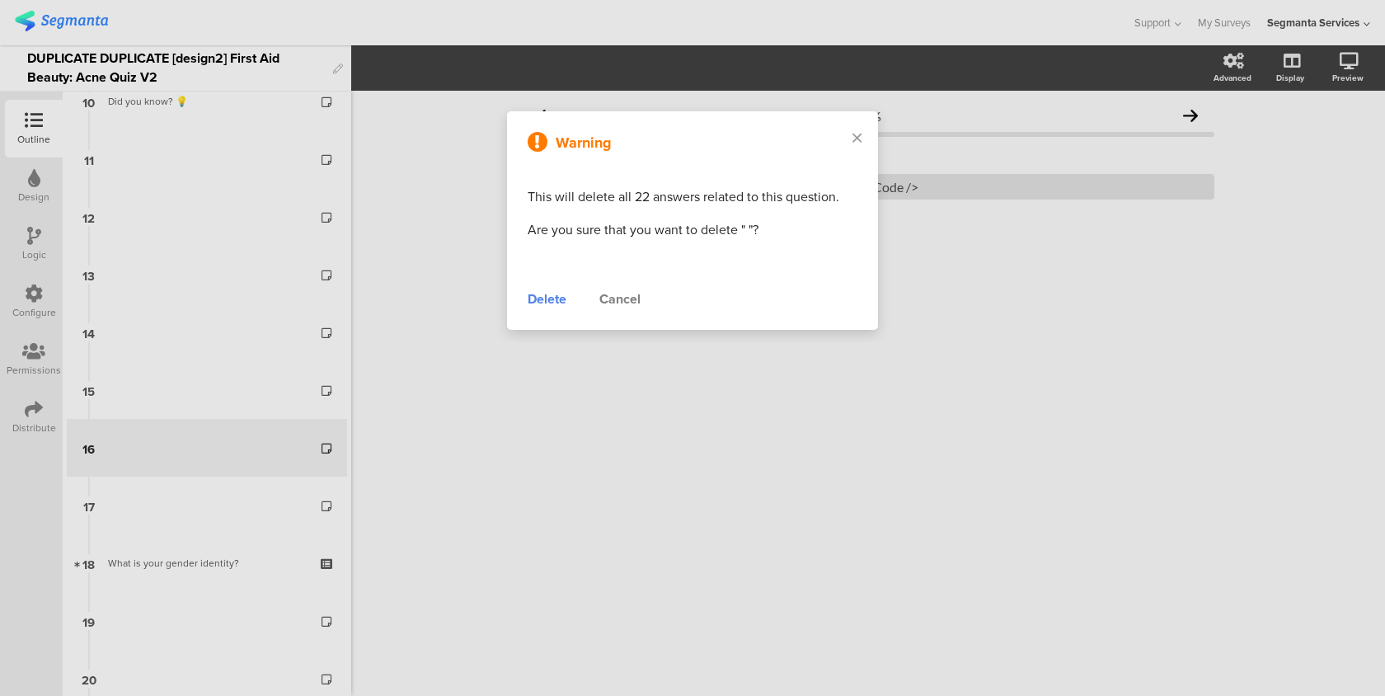
click at [556, 300] on div "Delete" at bounding box center [547, 299] width 39 height 20
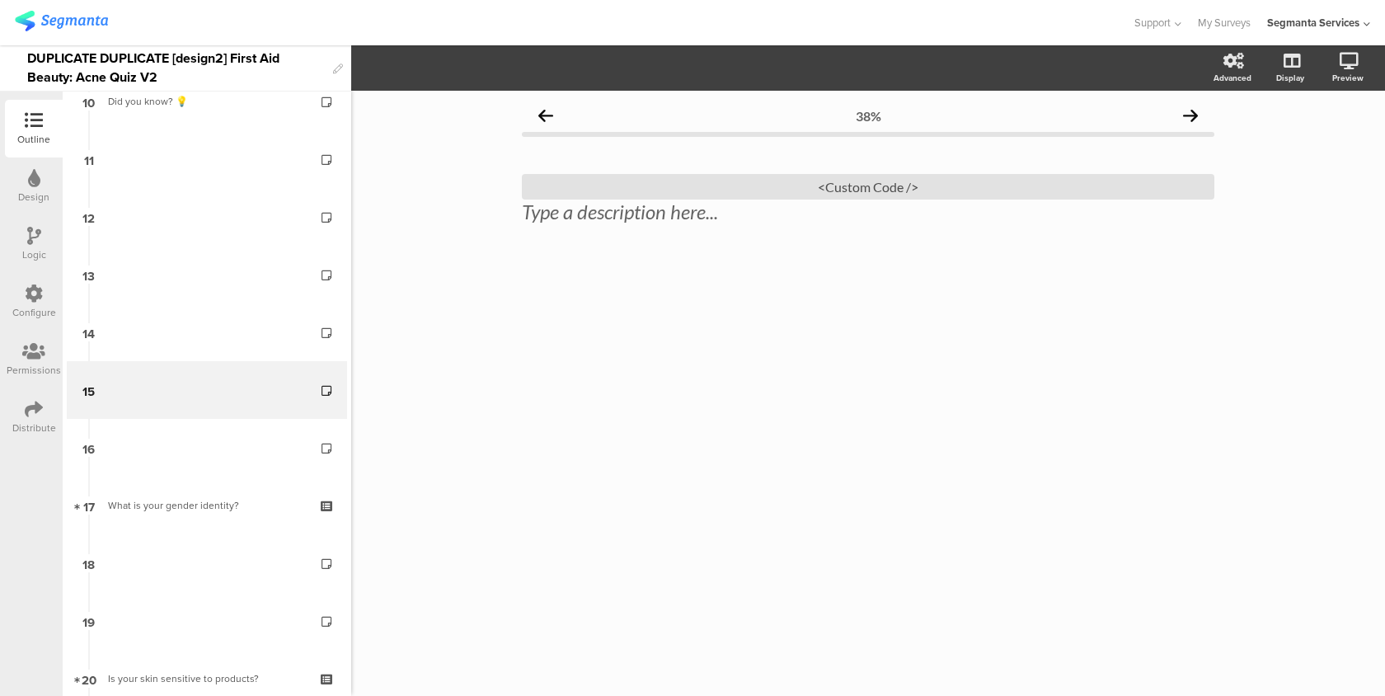
click at [53, 422] on div "Distribute" at bounding box center [34, 427] width 44 height 15
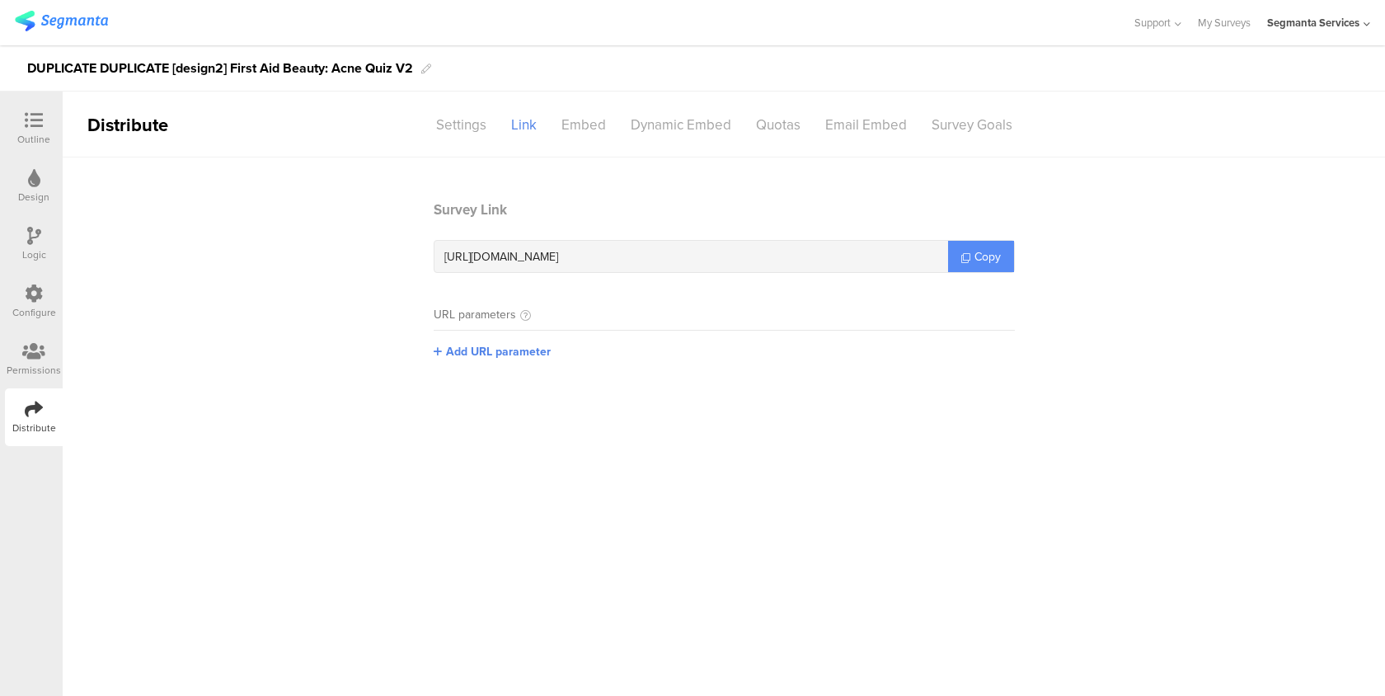
click at [969, 257] on icon at bounding box center [965, 257] width 9 height 9
click at [48, 113] on div at bounding box center [33, 121] width 33 height 21
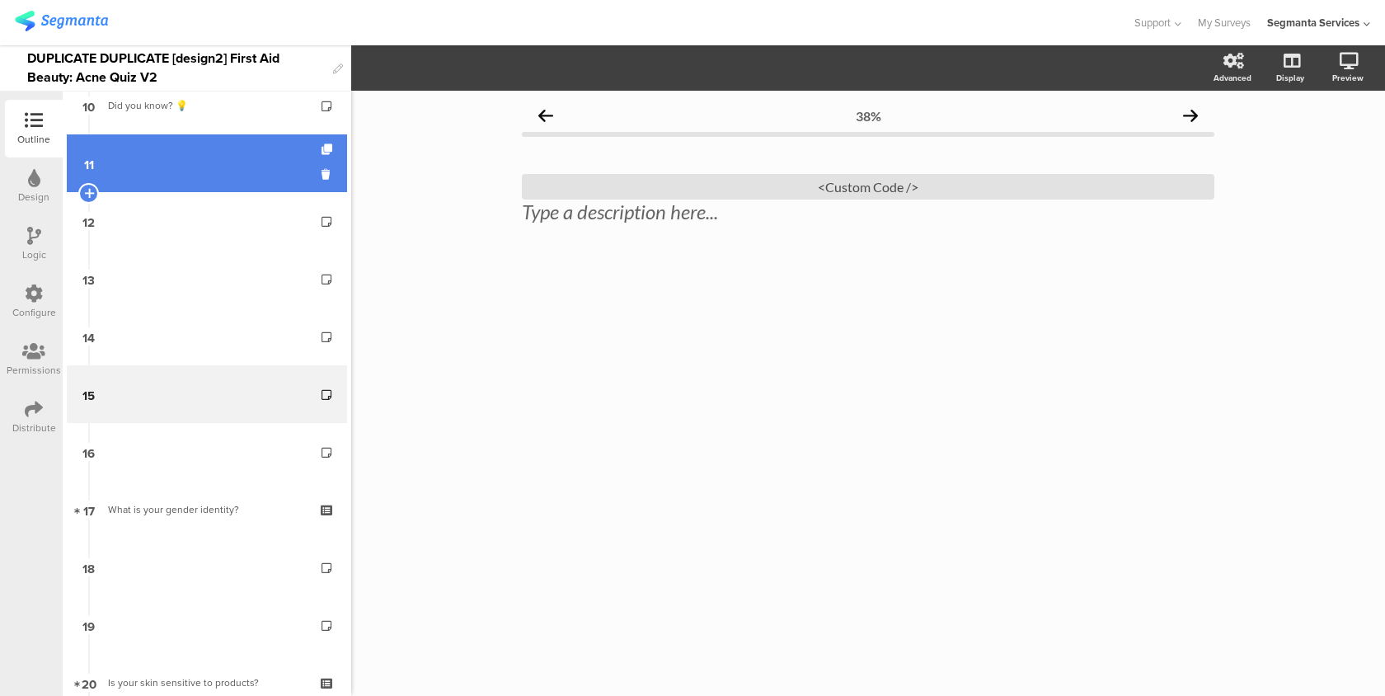
scroll to position [555, 0]
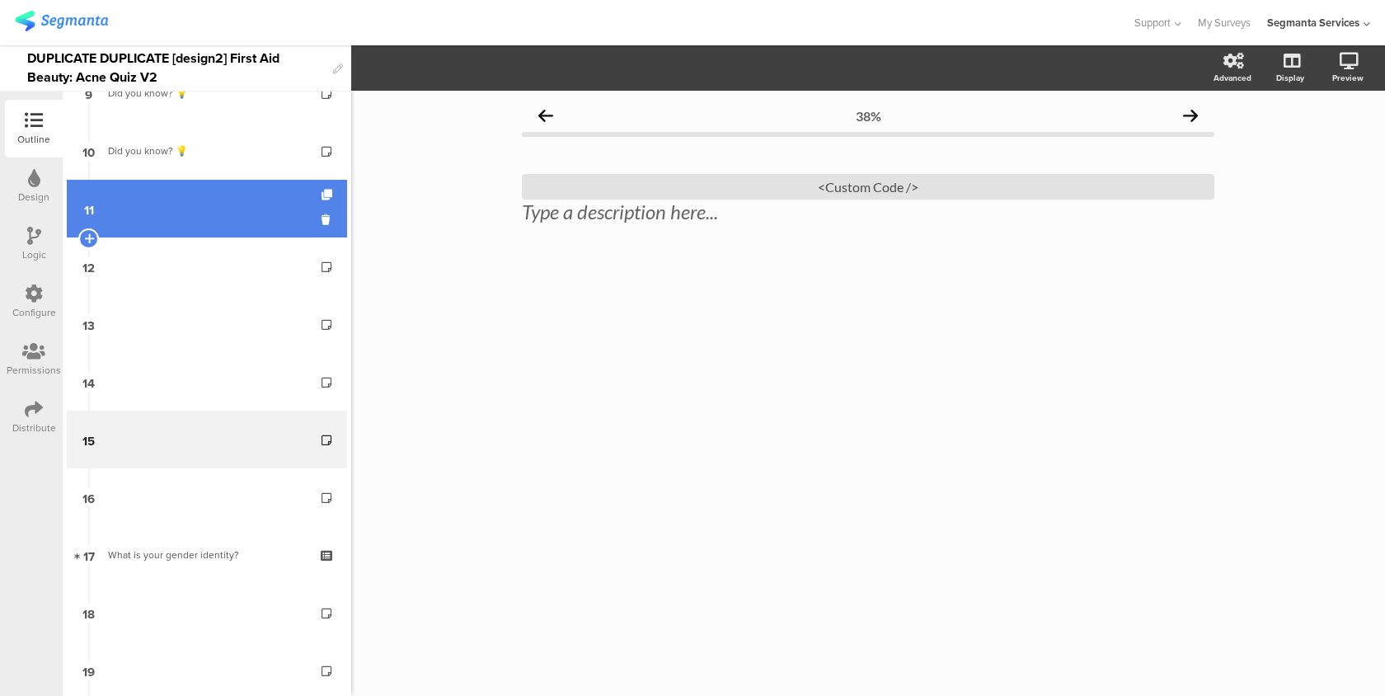
click at [251, 205] on link "11" at bounding box center [207, 209] width 280 height 58
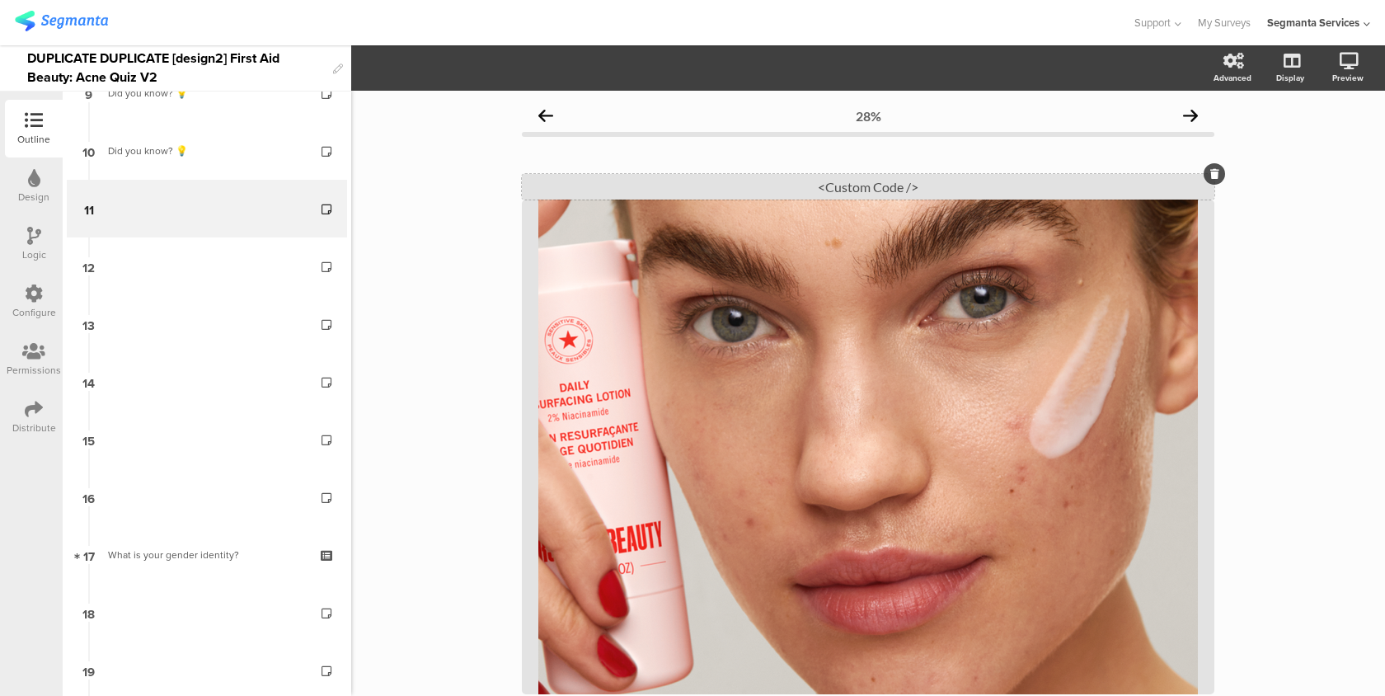
click at [863, 182] on div "<Custom Code />" at bounding box center [868, 187] width 692 height 26
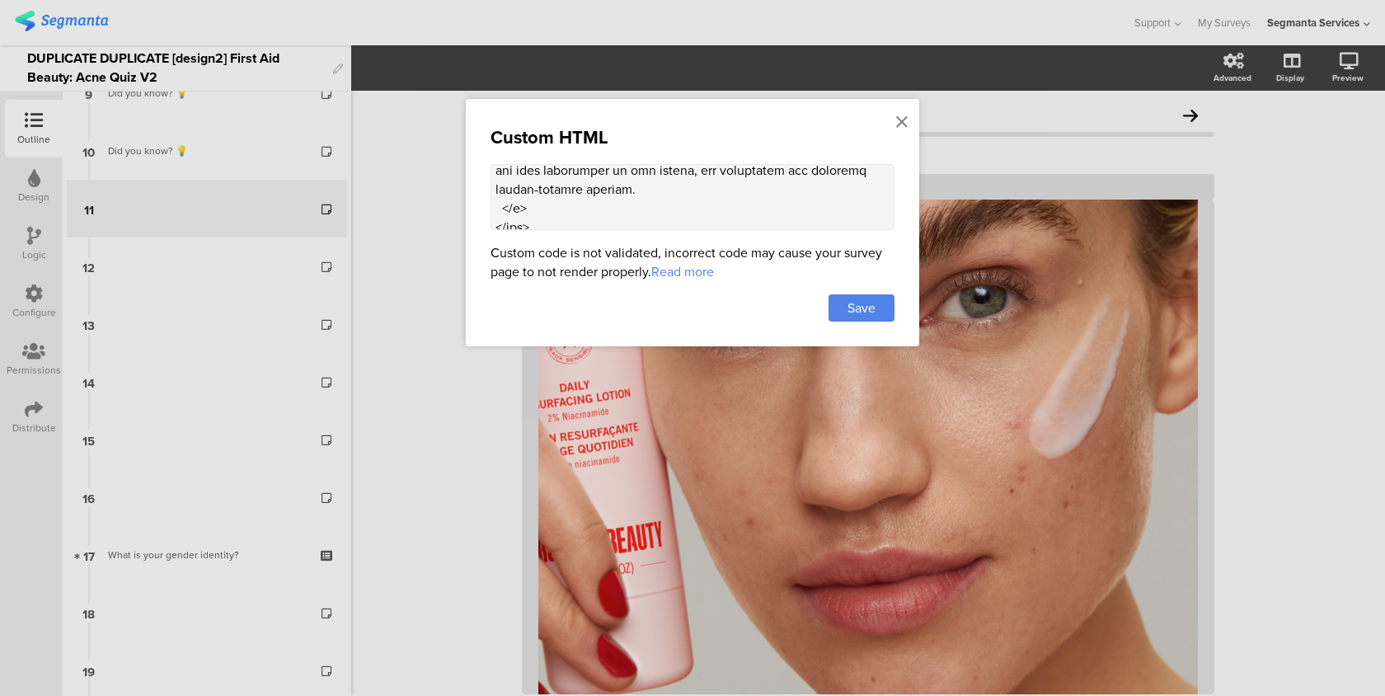
scroll to position [1726, 0]
click at [558, 195] on textarea at bounding box center [693, 197] width 404 height 66
click at [587, 193] on textarea at bounding box center [693, 197] width 404 height 66
type textarea "<style> .question-header .main-text { display: none !important; } .progress-bar…"
click at [863, 315] on span "Save" at bounding box center [861, 307] width 28 height 19
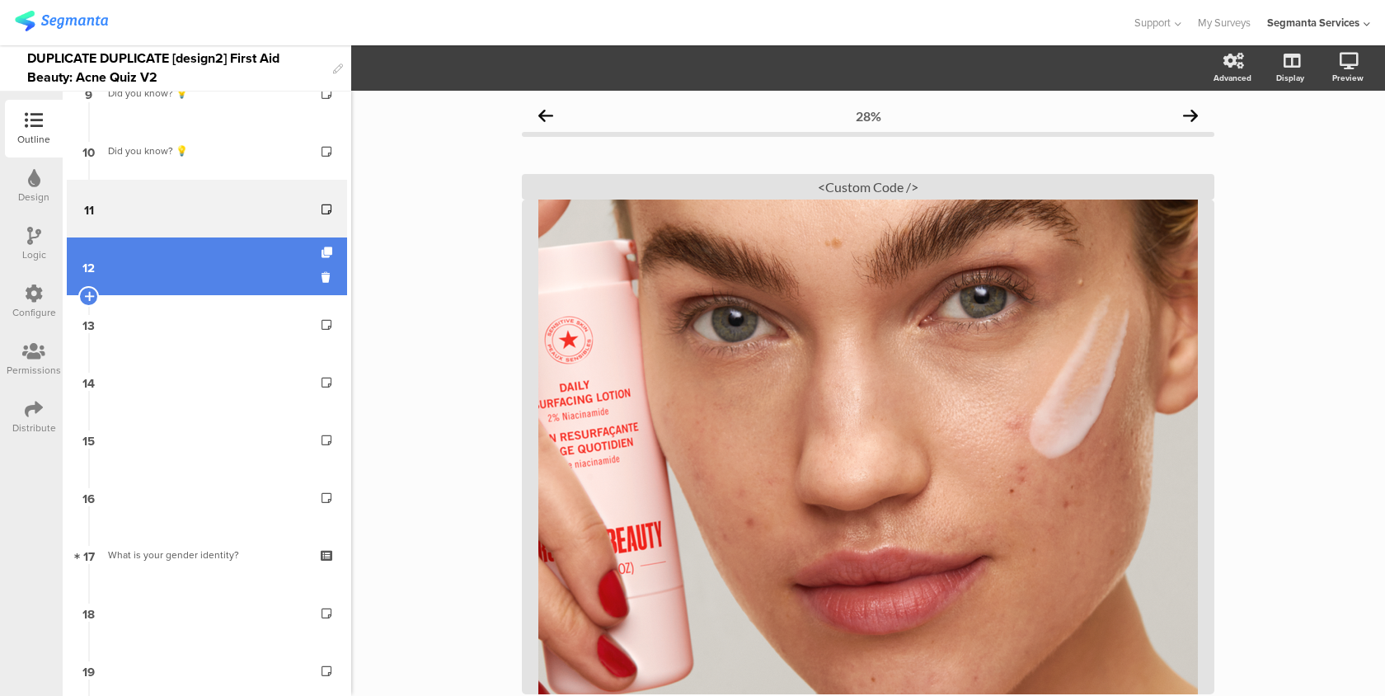
click at [214, 278] on link "12" at bounding box center [207, 266] width 280 height 58
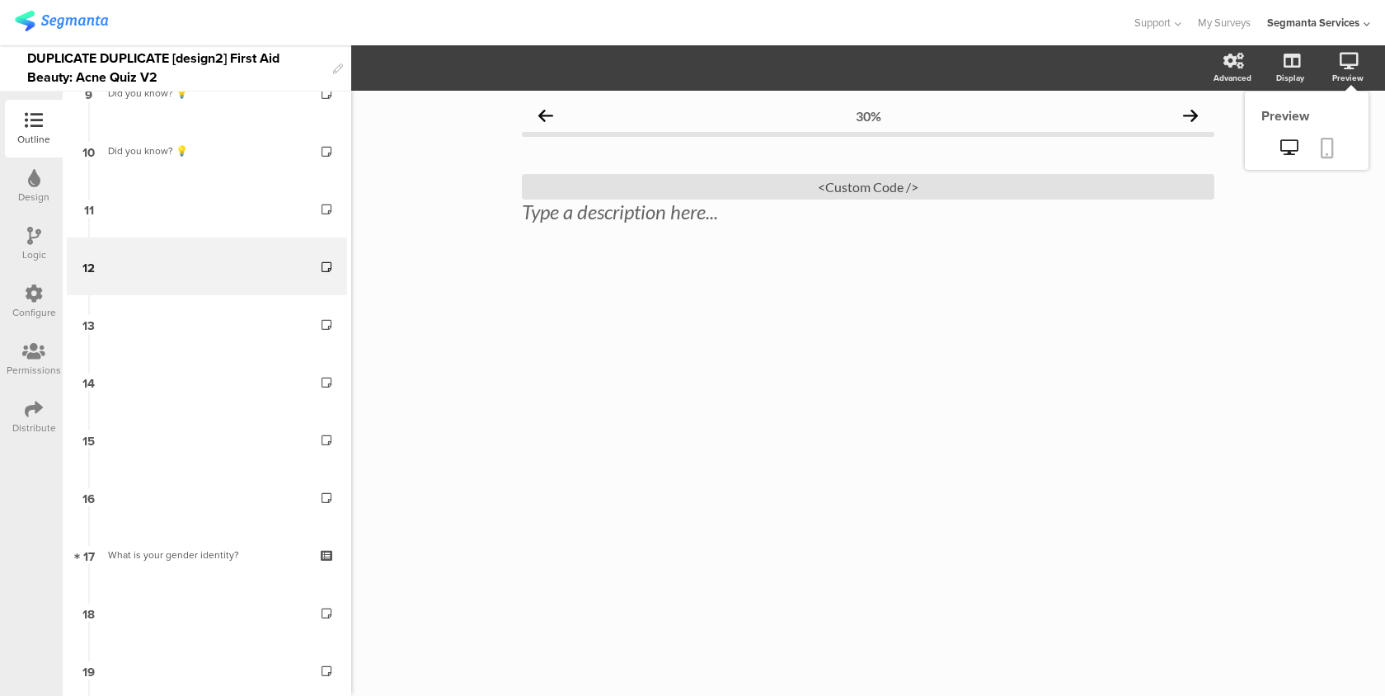
click at [1320, 148] on link at bounding box center [1327, 149] width 36 height 31
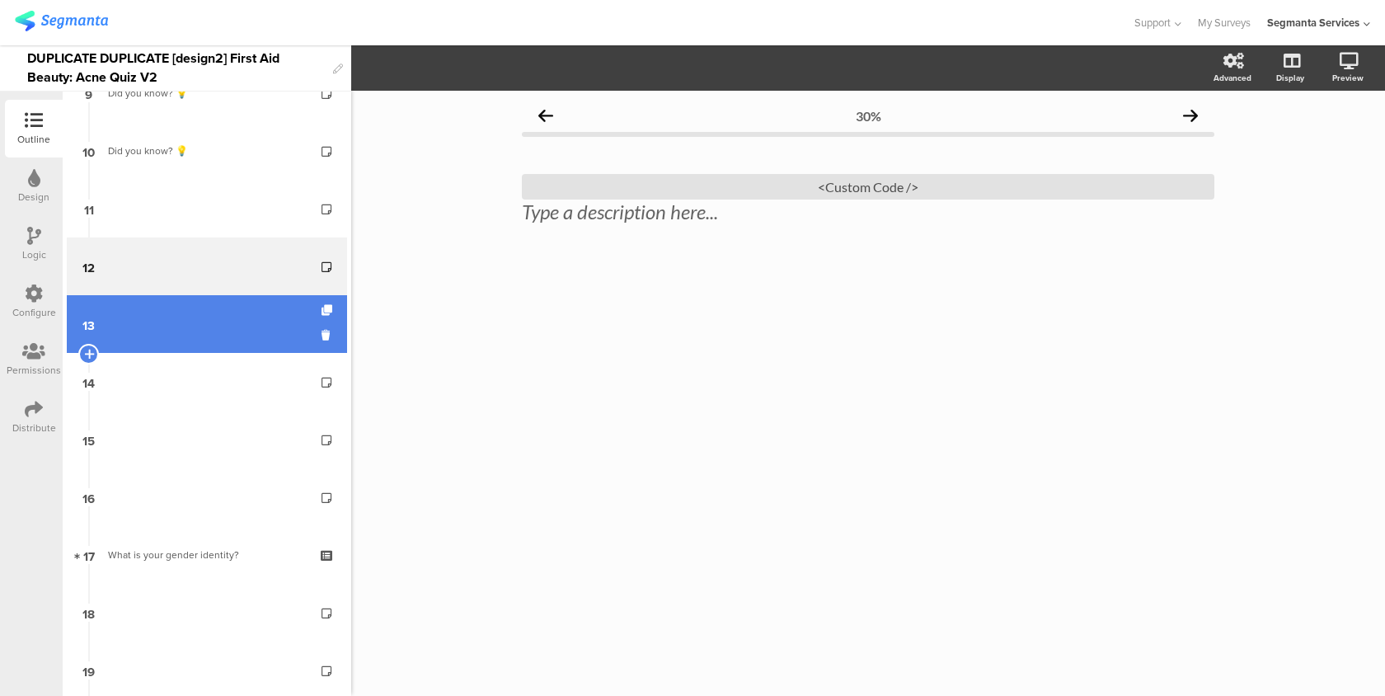
click at [287, 320] on link "13" at bounding box center [207, 324] width 280 height 58
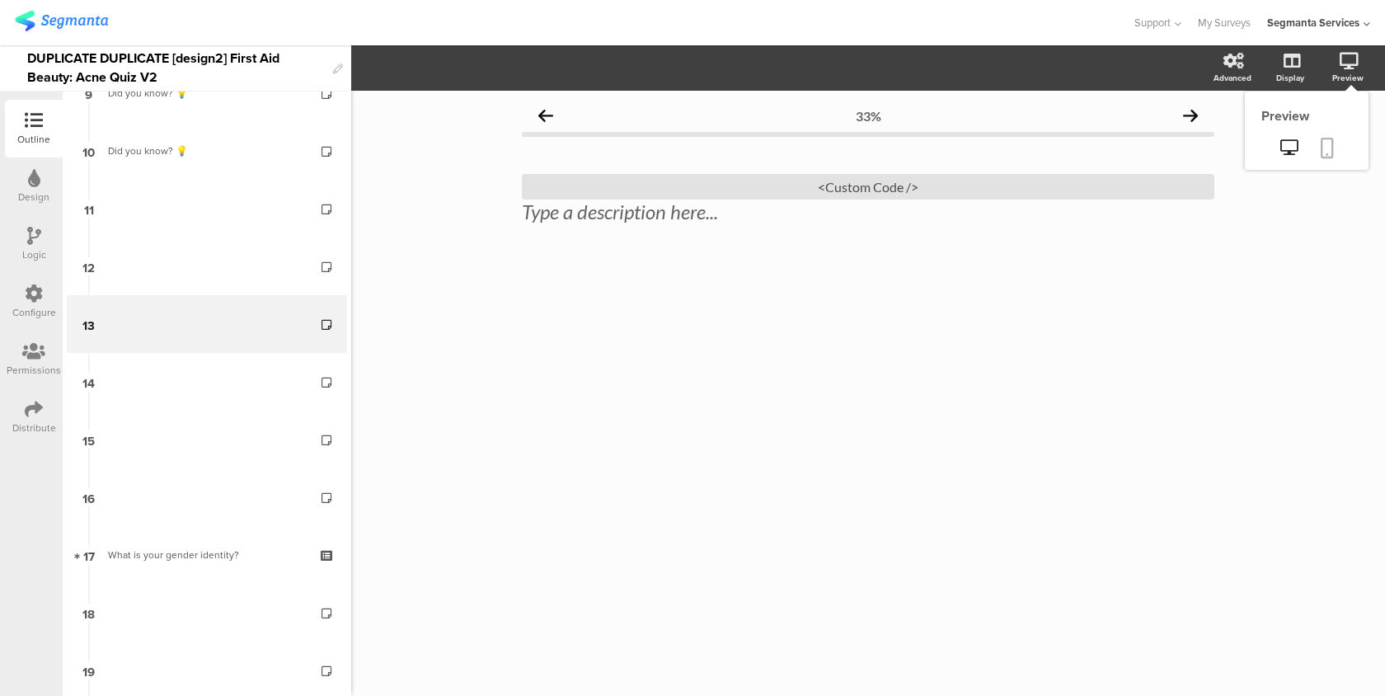
click at [1318, 158] on link at bounding box center [1327, 149] width 36 height 31
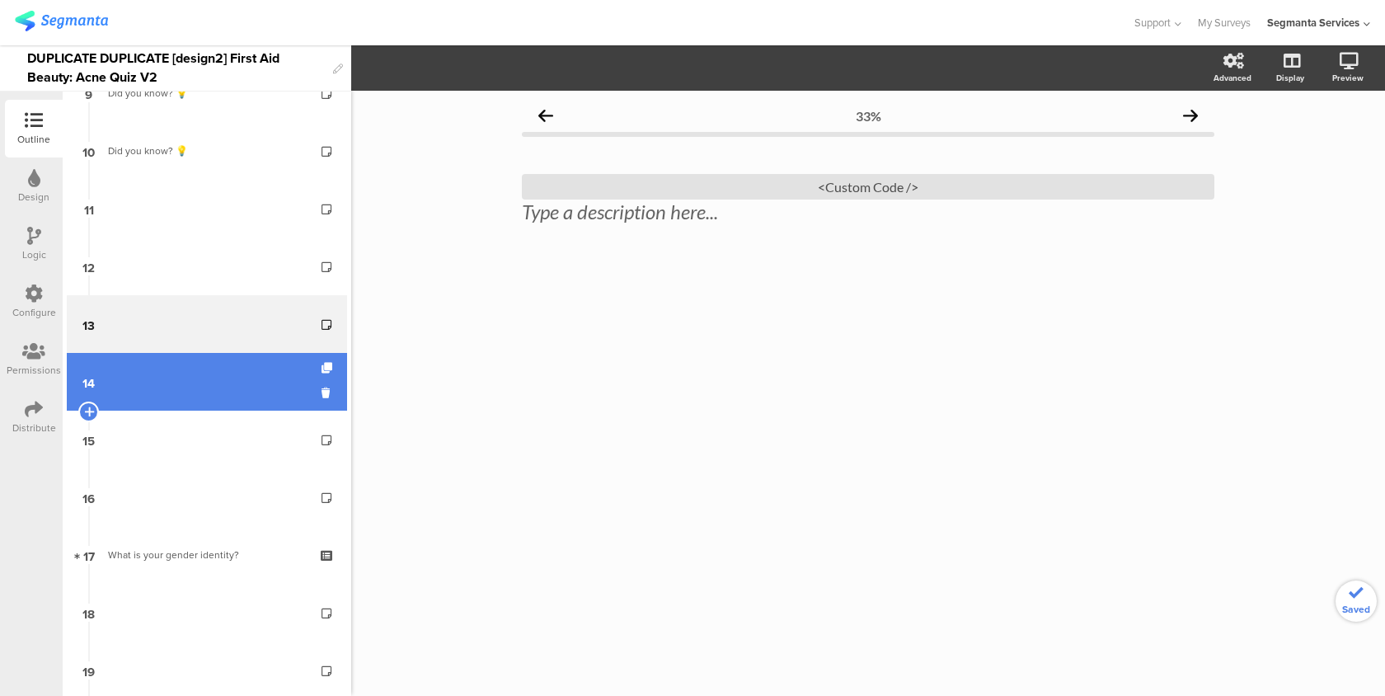
click at [168, 395] on link "14" at bounding box center [207, 382] width 280 height 58
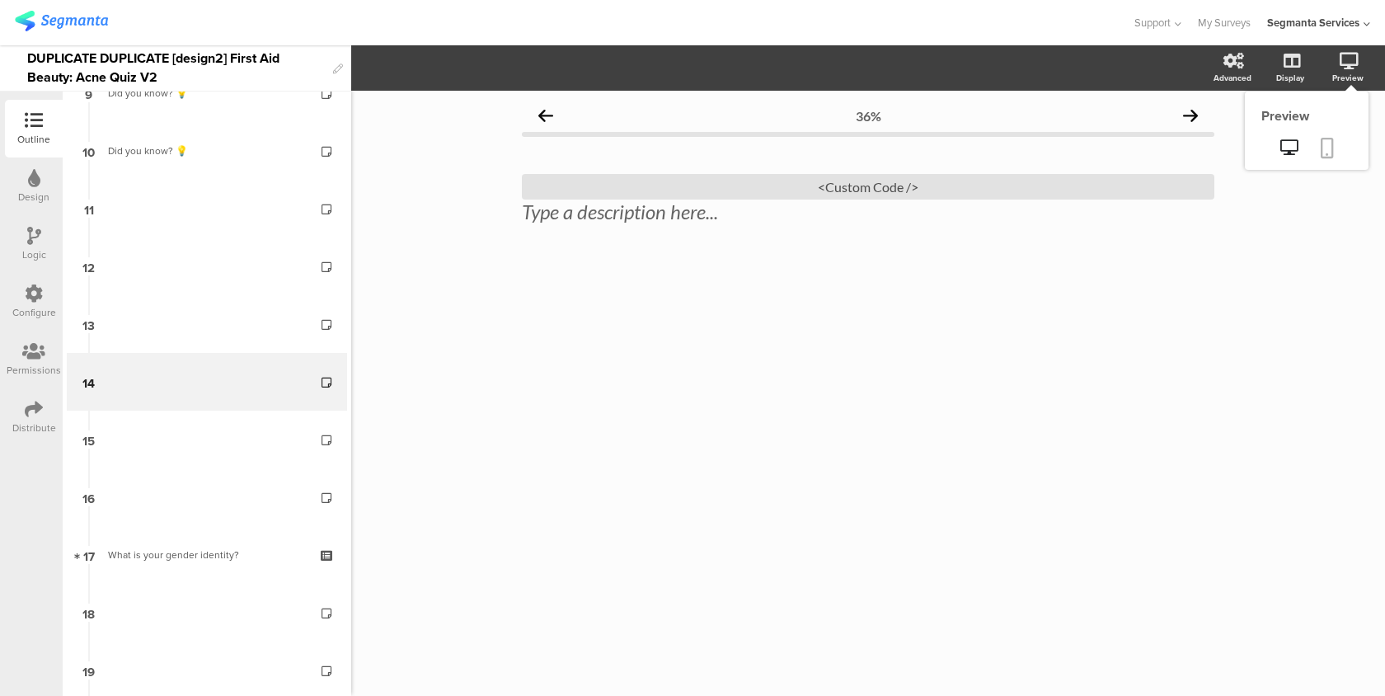
click at [1334, 153] on link at bounding box center [1327, 149] width 36 height 31
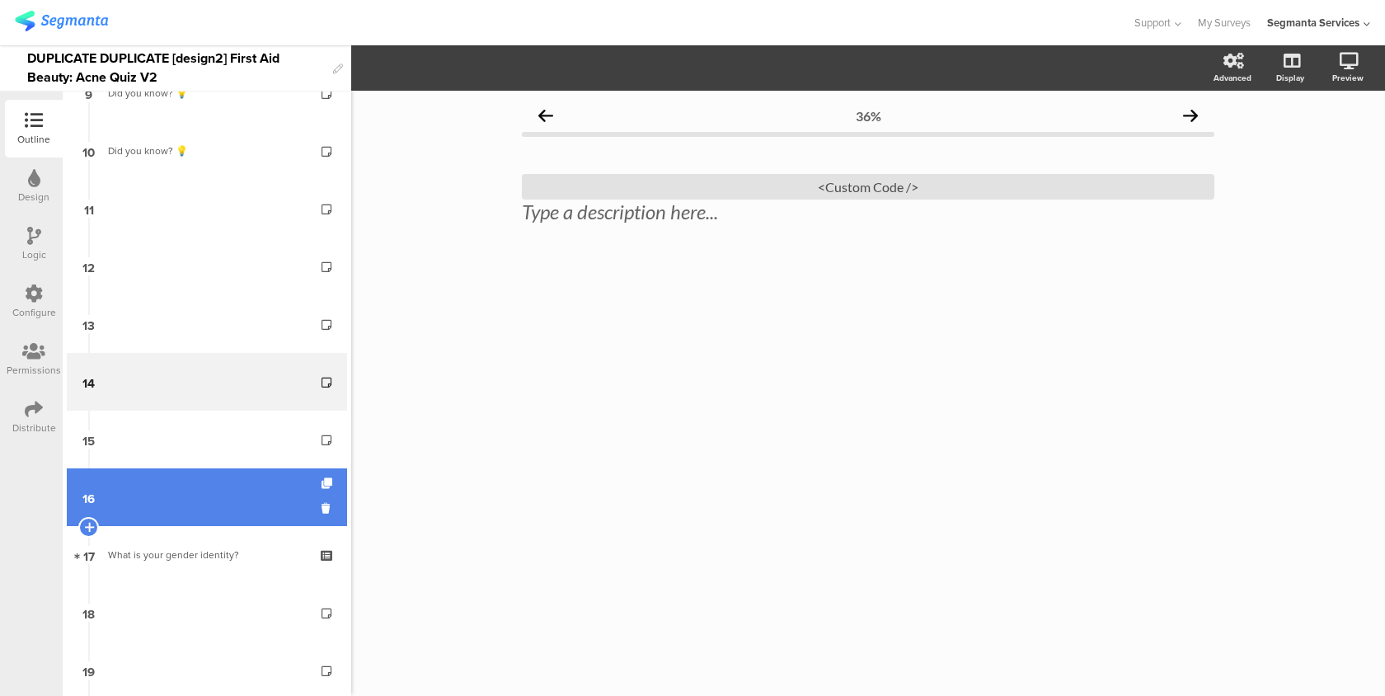
click at [190, 495] on link "16" at bounding box center [207, 497] width 280 height 58
click at [162, 510] on link "16" at bounding box center [207, 497] width 280 height 58
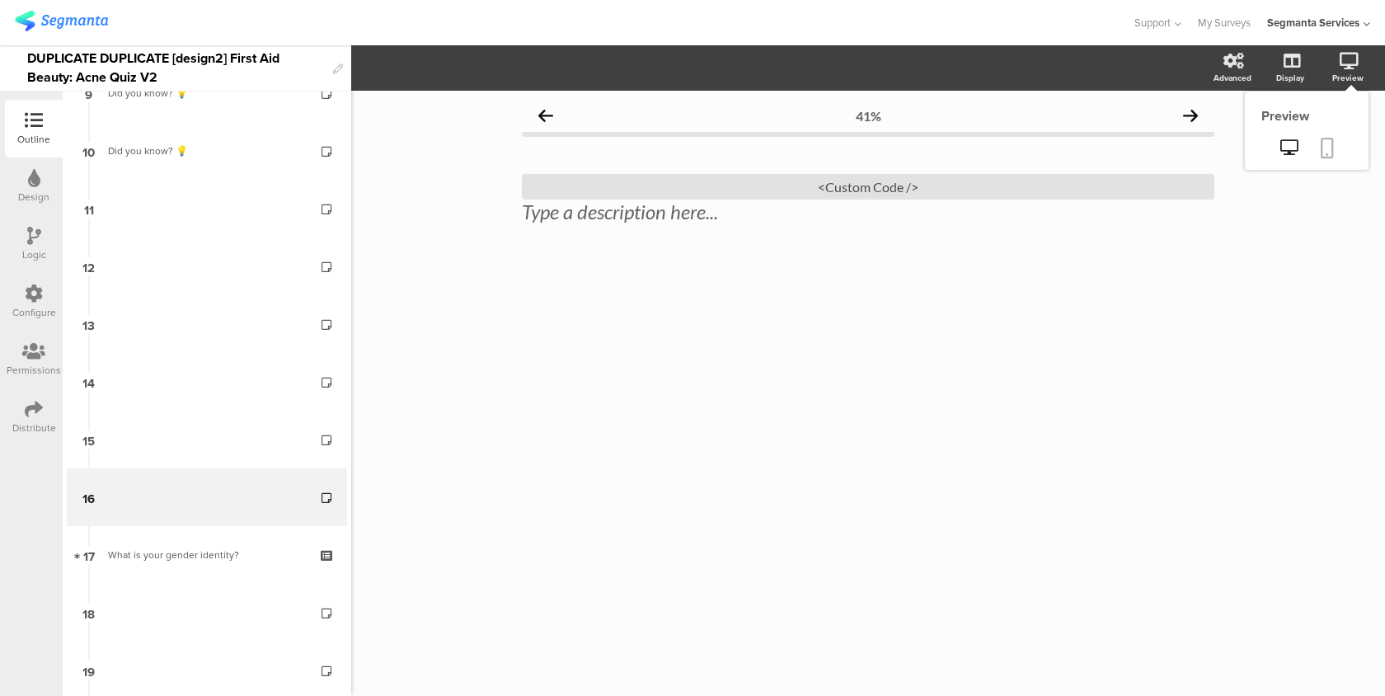
click at [1330, 157] on icon at bounding box center [1327, 148] width 13 height 21
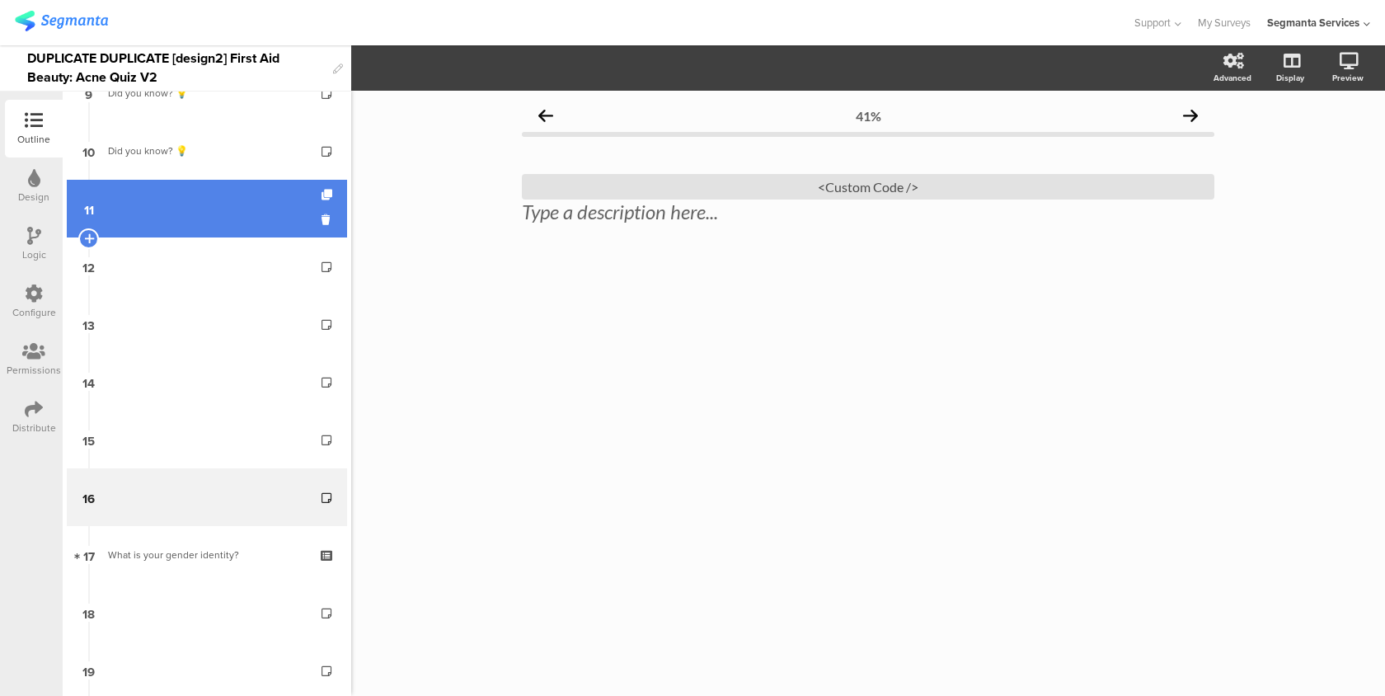
click at [256, 204] on link "11" at bounding box center [207, 209] width 280 height 58
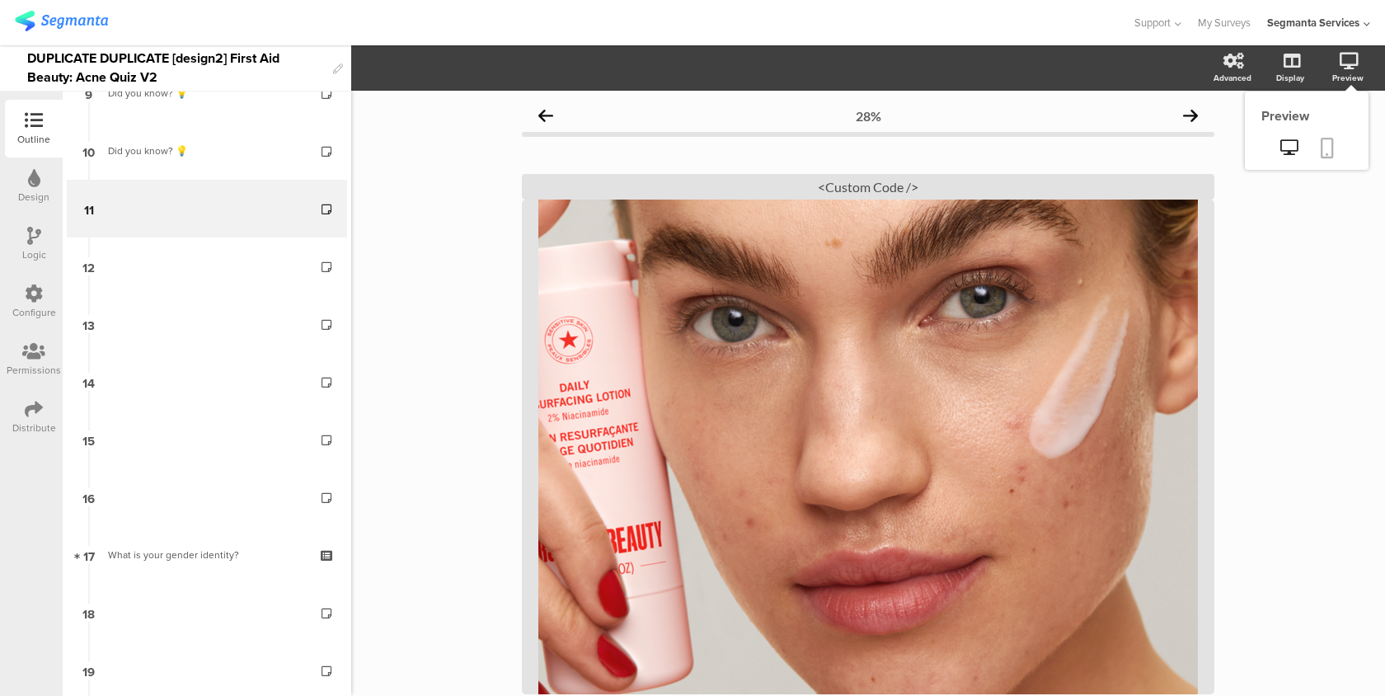
click at [1316, 153] on link at bounding box center [1327, 149] width 36 height 31
click at [1287, 152] on icon at bounding box center [1288, 147] width 17 height 16
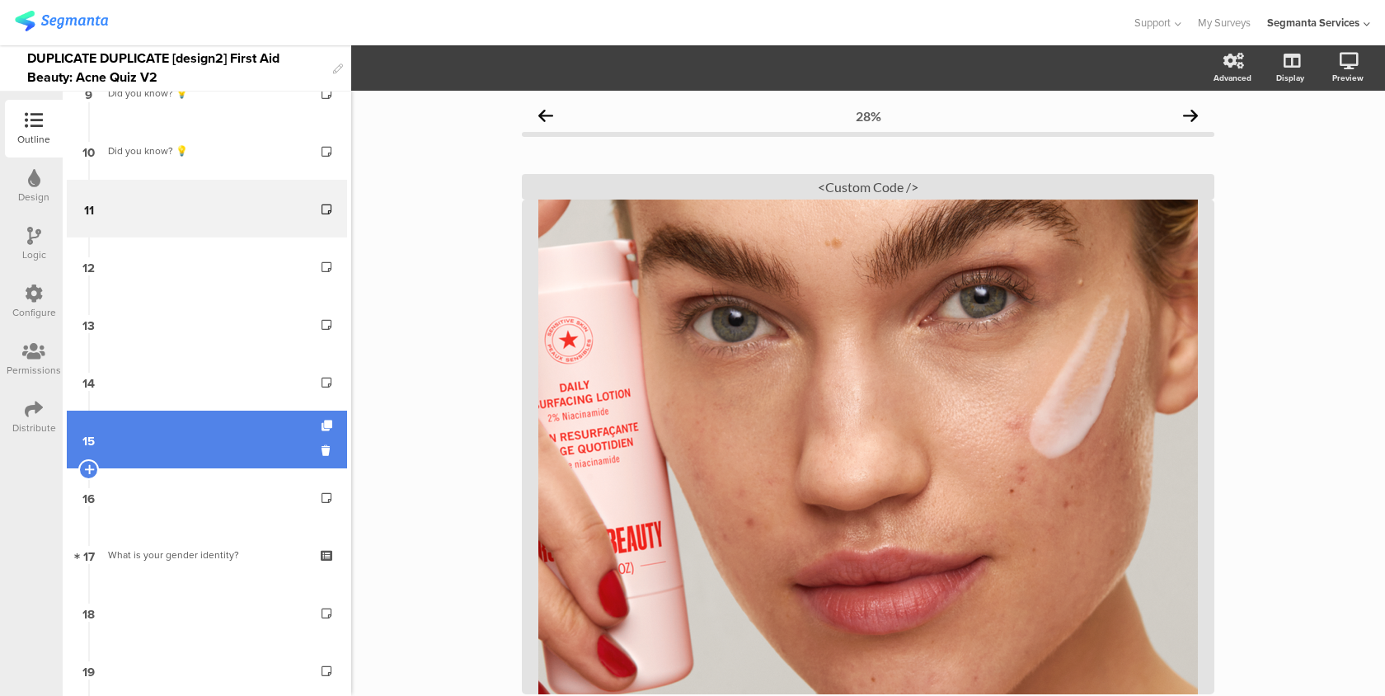
click at [130, 430] on link "15" at bounding box center [207, 440] width 280 height 58
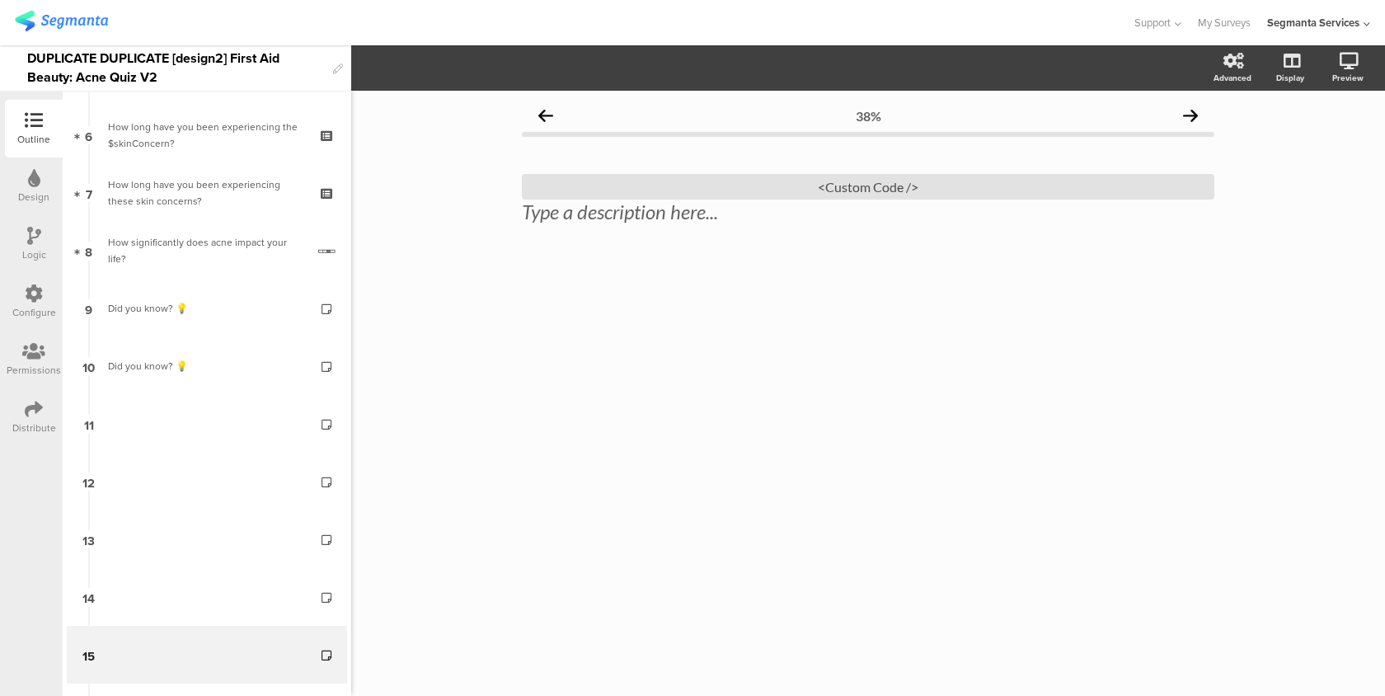
scroll to position [890, 0]
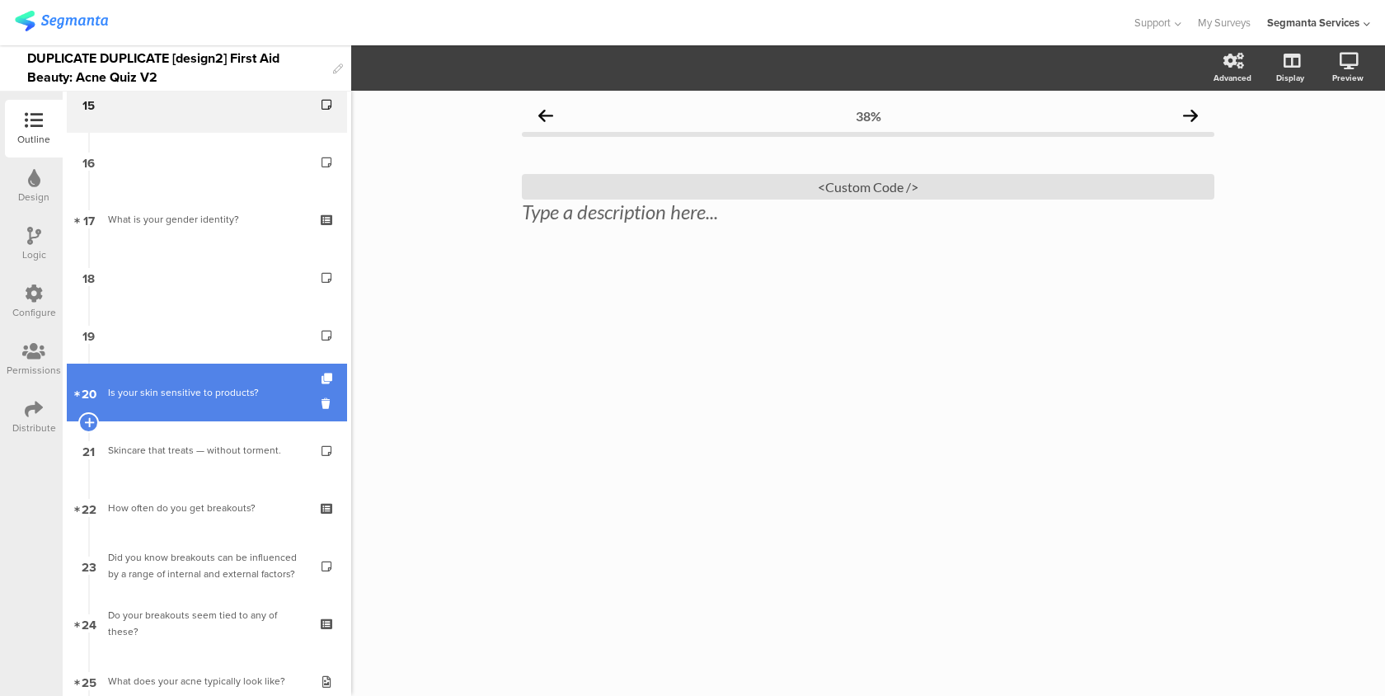
click at [206, 398] on div "Is your skin sensitive to products?" at bounding box center [206, 392] width 197 height 16
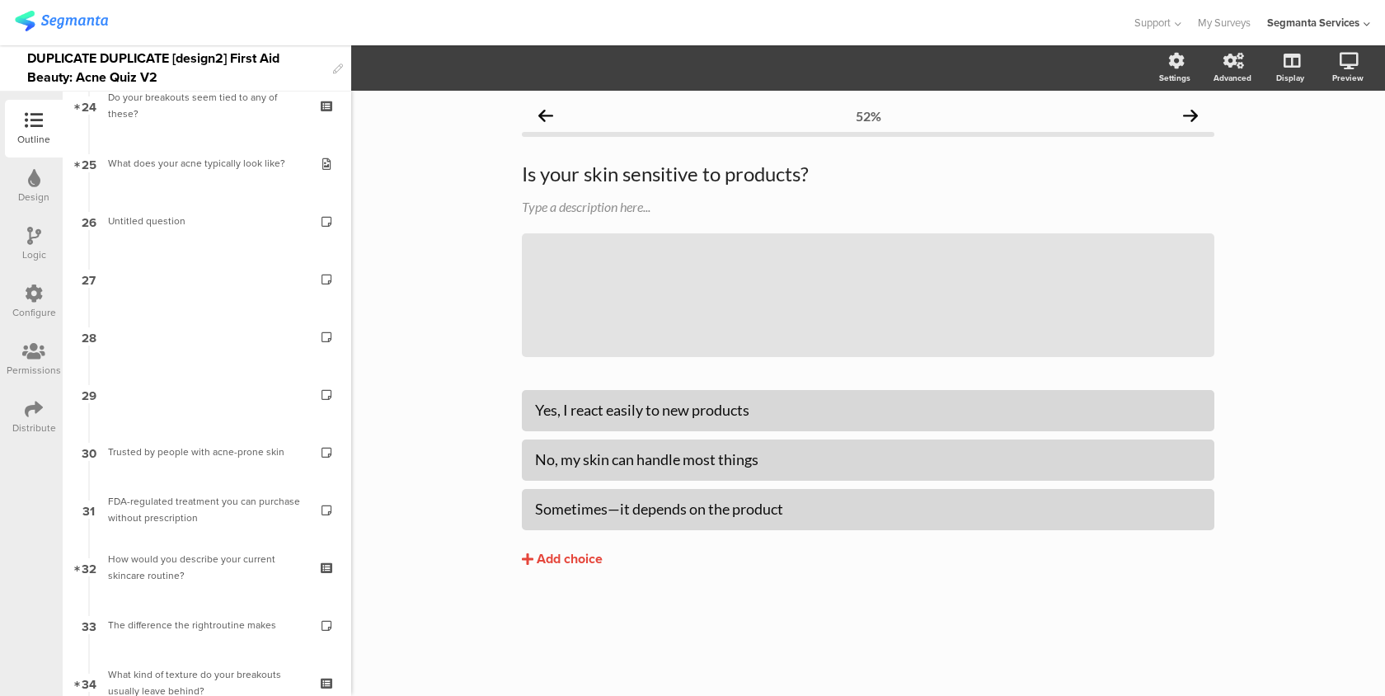
scroll to position [1442, 0]
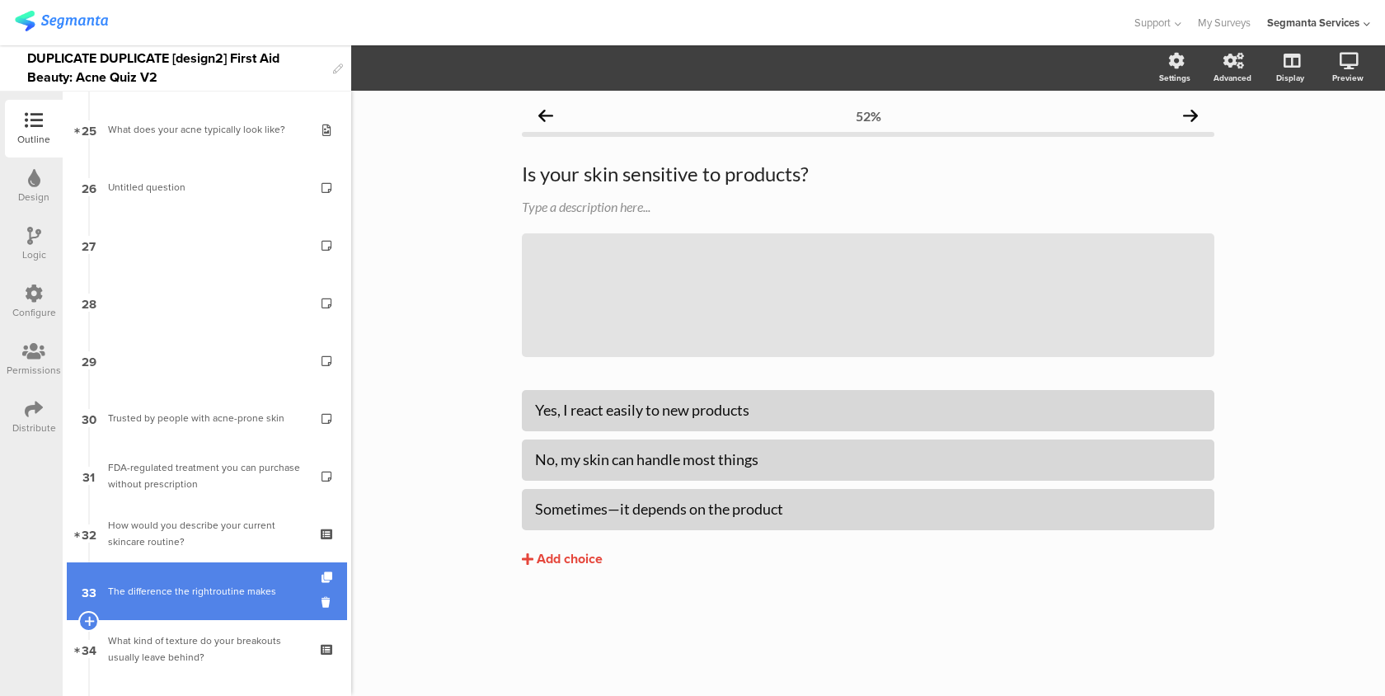
click at [231, 594] on div "The difference the rightroutine makes" at bounding box center [206, 591] width 197 height 16
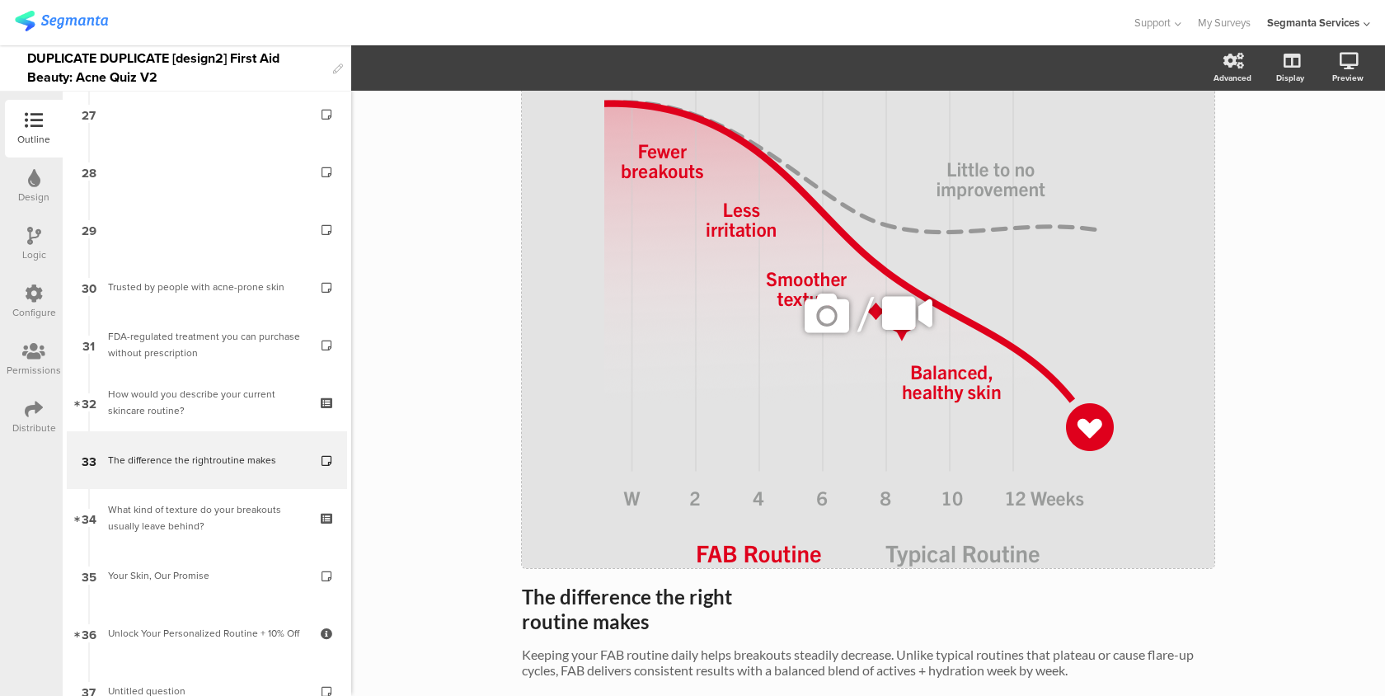
scroll to position [223, 0]
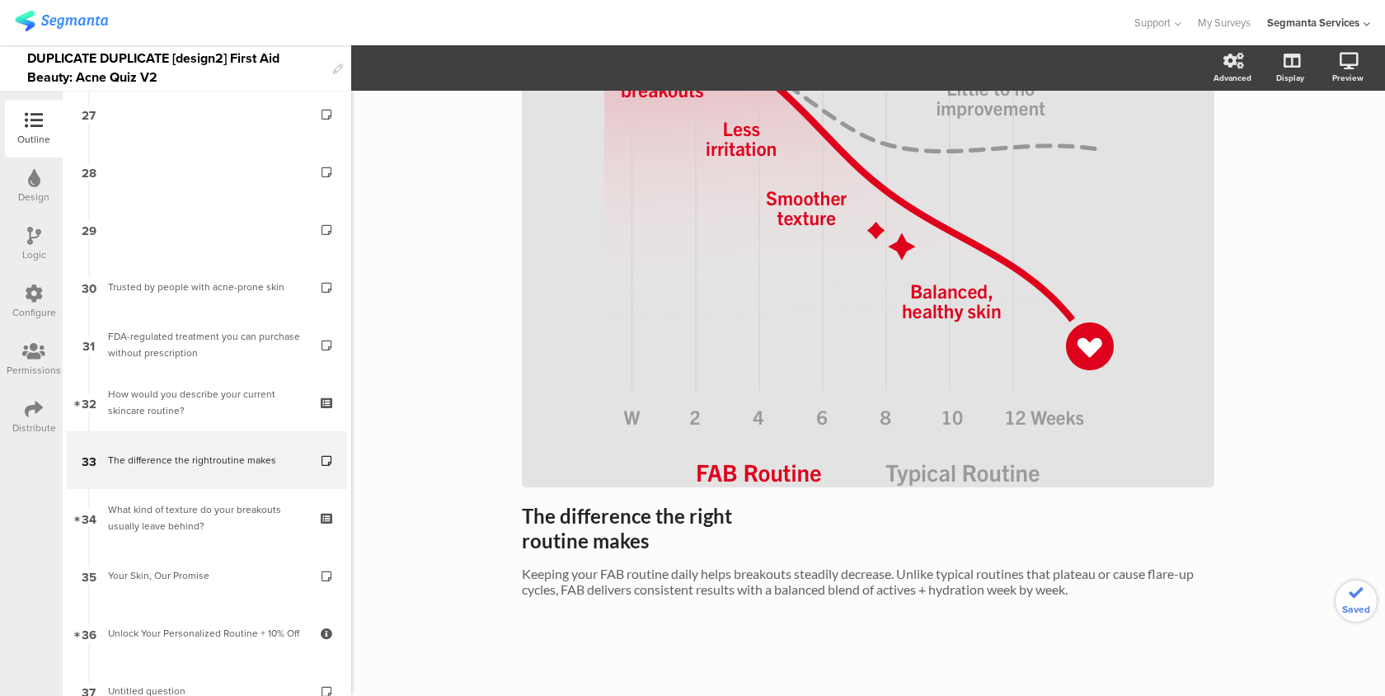
click at [325, 445] on icon at bounding box center [329, 446] width 14 height 11
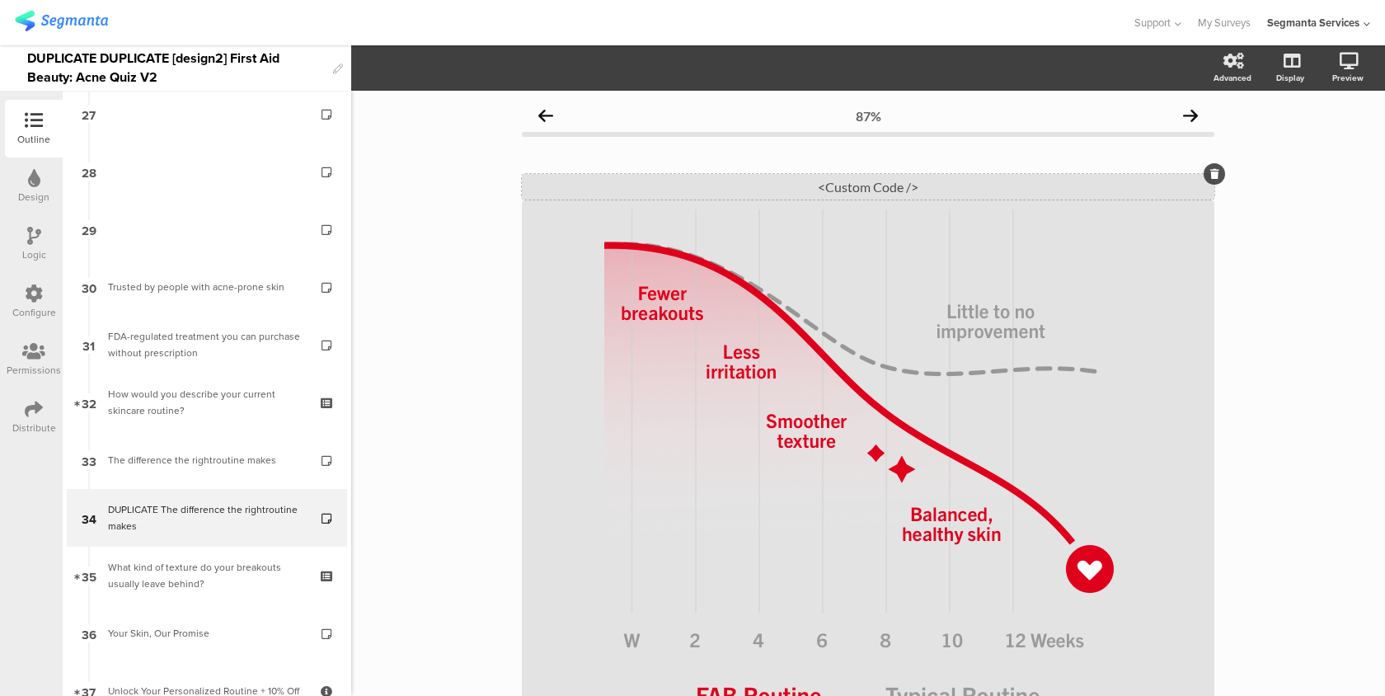
click at [806, 192] on div "<Custom Code />" at bounding box center [868, 187] width 692 height 26
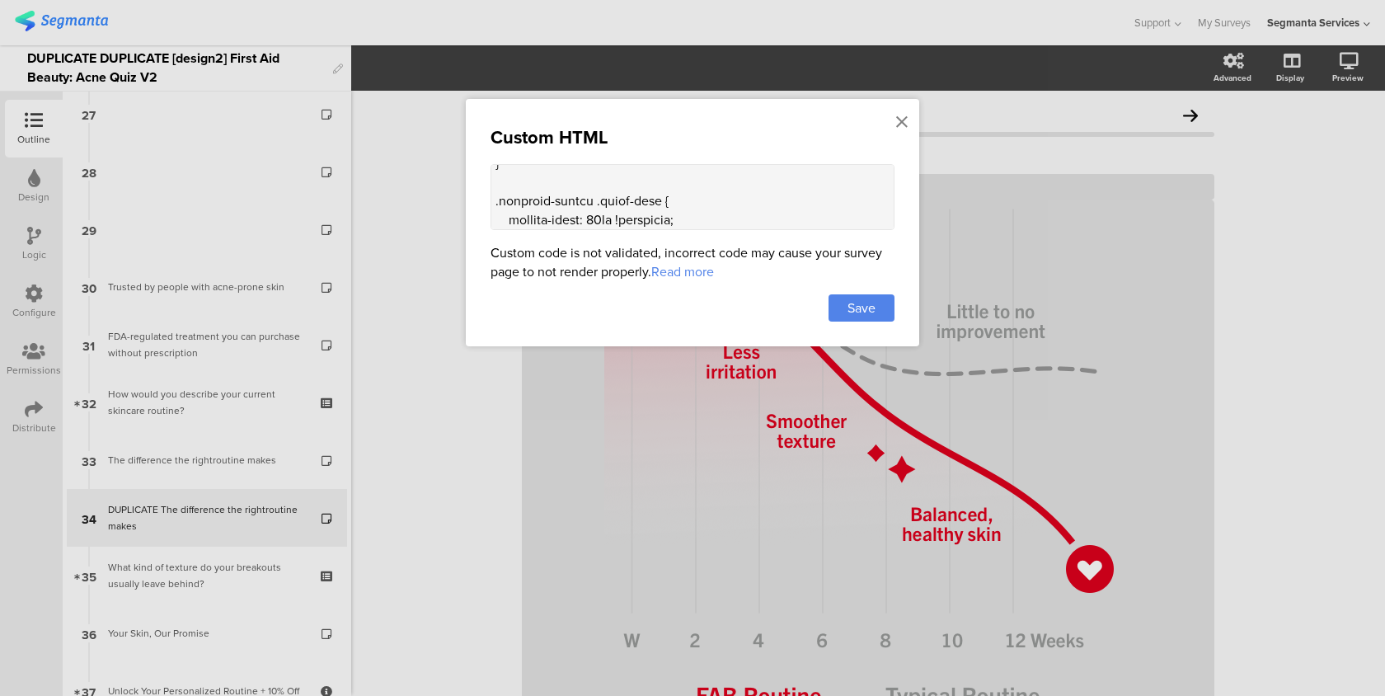
scroll to position [2120, 0]
click at [572, 211] on textarea at bounding box center [693, 197] width 404 height 66
paste textarea "<div class="svg-background-card"> <div class="svg-content"> <h2>Your Title Here…"
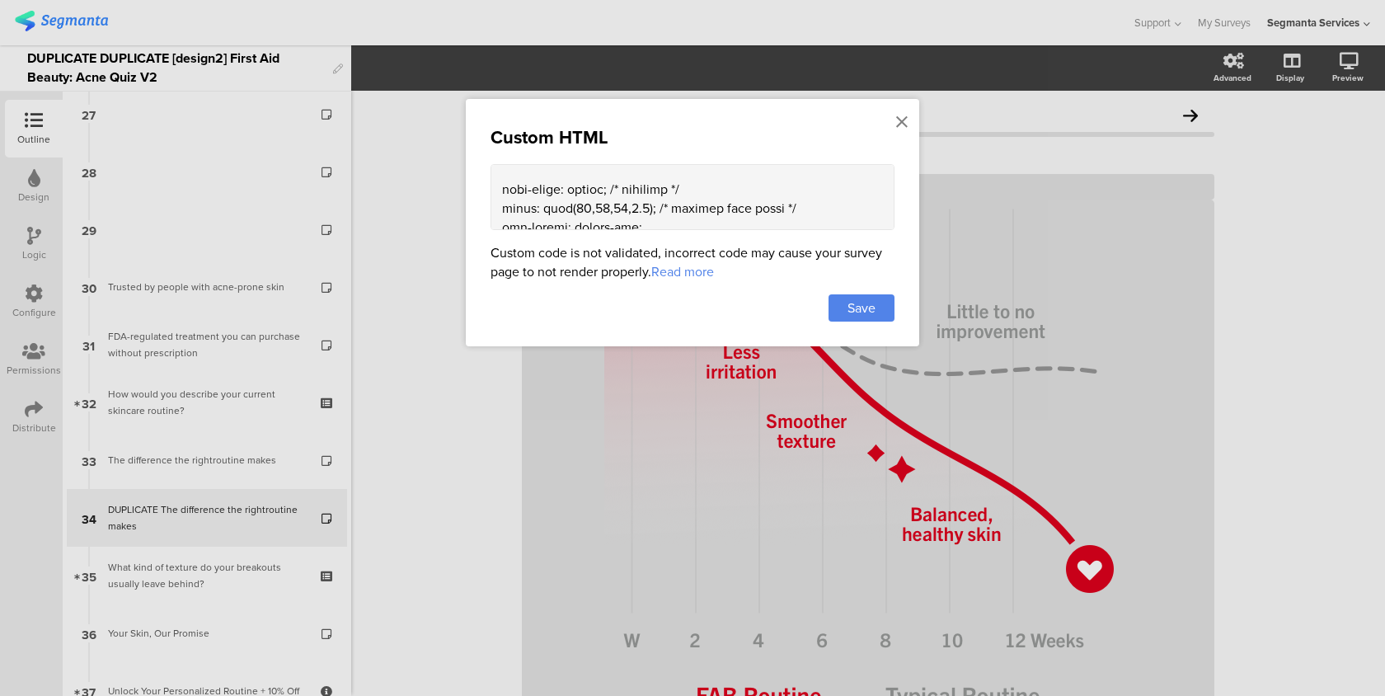
drag, startPoint x: 697, startPoint y: 203, endPoint x: 822, endPoint y: 173, distance: 128.0
click at [822, 173] on textarea at bounding box center [693, 197] width 404 height 66
drag, startPoint x: 812, startPoint y: 182, endPoint x: 642, endPoint y: 177, distance: 169.9
click at [642, 177] on textarea at bounding box center [693, 197] width 404 height 66
paste textarea ",%3C%3Fxml version='1.0' encoding='UTF-8'%3F%3E%3Csvg width='220px' height='16p…"
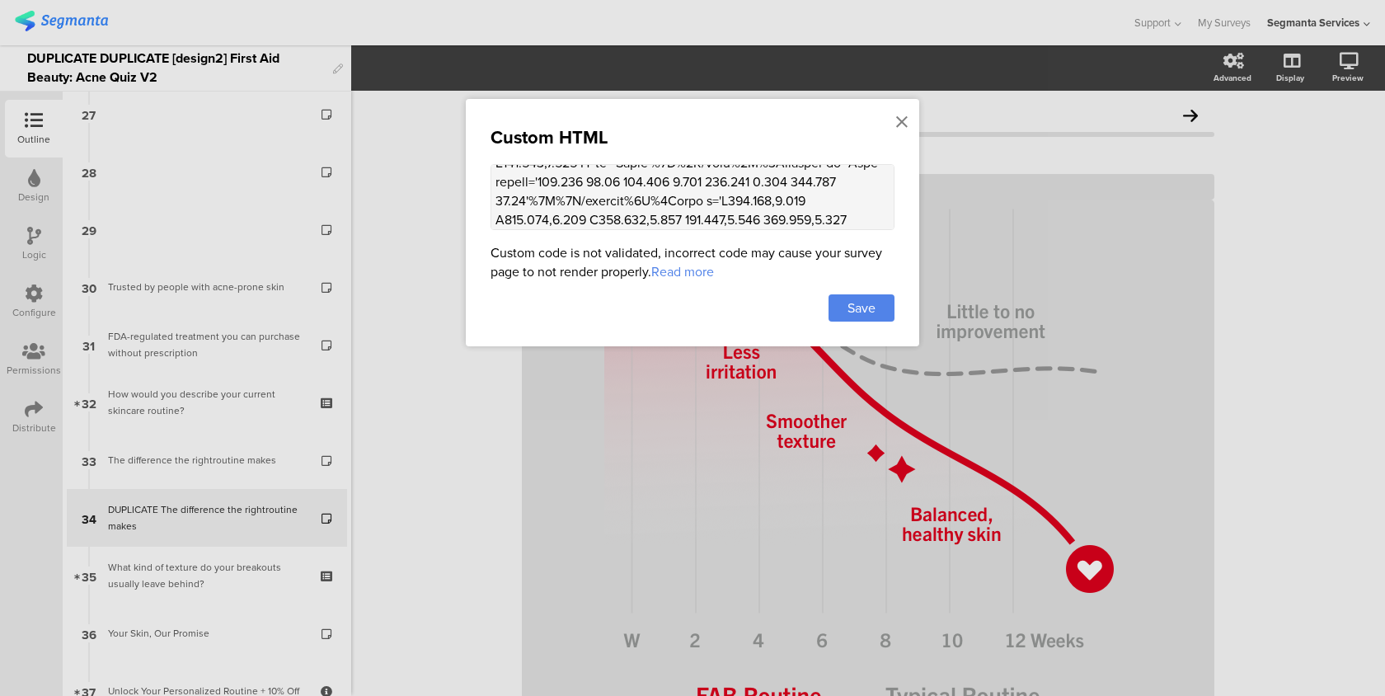
scroll to position [5464, 0]
type textarea "<style> .progress-bar-segments { display: none !important; } .animated-router-v…"
click at [882, 314] on div "Save" at bounding box center [862, 307] width 66 height 27
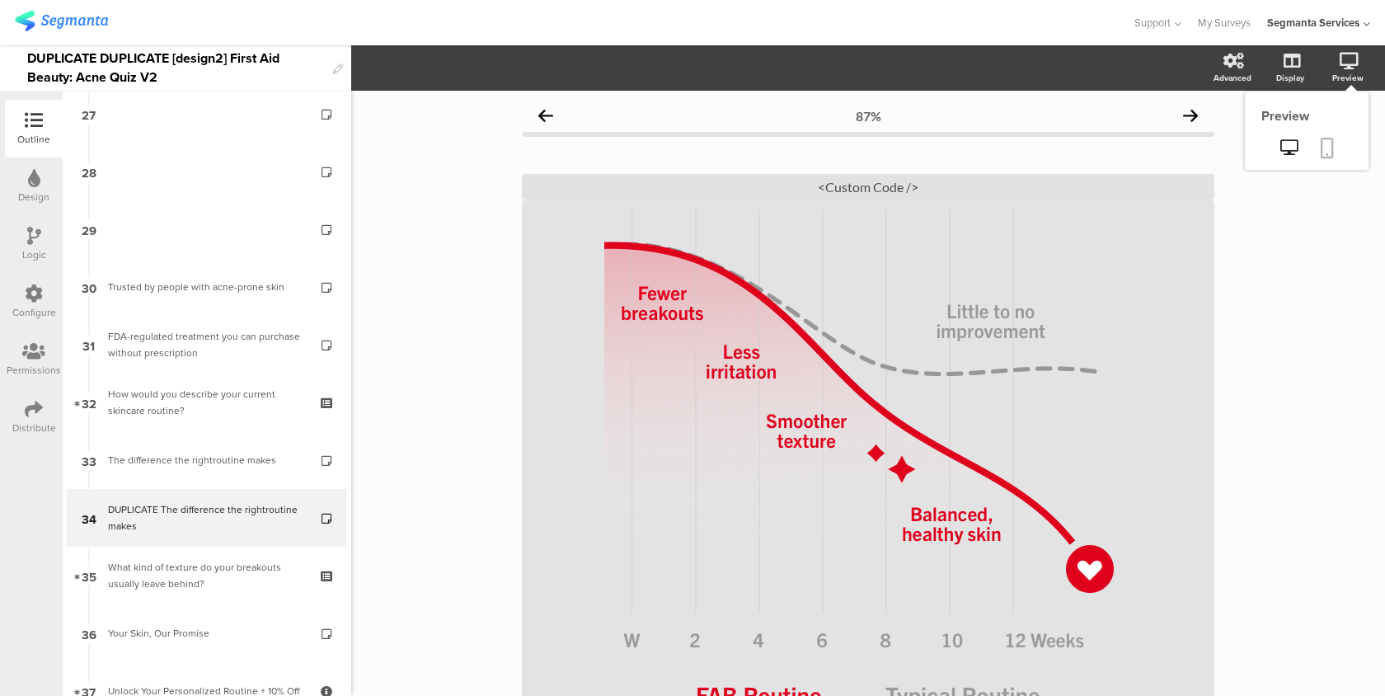
click at [1327, 143] on icon at bounding box center [1327, 148] width 13 height 21
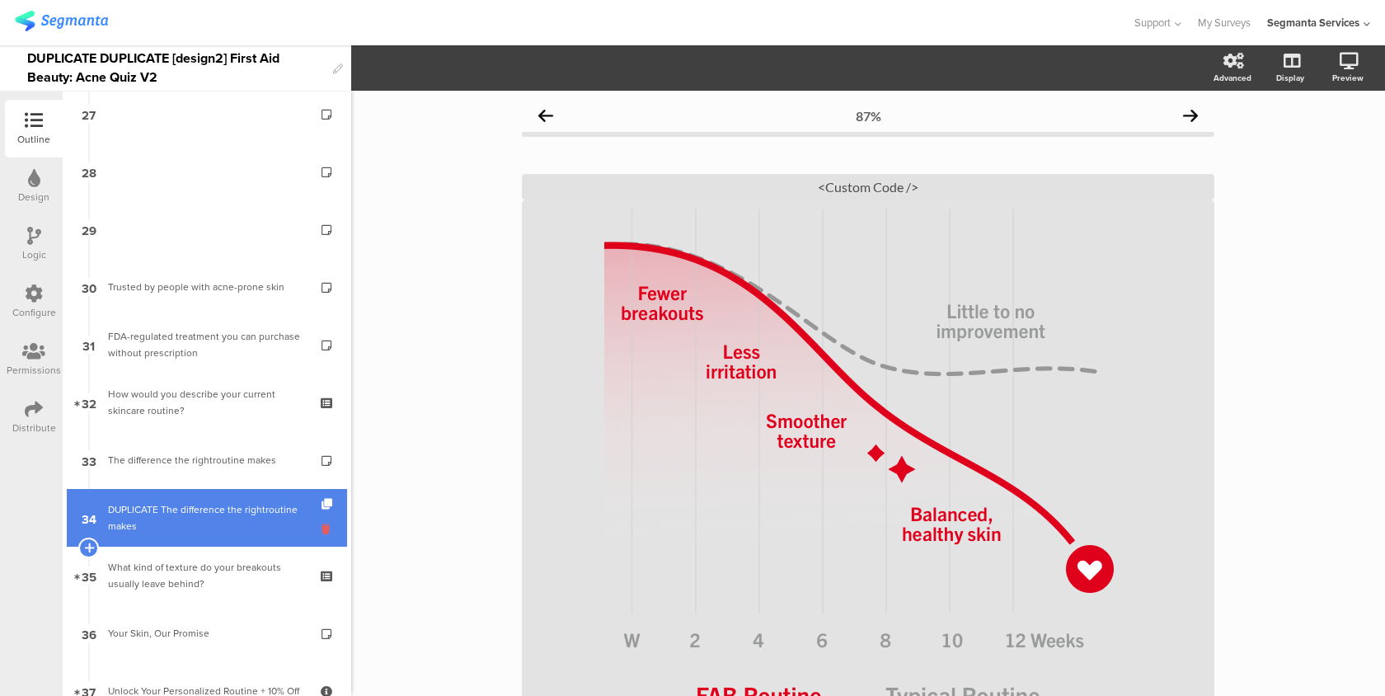
click at [326, 528] on icon at bounding box center [329, 529] width 14 height 16
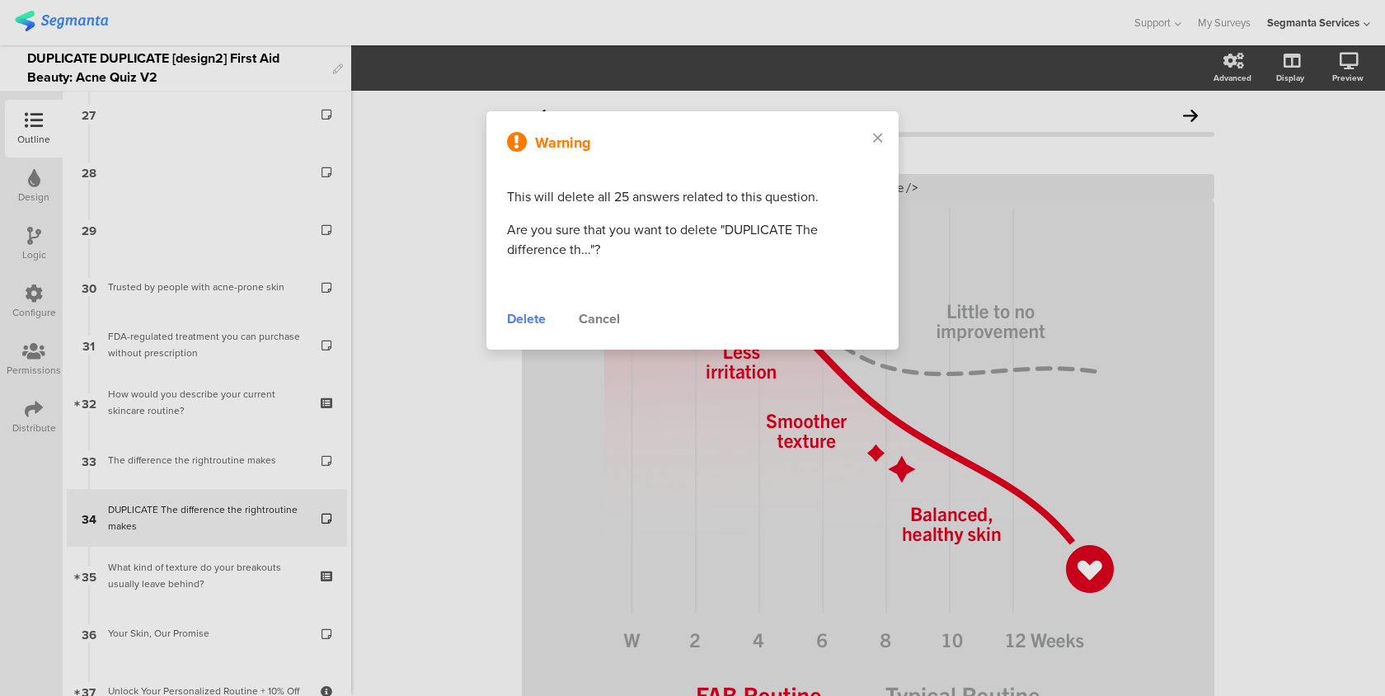
click at [527, 318] on div "Delete" at bounding box center [526, 319] width 39 height 20
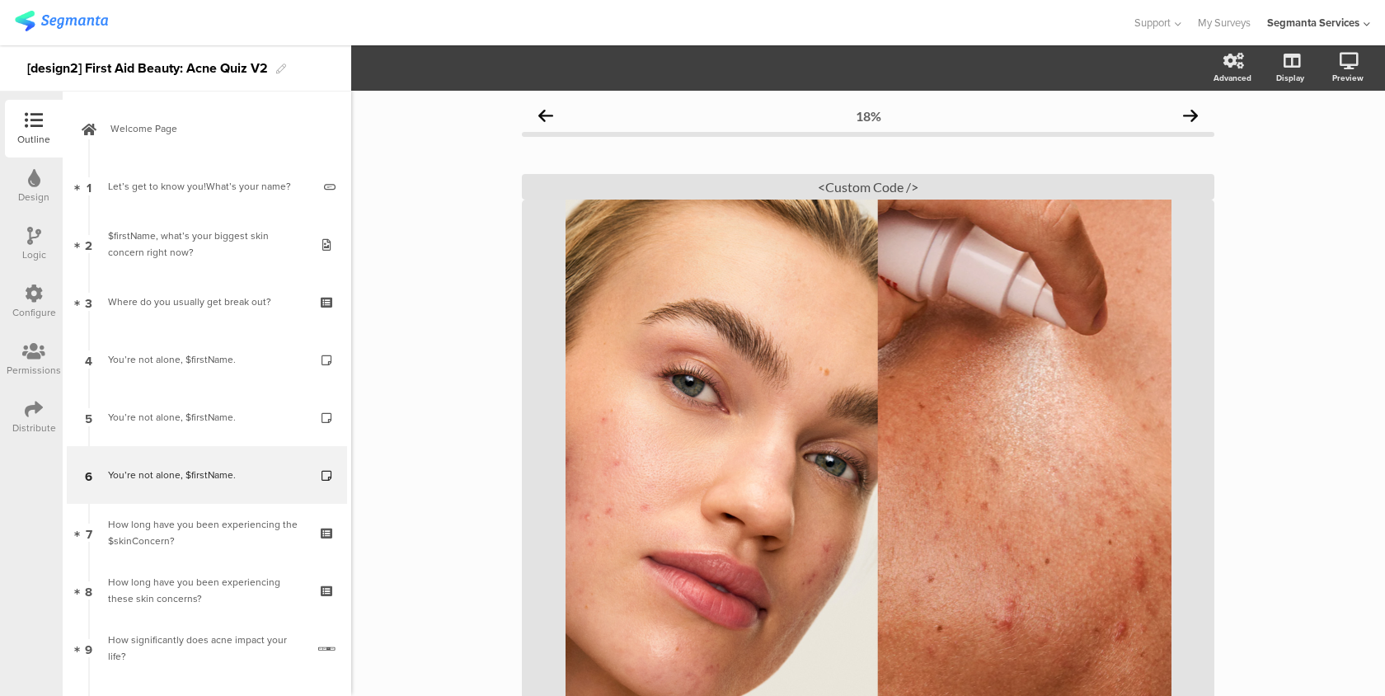
scroll to position [81, 0]
